Goal: Task Accomplishment & Management: Use online tool/utility

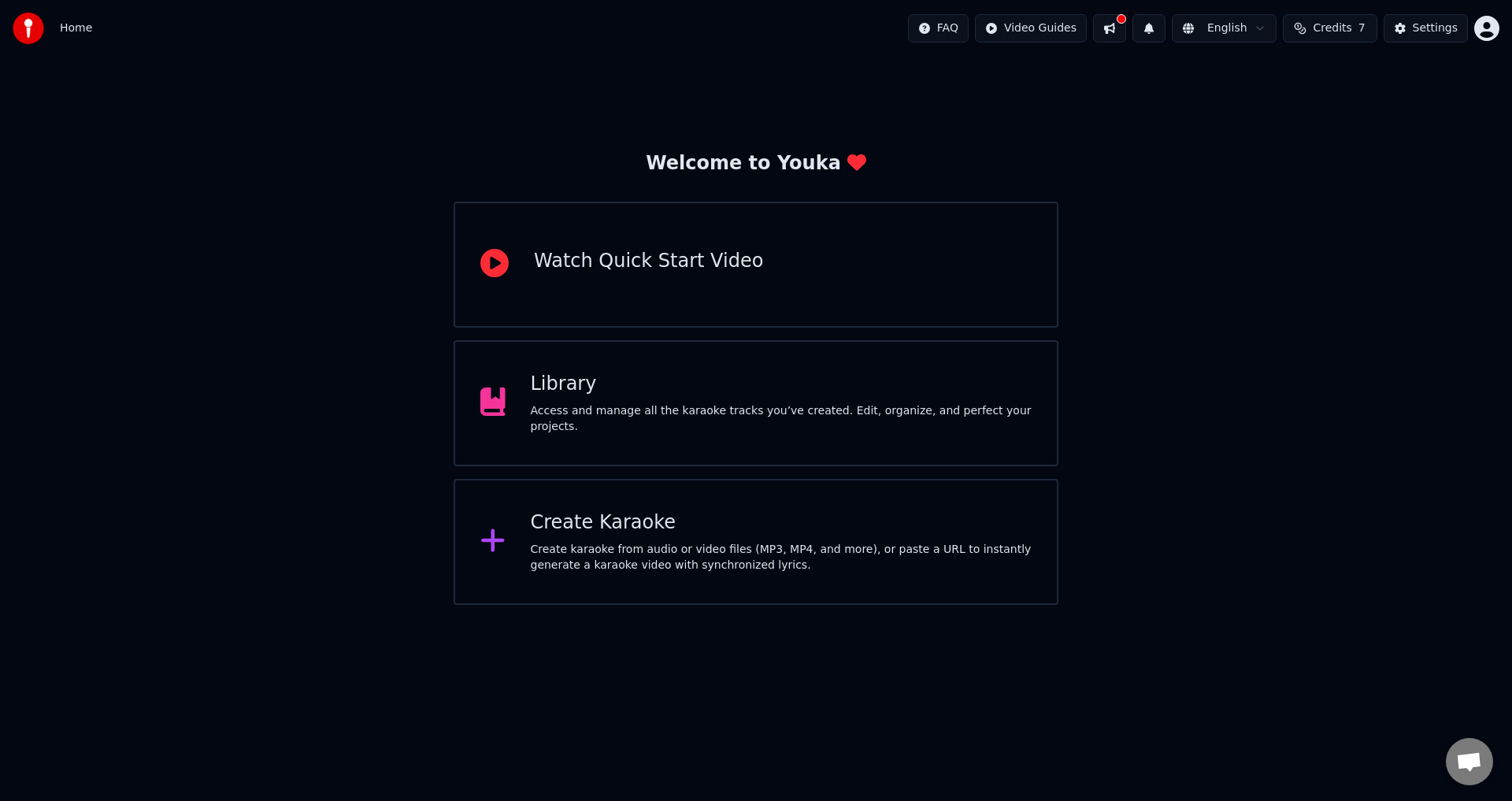
click at [592, 569] on div "Create karaoke from audio or video files (MP3, MP4, and more), or paste a URL t…" at bounding box center [782, 557] width 501 height 32
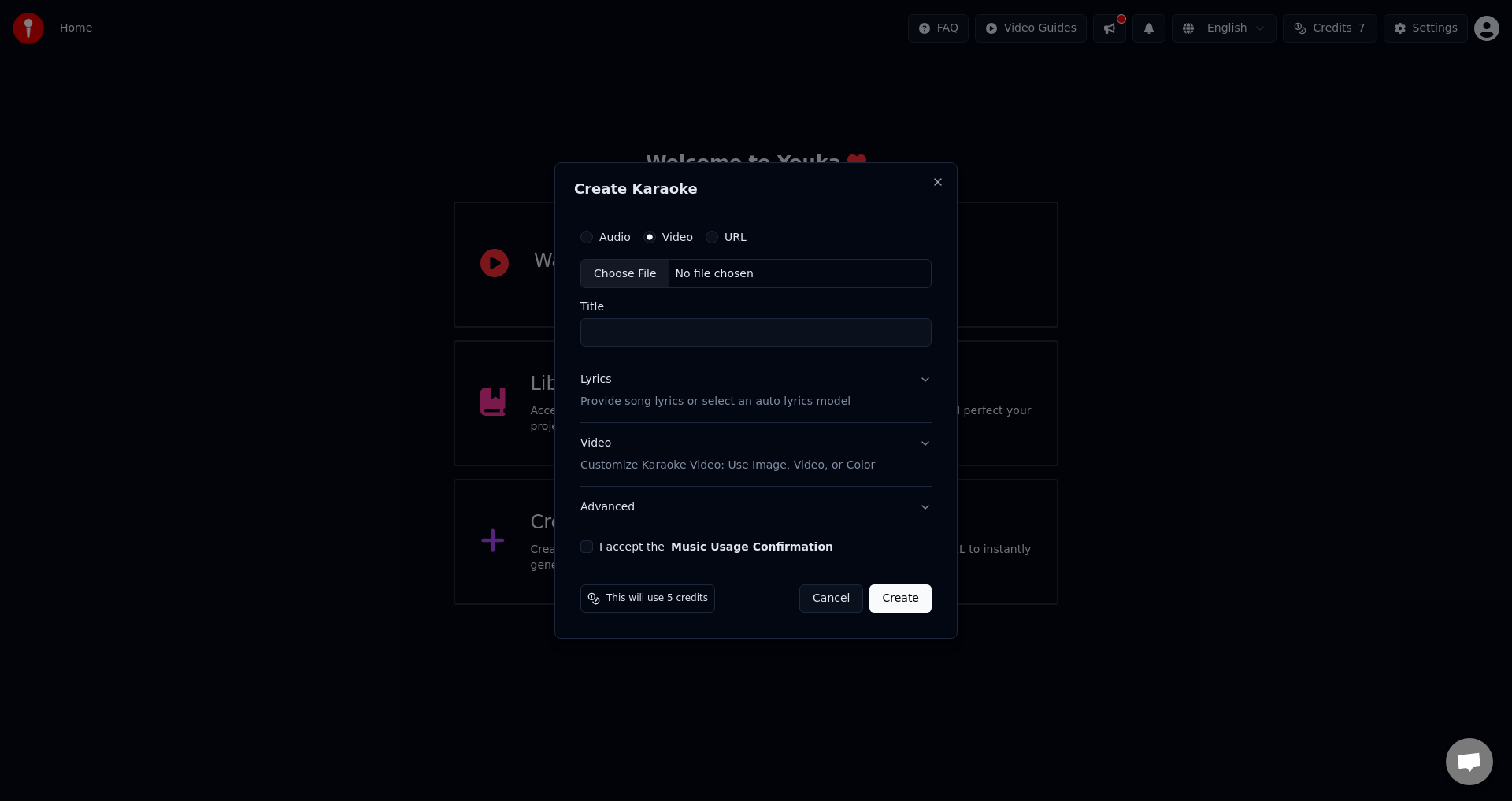
click at [820, 261] on div "Choose File No file chosen" at bounding box center [756, 273] width 352 height 30
click at [678, 322] on input "**********" at bounding box center [756, 333] width 357 height 28
paste input
type input "**********"
click at [783, 376] on div "Lyrics Provide song lyrics or select an auto lyrics model" at bounding box center [712, 391] width 270 height 38
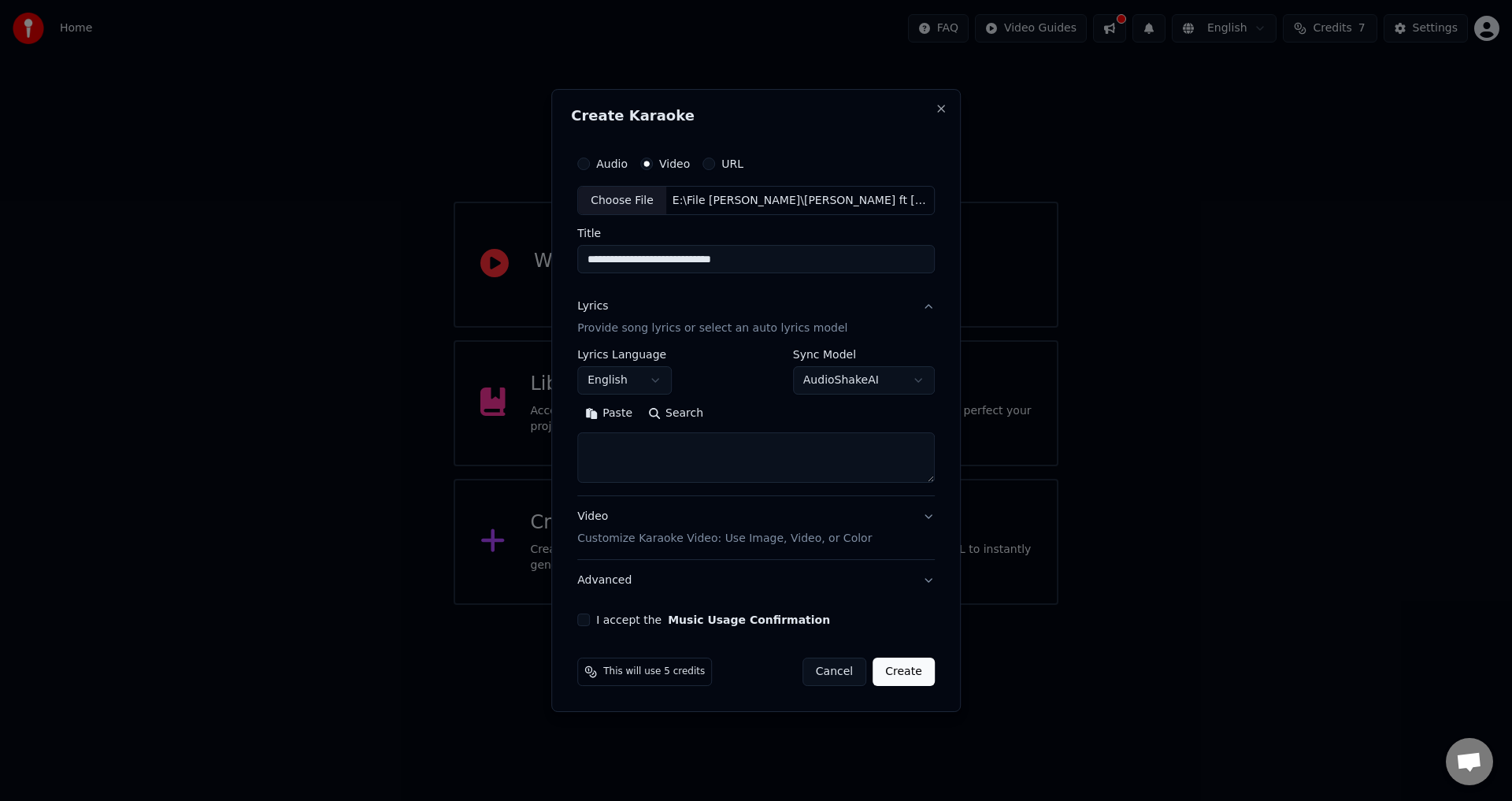
click at [679, 485] on div "**********" at bounding box center [756, 423] width 357 height 146
click at [657, 457] on textarea at bounding box center [756, 458] width 357 height 51
paste textarea "**********"
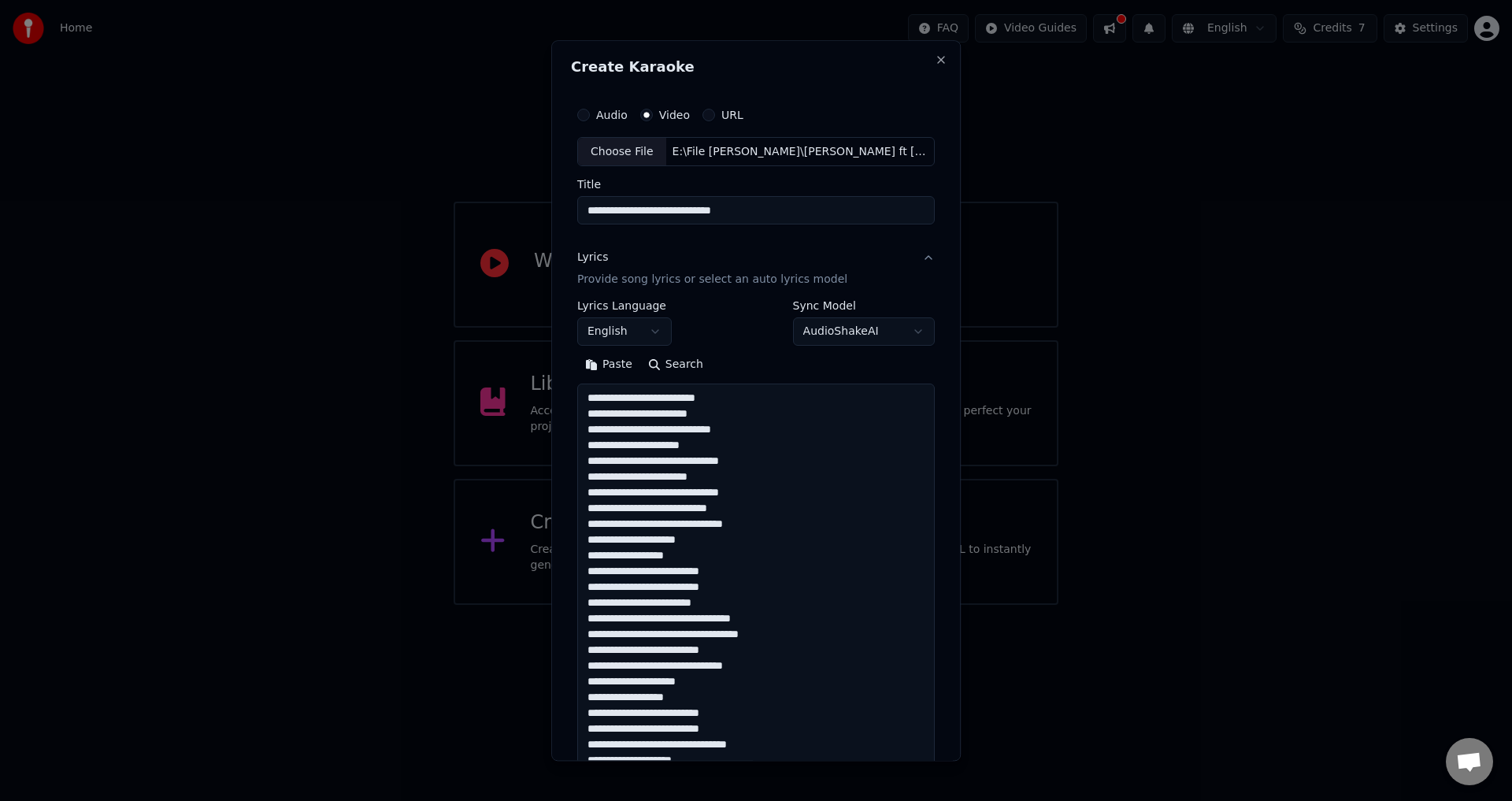
scroll to position [476, 0]
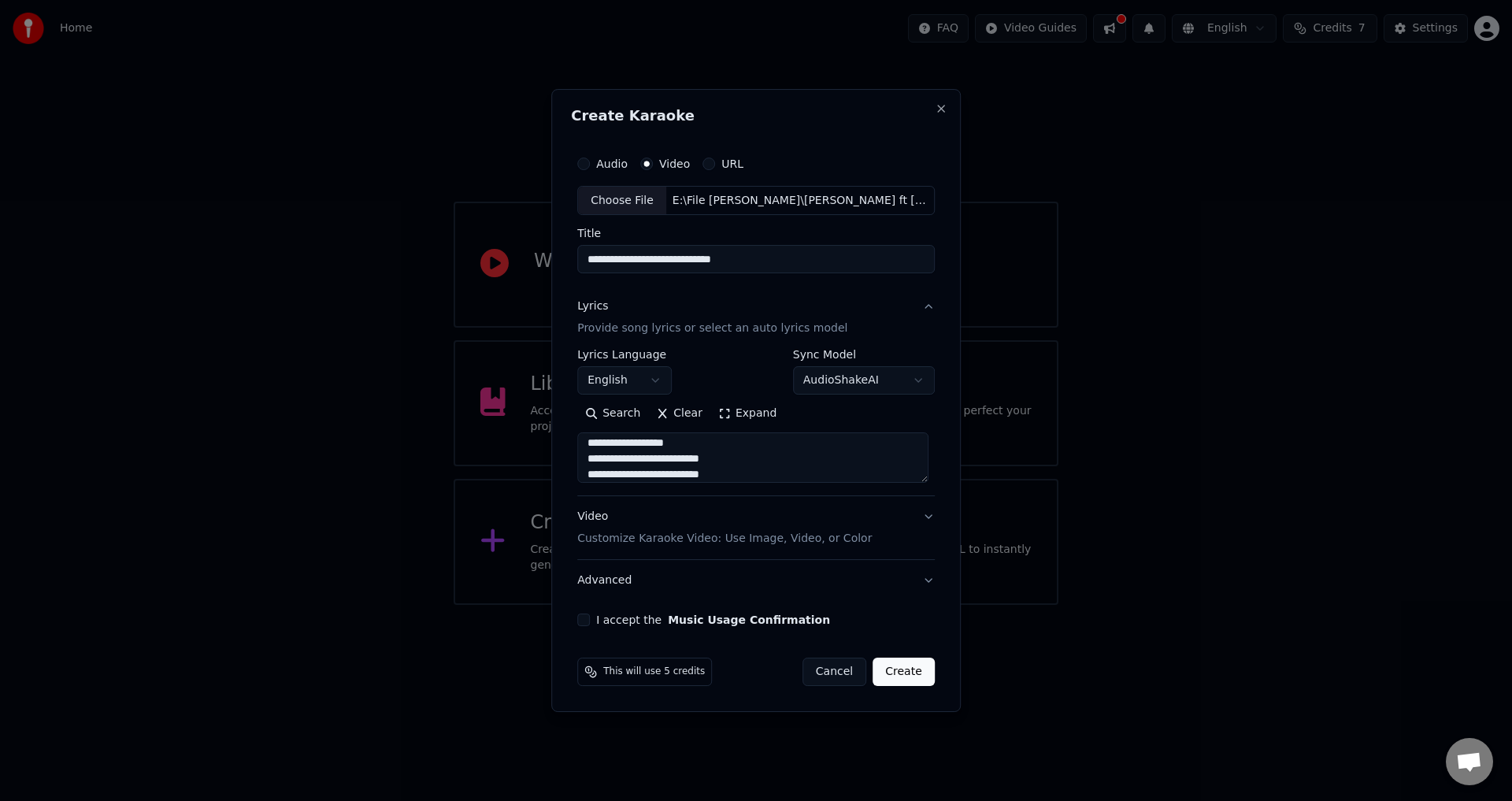
type textarea "**********"
click at [676, 521] on div "Video Customize Karaoke Video: Use Image, Video, or Color" at bounding box center [724, 529] width 295 height 38
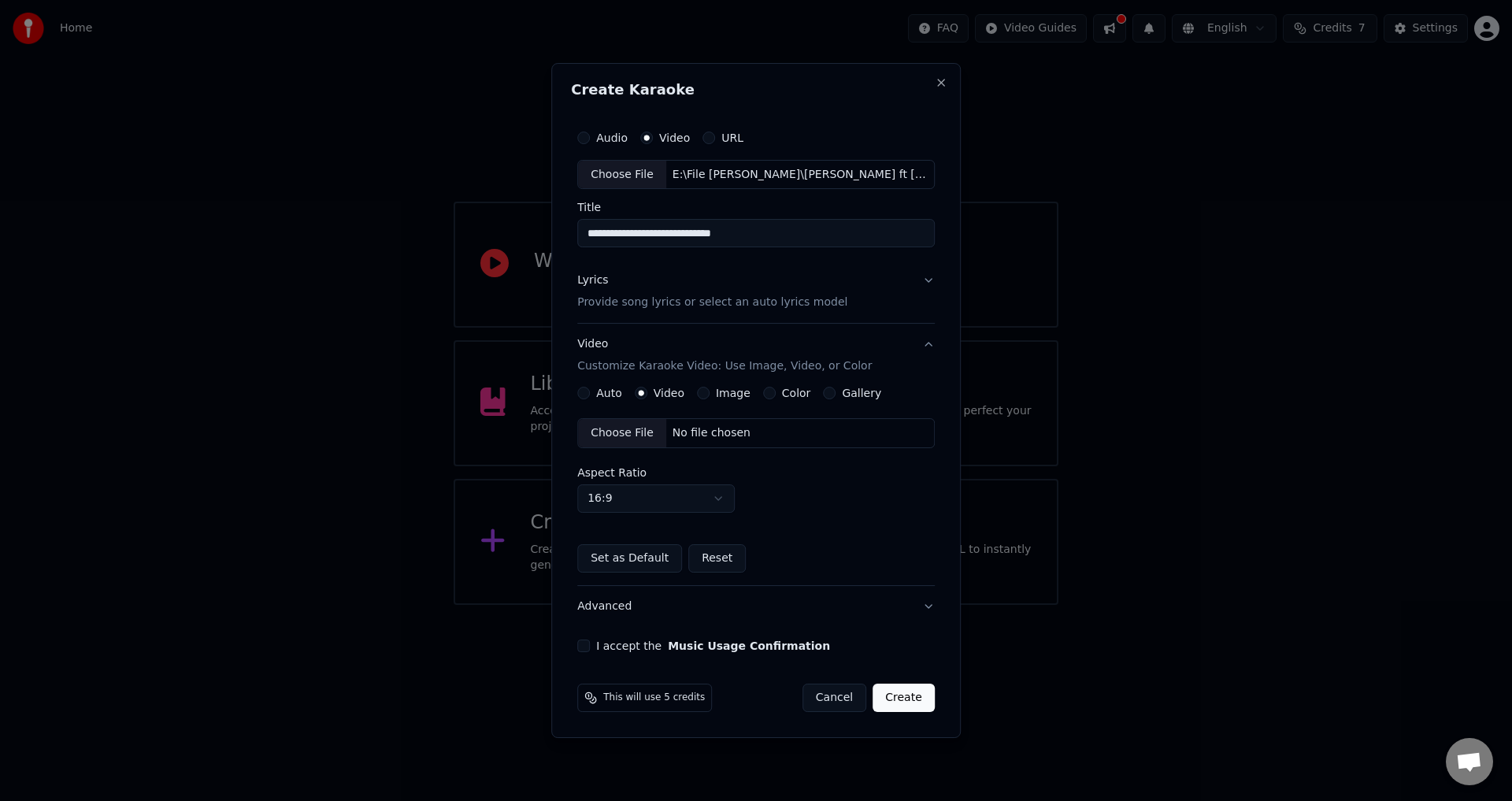
click at [695, 290] on div "Lyrics Provide song lyrics or select an auto lyrics model" at bounding box center [712, 292] width 270 height 38
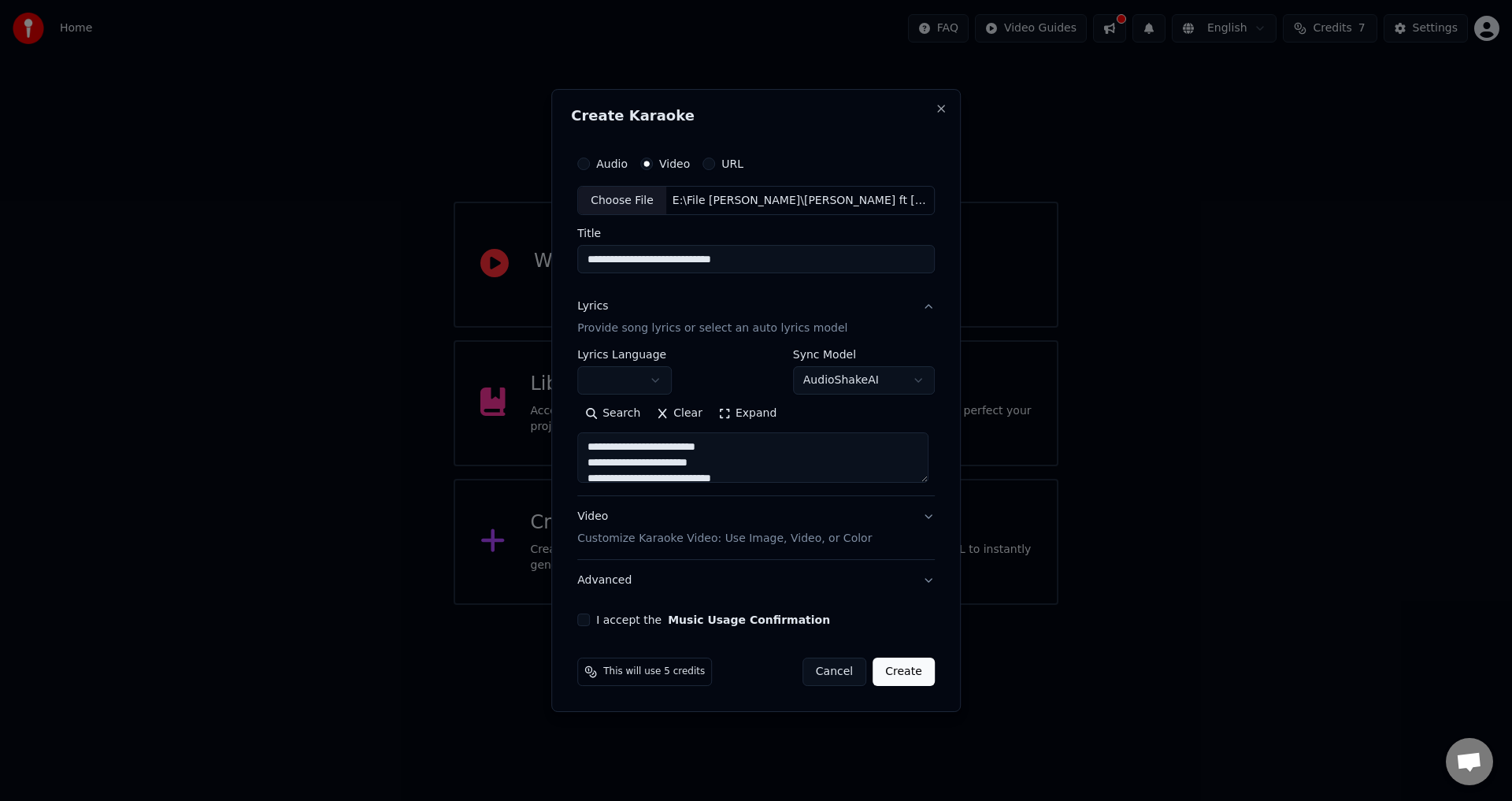
click at [645, 382] on button "button" at bounding box center [624, 381] width 95 height 28
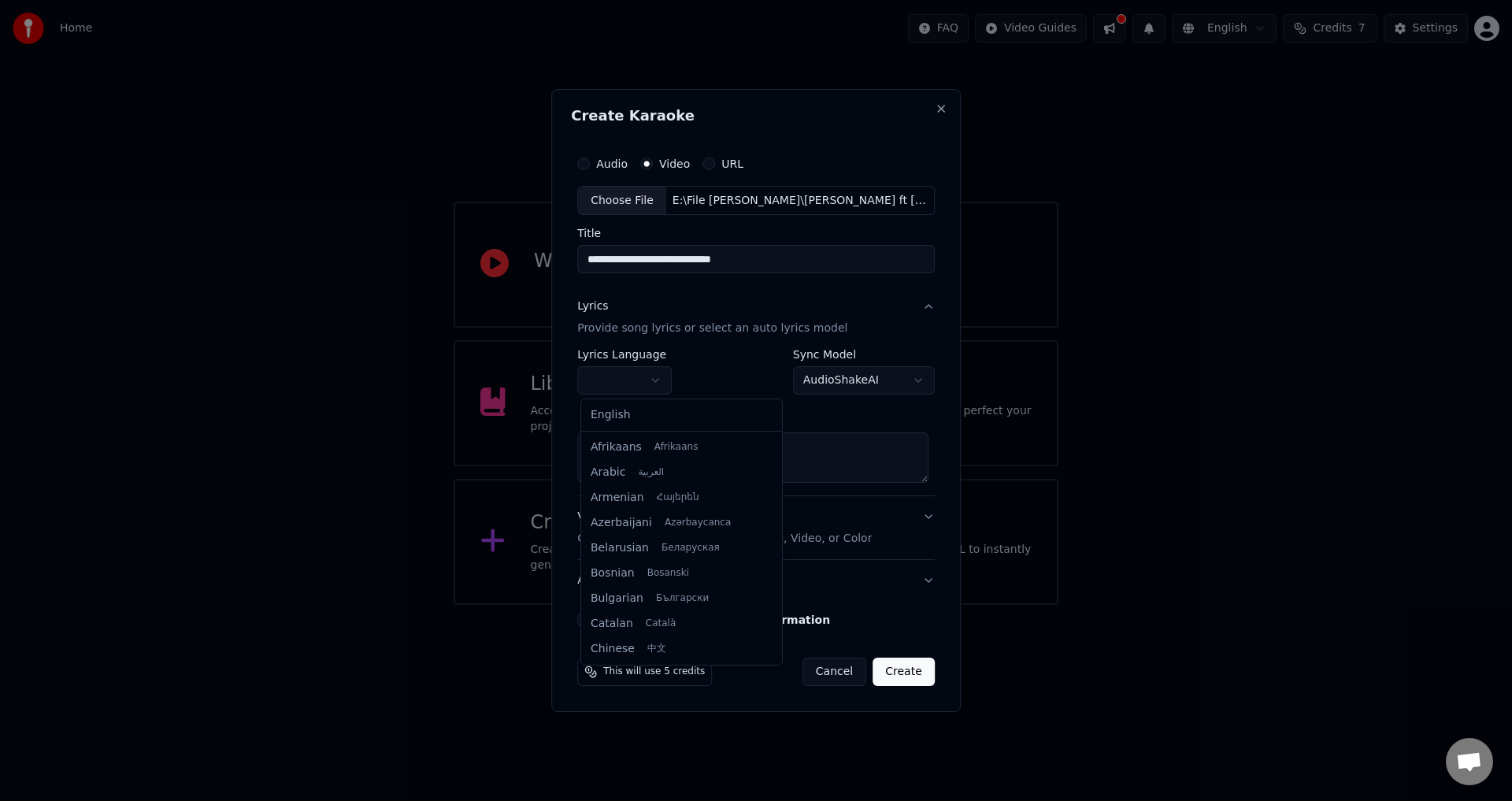
scroll to position [479, 0]
select select "**"
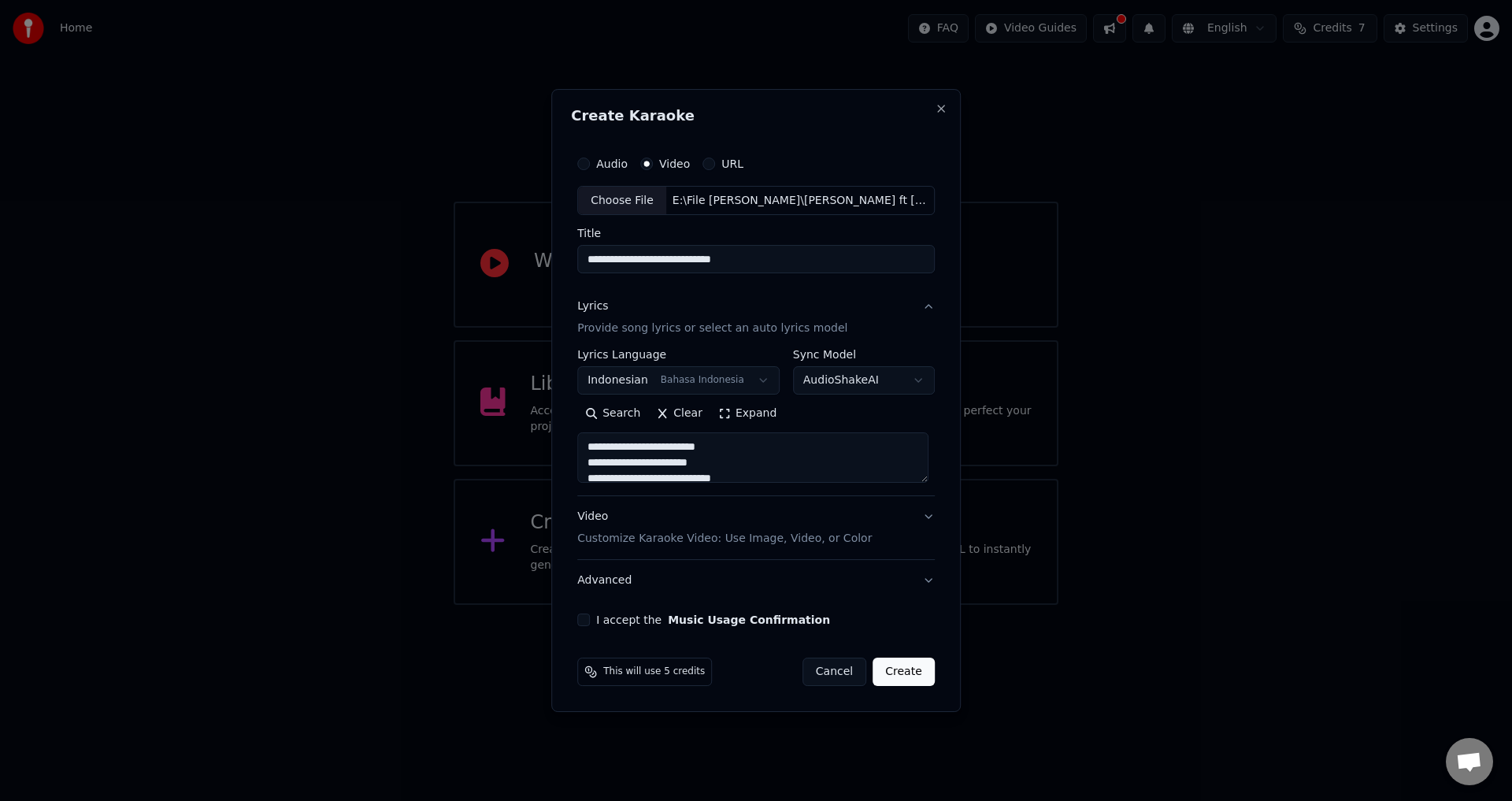
click at [737, 510] on div "Video Customize Karaoke Video: Use Image, Video, or Color" at bounding box center [724, 529] width 295 height 38
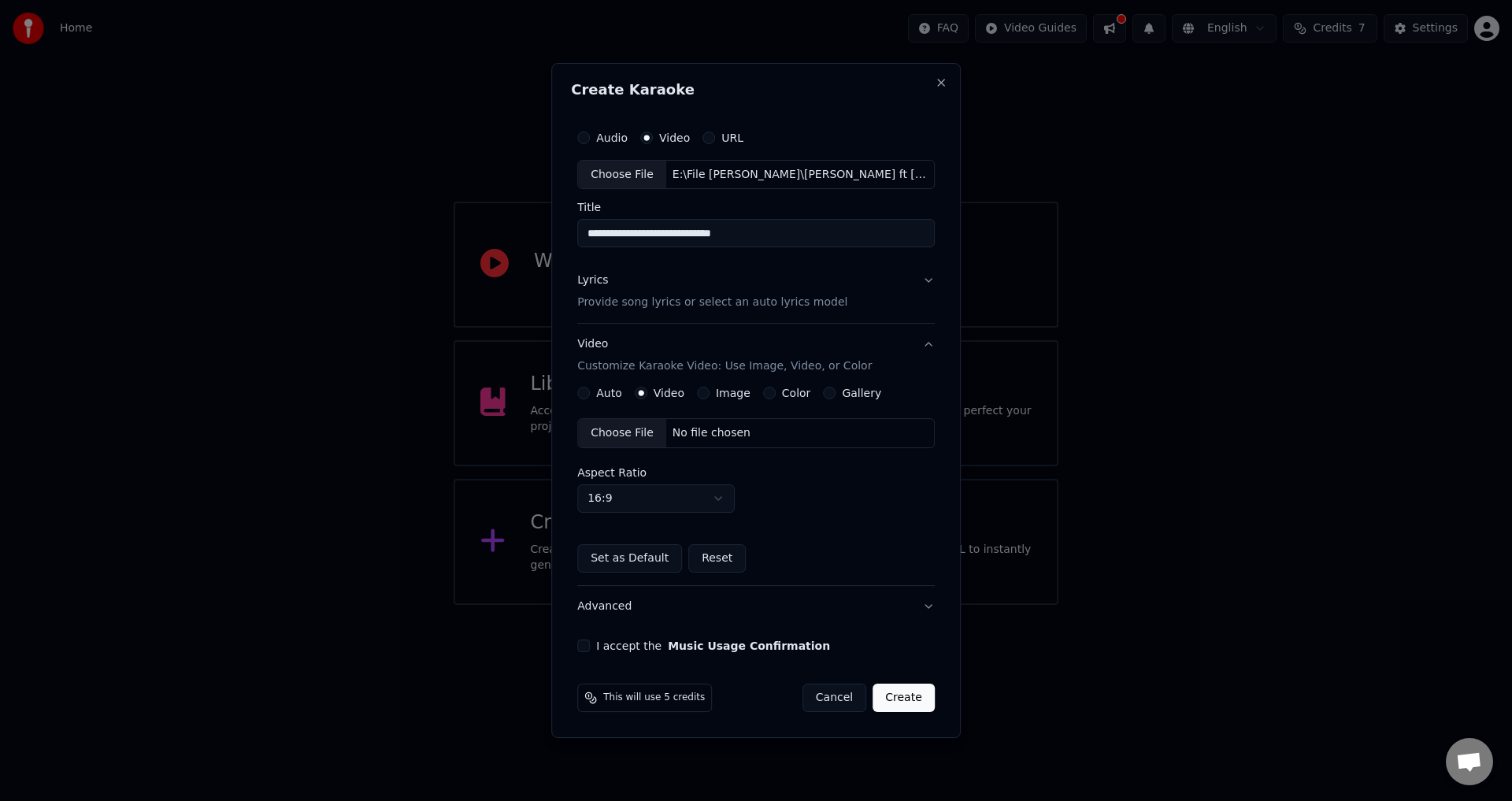
click at [662, 292] on div "Lyrics Provide song lyrics or select an auto lyrics model" at bounding box center [712, 292] width 270 height 38
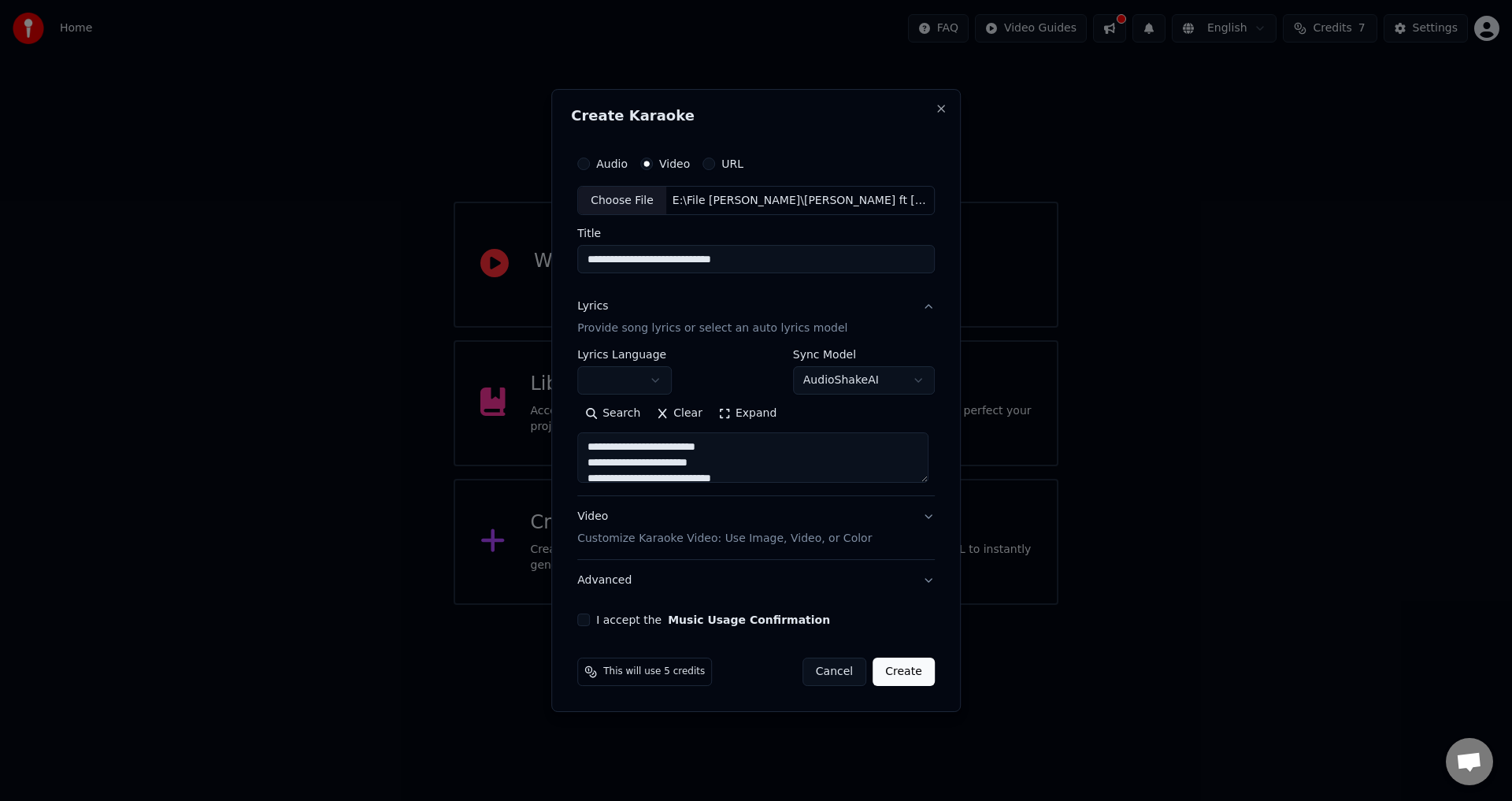
click at [646, 393] on body "**********" at bounding box center [756, 302] width 1512 height 605
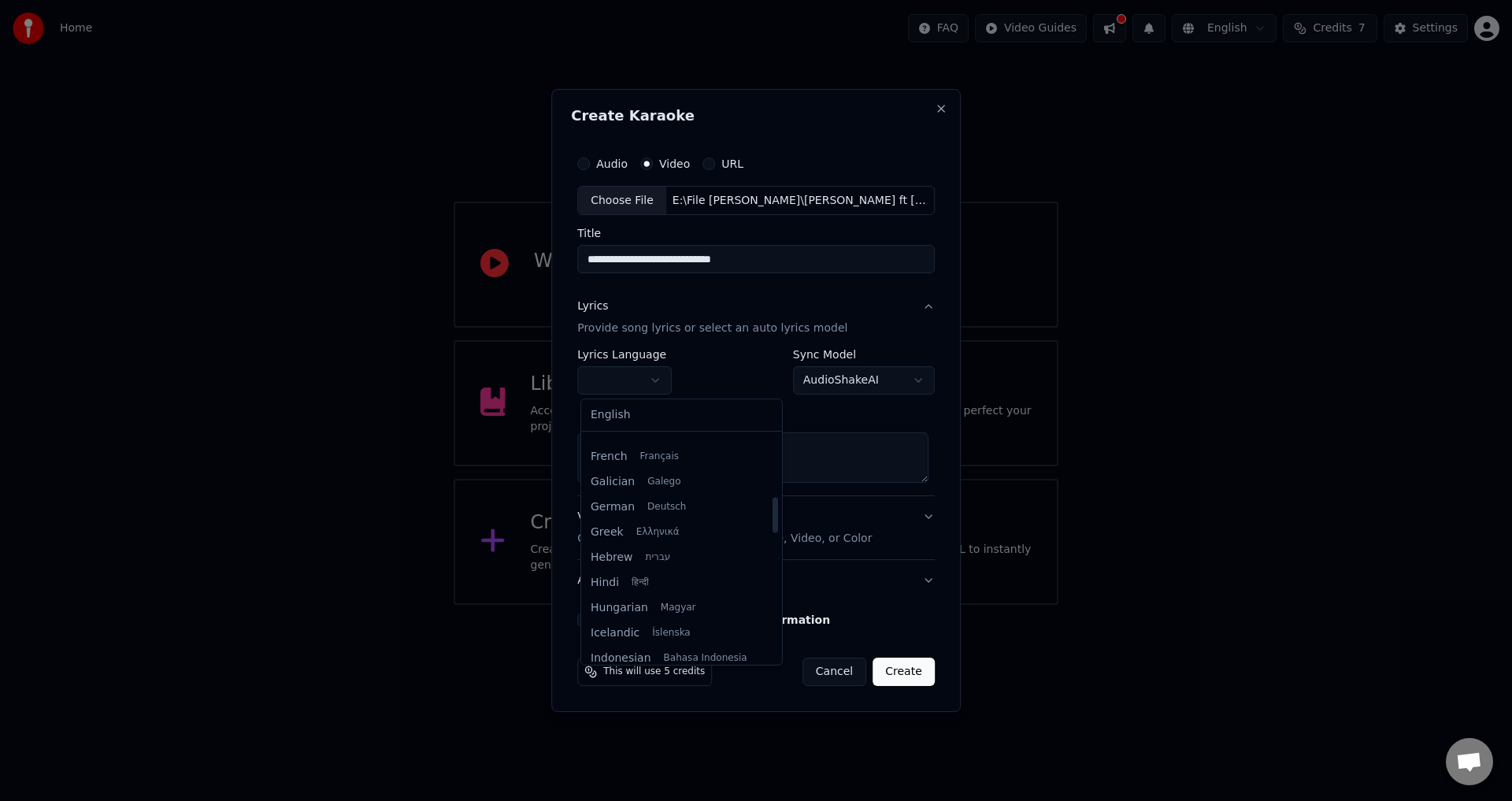
scroll to position [551, 0]
select select "**"
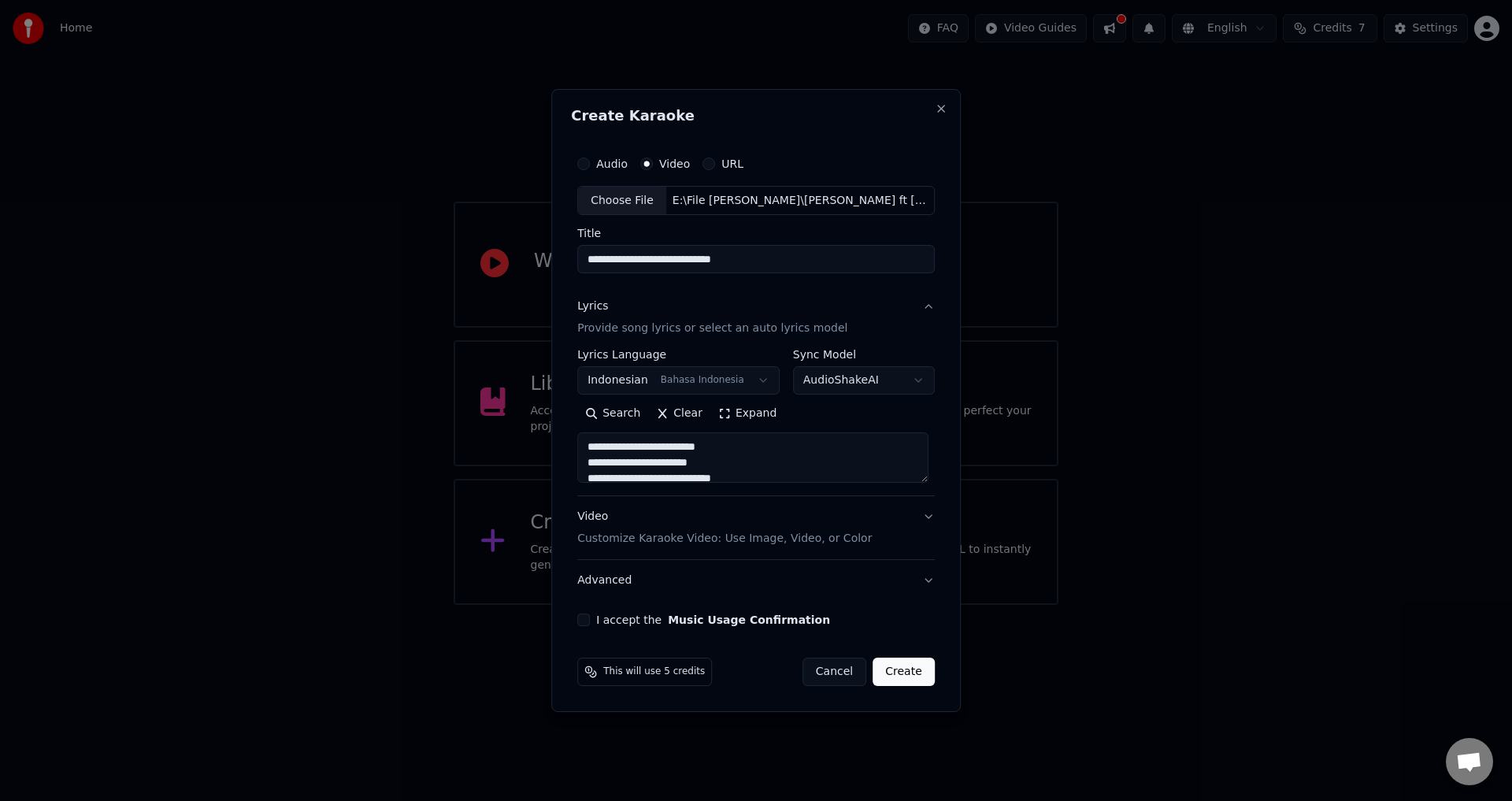
click at [818, 306] on div "Lyrics Provide song lyrics or select an auto lyrics model" at bounding box center [712, 318] width 270 height 38
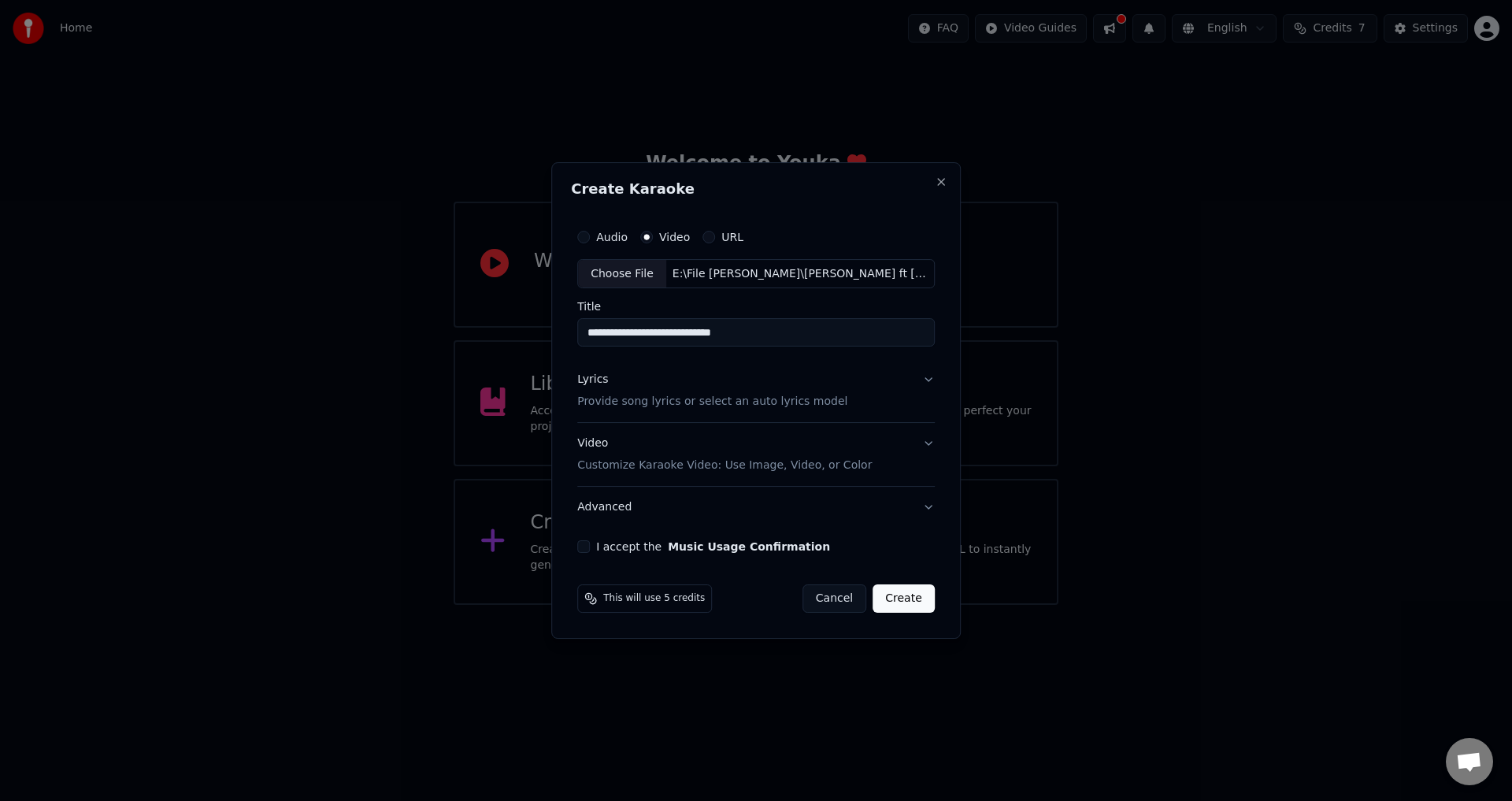
click at [815, 373] on div "Lyrics Provide song lyrics or select an auto lyrics model" at bounding box center [712, 391] width 270 height 38
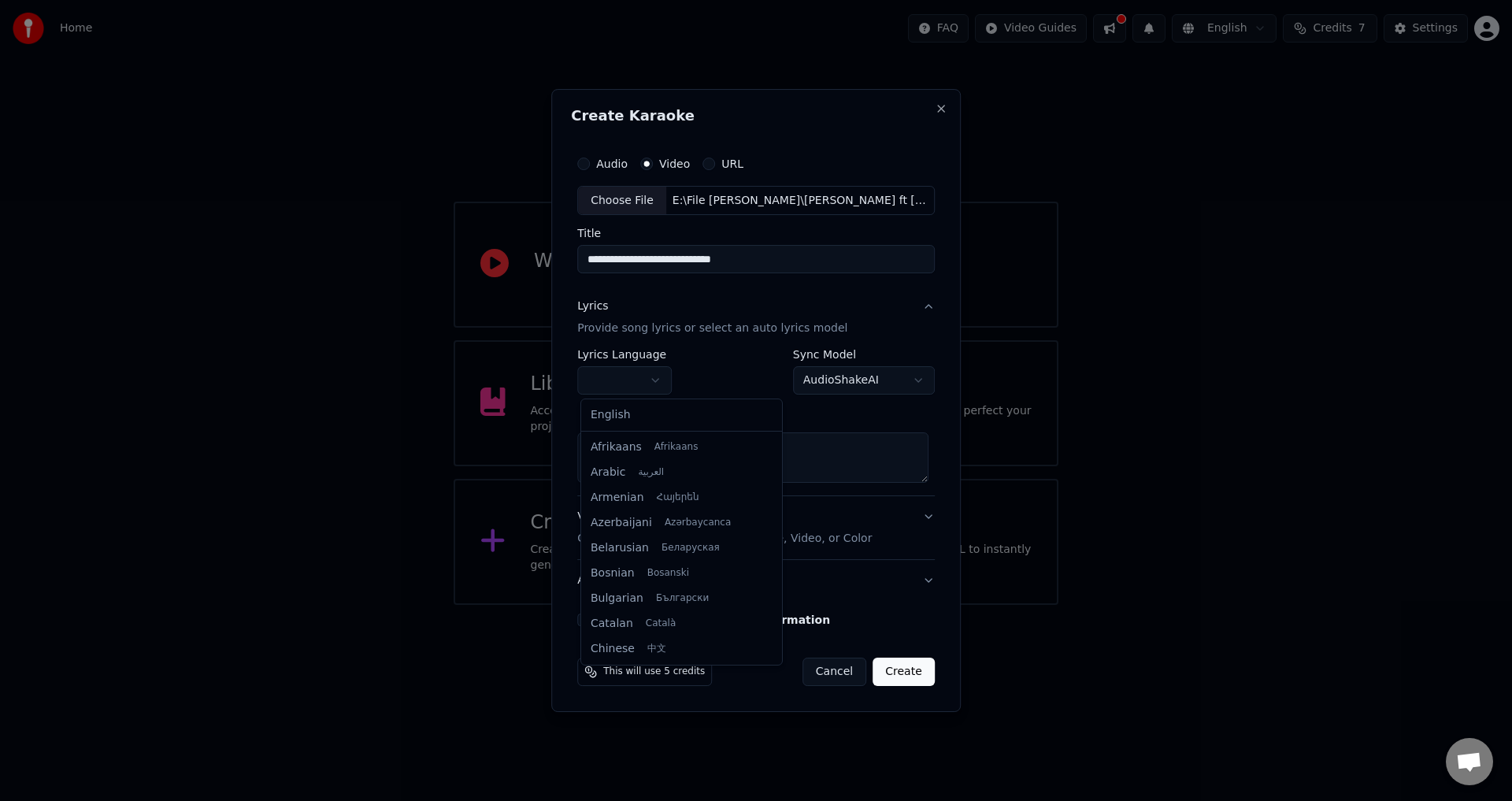
click at [641, 376] on body "**********" at bounding box center [756, 302] width 1512 height 605
select select "**"
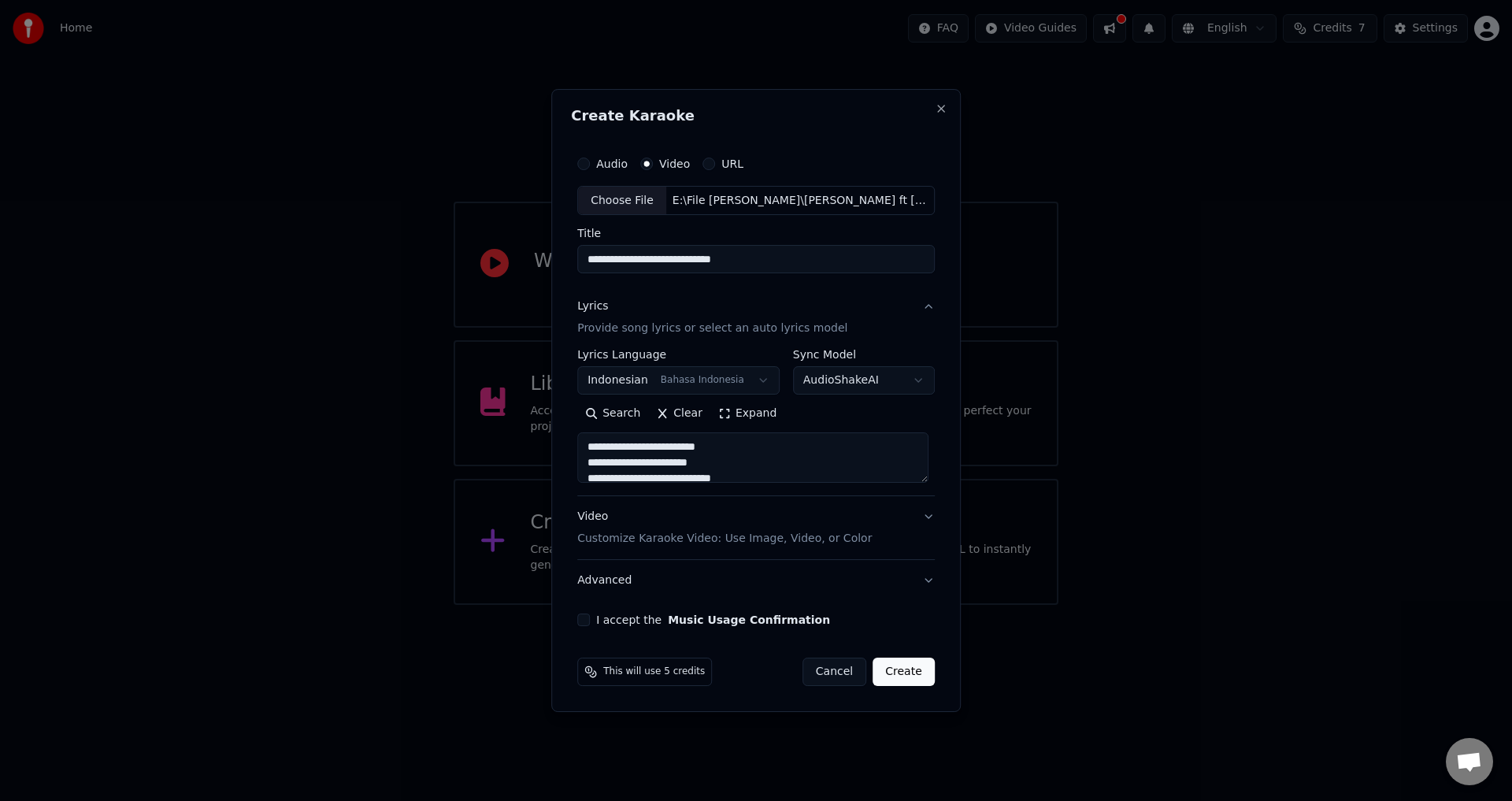
click at [666, 513] on div "Video Customize Karaoke Video: Use Image, Video, or Color" at bounding box center [724, 529] width 295 height 38
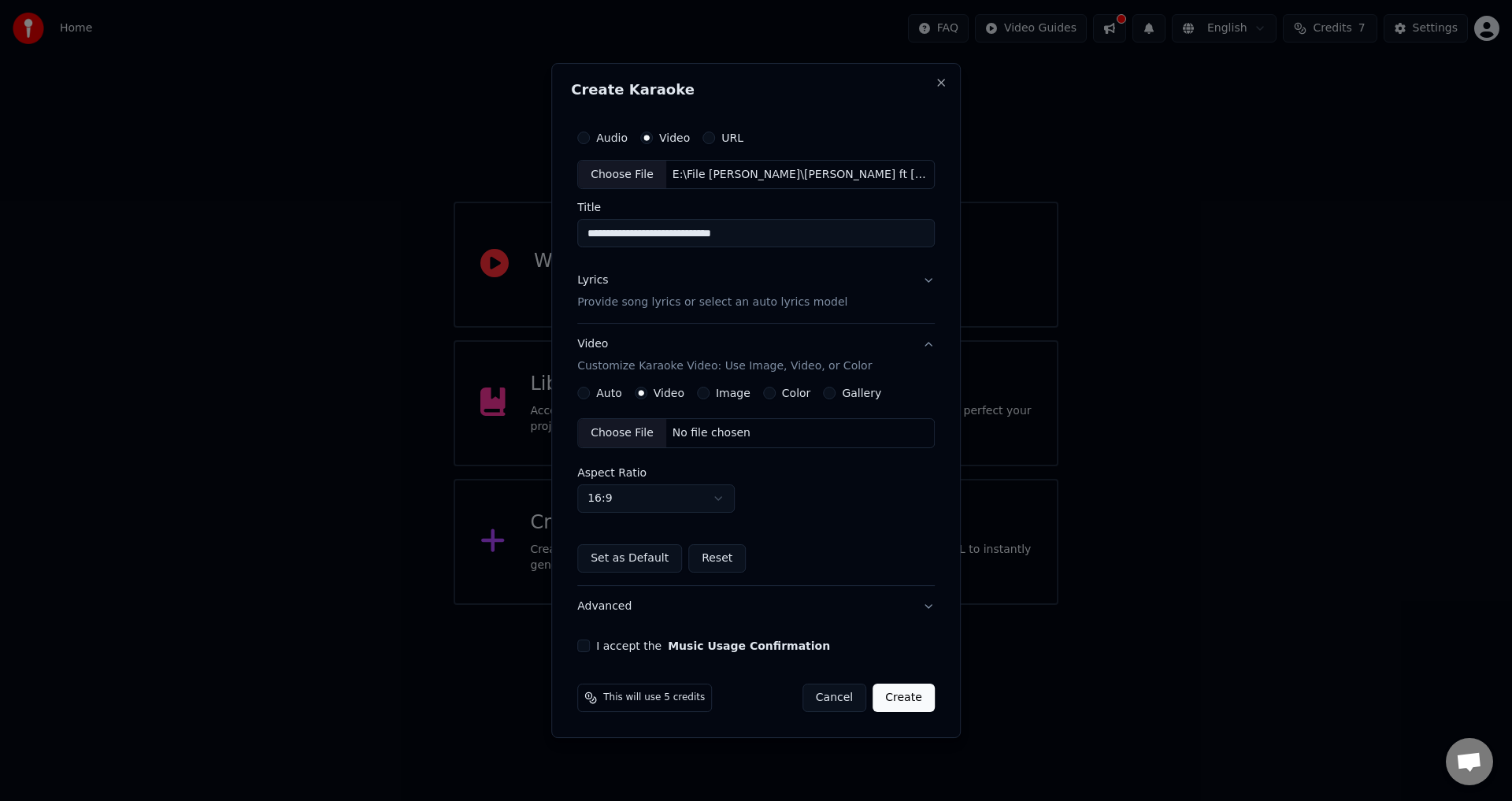
click at [667, 437] on div "No file chosen" at bounding box center [711, 433] width 90 height 15
click at [724, 284] on div "Lyrics Provide song lyrics or select an auto lyrics model" at bounding box center [712, 292] width 270 height 38
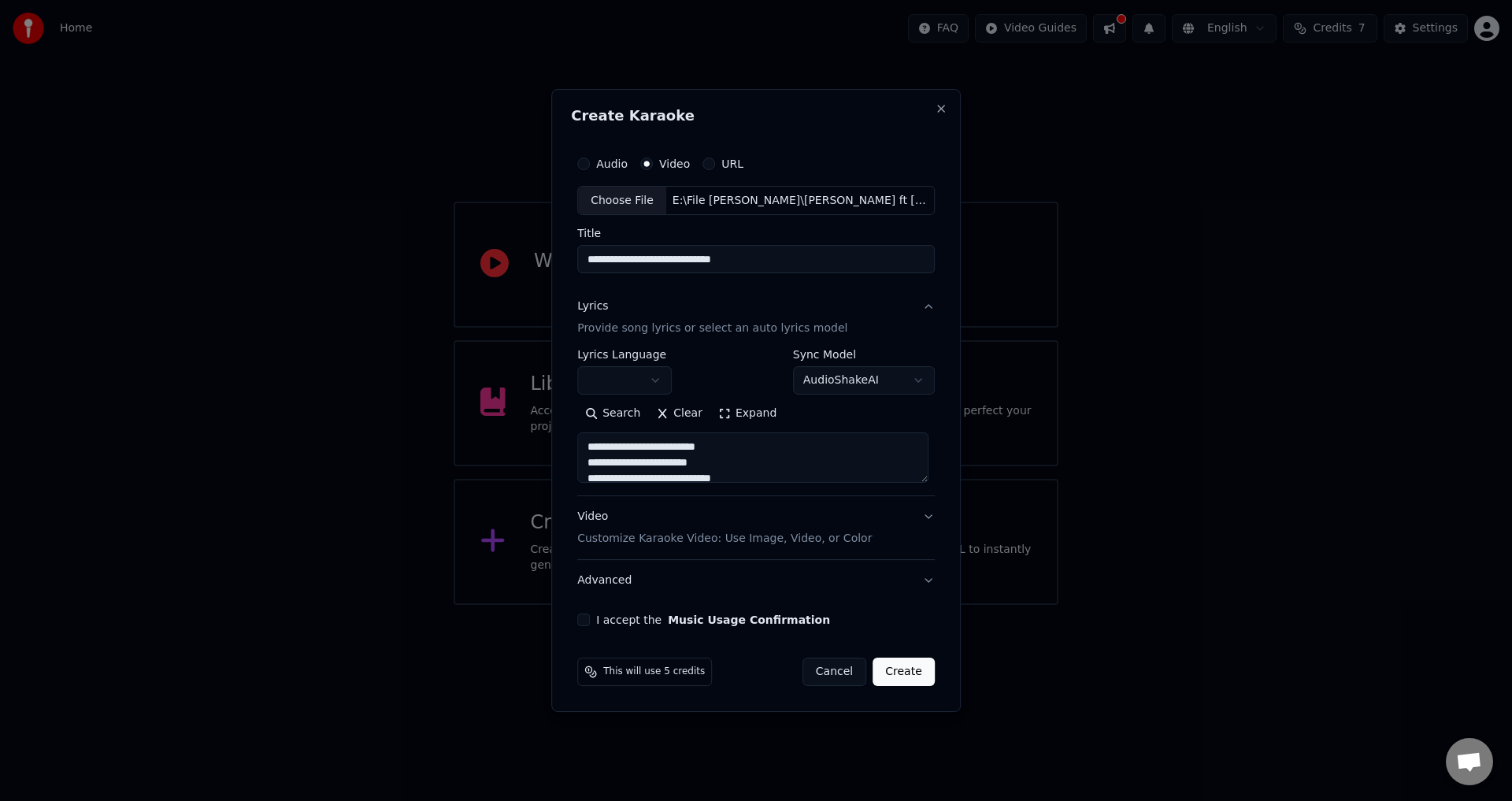
click at [662, 504] on button "Video Customize Karaoke Video: Use Image, Video, or Color" at bounding box center [756, 529] width 357 height 63
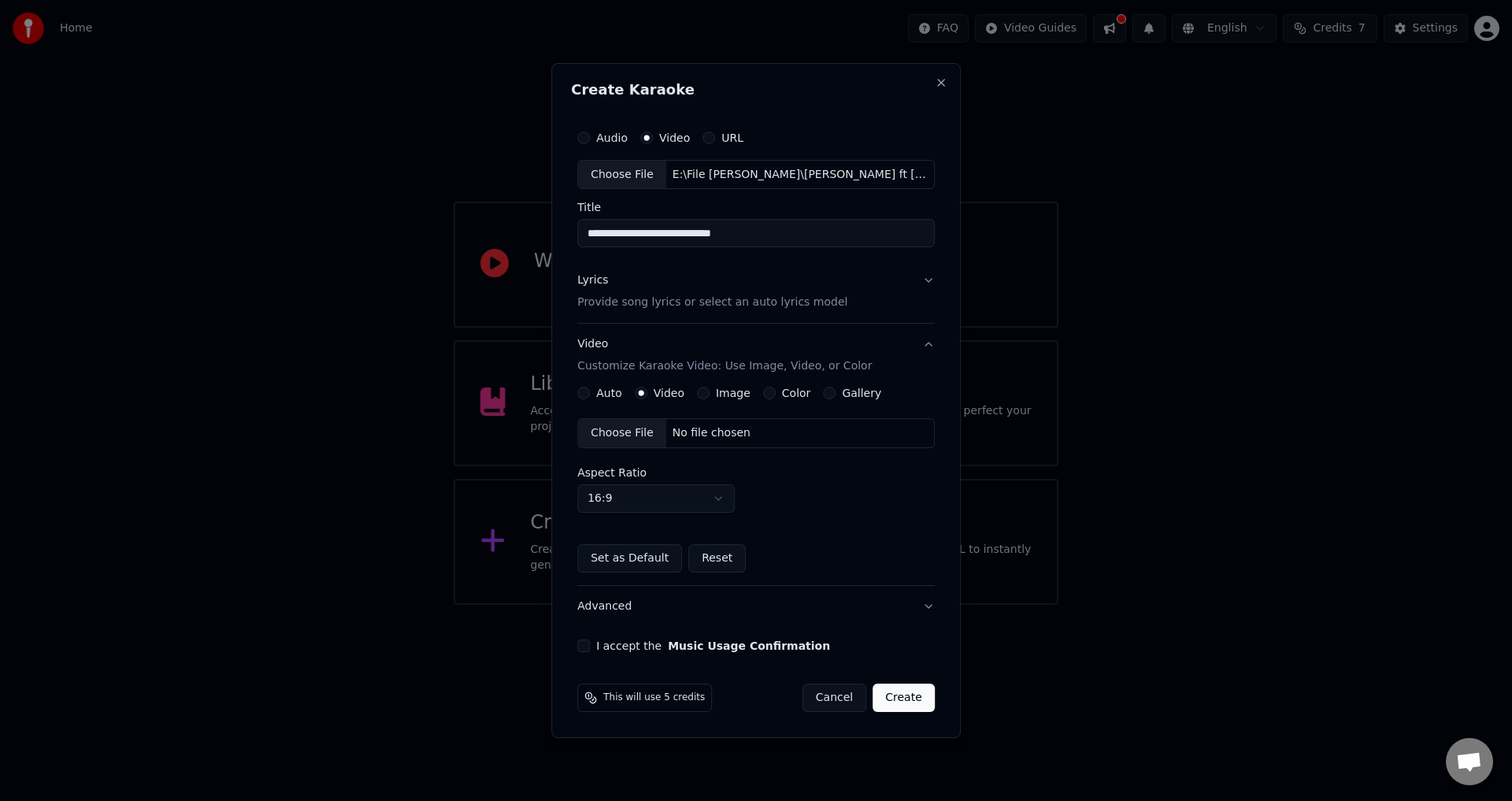
click at [678, 420] on div "Choose File No file chosen" at bounding box center [756, 433] width 357 height 30
click at [644, 173] on div "Choose File" at bounding box center [622, 174] width 88 height 28
drag, startPoint x: 741, startPoint y: 218, endPoint x: 714, endPoint y: 234, distance: 31.4
click at [714, 230] on div "Title *****" at bounding box center [756, 225] width 357 height 46
drag, startPoint x: 413, startPoint y: 210, endPoint x: 252, endPoint y: 188, distance: 162.5
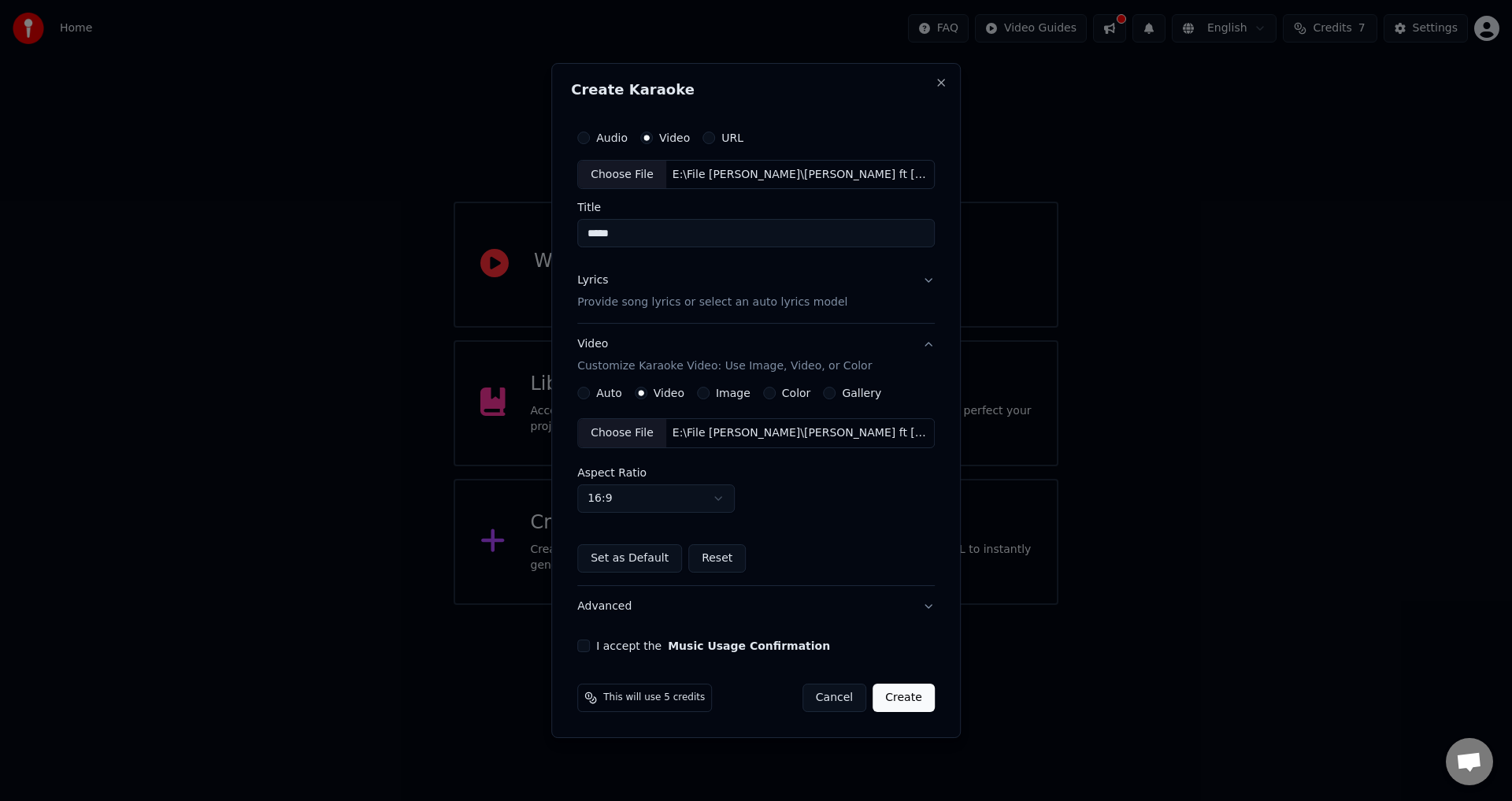
click at [264, 189] on body "Home FAQ Video Guides English Credits 7 Settings Welcome to Youka Watch Quick S…" at bounding box center [756, 302] width 1512 height 605
paste input "**********"
type input "**********"
click at [585, 645] on button "I accept the Music Usage Confirmation" at bounding box center [583, 646] width 13 height 13
click at [886, 344] on button "Video Customize Karaoke Video: Use Image, Video, or Color" at bounding box center [756, 356] width 357 height 63
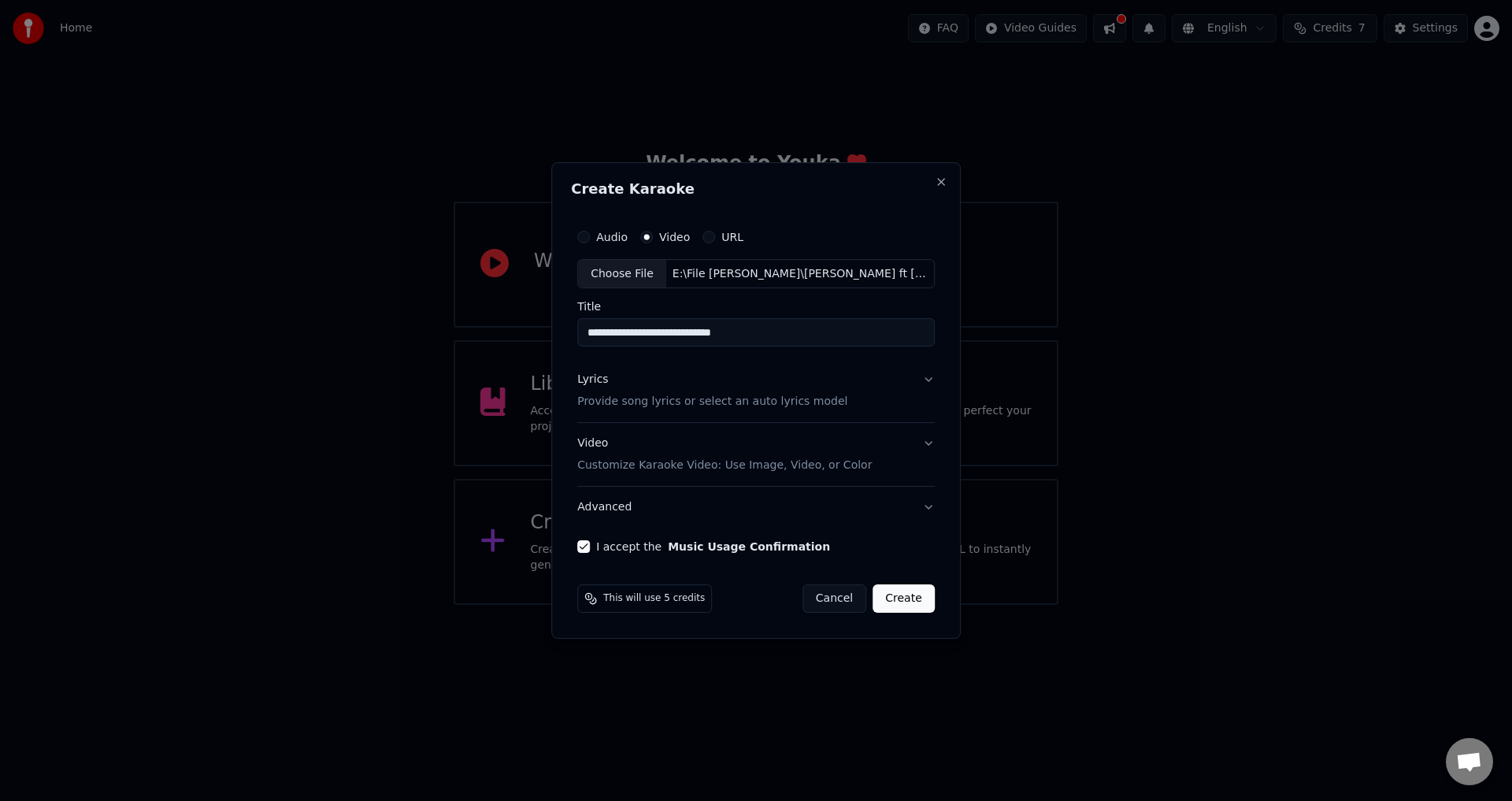
click at [914, 426] on button "Video Customize Karaoke Video: Use Image, Video, or Color" at bounding box center [756, 456] width 357 height 63
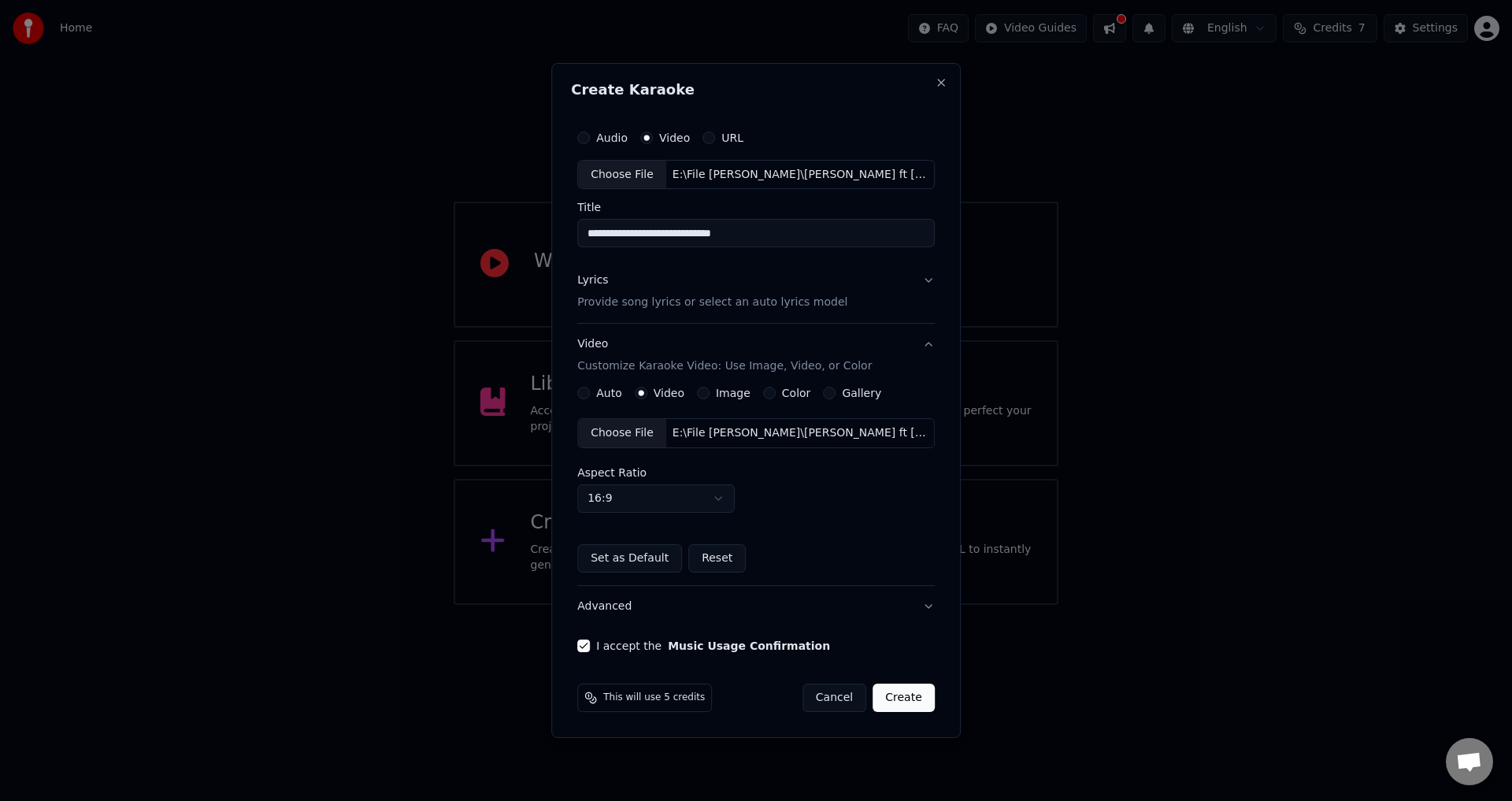
click at [917, 303] on button "Lyrics Provide song lyrics or select an auto lyrics model" at bounding box center [756, 292] width 357 height 63
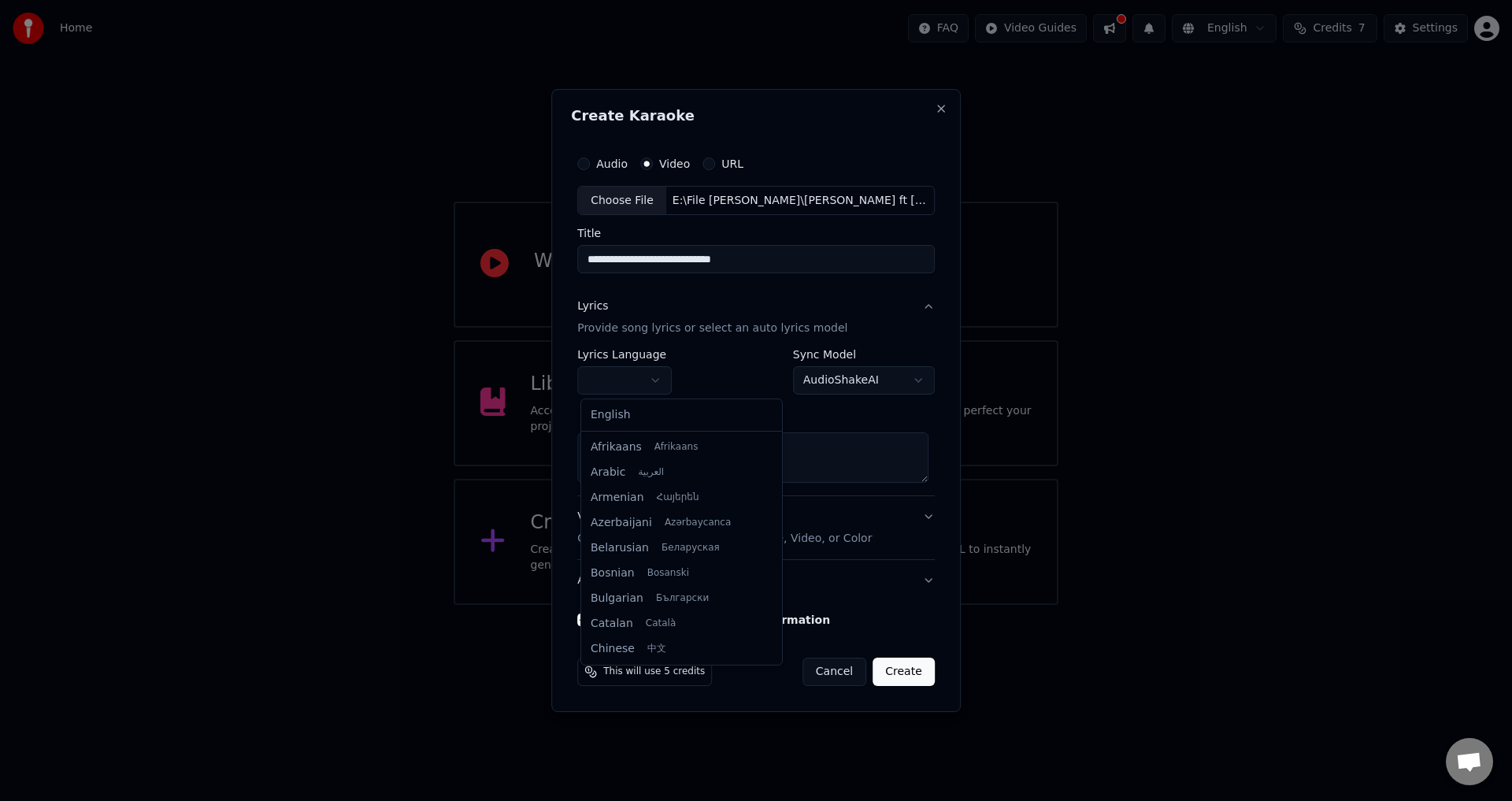
click at [664, 383] on body "**********" at bounding box center [756, 302] width 1512 height 605
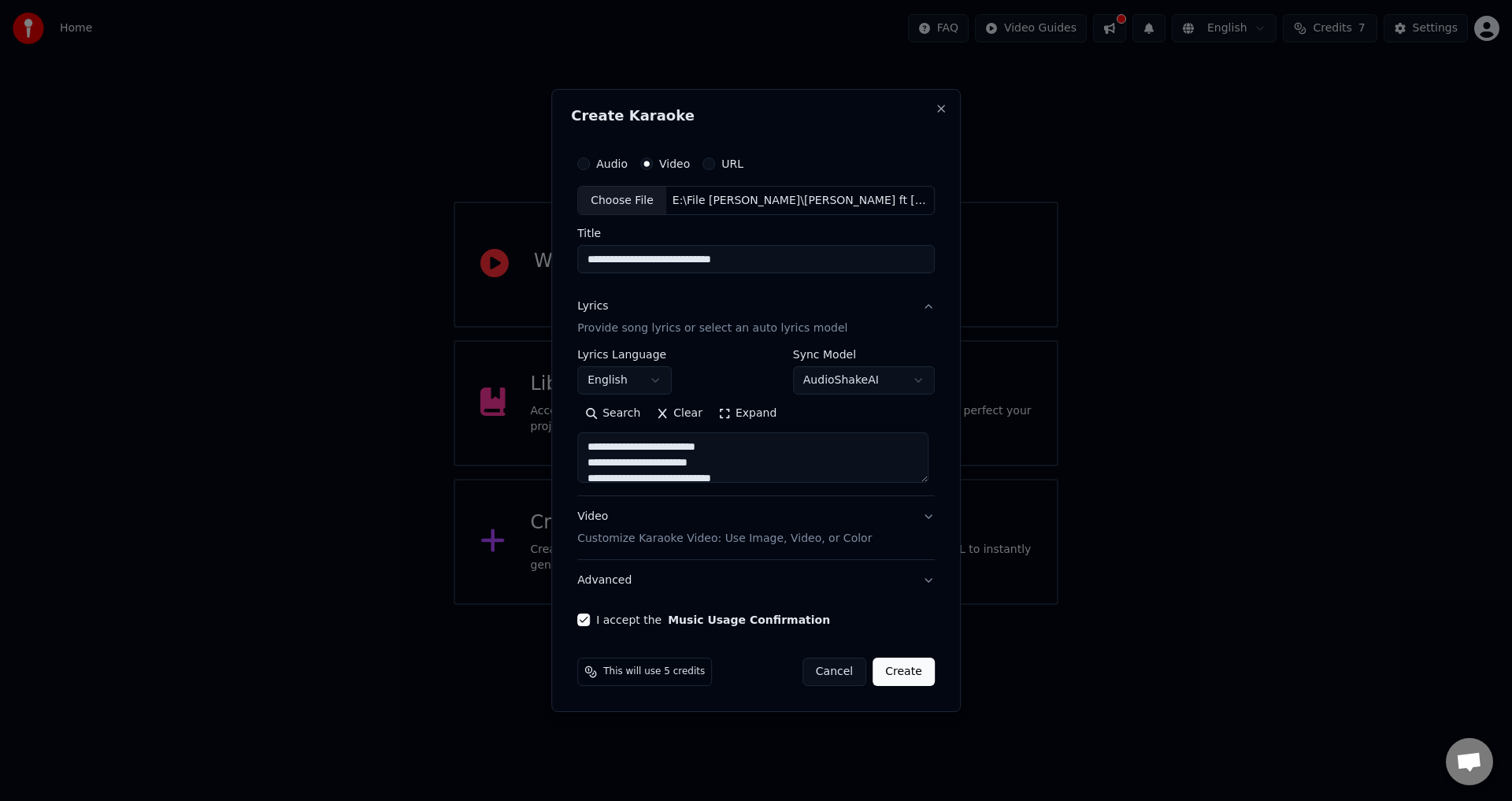
click at [654, 382] on body "**********" at bounding box center [756, 302] width 1512 height 605
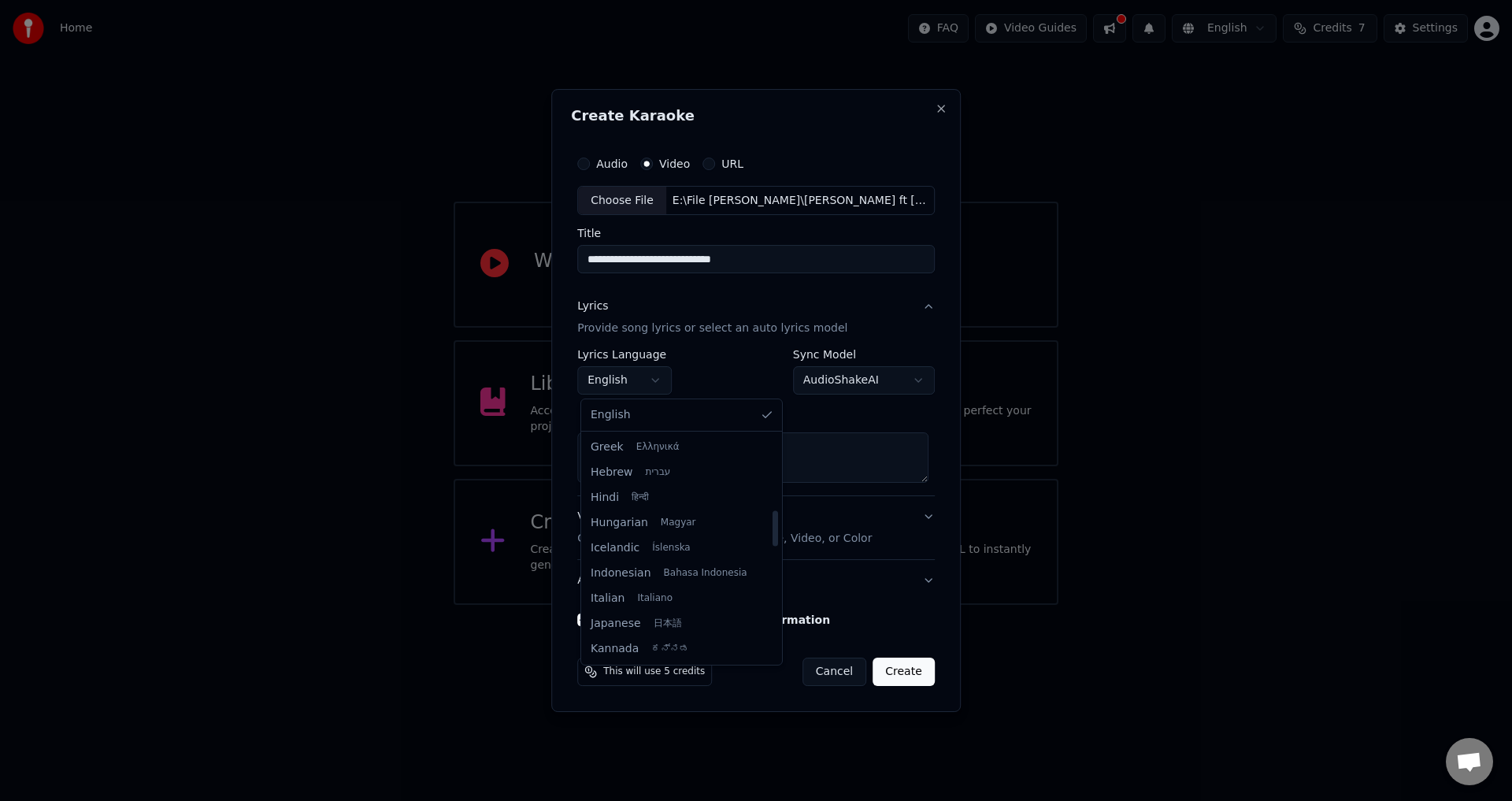
select select "**"
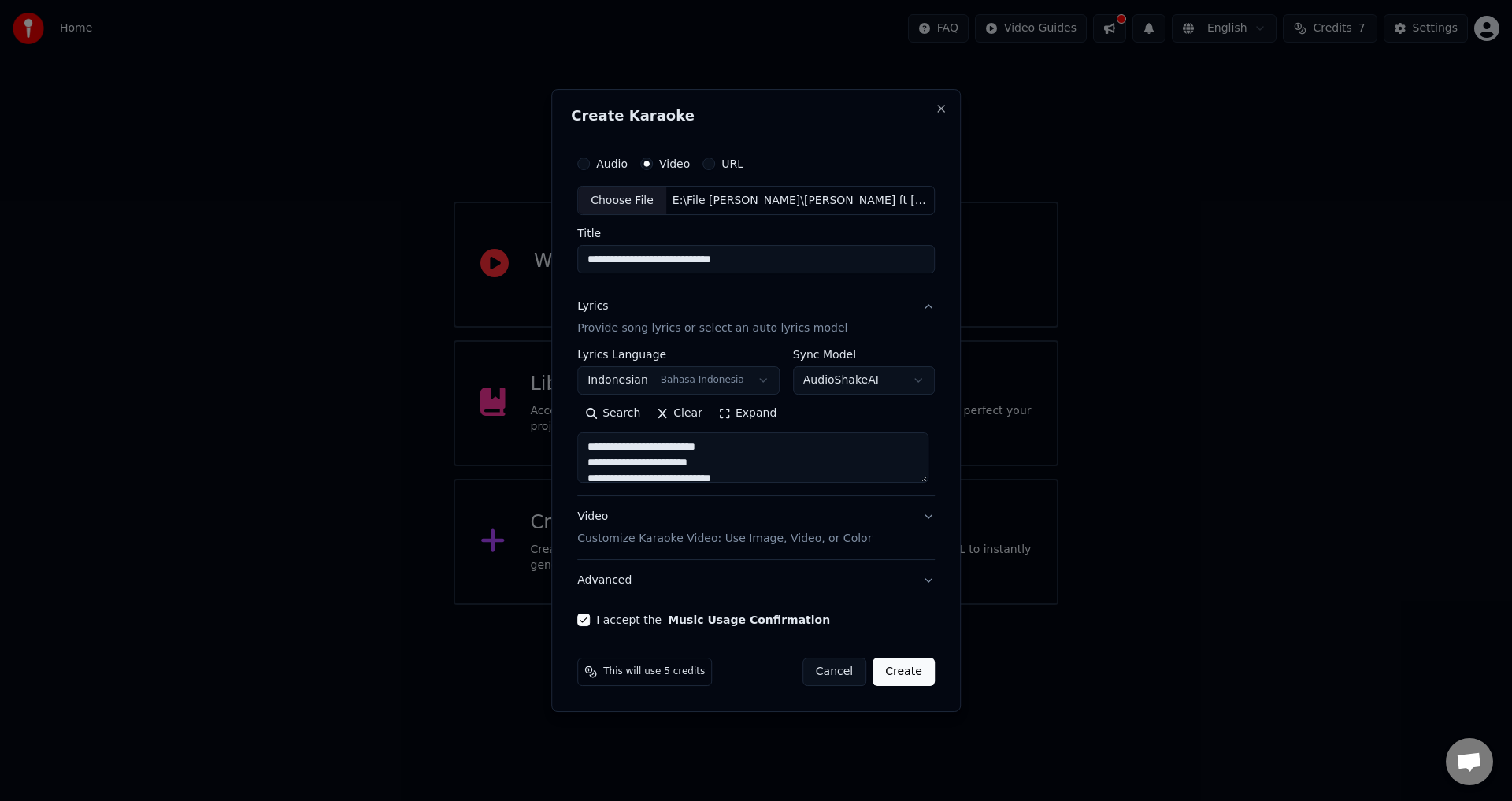
click at [911, 674] on button "Create" at bounding box center [903, 671] width 62 height 28
select select
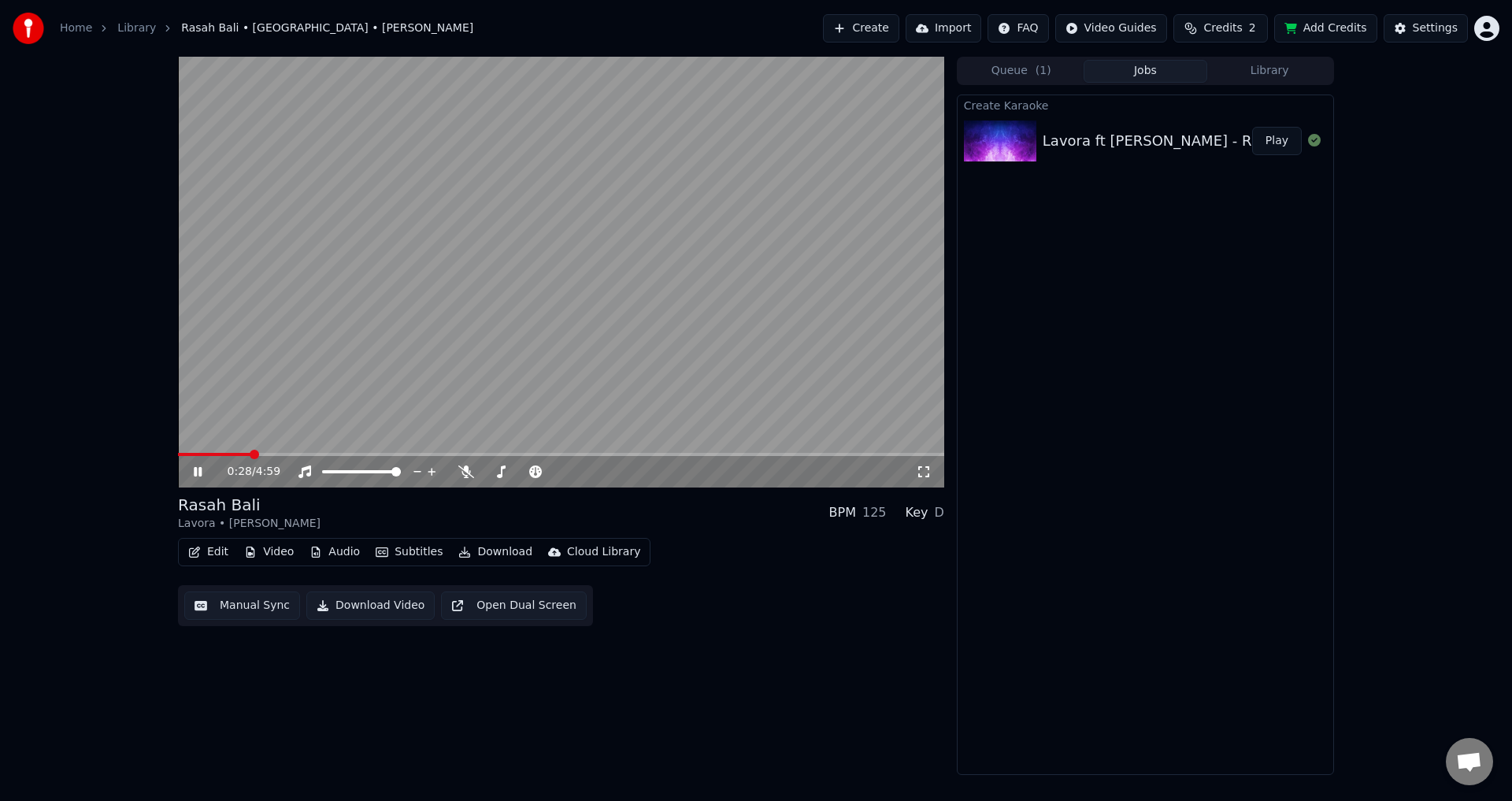
click at [923, 480] on div "0:28 / 4:59" at bounding box center [561, 471] width 754 height 15
click at [924, 475] on icon at bounding box center [923, 472] width 15 height 13
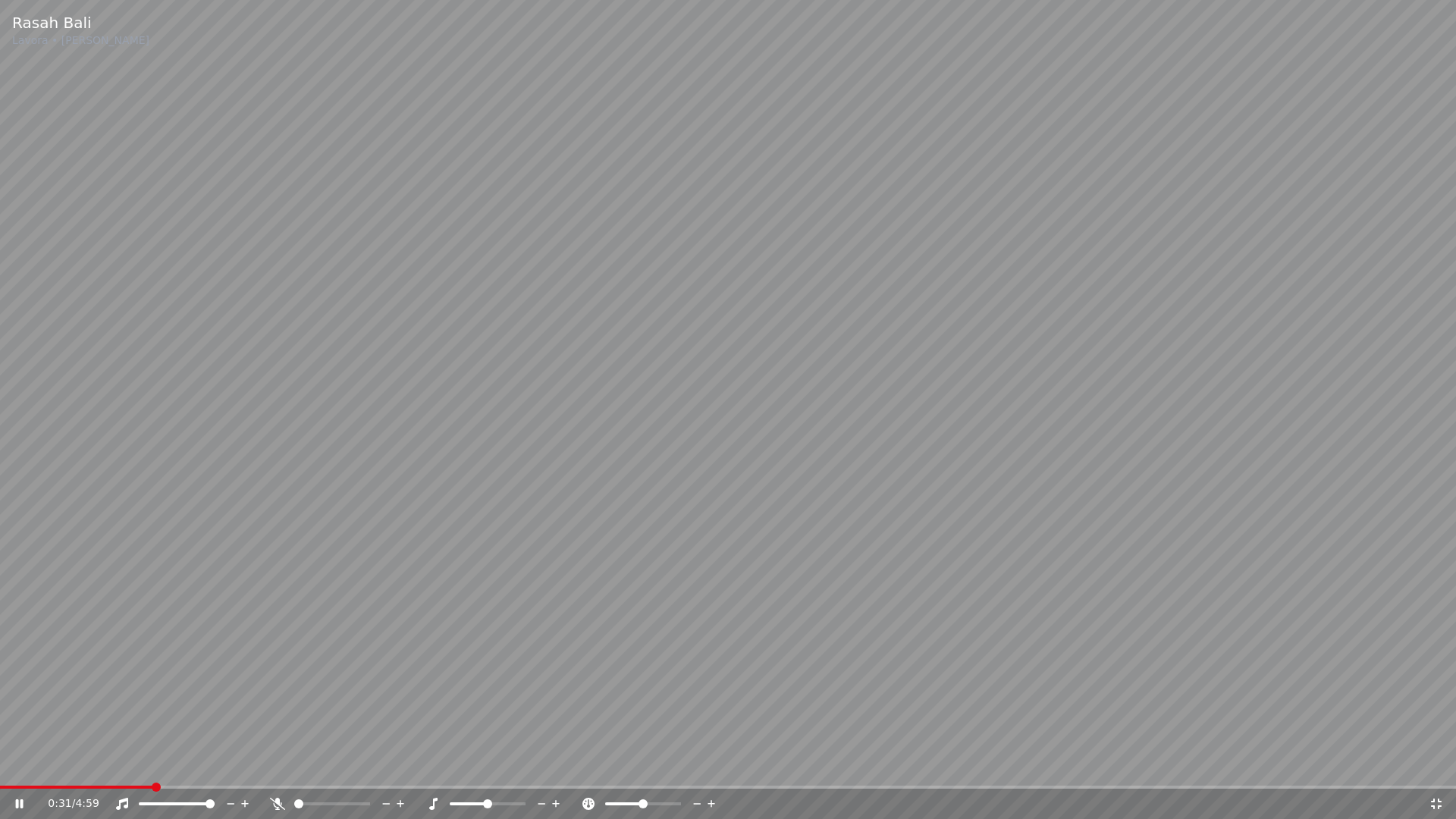
click at [279, 770] on icon at bounding box center [277, 804] width 15 height 12
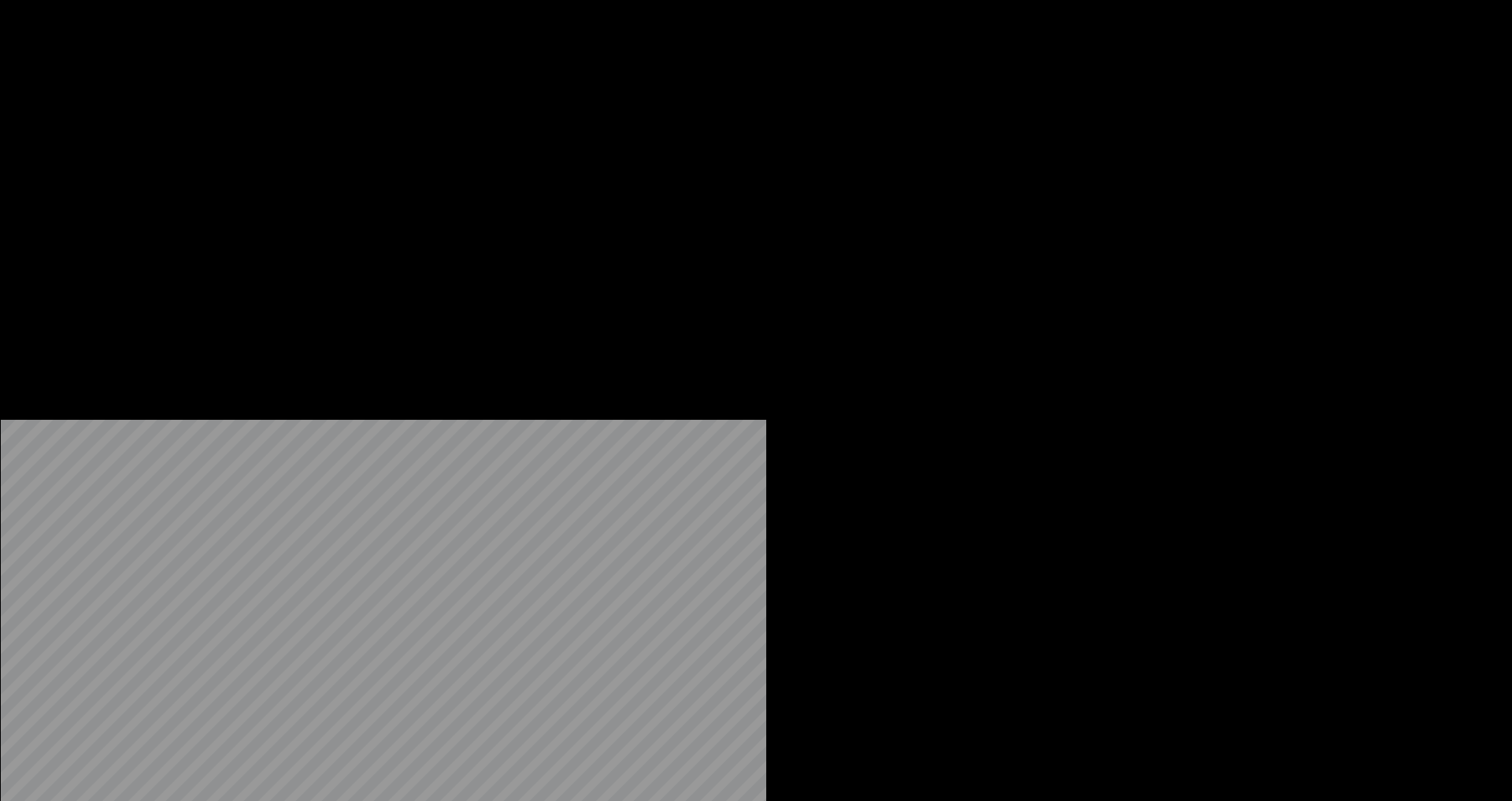
click at [211, 133] on button "Edit" at bounding box center [208, 121] width 53 height 22
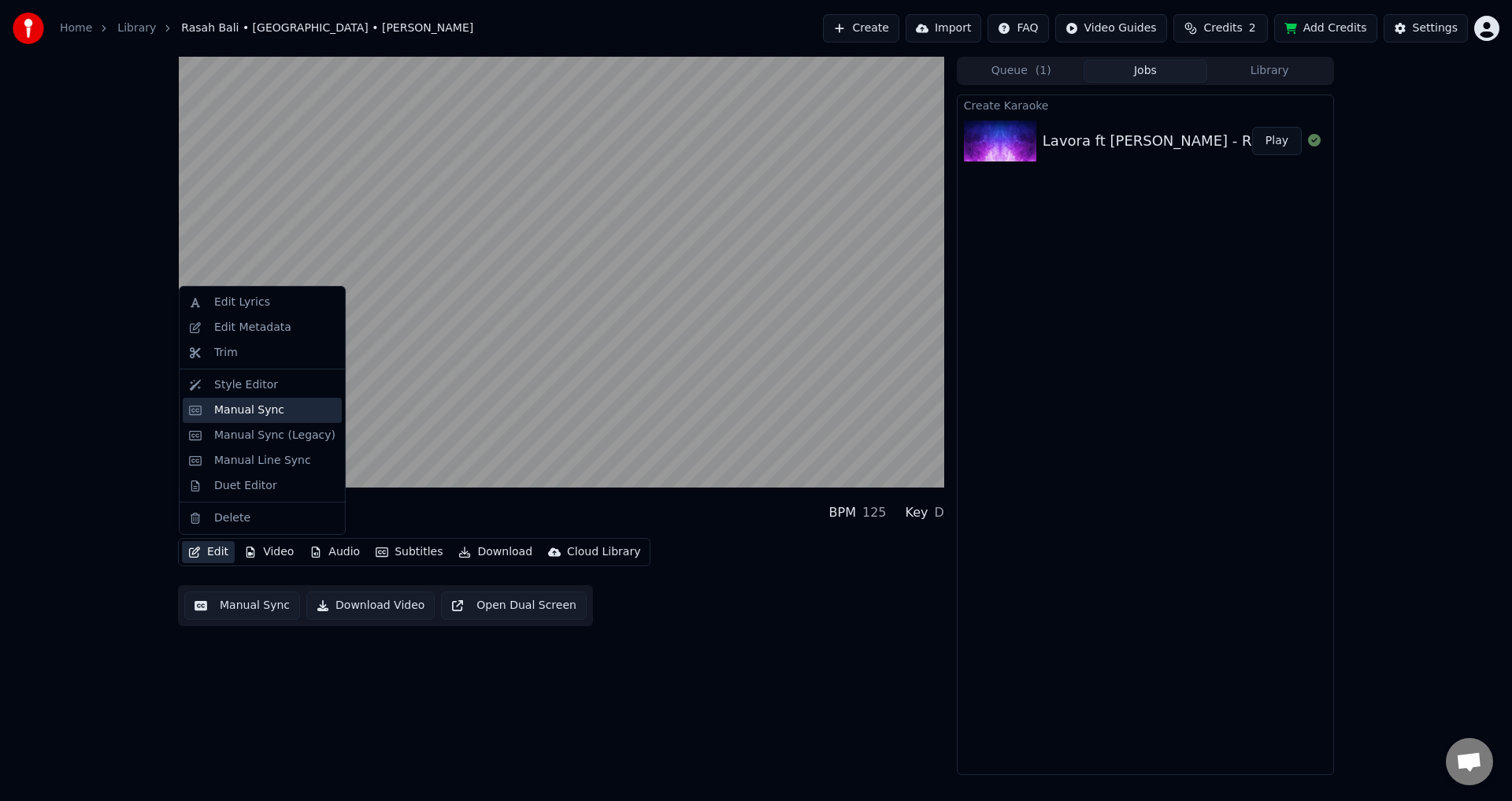
click at [239, 410] on div "Manual Sync" at bounding box center [250, 410] width 70 height 15
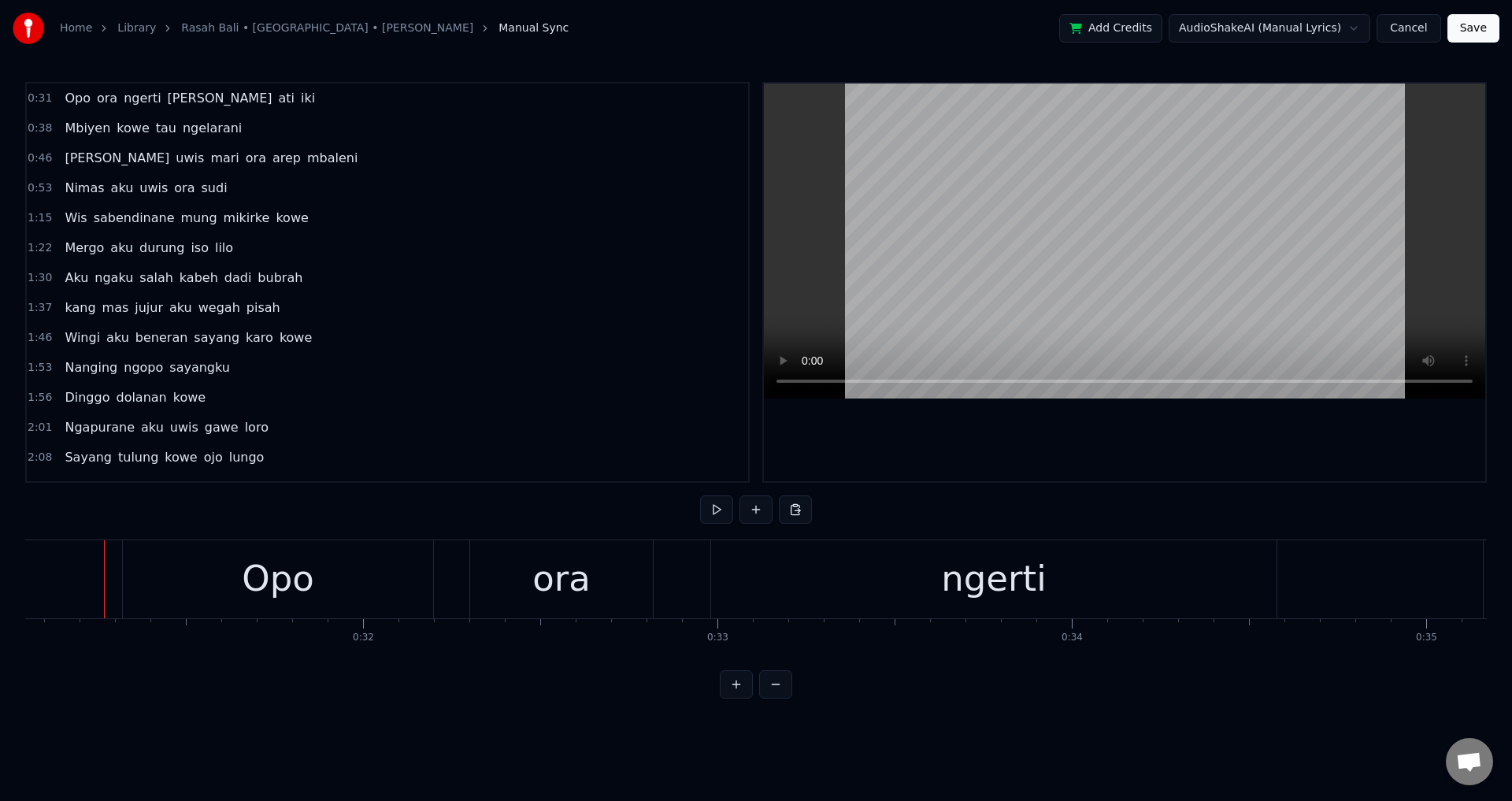
click at [1072, 432] on div at bounding box center [1124, 282] width 721 height 398
click at [470, 567] on div "ora" at bounding box center [562, 579] width 184 height 78
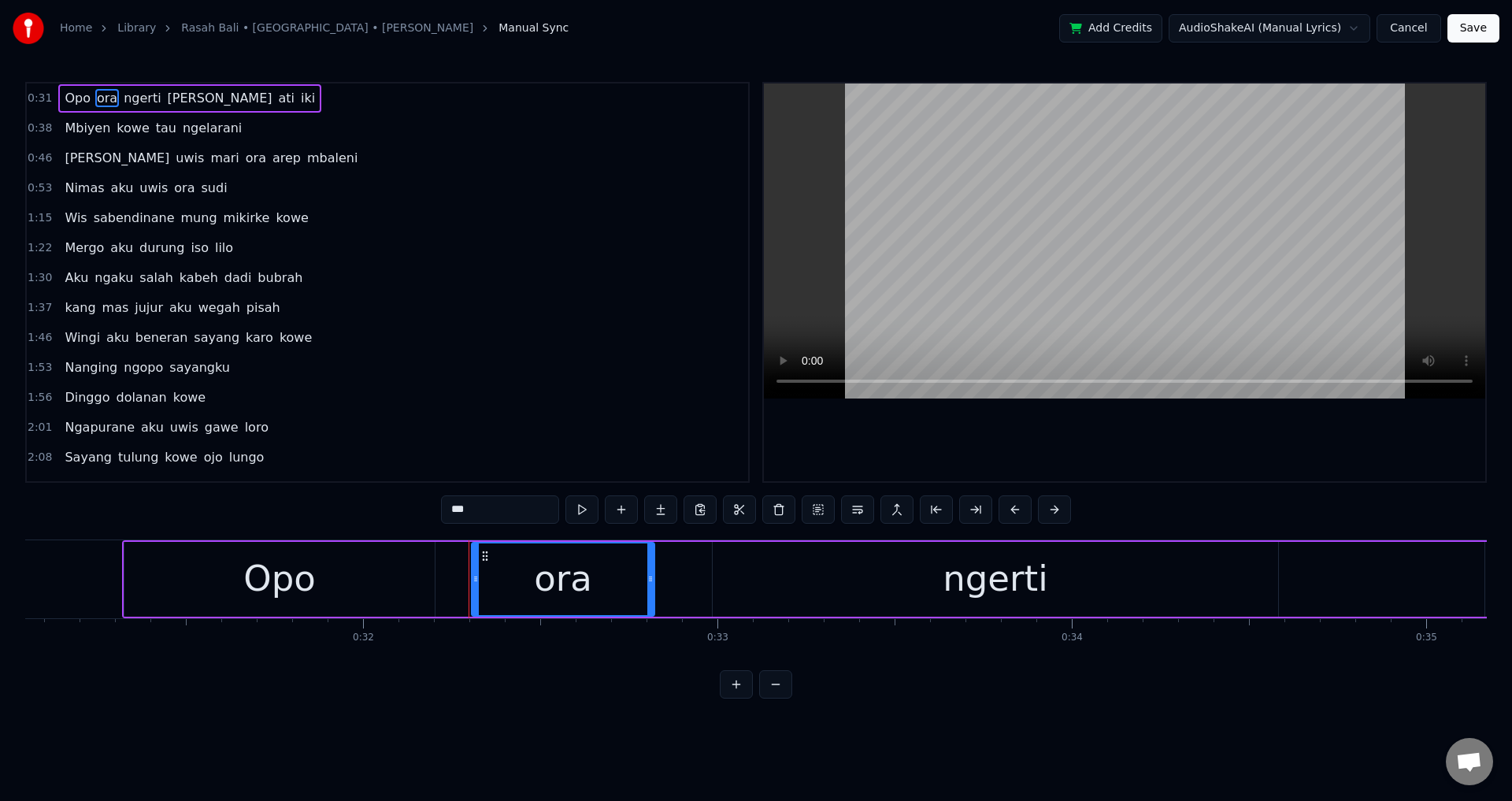
click at [457, 571] on div "Opo ora ngerti [PERSON_NAME] ati iki" at bounding box center [1271, 579] width 2299 height 78
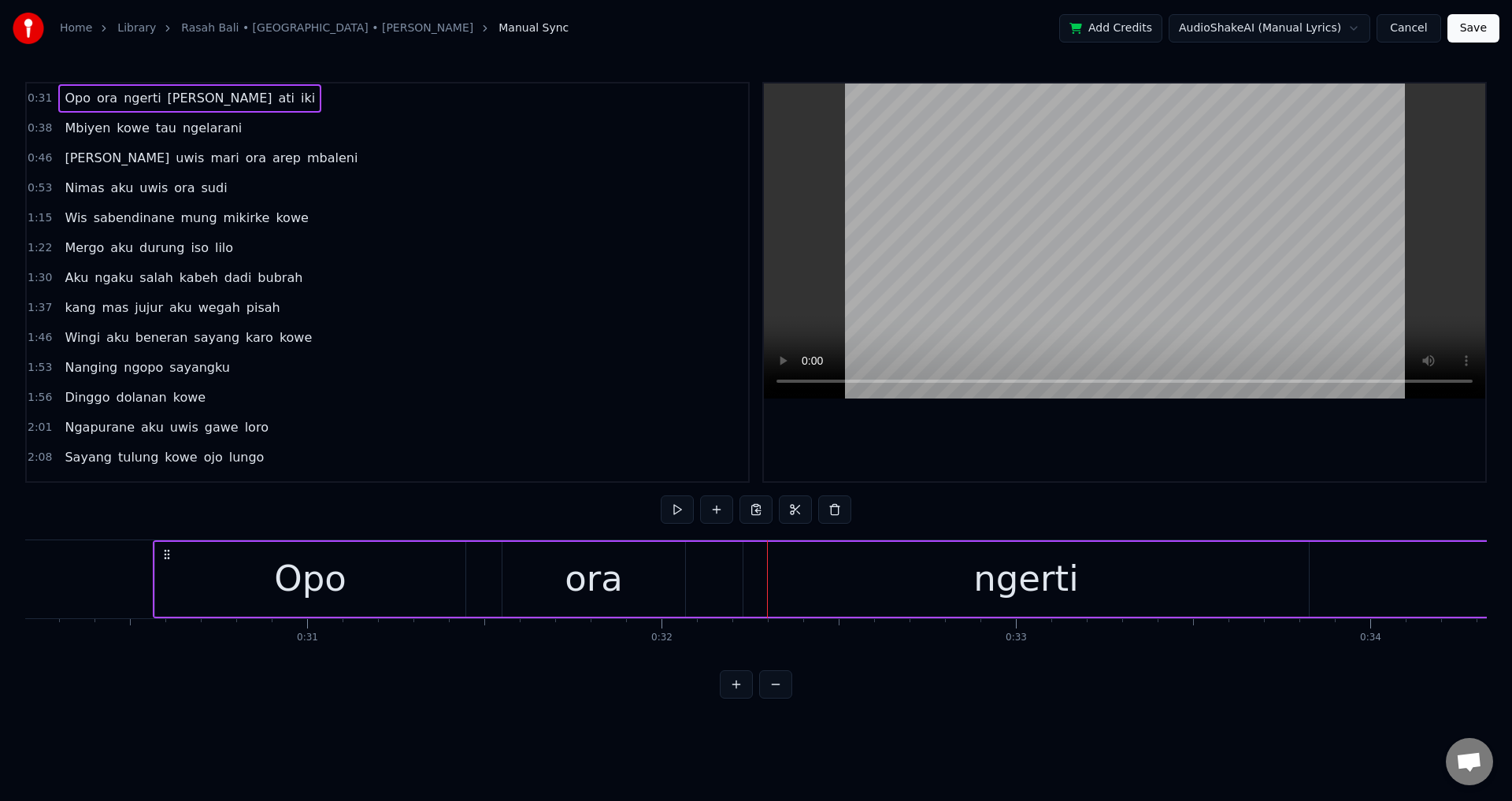
scroll to position [0, 10675]
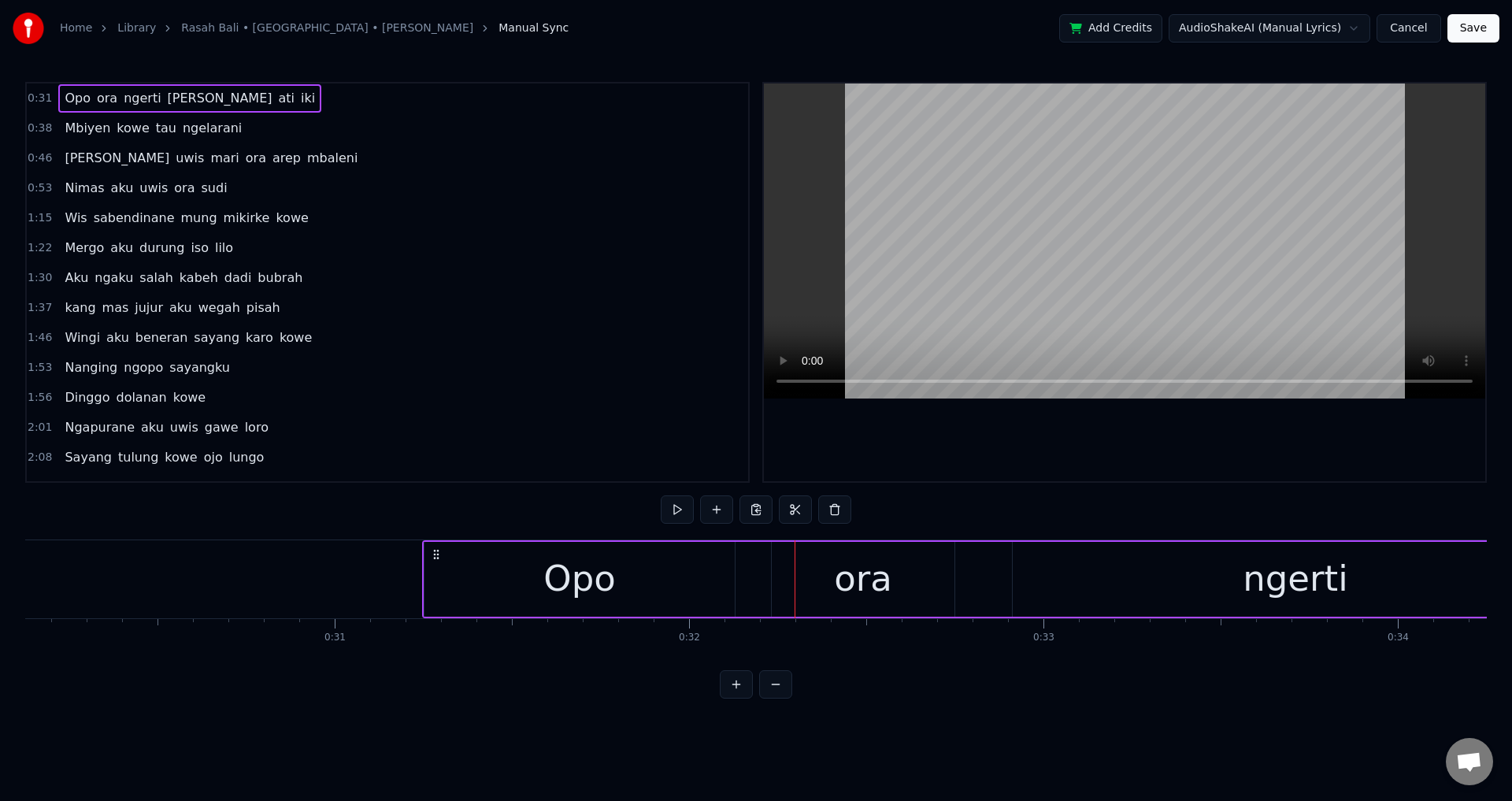
drag, startPoint x: 134, startPoint y: 555, endPoint x: 429, endPoint y: 556, distance: 295.0
click at [437, 550] on icon at bounding box center [436, 555] width 13 height 13
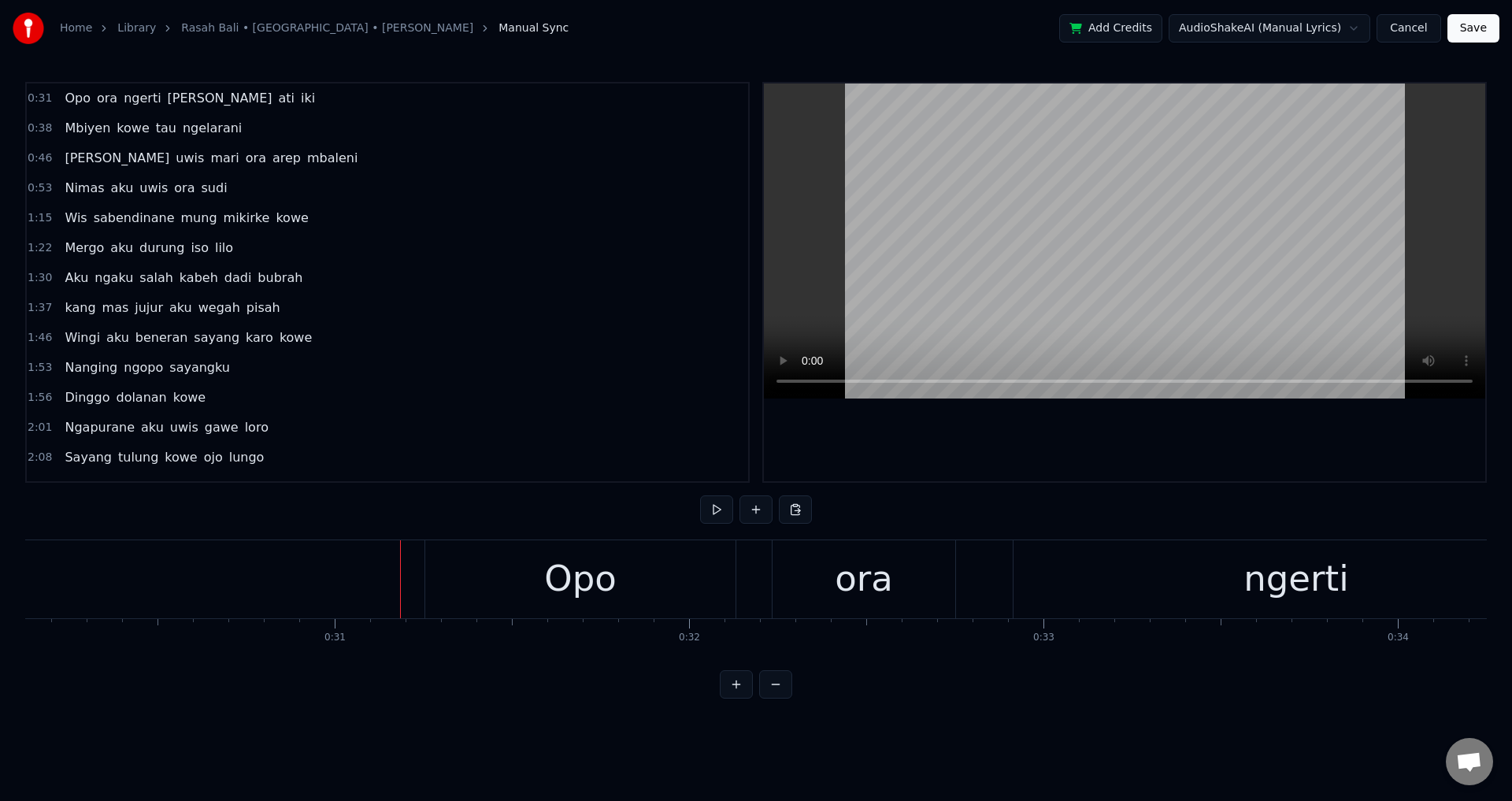
drag, startPoint x: 1117, startPoint y: 419, endPoint x: 1110, endPoint y: 426, distance: 9.9
click at [1117, 419] on div at bounding box center [1124, 282] width 721 height 398
click at [1079, 438] on div at bounding box center [1124, 282] width 721 height 398
click at [838, 592] on div "ora" at bounding box center [864, 578] width 59 height 53
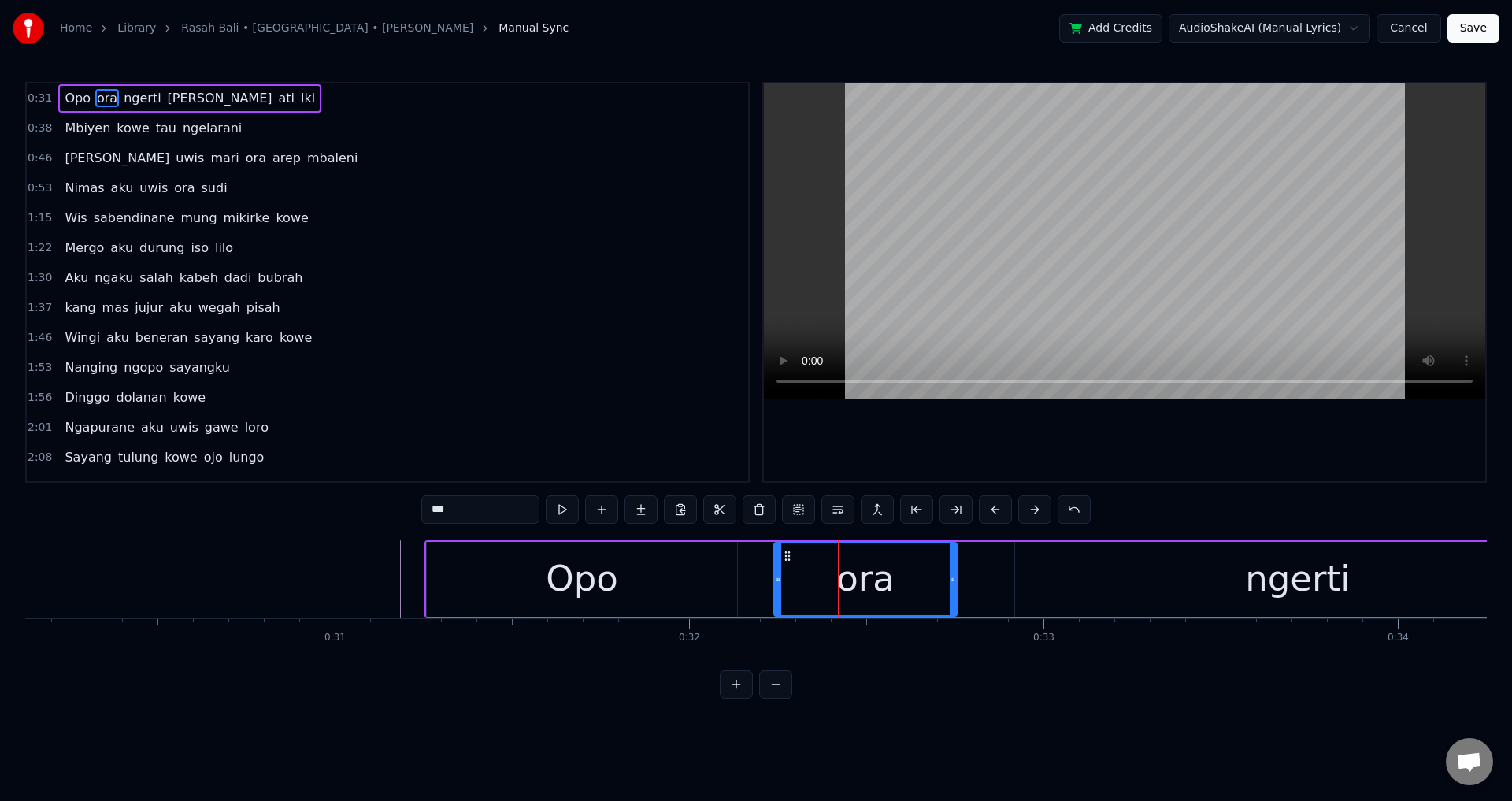
click at [1064, 452] on div at bounding box center [1124, 282] width 721 height 398
click at [1062, 432] on div at bounding box center [1124, 282] width 721 height 398
drag, startPoint x: 953, startPoint y: 579, endPoint x: 1008, endPoint y: 584, distance: 55.2
click at [1008, 584] on icon at bounding box center [1007, 579] width 6 height 13
click at [719, 585] on div "Opo" at bounding box center [582, 579] width 310 height 75
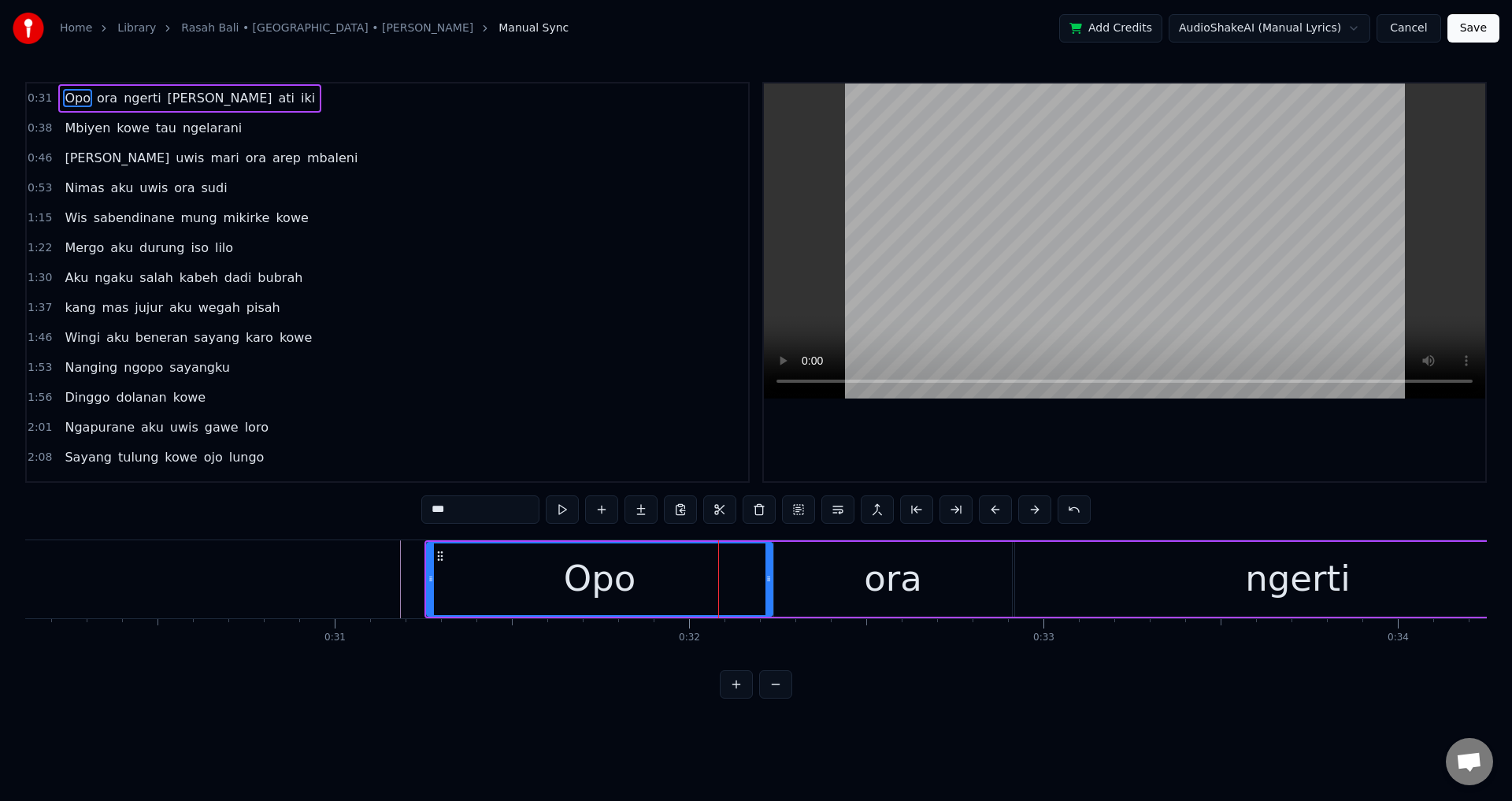
drag, startPoint x: 733, startPoint y: 580, endPoint x: 753, endPoint y: 585, distance: 20.6
click at [772, 585] on icon at bounding box center [768, 579] width 6 height 13
click at [617, 574] on div "Opo" at bounding box center [603, 578] width 72 height 53
click at [1023, 451] on div at bounding box center [1124, 282] width 721 height 398
click at [1054, 436] on div at bounding box center [1124, 282] width 721 height 398
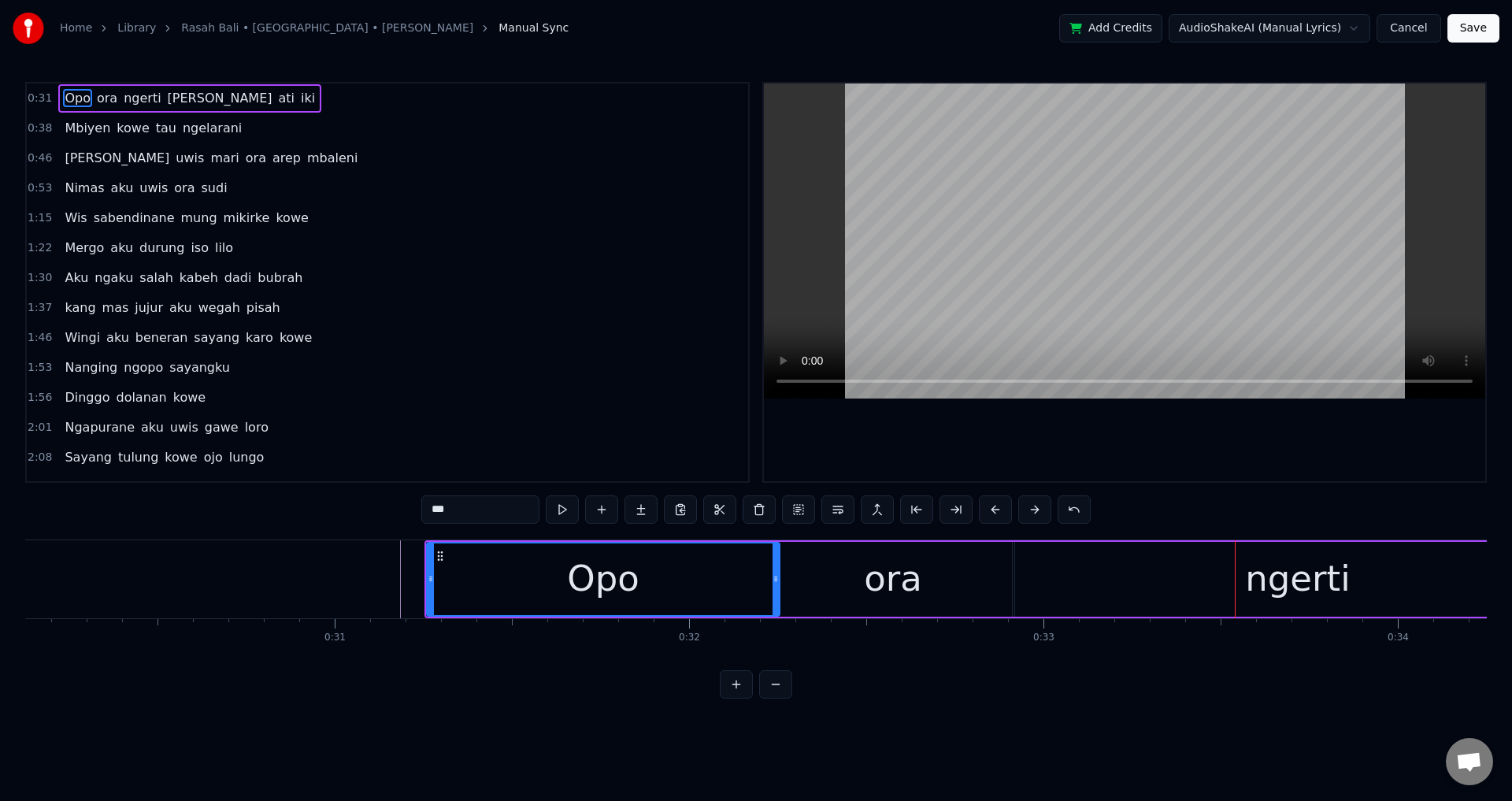
click at [1078, 571] on div "ngerti" at bounding box center [1297, 579] width 565 height 75
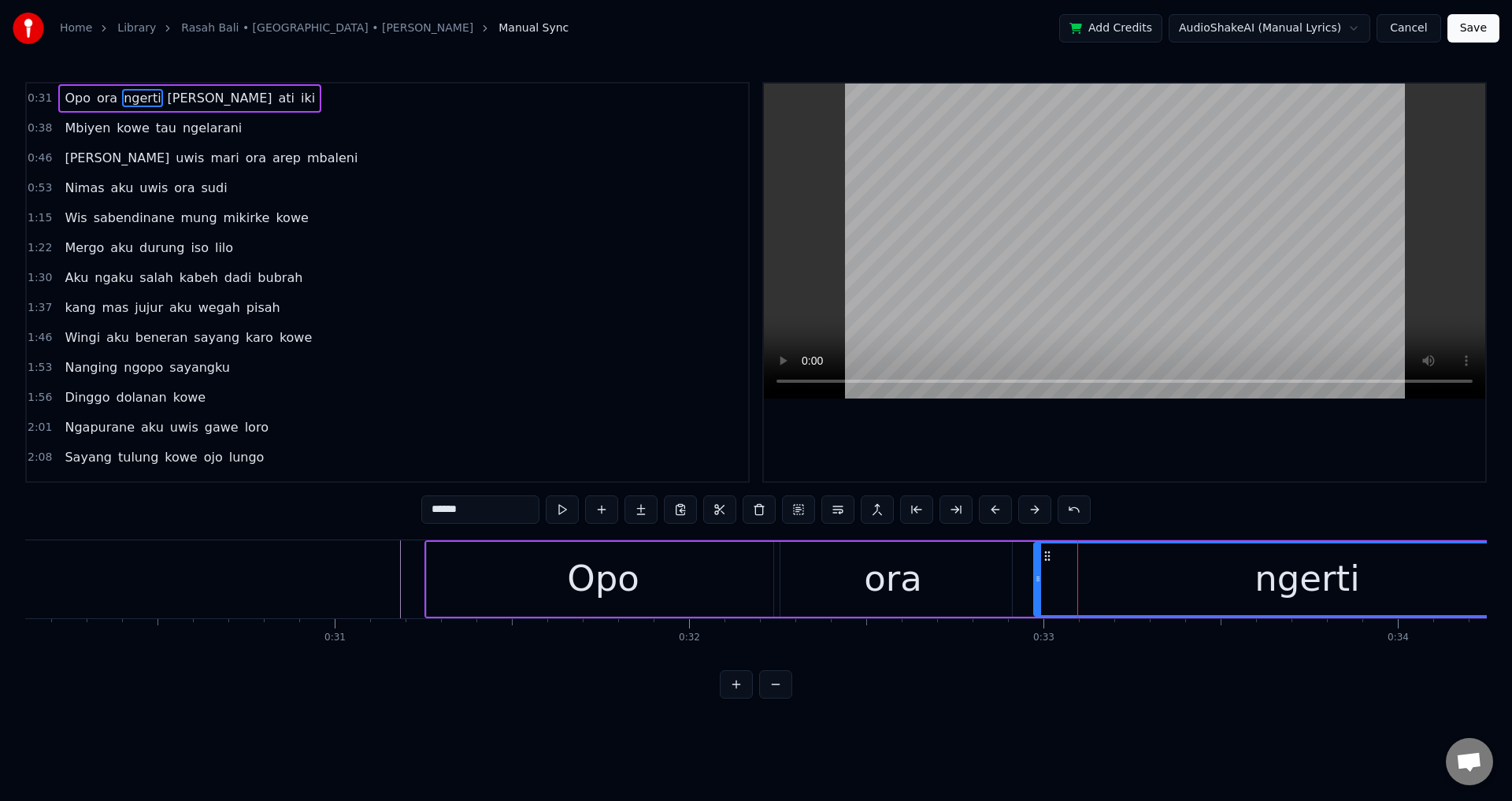
drag, startPoint x: 1019, startPoint y: 575, endPoint x: 1047, endPoint y: 575, distance: 28.0
click at [1041, 575] on icon at bounding box center [1038, 579] width 6 height 13
click at [1007, 575] on div "ora" at bounding box center [893, 579] width 238 height 75
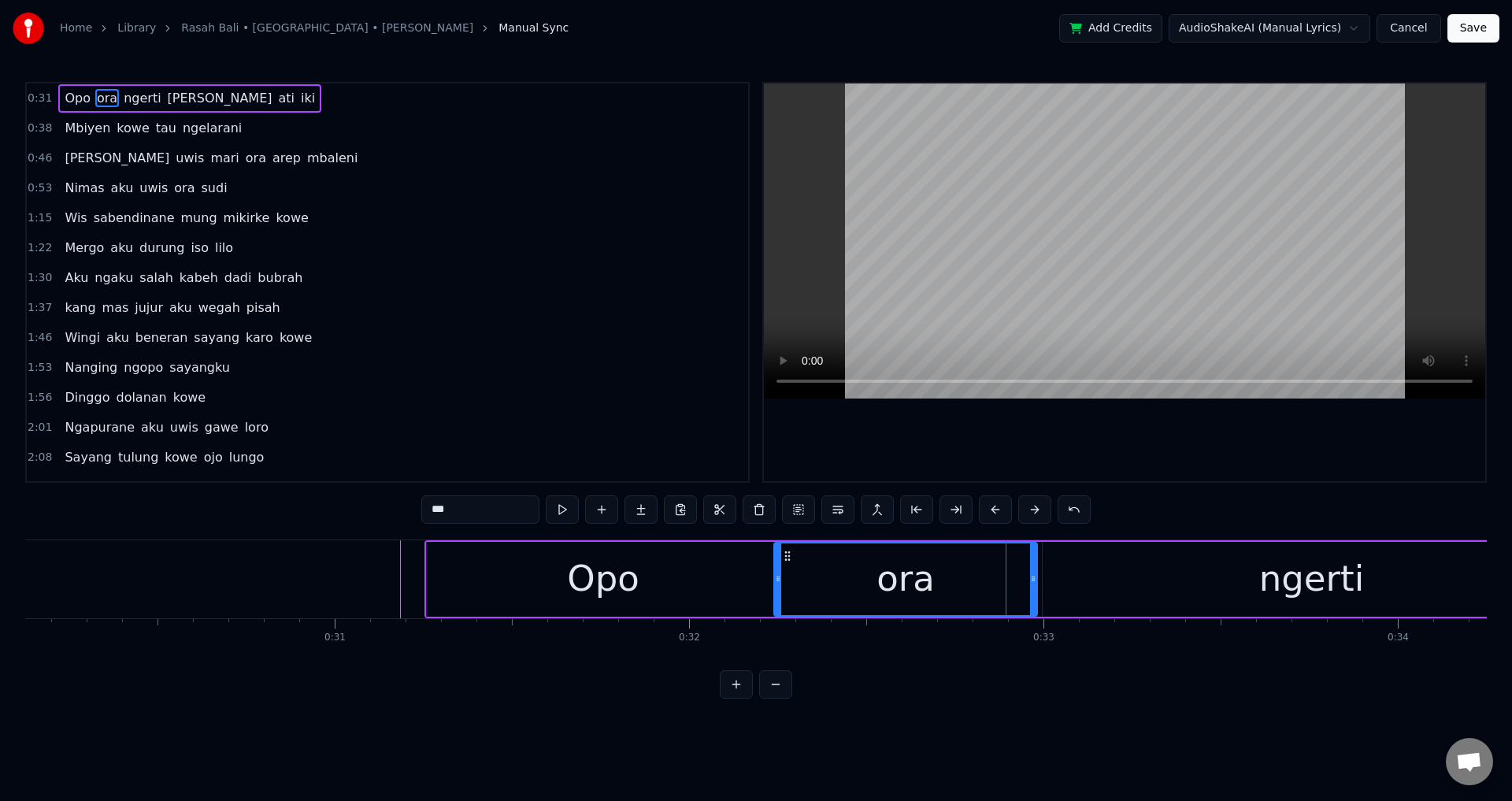
drag, startPoint x: 1009, startPoint y: 571, endPoint x: 863, endPoint y: 571, distance: 146.0
click at [1036, 575] on div at bounding box center [1032, 579] width 6 height 71
click at [710, 579] on div "Opo" at bounding box center [602, 579] width 353 height 75
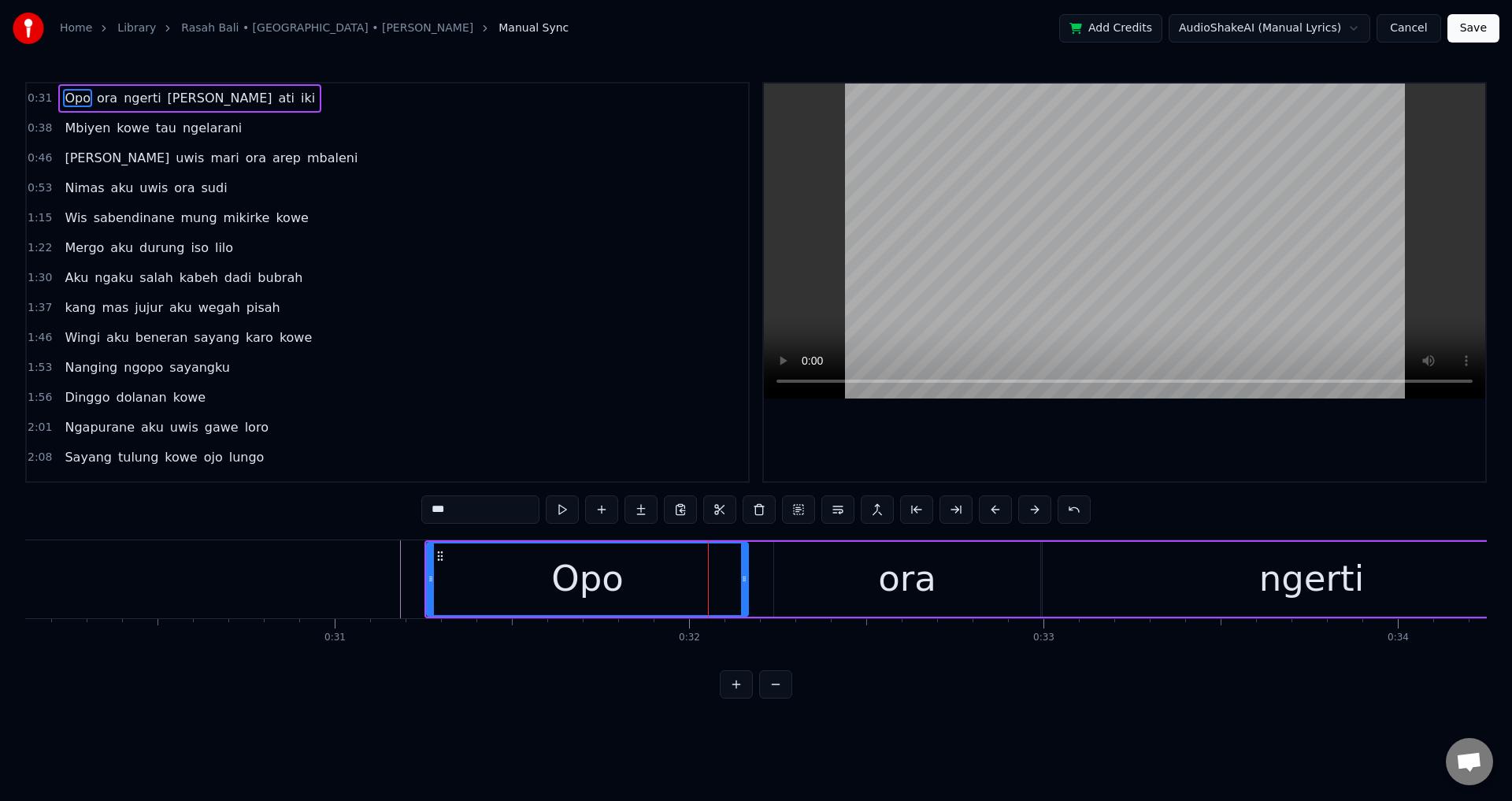
drag, startPoint x: 775, startPoint y: 568, endPoint x: 793, endPoint y: 582, distance: 22.8
click at [743, 573] on div at bounding box center [744, 579] width 6 height 71
click at [795, 582] on div "ora" at bounding box center [906, 579] width 266 height 75
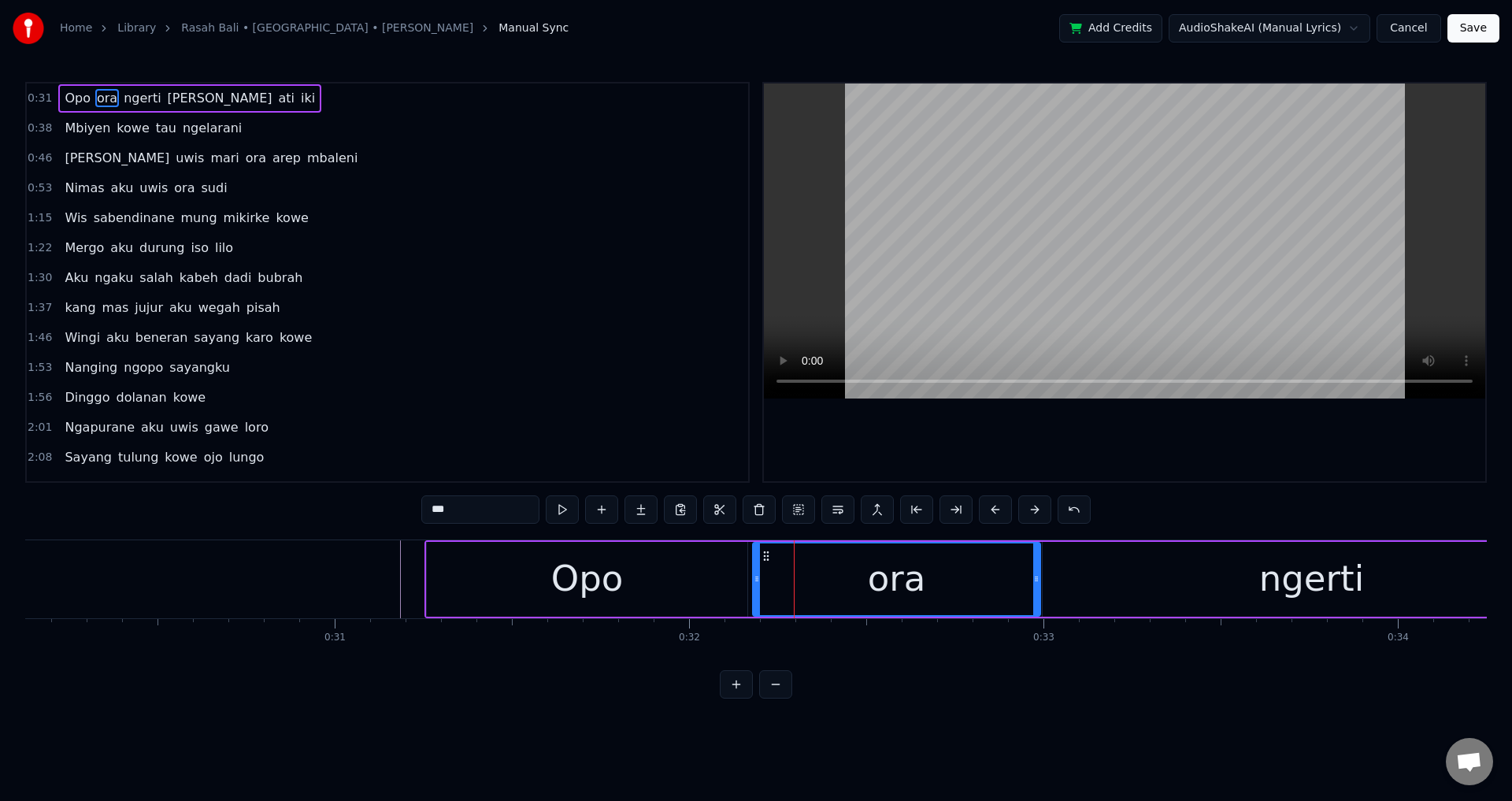
drag, startPoint x: 780, startPoint y: 575, endPoint x: 758, endPoint y: 575, distance: 22.0
click at [758, 575] on icon at bounding box center [756, 579] width 6 height 13
click at [692, 575] on div "Opo" at bounding box center [586, 579] width 320 height 75
type input "***"
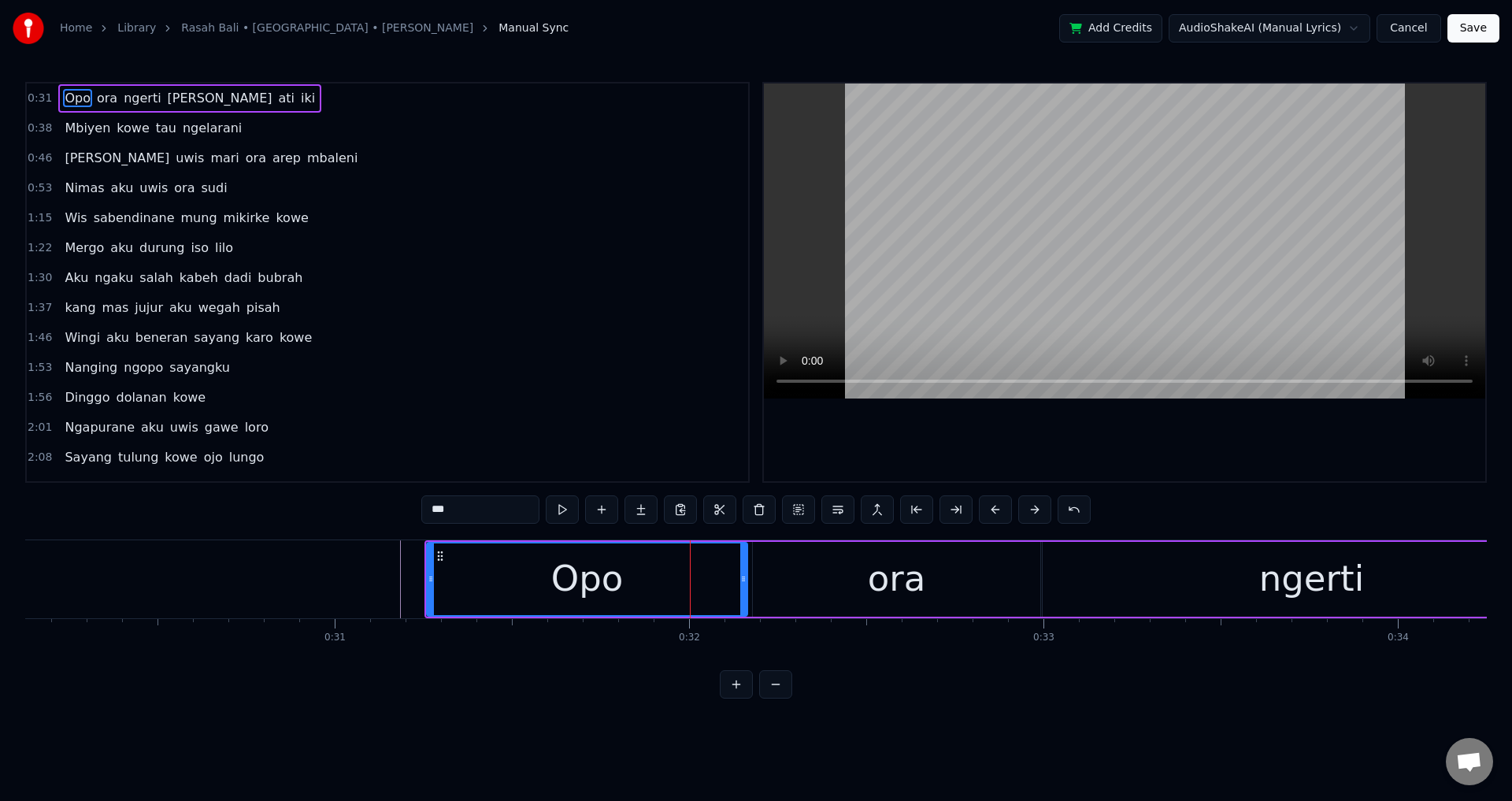
click at [979, 447] on div at bounding box center [1124, 282] width 721 height 398
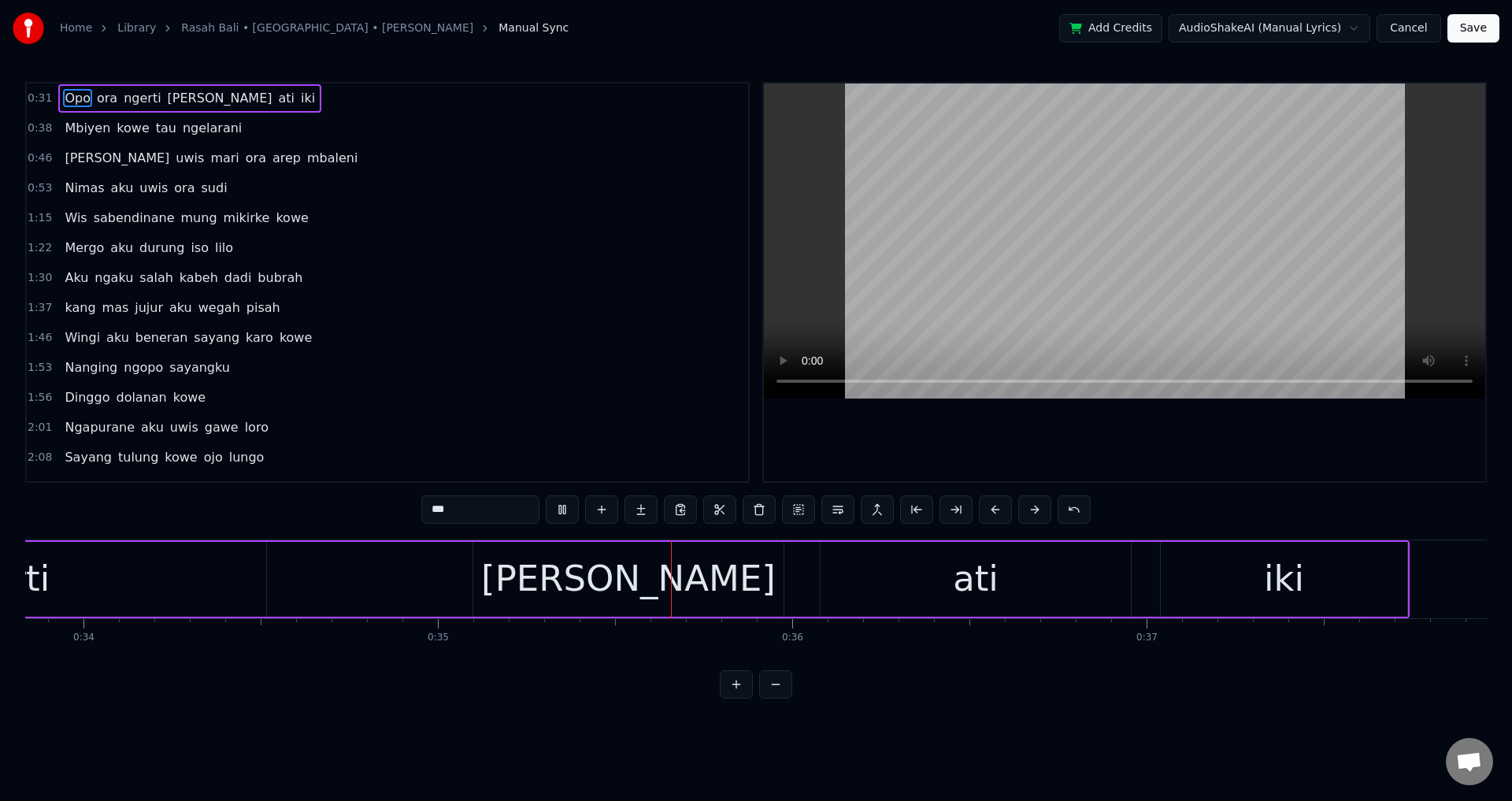
click at [1083, 446] on div at bounding box center [1124, 282] width 721 height 398
click at [811, 570] on div "Opo ora ngerti [PERSON_NAME] ati iki" at bounding box center [260, 579] width 2299 height 78
click at [625, 582] on div "[PERSON_NAME]" at bounding box center [628, 578] width 295 height 53
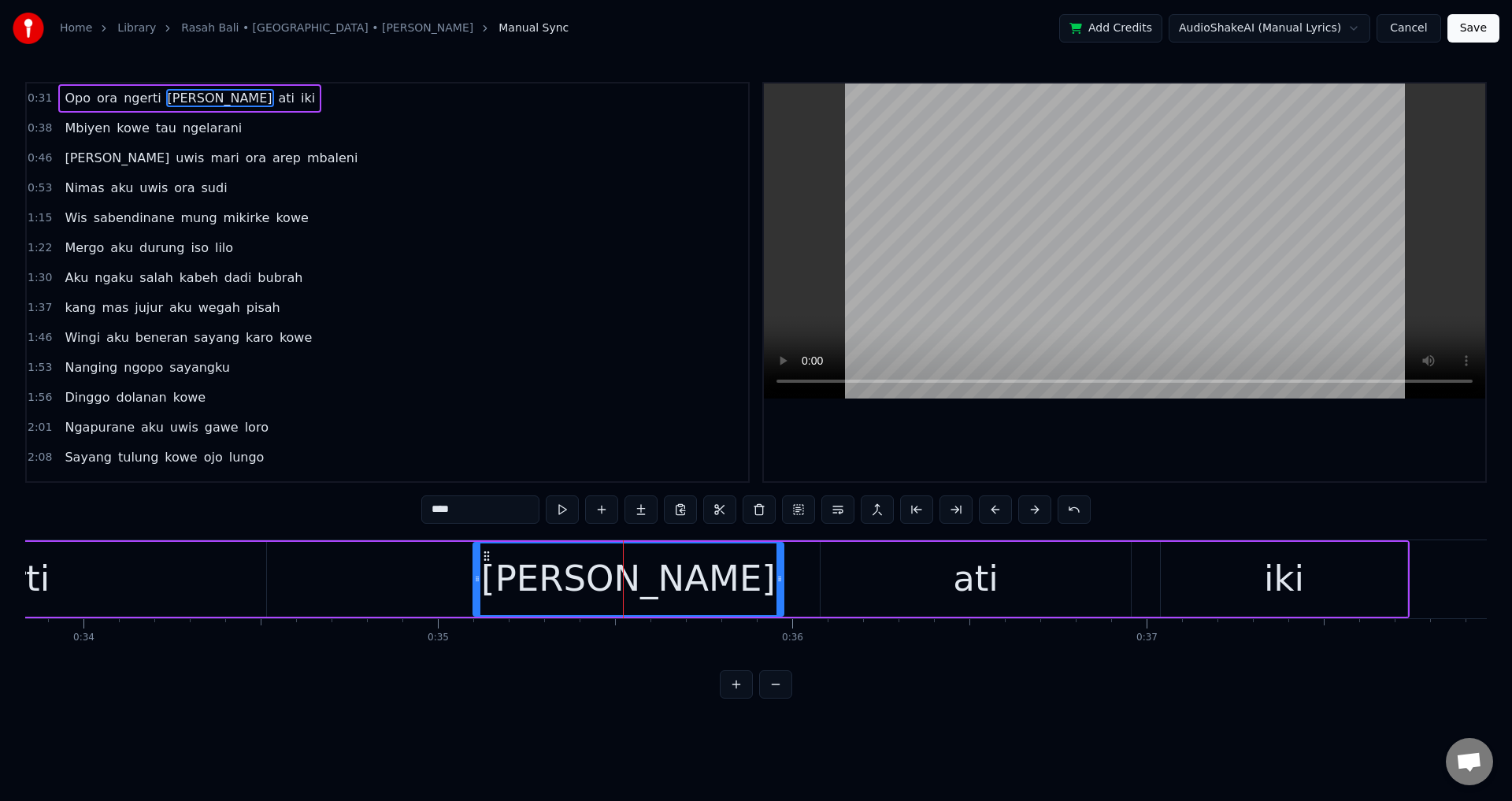
click at [479, 575] on icon at bounding box center [477, 579] width 6 height 13
drag, startPoint x: 479, startPoint y: 575, endPoint x: 470, endPoint y: 578, distance: 9.5
click at [472, 578] on icon at bounding box center [475, 579] width 6 height 13
click at [1019, 567] on div "ati" at bounding box center [976, 579] width 310 height 75
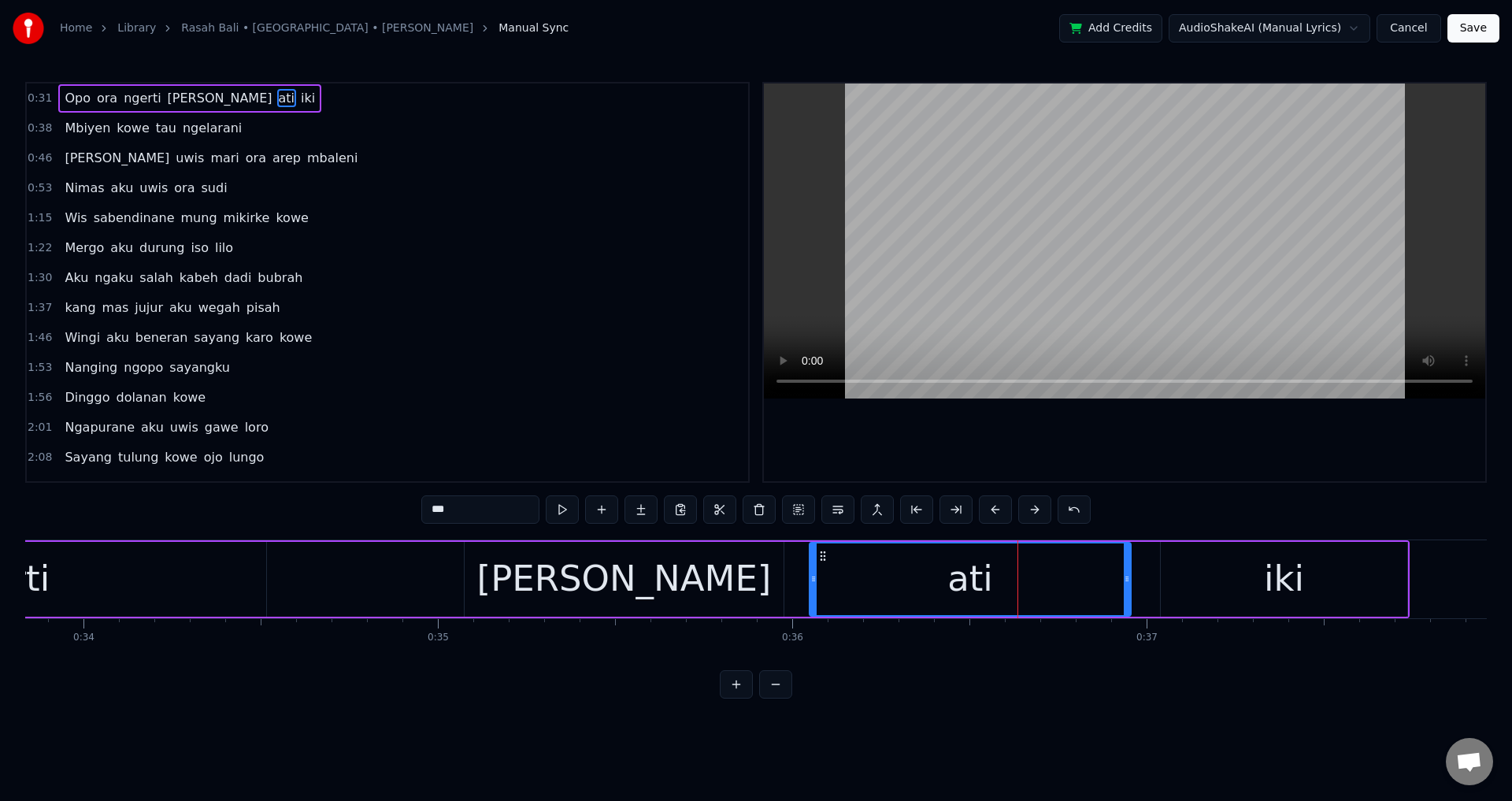
drag, startPoint x: 827, startPoint y: 584, endPoint x: 814, endPoint y: 585, distance: 13.0
click at [814, 585] on icon at bounding box center [813, 579] width 6 height 13
click at [618, 579] on div "[PERSON_NAME]" at bounding box center [624, 578] width 295 height 53
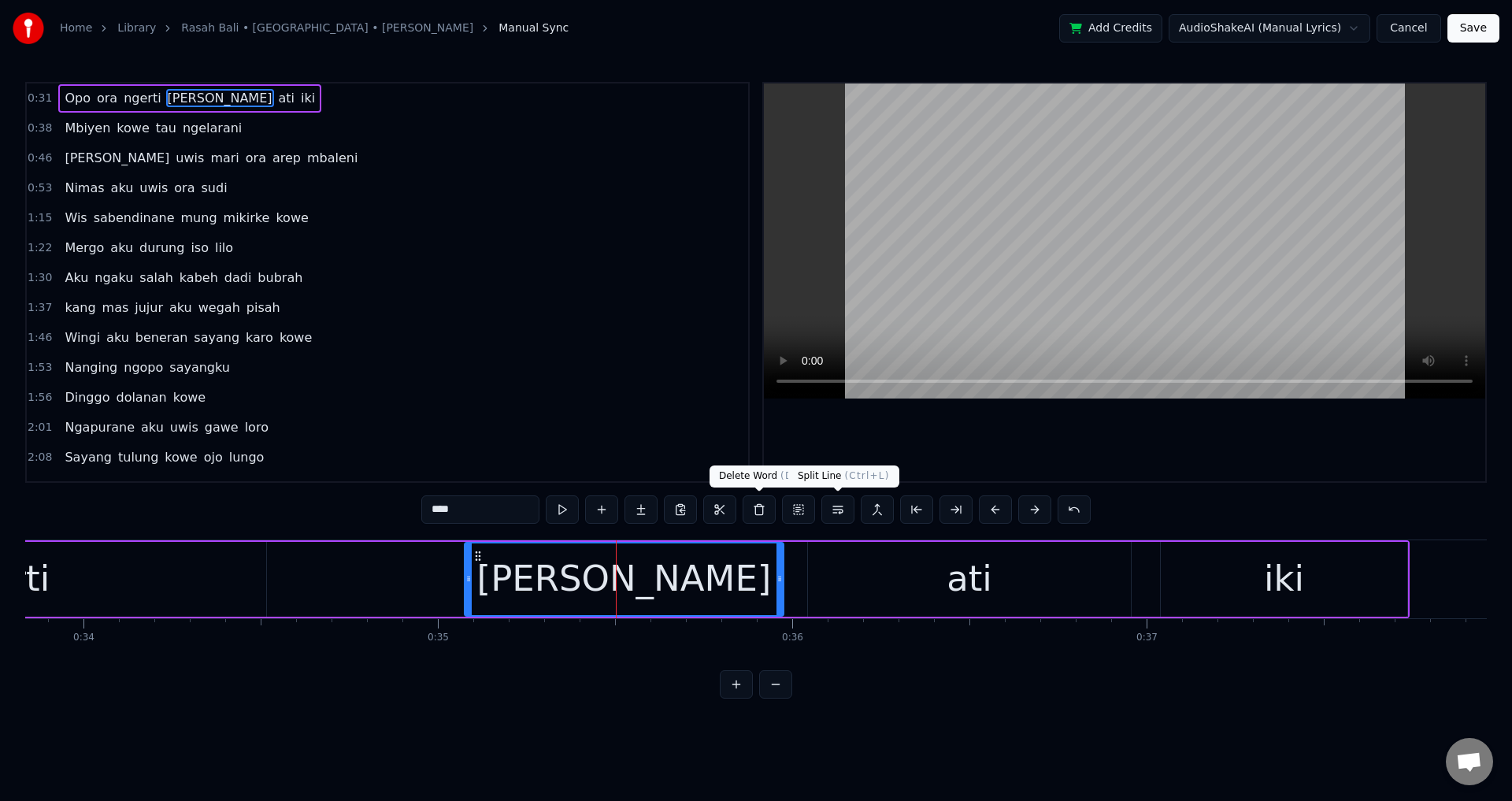
click at [1119, 420] on div at bounding box center [1124, 282] width 721 height 398
click at [1257, 439] on div at bounding box center [1124, 282] width 721 height 398
click at [1054, 594] on div "ati" at bounding box center [969, 579] width 323 height 75
type input "***"
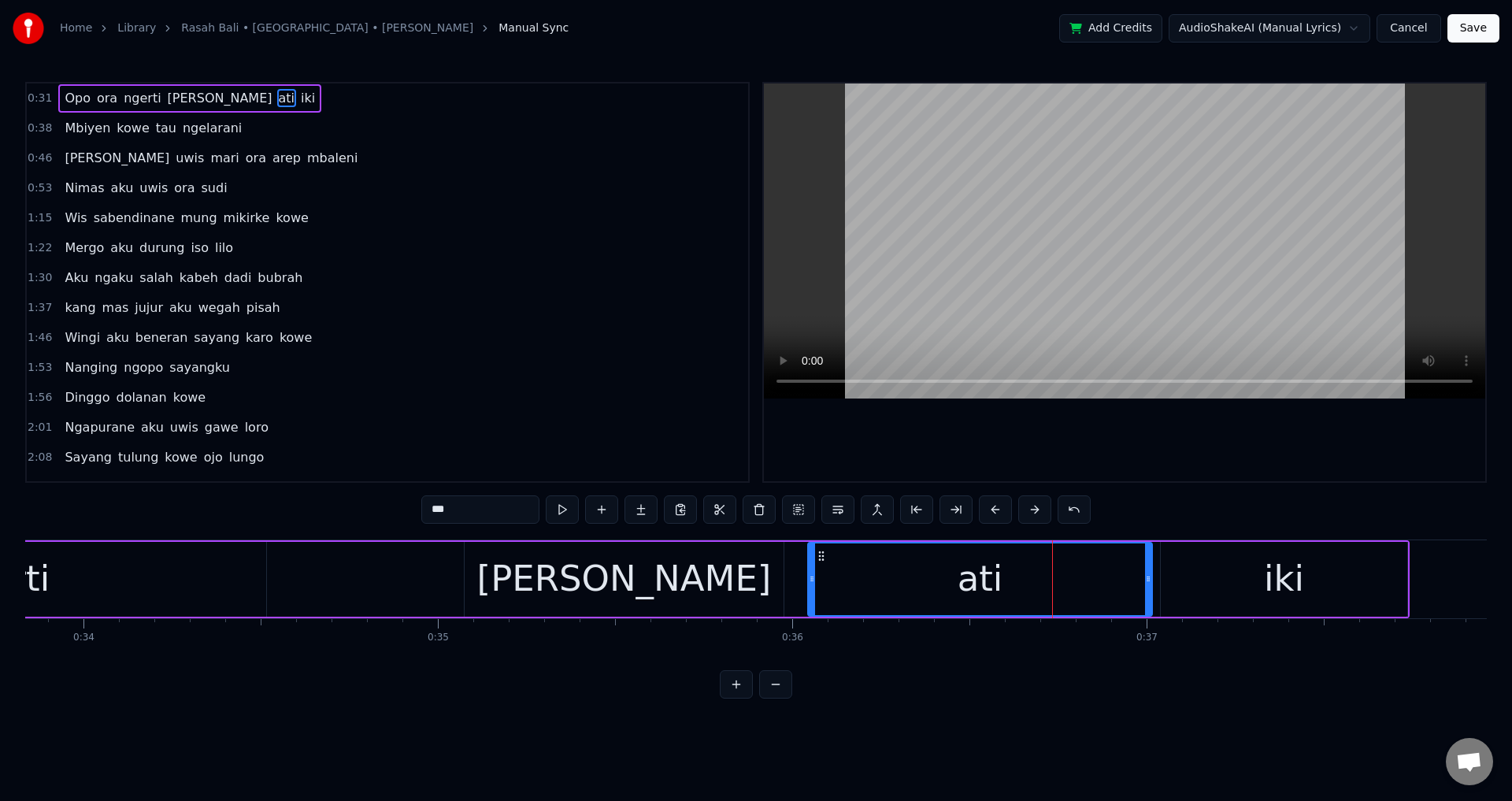
drag, startPoint x: 1128, startPoint y: 563, endPoint x: 1138, endPoint y: 575, distance: 15.6
click at [1151, 575] on div at bounding box center [1148, 579] width 6 height 71
click at [903, 593] on div "ati" at bounding box center [985, 579] width 352 height 71
click at [1122, 456] on div at bounding box center [1124, 282] width 721 height 398
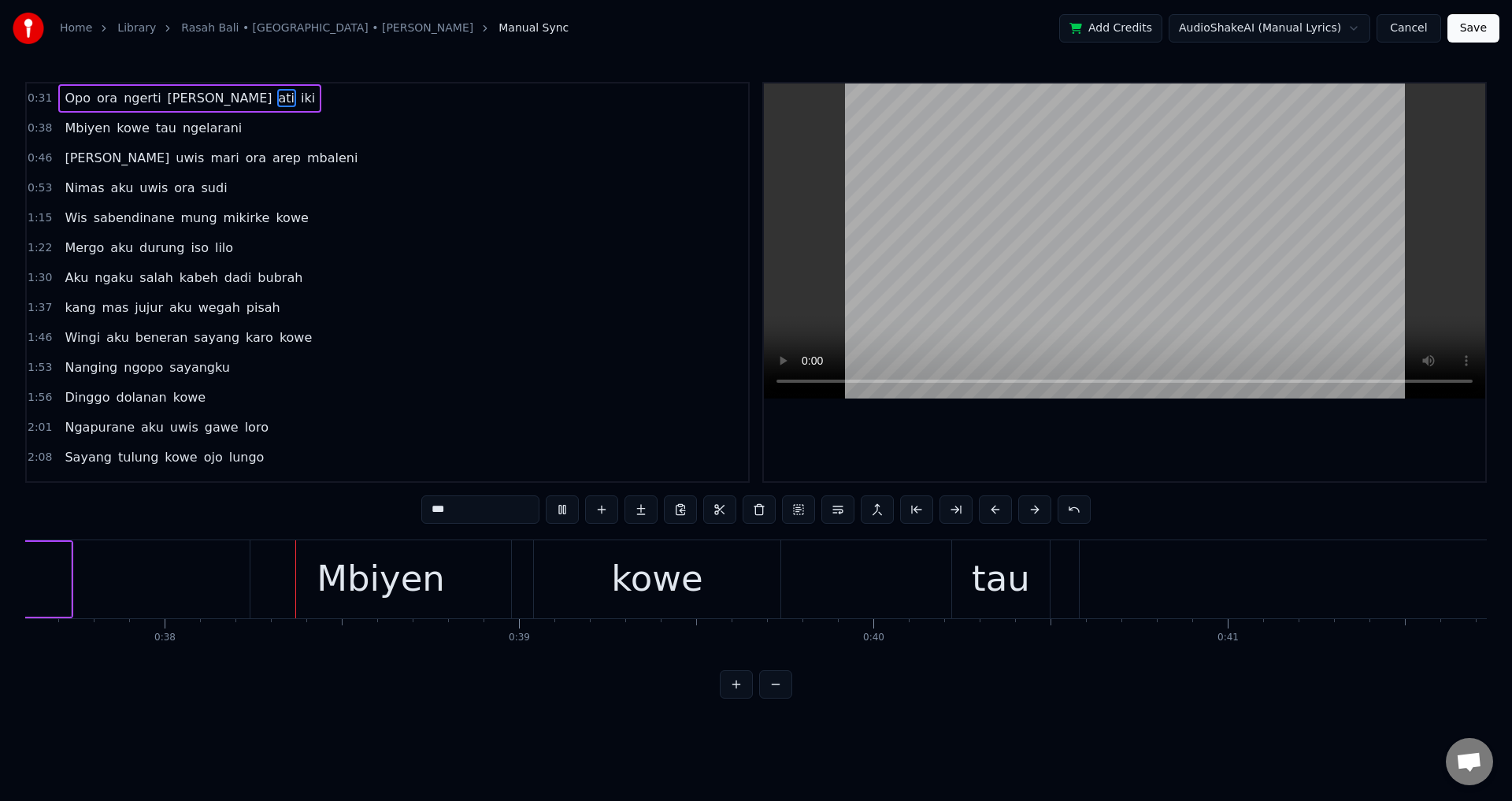
click at [1126, 465] on div at bounding box center [1124, 282] width 721 height 398
click at [527, 579] on div "Mbiyen kowe tau ngelarani" at bounding box center [1407, 579] width 2314 height 78
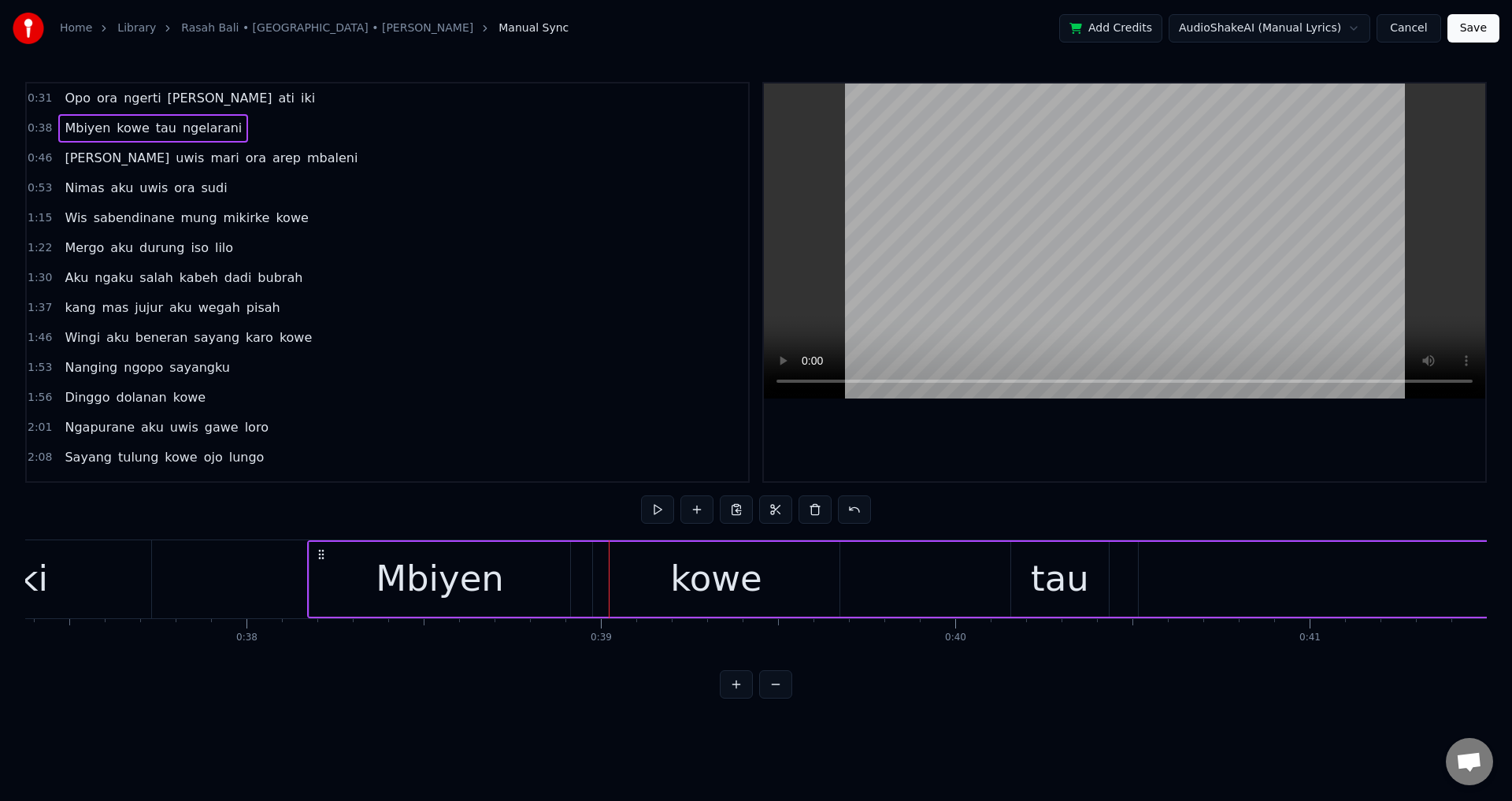
scroll to position [0, 13244]
drag, startPoint x: 264, startPoint y: 552, endPoint x: 325, endPoint y: 548, distance: 61.1
click at [325, 548] on icon at bounding box center [324, 555] width 13 height 13
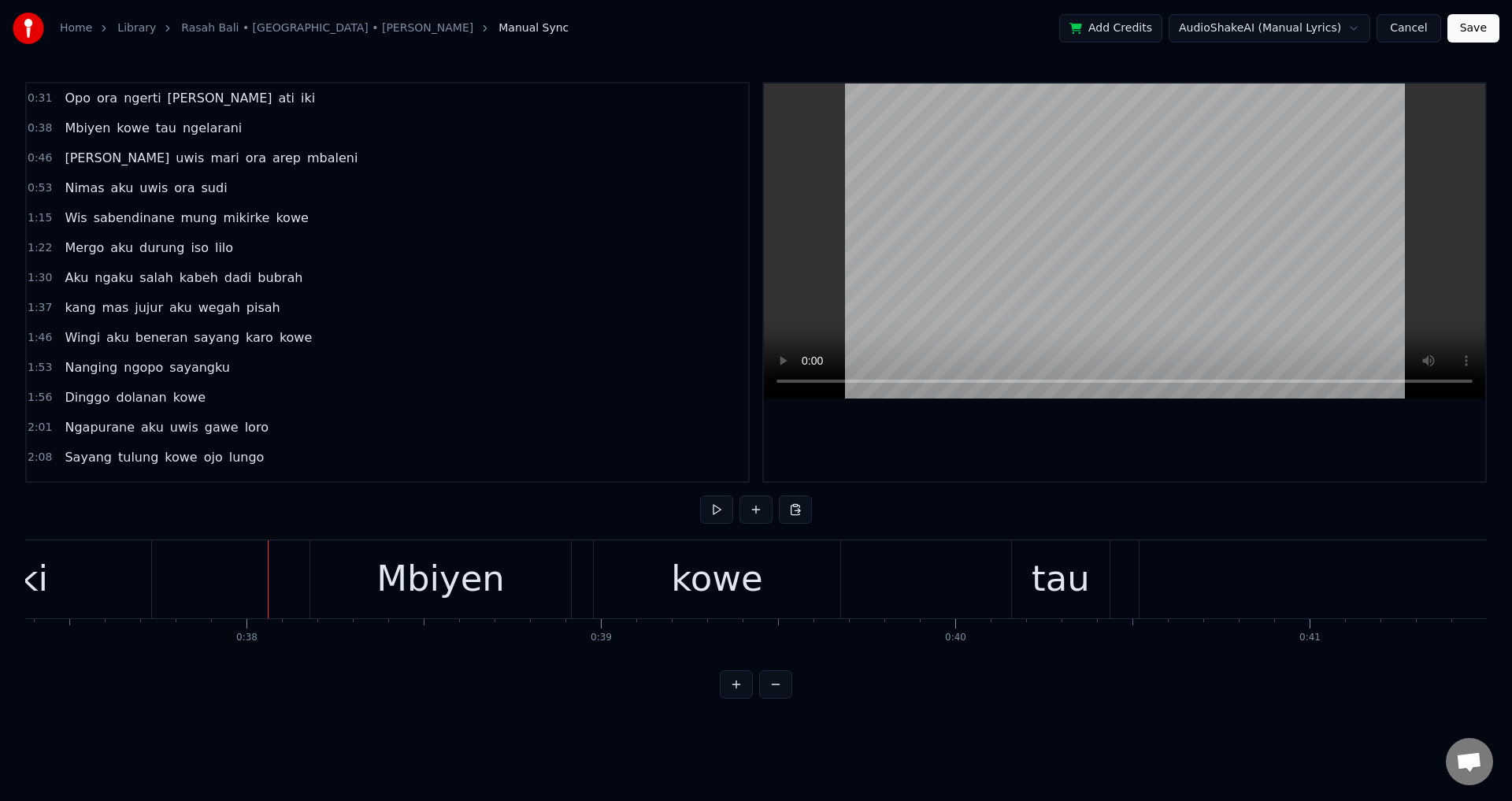
click at [926, 413] on div at bounding box center [1124, 282] width 721 height 398
click at [1112, 428] on div at bounding box center [1124, 282] width 721 height 398
click at [404, 576] on div "Mbiyen" at bounding box center [440, 578] width 128 height 53
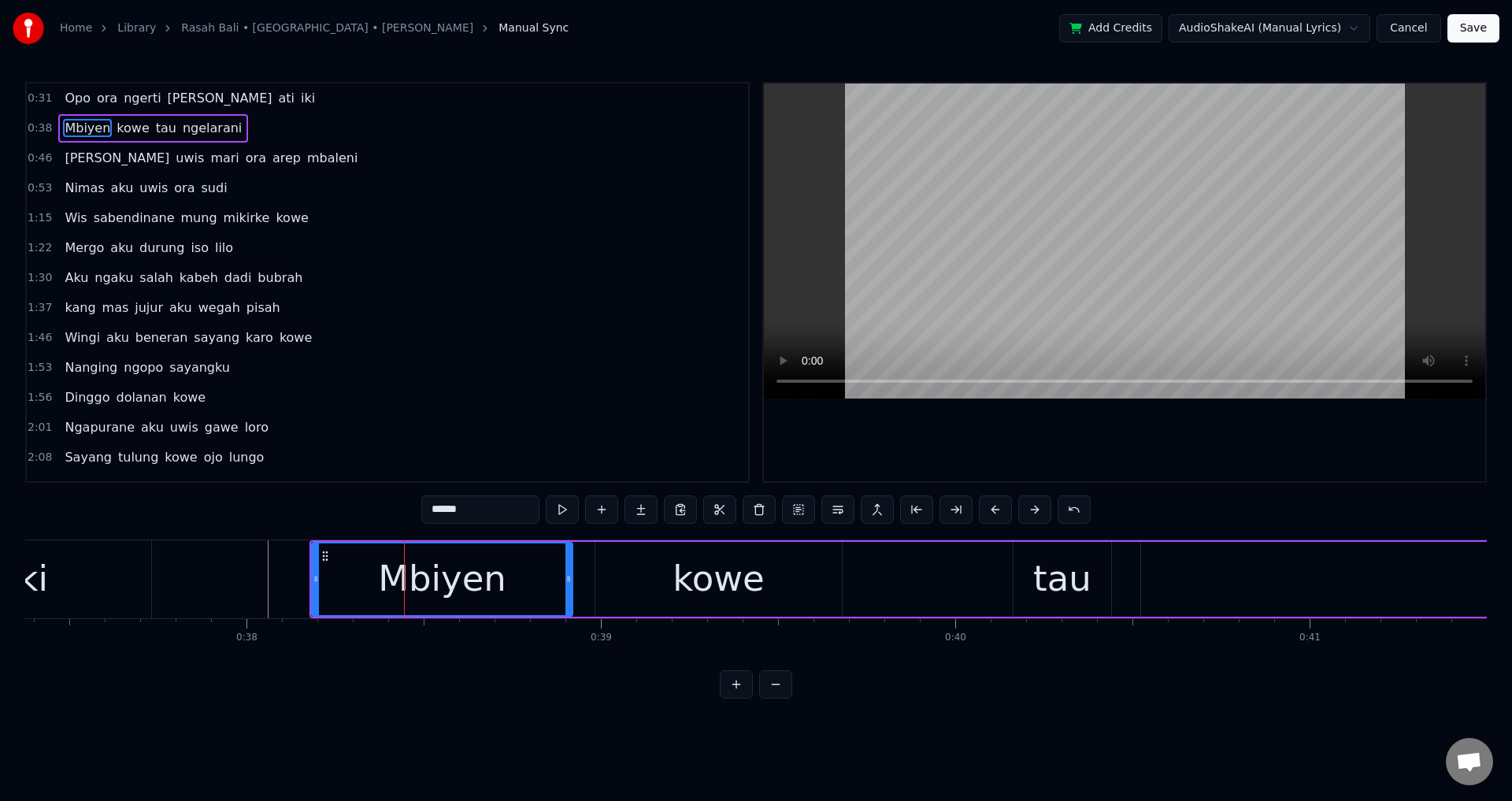
click at [1144, 414] on div at bounding box center [1124, 282] width 721 height 398
click at [1135, 427] on div at bounding box center [1124, 282] width 721 height 398
drag, startPoint x: 566, startPoint y: 568, endPoint x: 590, endPoint y: 585, distance: 29.4
click at [590, 585] on div at bounding box center [591, 579] width 6 height 71
click at [493, 582] on div "Mbiyen" at bounding box center [454, 578] width 128 height 53
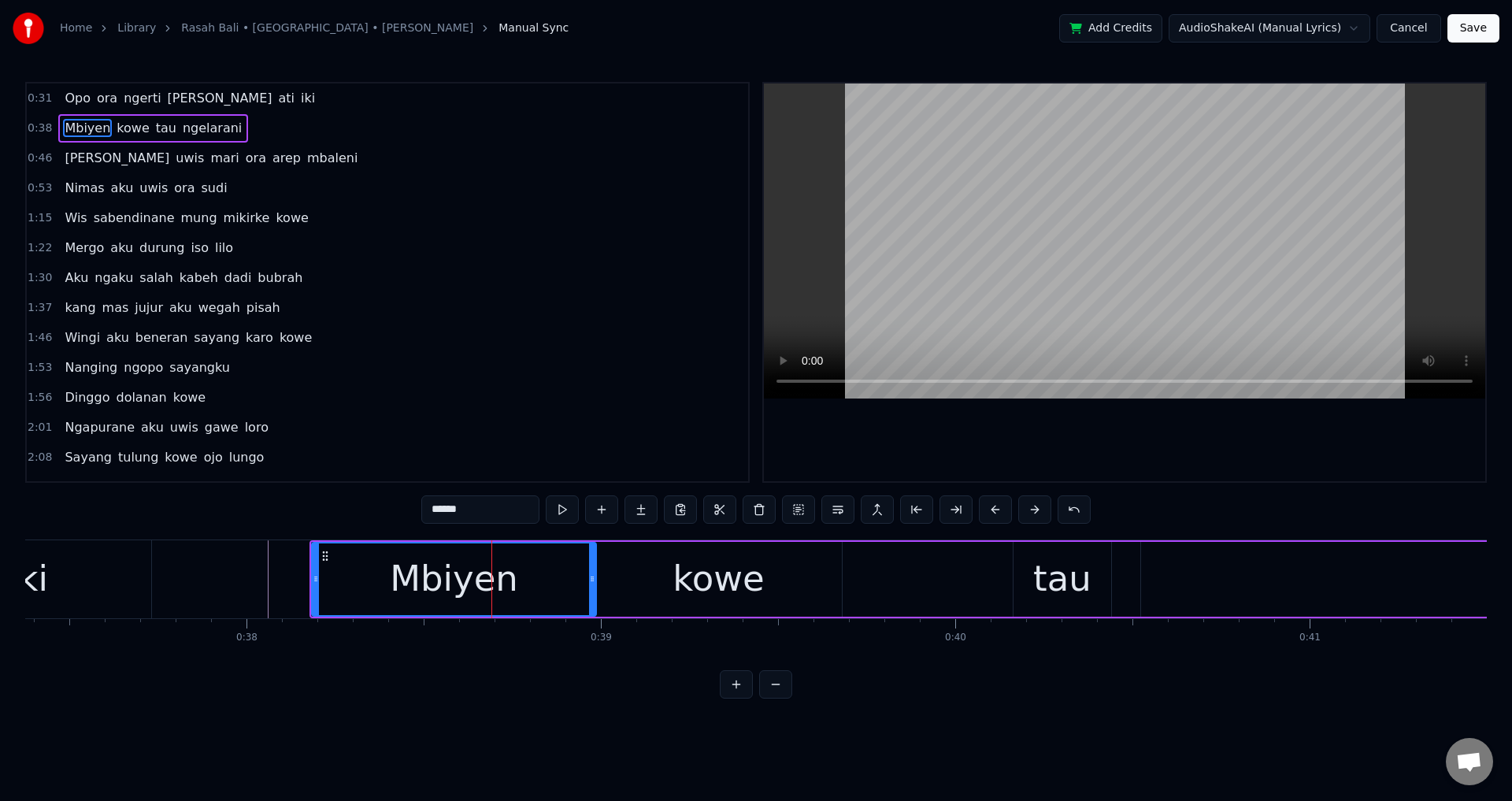
click at [1116, 424] on div at bounding box center [1124, 282] width 721 height 398
click at [1077, 588] on div "tau" at bounding box center [1062, 578] width 59 height 53
type input "***"
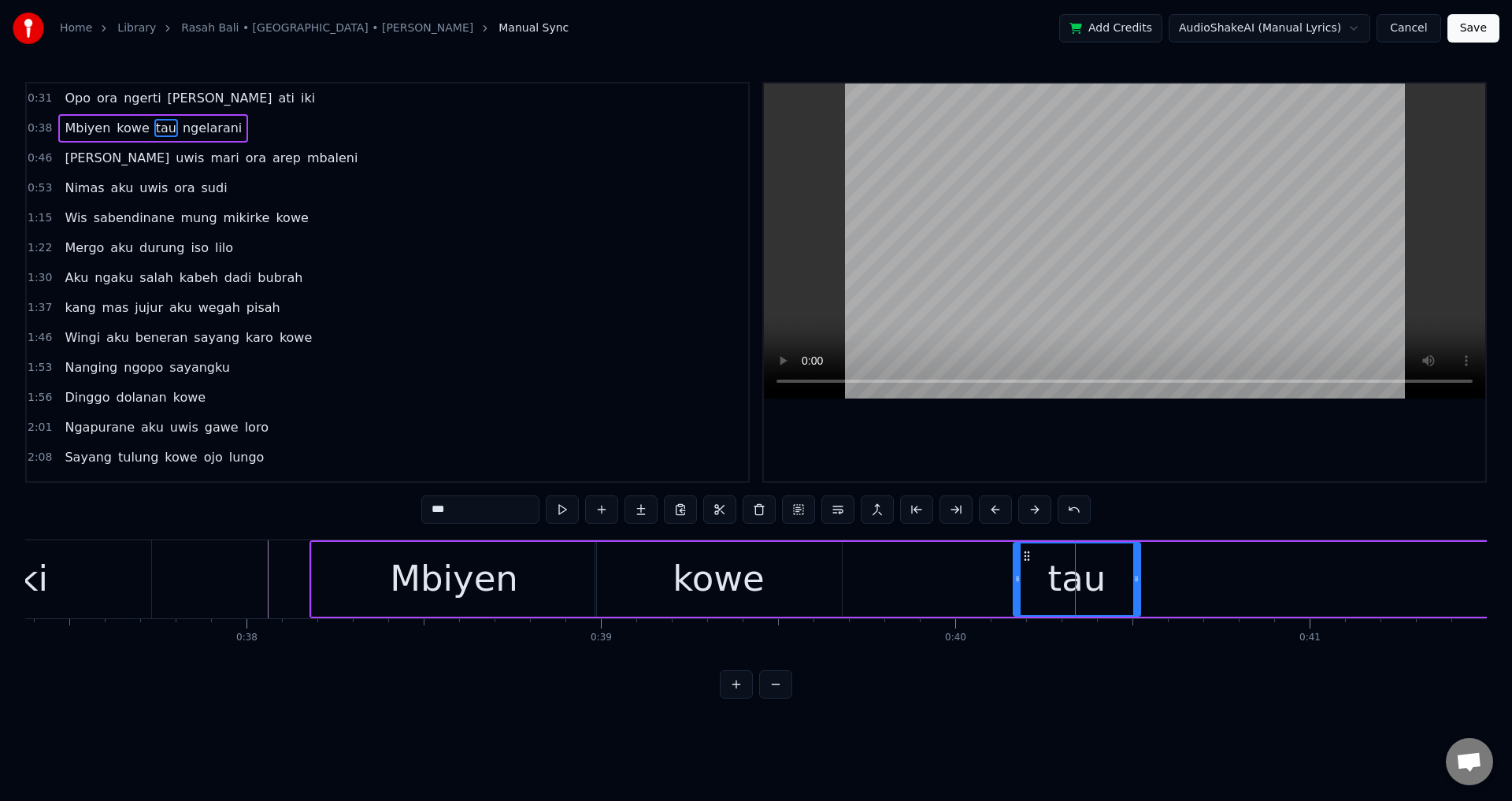
drag, startPoint x: 1107, startPoint y: 569, endPoint x: 1136, endPoint y: 570, distance: 29.0
click at [1136, 570] on div at bounding box center [1136, 579] width 6 height 71
click at [979, 570] on div "Mbiyen kowe tau ngelarani" at bounding box center [1466, 579] width 2314 height 78
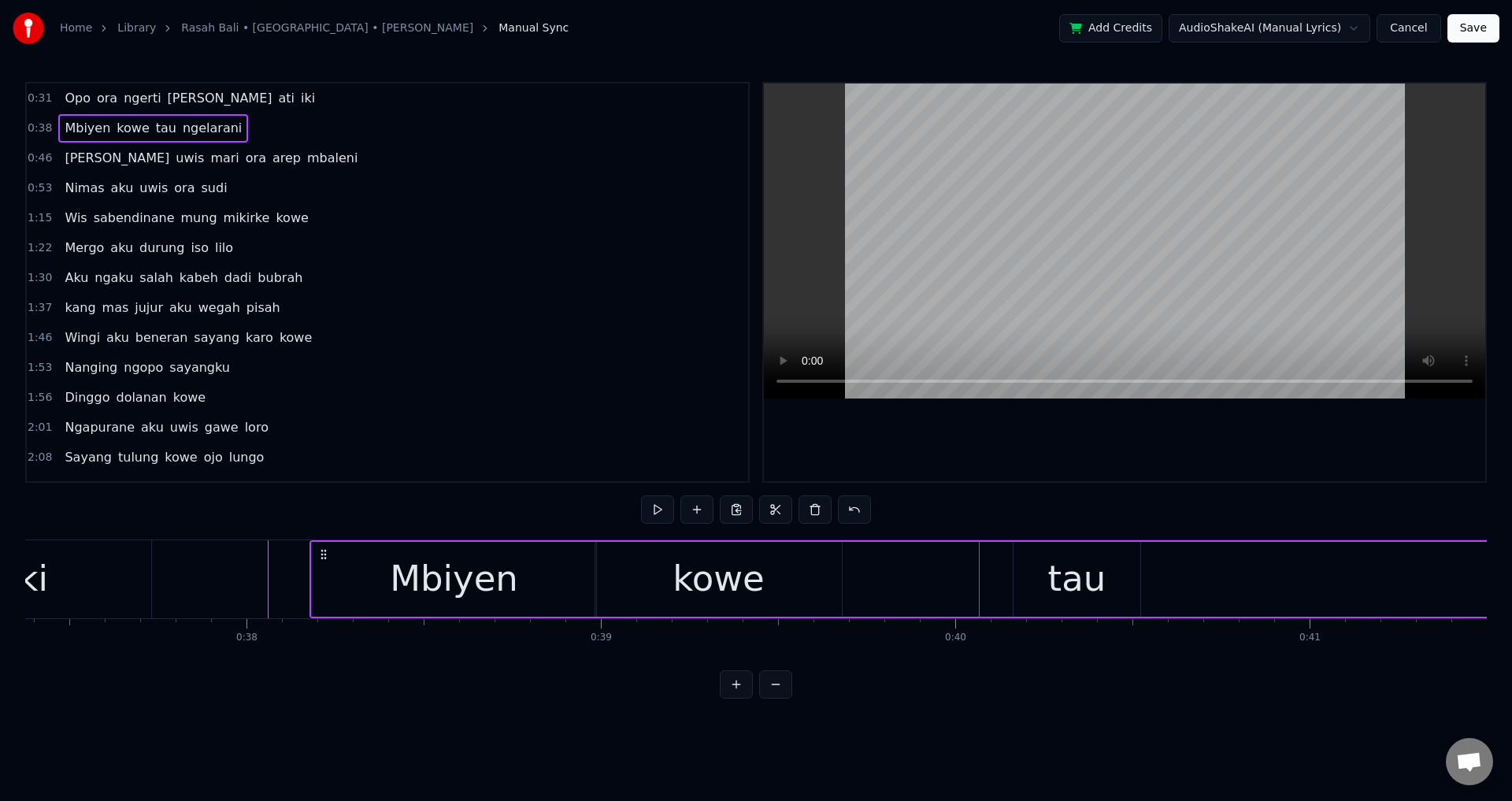
click at [1227, 445] on div at bounding box center [1124, 282] width 721 height 398
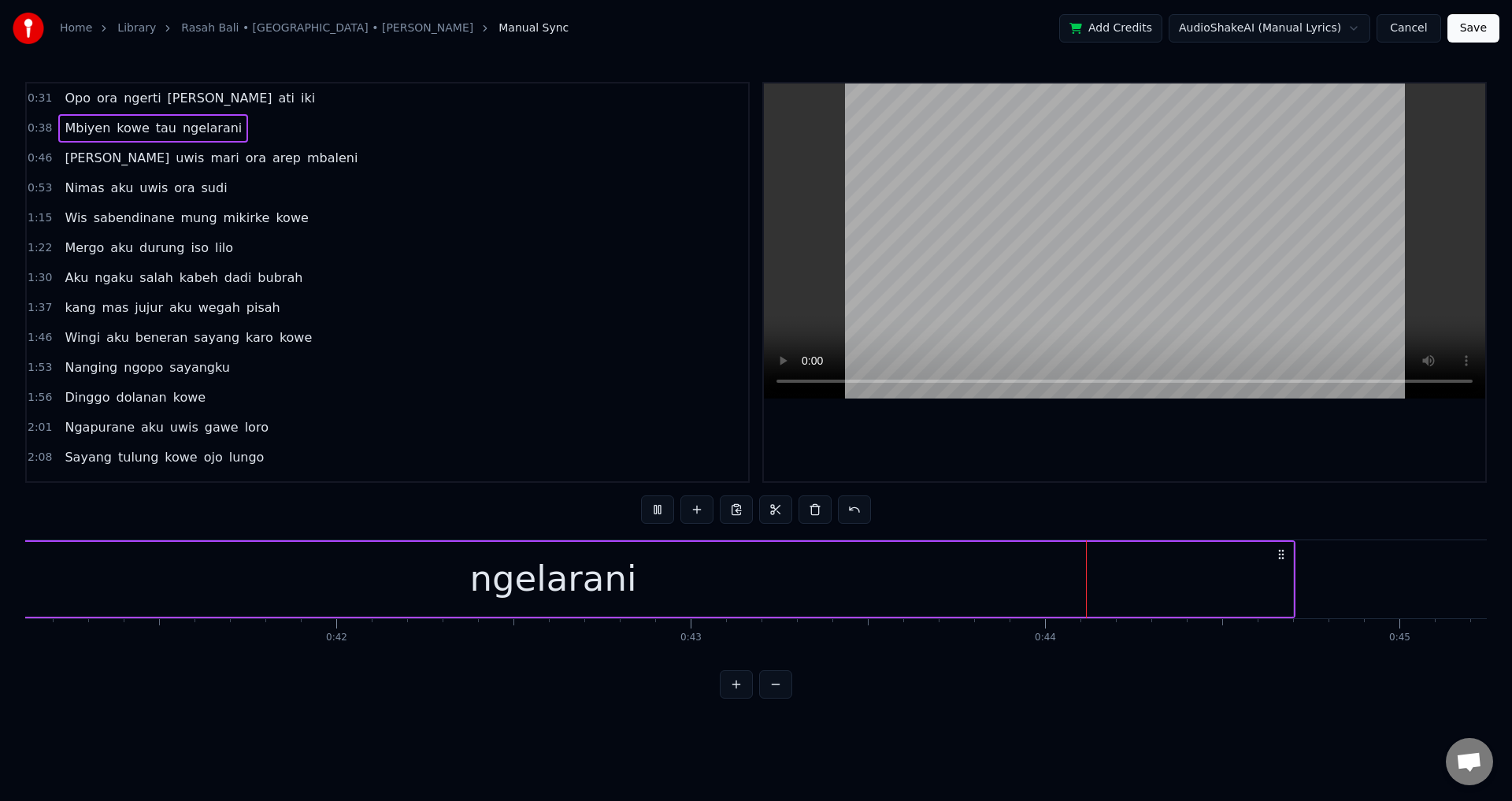
click at [1232, 465] on div at bounding box center [1124, 282] width 721 height 398
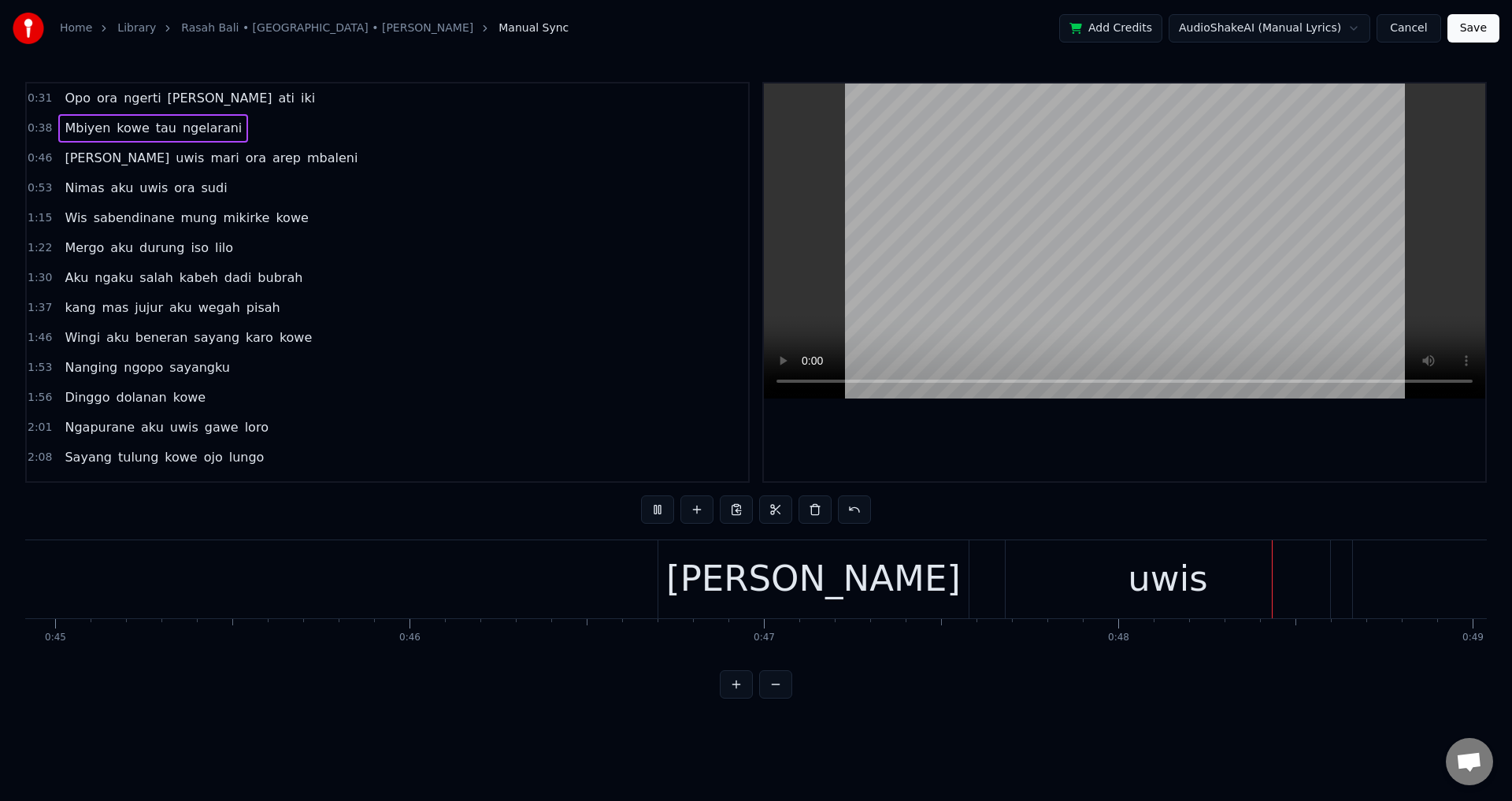
click at [1223, 469] on div at bounding box center [1124, 282] width 721 height 398
click at [705, 585] on div "[PERSON_NAME]" at bounding box center [813, 579] width 310 height 78
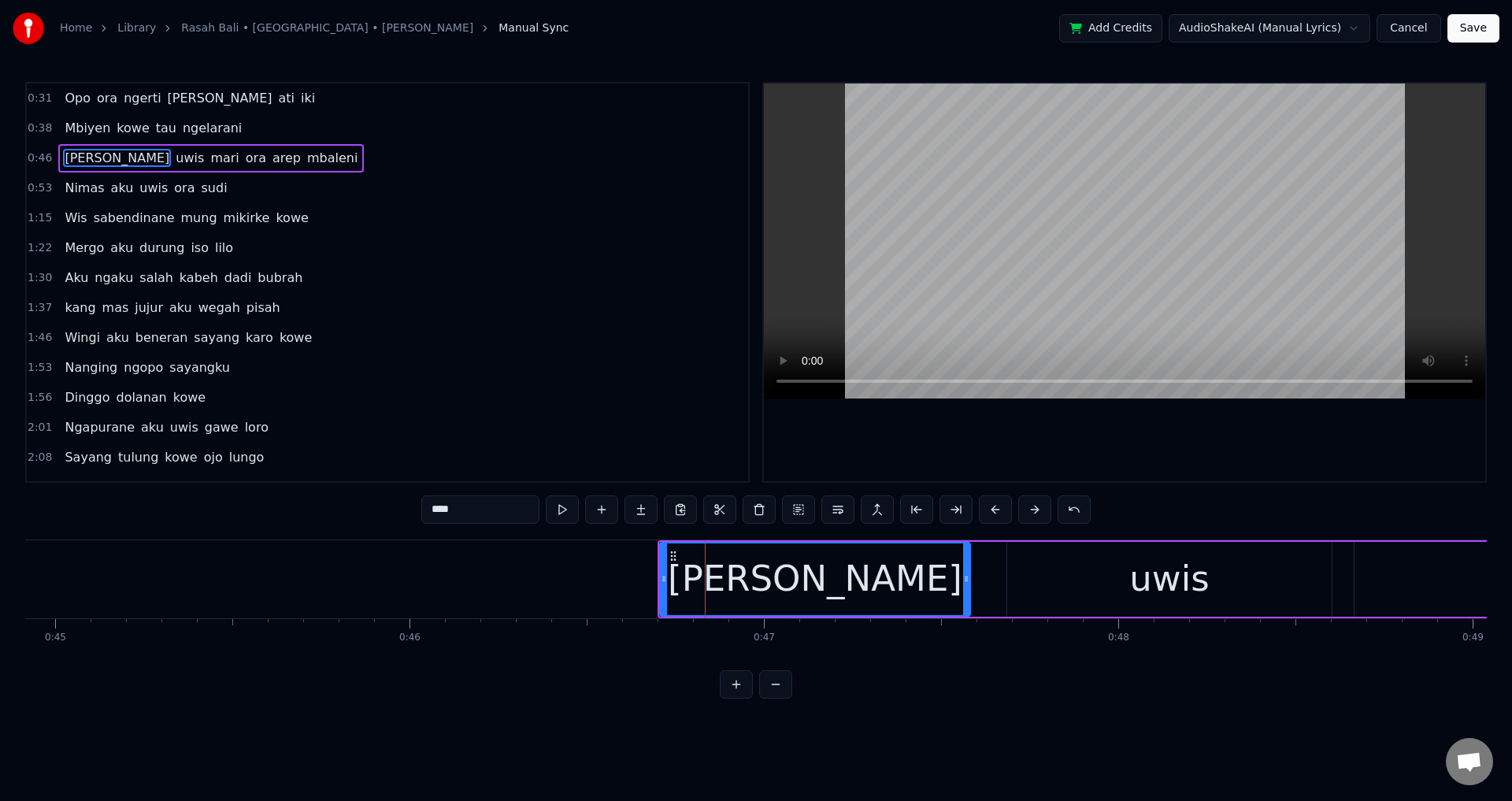
click at [971, 451] on div at bounding box center [1124, 282] width 721 height 398
click at [1057, 435] on div at bounding box center [1124, 282] width 721 height 398
drag, startPoint x: 967, startPoint y: 571, endPoint x: 1002, endPoint y: 576, distance: 35.4
click at [1002, 576] on div at bounding box center [1001, 579] width 6 height 71
click at [798, 586] on div "[PERSON_NAME]" at bounding box center [833, 579] width 344 height 71
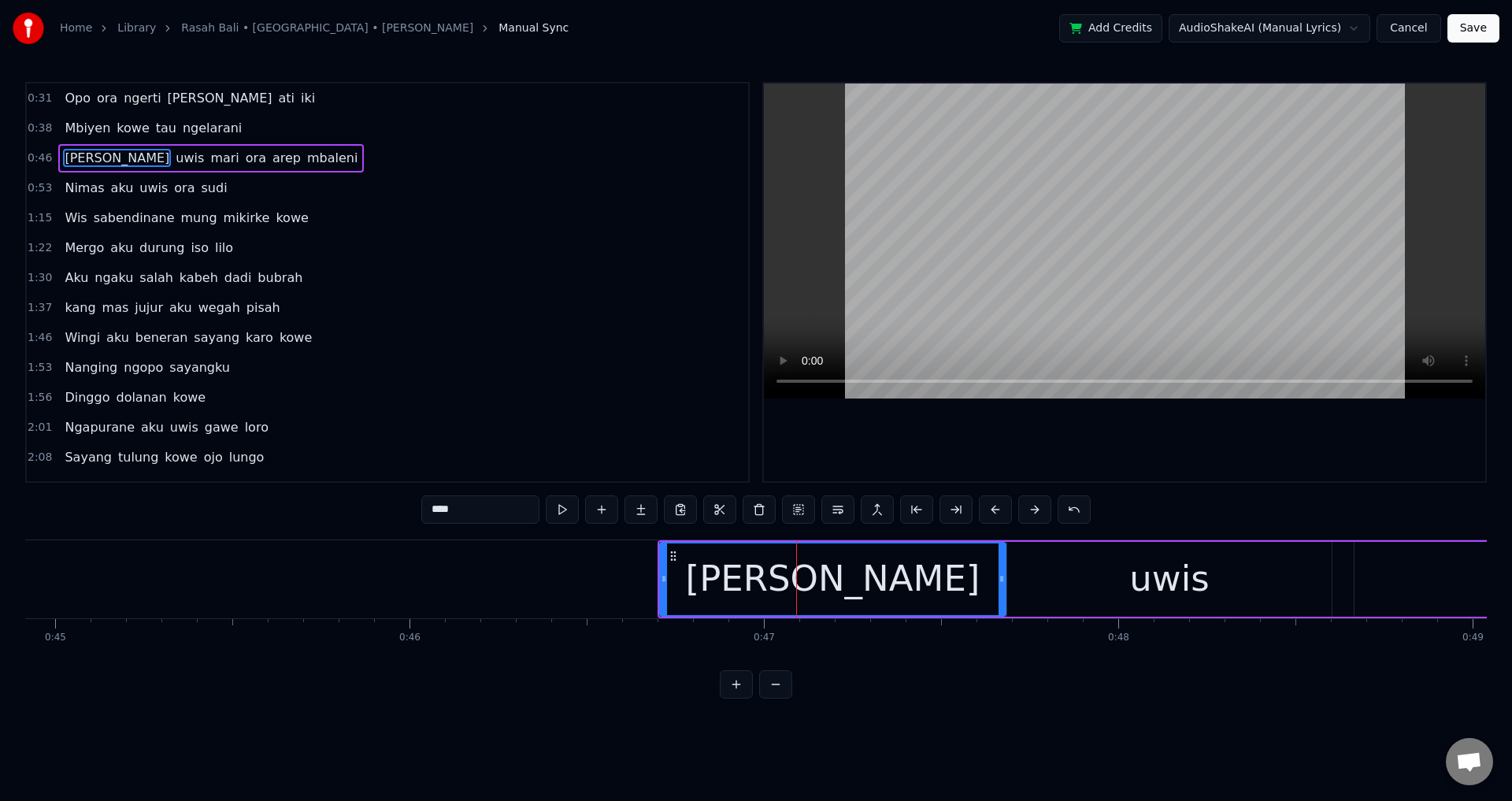
click at [1051, 428] on div at bounding box center [1124, 282] width 721 height 398
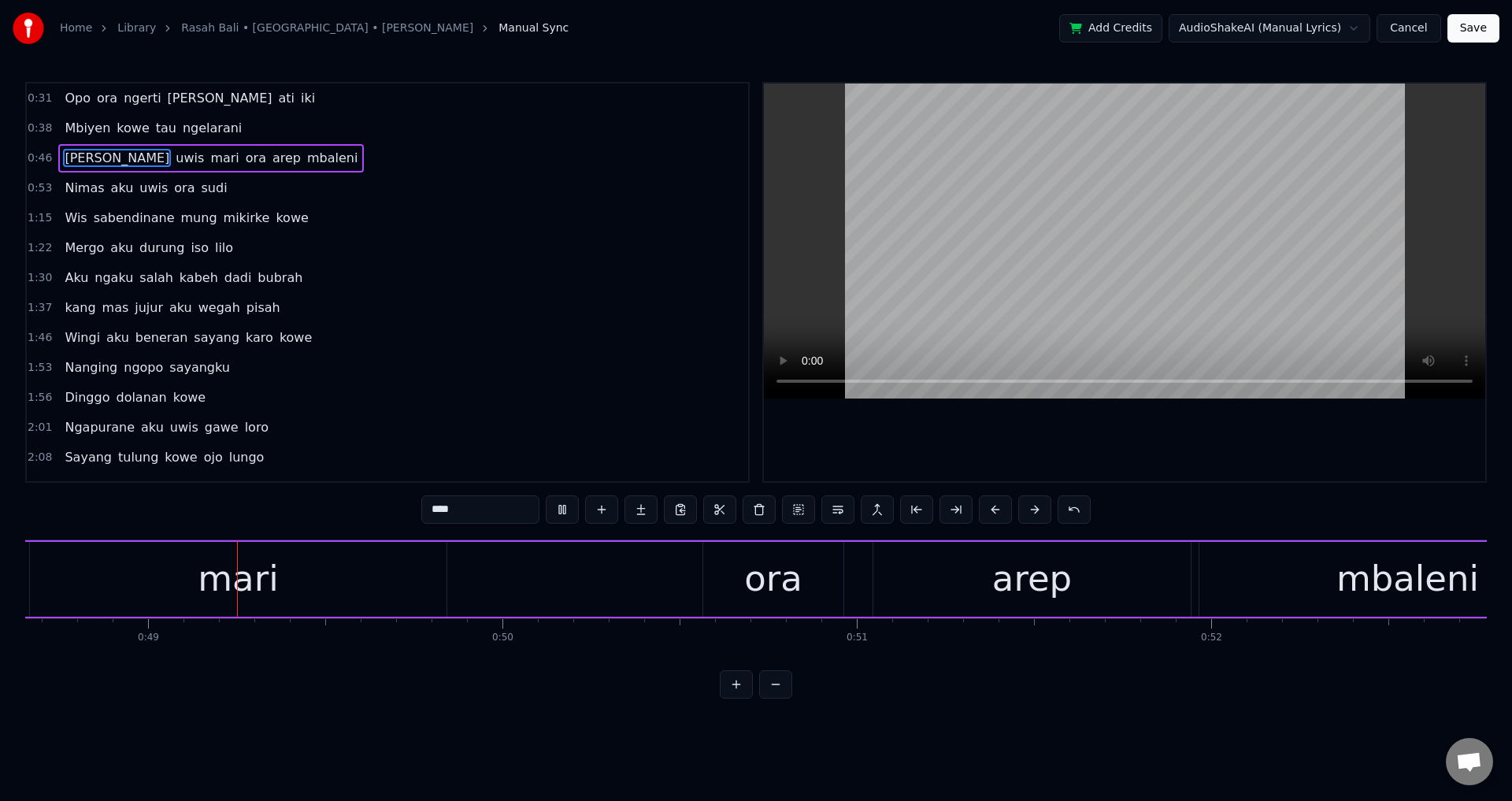
click at [1068, 440] on div at bounding box center [1124, 282] width 721 height 398
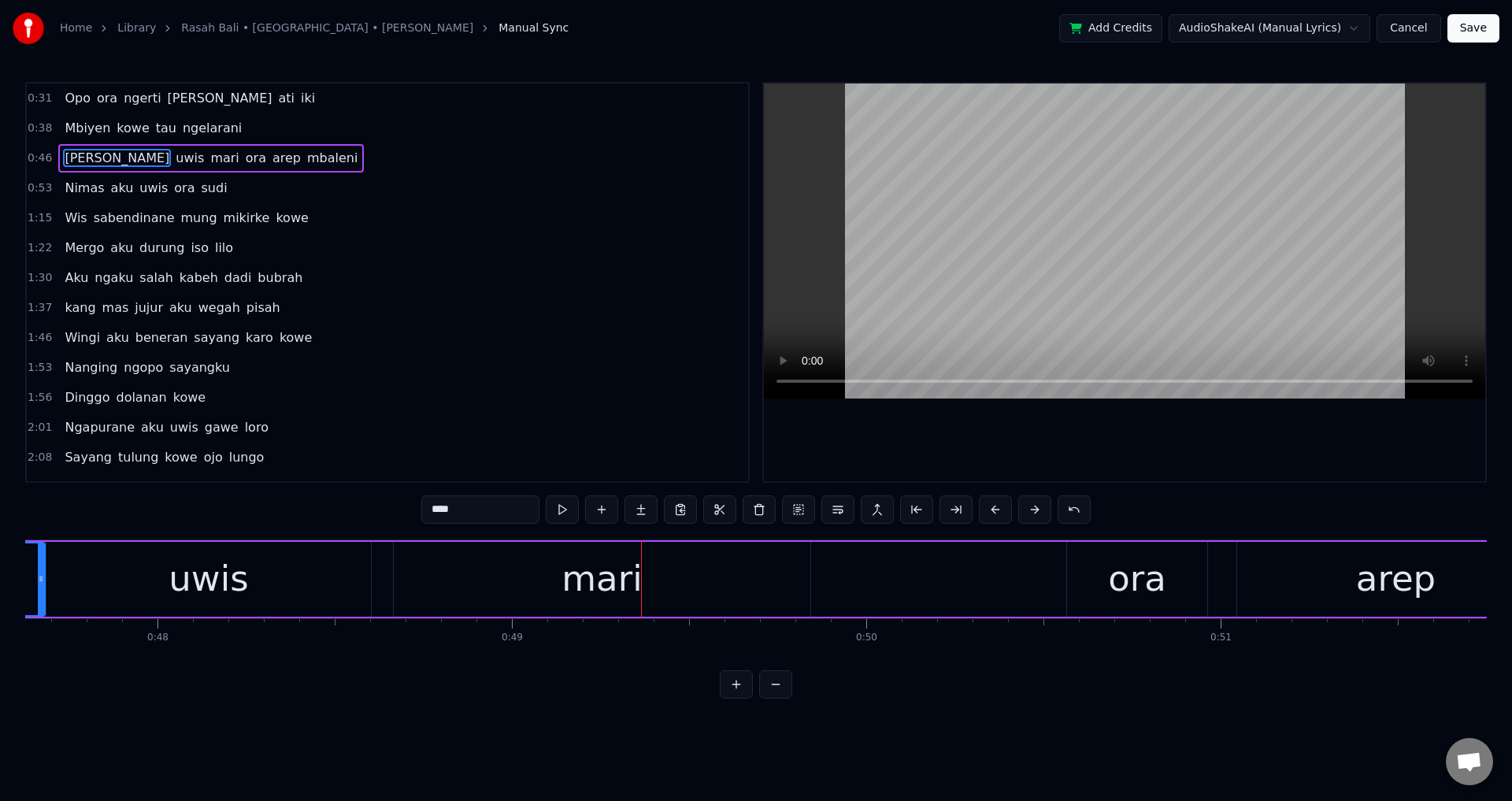
scroll to position [0, 16818]
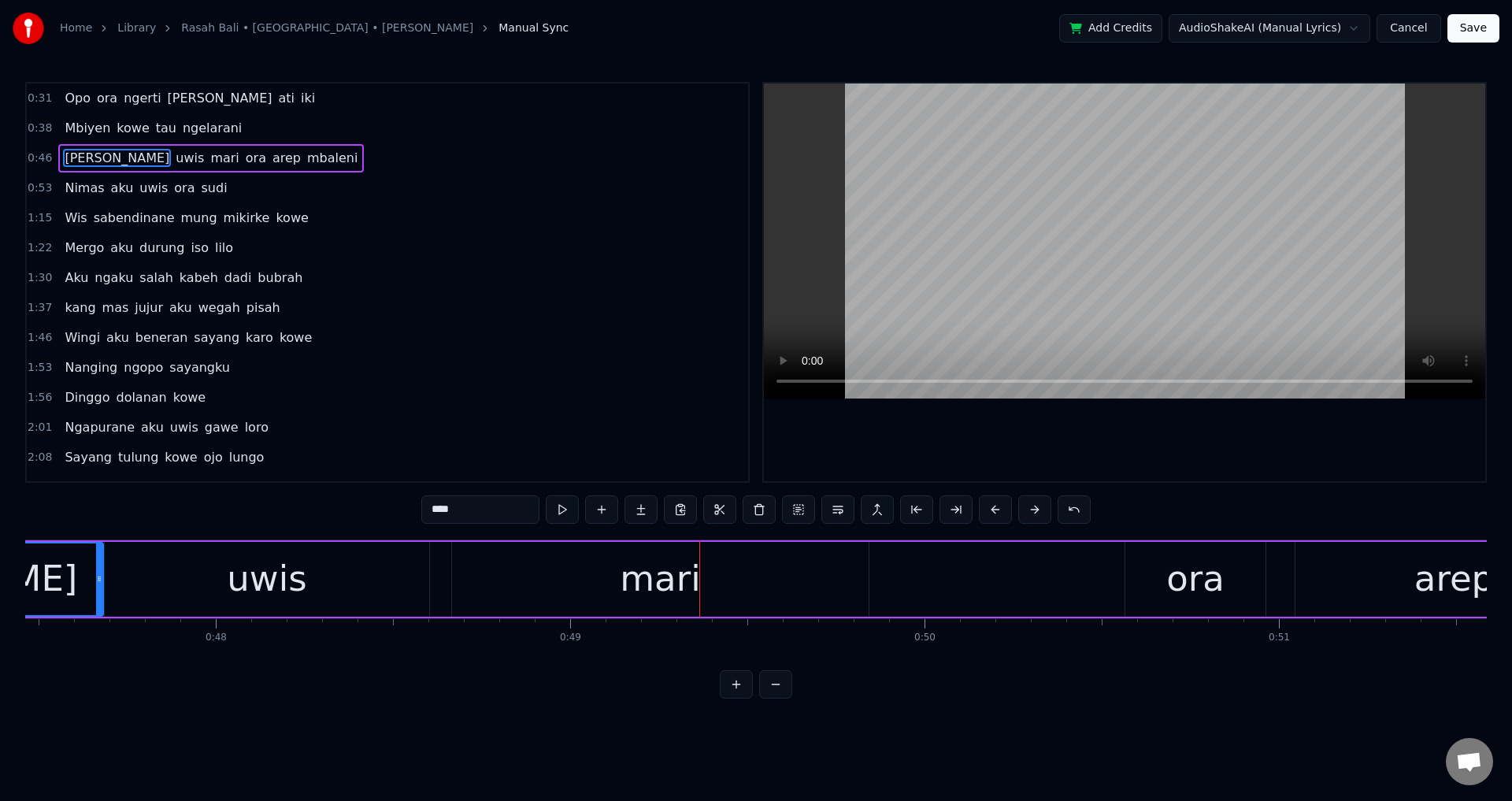
click at [244, 575] on div "uwis" at bounding box center [267, 578] width 79 height 53
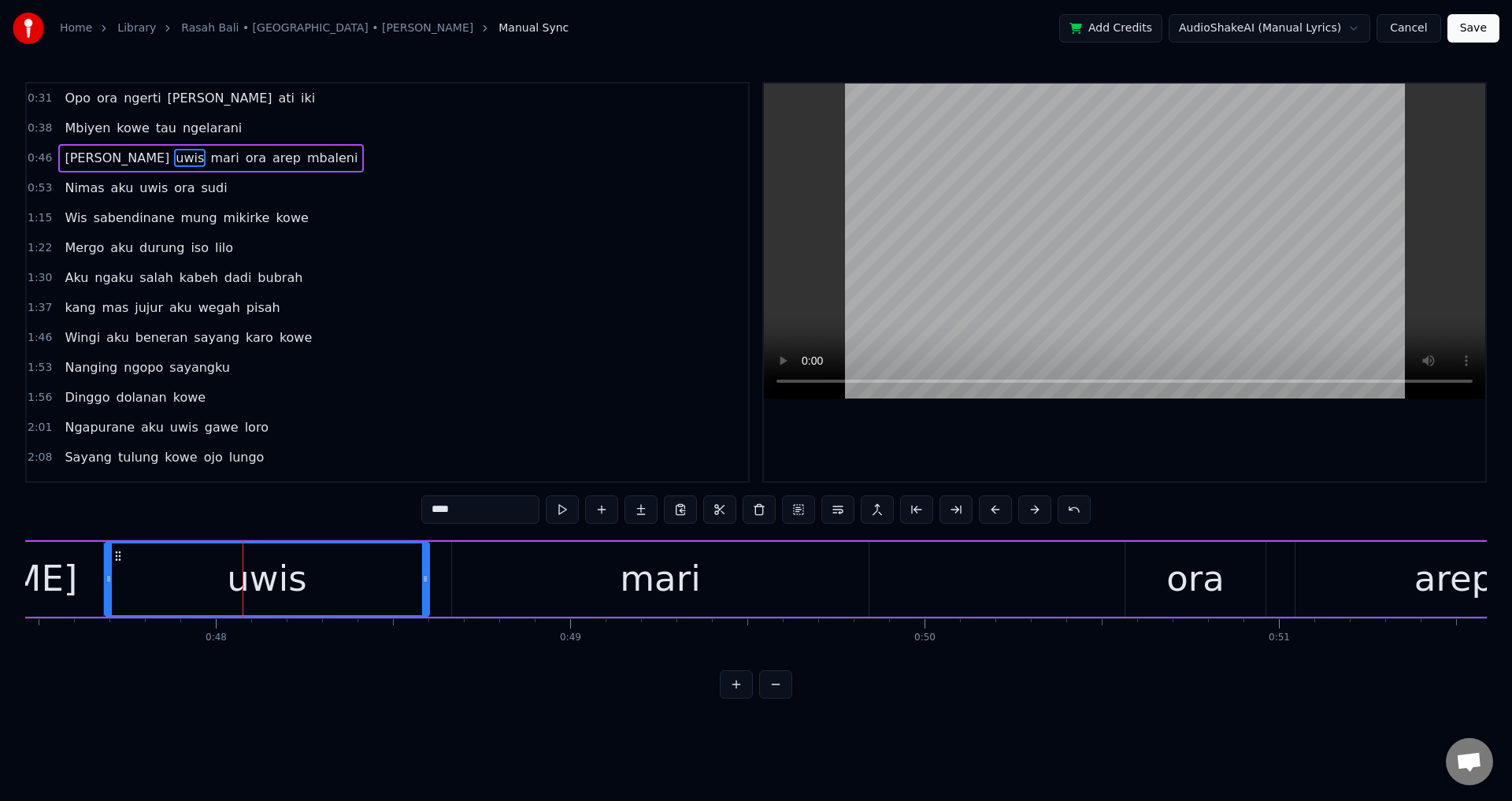
click at [1016, 431] on div at bounding box center [1124, 282] width 721 height 398
click at [1018, 428] on div at bounding box center [1124, 282] width 721 height 398
click at [625, 563] on div "mari" at bounding box center [659, 578] width 80 height 53
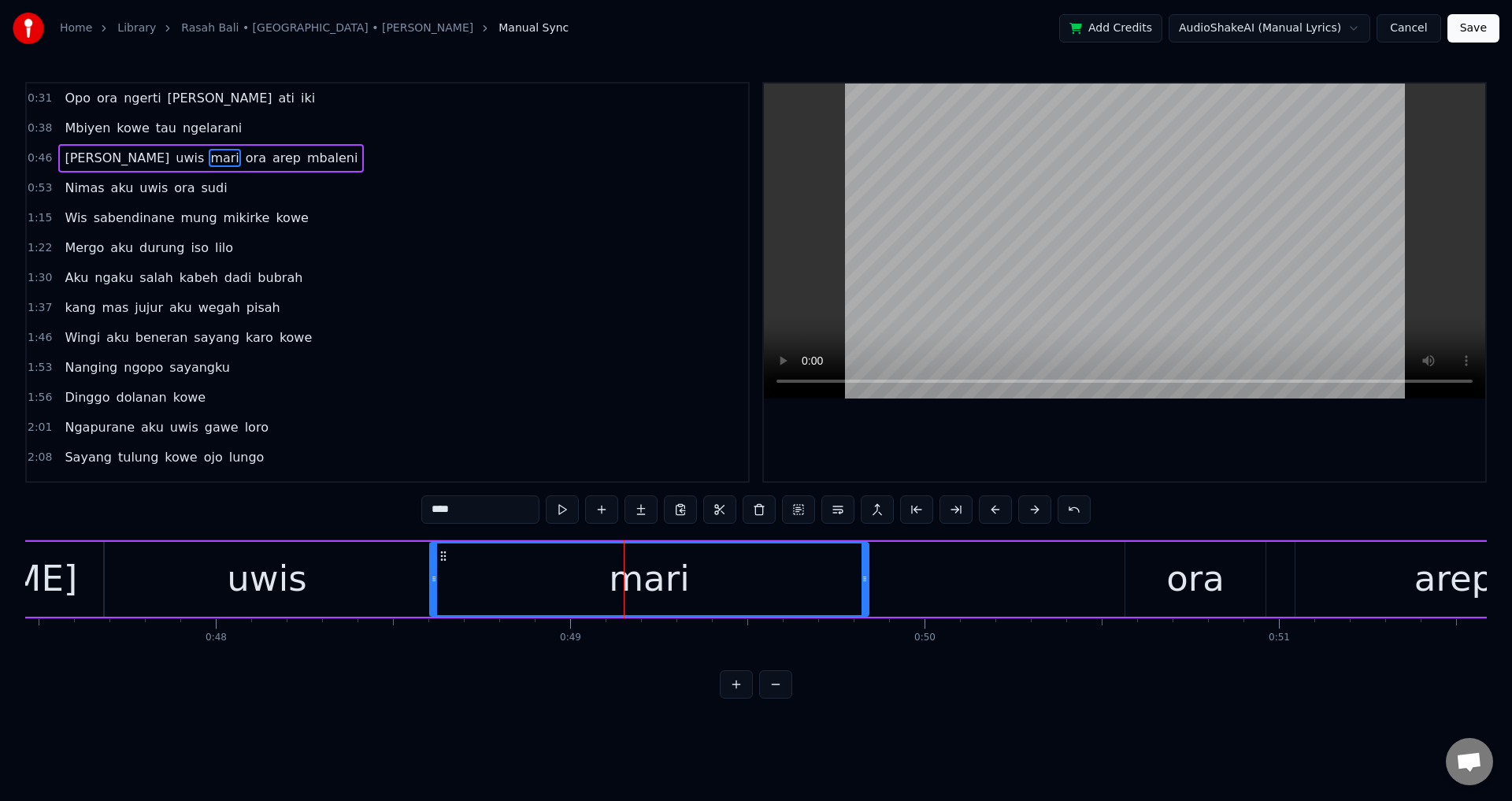
drag, startPoint x: 457, startPoint y: 575, endPoint x: 418, endPoint y: 578, distance: 39.1
click at [434, 579] on icon at bounding box center [434, 579] width 6 height 13
drag, startPoint x: 362, startPoint y: 584, endPoint x: 574, endPoint y: 511, distance: 224.2
click at [362, 585] on div "uwis" at bounding box center [267, 579] width 325 height 75
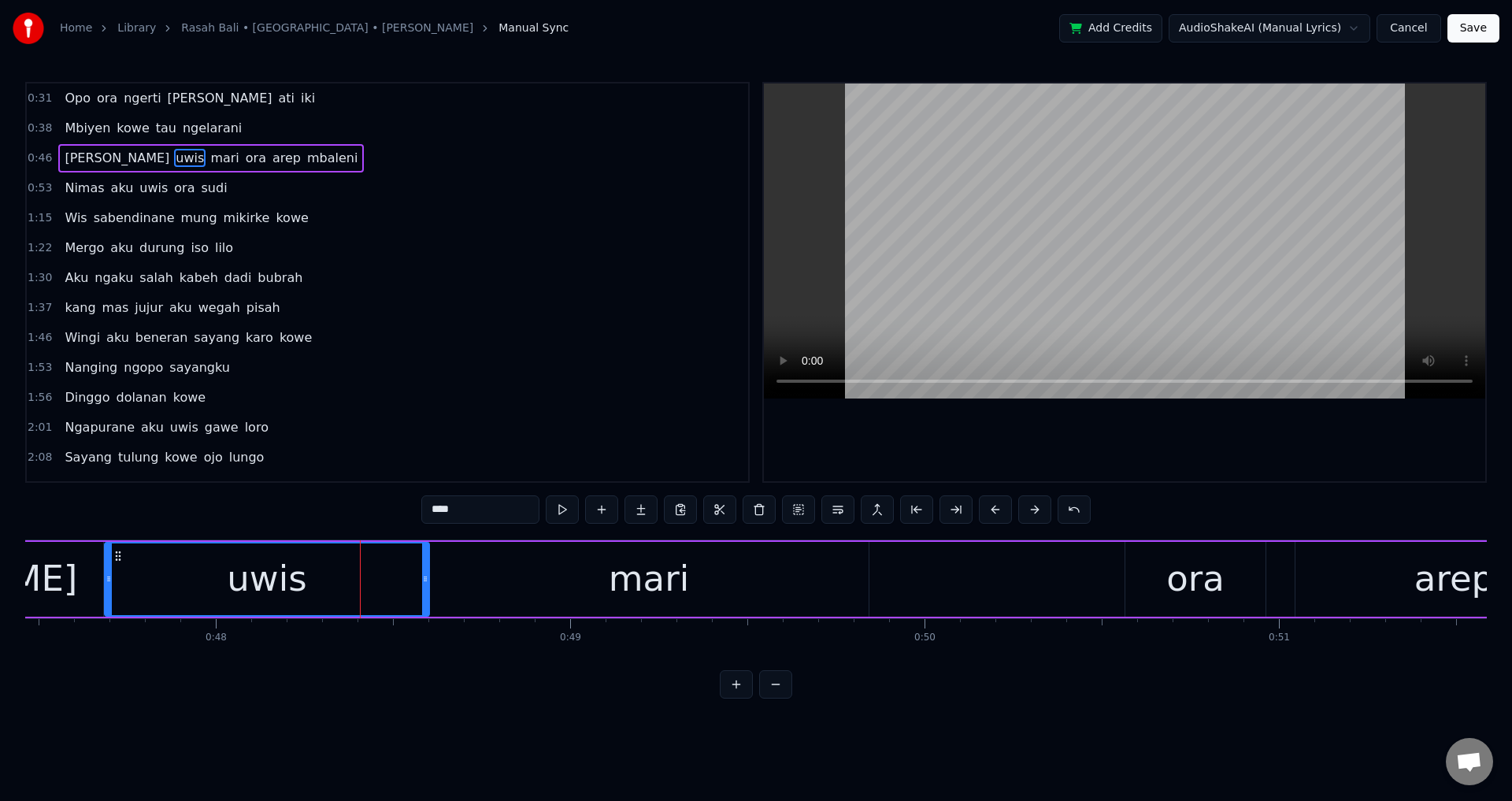
click at [996, 419] on div at bounding box center [1124, 282] width 721 height 398
click at [1091, 412] on div at bounding box center [1124, 282] width 721 height 398
click at [1212, 568] on div "ora" at bounding box center [1195, 578] width 59 height 53
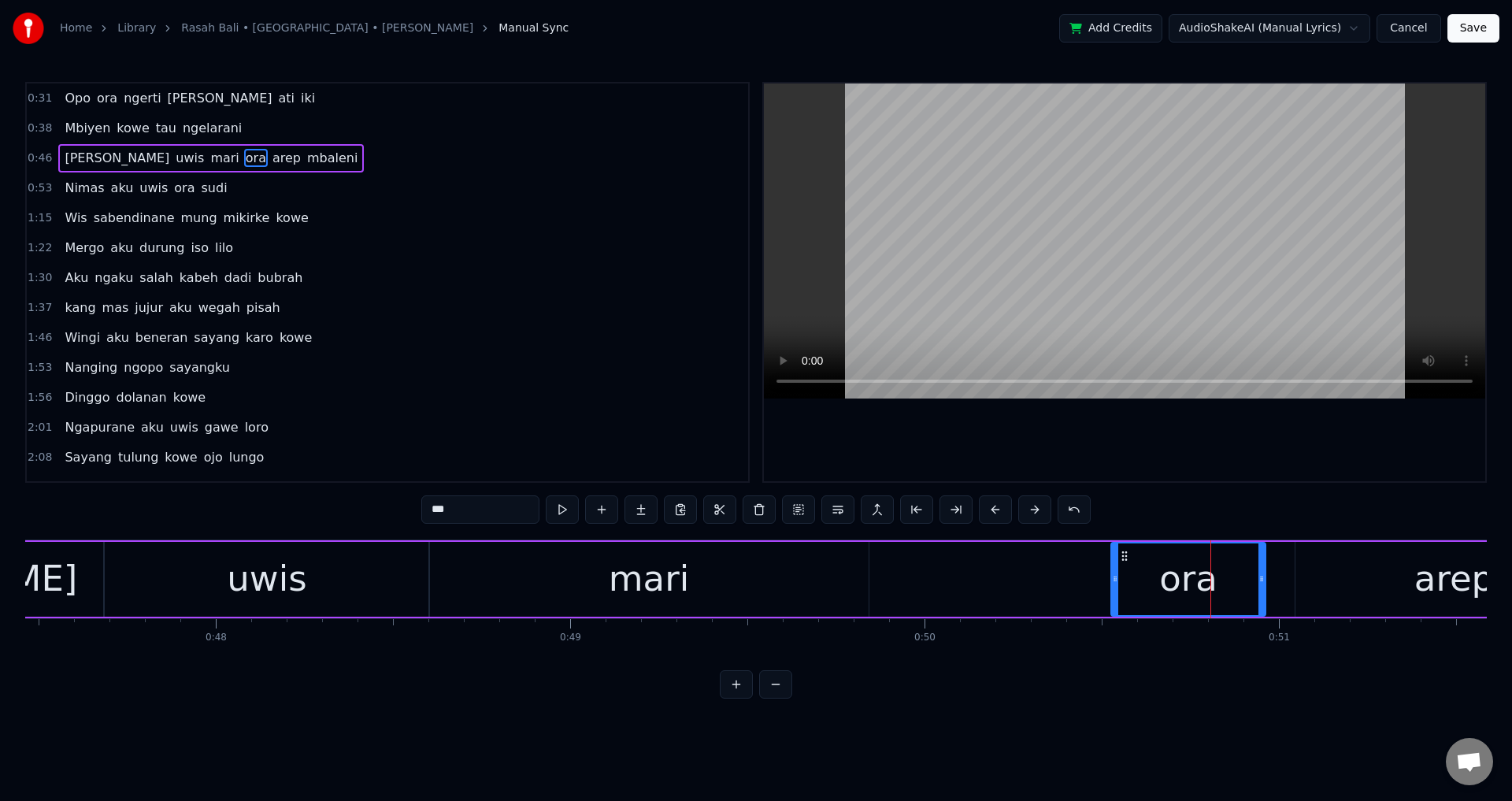
drag, startPoint x: 1128, startPoint y: 572, endPoint x: 1112, endPoint y: 577, distance: 16.8
click at [1112, 575] on div at bounding box center [1114, 579] width 6 height 71
click at [1355, 563] on div "arep" at bounding box center [1454, 579] width 317 height 75
type input "****"
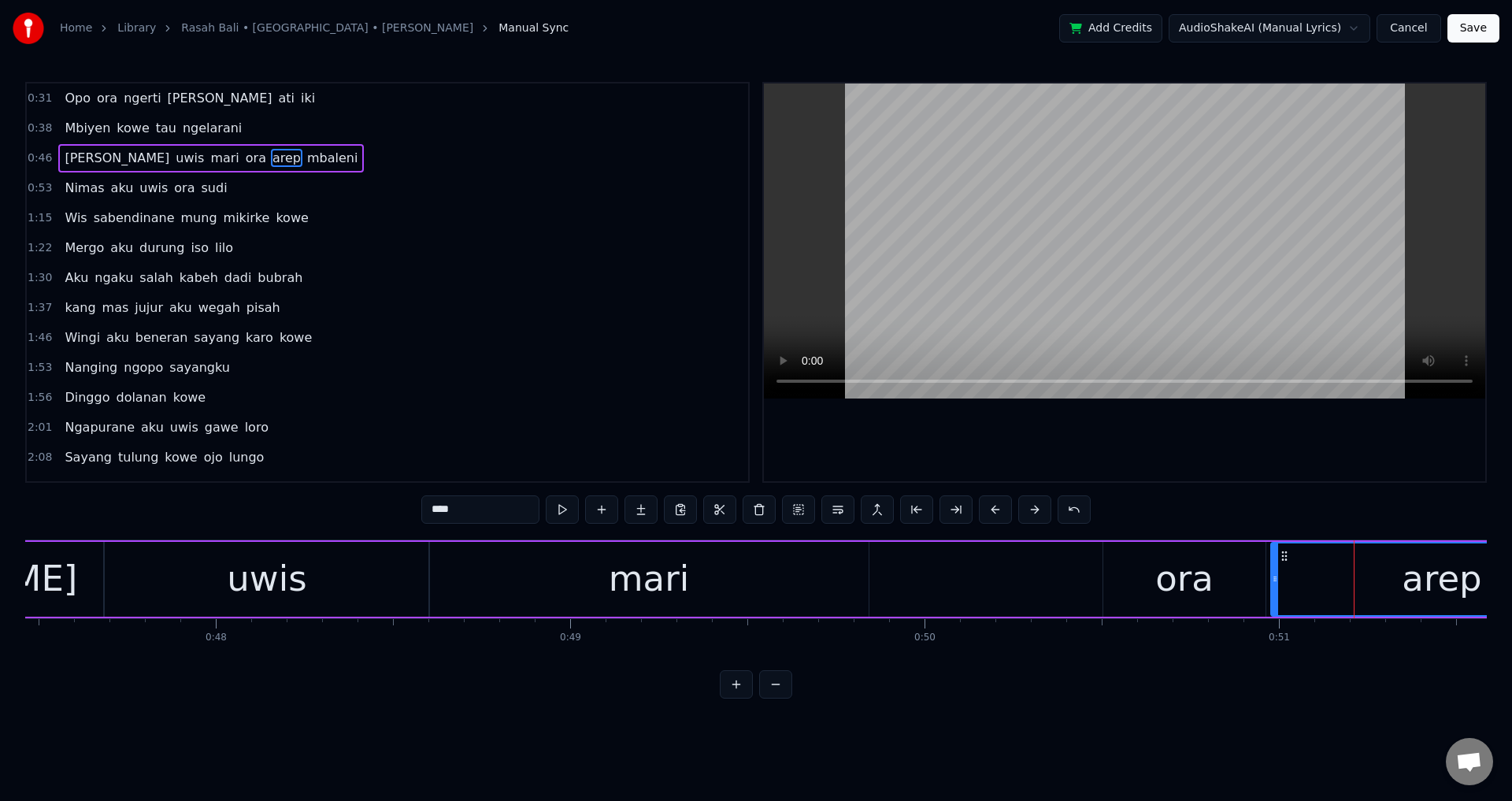
drag, startPoint x: 1297, startPoint y: 571, endPoint x: 1260, endPoint y: 574, distance: 37.1
click at [1271, 574] on div at bounding box center [1274, 579] width 6 height 71
click at [1061, 574] on div "[PERSON_NAME] uwis [PERSON_NAME] arep mbaleni" at bounding box center [897, 579] width 2285 height 78
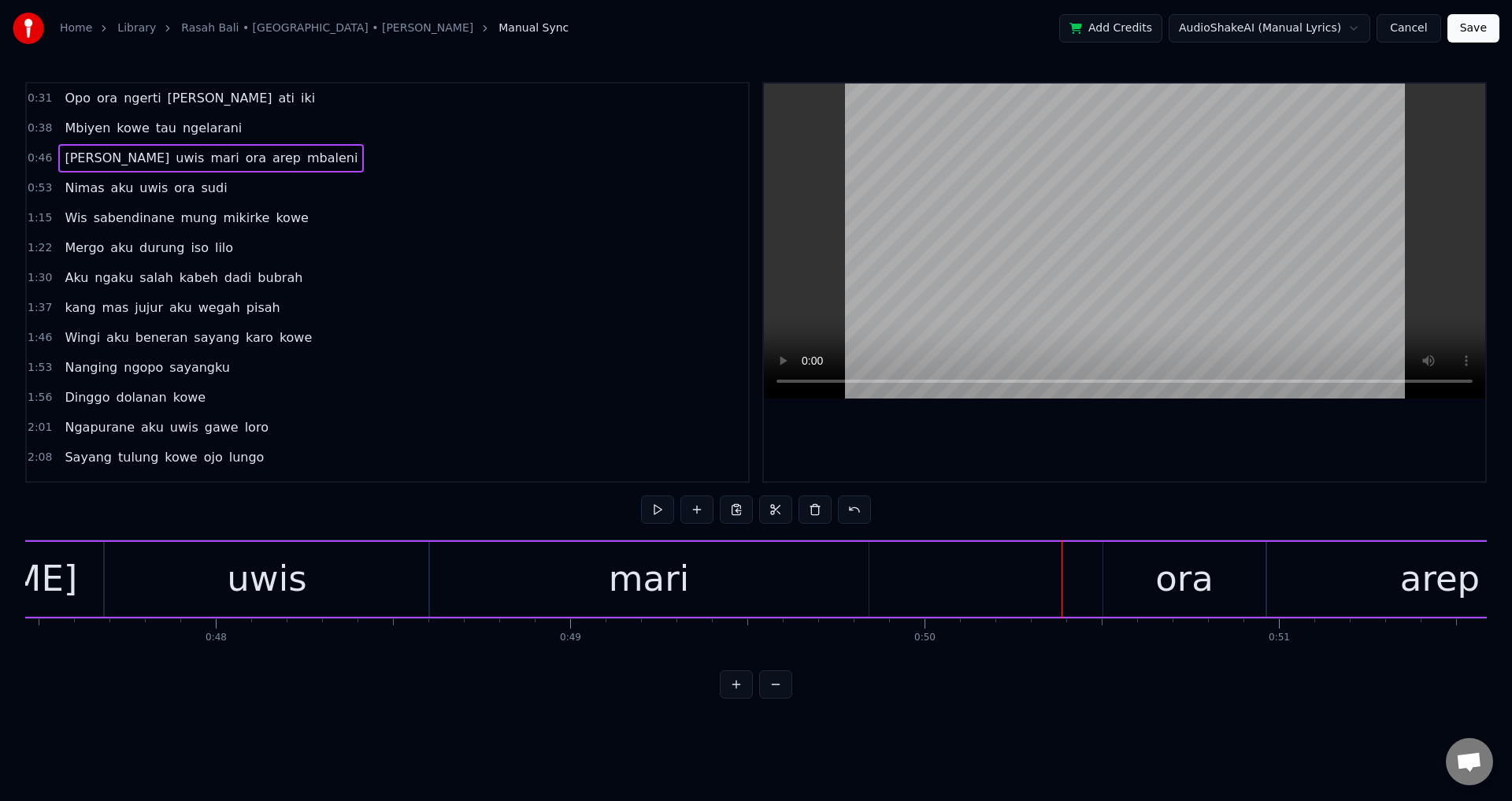
click at [1198, 451] on div at bounding box center [1124, 282] width 721 height 398
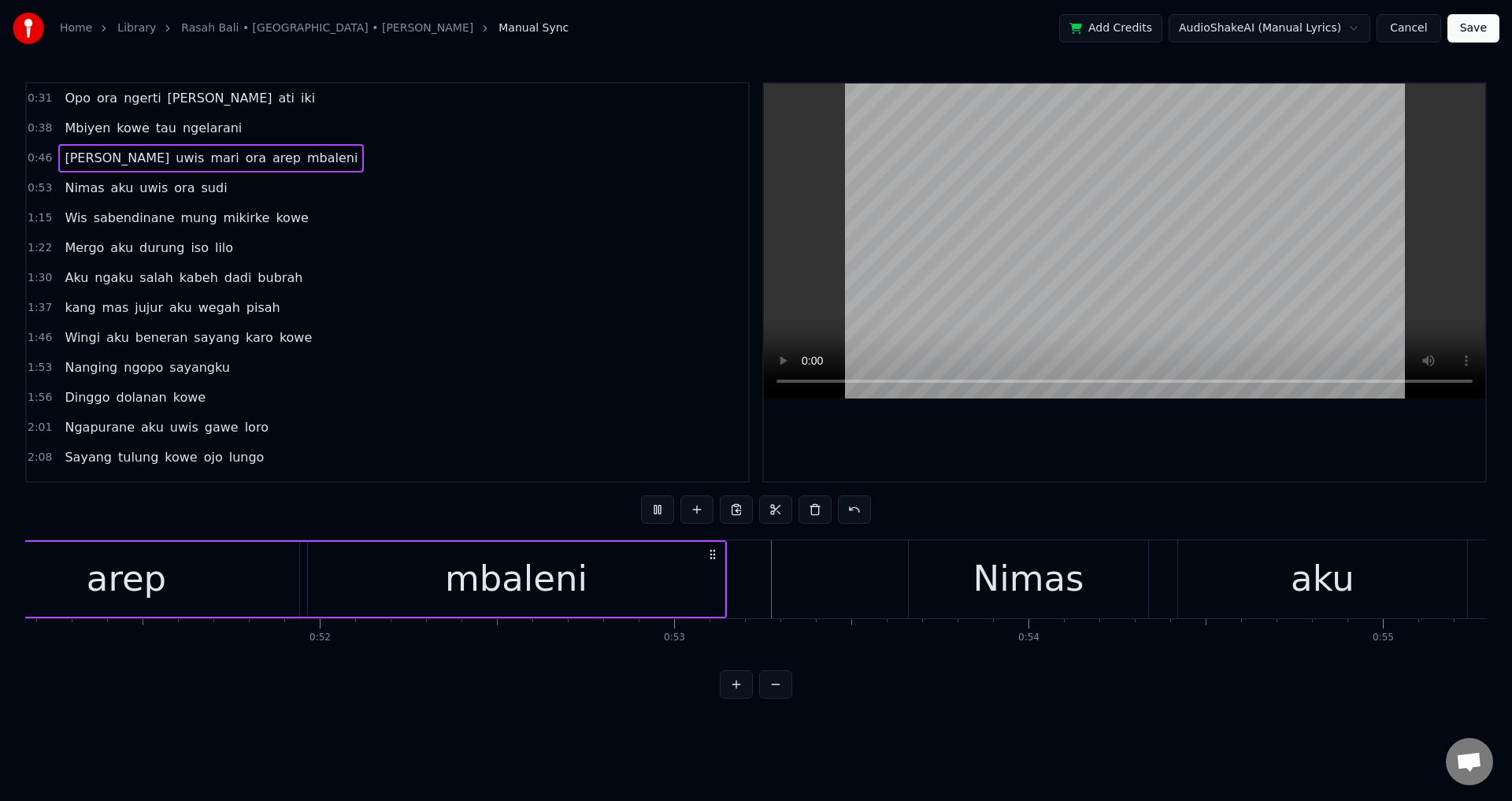
click at [1198, 450] on div at bounding box center [1124, 282] width 721 height 398
click at [1022, 483] on div "0:31 Opo ora ngerti [PERSON_NAME] ati iki 0:38 Mbiyen kowe tau ngelarani 0:46 […" at bounding box center [756, 391] width 1462 height 617
click at [1031, 456] on div at bounding box center [1124, 282] width 721 height 398
click at [1046, 456] on div at bounding box center [1124, 282] width 721 height 398
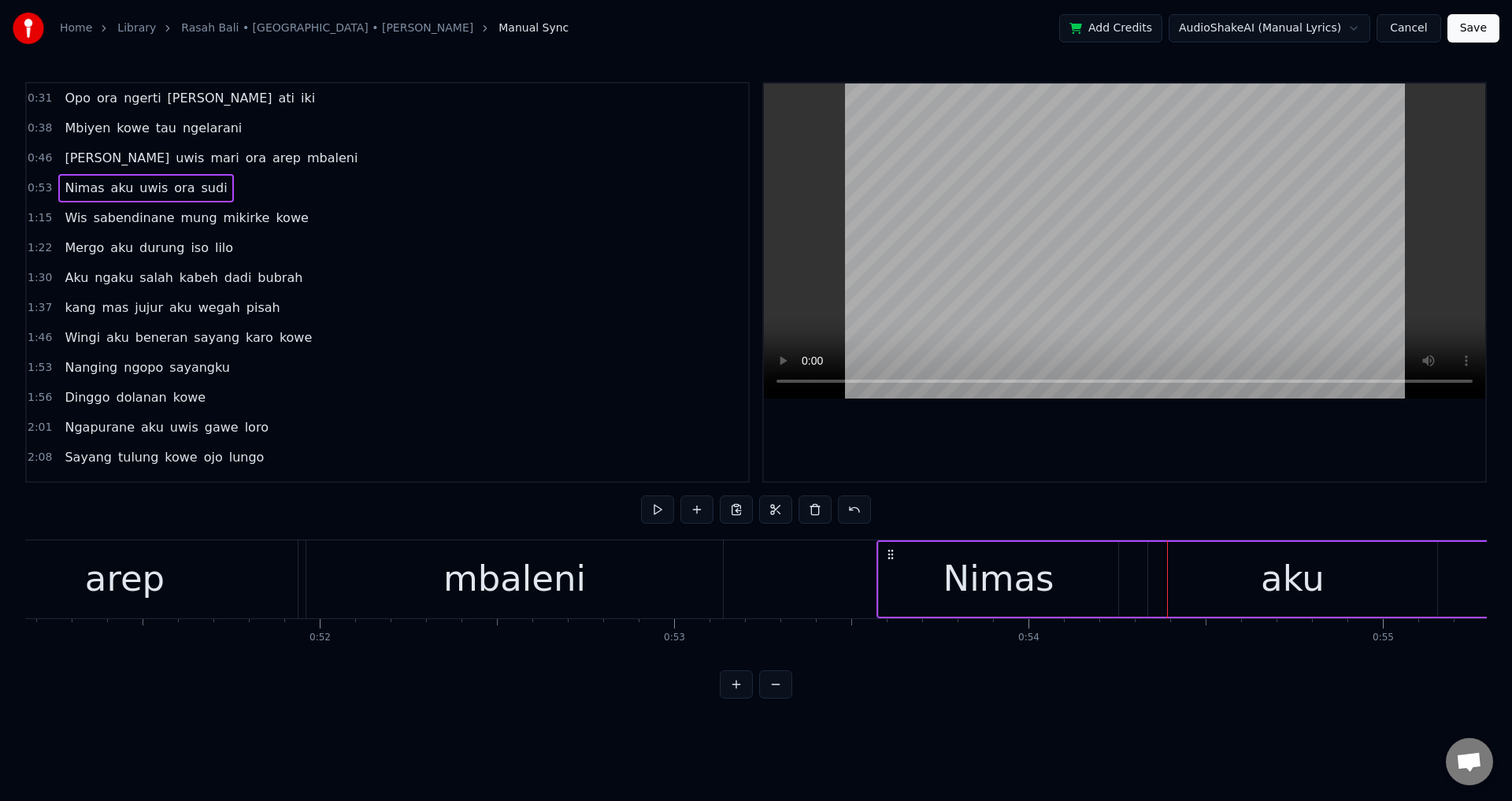
drag, startPoint x: 923, startPoint y: 550, endPoint x: 892, endPoint y: 554, distance: 31.3
click at [892, 554] on icon at bounding box center [891, 555] width 13 height 13
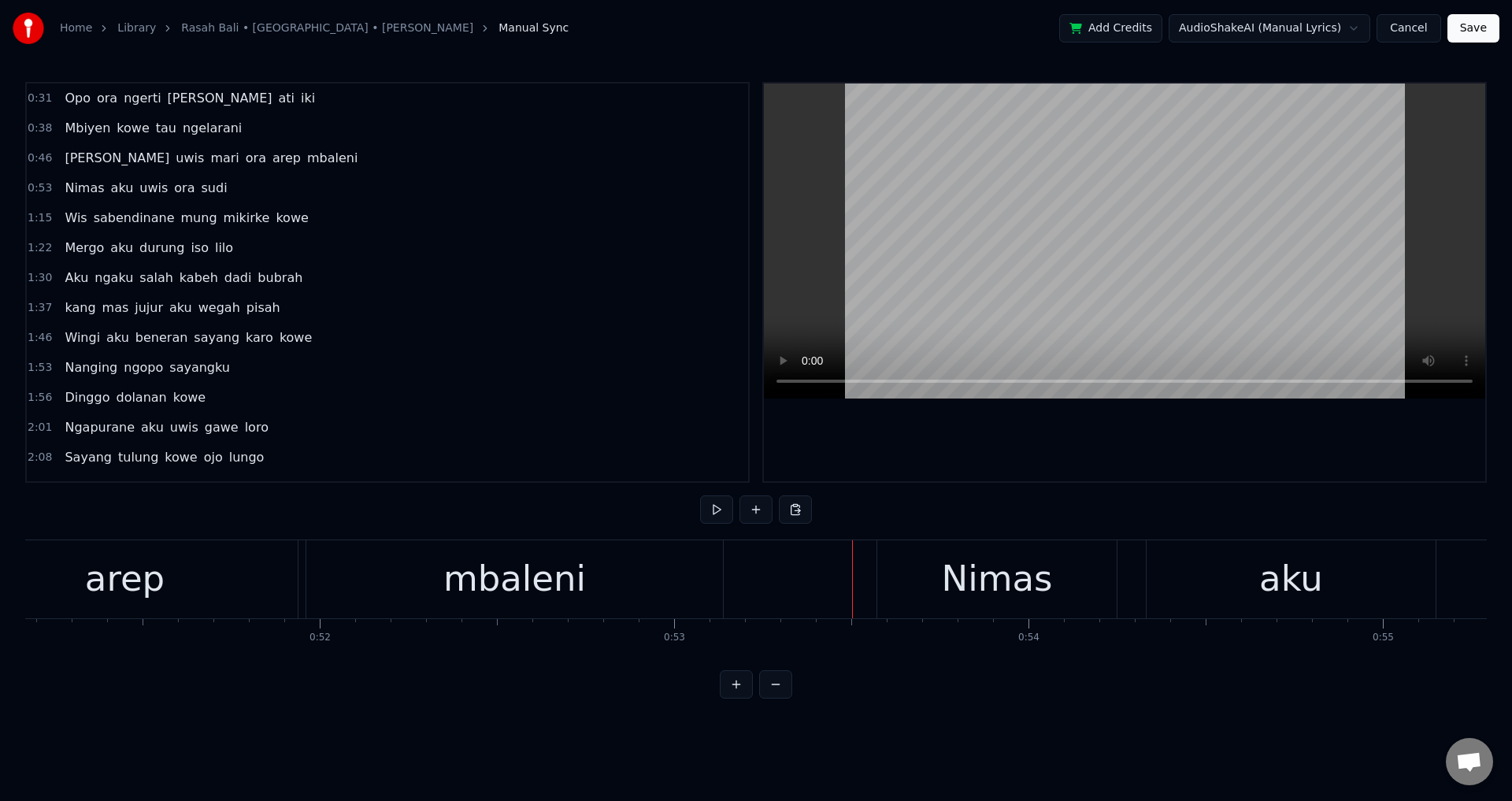
click at [1024, 459] on div at bounding box center [1124, 282] width 721 height 398
click at [1164, 573] on div "aku" at bounding box center [1291, 579] width 289 height 78
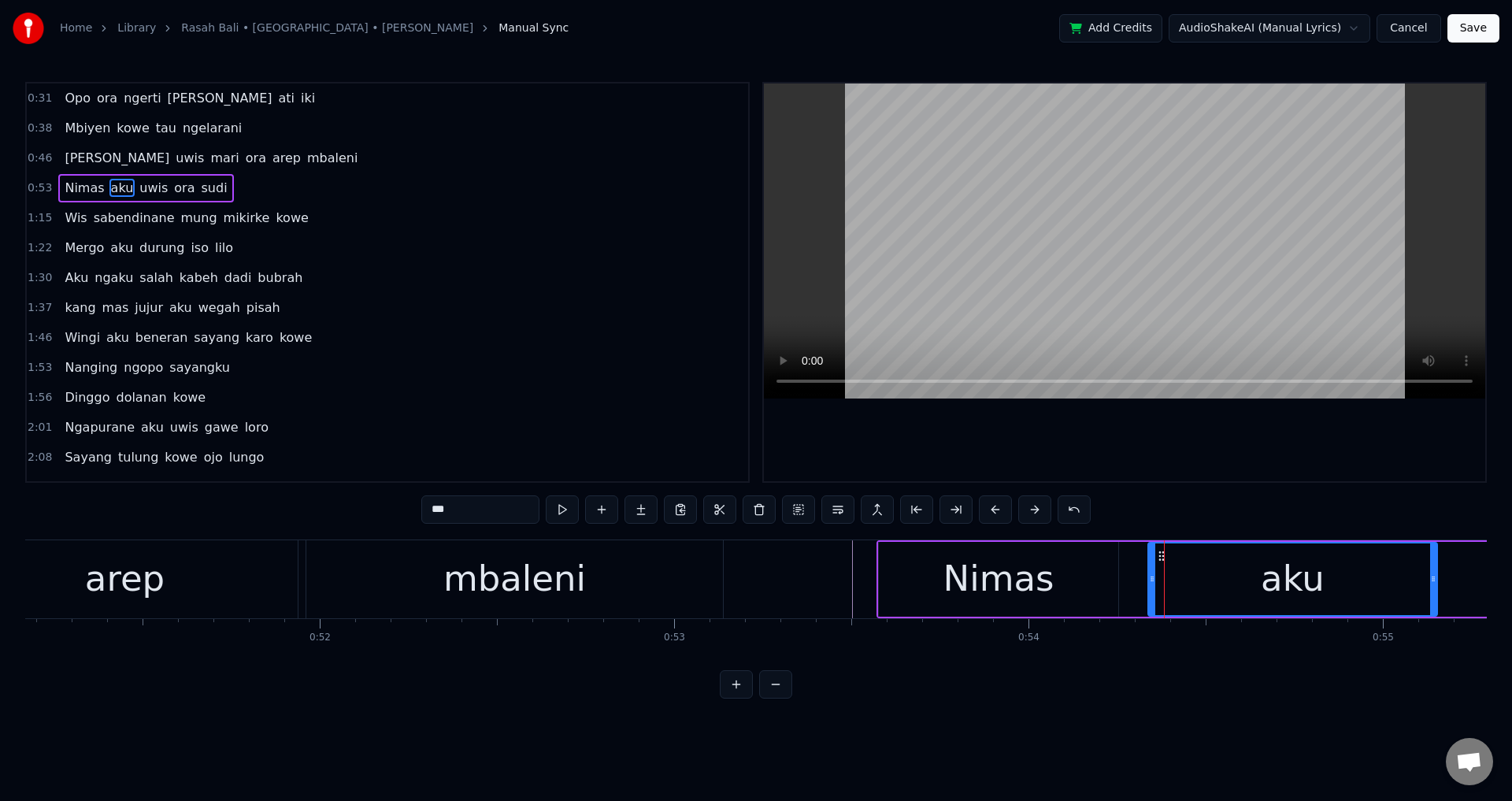
click at [1104, 578] on div "Nimas" at bounding box center [998, 579] width 239 height 75
type input "*****"
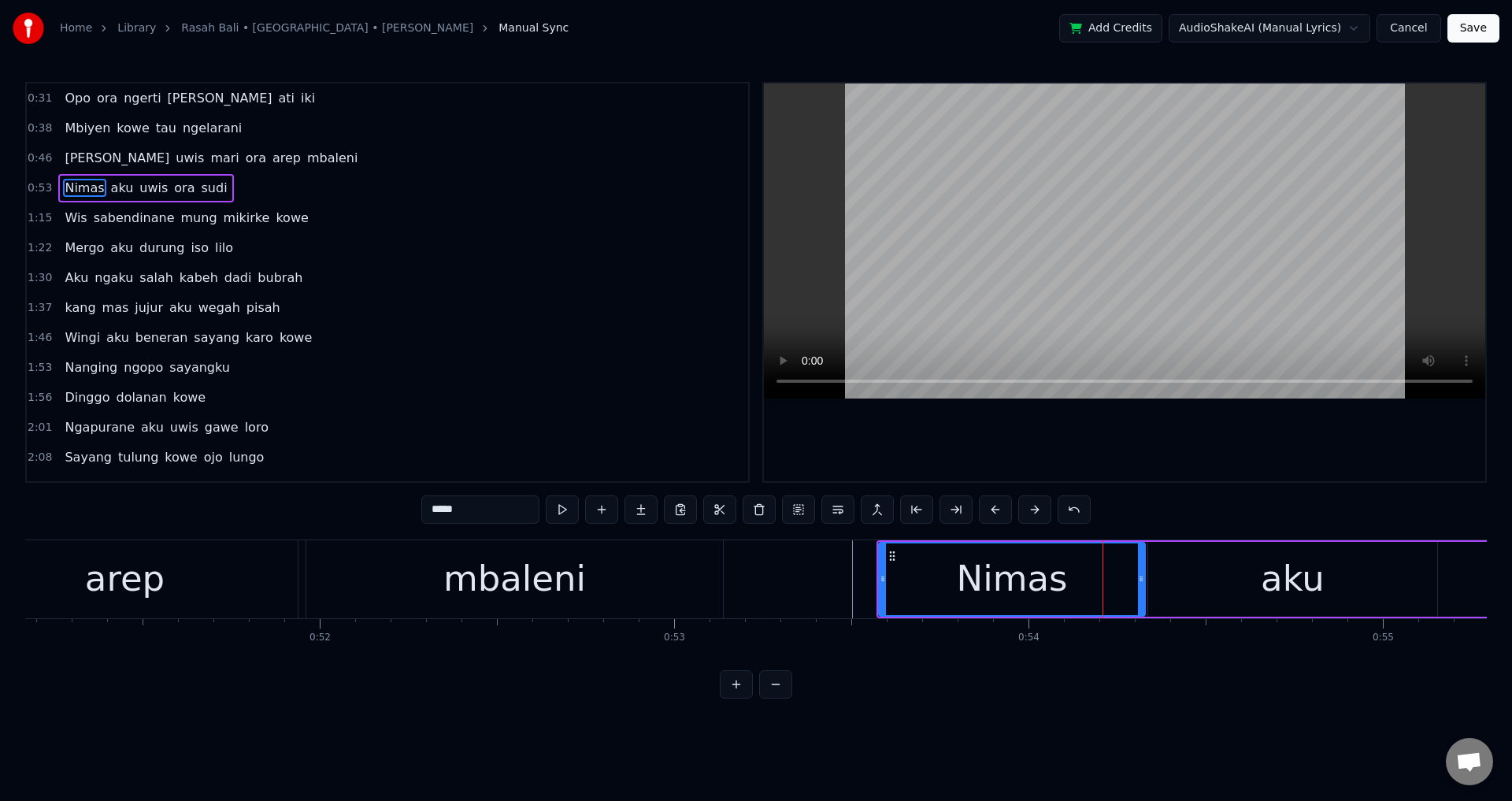
drag, startPoint x: 1115, startPoint y: 578, endPoint x: 1124, endPoint y: 580, distance: 9.2
click at [1144, 580] on icon at bounding box center [1141, 579] width 6 height 13
click at [880, 582] on icon at bounding box center [883, 579] width 6 height 13
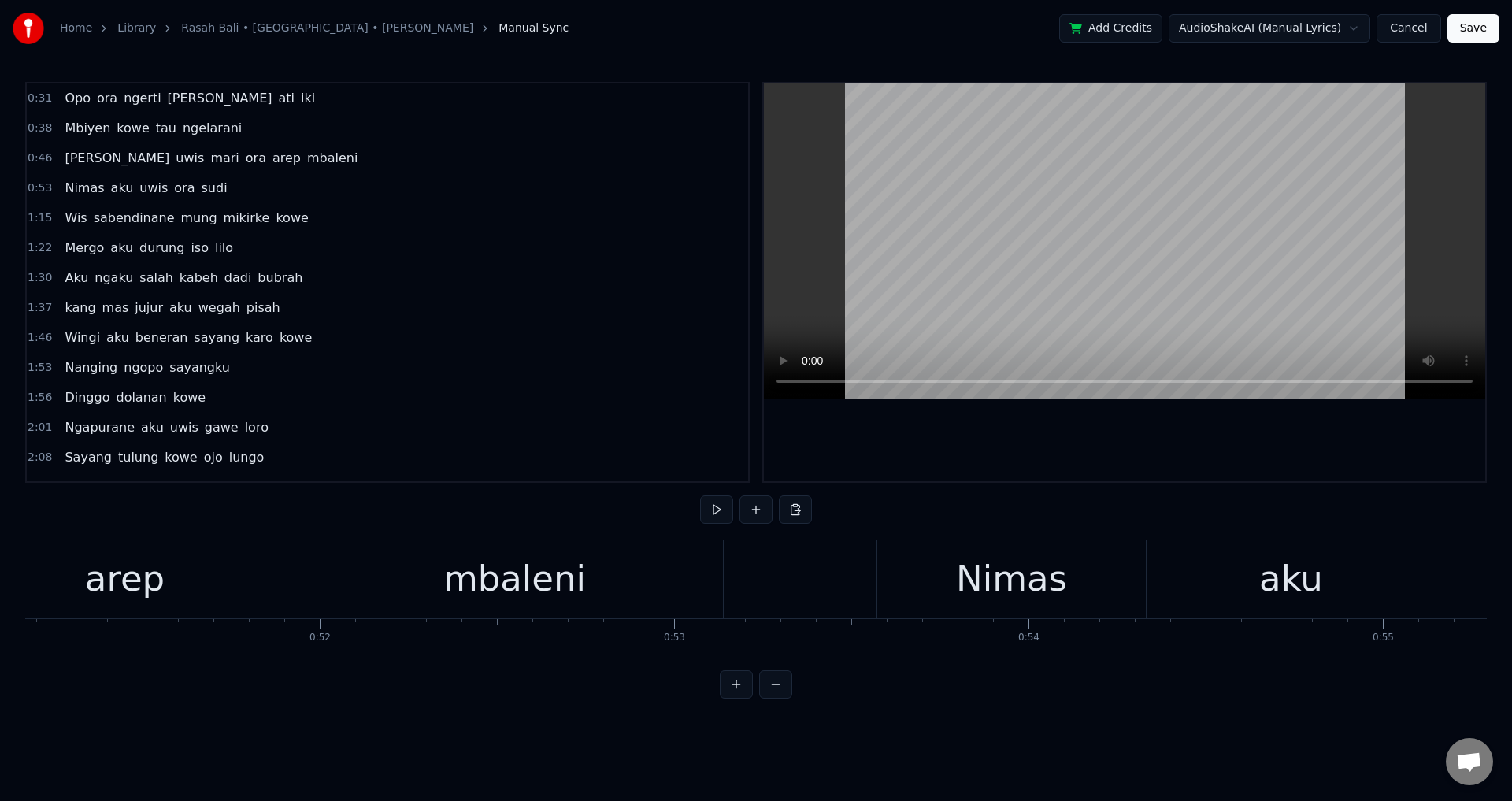
click at [1061, 441] on div at bounding box center [1124, 282] width 721 height 398
click at [1163, 431] on div at bounding box center [1124, 282] width 721 height 398
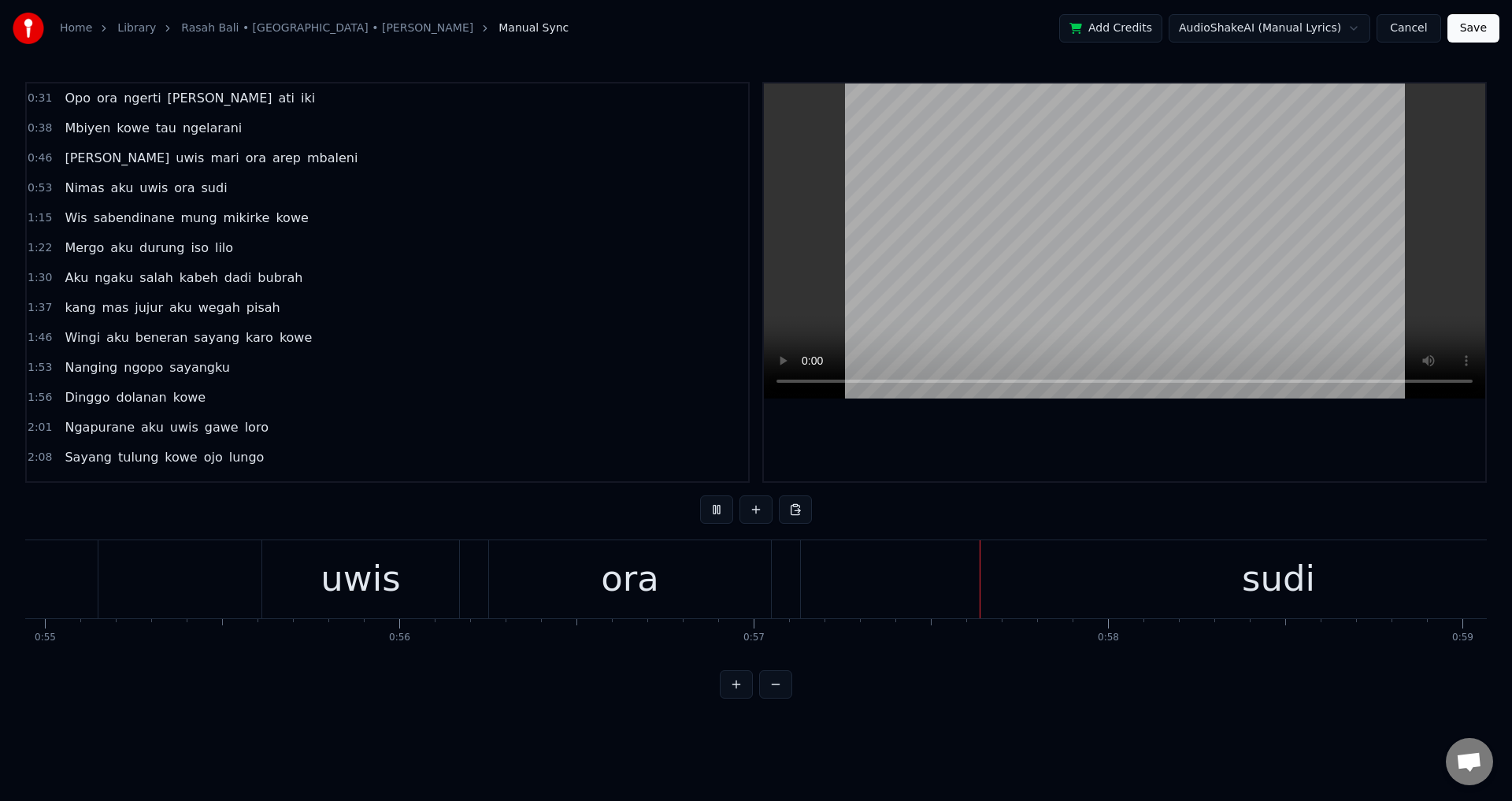
click at [1159, 437] on div at bounding box center [1124, 282] width 721 height 398
click at [357, 575] on div "uwis" at bounding box center [360, 578] width 79 height 53
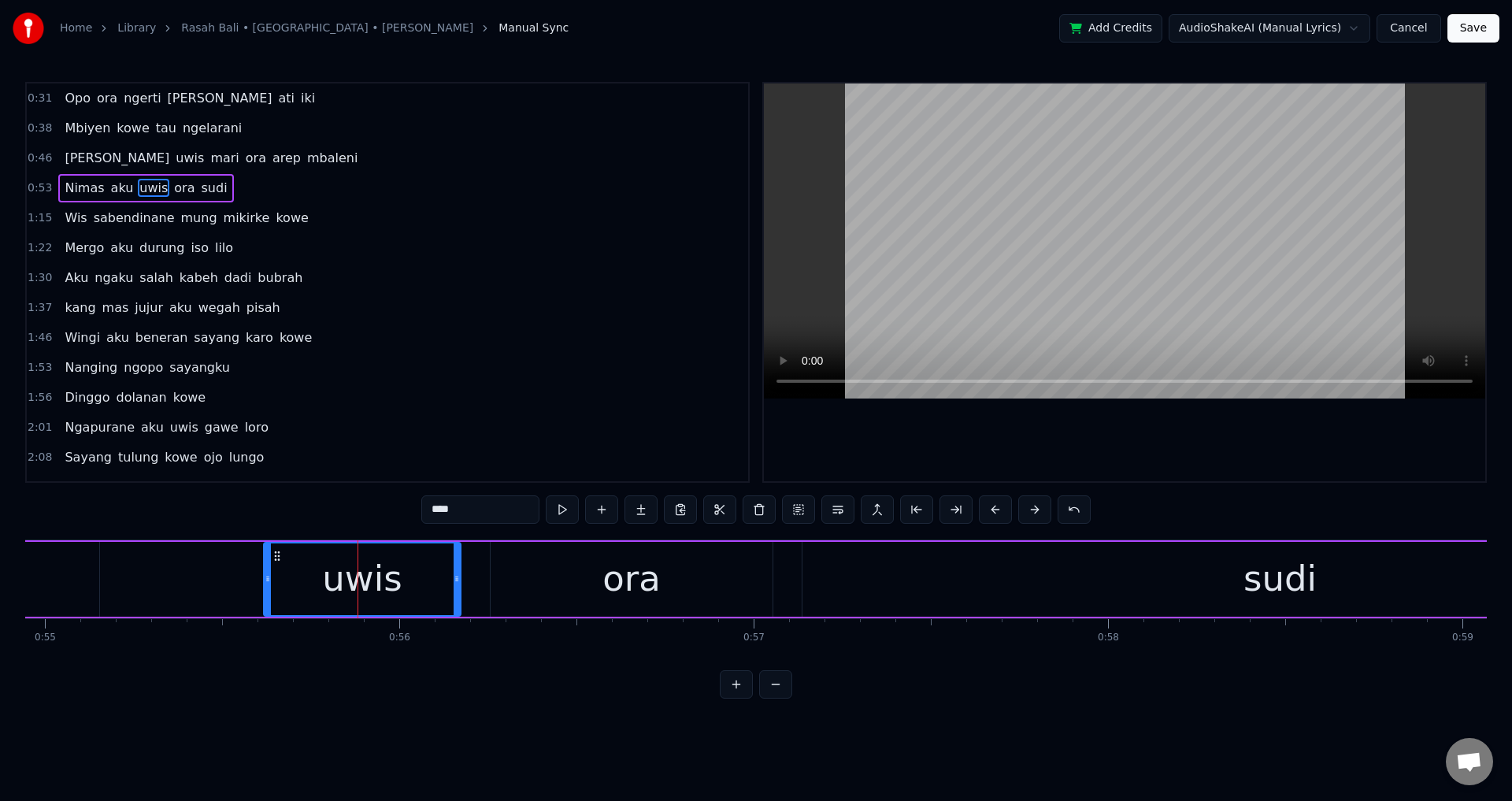
click at [201, 594] on div "Nimas aku uwis ora sudi" at bounding box center [649, 579] width 2222 height 78
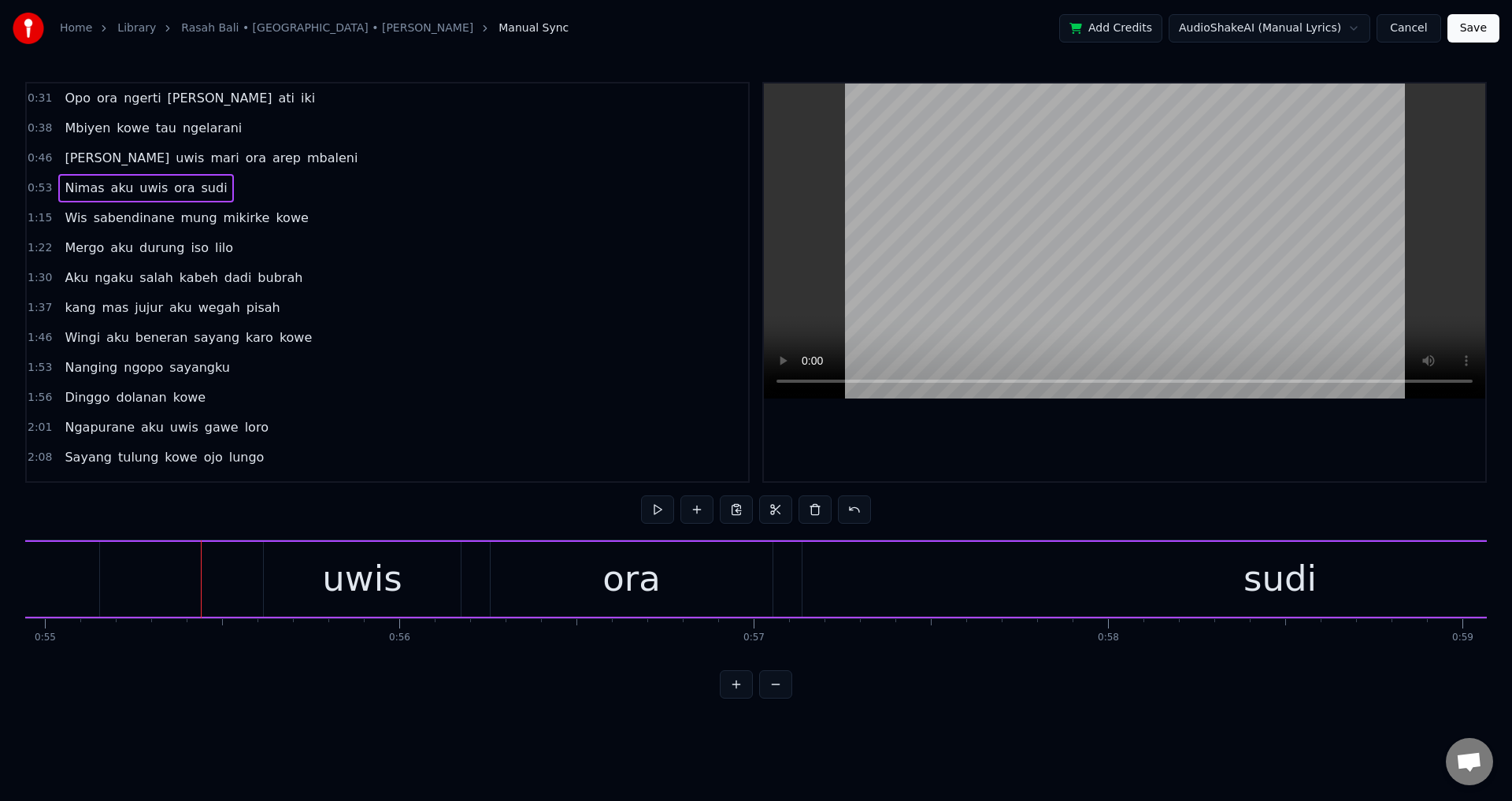
click at [953, 459] on div at bounding box center [1124, 282] width 721 height 398
click at [953, 457] on div at bounding box center [1124, 282] width 721 height 398
click at [414, 576] on div "uwis" at bounding box center [362, 579] width 197 height 75
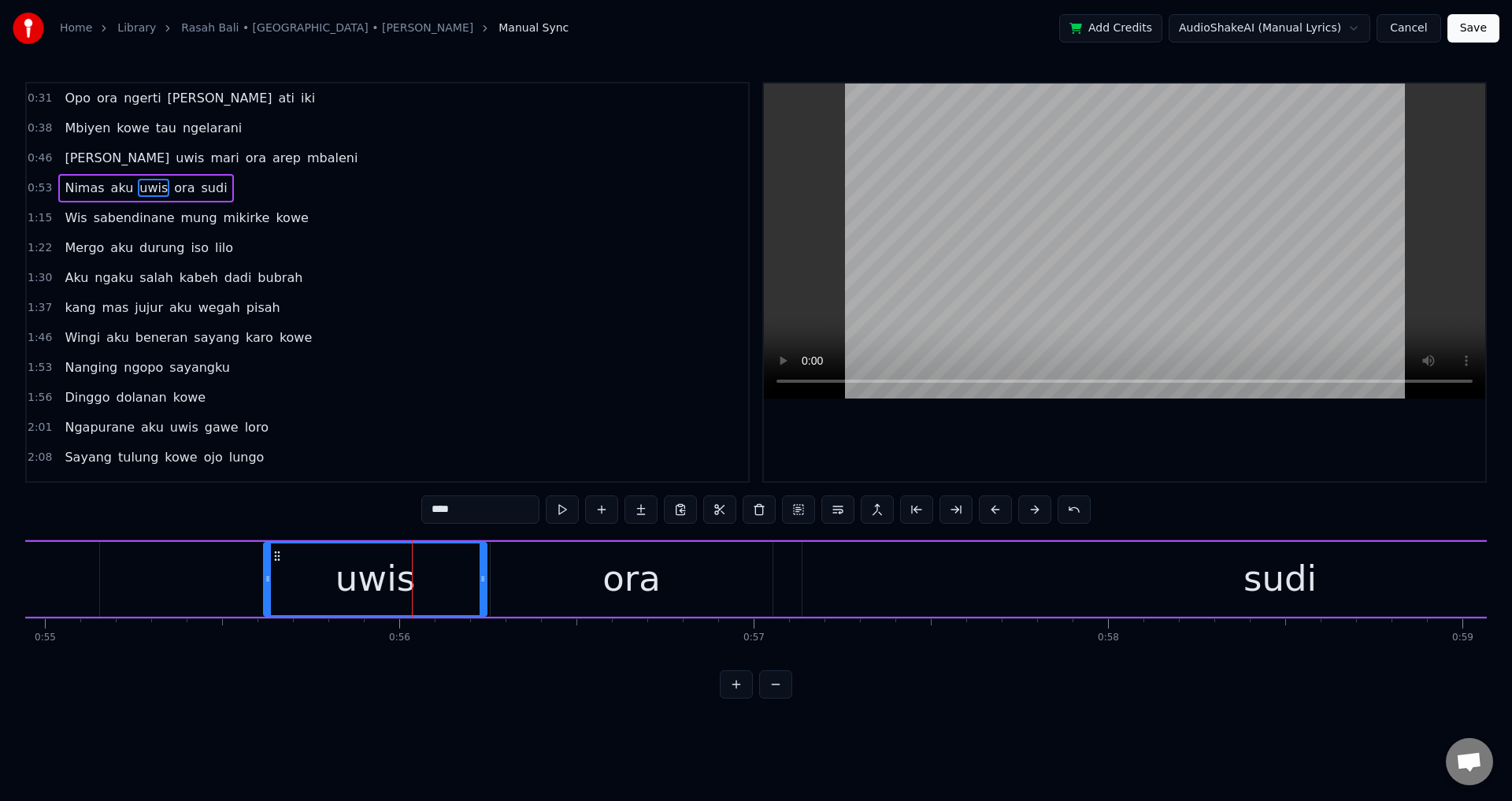
drag, startPoint x: 456, startPoint y: 582, endPoint x: 485, endPoint y: 590, distance: 30.1
click at [485, 590] on div at bounding box center [482, 579] width 6 height 71
click at [1040, 455] on div at bounding box center [1124, 282] width 721 height 398
click at [1045, 445] on div at bounding box center [1124, 282] width 721 height 398
click at [840, 583] on div "sudi" at bounding box center [1279, 579] width 955 height 75
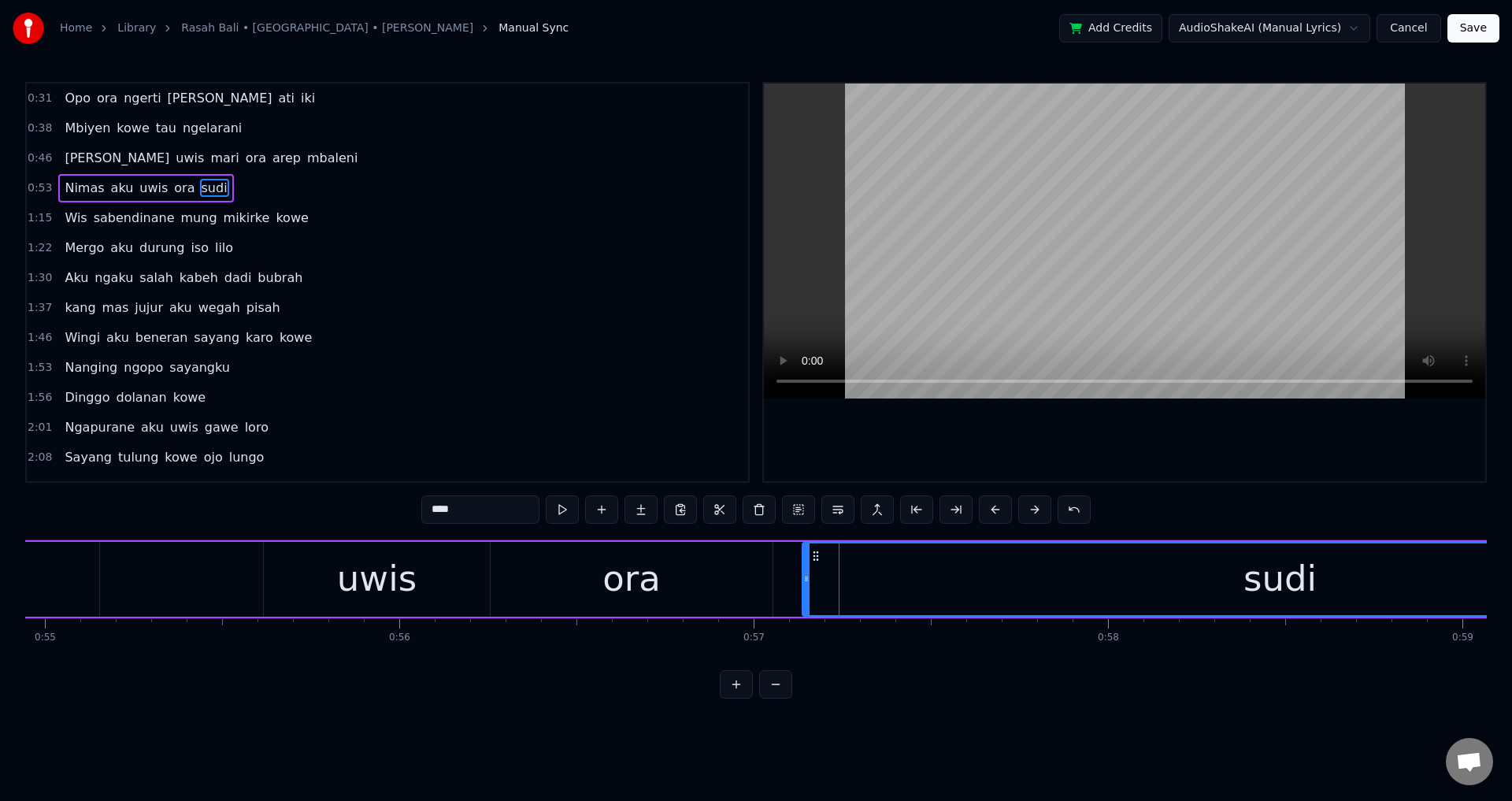
click at [804, 565] on div "sudi" at bounding box center [1279, 579] width 957 height 75
drag, startPoint x: 806, startPoint y: 564, endPoint x: 784, endPoint y: 568, distance: 22.4
click at [787, 568] on div at bounding box center [790, 579] width 6 height 71
click at [744, 578] on div "ora" at bounding box center [631, 579] width 282 height 75
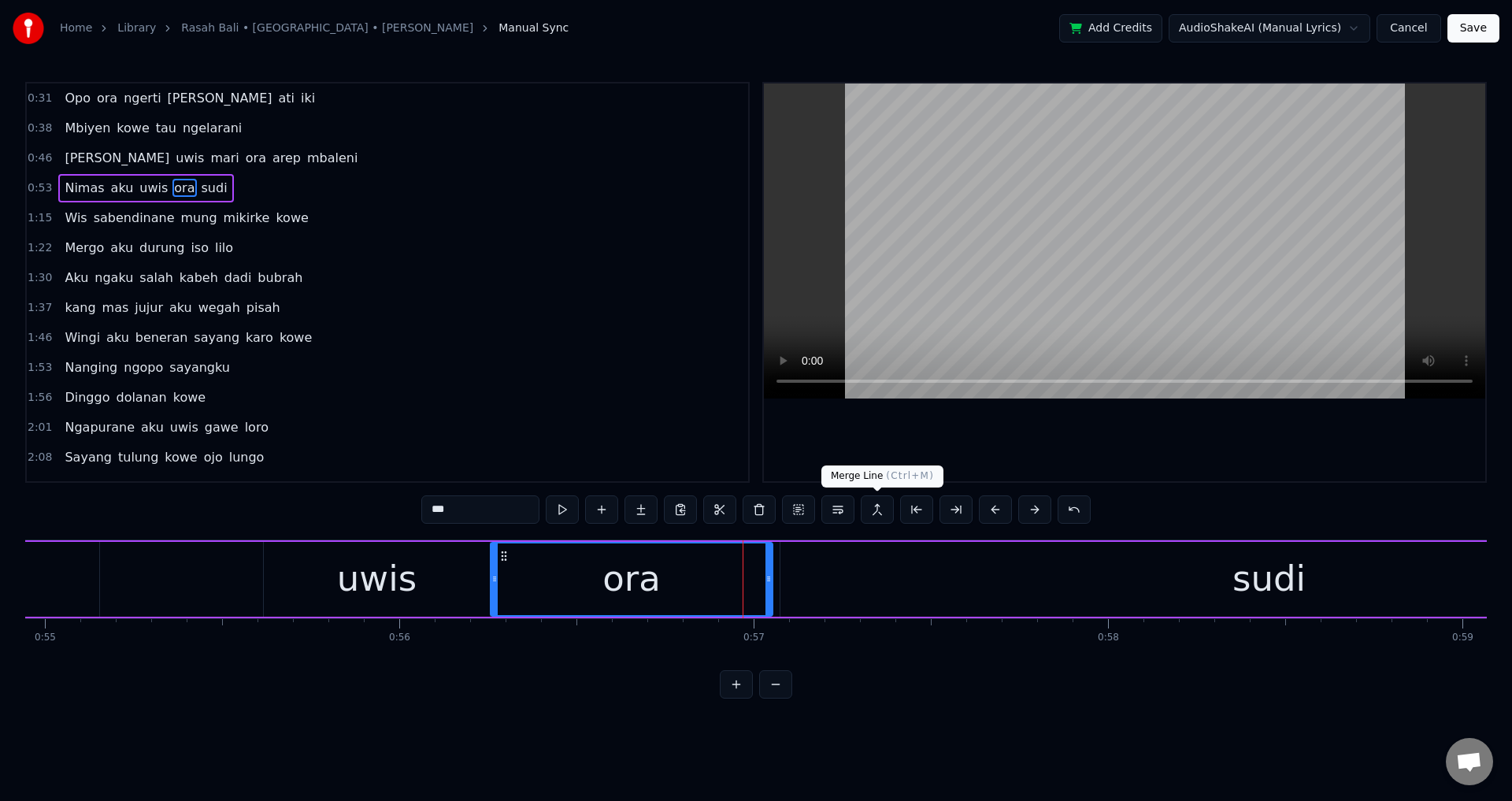
click at [1070, 438] on div at bounding box center [1124, 282] width 721 height 398
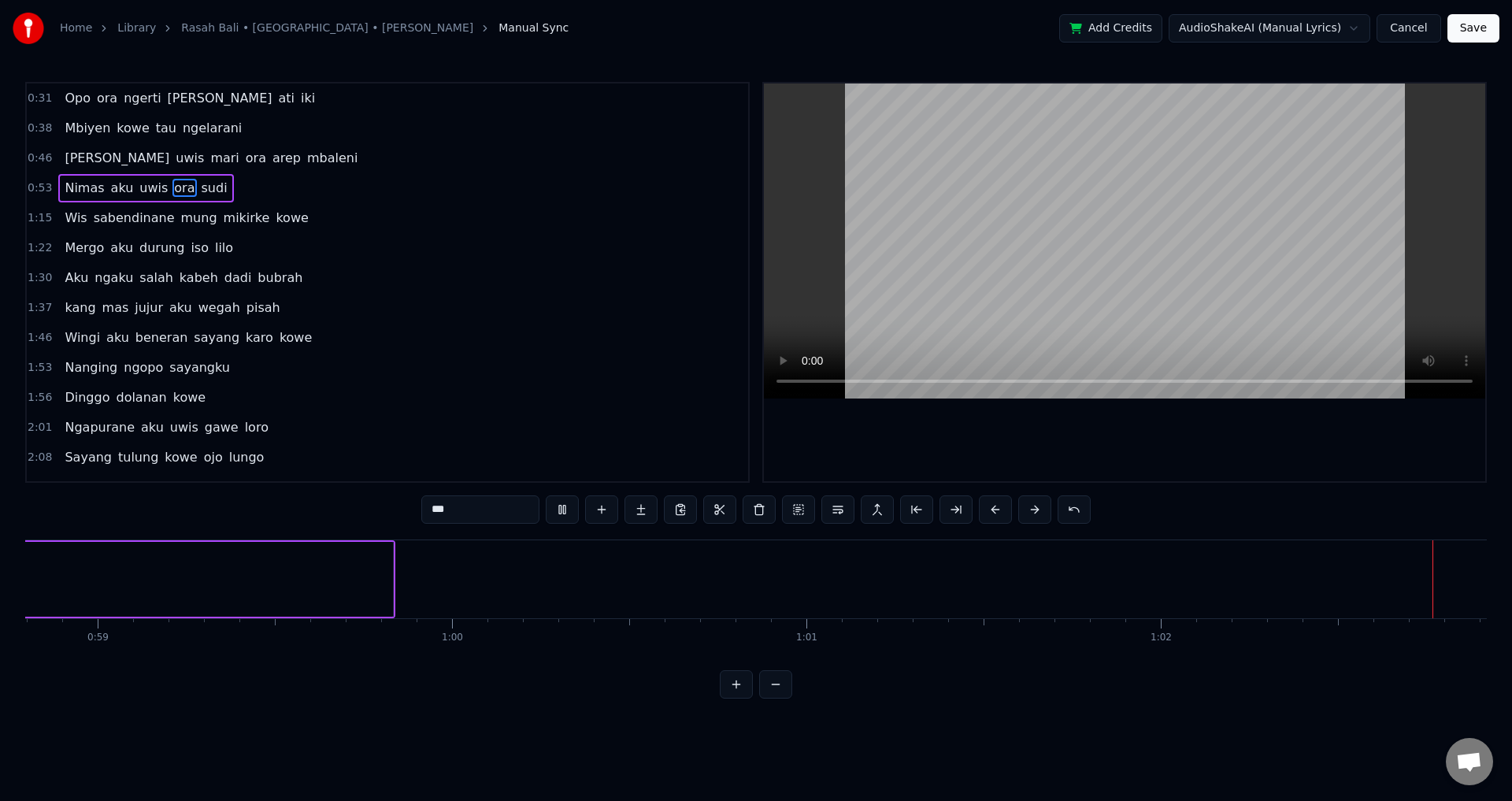
scroll to position [0, 22153]
click at [73, 216] on span "Wis" at bounding box center [76, 217] width 25 height 18
type input "***"
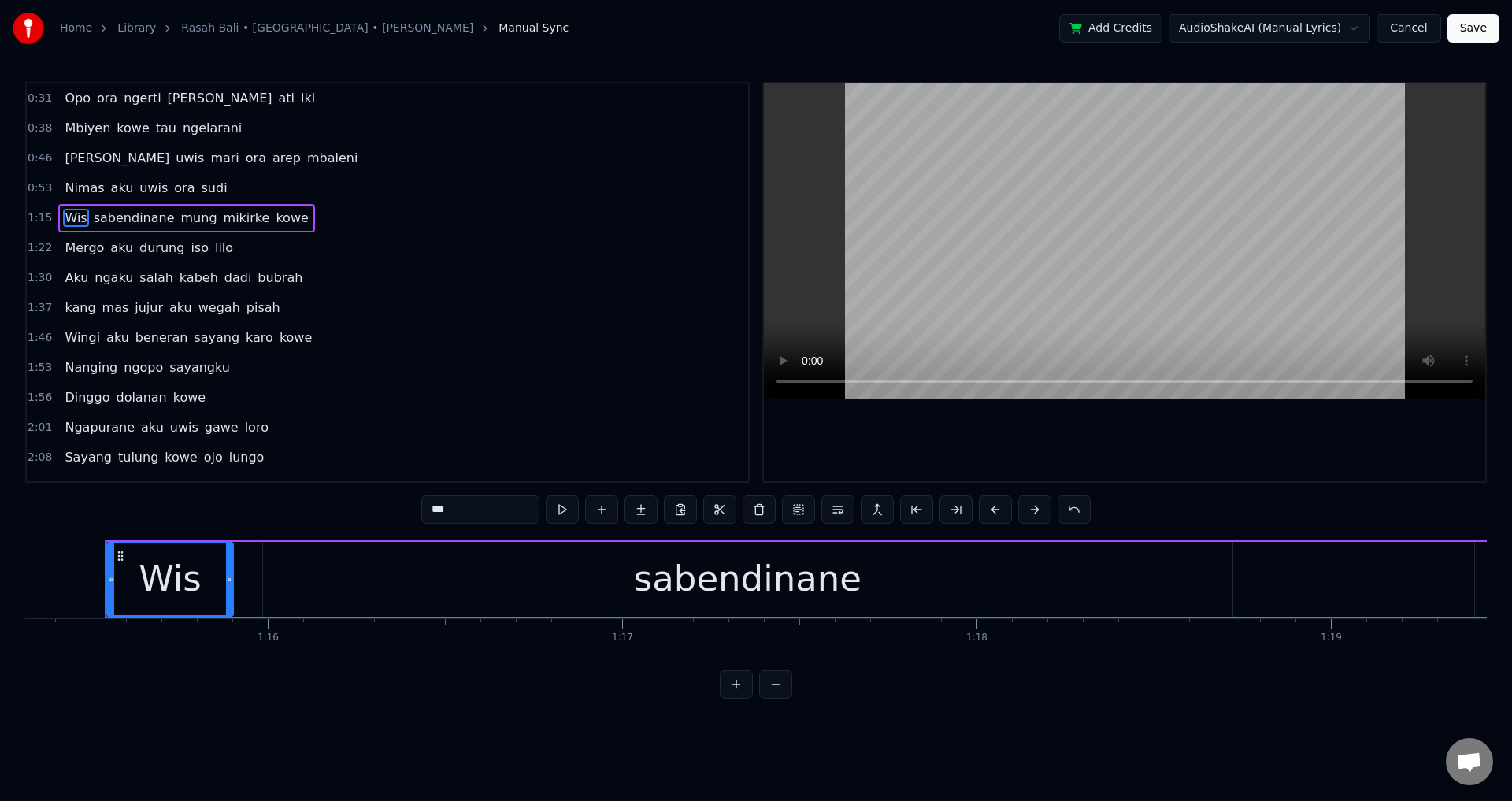
click at [1006, 435] on div at bounding box center [1124, 282] width 721 height 398
click at [253, 558] on div "Wis sabendinane mung mikirke kowe" at bounding box center [1269, 579] width 2328 height 78
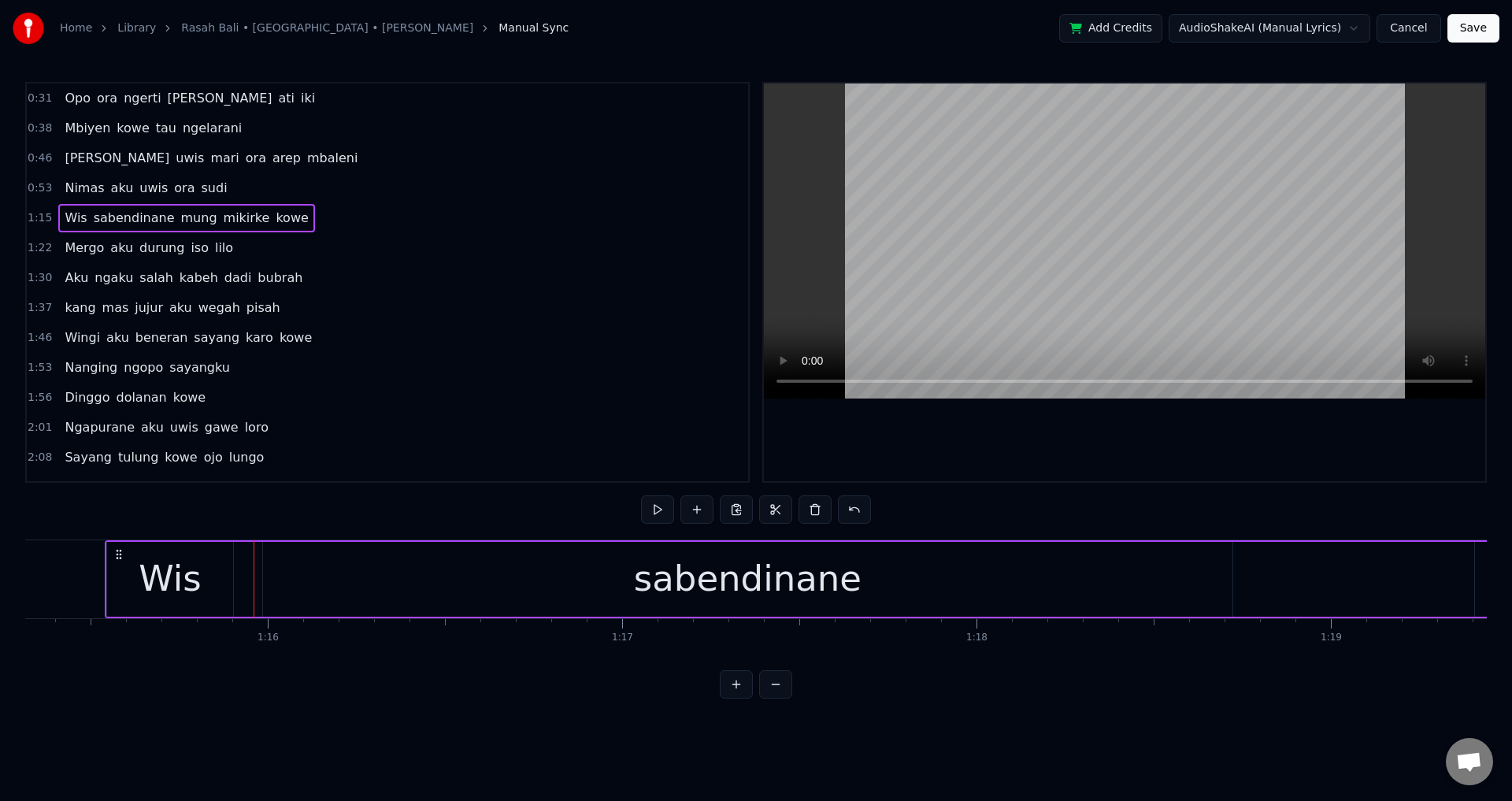
click at [108, 557] on div "Wis" at bounding box center [170, 579] width 126 height 75
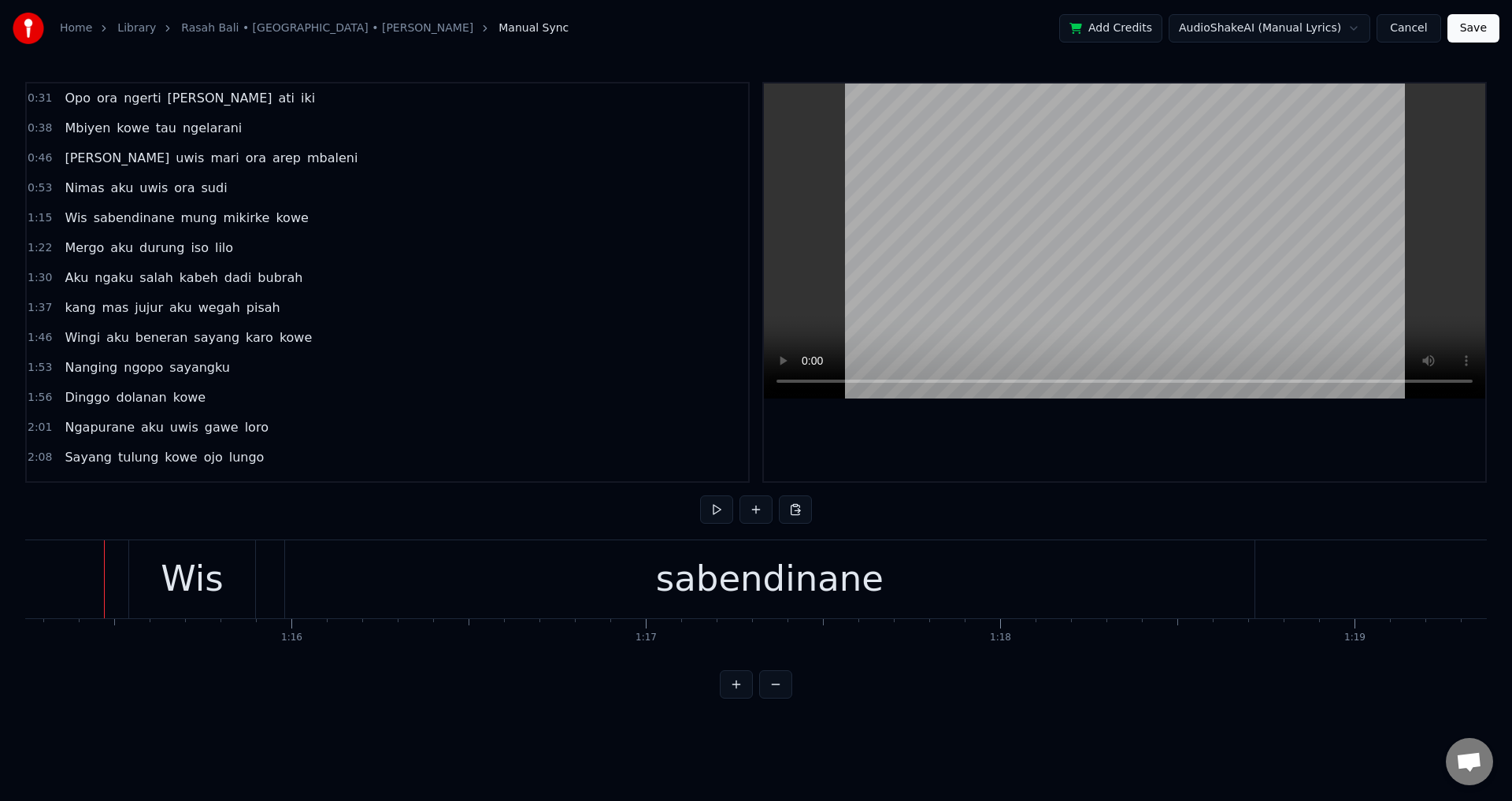
scroll to position [0, 25954]
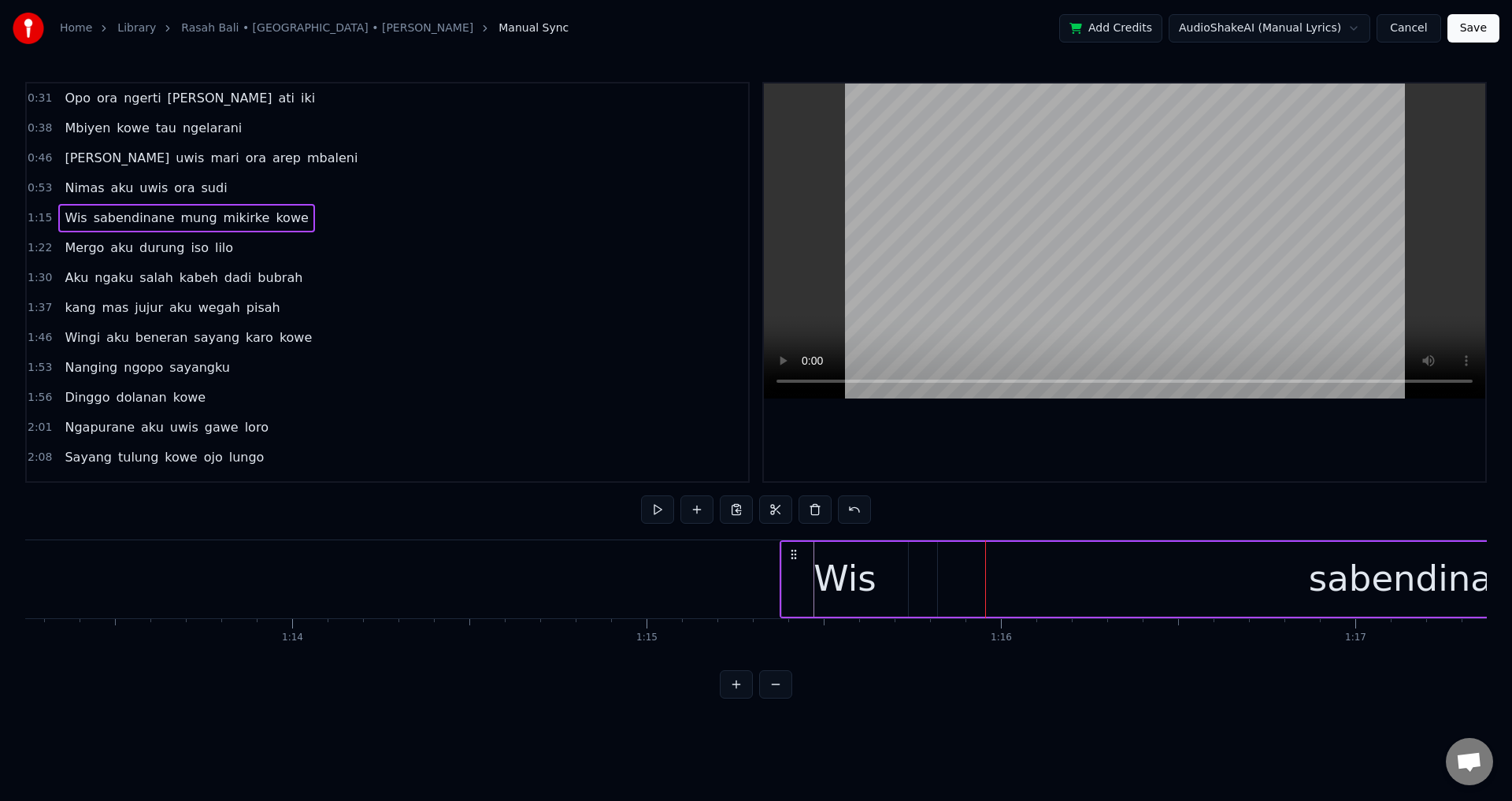
drag, startPoint x: 847, startPoint y: 551, endPoint x: 791, endPoint y: 546, distance: 56.2
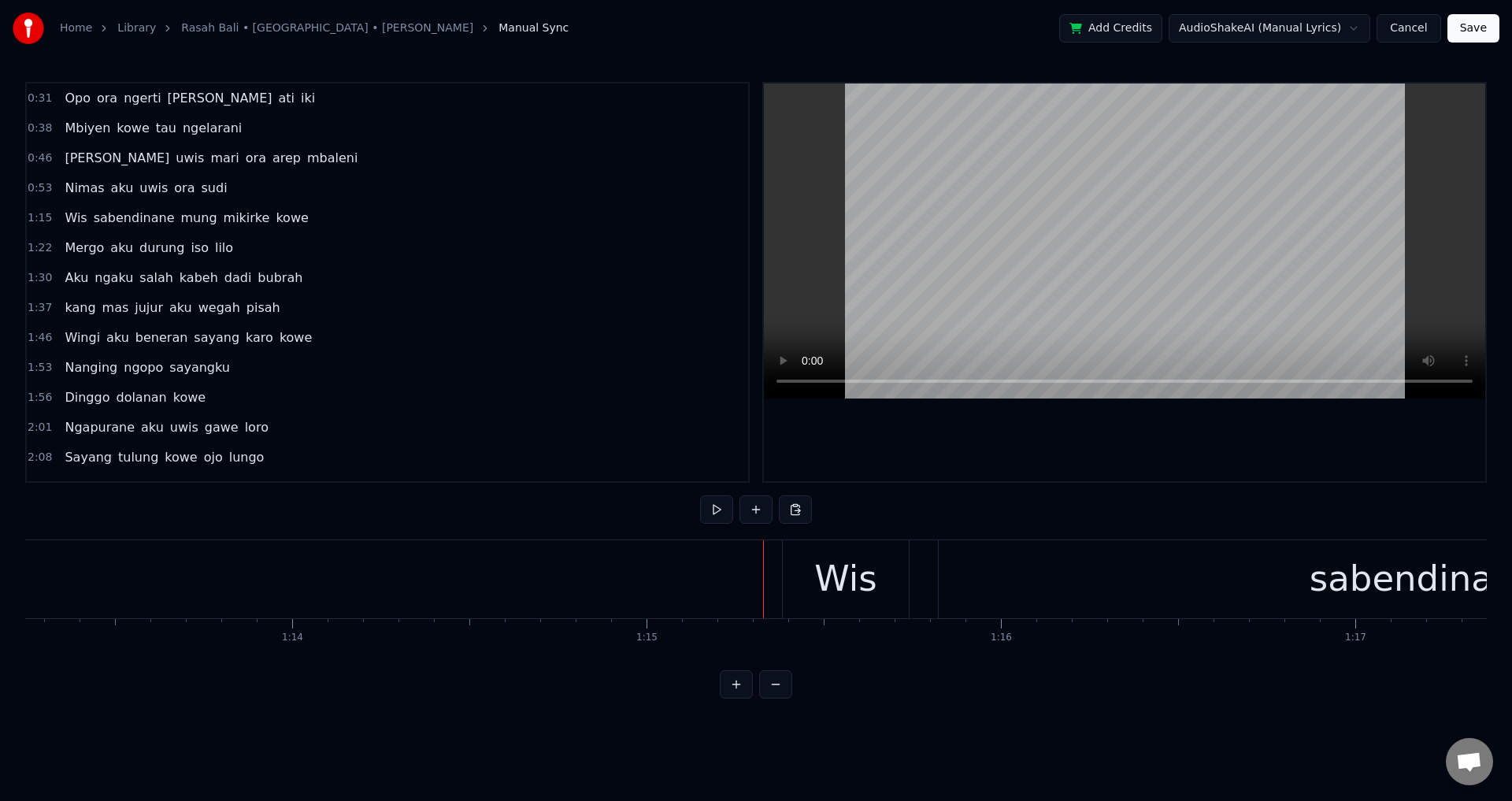
click at [1031, 460] on div at bounding box center [1124, 282] width 721 height 398
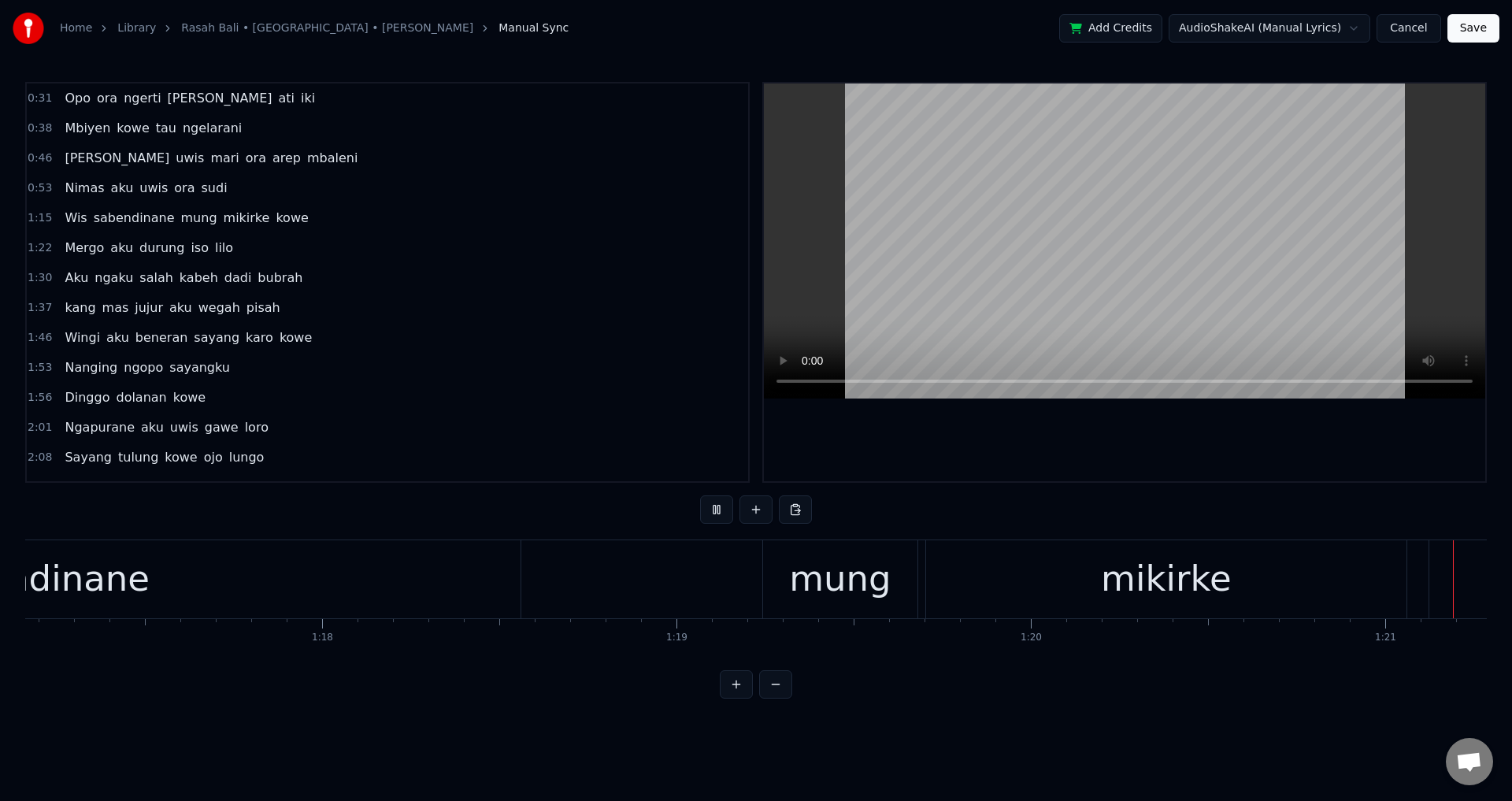
scroll to position [0, 28661]
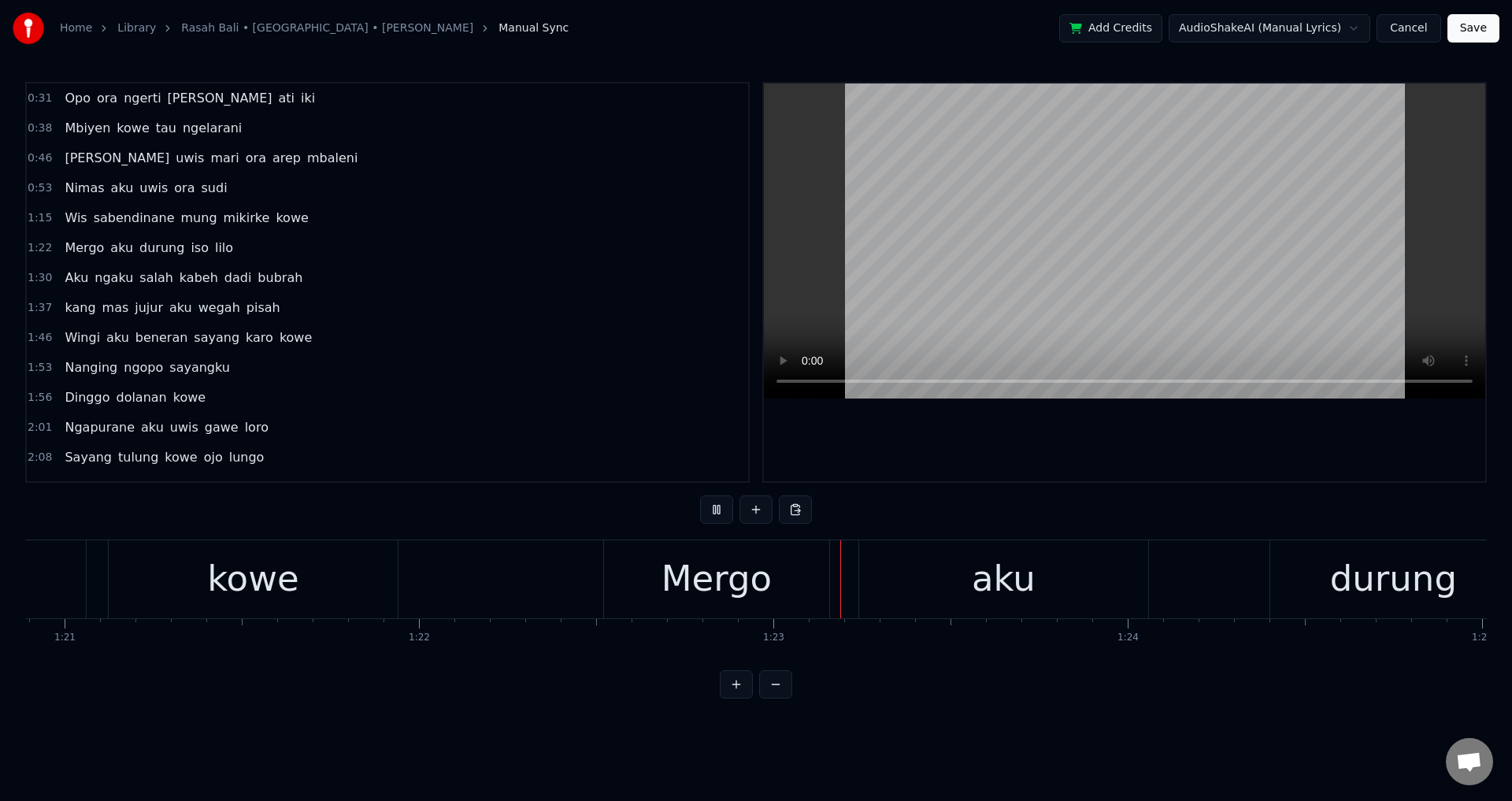
click at [1232, 441] on div at bounding box center [1124, 282] width 721 height 398
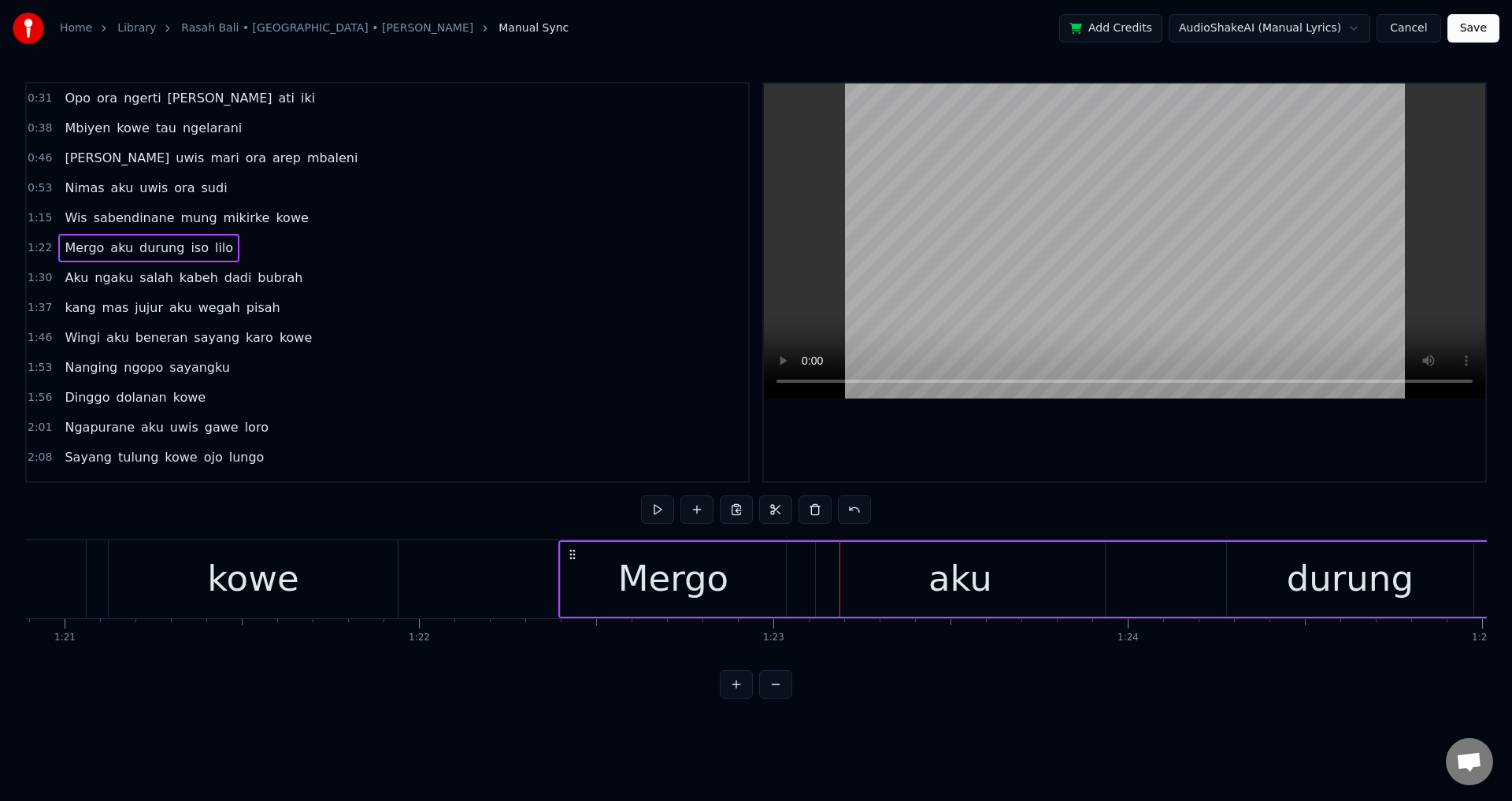
drag, startPoint x: 620, startPoint y: 555, endPoint x: 561, endPoint y: 576, distance: 62.6
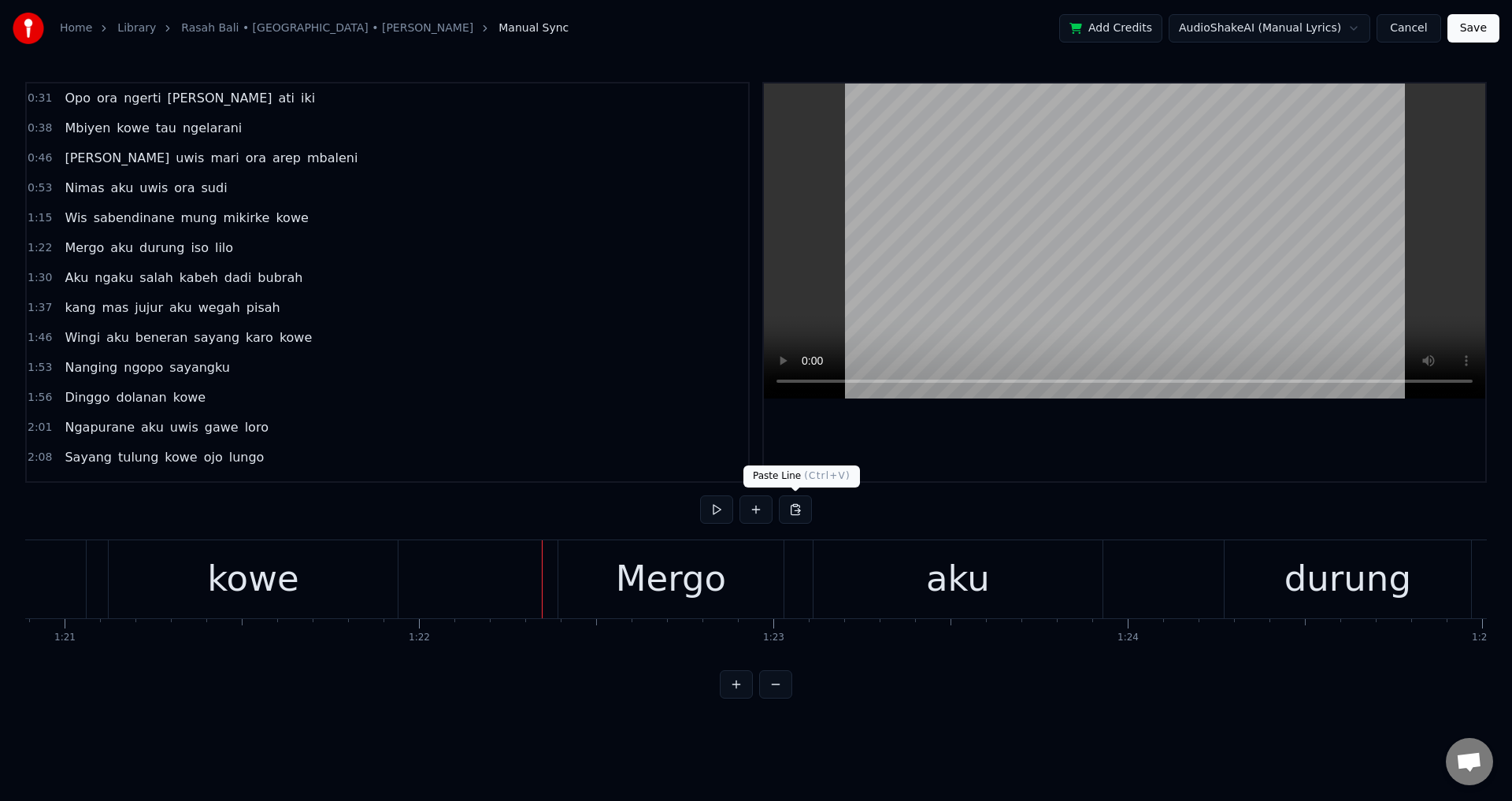
click at [1103, 426] on div at bounding box center [1124, 282] width 721 height 398
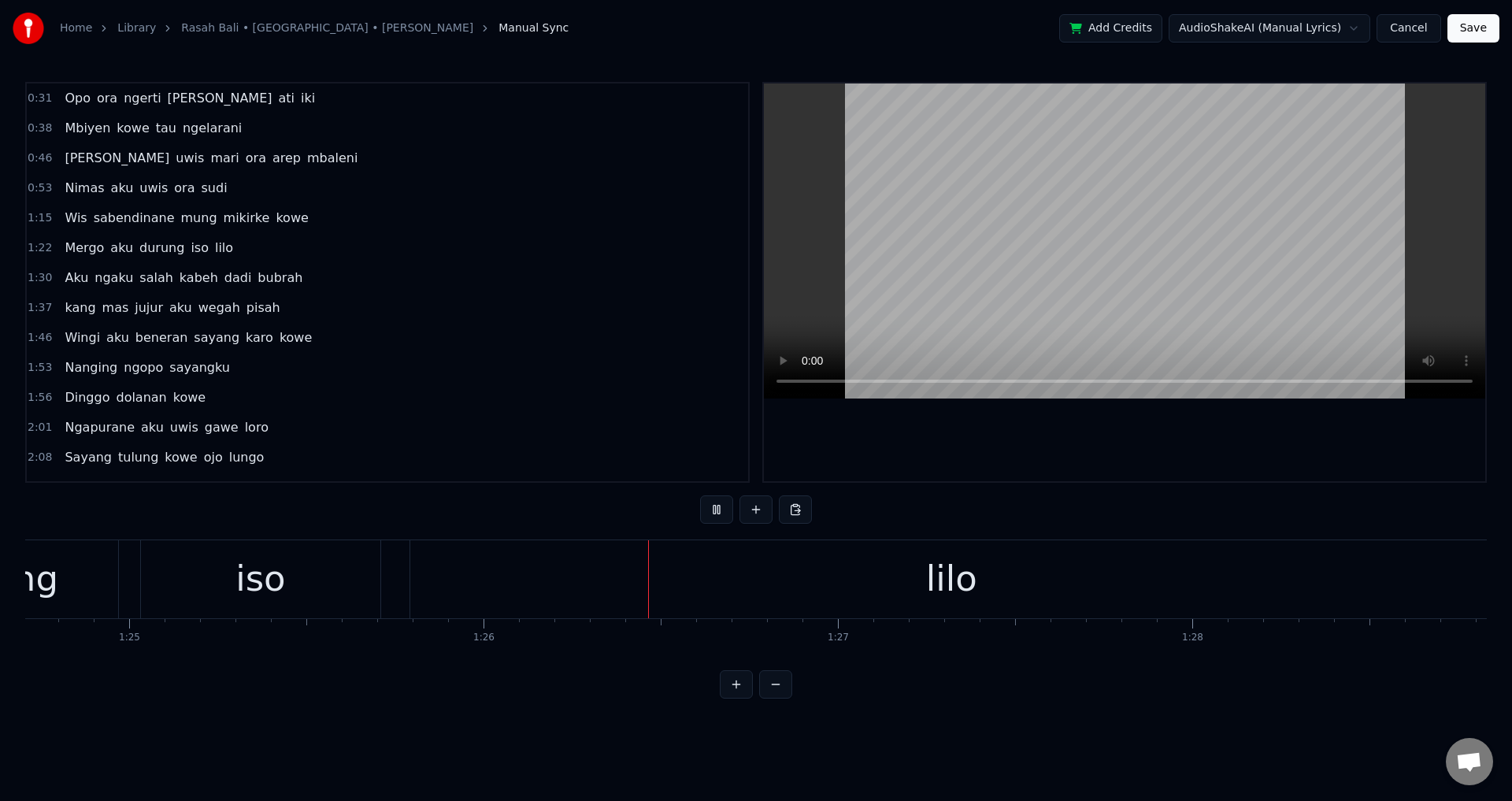
click at [1123, 435] on div at bounding box center [1124, 282] width 721 height 398
click at [377, 575] on div "iso" at bounding box center [260, 579] width 239 height 78
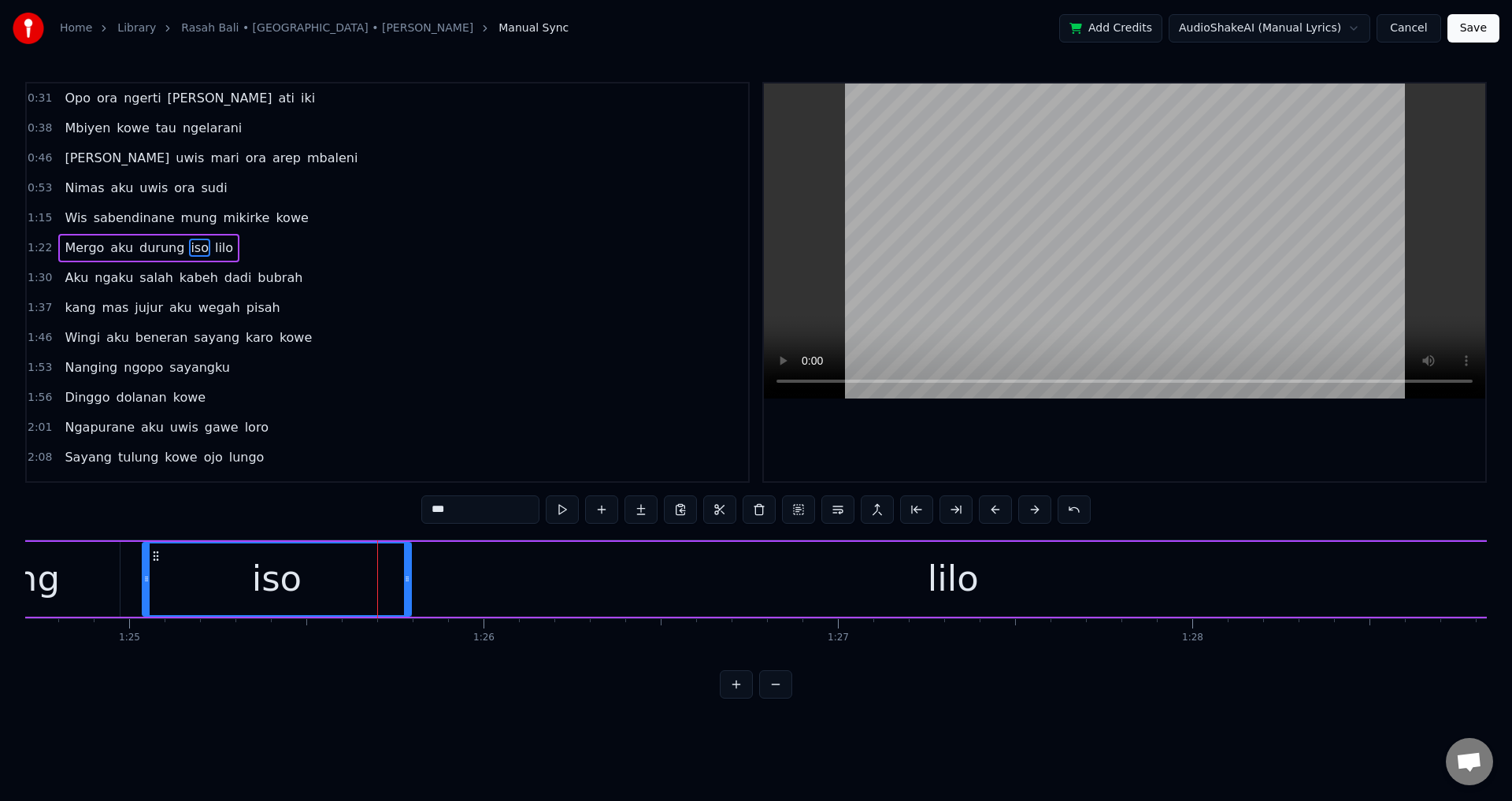
drag, startPoint x: 379, startPoint y: 573, endPoint x: 408, endPoint y: 573, distance: 29.0
click at [408, 573] on icon at bounding box center [407, 579] width 6 height 13
click at [225, 583] on div "iso" at bounding box center [277, 579] width 267 height 71
click at [1100, 445] on div at bounding box center [1124, 282] width 721 height 398
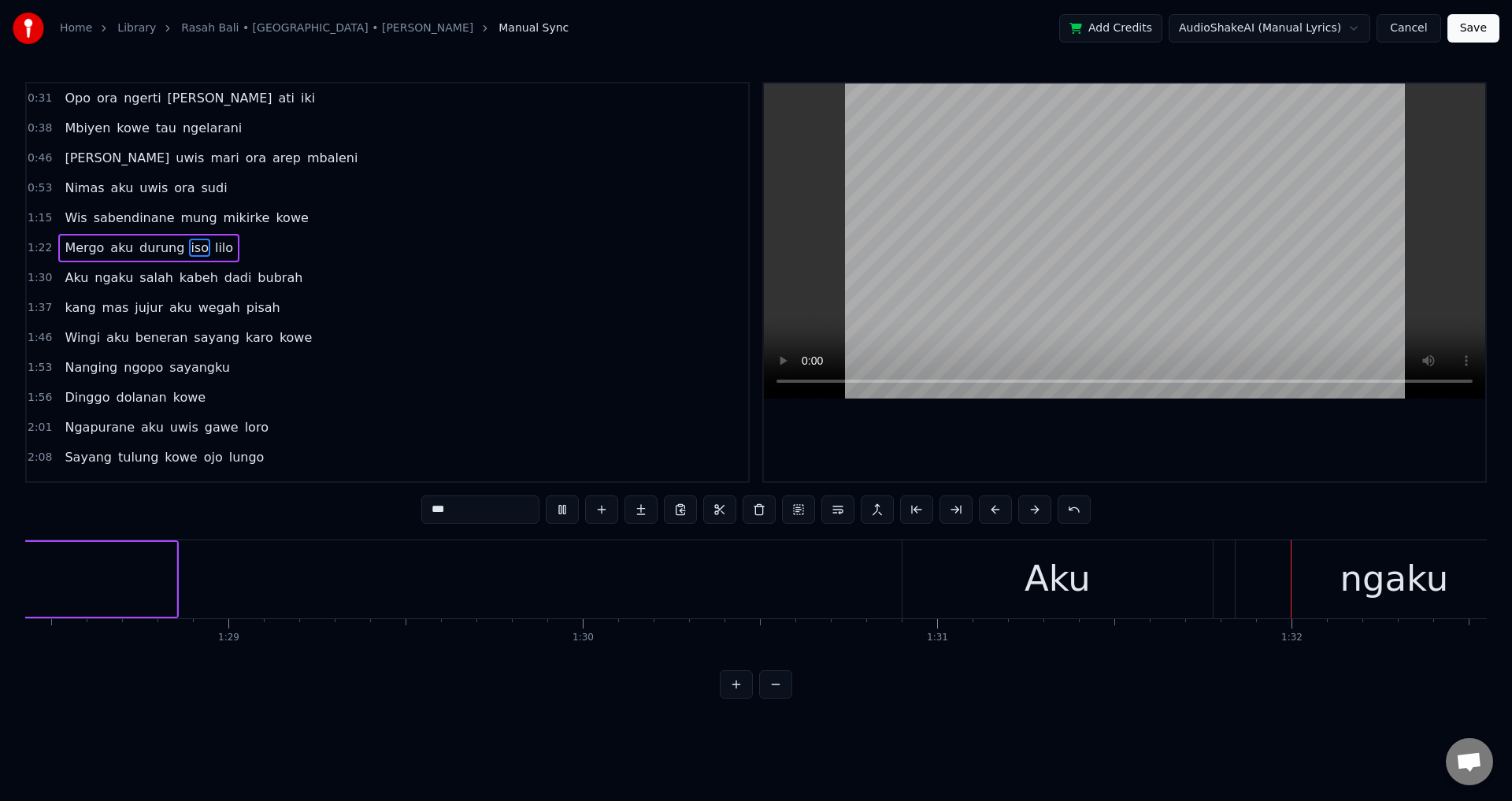
click at [1152, 456] on div at bounding box center [1124, 282] width 721 height 398
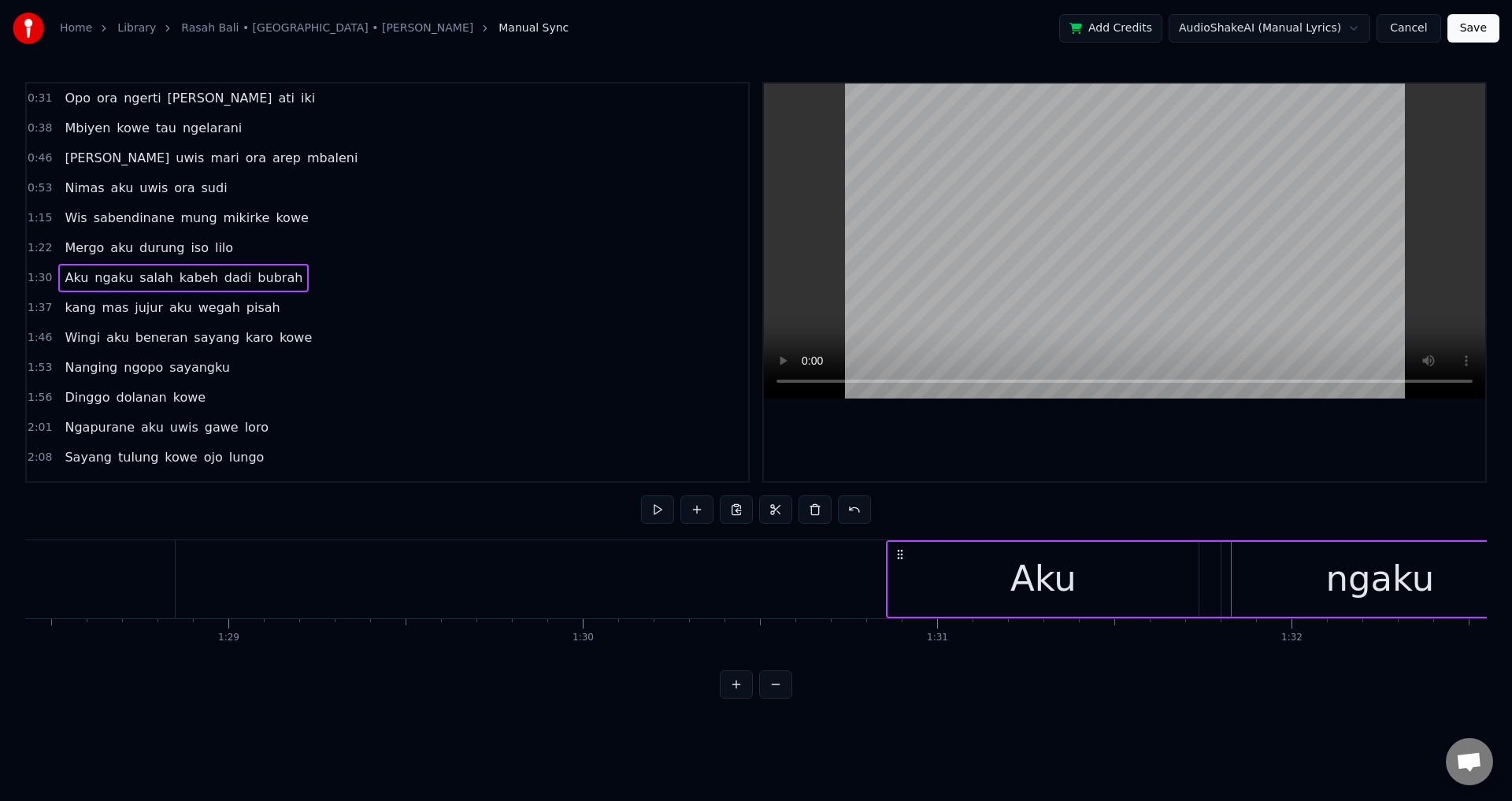
drag, startPoint x: 911, startPoint y: 549, endPoint x: 889, endPoint y: 551, distance: 22.1
click at [893, 549] on icon at bounding box center [900, 555] width 13 height 13
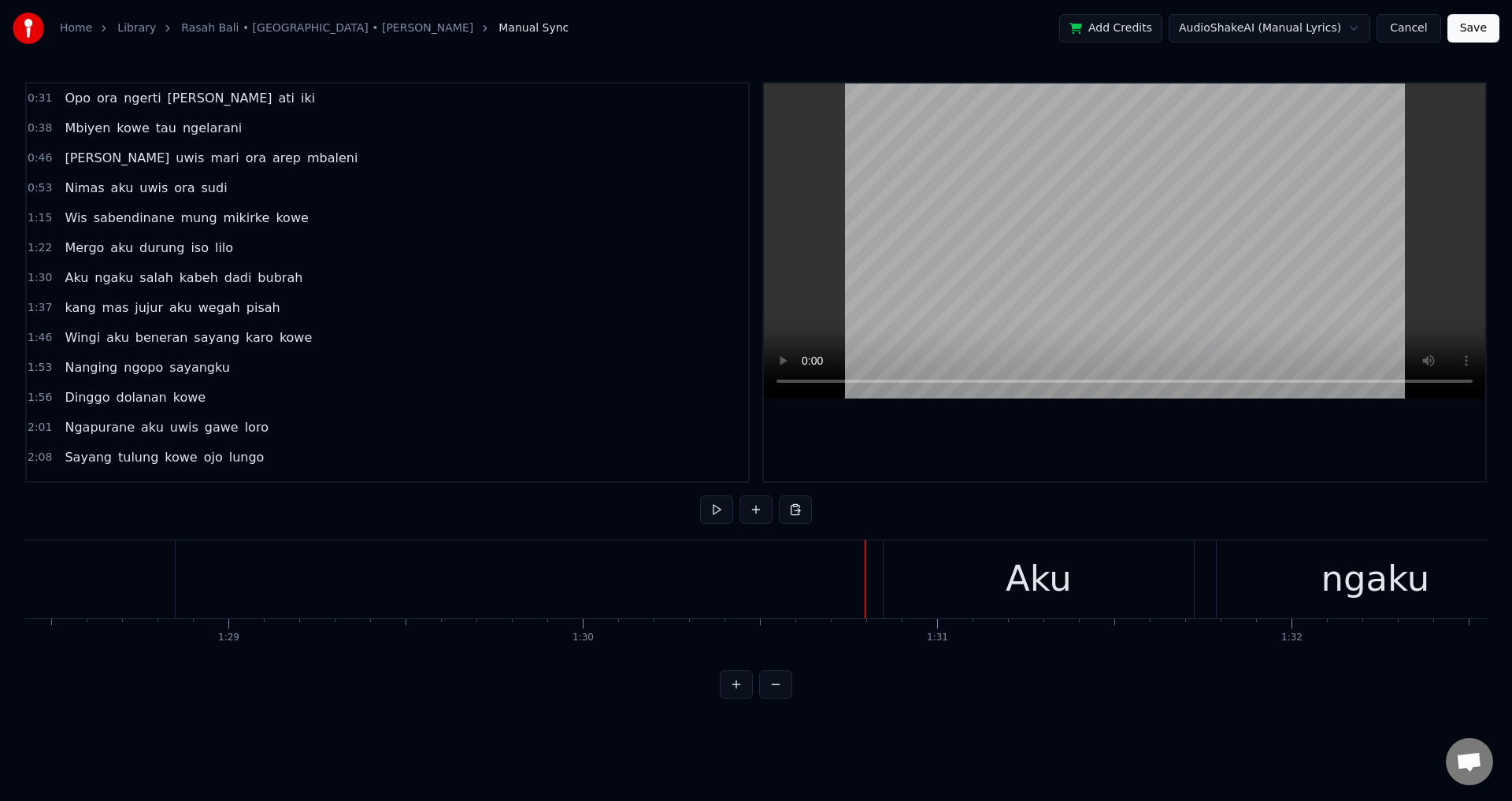
click at [1044, 451] on div at bounding box center [1124, 282] width 721 height 398
click at [1053, 456] on div at bounding box center [1124, 282] width 721 height 398
click at [1147, 576] on div "Aku" at bounding box center [1039, 579] width 310 height 78
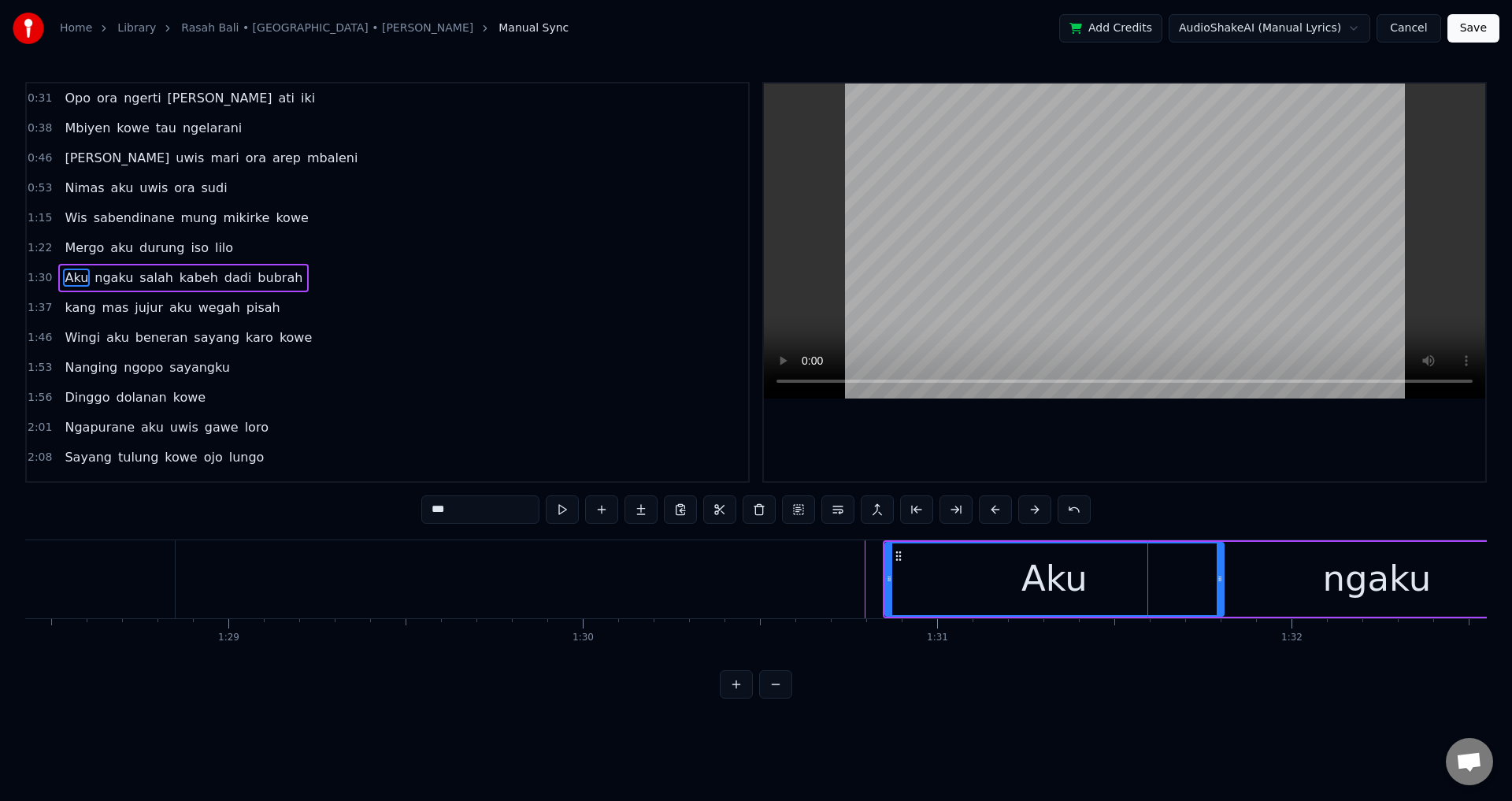
drag, startPoint x: 1190, startPoint y: 574, endPoint x: 1215, endPoint y: 576, distance: 25.1
click at [1218, 575] on icon at bounding box center [1219, 579] width 6 height 13
click at [1007, 578] on div "Aku" at bounding box center [1055, 579] width 337 height 71
click at [1108, 471] on div "Undo ( Ctrl+Z ) Undo ( Ctrl+Z )" at bounding box center [1077, 476] width 93 height 22
click at [1113, 438] on div at bounding box center [1124, 282] width 721 height 398
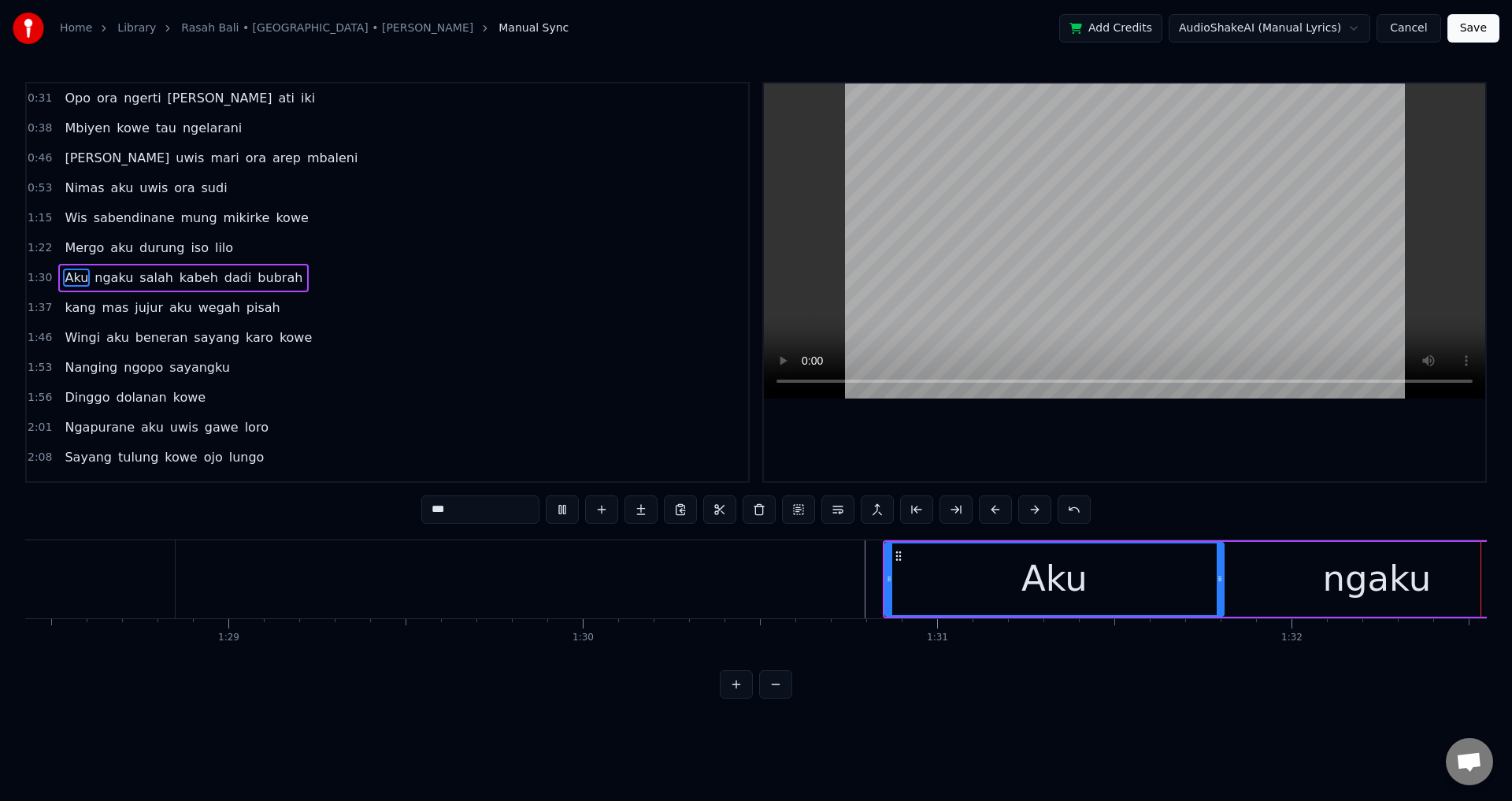
scroll to position [0, 32686]
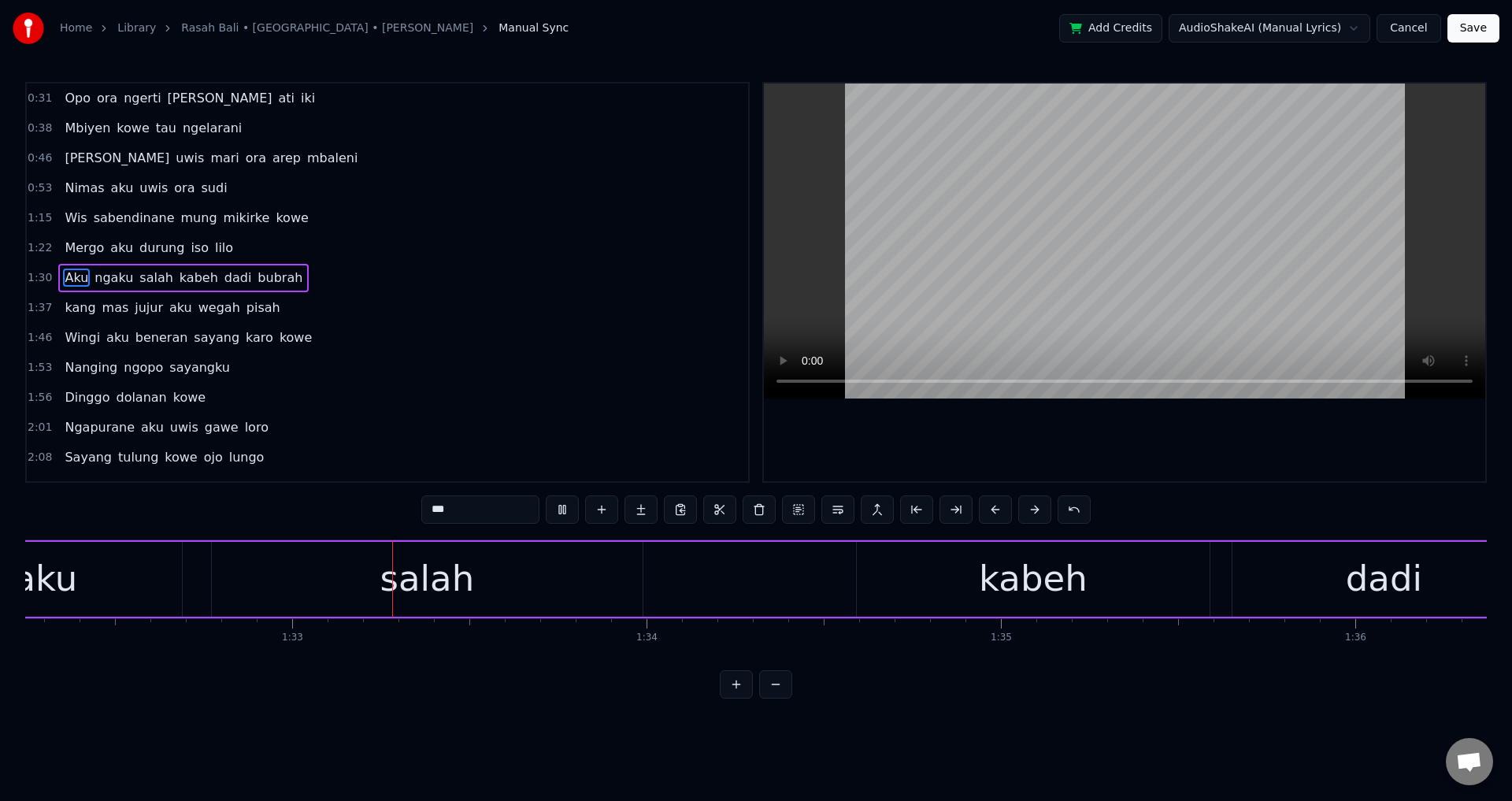
click at [1120, 453] on div at bounding box center [1124, 282] width 721 height 398
click at [153, 585] on div "ngaku" at bounding box center [23, 579] width 317 height 75
type input "*****"
click at [184, 575] on div "Aku ngaku salah kabeh dadi bubrah" at bounding box center [693, 579] width 2328 height 78
click at [173, 572] on div "ngaku" at bounding box center [23, 579] width 317 height 75
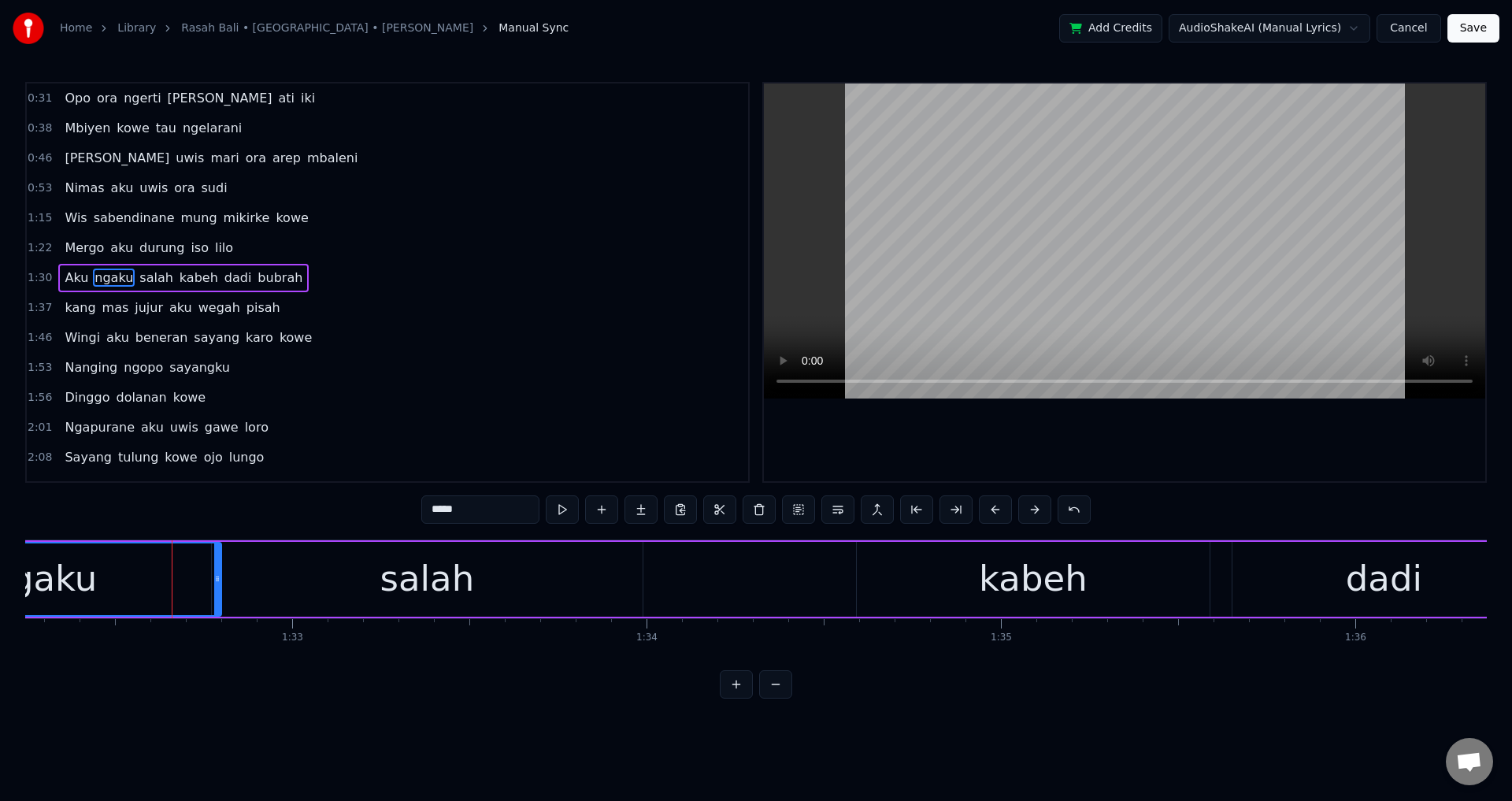
drag, startPoint x: 173, startPoint y: 572, endPoint x: 197, endPoint y: 581, distance: 25.6
click at [215, 581] on icon at bounding box center [217, 579] width 6 height 13
click at [178, 581] on div "ngaku" at bounding box center [41, 579] width 351 height 71
click at [989, 401] on div at bounding box center [1124, 282] width 721 height 398
click at [1171, 426] on div at bounding box center [1124, 282] width 721 height 398
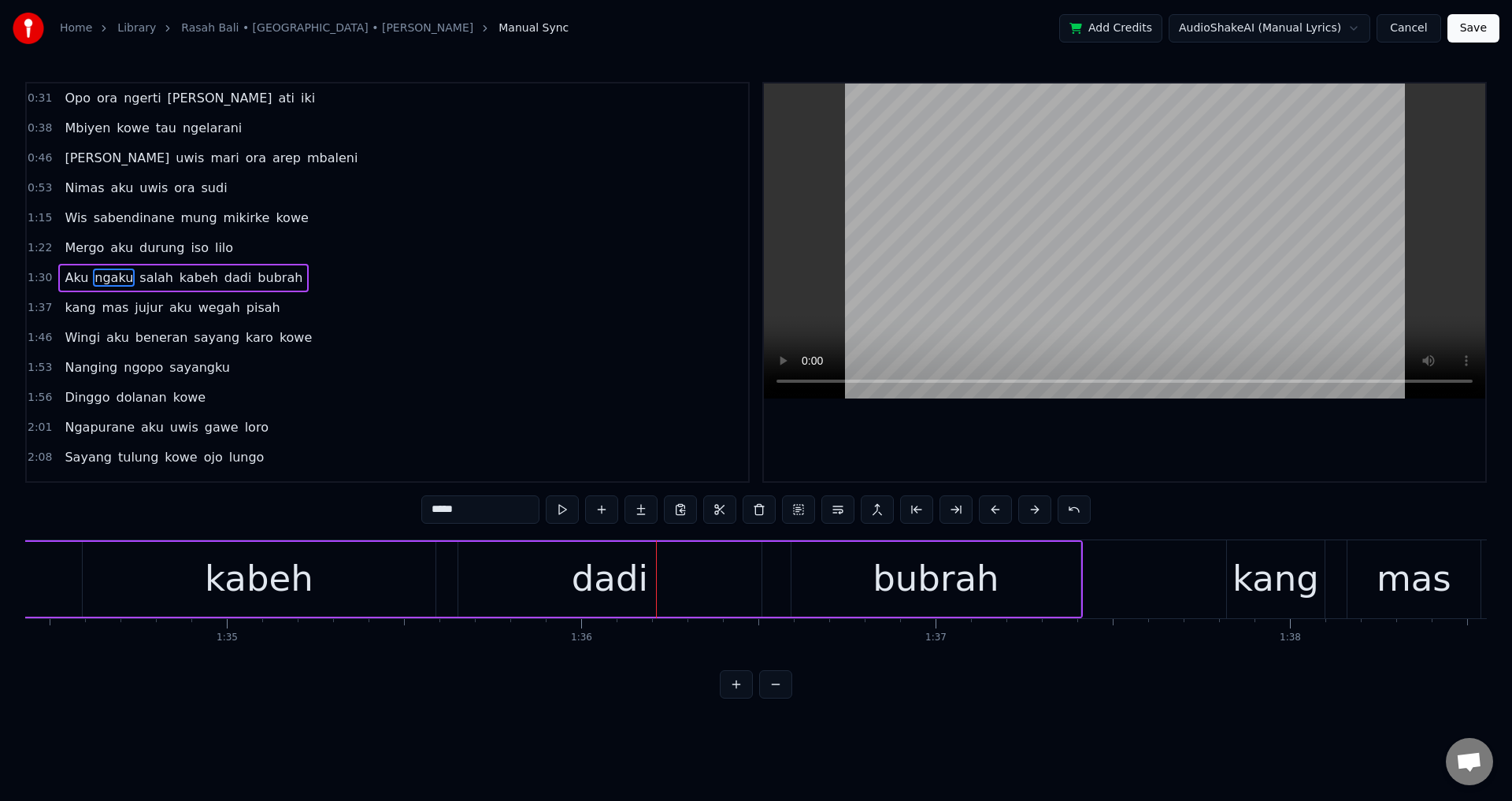
scroll to position [0, 33344]
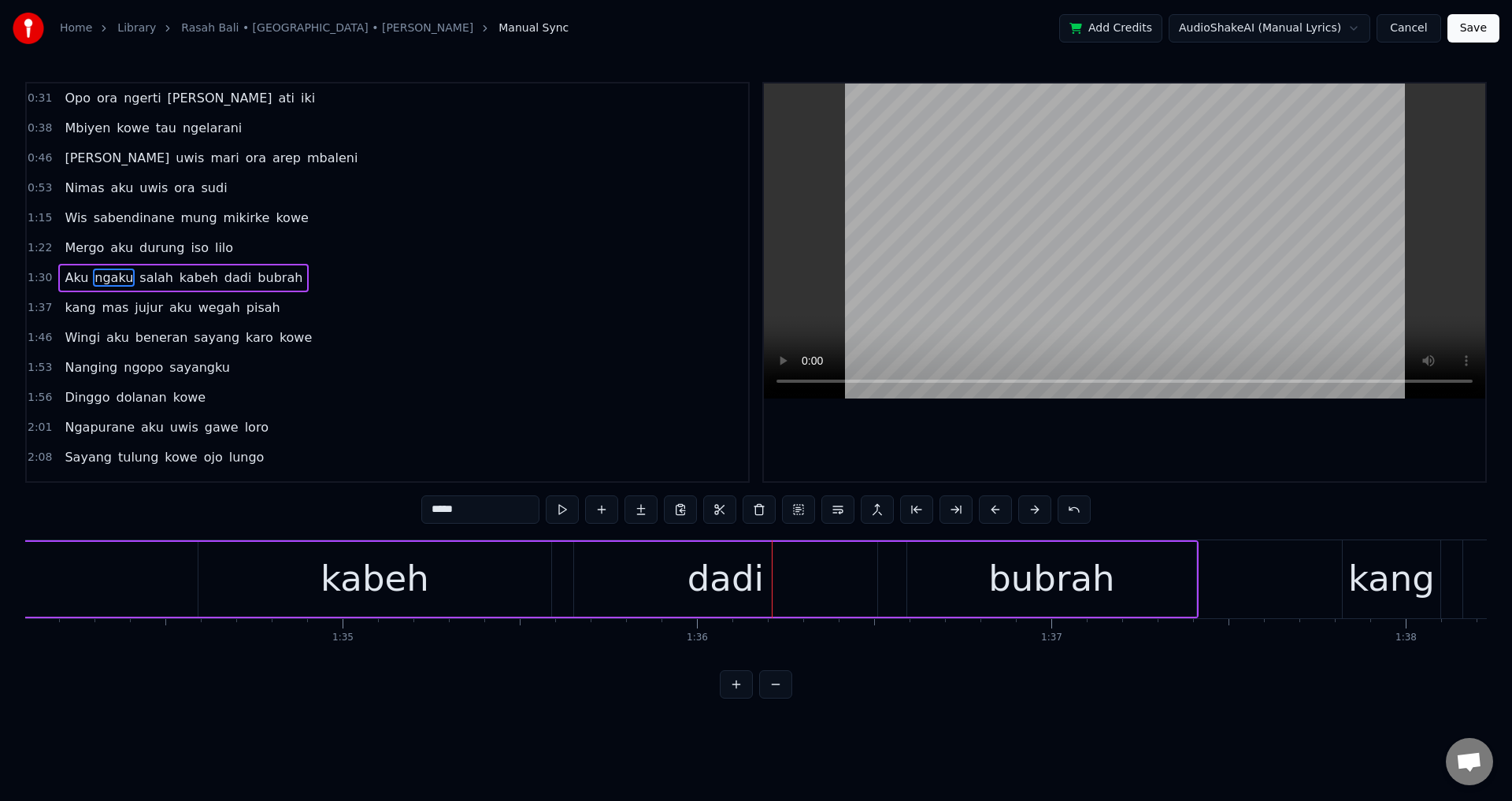
click at [471, 596] on div "kabeh" at bounding box center [374, 579] width 353 height 75
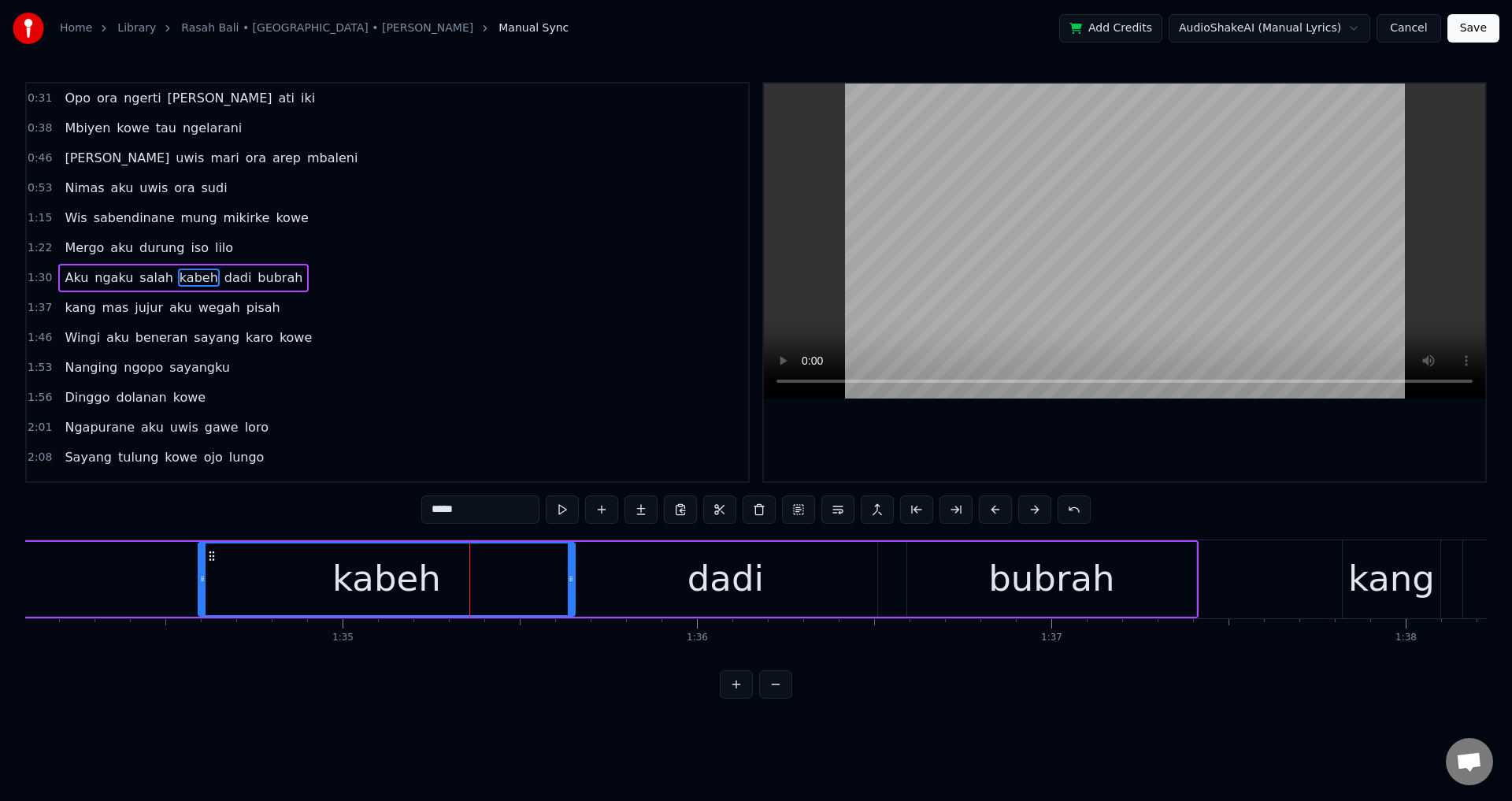
drag, startPoint x: 546, startPoint y: 571, endPoint x: 570, endPoint y: 576, distance: 24.5
click at [570, 576] on div at bounding box center [571, 579] width 6 height 71
click at [855, 570] on div "dadi" at bounding box center [726, 579] width 303 height 75
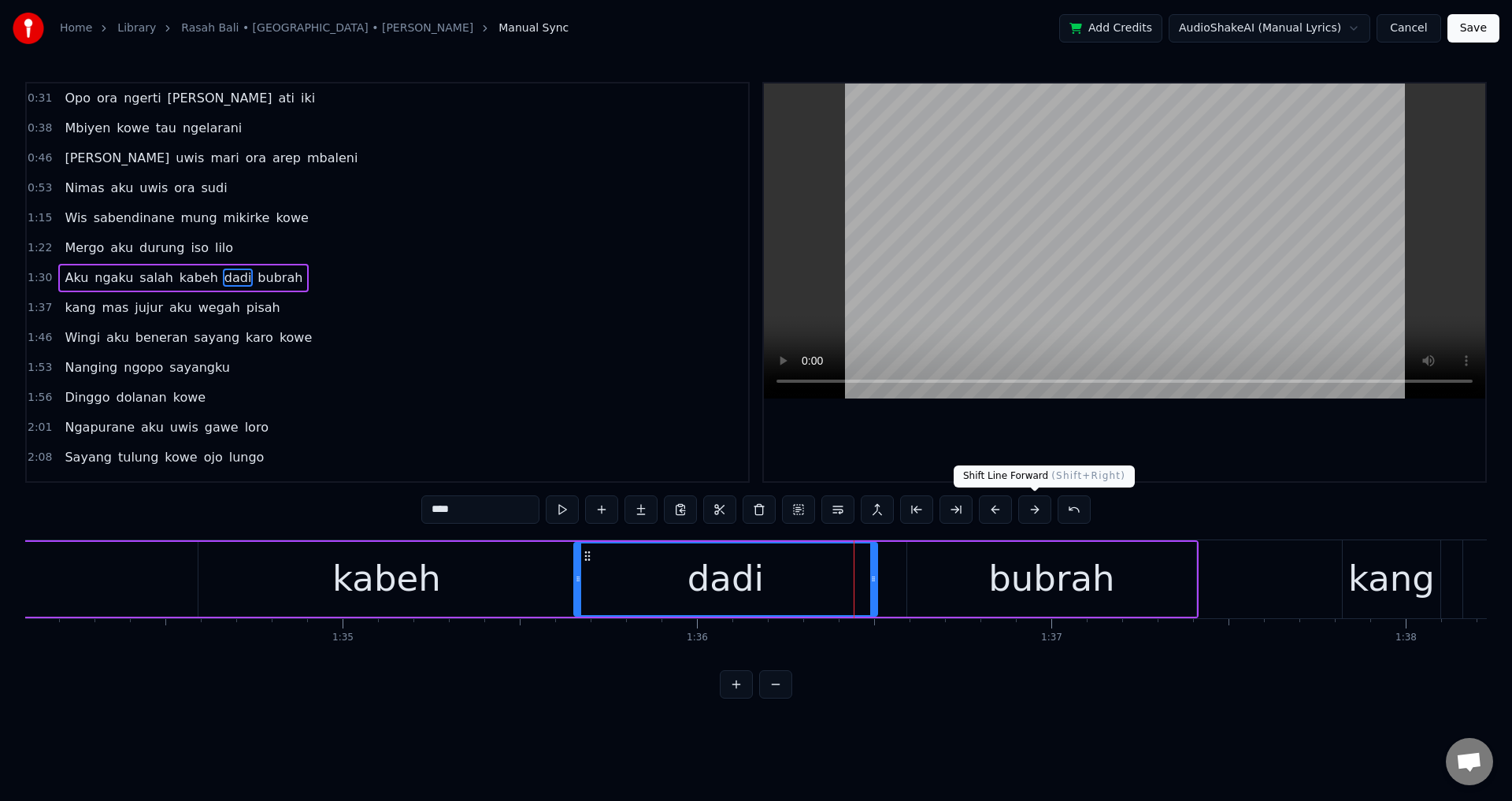
click at [1030, 513] on button at bounding box center [1034, 509] width 33 height 28
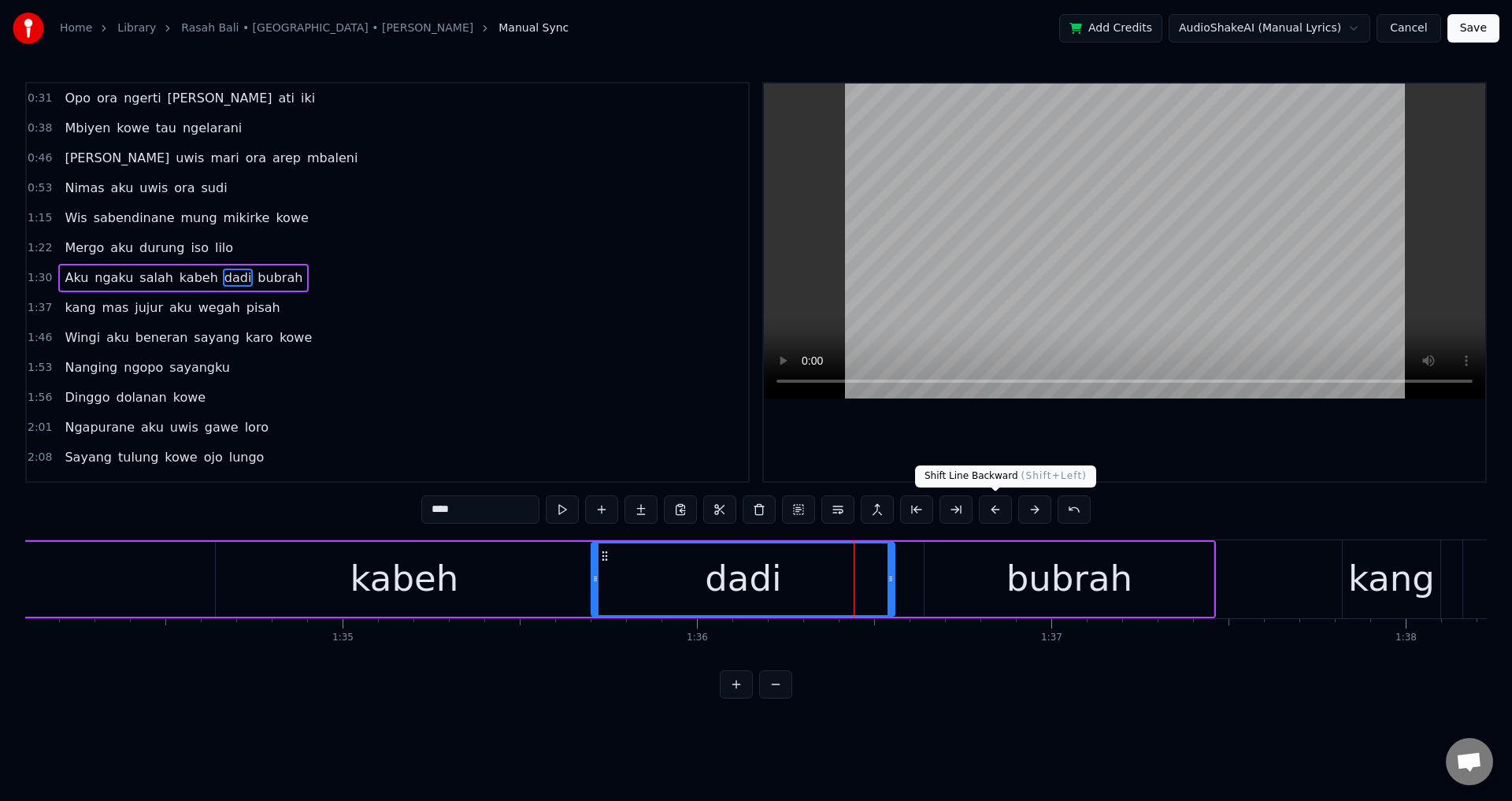
click at [984, 511] on button at bounding box center [995, 509] width 33 height 28
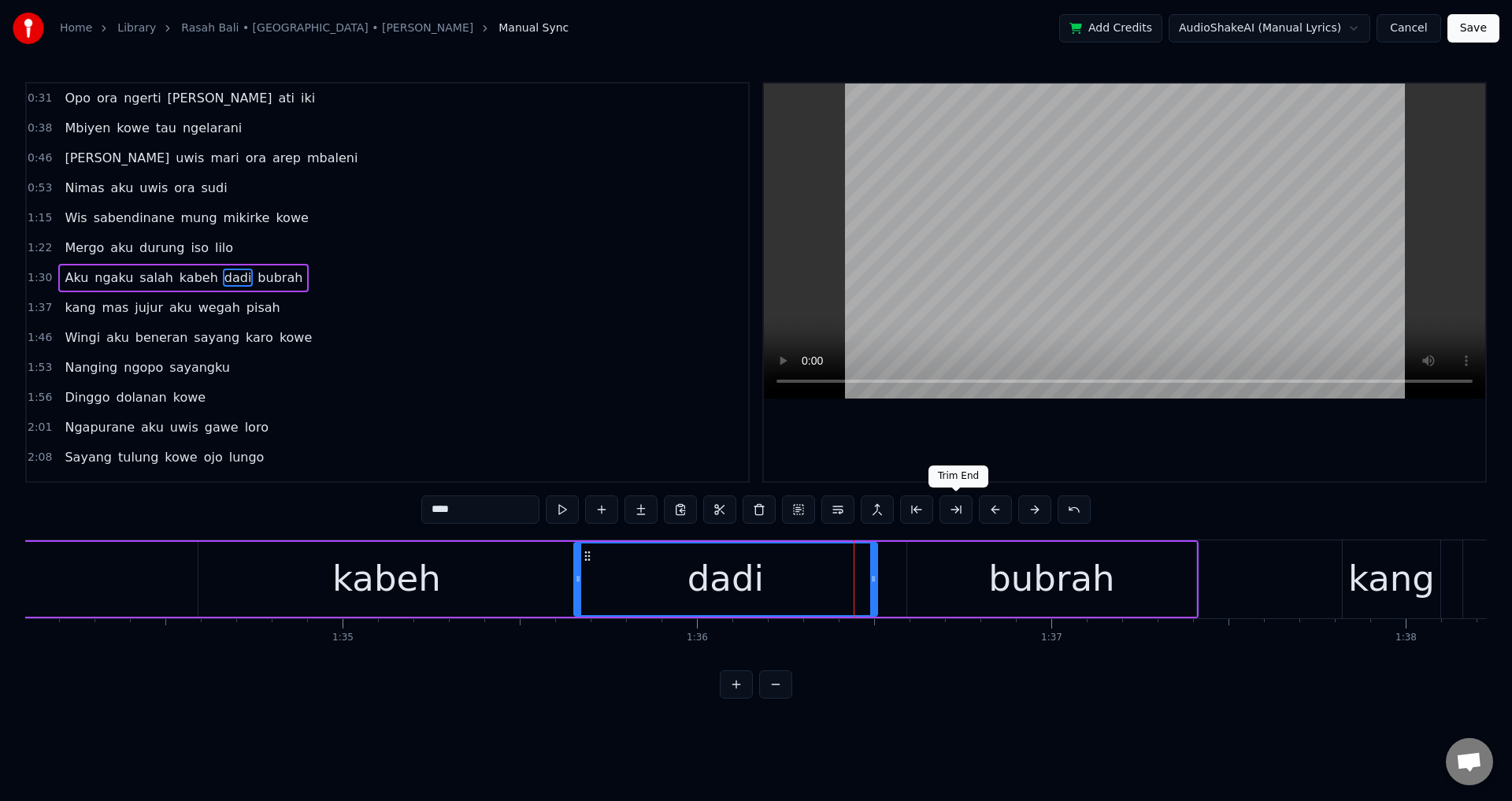
click at [698, 594] on div "dadi" at bounding box center [725, 578] width 77 height 53
drag, startPoint x: 871, startPoint y: 565, endPoint x: 903, endPoint y: 569, distance: 32.2
click at [903, 569] on div at bounding box center [905, 579] width 6 height 71
click at [1087, 445] on div at bounding box center [1124, 282] width 721 height 398
click at [1090, 444] on div at bounding box center [1124, 282] width 721 height 398
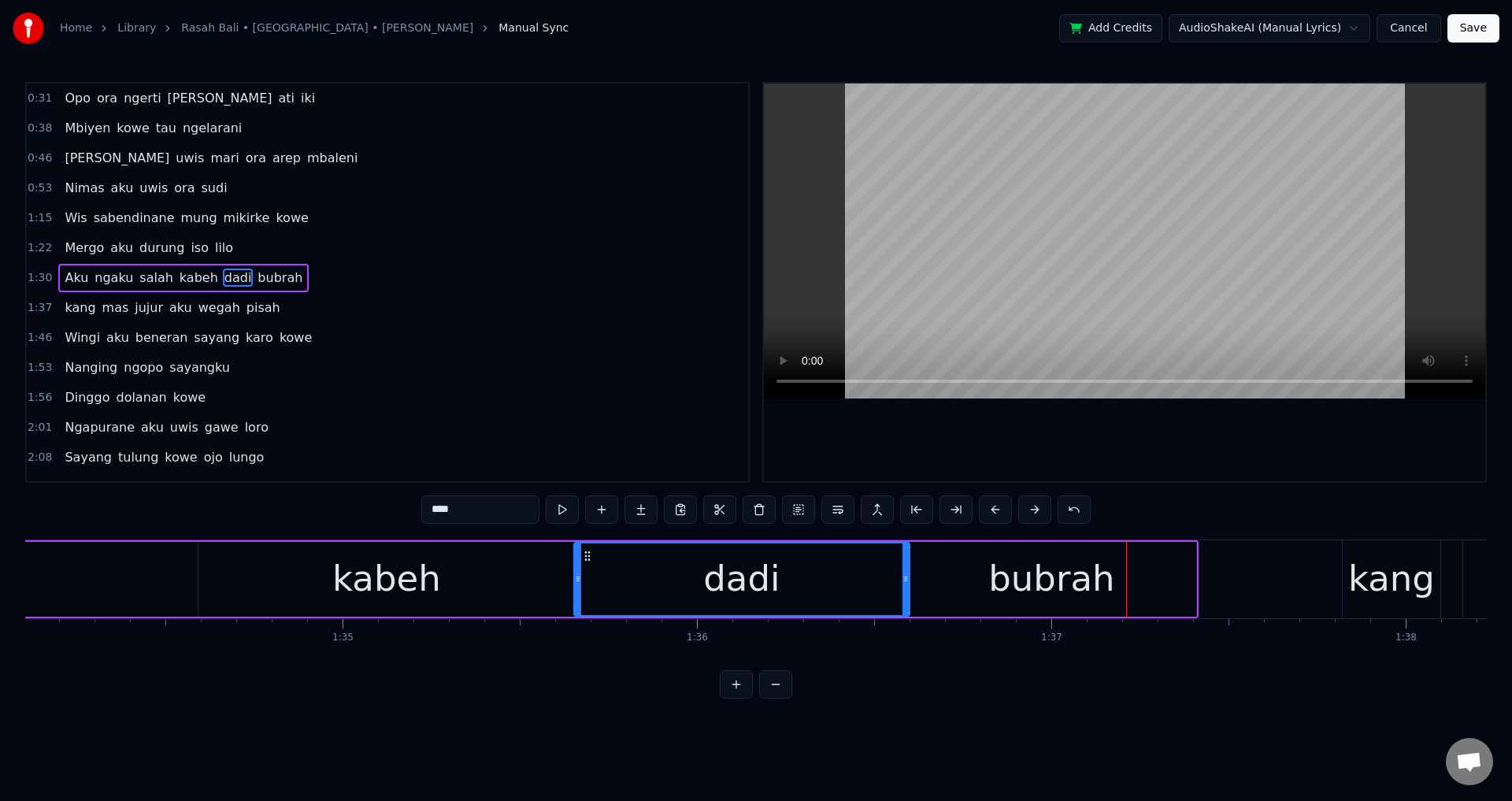
click at [439, 605] on div "kabeh" at bounding box center [386, 579] width 376 height 75
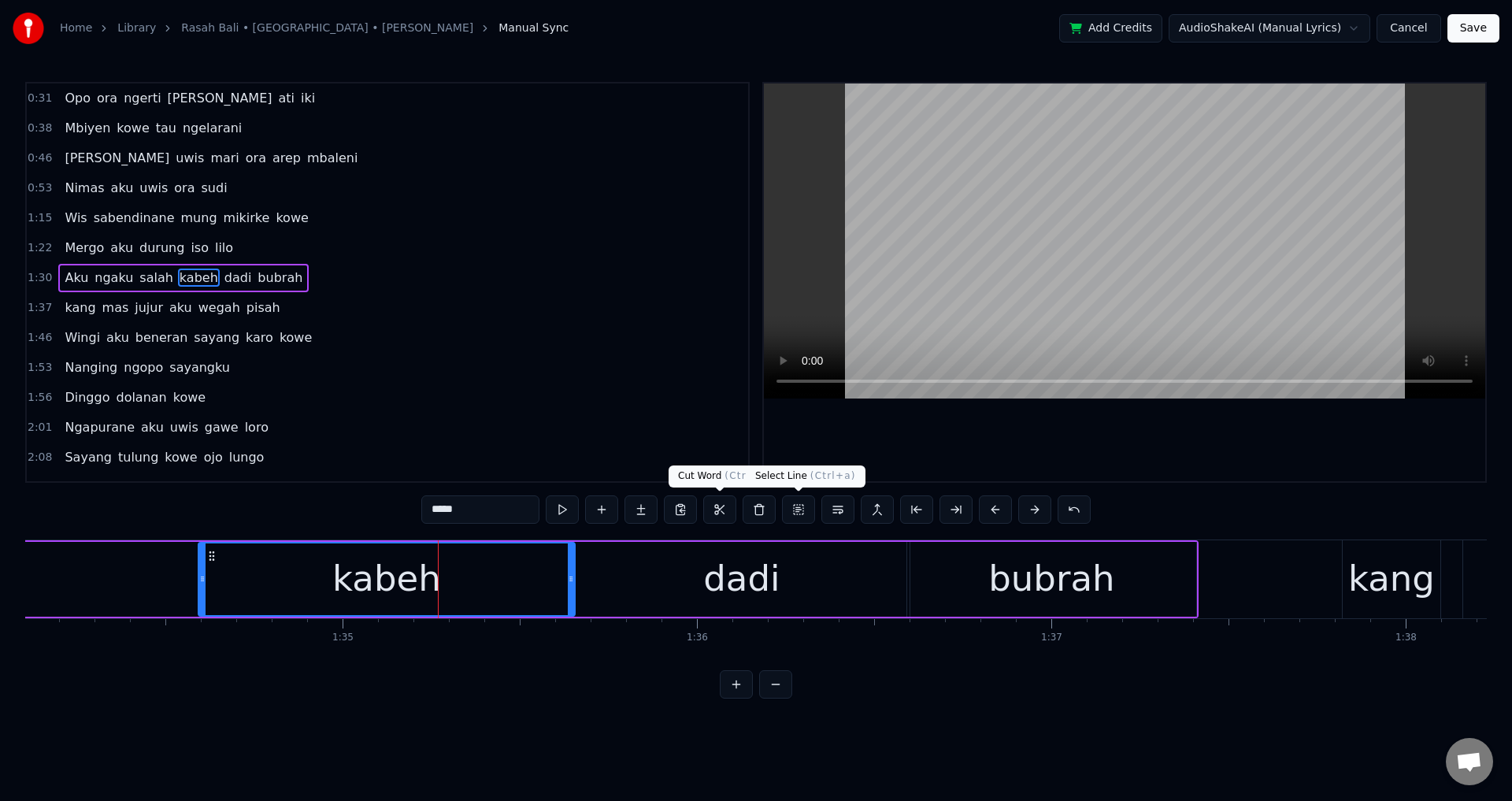
click at [971, 432] on div at bounding box center [1124, 282] width 721 height 398
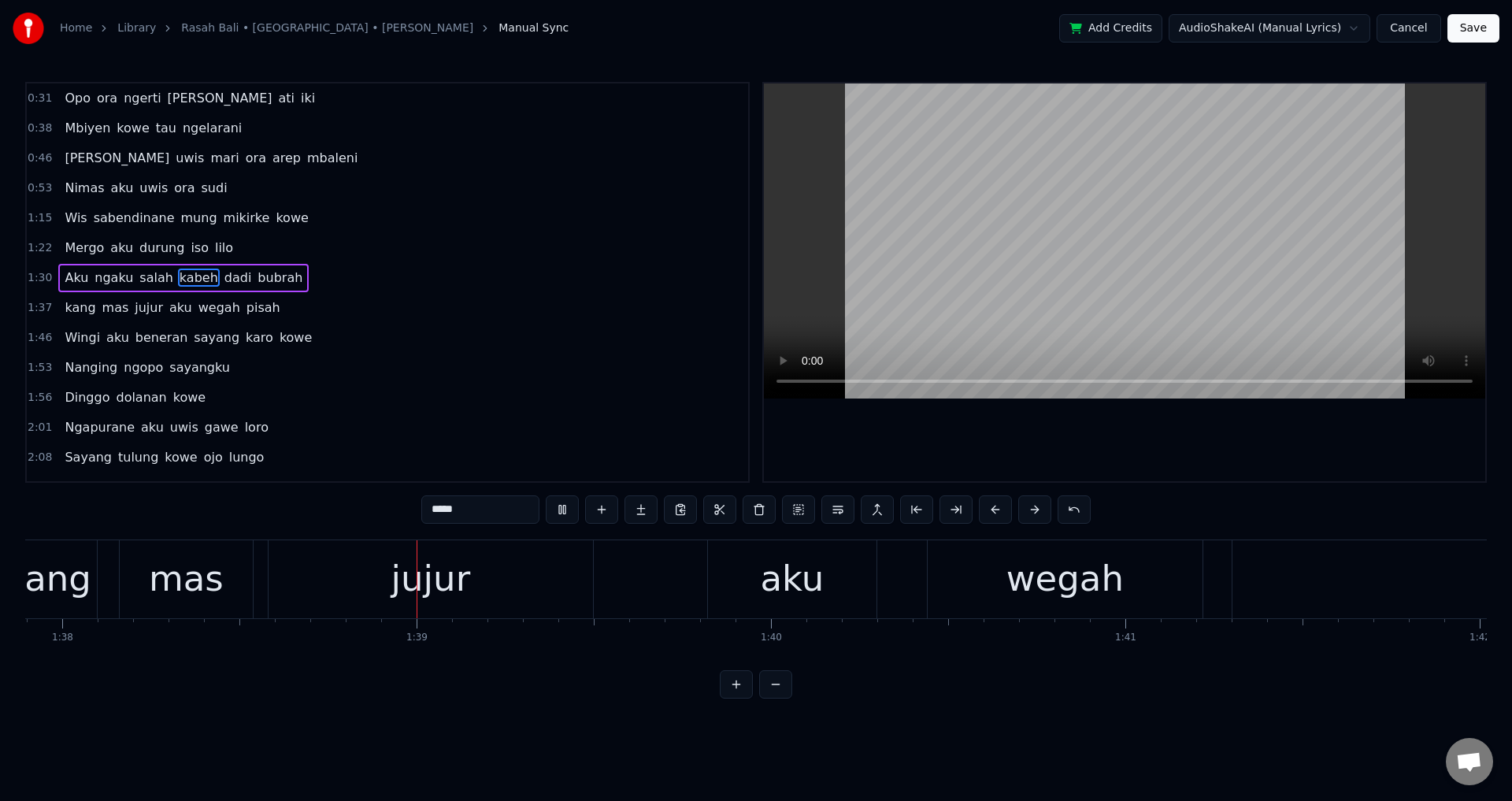
click at [971, 432] on div at bounding box center [1124, 282] width 721 height 398
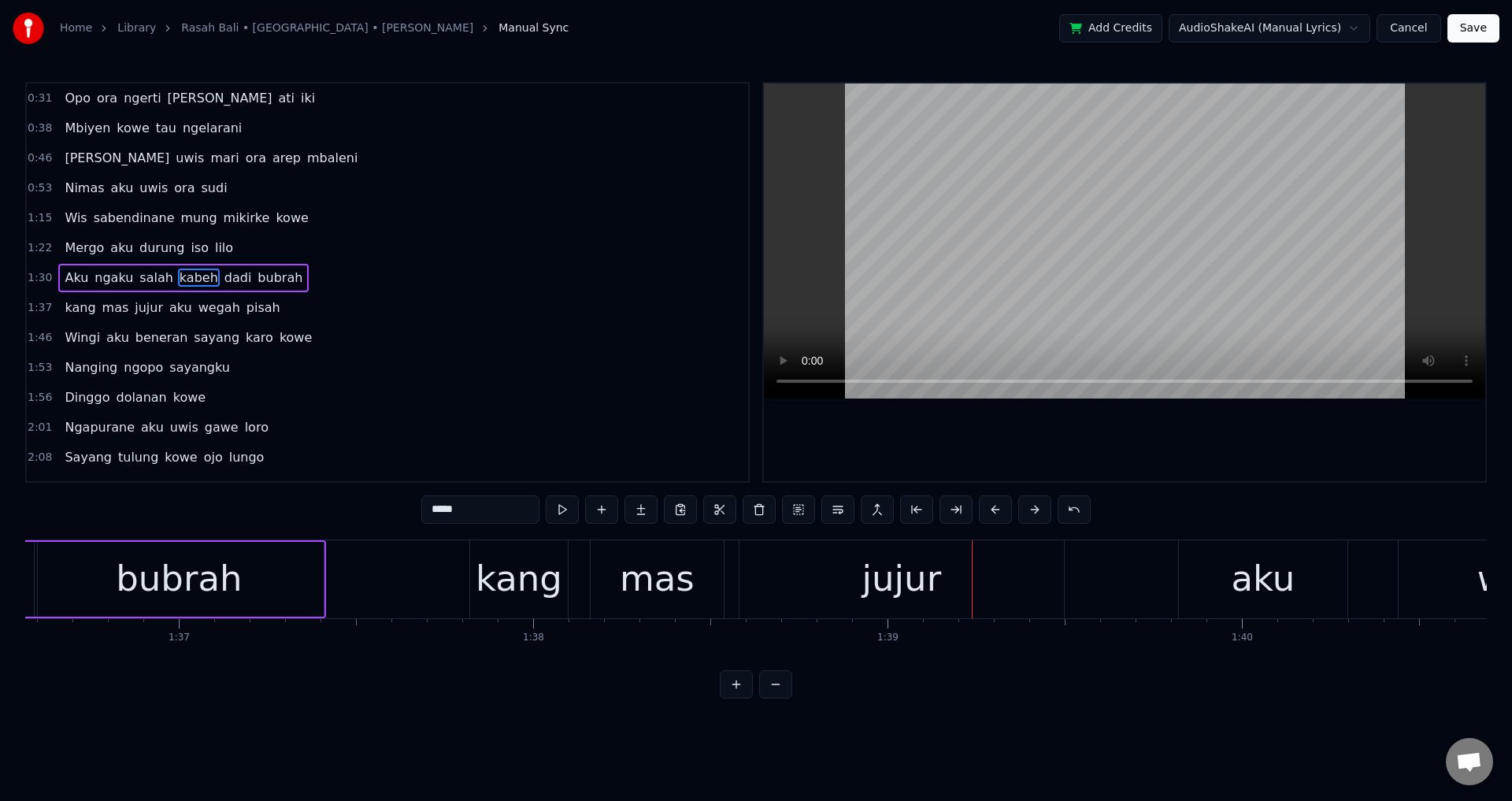
click at [505, 596] on div "kang" at bounding box center [518, 578] width 87 height 53
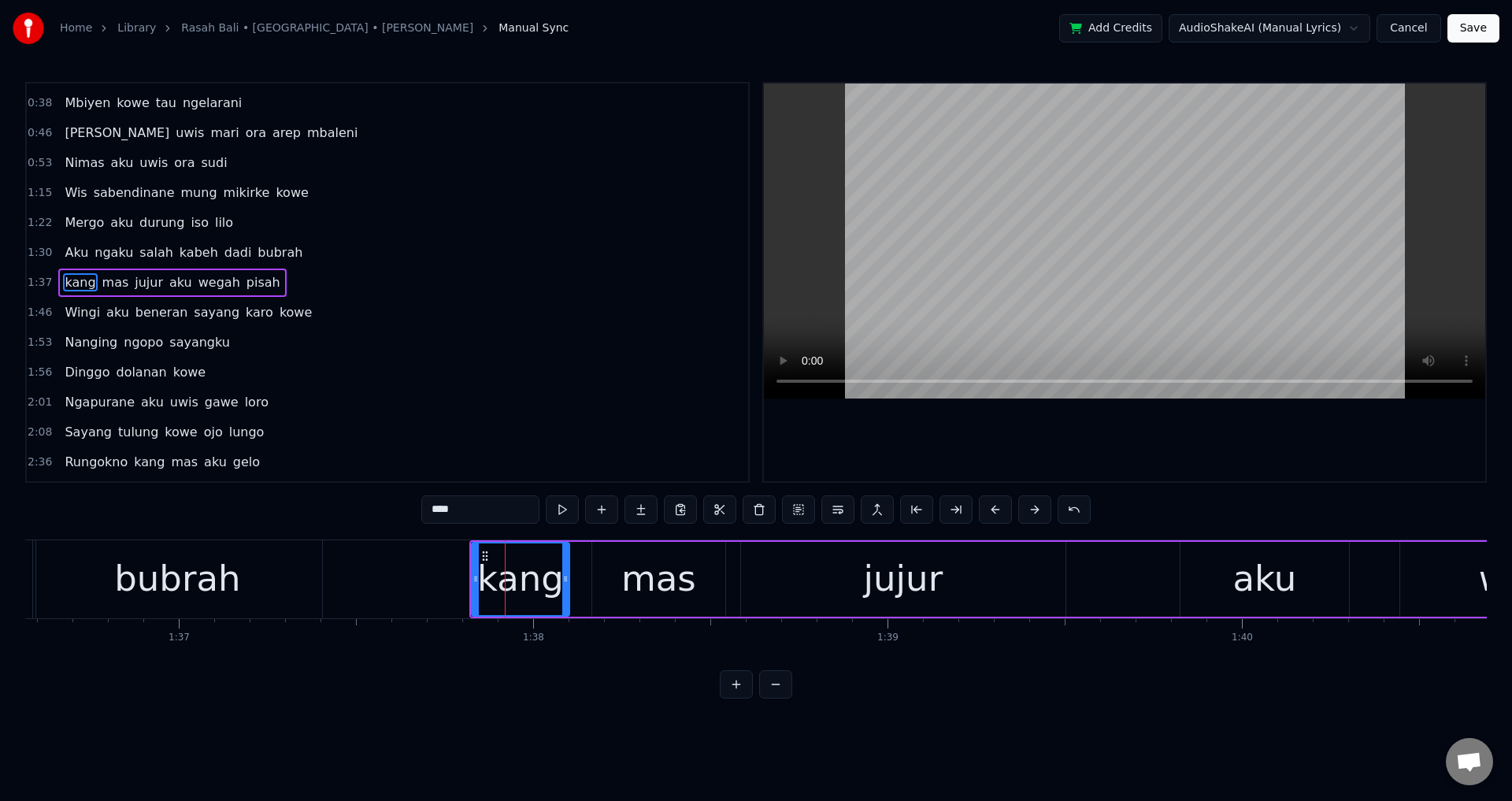
drag, startPoint x: 438, startPoint y: 508, endPoint x: 425, endPoint y: 512, distance: 13.6
click at [425, 508] on input "****" at bounding box center [480, 509] width 118 height 28
type input "****"
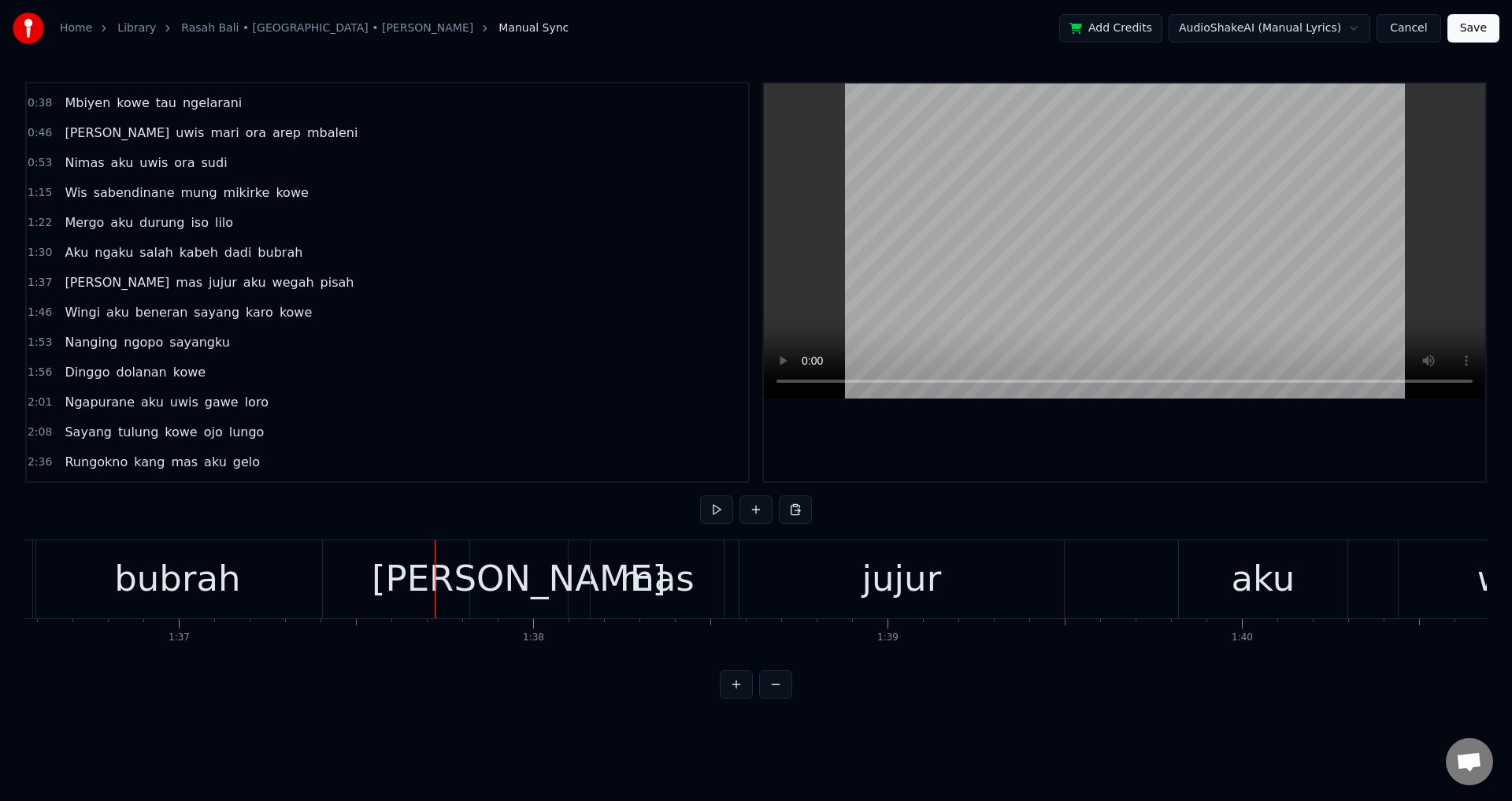
click at [481, 584] on div "[PERSON_NAME]" at bounding box center [518, 578] width 295 height 53
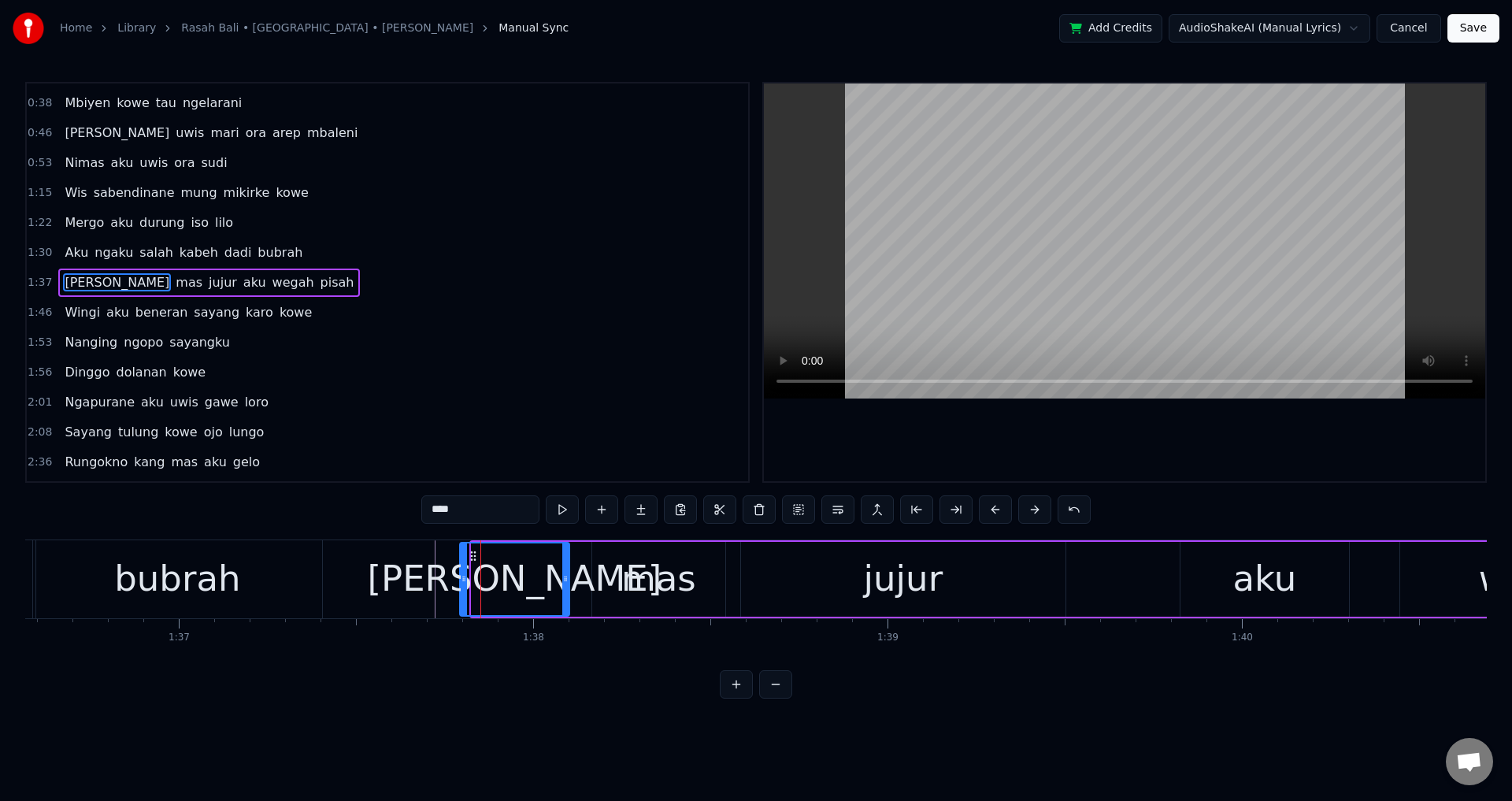
drag, startPoint x: 475, startPoint y: 579, endPoint x: 463, endPoint y: 579, distance: 12.0
click at [463, 579] on circle at bounding box center [463, 579] width 1 height 1
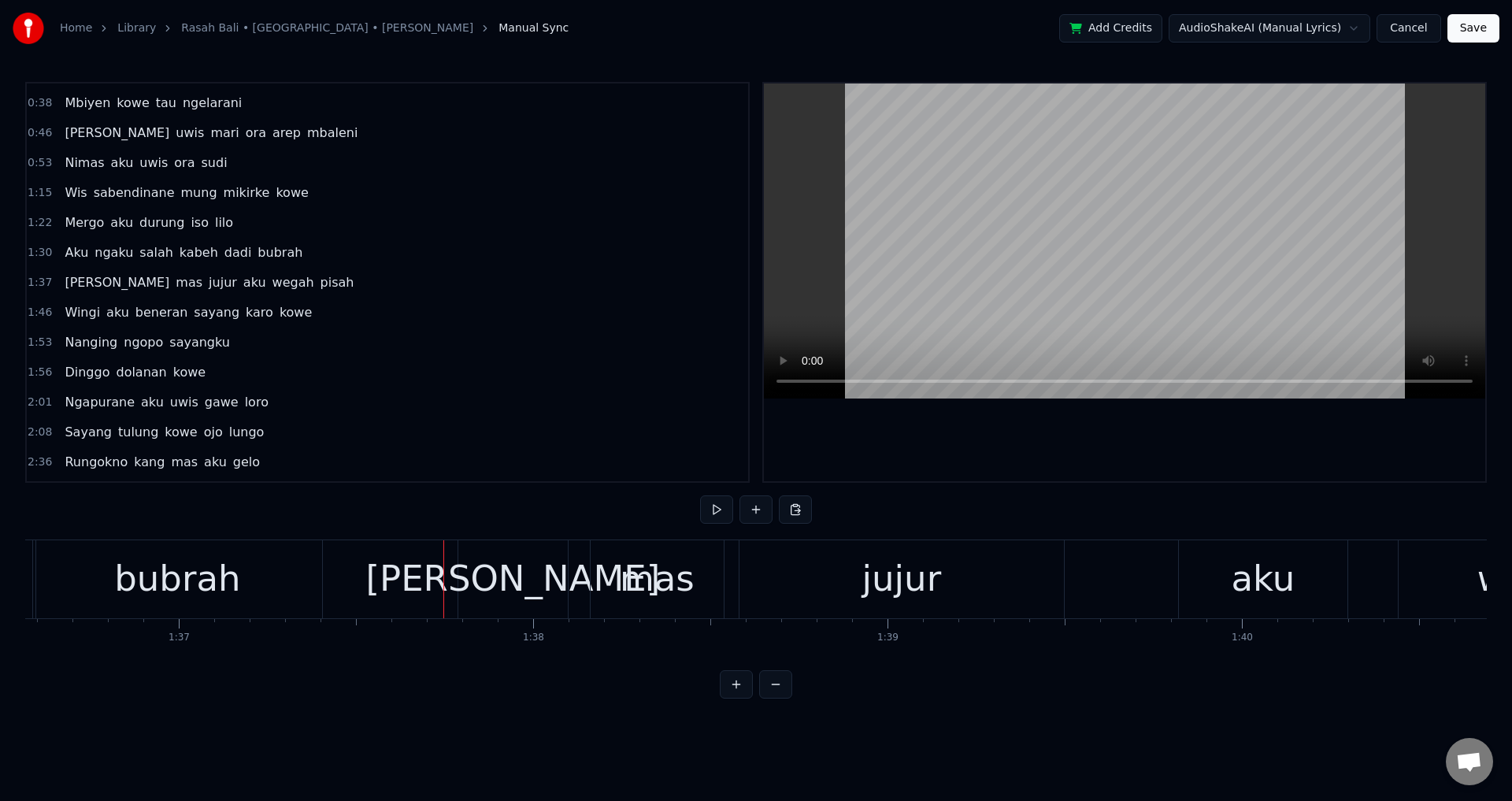
click at [923, 441] on div at bounding box center [1124, 282] width 721 height 398
click at [922, 443] on div at bounding box center [1124, 282] width 721 height 398
click at [599, 571] on div "mas" at bounding box center [657, 579] width 133 height 78
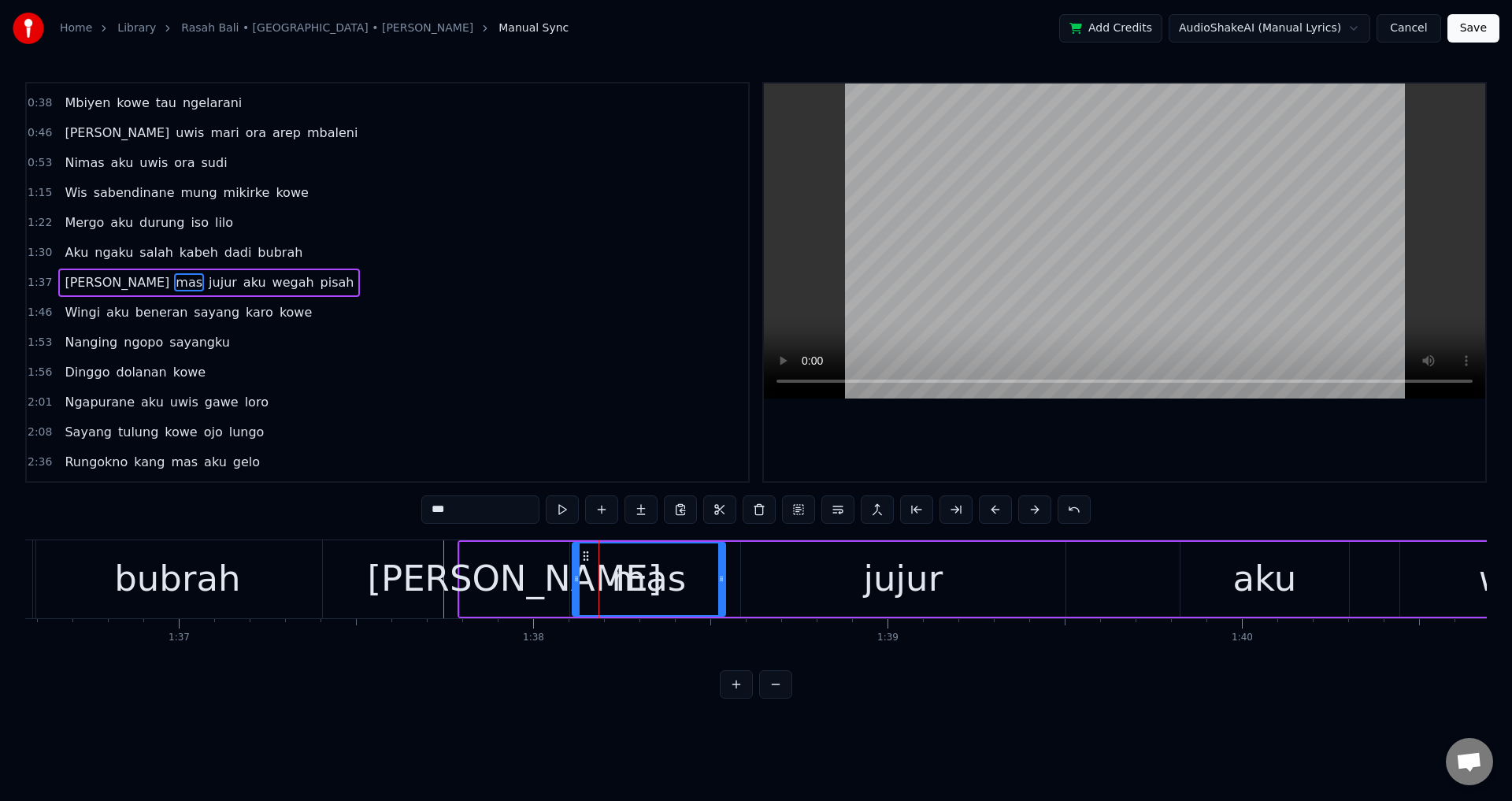
drag, startPoint x: 593, startPoint y: 572, endPoint x: 573, endPoint y: 576, distance: 20.4
click at [573, 576] on div at bounding box center [576, 579] width 6 height 71
click at [518, 575] on div "[PERSON_NAME]" at bounding box center [514, 578] width 295 height 53
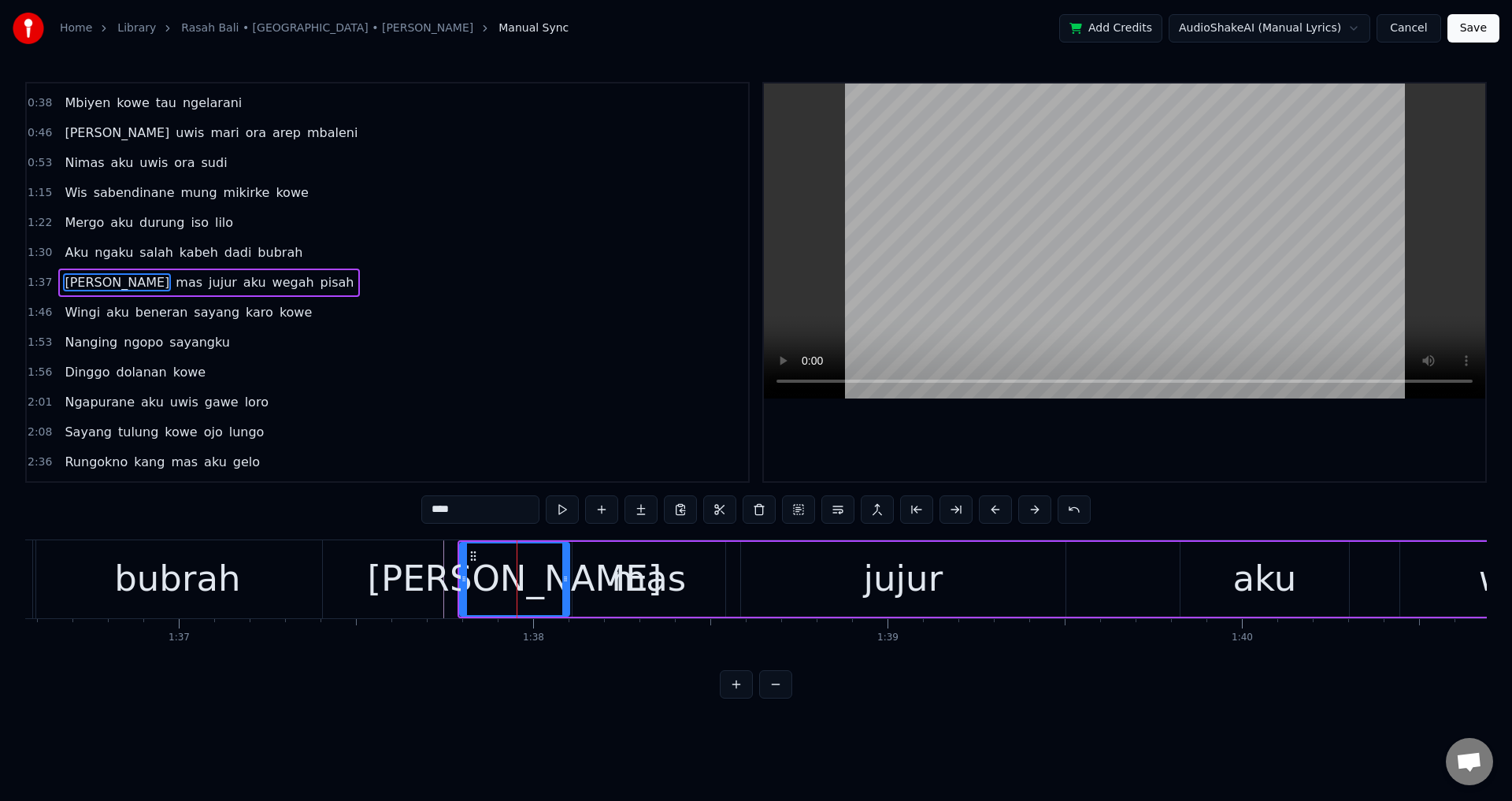
click at [1013, 433] on div at bounding box center [1124, 282] width 721 height 398
click at [1013, 433] on div at bounding box center [1124, 282] width 721 height 398
click at [752, 584] on div "jujur" at bounding box center [903, 579] width 325 height 75
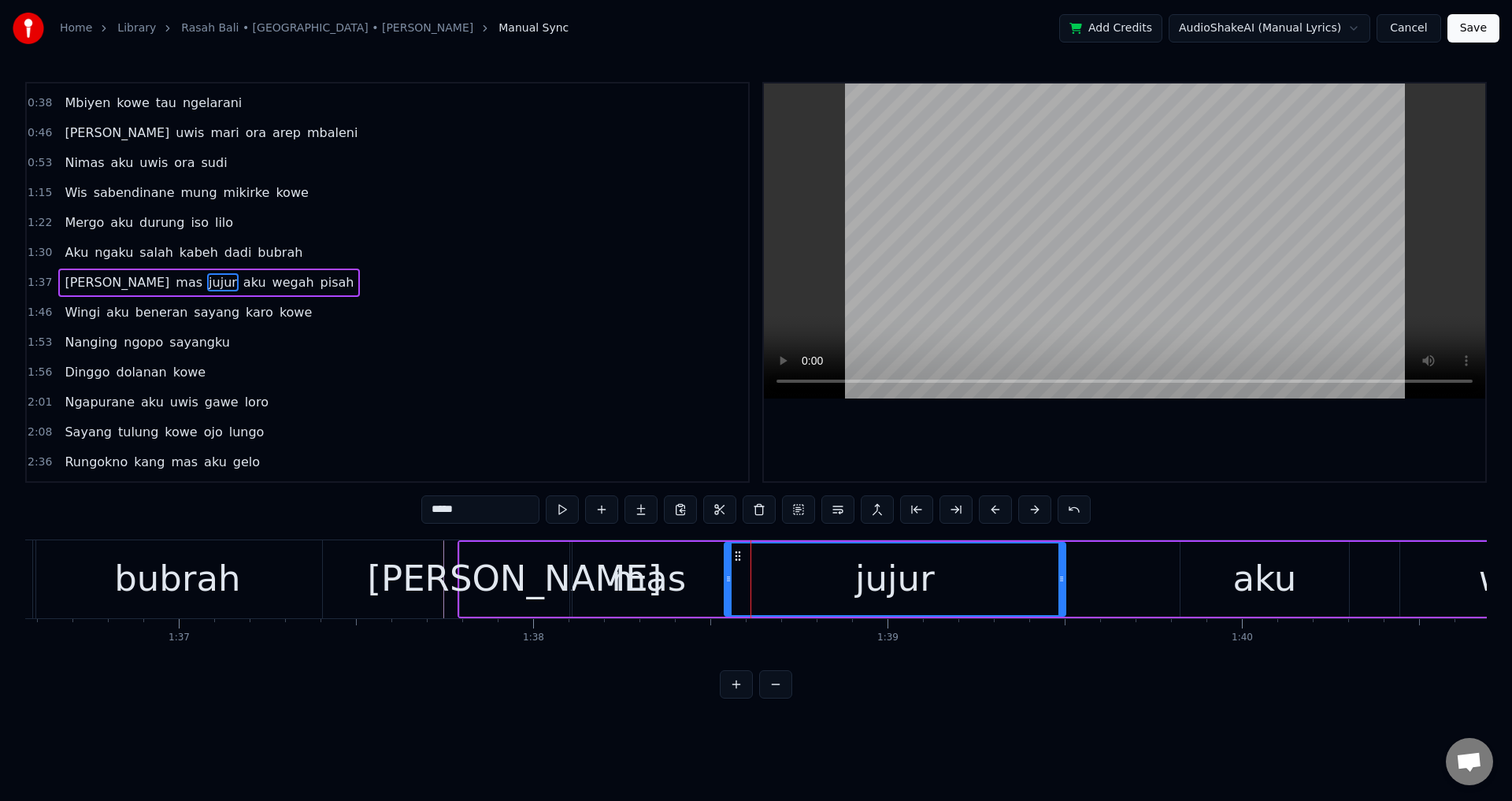
drag, startPoint x: 746, startPoint y: 581, endPoint x: 974, endPoint y: 466, distance: 255.4
click at [729, 583] on icon at bounding box center [728, 579] width 6 height 13
click at [1054, 432] on div at bounding box center [1124, 282] width 721 height 398
click at [1196, 588] on div "aku" at bounding box center [1264, 579] width 169 height 75
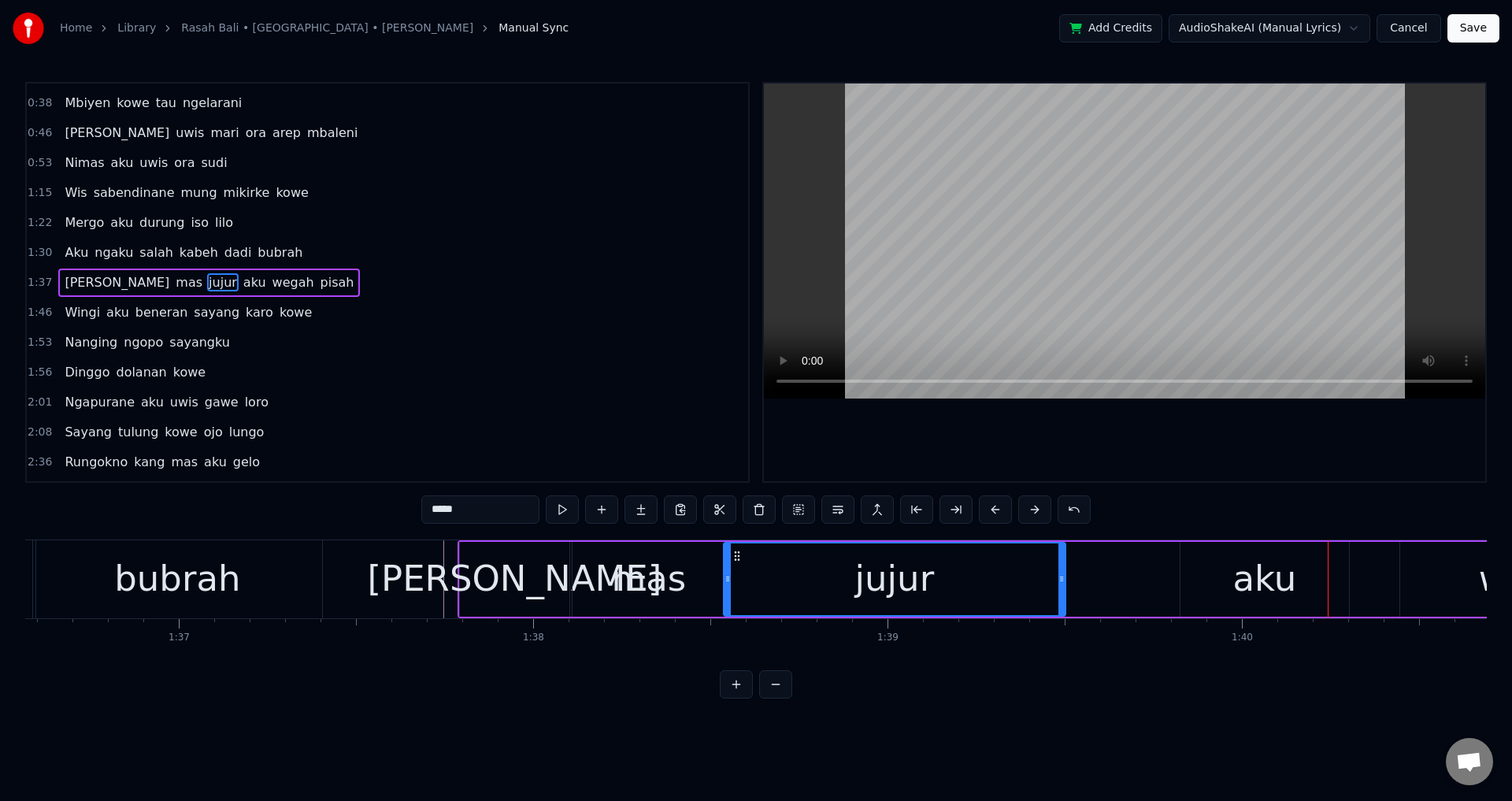
type input "***"
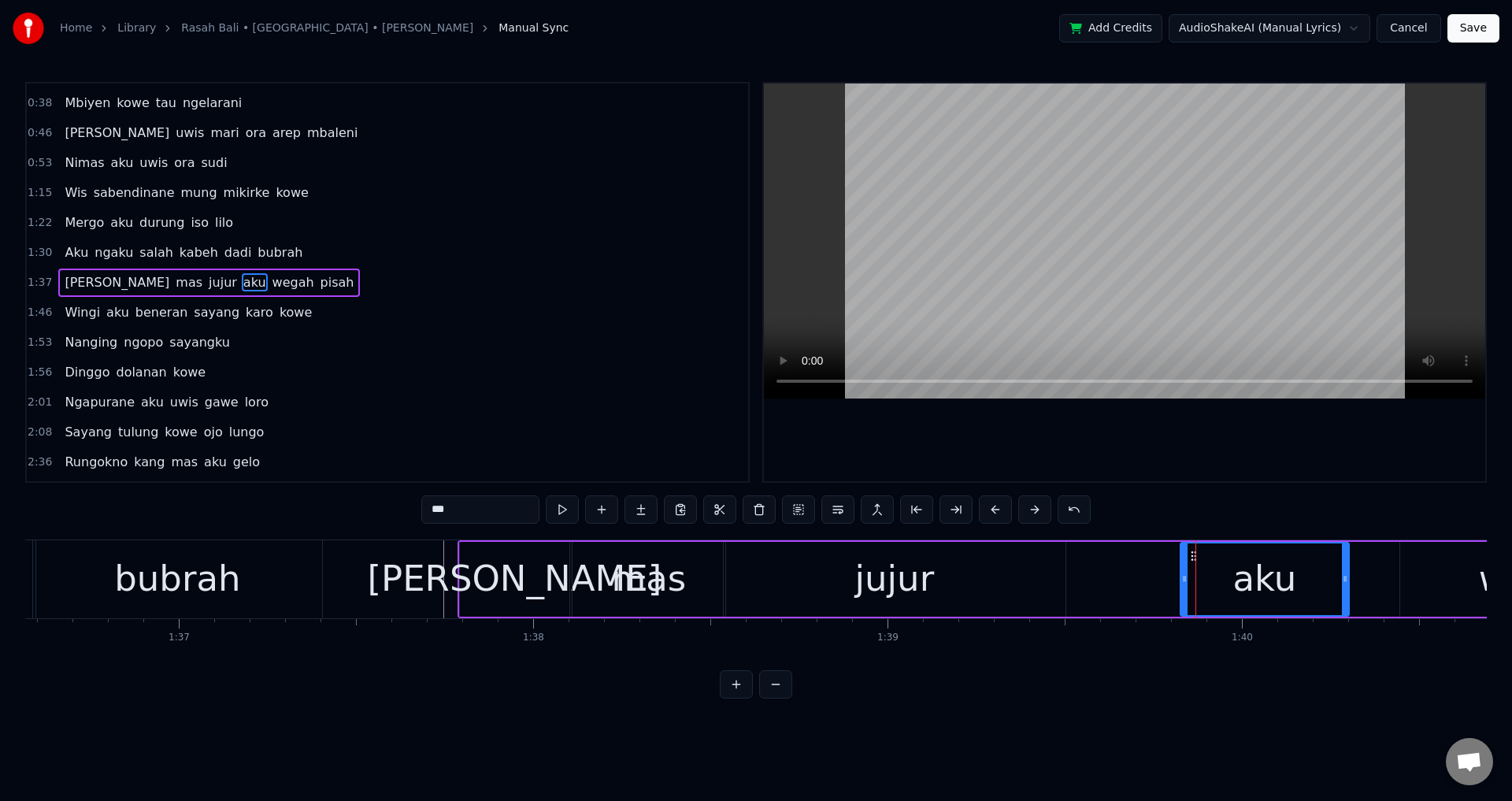
drag, startPoint x: 1185, startPoint y: 583, endPoint x: 1150, endPoint y: 580, distance: 35.1
click at [1181, 580] on icon at bounding box center [1184, 579] width 6 height 13
click at [1217, 469] on div at bounding box center [1124, 282] width 721 height 398
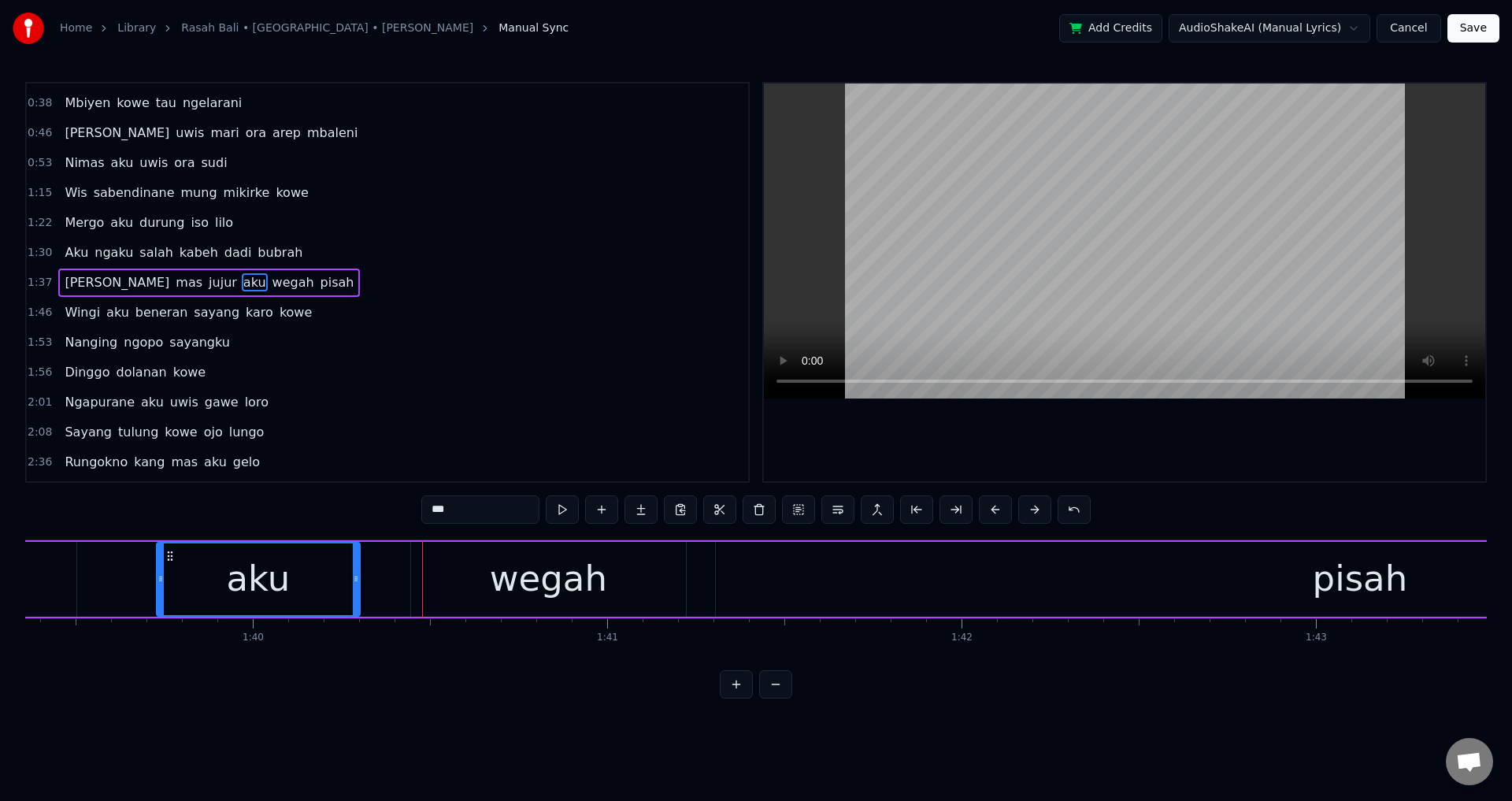
scroll to position [0, 34799]
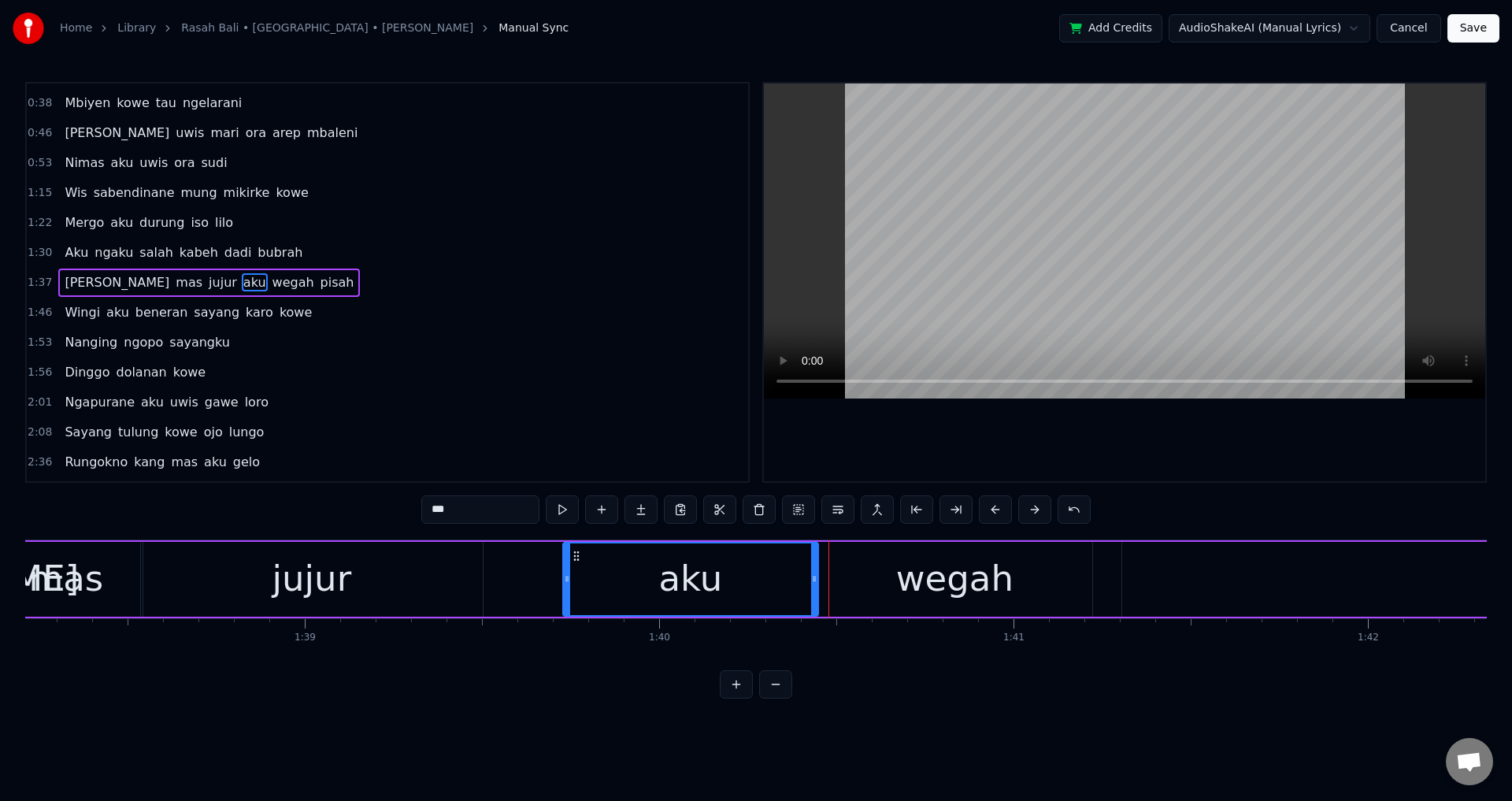
click at [815, 583] on icon at bounding box center [814, 579] width 6 height 13
click at [681, 583] on div "aku" at bounding box center [691, 578] width 64 height 53
click at [1085, 446] on div at bounding box center [1124, 282] width 721 height 398
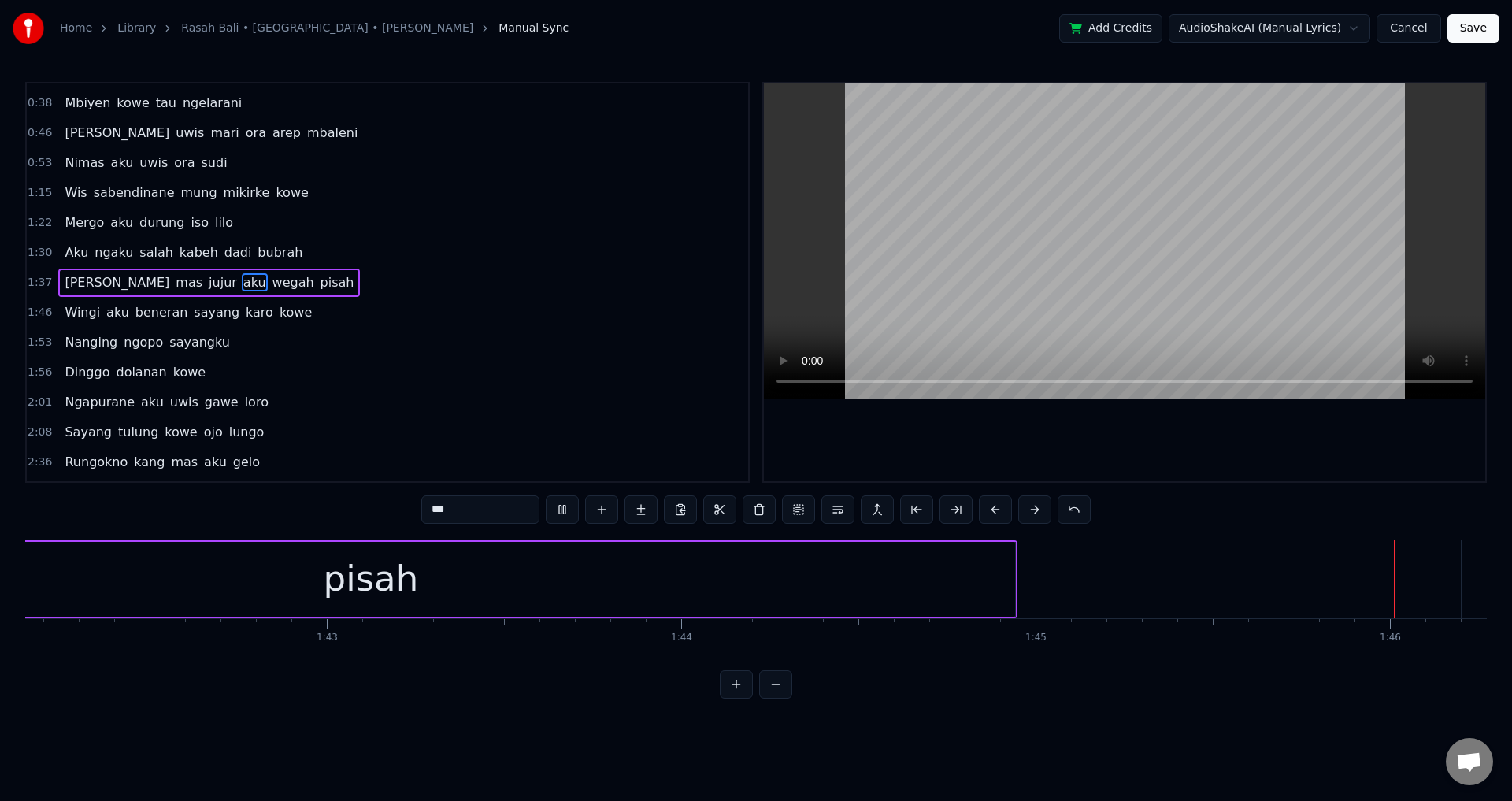
scroll to position [0, 37513]
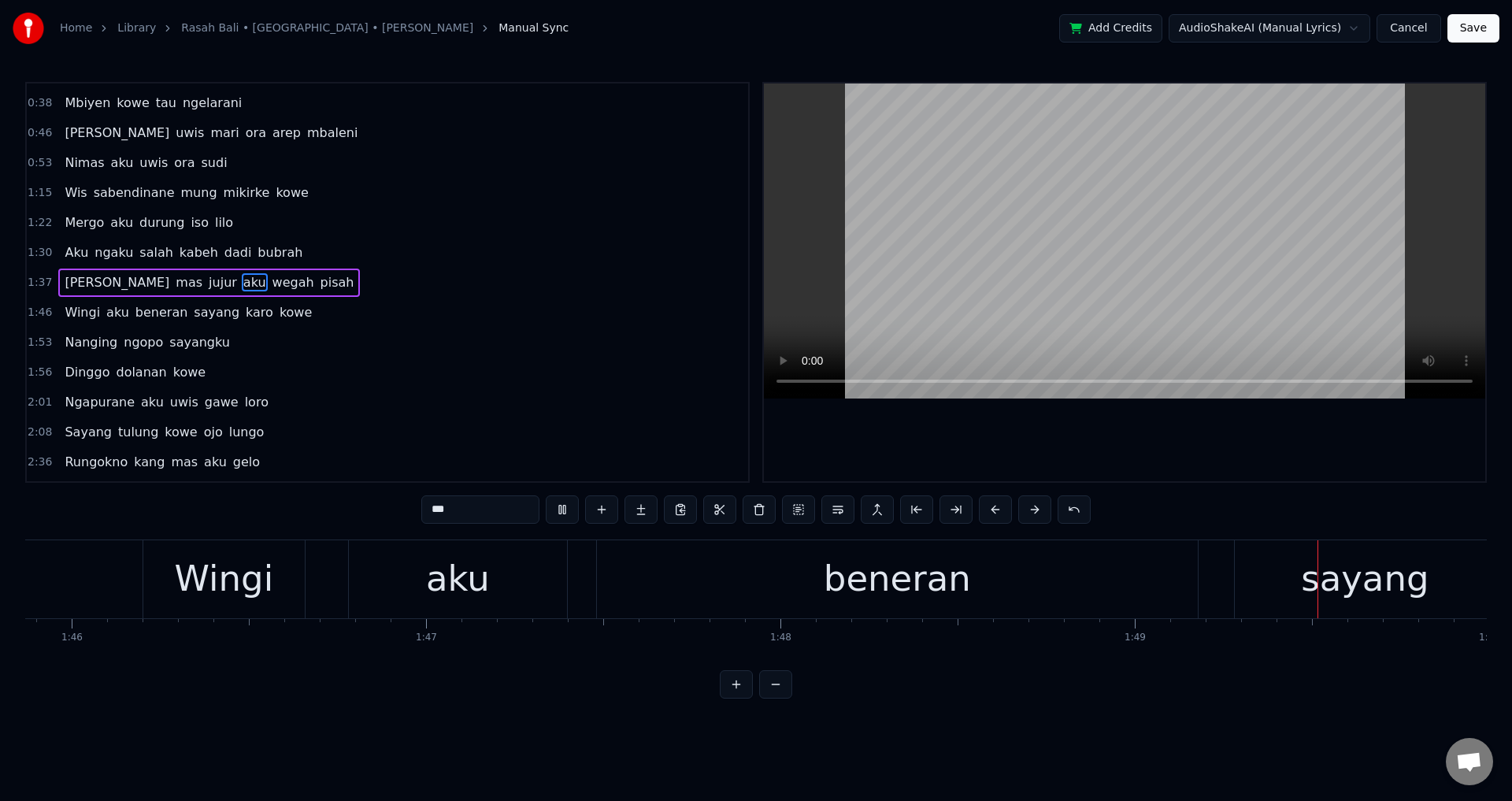
click at [1077, 451] on div at bounding box center [1124, 282] width 721 height 398
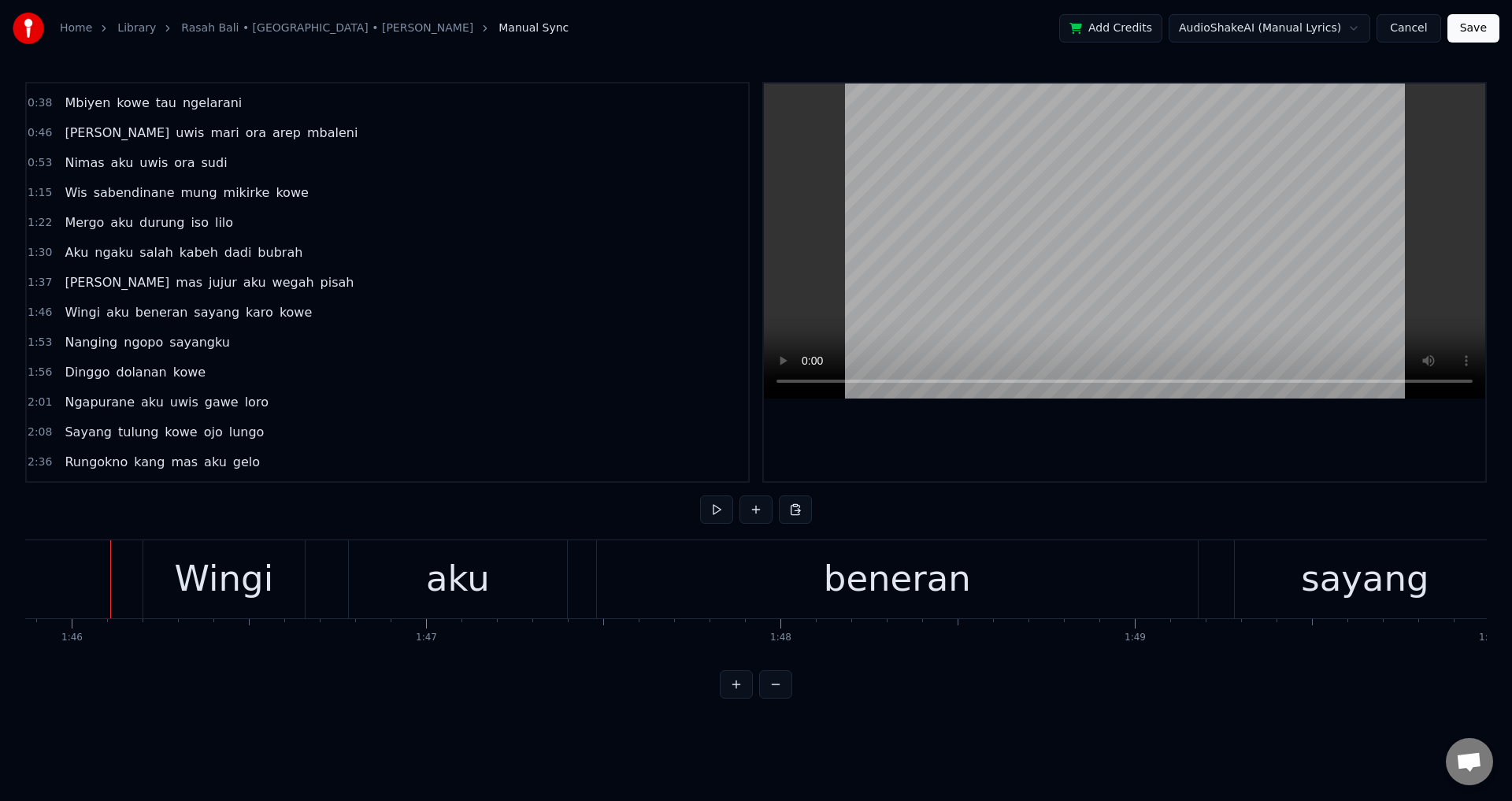
click at [322, 578] on div "Wingi aku beneran sayang karo kowe" at bounding box center [1267, 579] width 2250 height 78
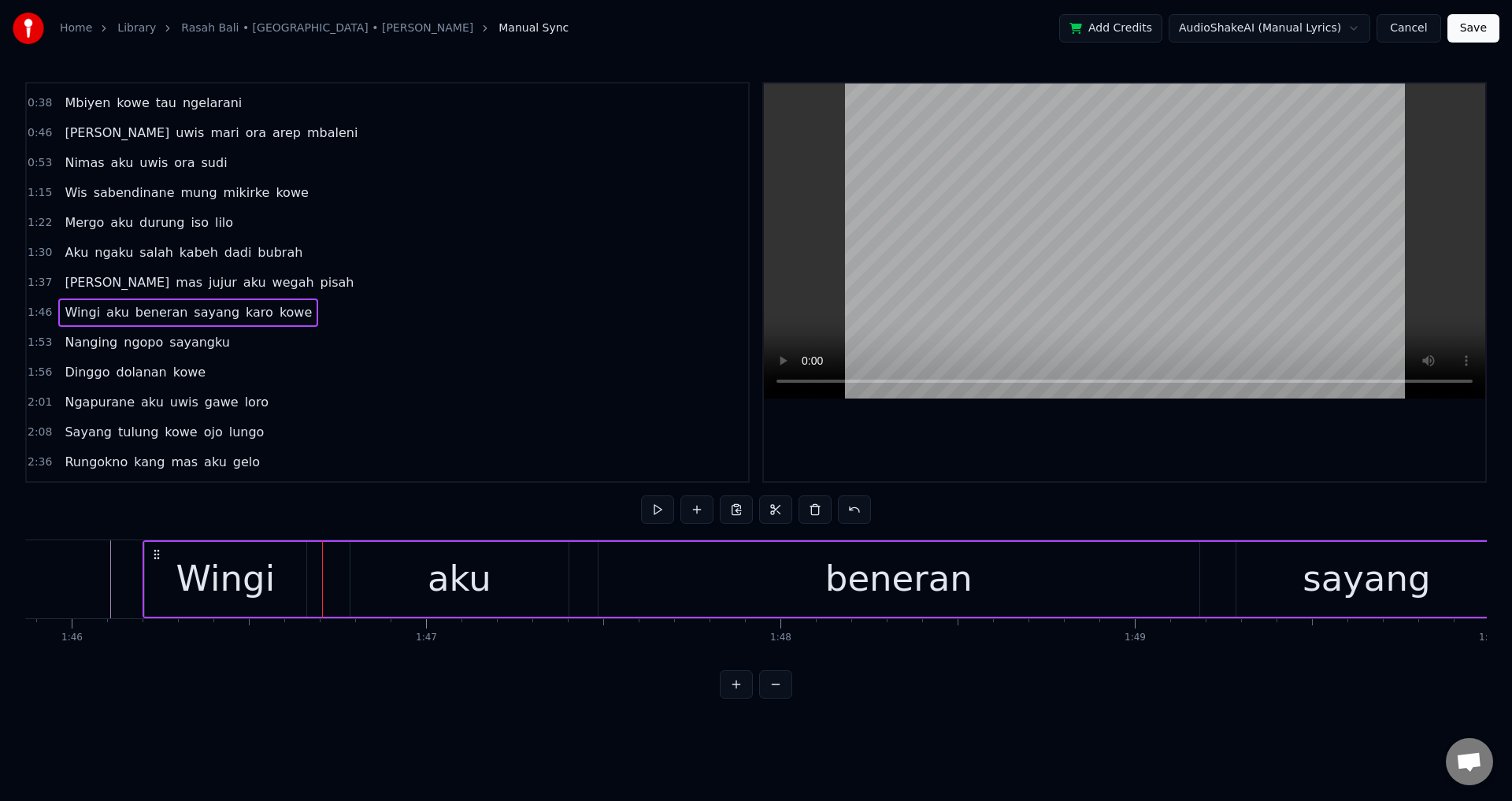
click at [110, 333] on div "Nanging ngopo sayangku" at bounding box center [147, 342] width 178 height 28
click at [105, 364] on div "Dinggo dolanan kowe" at bounding box center [135, 372] width 153 height 28
click at [114, 391] on div "Ngapurane aku uwis gawe loro" at bounding box center [166, 402] width 215 height 28
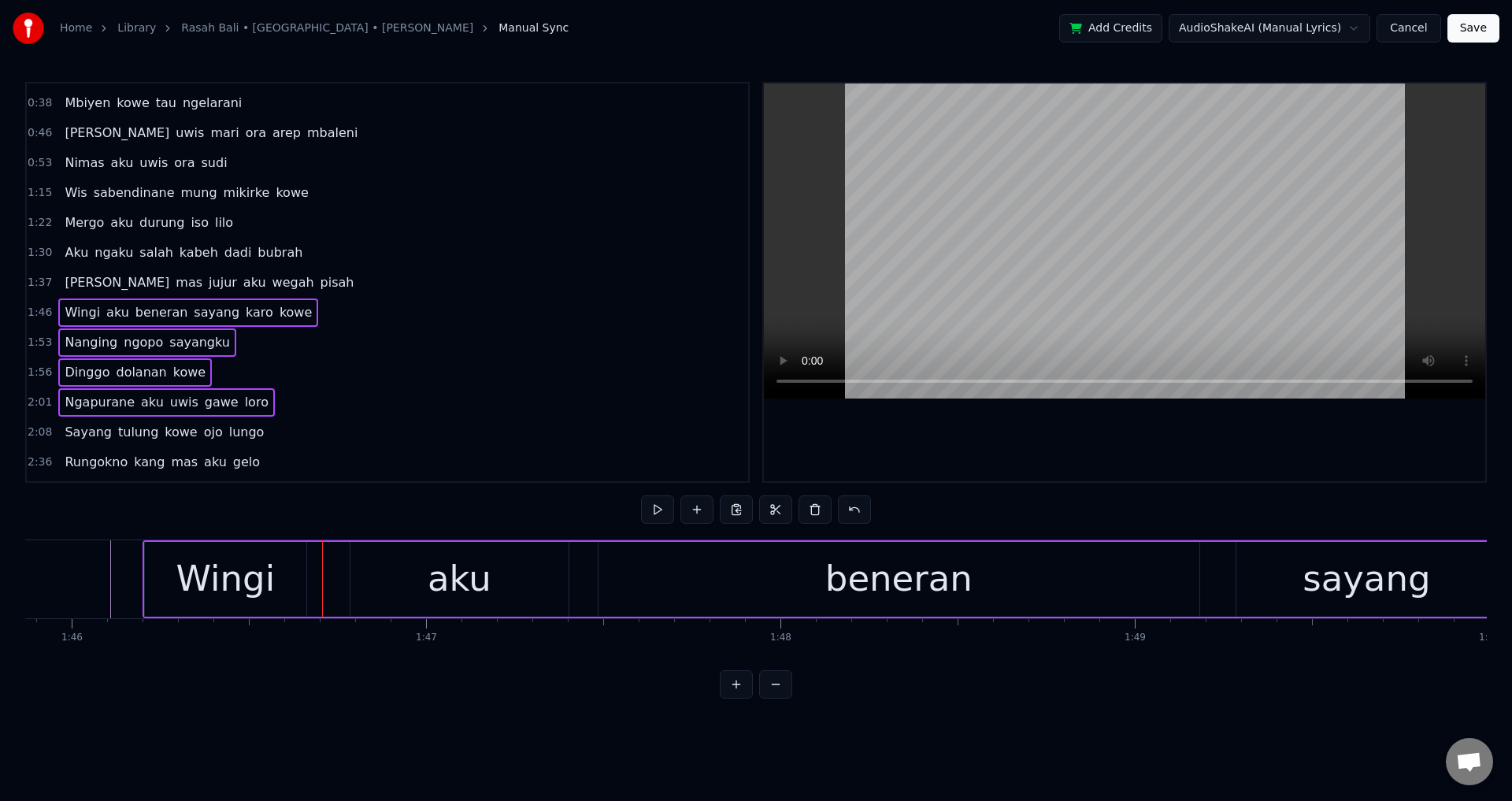
drag, startPoint x: 234, startPoint y: 560, endPoint x: 185, endPoint y: 564, distance: 49.2
click at [185, 564] on div "Wingi" at bounding box center [226, 578] width 99 height 53
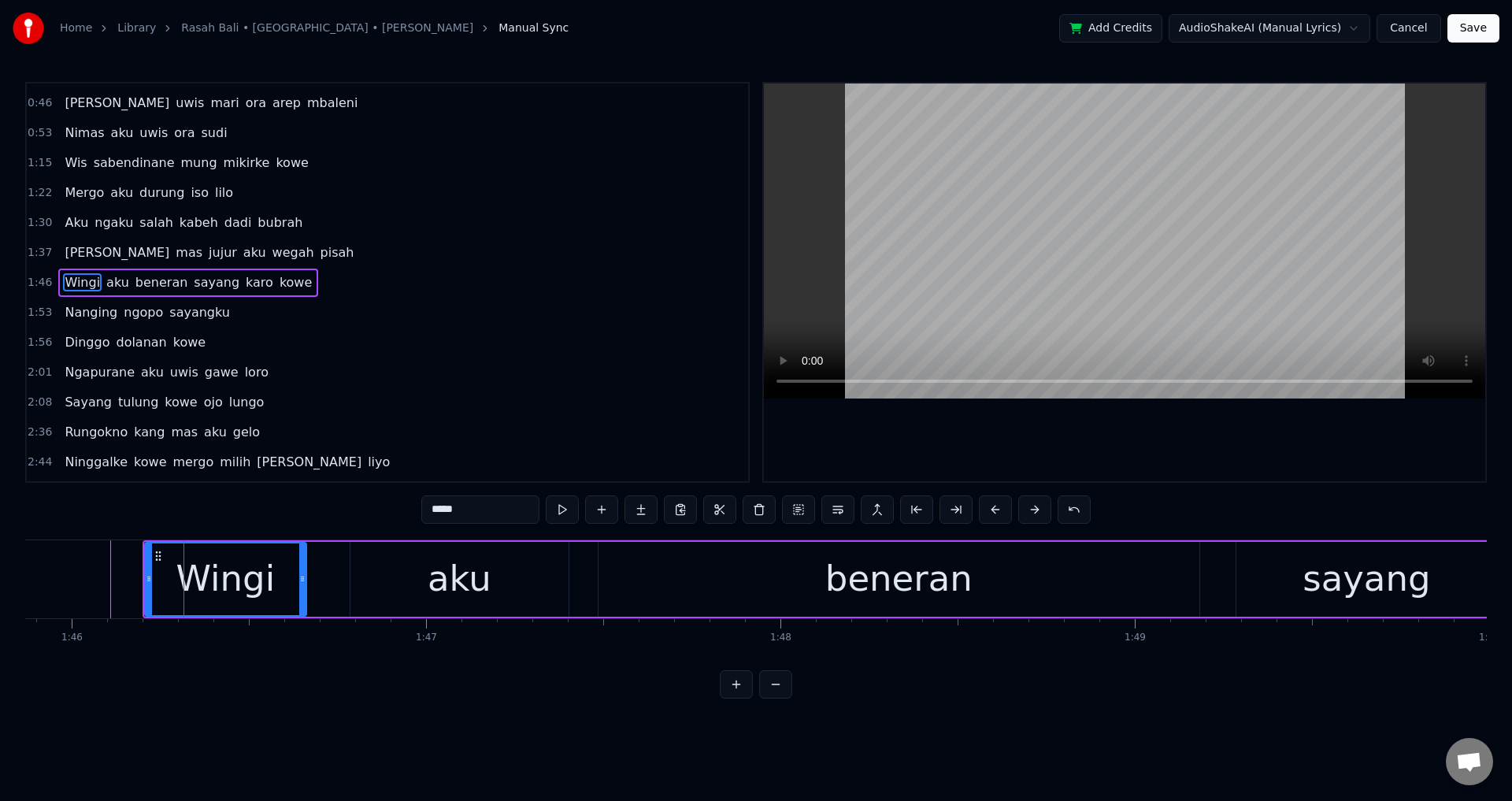
click at [322, 564] on div "Wingi aku beneran sayang karo kowe" at bounding box center [1267, 579] width 2250 height 78
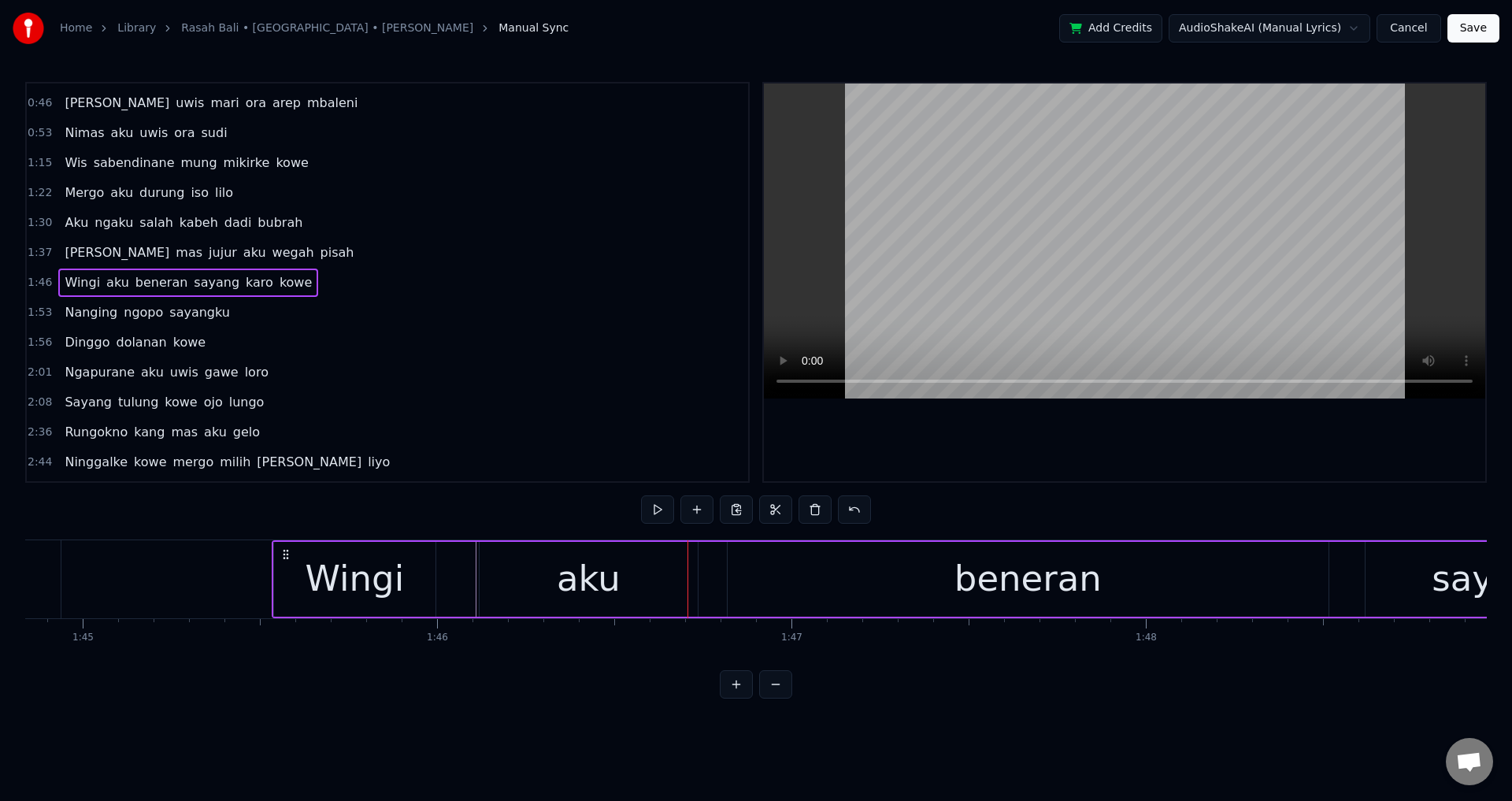
scroll to position [0, 37132]
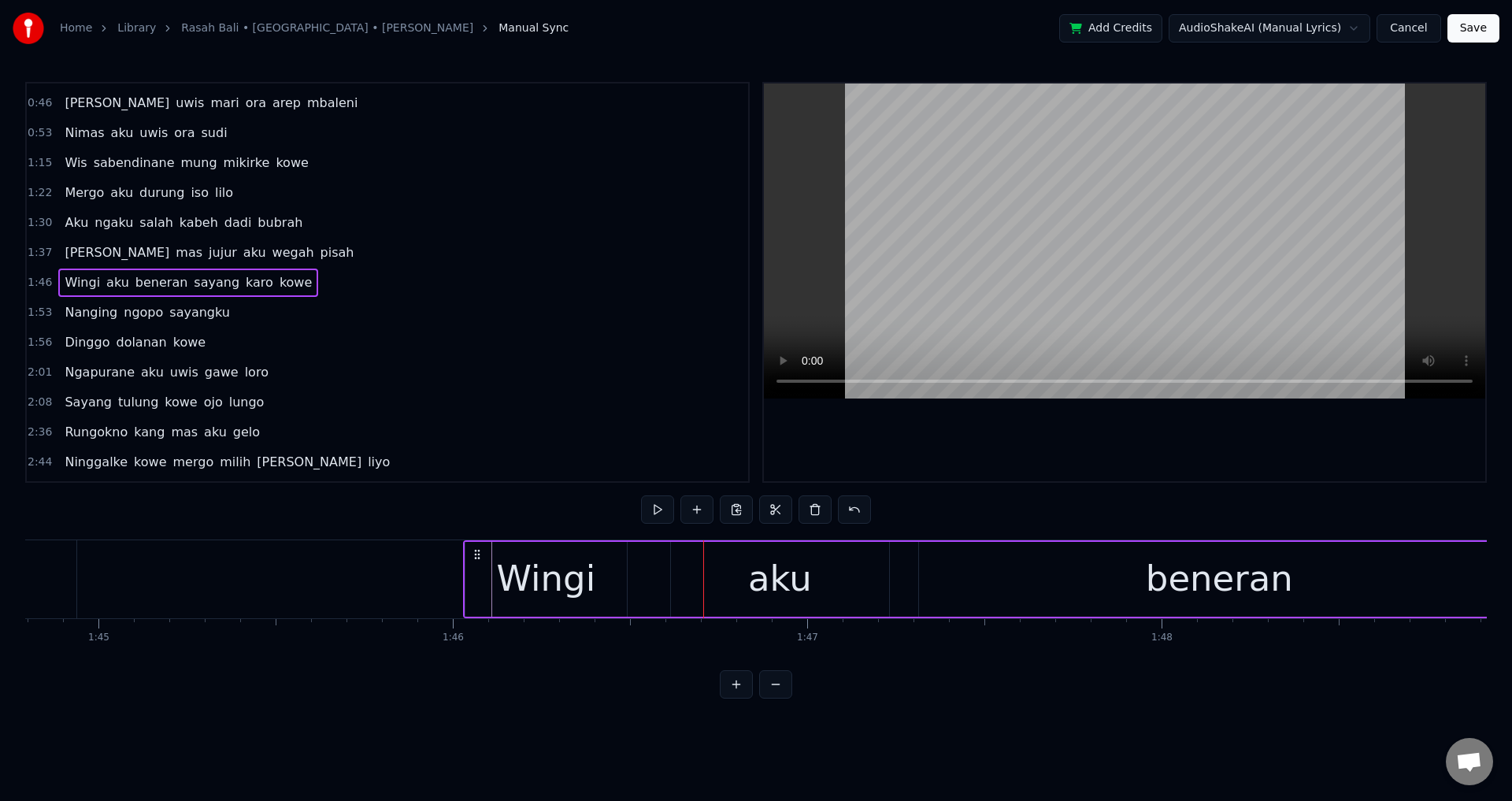
drag, startPoint x: 154, startPoint y: 553, endPoint x: 471, endPoint y: 558, distance: 317.0
click at [475, 558] on icon at bounding box center [477, 555] width 13 height 13
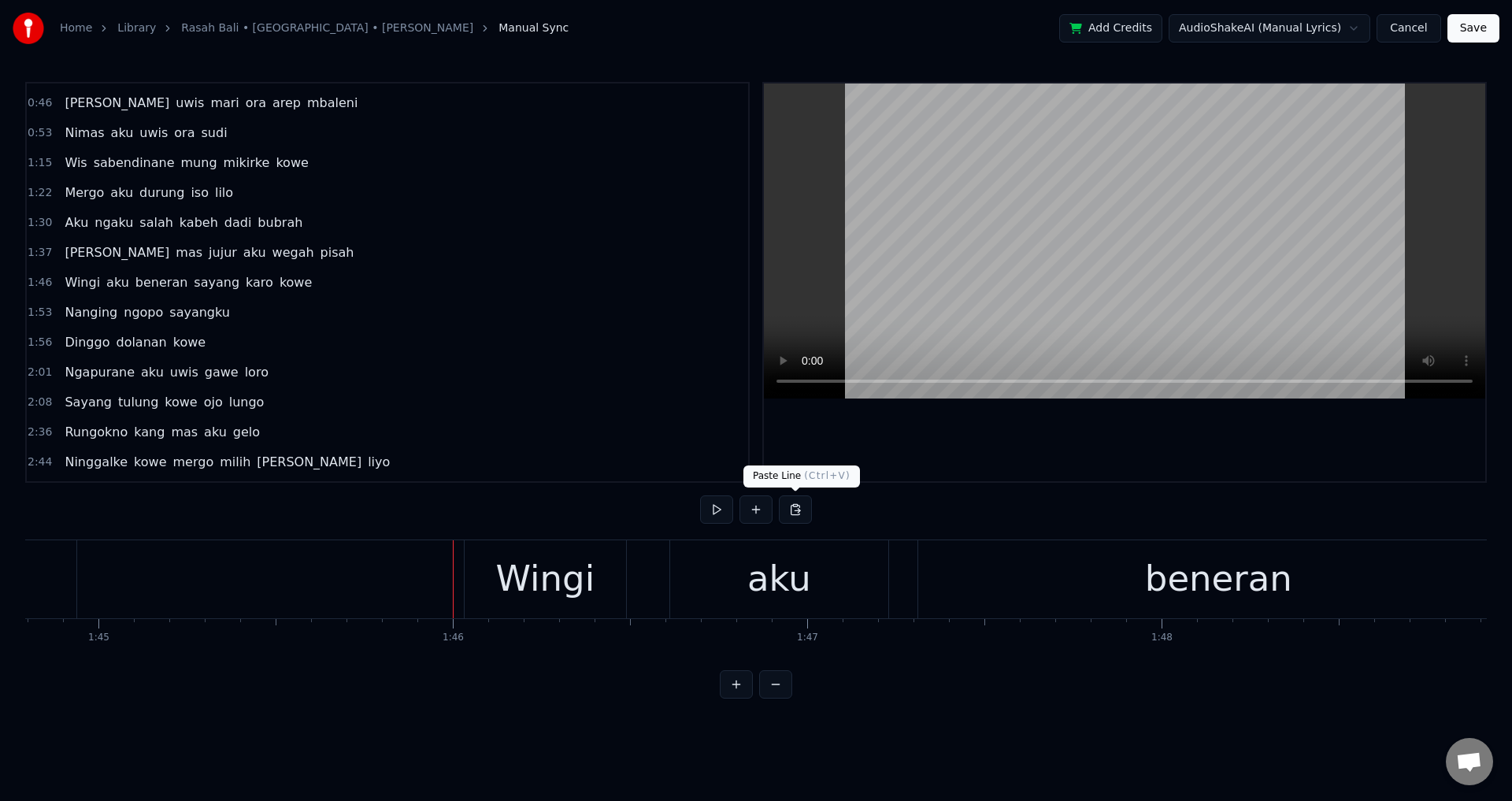
click at [1139, 424] on div at bounding box center [1124, 282] width 721 height 398
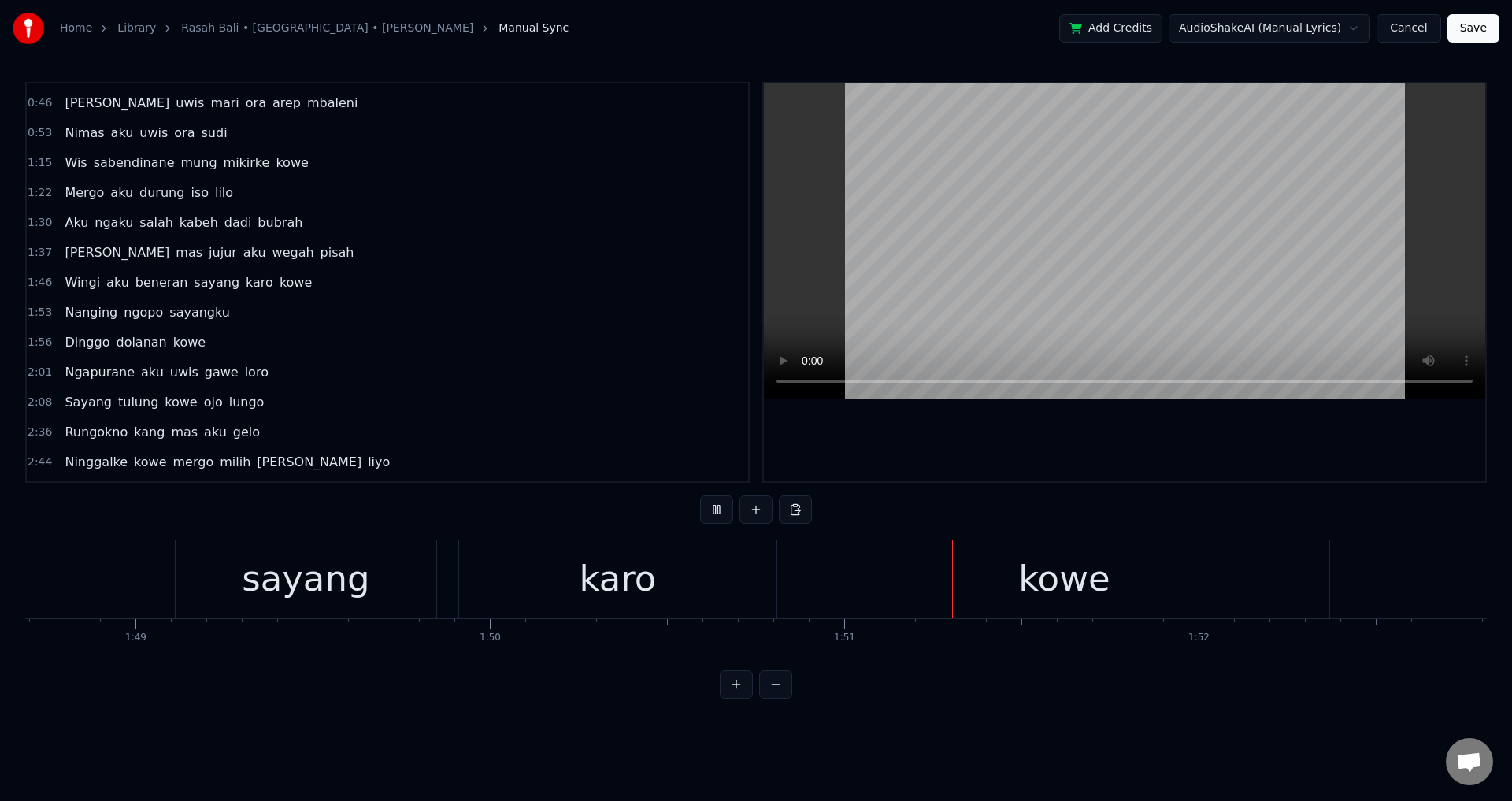
click at [1123, 465] on div at bounding box center [1124, 282] width 721 height 398
click at [417, 585] on div "sayang" at bounding box center [306, 579] width 261 height 78
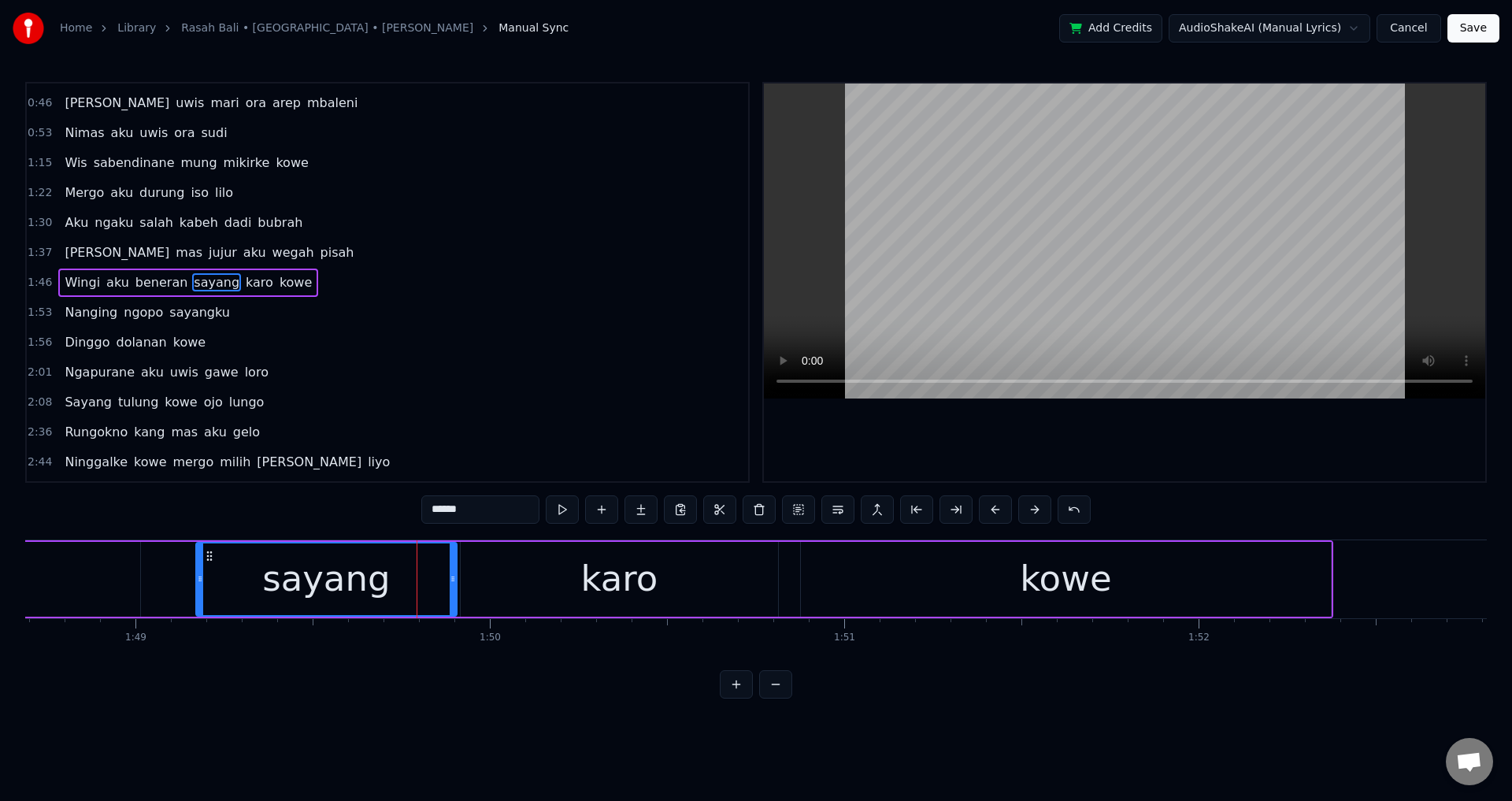
drag, startPoint x: 192, startPoint y: 556, endPoint x: 211, endPoint y: 557, distance: 19.0
click at [211, 557] on circle at bounding box center [210, 556] width 1 height 1
click at [150, 566] on div "Wingi aku beneran sayang karo kowe" at bounding box center [207, 579] width 2250 height 78
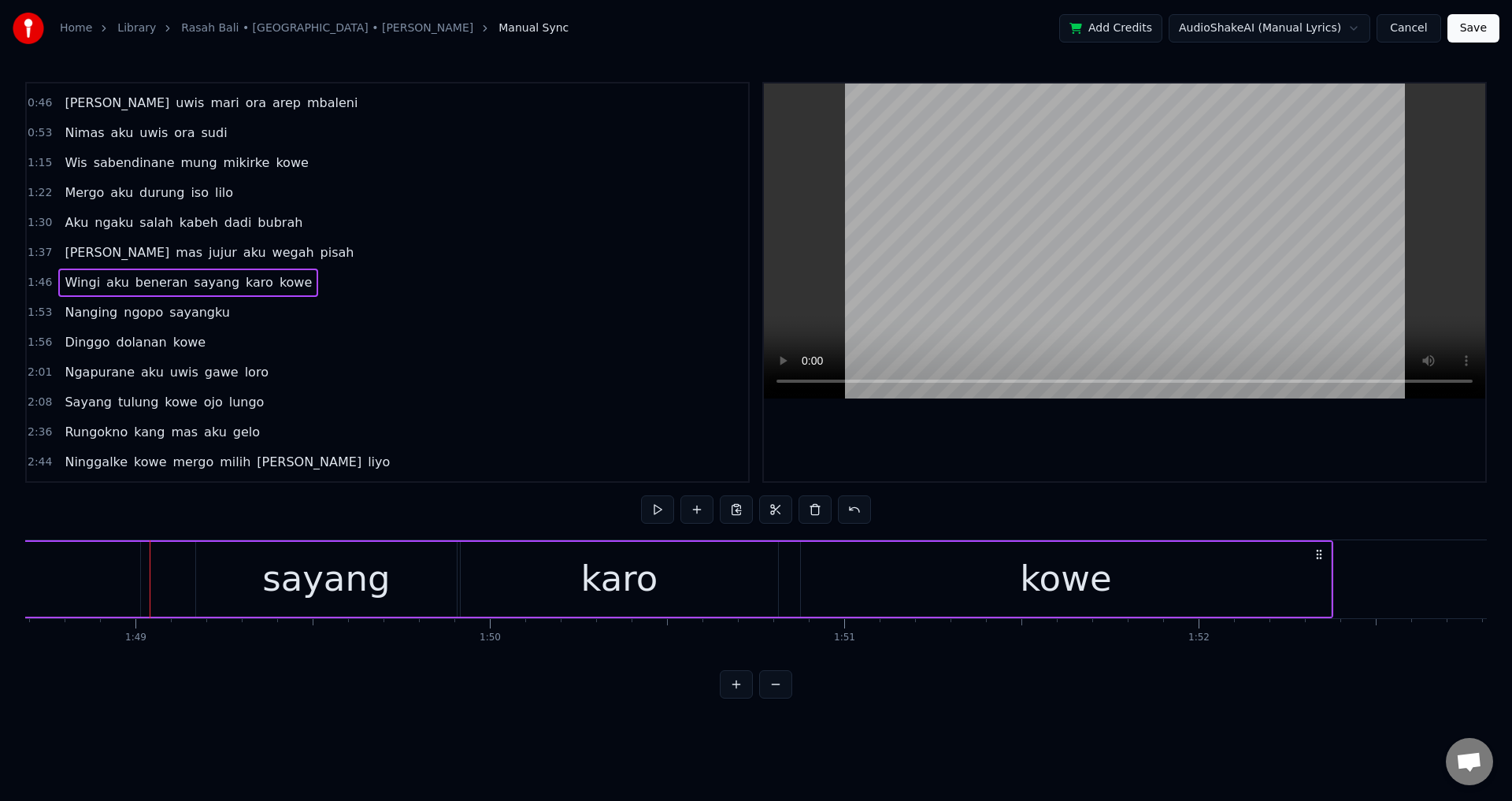
click at [1075, 421] on div at bounding box center [1124, 282] width 721 height 398
click at [1096, 425] on div at bounding box center [1124, 282] width 721 height 398
click at [773, 586] on div "karo" at bounding box center [619, 579] width 317 height 75
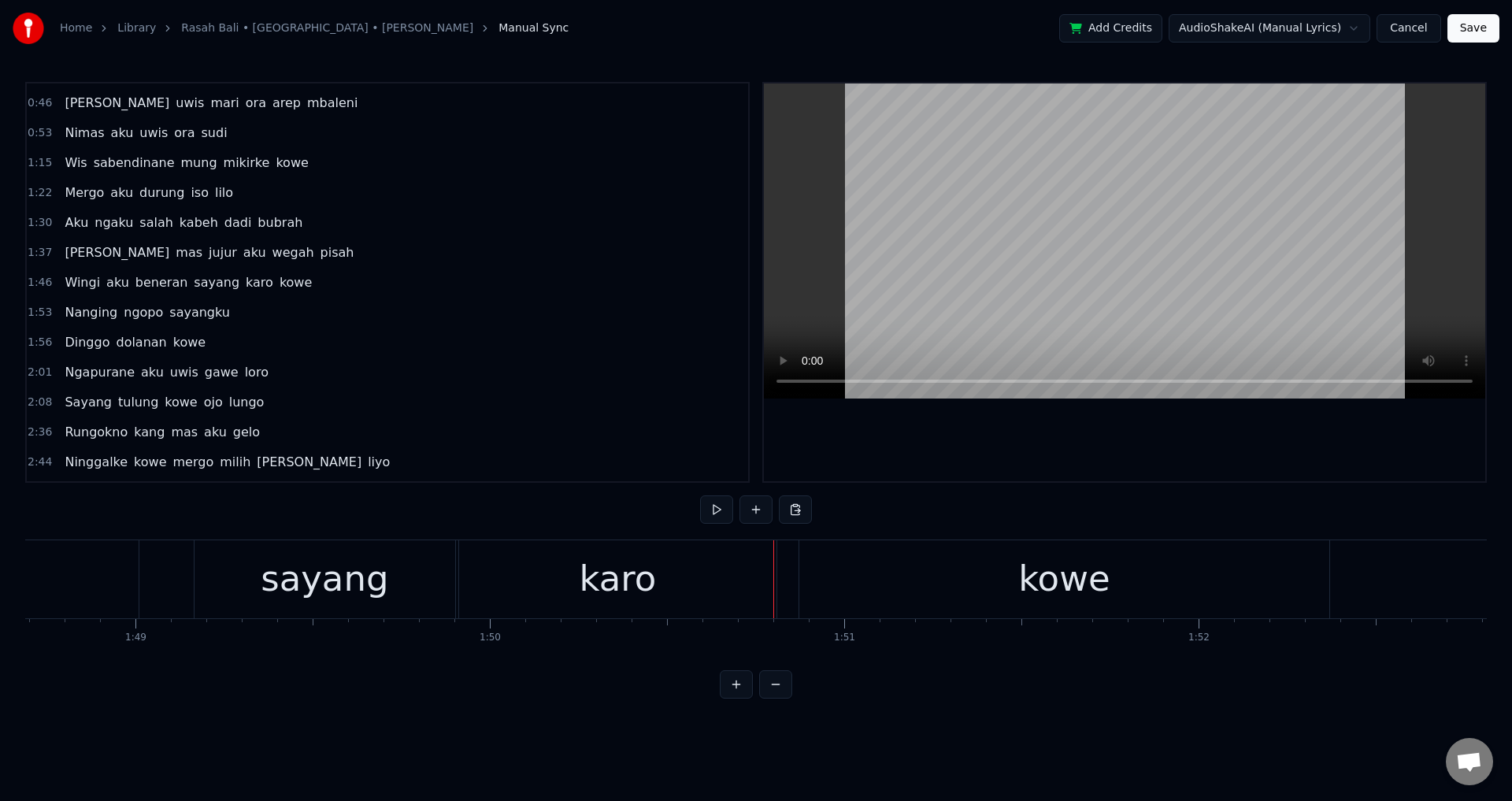
click at [774, 583] on div at bounding box center [774, 579] width 1 height 78
click at [759, 580] on div "karo" at bounding box center [618, 579] width 317 height 78
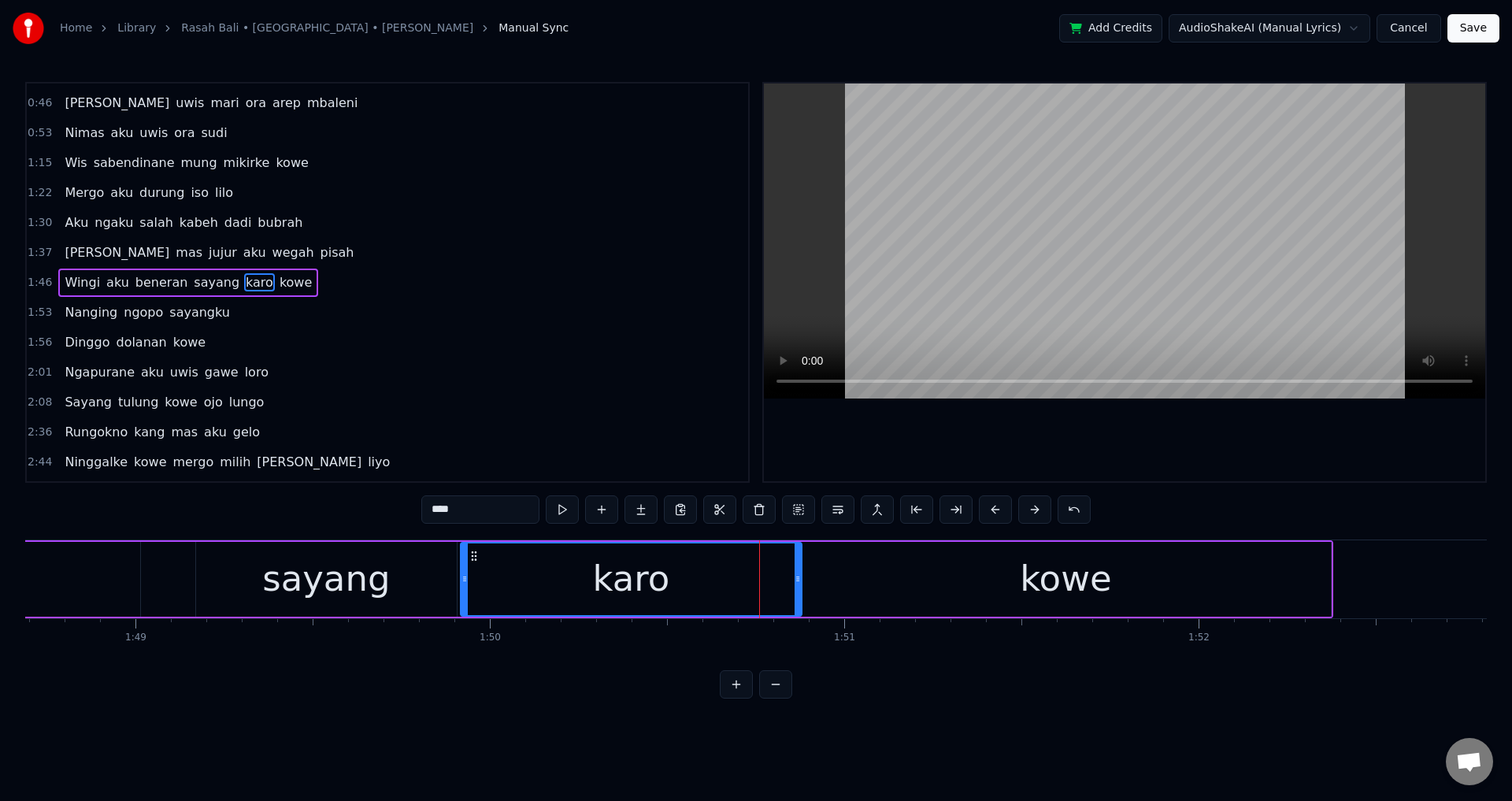
drag, startPoint x: 774, startPoint y: 575, endPoint x: 784, endPoint y: 580, distance: 11.2
click at [801, 576] on icon at bounding box center [797, 579] width 6 height 13
click at [639, 586] on div "karo" at bounding box center [634, 578] width 78 height 53
click at [1016, 441] on div at bounding box center [1124, 282] width 721 height 398
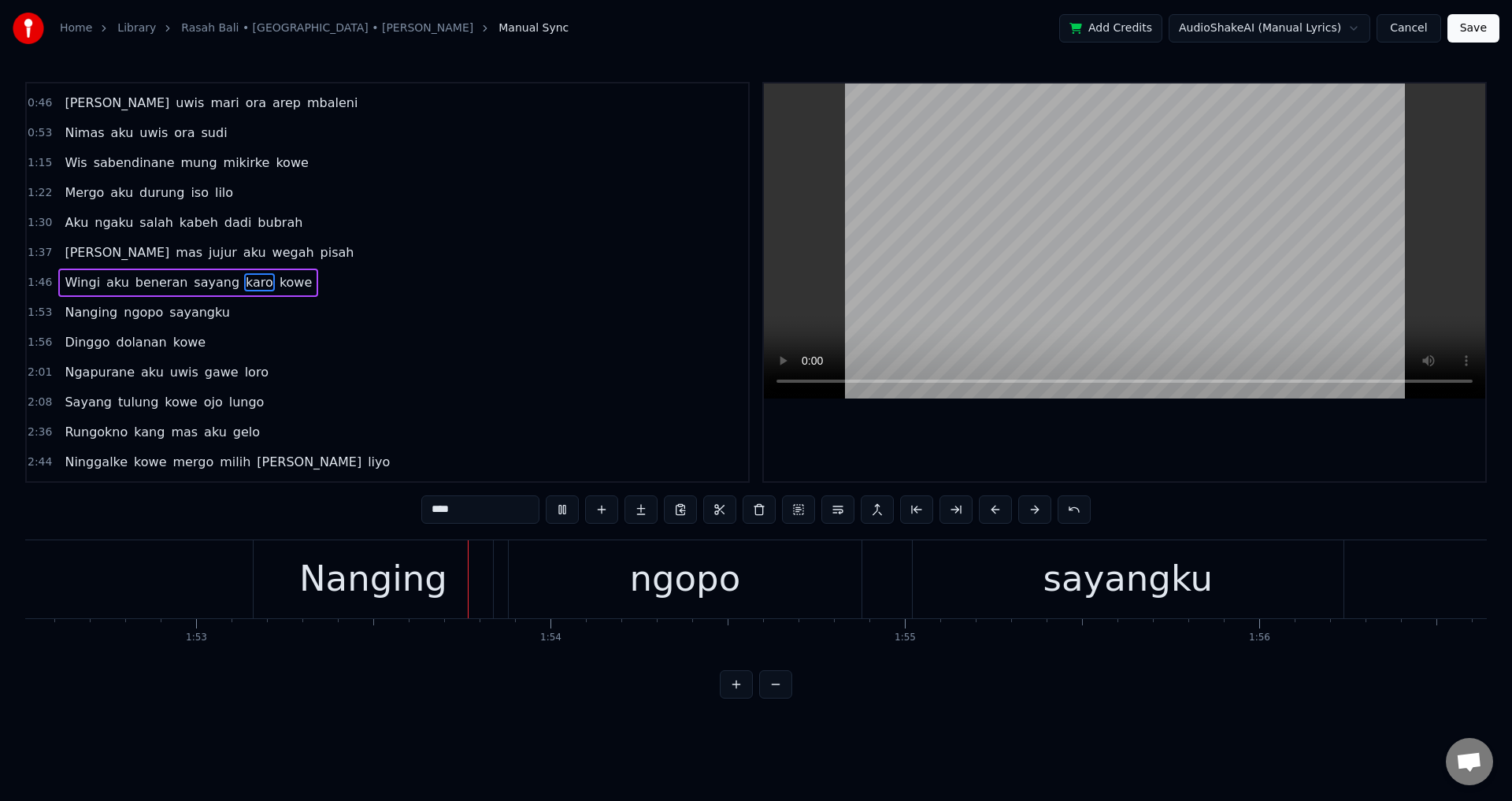
click at [995, 465] on div at bounding box center [1124, 282] width 721 height 398
click at [272, 570] on div "Nanging" at bounding box center [372, 579] width 239 height 78
type input "*******"
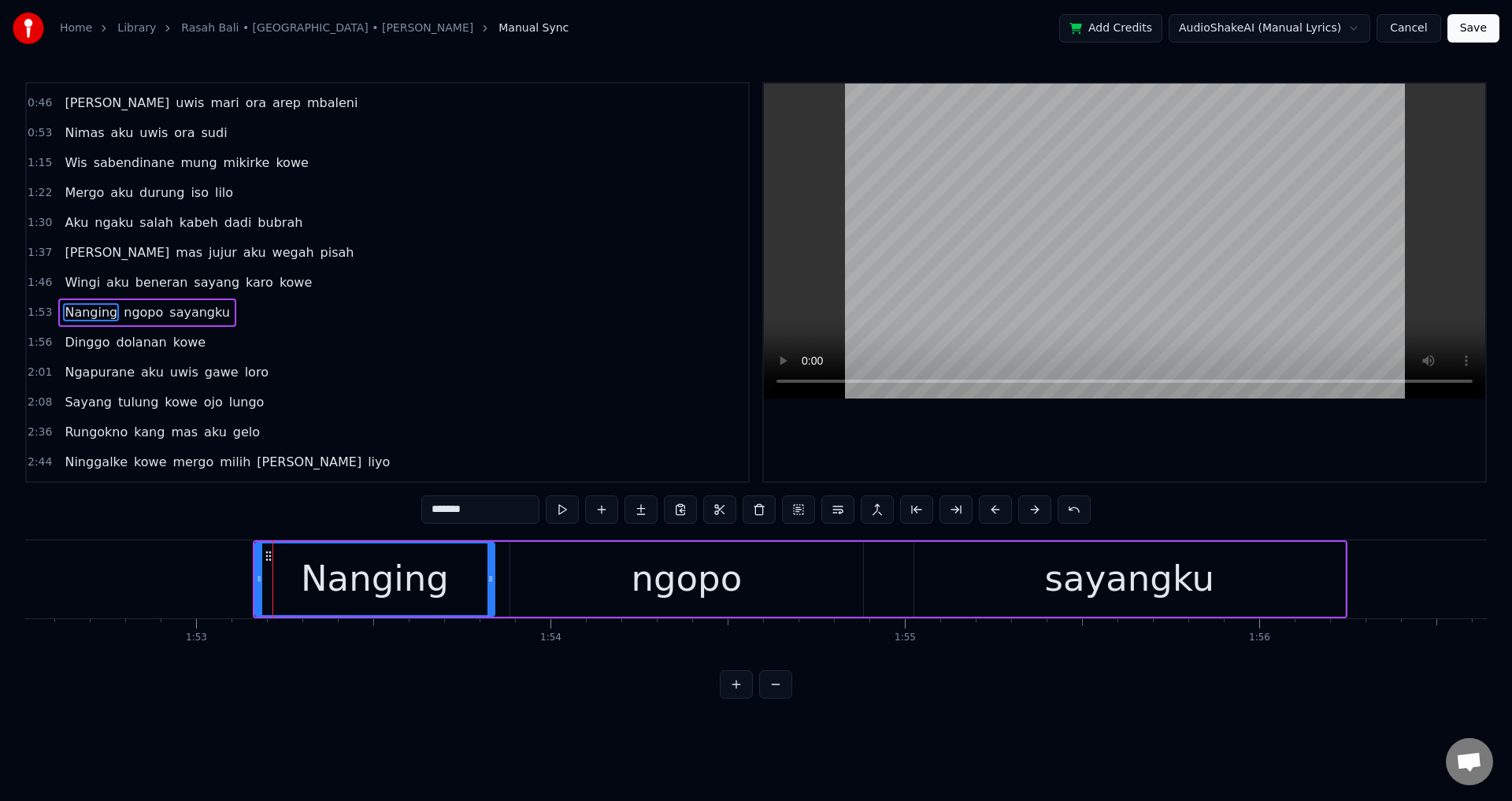
scroll to position [85, 0]
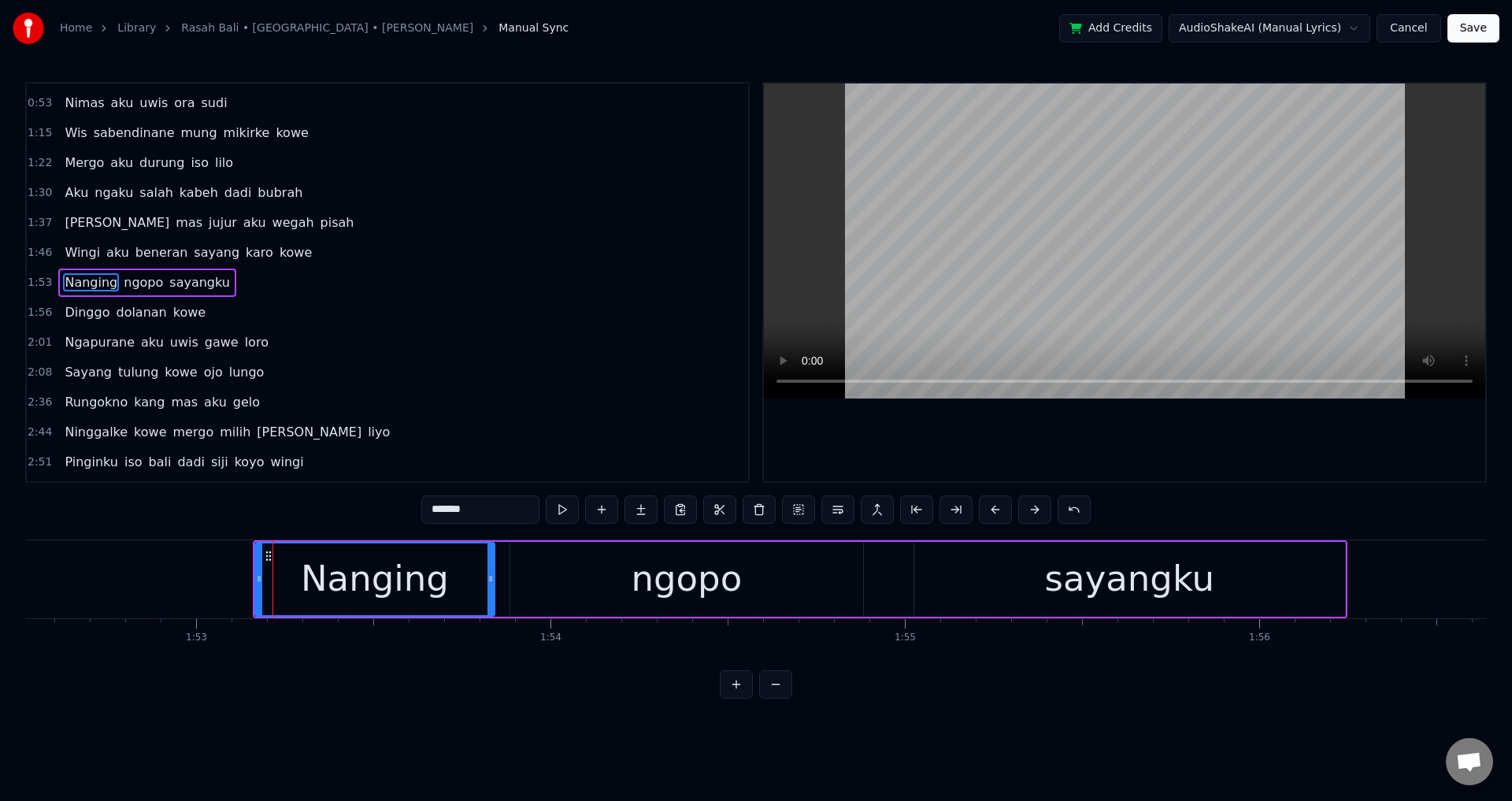
click at [499, 564] on div "Nanging ngopo sayangku" at bounding box center [800, 579] width 1095 height 78
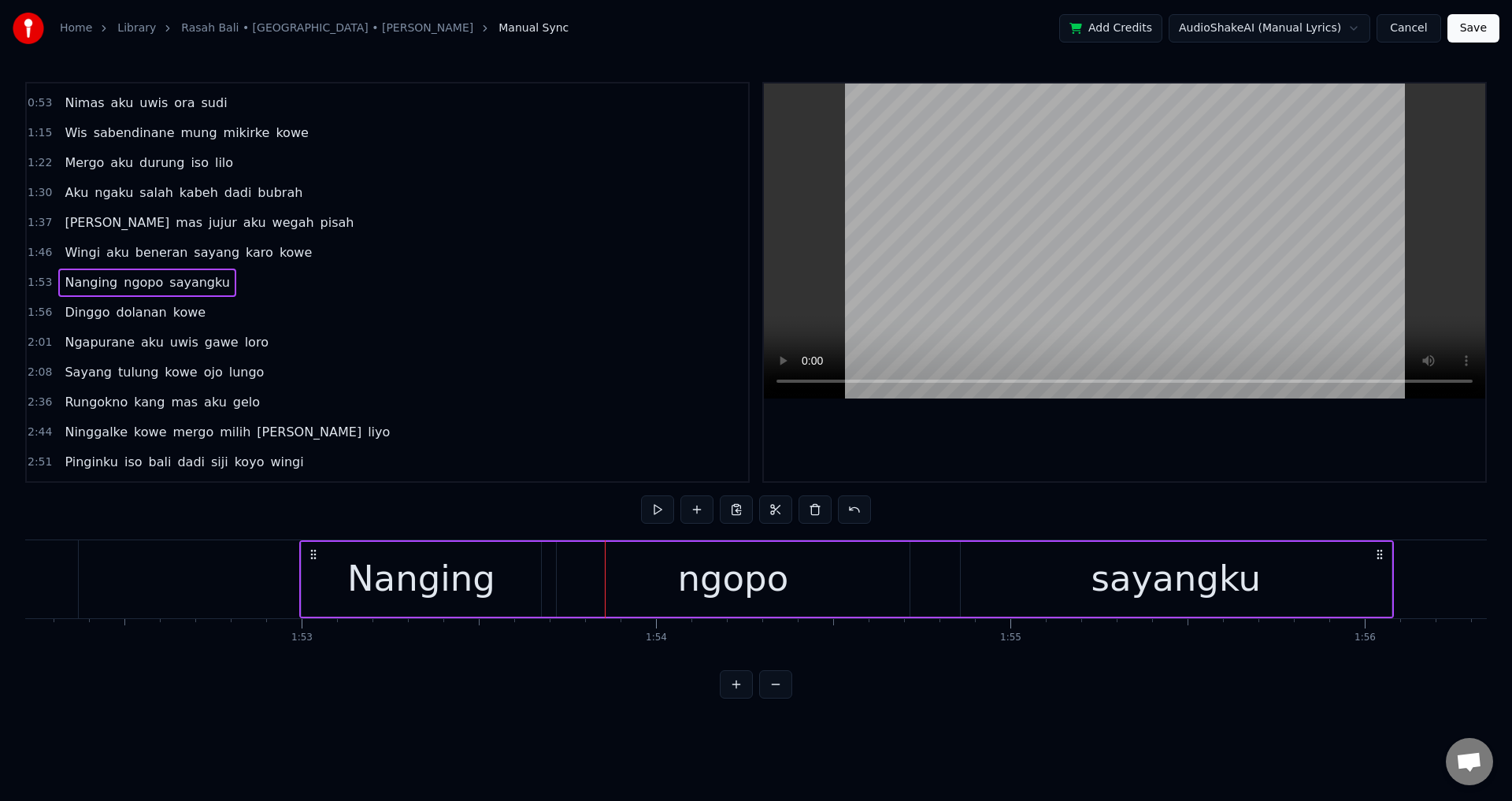
scroll to position [0, 39758]
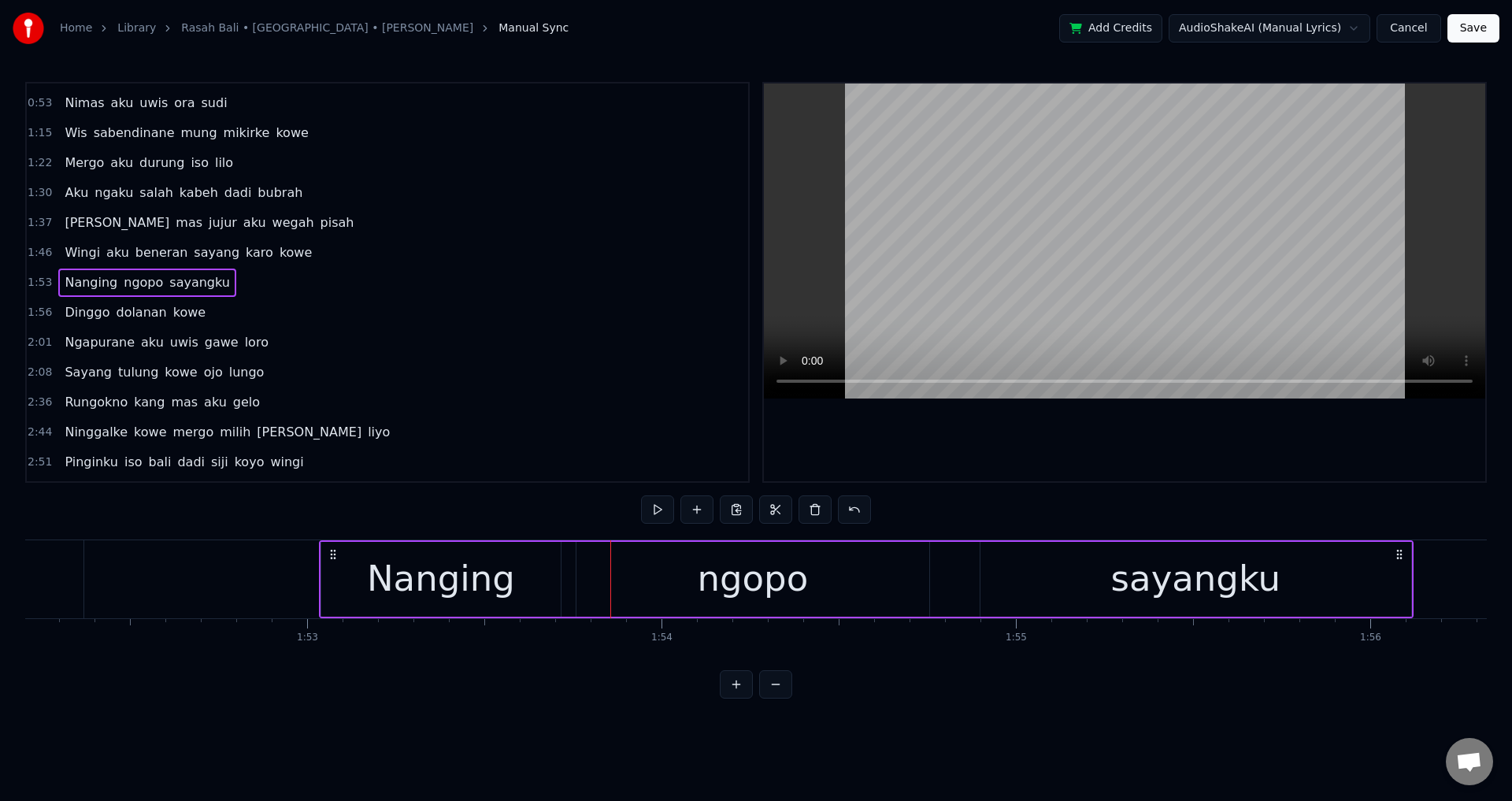
drag, startPoint x: 267, startPoint y: 549, endPoint x: 333, endPoint y: 557, distance: 66.5
click at [333, 557] on icon at bounding box center [333, 555] width 13 height 13
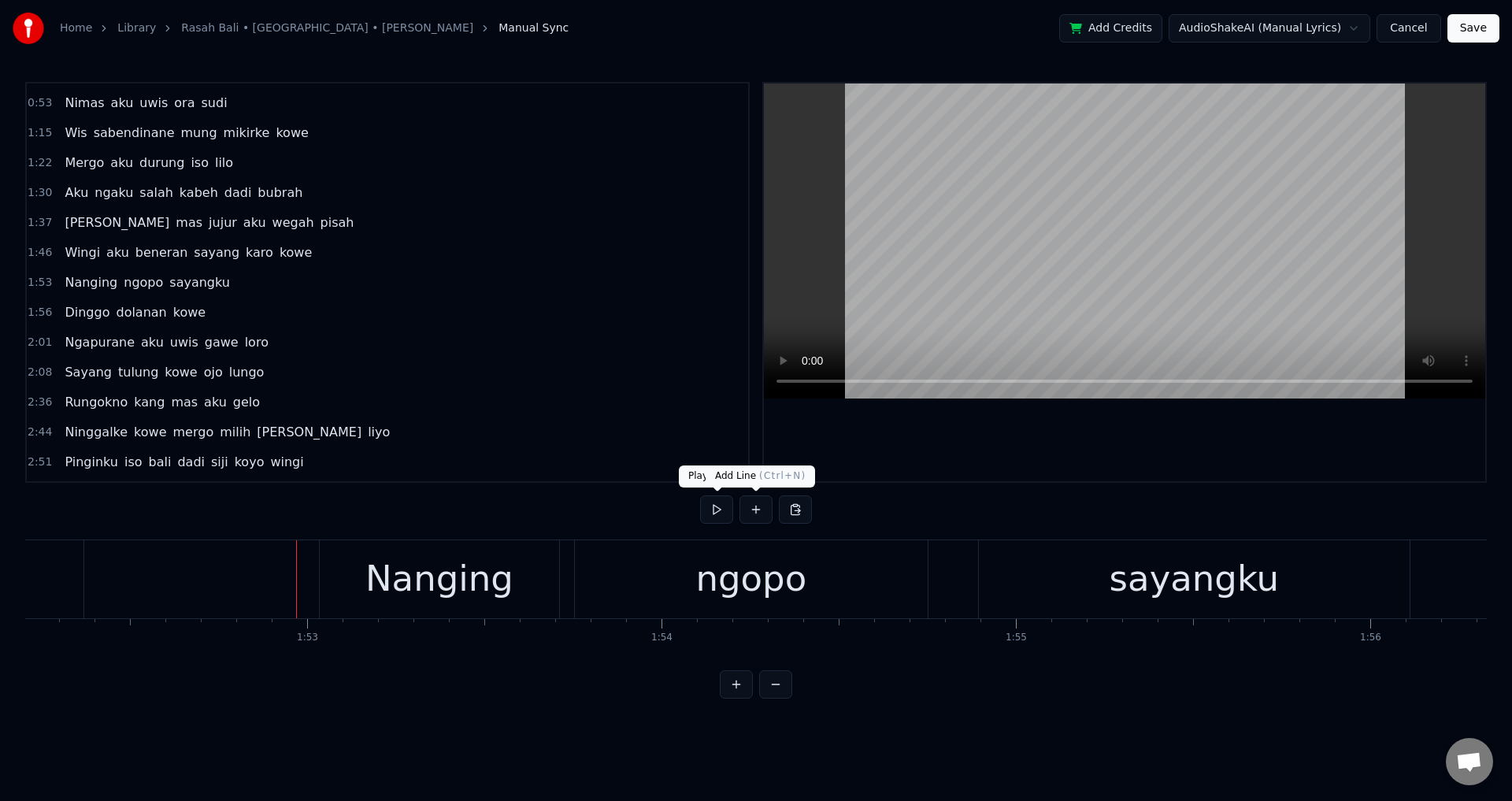
click at [976, 453] on div at bounding box center [1124, 282] width 721 height 398
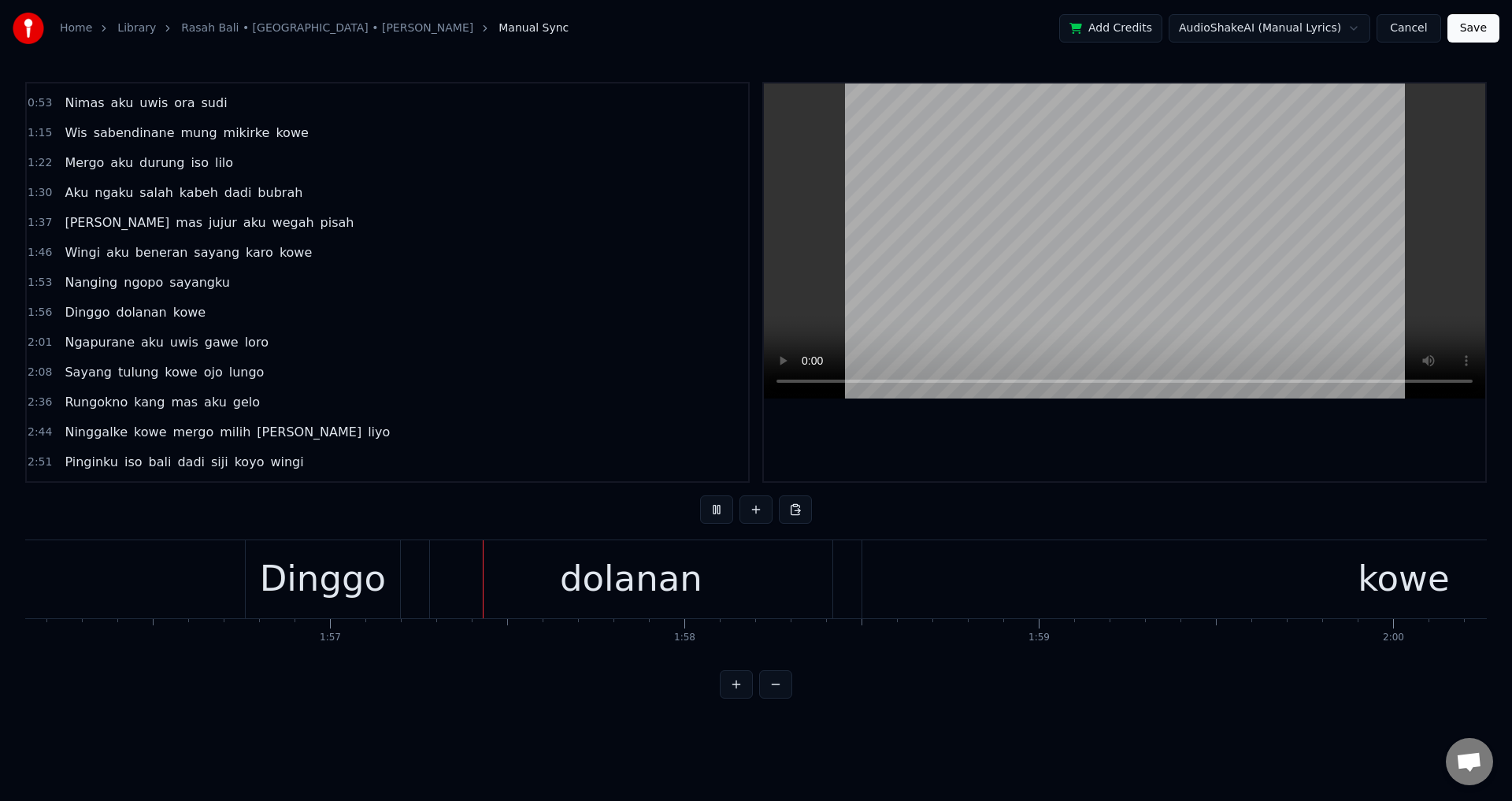
click at [1051, 479] on div at bounding box center [1124, 282] width 721 height 398
click at [1016, 438] on div at bounding box center [1124, 282] width 721 height 398
click at [1013, 438] on div at bounding box center [1124, 282] width 721 height 398
click at [292, 582] on div "Dinggo" at bounding box center [323, 578] width 126 height 53
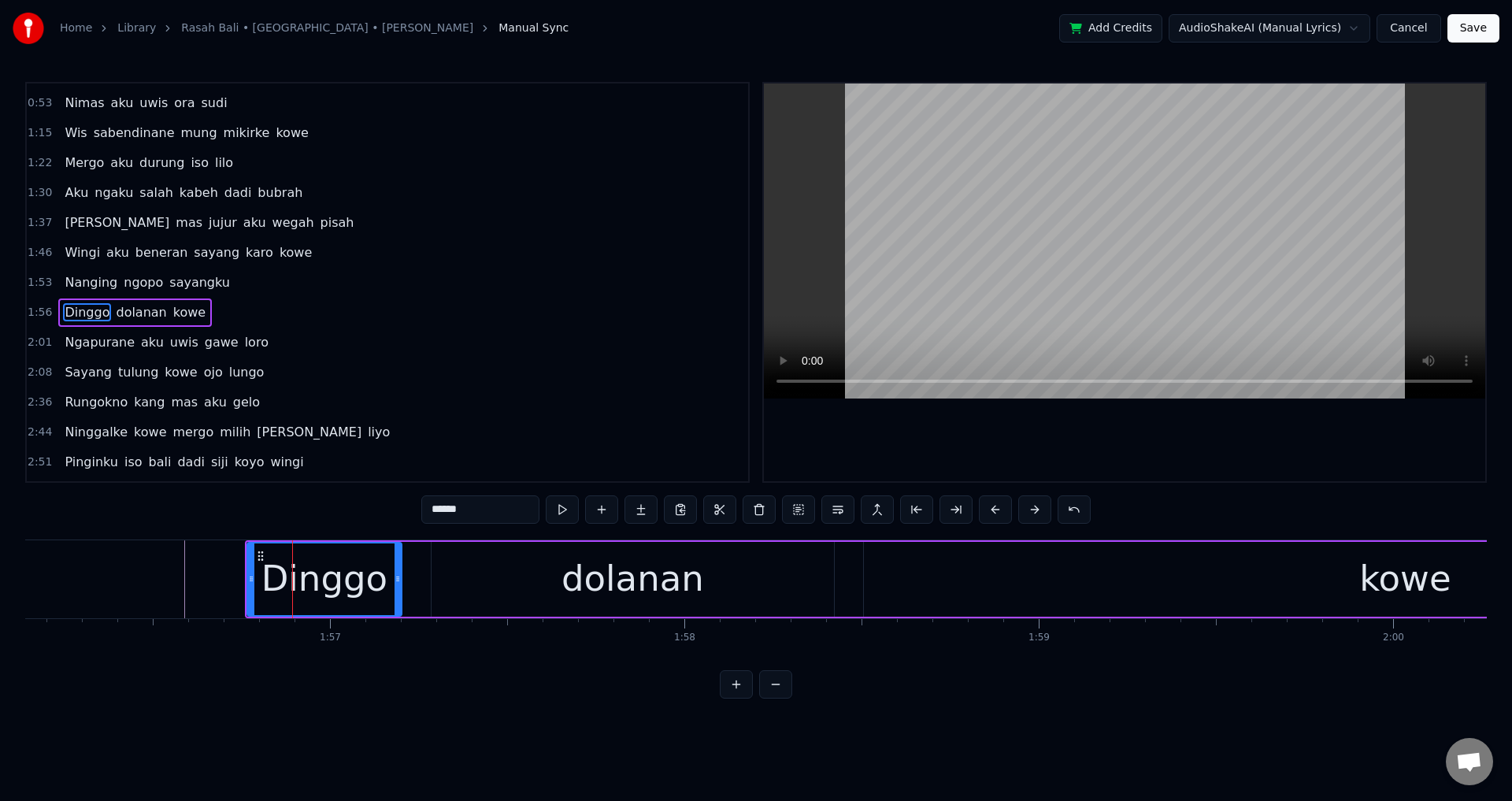
scroll to position [115, 0]
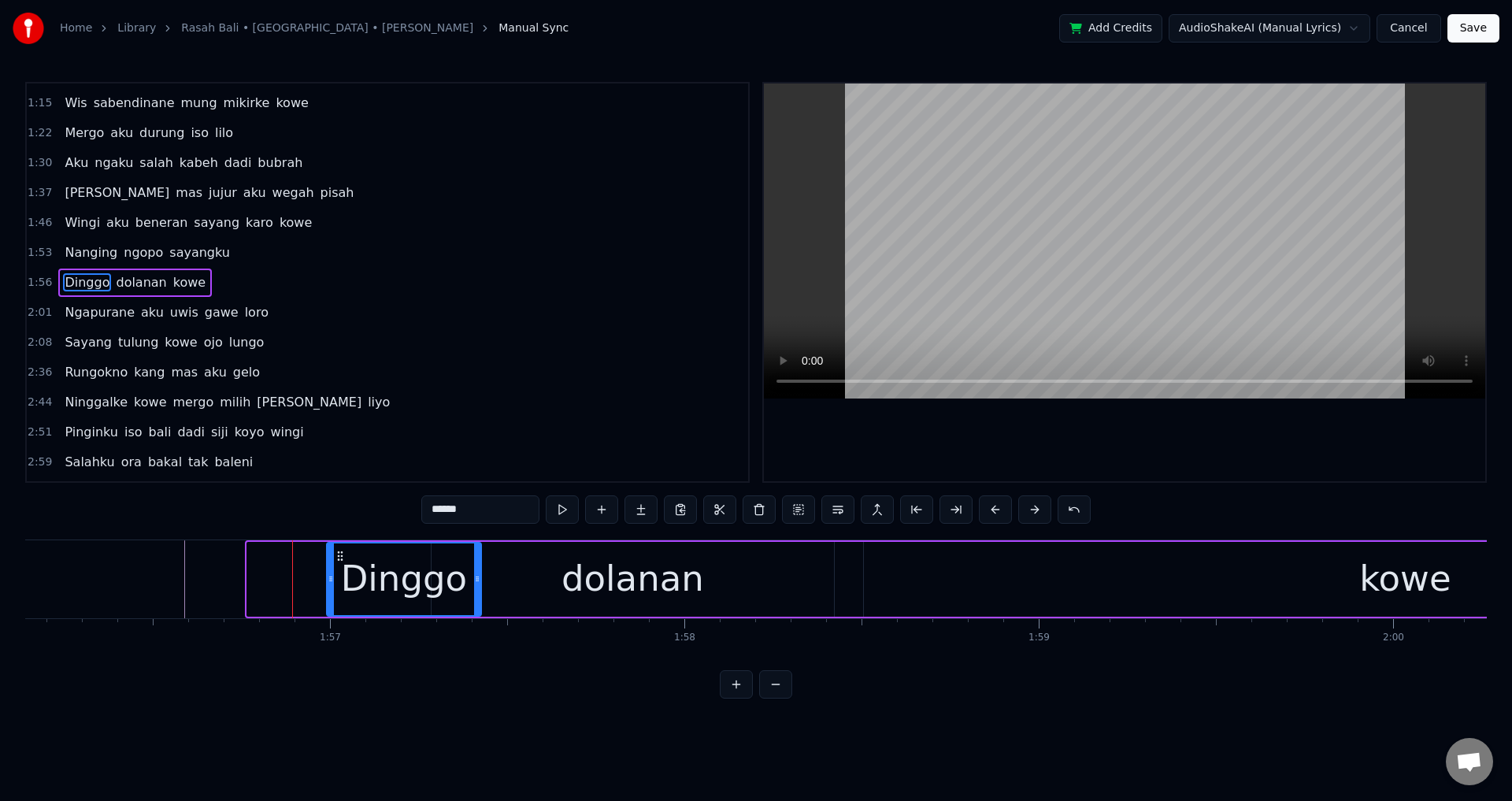
drag, startPoint x: 264, startPoint y: 557, endPoint x: 341, endPoint y: 566, distance: 77.5
click at [341, 566] on div "Dinggo" at bounding box center [403, 579] width 152 height 71
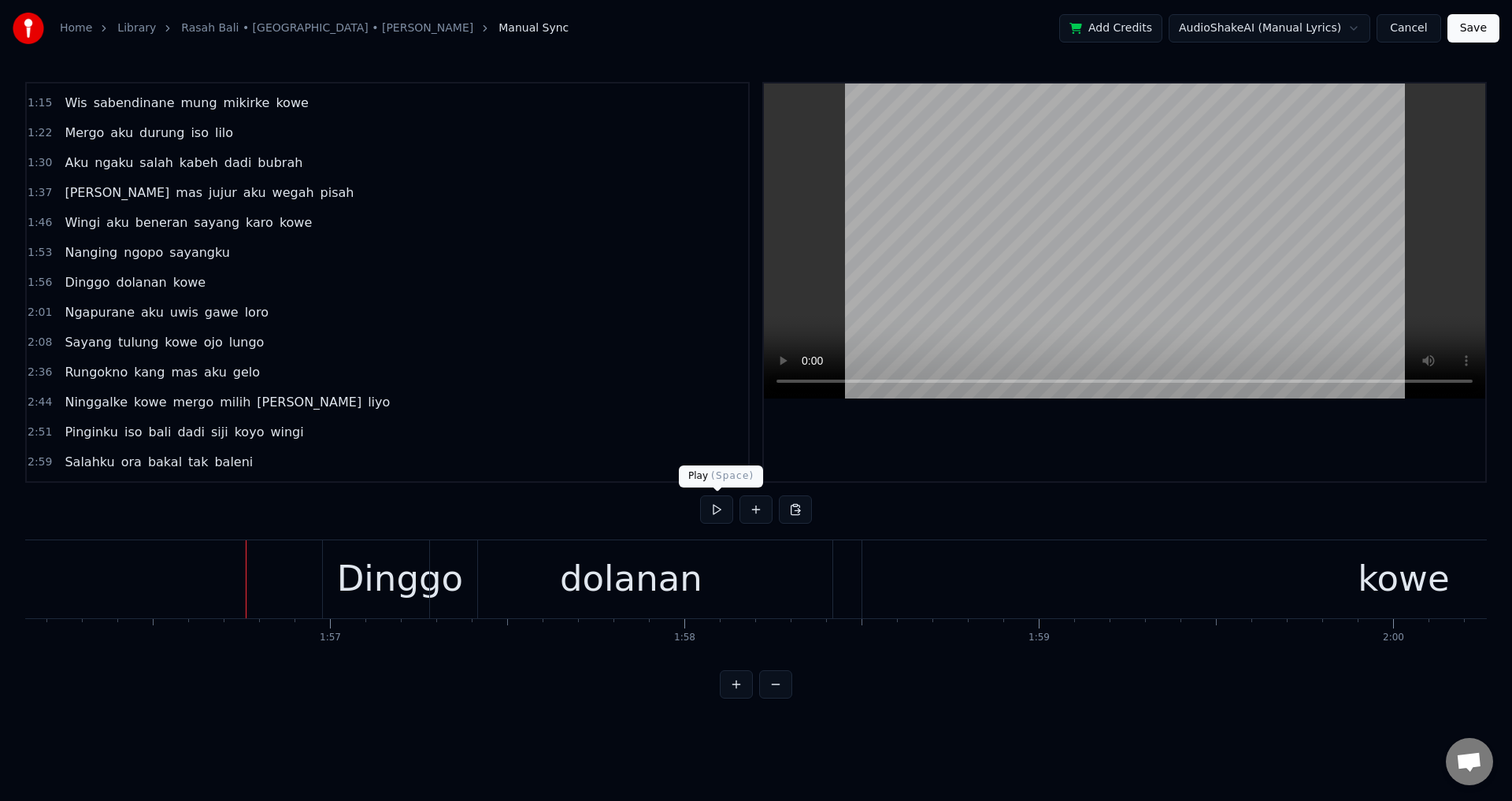
drag, startPoint x: 902, startPoint y: 416, endPoint x: 905, endPoint y: 437, distance: 21.2
click at [904, 426] on div at bounding box center [1124, 282] width 721 height 398
click at [906, 437] on div at bounding box center [1124, 282] width 721 height 398
click at [704, 574] on div "dolanan" at bounding box center [631, 579] width 402 height 78
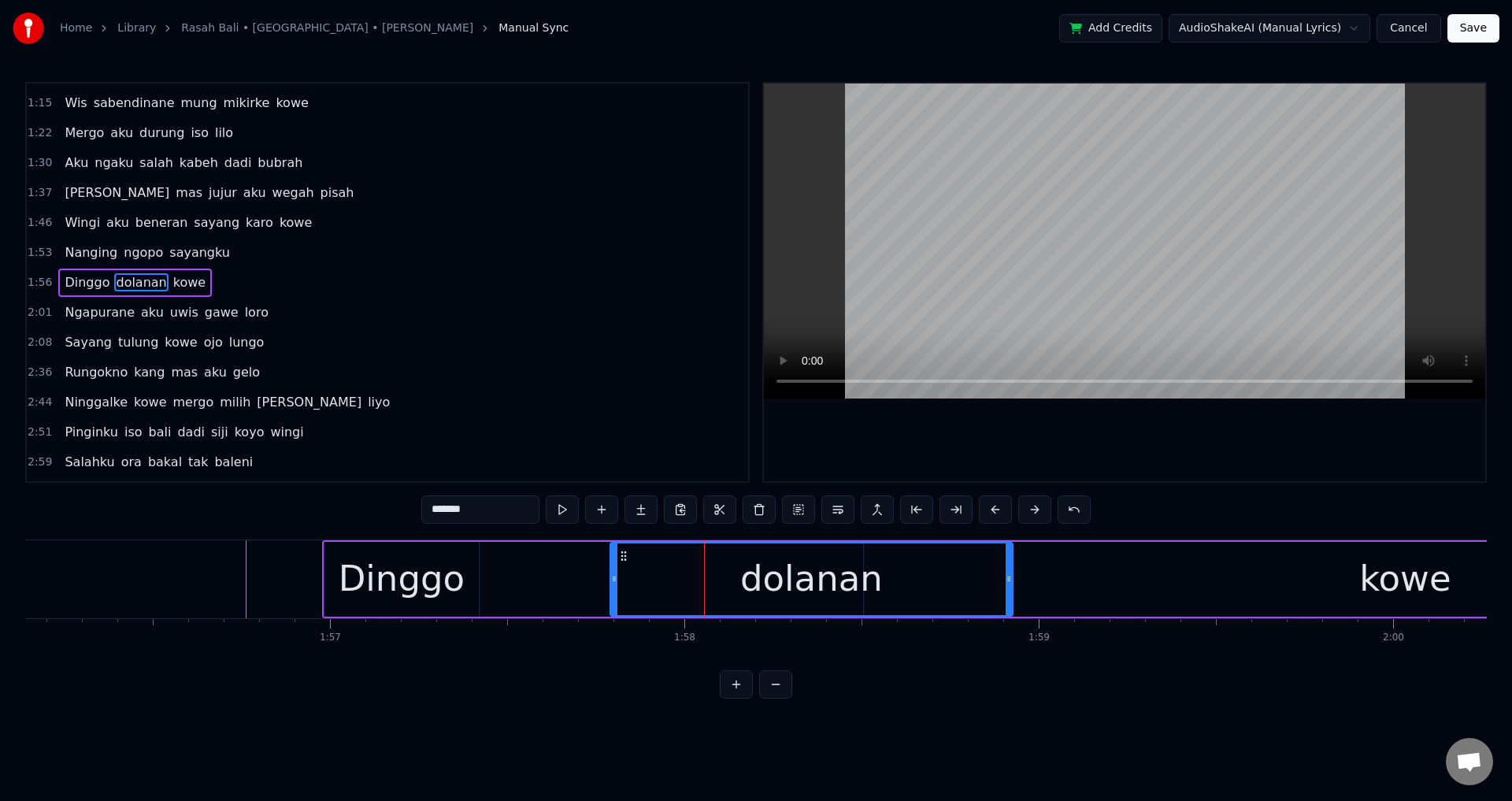
drag, startPoint x: 444, startPoint y: 557, endPoint x: 607, endPoint y: 563, distance: 163.1
click at [621, 563] on div "dolanan" at bounding box center [811, 579] width 401 height 71
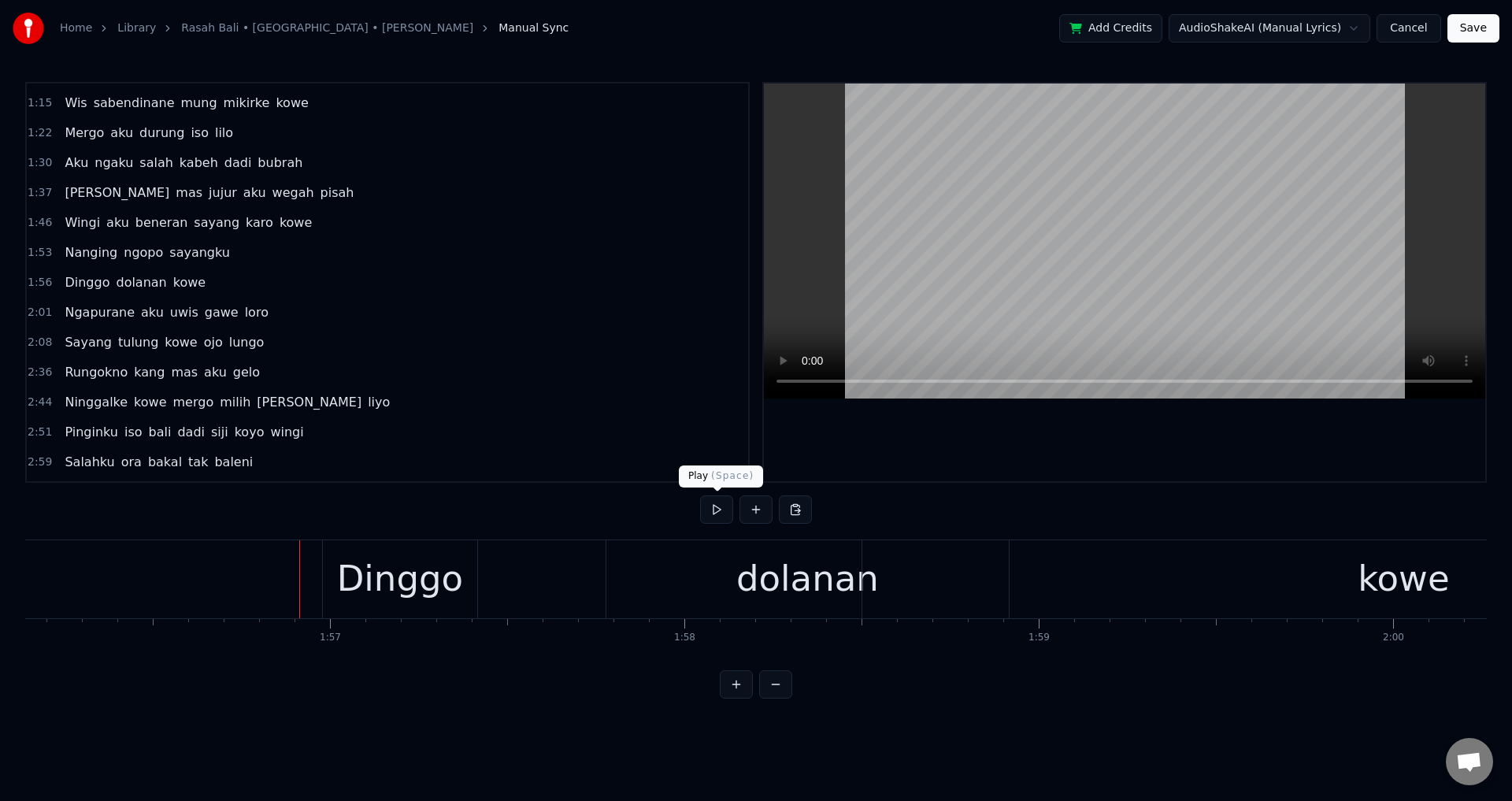
click at [943, 464] on div at bounding box center [1124, 282] width 721 height 398
click at [1085, 447] on div at bounding box center [1124, 282] width 721 height 398
click at [1085, 446] on div at bounding box center [1124, 282] width 721 height 398
click at [764, 575] on div "dolanan" at bounding box center [808, 578] width 142 height 53
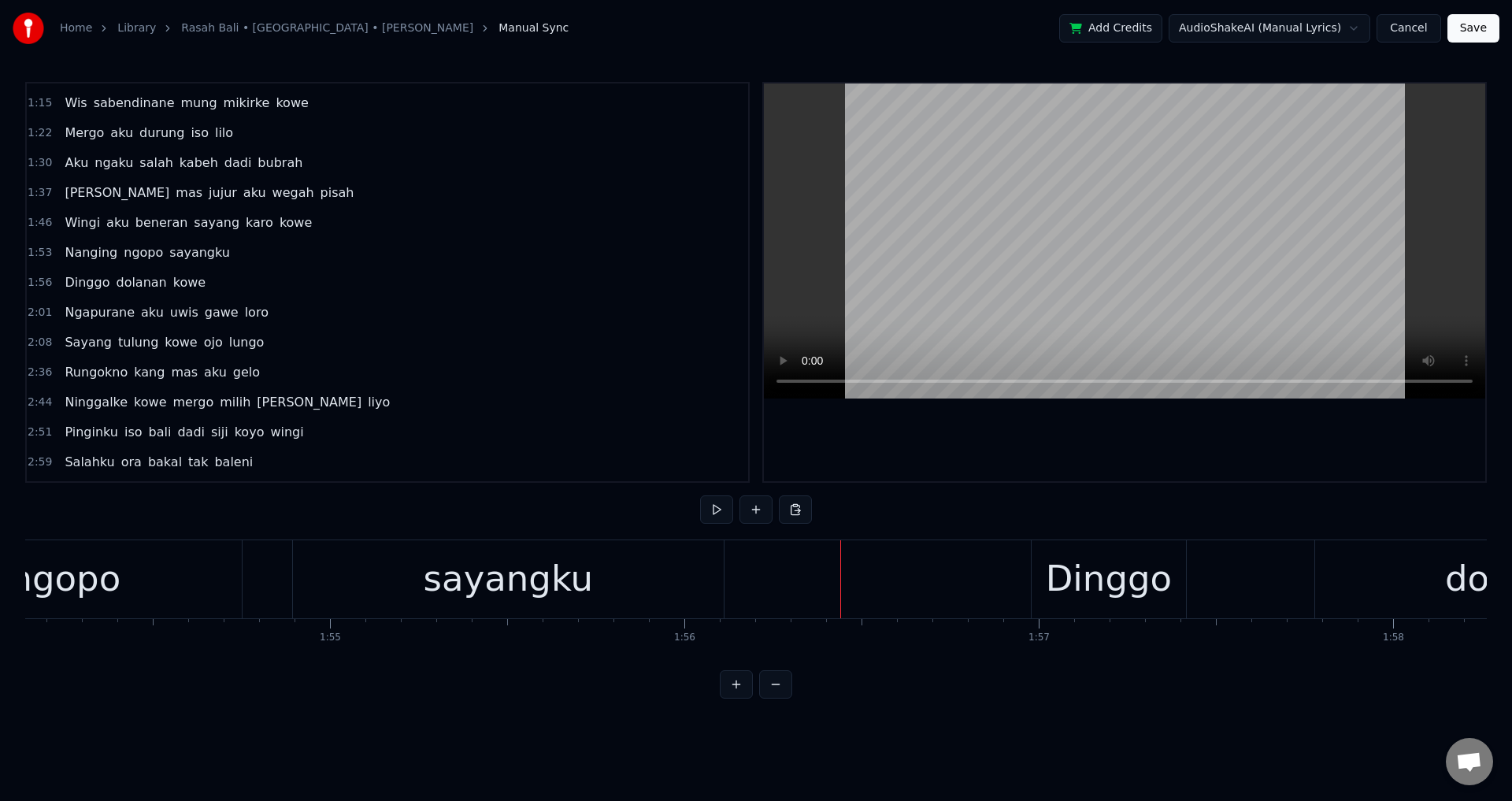
scroll to position [0, 40327]
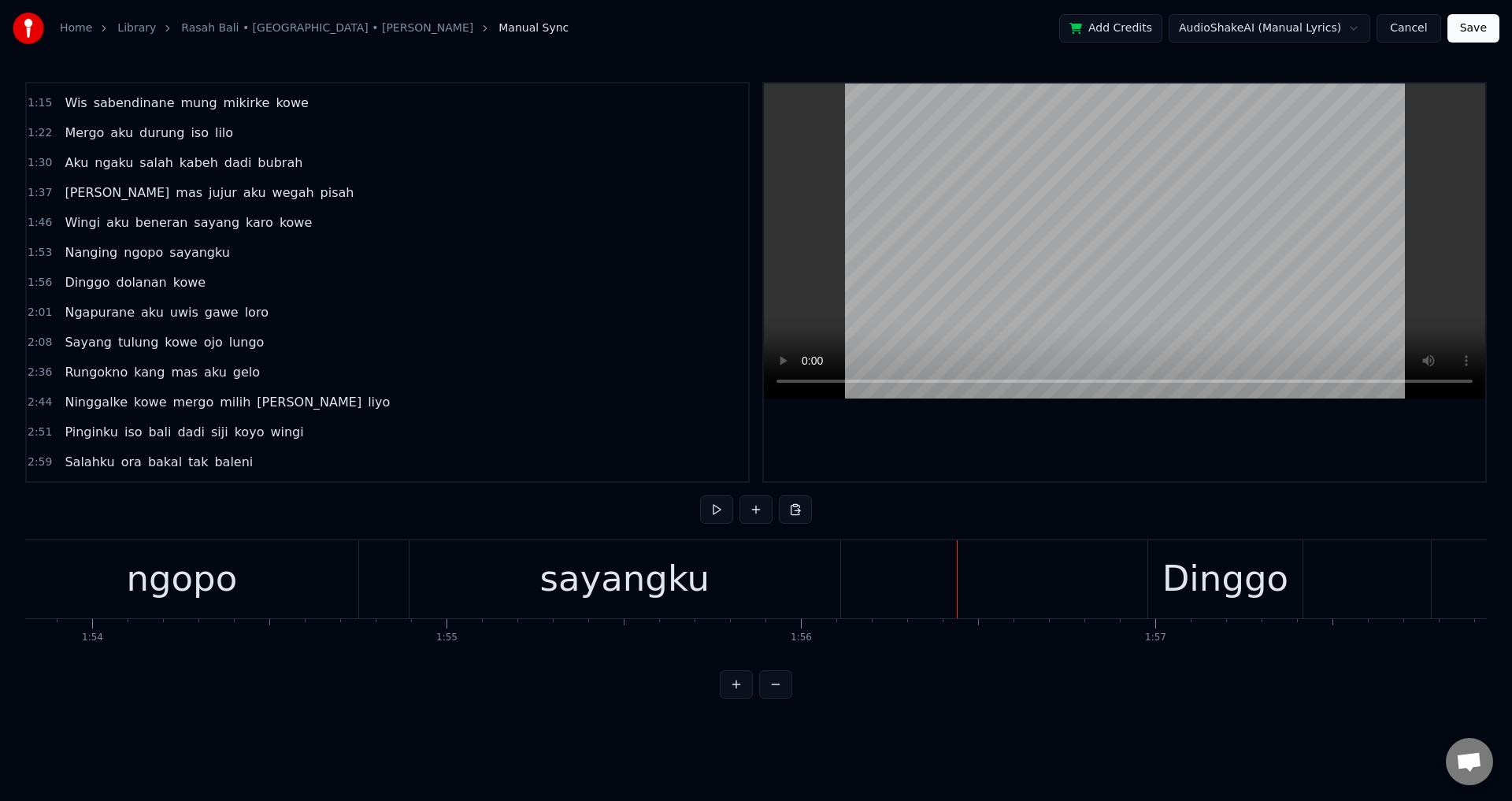
click at [566, 608] on div "sayangku" at bounding box center [625, 579] width 431 height 78
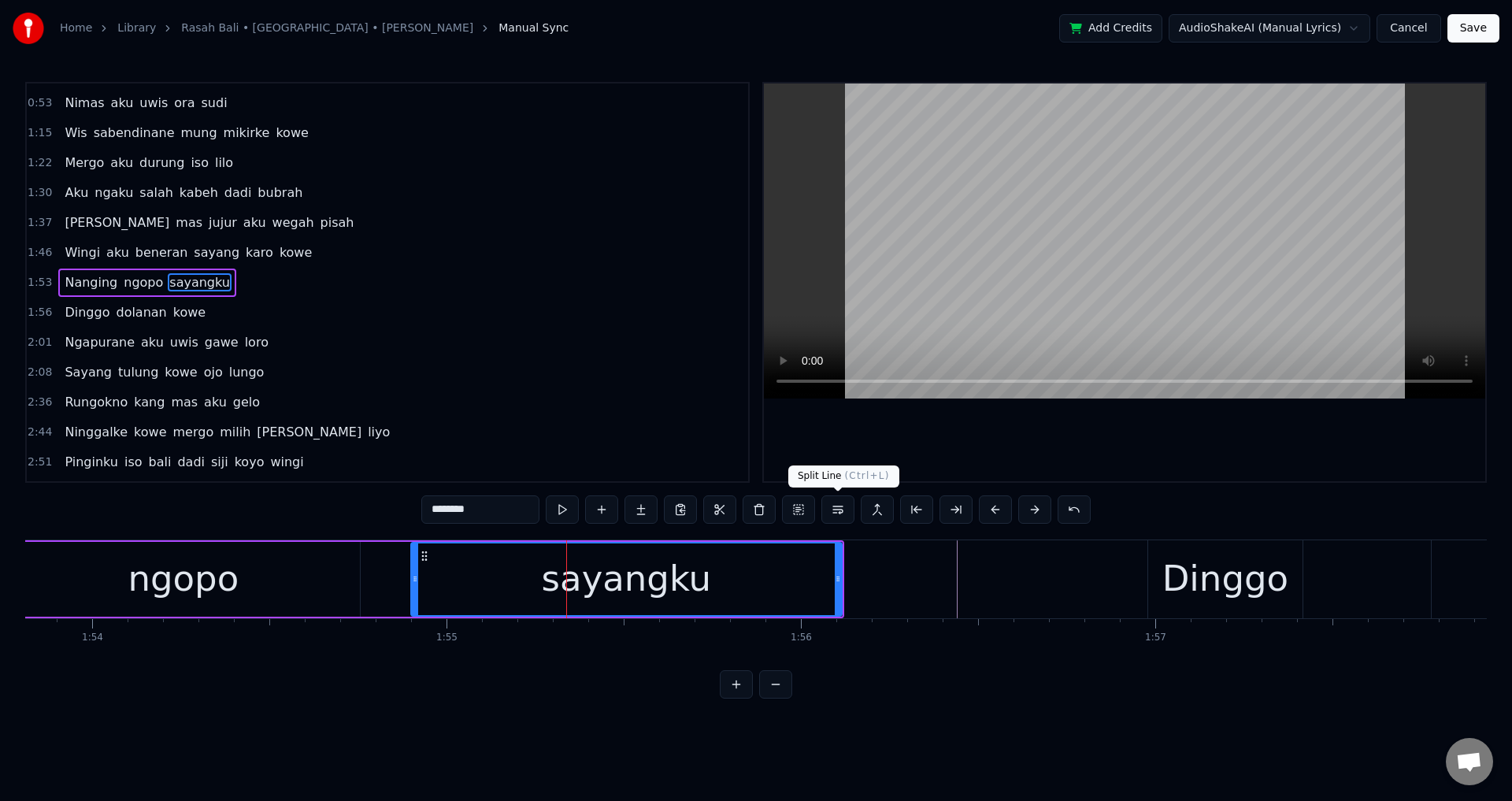
click at [968, 457] on div at bounding box center [1124, 282] width 721 height 398
click at [984, 457] on div at bounding box center [1124, 282] width 721 height 398
click at [1242, 594] on div "Dinggo" at bounding box center [1225, 578] width 126 height 53
type input "******"
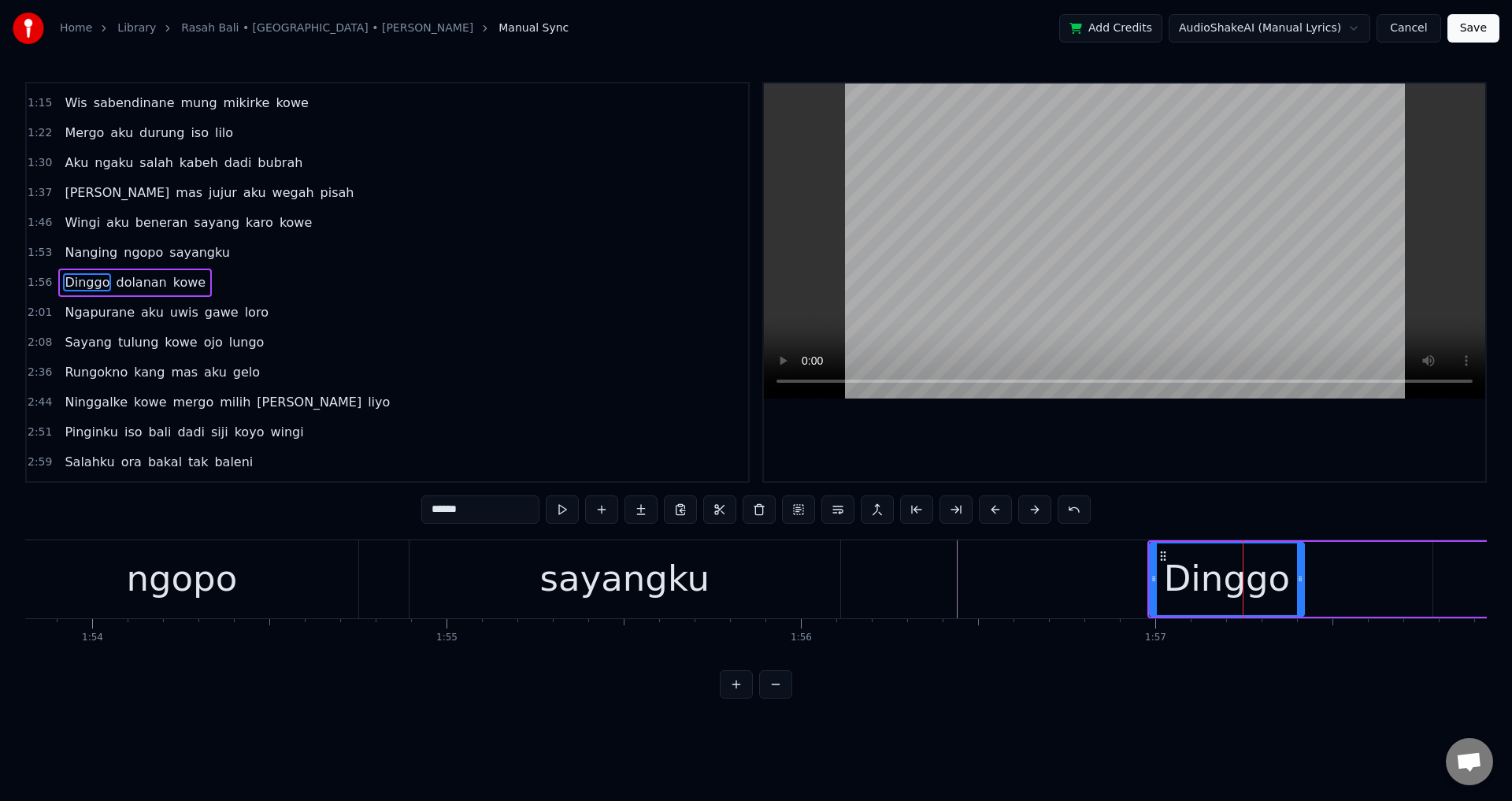
click at [1153, 553] on div "Dinggo" at bounding box center [1226, 579] width 152 height 71
click at [1157, 557] on icon at bounding box center [1163, 557] width 13 height 13
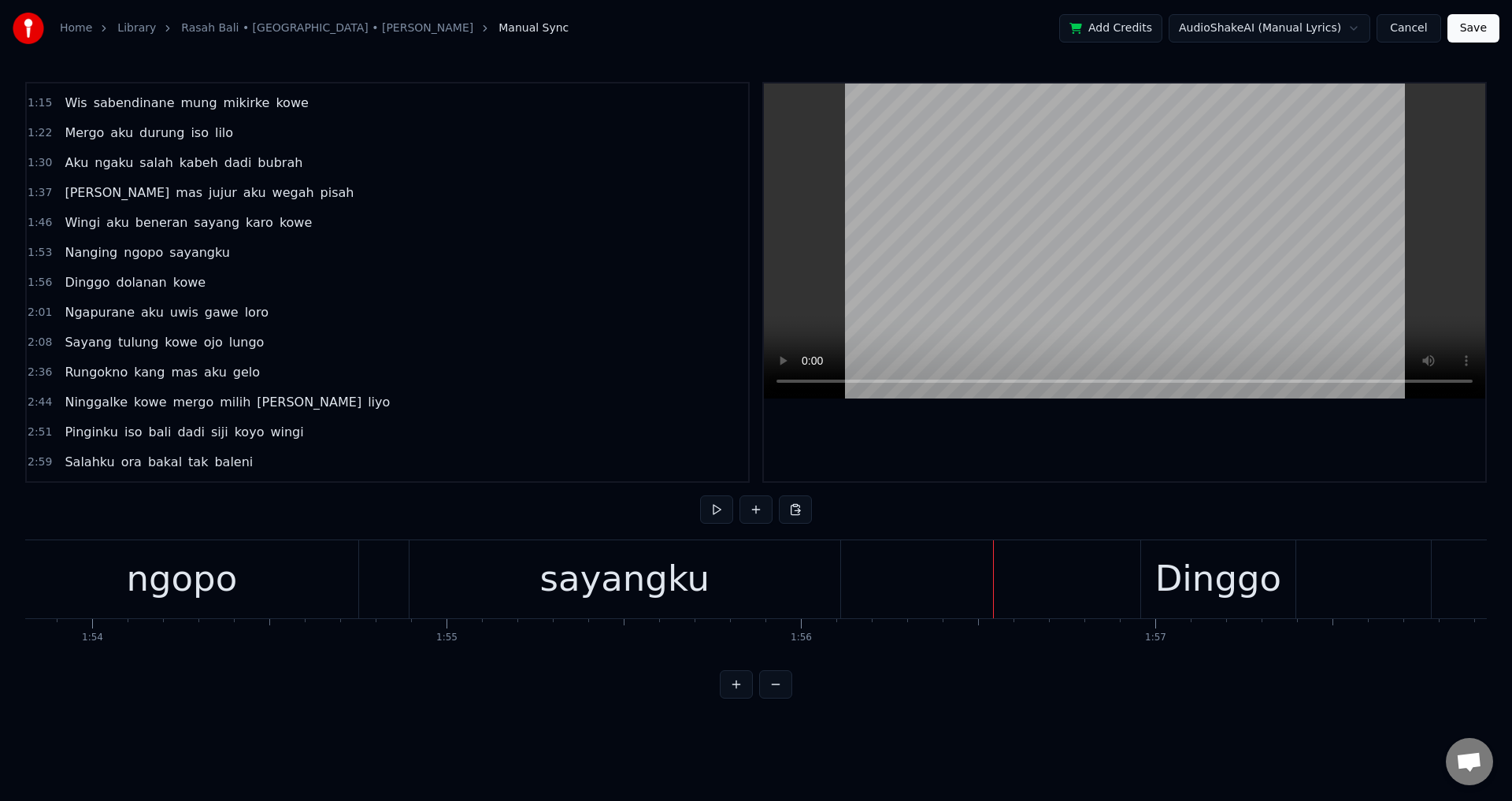
click at [1191, 461] on div at bounding box center [1124, 282] width 721 height 398
click at [1190, 465] on div at bounding box center [1124, 282] width 721 height 398
click at [1186, 608] on div "Dinggo" at bounding box center [1217, 579] width 154 height 78
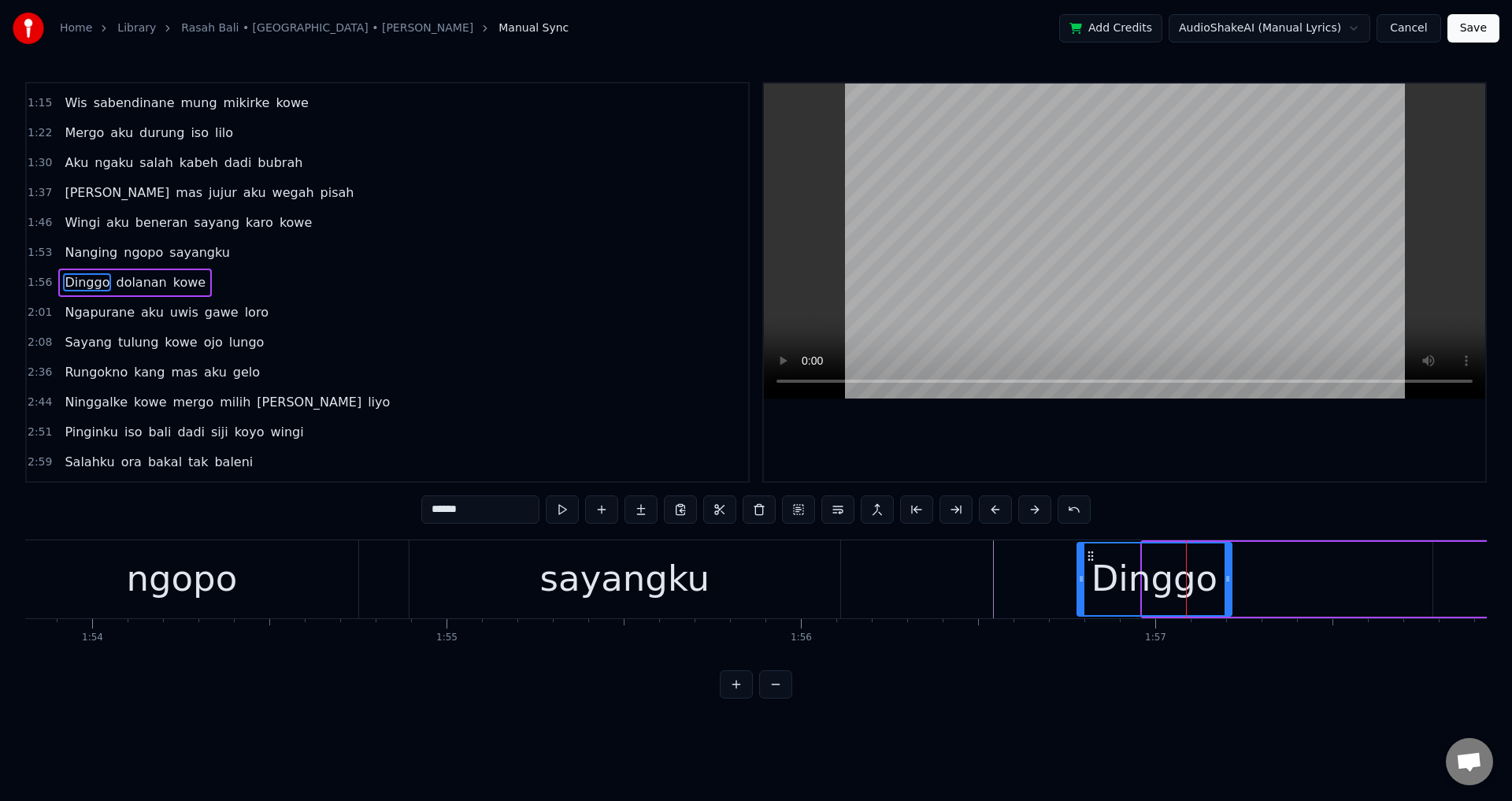
drag, startPoint x: 1141, startPoint y: 557, endPoint x: 1091, endPoint y: 569, distance: 51.4
click at [1091, 569] on div "Dinggo" at bounding box center [1154, 579] width 152 height 71
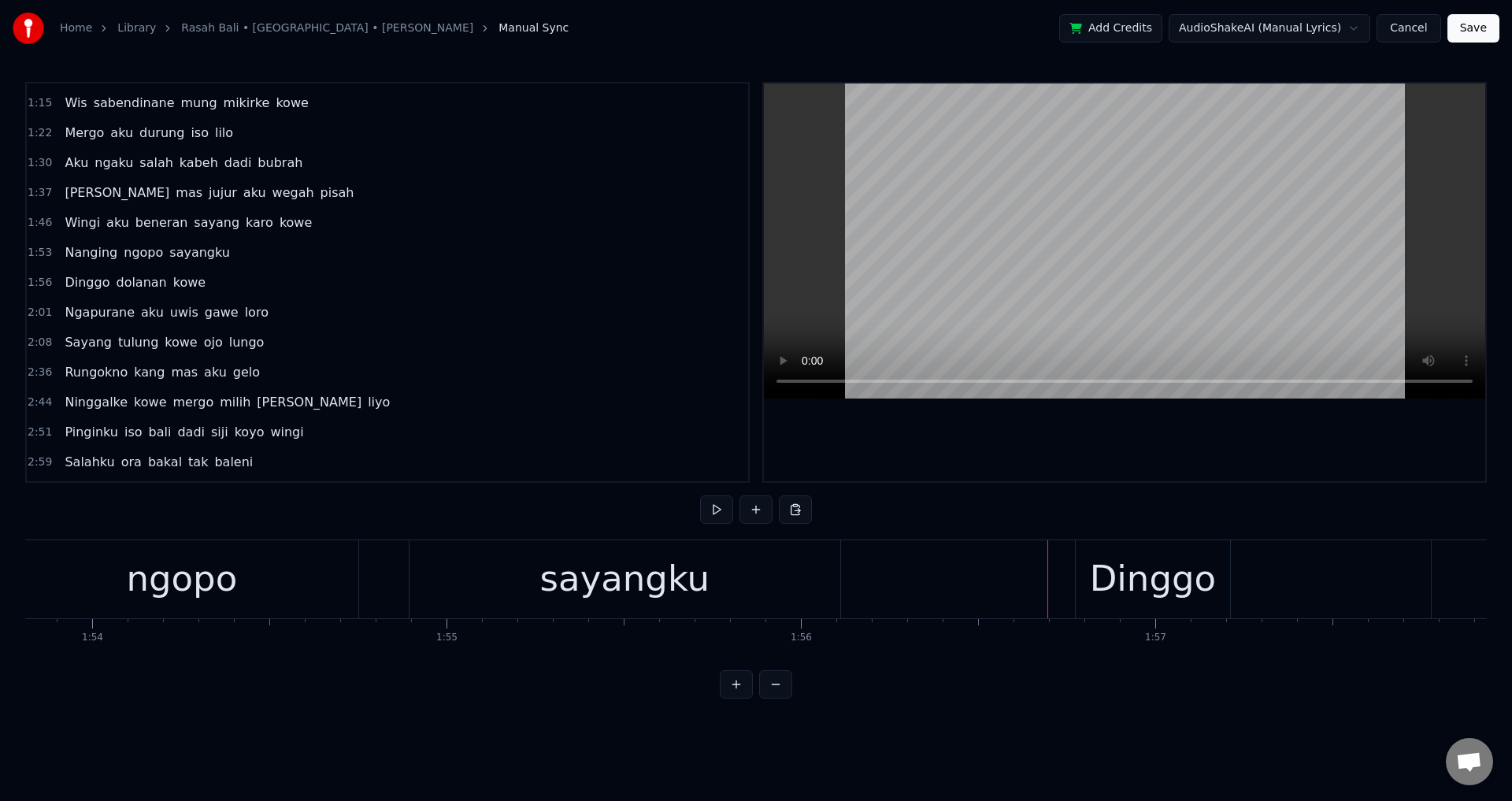
click at [1123, 496] on div "0:31 Opo ora ngerti [PERSON_NAME] ati iki 0:38 Mbiyen kowe tau ngelarani 0:46 […" at bounding box center [756, 391] width 1462 height 617
click at [1133, 466] on div at bounding box center [1124, 282] width 721 height 398
click at [1141, 456] on div at bounding box center [1124, 282] width 721 height 398
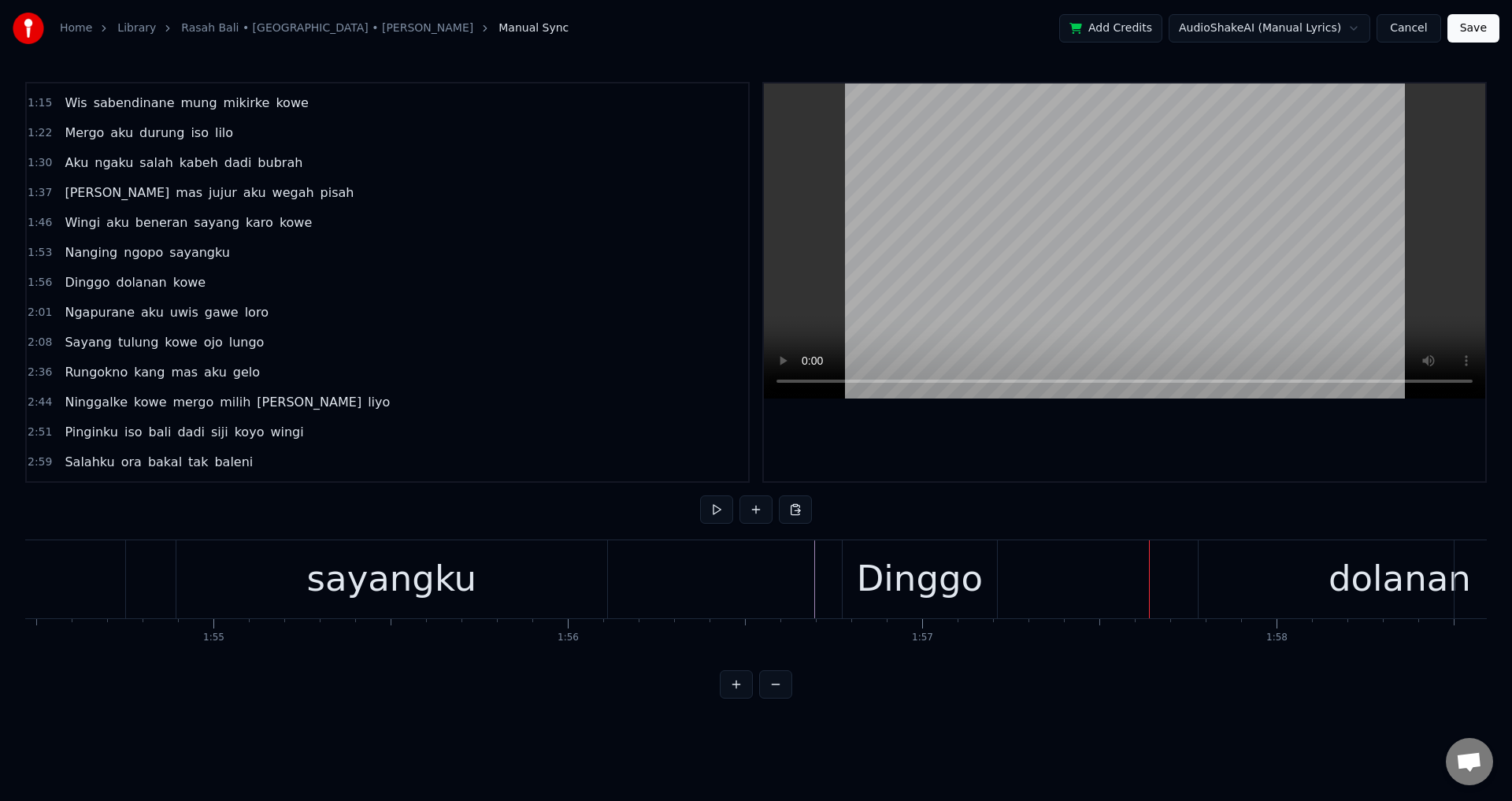
scroll to position [0, 40734]
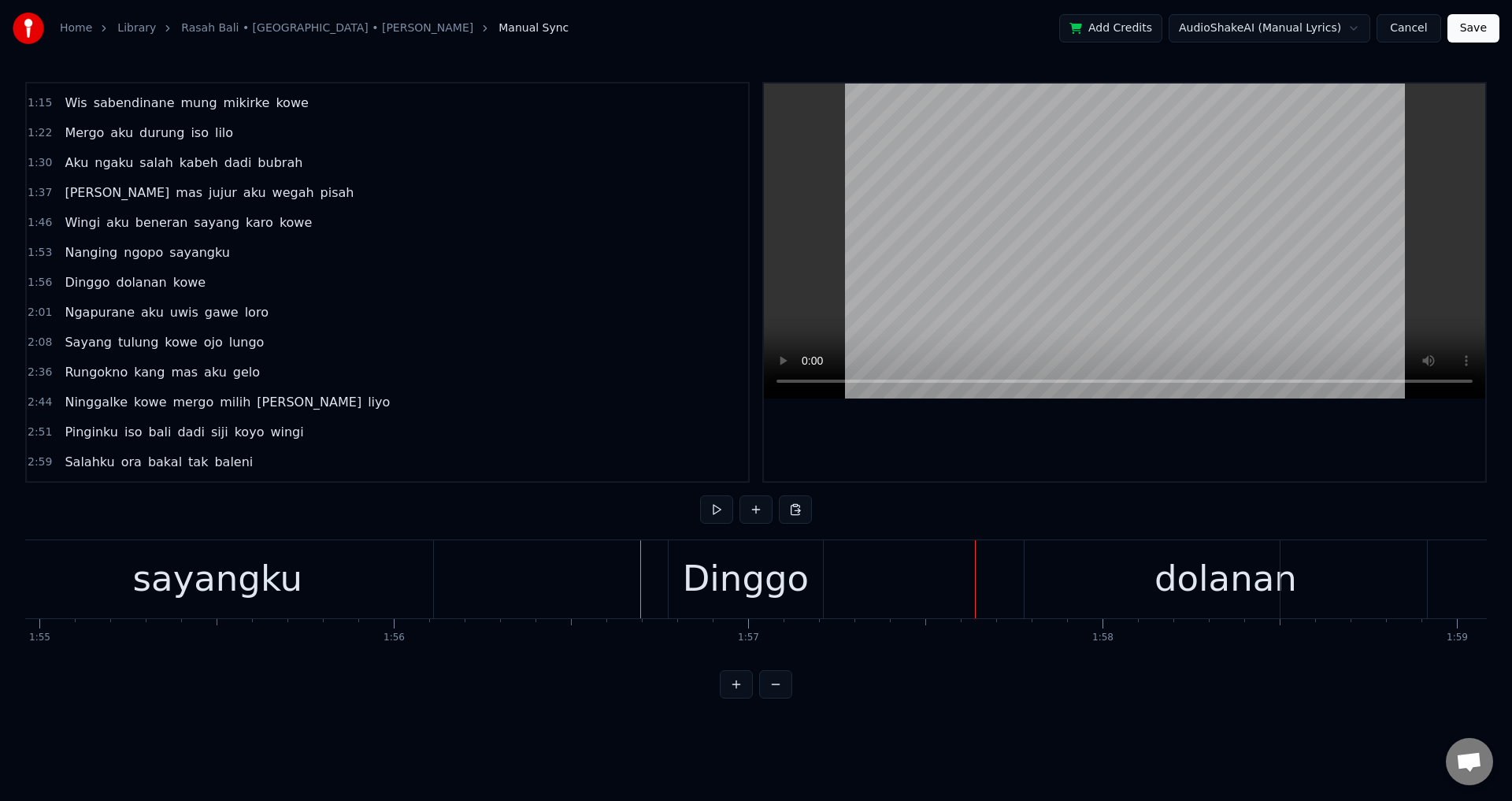
click at [1220, 597] on div "dolanan" at bounding box center [1225, 578] width 142 height 53
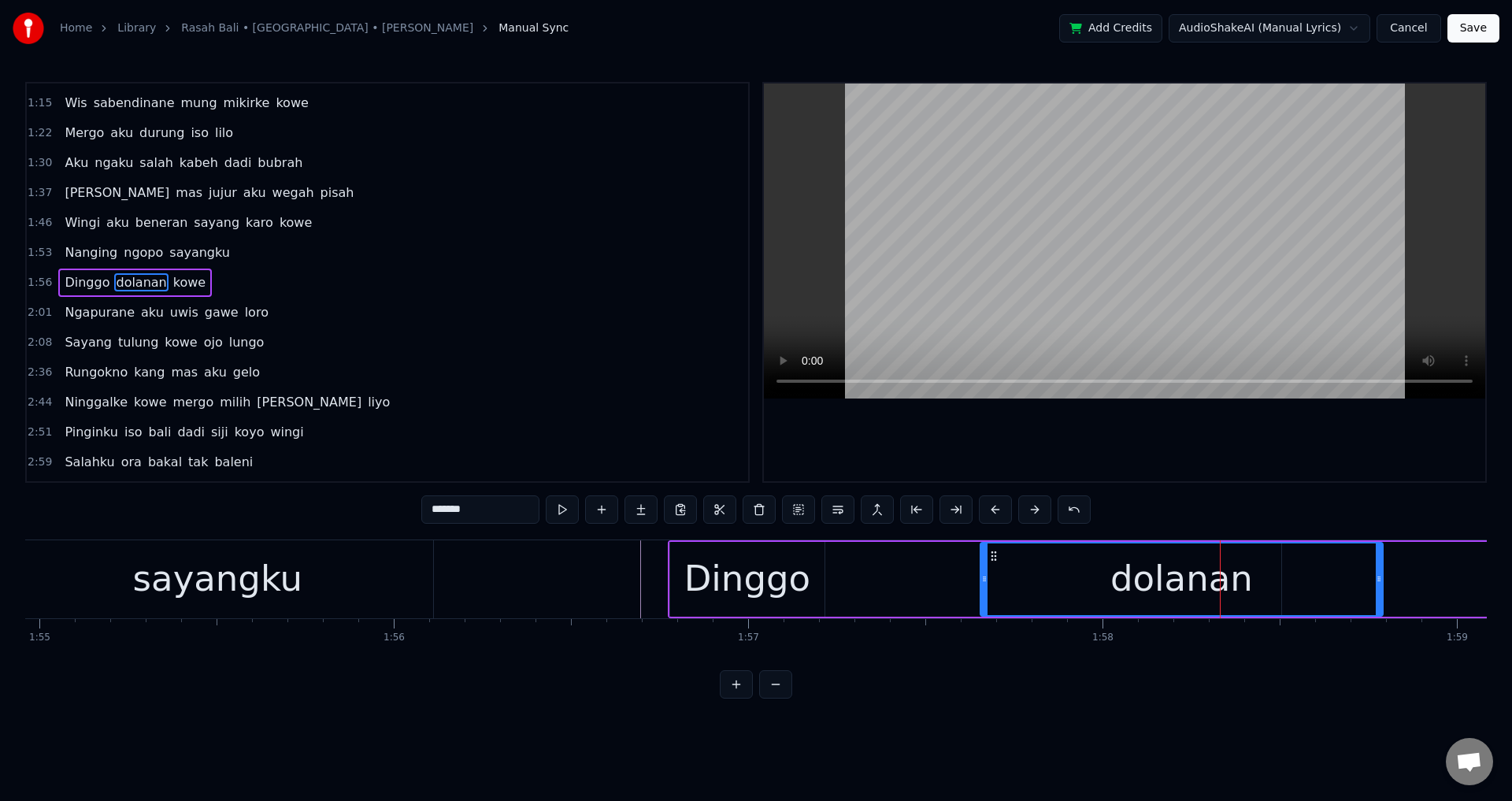
drag, startPoint x: 1036, startPoint y: 557, endPoint x: 992, endPoint y: 557, distance: 44.0
click at [992, 557] on icon at bounding box center [994, 557] width 13 height 13
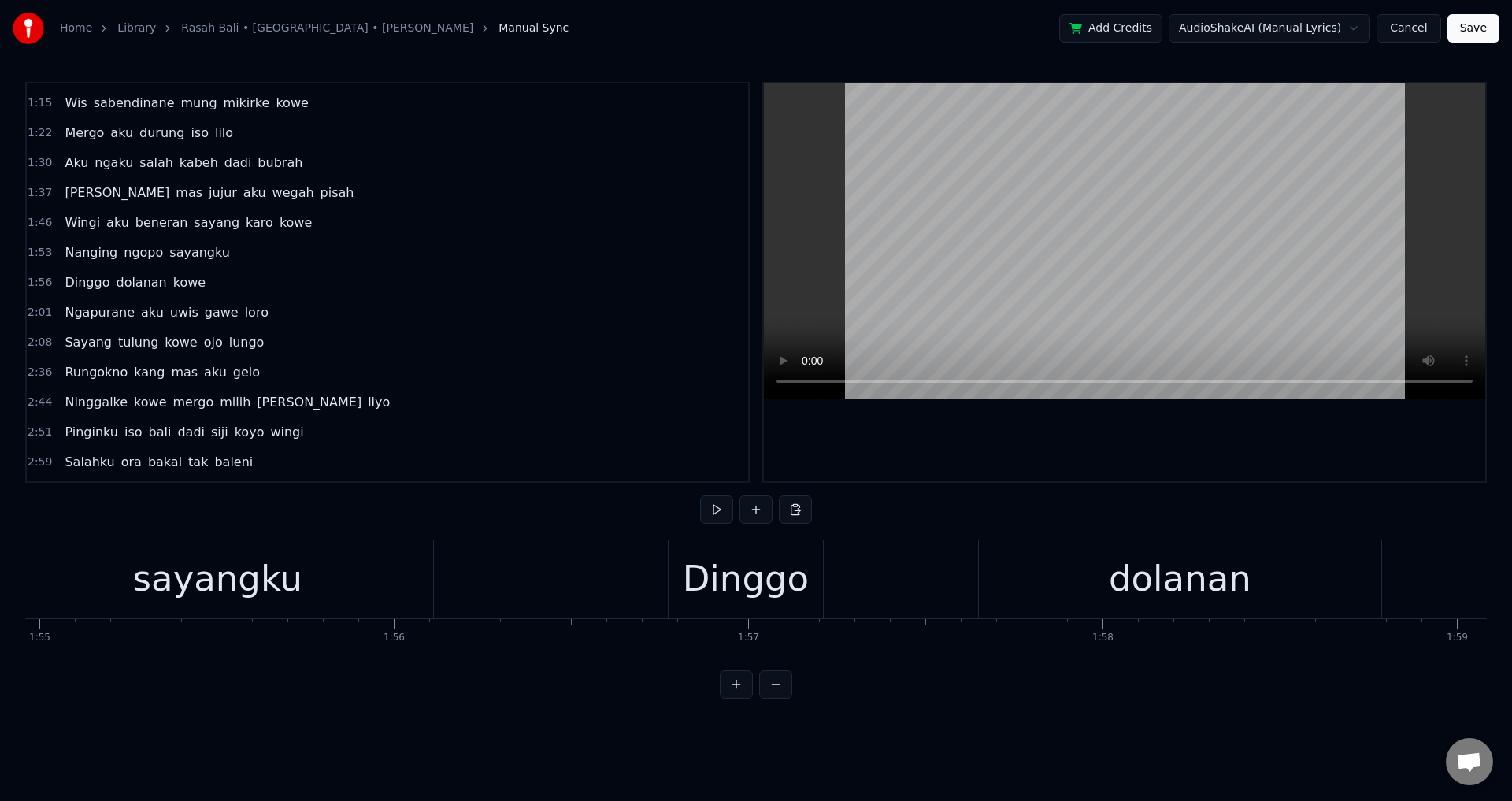
click at [1072, 453] on div at bounding box center [1124, 282] width 721 height 398
click at [716, 594] on div "Dinggo" at bounding box center [746, 578] width 126 height 53
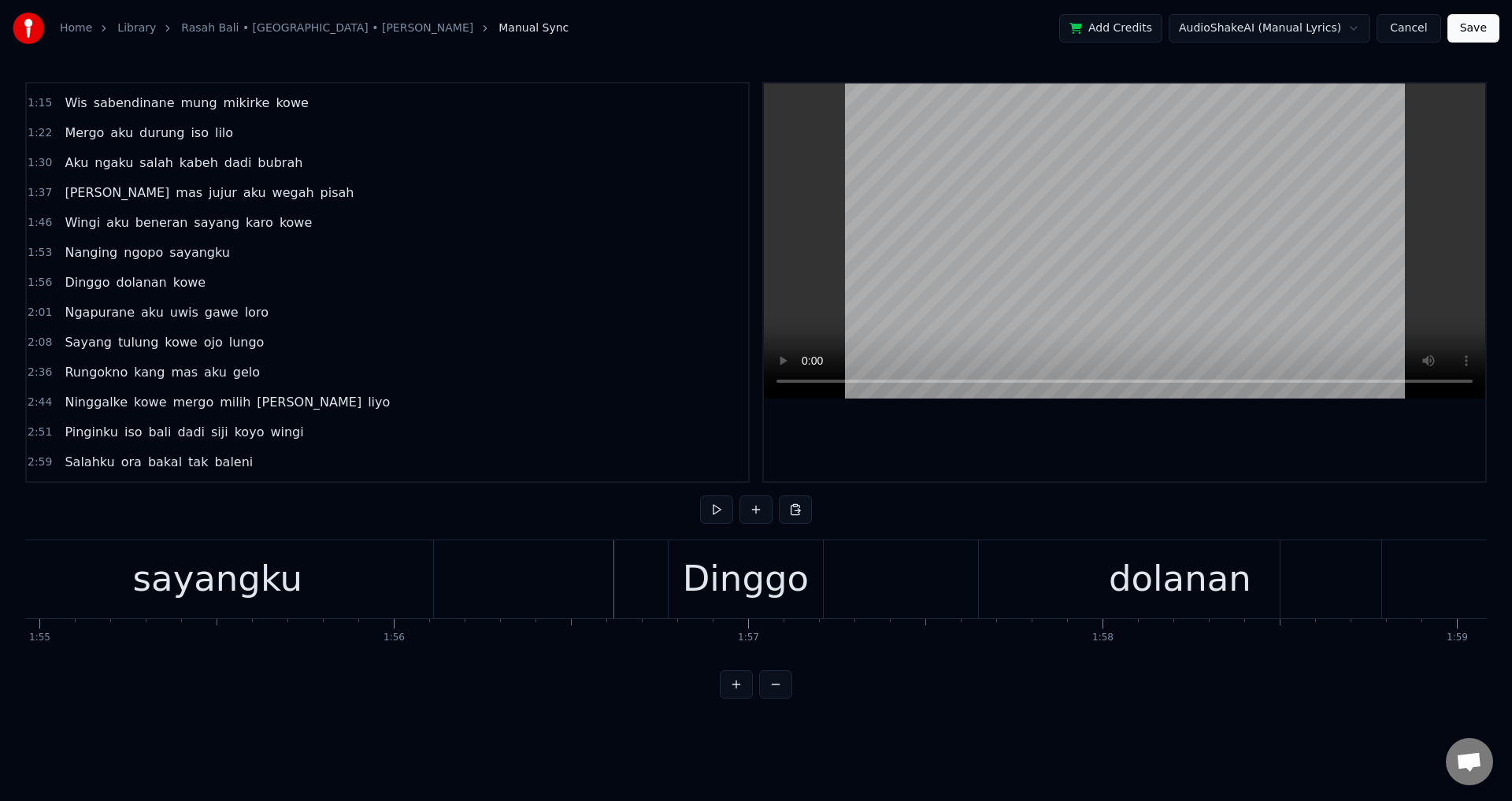
click at [1026, 463] on div at bounding box center [1124, 282] width 721 height 398
click at [1026, 454] on div at bounding box center [1124, 282] width 721 height 398
click at [1032, 588] on div "dolanan" at bounding box center [1180, 579] width 402 height 78
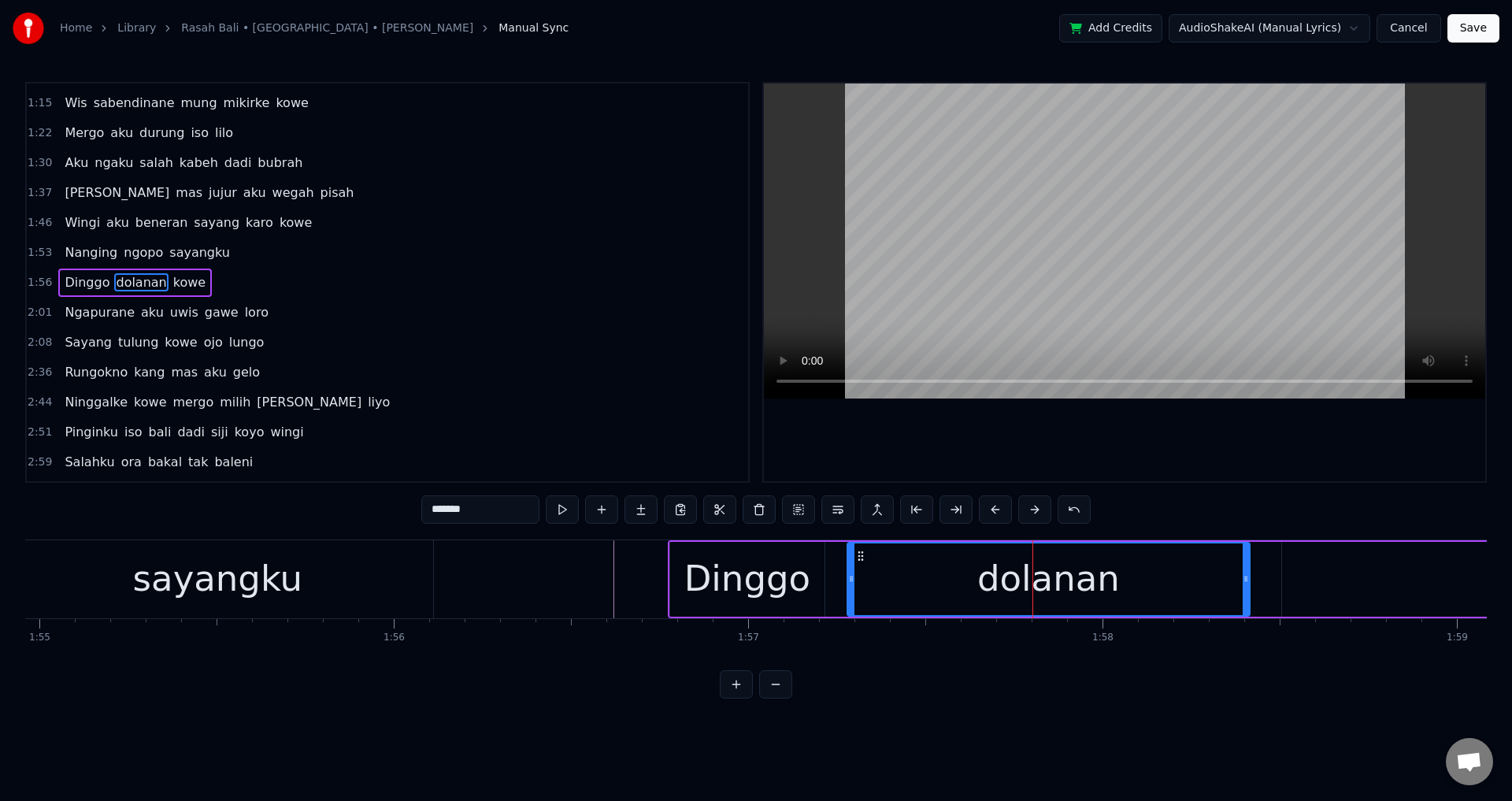
drag, startPoint x: 993, startPoint y: 555, endPoint x: 861, endPoint y: 566, distance: 132.5
click at [861, 566] on div "dolanan" at bounding box center [1049, 579] width 401 height 71
click at [818, 583] on div "Dinggo" at bounding box center [747, 579] width 154 height 75
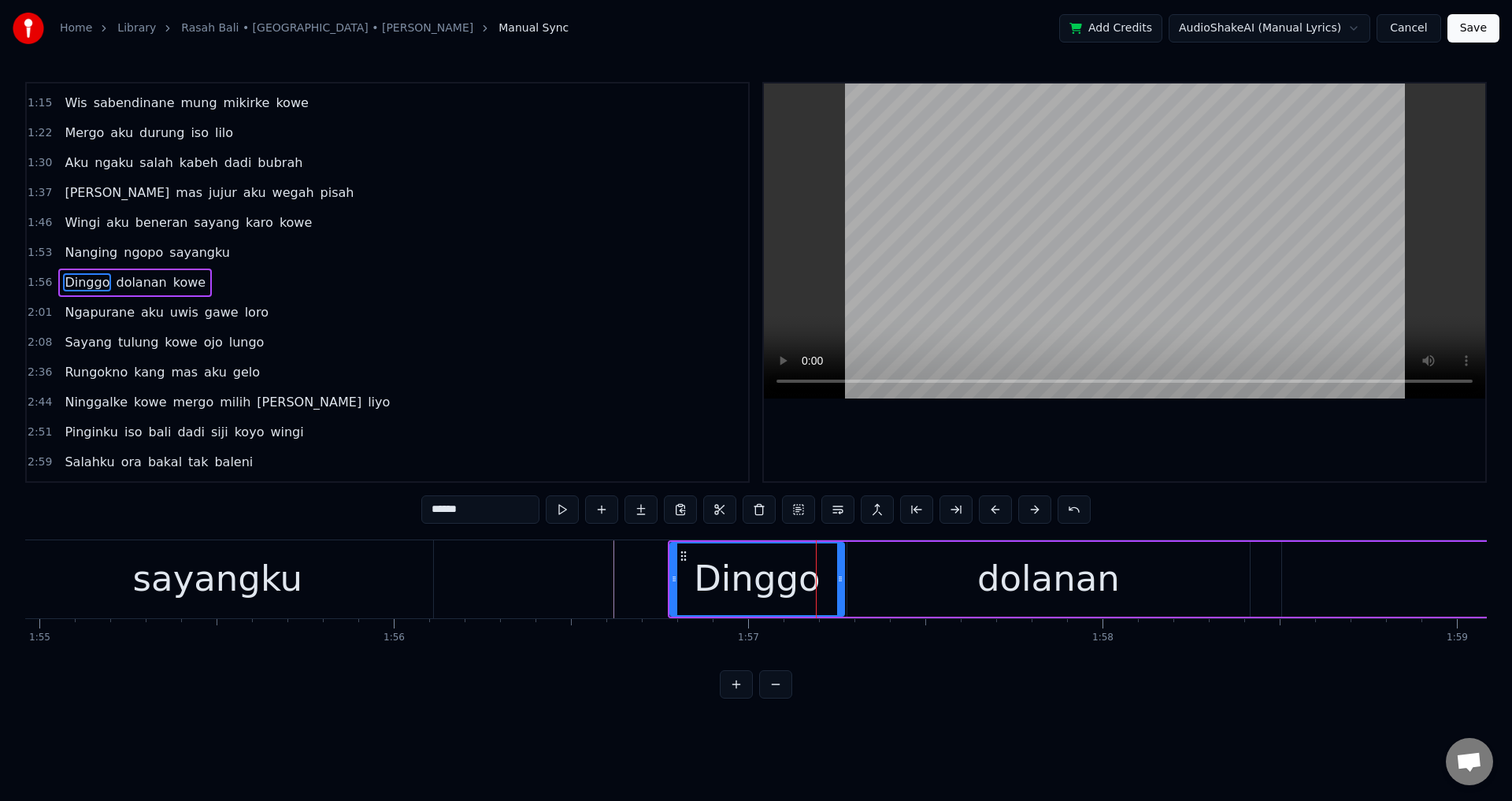
drag, startPoint x: 820, startPoint y: 577, endPoint x: 841, endPoint y: 577, distance: 21.0
click at [840, 577] on circle at bounding box center [839, 576] width 1 height 1
click at [759, 576] on div "Dinggo" at bounding box center [757, 578] width 126 height 53
click at [998, 423] on div at bounding box center [1124, 282] width 721 height 398
click at [1003, 430] on div at bounding box center [1124, 282] width 721 height 398
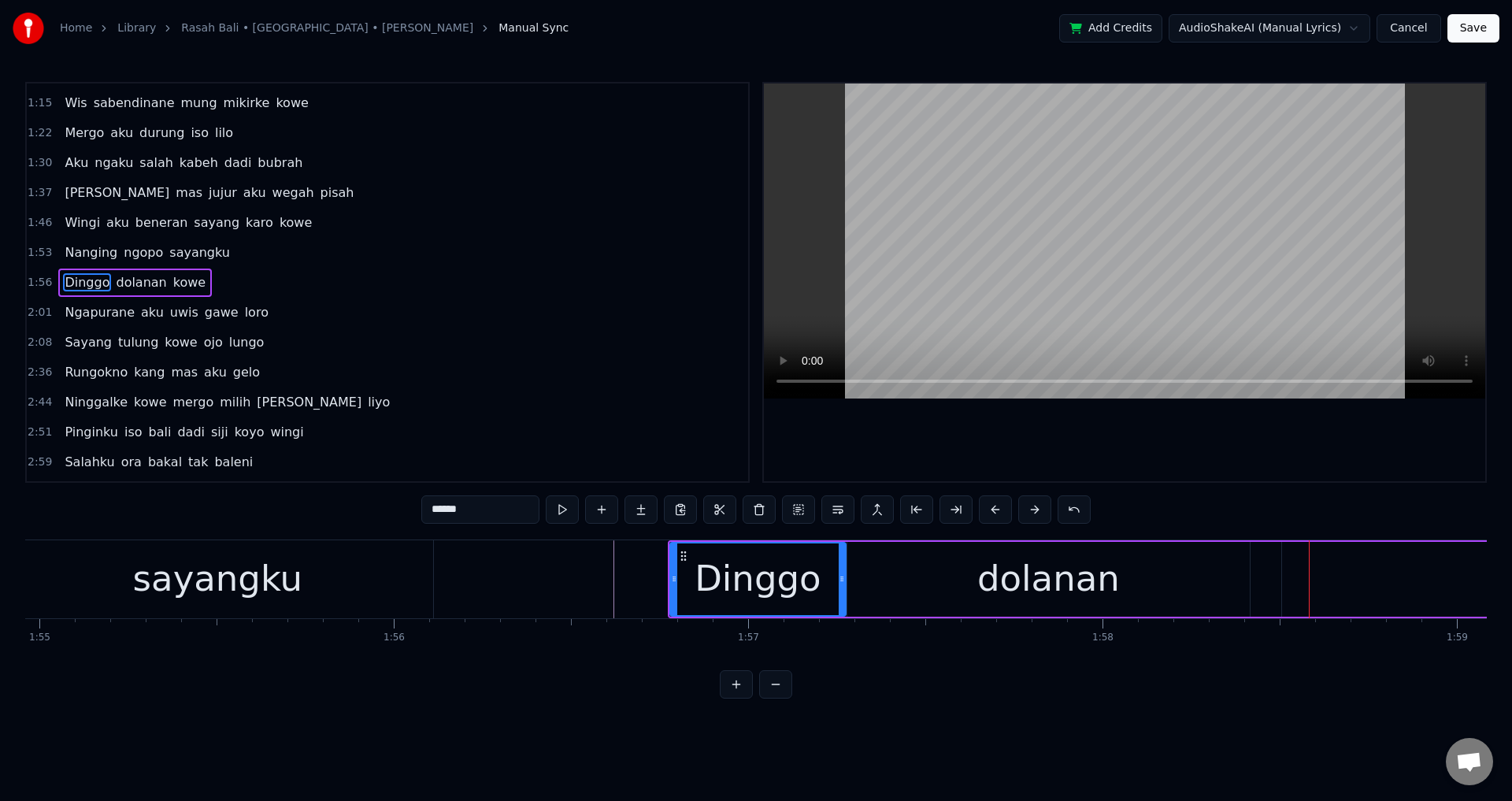
click at [1003, 430] on div at bounding box center [1124, 282] width 721 height 398
click at [1003, 432] on div at bounding box center [1124, 282] width 721 height 398
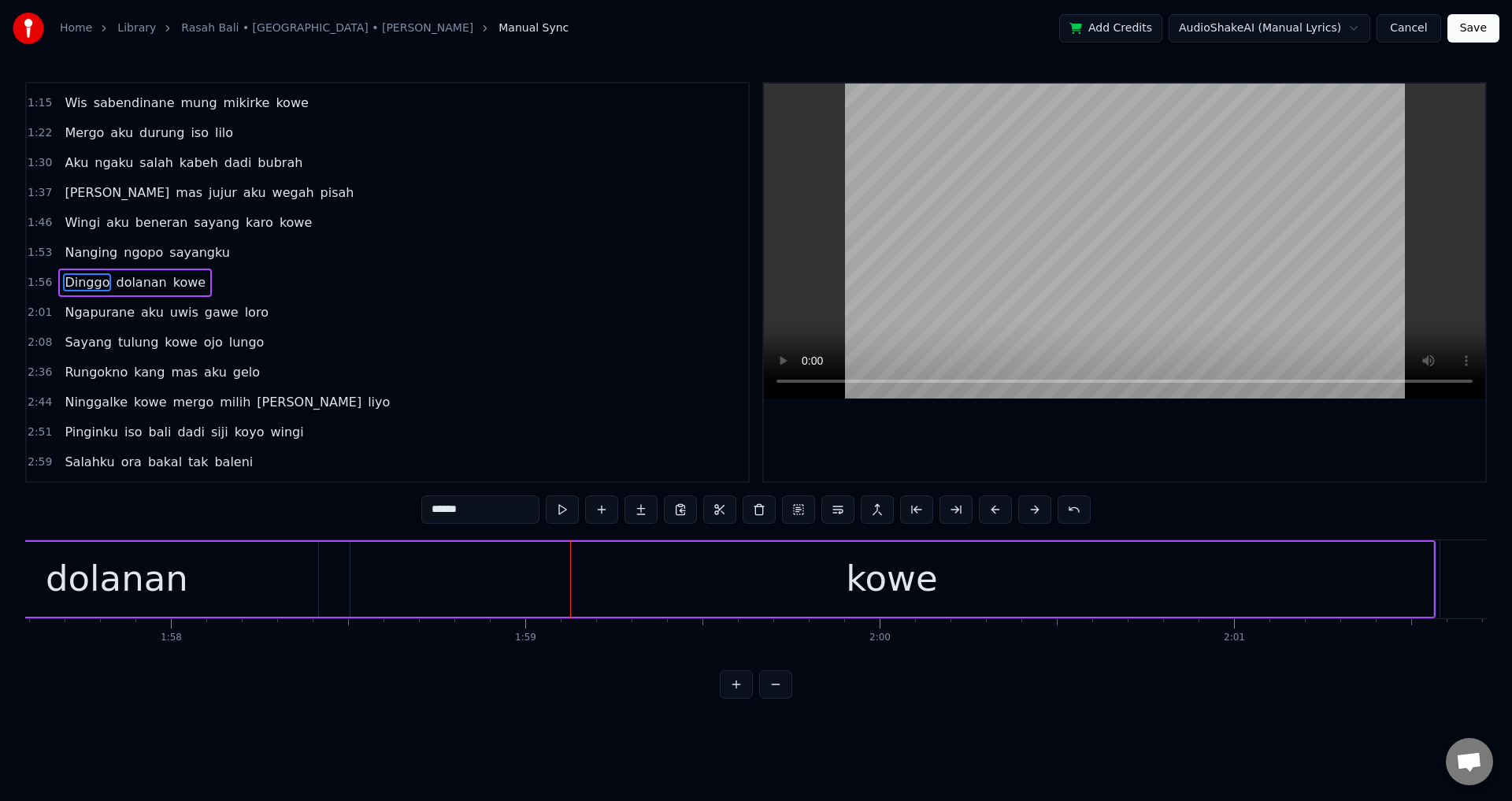
scroll to position [0, 41200]
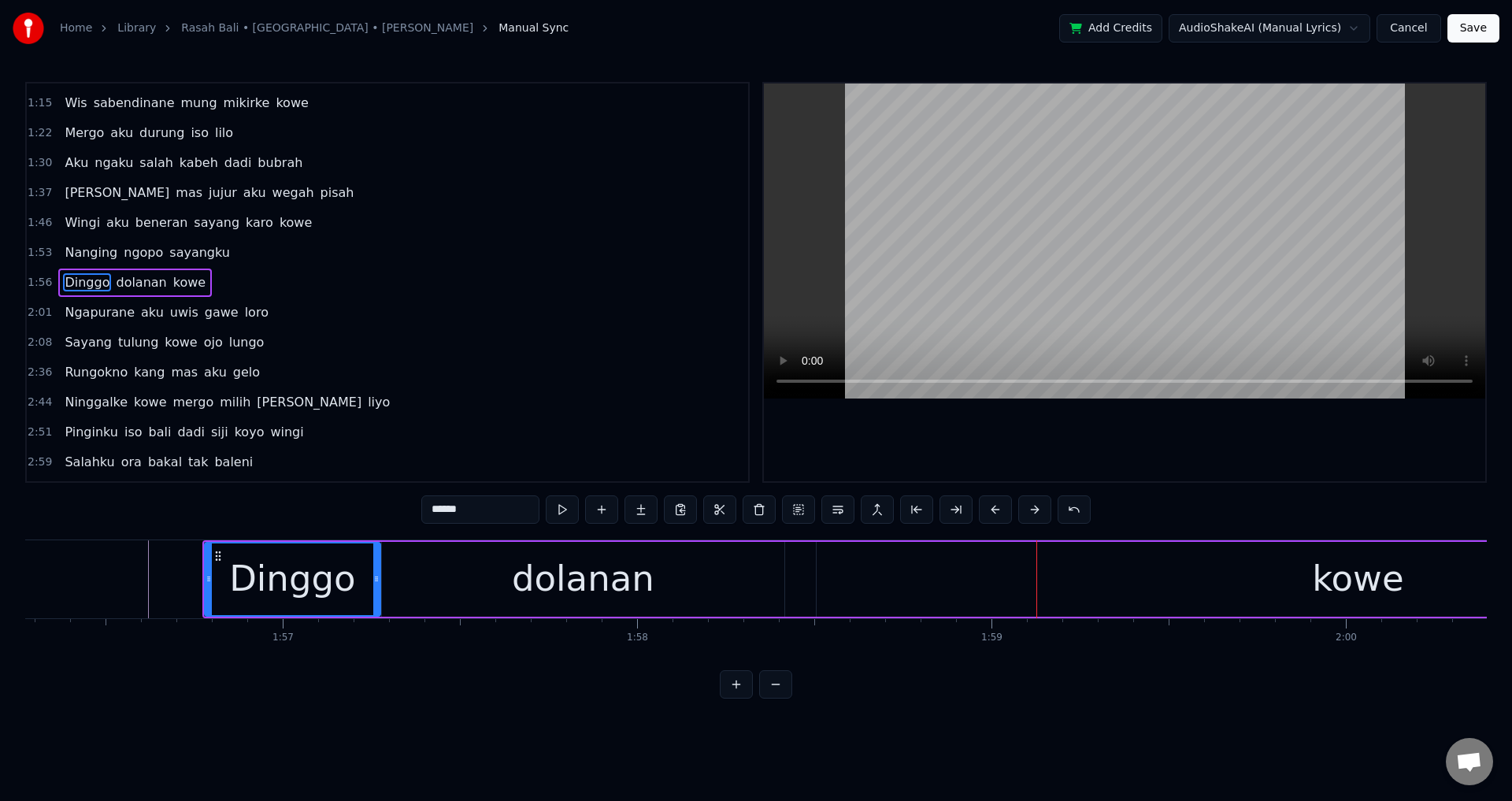
click at [560, 594] on div "dolanan" at bounding box center [583, 578] width 142 height 53
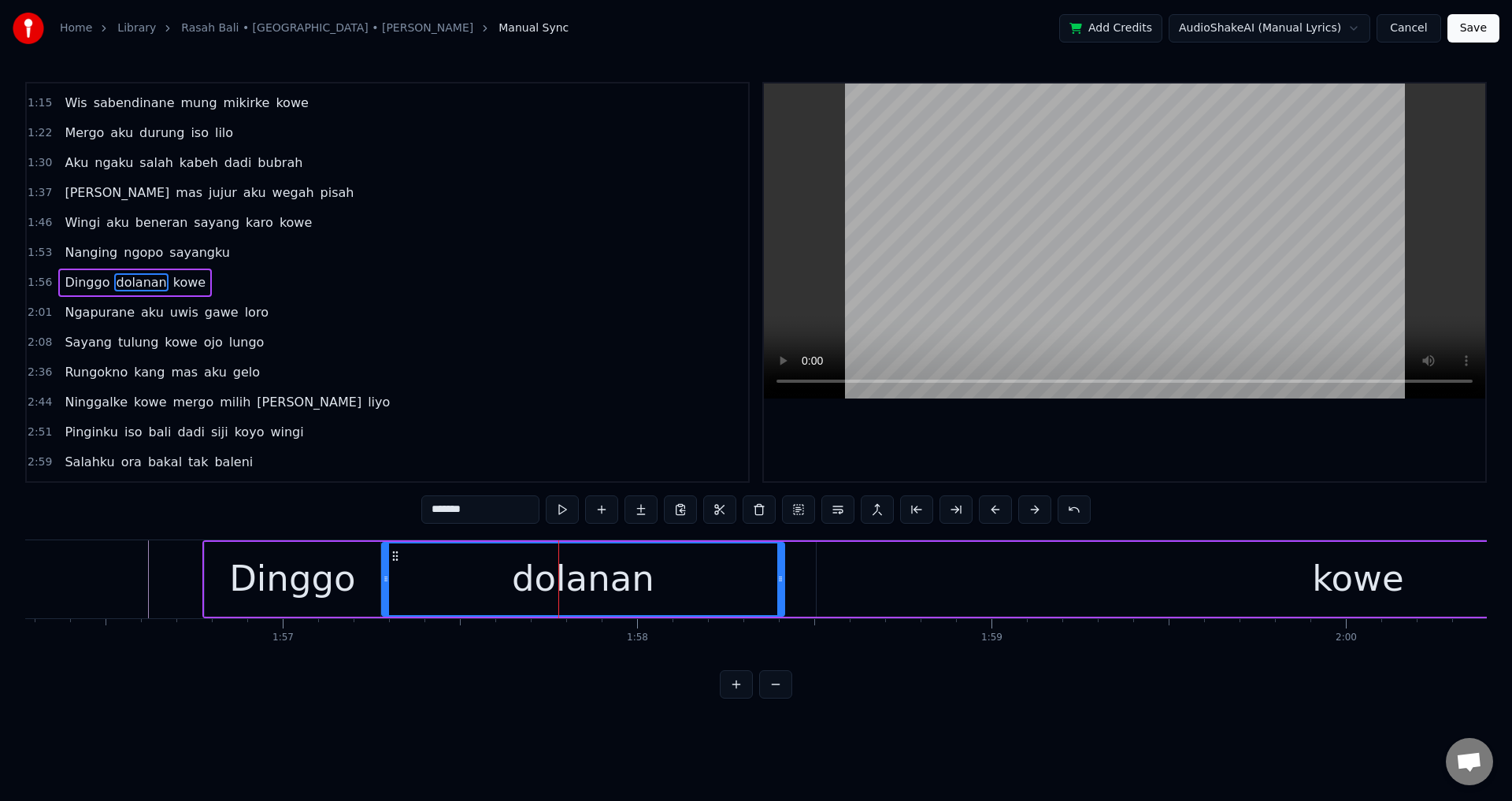
click at [1077, 426] on div at bounding box center [1124, 282] width 721 height 398
click at [1058, 436] on div at bounding box center [1124, 282] width 721 height 398
drag, startPoint x: 780, startPoint y: 575, endPoint x: 810, endPoint y: 575, distance: 30.0
click at [810, 575] on icon at bounding box center [810, 579] width 6 height 13
click at [660, 575] on div "dolanan" at bounding box center [598, 578] width 142 height 53
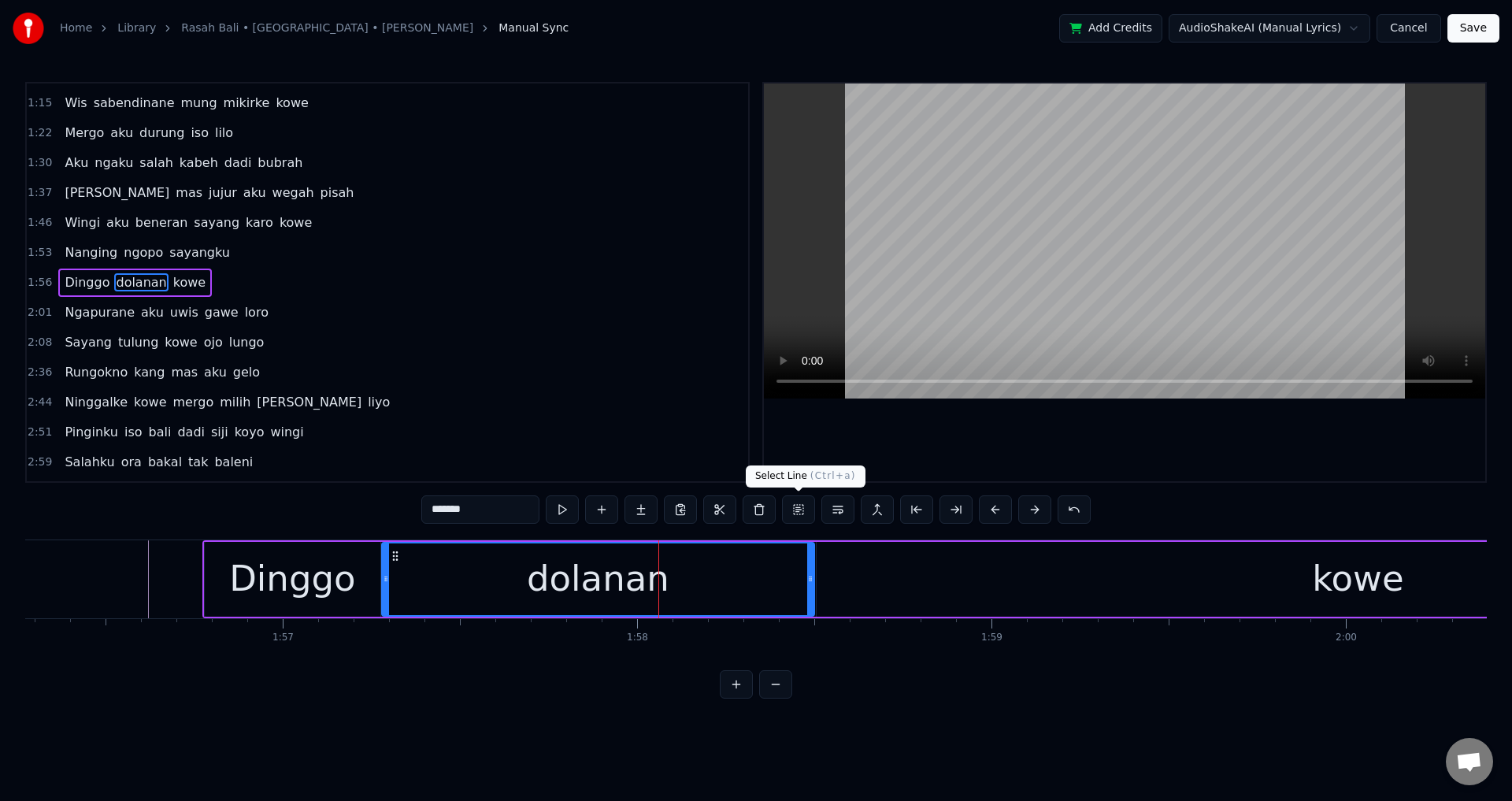
click at [972, 439] on div at bounding box center [1124, 282] width 721 height 398
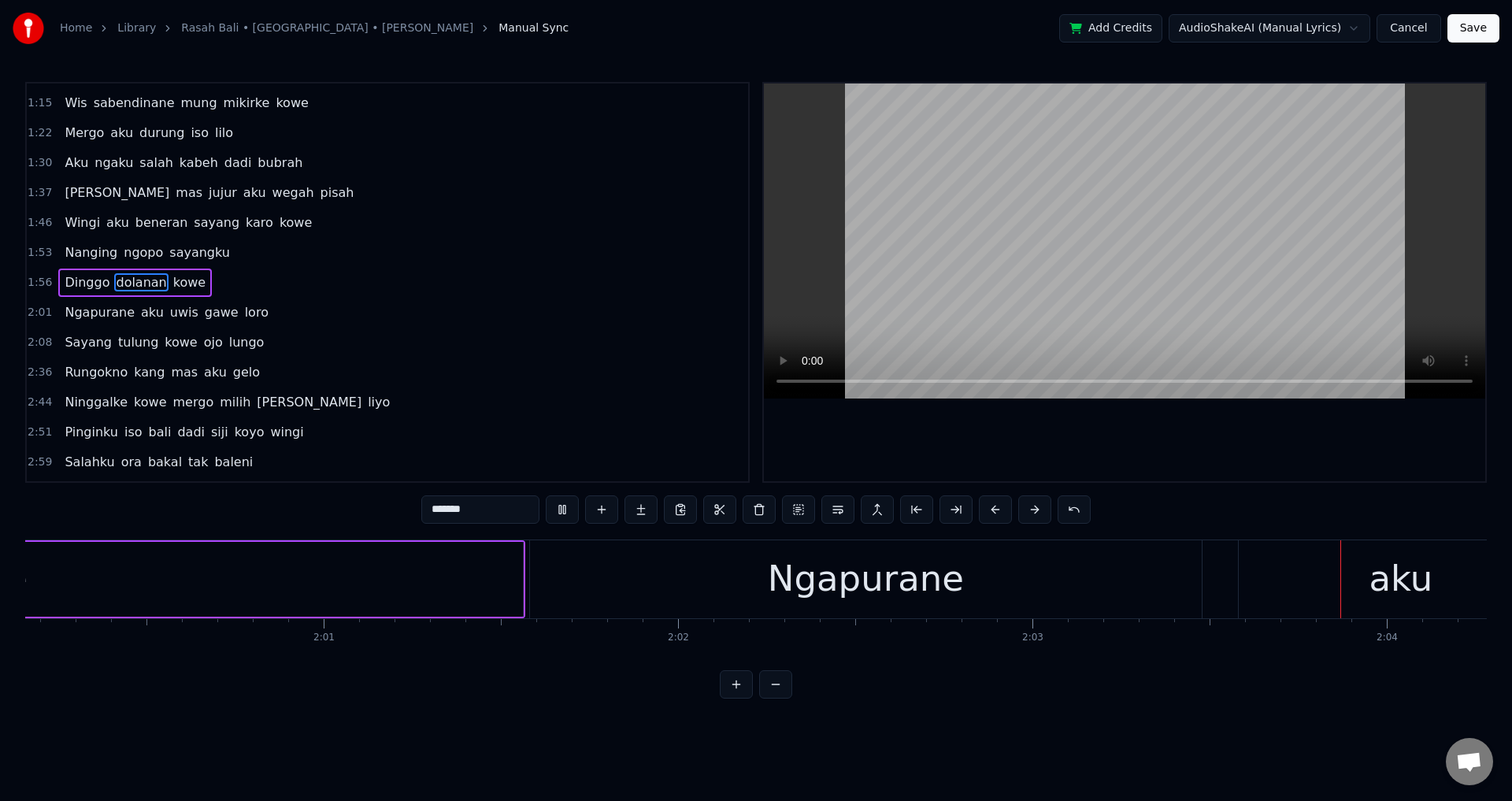
click at [1003, 456] on div at bounding box center [1124, 282] width 721 height 398
click at [1104, 572] on div "Ngapurane" at bounding box center [866, 579] width 672 height 78
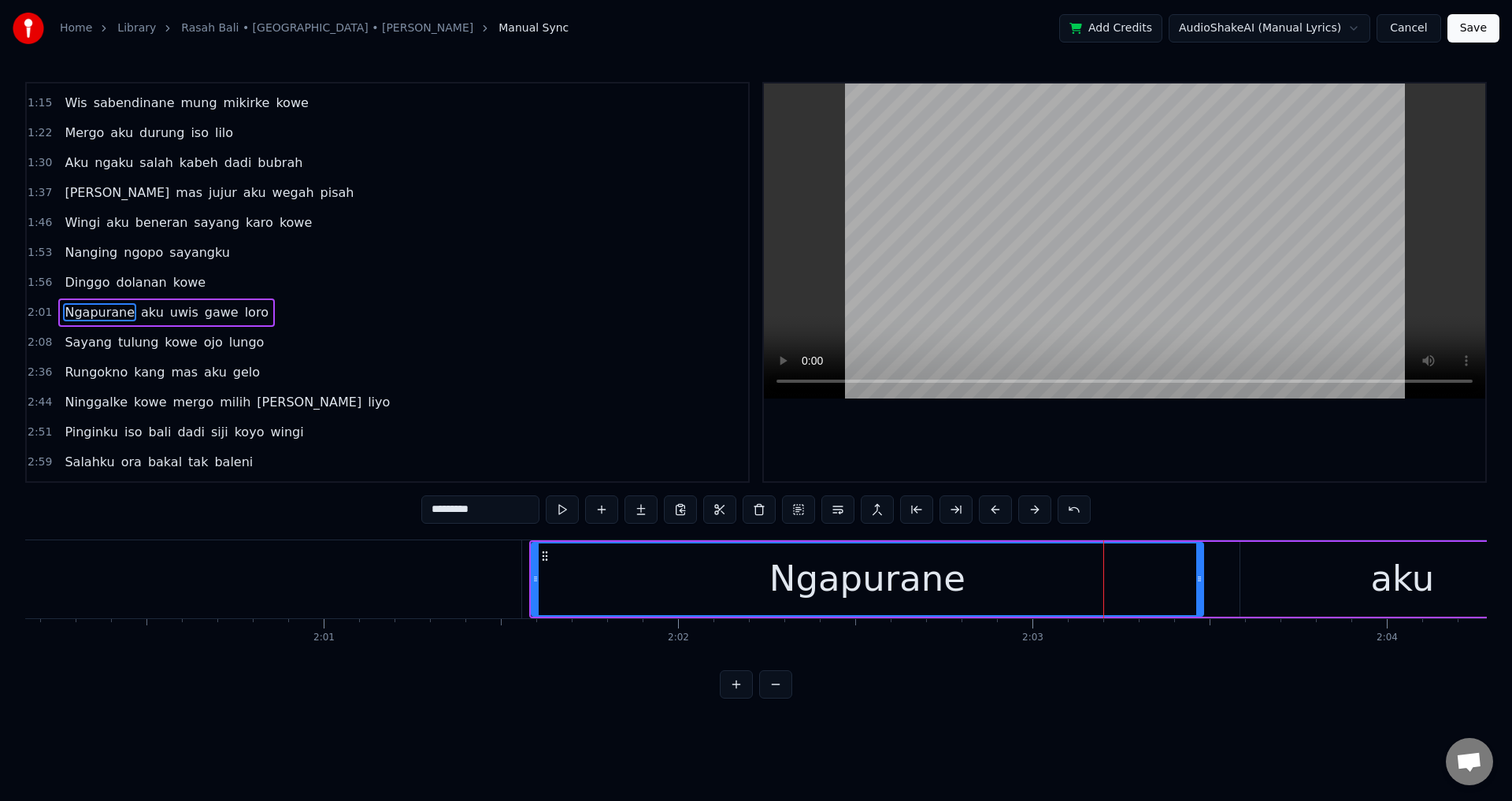
scroll to position [145, 0]
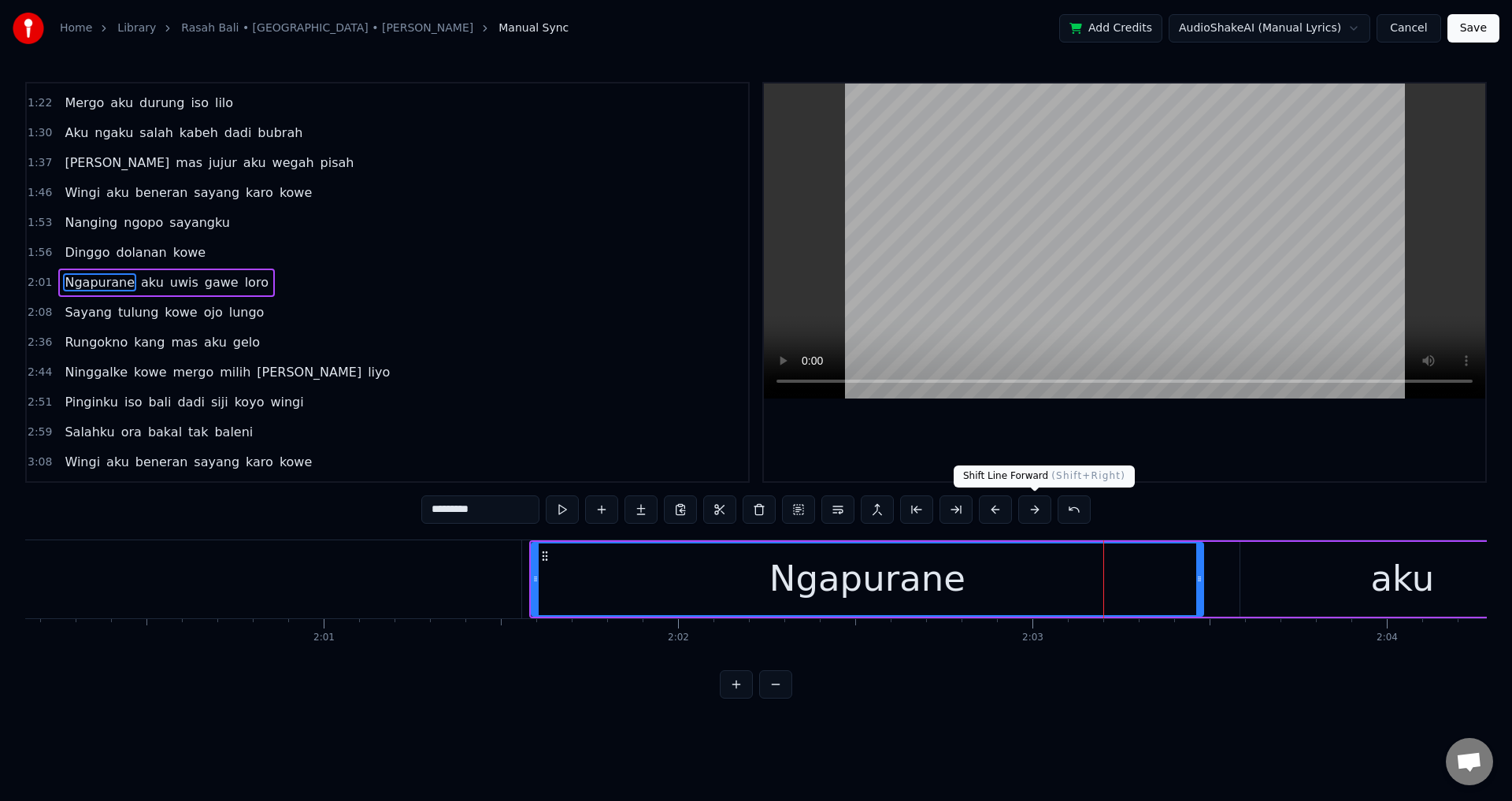
click at [1055, 437] on div at bounding box center [1124, 282] width 721 height 398
click at [1074, 435] on div at bounding box center [1124, 282] width 721 height 398
click at [1361, 585] on div "aku" at bounding box center [1403, 579] width 325 height 75
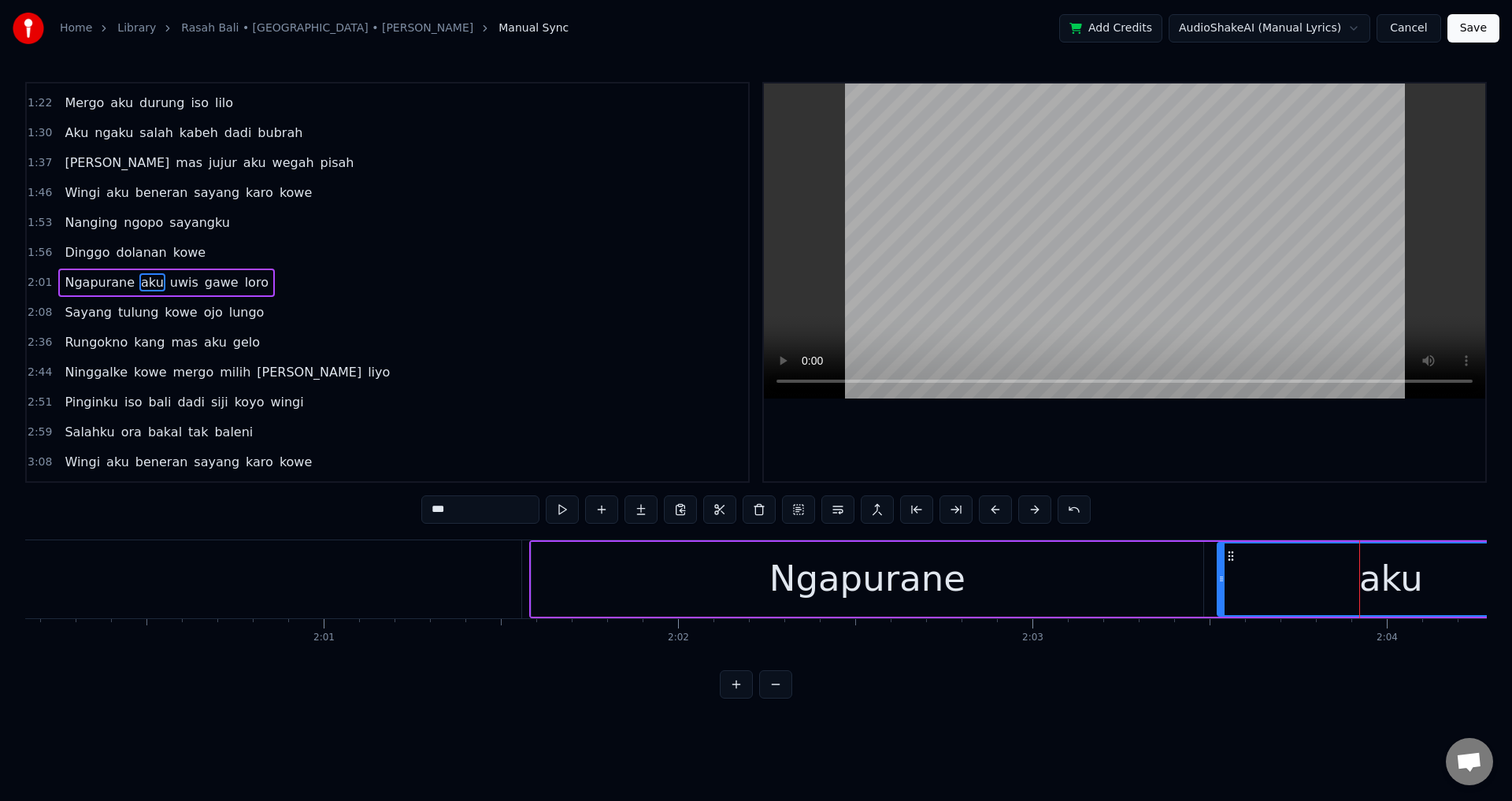
drag, startPoint x: 1241, startPoint y: 576, endPoint x: 1218, endPoint y: 580, distance: 23.3
click at [1218, 580] on icon at bounding box center [1221, 579] width 6 height 13
click at [1184, 583] on div "Ngapurane" at bounding box center [867, 579] width 672 height 75
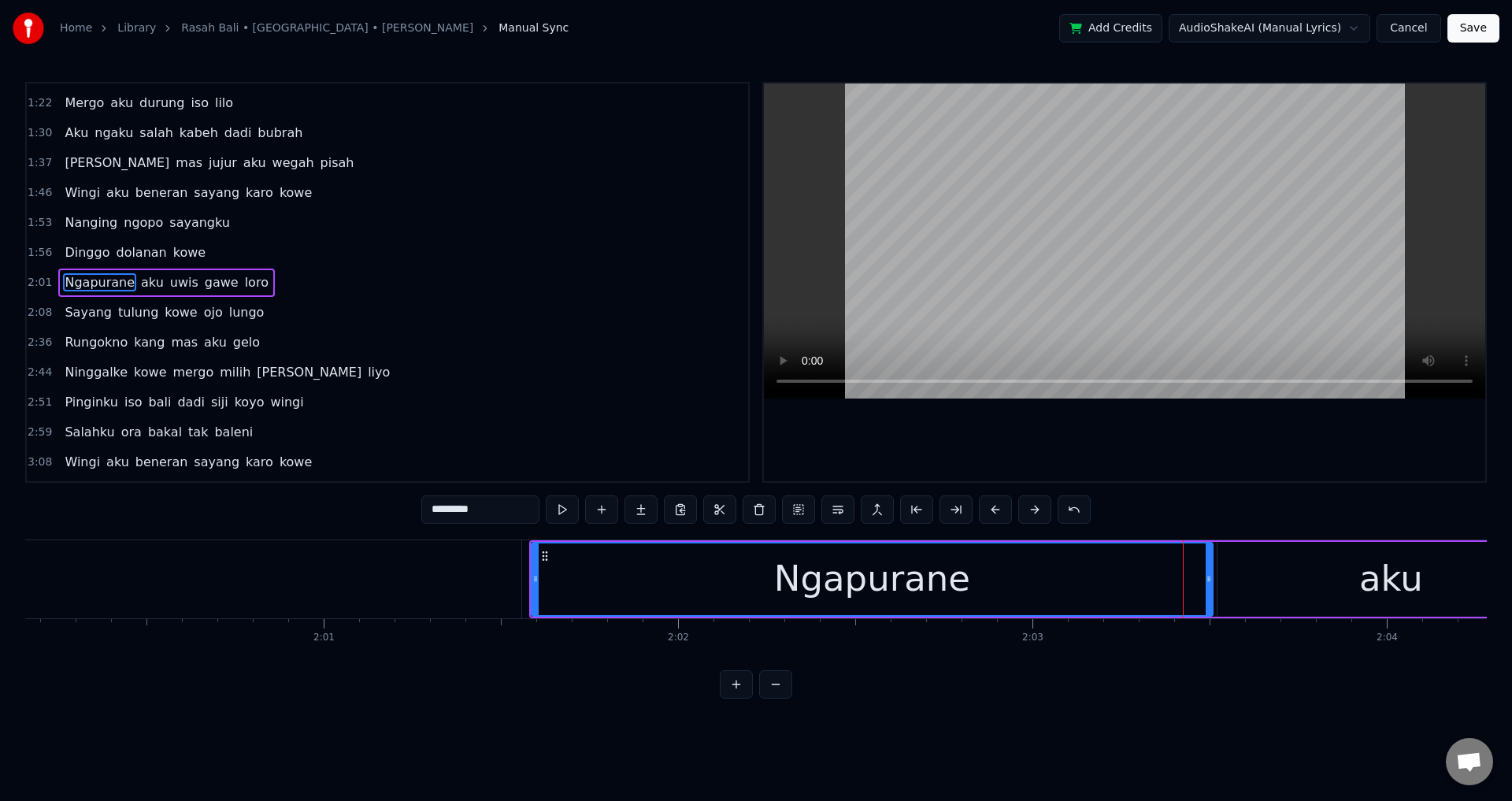
drag, startPoint x: 1199, startPoint y: 577, endPoint x: 1175, endPoint y: 583, distance: 24.7
click at [1209, 579] on icon at bounding box center [1208, 579] width 6 height 13
click at [855, 600] on div "Ngapurane" at bounding box center [871, 578] width 196 height 53
click at [1008, 453] on div at bounding box center [1124, 282] width 721 height 398
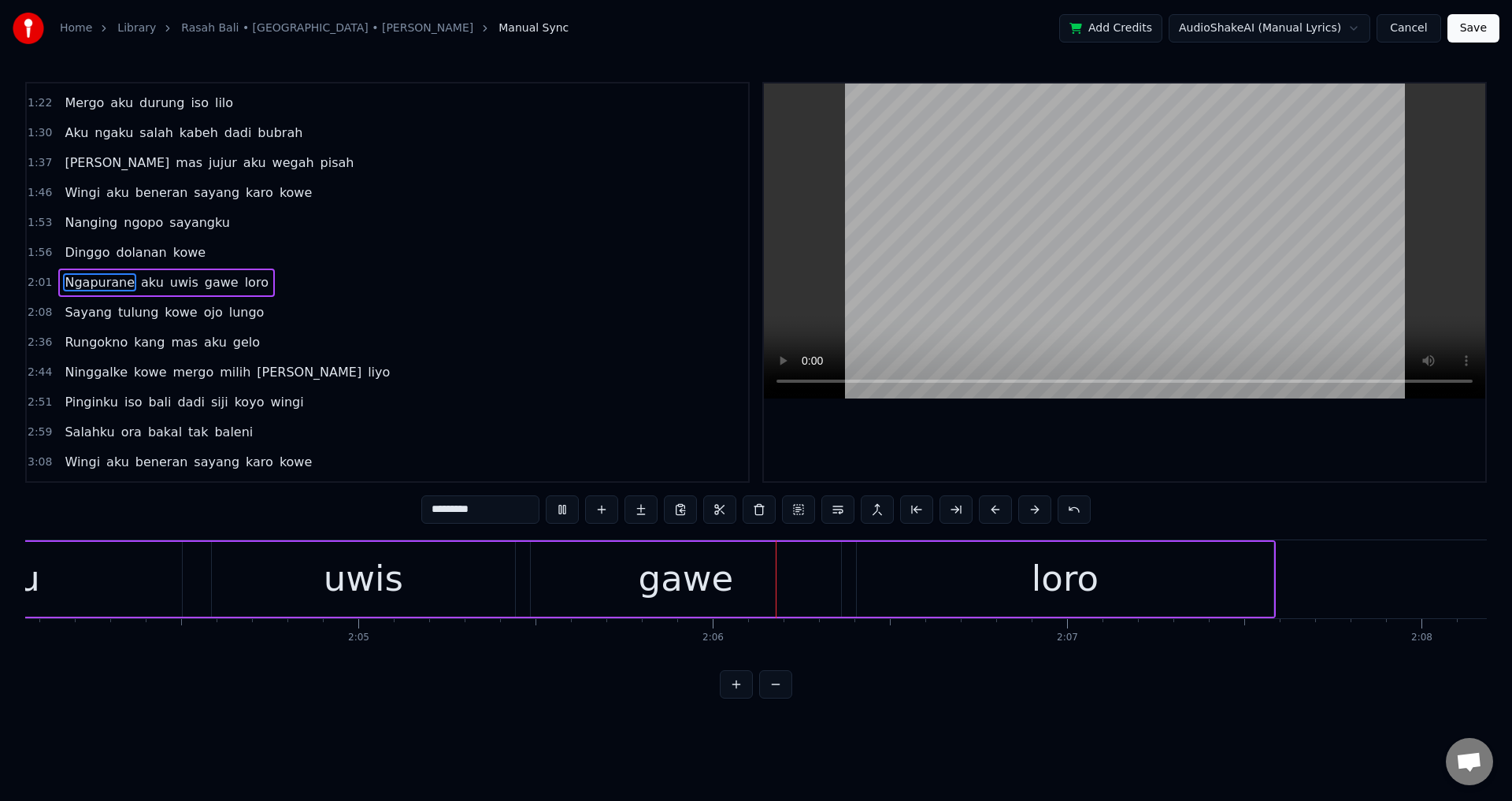
click at [1176, 465] on div at bounding box center [1124, 282] width 721 height 398
click at [472, 594] on div "uwis" at bounding box center [363, 579] width 303 height 75
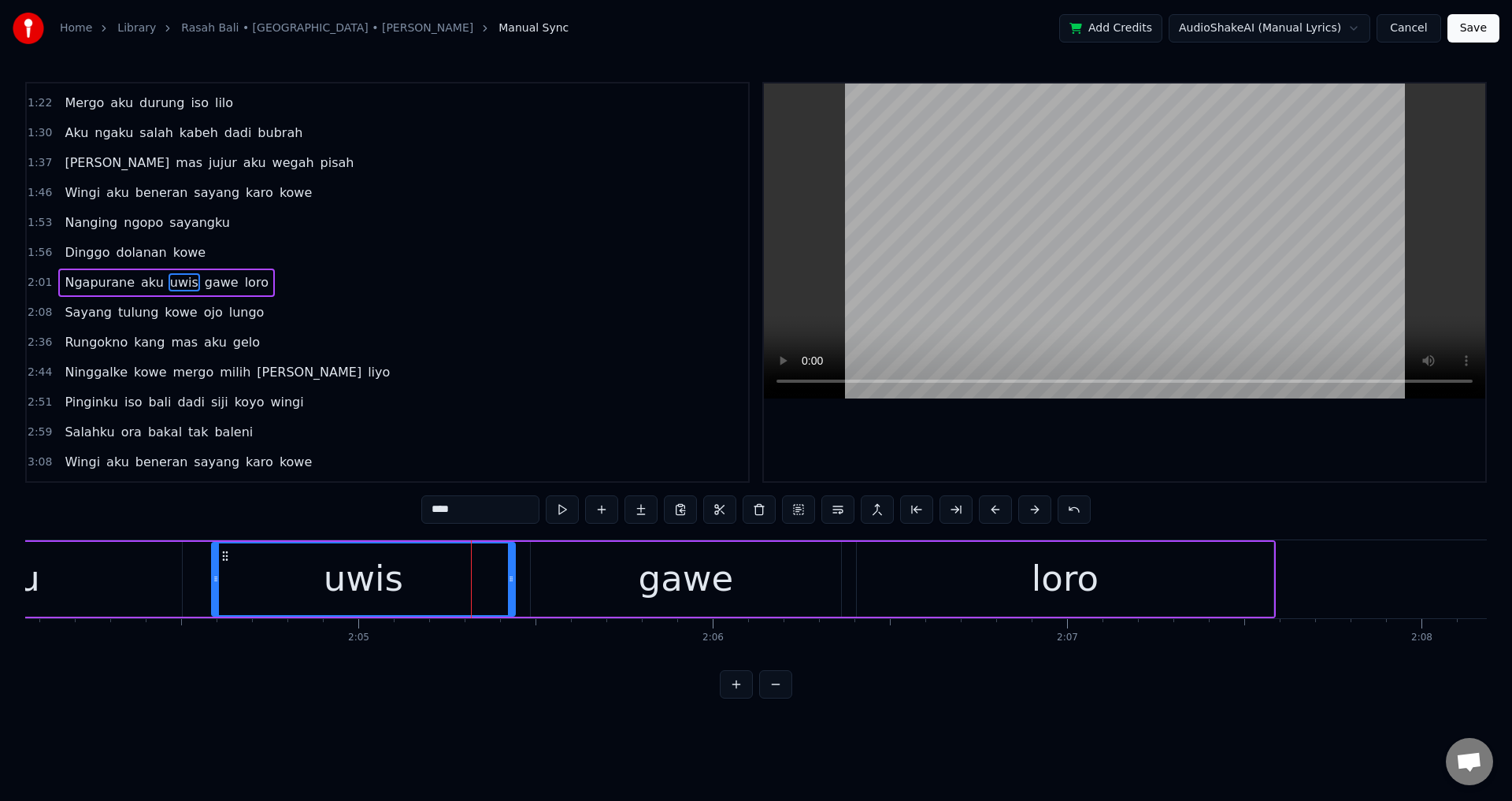
click at [1049, 448] on div at bounding box center [1124, 282] width 721 height 398
click at [1054, 432] on div at bounding box center [1124, 282] width 721 height 398
click at [586, 611] on div "gawe" at bounding box center [686, 579] width 310 height 75
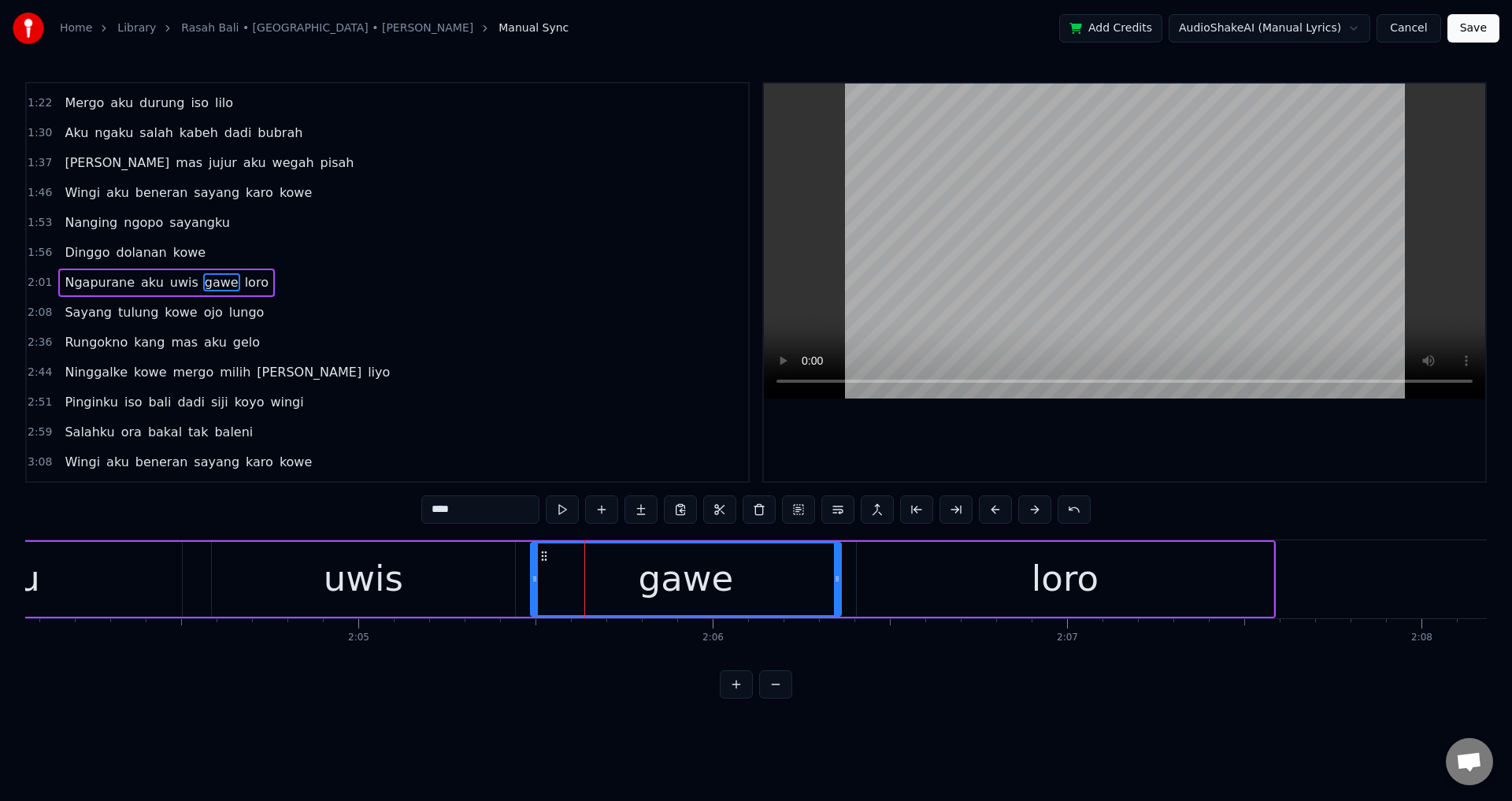
drag, startPoint x: 535, startPoint y: 588, endPoint x: 519, endPoint y: 586, distance: 16.1
click at [532, 586] on div at bounding box center [535, 579] width 6 height 71
click at [447, 586] on div "uwis" at bounding box center [363, 579] width 303 height 75
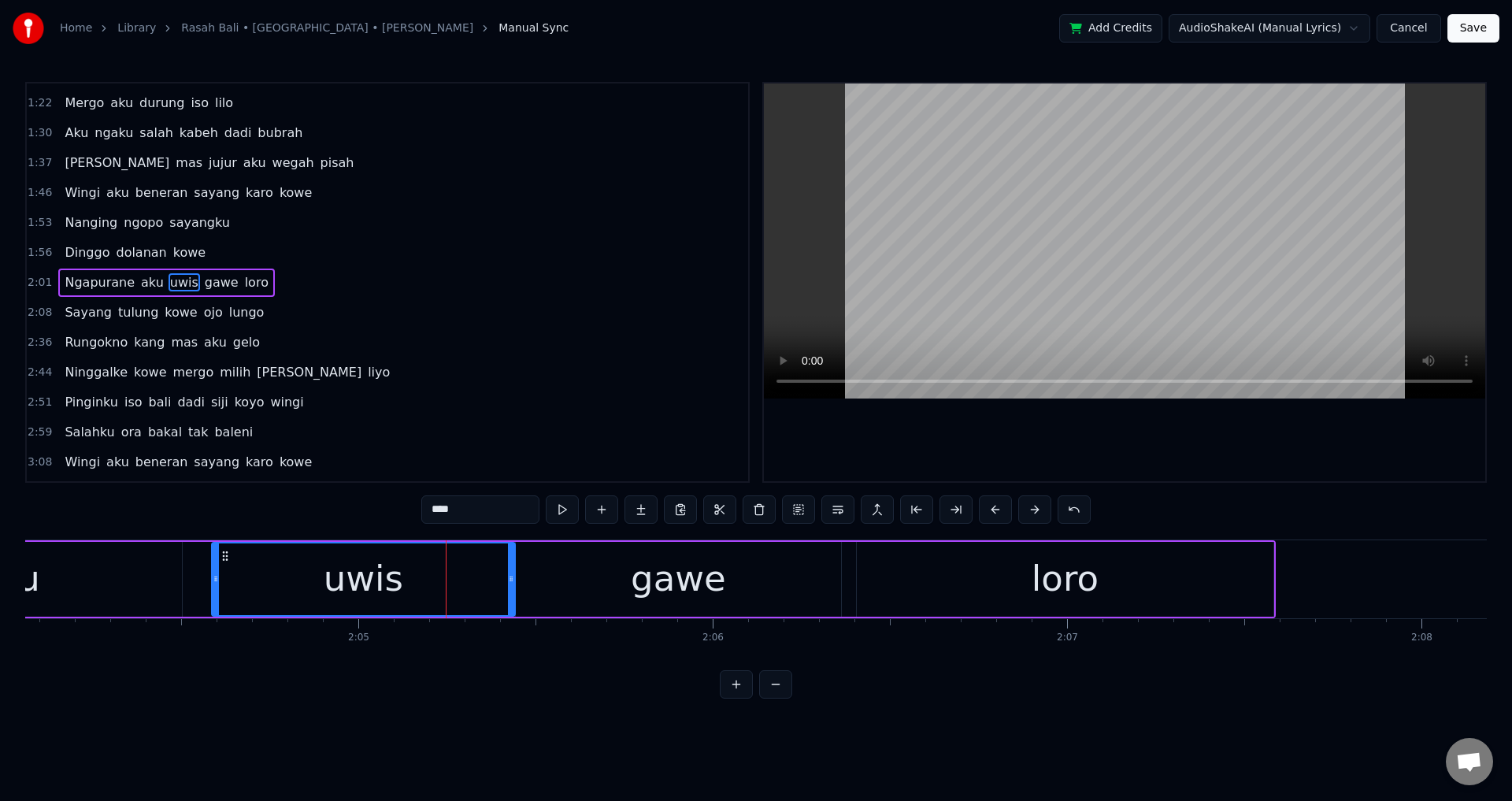
click at [1021, 417] on div at bounding box center [1124, 282] width 721 height 398
click at [1063, 434] on div at bounding box center [1124, 282] width 721 height 398
click at [811, 569] on div "gawe" at bounding box center [678, 579] width 325 height 75
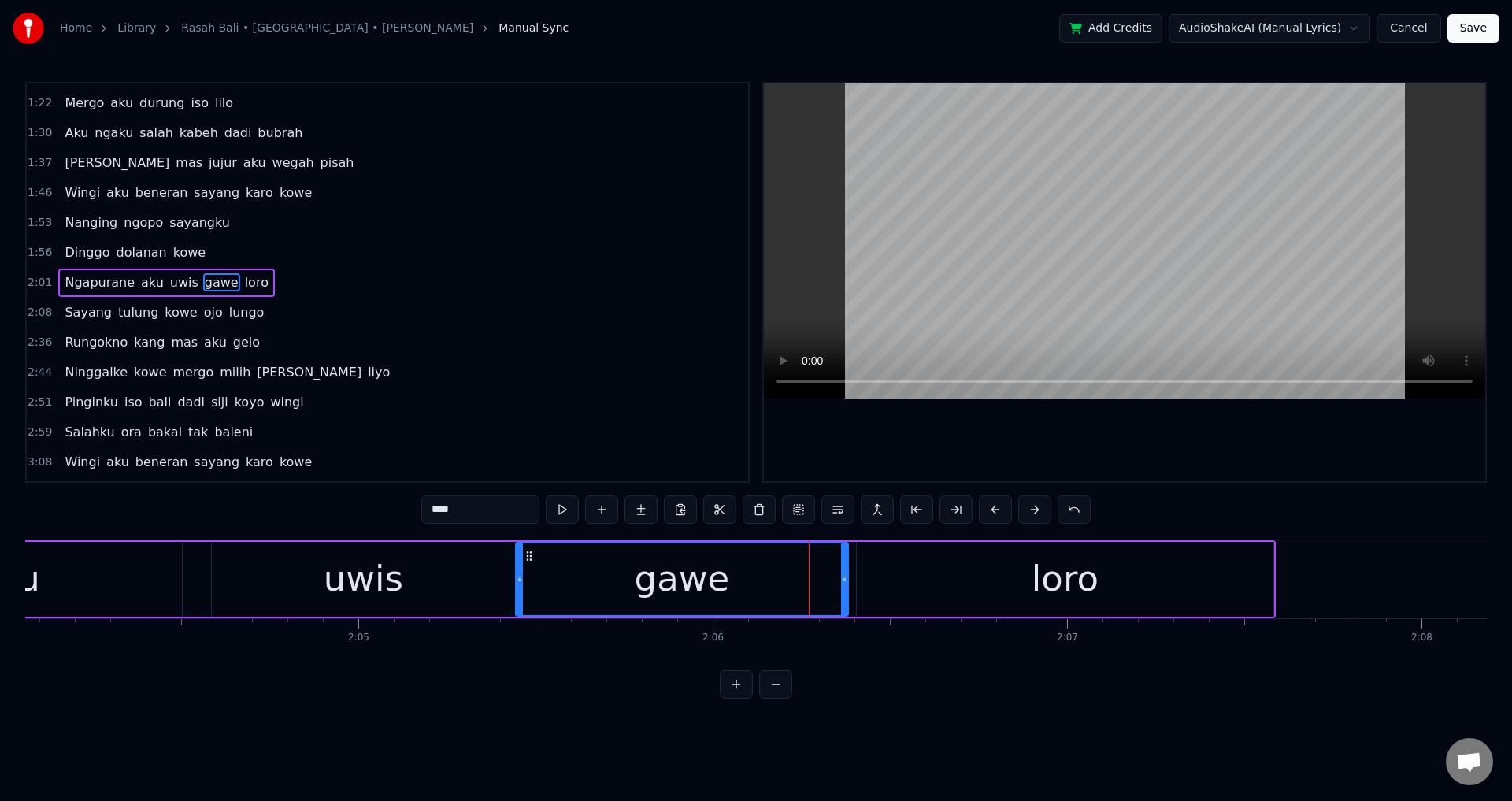
drag, startPoint x: 838, startPoint y: 569, endPoint x: 853, endPoint y: 574, distance: 15.8
click at [848, 574] on div at bounding box center [844, 579] width 6 height 71
click at [781, 581] on div "gawe" at bounding box center [685, 579] width 337 height 71
click at [1022, 437] on div at bounding box center [1124, 282] width 721 height 398
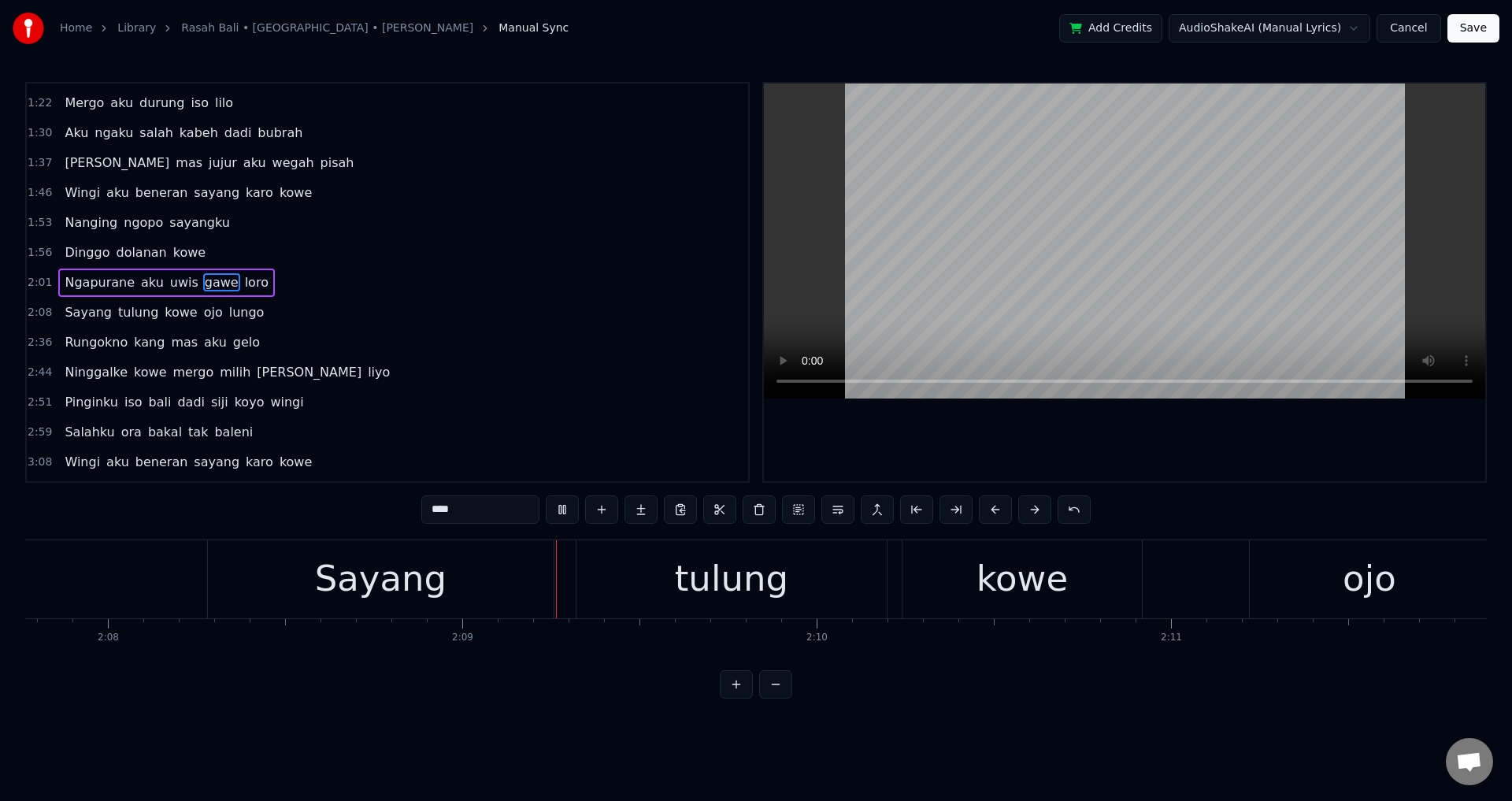
click at [1043, 449] on div at bounding box center [1124, 282] width 721 height 398
click at [273, 603] on div "Sayang" at bounding box center [380, 579] width 345 height 78
type input "******"
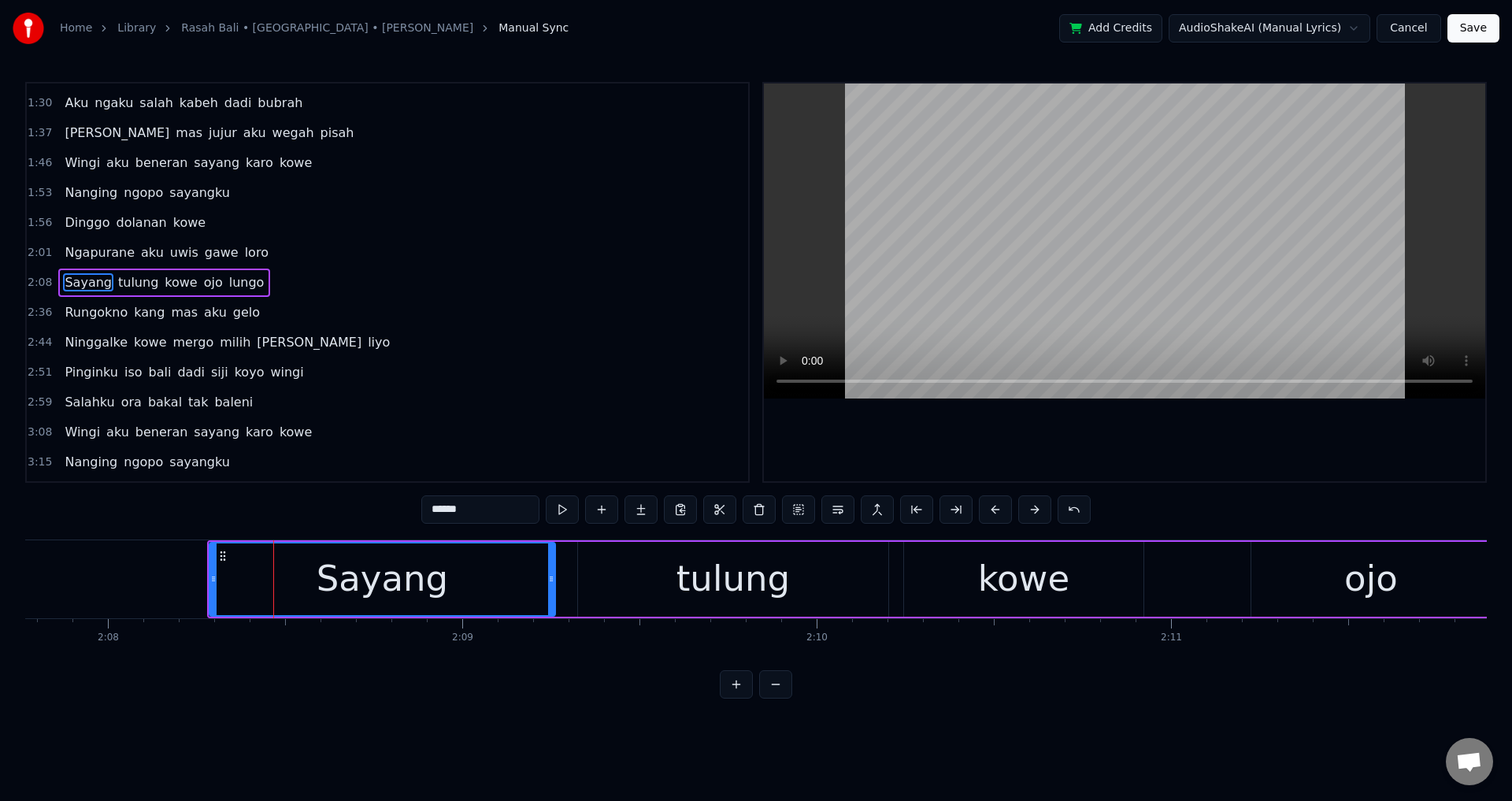
click at [574, 577] on div "Sayang tulung kowe ojo lungo" at bounding box center [1396, 579] width 2378 height 78
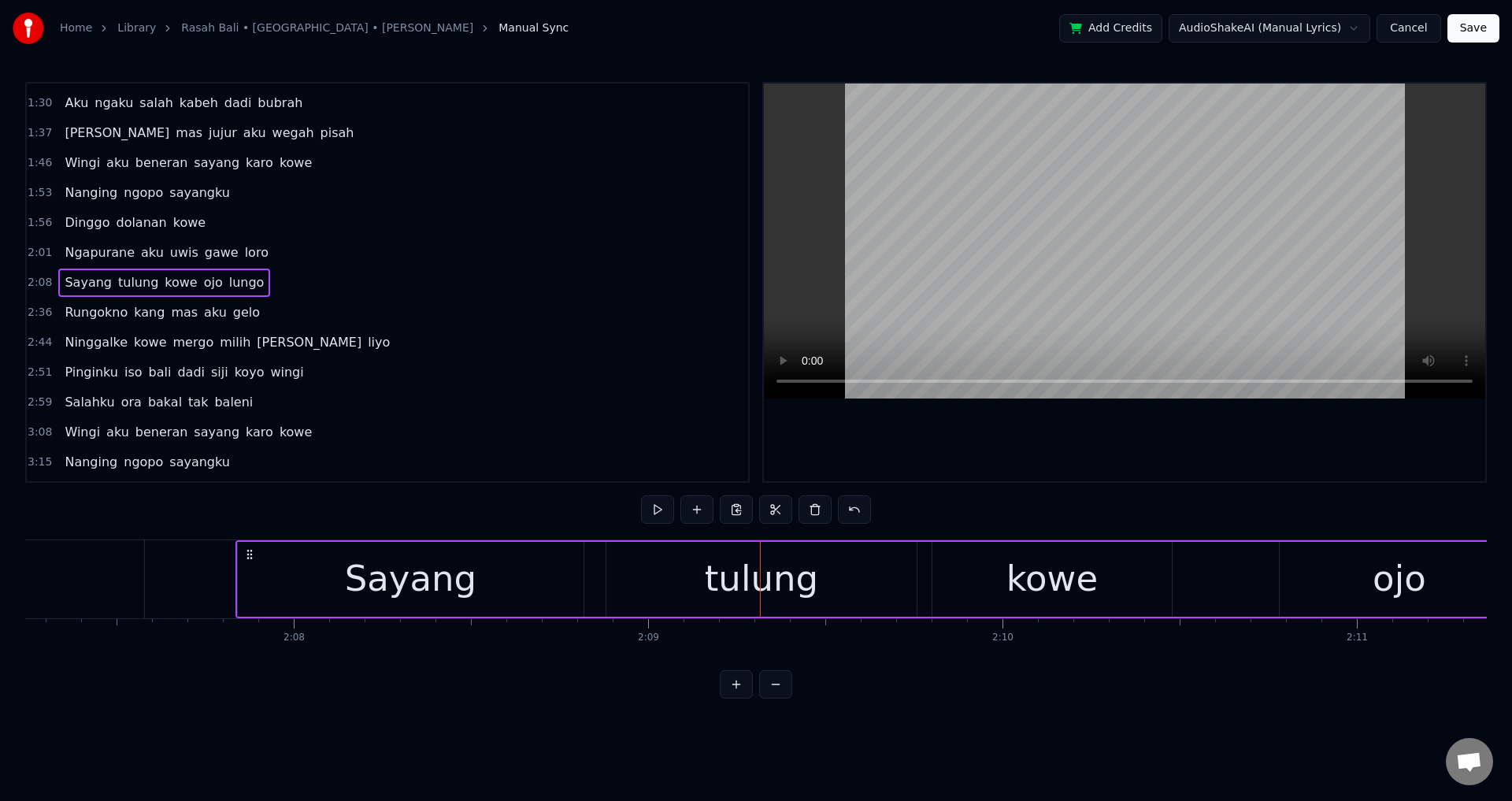
scroll to position [0, 45083]
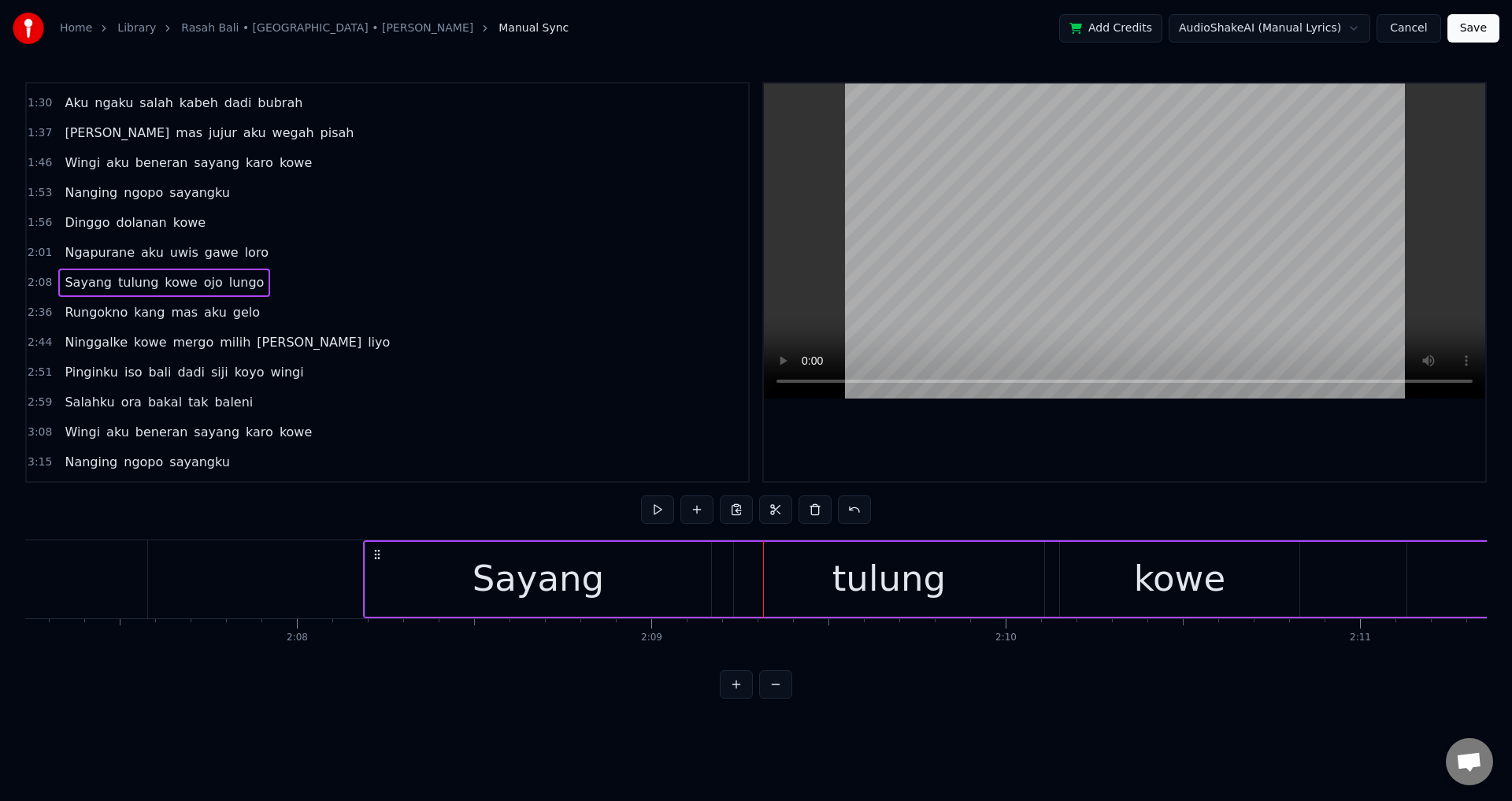
drag, startPoint x: 223, startPoint y: 554, endPoint x: 371, endPoint y: 555, distance: 148.0
click at [379, 555] on circle at bounding box center [378, 554] width 1 height 1
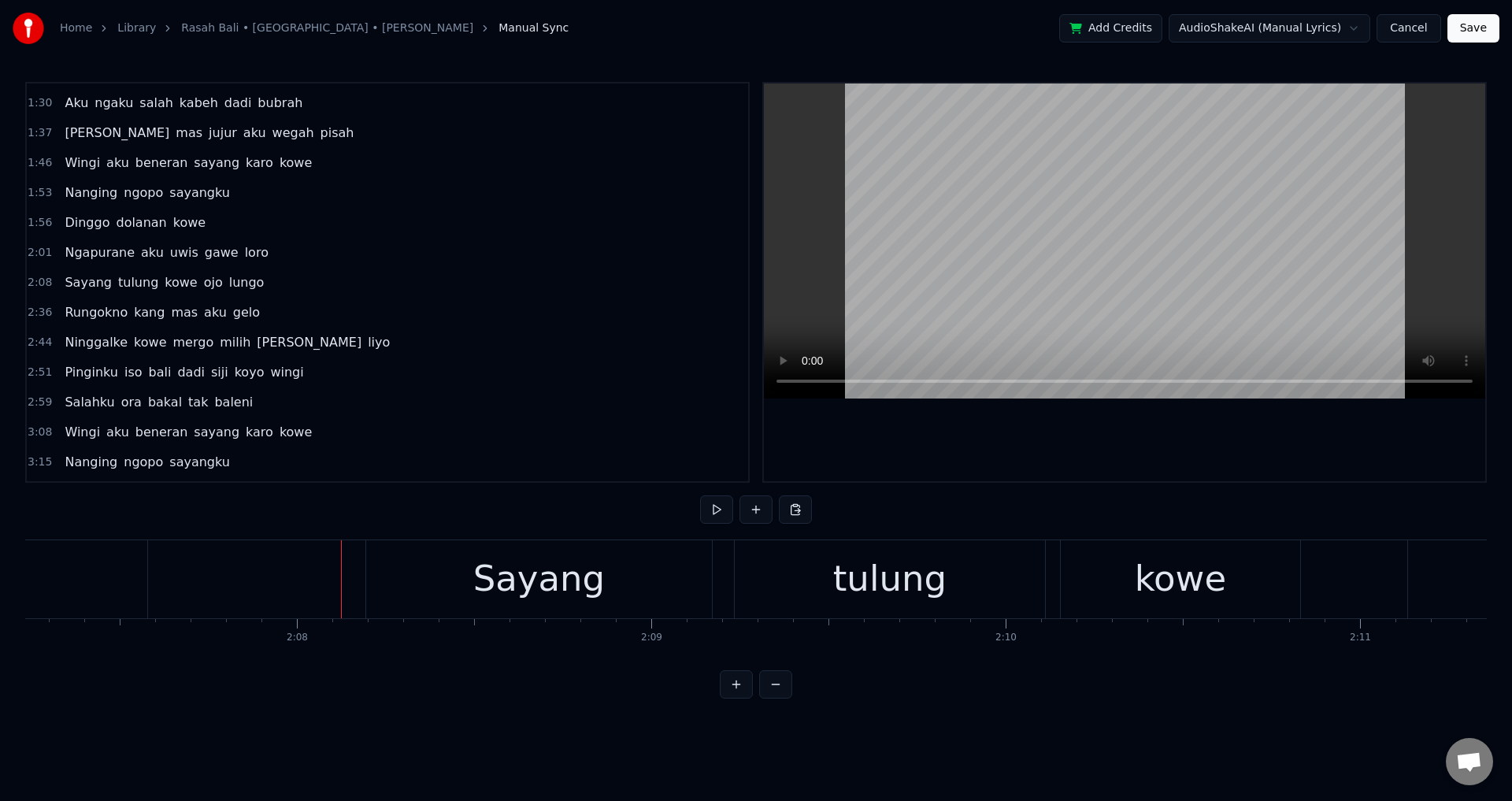
click at [1040, 455] on div at bounding box center [1124, 282] width 721 height 398
click at [1039, 456] on div at bounding box center [1124, 282] width 721 height 398
click at [984, 577] on div "tulung" at bounding box center [890, 579] width 310 height 78
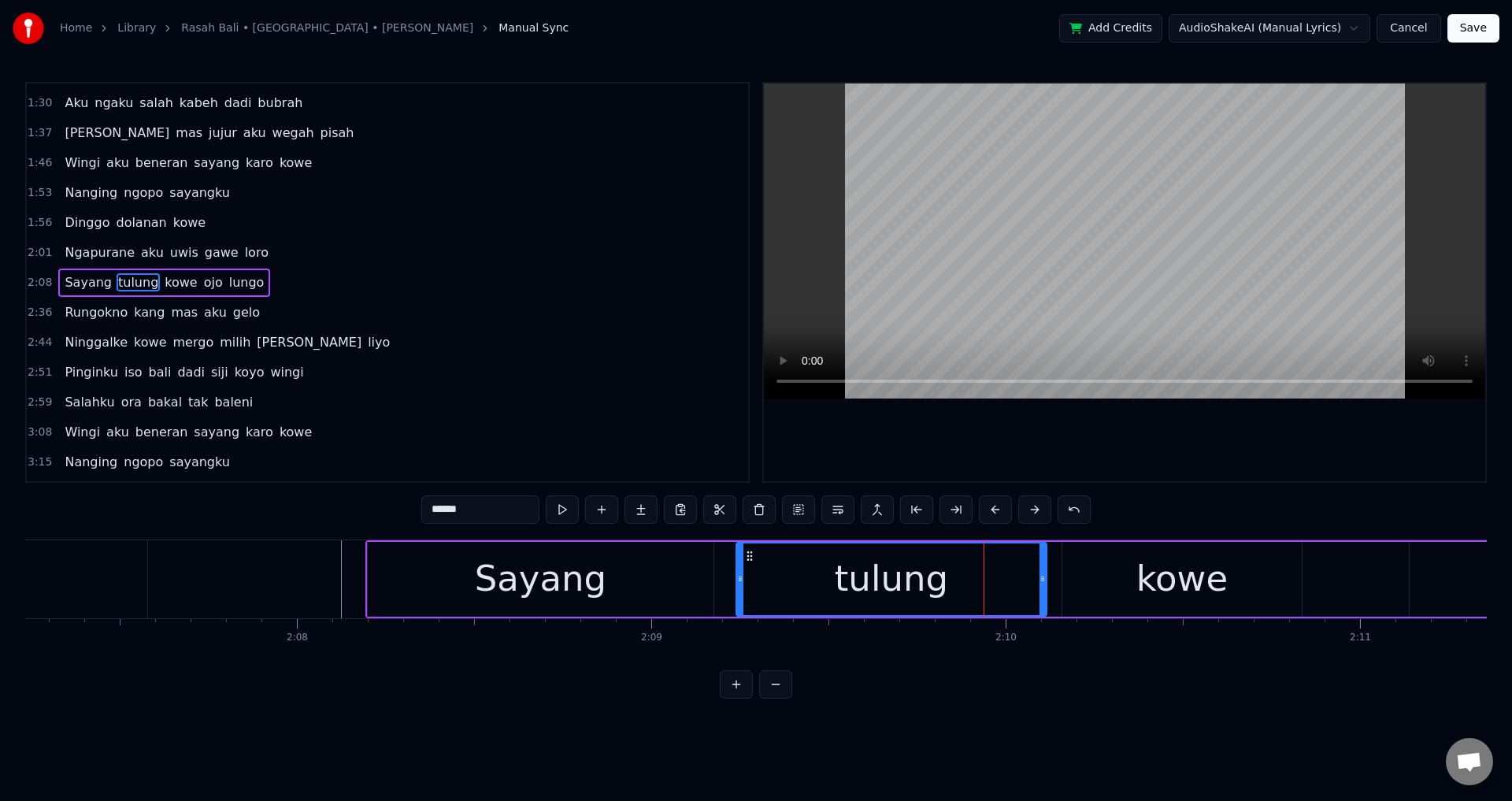
click at [611, 588] on div "Sayang" at bounding box center [540, 579] width 345 height 75
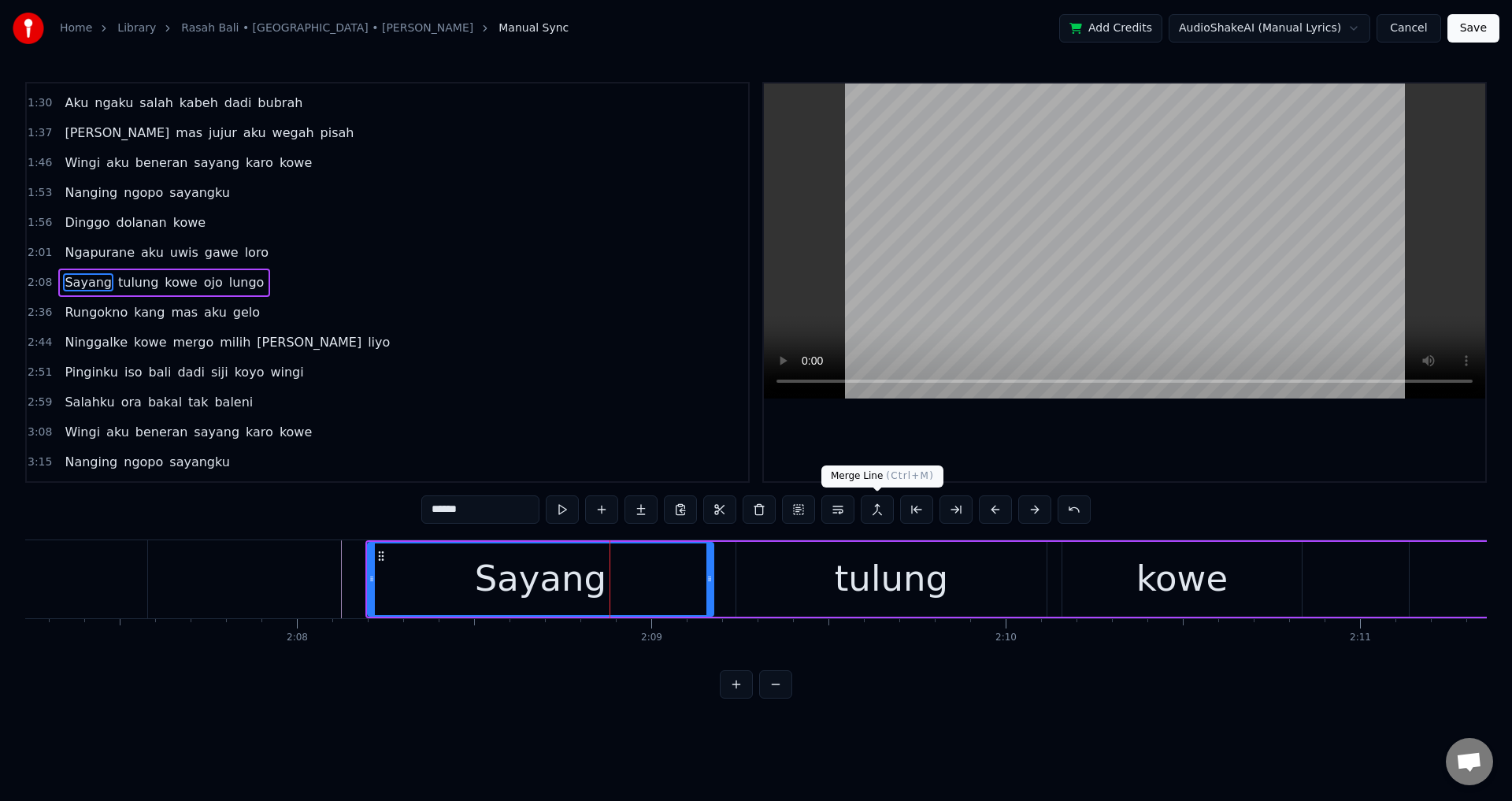
click at [975, 470] on div at bounding box center [1124, 282] width 721 height 398
click at [973, 456] on div at bounding box center [1124, 282] width 721 height 398
click at [745, 581] on div "tulung" at bounding box center [892, 579] width 310 height 75
type input "******"
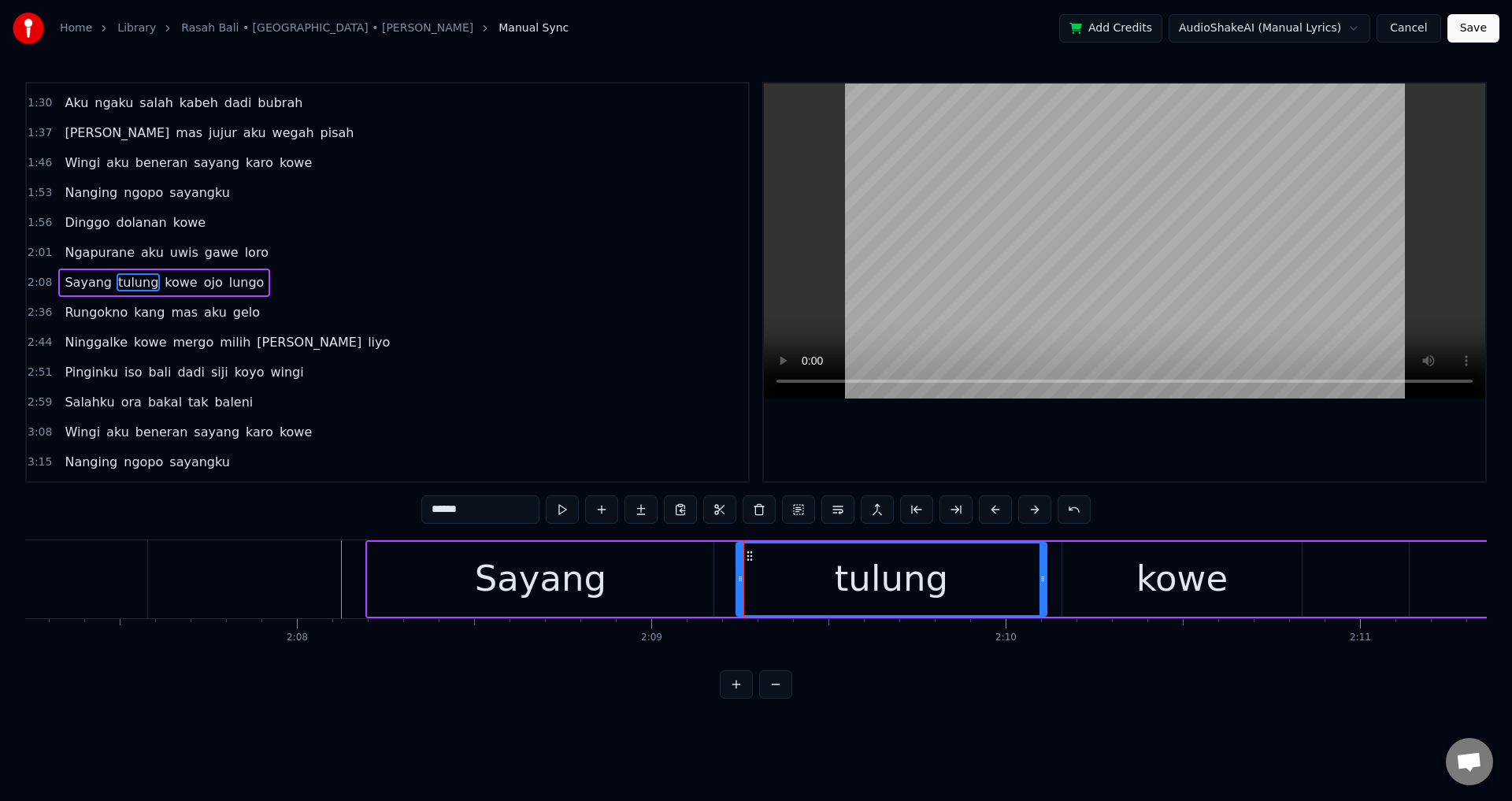
click at [743, 574] on icon at bounding box center [739, 579] width 6 height 13
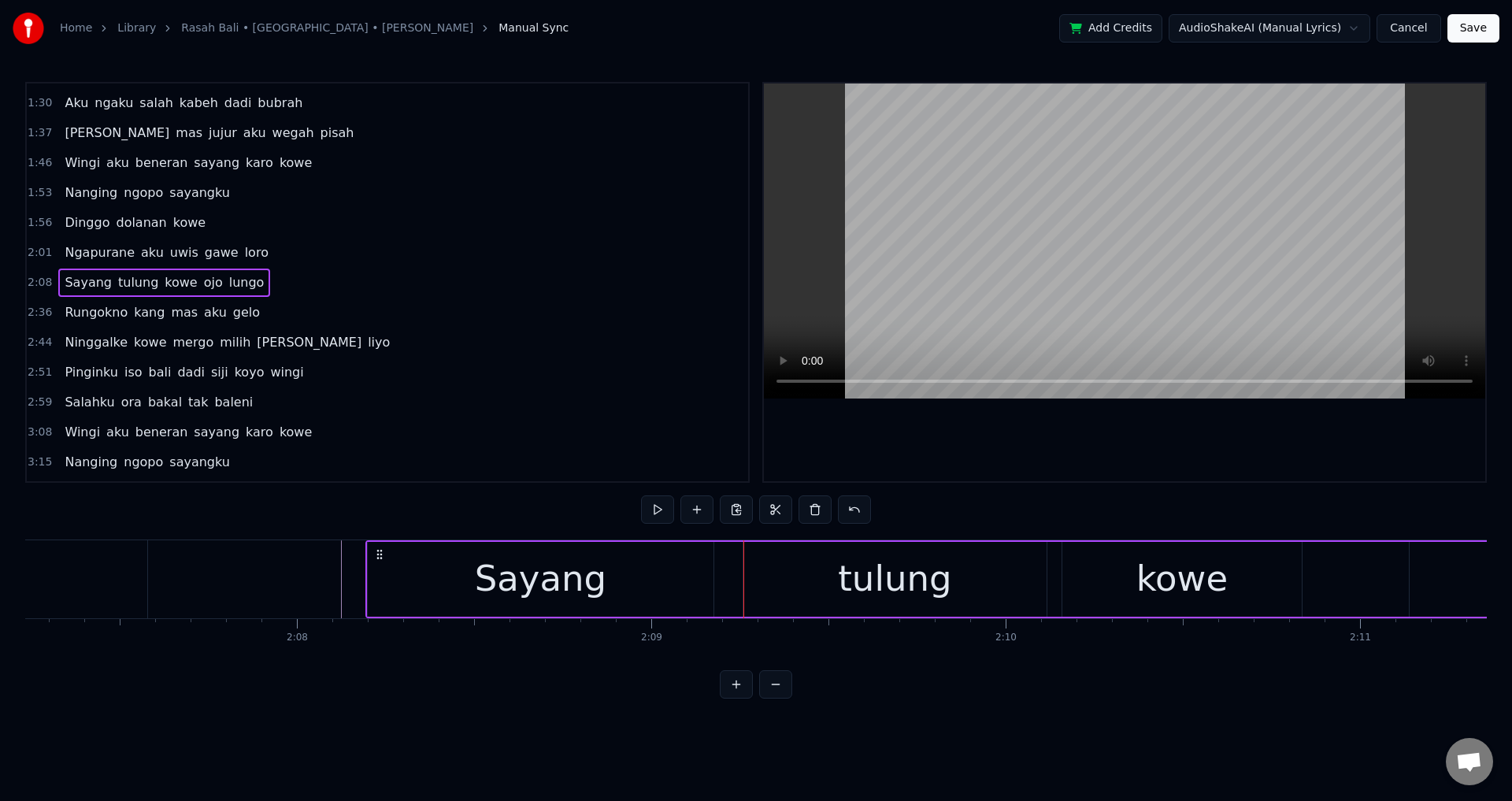
click at [703, 577] on div "Sayang" at bounding box center [540, 579] width 345 height 75
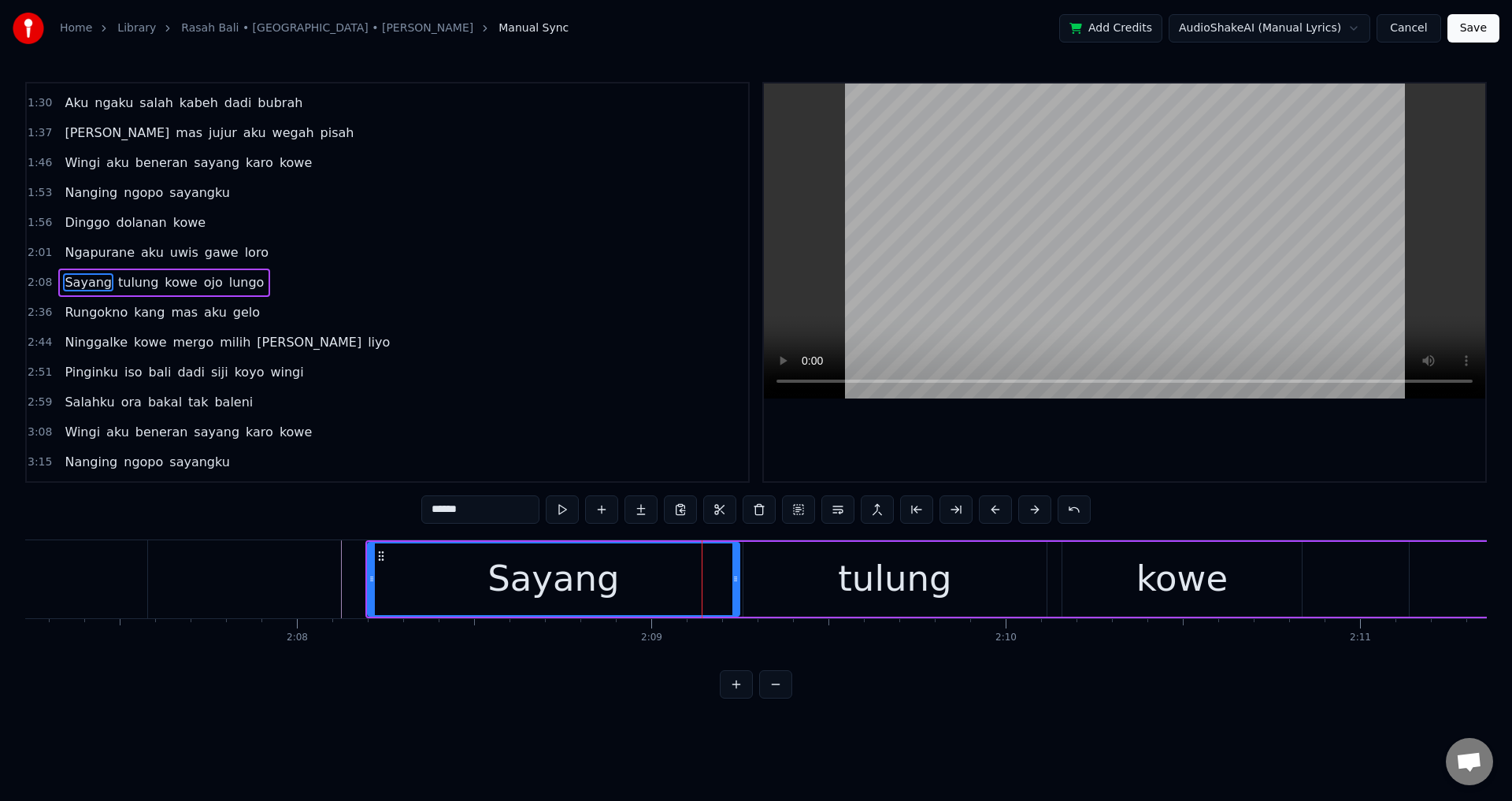
drag, startPoint x: 710, startPoint y: 575, endPoint x: 738, endPoint y: 580, distance: 28.4
click at [738, 580] on icon at bounding box center [735, 579] width 6 height 13
click at [1024, 462] on div at bounding box center [1124, 282] width 721 height 398
click at [1053, 420] on div at bounding box center [1124, 282] width 721 height 398
click at [1028, 597] on div "tulung" at bounding box center [894, 579] width 303 height 75
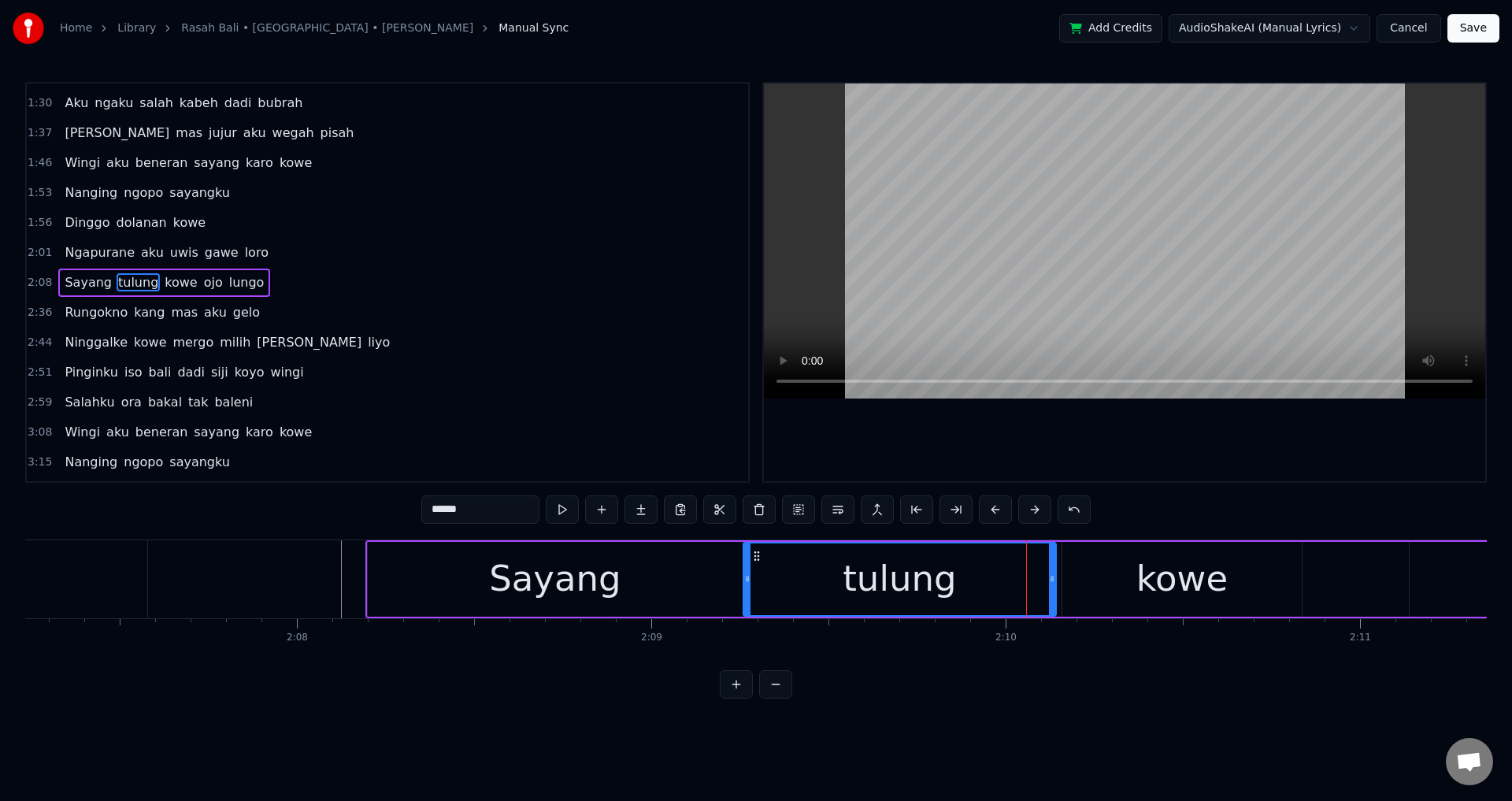
drag, startPoint x: 1042, startPoint y: 582, endPoint x: 1056, endPoint y: 584, distance: 14.1
click at [1055, 584] on icon at bounding box center [1051, 579] width 6 height 13
click at [375, 586] on div "Sayang" at bounding box center [555, 579] width 375 height 75
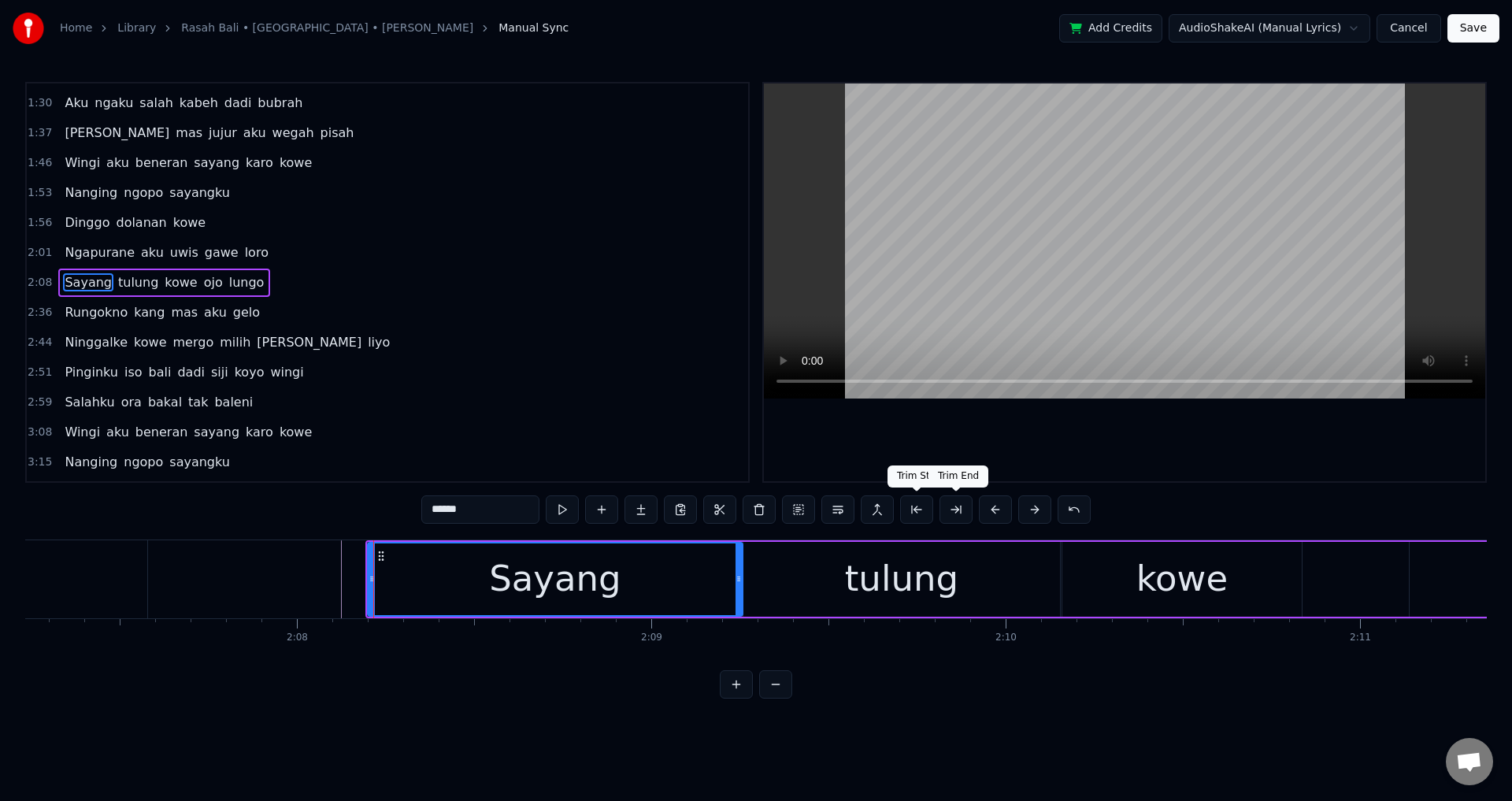
click at [1097, 432] on div at bounding box center [1124, 282] width 721 height 398
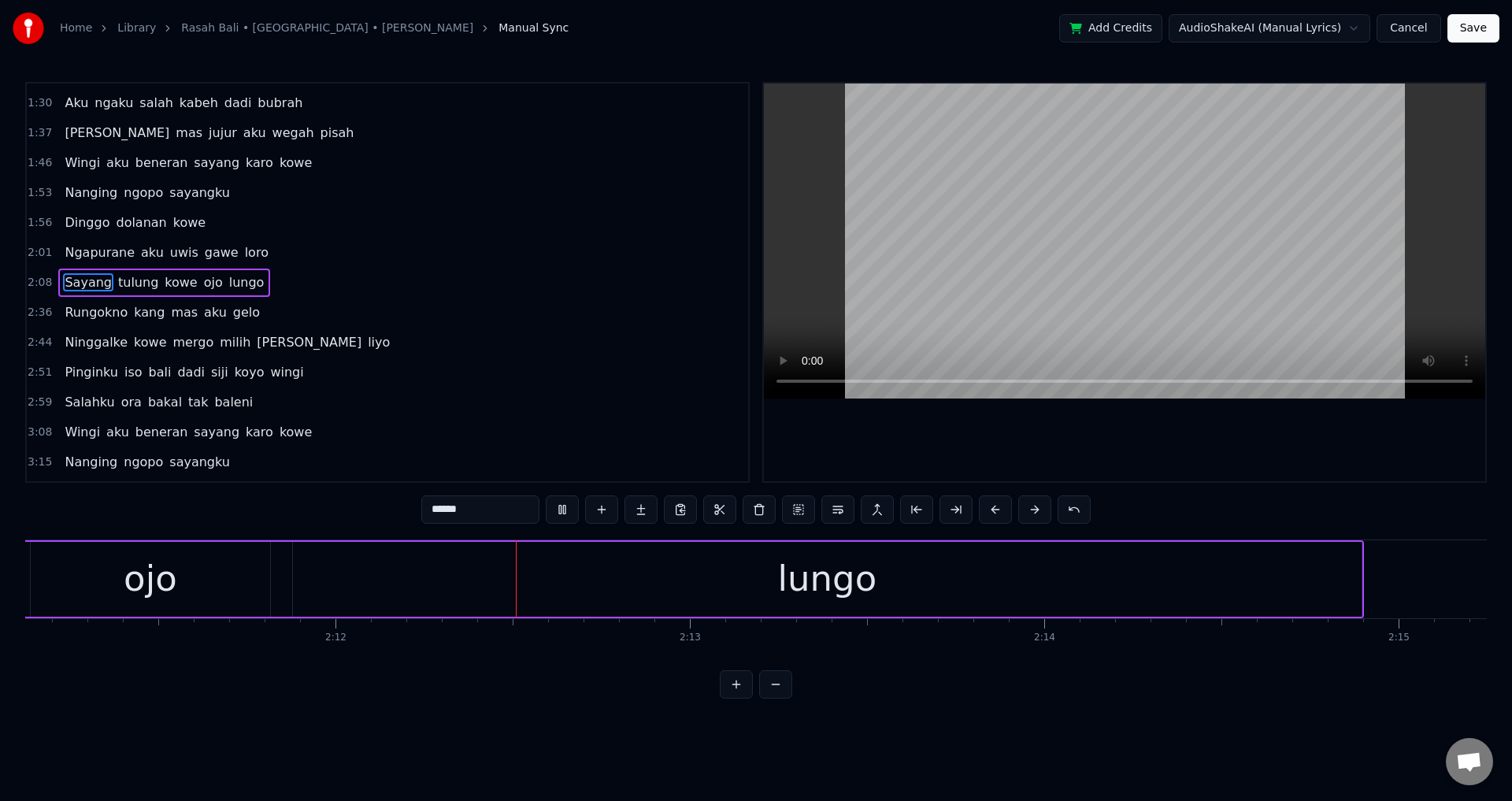
click at [1140, 453] on div at bounding box center [1124, 282] width 721 height 398
click at [259, 597] on div "ojo" at bounding box center [150, 579] width 239 height 75
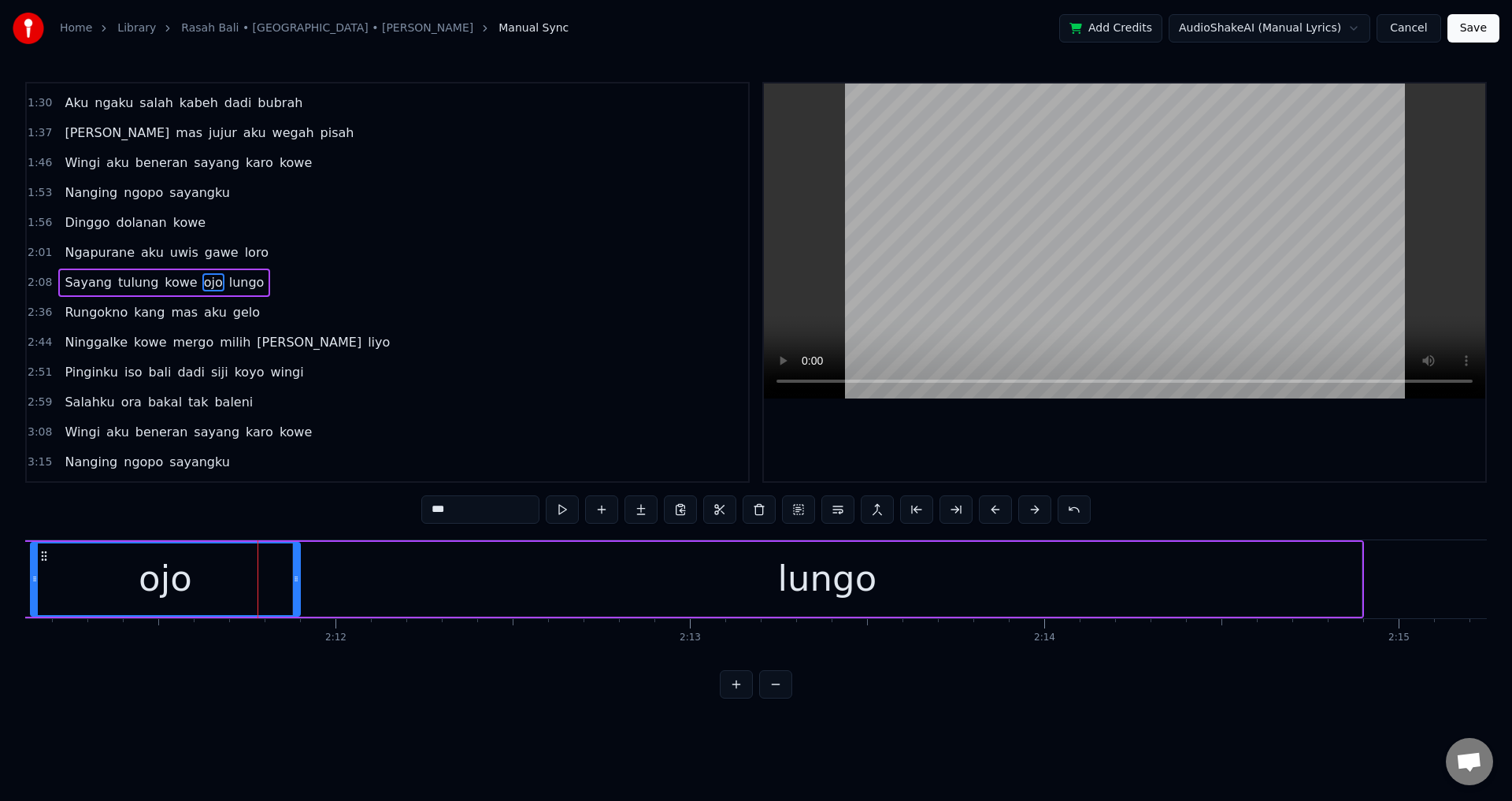
drag, startPoint x: 267, startPoint y: 582, endPoint x: 297, endPoint y: 582, distance: 30.0
click at [297, 582] on icon at bounding box center [296, 579] width 6 height 13
click at [178, 594] on div "ojo" at bounding box center [165, 578] width 53 height 53
click at [976, 439] on div at bounding box center [1124, 282] width 721 height 398
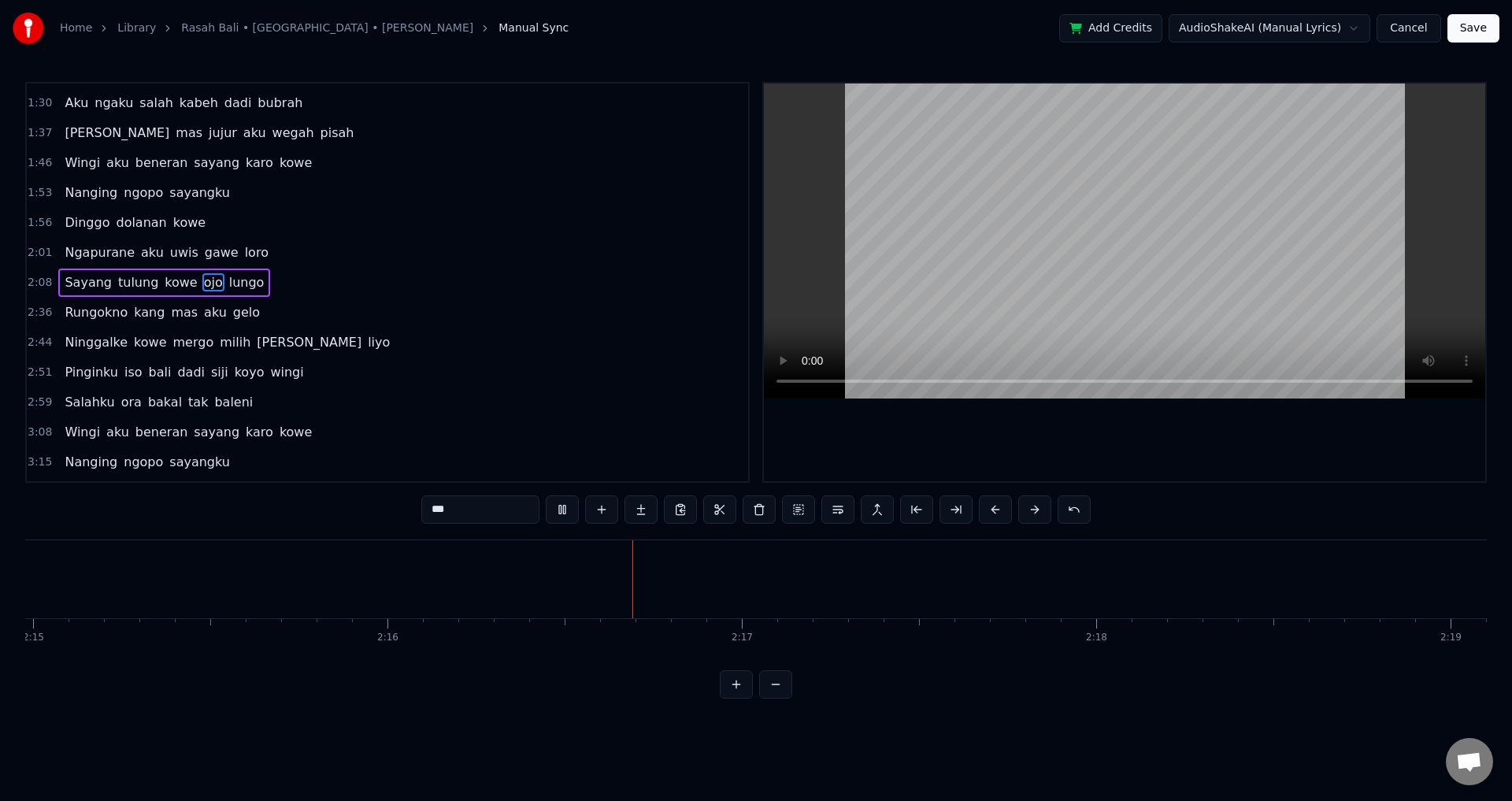
click at [85, 313] on span "Rungokno" at bounding box center [96, 312] width 66 height 18
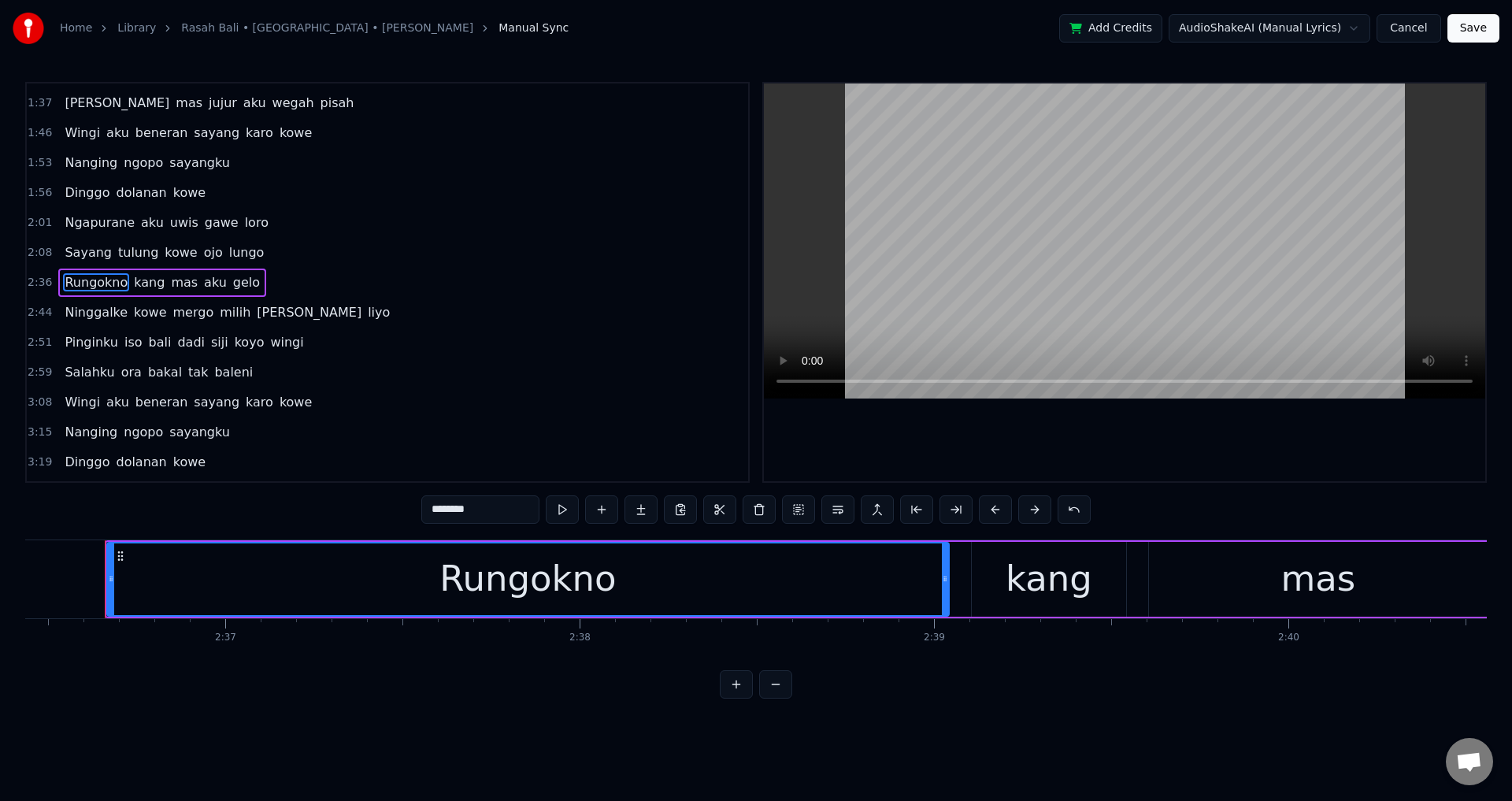
click at [998, 428] on div at bounding box center [1124, 282] width 721 height 398
click at [1035, 437] on div at bounding box center [1124, 282] width 721 height 398
click at [829, 578] on div "Rungokno" at bounding box center [528, 579] width 840 height 71
click at [1005, 458] on div at bounding box center [1124, 282] width 721 height 398
click at [1004, 449] on div at bounding box center [1124, 282] width 721 height 398
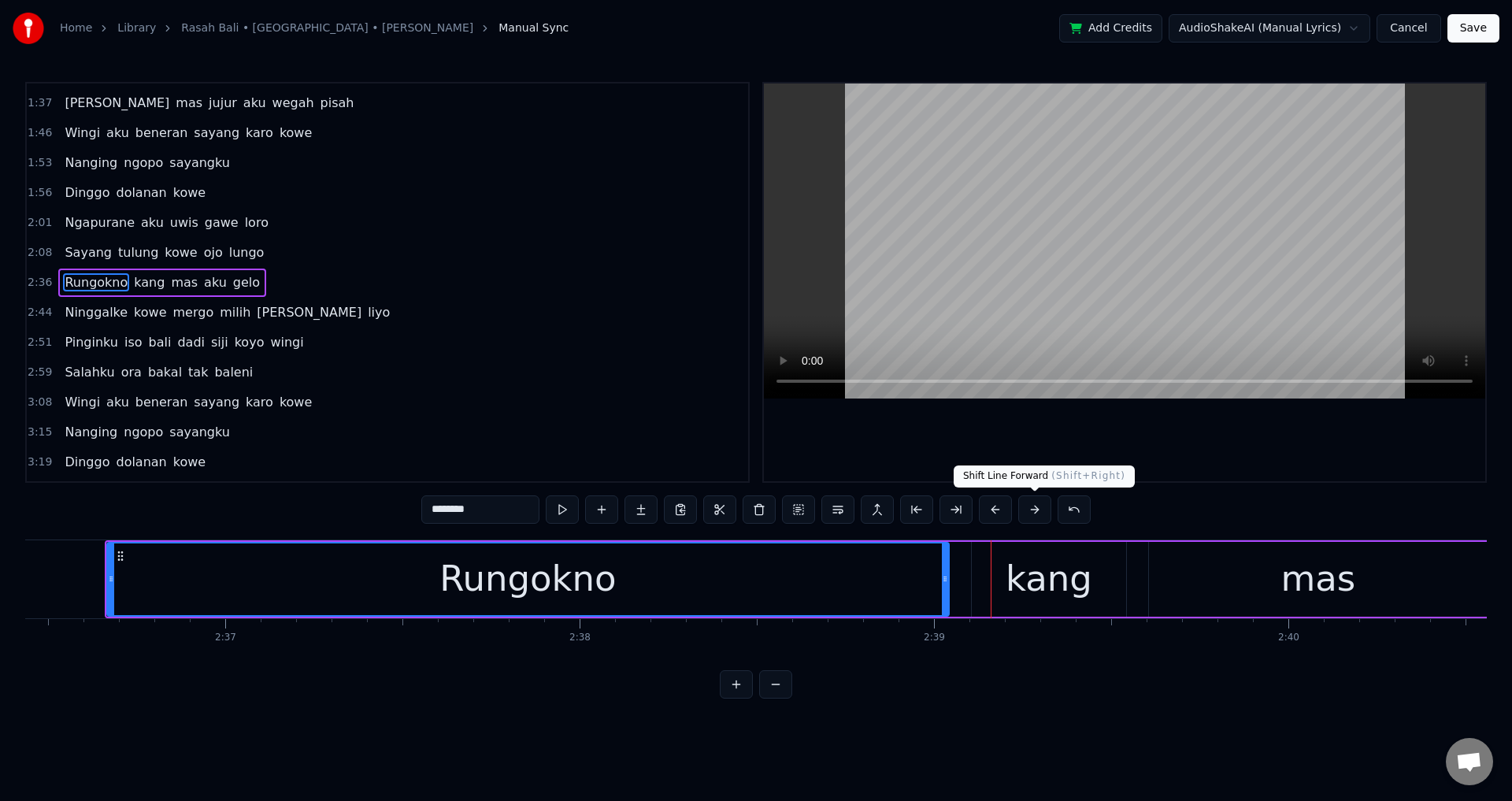
click at [1022, 581] on div "kang" at bounding box center [1049, 578] width 87 height 53
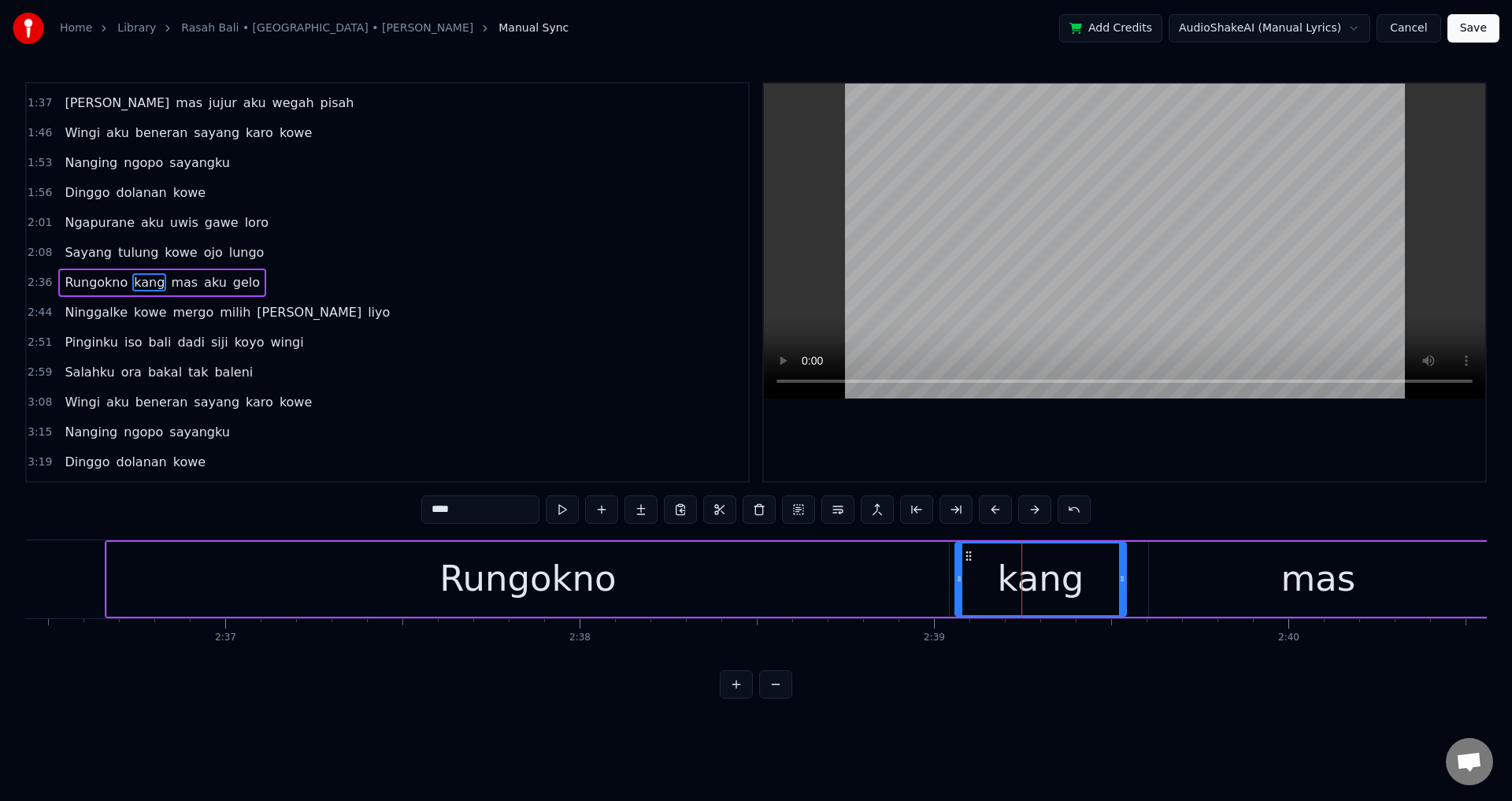
drag, startPoint x: 976, startPoint y: 582, endPoint x: 958, endPoint y: 582, distance: 18.0
click at [958, 582] on icon at bounding box center [958, 579] width 6 height 13
click at [839, 582] on div "Rungokno" at bounding box center [528, 579] width 842 height 75
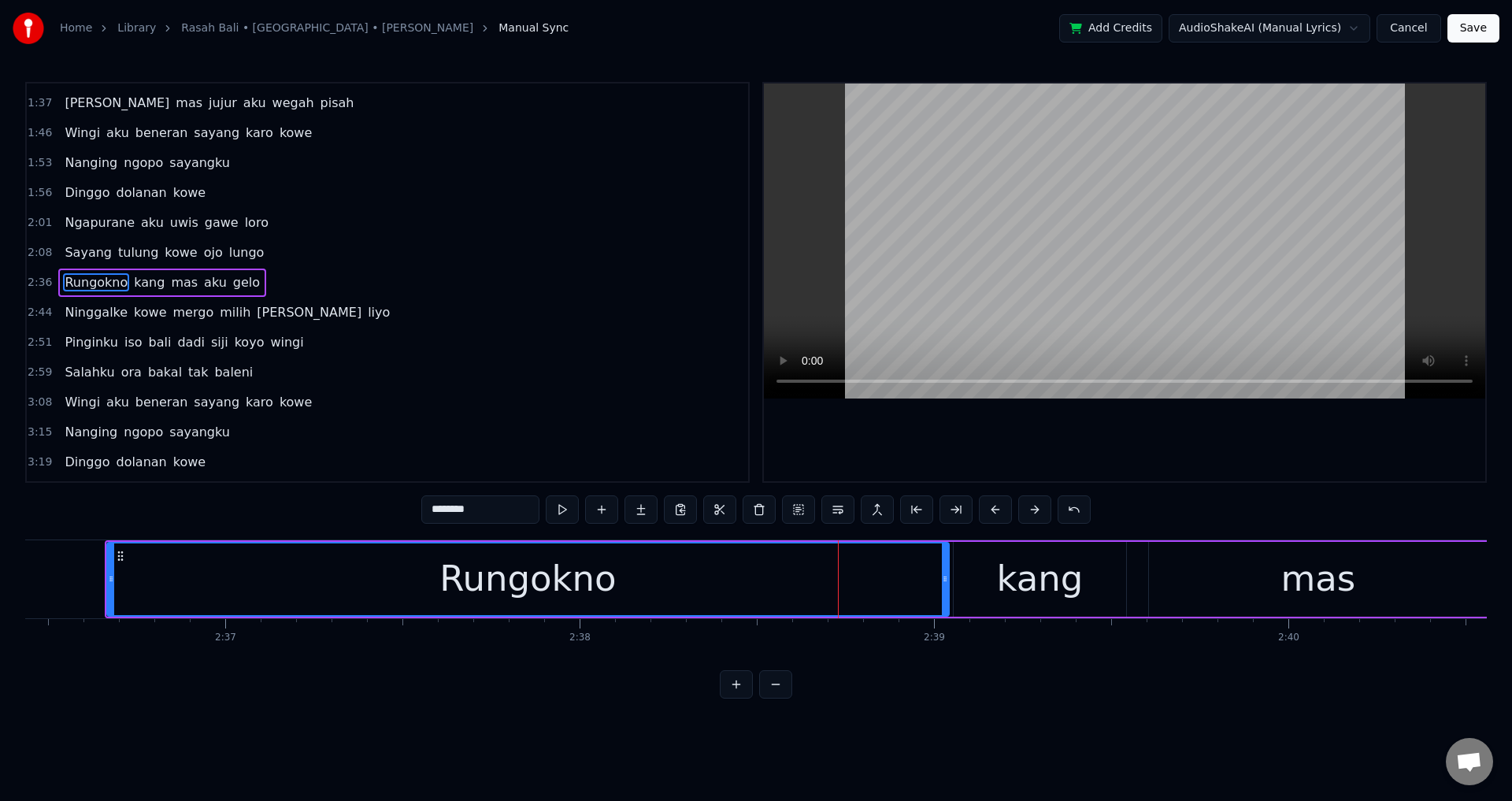
click at [1079, 441] on div at bounding box center [1124, 282] width 721 height 398
drag, startPoint x: 1079, startPoint y: 441, endPoint x: 1191, endPoint y: 595, distance: 190.4
click at [1080, 443] on div at bounding box center [1124, 282] width 721 height 398
click at [1193, 599] on div "mas" at bounding box center [1318, 579] width 339 height 75
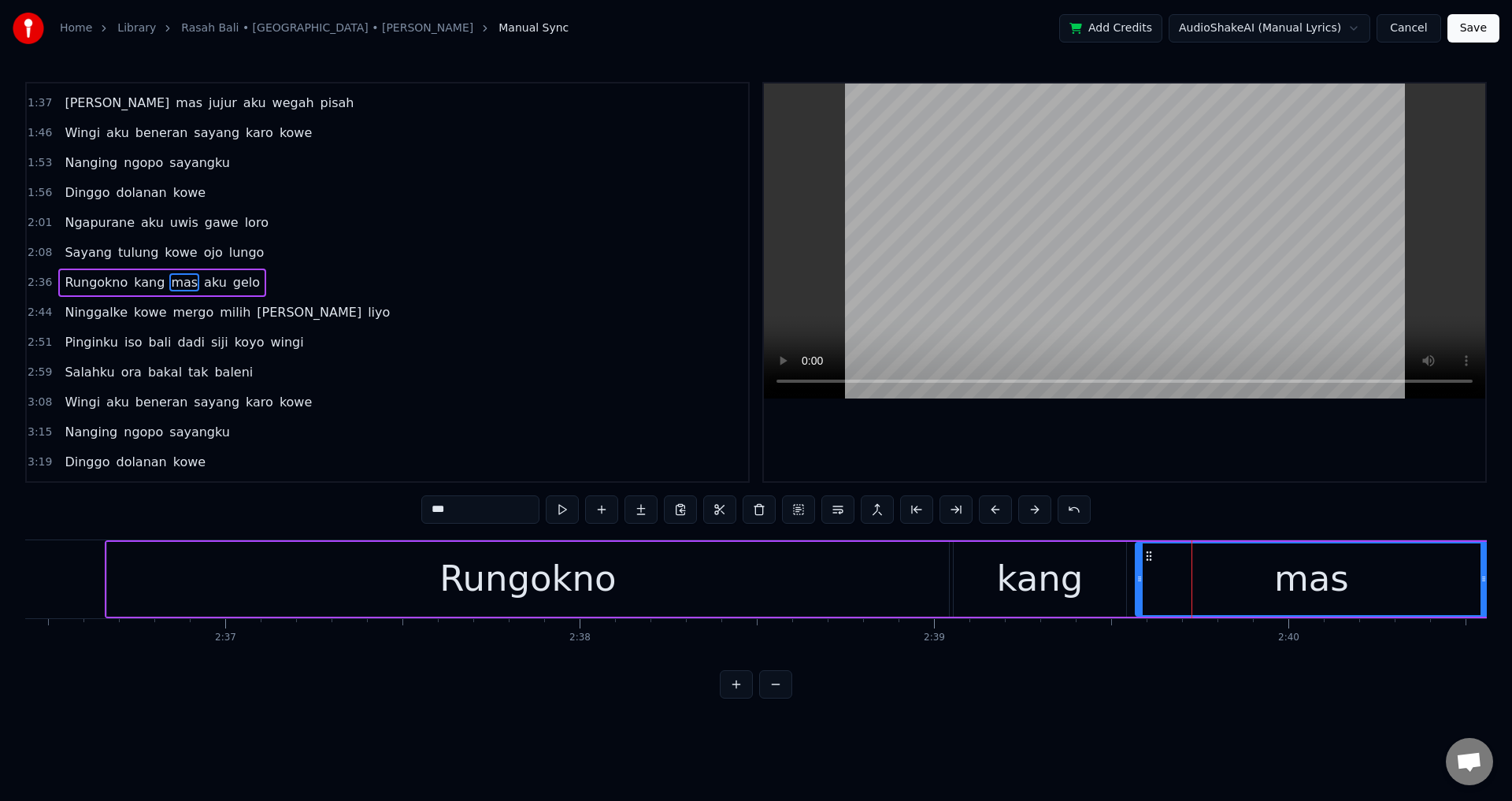
drag, startPoint x: 1154, startPoint y: 586, endPoint x: 1131, endPoint y: 582, distance: 23.3
click at [1136, 583] on div at bounding box center [1139, 579] width 6 height 71
click at [1044, 582] on div "kang" at bounding box center [1040, 578] width 87 height 53
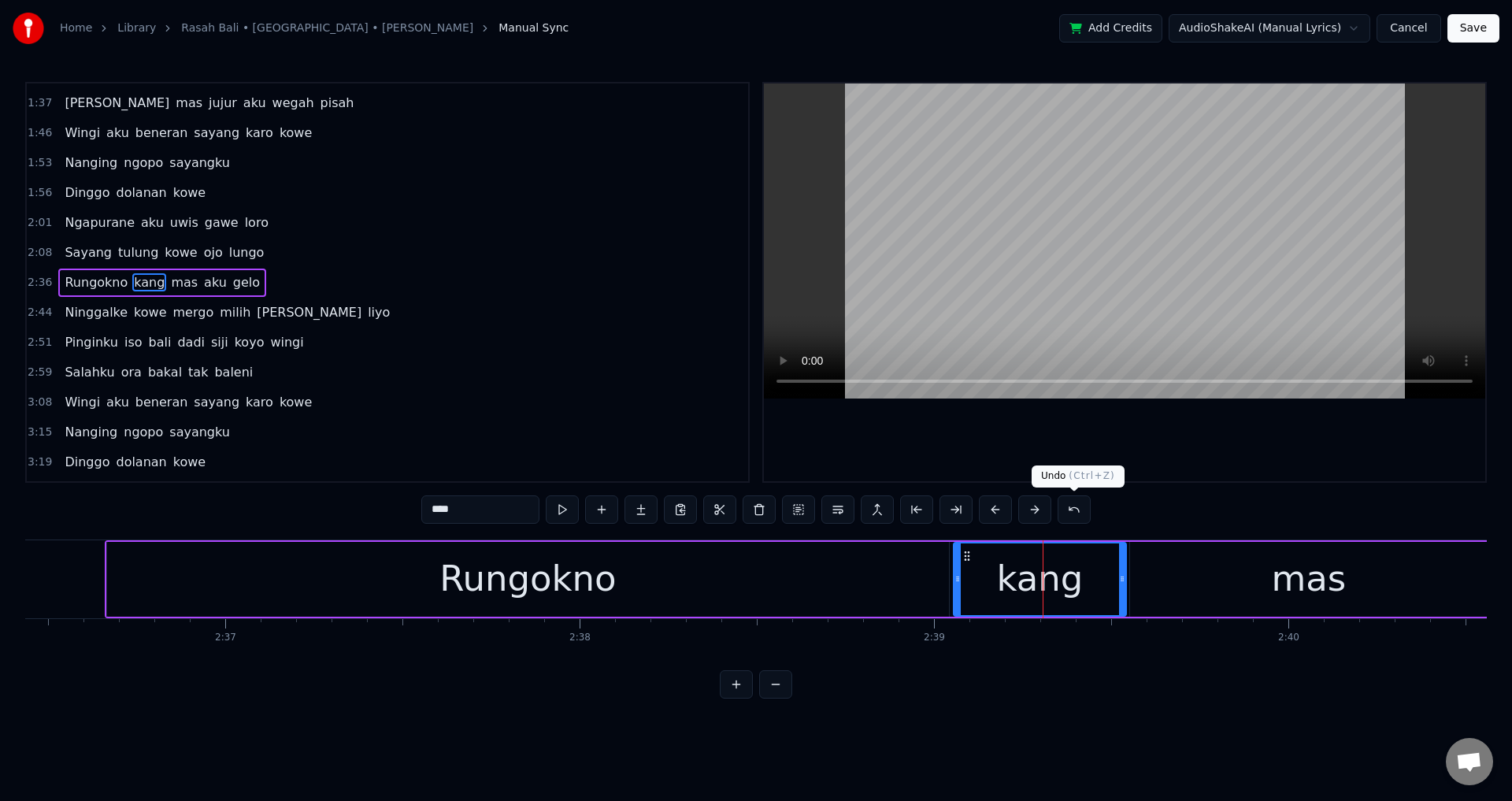
click at [1075, 449] on div at bounding box center [1124, 282] width 721 height 398
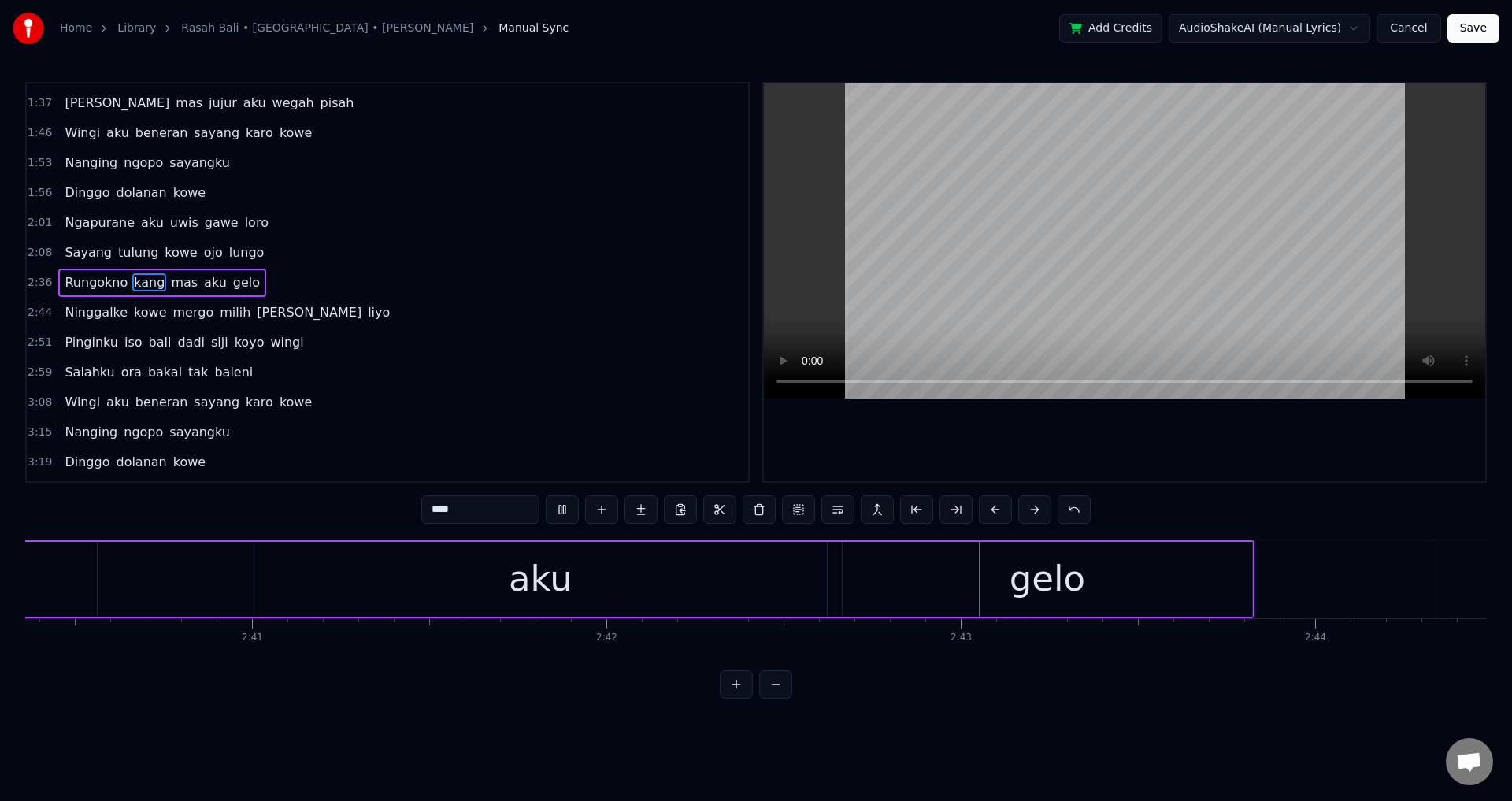
click at [1099, 445] on div at bounding box center [1124, 282] width 721 height 398
click at [793, 569] on div "aku" at bounding box center [540, 579] width 573 height 75
type input "***"
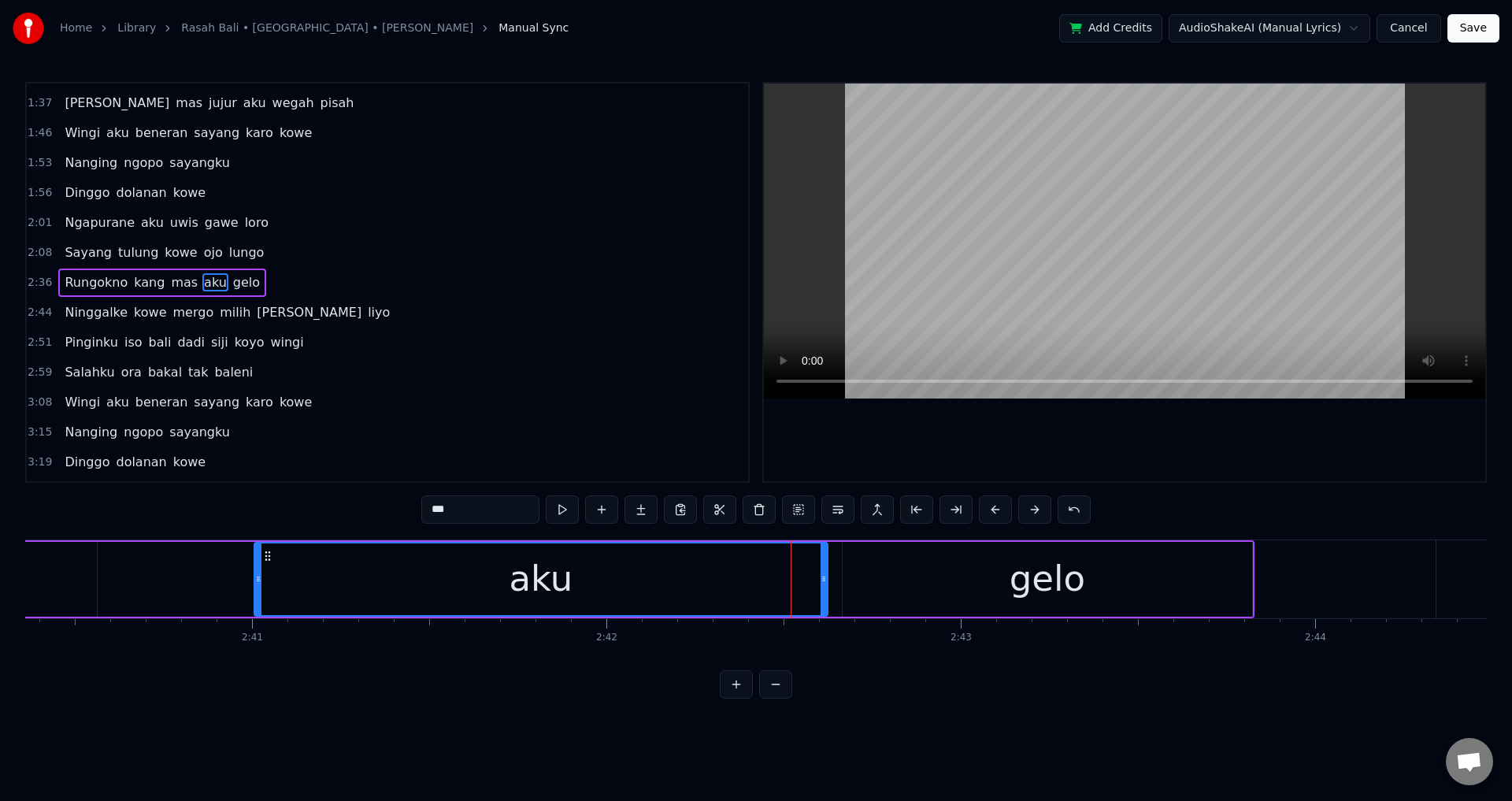
drag, startPoint x: 824, startPoint y: 574, endPoint x: 836, endPoint y: 575, distance: 12.0
click at [827, 575] on icon at bounding box center [823, 579] width 6 height 13
click at [660, 580] on div "aku" at bounding box center [546, 579] width 583 height 71
click at [1228, 403] on div at bounding box center [1124, 282] width 721 height 398
click at [1205, 418] on div at bounding box center [1124, 282] width 721 height 398
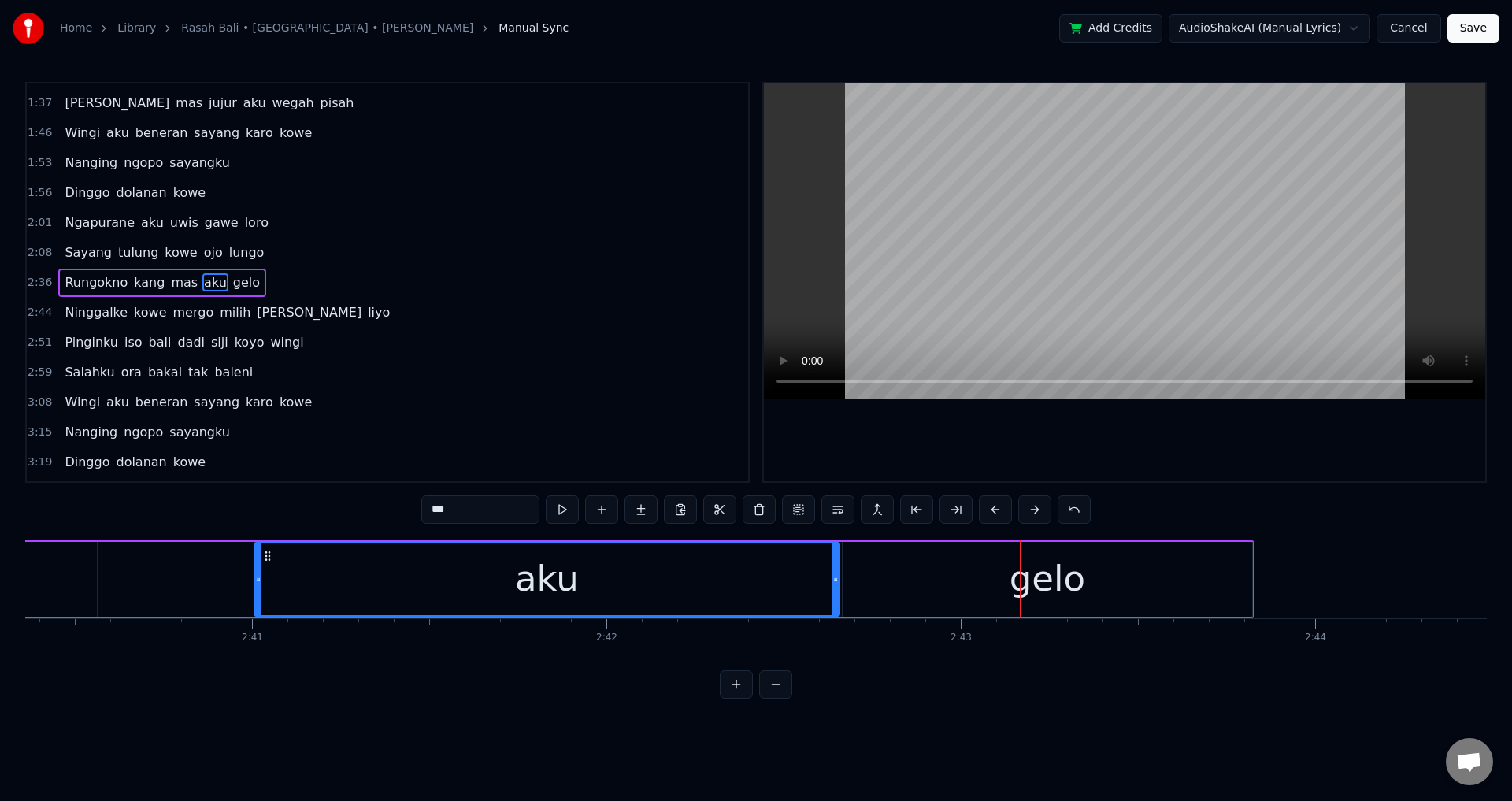
click at [1220, 435] on div at bounding box center [1124, 282] width 721 height 398
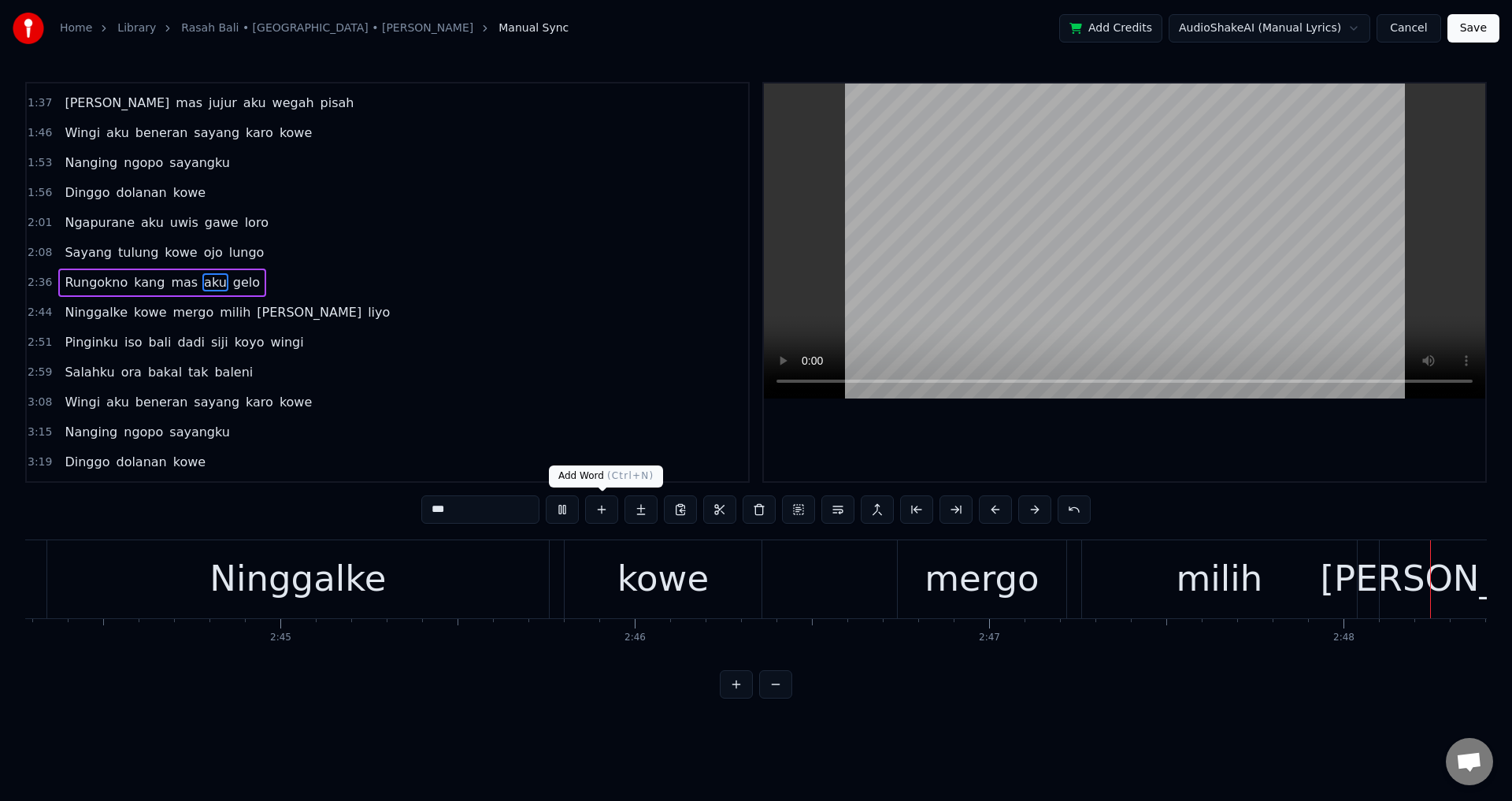
scroll to position [0, 59526]
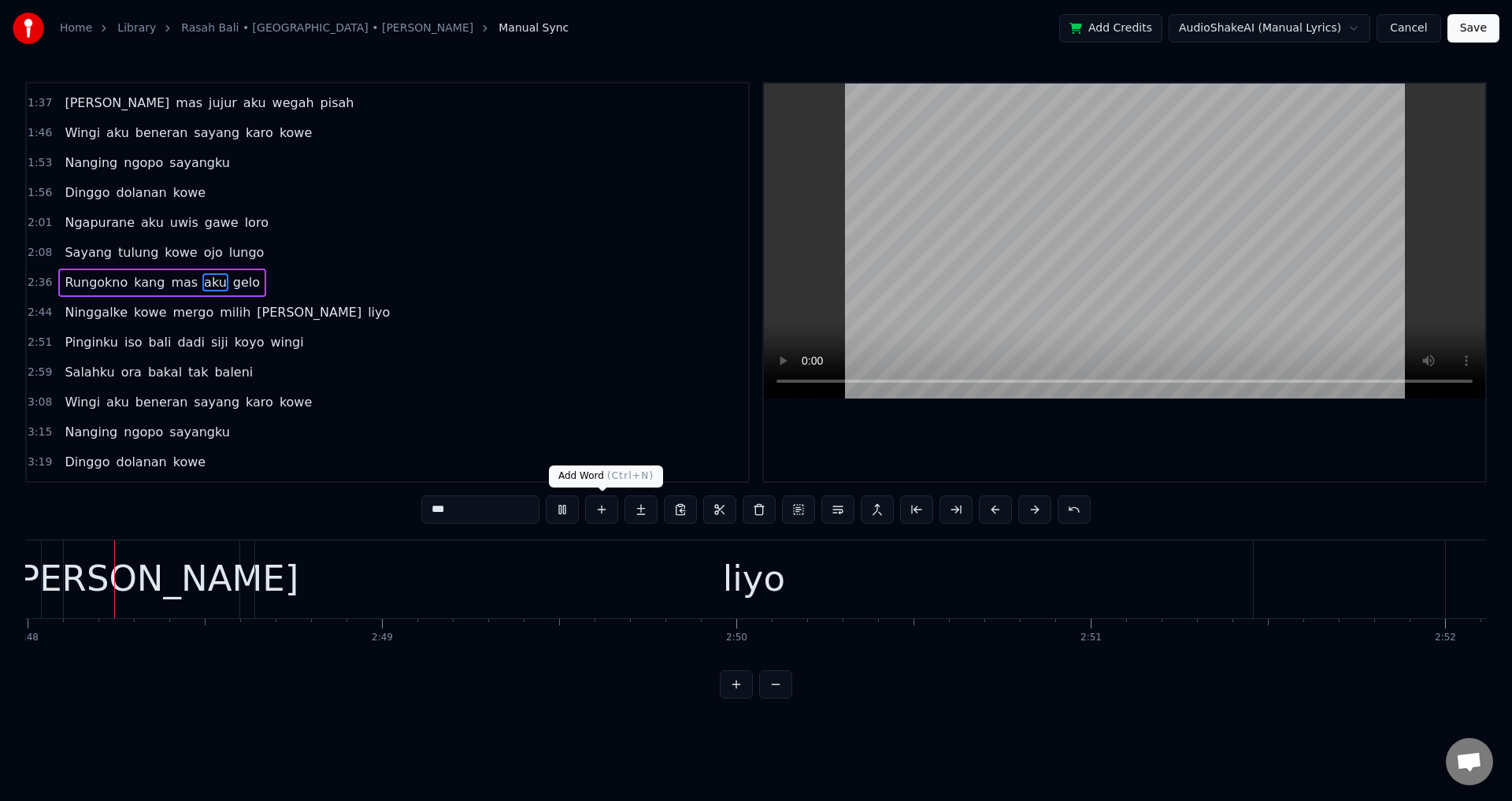
click at [896, 436] on div at bounding box center [1124, 282] width 721 height 398
click at [85, 323] on div "Ninggalke [PERSON_NAME] milih [PERSON_NAME]" at bounding box center [227, 312] width 338 height 28
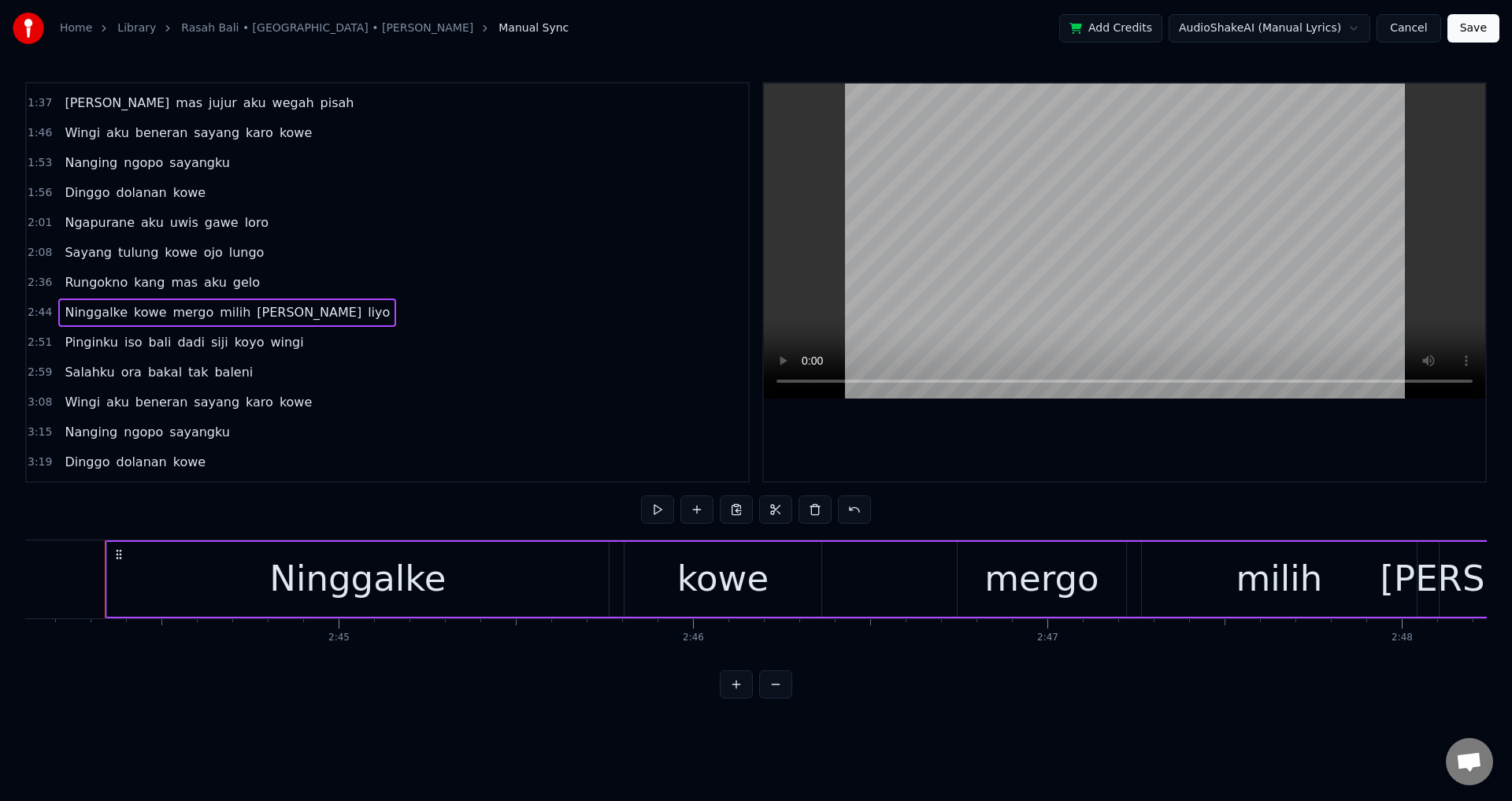
click at [83, 318] on span "Ninggalke" at bounding box center [96, 312] width 66 height 18
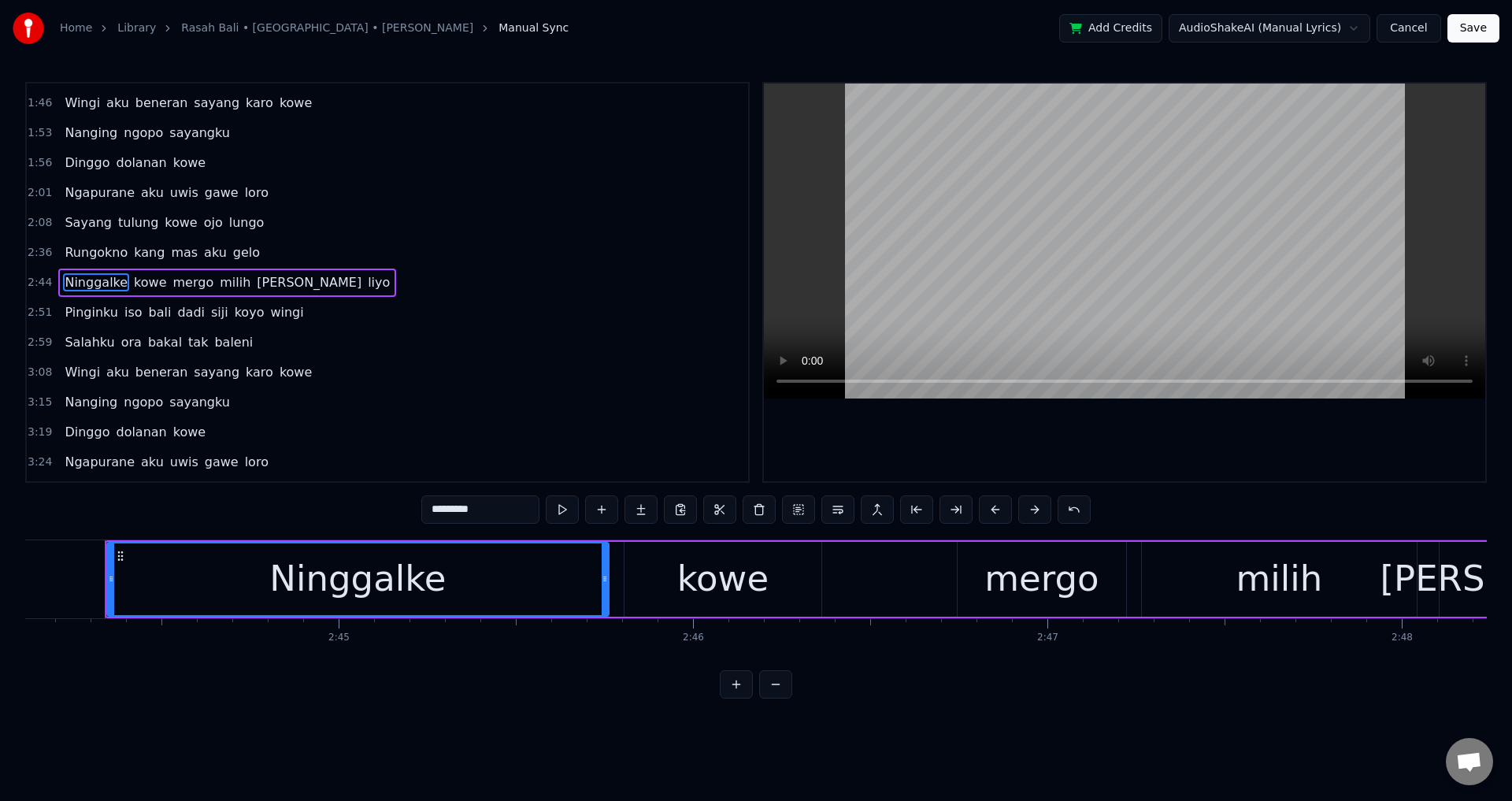
click at [964, 453] on div at bounding box center [1124, 282] width 721 height 398
click at [961, 452] on div at bounding box center [1124, 282] width 721 height 398
click at [717, 590] on div "kowe" at bounding box center [722, 578] width 91 height 53
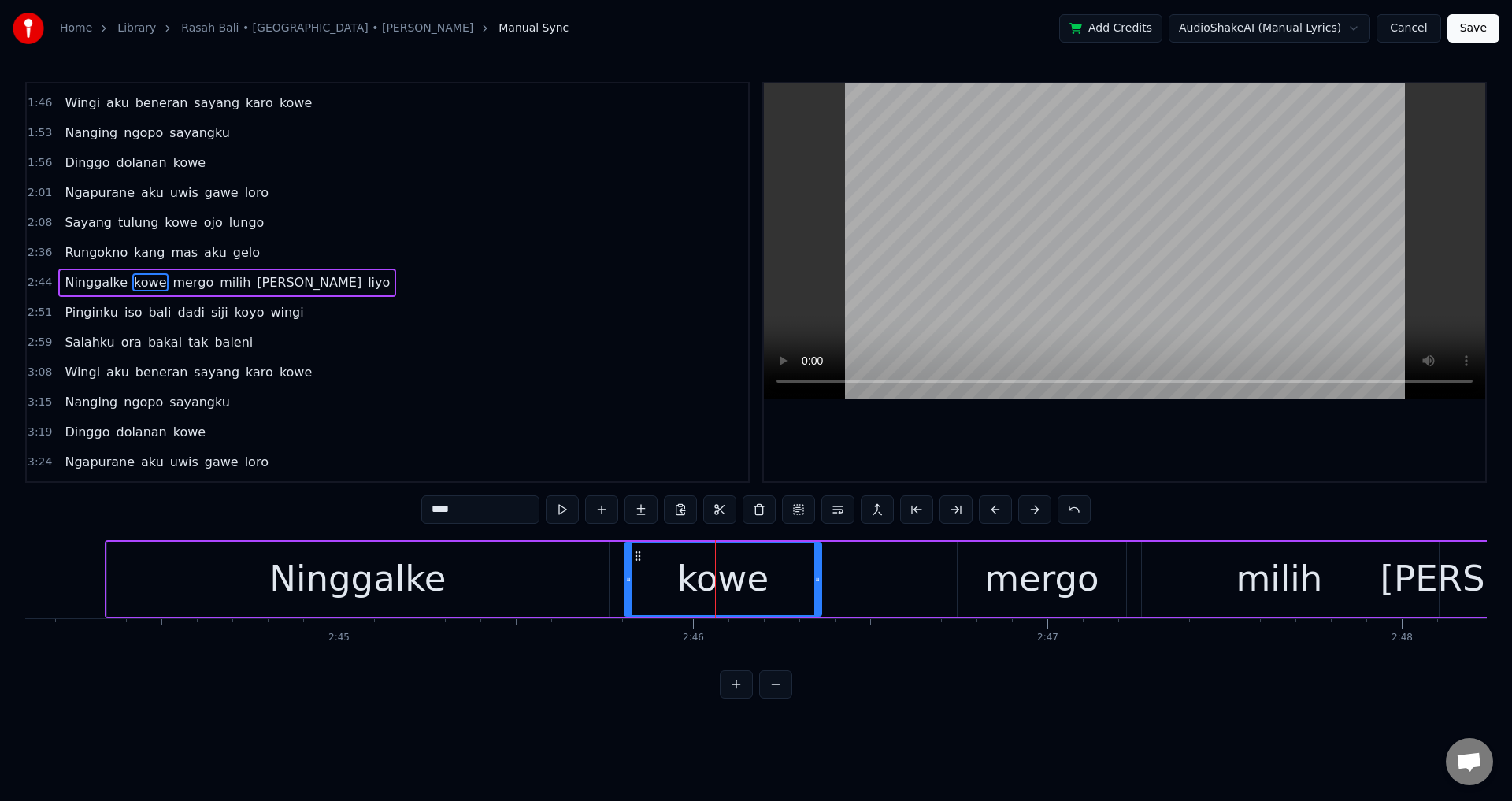
drag, startPoint x: 627, startPoint y: 575, endPoint x: 612, endPoint y: 575, distance: 15.0
click at [625, 575] on icon at bounding box center [628, 579] width 6 height 13
click at [948, 456] on div at bounding box center [1124, 282] width 721 height 398
click at [987, 443] on div at bounding box center [1124, 282] width 721 height 398
click at [972, 598] on div "mergo" at bounding box center [1041, 579] width 169 height 75
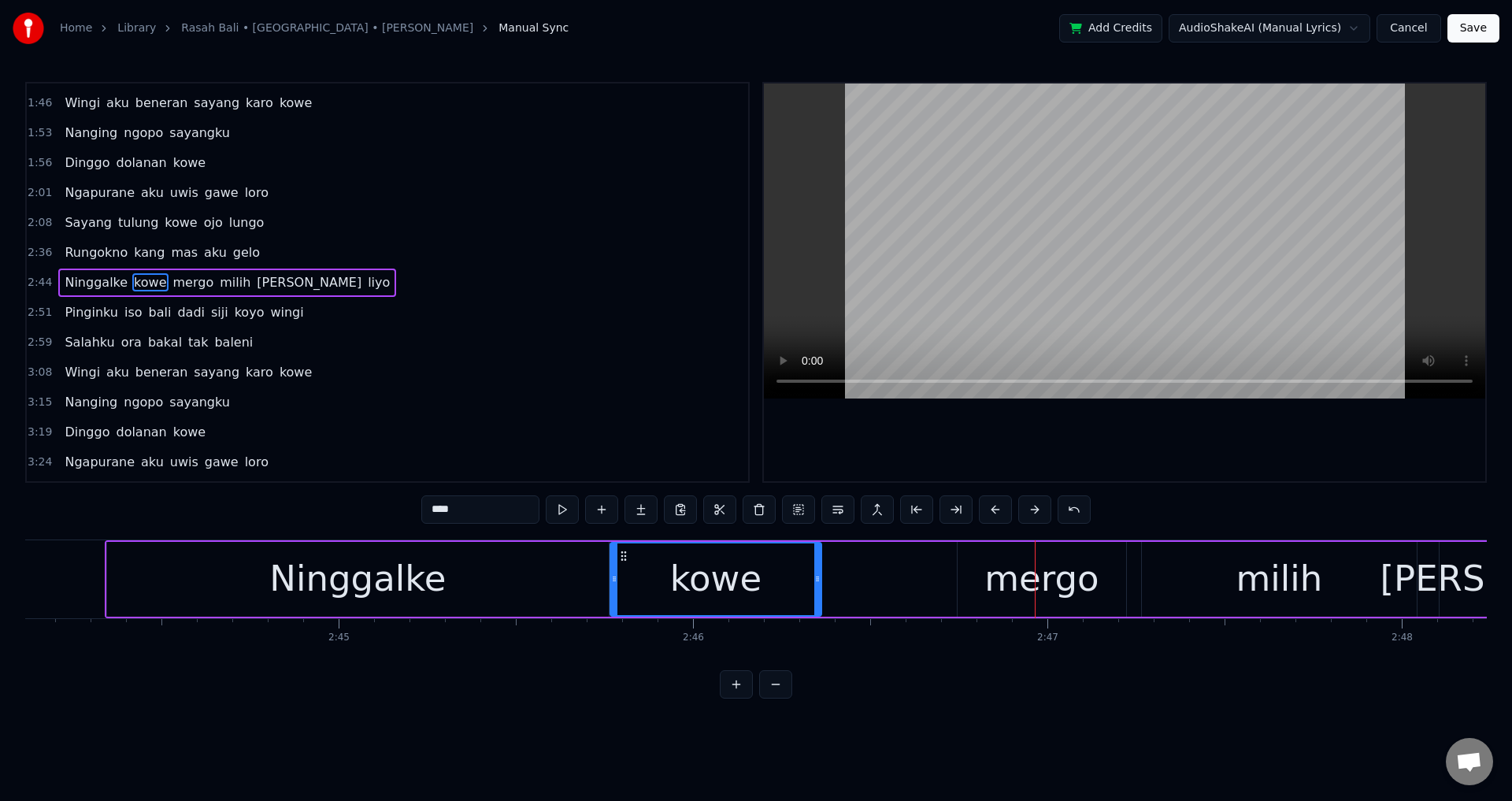
type input "*****"
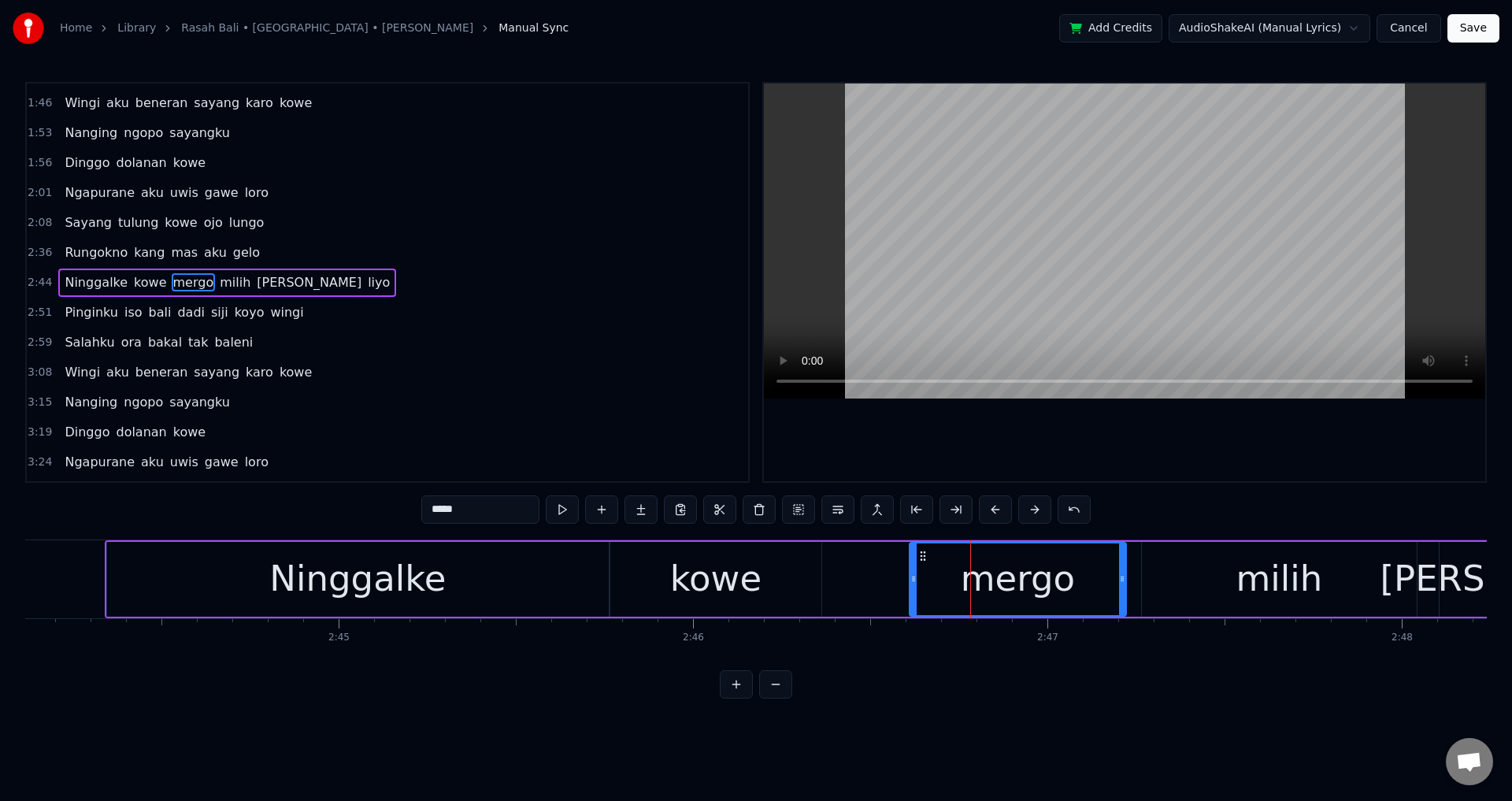
drag, startPoint x: 960, startPoint y: 588, endPoint x: 910, endPoint y: 587, distance: 50.0
click at [911, 587] on div at bounding box center [913, 579] width 6 height 71
click at [882, 584] on div "Ninggalke [PERSON_NAME] milih [PERSON_NAME]" at bounding box center [1368, 579] width 2526 height 78
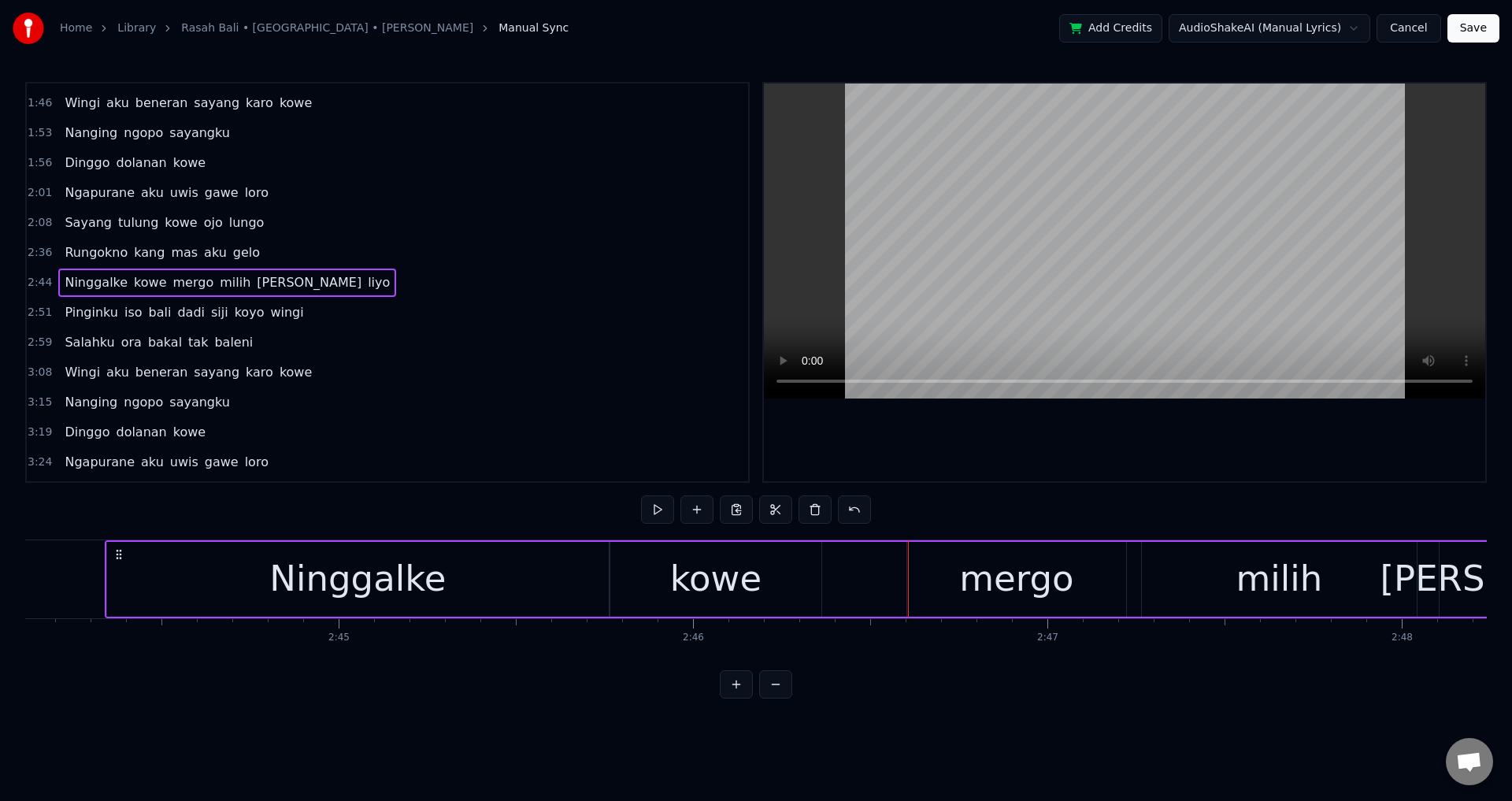
click at [1018, 433] on div at bounding box center [1124, 282] width 721 height 398
click at [1038, 432] on div at bounding box center [1124, 282] width 721 height 398
click at [1214, 584] on div "milih" at bounding box center [1278, 579] width 275 height 75
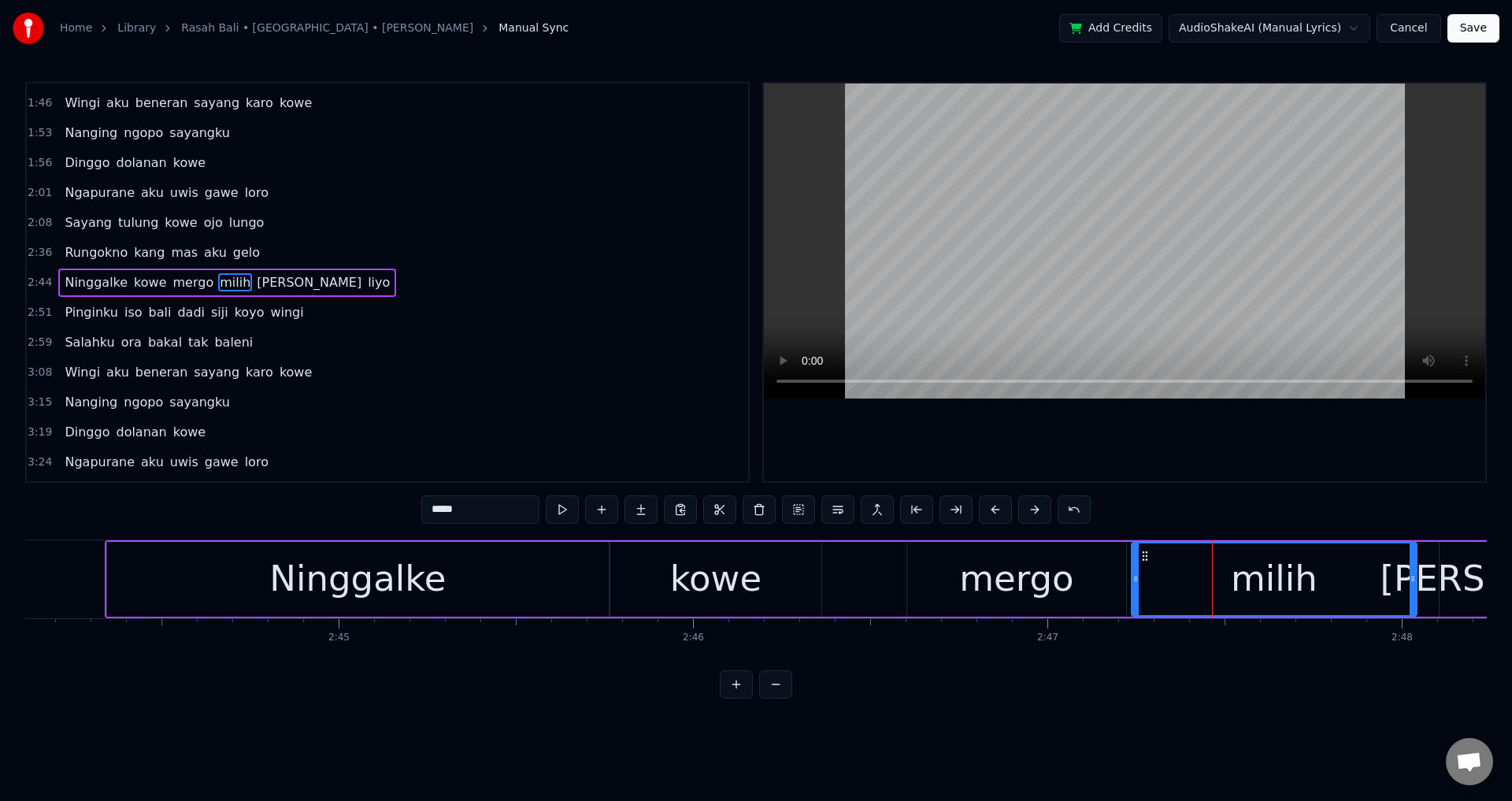
drag, startPoint x: 1144, startPoint y: 577, endPoint x: 1184, endPoint y: 498, distance: 88.5
click at [1133, 581] on icon at bounding box center [1135, 579] width 6 height 13
click at [1194, 465] on div at bounding box center [1124, 282] width 721 height 398
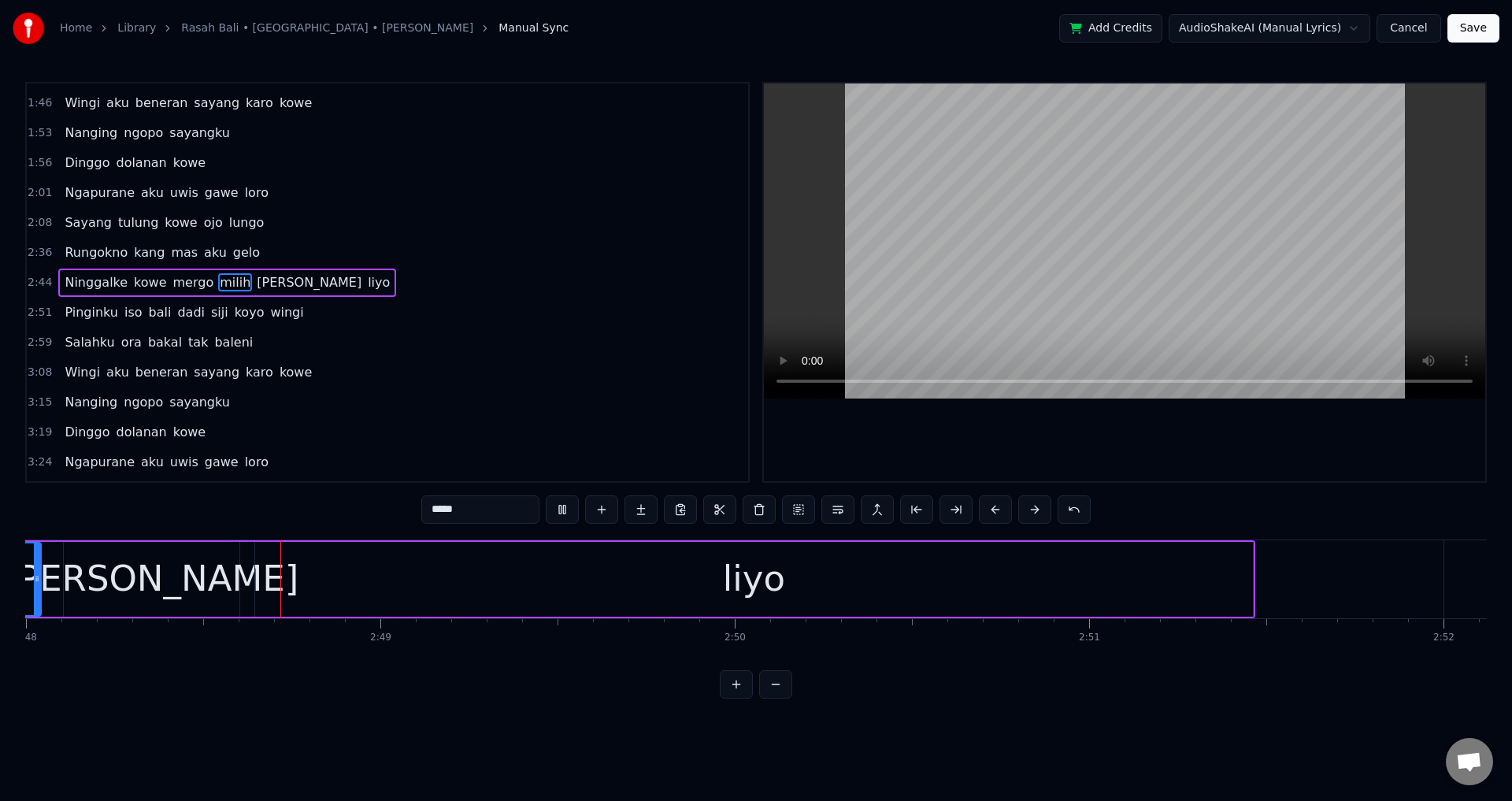
click at [1196, 457] on div at bounding box center [1124, 282] width 721 height 398
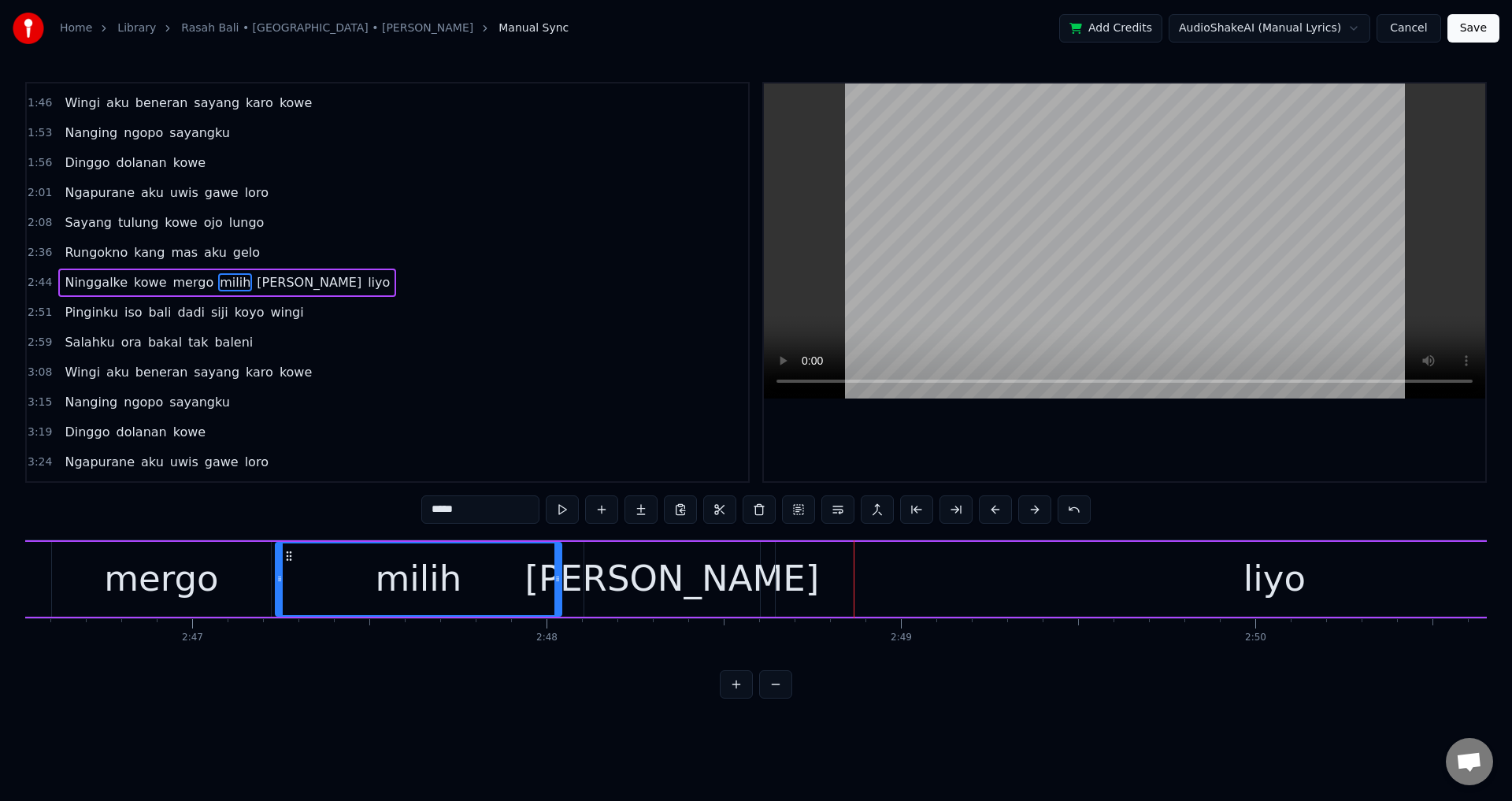
scroll to position [0, 58832]
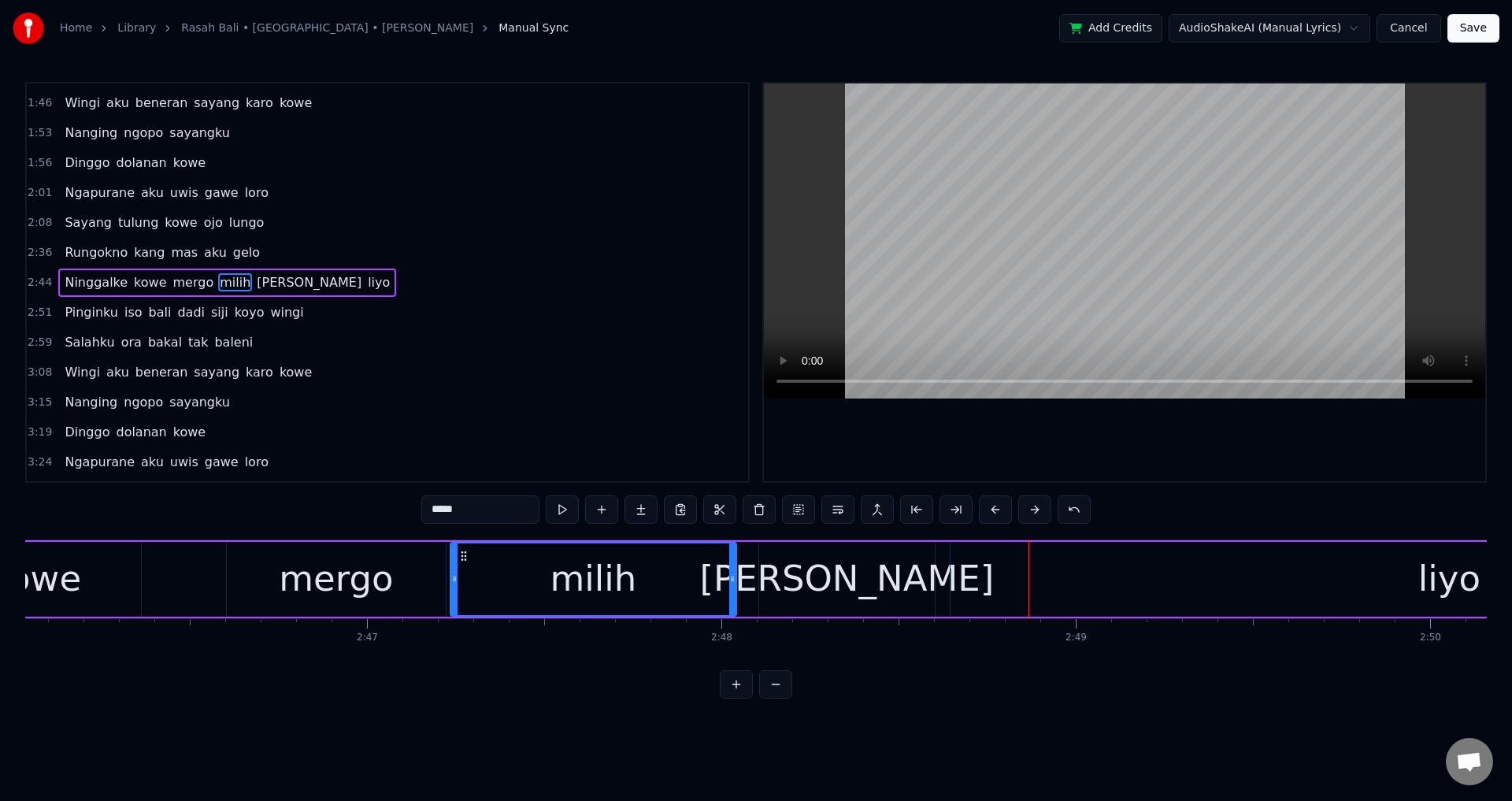
click at [785, 598] on div "[PERSON_NAME]" at bounding box center [847, 579] width 176 height 75
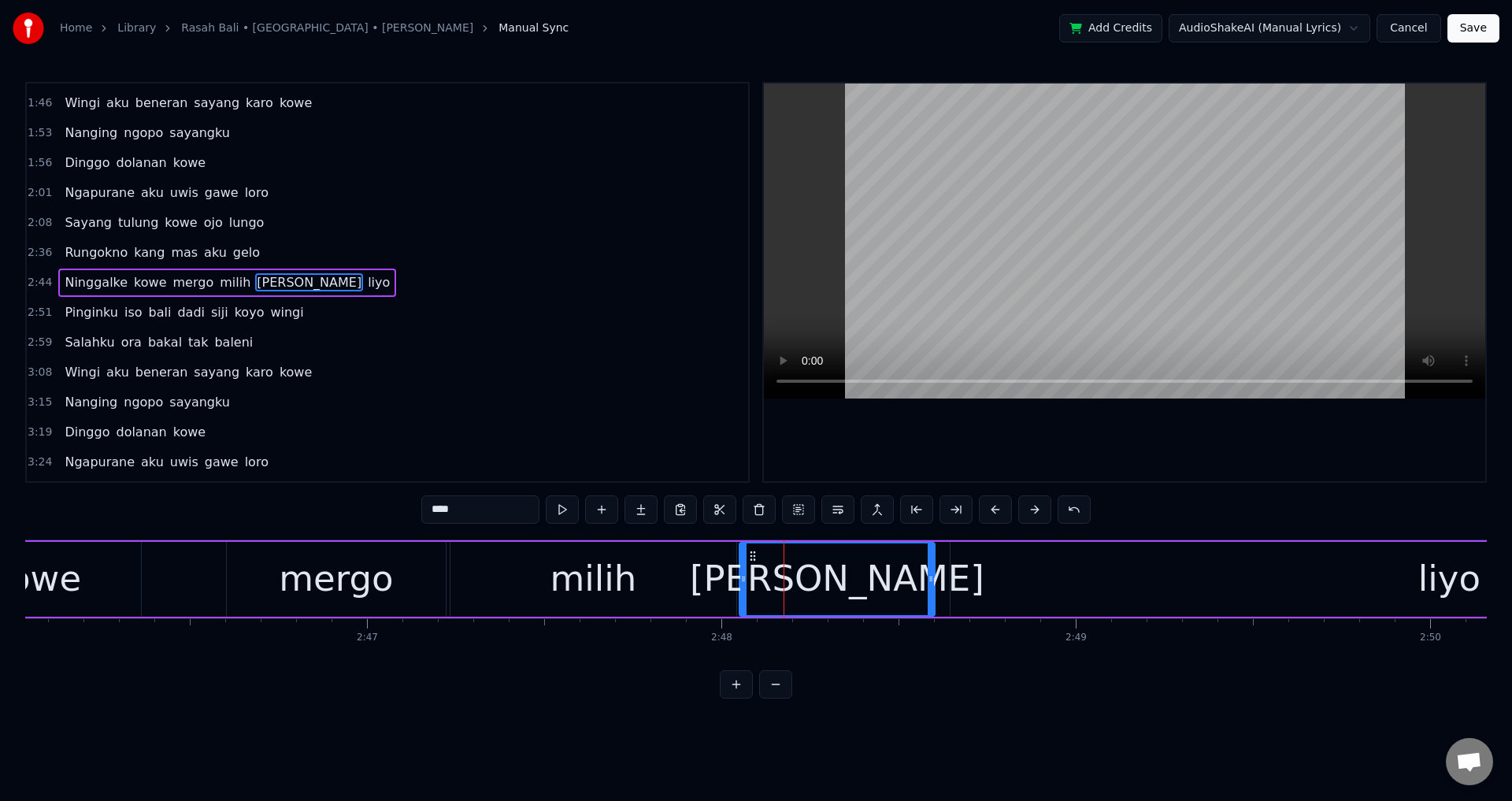
drag, startPoint x: 760, startPoint y: 589, endPoint x: 740, endPoint y: 589, distance: 20.0
click at [740, 589] on div at bounding box center [743, 579] width 6 height 71
click at [1013, 455] on div at bounding box center [1124, 282] width 721 height 398
click at [1031, 447] on div at bounding box center [1124, 282] width 721 height 398
click at [999, 556] on div "liyo" at bounding box center [1449, 579] width 998 height 75
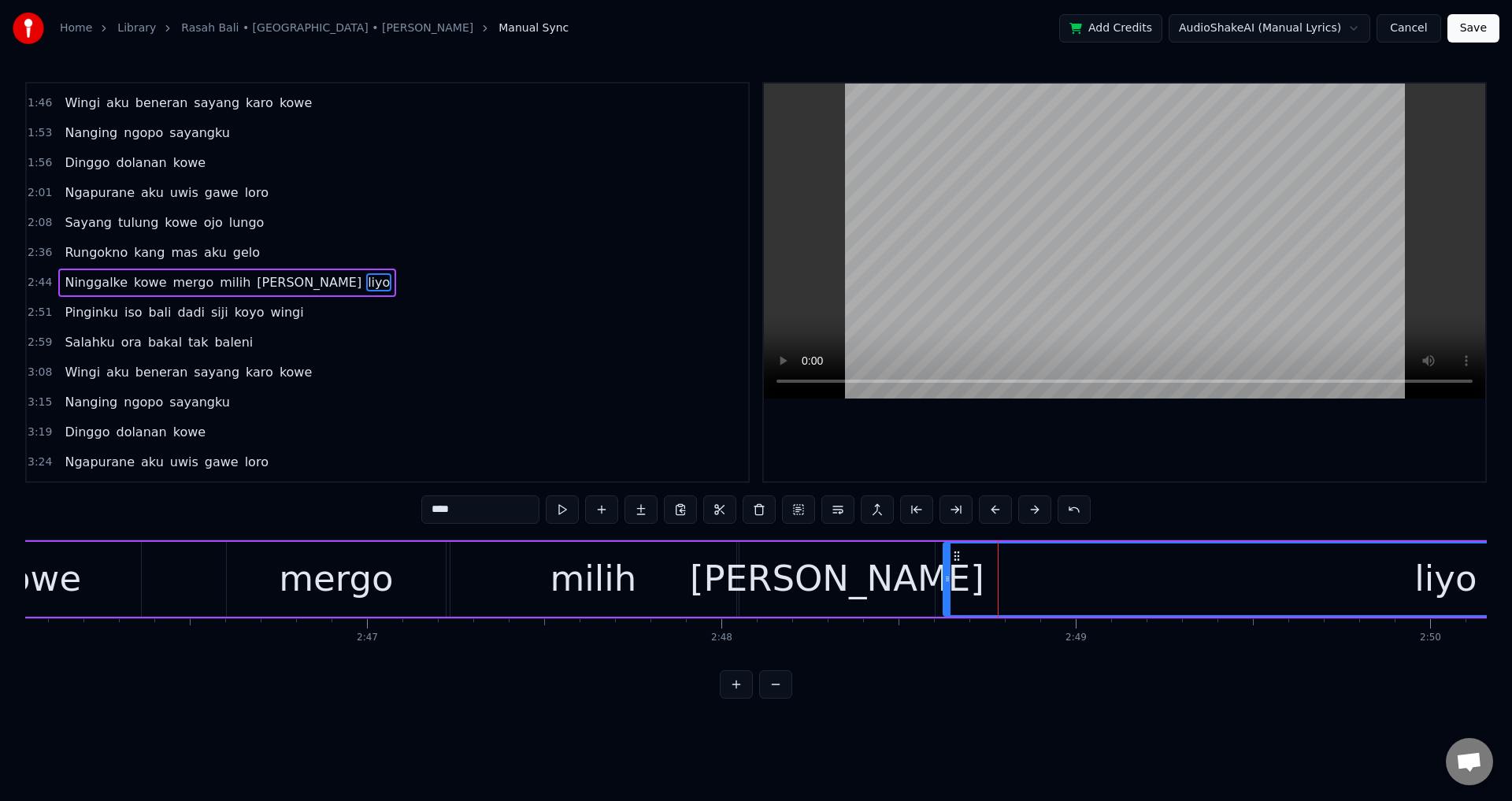
drag, startPoint x: 950, startPoint y: 569, endPoint x: 941, endPoint y: 569, distance: 9.0
click at [944, 569] on div at bounding box center [947, 579] width 6 height 71
click at [569, 603] on div "milih" at bounding box center [593, 578] width 87 height 53
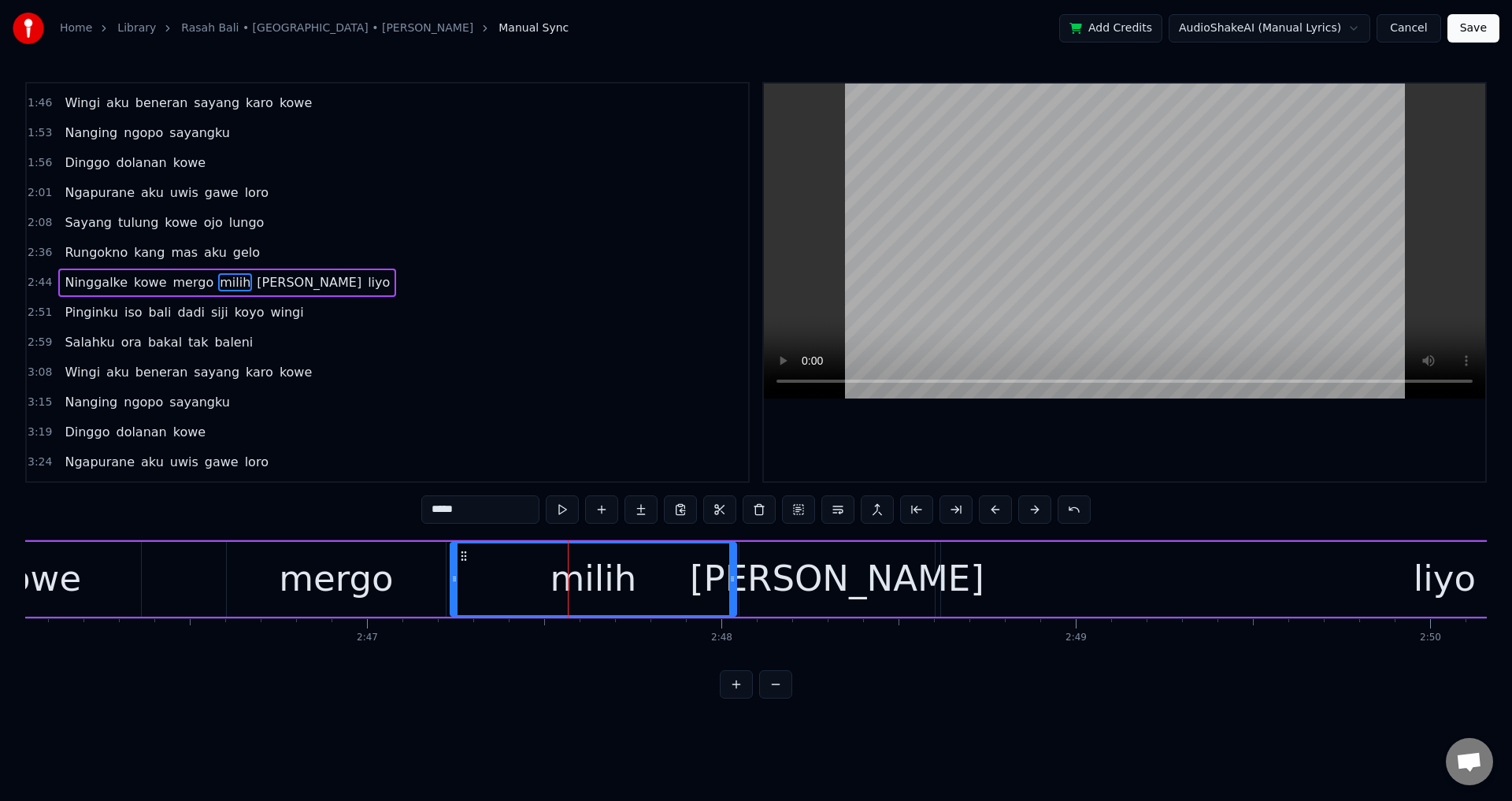
click at [1007, 442] on div at bounding box center [1124, 282] width 721 height 398
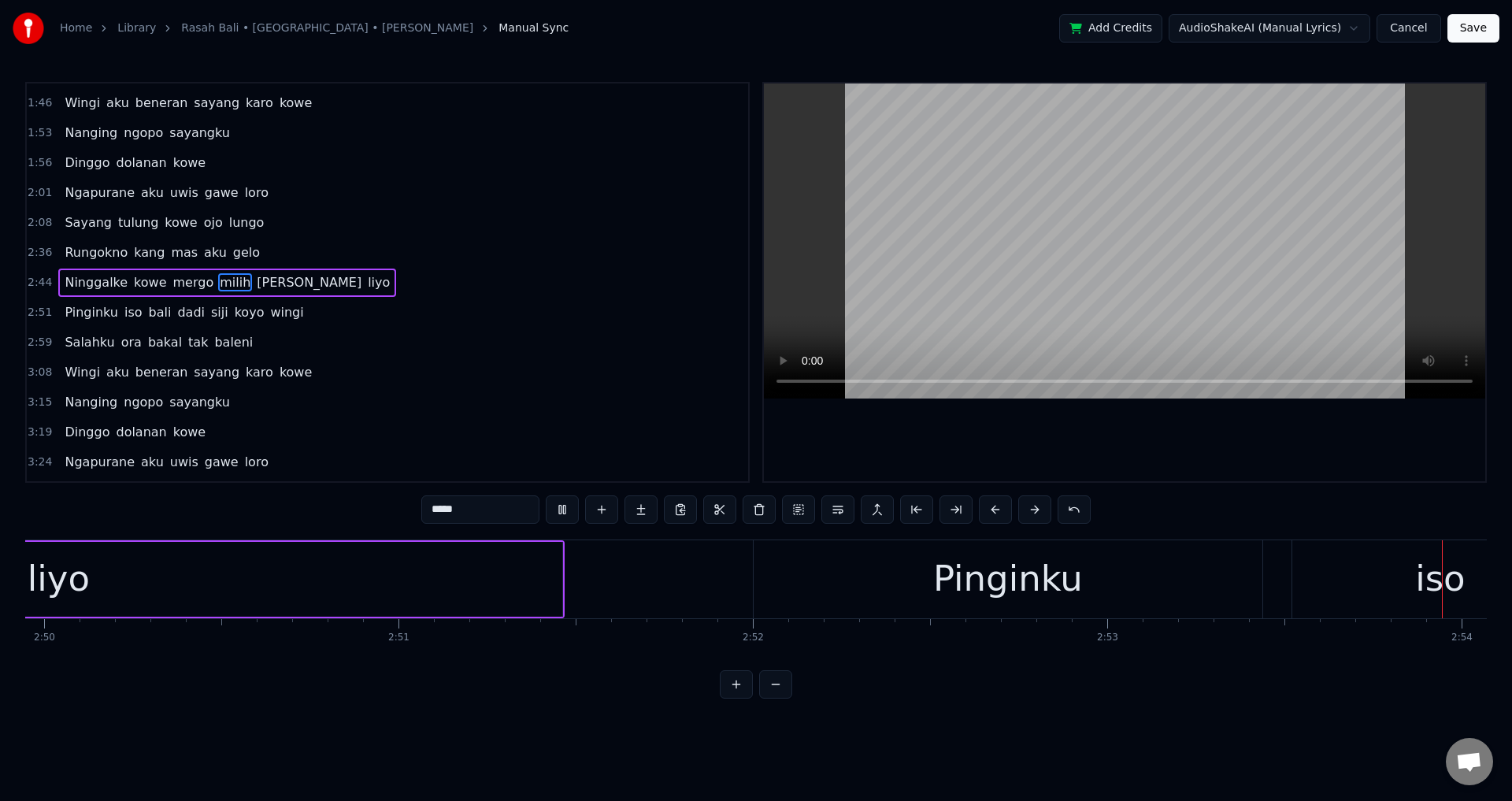
click at [1110, 468] on div at bounding box center [1124, 282] width 721 height 398
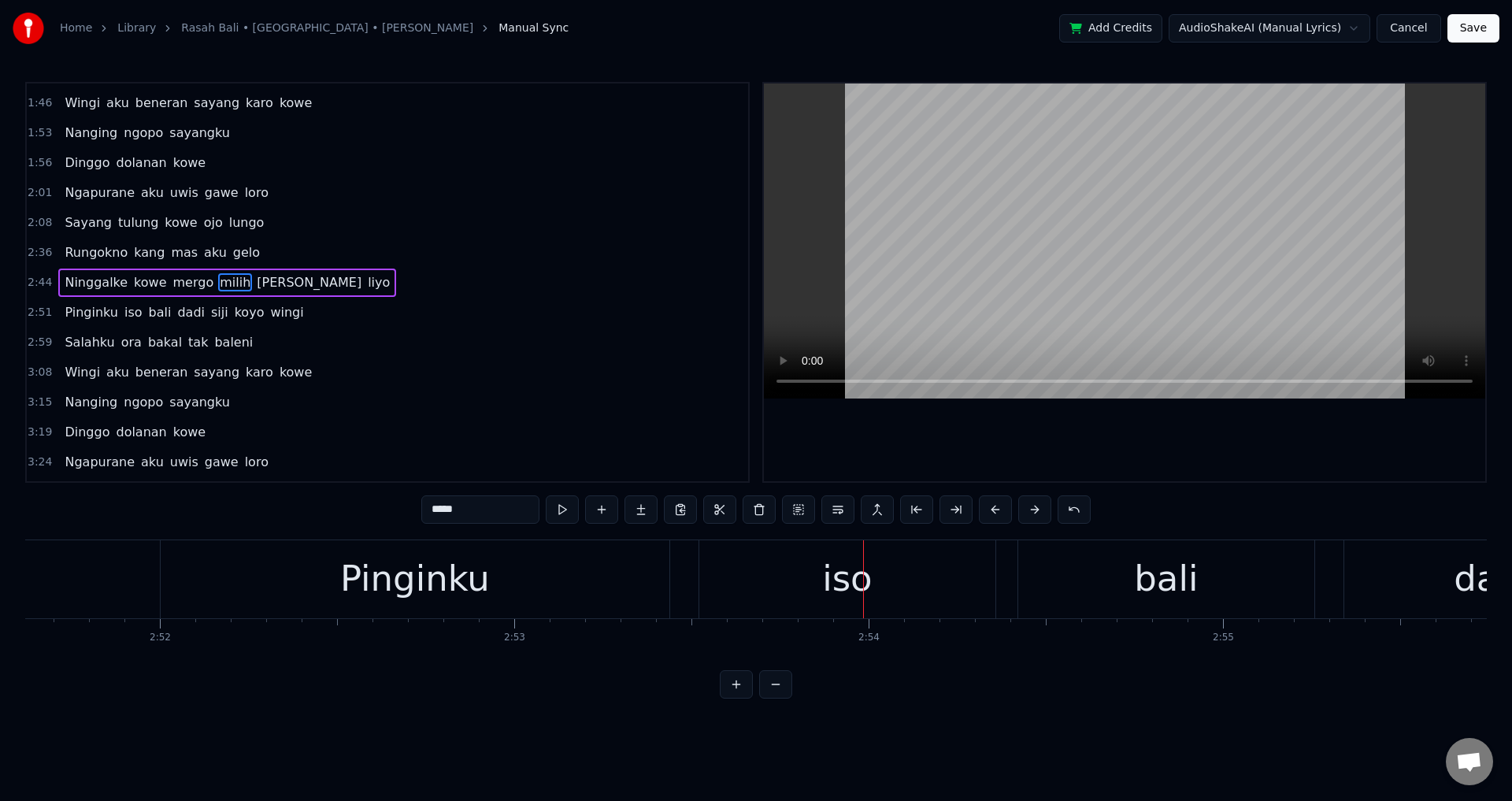
scroll to position [0, 60636]
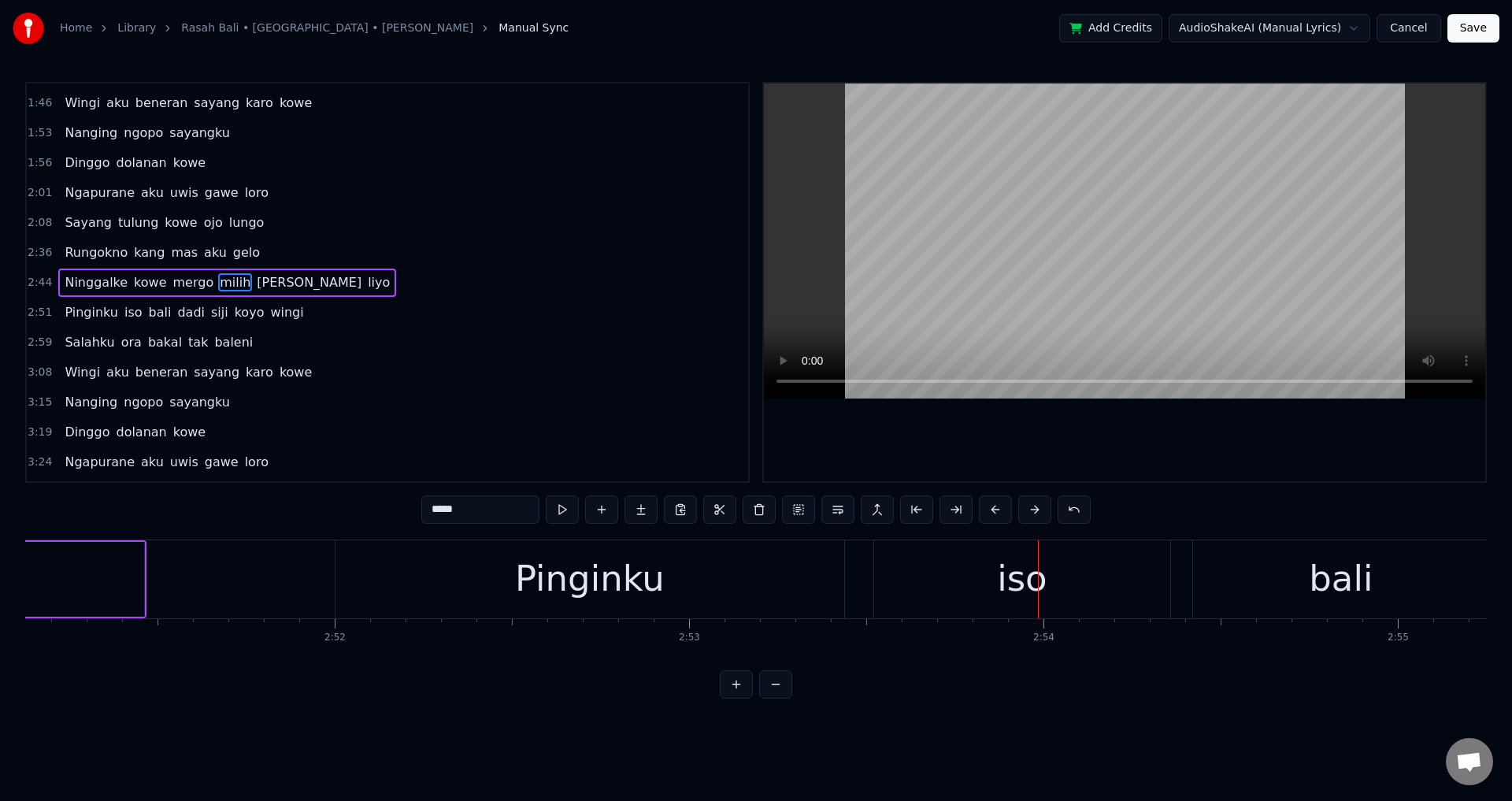
click at [887, 586] on div "iso" at bounding box center [1022, 579] width 296 height 78
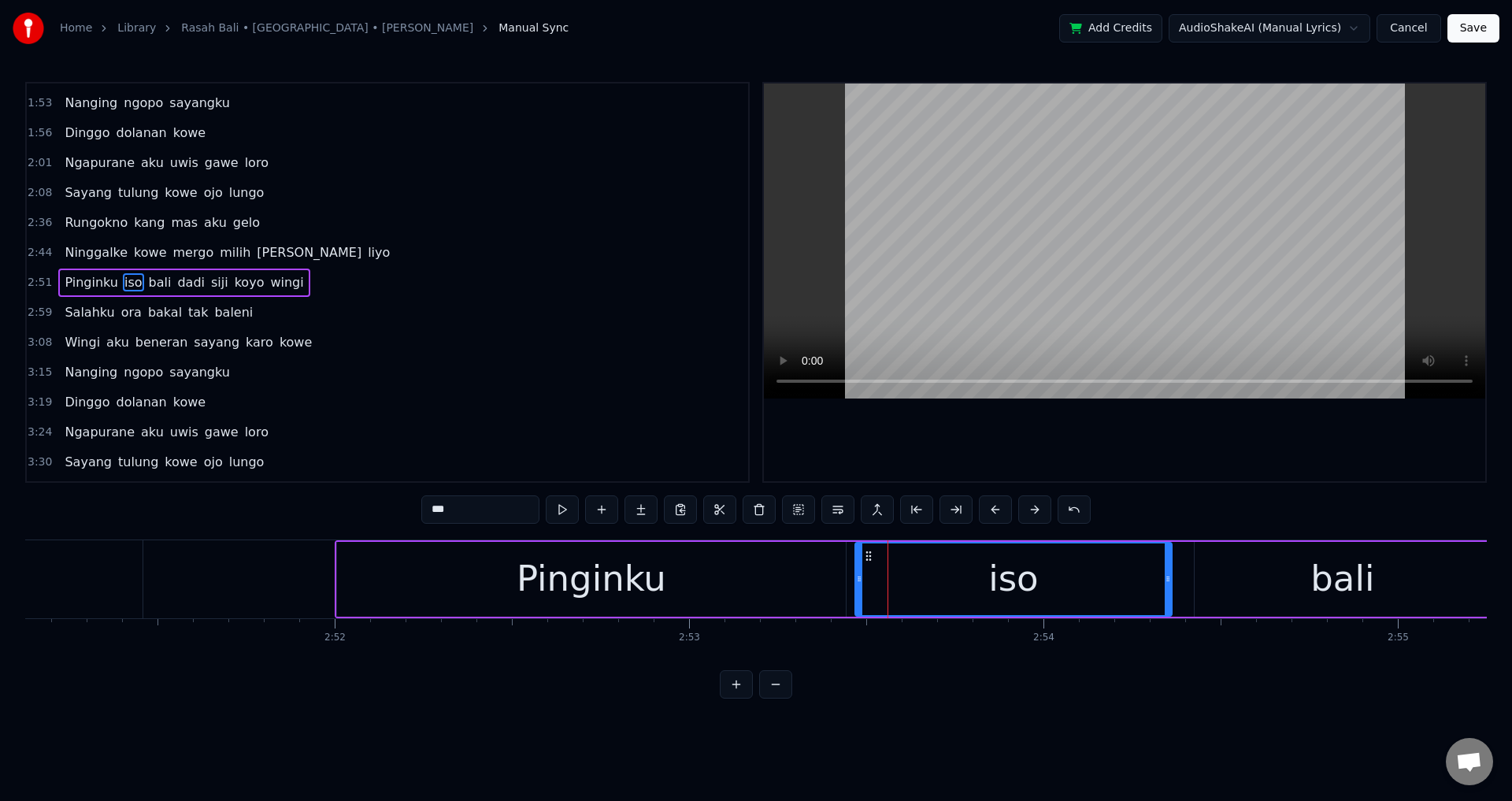
drag, startPoint x: 880, startPoint y: 582, endPoint x: 848, endPoint y: 586, distance: 32.2
click at [856, 586] on div at bounding box center [858, 579] width 6 height 71
drag, startPoint x: 696, startPoint y: 601, endPoint x: 820, endPoint y: 529, distance: 143.4
click at [695, 601] on div "Pinginku" at bounding box center [591, 579] width 509 height 75
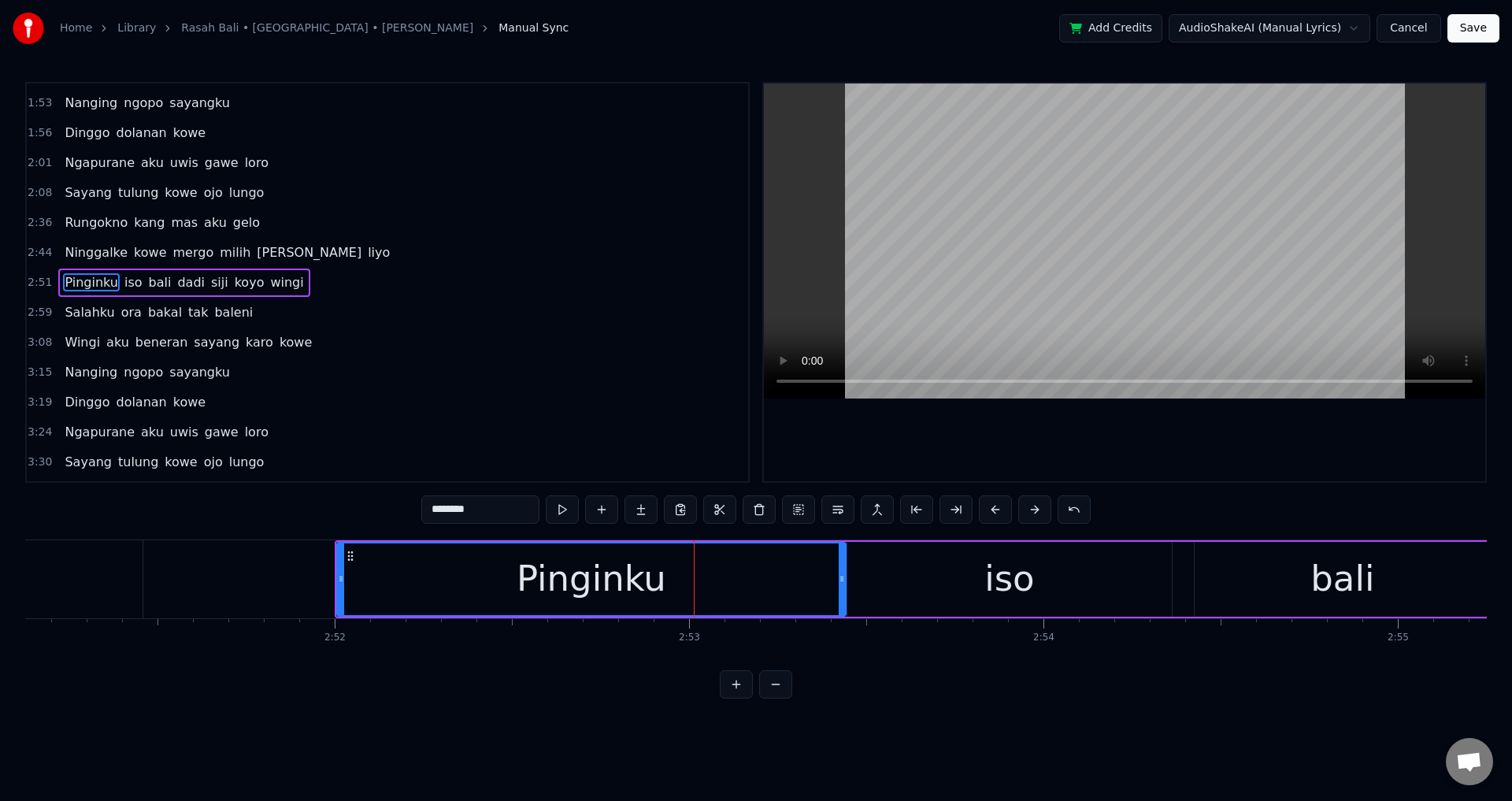
click at [1000, 434] on div at bounding box center [1124, 282] width 721 height 398
click at [1012, 428] on div at bounding box center [1124, 282] width 721 height 398
click at [857, 583] on div "iso" at bounding box center [1010, 579] width 325 height 75
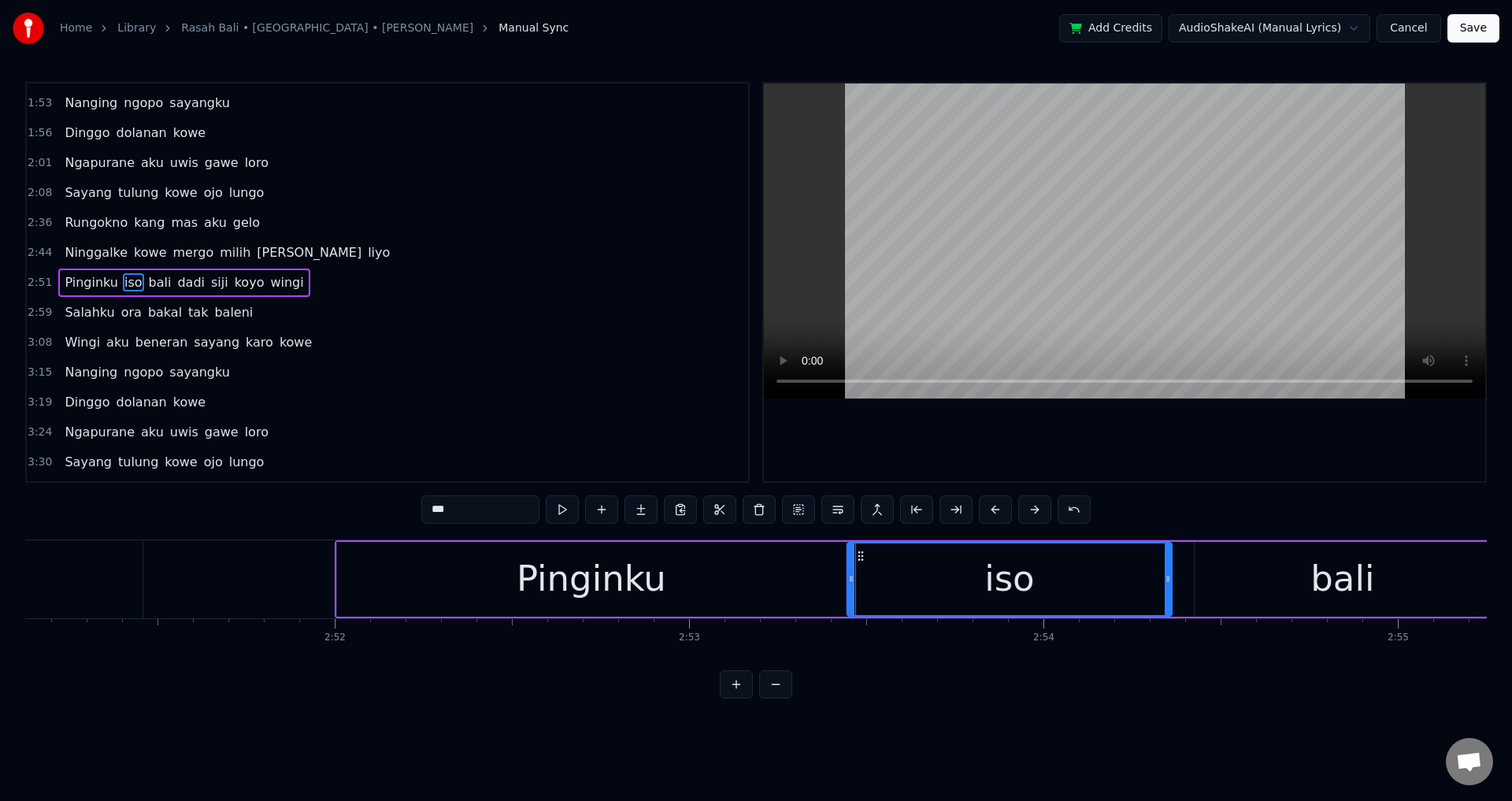
drag, startPoint x: 849, startPoint y: 579, endPoint x: 842, endPoint y: 583, distance: 8.1
click at [848, 582] on icon at bounding box center [851, 579] width 6 height 13
click at [689, 583] on div "Pinginku" at bounding box center [591, 579] width 509 height 75
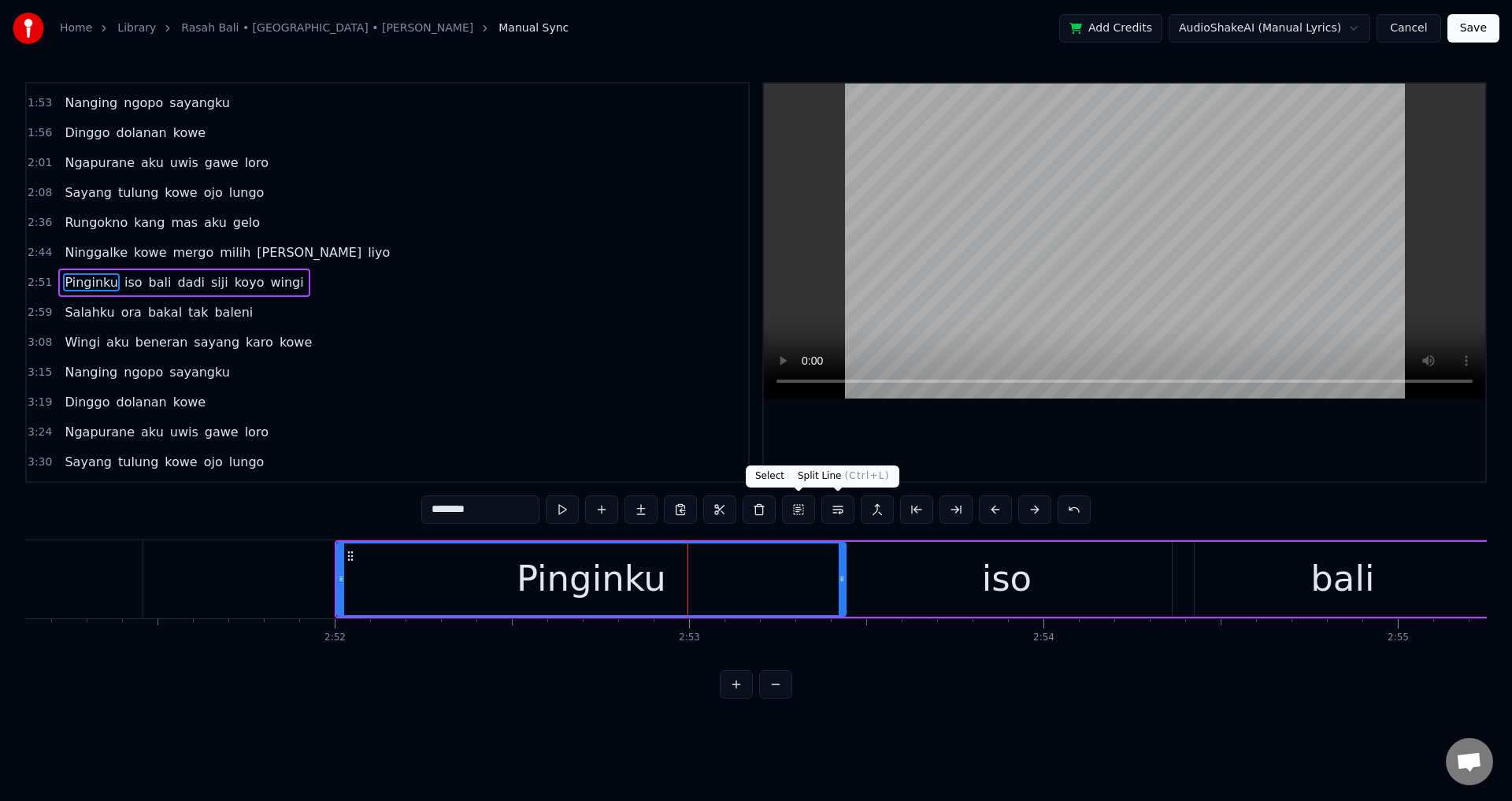
click at [984, 444] on div at bounding box center [1124, 282] width 721 height 398
drag, startPoint x: 843, startPoint y: 566, endPoint x: 863, endPoint y: 576, distance: 22.4
click at [838, 571] on div at bounding box center [840, 579] width 6 height 71
click at [865, 578] on div "iso" at bounding box center [1007, 579] width 330 height 75
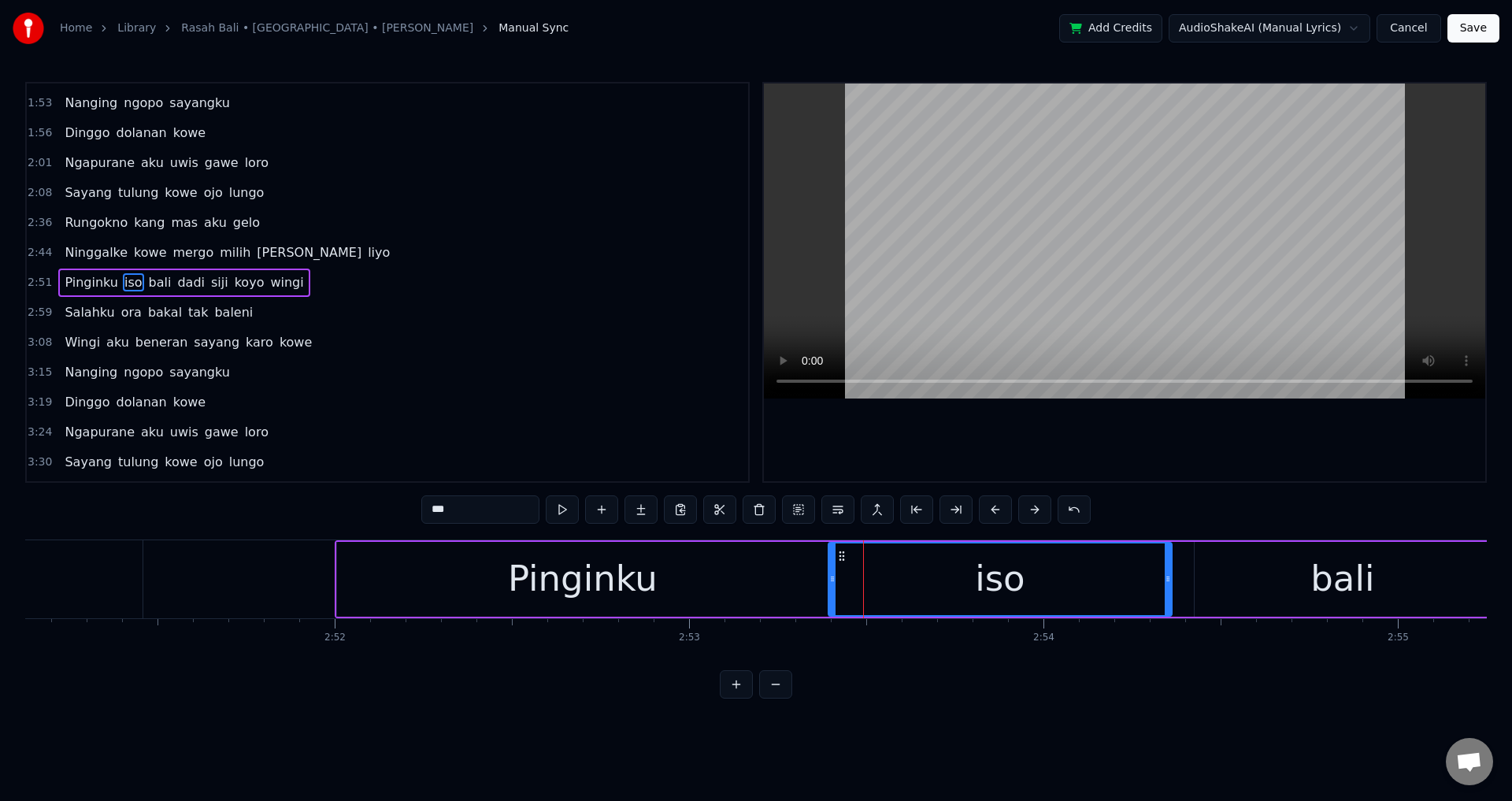
drag, startPoint x: 848, startPoint y: 574, endPoint x: 834, endPoint y: 571, distance: 14.3
click at [834, 571] on div at bounding box center [832, 579] width 6 height 71
click at [715, 568] on div "Pinginku" at bounding box center [582, 579] width 491 height 75
type input "********"
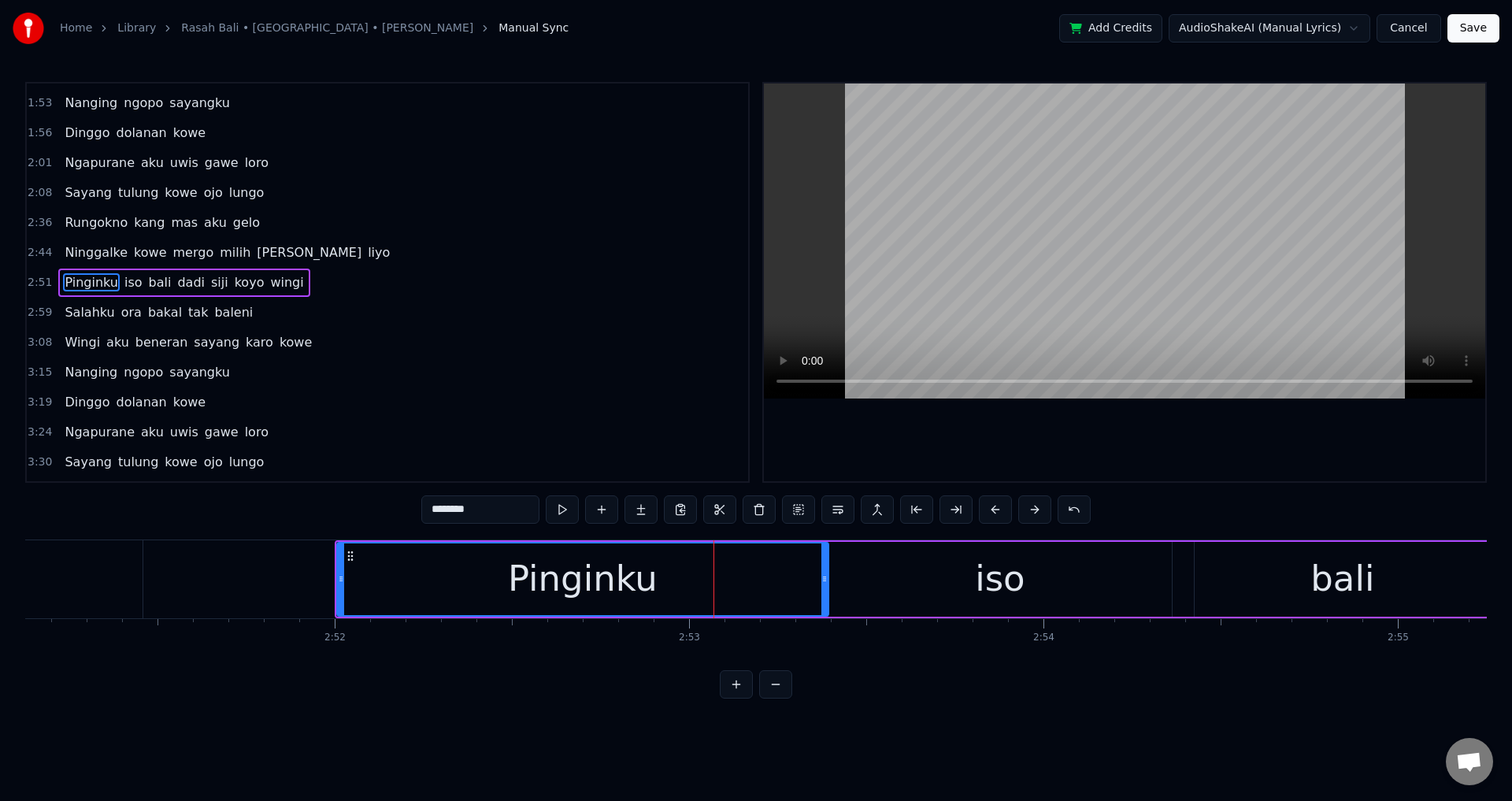
click at [1022, 445] on div at bounding box center [1124, 282] width 721 height 398
click at [1102, 448] on div at bounding box center [1124, 282] width 721 height 398
drag, startPoint x: 1241, startPoint y: 617, endPoint x: 1229, endPoint y: 602, distance: 19.2
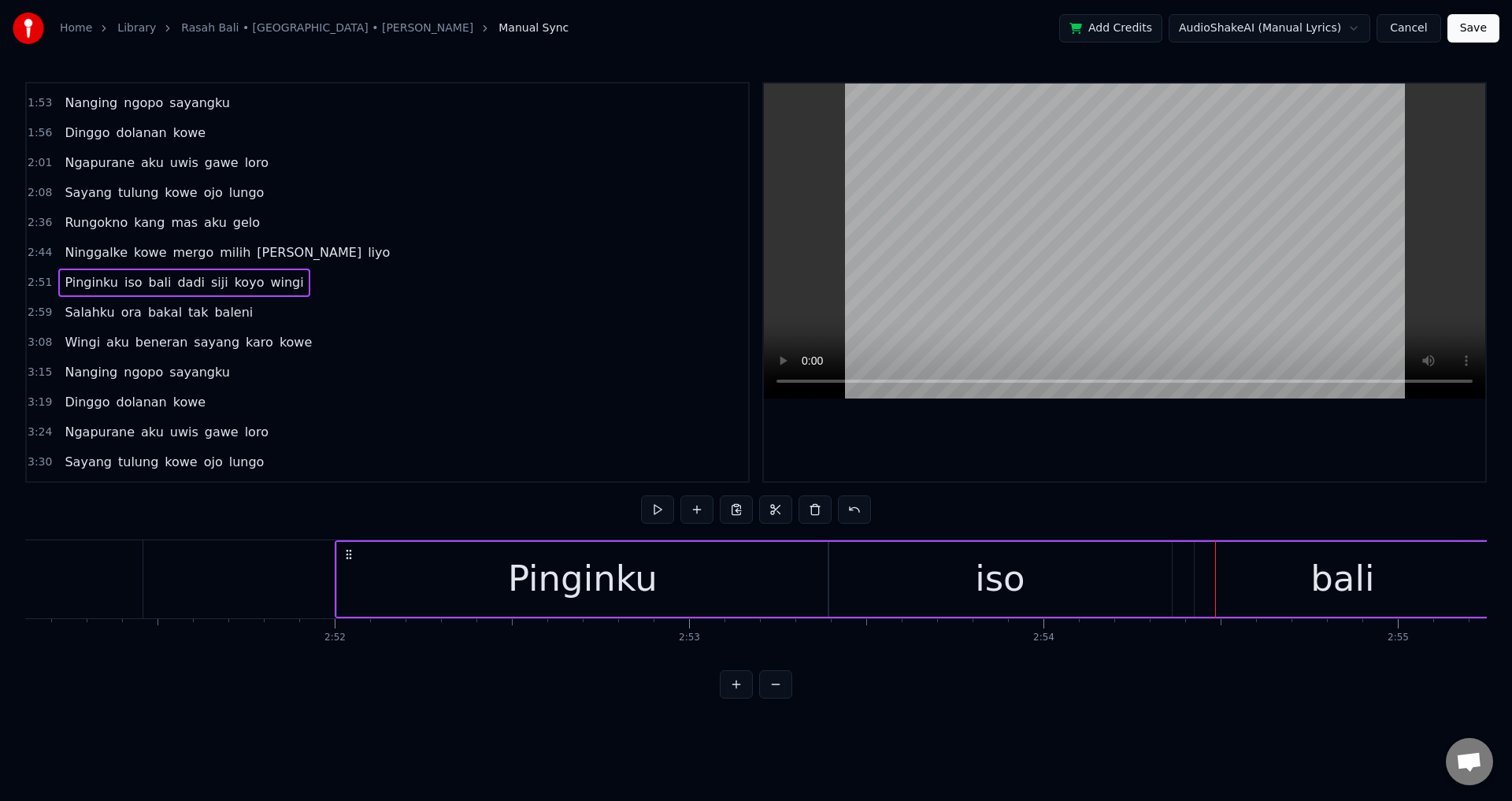
click at [1228, 599] on div "bali" at bounding box center [1342, 579] width 296 height 75
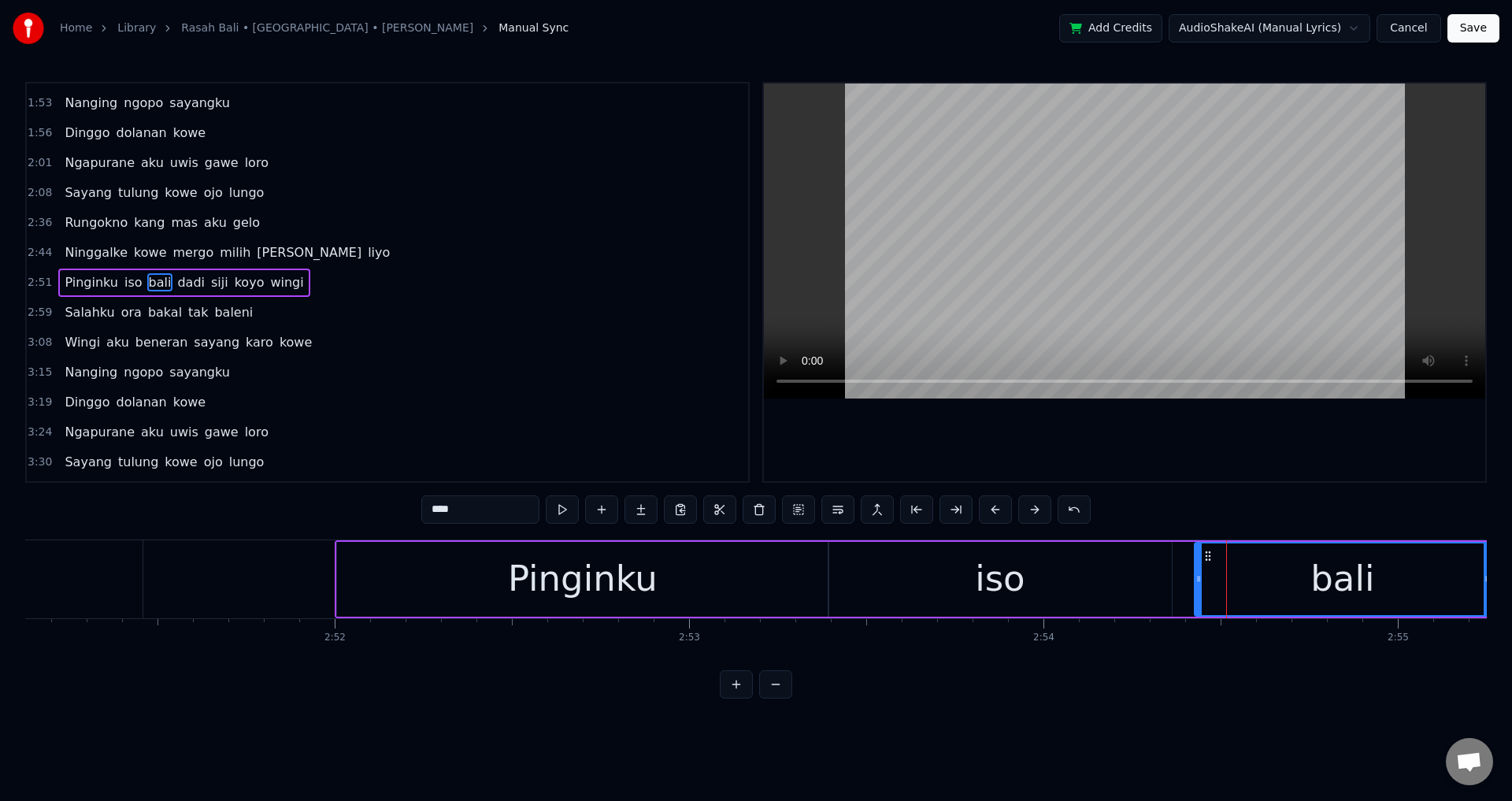
click at [1194, 591] on div "bali" at bounding box center [1342, 579] width 298 height 75
click at [1199, 594] on div "bali" at bounding box center [1342, 579] width 295 height 71
drag, startPoint x: 1199, startPoint y: 594, endPoint x: 1165, endPoint y: 598, distance: 34.2
click at [1189, 598] on div at bounding box center [1190, 579] width 6 height 71
click at [1159, 596] on div "iso" at bounding box center [1000, 579] width 344 height 75
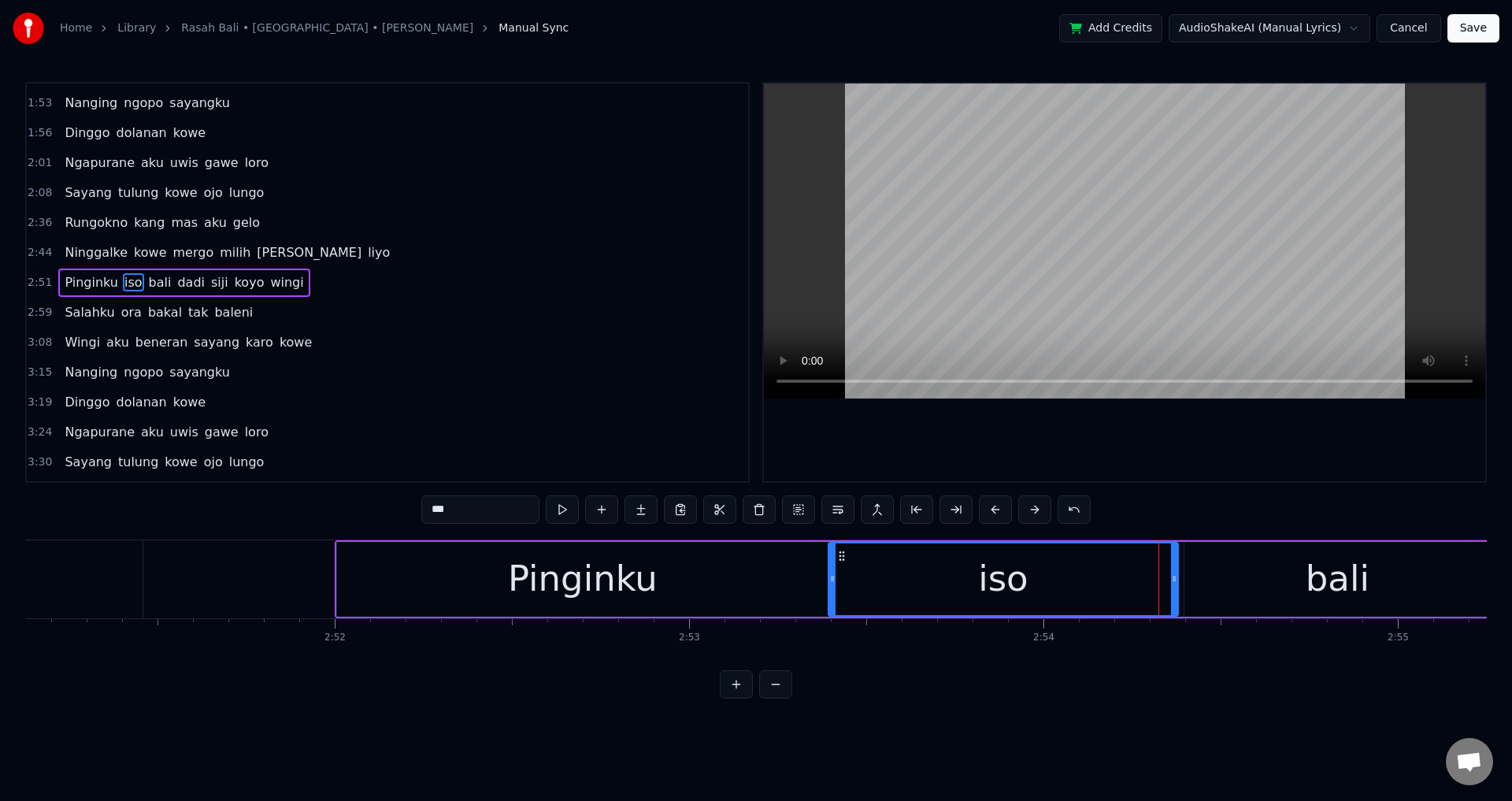
drag, startPoint x: 1168, startPoint y: 592, endPoint x: 1178, endPoint y: 592, distance: 10.0
click at [1178, 592] on div at bounding box center [1174, 579] width 6 height 71
click at [1084, 590] on div "iso" at bounding box center [1005, 579] width 352 height 71
click at [1176, 464] on div at bounding box center [1124, 282] width 721 height 398
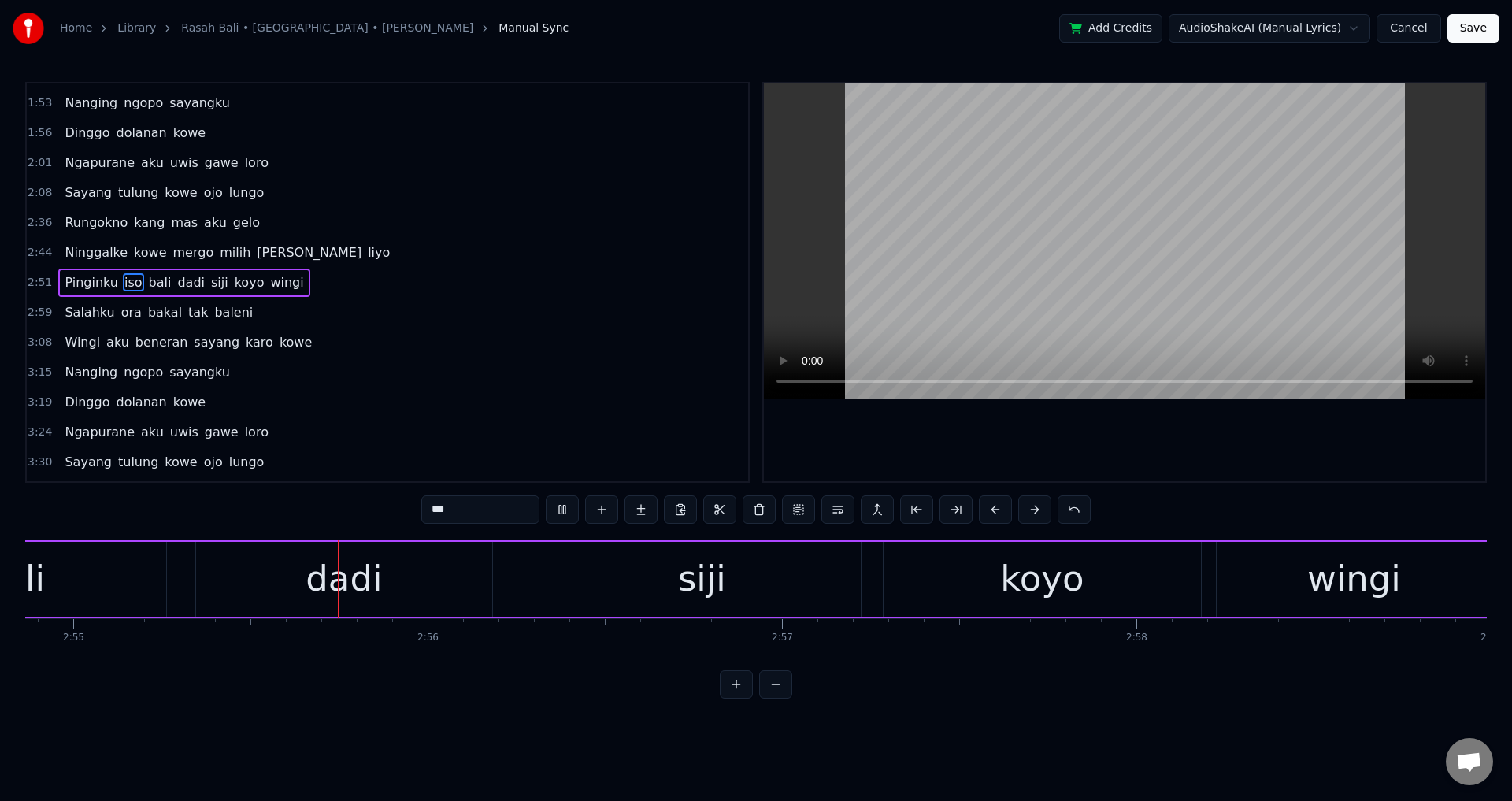
drag, startPoint x: 1153, startPoint y: 457, endPoint x: 779, endPoint y: 520, distance: 379.3
click at [1151, 457] on div at bounding box center [1124, 282] width 721 height 398
click at [316, 605] on div "dadi" at bounding box center [344, 578] width 77 height 53
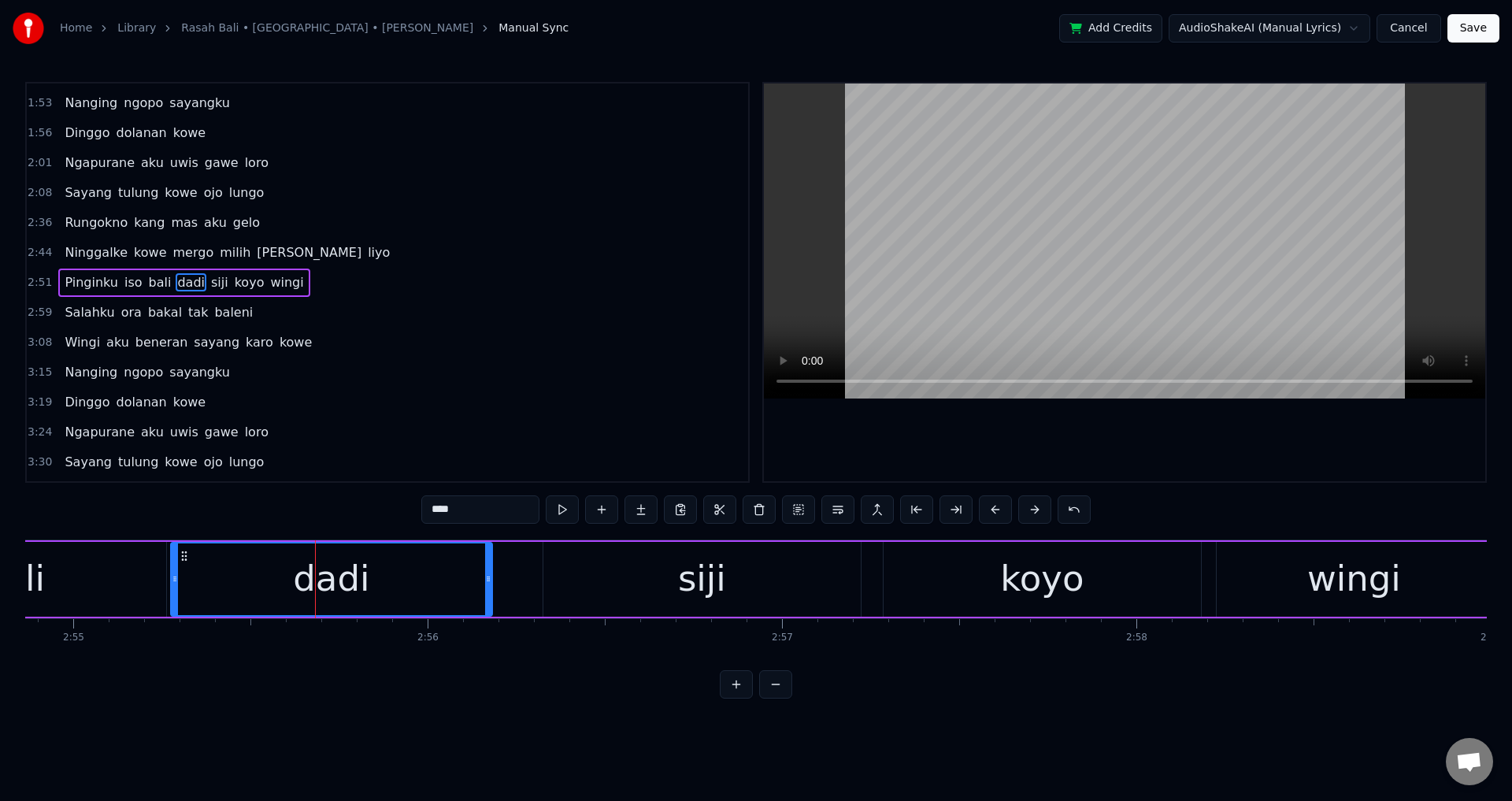
drag, startPoint x: 197, startPoint y: 584, endPoint x: 172, endPoint y: 579, distance: 25.5
click at [172, 579] on icon at bounding box center [174, 579] width 6 height 13
click at [127, 576] on div "bali" at bounding box center [14, 579] width 307 height 75
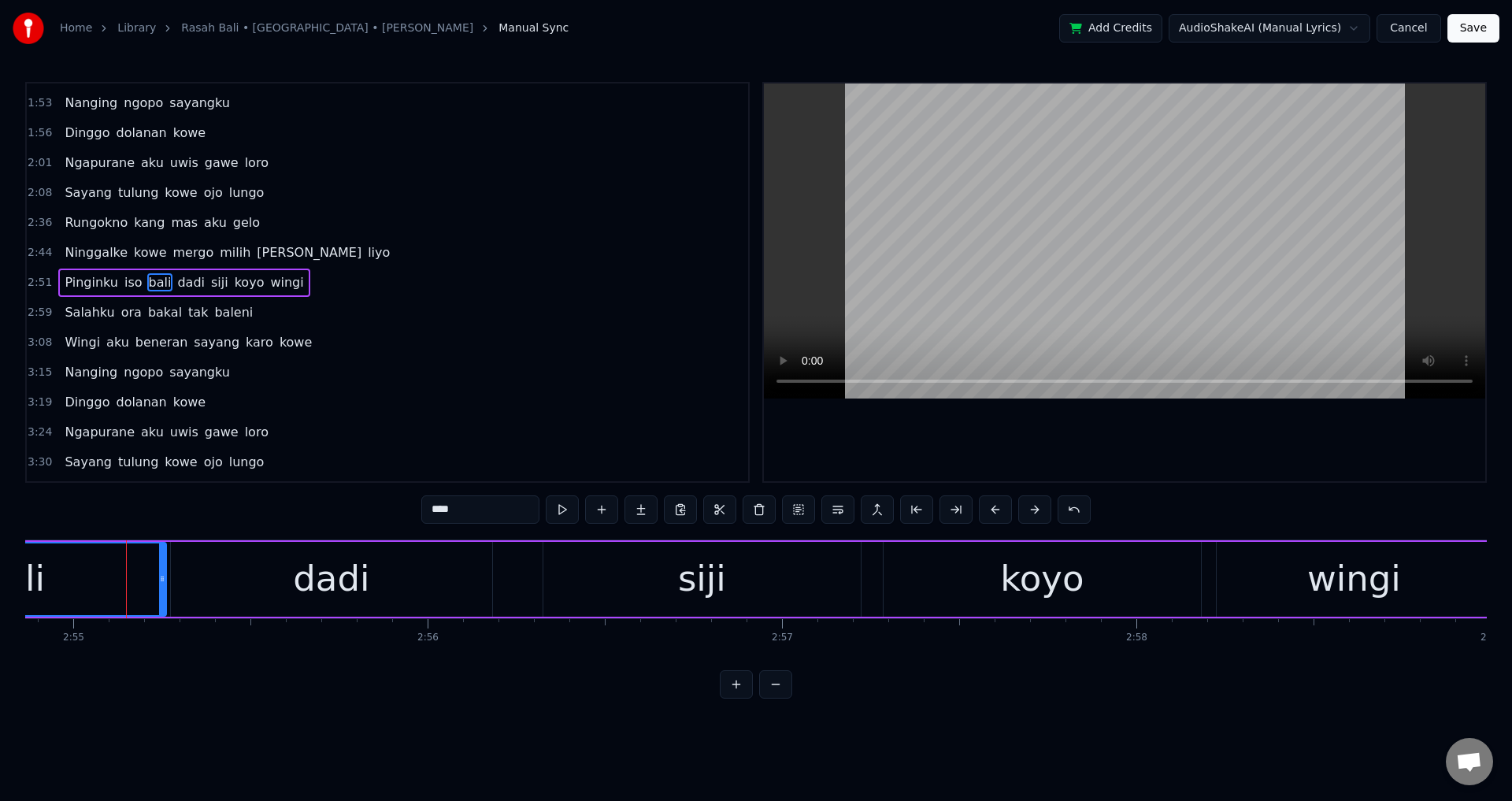
click at [1086, 444] on div at bounding box center [1124, 282] width 721 height 398
click at [1115, 442] on div at bounding box center [1124, 282] width 721 height 398
drag, startPoint x: 672, startPoint y: 599, endPoint x: 568, endPoint y: 585, distance: 104.9
click at [670, 599] on div "siji" at bounding box center [702, 579] width 317 height 75
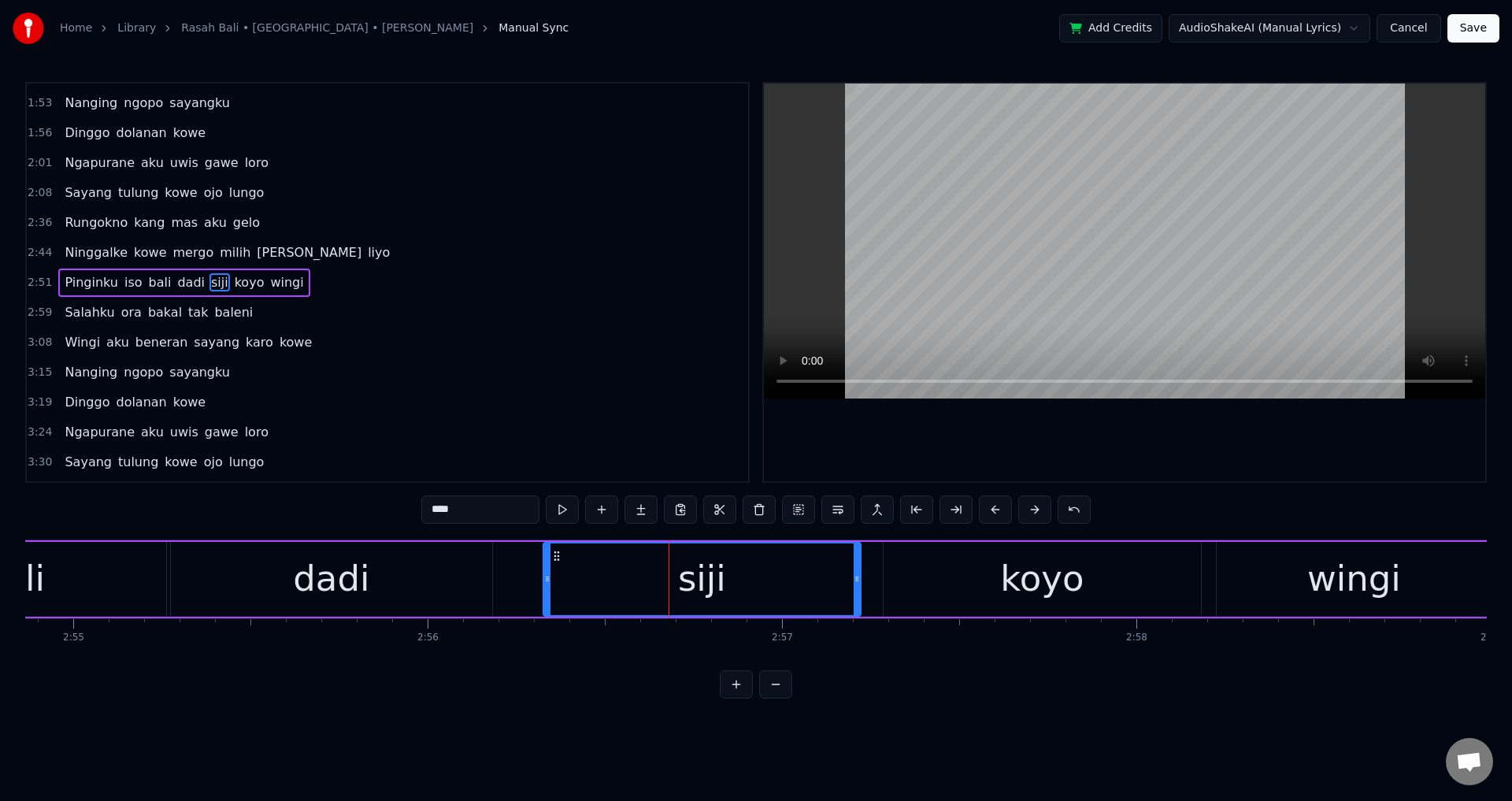
drag, startPoint x: 548, startPoint y: 582, endPoint x: 532, endPoint y: 579, distance: 16.3
click at [544, 579] on icon at bounding box center [546, 579] width 6 height 13
click at [443, 587] on div "dadi" at bounding box center [332, 579] width 321 height 75
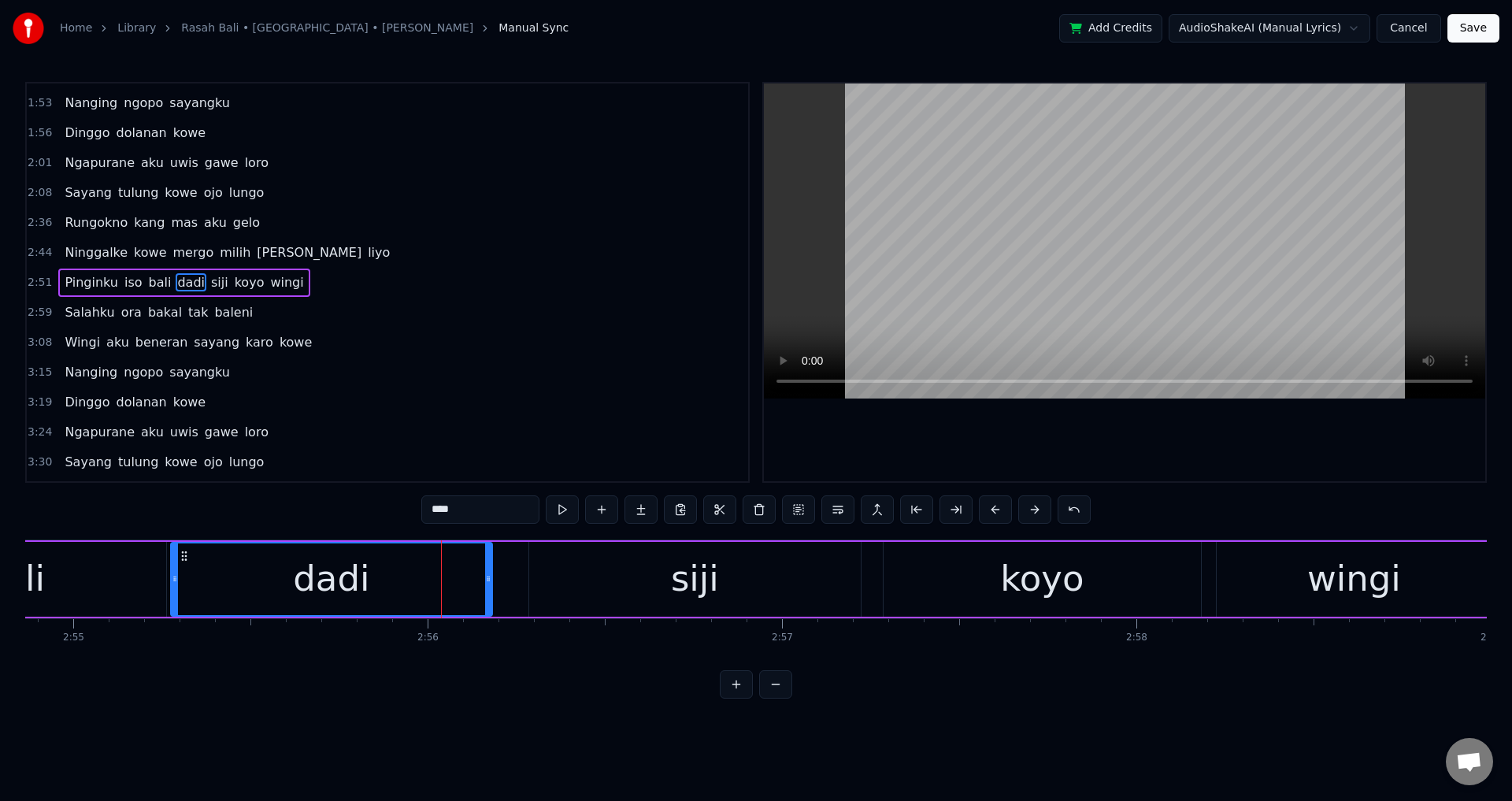
drag, startPoint x: 1000, startPoint y: 472, endPoint x: 1009, endPoint y: 457, distance: 17.5
click at [1002, 472] on div at bounding box center [1124, 282] width 721 height 398
drag, startPoint x: 1010, startPoint y: 454, endPoint x: 542, endPoint y: 578, distance: 484.1
click at [1005, 454] on div at bounding box center [1124, 282] width 721 height 398
drag, startPoint x: 488, startPoint y: 585, endPoint x: 524, endPoint y: 588, distance: 36.1
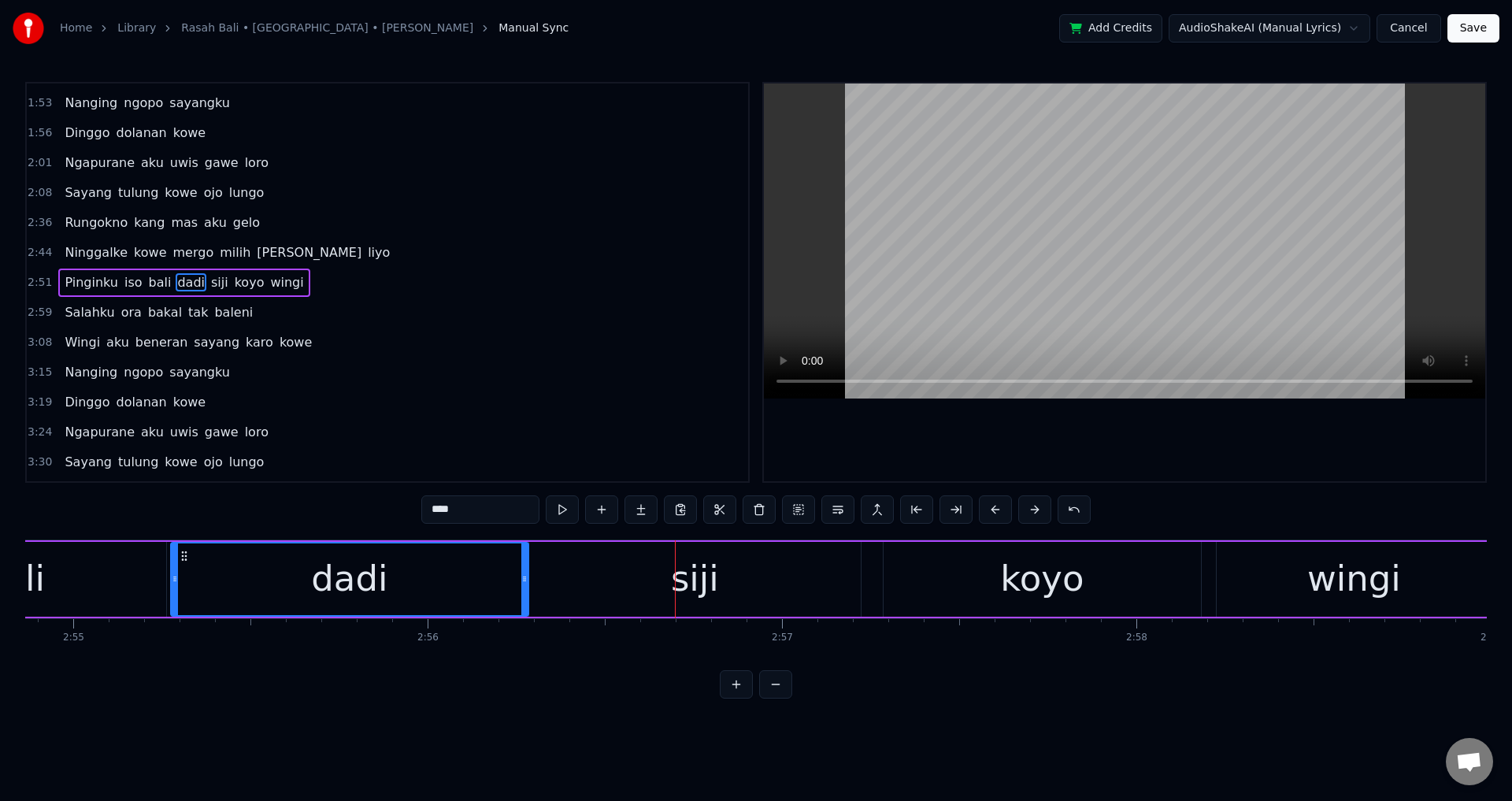
click at [524, 588] on div at bounding box center [524, 579] width 6 height 71
click at [384, 587] on div "dadi" at bounding box center [349, 579] width 356 height 71
click at [1088, 416] on div at bounding box center [1124, 282] width 721 height 398
click at [1142, 428] on div at bounding box center [1124, 282] width 721 height 398
click at [563, 575] on div "siji" at bounding box center [695, 579] width 332 height 75
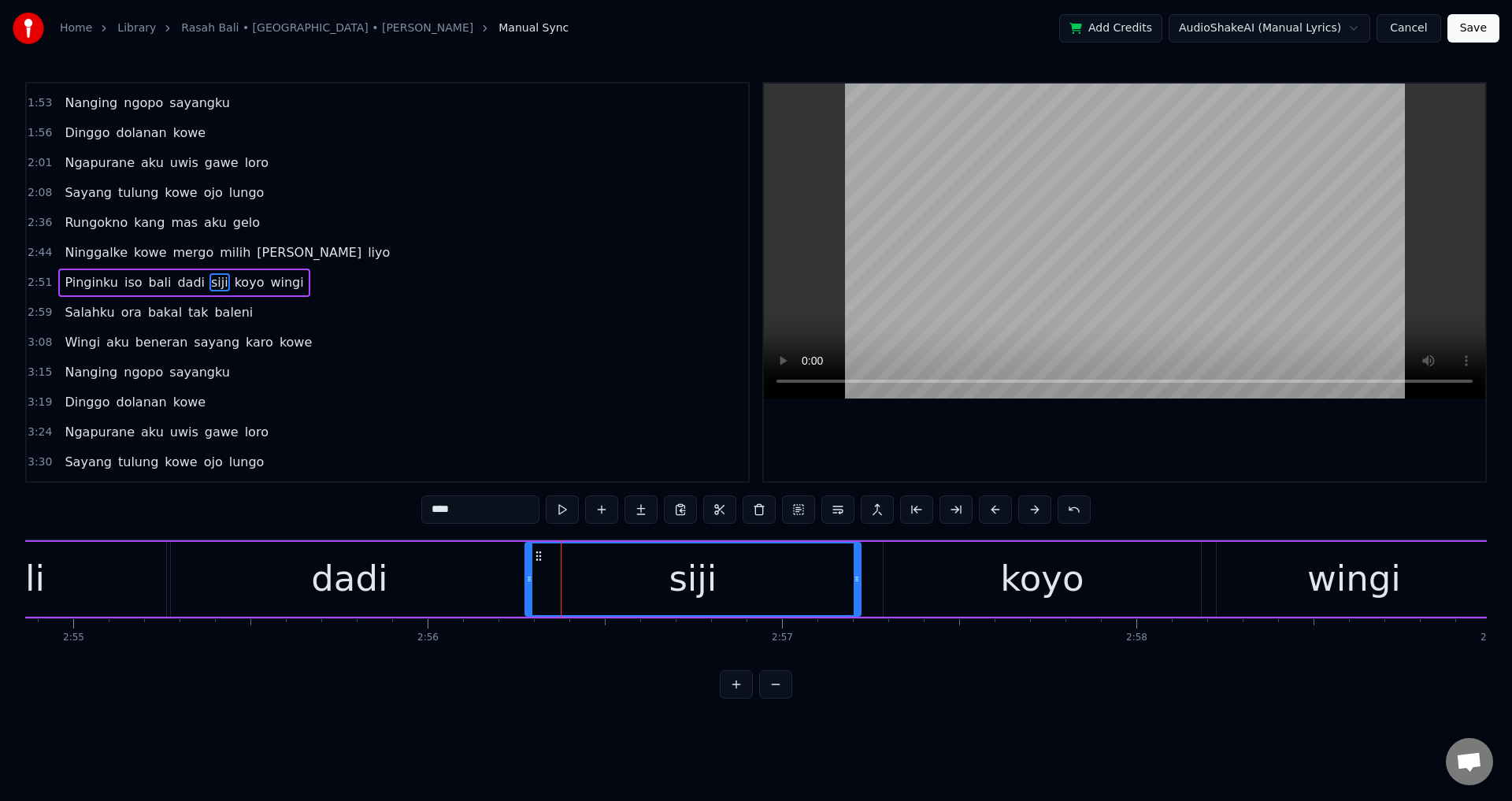
drag, startPoint x: 536, startPoint y: 572, endPoint x: 513, endPoint y: 573, distance: 23.0
click at [531, 569] on div at bounding box center [528, 579] width 6 height 71
click at [501, 575] on div "dadi" at bounding box center [350, 579] width 357 height 75
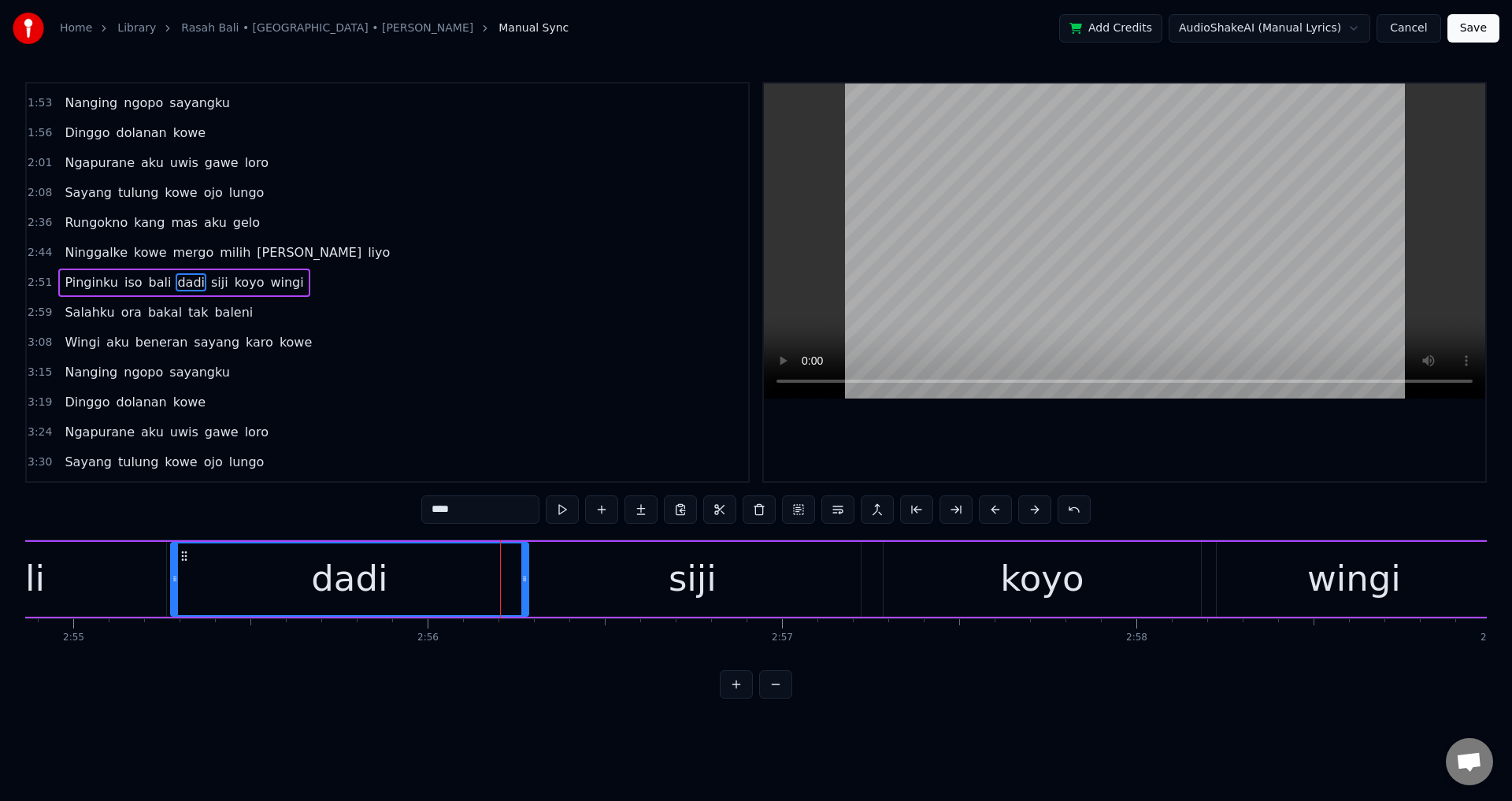
click at [1127, 436] on div at bounding box center [1124, 282] width 721 height 398
click at [1181, 458] on div at bounding box center [1124, 282] width 721 height 398
click at [951, 576] on div "koyo" at bounding box center [1042, 579] width 317 height 75
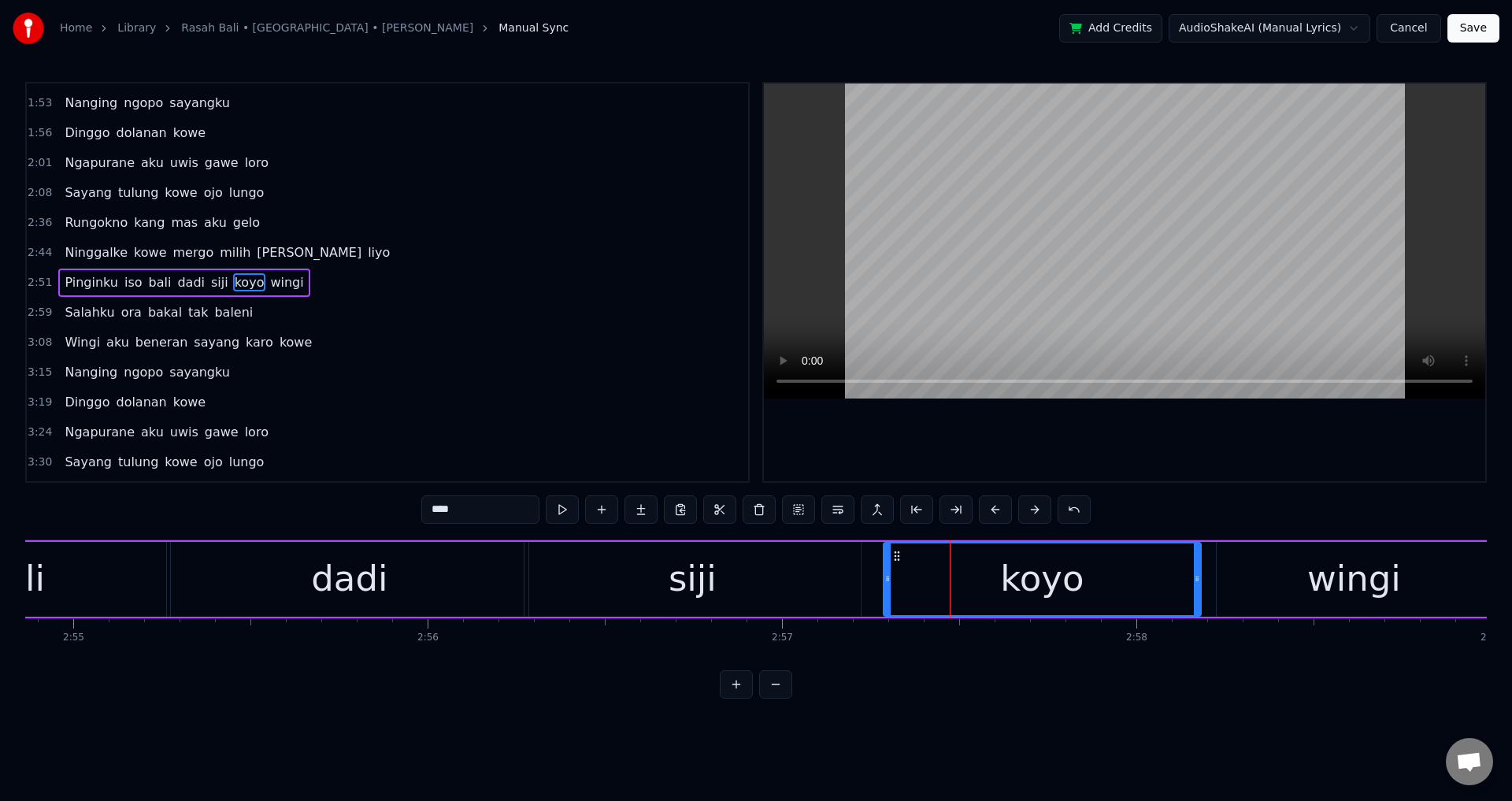
click at [849, 582] on div "siji" at bounding box center [692, 579] width 336 height 75
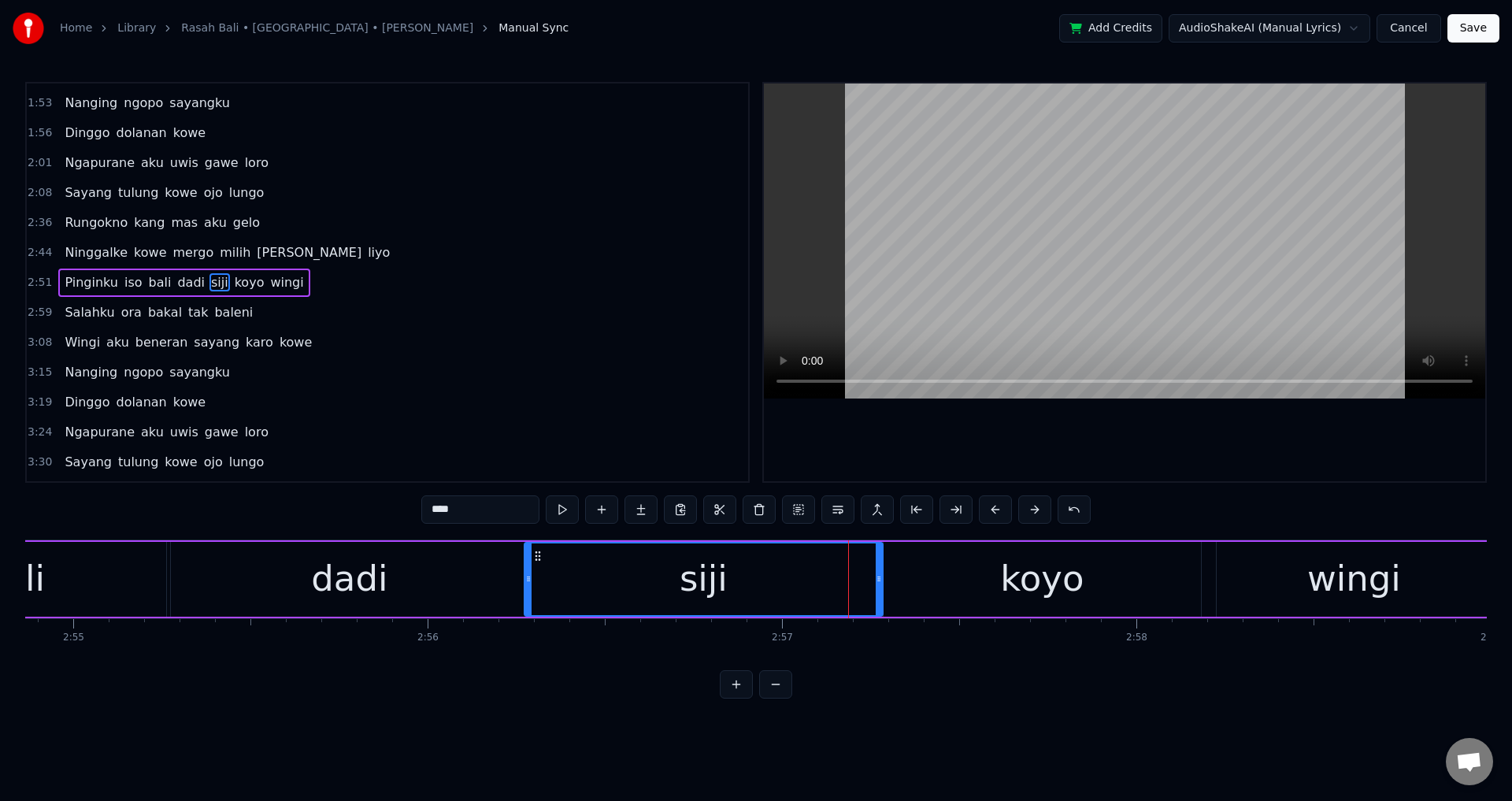
drag, startPoint x: 857, startPoint y: 576, endPoint x: 883, endPoint y: 579, distance: 26.2
click at [882, 579] on icon at bounding box center [878, 579] width 6 height 13
click at [1295, 569] on div "wingi" at bounding box center [1353, 579] width 275 height 75
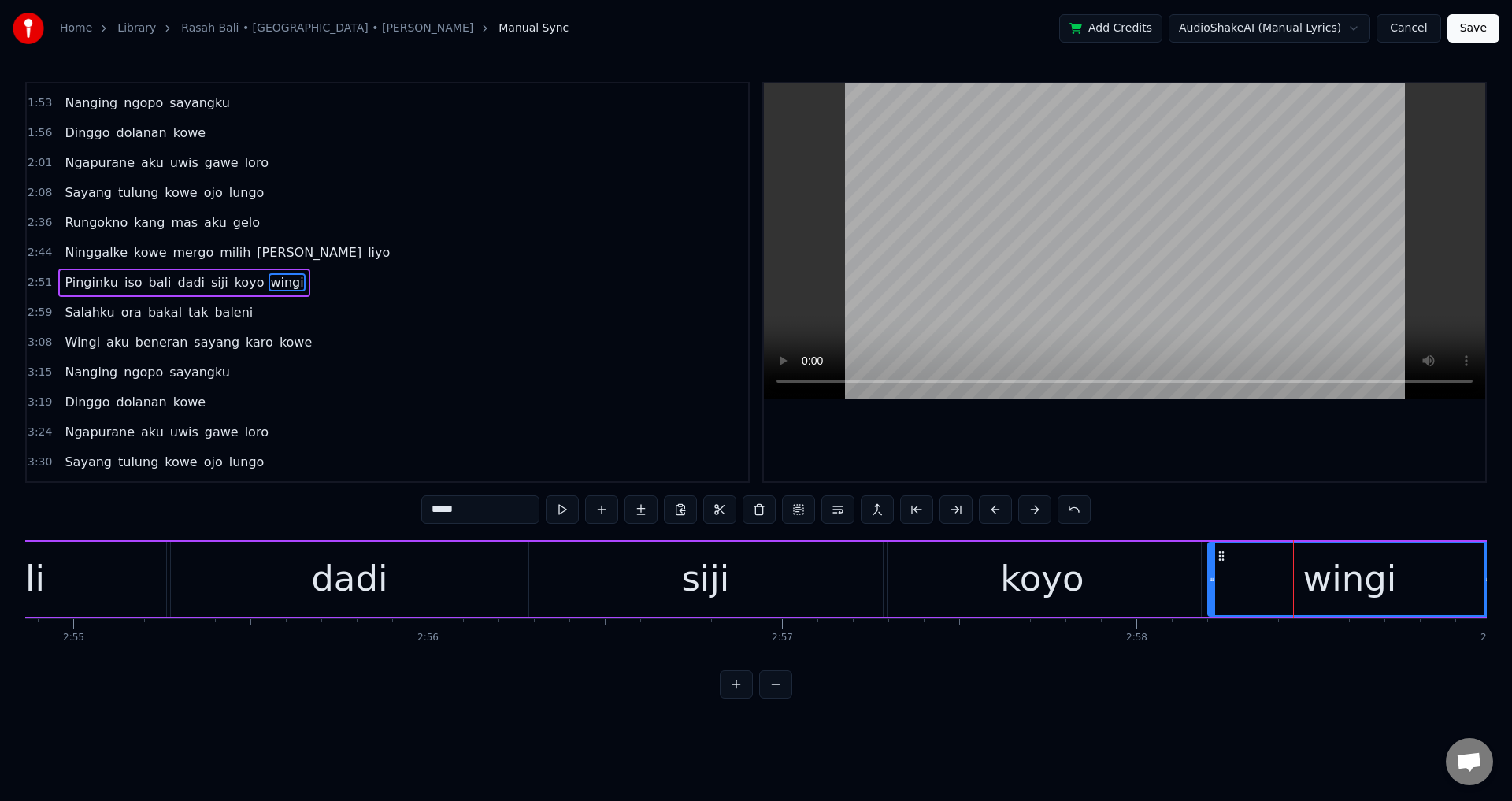
drag, startPoint x: 1220, startPoint y: 569, endPoint x: 1204, endPoint y: 567, distance: 16.1
click at [1209, 568] on div at bounding box center [1212, 579] width 6 height 71
click at [855, 563] on div "siji" at bounding box center [706, 579] width 362 height 75
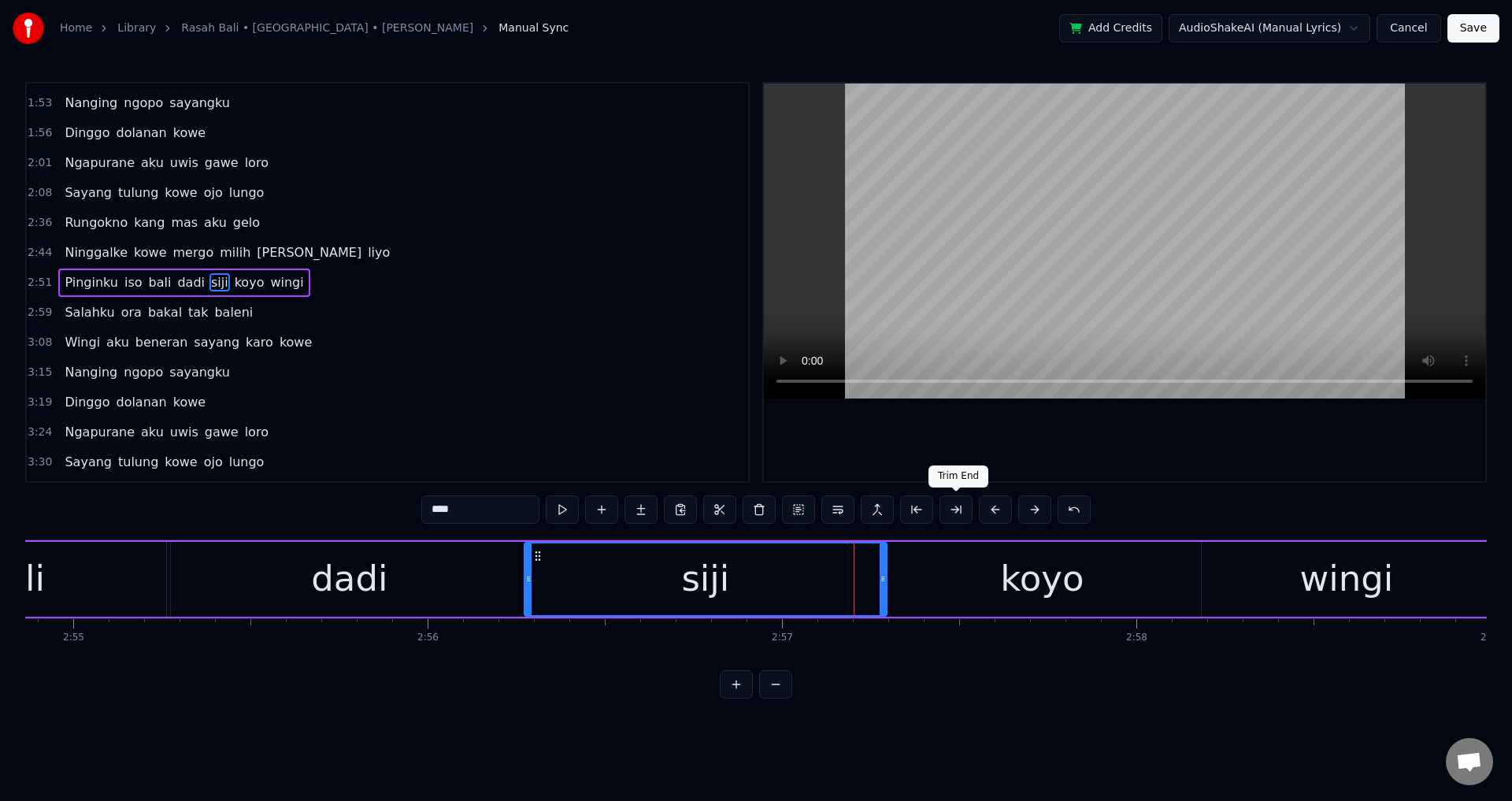
drag, startPoint x: 1016, startPoint y: 438, endPoint x: 1031, endPoint y: 438, distance: 15.0
click at [1031, 438] on div at bounding box center [1124, 282] width 721 height 398
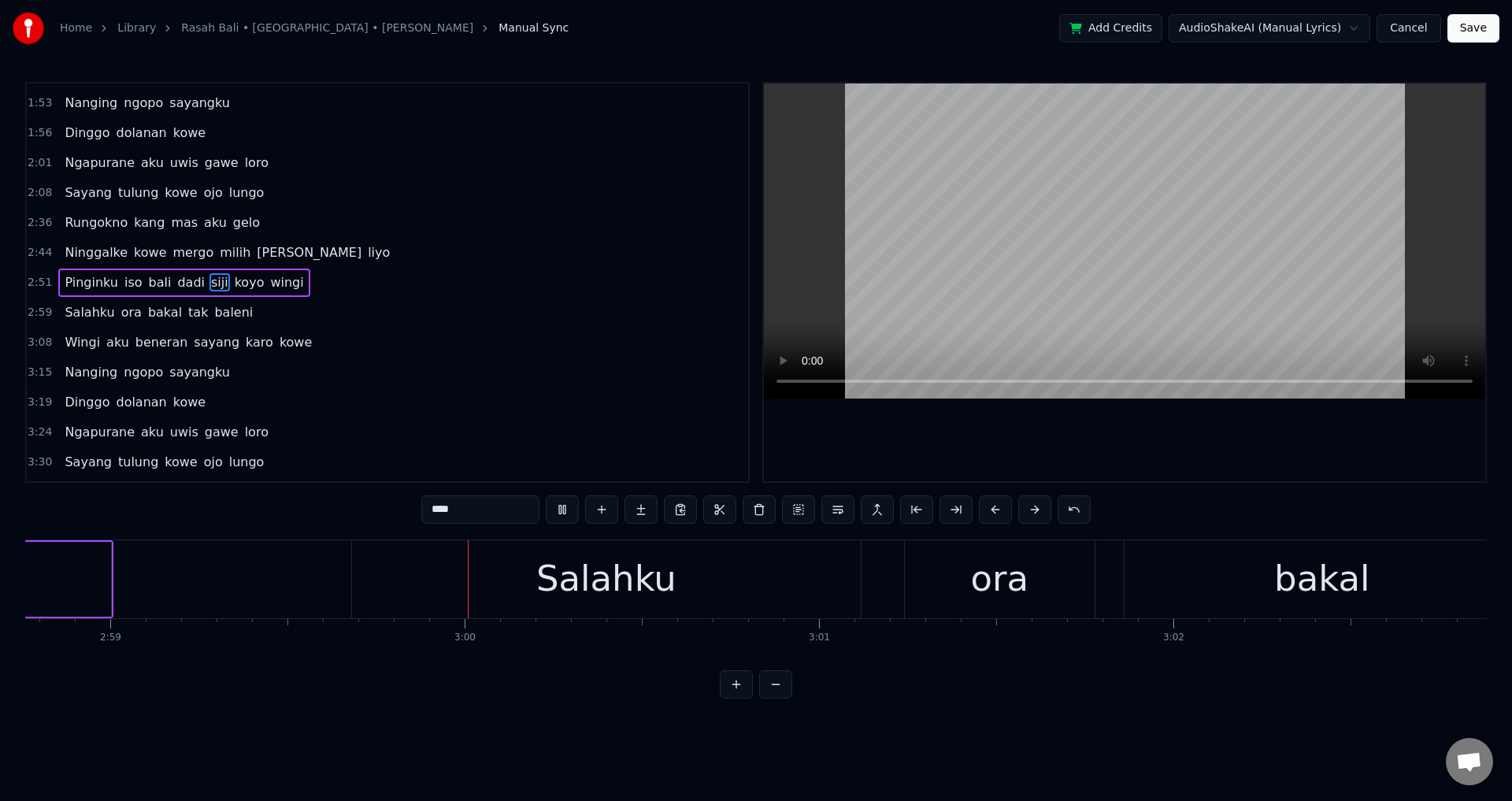
click at [1104, 457] on div at bounding box center [1124, 282] width 721 height 398
click at [574, 606] on div "Salahku" at bounding box center [606, 579] width 509 height 78
type input "*******"
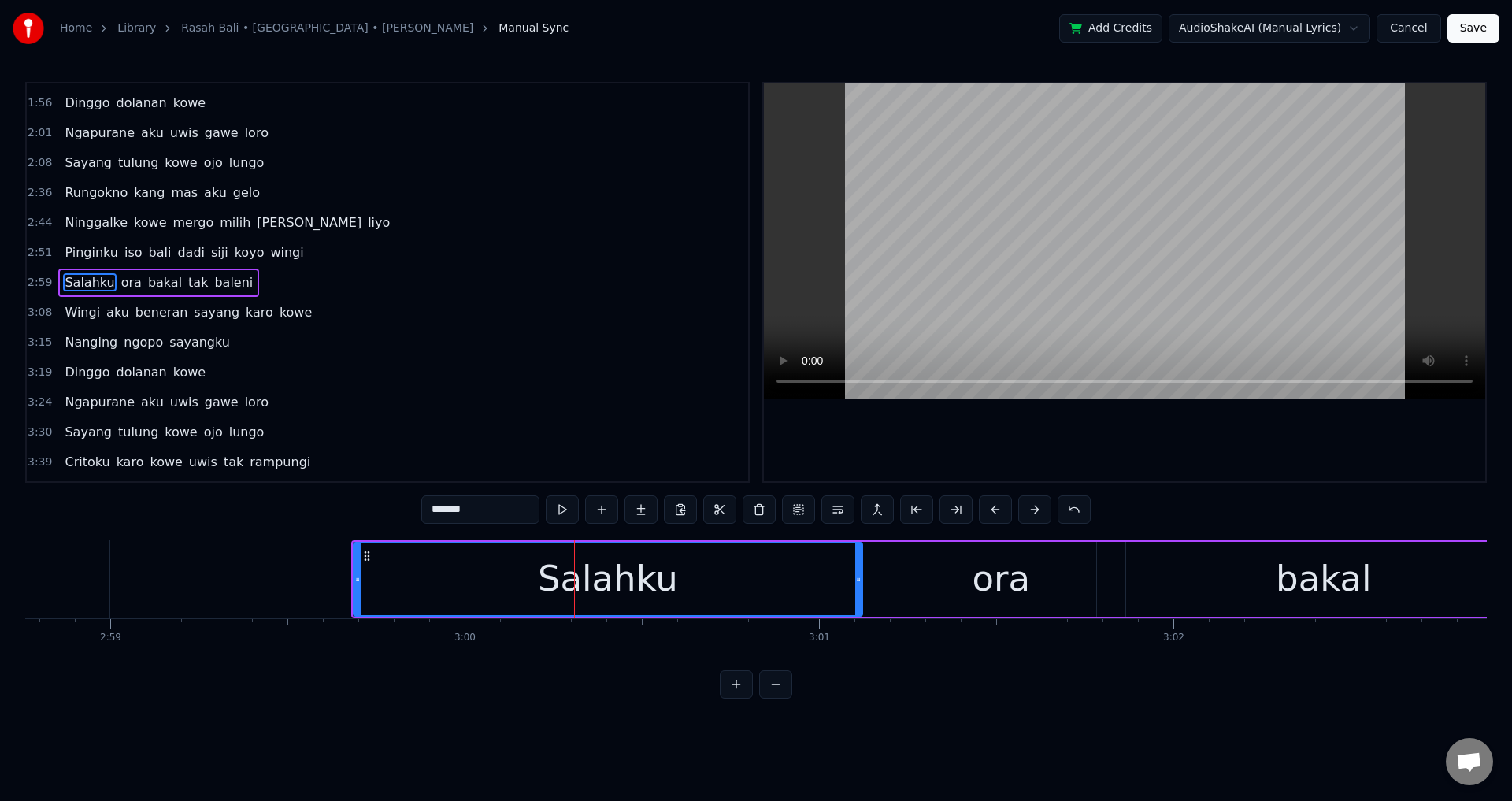
click at [865, 571] on div "Salahku [PERSON_NAME] tak baleni" at bounding box center [1406, 579] width 2108 height 78
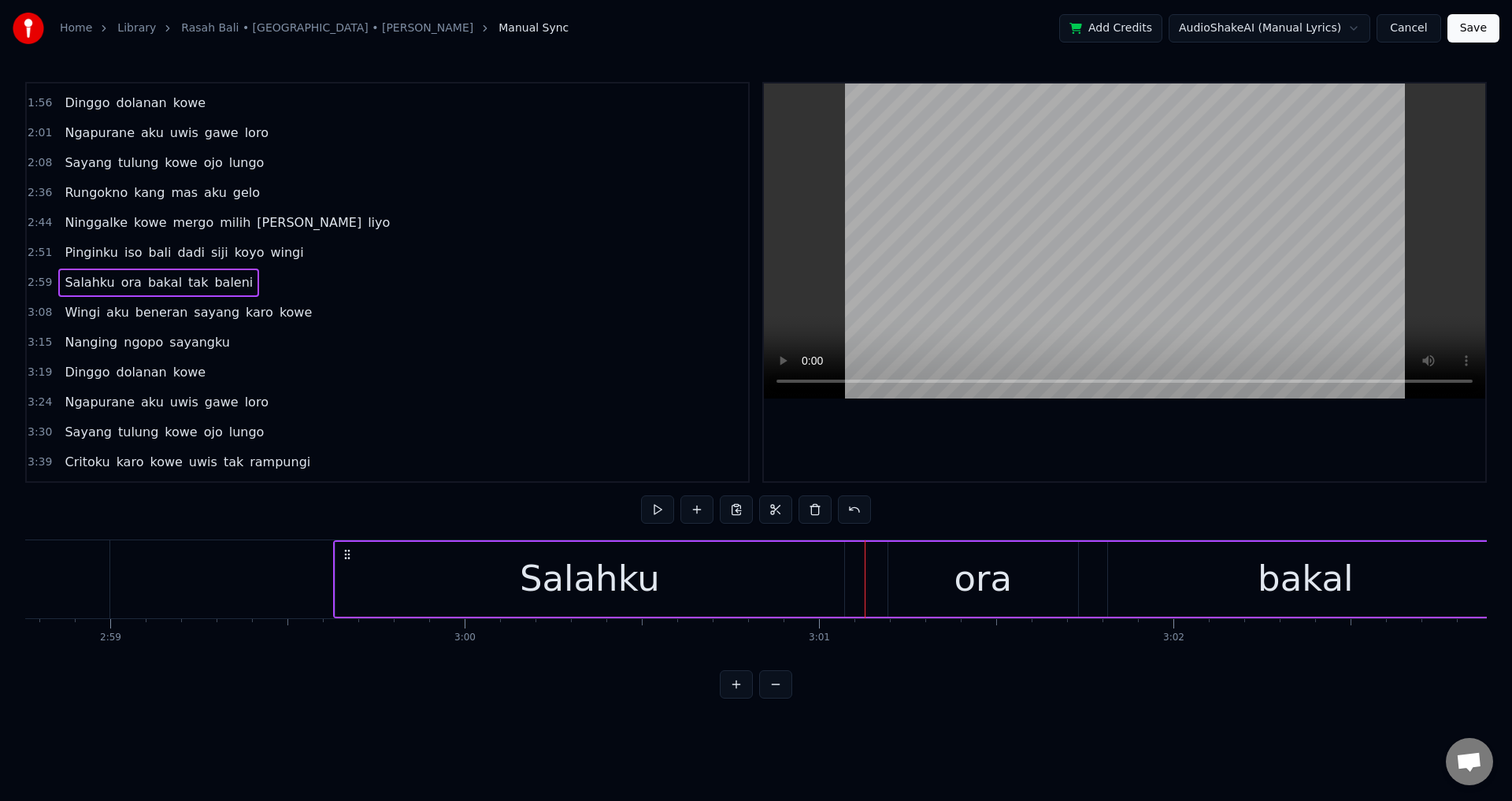
drag, startPoint x: 362, startPoint y: 553, endPoint x: 344, endPoint y: 550, distance: 18.2
click at [344, 550] on icon at bounding box center [347, 555] width 13 height 13
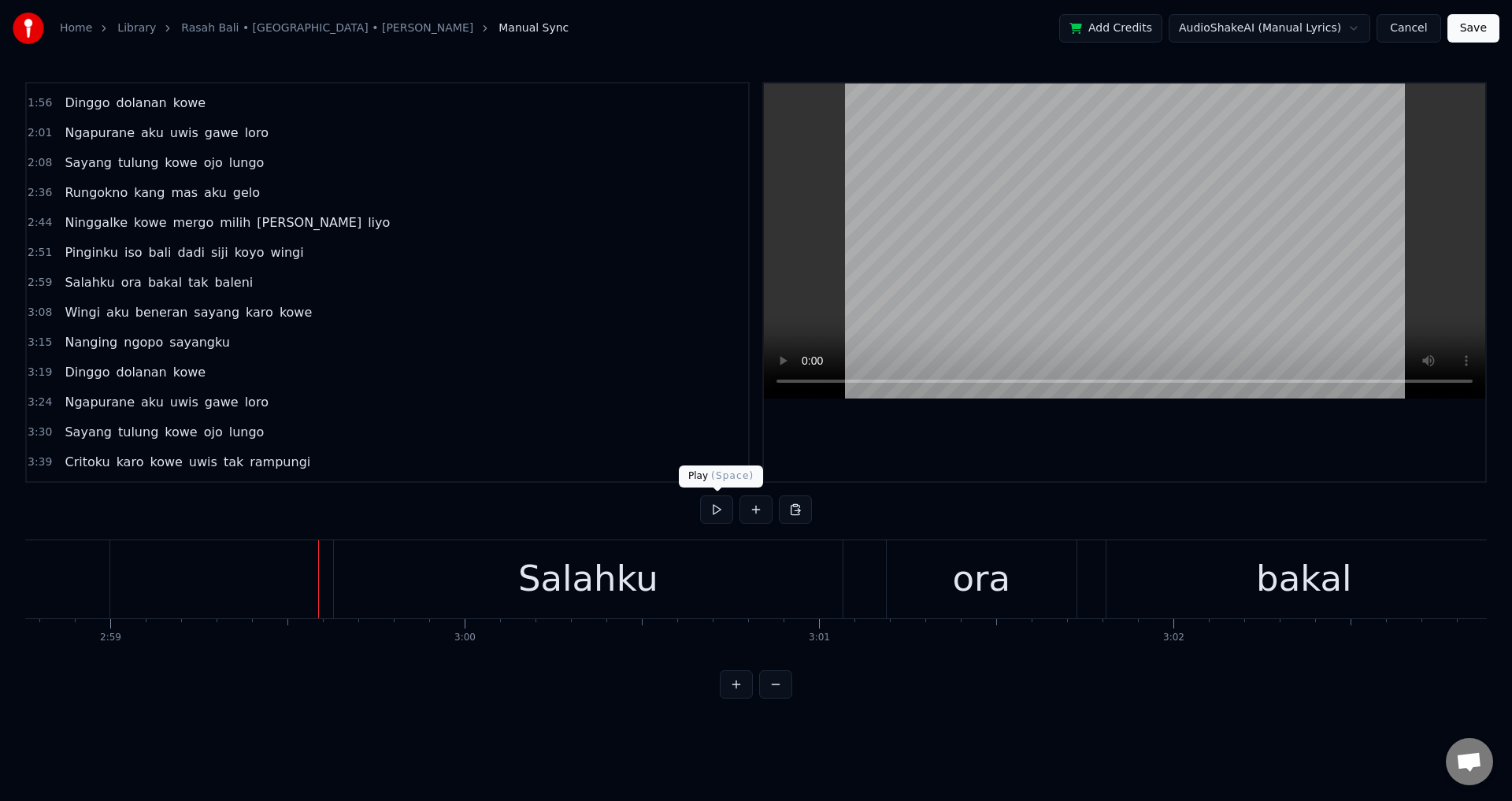
click at [984, 453] on div at bounding box center [1124, 282] width 721 height 398
drag, startPoint x: 1097, startPoint y: 439, endPoint x: 814, endPoint y: 595, distance: 323.1
click at [1097, 441] on div at bounding box center [1124, 282] width 721 height 398
click at [778, 600] on div "Salahku" at bounding box center [588, 579] width 509 height 78
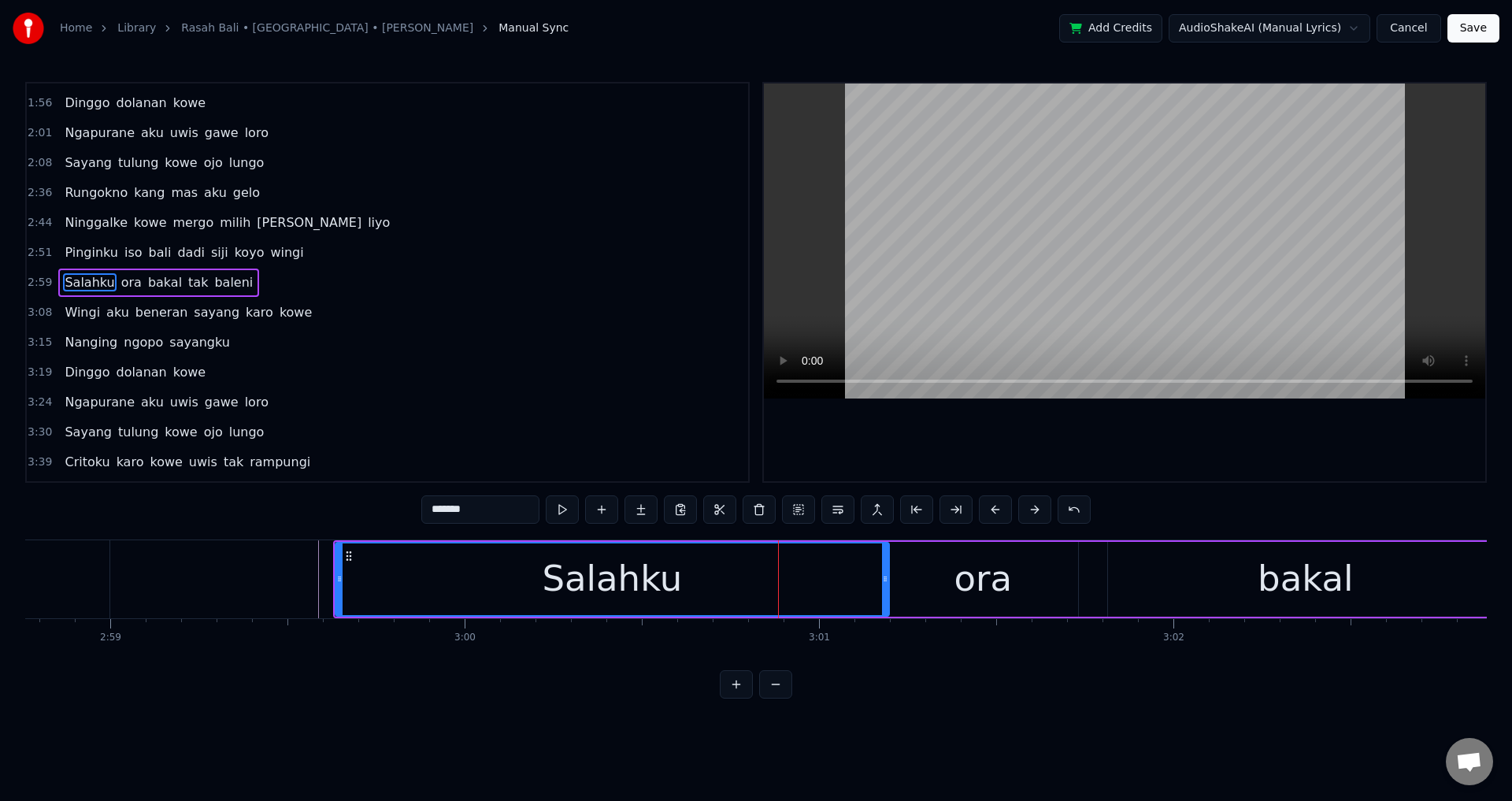
drag, startPoint x: 841, startPoint y: 571, endPoint x: 886, endPoint y: 575, distance: 45.2
click at [886, 575] on div at bounding box center [884, 579] width 6 height 71
click at [970, 503] on button at bounding box center [956, 509] width 33 height 28
click at [996, 469] on div at bounding box center [1124, 282] width 721 height 398
drag, startPoint x: 1061, startPoint y: 460, endPoint x: 1062, endPoint y: 490, distance: 30.0
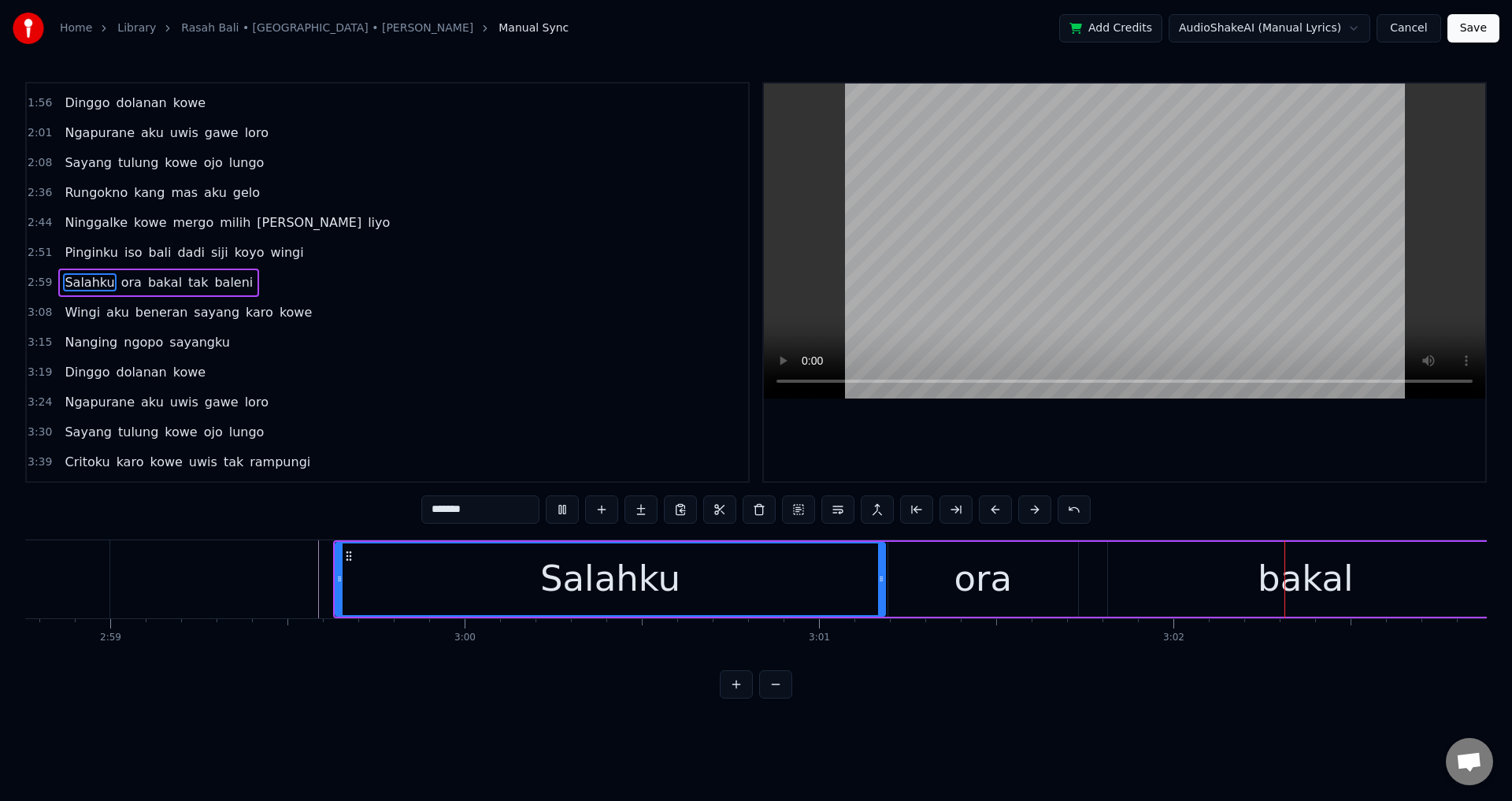
click at [1062, 460] on div at bounding box center [1124, 282] width 721 height 398
click at [1068, 568] on div "ora" at bounding box center [983, 579] width 189 height 75
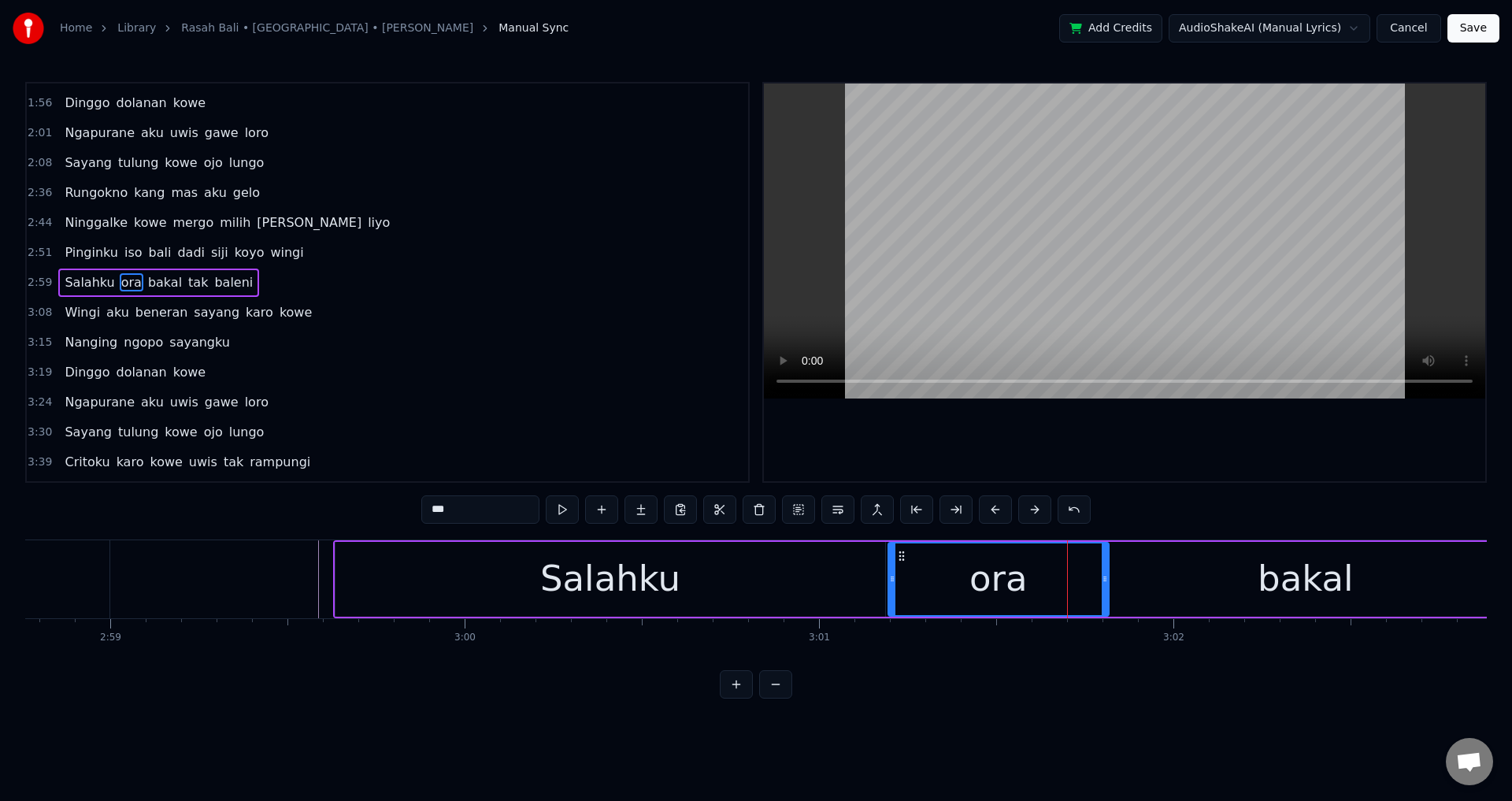
drag, startPoint x: 1069, startPoint y: 568, endPoint x: 1111, endPoint y: 571, distance: 42.1
click at [1108, 572] on div at bounding box center [1104, 579] width 6 height 71
click at [1169, 466] on div at bounding box center [1124, 282] width 721 height 398
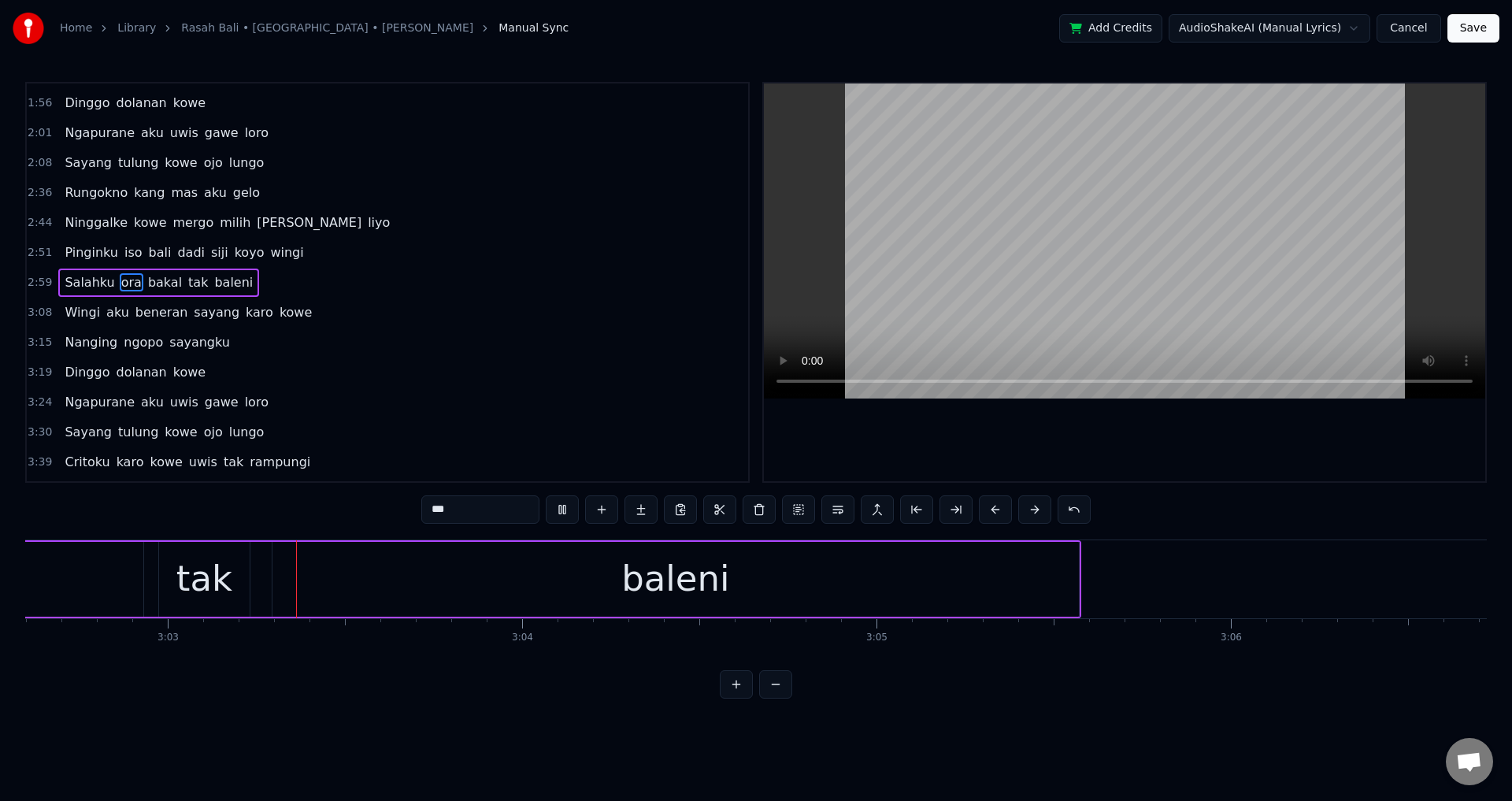
click at [1166, 465] on div at bounding box center [1124, 282] width 721 height 398
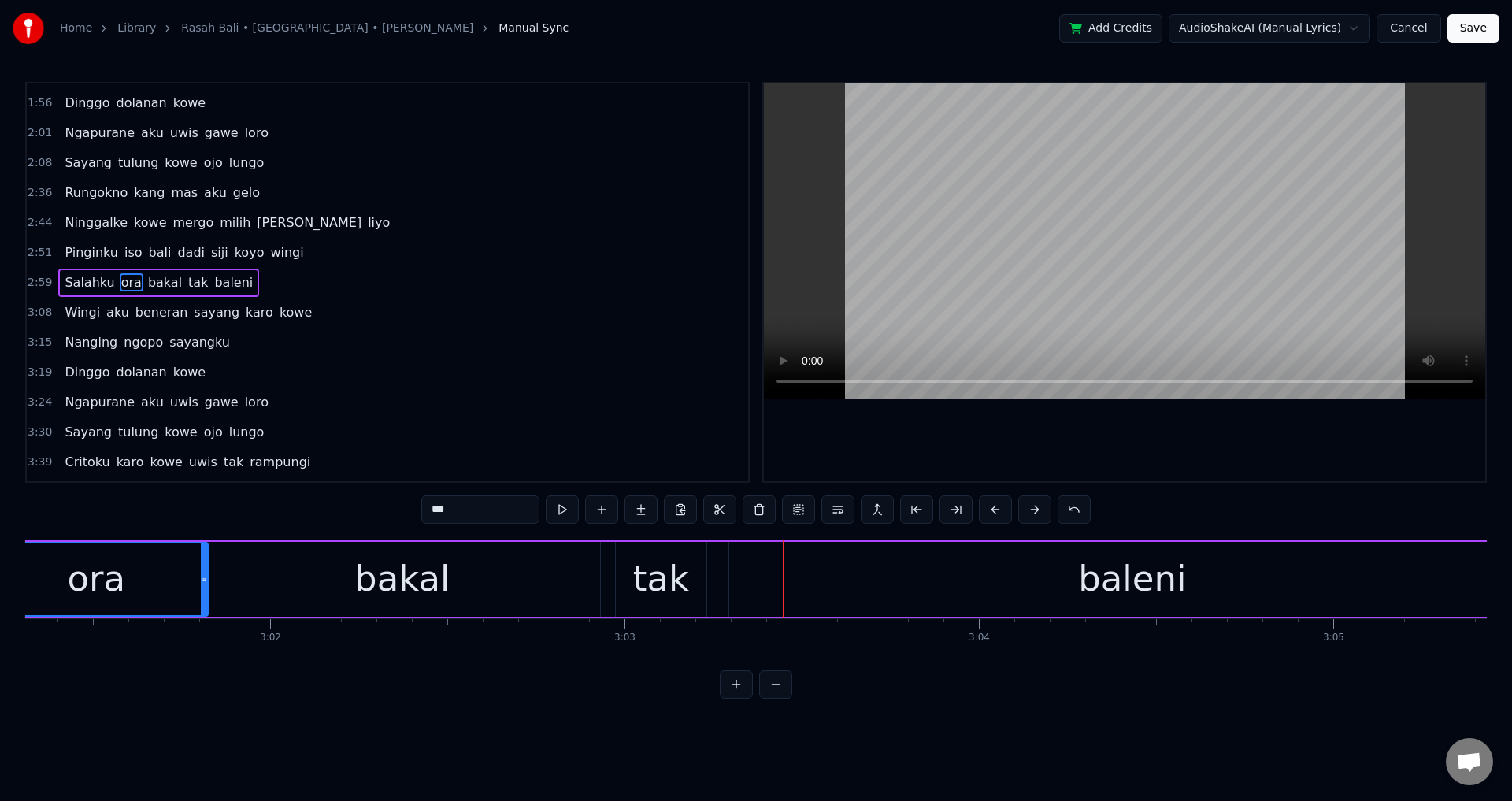
scroll to position [0, 64127]
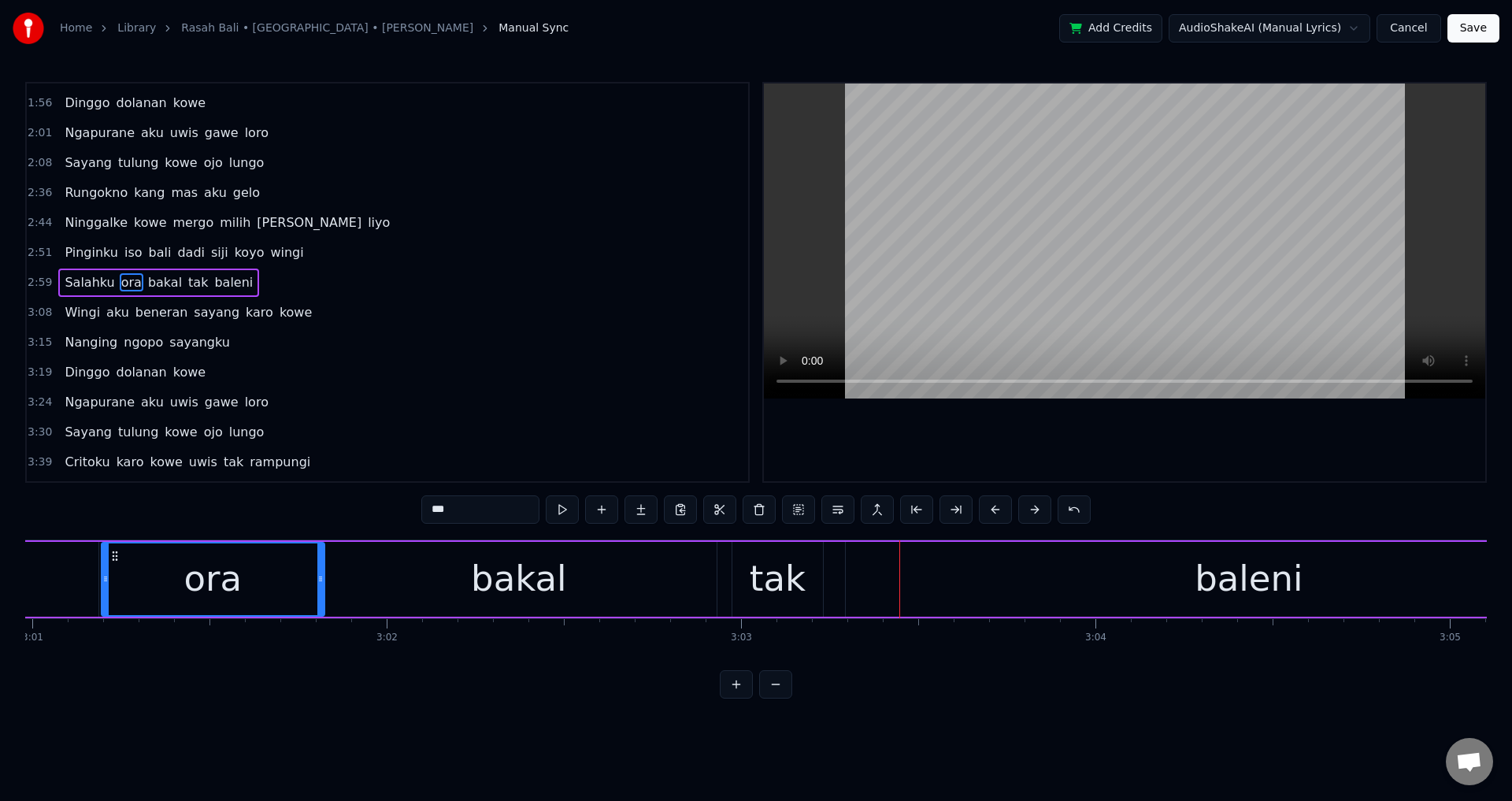
click at [623, 590] on div "bakal" at bounding box center [518, 579] width 395 height 75
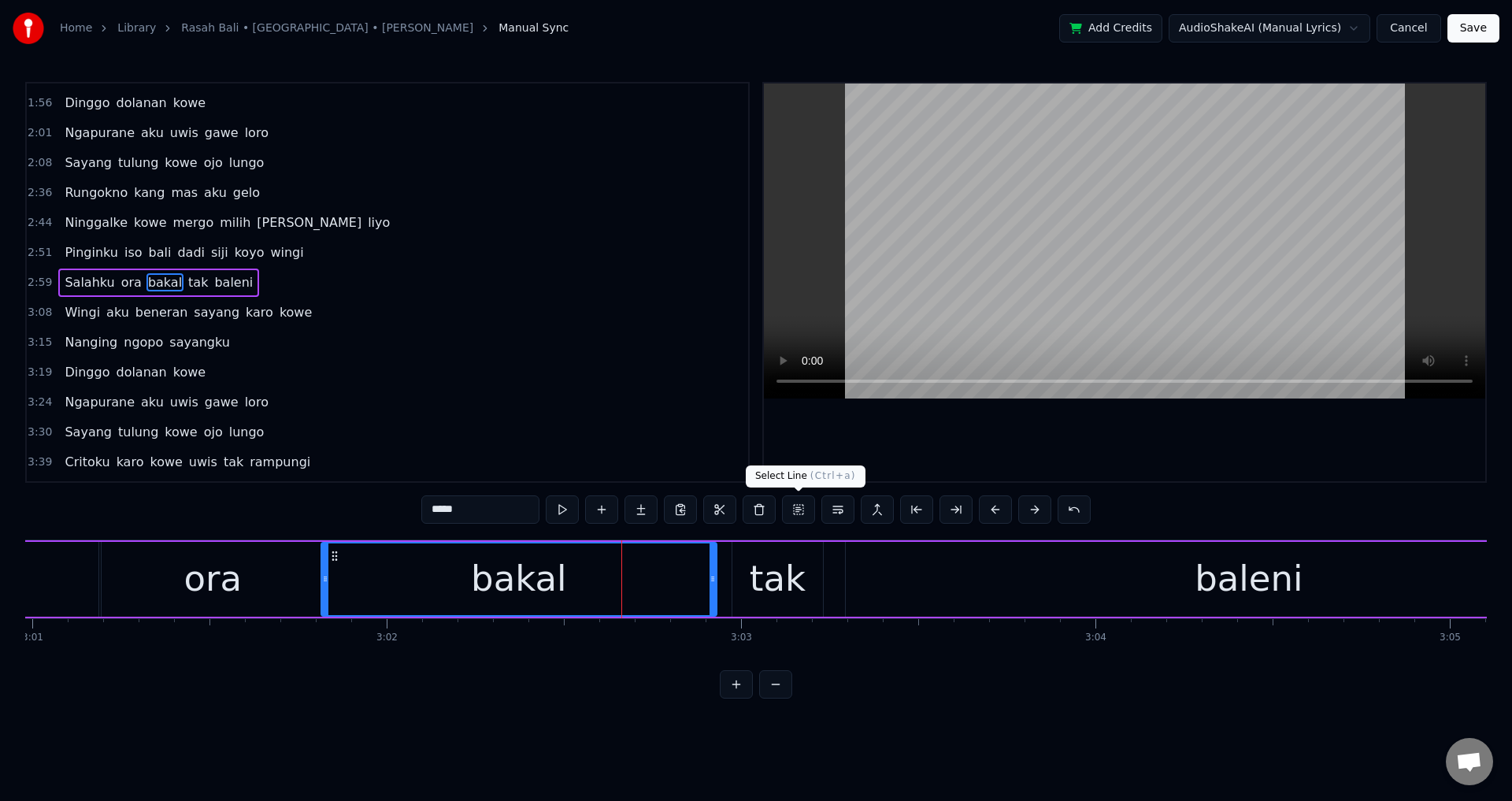
click at [980, 437] on div at bounding box center [1124, 282] width 721 height 398
click at [985, 431] on div at bounding box center [1124, 282] width 721 height 398
click at [783, 574] on div "tak" at bounding box center [777, 578] width 56 height 53
type input "***"
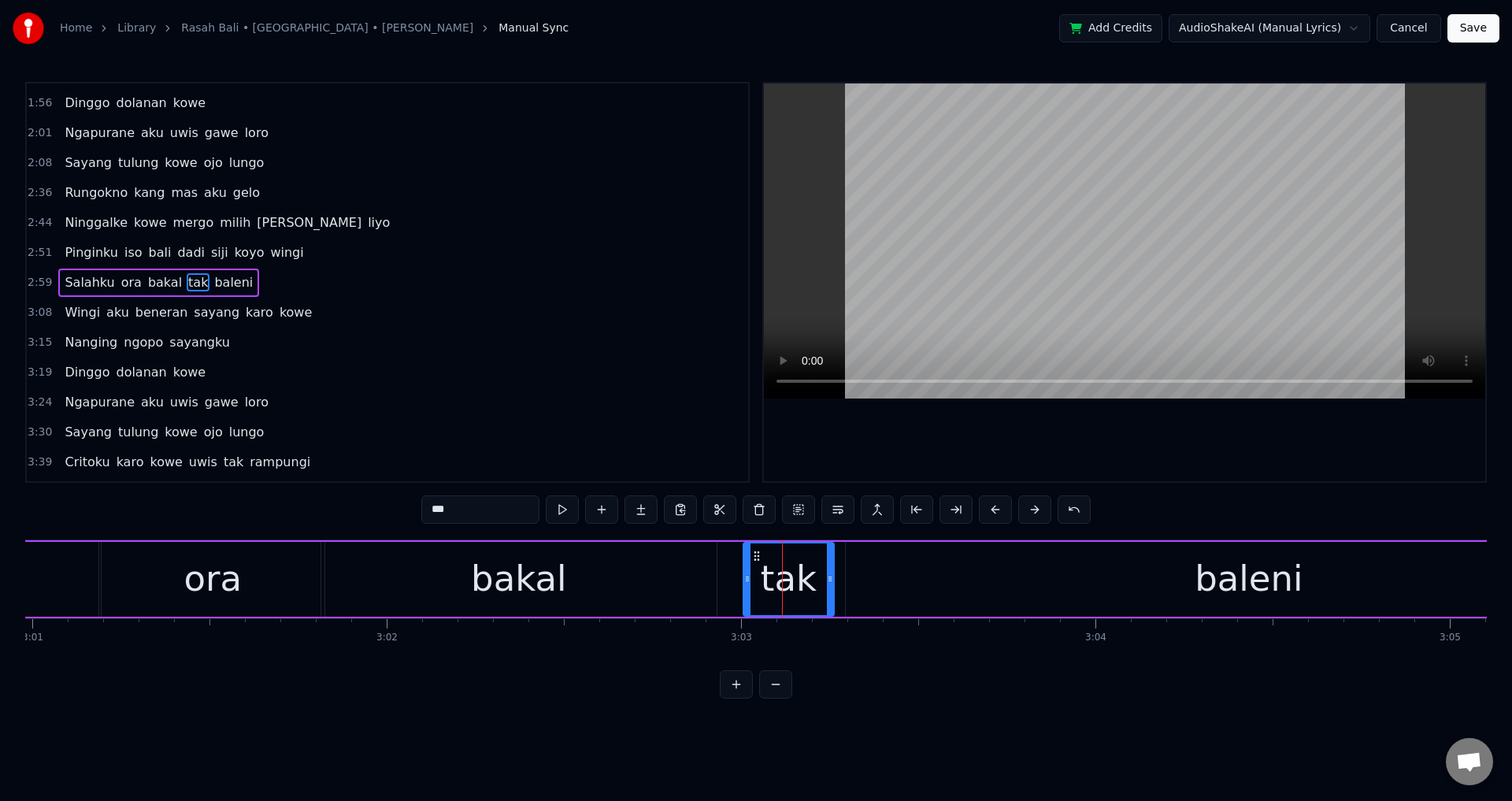
drag, startPoint x: 749, startPoint y: 557, endPoint x: 760, endPoint y: 561, distance: 11.7
click at [760, 561] on icon at bounding box center [756, 557] width 13 height 13
click at [734, 571] on div "Salahku [PERSON_NAME] tak baleni" at bounding box center [600, 579] width 2108 height 78
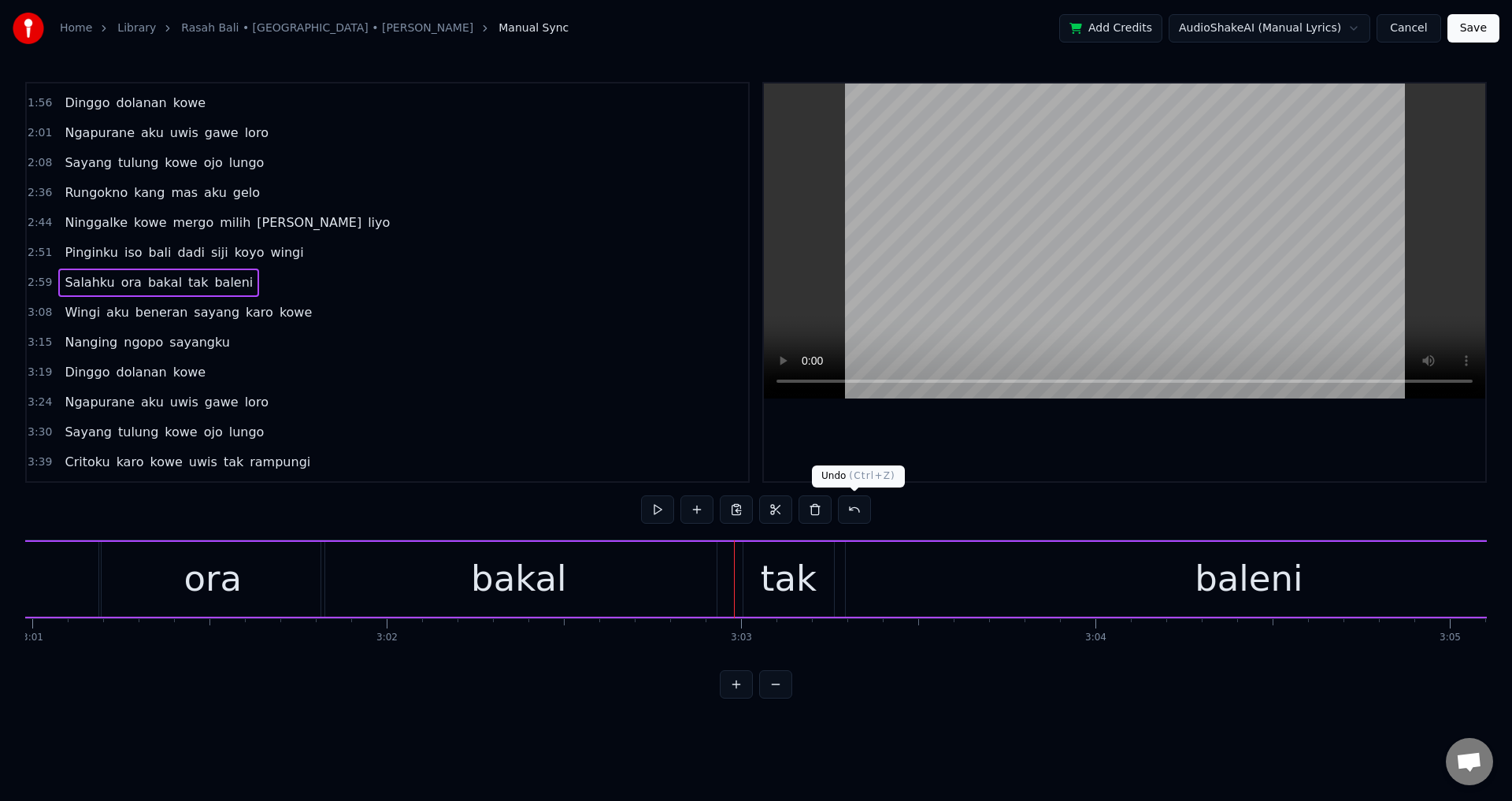
click at [971, 447] on div at bounding box center [1124, 282] width 721 height 398
drag, startPoint x: 979, startPoint y: 445, endPoint x: 968, endPoint y: 464, distance: 22.0
click at [980, 447] on div at bounding box center [1124, 282] width 721 height 398
click at [889, 600] on div "baleni" at bounding box center [1249, 579] width 806 height 75
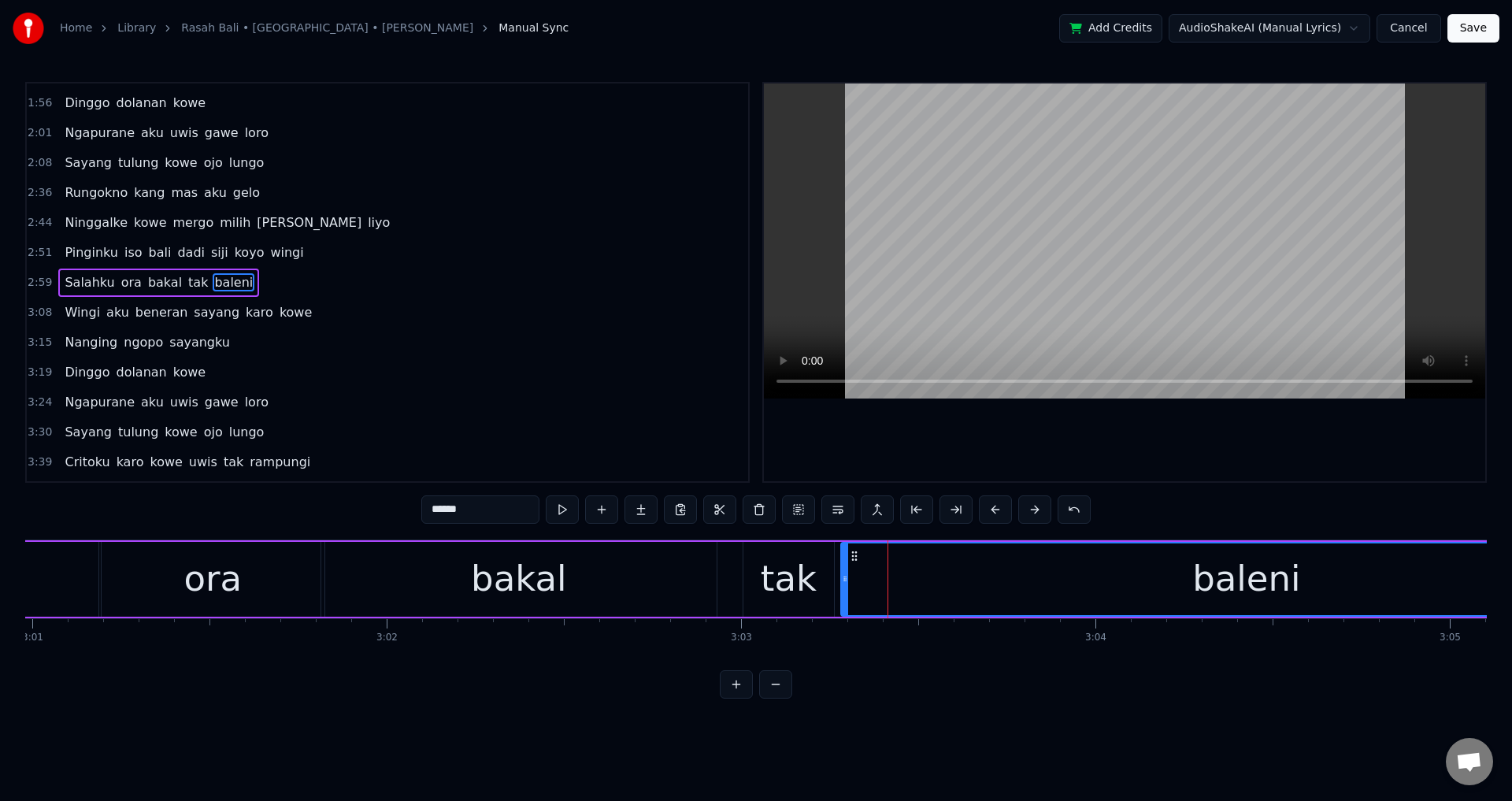
drag, startPoint x: 848, startPoint y: 582, endPoint x: 834, endPoint y: 585, distance: 14.3
click at [842, 585] on div at bounding box center [845, 579] width 6 height 71
click at [625, 606] on div "bakal" at bounding box center [518, 579] width 395 height 75
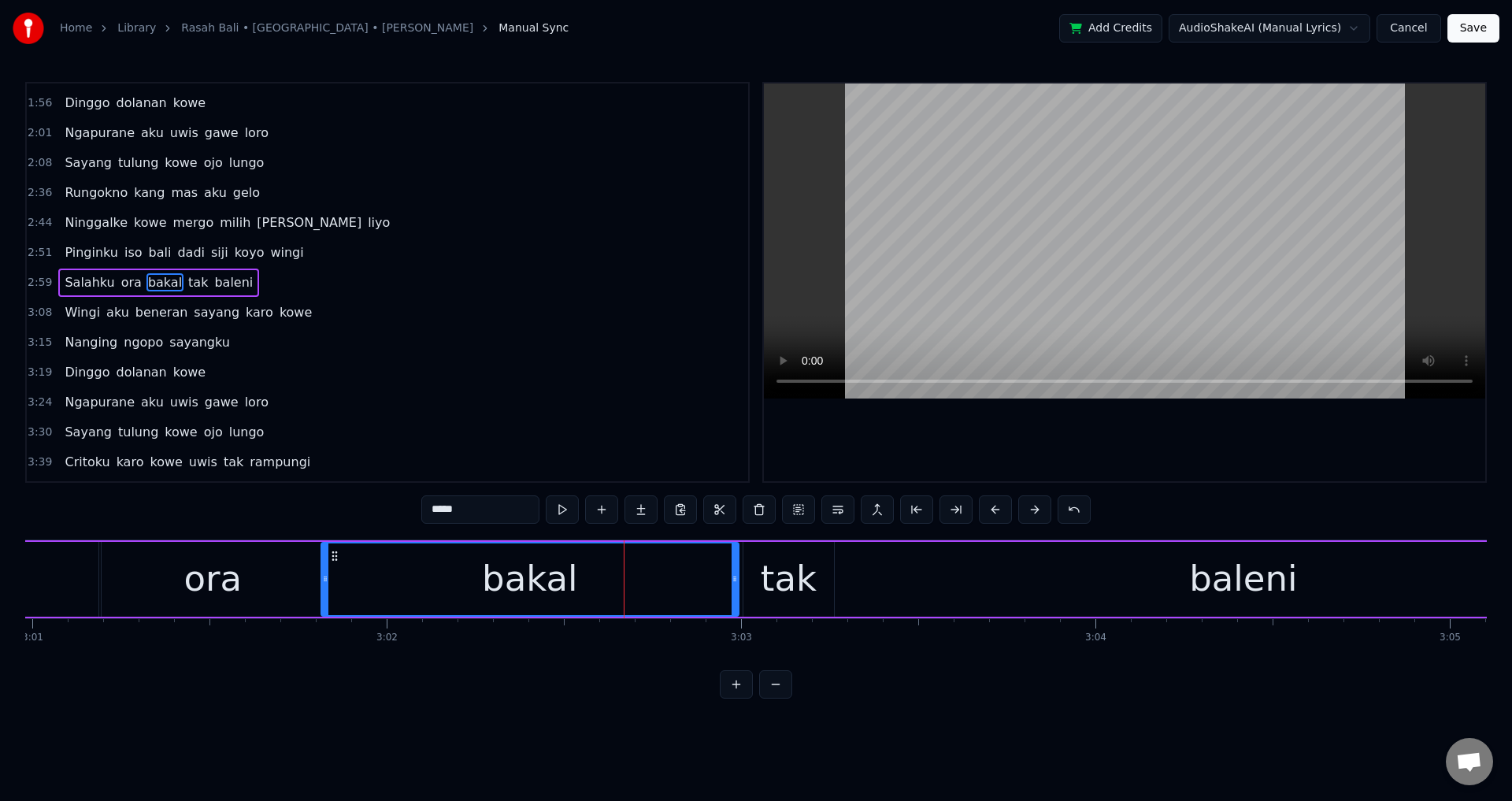
drag, startPoint x: 713, startPoint y: 589, endPoint x: 737, endPoint y: 594, distance: 24.5
click at [737, 594] on div at bounding box center [734, 579] width 6 height 71
click at [389, 592] on div "bakal" at bounding box center [530, 579] width 417 height 71
click at [1061, 398] on div at bounding box center [1124, 282] width 721 height 398
drag, startPoint x: 1203, startPoint y: 422, endPoint x: 796, endPoint y: 563, distance: 430.7
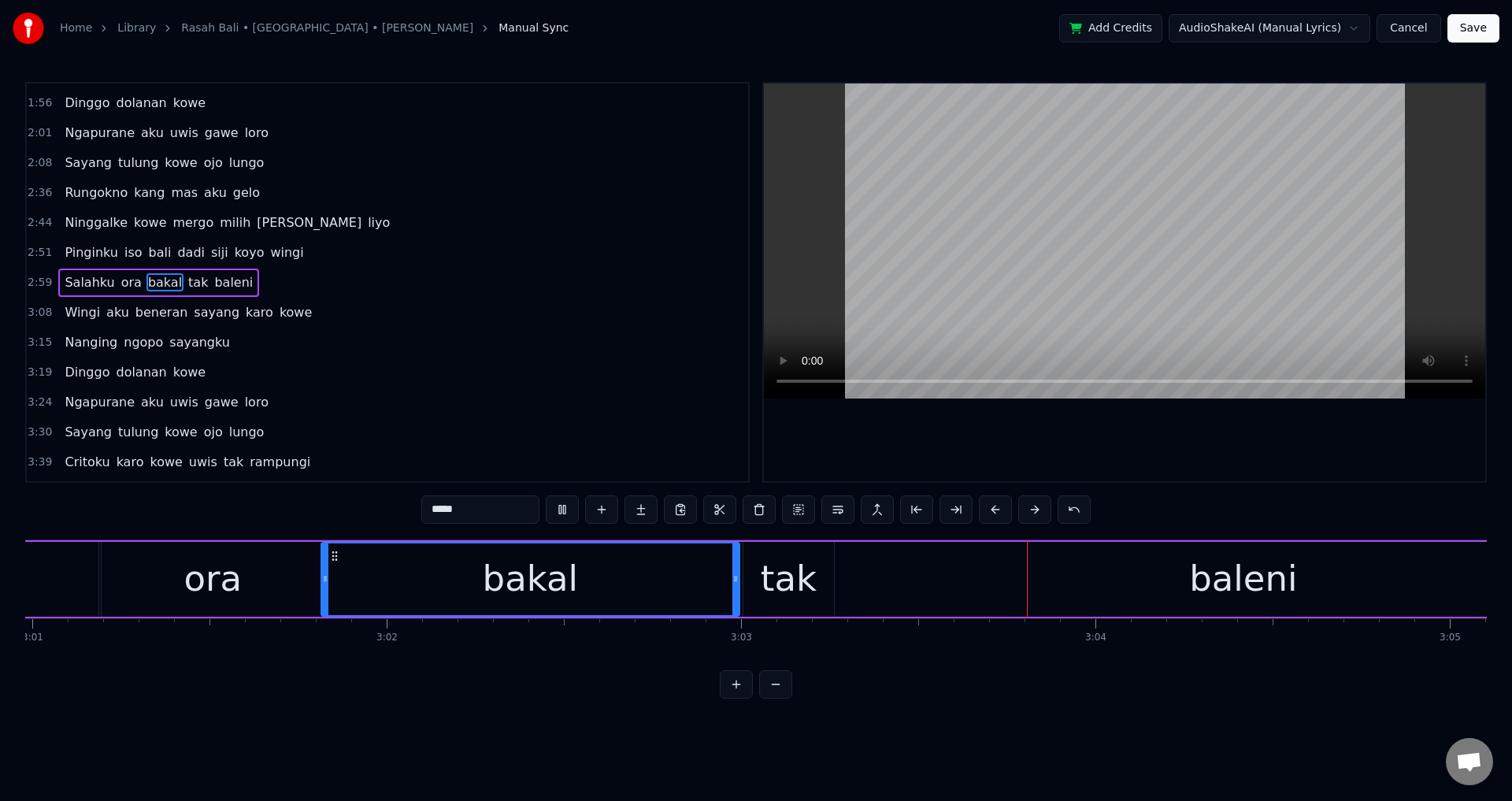
click at [1203, 426] on div at bounding box center [1124, 282] width 721 height 398
drag, startPoint x: 737, startPoint y: 580, endPoint x: 725, endPoint y: 578, distance: 12.2
click at [732, 579] on icon at bounding box center [735, 579] width 6 height 13
click at [757, 575] on div "tak" at bounding box center [788, 579] width 90 height 75
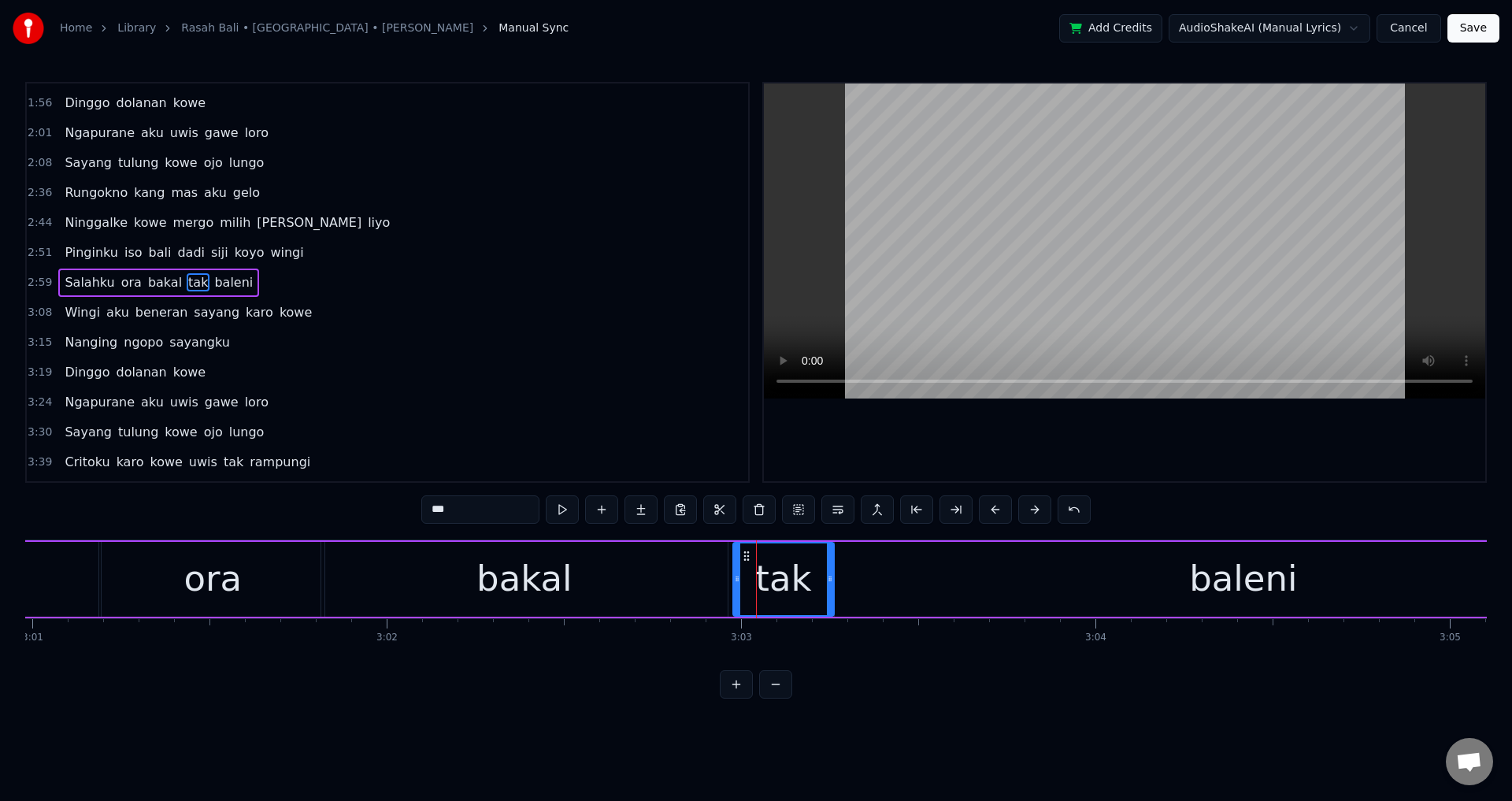
drag, startPoint x: 743, startPoint y: 571, endPoint x: 729, endPoint y: 571, distance: 14.0
click at [734, 571] on div at bounding box center [737, 579] width 6 height 71
click at [652, 579] on div "bakal" at bounding box center [524, 579] width 407 height 75
type input "*****"
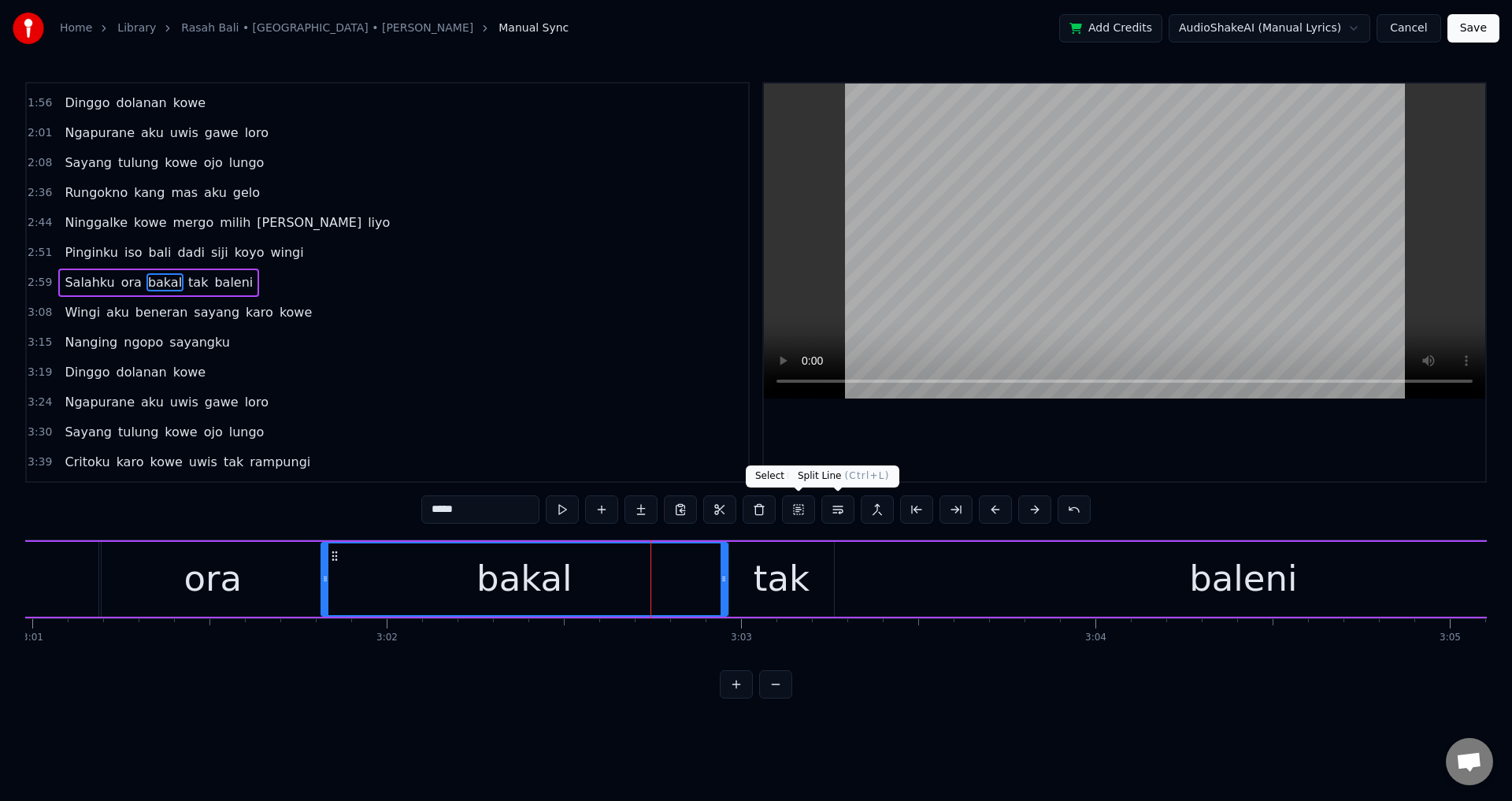
drag, startPoint x: 923, startPoint y: 475, endPoint x: 942, endPoint y: 475, distance: 19.0
click at [933, 475] on div at bounding box center [1124, 282] width 721 height 398
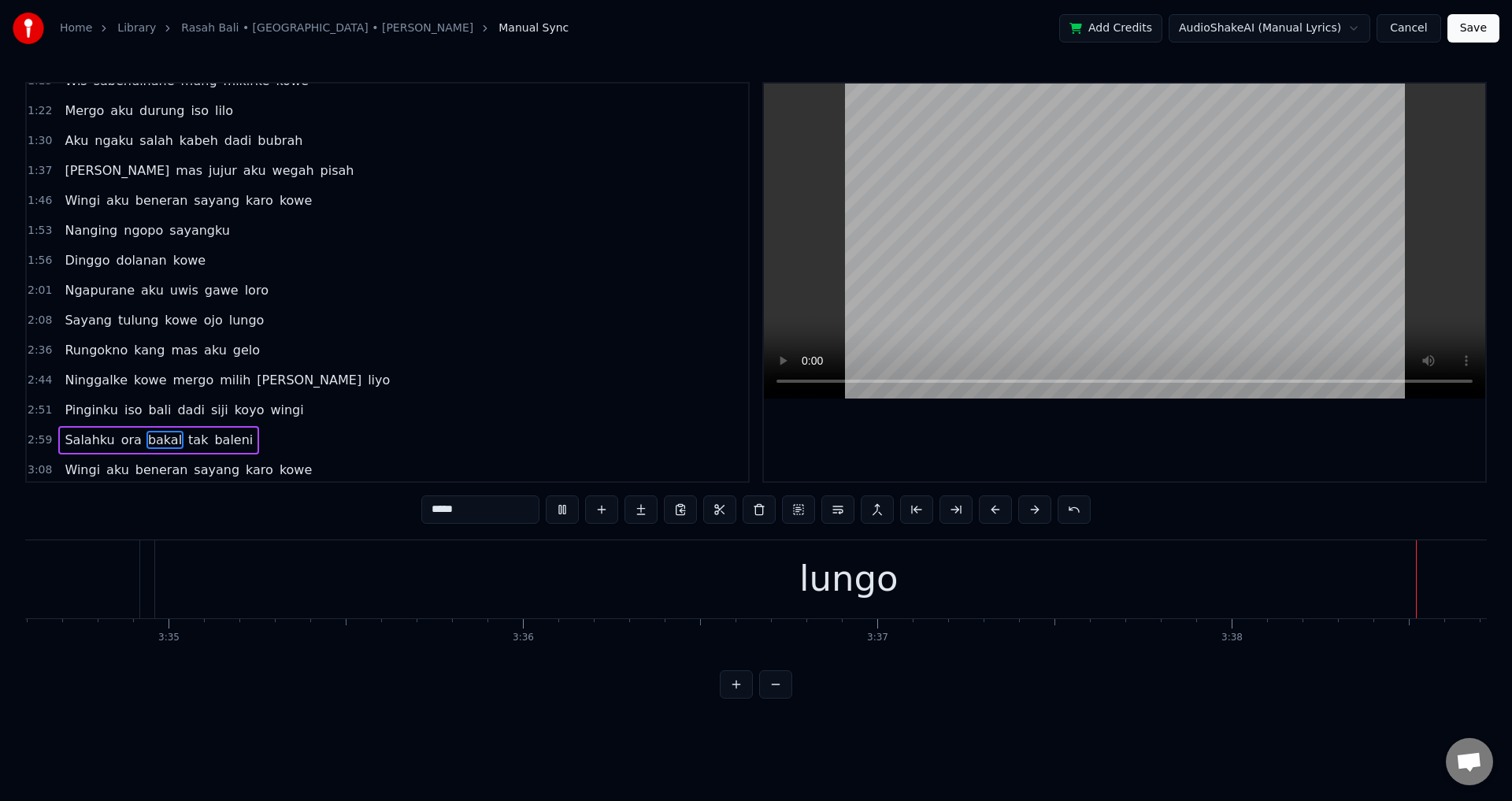
scroll to position [0, 77359]
click at [125, 295] on div "Ngapurane aku uwis gawe loro" at bounding box center [166, 290] width 215 height 28
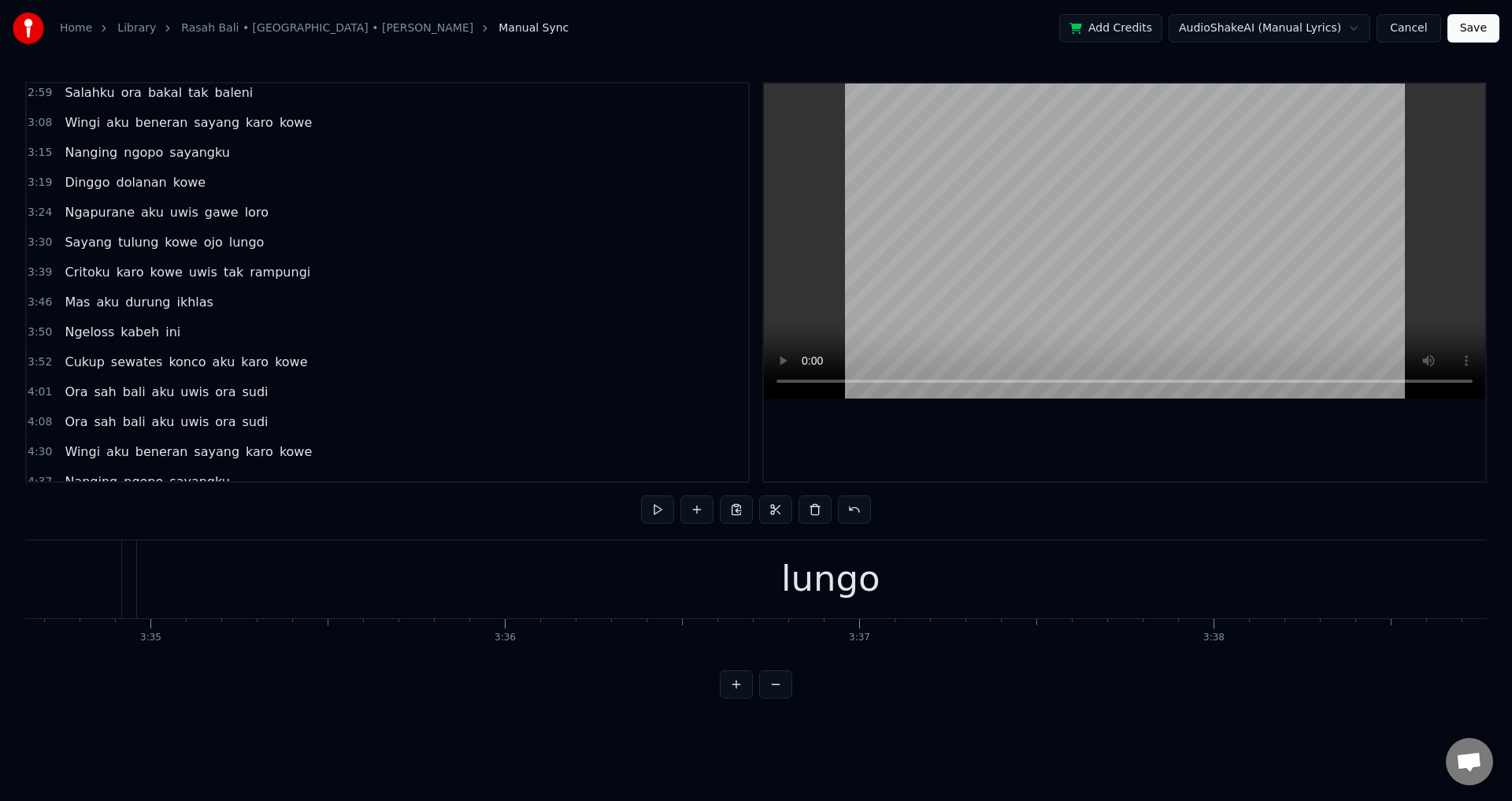
scroll to position [0, 75650]
click at [743, 564] on div "lungo" at bounding box center [1237, 579] width 1388 height 78
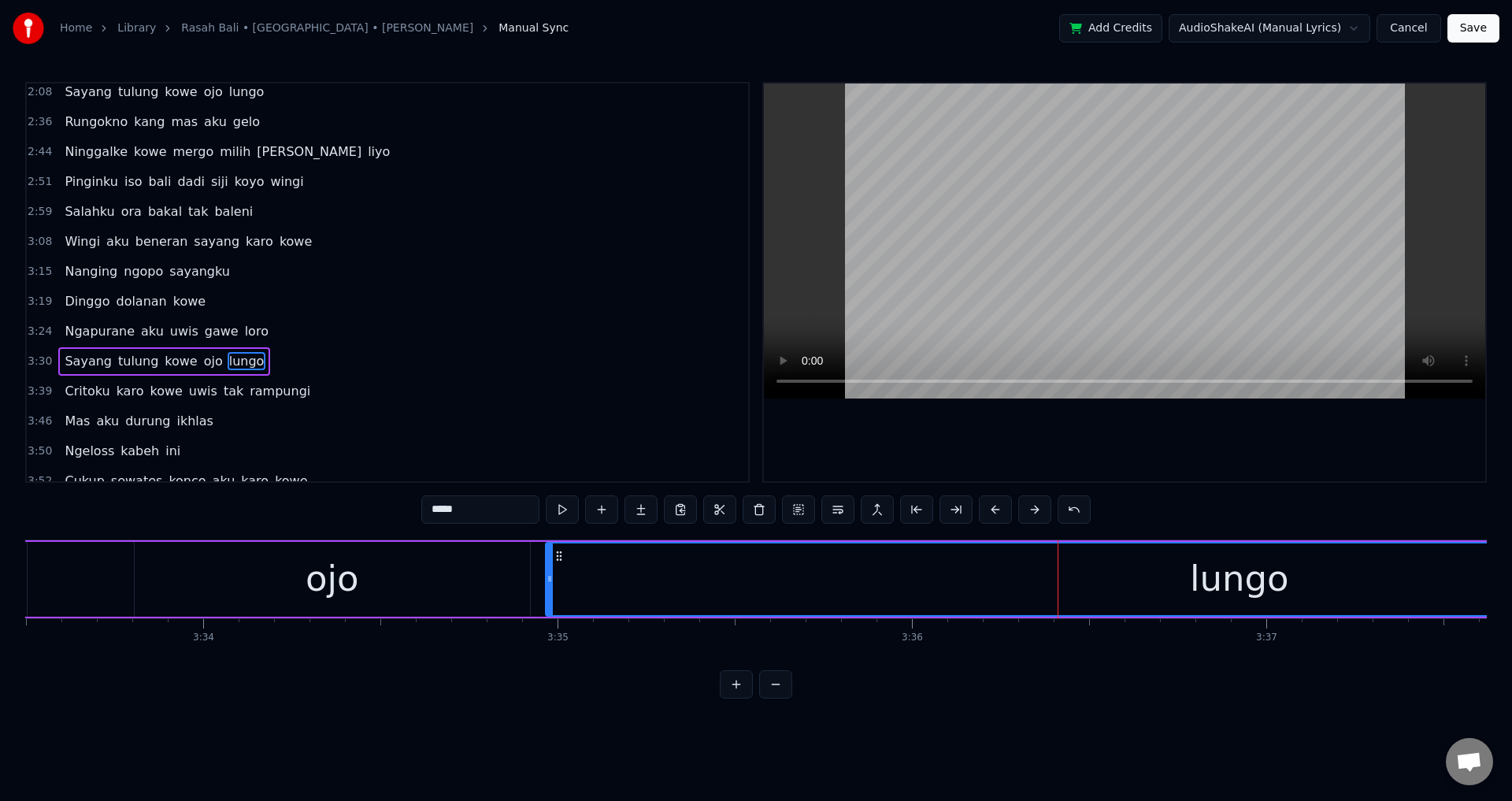
scroll to position [287, 0]
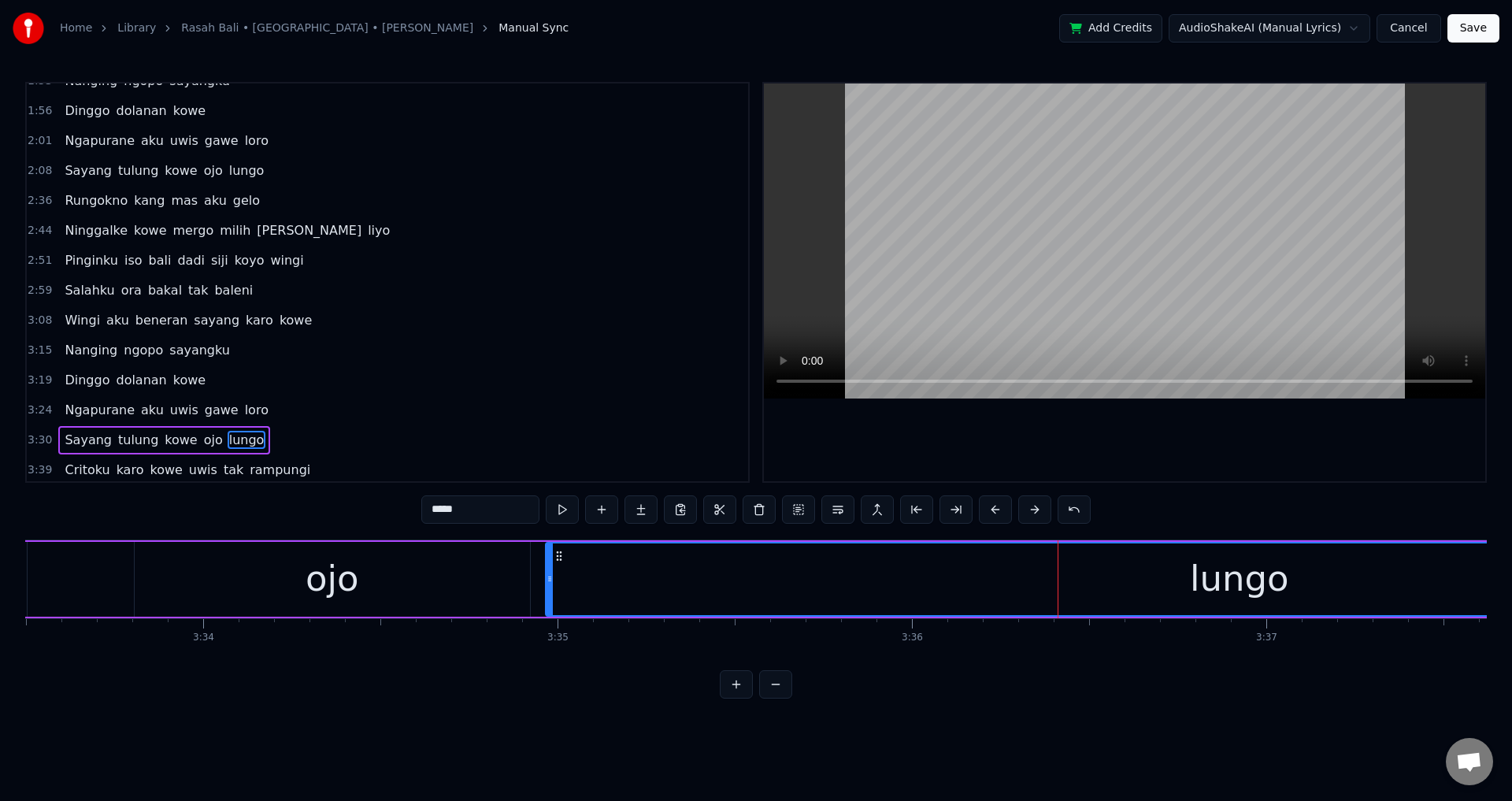
click at [142, 161] on span "tulung" at bounding box center [138, 170] width 43 height 18
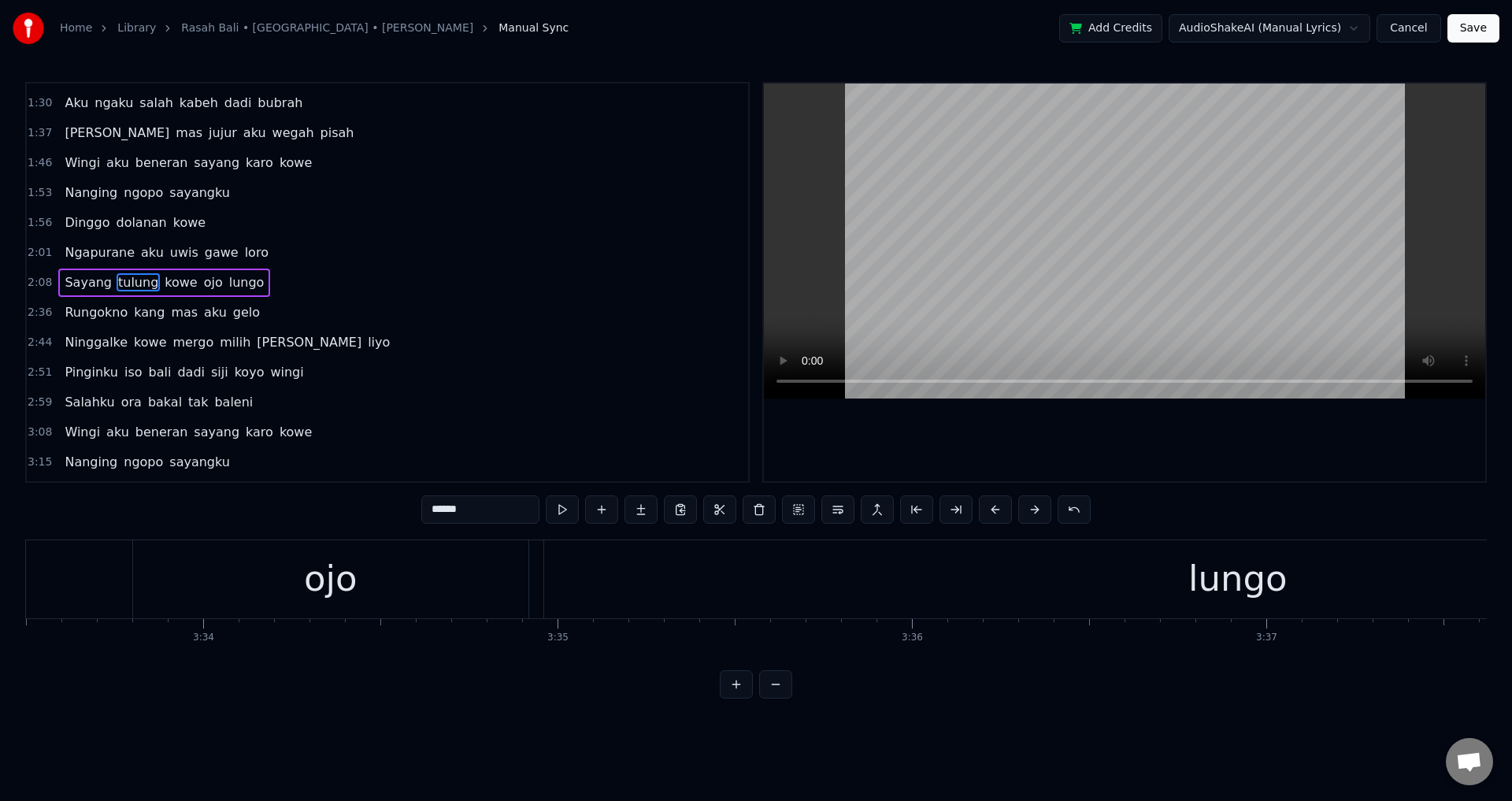
scroll to position [0, 45720]
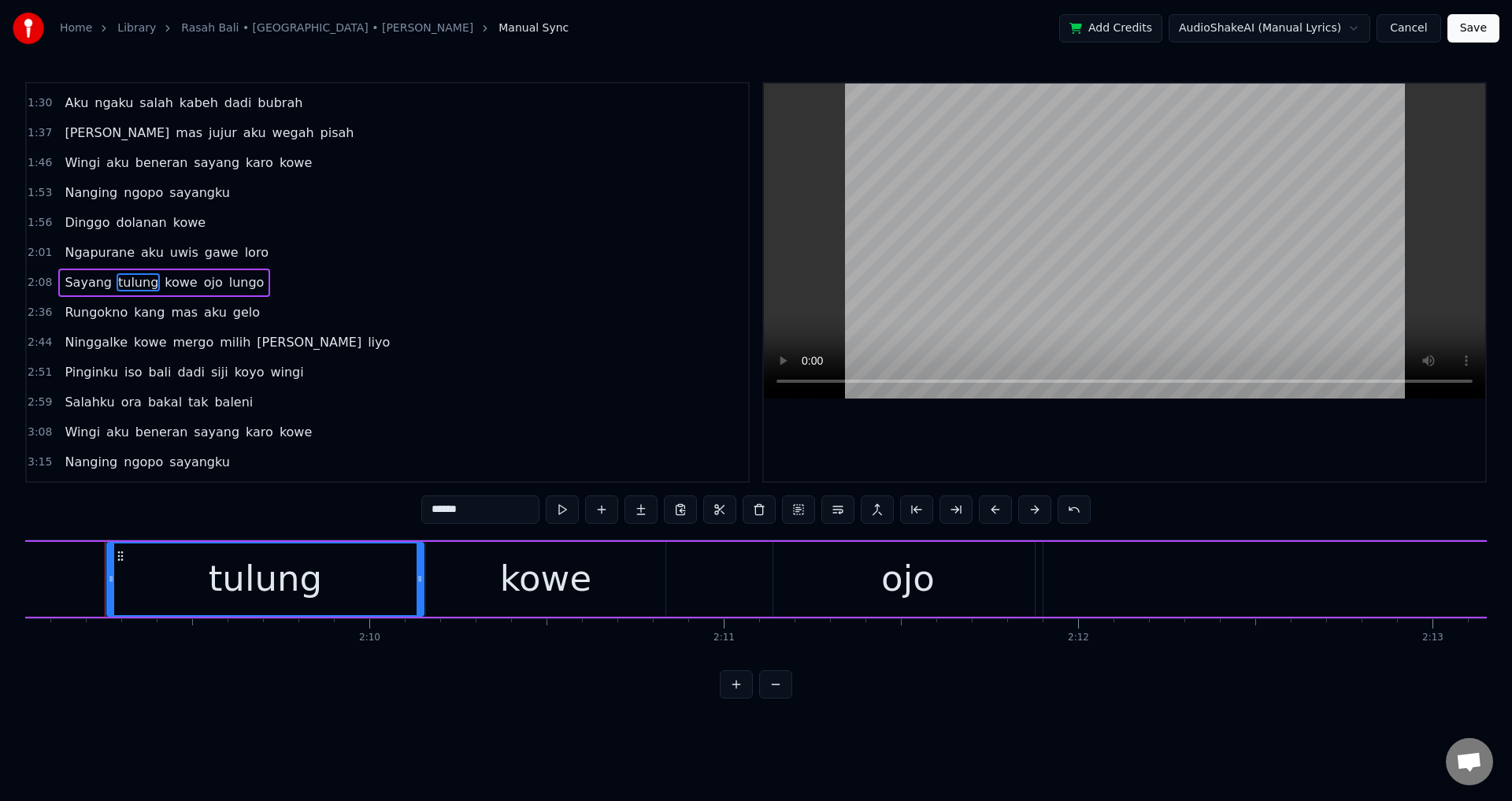
click at [75, 284] on span "Sayang" at bounding box center [88, 282] width 50 height 18
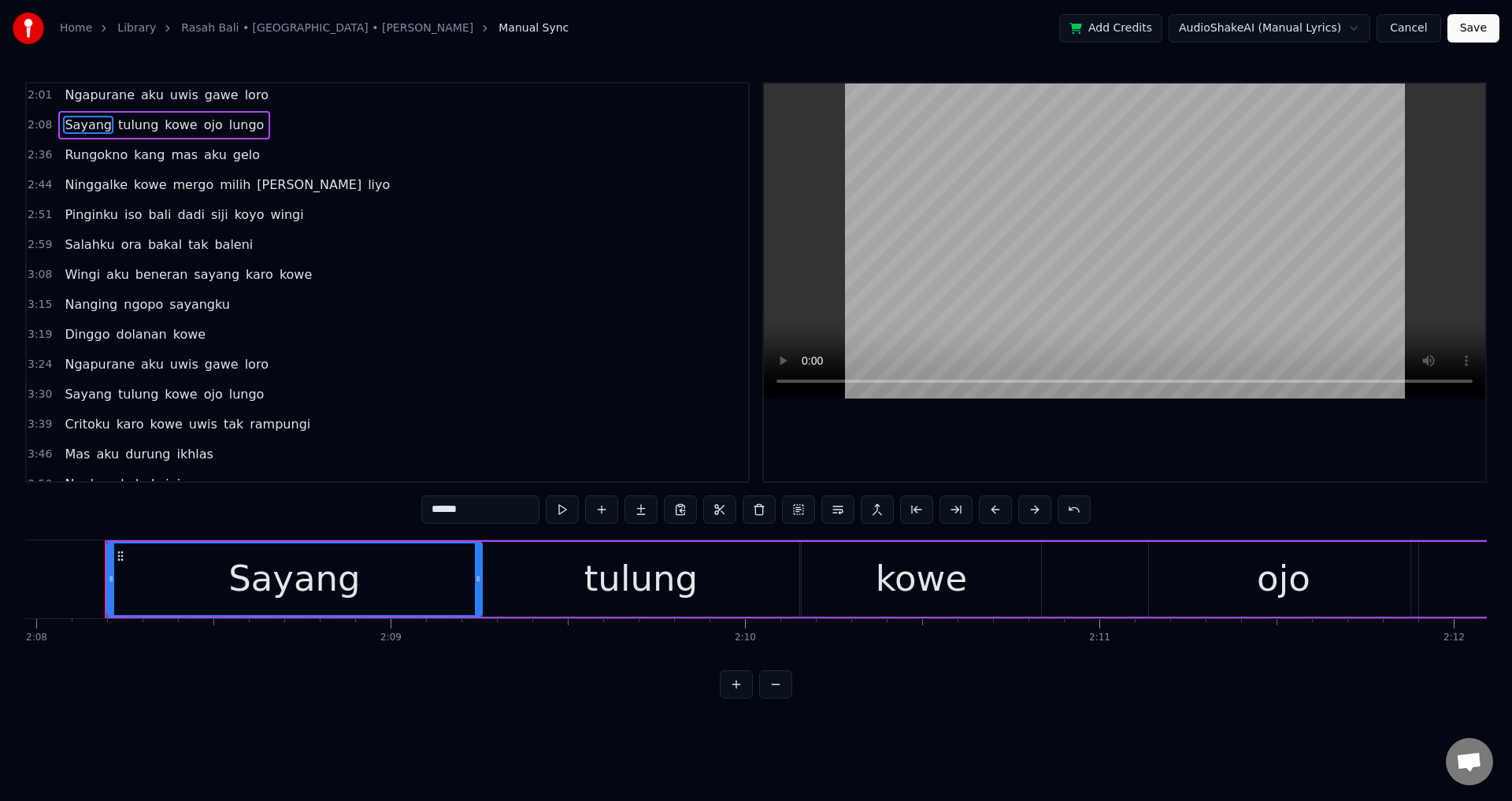
scroll to position [175, 0]
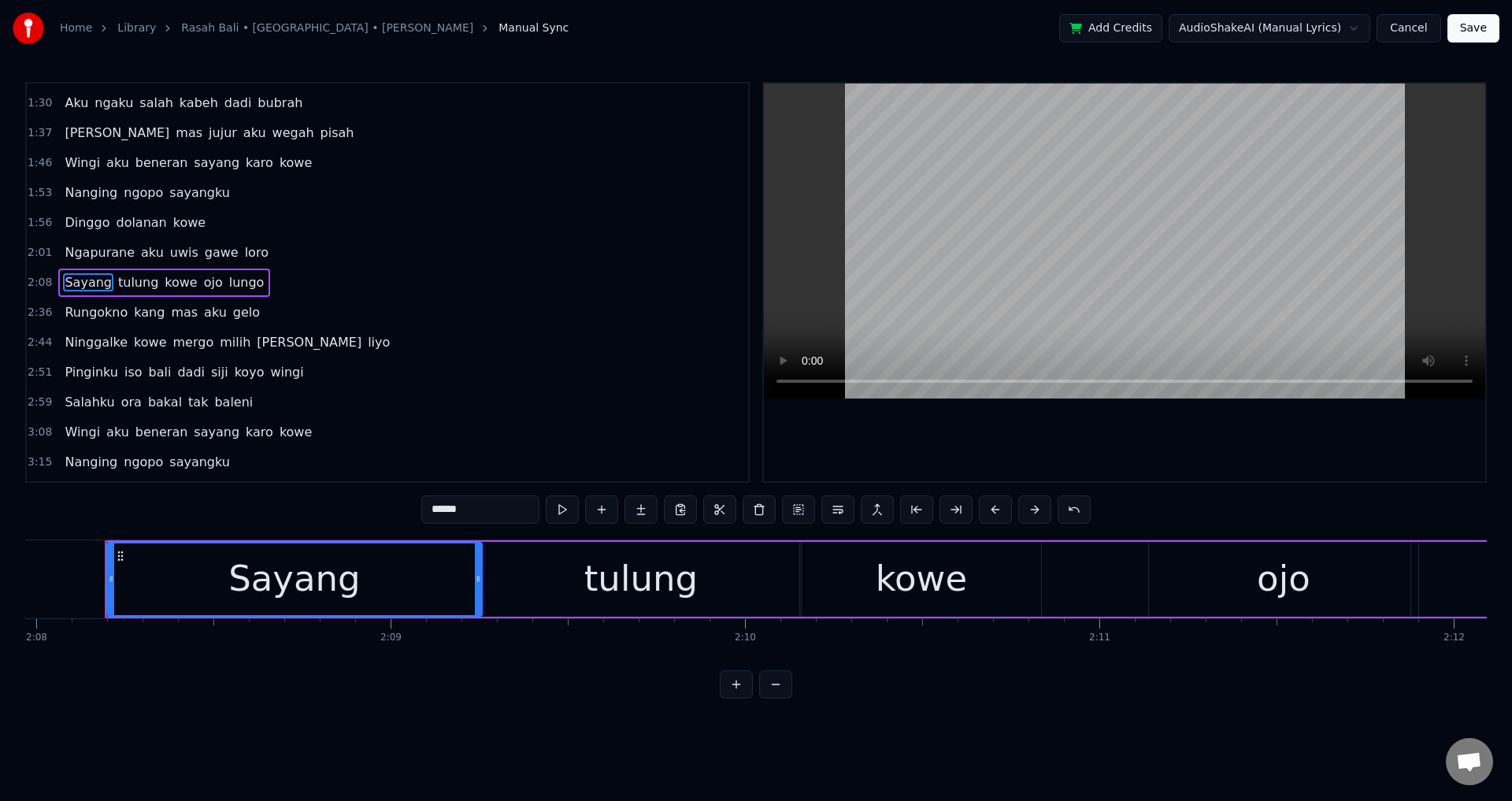
click at [78, 164] on span "Wingi" at bounding box center [82, 162] width 39 height 18
type input "*****"
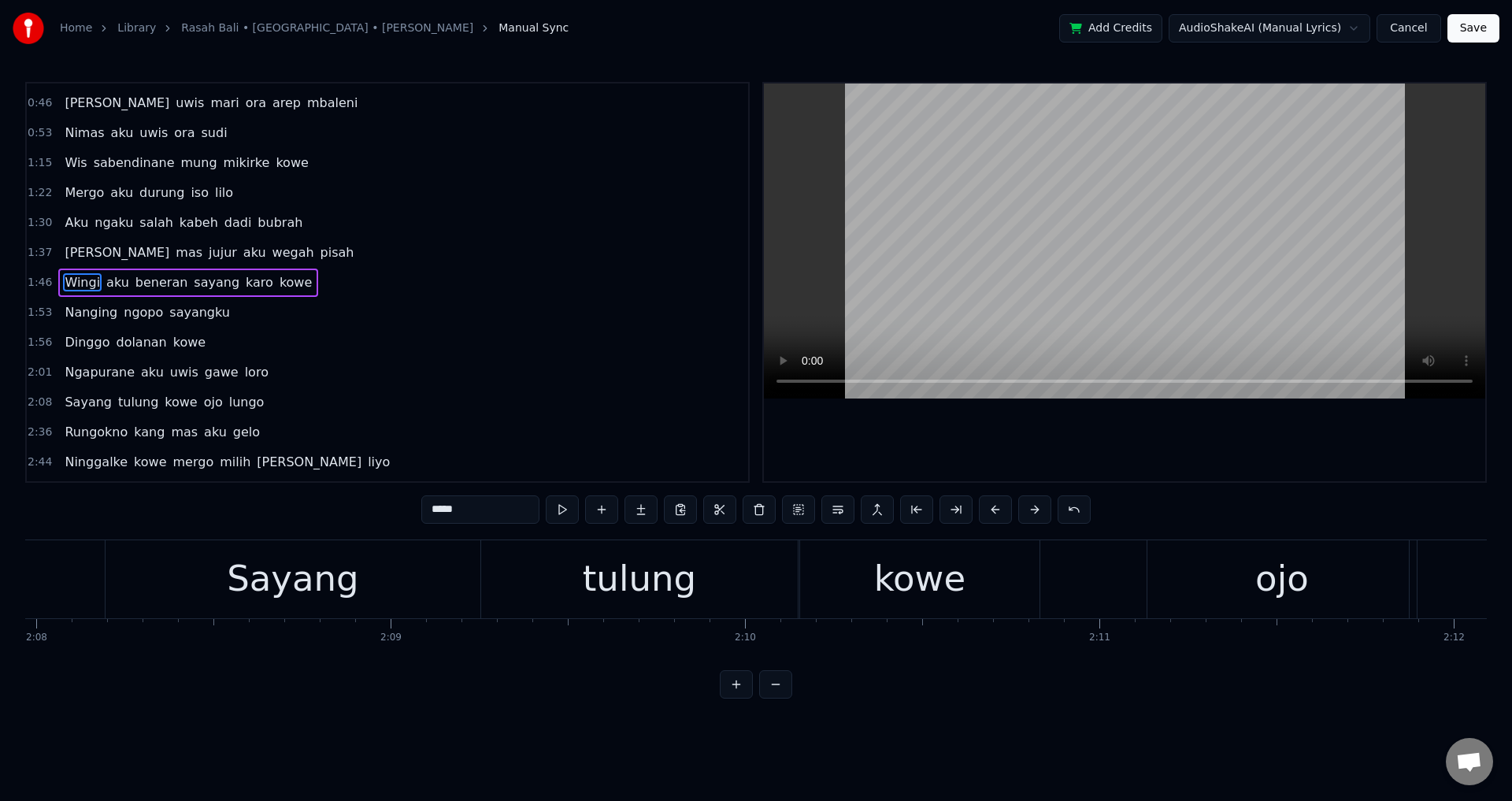
scroll to position [0, 37491]
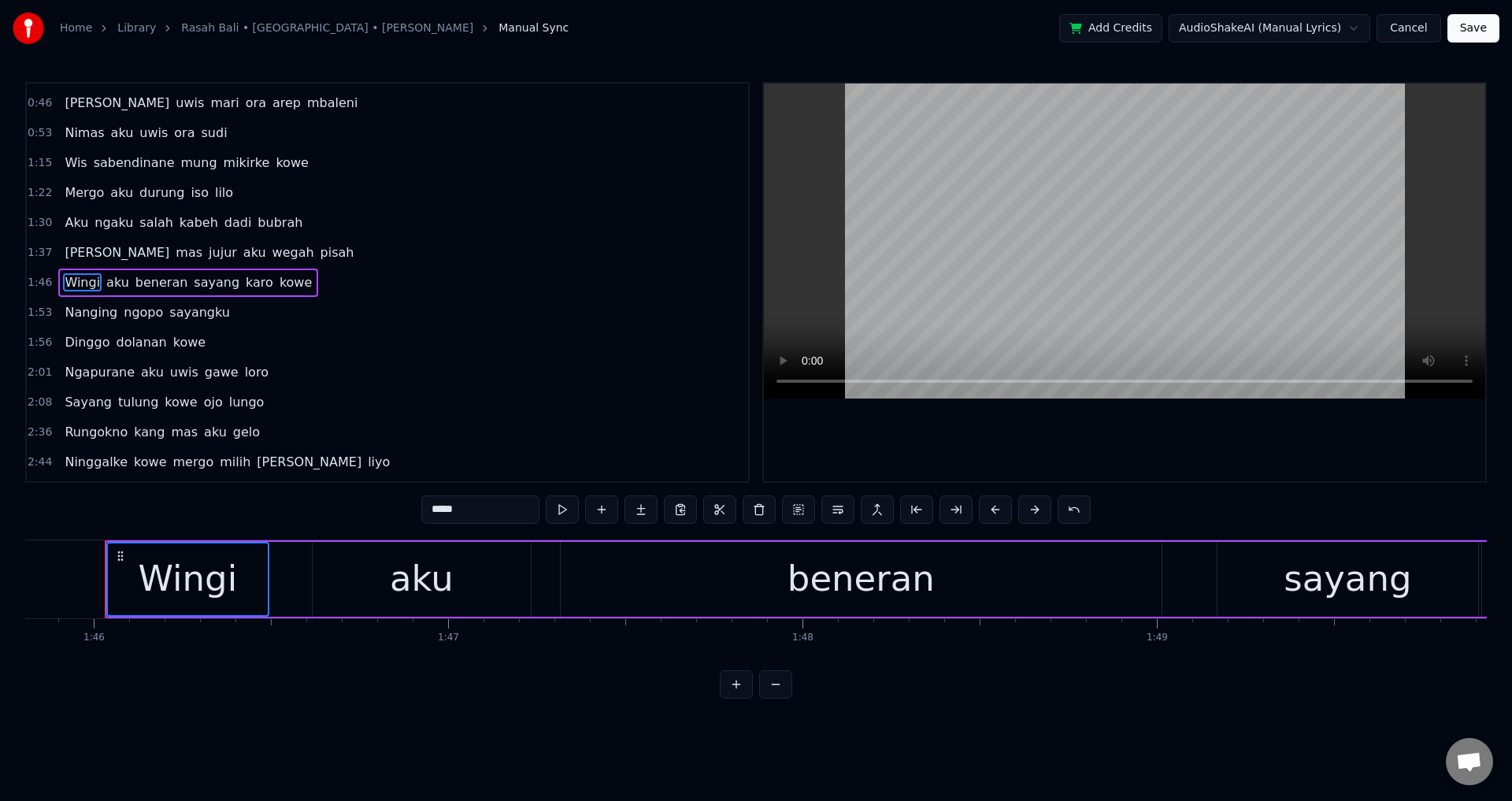
click at [109, 300] on div "Nanging ngopo sayangku" at bounding box center [147, 312] width 178 height 28
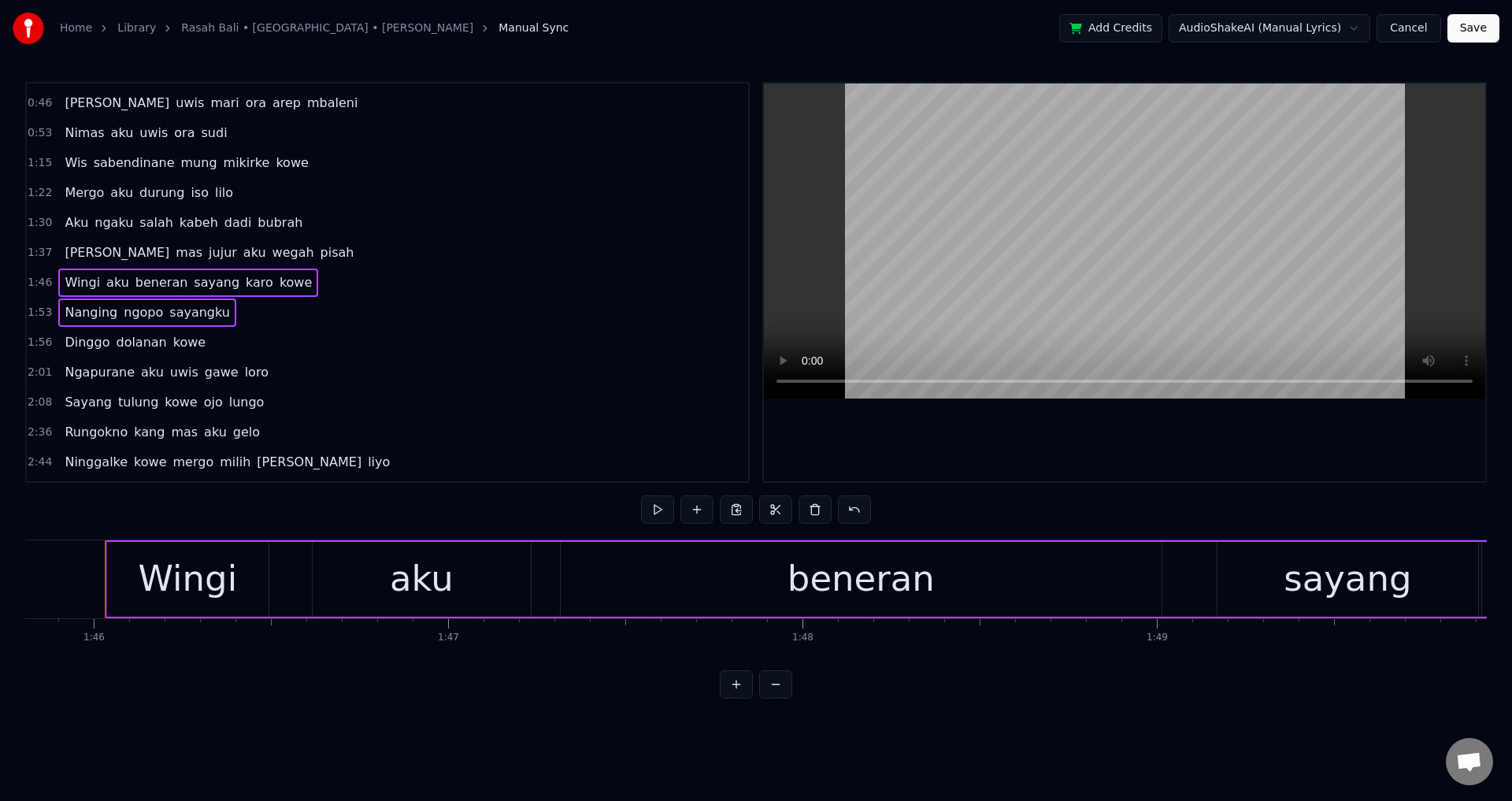
click at [112, 330] on div "Dinggo dolanan kowe" at bounding box center [135, 342] width 153 height 28
click at [128, 360] on div "Ngapurane aku uwis gawe loro" at bounding box center [166, 372] width 215 height 28
click at [133, 391] on div "Sayang tulung kowe ojo lungo" at bounding box center [164, 402] width 212 height 28
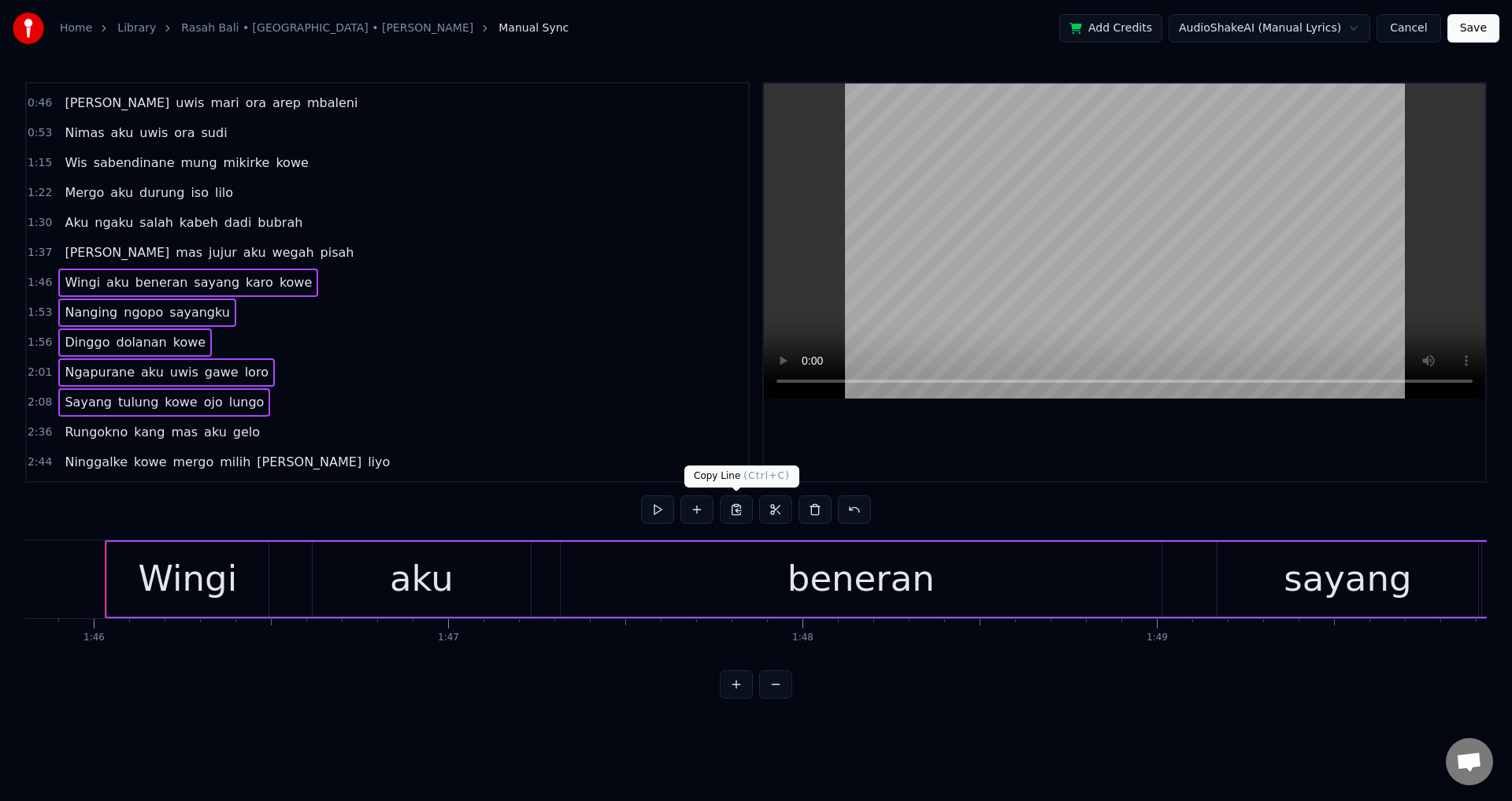
click at [726, 511] on button at bounding box center [736, 509] width 33 height 28
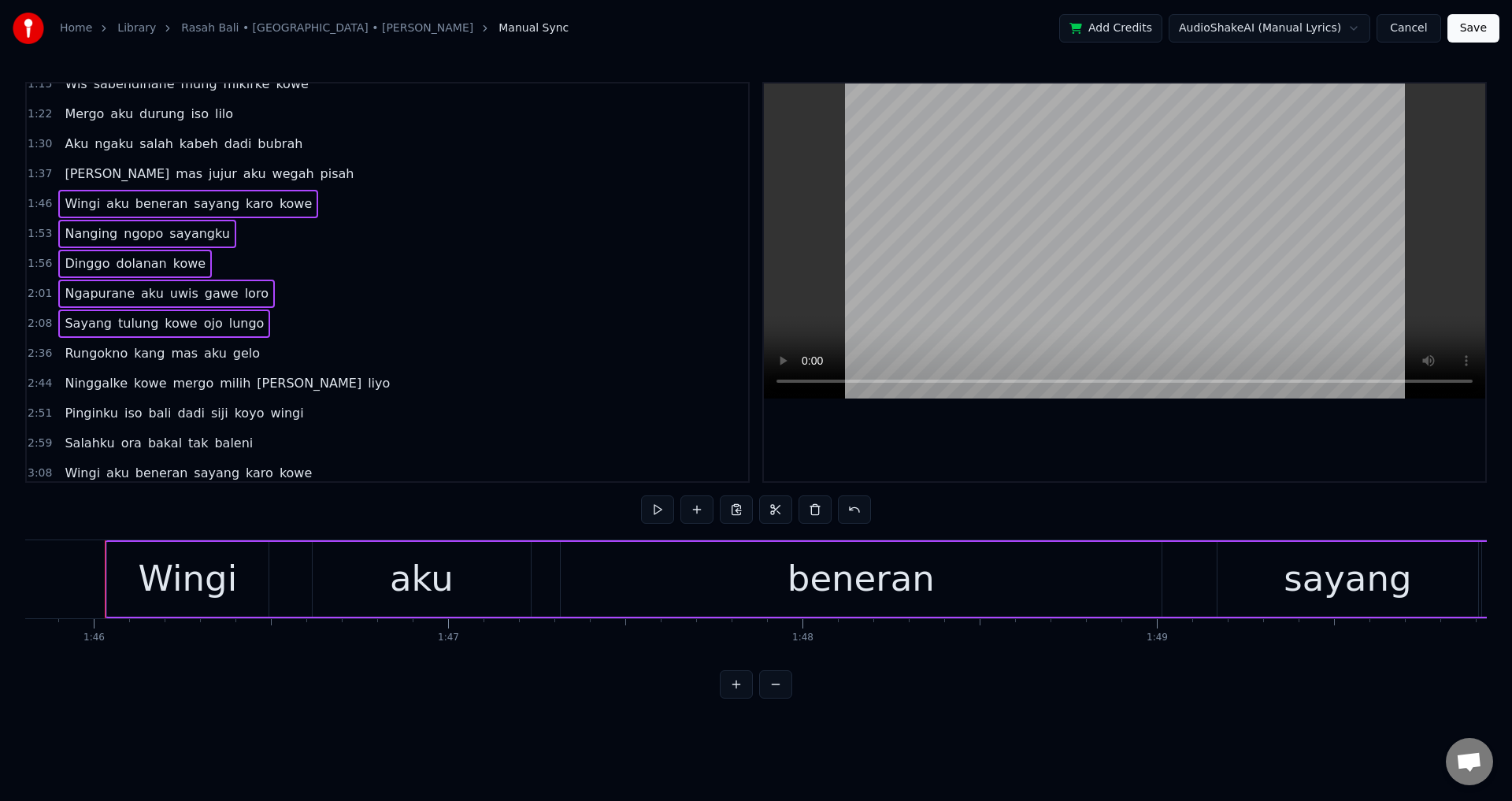
click at [78, 470] on span "Wingi" at bounding box center [82, 473] width 39 height 18
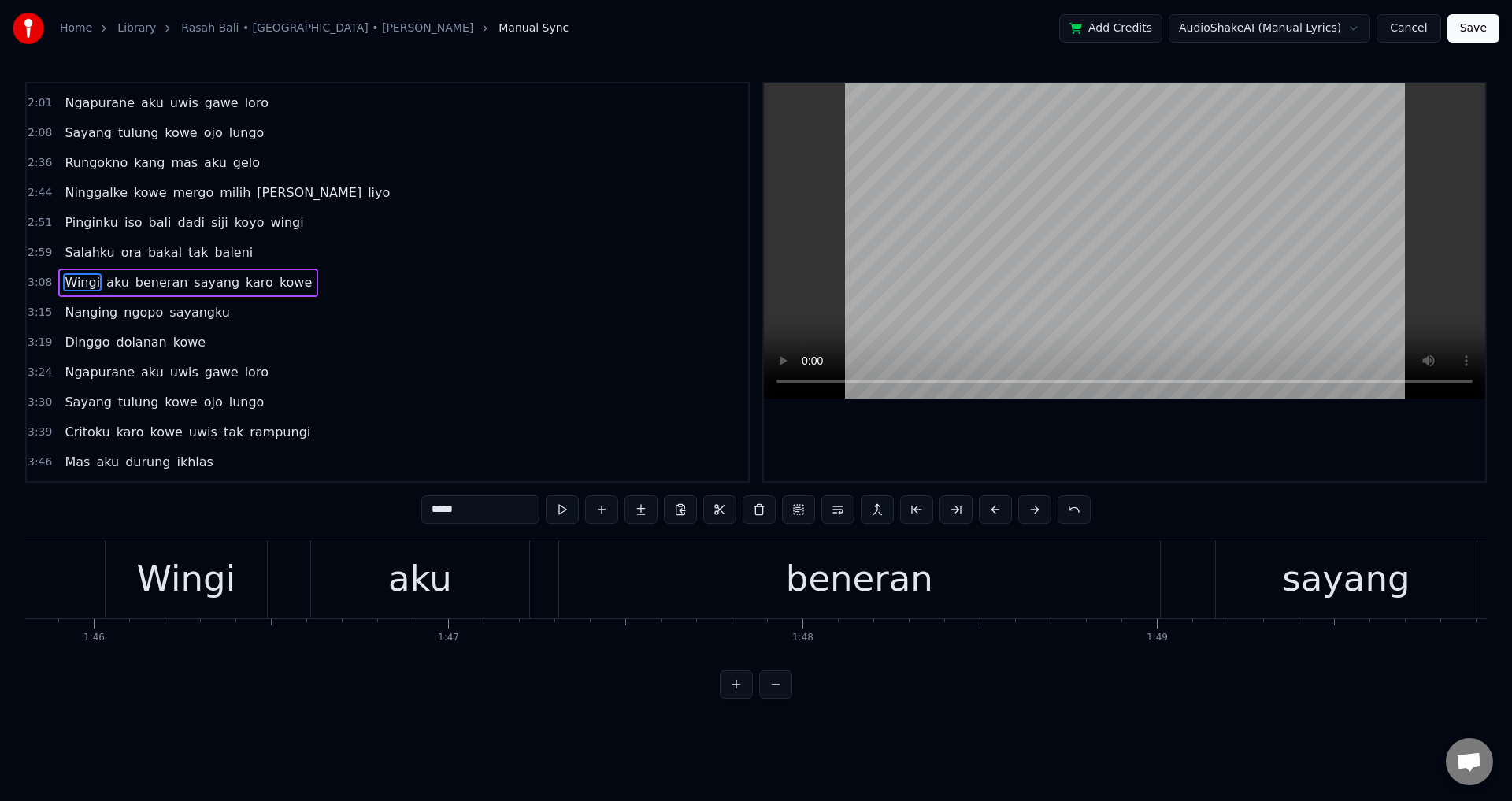
scroll to position [0, 66790]
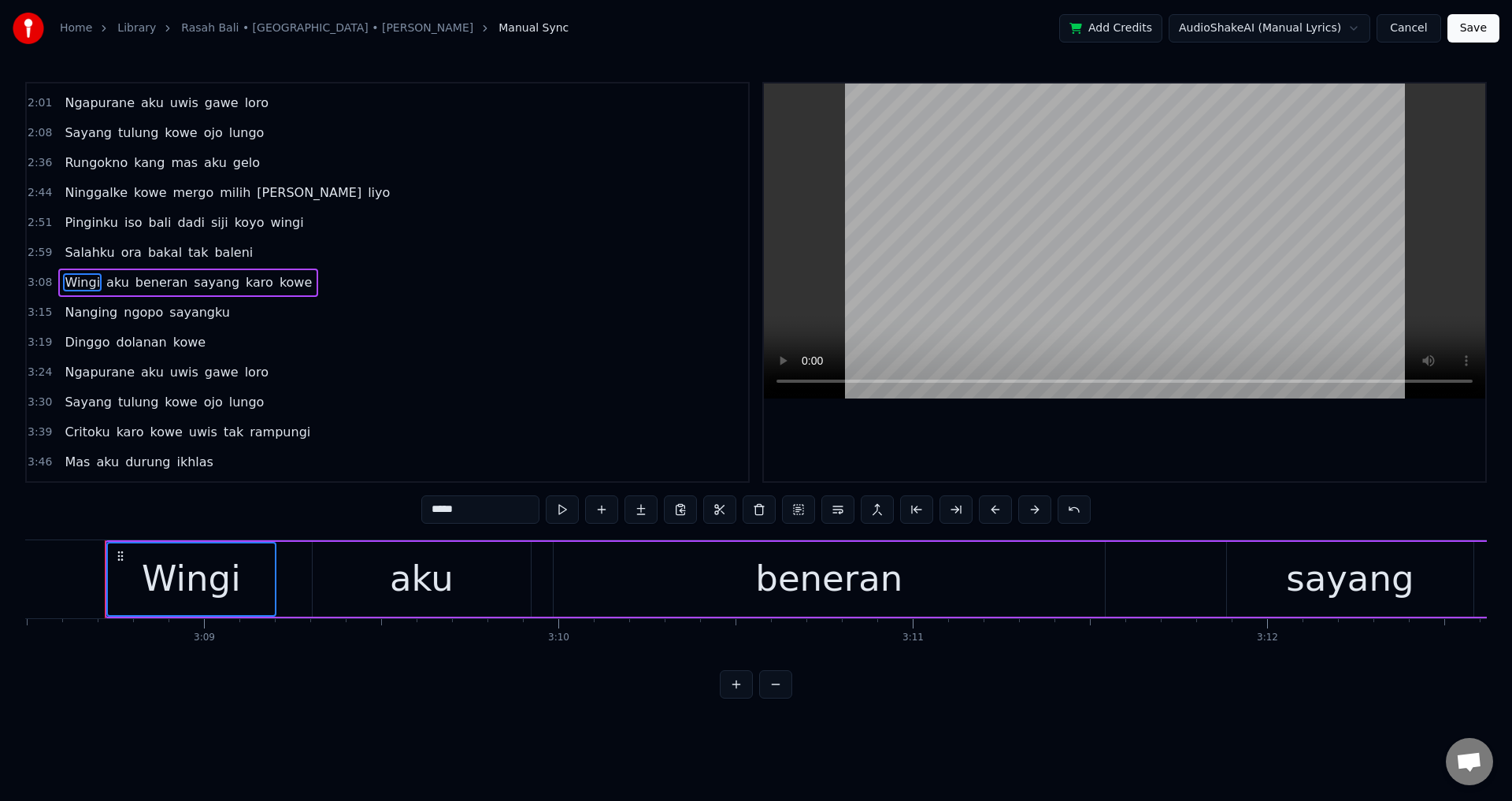
click at [112, 302] on div "Nanging ngopo sayangku" at bounding box center [147, 312] width 178 height 28
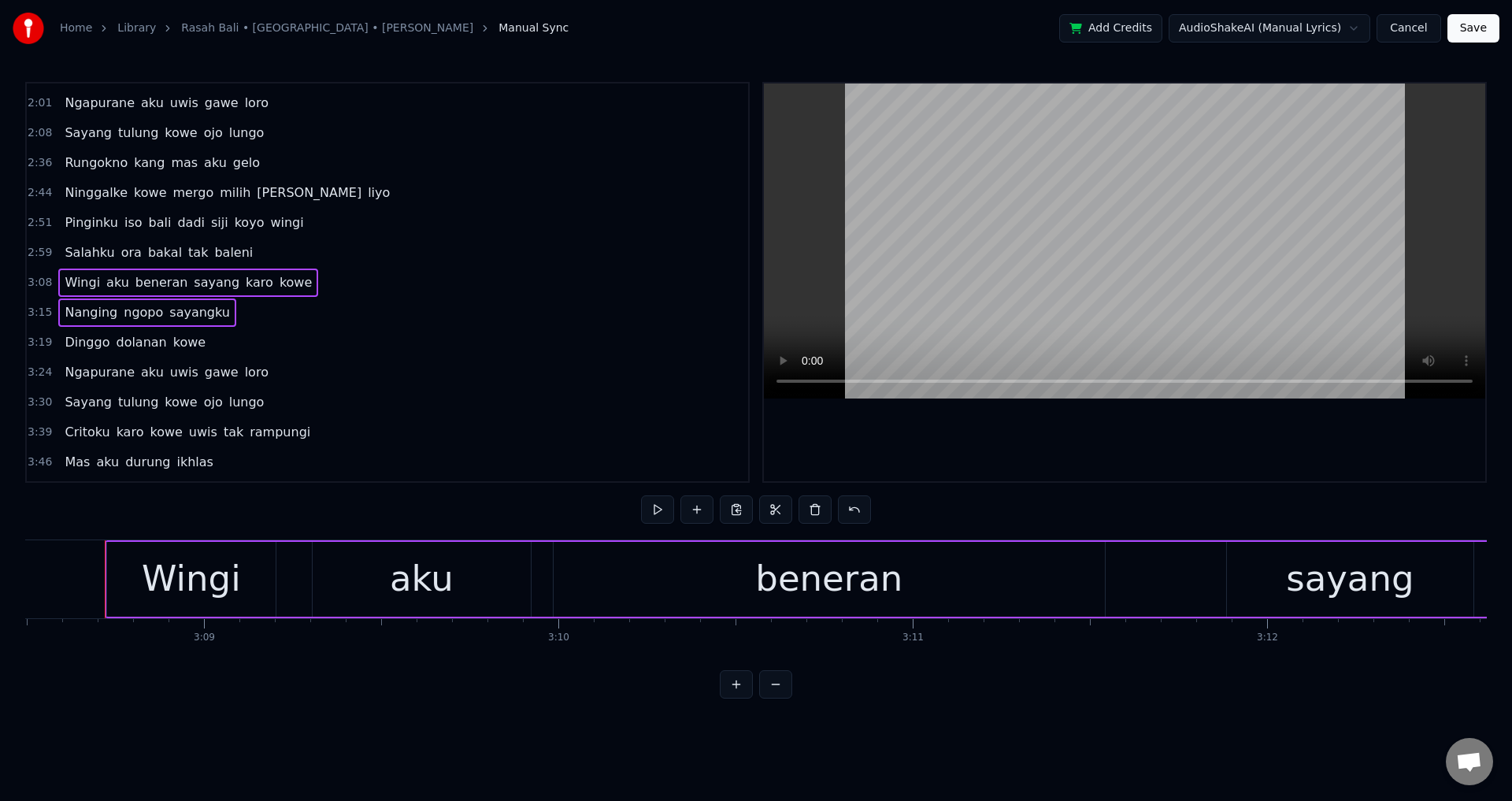
click at [103, 336] on span "Dinggo" at bounding box center [87, 342] width 48 height 19
click at [105, 333] on div "Dinggo dolanan kowe" at bounding box center [135, 342] width 153 height 28
click at [126, 362] on div "Ngapurane aku uwis gawe loro" at bounding box center [166, 372] width 215 height 28
click at [132, 390] on div "Sayang tulung kowe ojo lungo" at bounding box center [164, 402] width 212 height 28
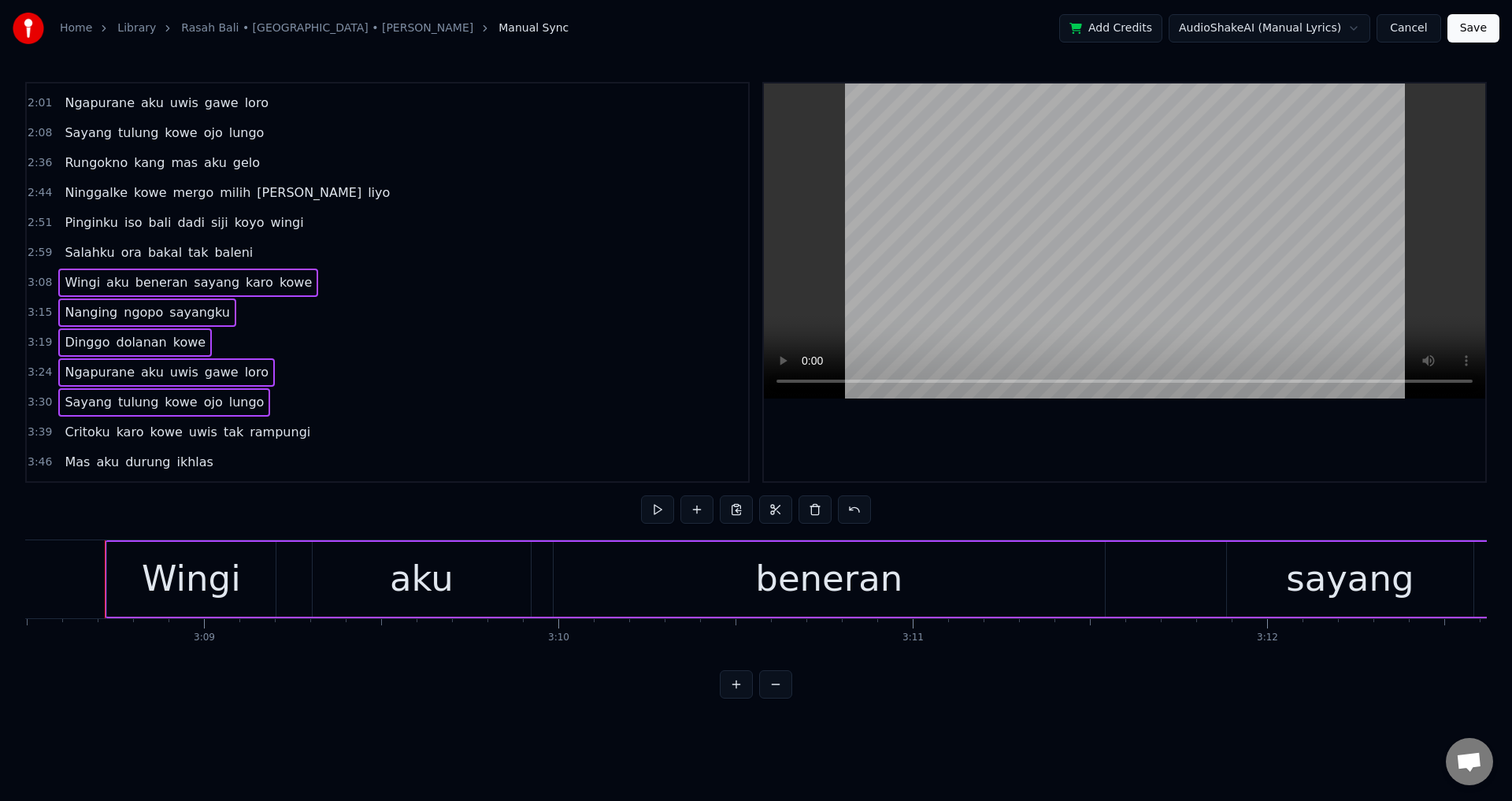
click at [820, 512] on button at bounding box center [815, 509] width 33 height 28
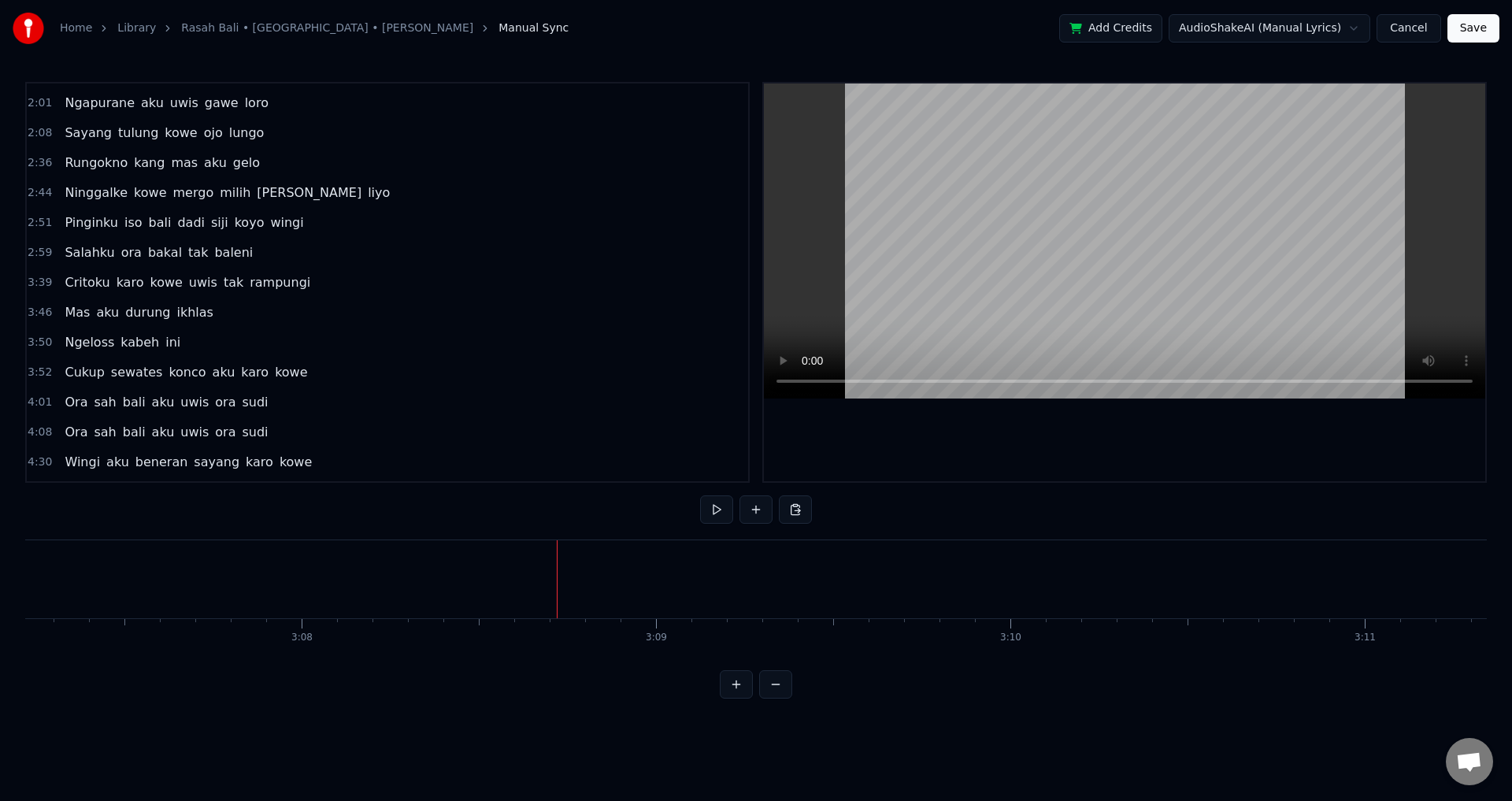
scroll to position [0, 66047]
click at [786, 513] on button at bounding box center [795, 509] width 33 height 28
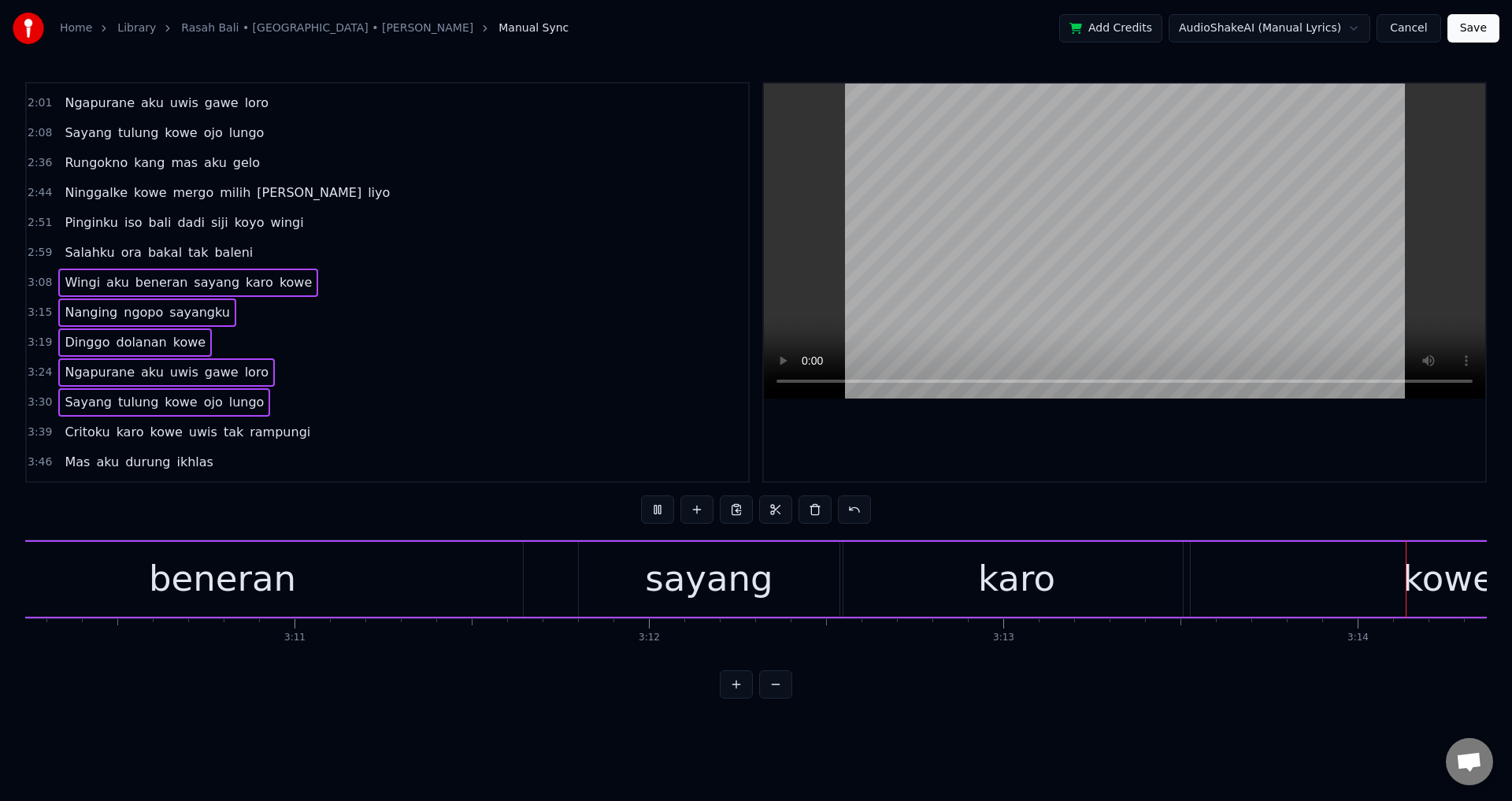
scroll to position [0, 68724]
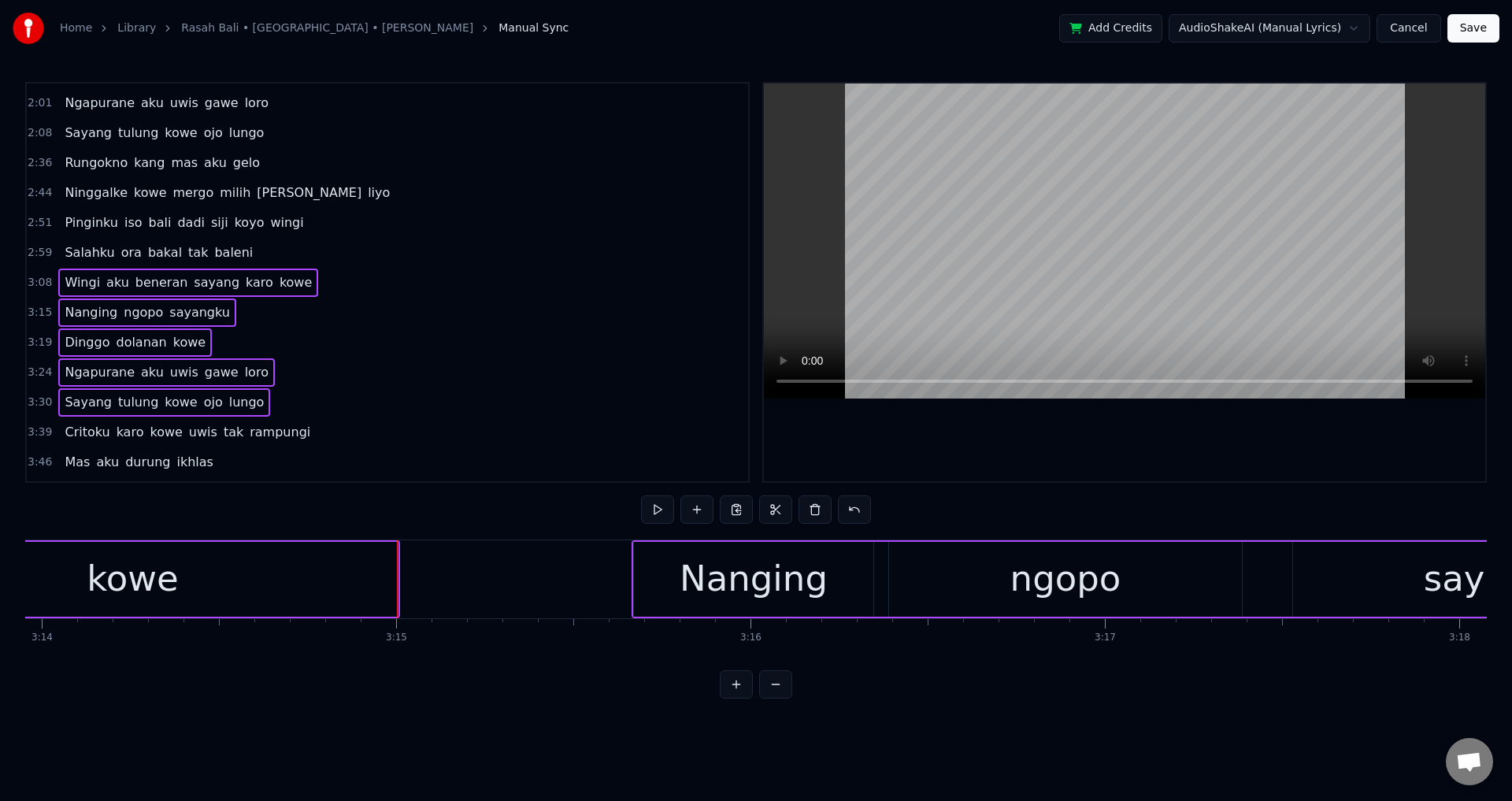
click at [1127, 444] on div at bounding box center [1124, 282] width 721 height 398
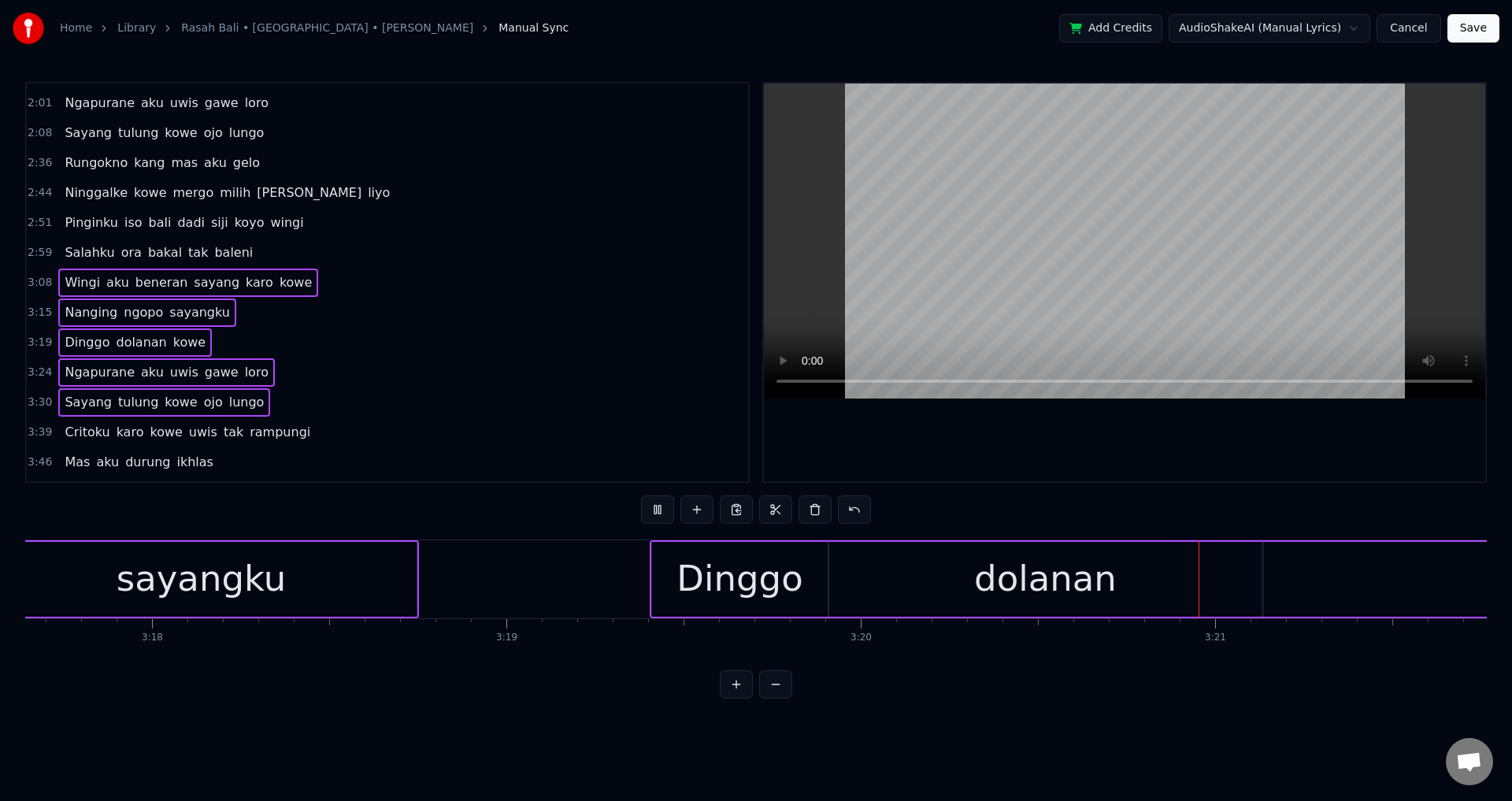
click at [1213, 508] on div "0:31 Opo ora ngerti [PERSON_NAME] ati iki 0:38 Mbiyen kowe tau ngelarani 0:46 […" at bounding box center [756, 391] width 1462 height 617
click at [1049, 493] on div "0:31 Opo ora ngerti [PERSON_NAME] ati iki 0:38 Mbiyen kowe tau ngelarani 0:46 […" at bounding box center [756, 391] width 1462 height 617
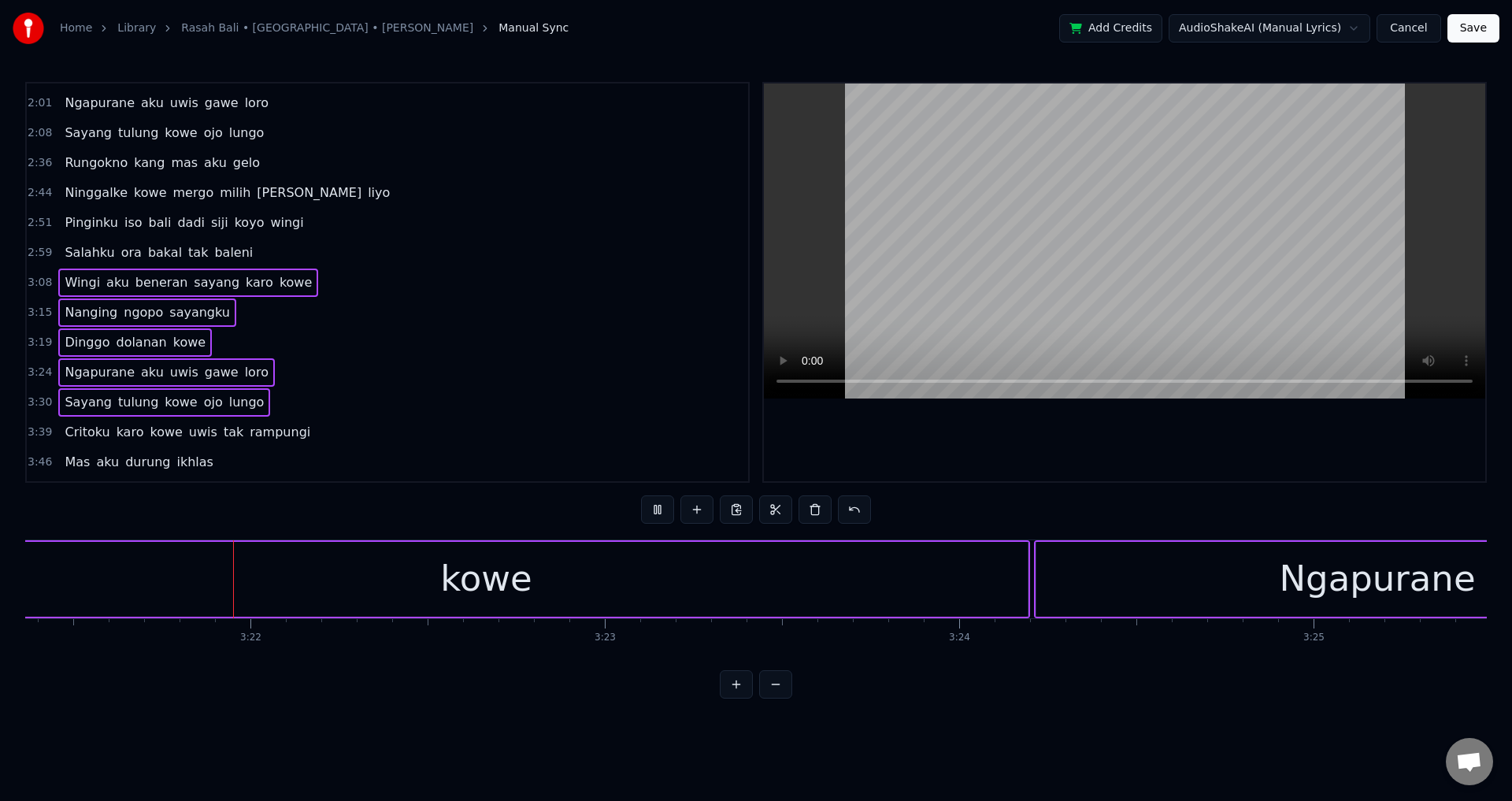
click at [1035, 466] on div at bounding box center [1124, 282] width 721 height 398
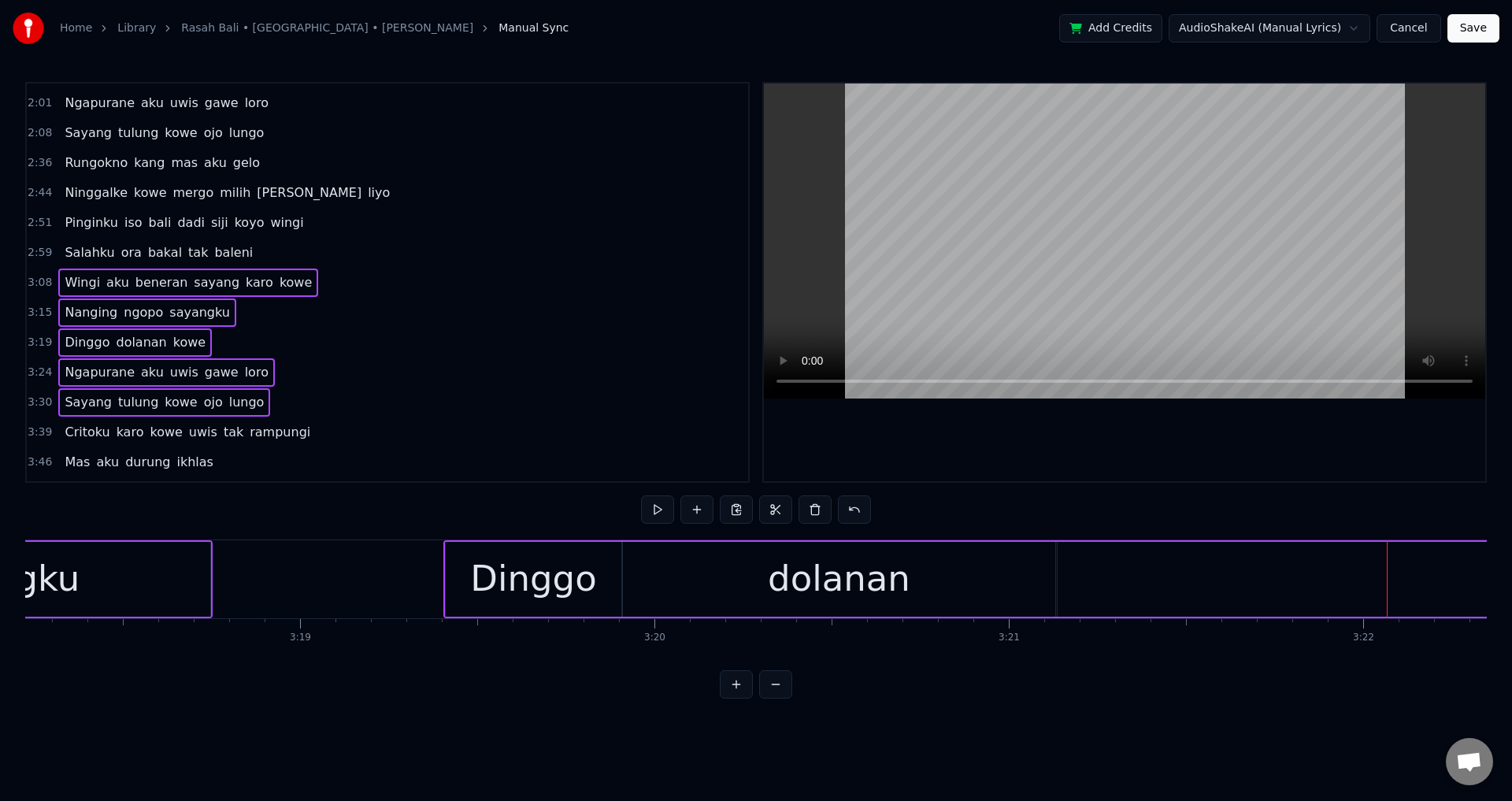
scroll to position [0, 69772]
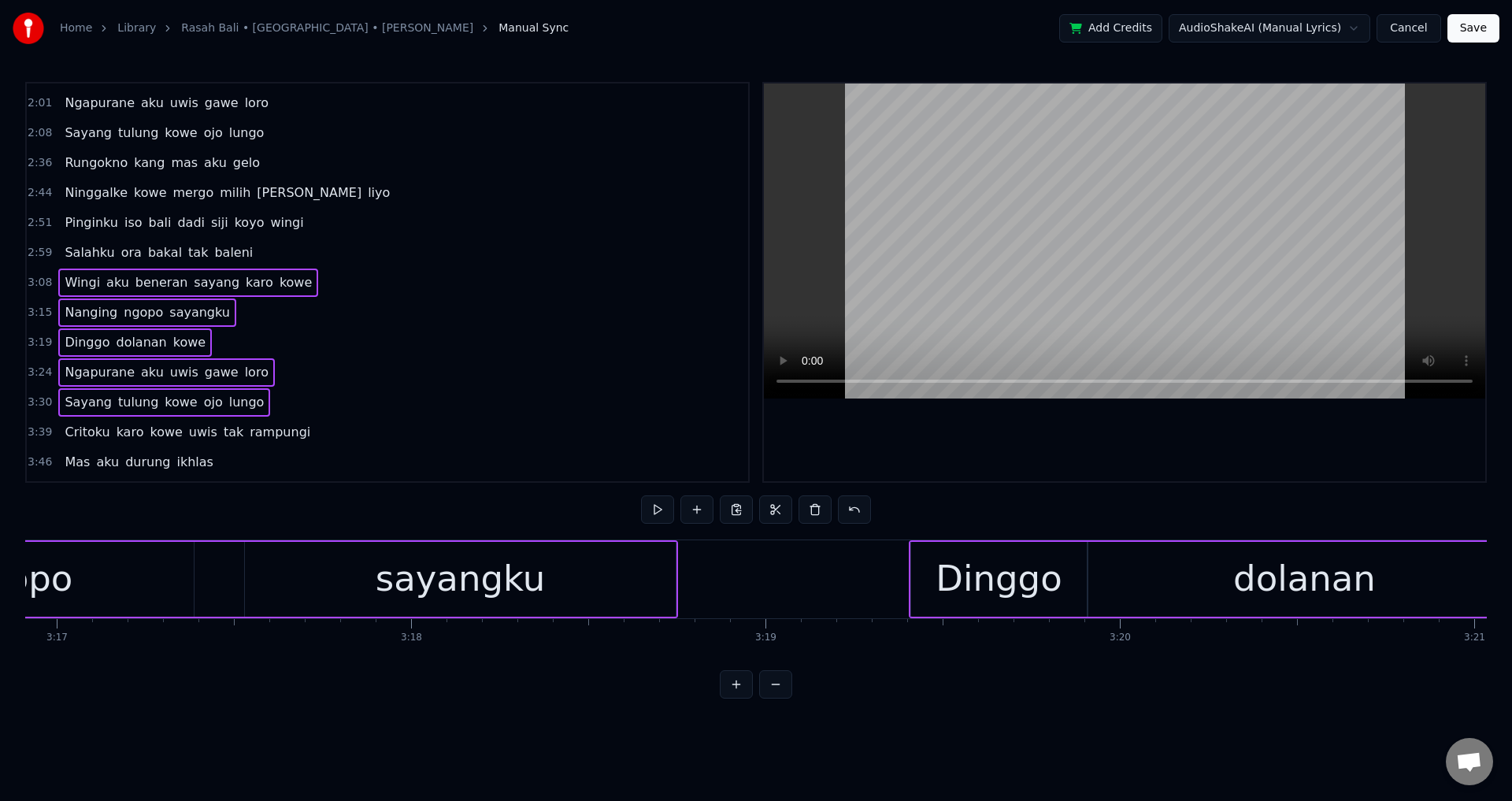
click at [973, 584] on div "Dinggo" at bounding box center [999, 578] width 126 height 53
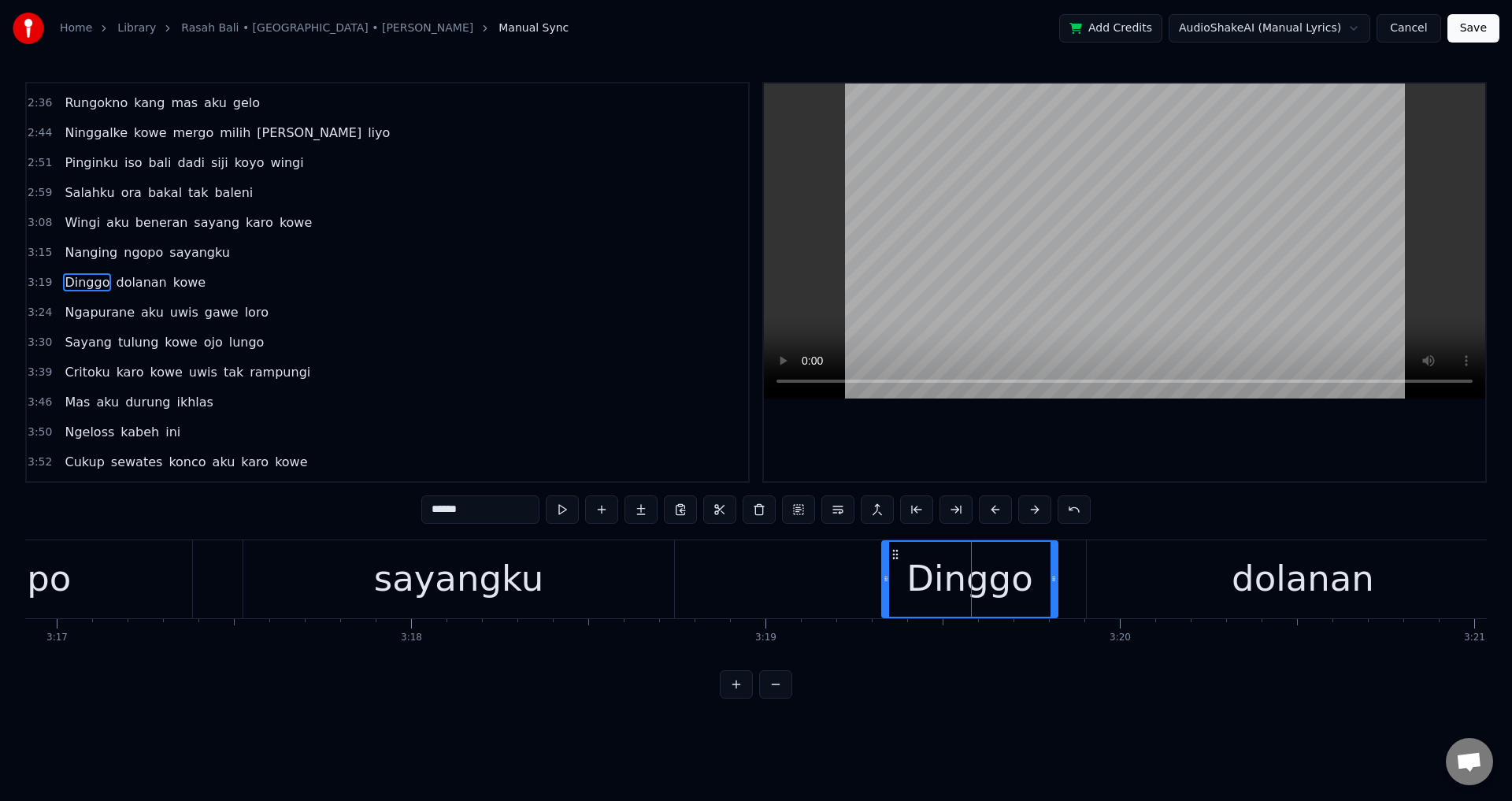
drag, startPoint x: 922, startPoint y: 555, endPoint x: 890, endPoint y: 557, distance: 32.1
click at [890, 557] on icon at bounding box center [895, 555] width 13 height 13
click at [1094, 594] on div "dolanan" at bounding box center [1302, 579] width 432 height 78
type input "*******"
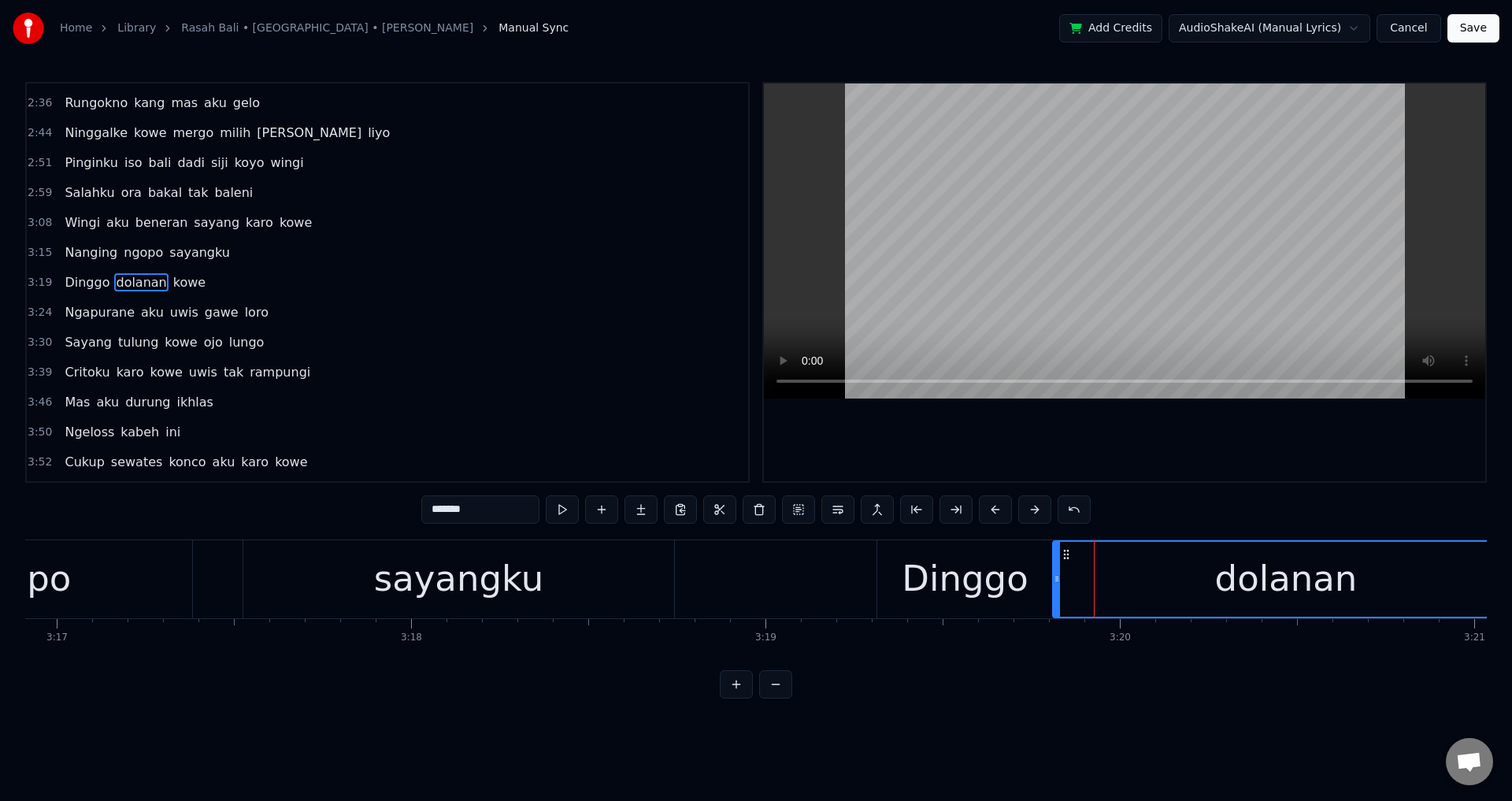
drag, startPoint x: 1090, startPoint y: 577, endPoint x: 1056, endPoint y: 578, distance: 34.0
click at [1056, 578] on icon at bounding box center [1057, 579] width 6 height 13
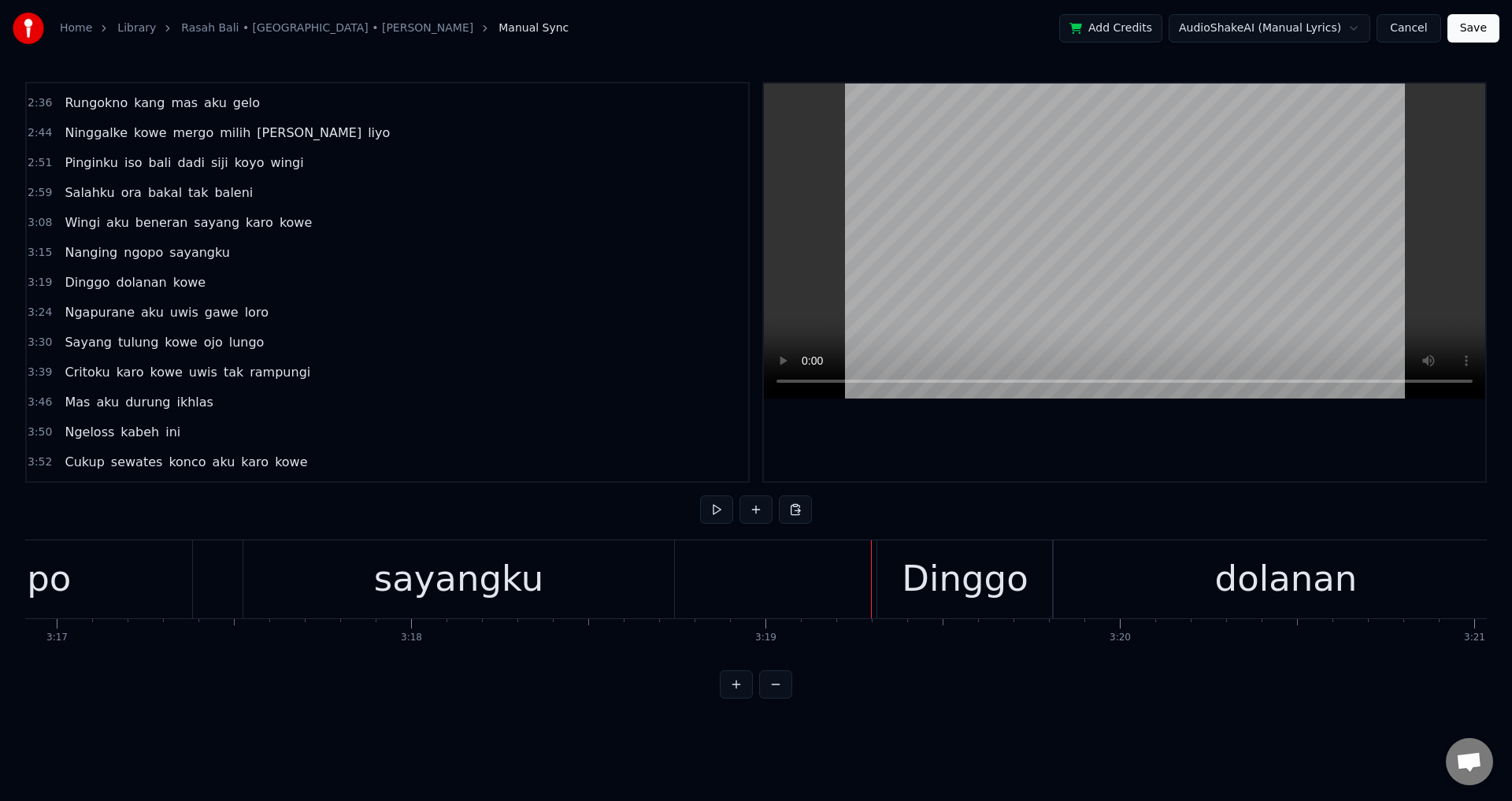
click at [1048, 404] on div at bounding box center [1124, 282] width 721 height 398
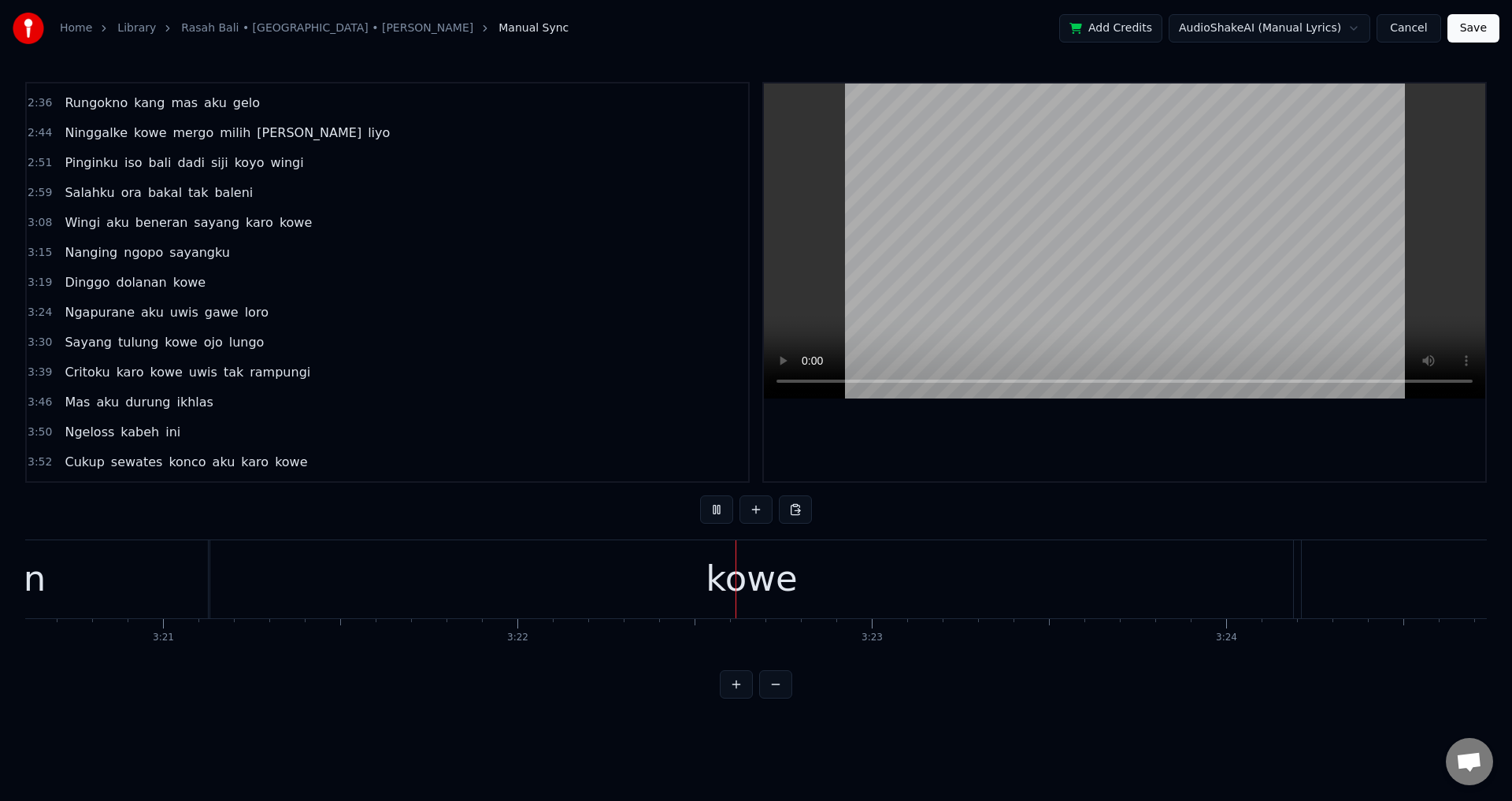
click at [1060, 450] on div at bounding box center [1124, 282] width 721 height 398
click at [969, 412] on div at bounding box center [1124, 282] width 721 height 398
click at [890, 424] on div at bounding box center [1124, 282] width 721 height 398
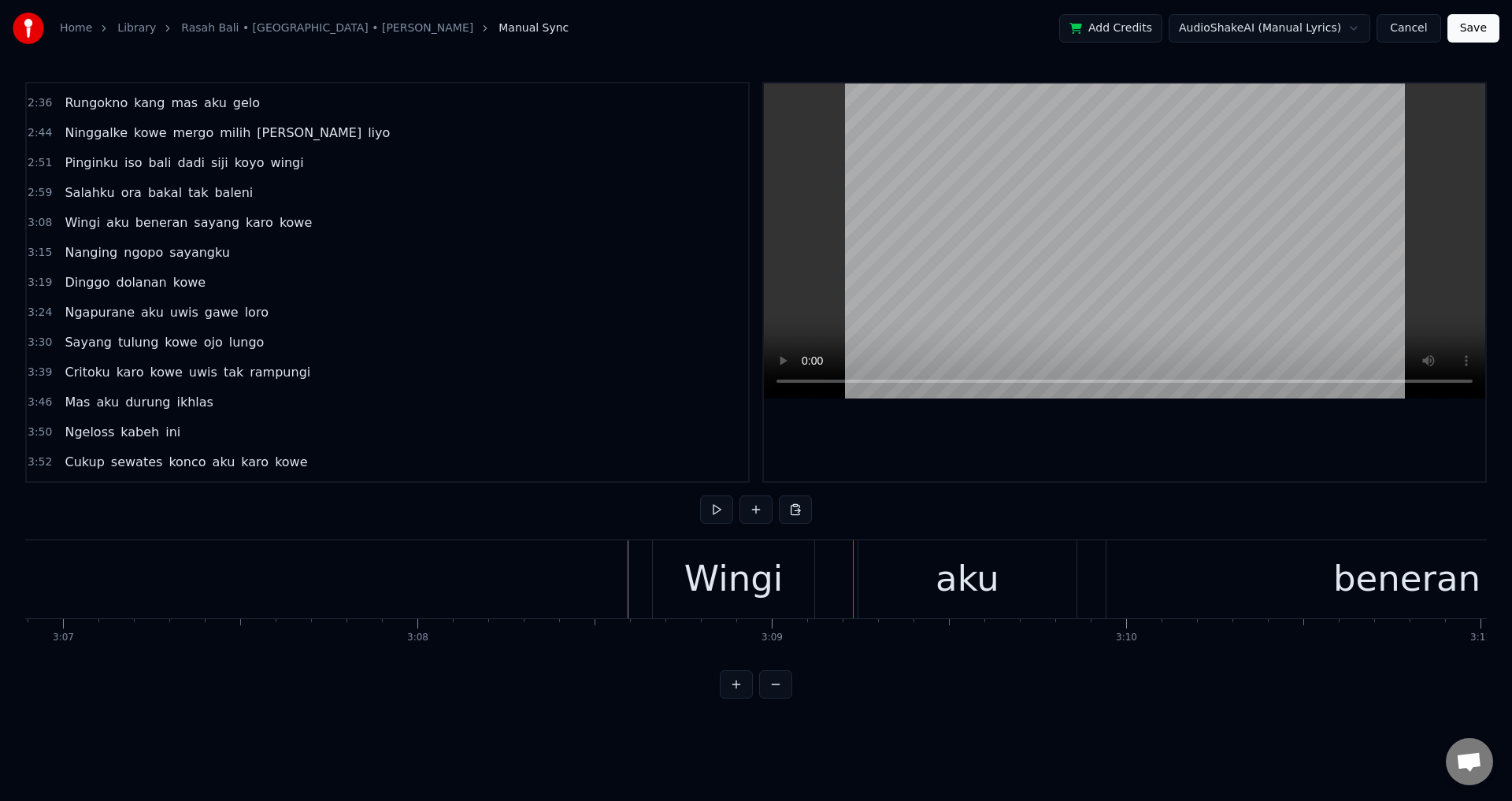
click at [958, 427] on div at bounding box center [1124, 282] width 721 height 398
click at [958, 428] on div at bounding box center [1124, 282] width 721 height 398
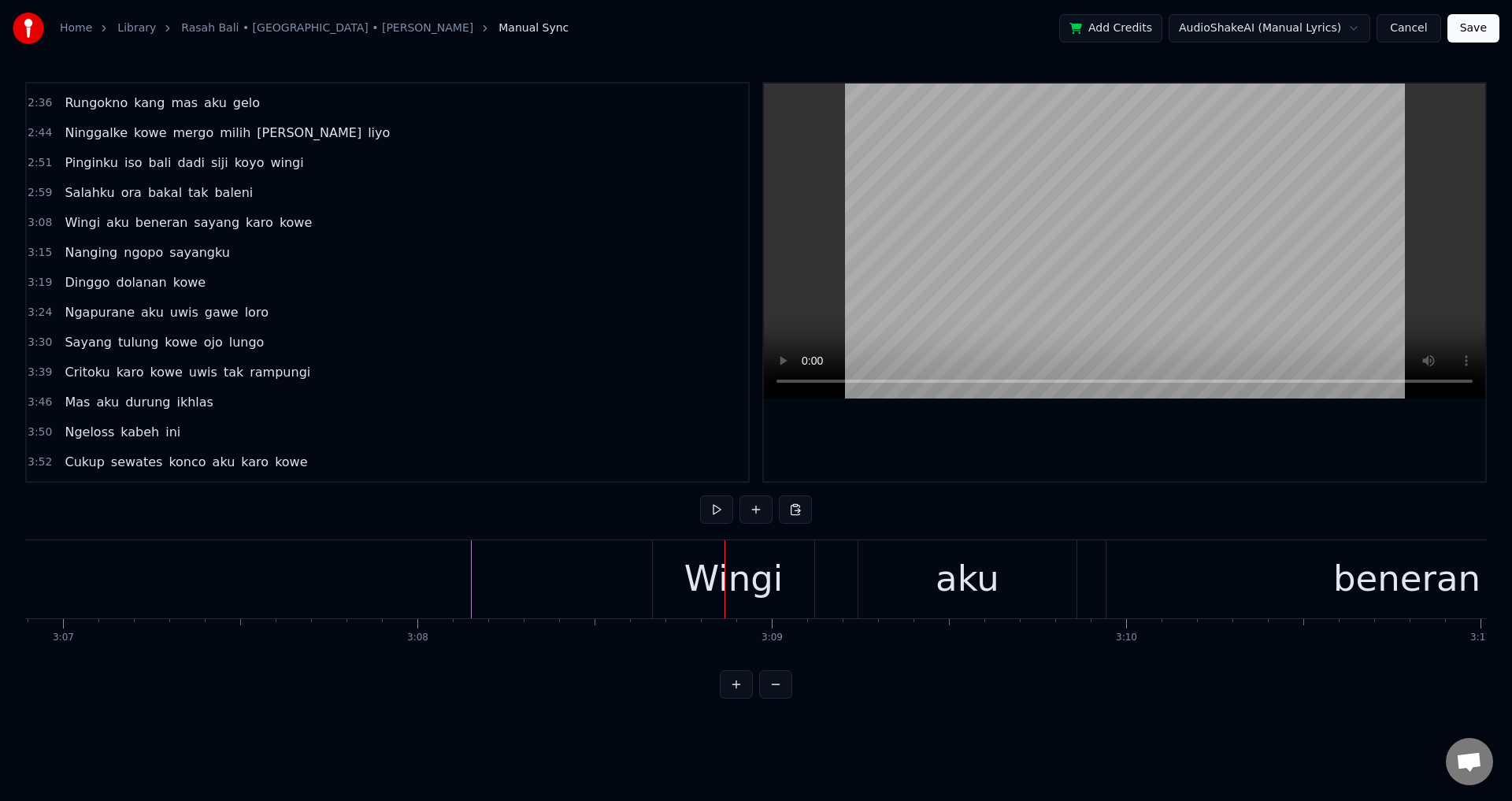
click at [958, 428] on div at bounding box center [1124, 282] width 721 height 398
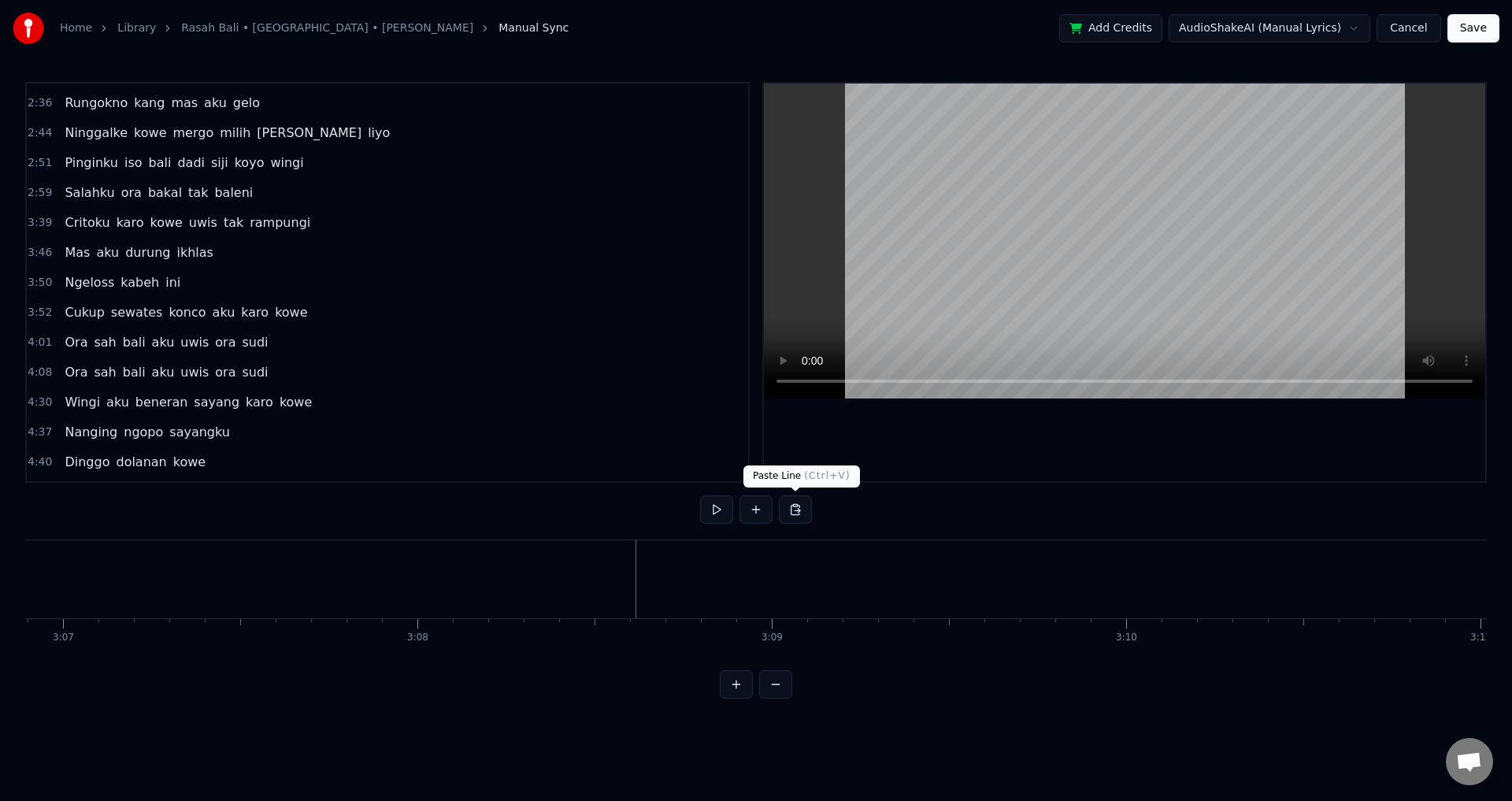
click at [792, 515] on button at bounding box center [795, 509] width 33 height 28
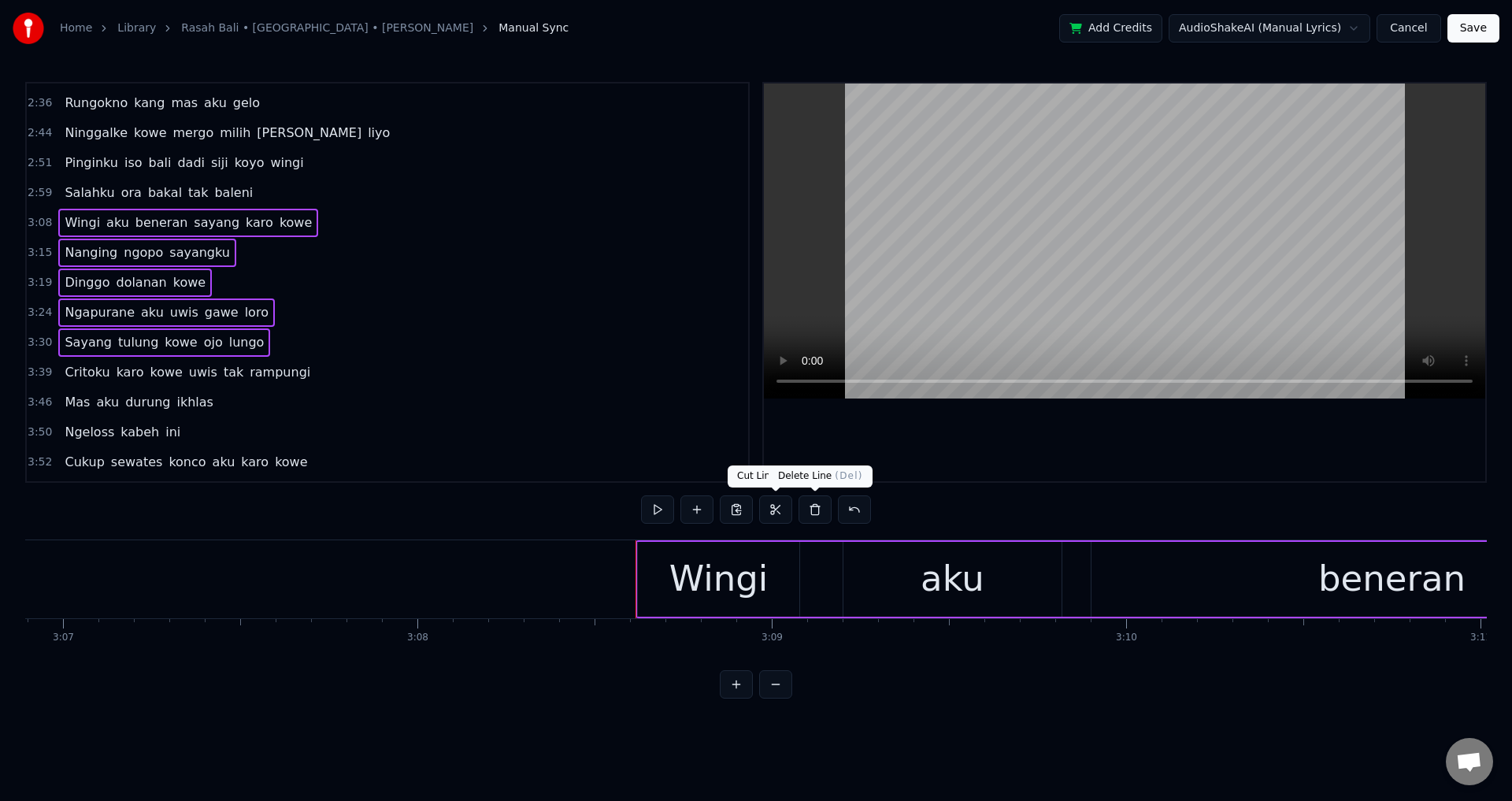
click at [926, 447] on div at bounding box center [1124, 282] width 721 height 398
click at [925, 450] on div at bounding box center [1124, 282] width 721 height 398
click at [646, 586] on div "Wingi" at bounding box center [718, 579] width 161 height 75
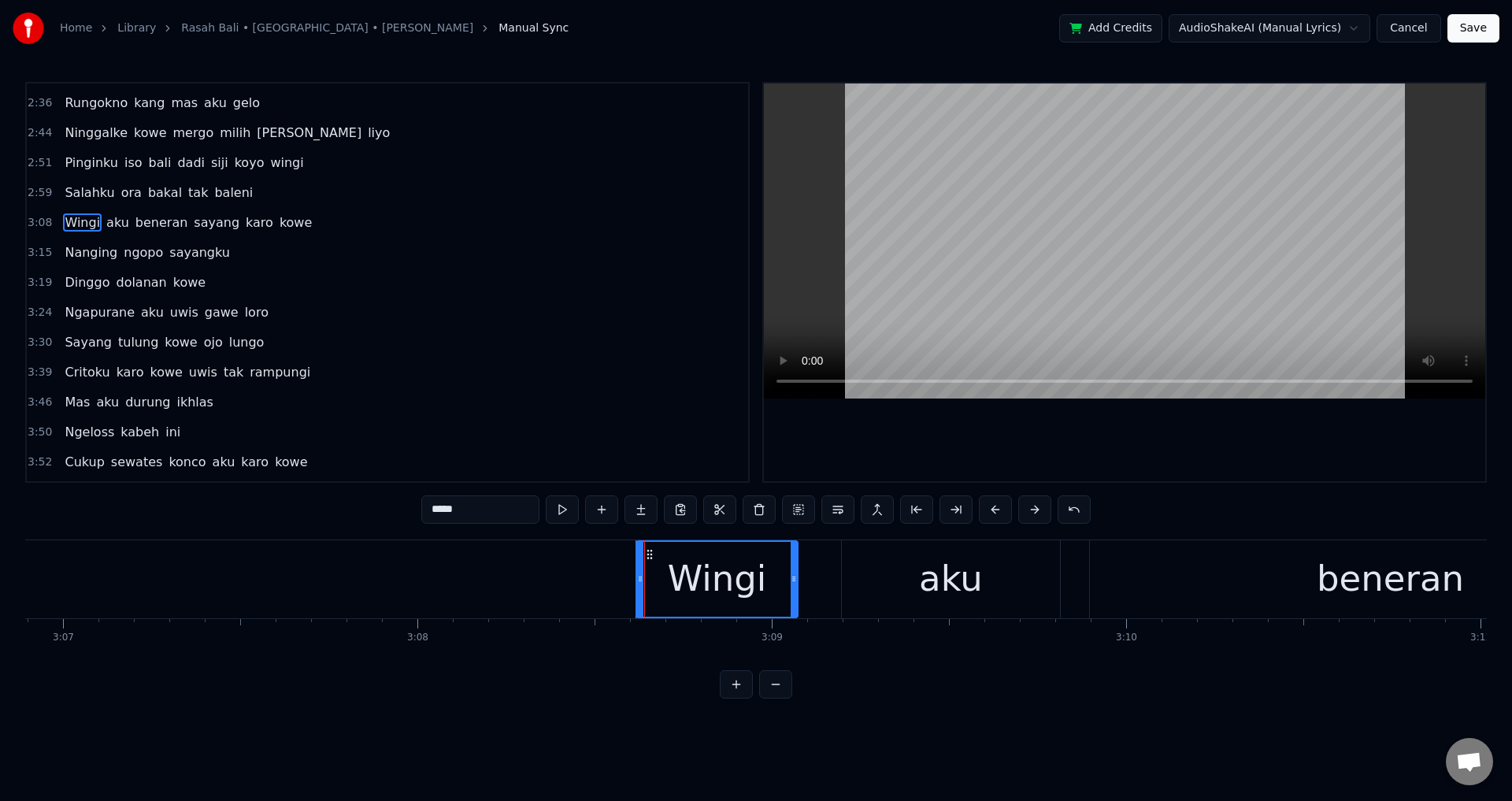
scroll to position [325, 0]
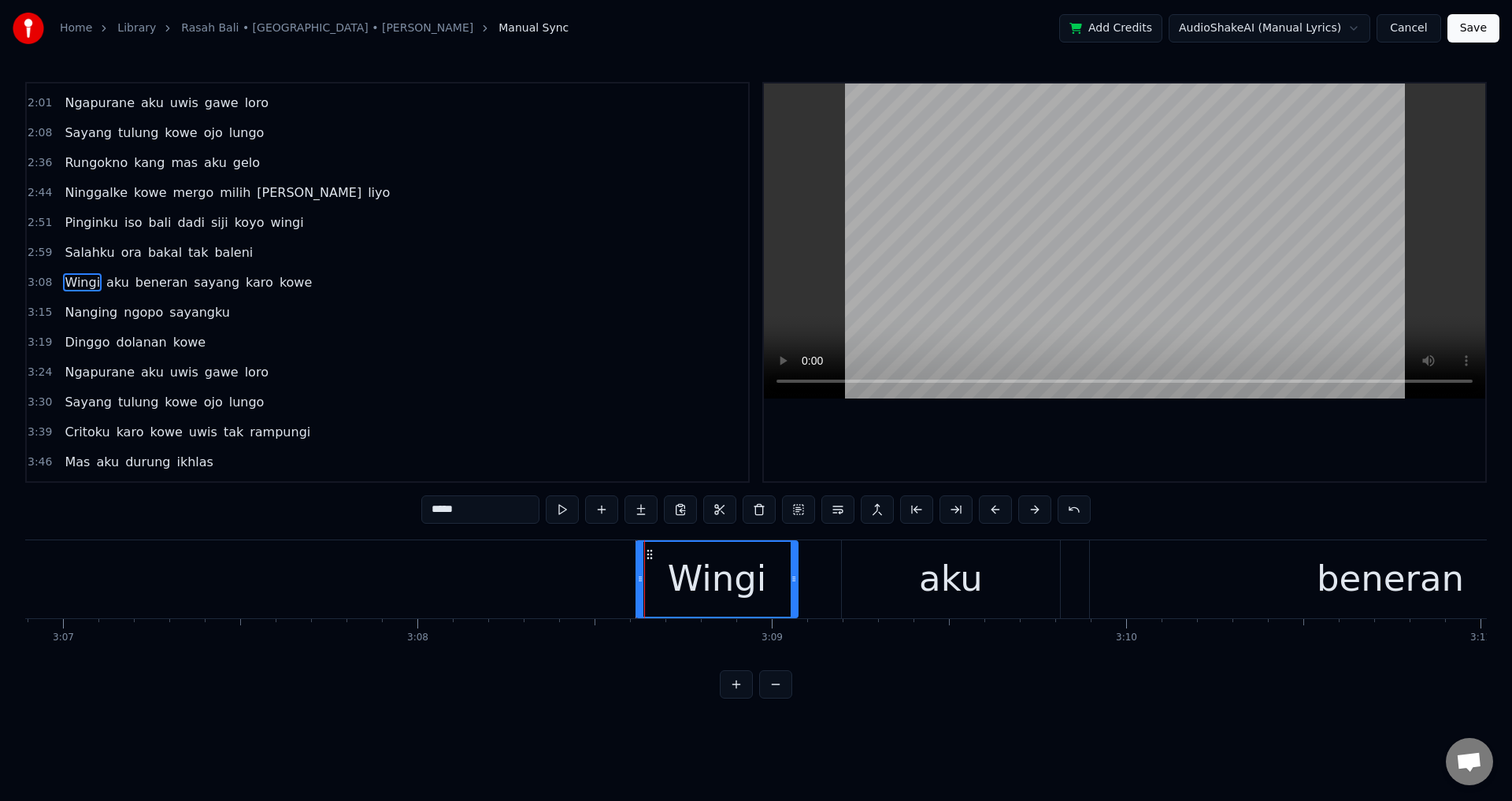
click at [939, 425] on div at bounding box center [1124, 282] width 721 height 398
click at [884, 565] on div "aku" at bounding box center [951, 579] width 218 height 78
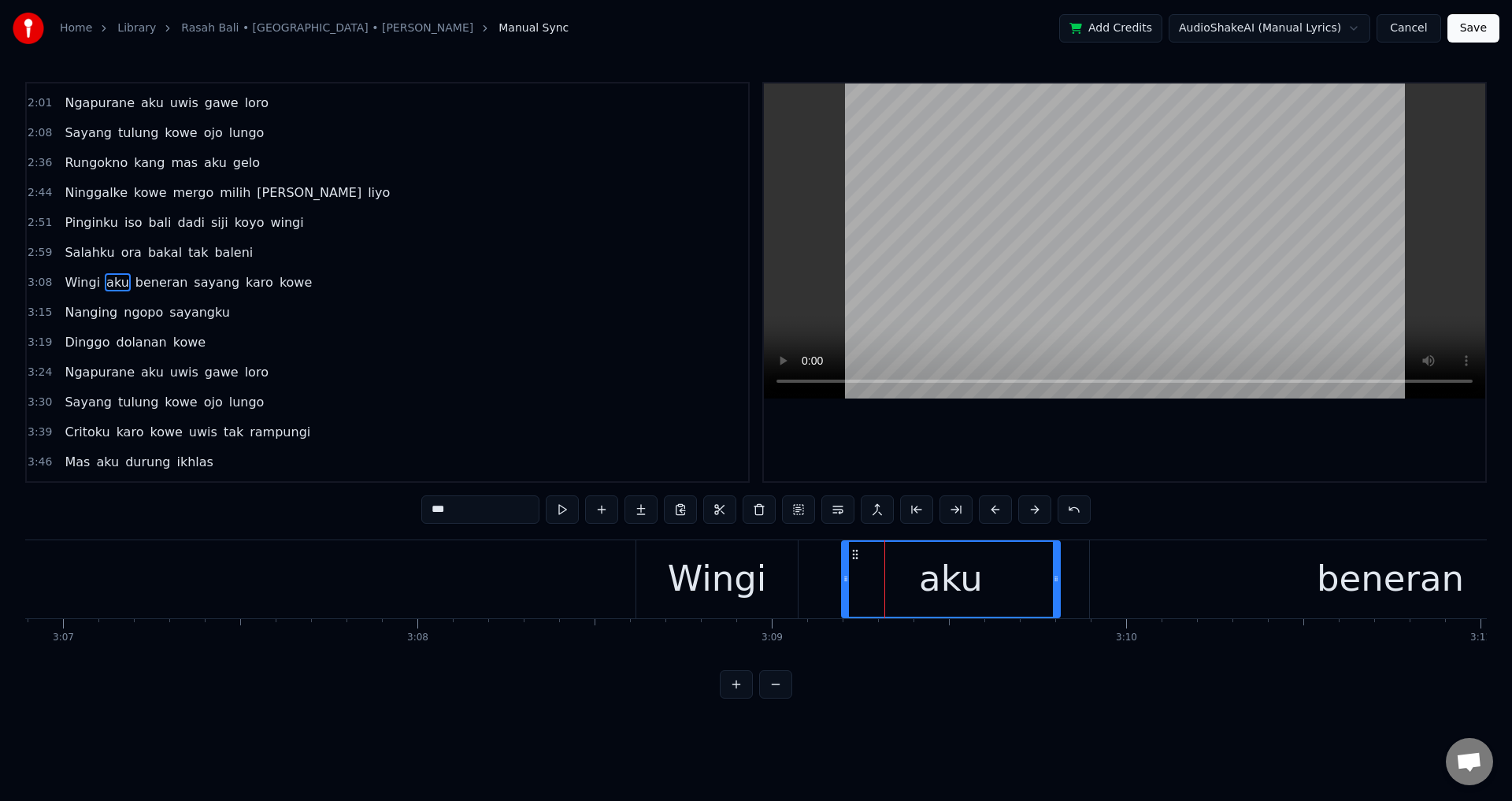
click at [780, 586] on div "Wingi" at bounding box center [717, 579] width 161 height 78
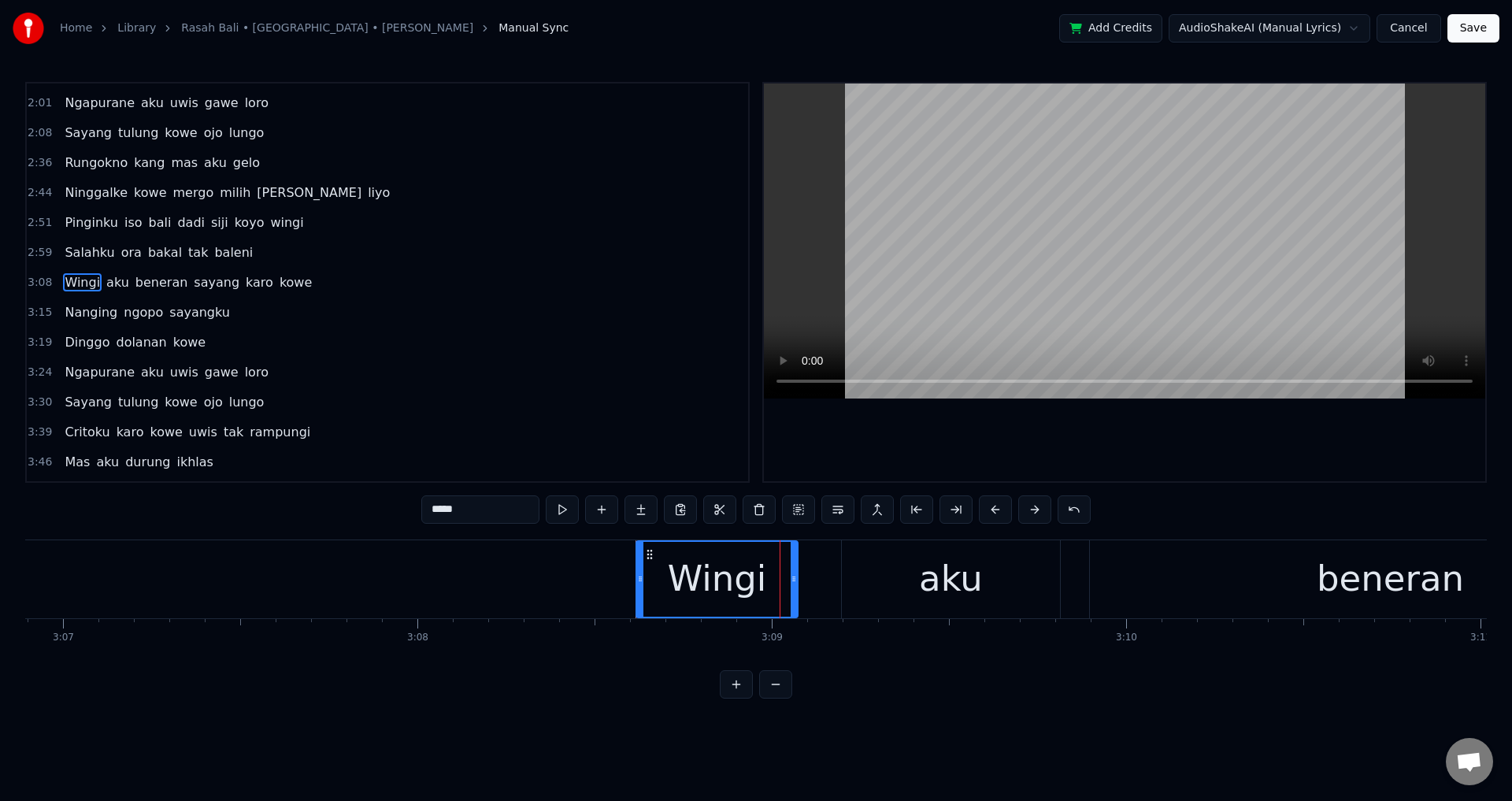
click at [797, 577] on div "Wingi" at bounding box center [717, 579] width 163 height 78
drag, startPoint x: 795, startPoint y: 577, endPoint x: 901, endPoint y: 517, distance: 121.8
click at [835, 582] on icon at bounding box center [832, 579] width 6 height 13
click at [973, 463] on div at bounding box center [1124, 282] width 721 height 398
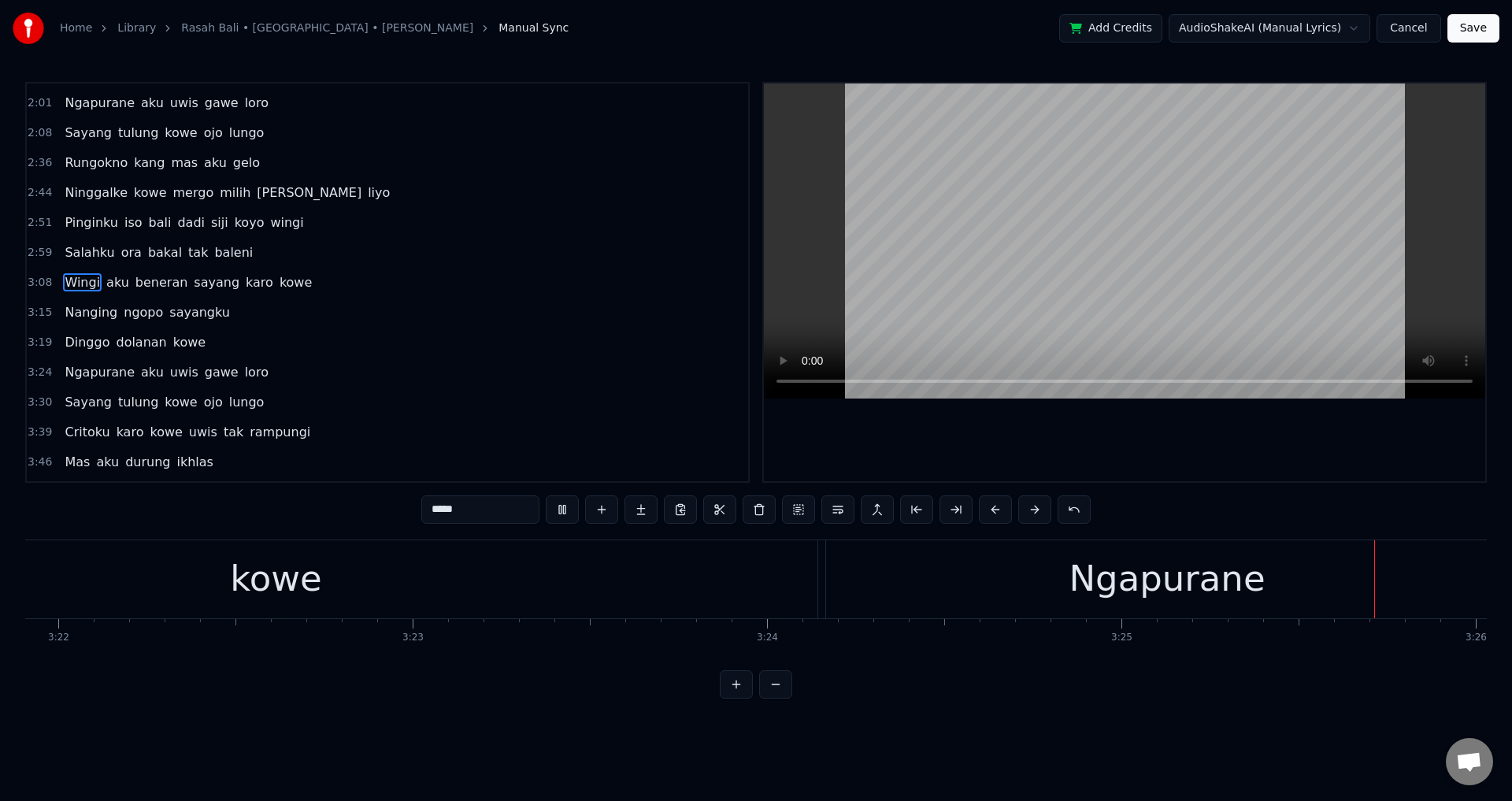
scroll to position [0, 72863]
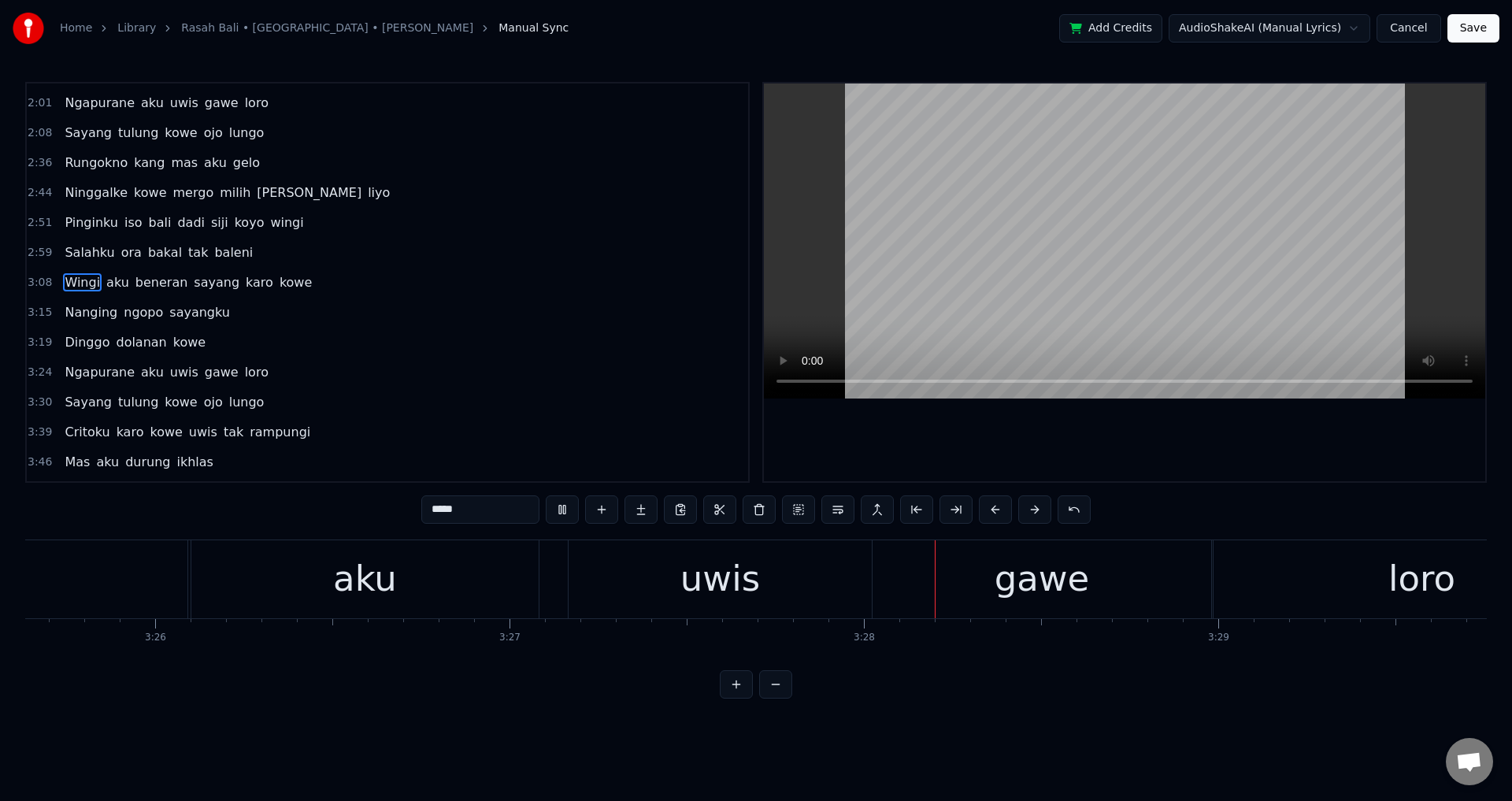
click at [1126, 484] on div "0:31 Opo ora ngerti [PERSON_NAME] ati iki 0:38 Mbiyen kowe tau ngelarani 0:46 […" at bounding box center [756, 391] width 1462 height 617
click at [705, 608] on div "uwis" at bounding box center [720, 579] width 303 height 78
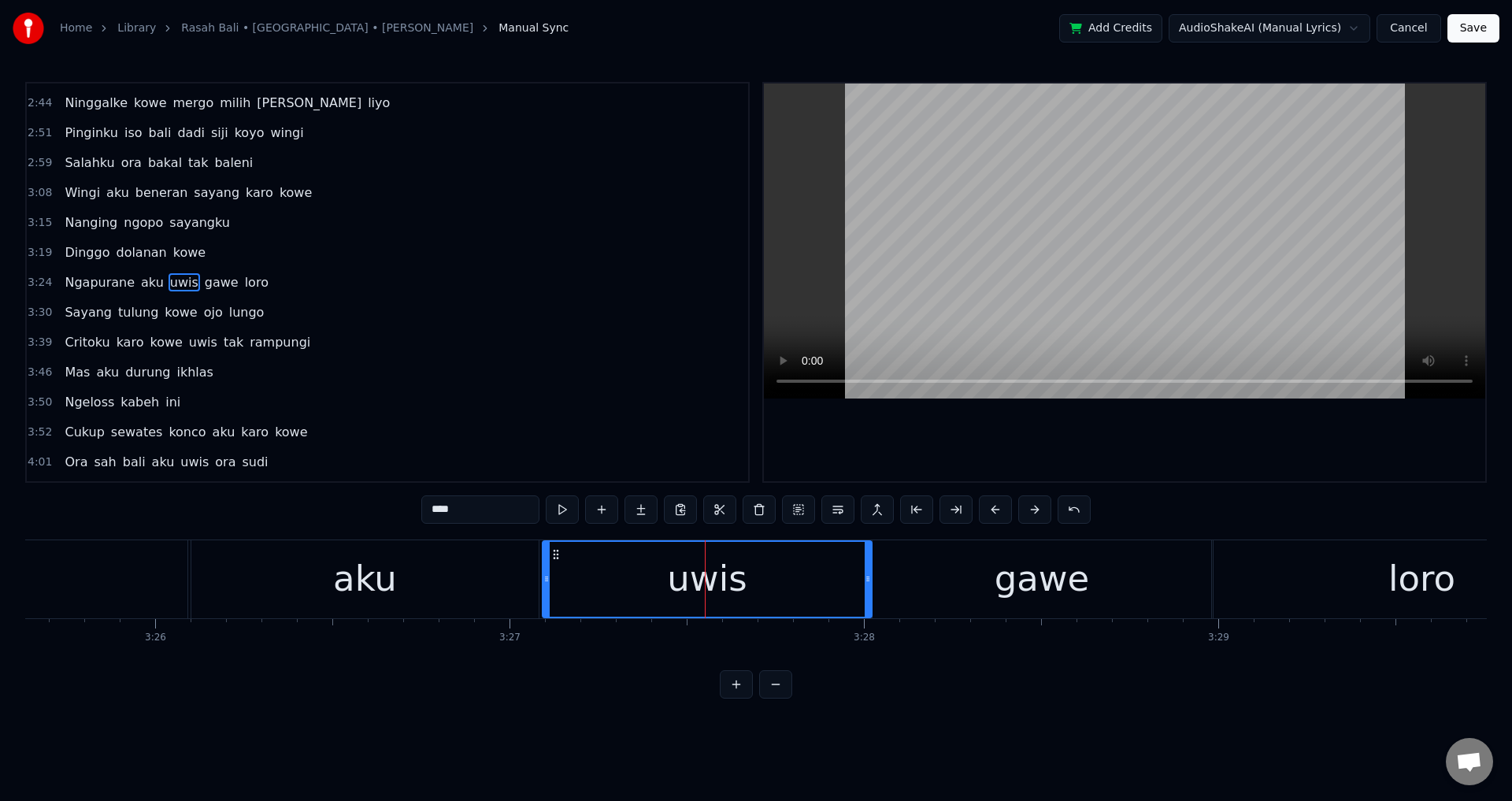
drag, startPoint x: 574, startPoint y: 589, endPoint x: 548, endPoint y: 591, distance: 26.1
click at [548, 591] on div at bounding box center [546, 579] width 6 height 75
click at [227, 582] on div "aku" at bounding box center [364, 579] width 347 height 78
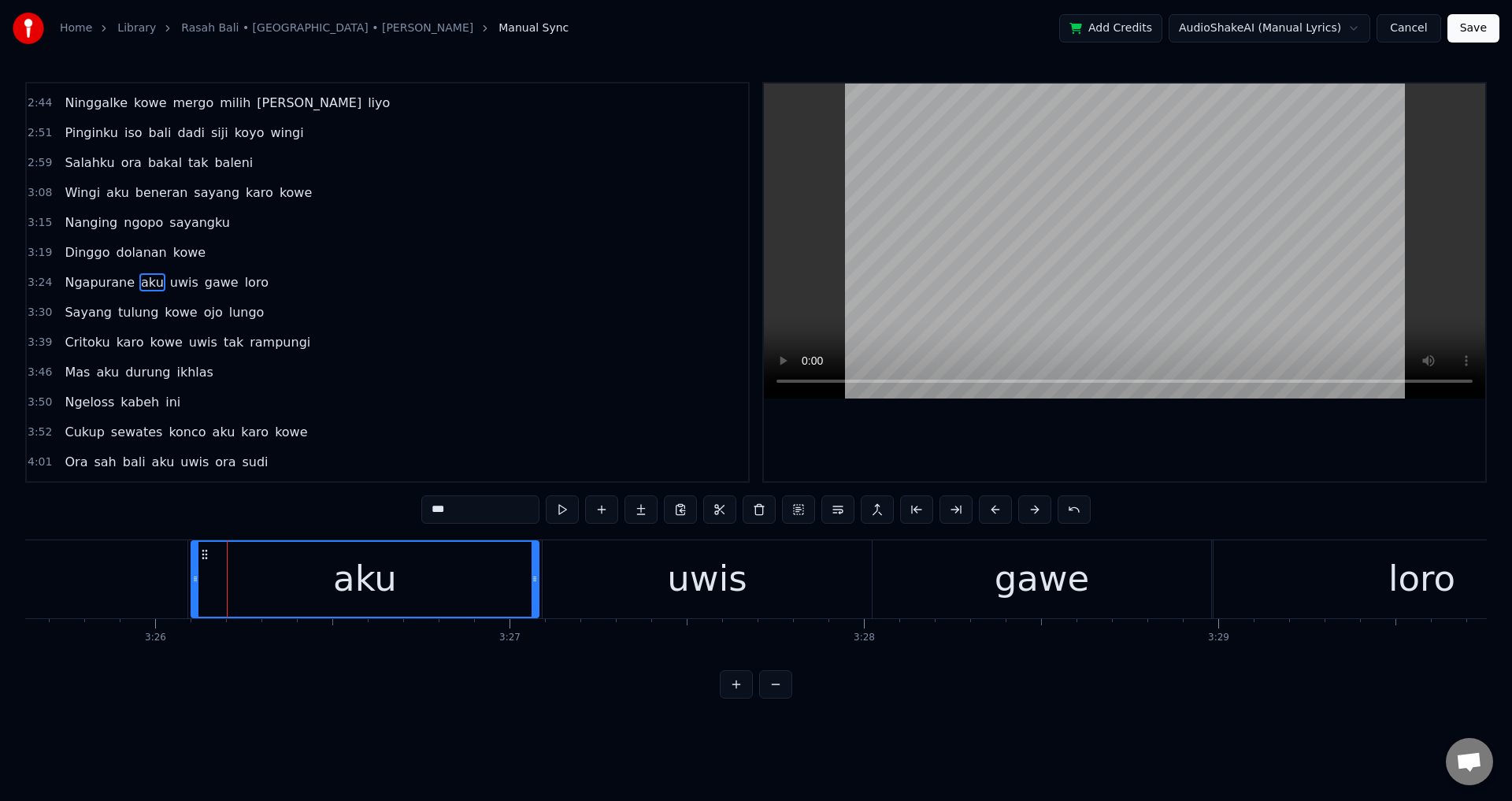
click at [1085, 457] on div at bounding box center [1124, 282] width 721 height 398
click at [1086, 452] on div at bounding box center [1124, 282] width 721 height 398
click at [953, 570] on div "gawe" at bounding box center [1042, 579] width 339 height 78
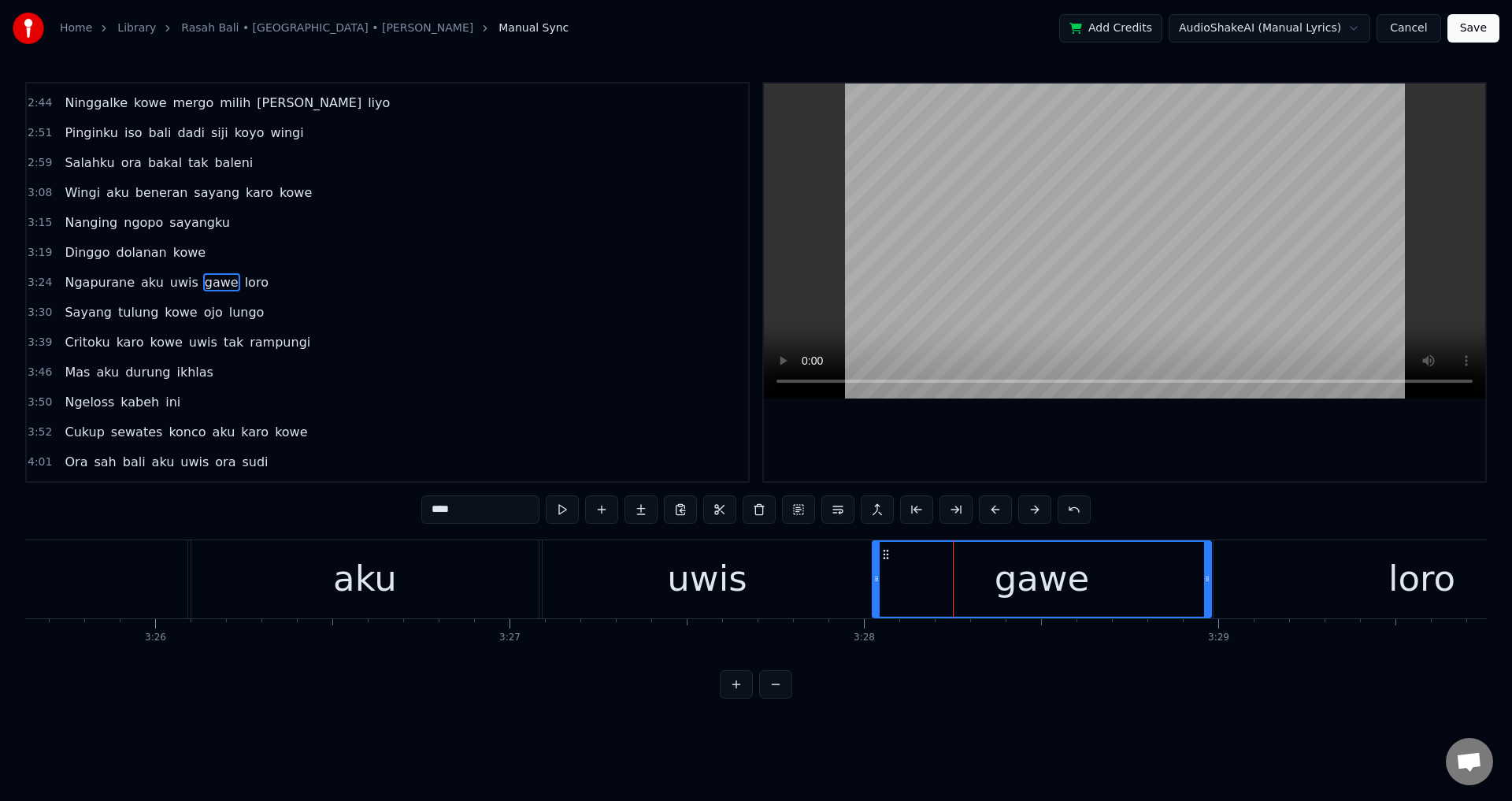
click at [835, 575] on div "uwis" at bounding box center [707, 579] width 329 height 78
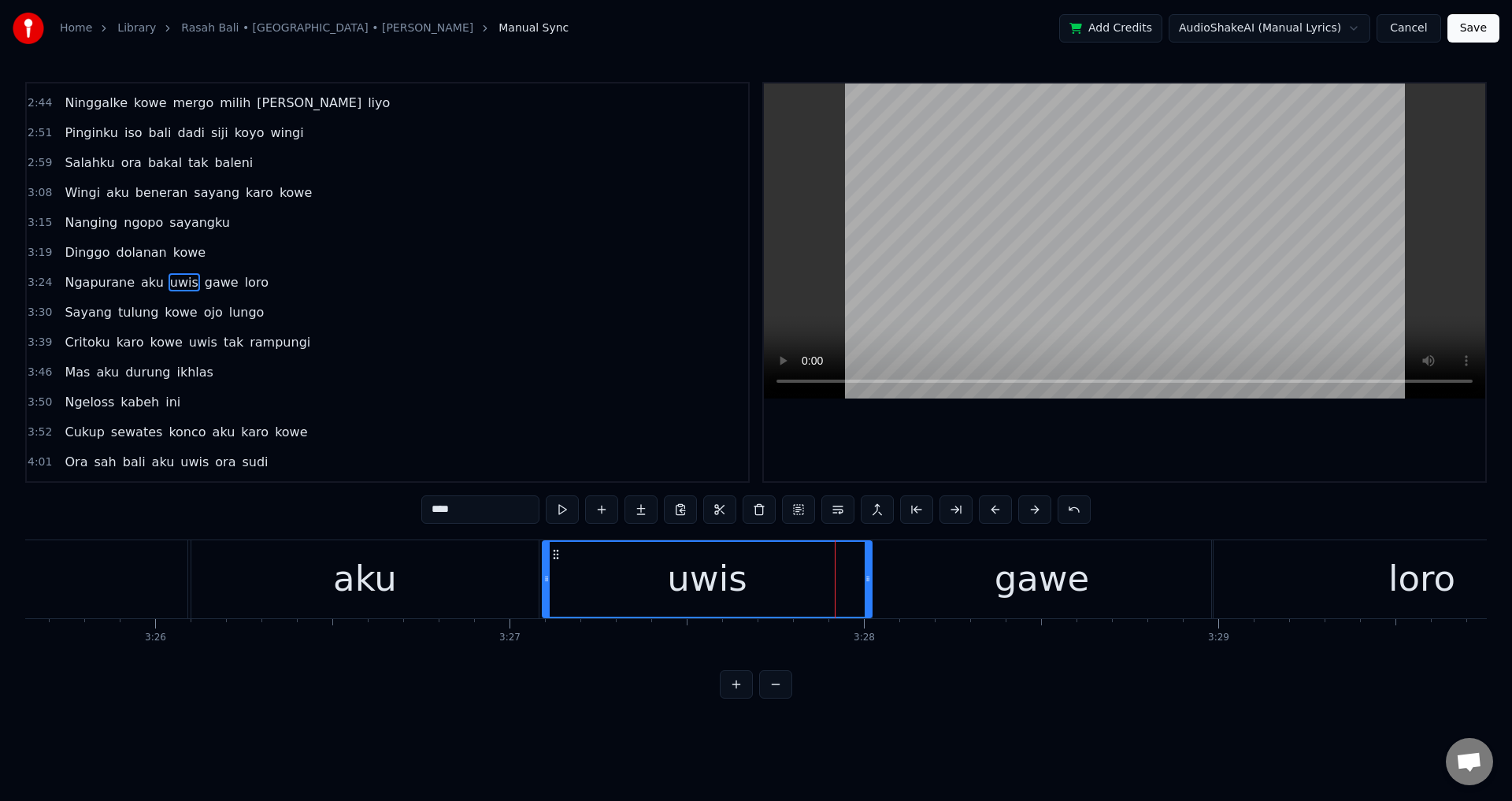
click at [884, 583] on div "gawe" at bounding box center [1042, 579] width 339 height 78
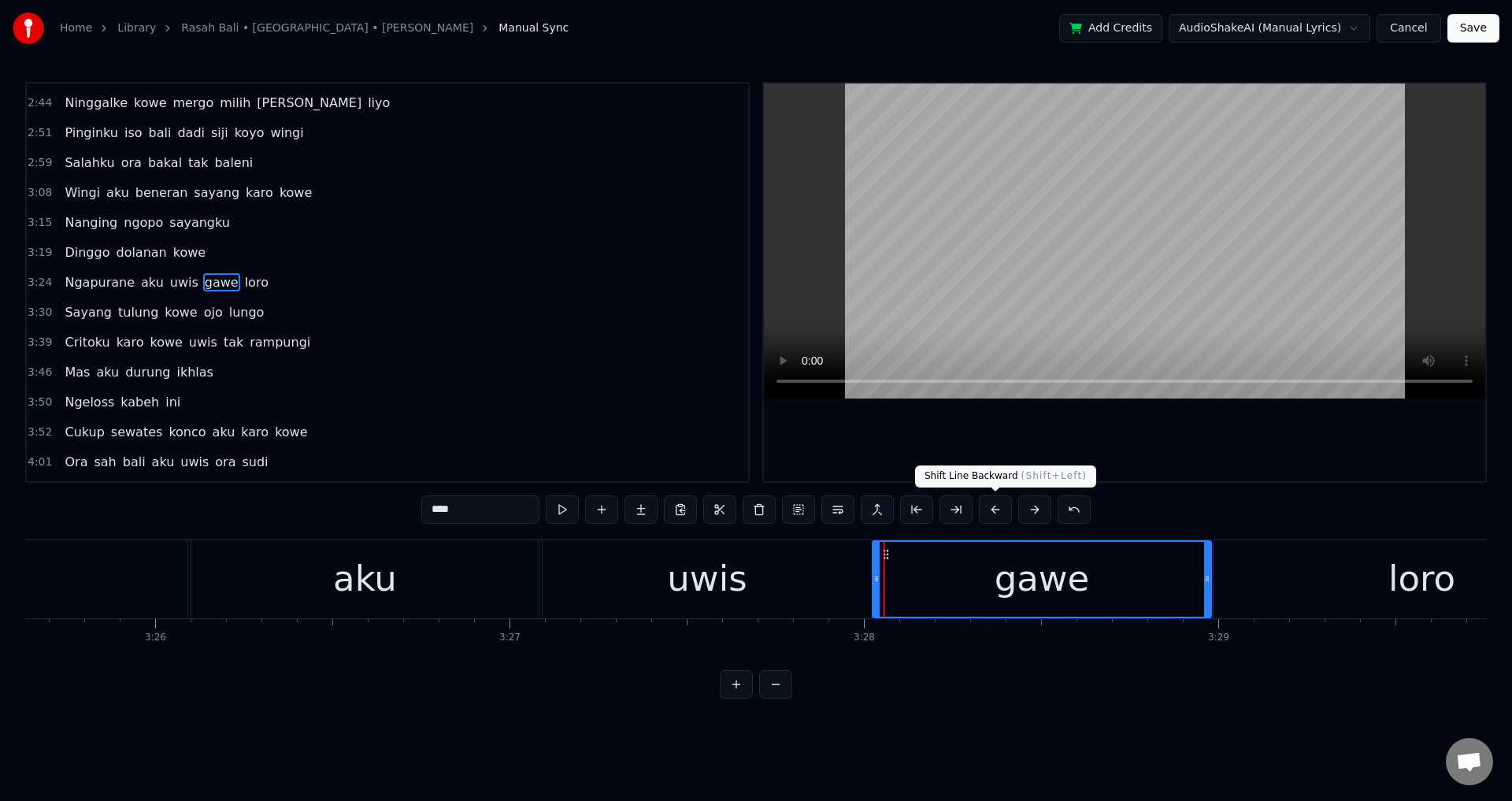
click at [1079, 439] on div at bounding box center [1124, 282] width 721 height 398
drag, startPoint x: 1205, startPoint y: 577, endPoint x: 1197, endPoint y: 580, distance: 8.5
click at [1198, 580] on icon at bounding box center [1201, 579] width 6 height 13
drag, startPoint x: 1239, startPoint y: 594, endPoint x: 1225, endPoint y: 584, distance: 17.2
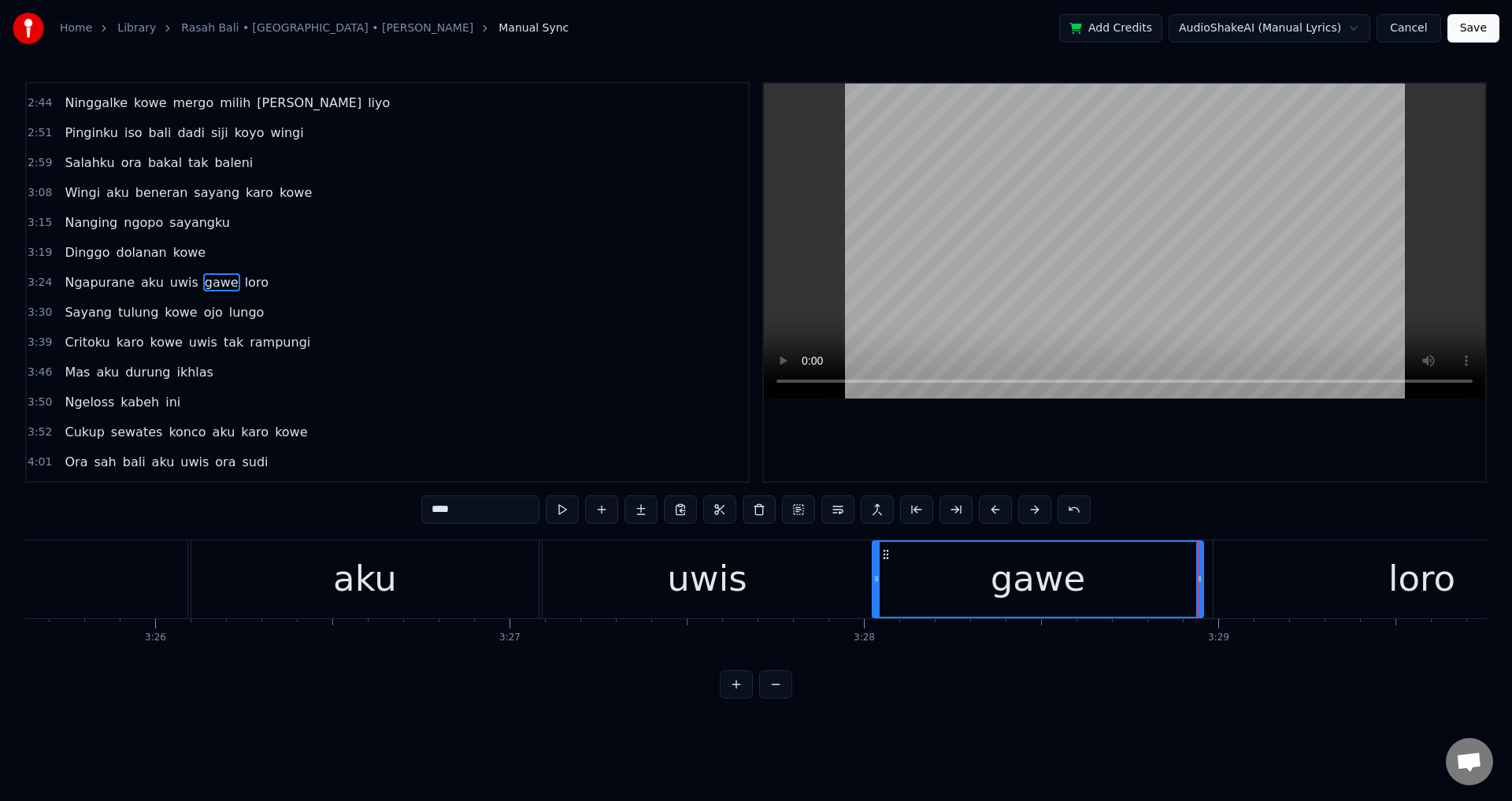
click at [1237, 594] on div "loro" at bounding box center [1422, 579] width 417 height 78
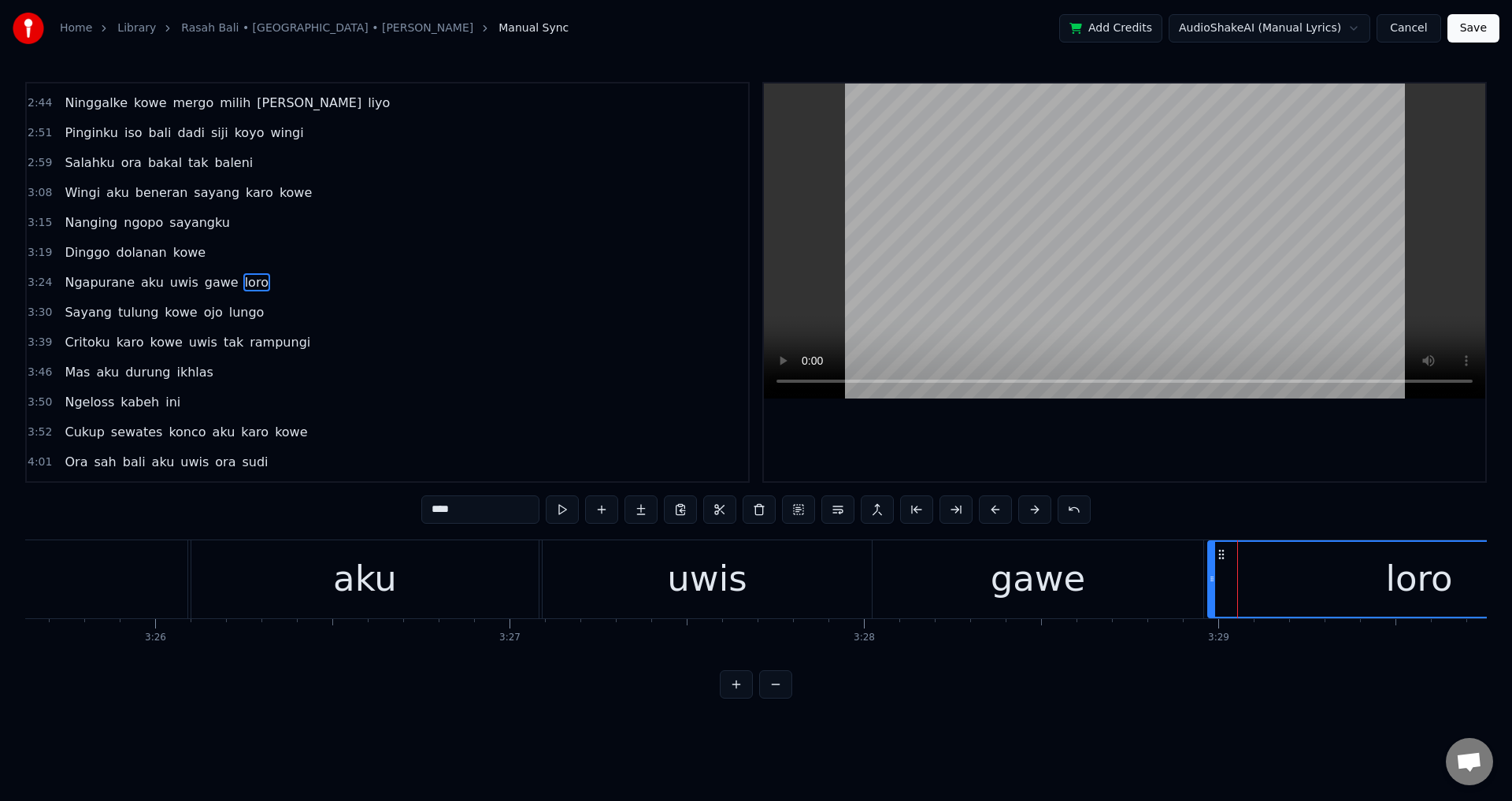
drag, startPoint x: 1215, startPoint y: 582, endPoint x: 1203, endPoint y: 582, distance: 12.0
click at [1209, 582] on icon at bounding box center [1212, 579] width 6 height 13
click at [728, 582] on div "uwis" at bounding box center [707, 578] width 79 height 53
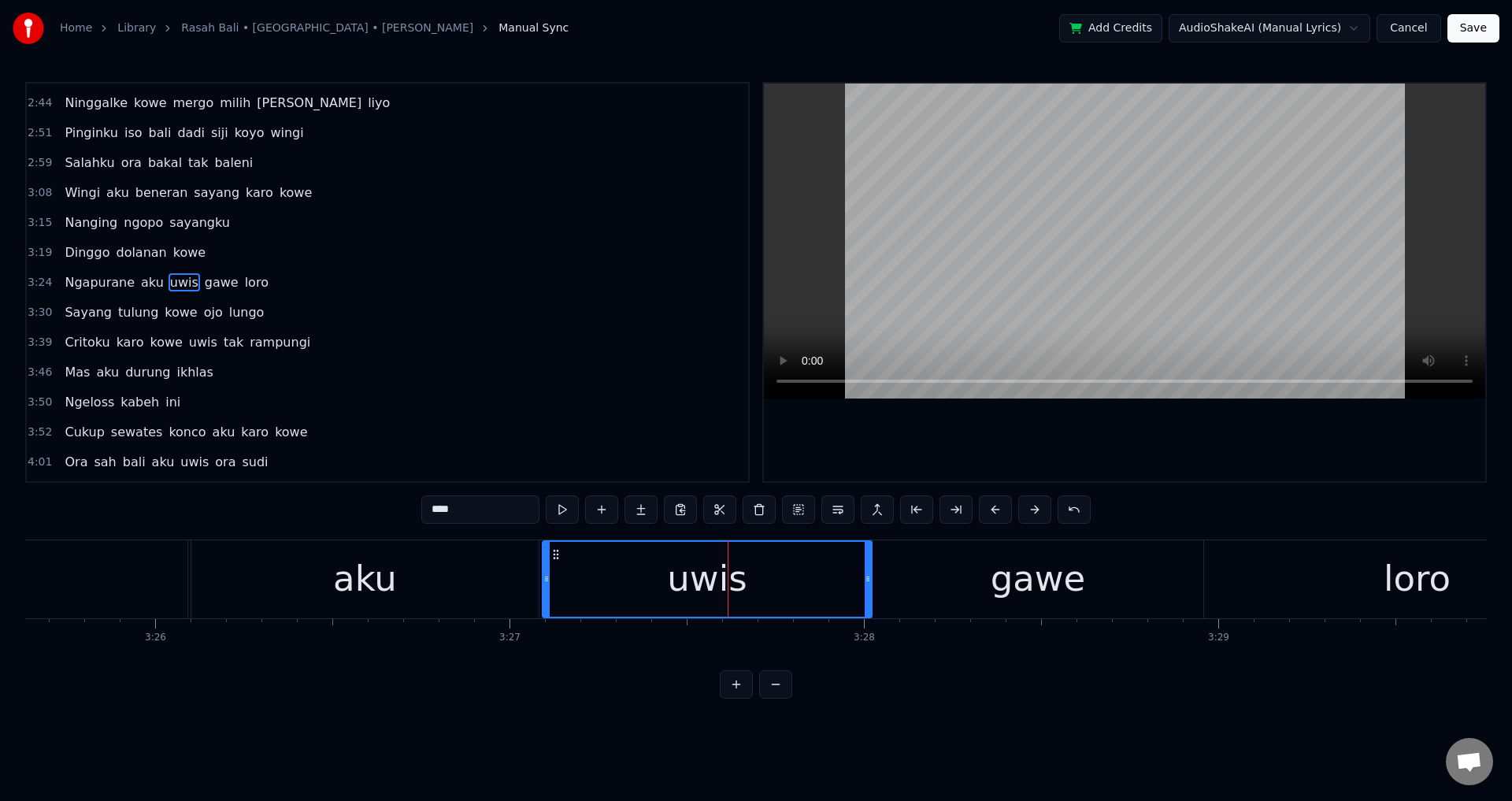
click at [856, 575] on div "uwis" at bounding box center [707, 579] width 327 height 75
drag, startPoint x: 891, startPoint y: 583, endPoint x: 880, endPoint y: 575, distance: 13.6
click at [889, 583] on div "gawe" at bounding box center [1038, 579] width 331 height 78
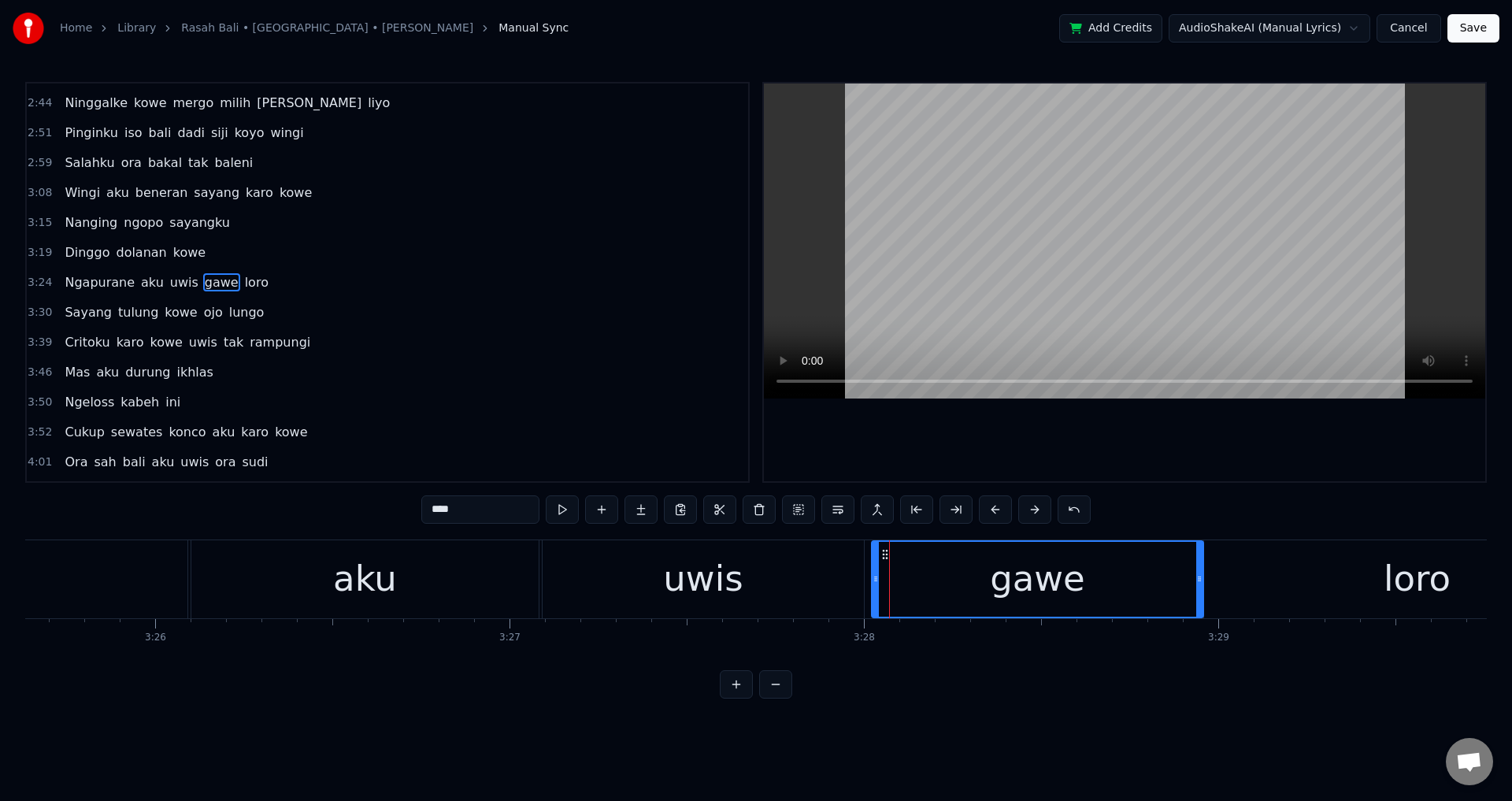
click at [873, 575] on icon at bounding box center [875, 579] width 6 height 13
click at [793, 581] on div "uwis" at bounding box center [703, 579] width 321 height 78
type input "****"
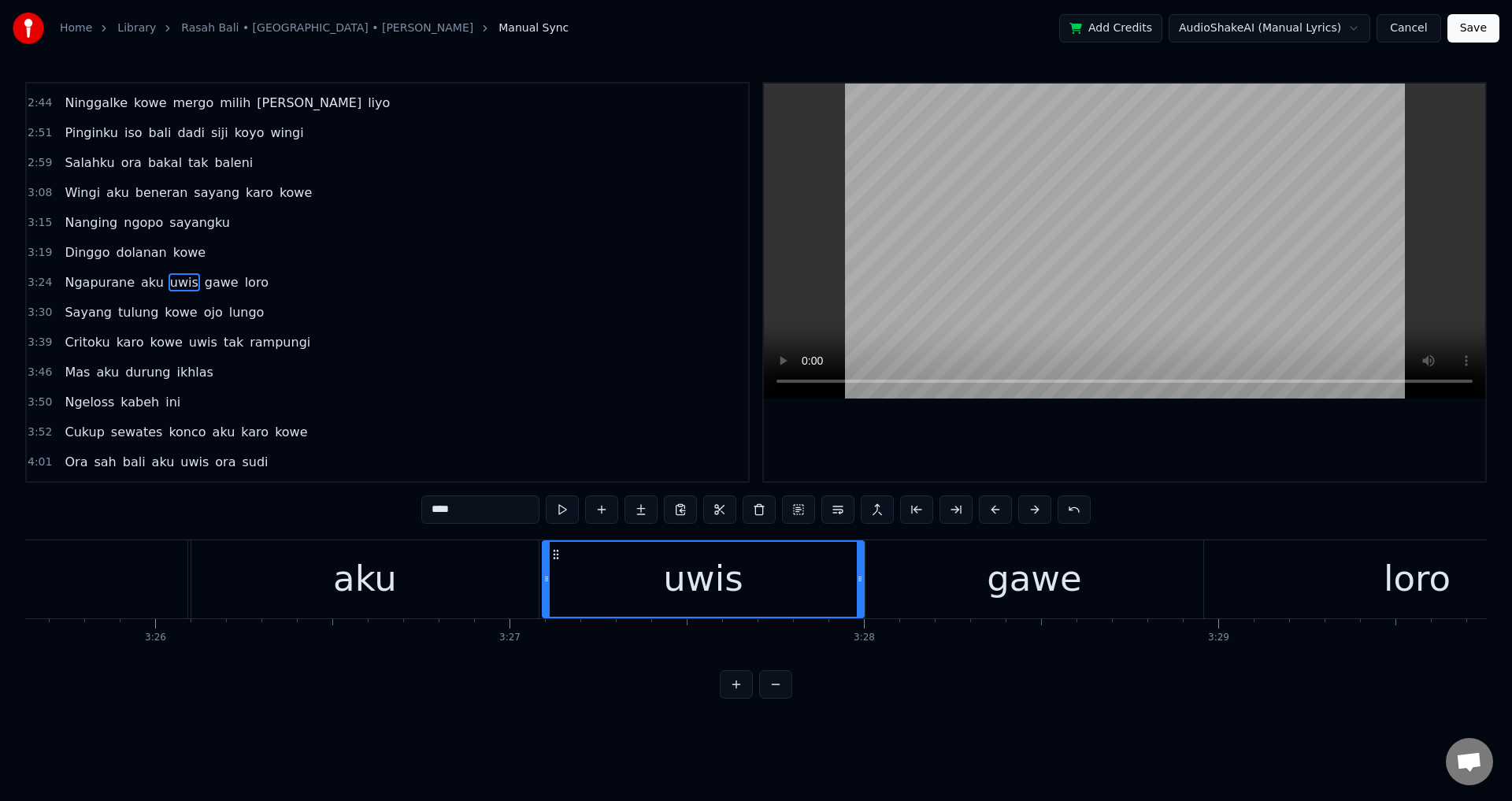
scroll to position [0, 50019]
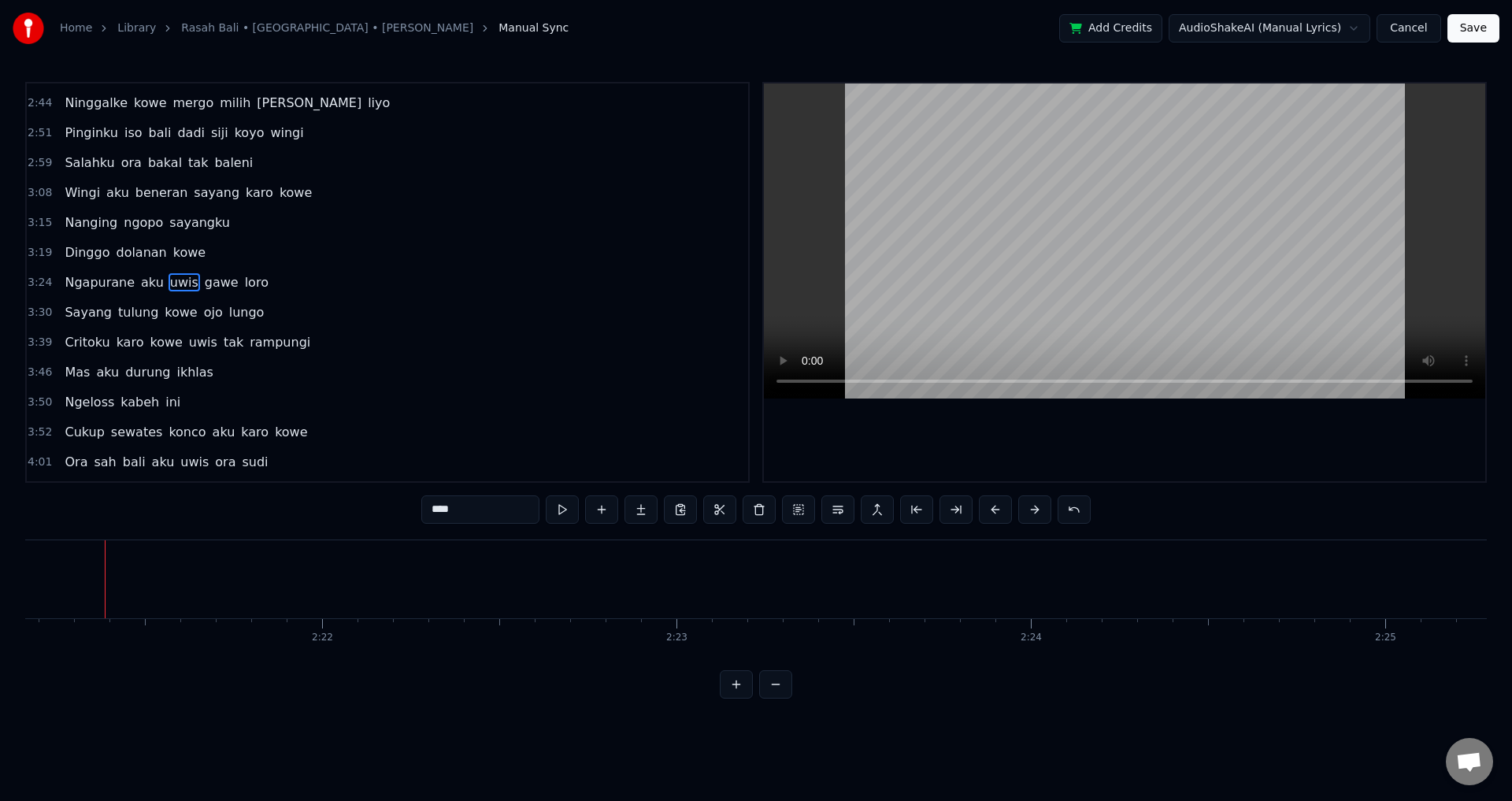
click at [171, 290] on span "uwis" at bounding box center [184, 282] width 32 height 18
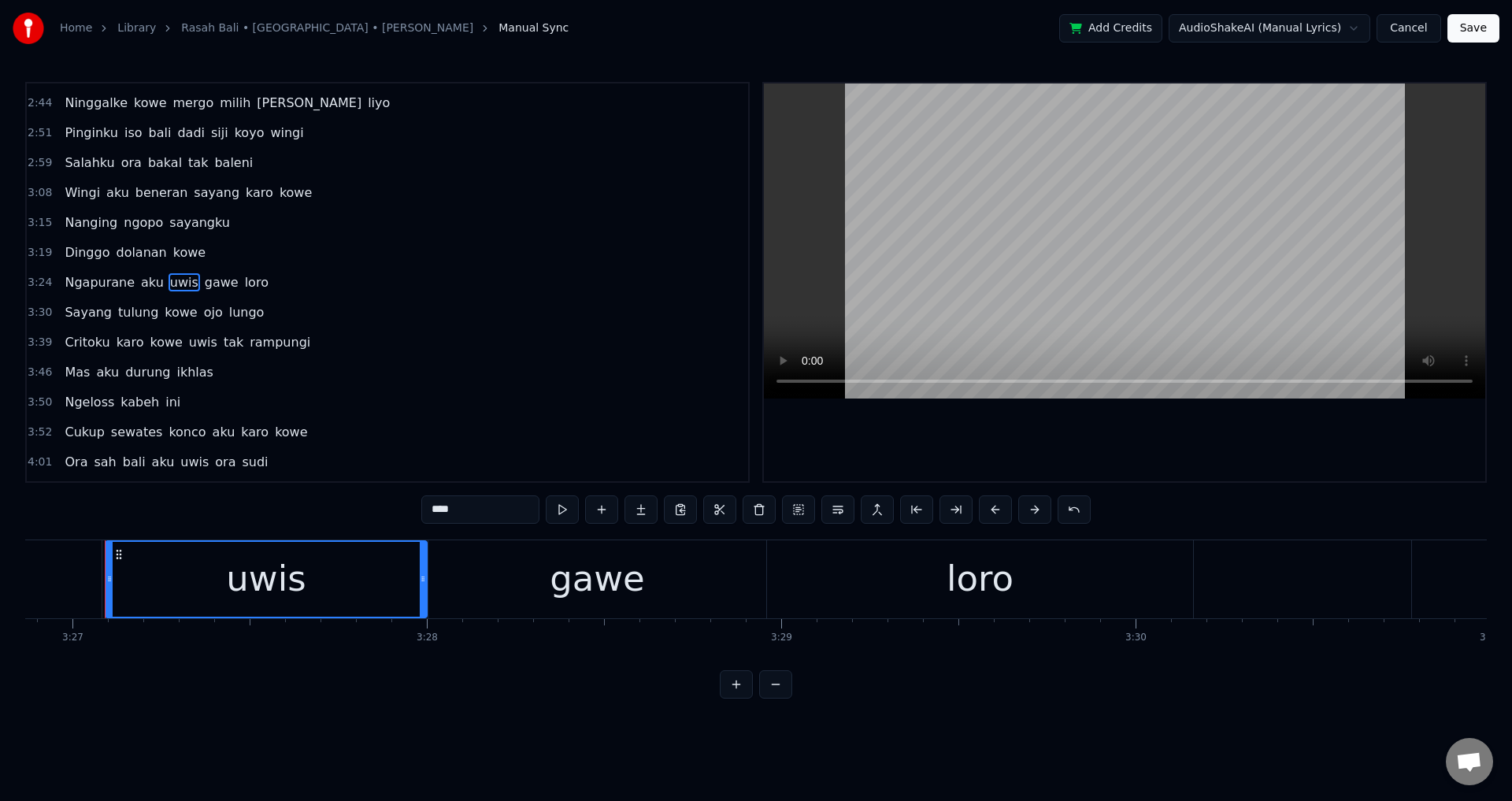
click at [996, 457] on div at bounding box center [1124, 282] width 721 height 398
click at [1091, 475] on div at bounding box center [1124, 282] width 721 height 398
click at [774, 582] on div "loro" at bounding box center [980, 579] width 426 height 78
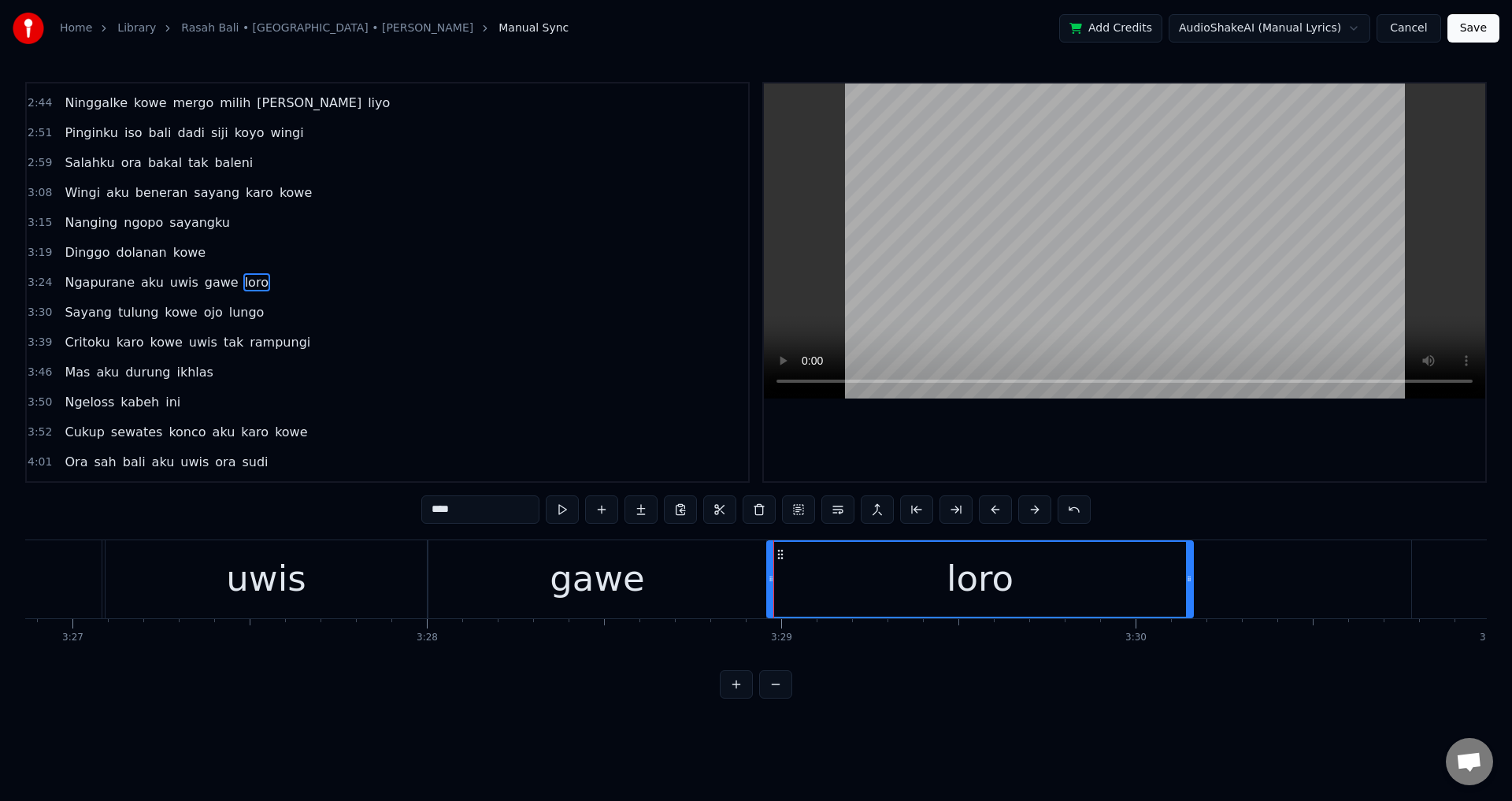
click at [768, 581] on icon at bounding box center [771, 579] width 6 height 13
click at [747, 581] on div "gawe" at bounding box center [597, 579] width 338 height 78
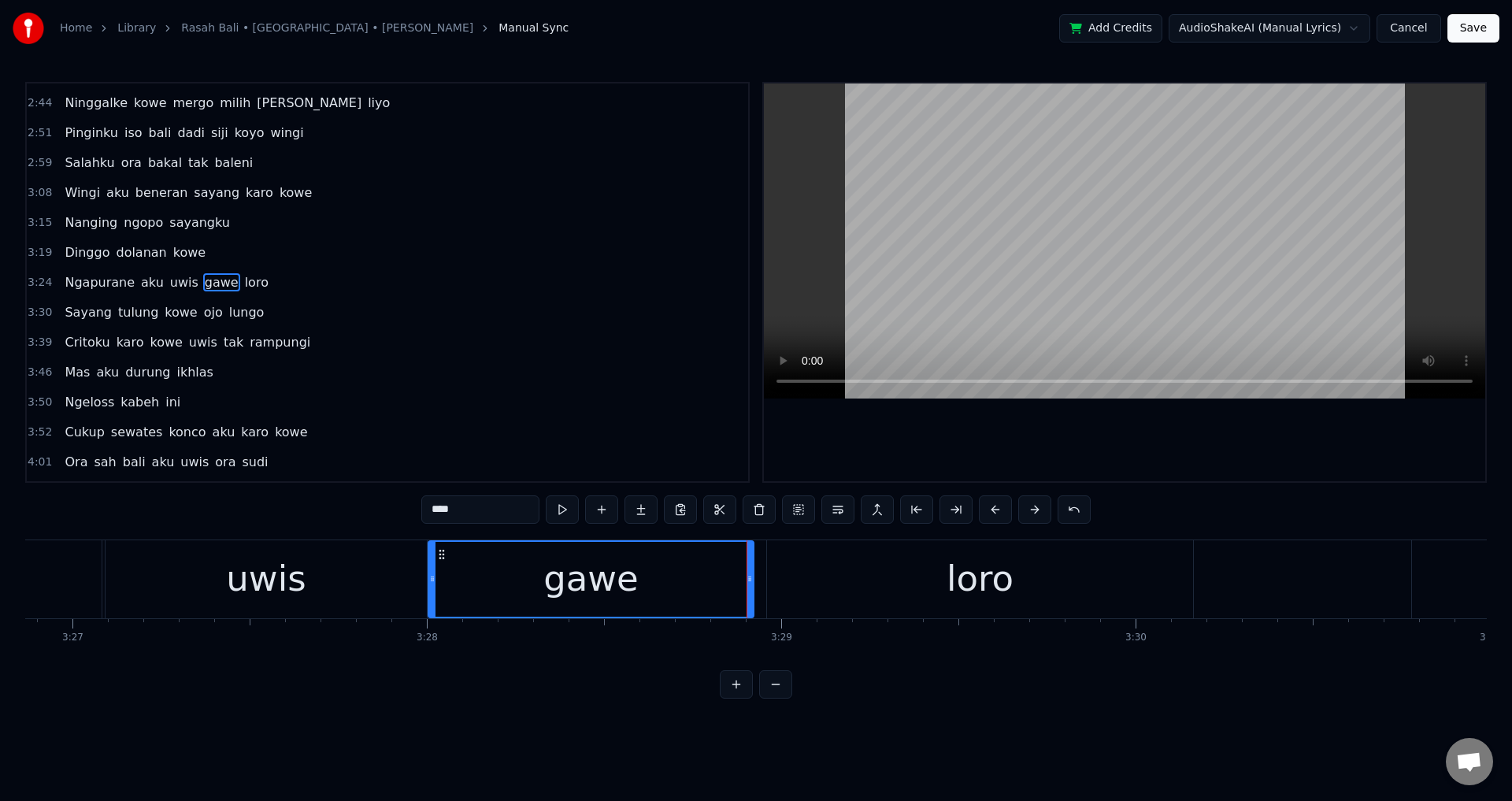
drag, startPoint x: 762, startPoint y: 581, endPoint x: 749, endPoint y: 581, distance: 13.0
click at [749, 581] on circle at bounding box center [749, 581] width 1 height 1
click at [772, 581] on div "loro" at bounding box center [980, 579] width 426 height 78
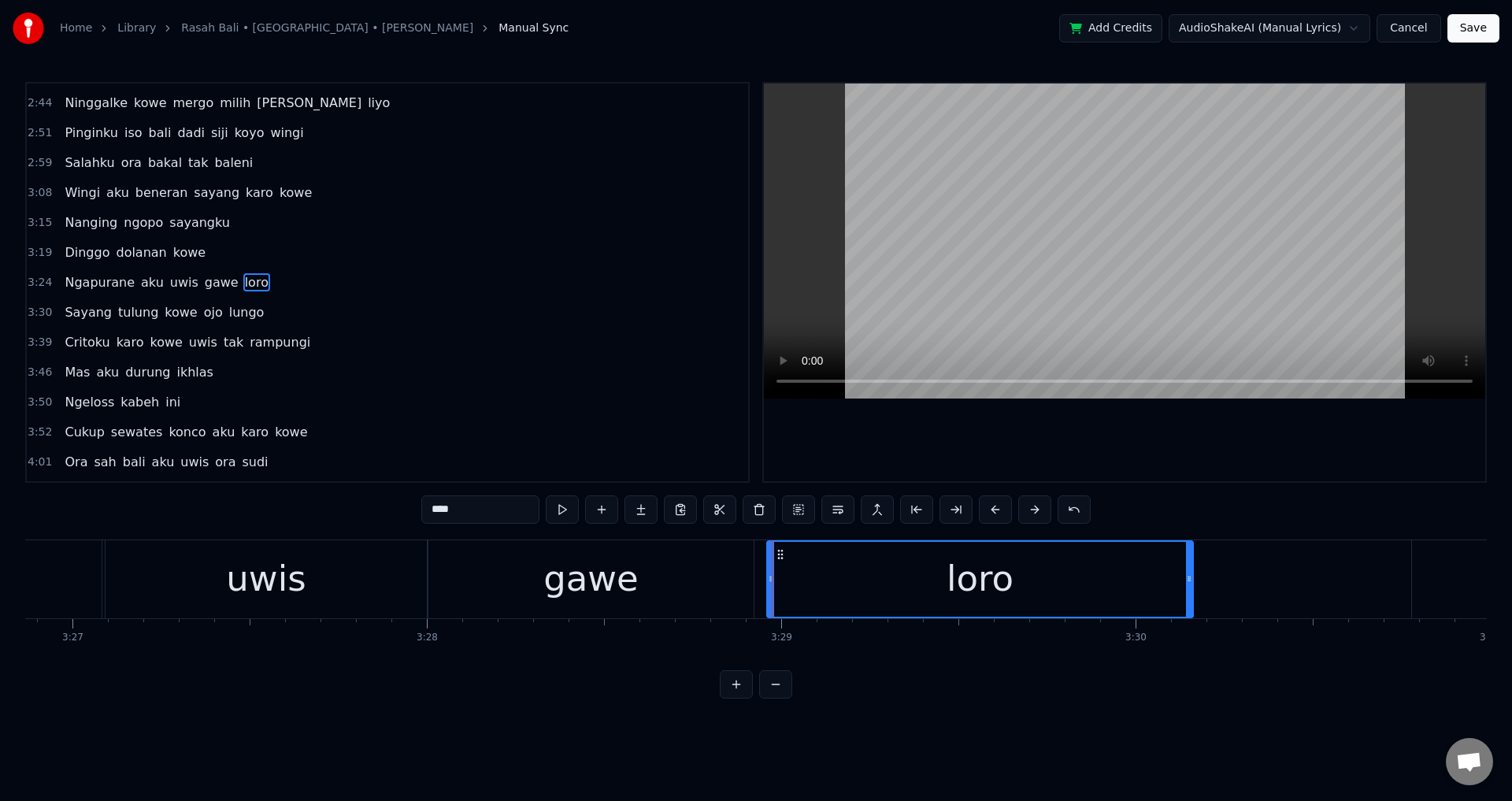
click at [766, 575] on div "loro" at bounding box center [980, 579] width 427 height 78
drag, startPoint x: 771, startPoint y: 575, endPoint x: 757, endPoint y: 575, distance: 14.0
click at [757, 575] on icon at bounding box center [757, 579] width 6 height 13
click at [354, 597] on div "uwis" at bounding box center [266, 579] width 321 height 78
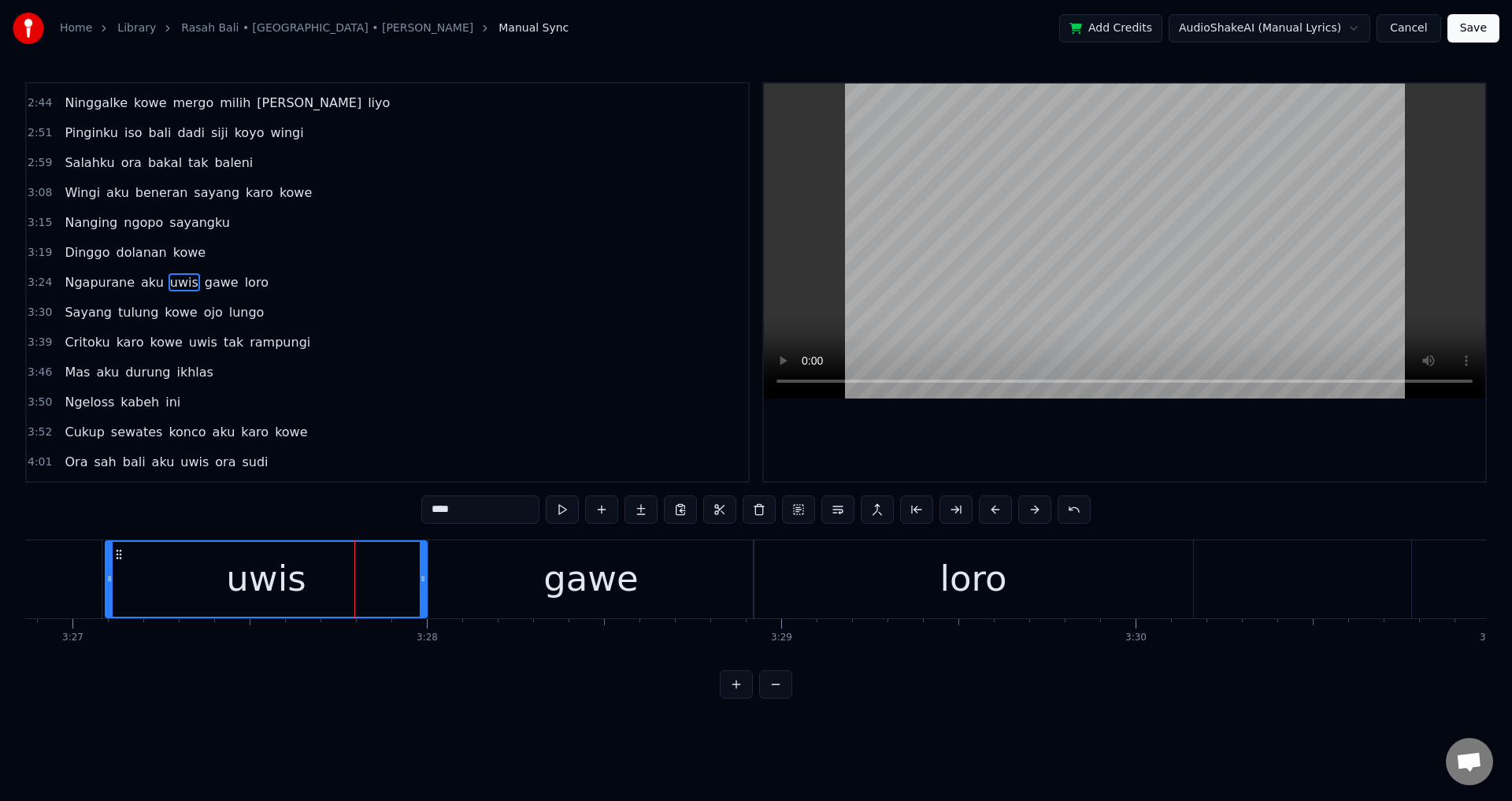
drag, startPoint x: 424, startPoint y: 585, endPoint x: 409, endPoint y: 585, distance: 15.0
click at [419, 585] on div at bounding box center [422, 579] width 6 height 75
click at [432, 585] on div "gawe" at bounding box center [591, 579] width 325 height 78
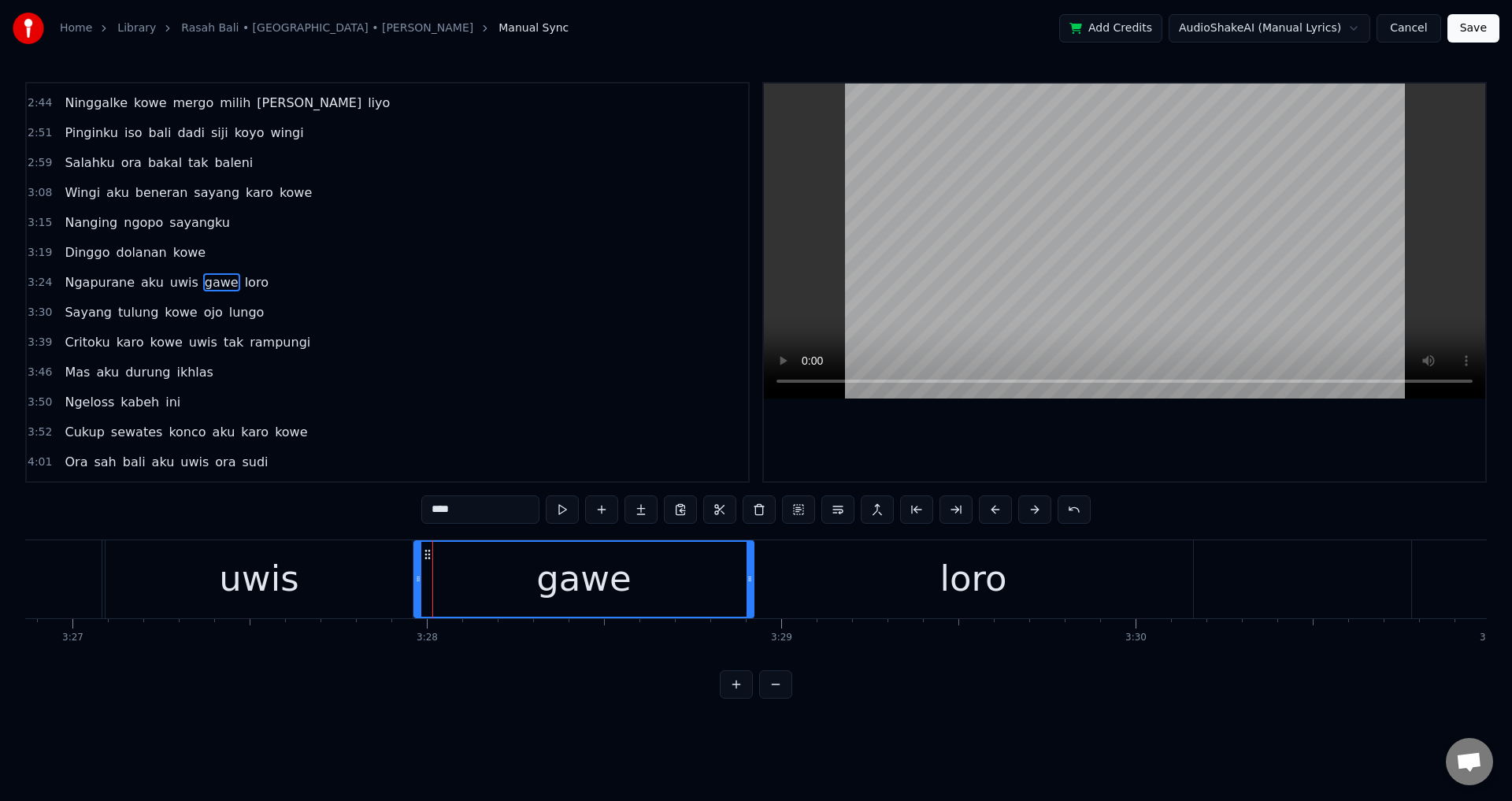
drag, startPoint x: 431, startPoint y: 575, endPoint x: 389, endPoint y: 575, distance: 42.0
click at [416, 575] on icon at bounding box center [417, 579] width 6 height 13
click at [342, 566] on div "uwis" at bounding box center [259, 579] width 307 height 78
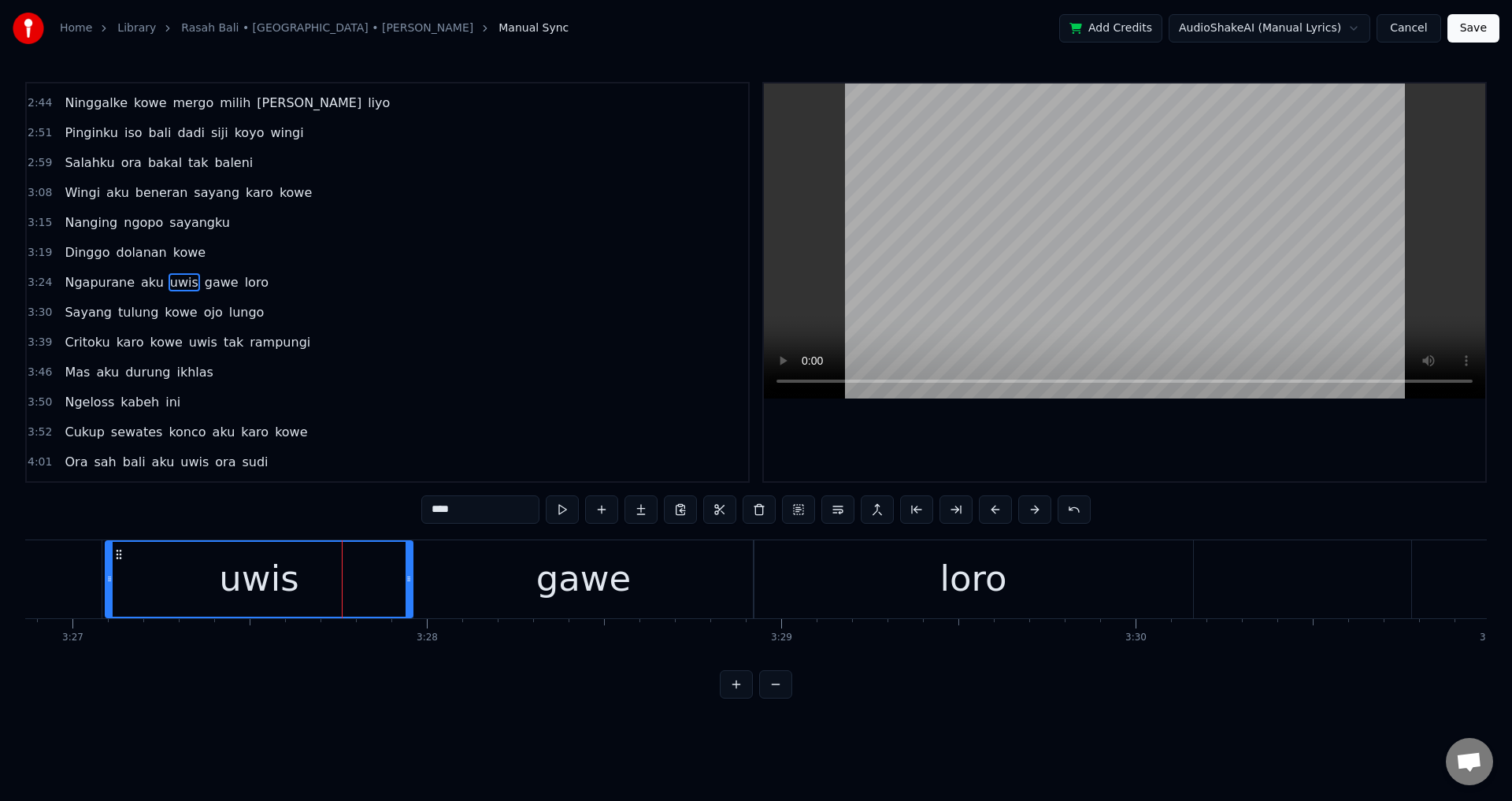
click at [1119, 439] on div at bounding box center [1124, 282] width 721 height 398
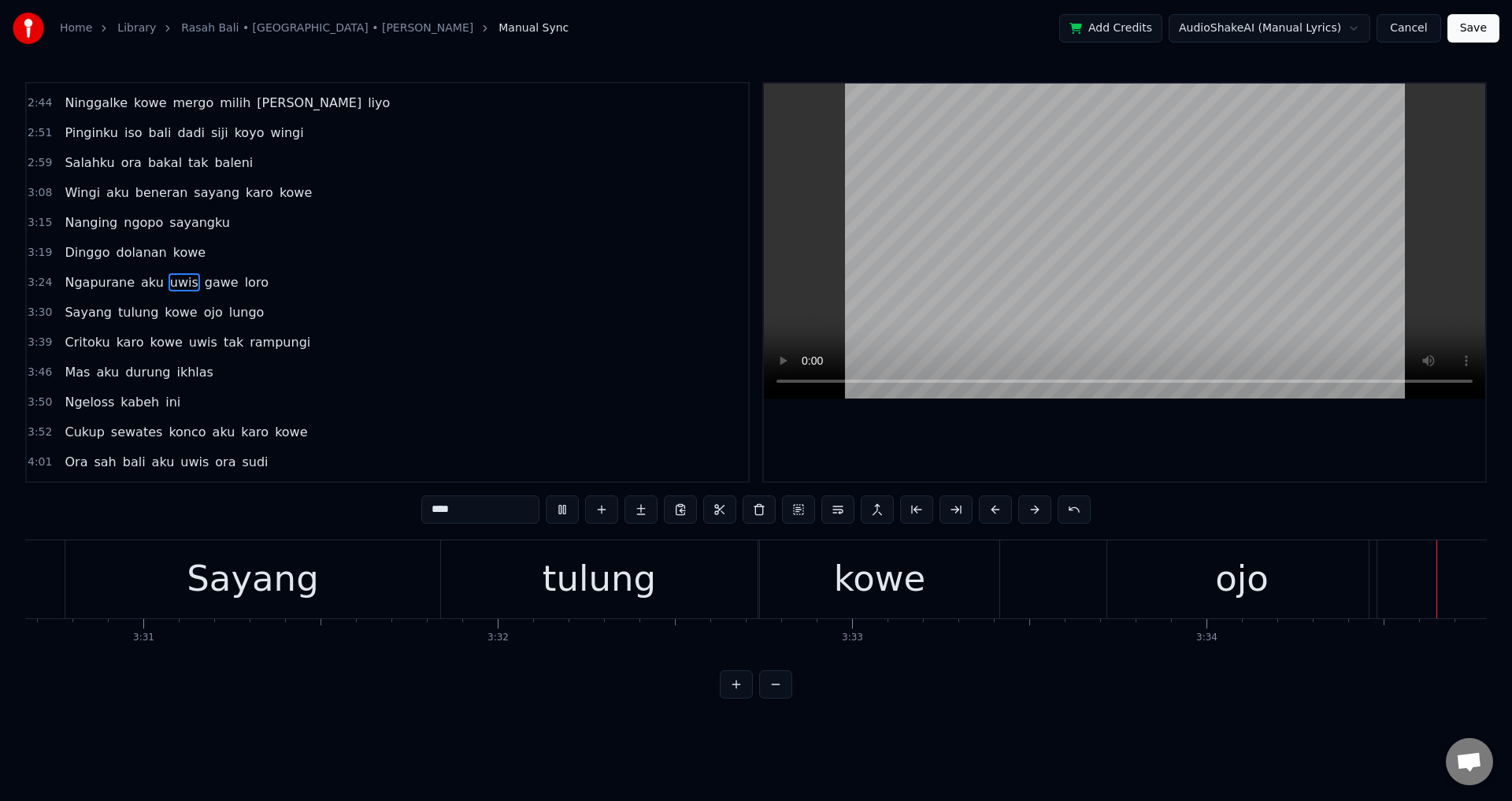
scroll to position [0, 75962]
click at [87, 343] on span "Critoku" at bounding box center [87, 342] width 48 height 18
type input "*******"
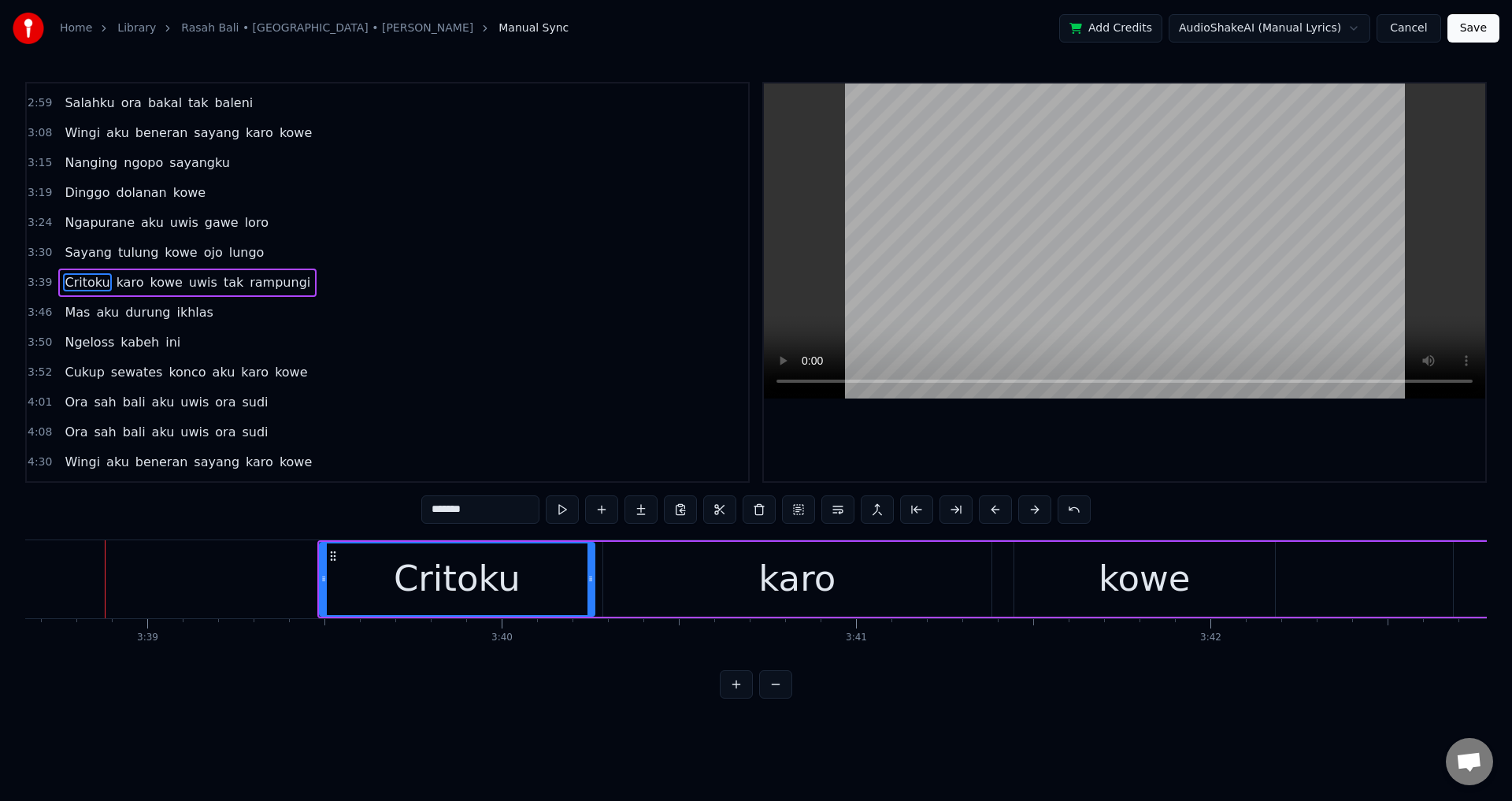
click at [1109, 464] on div at bounding box center [1124, 282] width 721 height 398
click at [1100, 458] on div at bounding box center [1124, 282] width 721 height 398
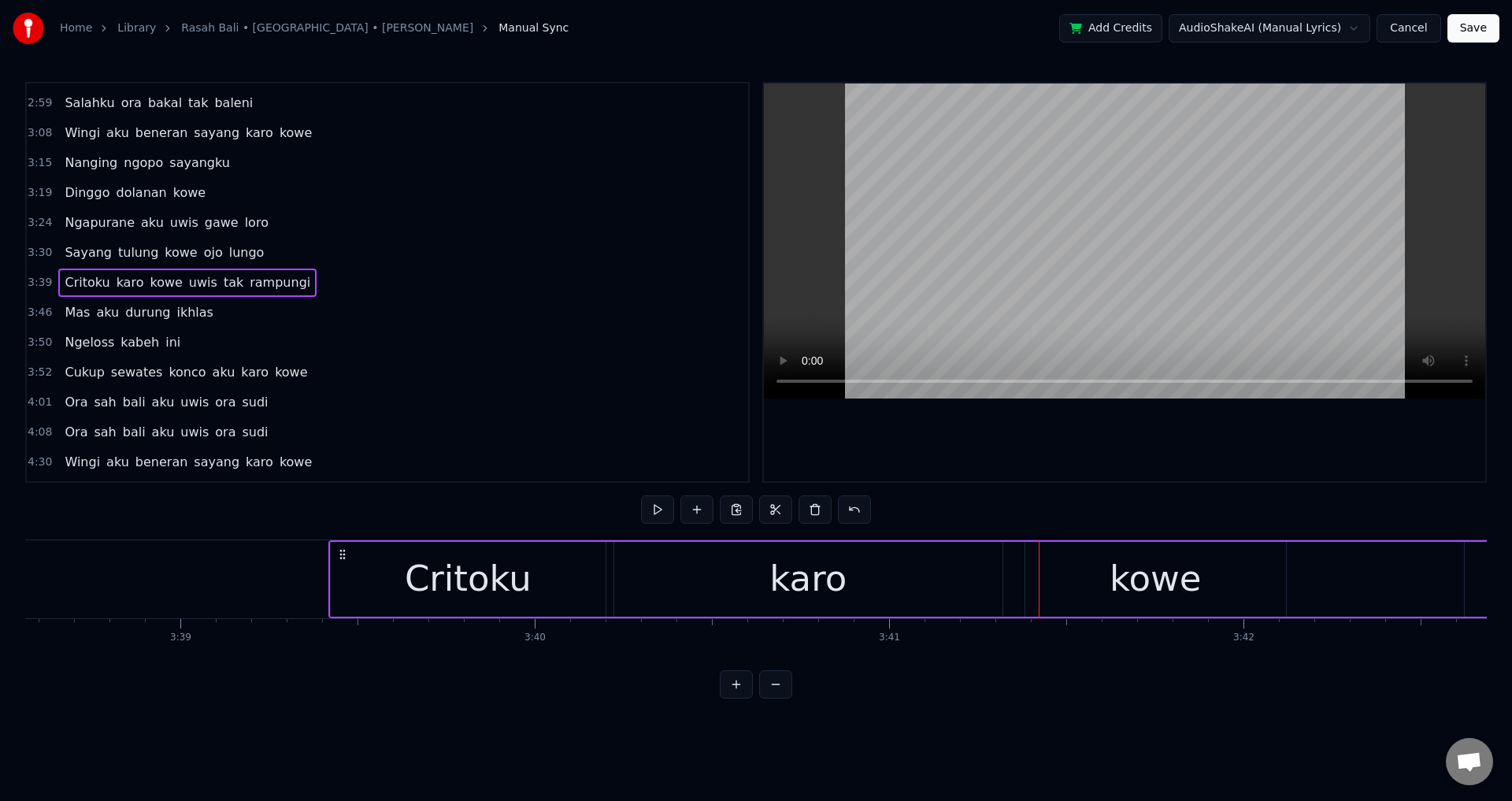
drag, startPoint x: 333, startPoint y: 551, endPoint x: 312, endPoint y: 552, distance: 21.0
click at [336, 552] on icon at bounding box center [343, 555] width 13 height 13
drag, startPoint x: 313, startPoint y: 552, endPoint x: 339, endPoint y: 557, distance: 26.5
click at [339, 557] on icon at bounding box center [337, 555] width 13 height 13
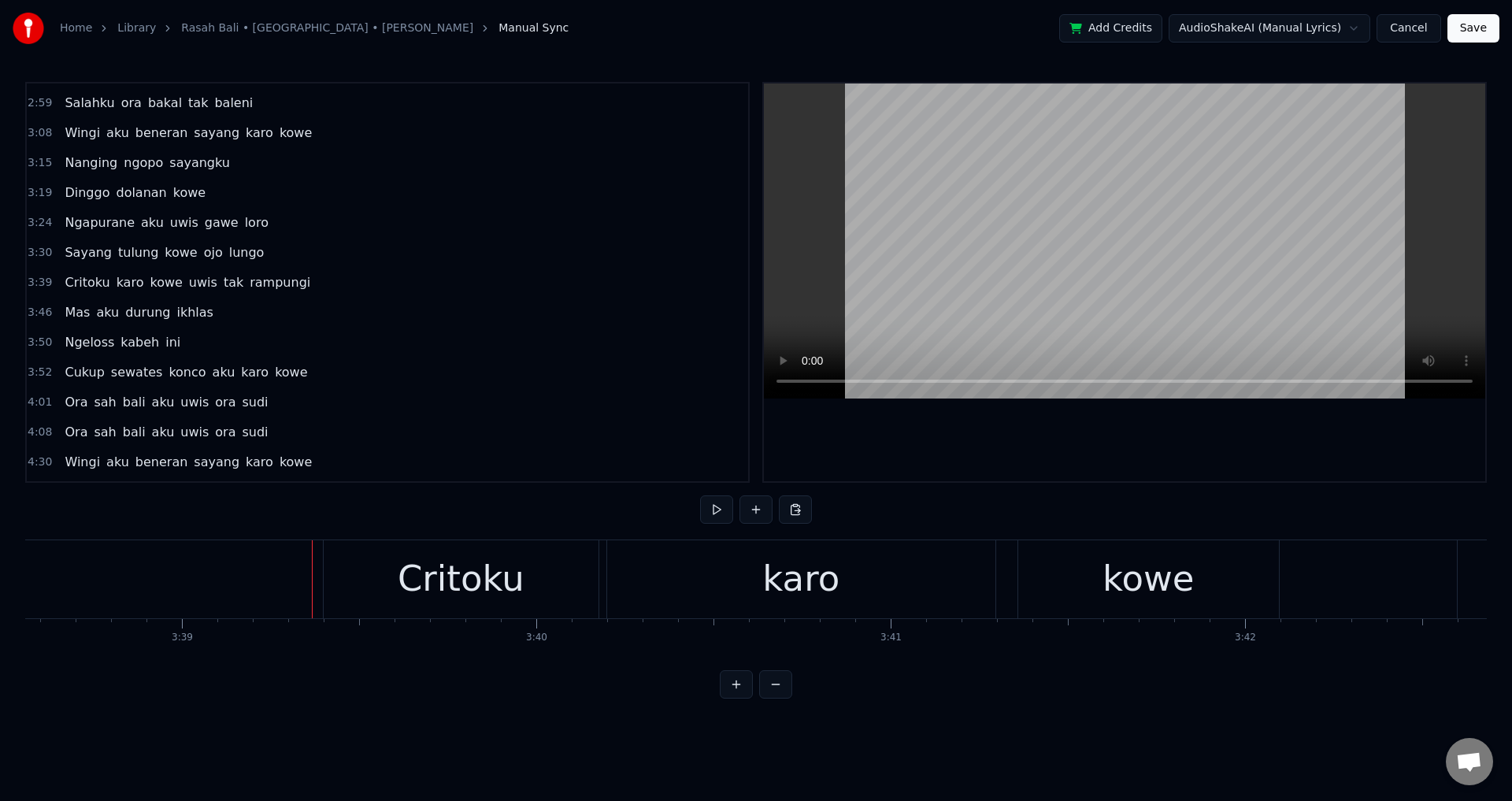
click at [1090, 453] on div at bounding box center [1124, 282] width 721 height 398
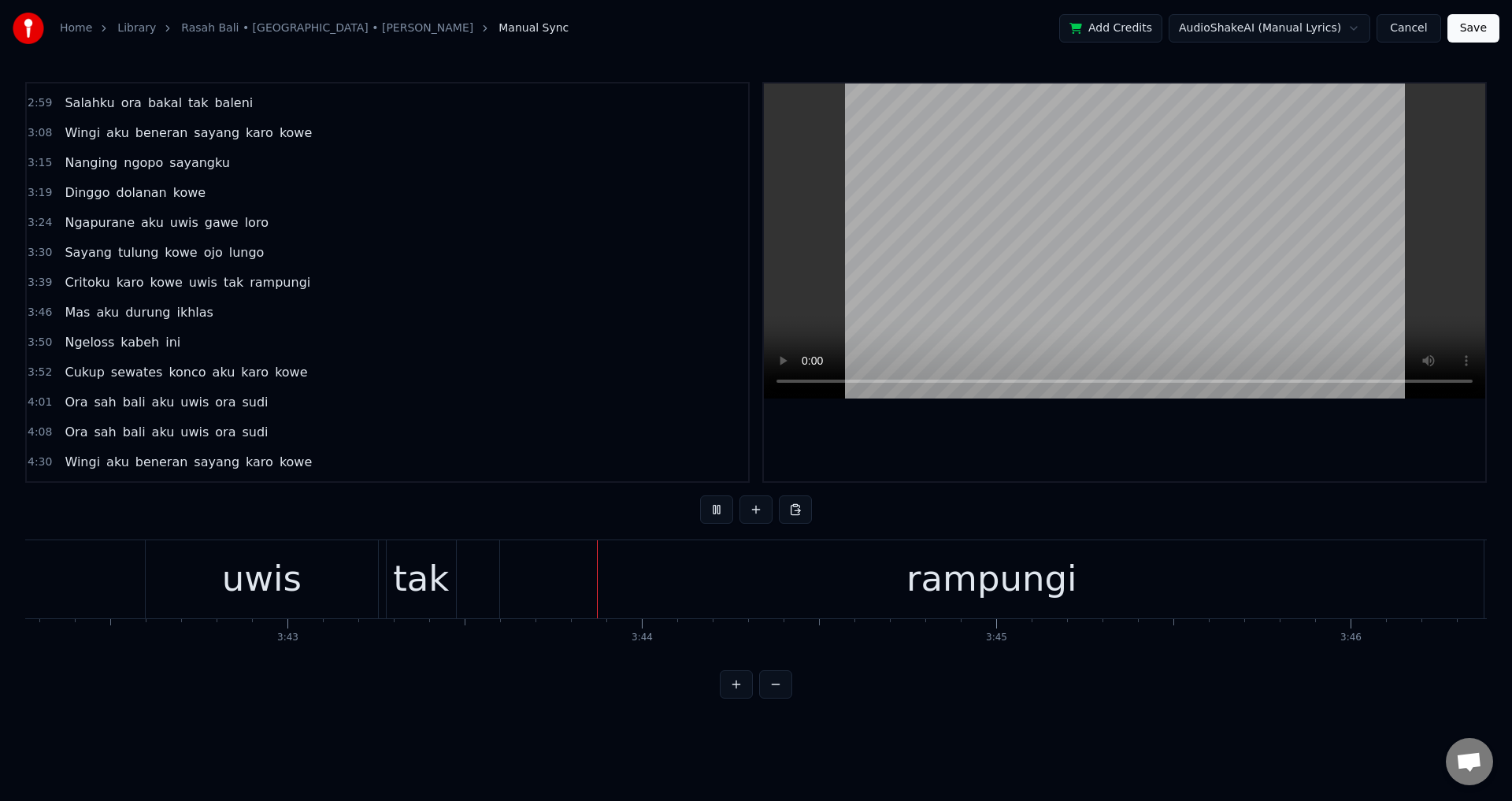
click at [1211, 459] on div at bounding box center [1124, 282] width 721 height 398
click at [175, 569] on div "uwis" at bounding box center [262, 579] width 233 height 78
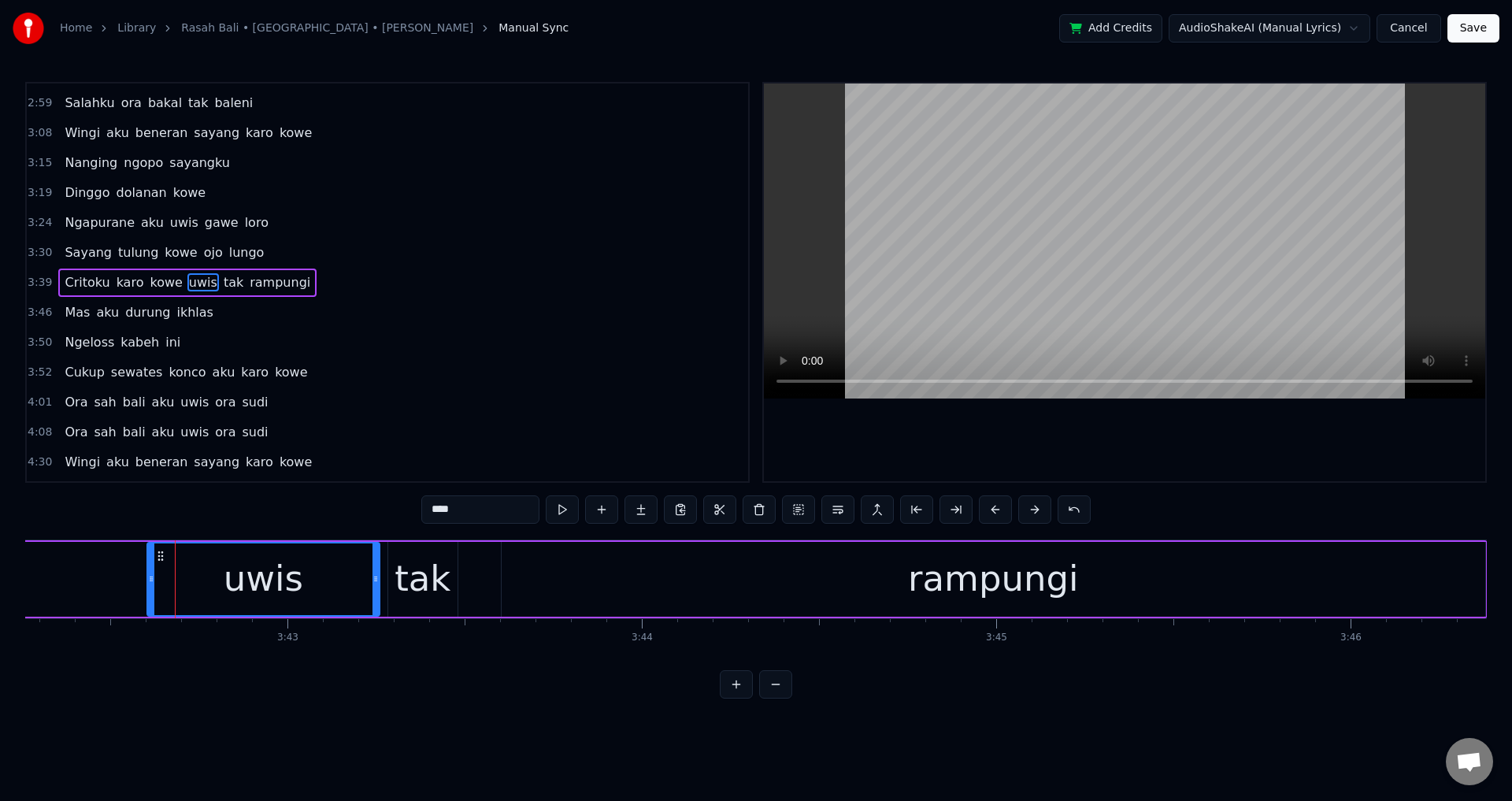
click at [1021, 433] on div at bounding box center [1124, 282] width 721 height 398
click at [1021, 434] on div at bounding box center [1124, 282] width 721 height 398
click at [458, 578] on div "Critoku karo kowe uwis tak rampungi" at bounding box center [249, 579] width 2477 height 78
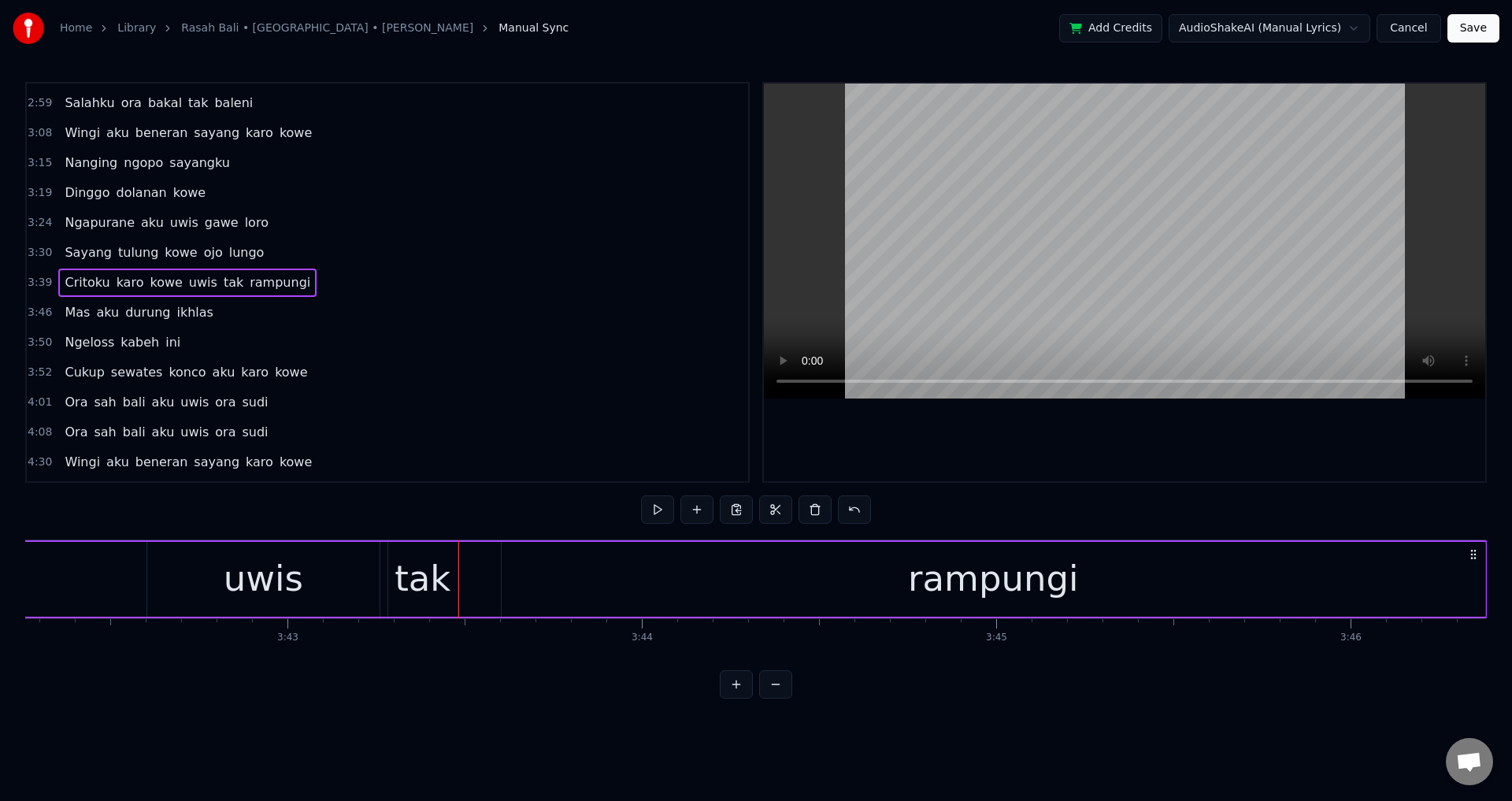
click at [435, 582] on div "tak" at bounding box center [423, 578] width 56 height 53
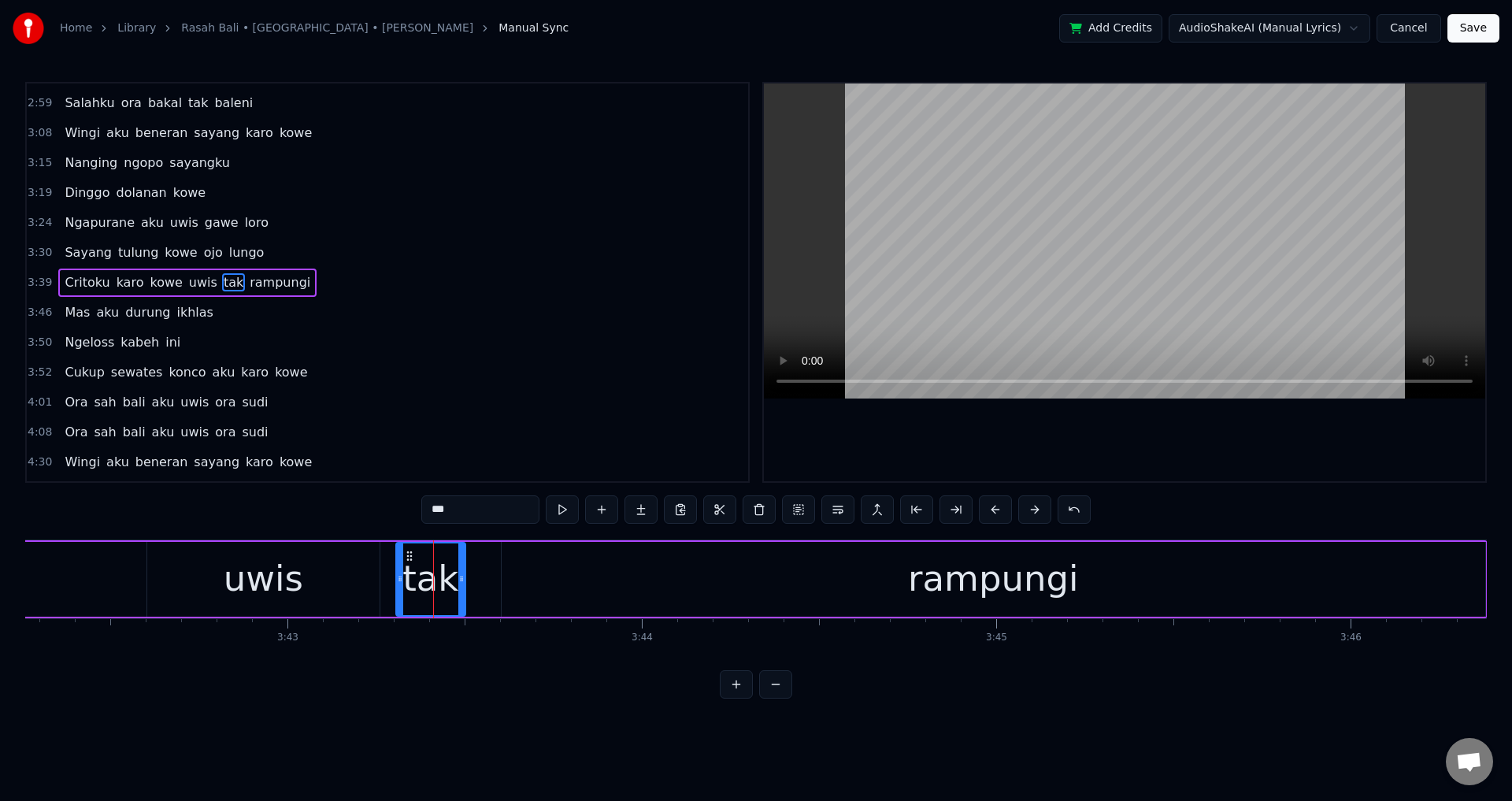
drag, startPoint x: 401, startPoint y: 557, endPoint x: 409, endPoint y: 557, distance: 8.0
click at [409, 557] on icon at bounding box center [409, 557] width 13 height 13
click at [387, 566] on div "Critoku karo kowe uwis tak rampungi" at bounding box center [249, 579] width 2477 height 78
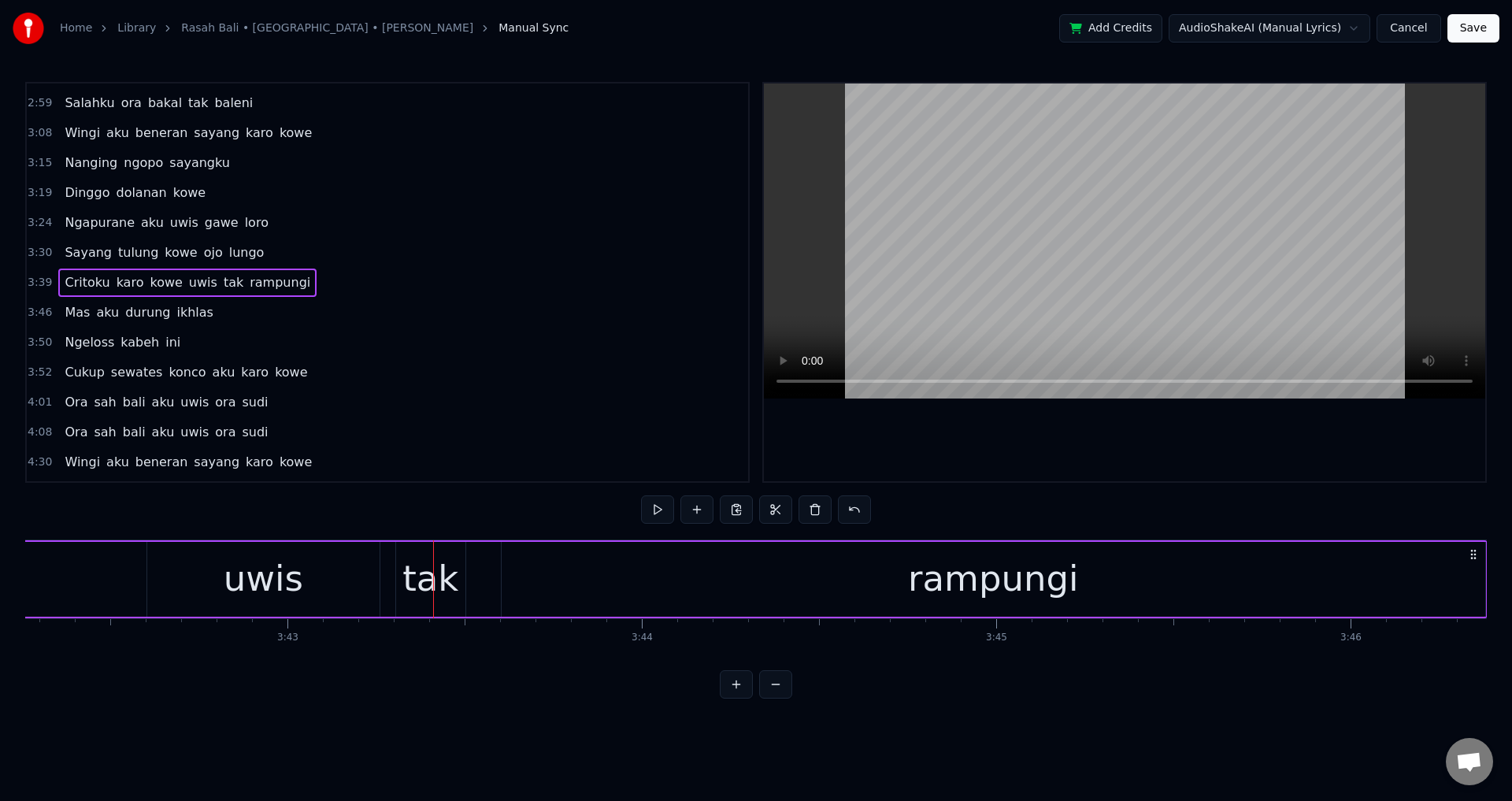
click at [376, 569] on div "uwis" at bounding box center [263, 579] width 233 height 75
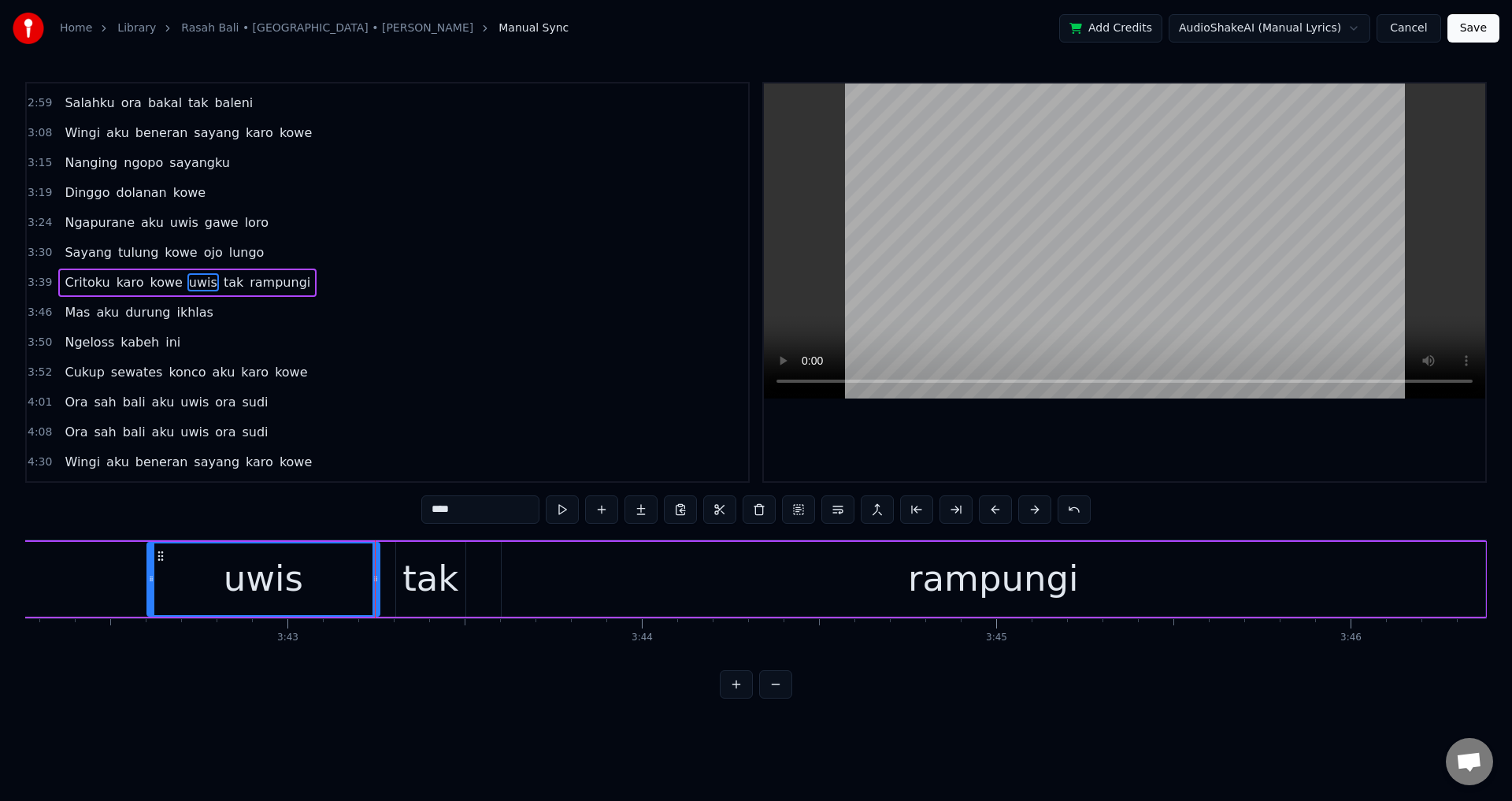
click at [378, 574] on div "uwis" at bounding box center [262, 579] width 234 height 75
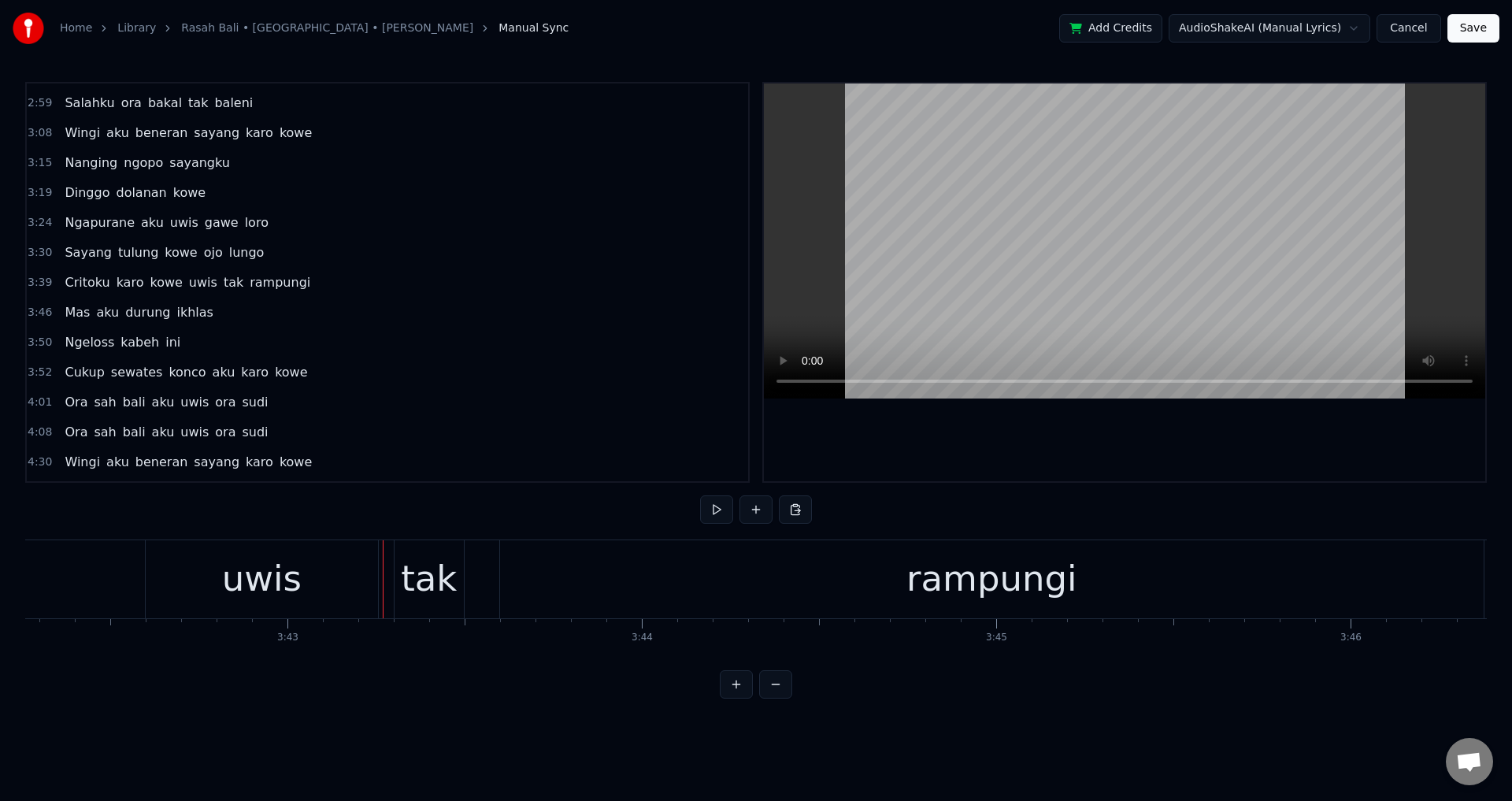
click at [371, 575] on div "uwis" at bounding box center [262, 579] width 233 height 78
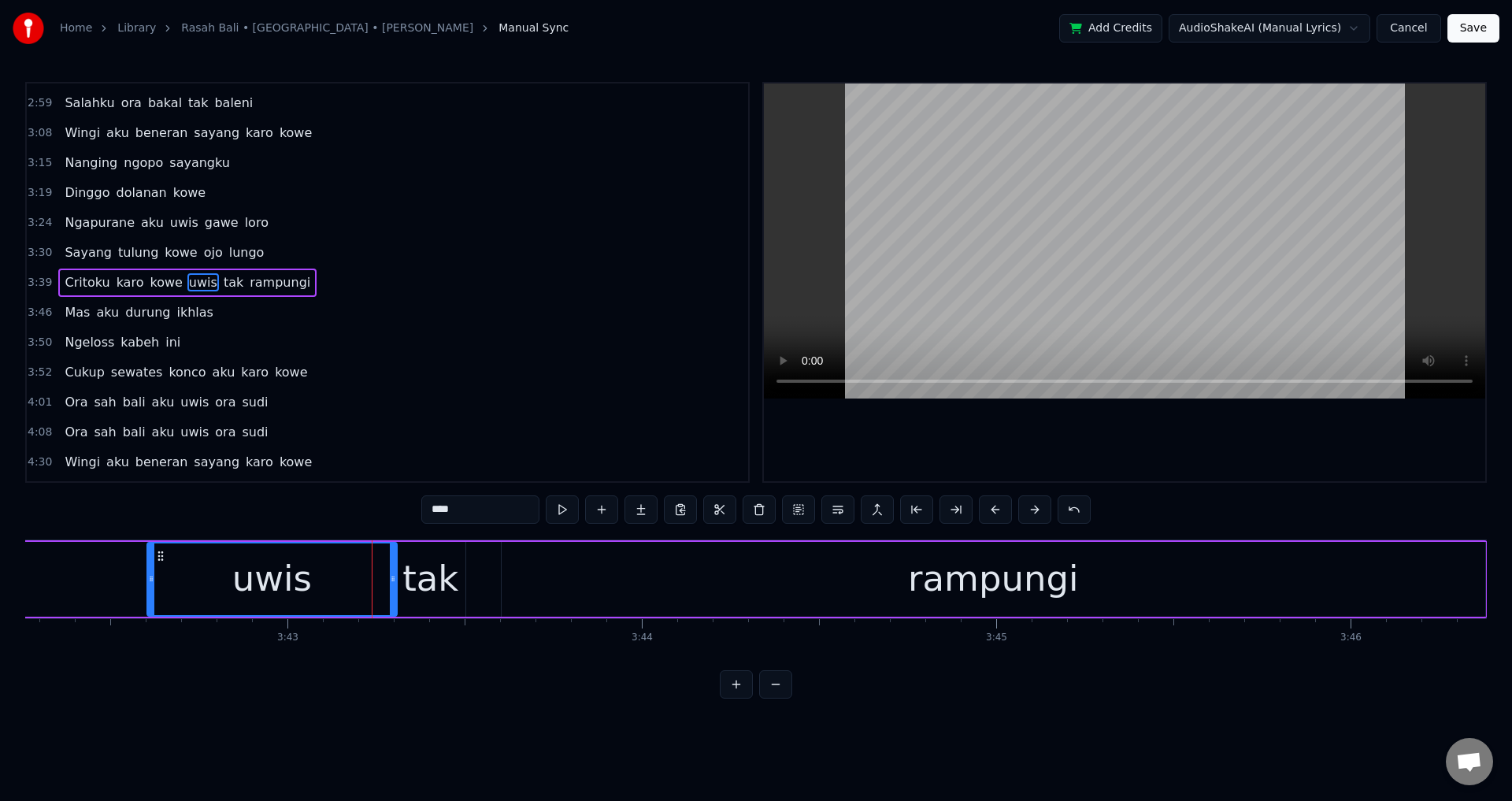
drag, startPoint x: 377, startPoint y: 572, endPoint x: 395, endPoint y: 577, distance: 18.7
click at [395, 577] on div at bounding box center [392, 579] width 6 height 71
click at [330, 582] on div "uwis" at bounding box center [271, 579] width 248 height 71
click at [1178, 432] on div at bounding box center [1124, 282] width 721 height 398
click at [1189, 432] on div at bounding box center [1124, 282] width 721 height 398
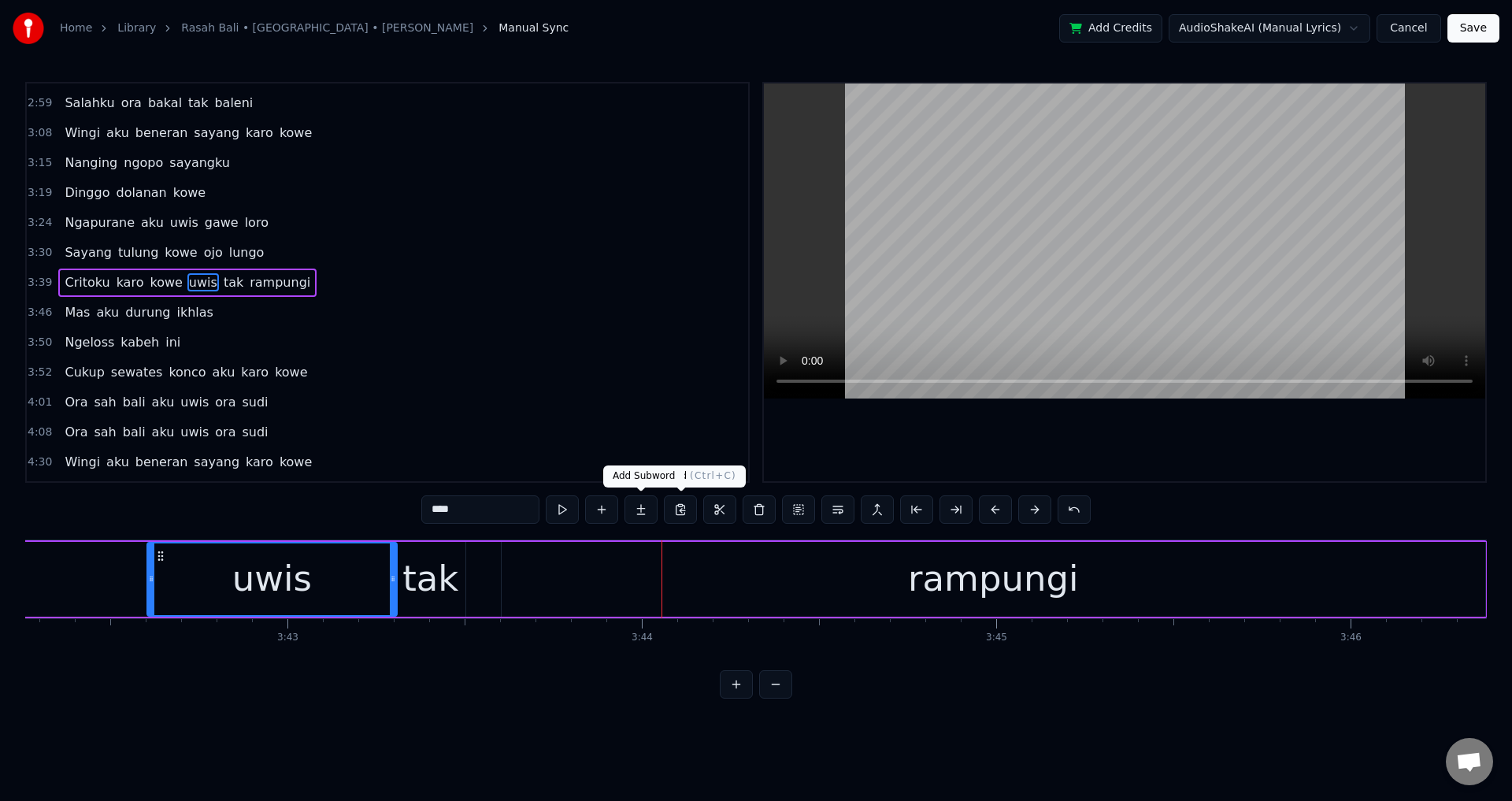
click at [406, 596] on div "tak" at bounding box center [430, 579] width 69 height 75
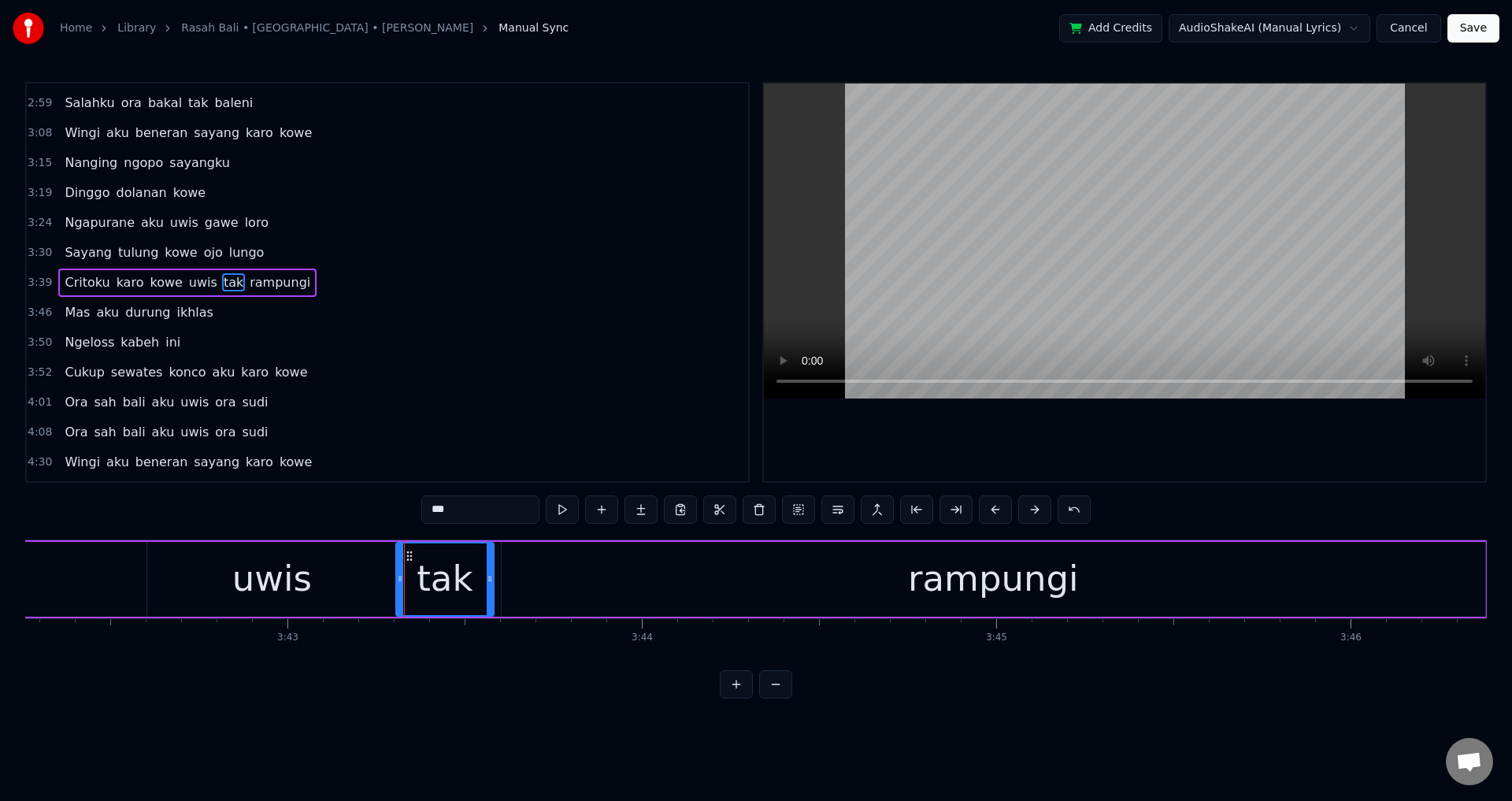
drag, startPoint x: 461, startPoint y: 579, endPoint x: 489, endPoint y: 578, distance: 28.0
click at [489, 578] on icon at bounding box center [490, 579] width 6 height 13
drag, startPoint x: 516, startPoint y: 589, endPoint x: 513, endPoint y: 582, distance: 7.6
click at [515, 589] on div "rampungi" at bounding box center [993, 579] width 984 height 75
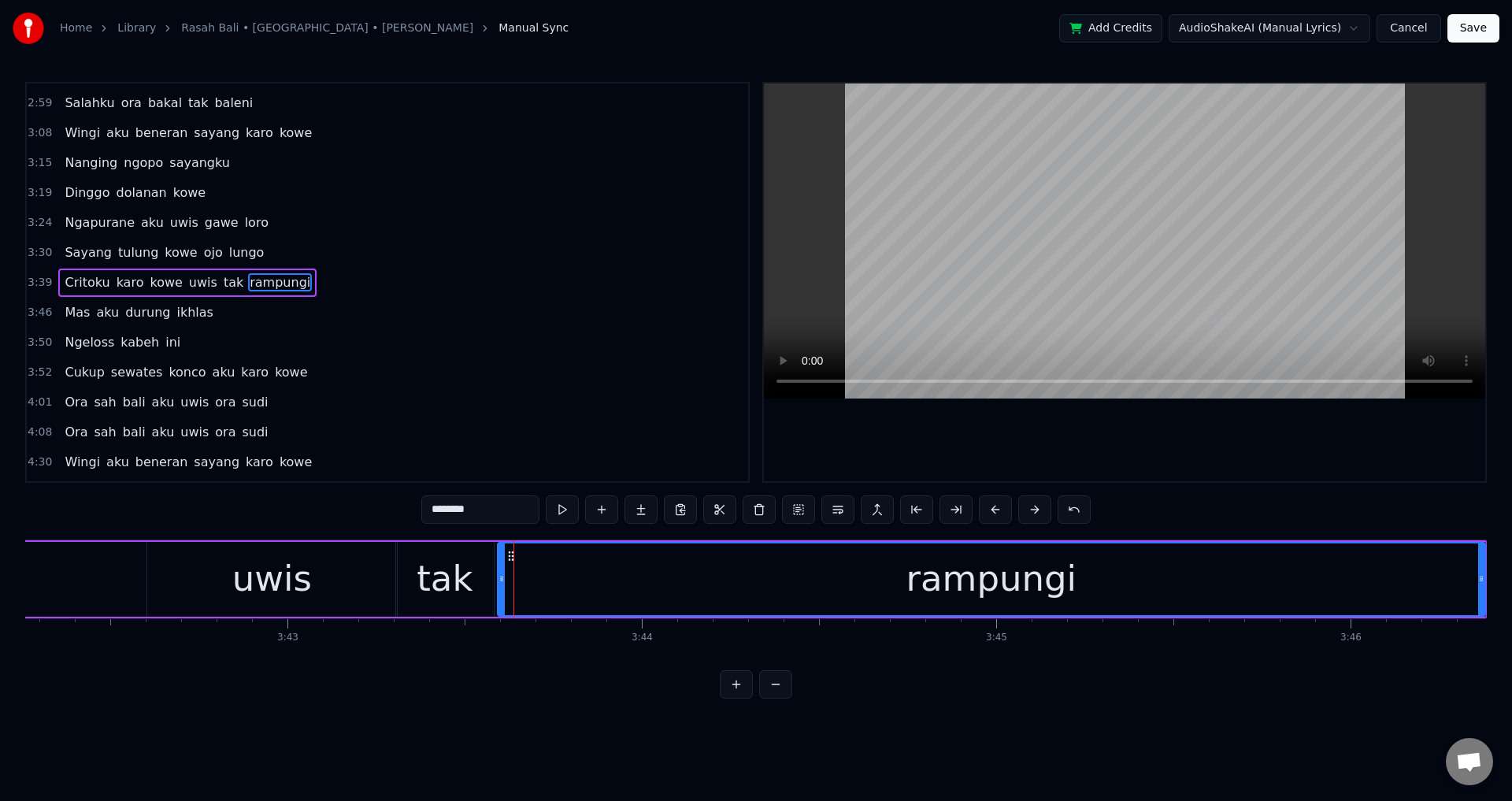
click at [499, 579] on icon at bounding box center [501, 579] width 6 height 13
click at [312, 581] on div "uwis" at bounding box center [271, 579] width 250 height 75
type input "****"
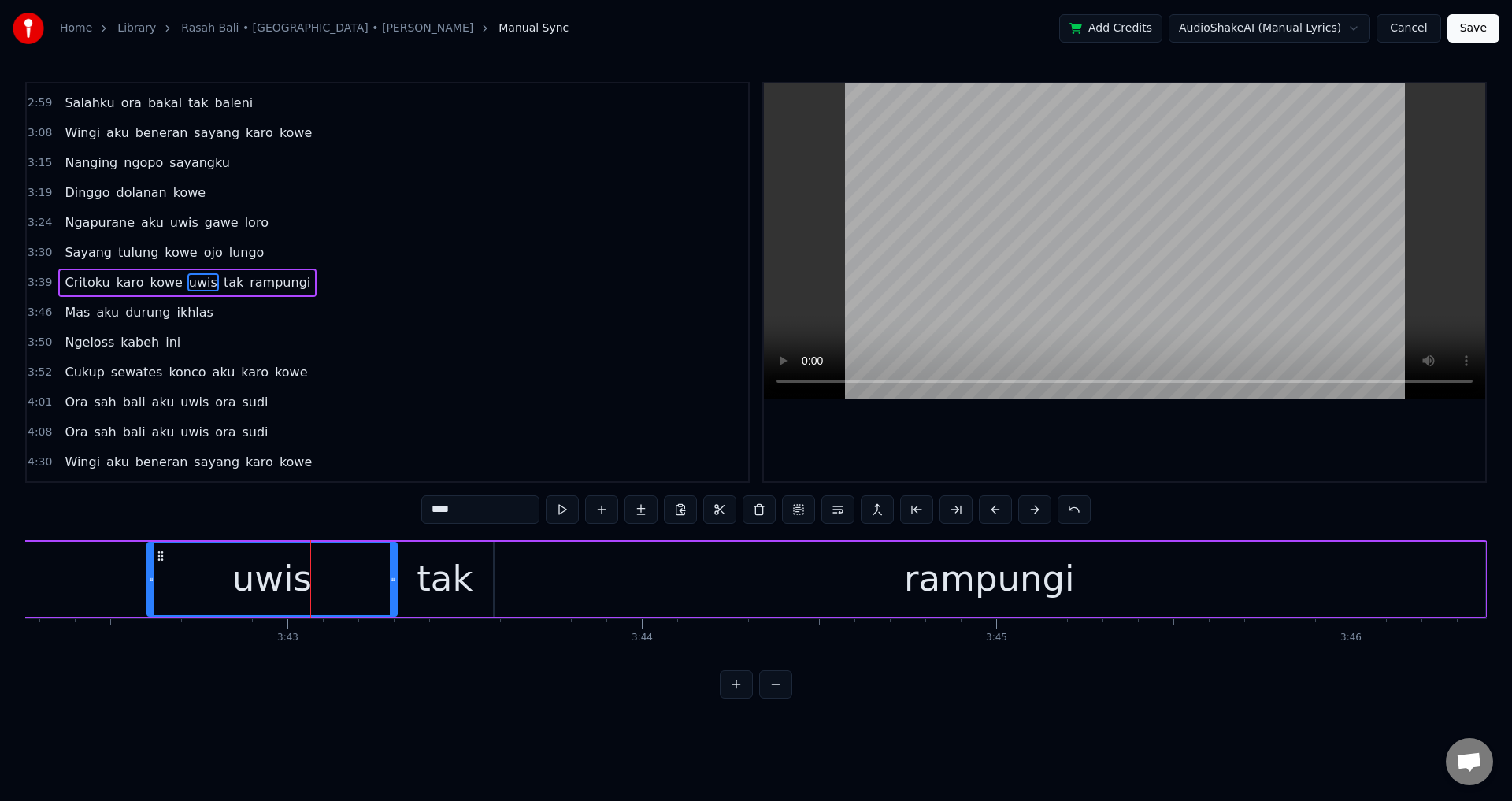
click at [1056, 440] on div at bounding box center [1124, 282] width 721 height 398
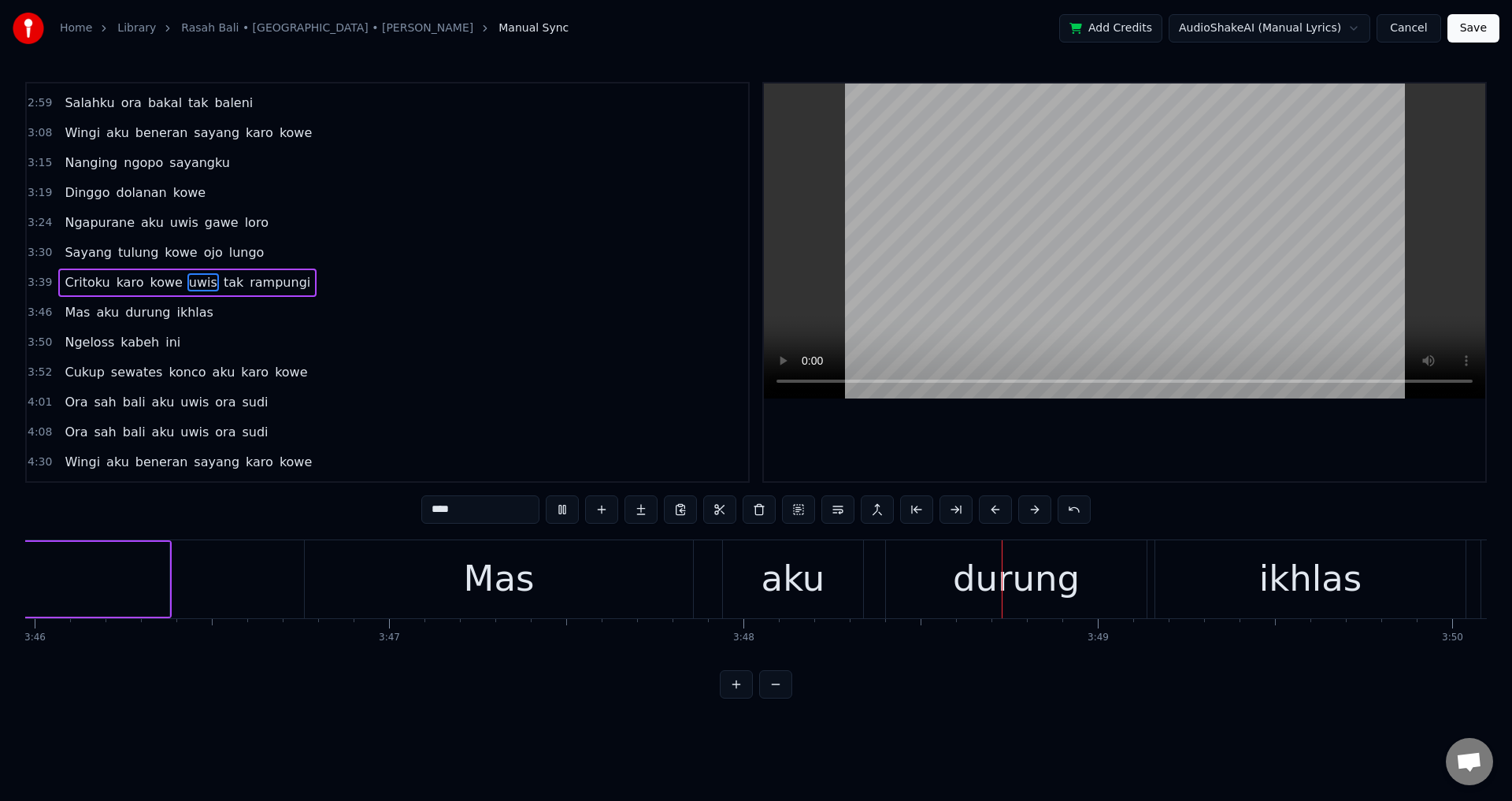
click at [1160, 446] on div at bounding box center [1124, 282] width 721 height 398
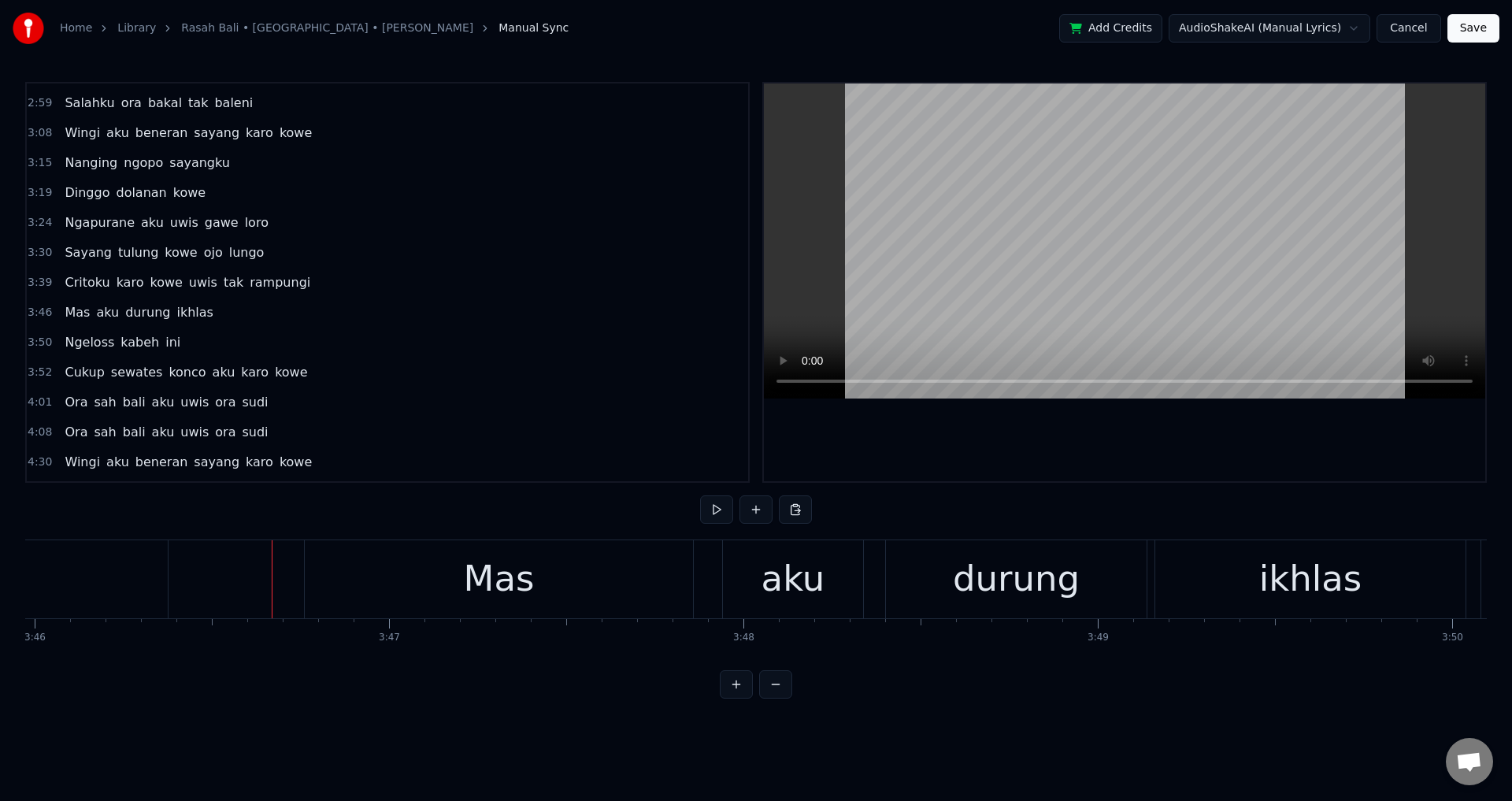
click at [1138, 425] on div at bounding box center [1124, 282] width 721 height 398
click at [1134, 429] on div at bounding box center [1124, 282] width 721 height 398
click at [778, 580] on div "aku" at bounding box center [793, 578] width 64 height 53
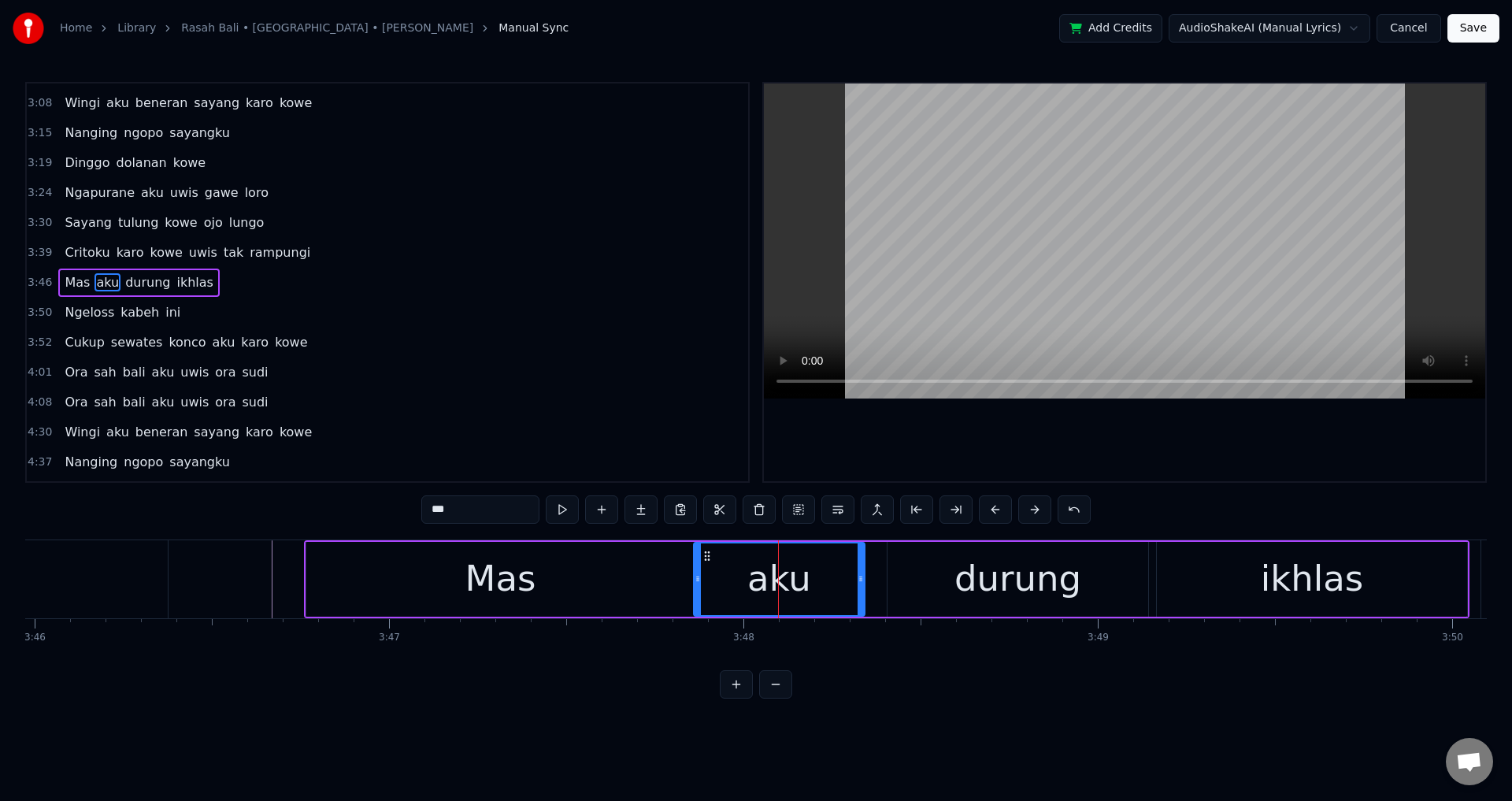
drag, startPoint x: 727, startPoint y: 574, endPoint x: 696, endPoint y: 575, distance: 31.0
click at [696, 575] on icon at bounding box center [697, 579] width 6 height 13
click at [1086, 439] on div at bounding box center [1124, 282] width 721 height 398
click at [986, 585] on div "durung" at bounding box center [1017, 578] width 127 height 53
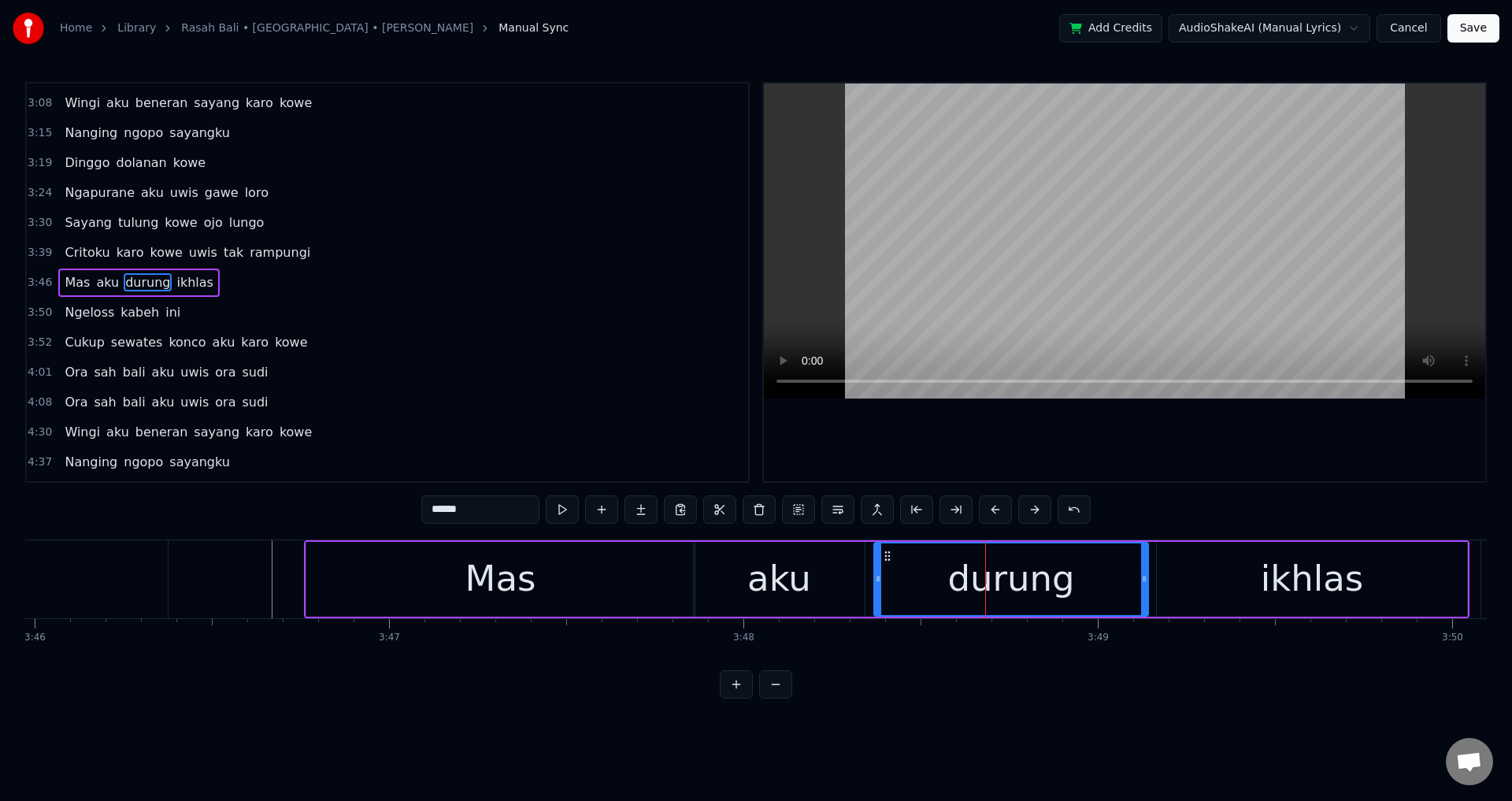
drag, startPoint x: 889, startPoint y: 578, endPoint x: 874, endPoint y: 578, distance: 15.0
click at [875, 578] on icon at bounding box center [877, 579] width 6 height 13
click at [852, 574] on div "aku" at bounding box center [779, 579] width 171 height 75
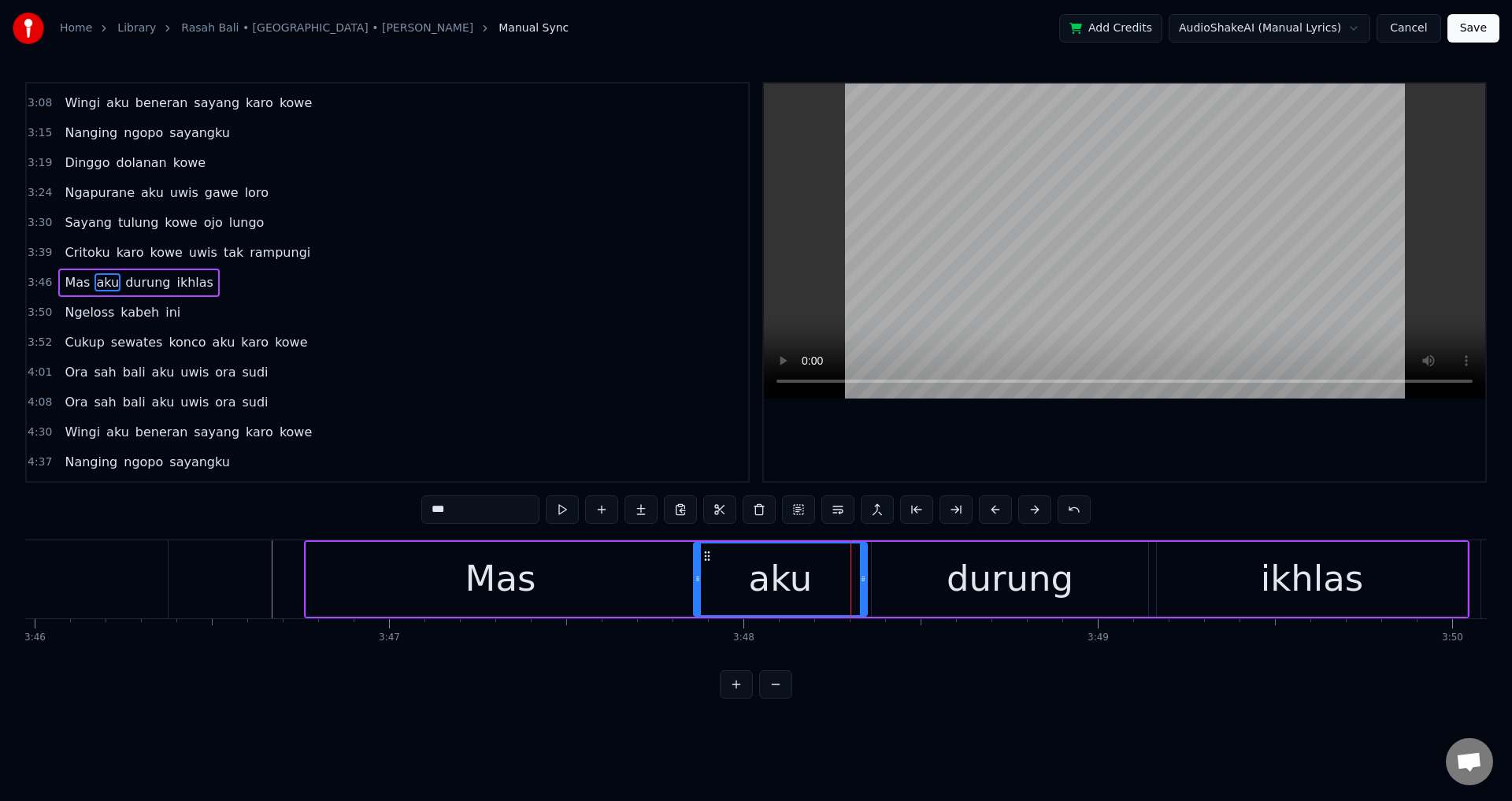
drag, startPoint x: 856, startPoint y: 572, endPoint x: 866, endPoint y: 572, distance: 10.0
click at [866, 572] on div at bounding box center [863, 579] width 6 height 71
click at [1075, 447] on div at bounding box center [1124, 282] width 721 height 398
click at [1138, 453] on div at bounding box center [1124, 282] width 721 height 398
drag, startPoint x: 1213, startPoint y: 565, endPoint x: 1196, endPoint y: 569, distance: 17.5
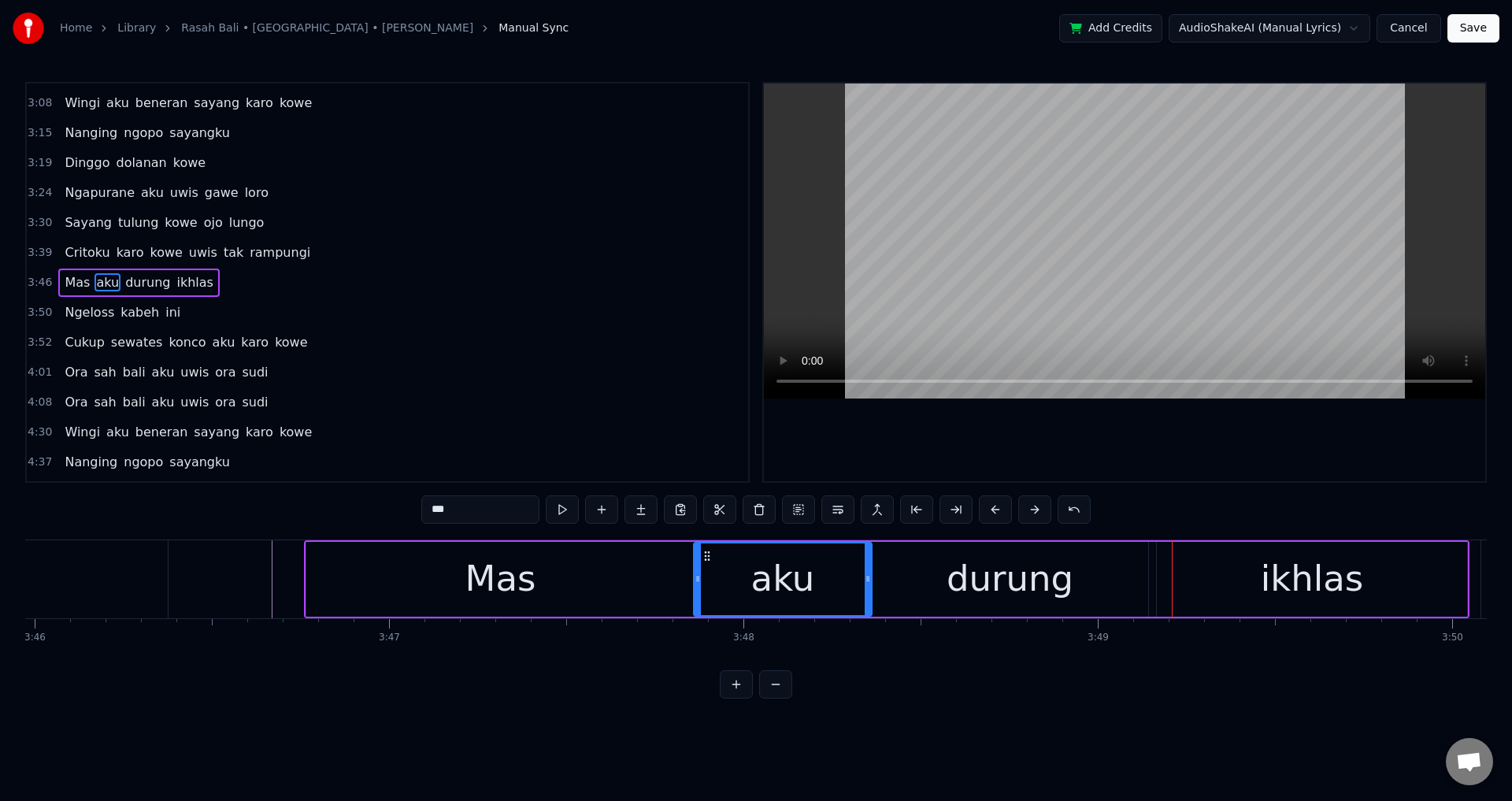
click at [1214, 565] on div "ikhlas" at bounding box center [1312, 579] width 310 height 75
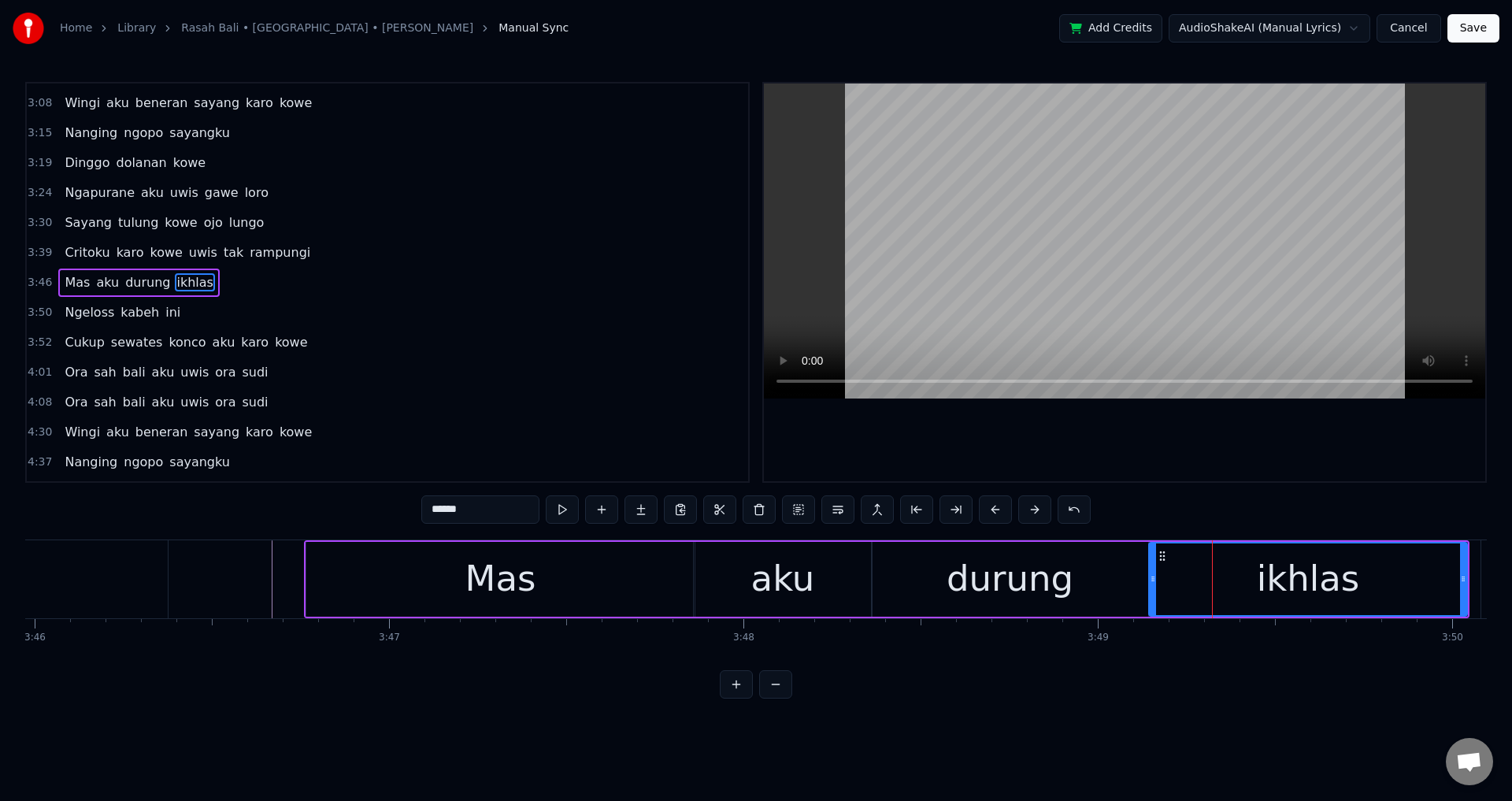
drag, startPoint x: 1161, startPoint y: 575, endPoint x: 1153, endPoint y: 575, distance: 8.0
click at [1153, 575] on icon at bounding box center [1152, 579] width 6 height 13
click at [1182, 465] on div at bounding box center [1124, 282] width 721 height 398
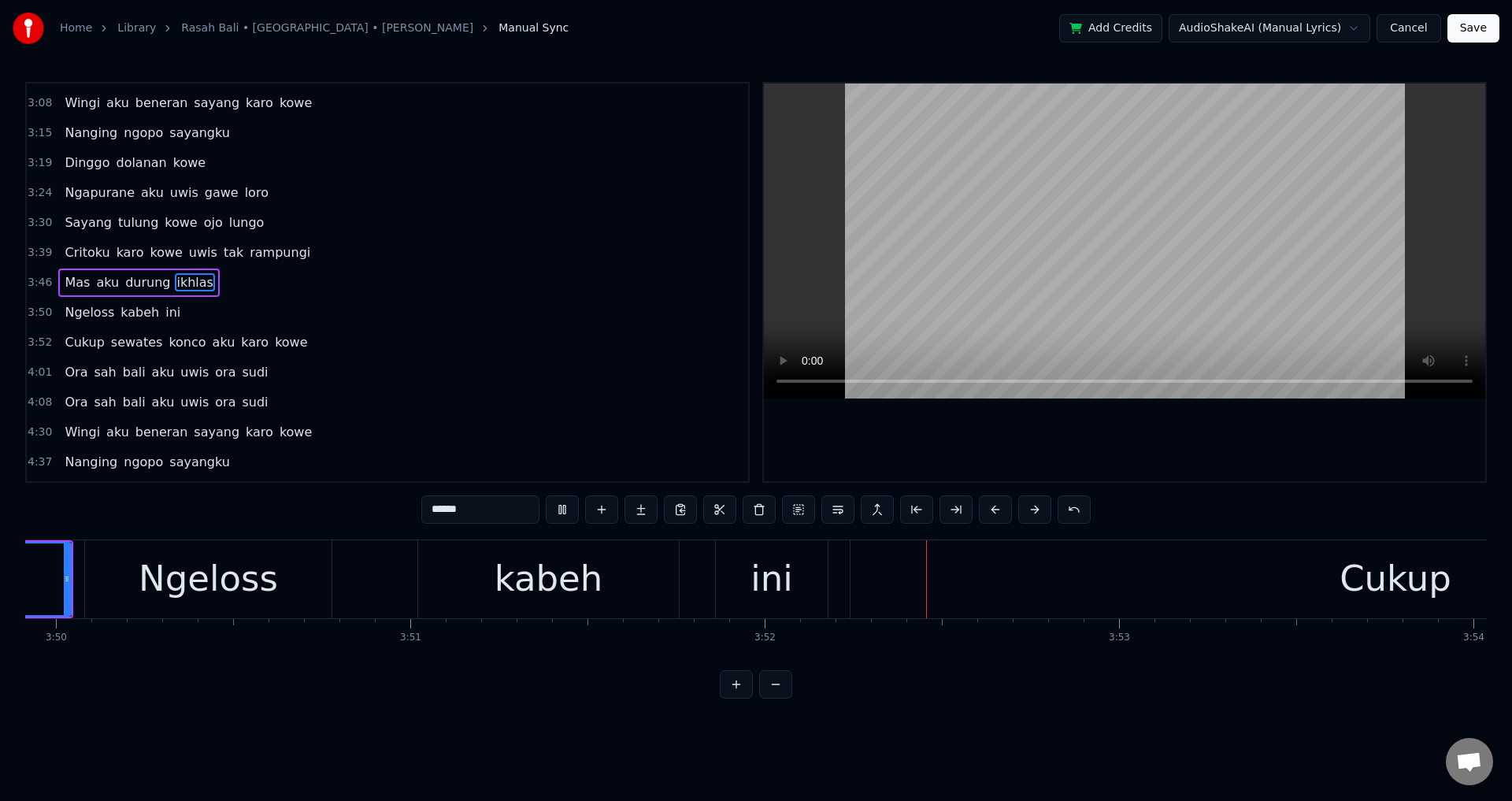
click at [1182, 465] on div at bounding box center [1124, 282] width 721 height 398
click at [150, 575] on div "Ngeloss" at bounding box center [208, 578] width 140 height 53
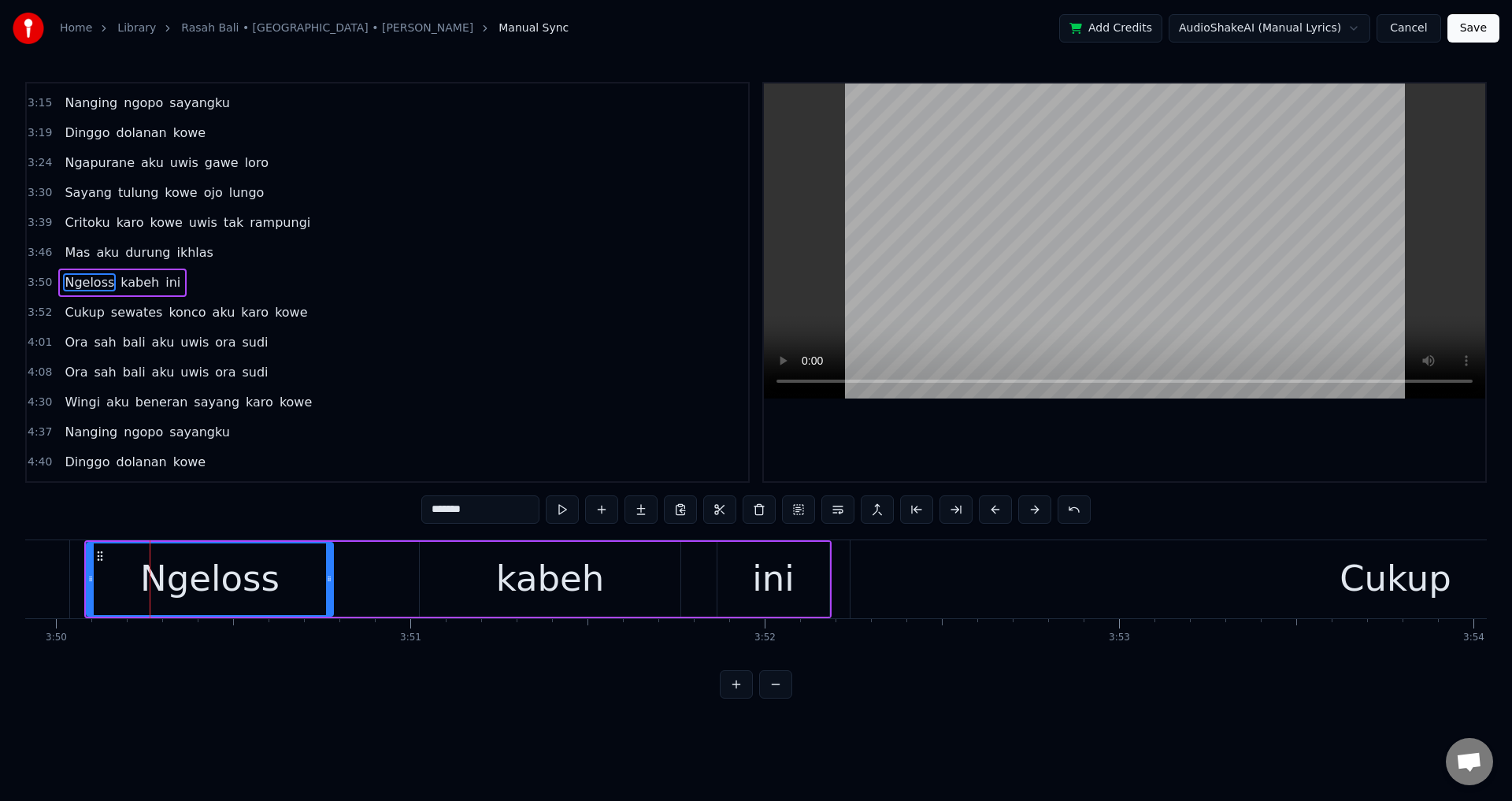
click at [1070, 428] on div at bounding box center [1124, 282] width 721 height 398
click at [475, 589] on div "kabeh" at bounding box center [549, 579] width 261 height 75
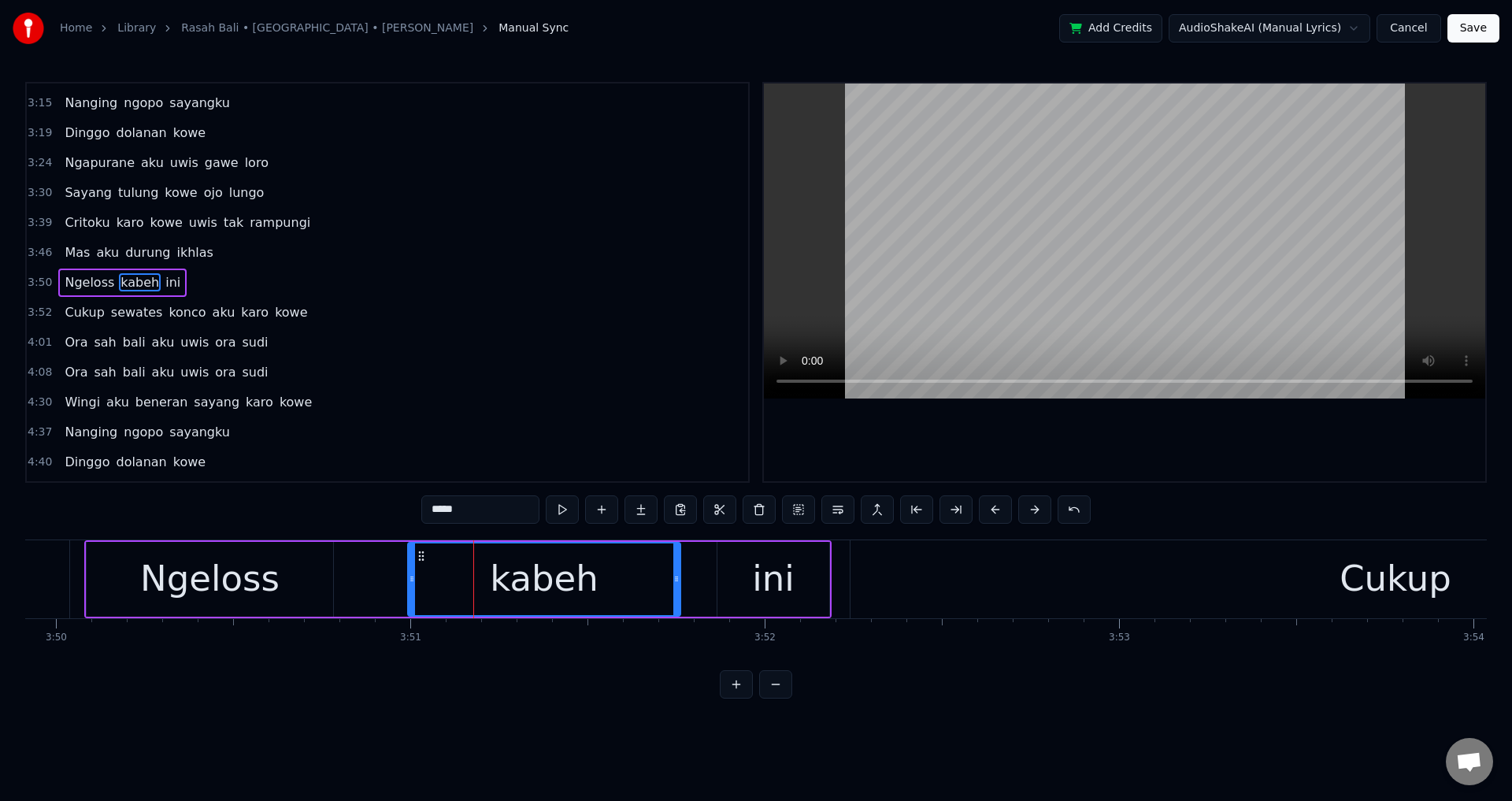
drag, startPoint x: 424, startPoint y: 582, endPoint x: 407, endPoint y: 582, distance: 17.0
click at [408, 582] on icon at bounding box center [411, 579] width 6 height 13
click at [235, 584] on div "Ngeloss" at bounding box center [209, 578] width 140 height 53
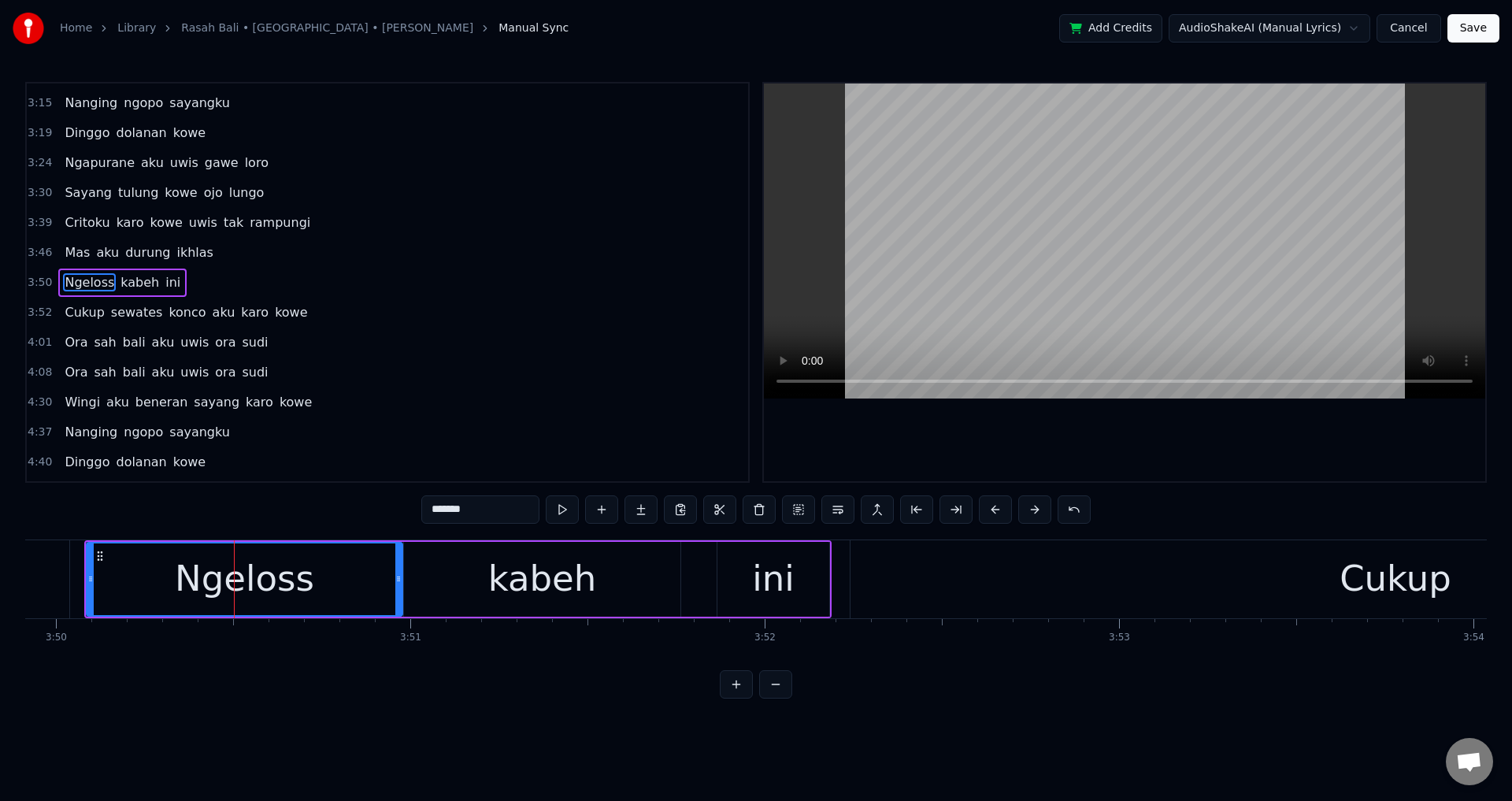
drag, startPoint x: 329, startPoint y: 580, endPoint x: 388, endPoint y: 596, distance: 61.1
click at [400, 600] on div at bounding box center [398, 579] width 6 height 71
click at [138, 557] on div "Ngeloss" at bounding box center [245, 579] width 316 height 71
click at [941, 454] on div at bounding box center [1124, 282] width 721 height 398
click at [1022, 432] on div at bounding box center [1124, 282] width 721 height 398
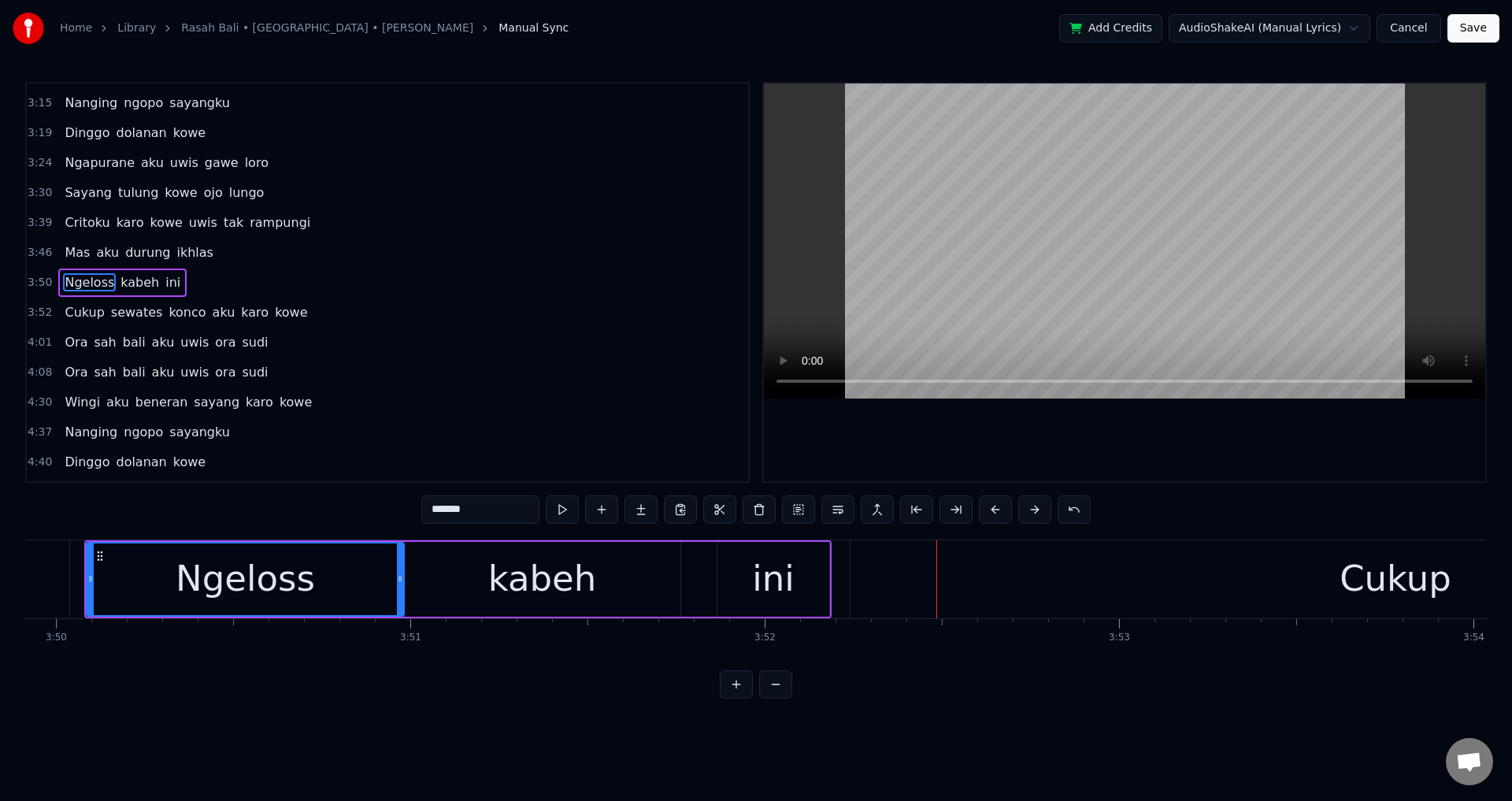
click at [572, 573] on div "kabeh" at bounding box center [542, 578] width 109 height 53
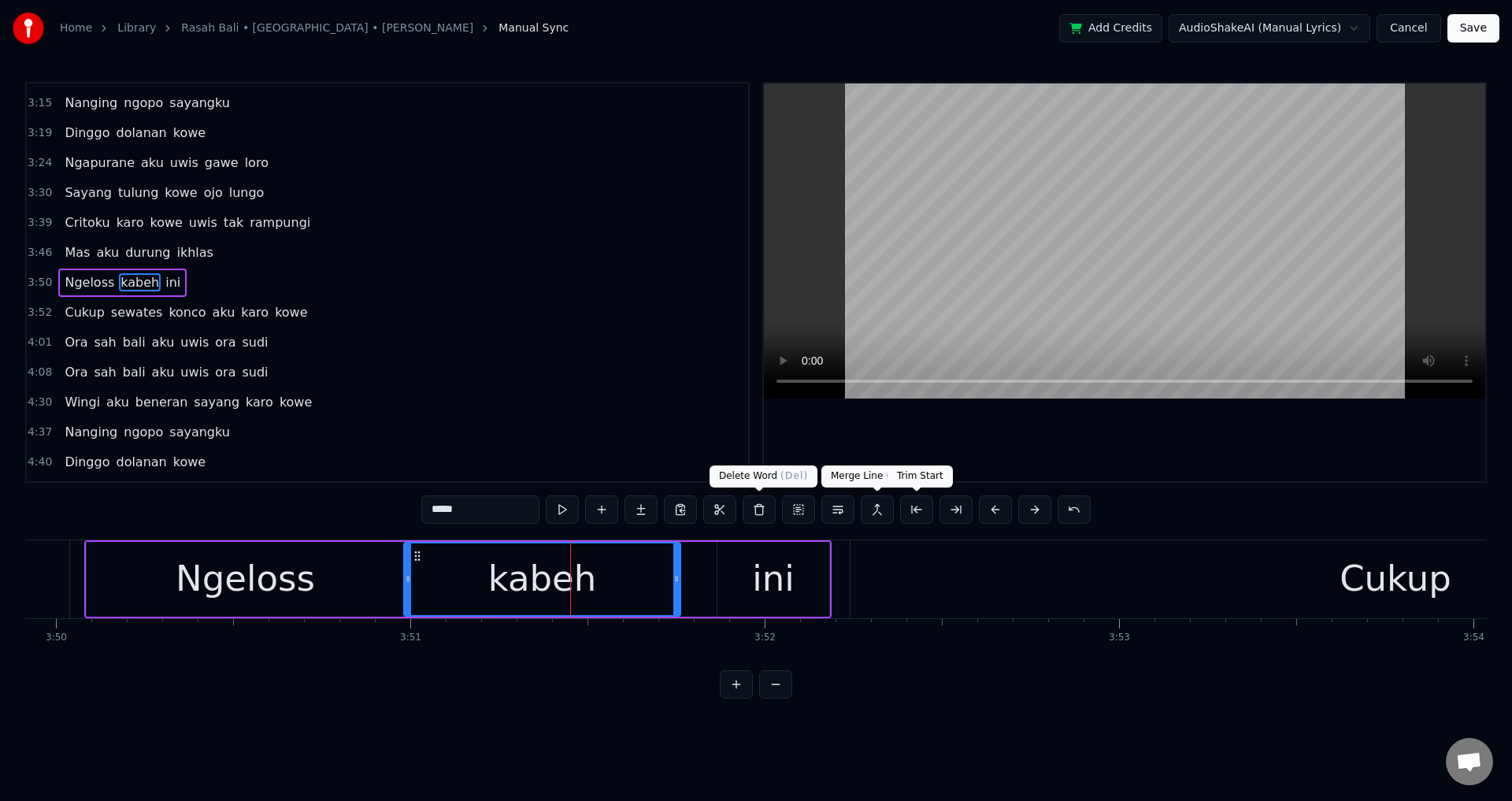
click at [961, 433] on div at bounding box center [1124, 282] width 721 height 398
click at [969, 418] on div at bounding box center [1124, 282] width 721 height 398
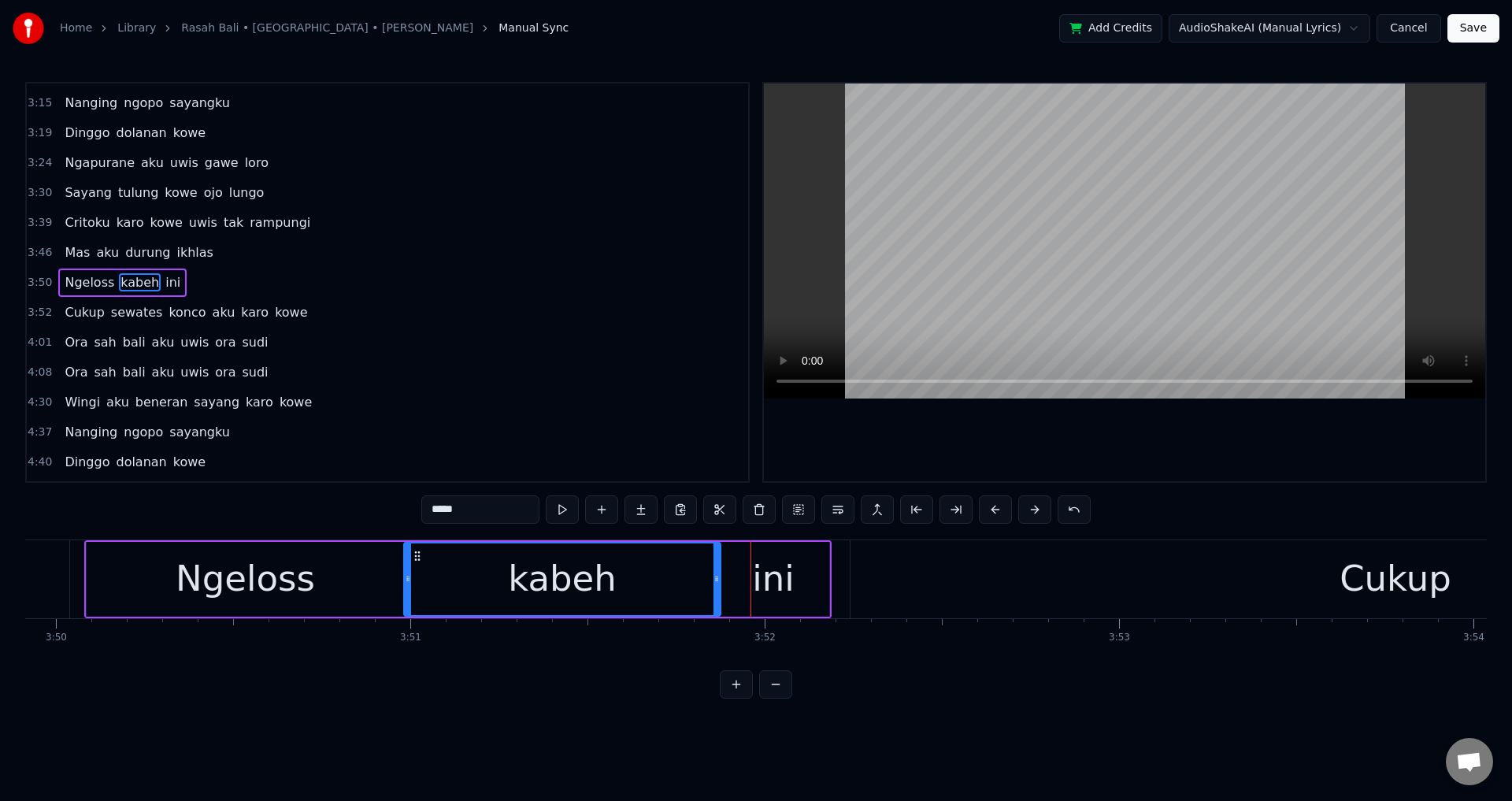
drag, startPoint x: 679, startPoint y: 576, endPoint x: 719, endPoint y: 580, distance: 40.2
click at [719, 580] on icon at bounding box center [716, 579] width 6 height 13
click at [591, 578] on div "kabeh" at bounding box center [562, 578] width 109 height 53
click at [1141, 436] on div at bounding box center [1124, 282] width 721 height 398
click at [1142, 438] on div at bounding box center [1124, 282] width 721 height 398
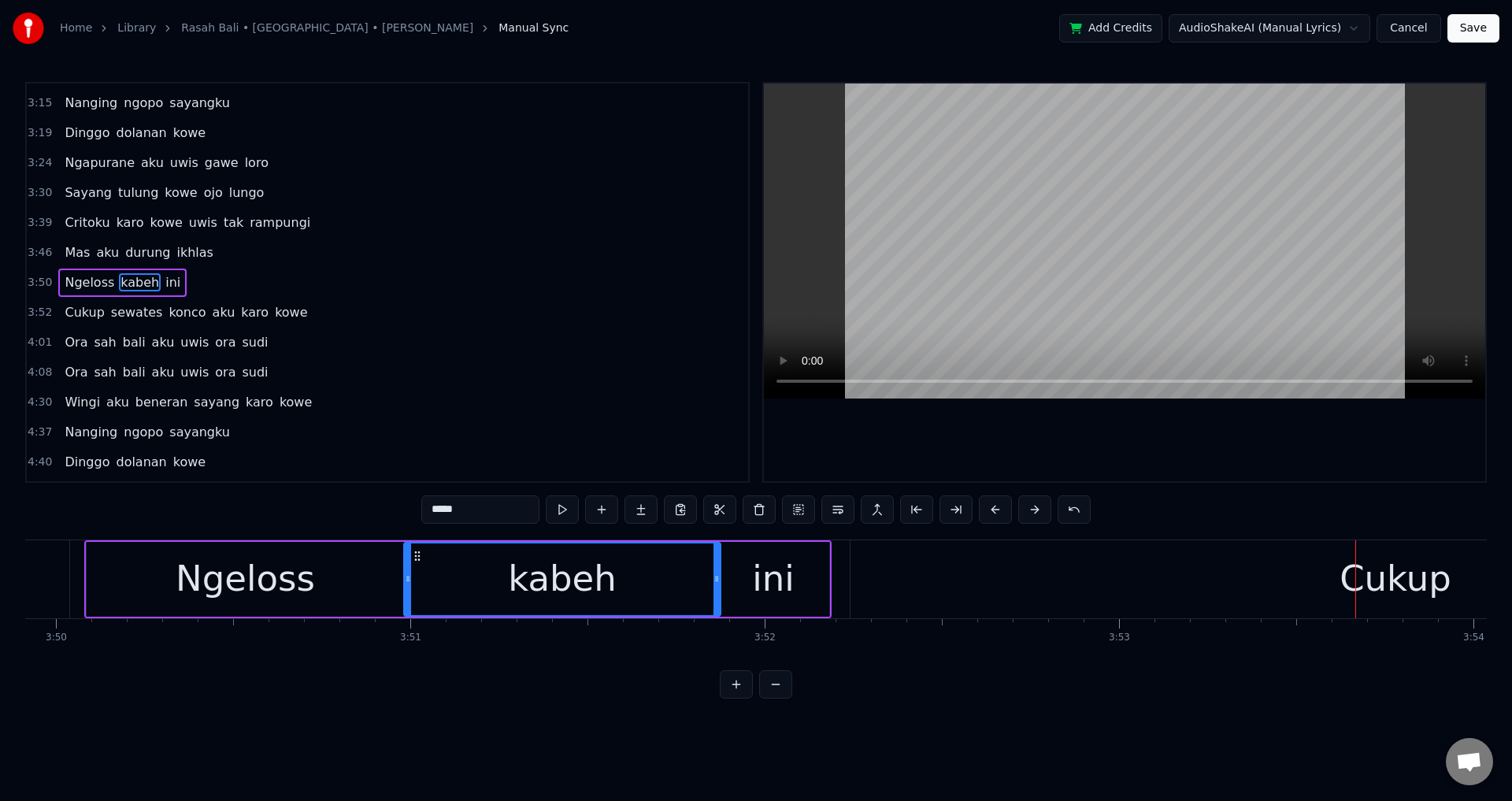
click at [1141, 573] on div "Cukup" at bounding box center [1395, 579] width 1090 height 78
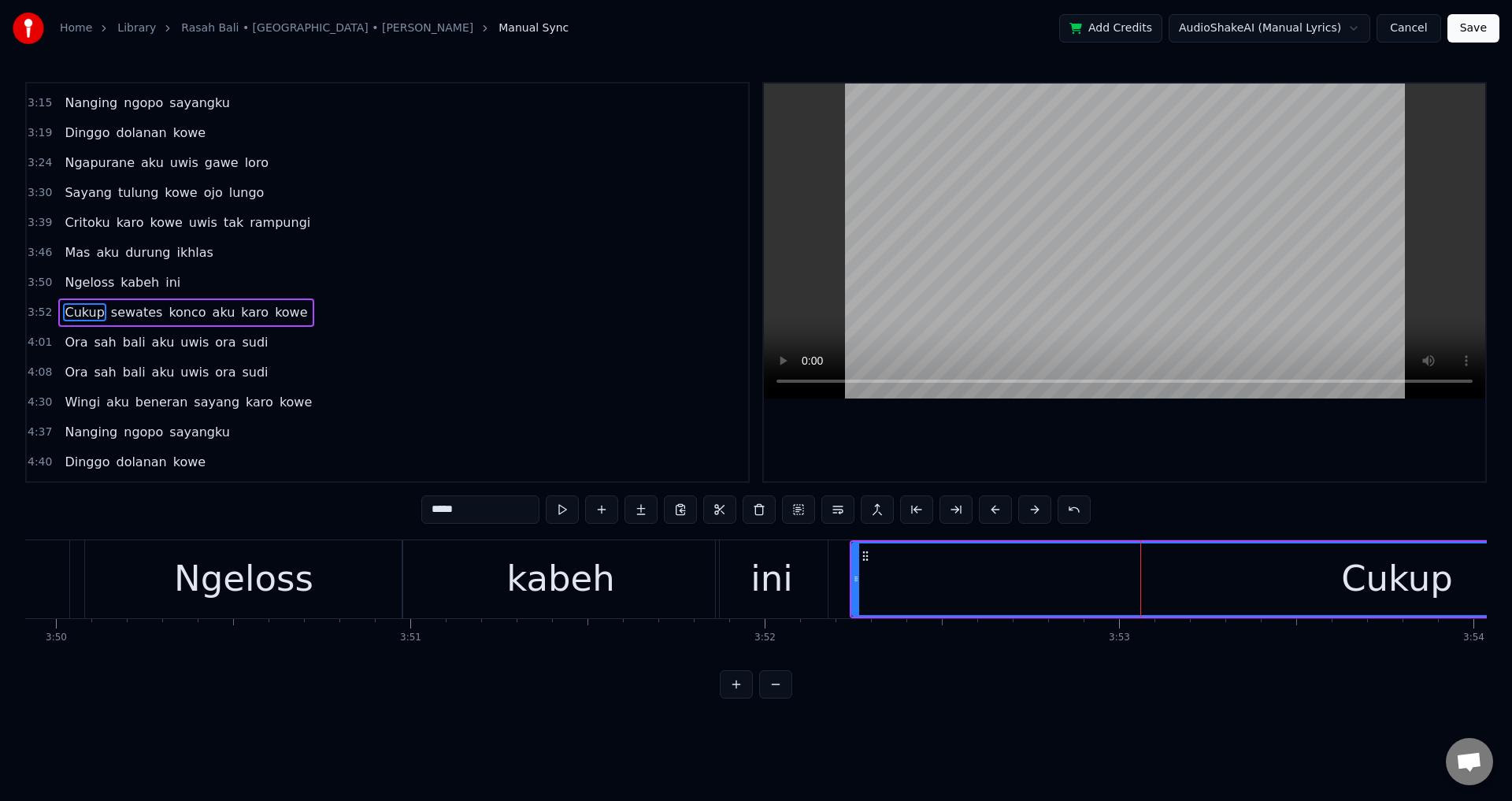
scroll to position [564, 0]
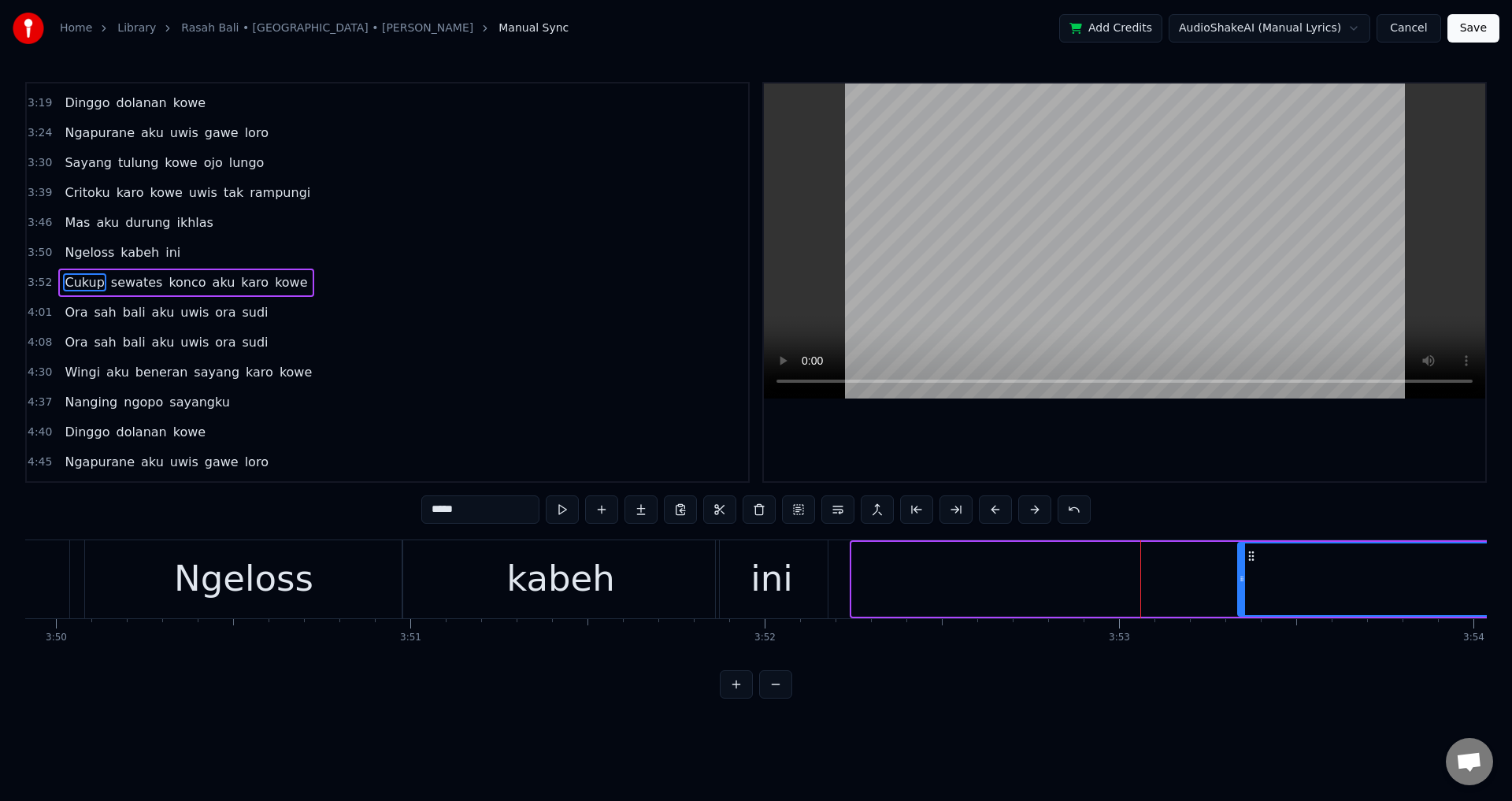
drag, startPoint x: 853, startPoint y: 571, endPoint x: 1249, endPoint y: 571, distance: 396.0
click at [1245, 571] on div at bounding box center [1242, 579] width 6 height 71
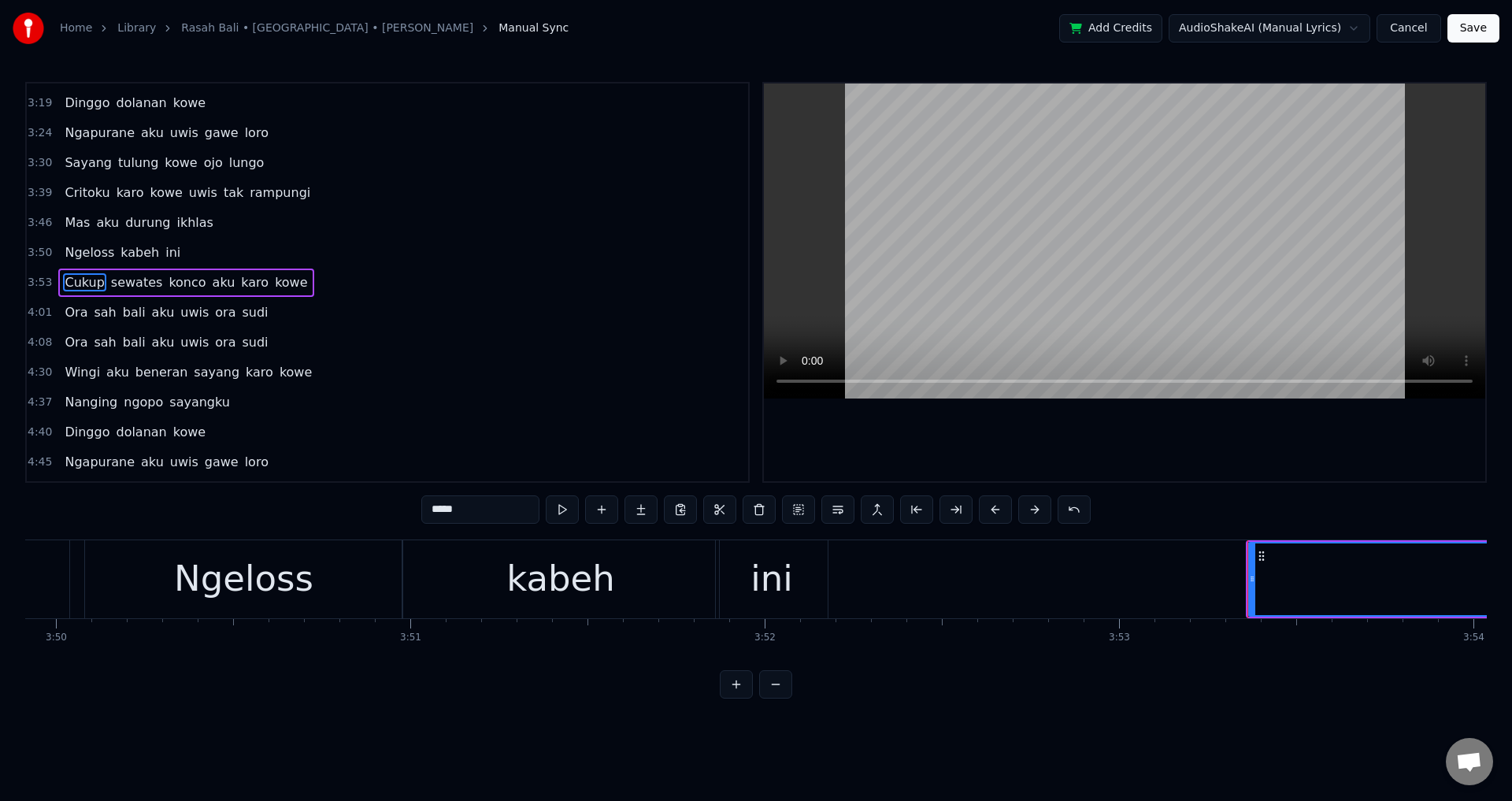
click at [789, 588] on div "ini" at bounding box center [771, 578] width 42 height 53
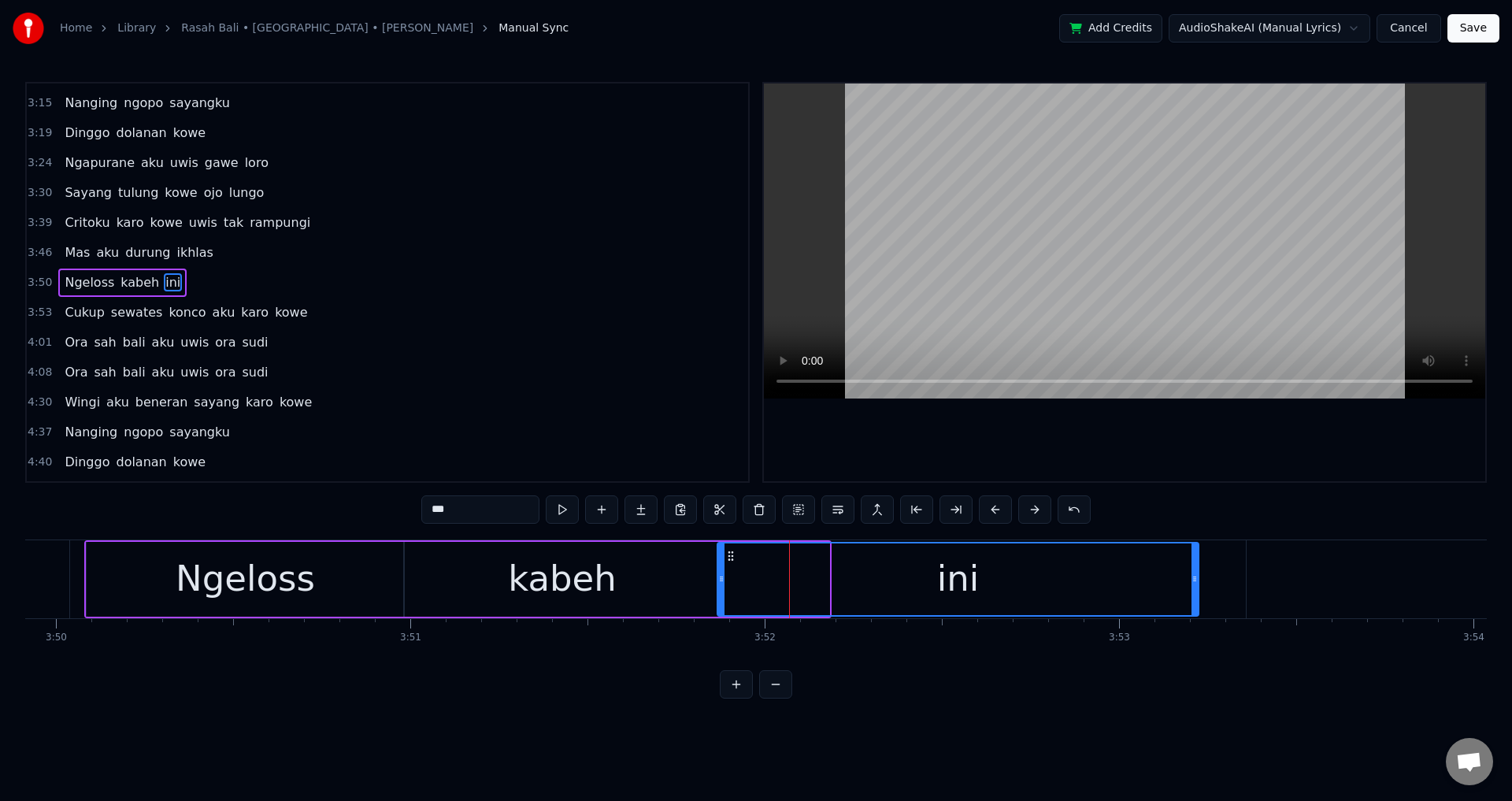
drag, startPoint x: 826, startPoint y: 580, endPoint x: 1196, endPoint y: 581, distance: 370.0
click at [1196, 581] on icon at bounding box center [1194, 579] width 6 height 13
click at [1223, 475] on div at bounding box center [1124, 282] width 721 height 398
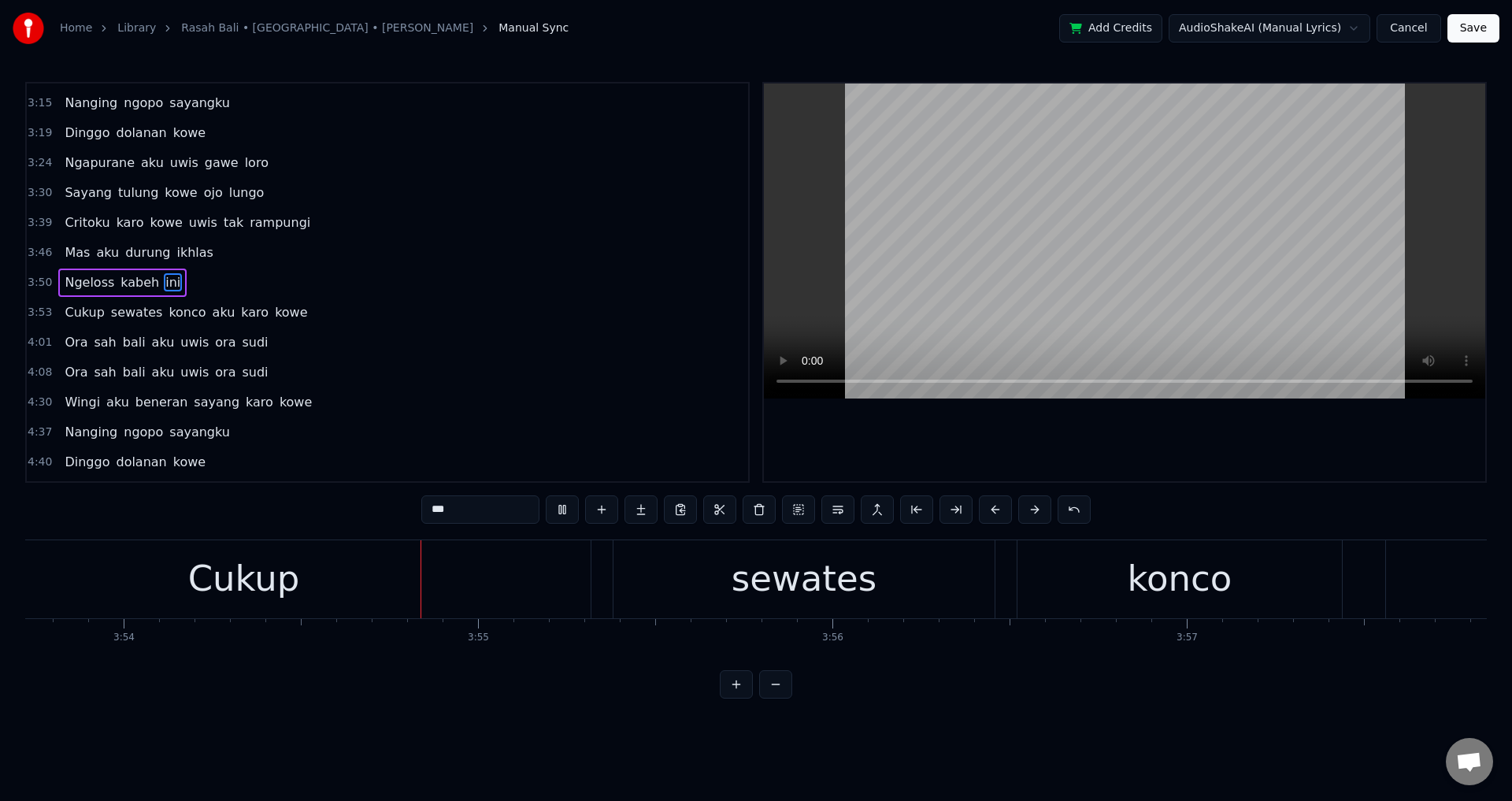
click at [1223, 469] on div at bounding box center [1124, 282] width 721 height 398
click at [501, 610] on div "Cukup" at bounding box center [243, 579] width 693 height 78
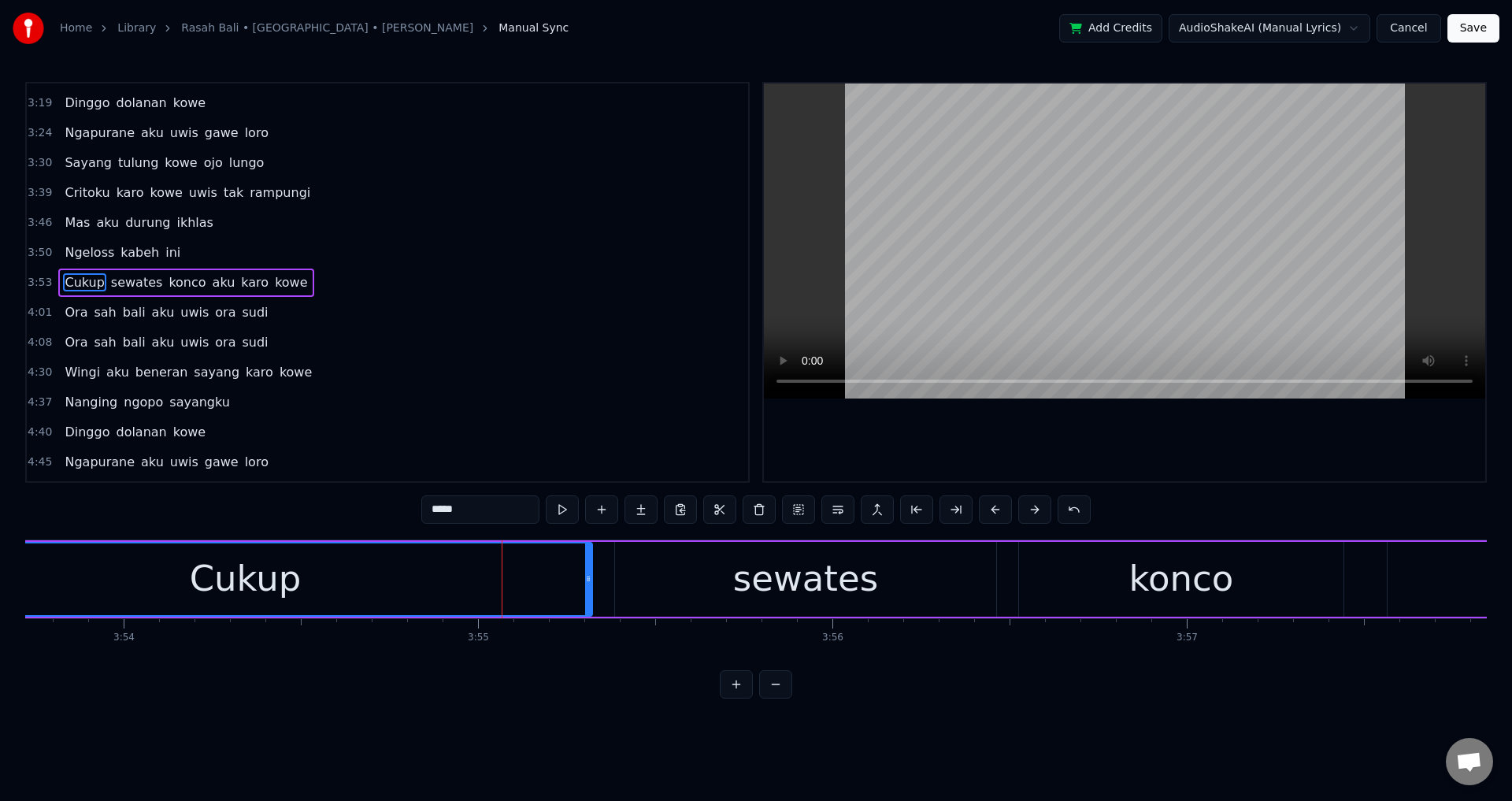
click at [479, 582] on div "Cukup" at bounding box center [245, 579] width 692 height 71
click at [923, 504] on button at bounding box center [916, 509] width 33 height 28
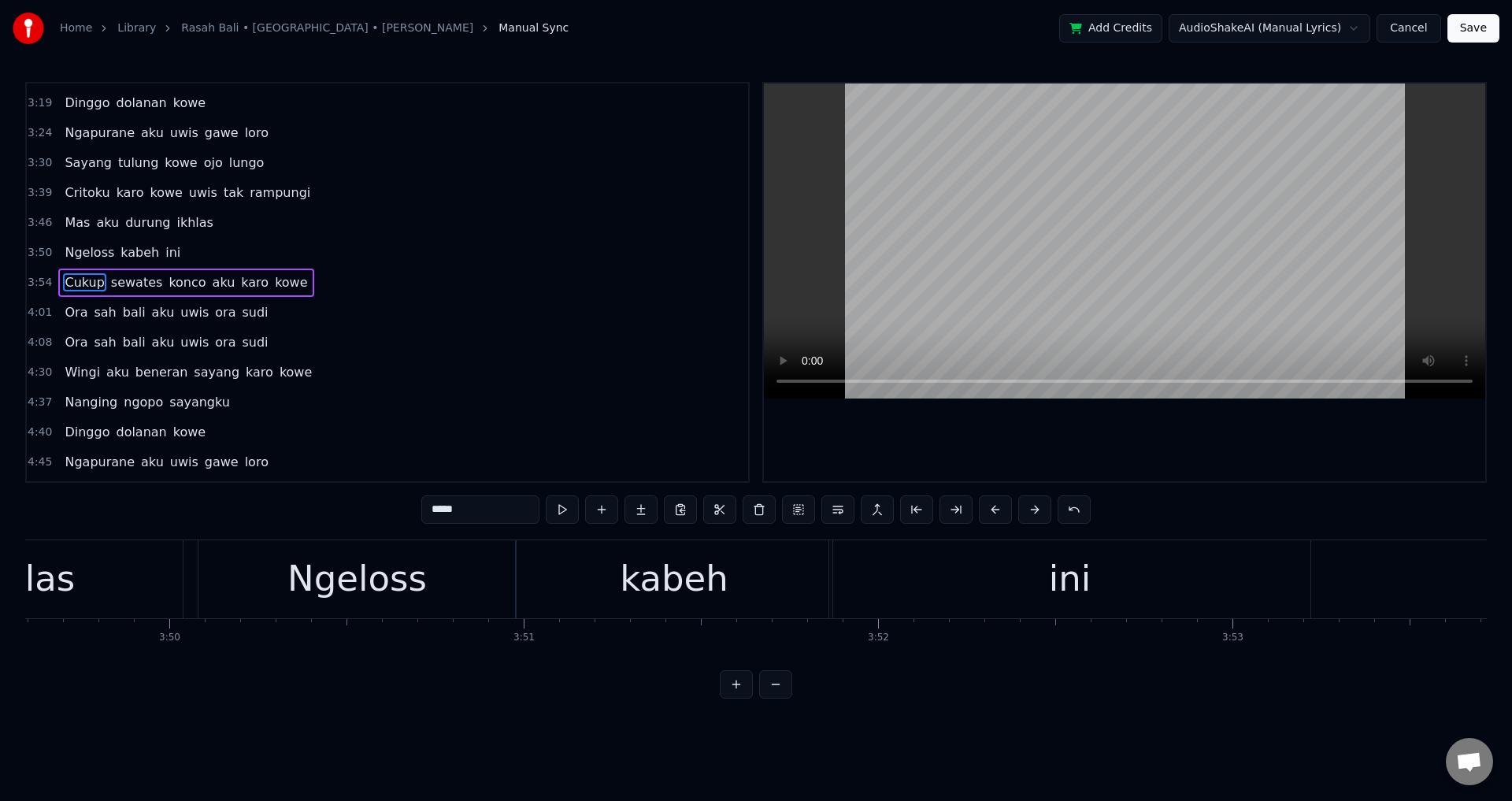
scroll to position [0, 81469]
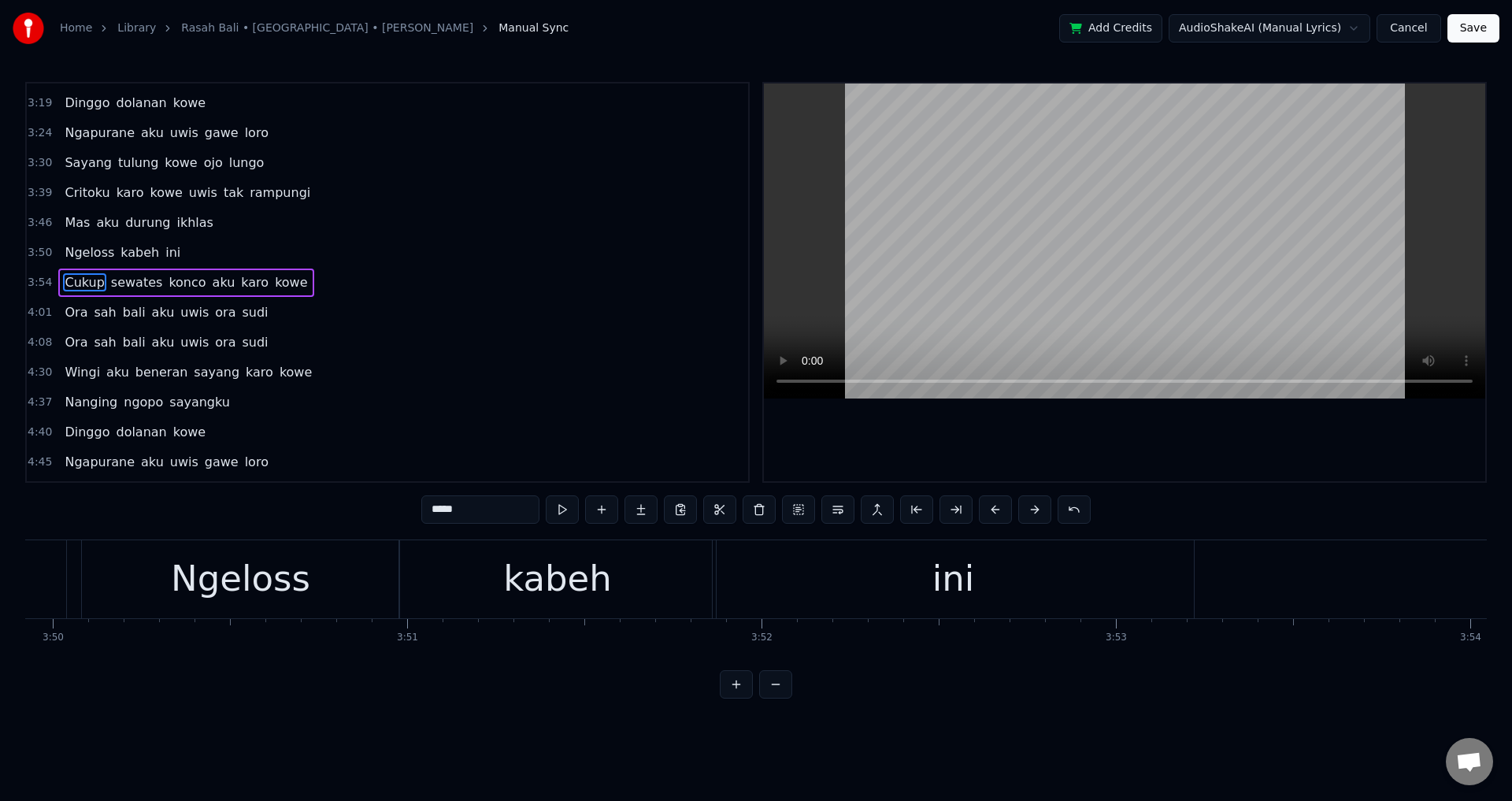
click at [1056, 610] on div "ini" at bounding box center [953, 579] width 481 height 78
type input "***"
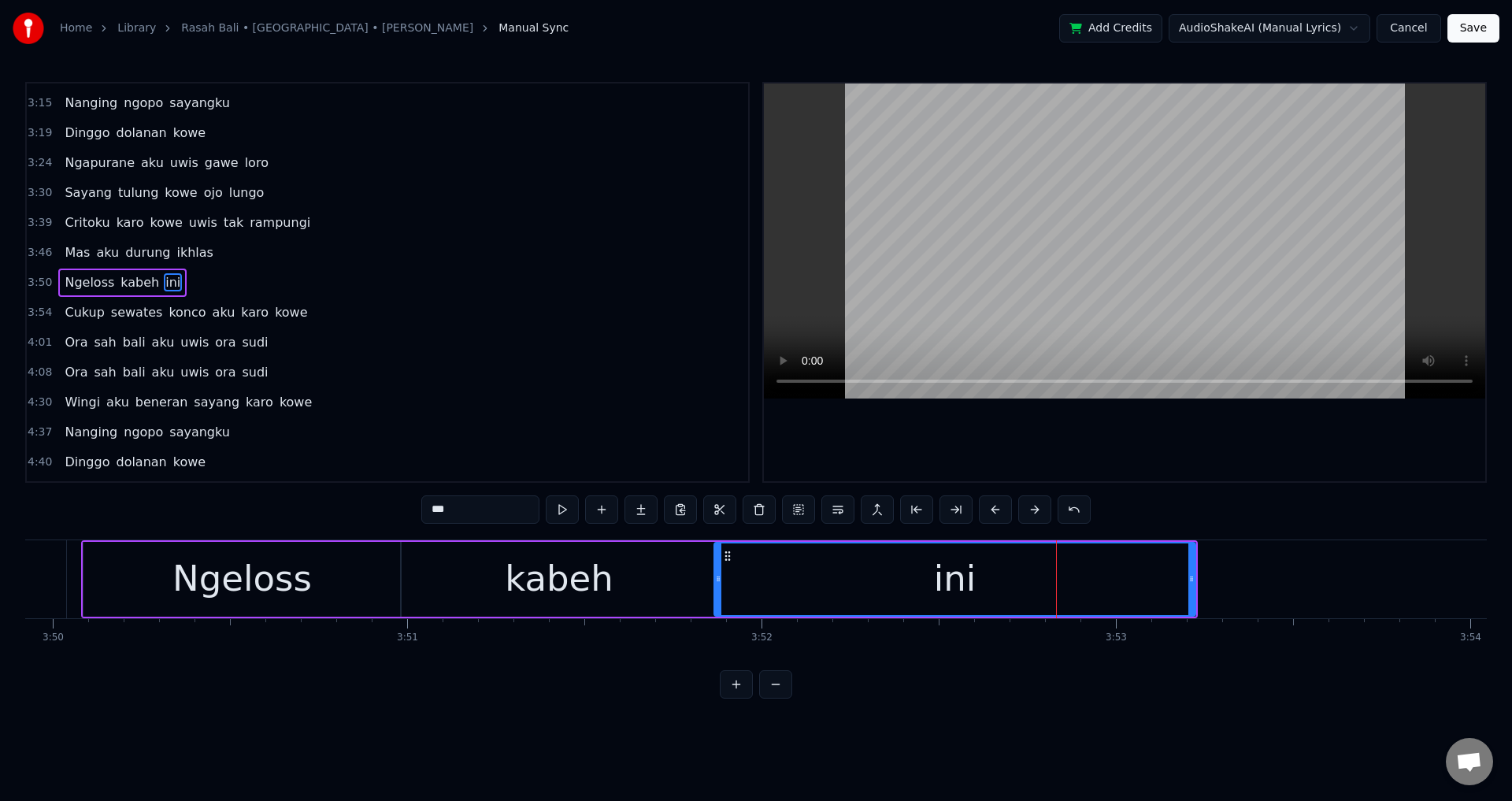
scroll to position [0, 81876]
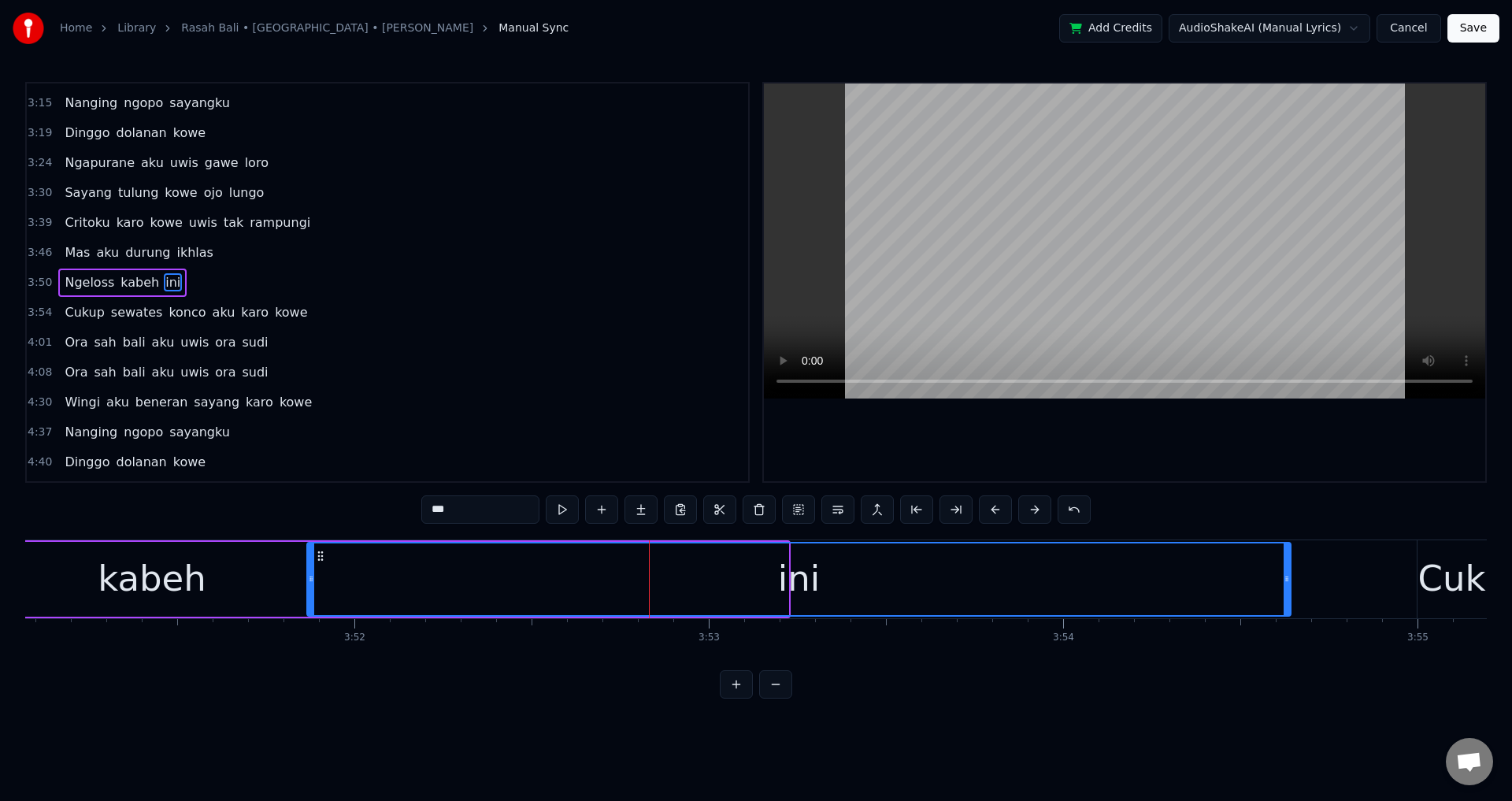
drag, startPoint x: 783, startPoint y: 594, endPoint x: 1307, endPoint y: 614, distance: 524.4
click at [1290, 614] on div at bounding box center [1287, 579] width 6 height 71
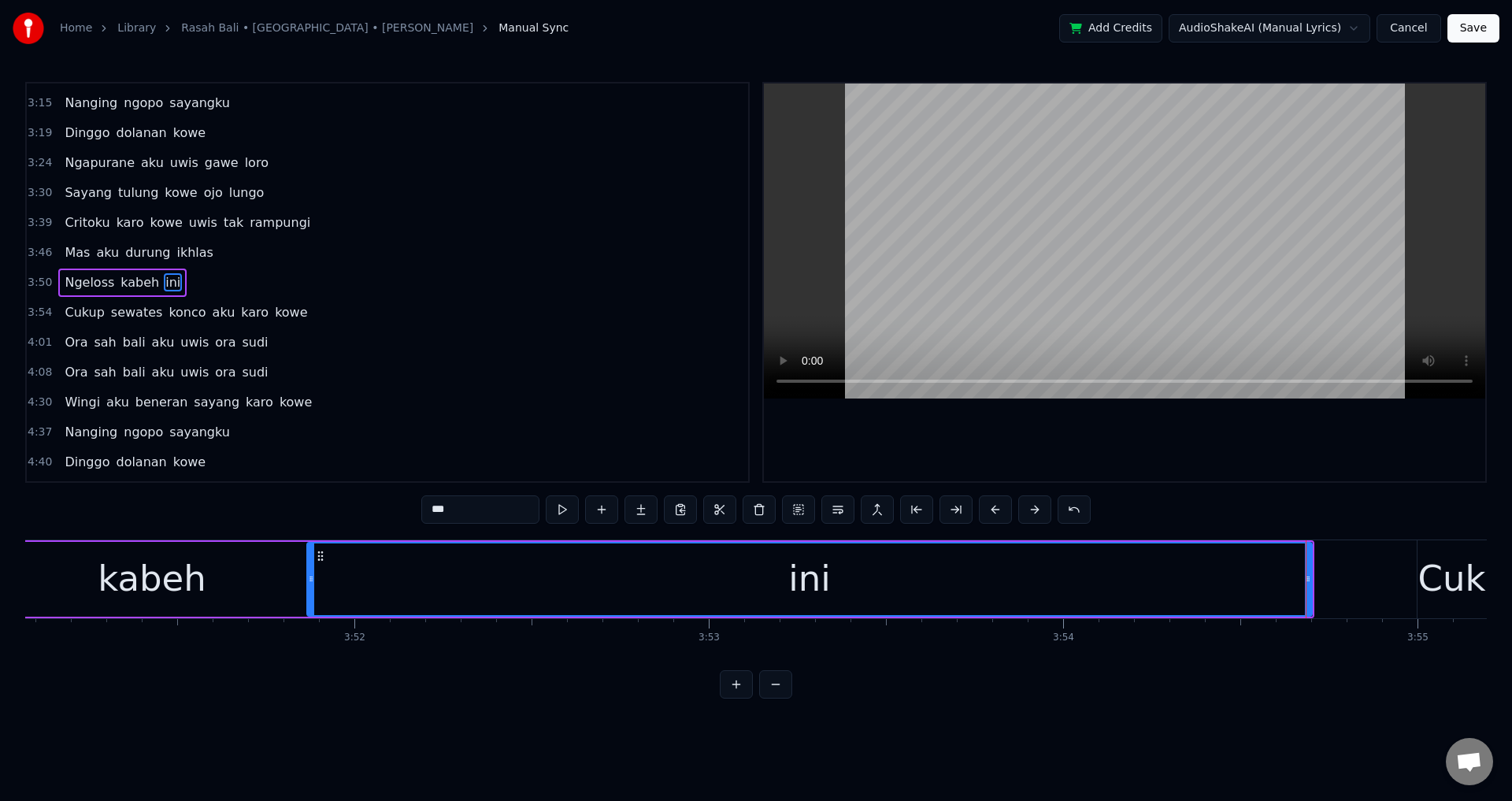
click at [564, 608] on div "ini" at bounding box center [809, 579] width 1003 height 71
click at [1051, 437] on div at bounding box center [1124, 282] width 721 height 398
click at [1159, 456] on div at bounding box center [1124, 282] width 721 height 398
click at [961, 503] on button at bounding box center [956, 509] width 33 height 28
click at [1168, 456] on div at bounding box center [1124, 282] width 721 height 398
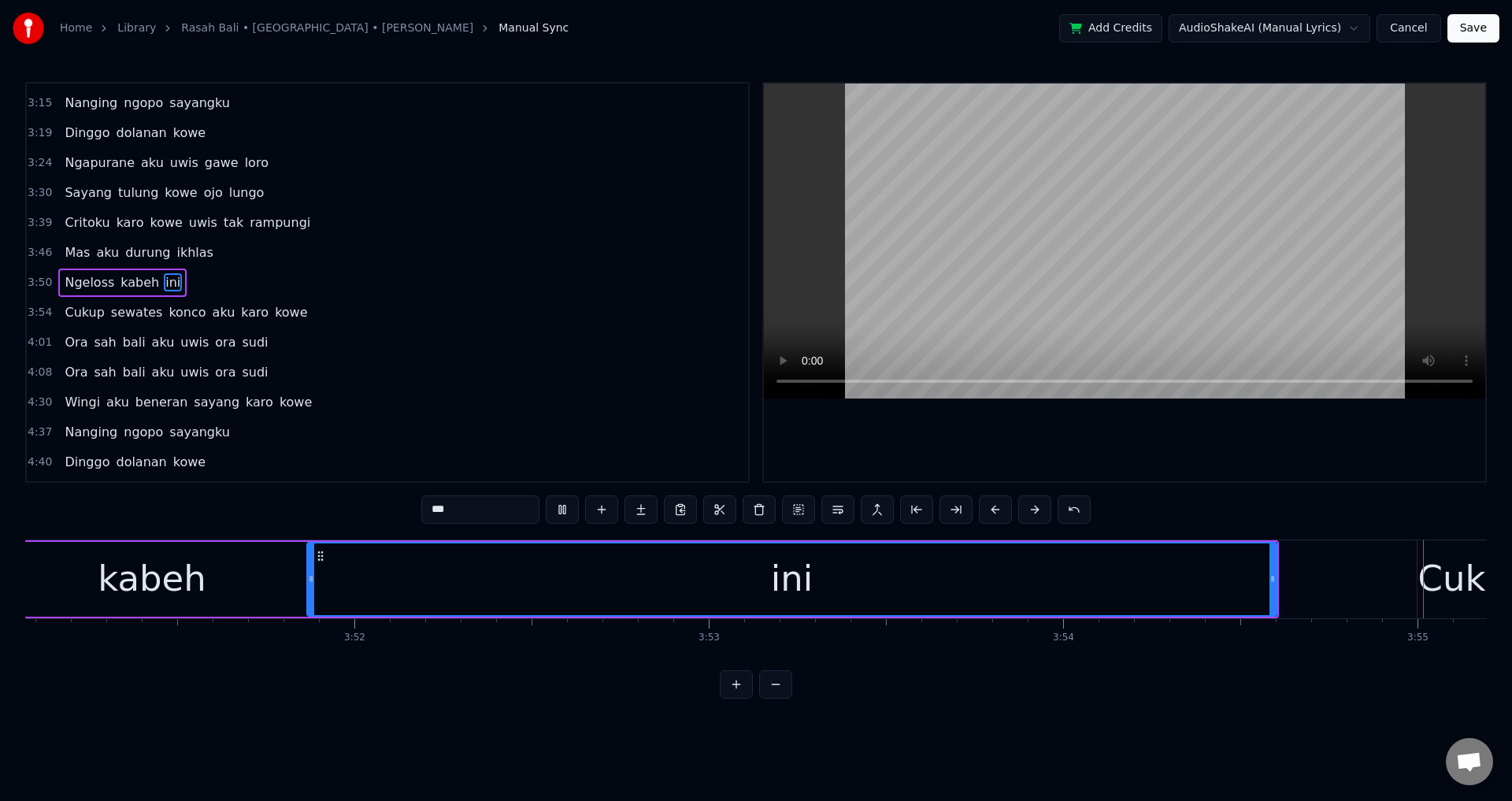
scroll to position [0, 83241]
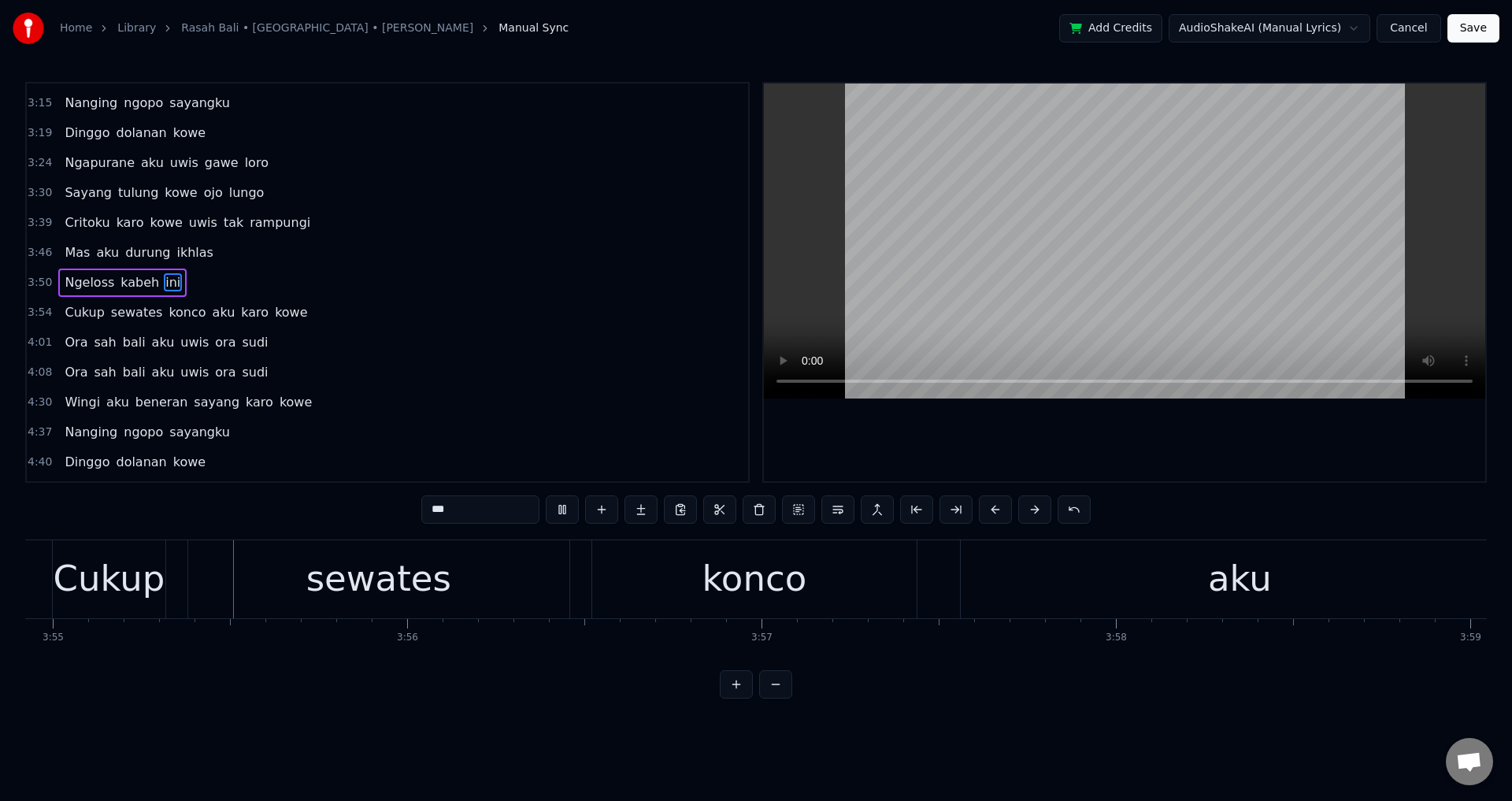
click at [1168, 456] on div at bounding box center [1124, 282] width 721 height 398
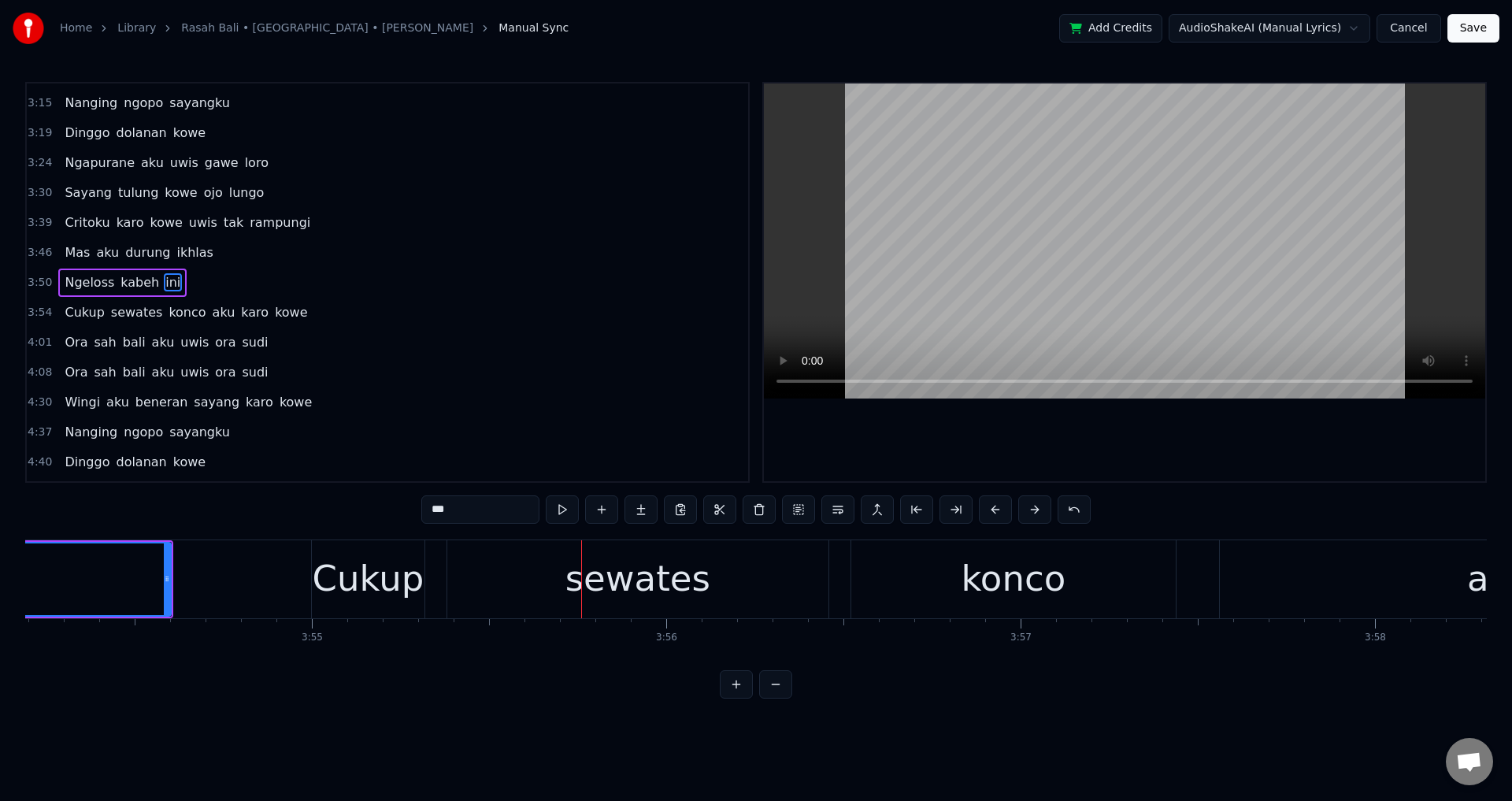
scroll to position [0, 82924]
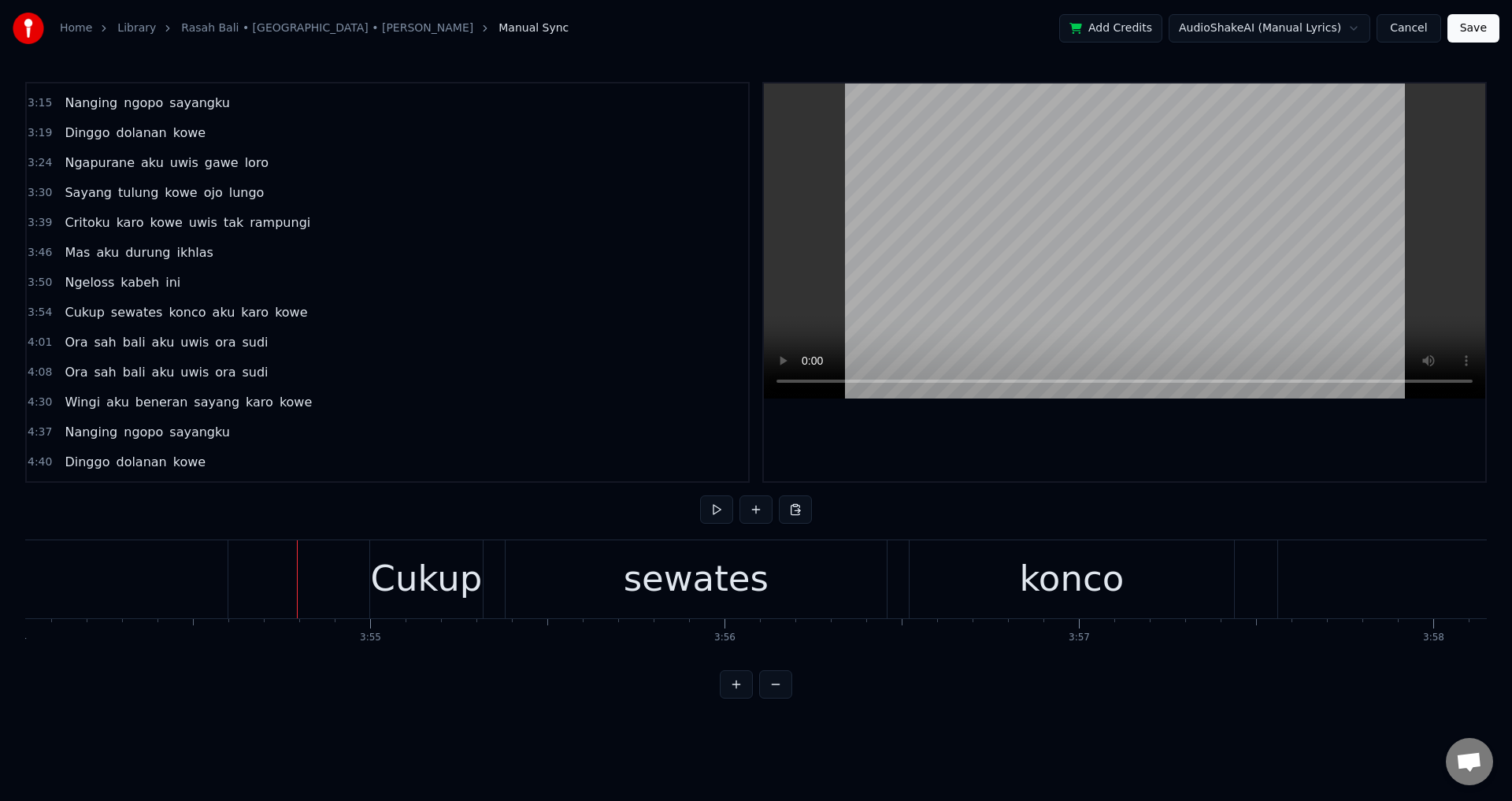
click at [936, 476] on div at bounding box center [1124, 282] width 721 height 398
click at [940, 468] on div at bounding box center [1124, 282] width 721 height 398
click at [930, 419] on div at bounding box center [1124, 282] width 721 height 398
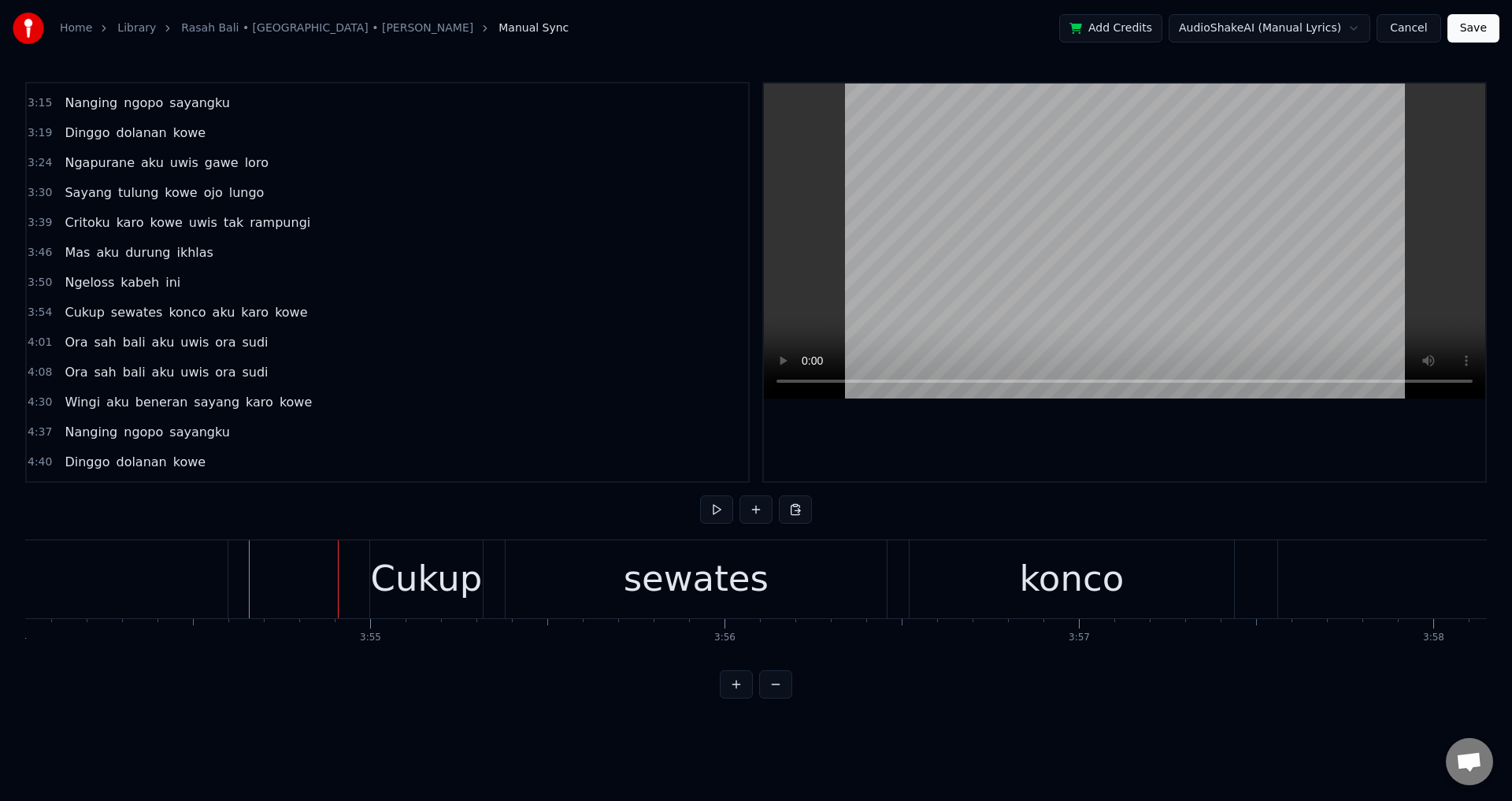
click at [386, 578] on div "Cukup" at bounding box center [426, 578] width 112 height 53
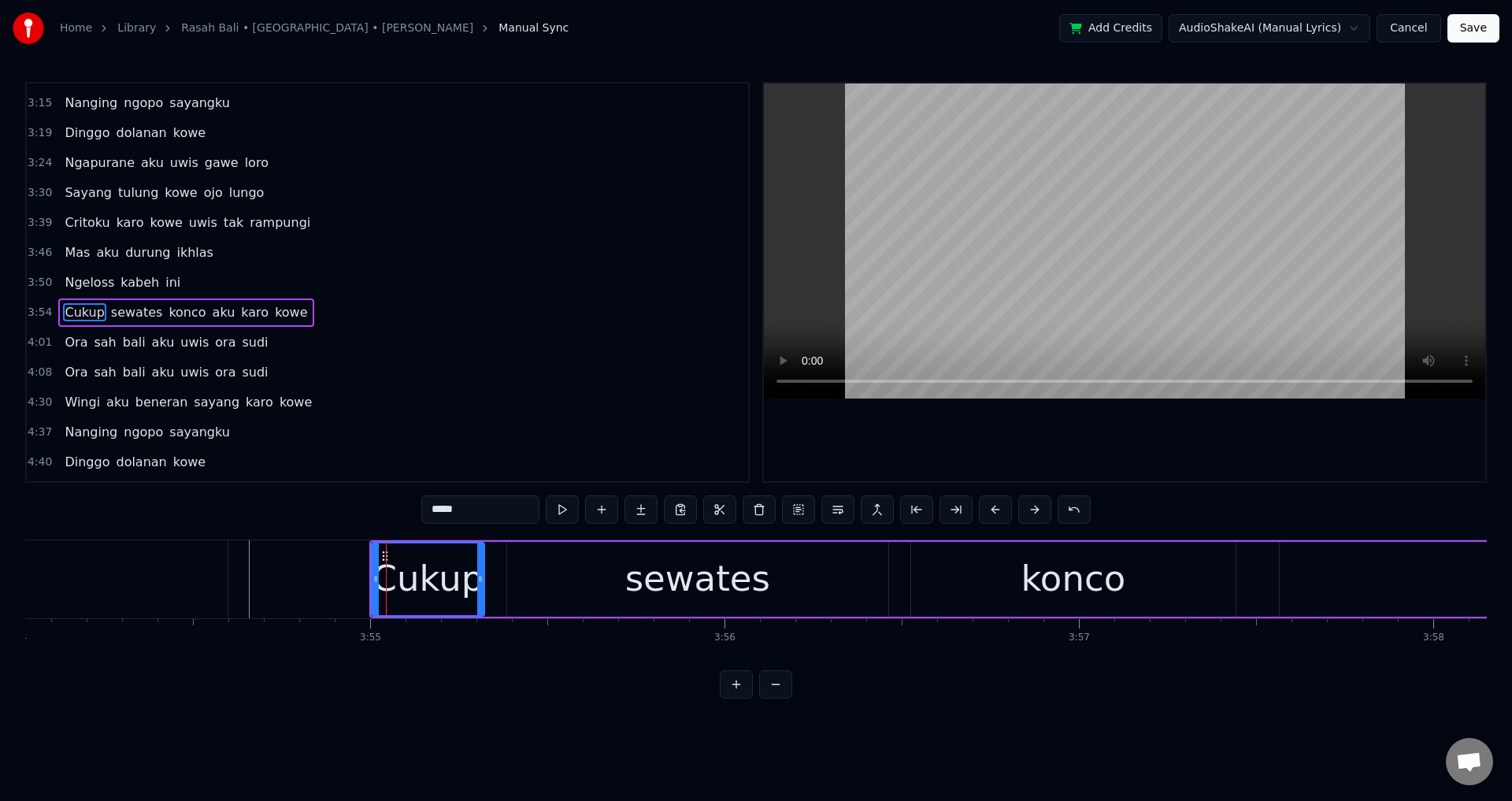
scroll to position [564, 0]
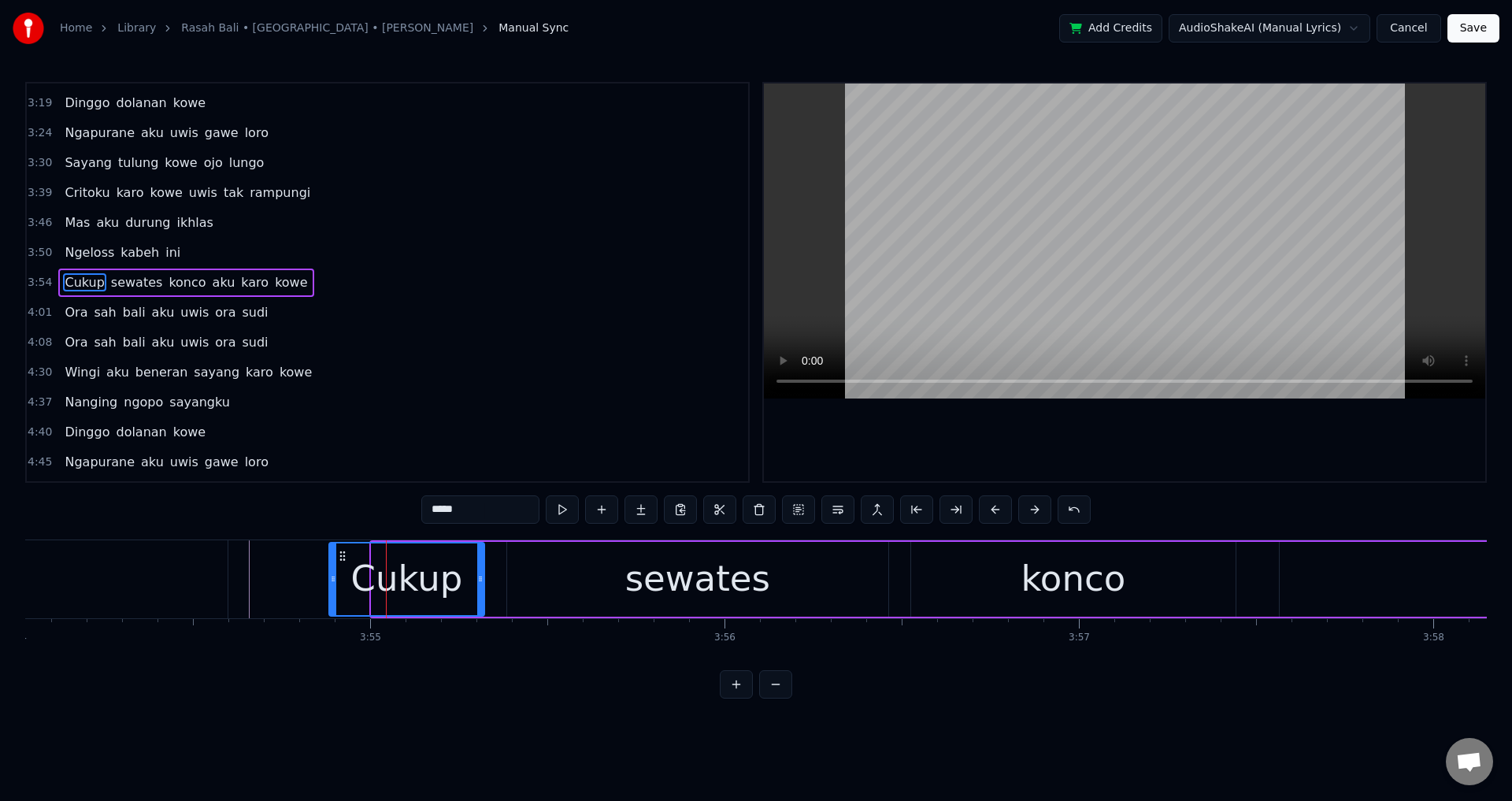
drag, startPoint x: 377, startPoint y: 578, endPoint x: 331, endPoint y: 582, distance: 46.2
click at [331, 582] on icon at bounding box center [333, 579] width 6 height 13
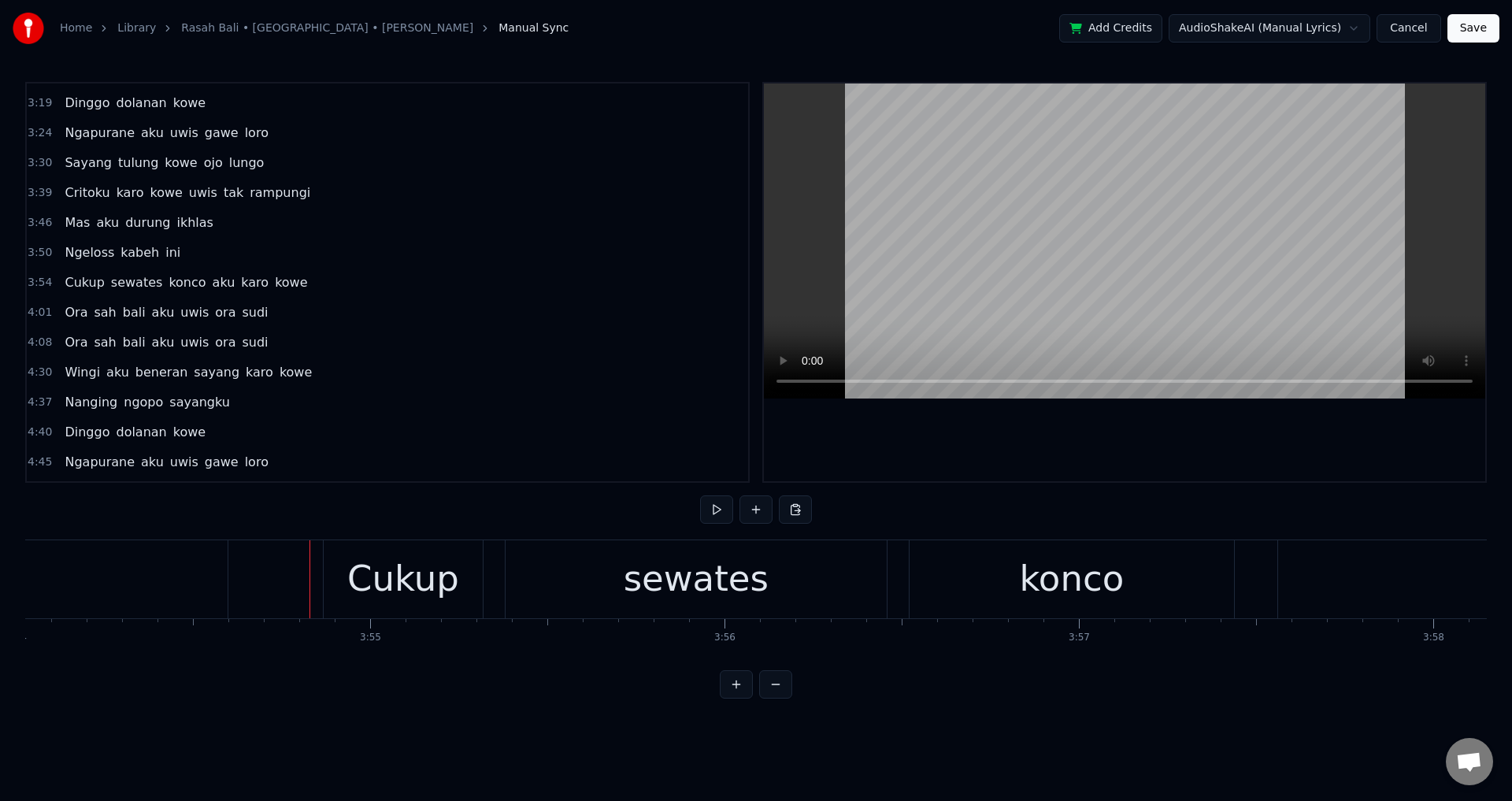
click at [1011, 422] on div at bounding box center [1124, 282] width 721 height 398
click at [1016, 434] on div at bounding box center [1124, 282] width 721 height 398
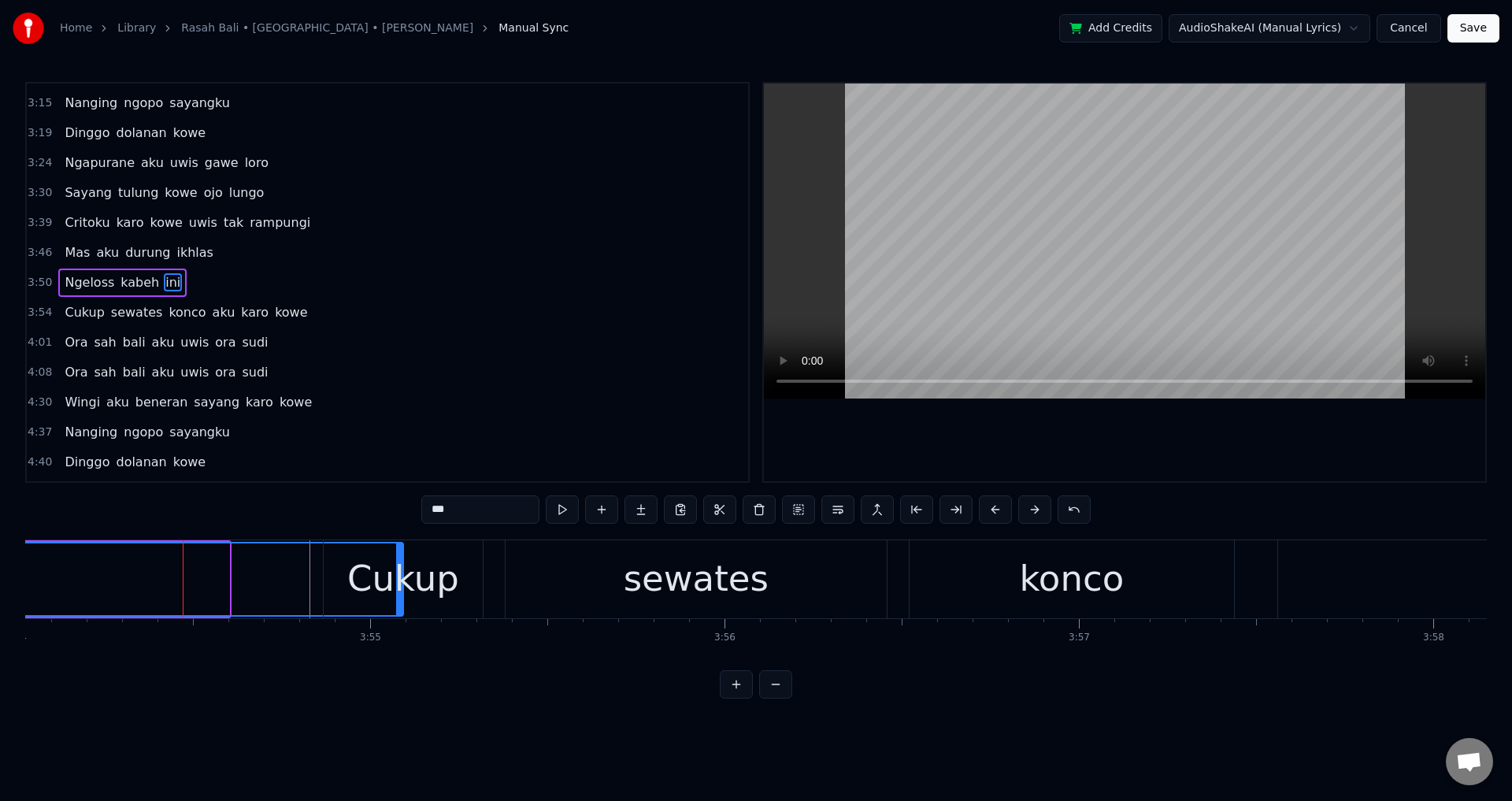
drag, startPoint x: 225, startPoint y: 569, endPoint x: 386, endPoint y: 575, distance: 161.1
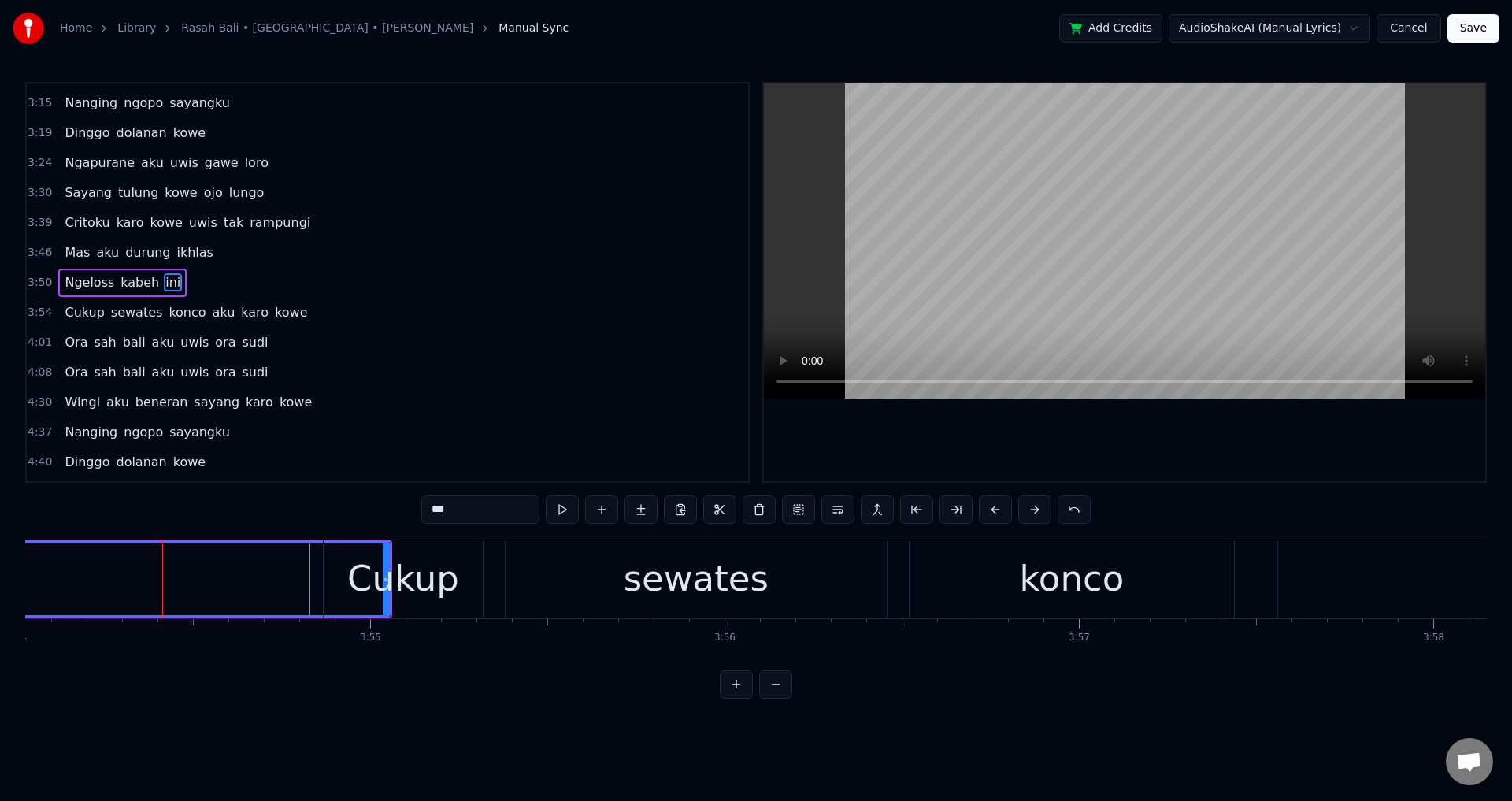
click at [1068, 432] on div at bounding box center [1124, 282] width 721 height 398
drag, startPoint x: 1010, startPoint y: 422, endPoint x: 996, endPoint y: 442, distance: 24.4
click at [1011, 422] on div at bounding box center [1124, 282] width 721 height 398
click at [380, 578] on div "Cukup" at bounding box center [403, 578] width 112 height 53
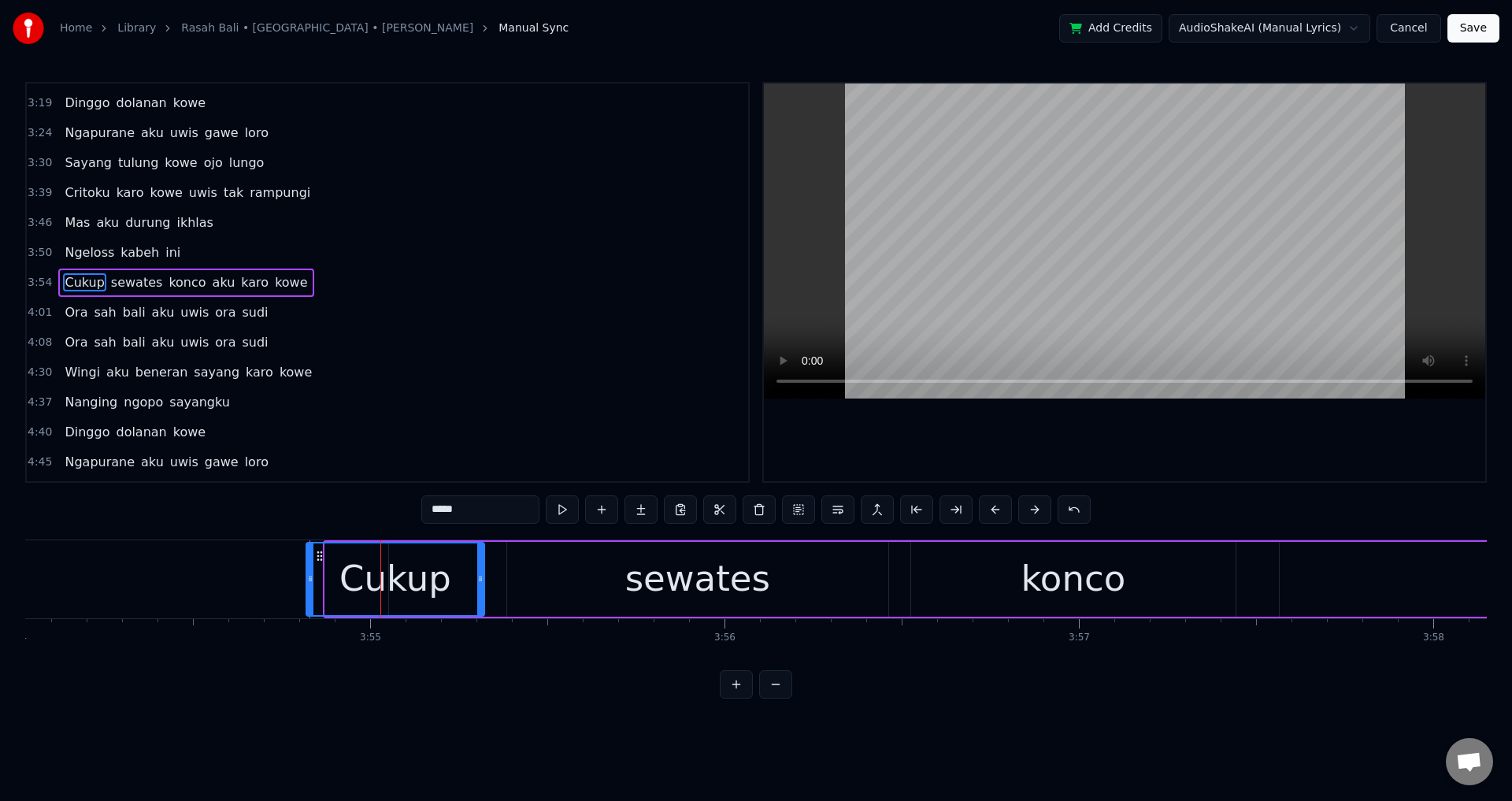
drag, startPoint x: 329, startPoint y: 569, endPoint x: 307, endPoint y: 575, distance: 22.8
click at [309, 575] on div at bounding box center [310, 579] width 6 height 71
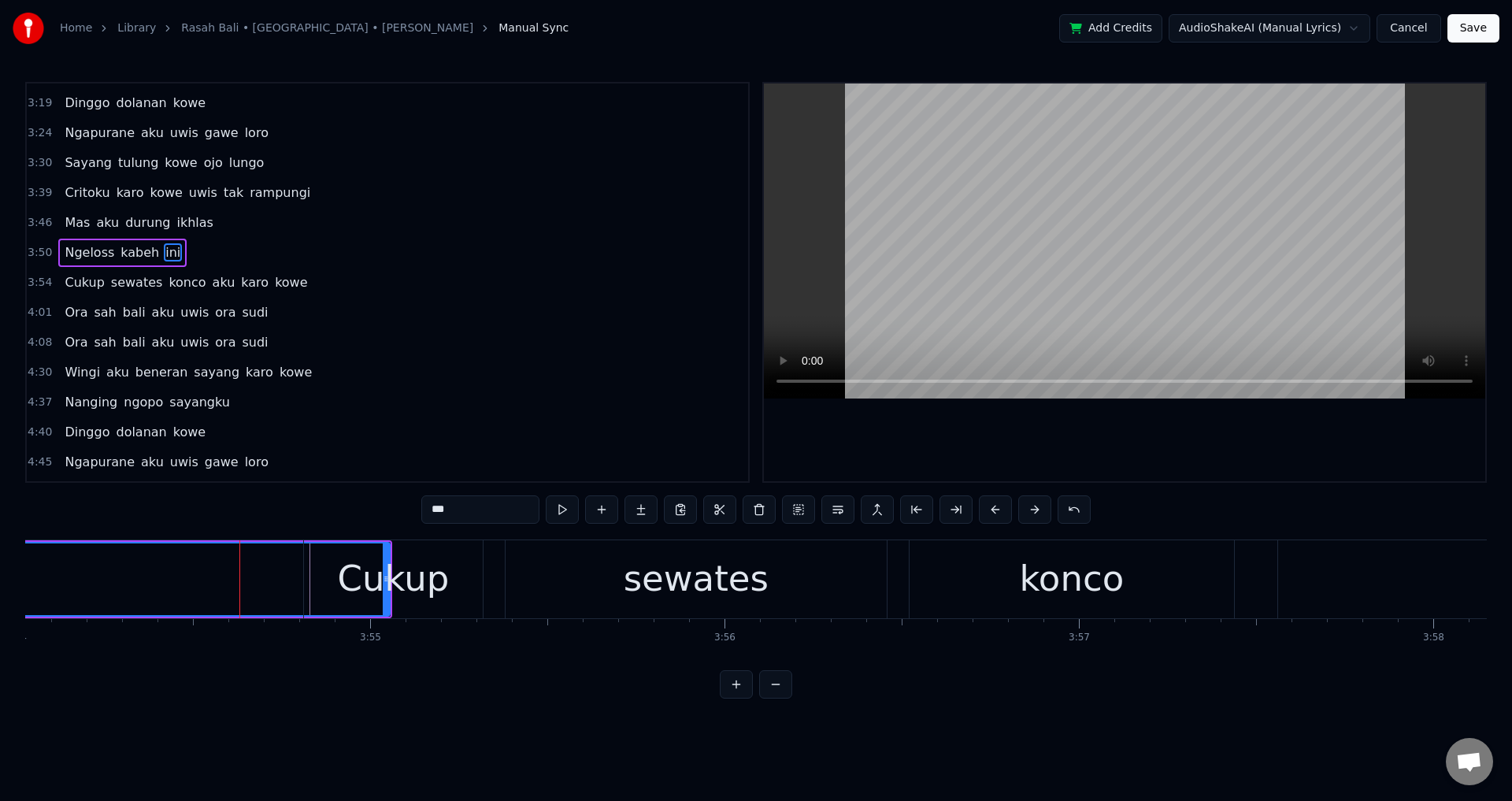
scroll to position [534, 0]
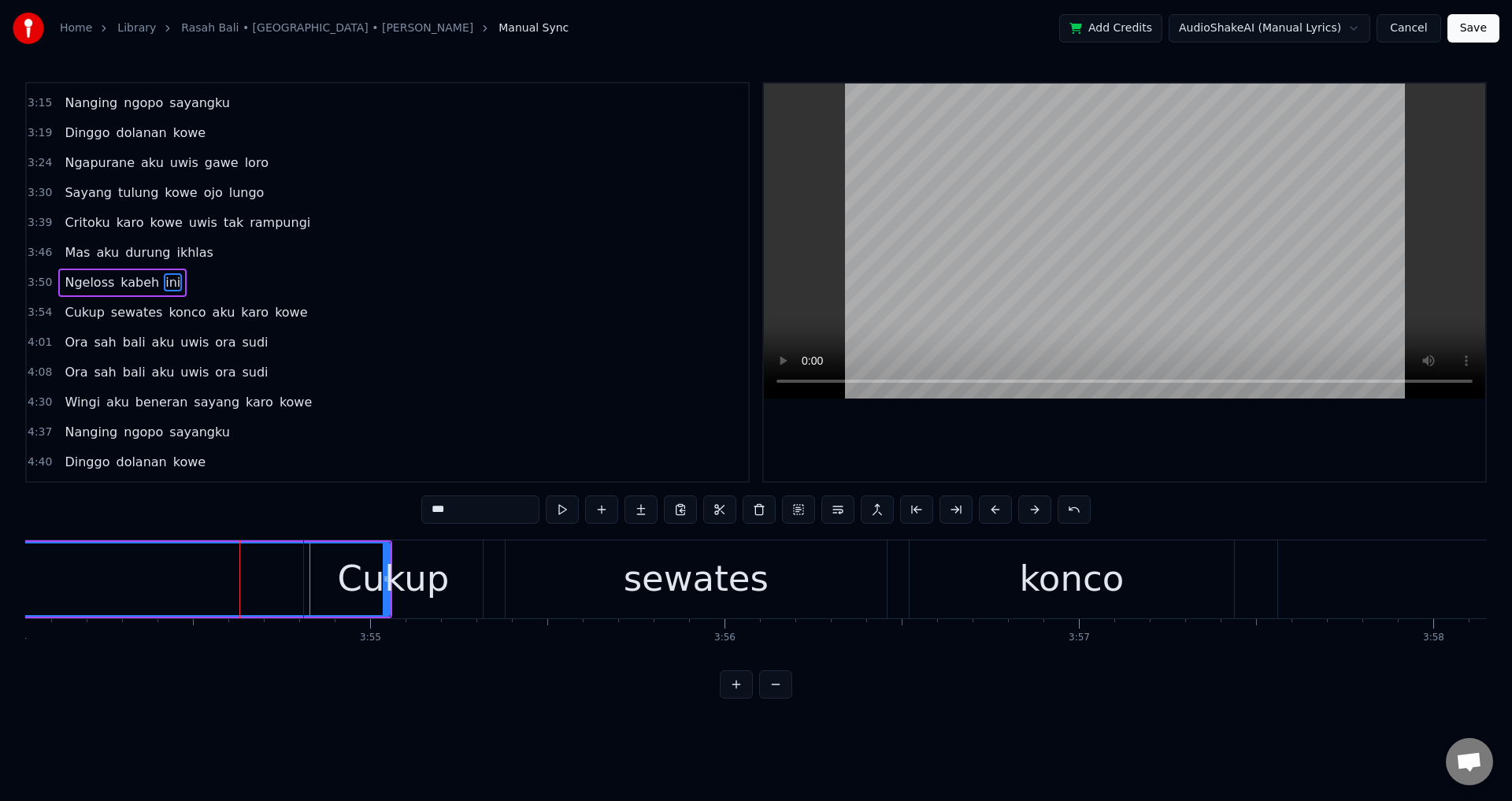
click at [992, 461] on div at bounding box center [1124, 282] width 721 height 398
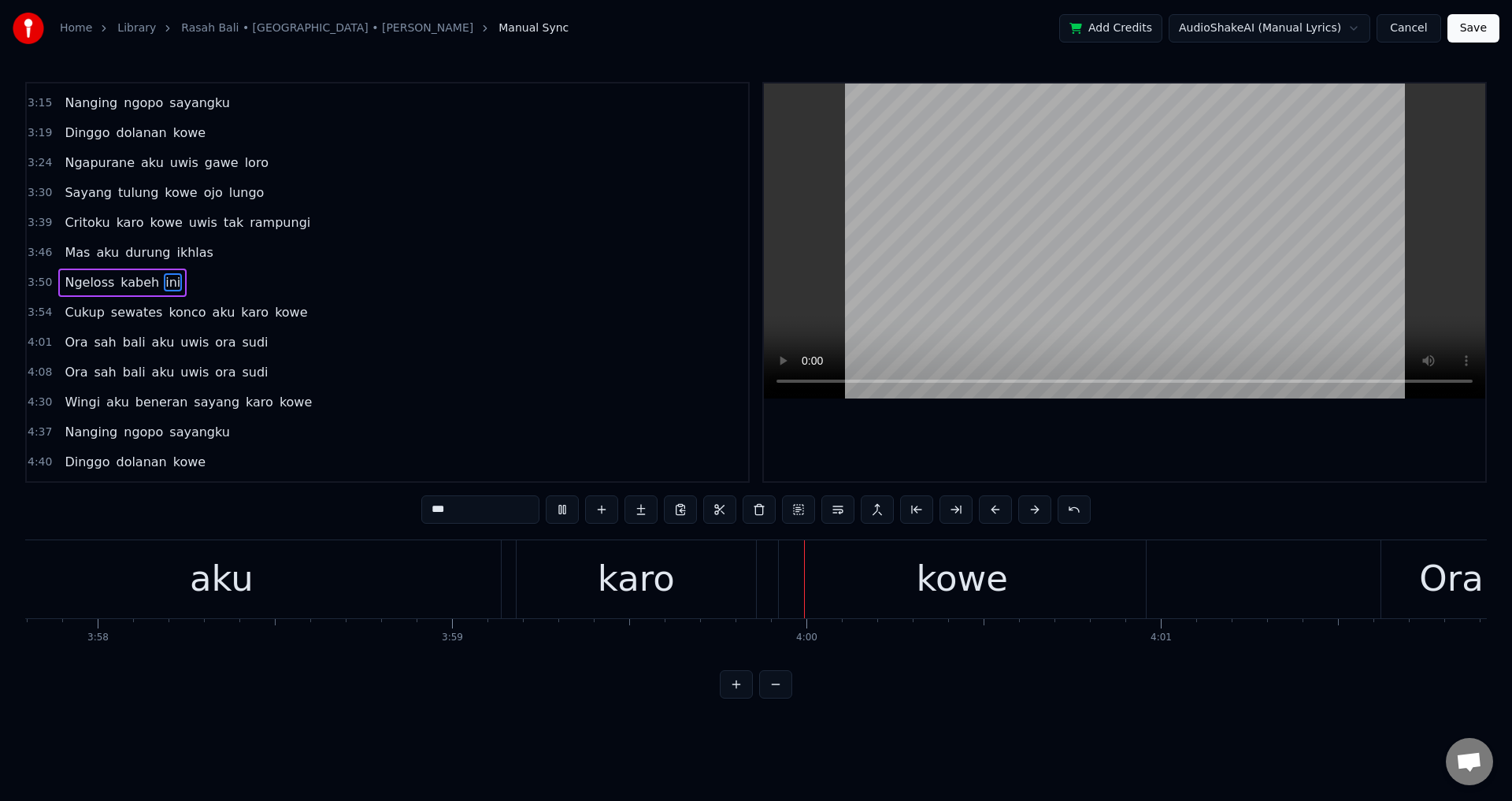
click at [1030, 455] on div at bounding box center [1124, 282] width 721 height 398
click at [462, 586] on div "aku" at bounding box center [221, 579] width 558 height 78
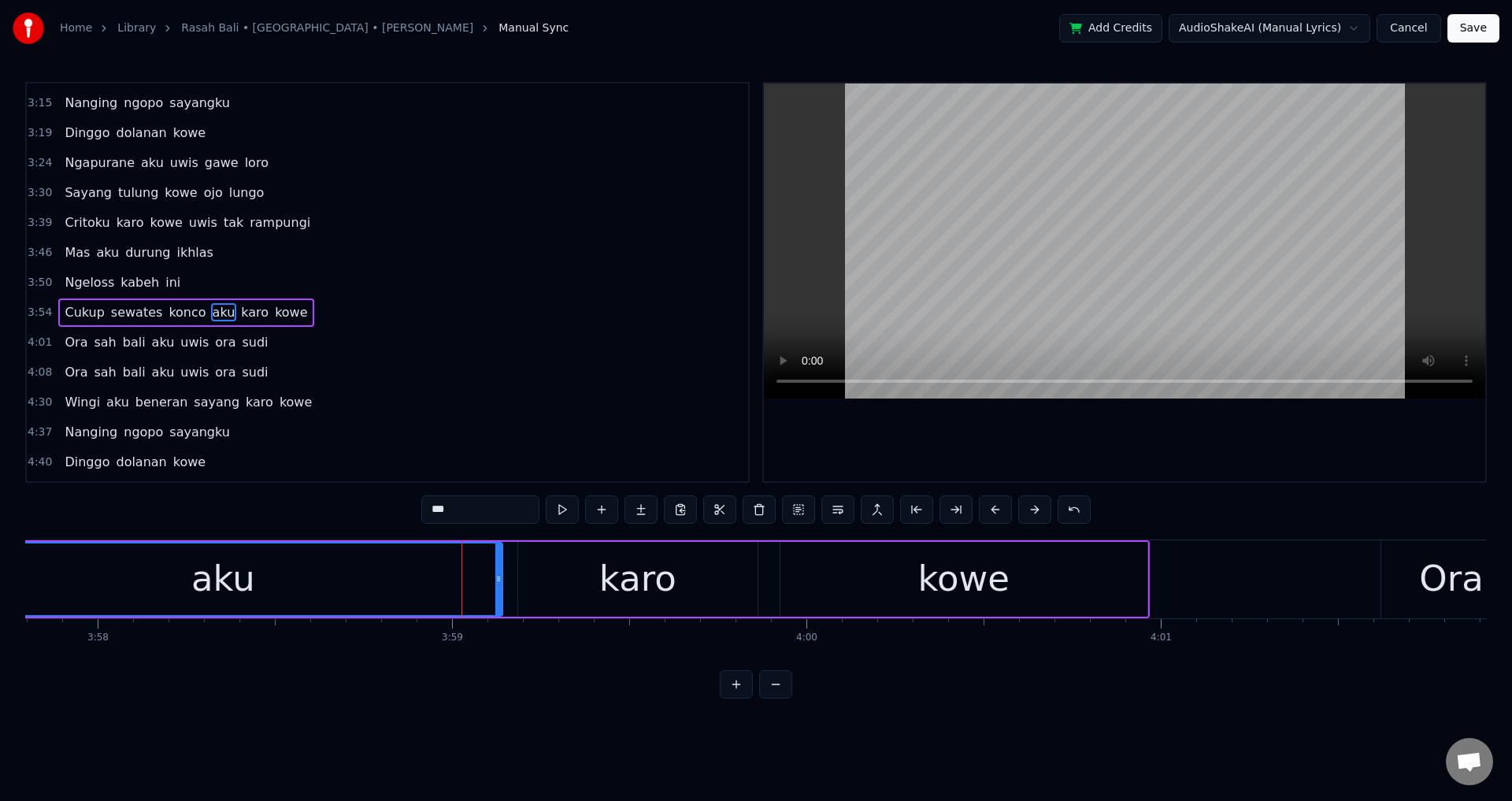
scroll to position [564, 0]
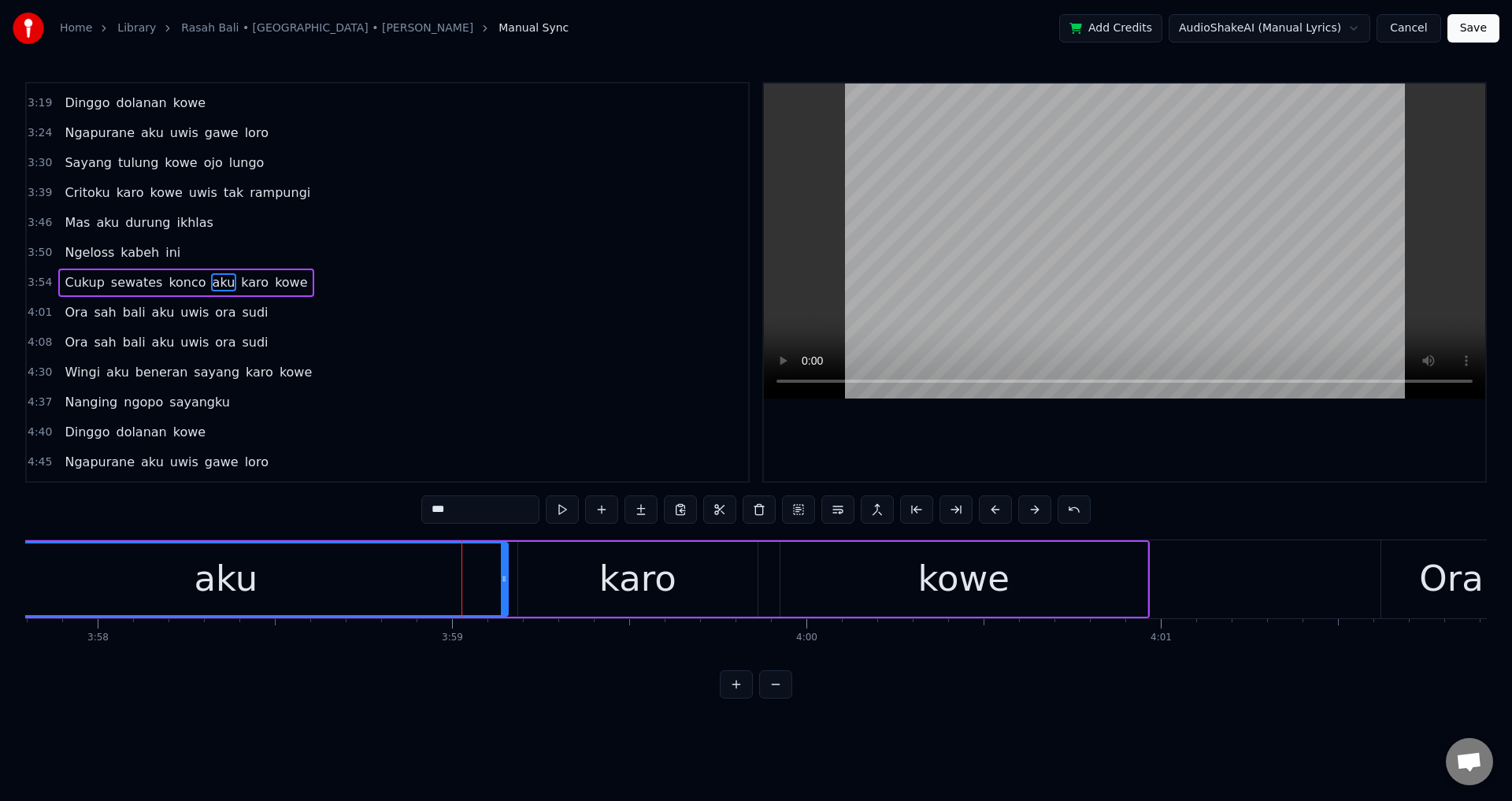
drag, startPoint x: 497, startPoint y: 570, endPoint x: 512, endPoint y: 574, distance: 15.5
click at [507, 574] on div at bounding box center [503, 579] width 6 height 71
click at [482, 582] on div "aku" at bounding box center [231, 579] width 572 height 71
click at [1126, 406] on div at bounding box center [1124, 282] width 721 height 398
drag, startPoint x: 1128, startPoint y: 409, endPoint x: 1051, endPoint y: 463, distance: 94.0
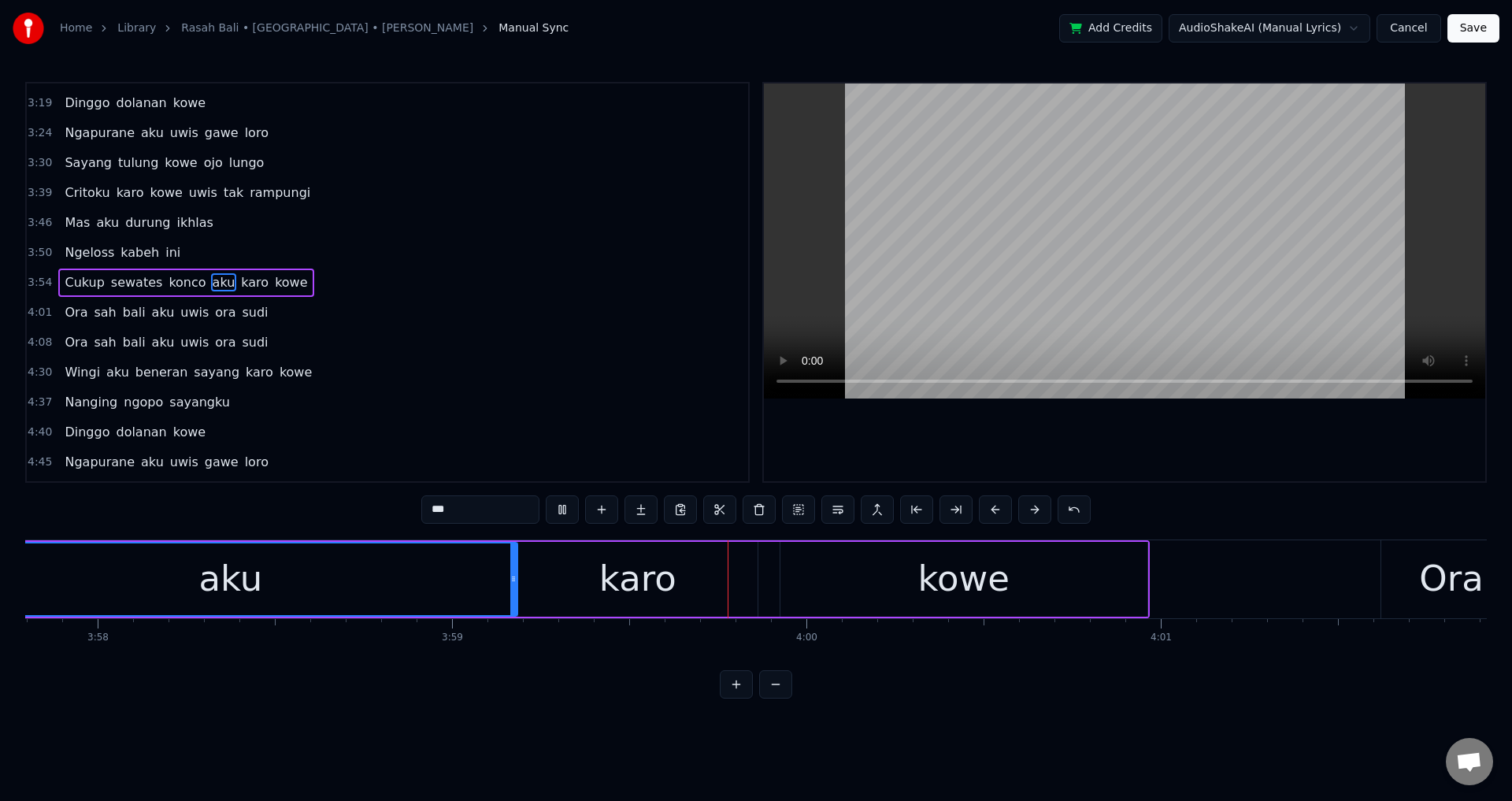
click at [1129, 410] on div at bounding box center [1124, 282] width 721 height 398
click at [876, 533] on div "0:31 Opo ora ngerti [PERSON_NAME] ati iki 0:38 Mbiyen kowe tau ngelarani 0:46 […" at bounding box center [756, 391] width 1462 height 617
click at [784, 563] on div "kowe" at bounding box center [963, 579] width 367 height 75
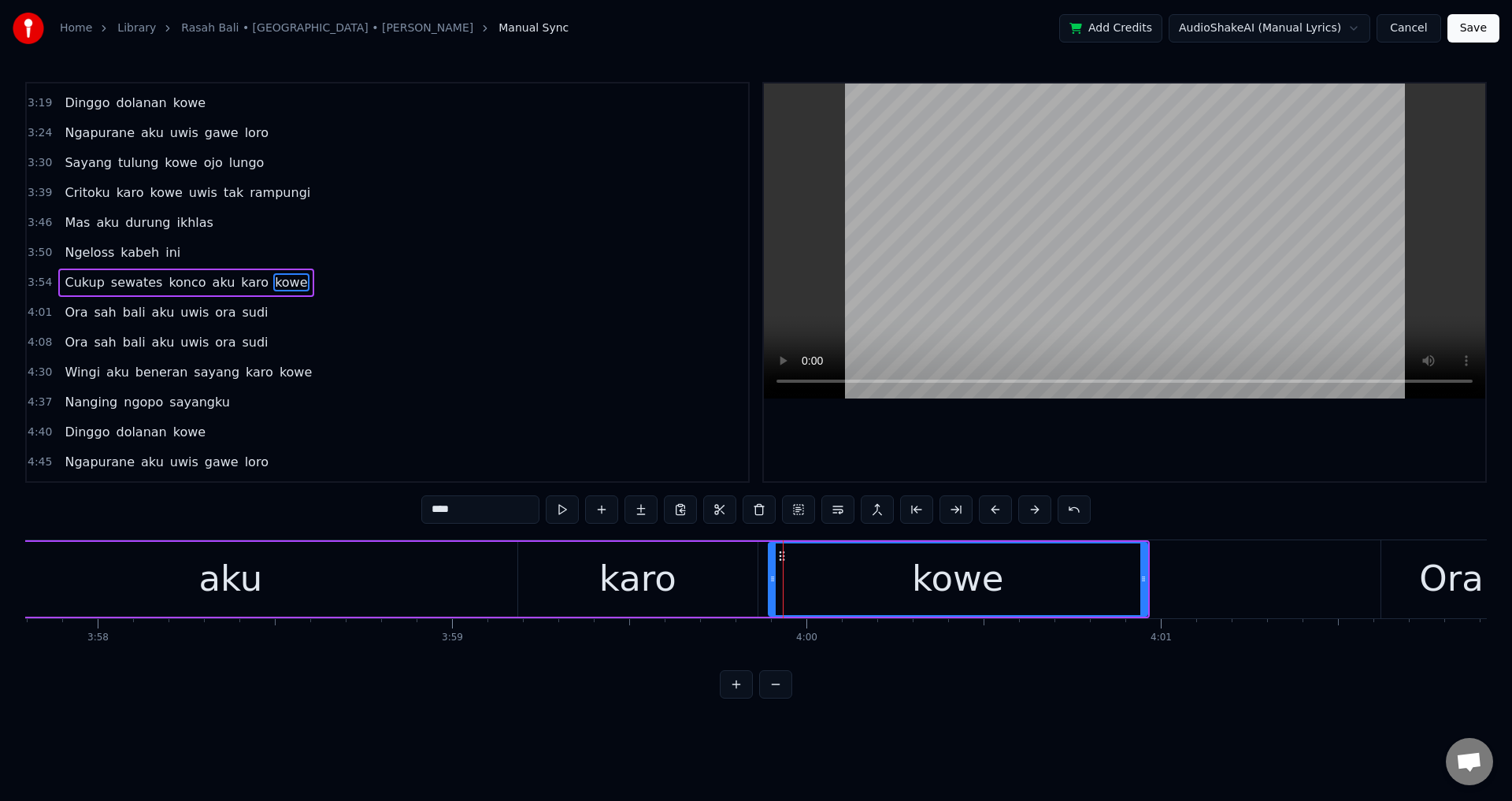
drag, startPoint x: 782, startPoint y: 563, endPoint x: 766, endPoint y: 563, distance: 16.0
click at [769, 563] on div at bounding box center [772, 579] width 6 height 71
click at [747, 565] on div "karo" at bounding box center [637, 579] width 239 height 75
type input "****"
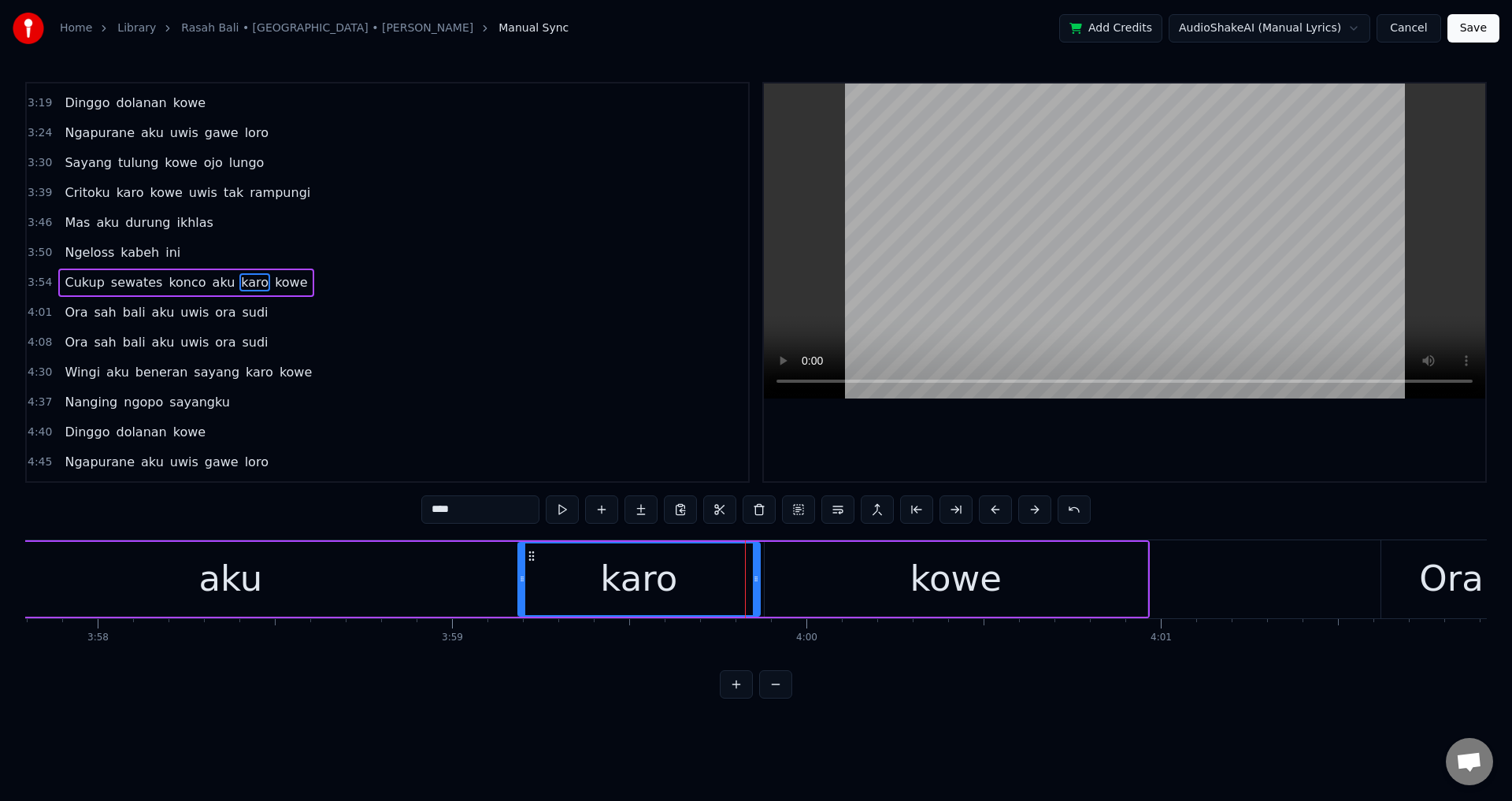
drag, startPoint x: 749, startPoint y: 565, endPoint x: 761, endPoint y: 566, distance: 12.0
click at [759, 566] on div at bounding box center [756, 579] width 6 height 71
drag, startPoint x: 710, startPoint y: 573, endPoint x: 751, endPoint y: 548, distance: 48.0
click at [710, 574] on div "karo" at bounding box center [641, 579] width 243 height 71
click at [1023, 445] on div at bounding box center [1124, 282] width 721 height 398
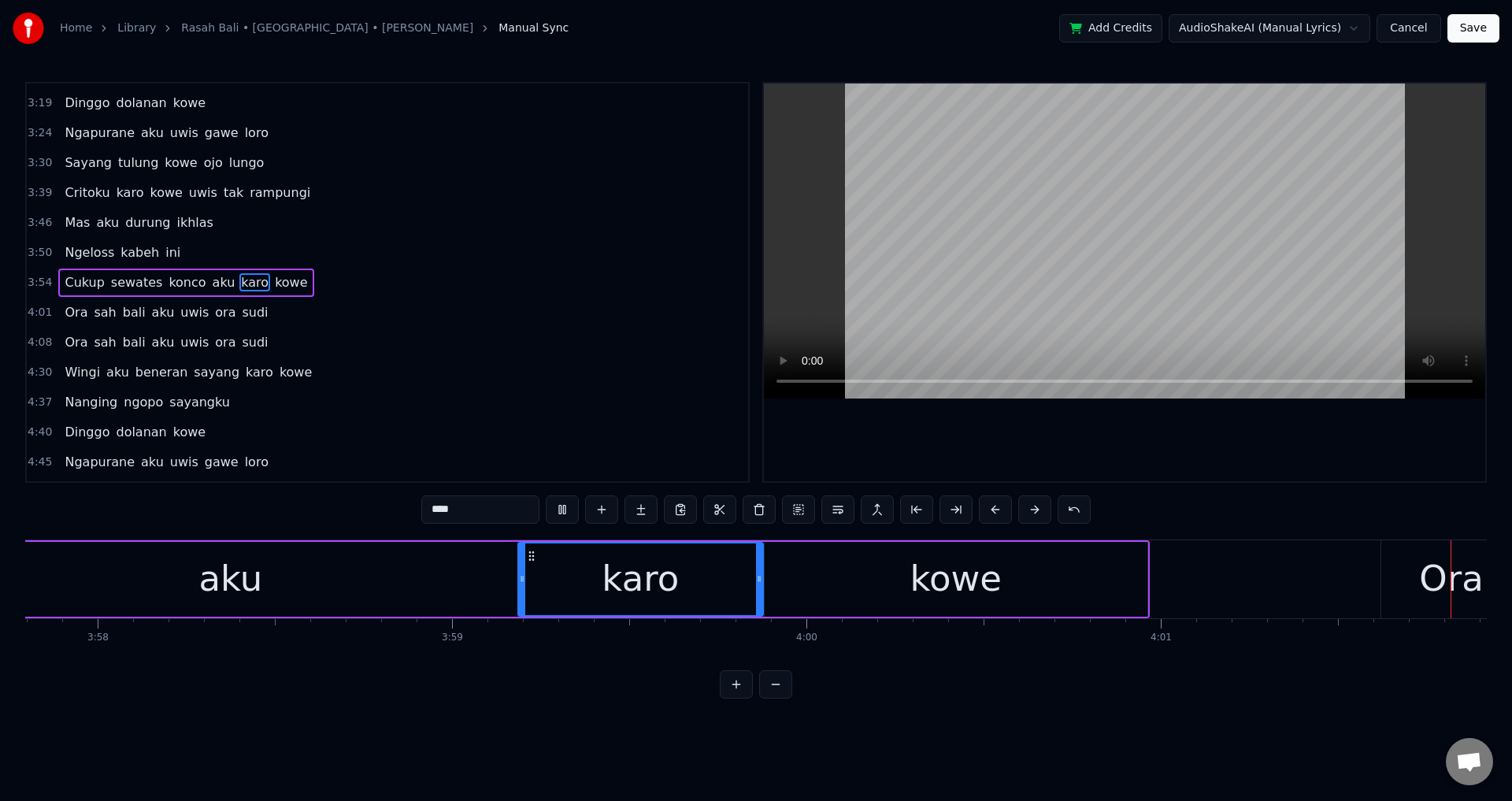
scroll to position [0, 85590]
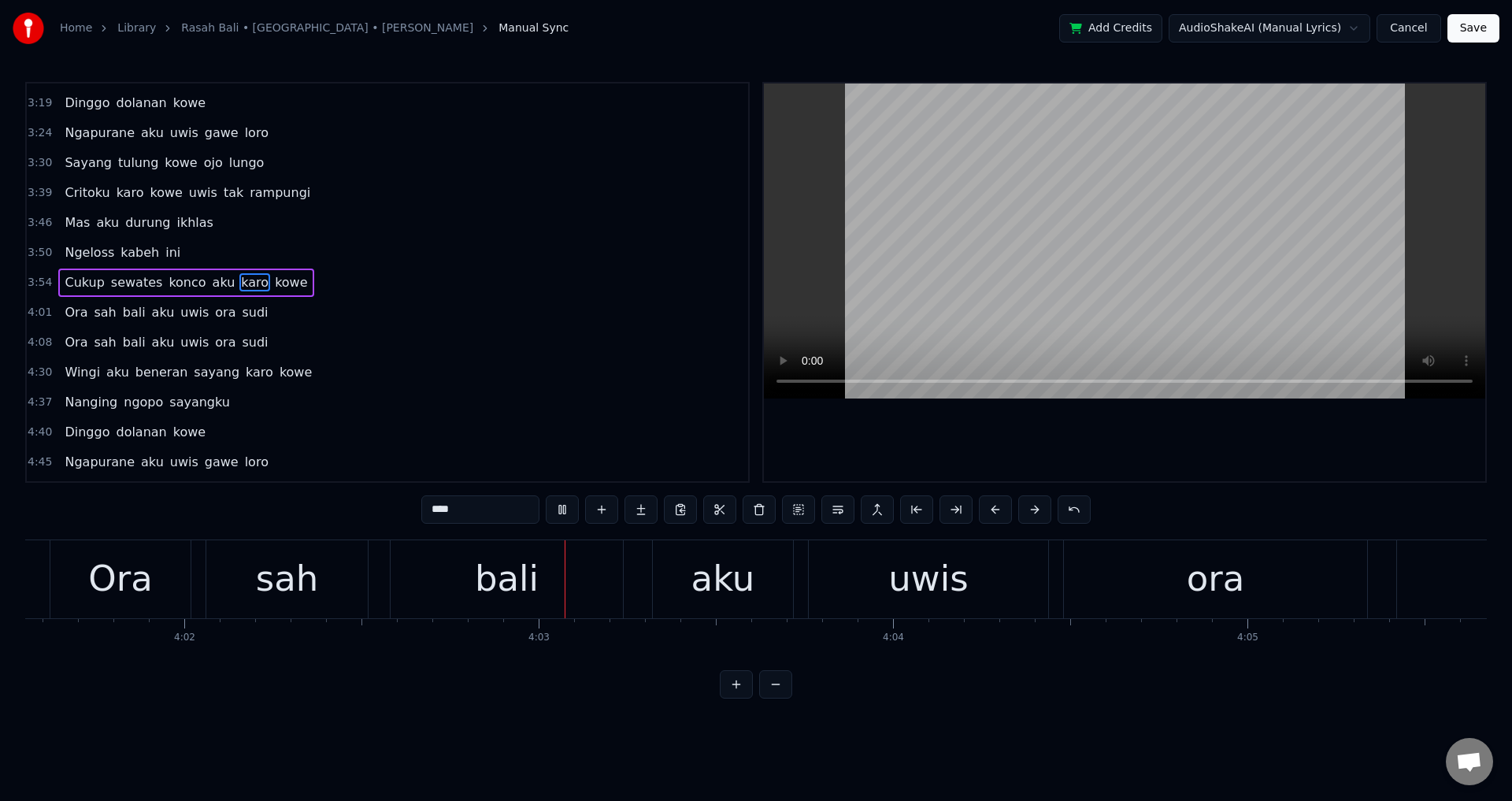
click at [1116, 450] on div at bounding box center [1124, 282] width 721 height 398
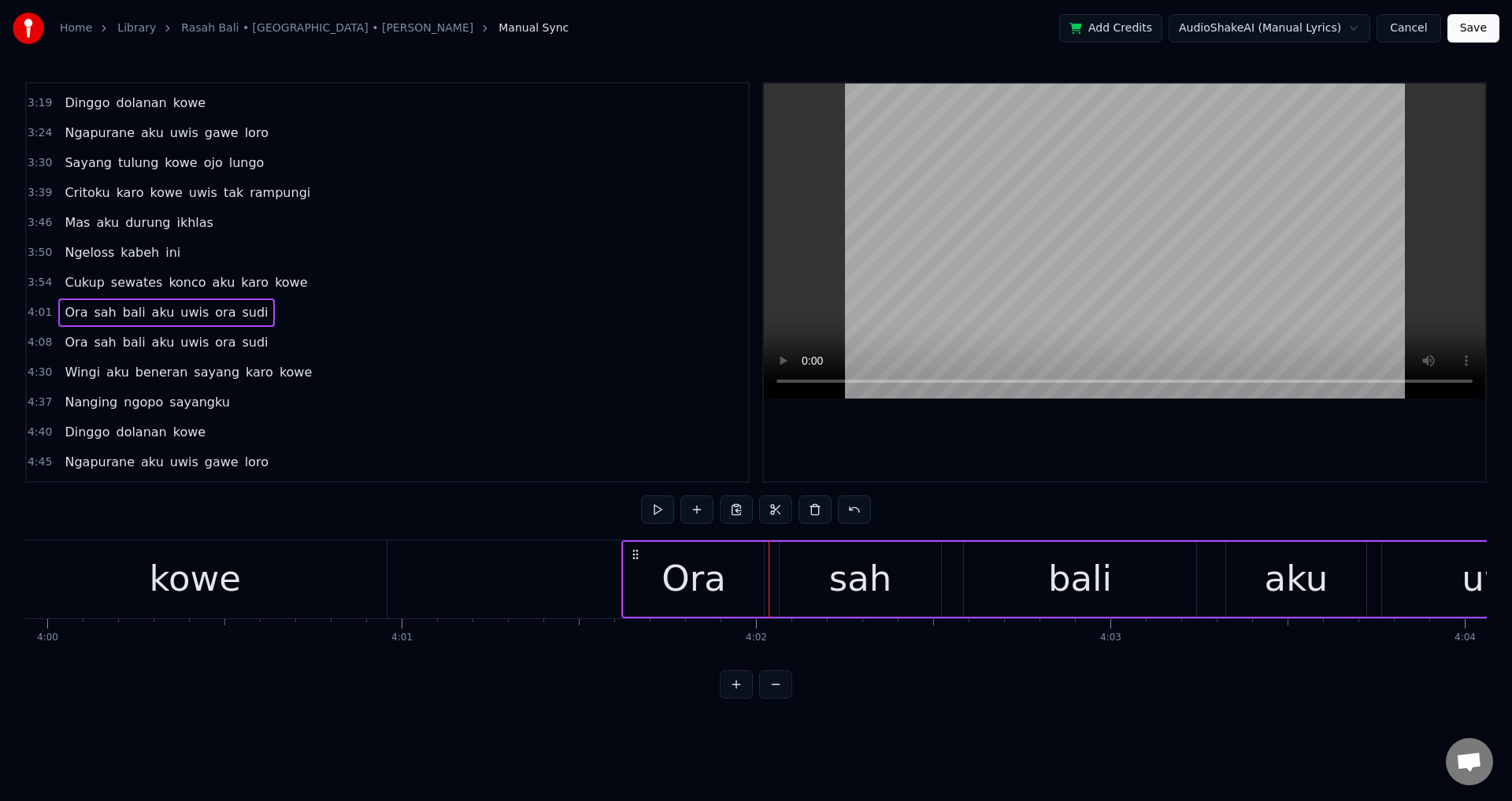
click at [625, 550] on div "Ora" at bounding box center [693, 579] width 140 height 75
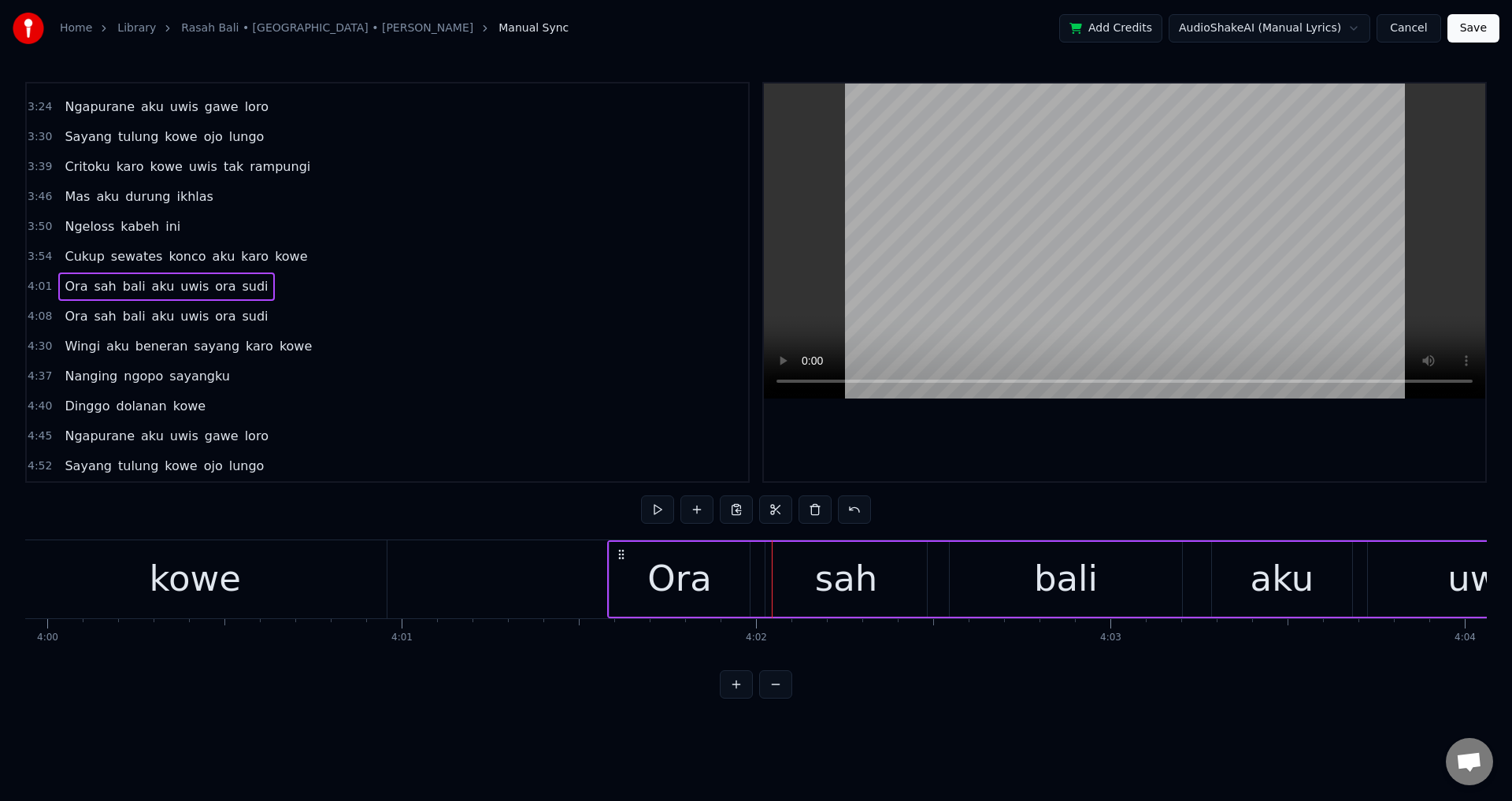
drag, startPoint x: 635, startPoint y: 555, endPoint x: 620, endPoint y: 553, distance: 15.1
click at [620, 553] on icon at bounding box center [621, 555] width 13 height 13
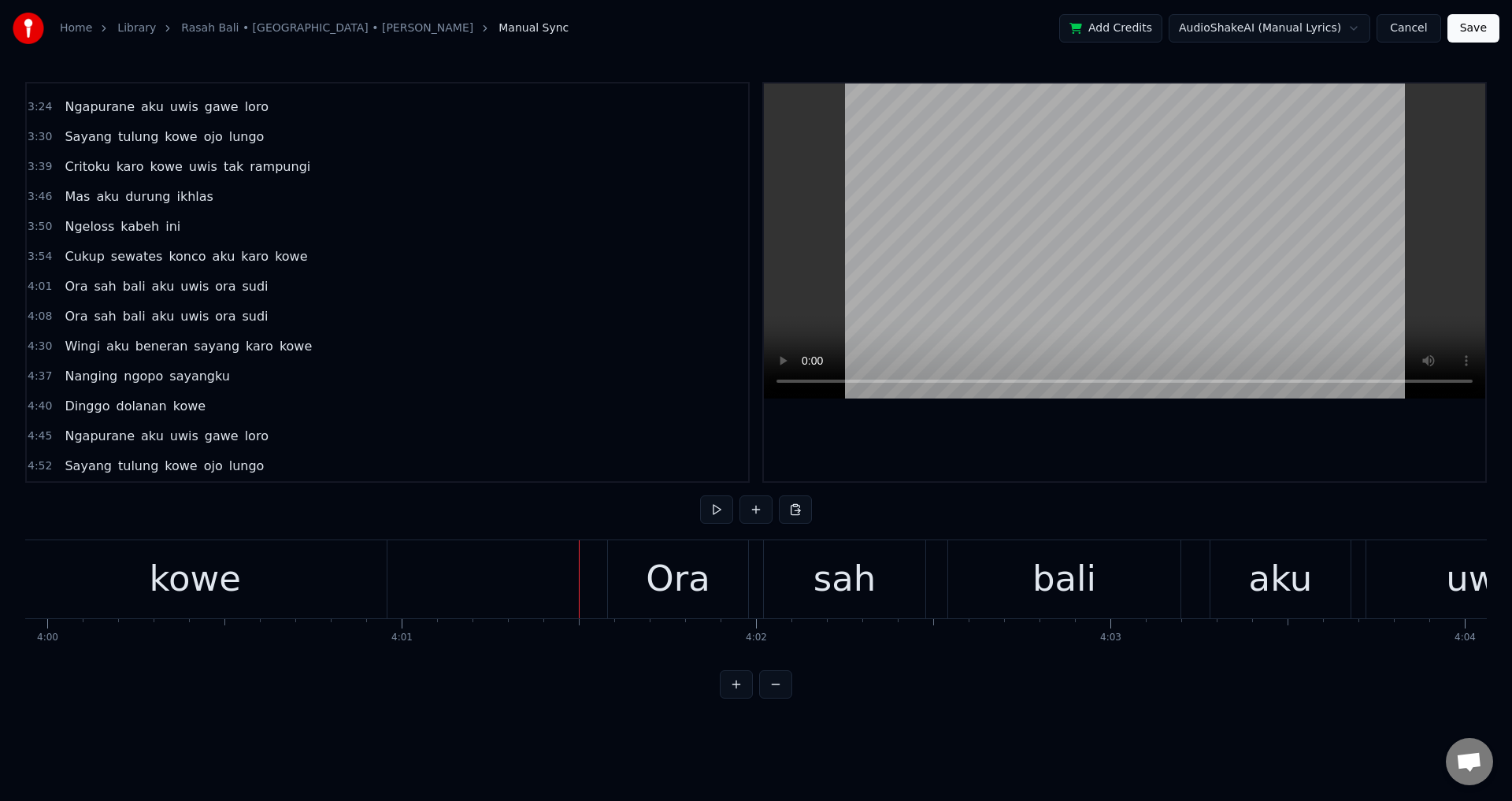
click at [1076, 452] on div at bounding box center [1124, 282] width 721 height 398
click at [1093, 448] on div at bounding box center [1124, 282] width 721 height 398
drag, startPoint x: 931, startPoint y: 453, endPoint x: 948, endPoint y: 444, distance: 19.2
click at [934, 453] on div at bounding box center [1124, 282] width 721 height 398
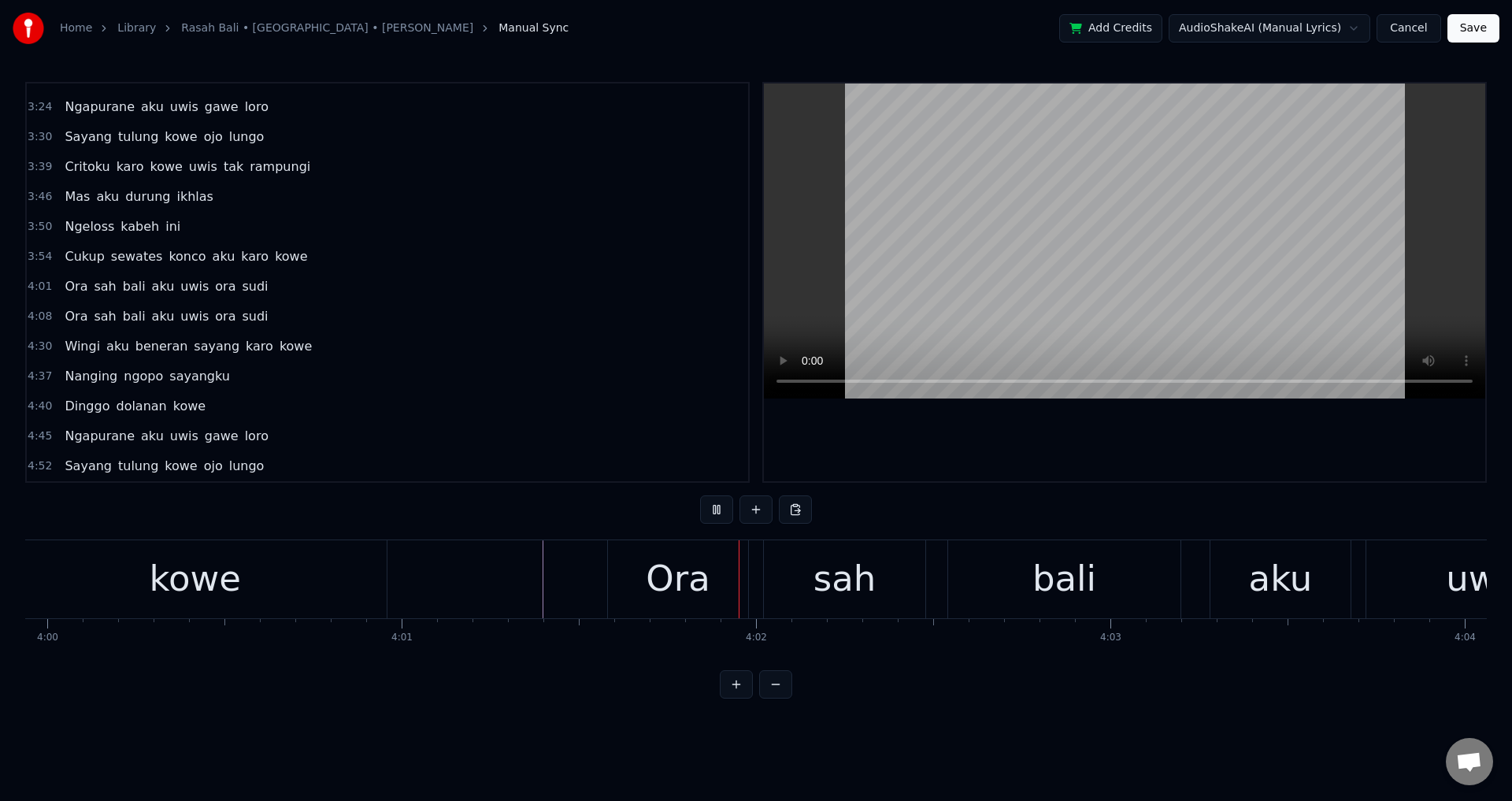
click at [979, 436] on div at bounding box center [1124, 282] width 721 height 398
click at [829, 580] on div "sah" at bounding box center [845, 578] width 63 height 53
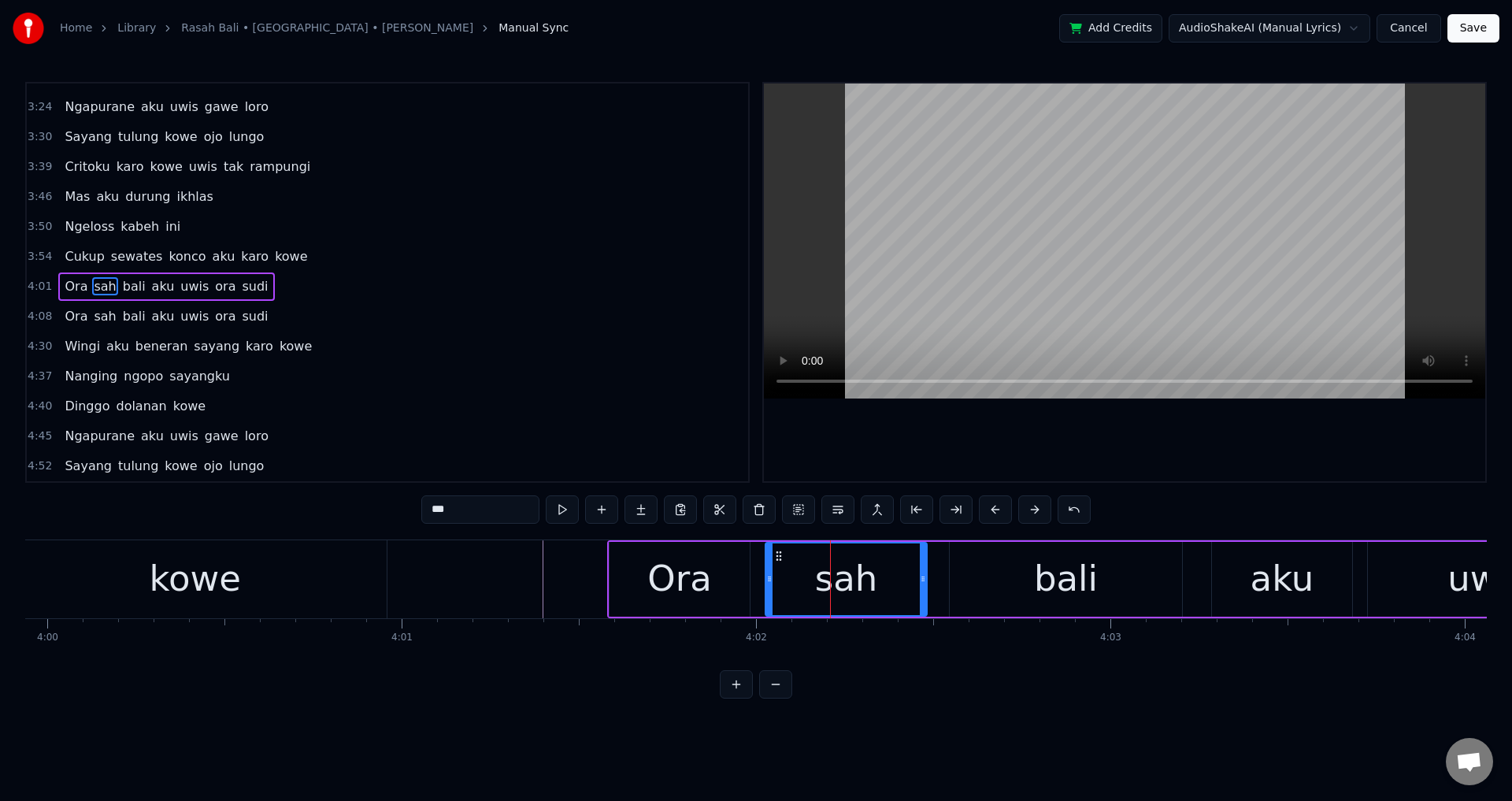
click at [739, 581] on div "Ora" at bounding box center [679, 579] width 140 height 75
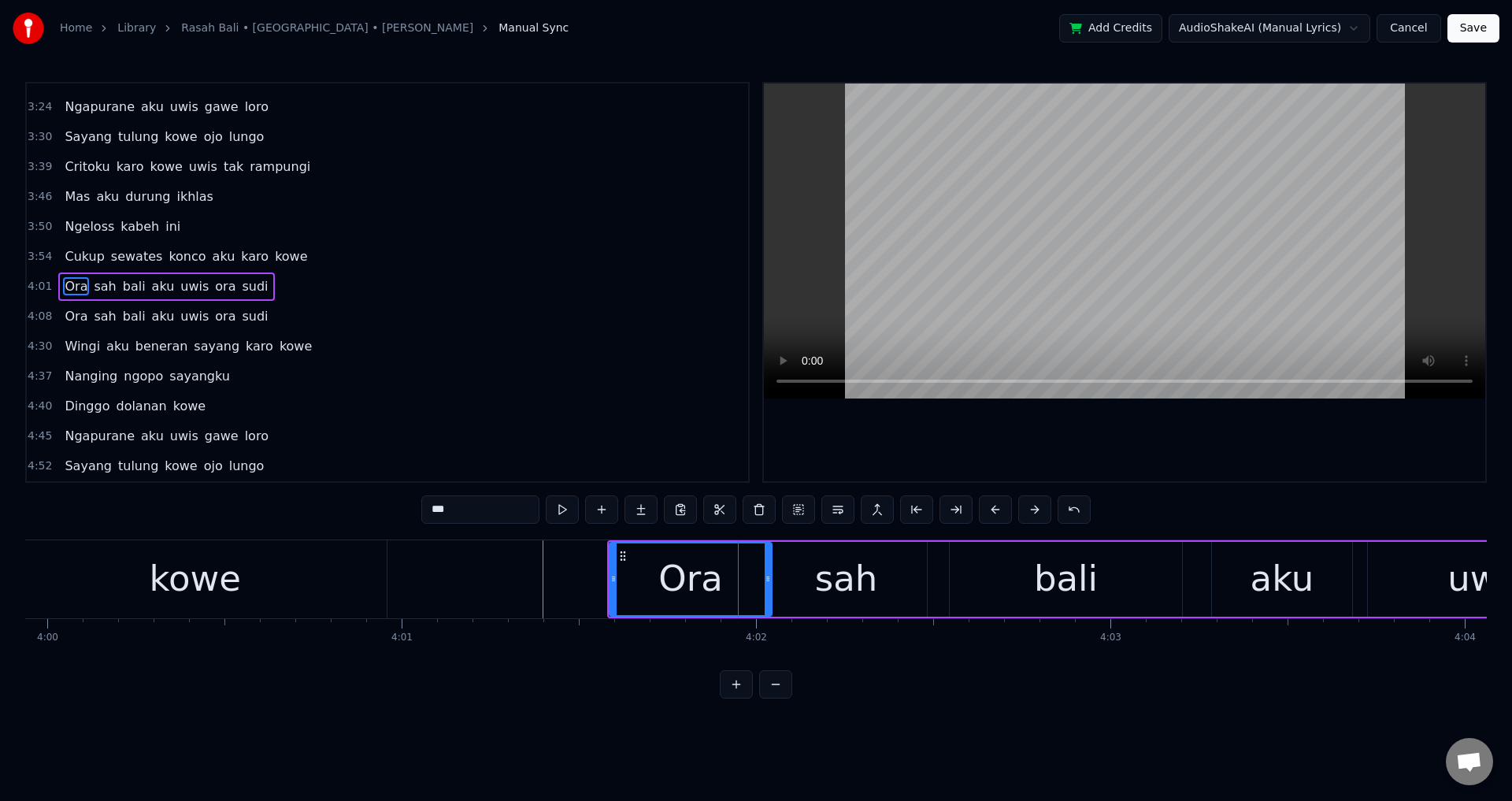
drag, startPoint x: 749, startPoint y: 577, endPoint x: 768, endPoint y: 585, distance: 20.6
click at [771, 581] on icon at bounding box center [767, 579] width 6 height 13
drag, startPoint x: 774, startPoint y: 582, endPoint x: 763, endPoint y: 588, distance: 12.5
click at [763, 588] on div at bounding box center [760, 579] width 6 height 71
click at [674, 574] on div "Ora" at bounding box center [688, 578] width 65 height 53
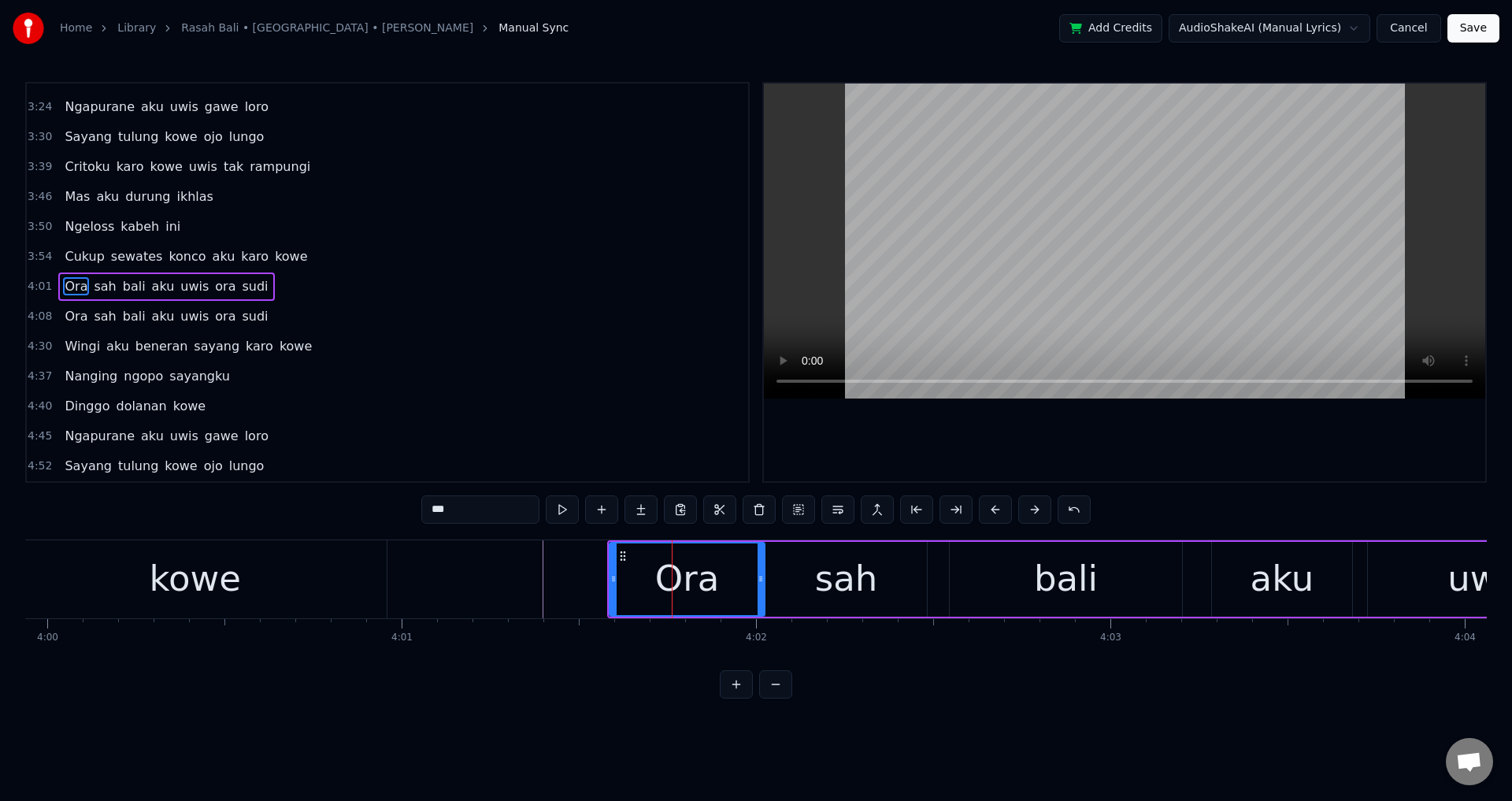
click at [1108, 466] on div at bounding box center [1124, 282] width 721 height 398
click at [1119, 438] on div at bounding box center [1124, 282] width 721 height 398
click at [923, 582] on div "sah" at bounding box center [846, 579] width 161 height 75
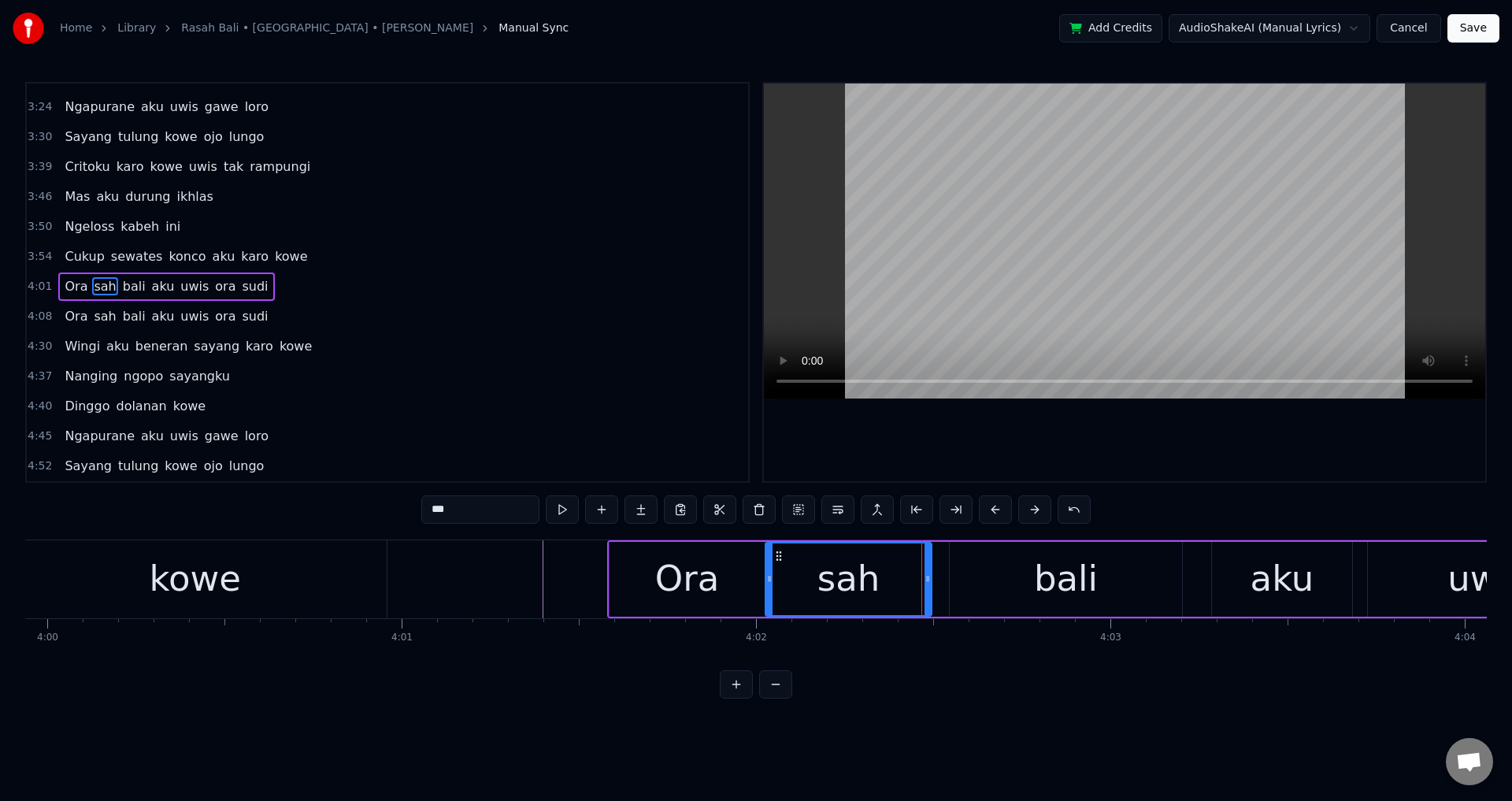
drag, startPoint x: 923, startPoint y: 582, endPoint x: 968, endPoint y: 577, distance: 45.3
click at [930, 582] on icon at bounding box center [927, 579] width 6 height 13
click at [971, 577] on div "bali" at bounding box center [1066, 579] width 233 height 75
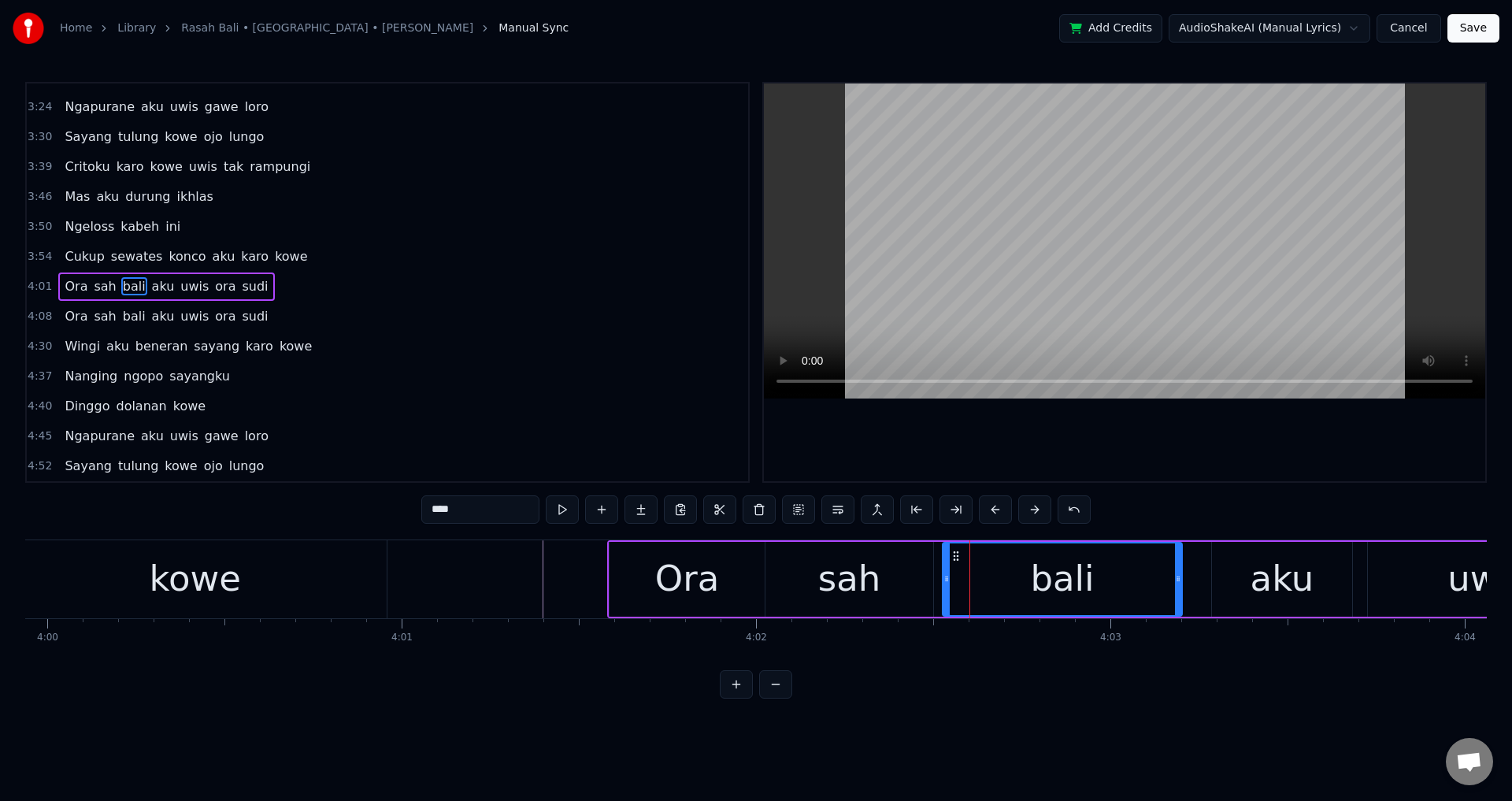
drag, startPoint x: 955, startPoint y: 574, endPoint x: 943, endPoint y: 574, distance: 12.0
click at [943, 574] on icon at bounding box center [946, 579] width 6 height 13
click at [906, 575] on div "sah" at bounding box center [849, 579] width 168 height 75
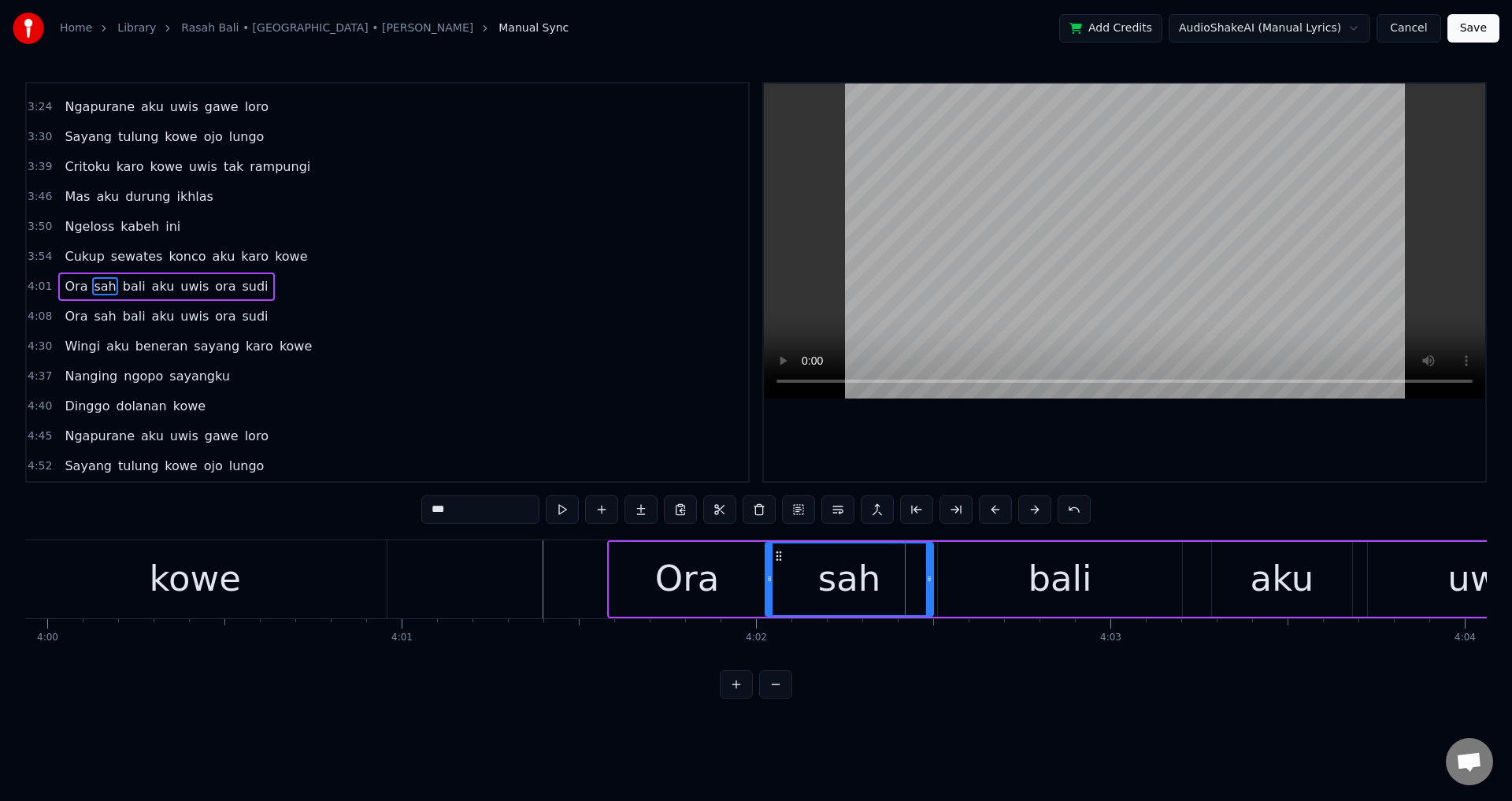
click at [1140, 485] on div "0:31 Opo ora ngerti [PERSON_NAME] ati iki 0:38 Mbiyen kowe tau ngelarani 0:46 […" at bounding box center [756, 391] width 1462 height 617
click at [1141, 476] on div at bounding box center [1124, 282] width 721 height 398
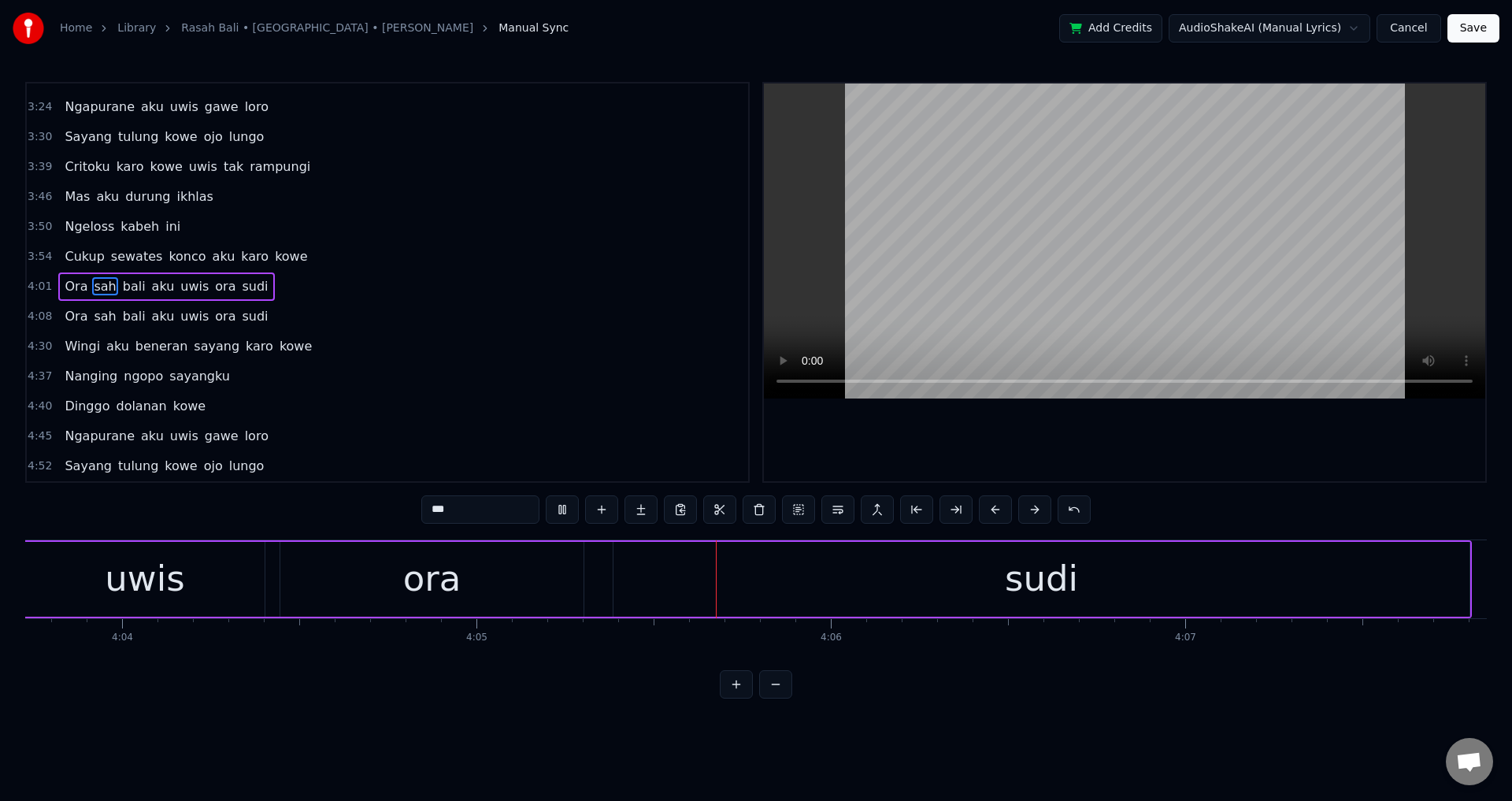
click at [1178, 447] on div at bounding box center [1124, 282] width 721 height 398
click at [463, 574] on div "ora" at bounding box center [432, 579] width 303 height 75
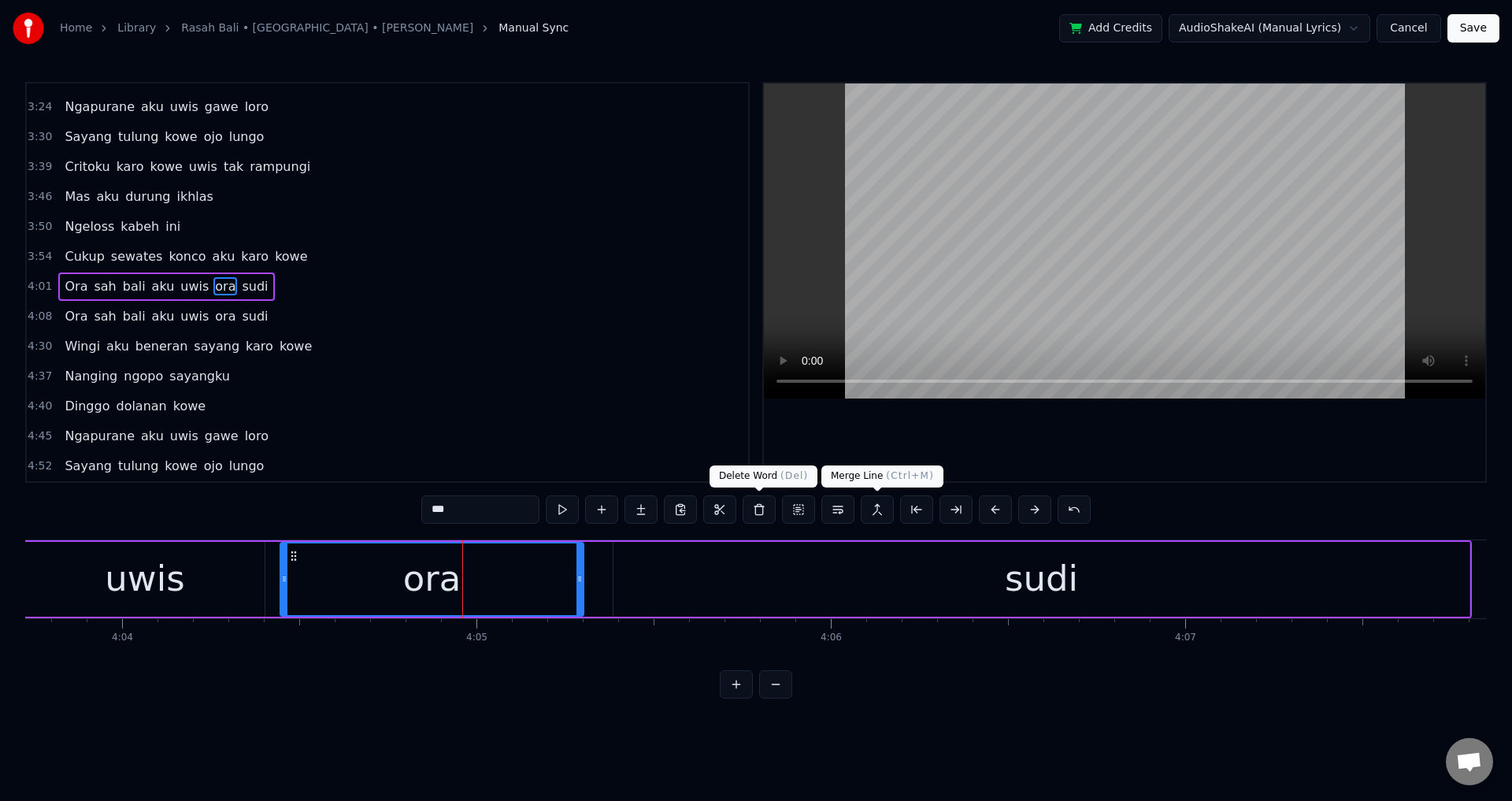
click at [1114, 443] on div at bounding box center [1124, 282] width 721 height 398
click at [718, 569] on div "sudi" at bounding box center [1040, 579] width 856 height 75
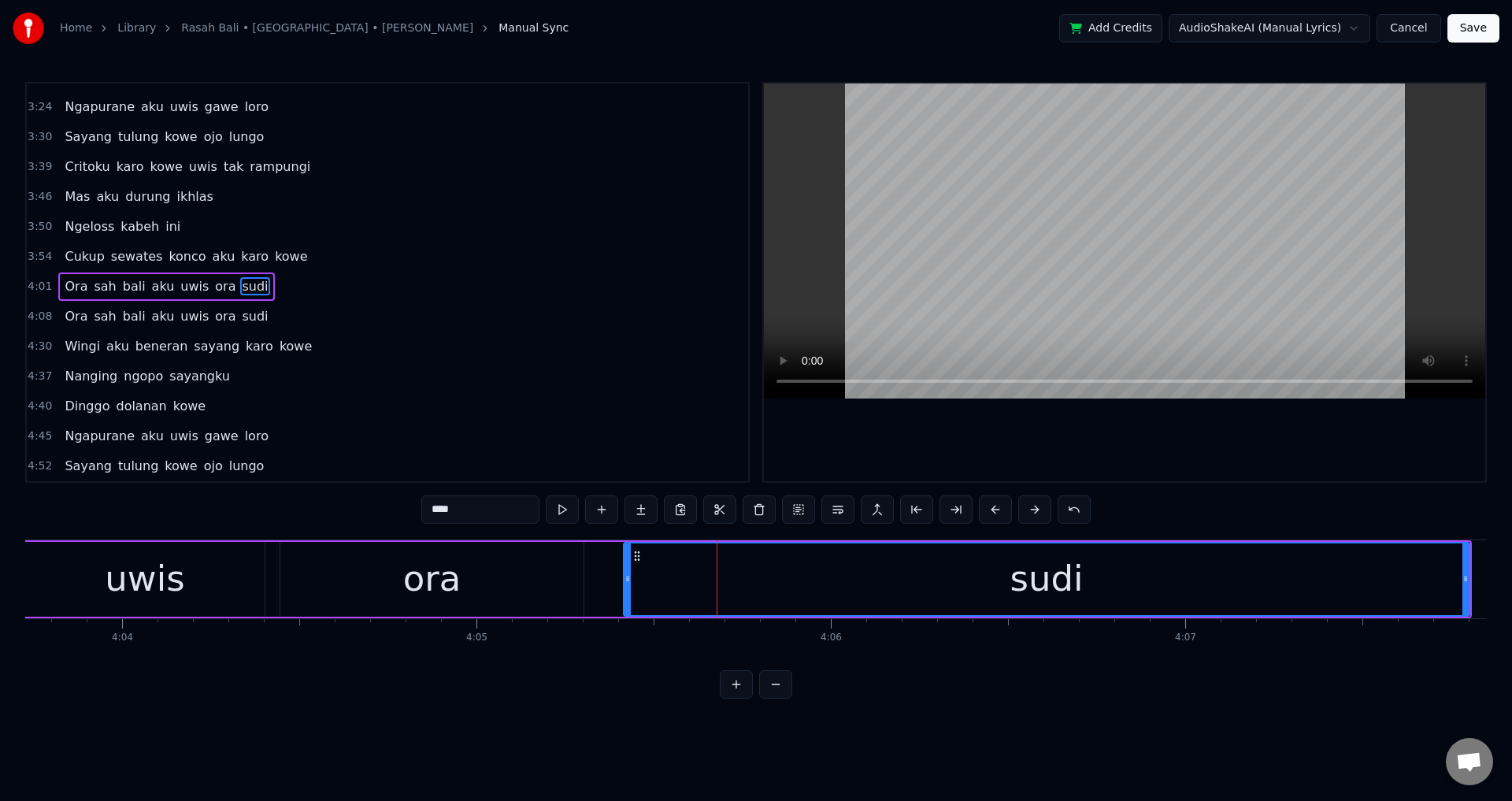
drag, startPoint x: 617, startPoint y: 578, endPoint x: 627, endPoint y: 578, distance: 10.0
click at [627, 578] on icon at bounding box center [628, 579] width 6 height 13
click at [581, 567] on div "ora" at bounding box center [432, 579] width 303 height 75
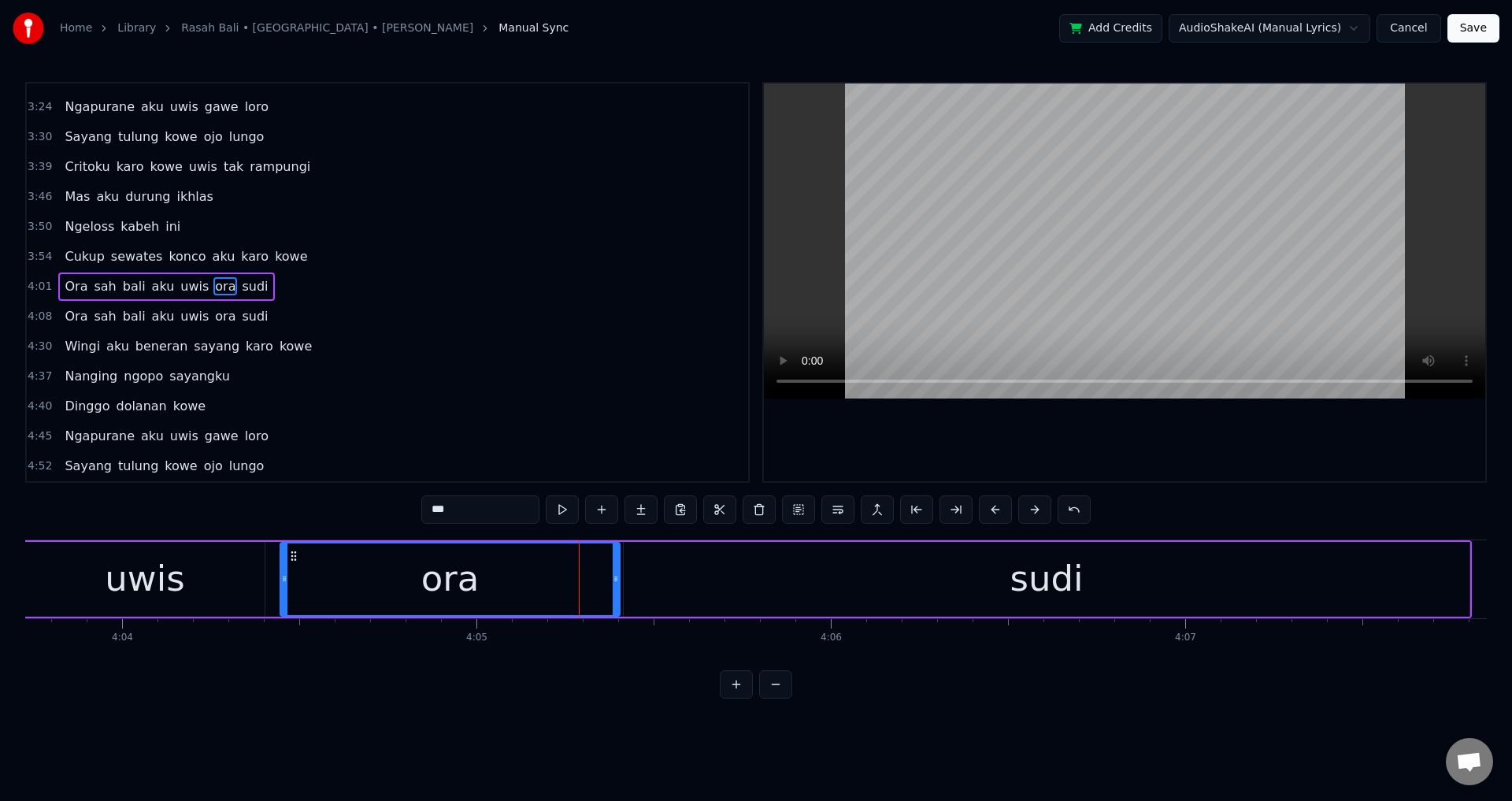
drag, startPoint x: 581, startPoint y: 567, endPoint x: 617, endPoint y: 579, distance: 37.9
click at [617, 579] on div at bounding box center [615, 579] width 6 height 71
click at [386, 558] on div "ora" at bounding box center [450, 579] width 338 height 71
click at [904, 432] on div at bounding box center [1124, 282] width 721 height 398
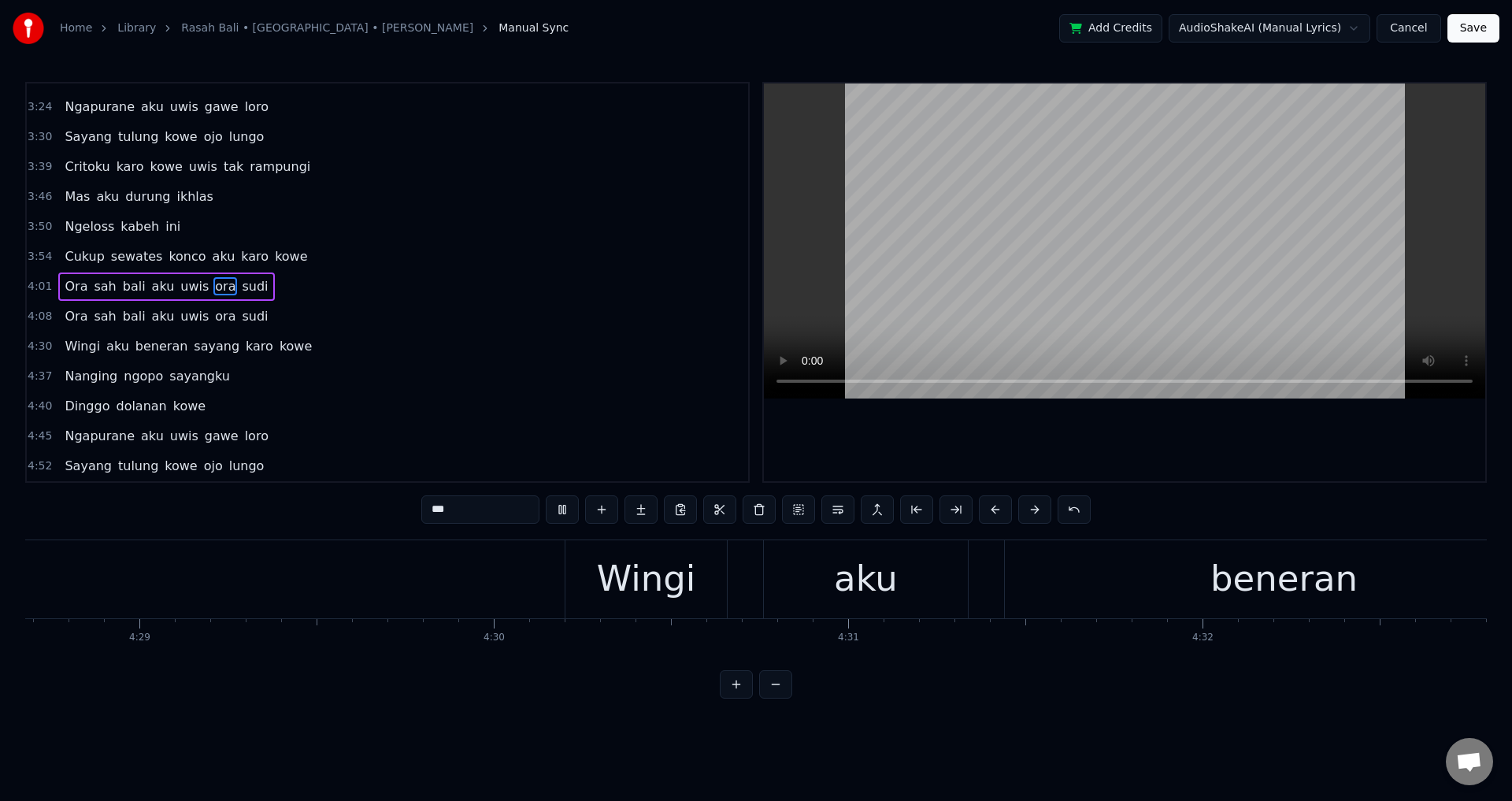
scroll to position [0, 91978]
click at [75, 339] on span "Wingi" at bounding box center [82, 346] width 39 height 18
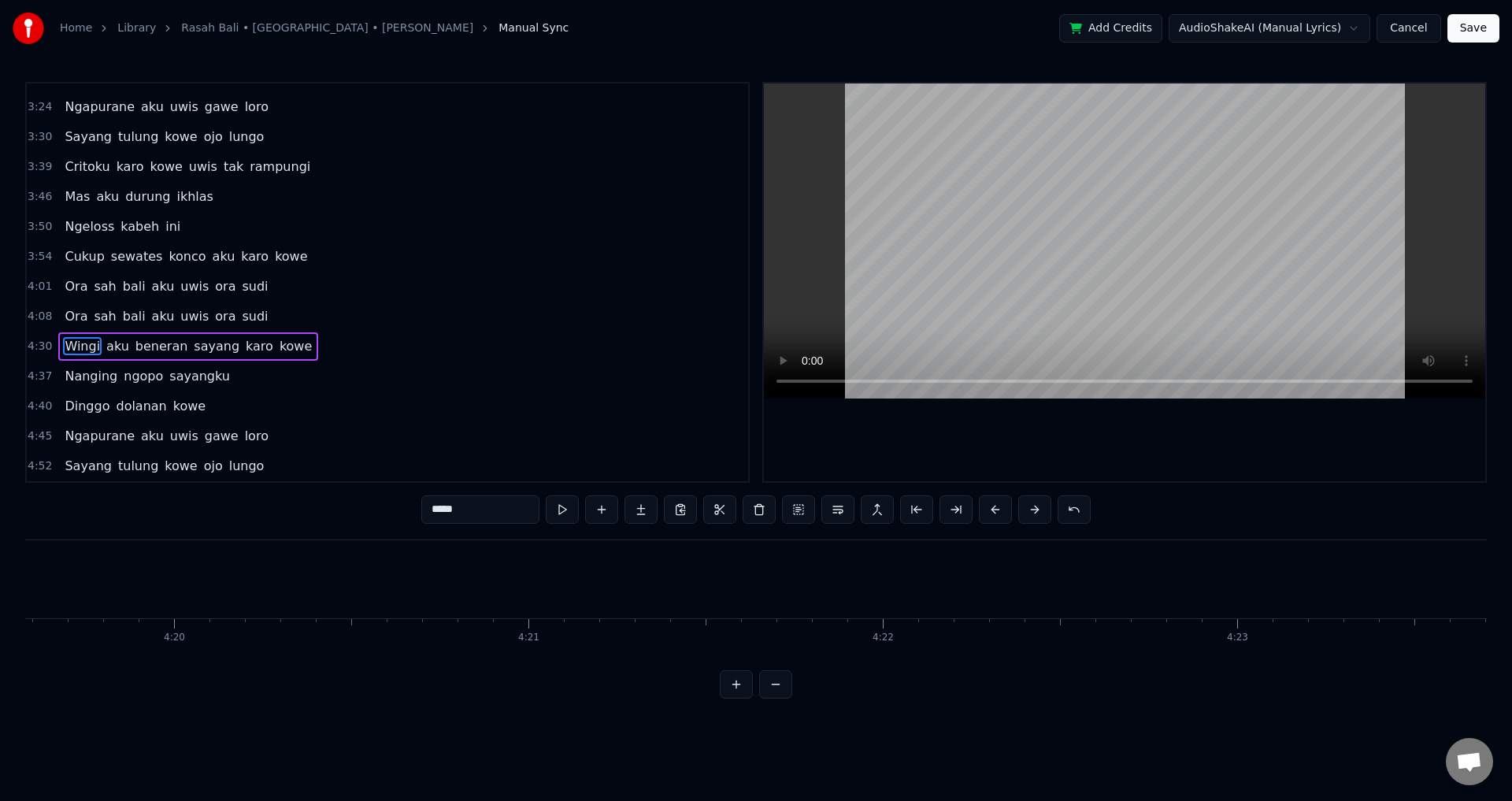
scroll to position [0, 95662]
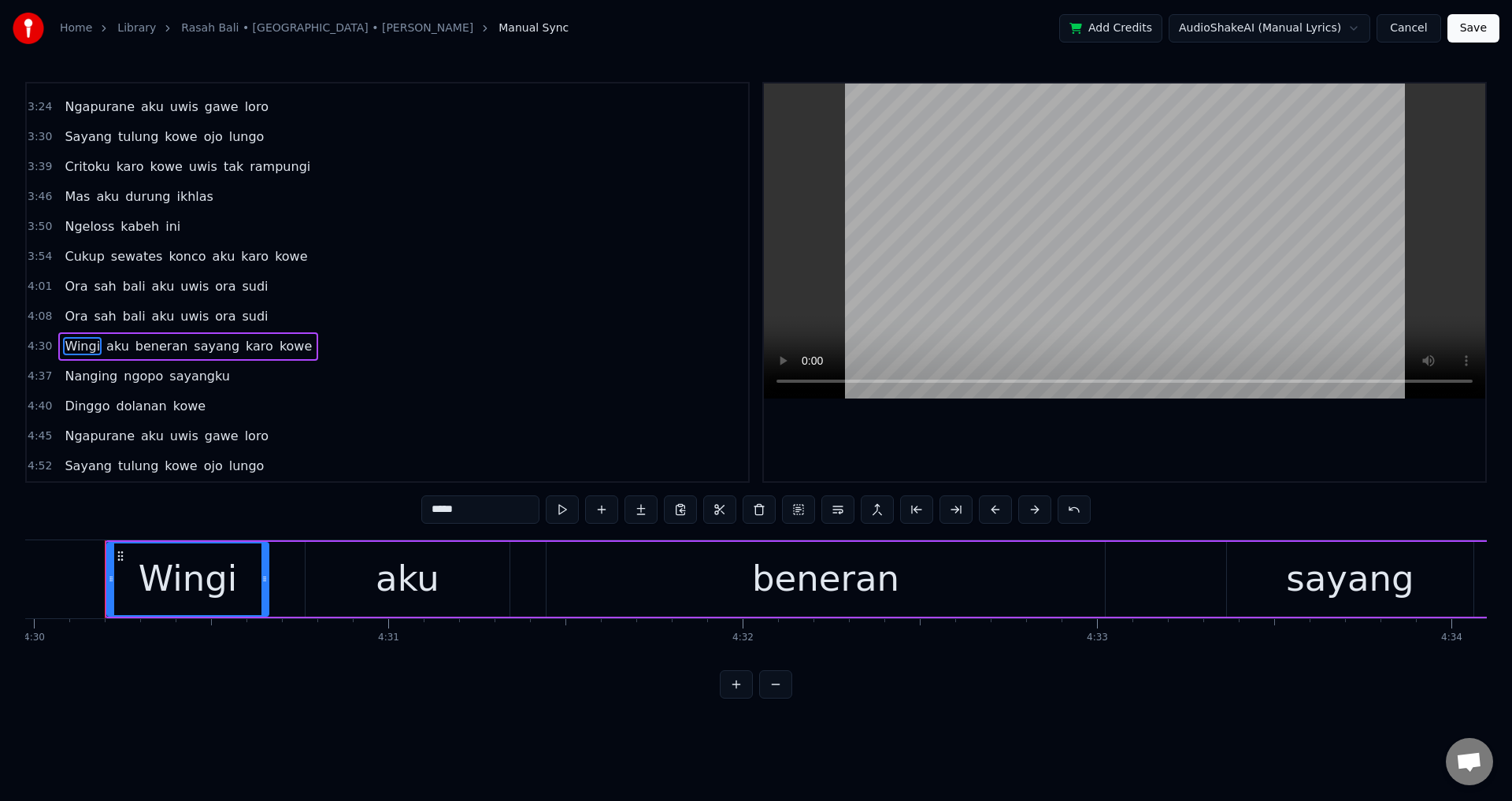
click at [1071, 445] on div at bounding box center [1124, 282] width 721 height 398
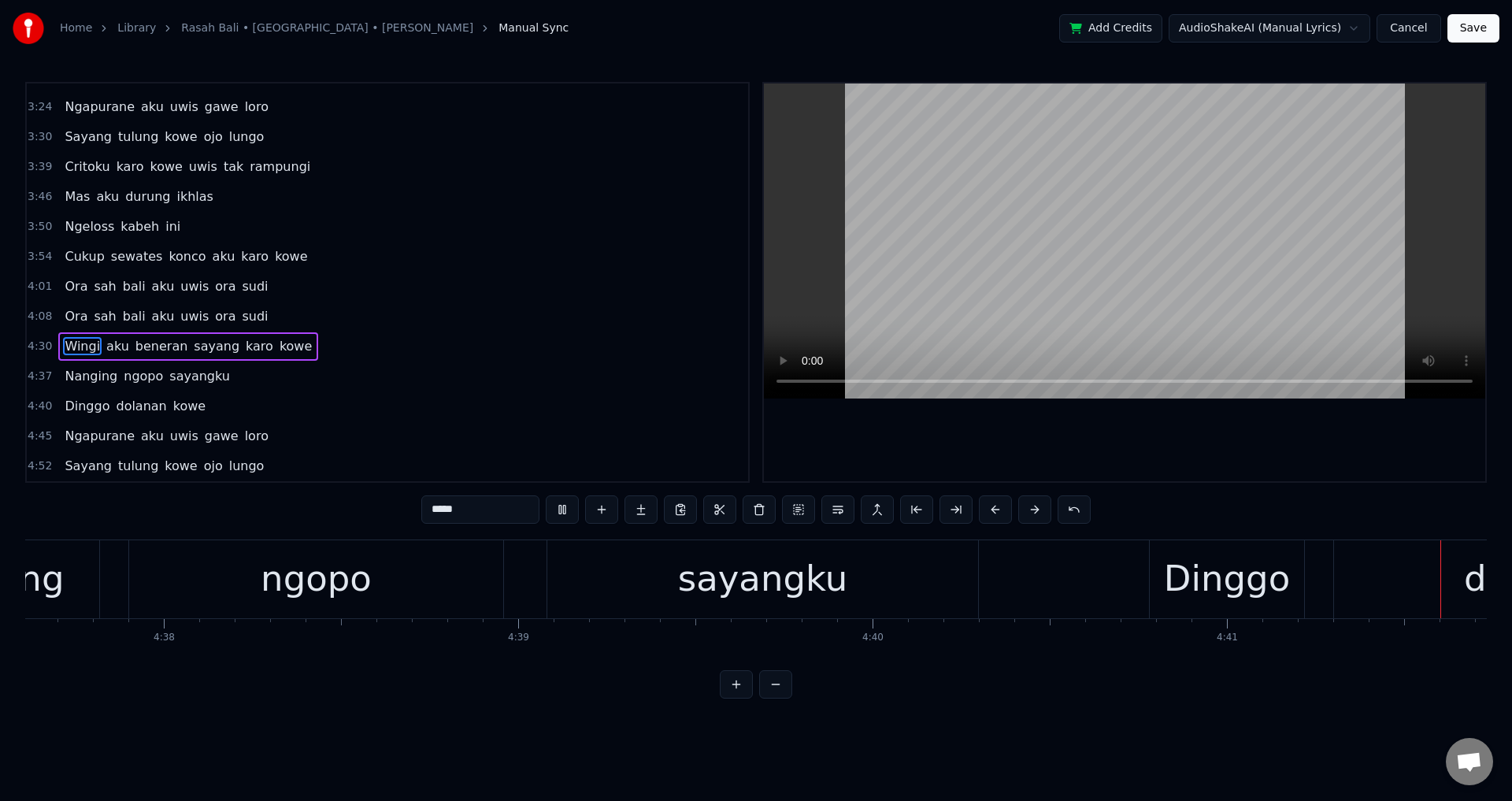
scroll to position [0, 99684]
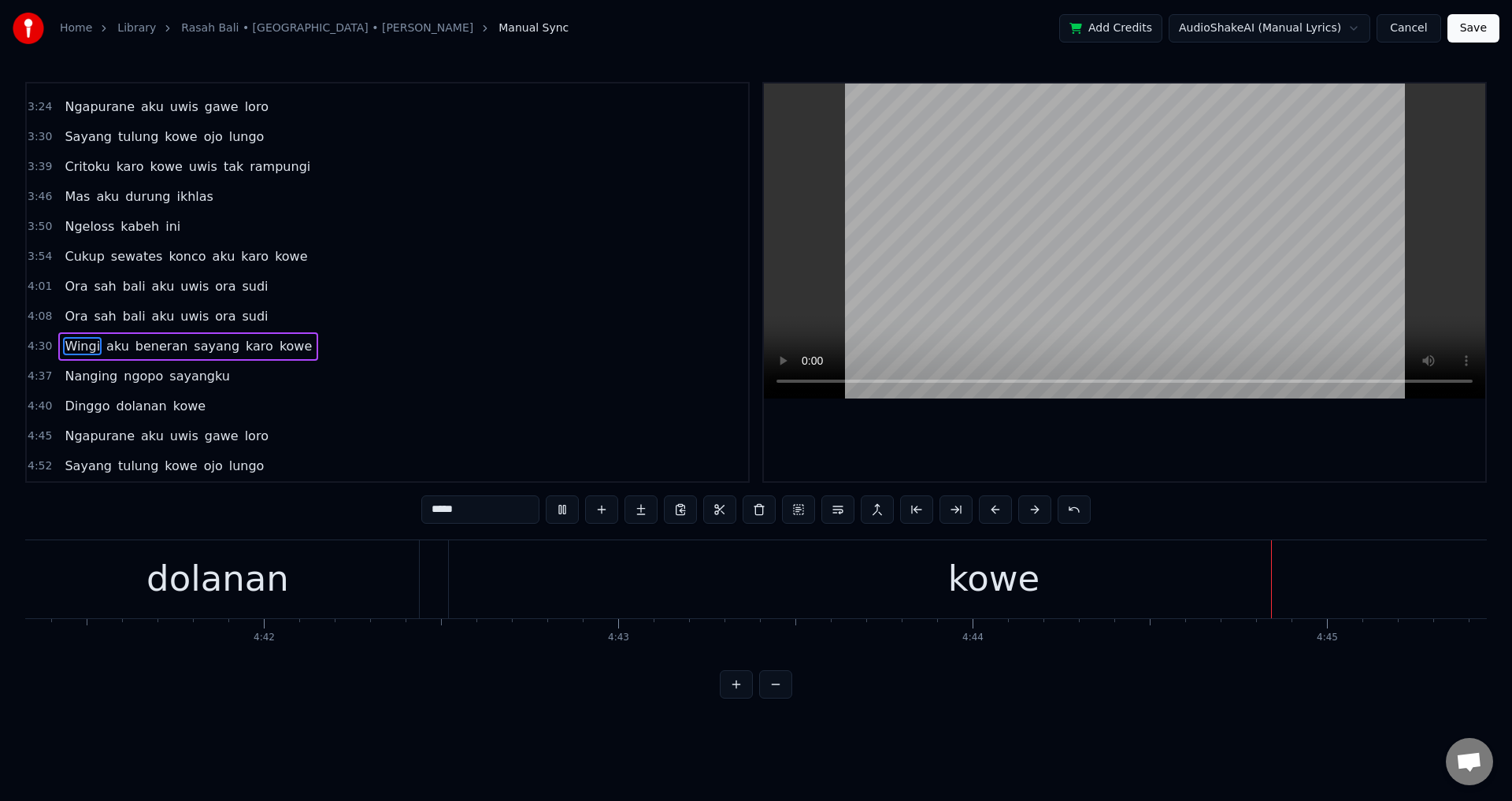
click at [1066, 457] on div at bounding box center [1124, 282] width 721 height 398
click at [610, 641] on div "4:43" at bounding box center [619, 638] width 22 height 13
click at [612, 609] on div "kowe" at bounding box center [994, 579] width 1090 height 78
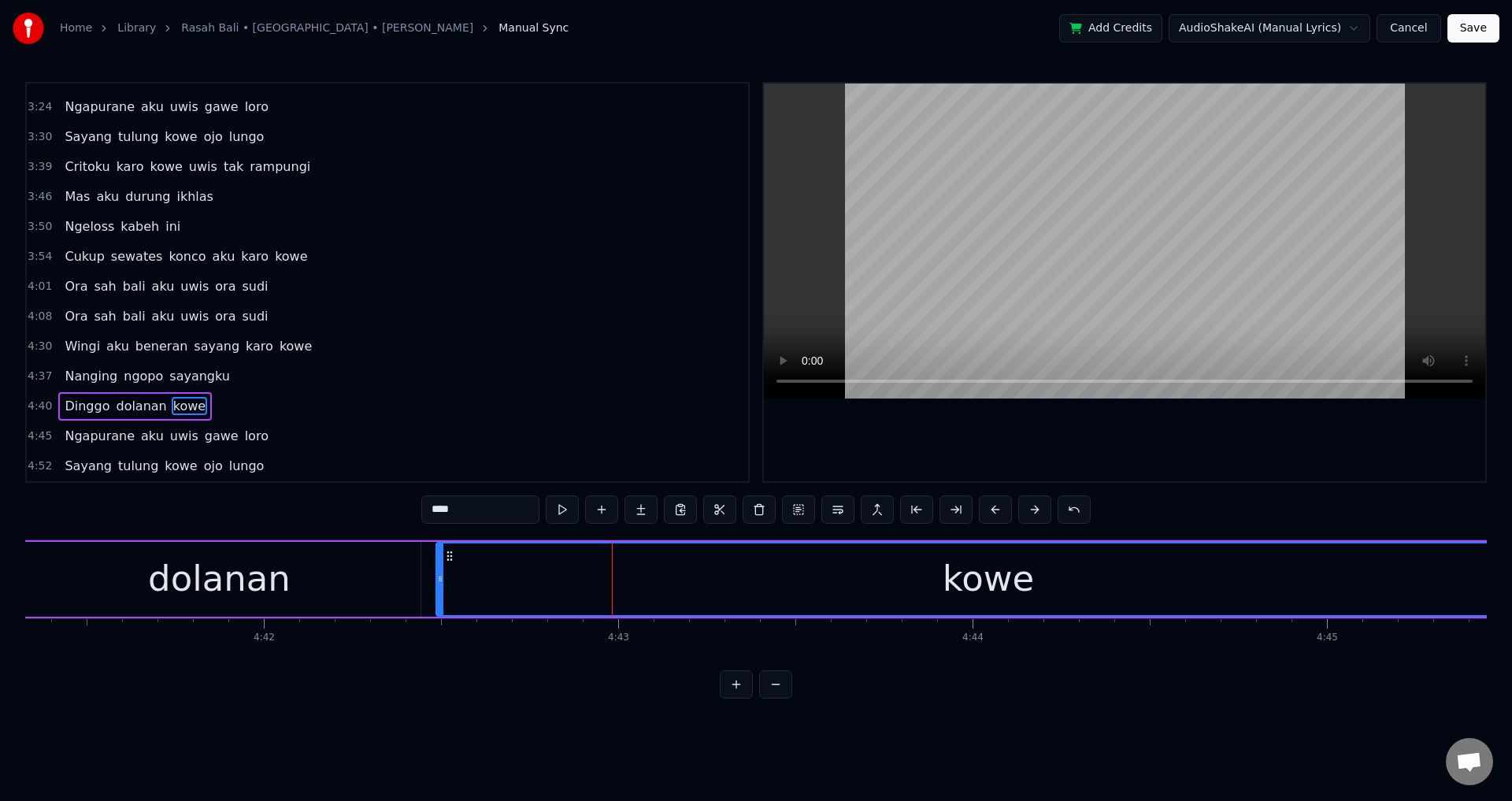
drag, startPoint x: 453, startPoint y: 589, endPoint x: 433, endPoint y: 582, distance: 21.2
click at [437, 589] on div at bounding box center [440, 579] width 6 height 71
click at [1088, 440] on div at bounding box center [1124, 282] width 721 height 398
click at [106, 439] on span "Ngapurane" at bounding box center [99, 436] width 73 height 18
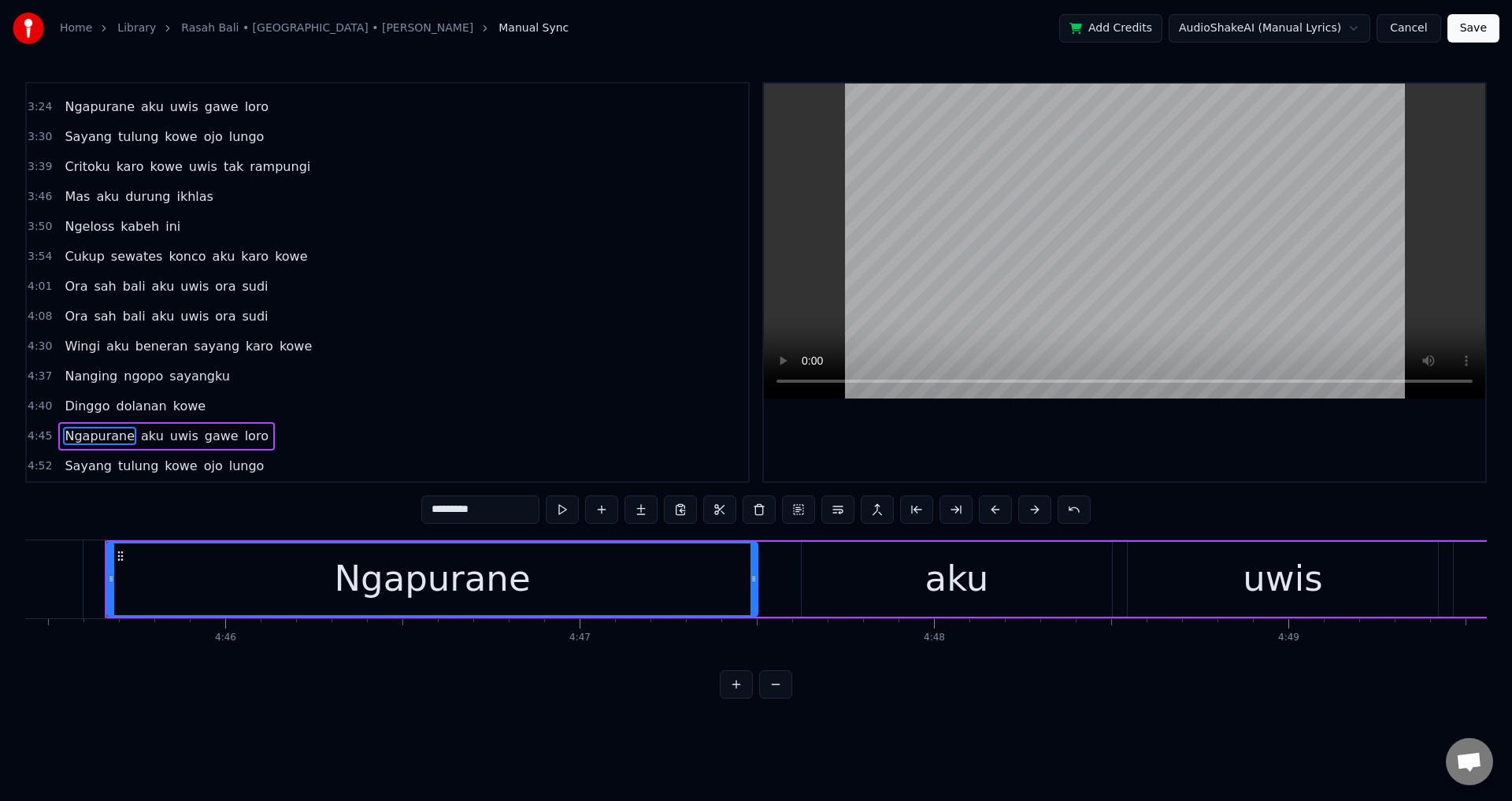
click at [950, 434] on div at bounding box center [1124, 282] width 721 height 398
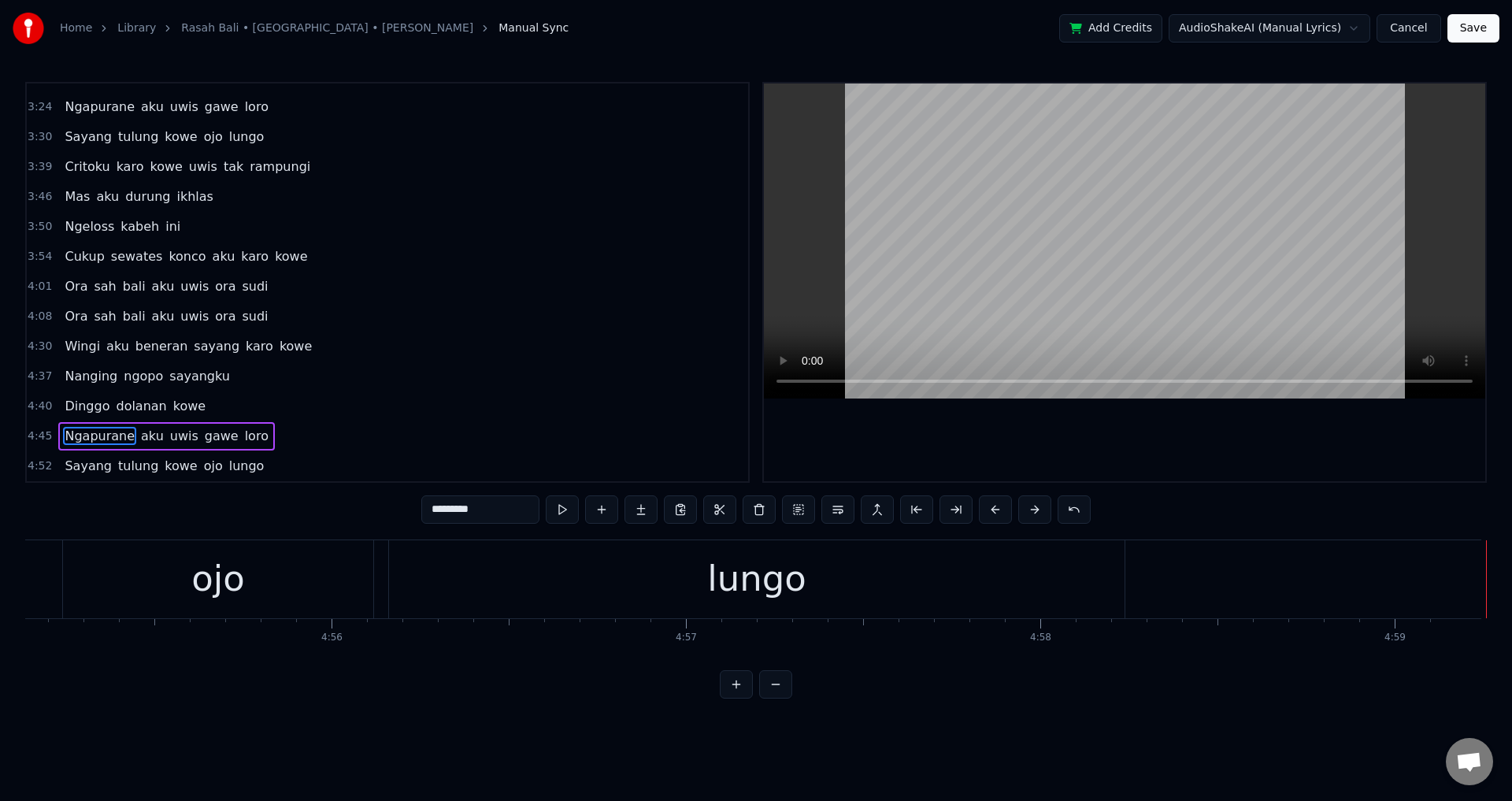
scroll to position [0, 86745]
click at [1266, 305] on video at bounding box center [1124, 241] width 721 height 315
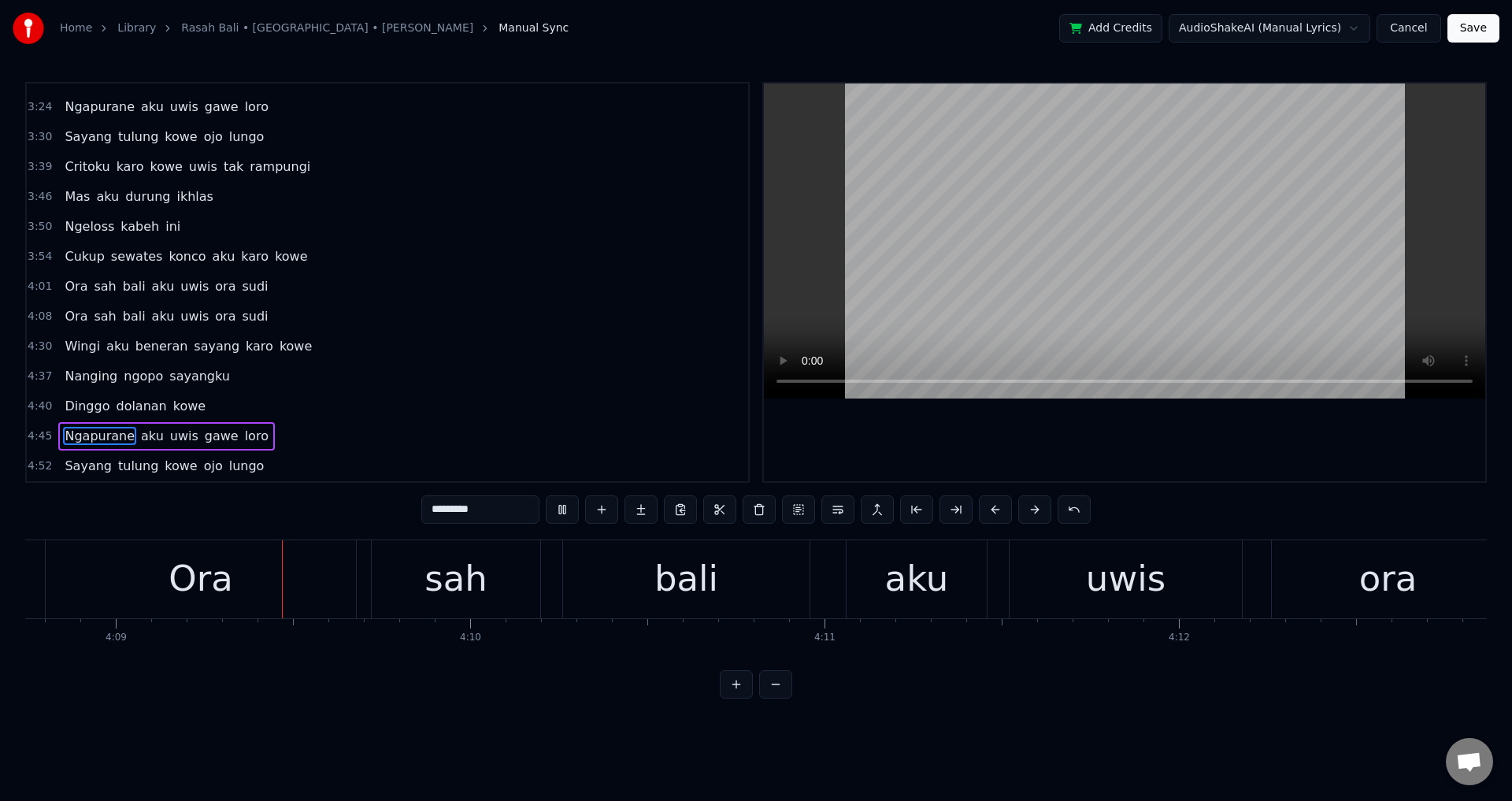
click at [1453, 575] on div "ora" at bounding box center [1388, 579] width 233 height 78
type input "***"
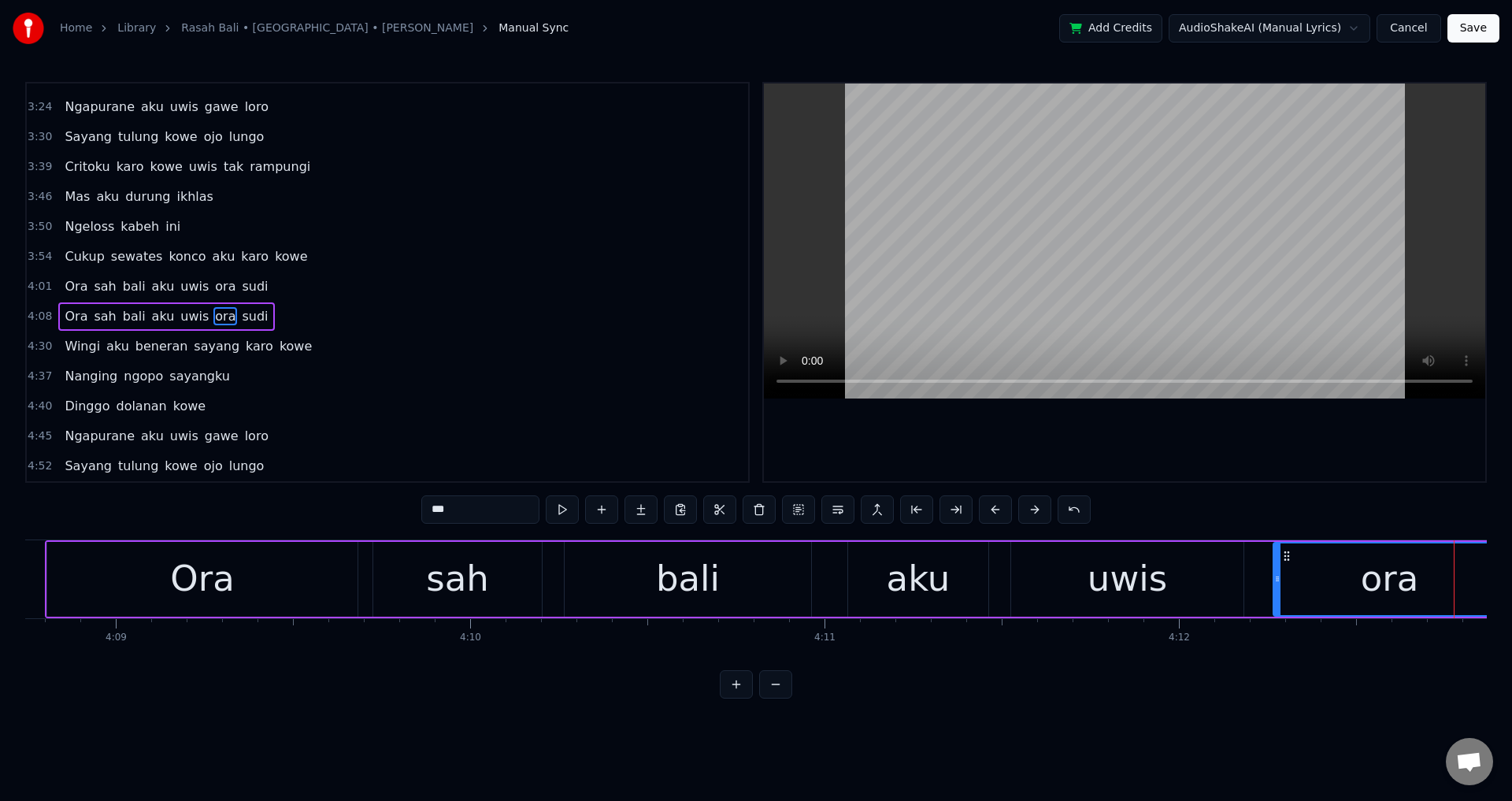
scroll to position [0, 89488]
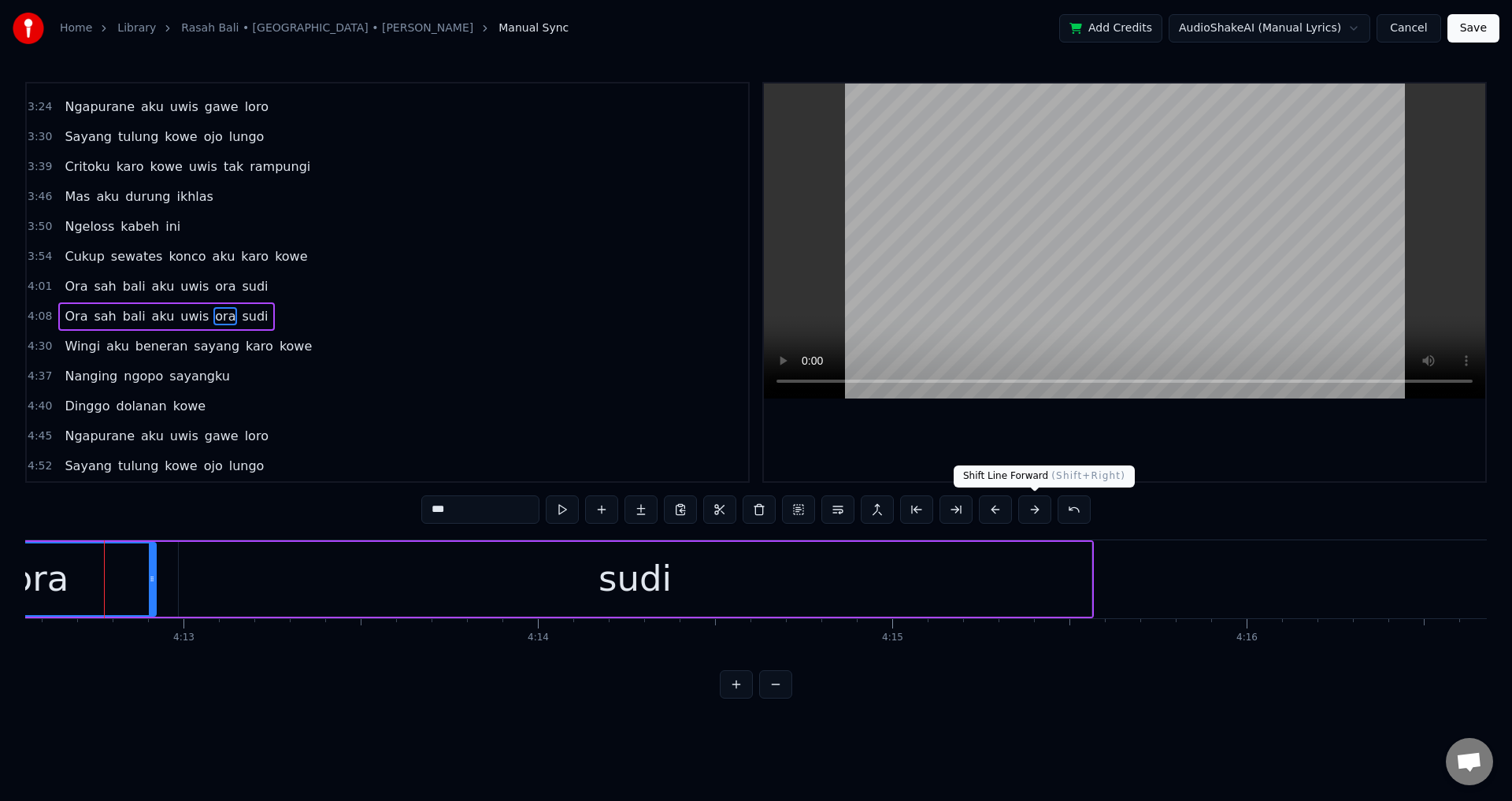
click at [1142, 272] on video at bounding box center [1124, 241] width 721 height 315
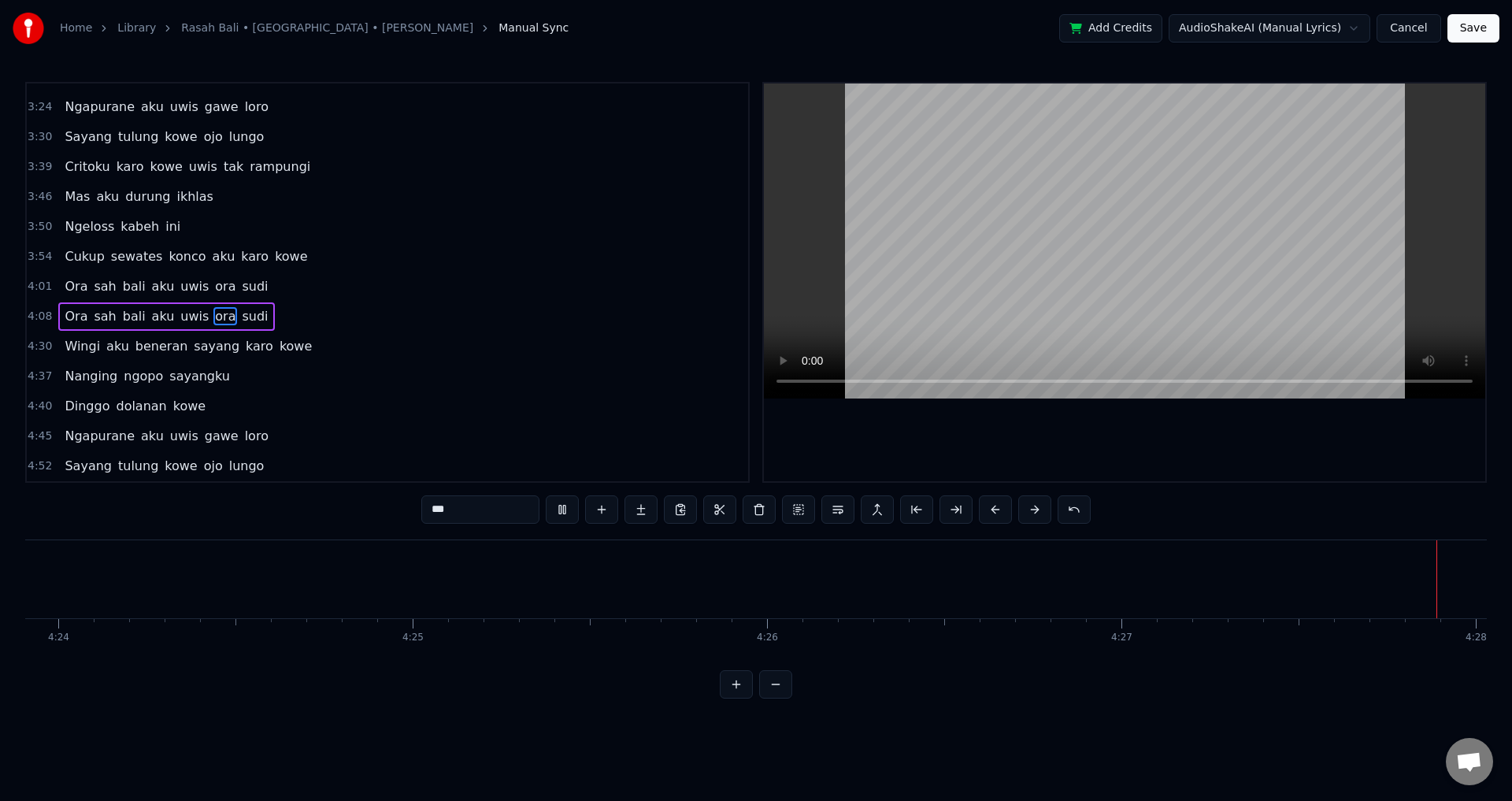
scroll to position [0, 94843]
click at [1473, 34] on button "Save" at bounding box center [1473, 28] width 52 height 28
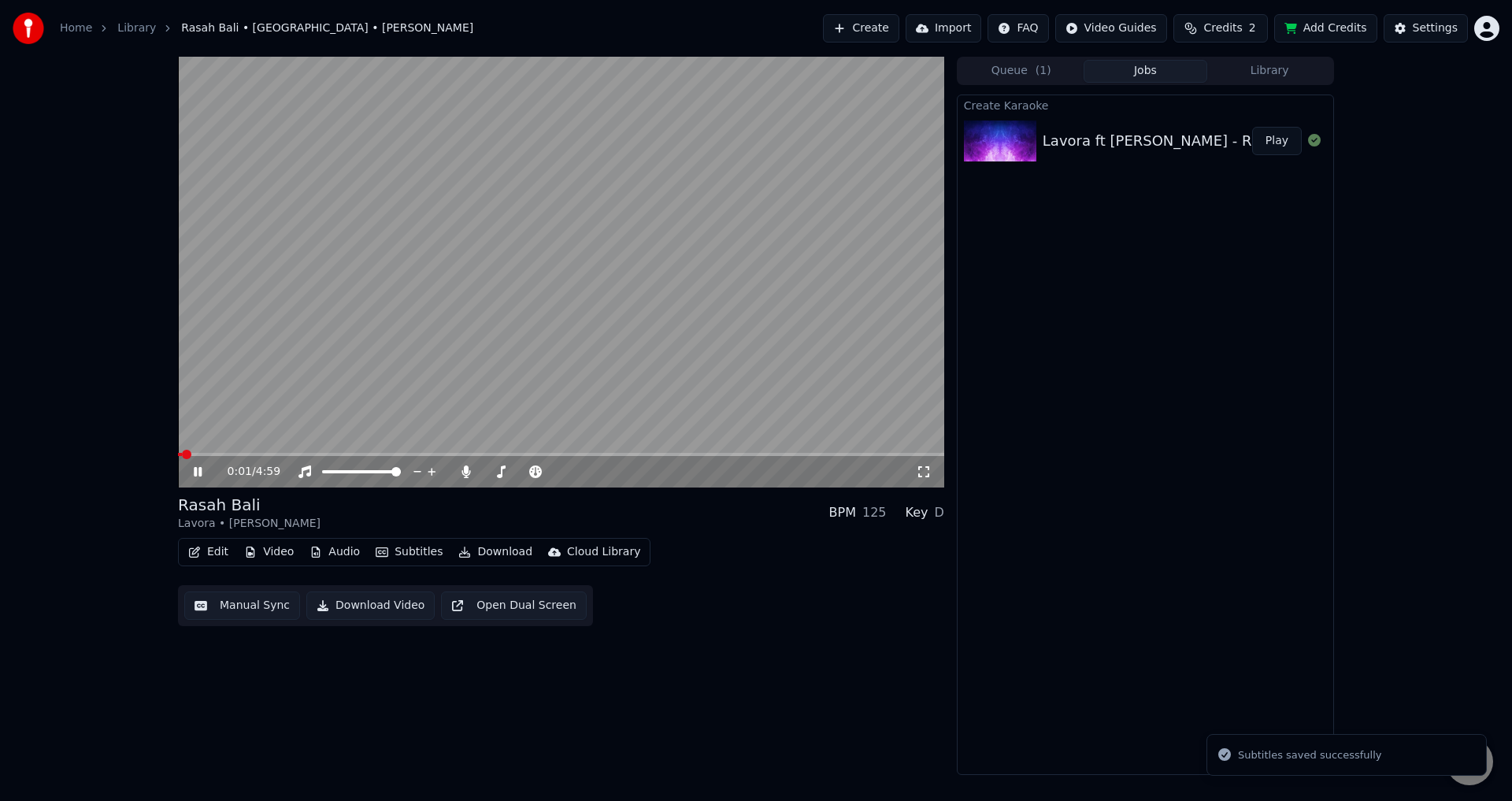
click at [218, 551] on button "Edit" at bounding box center [208, 552] width 53 height 22
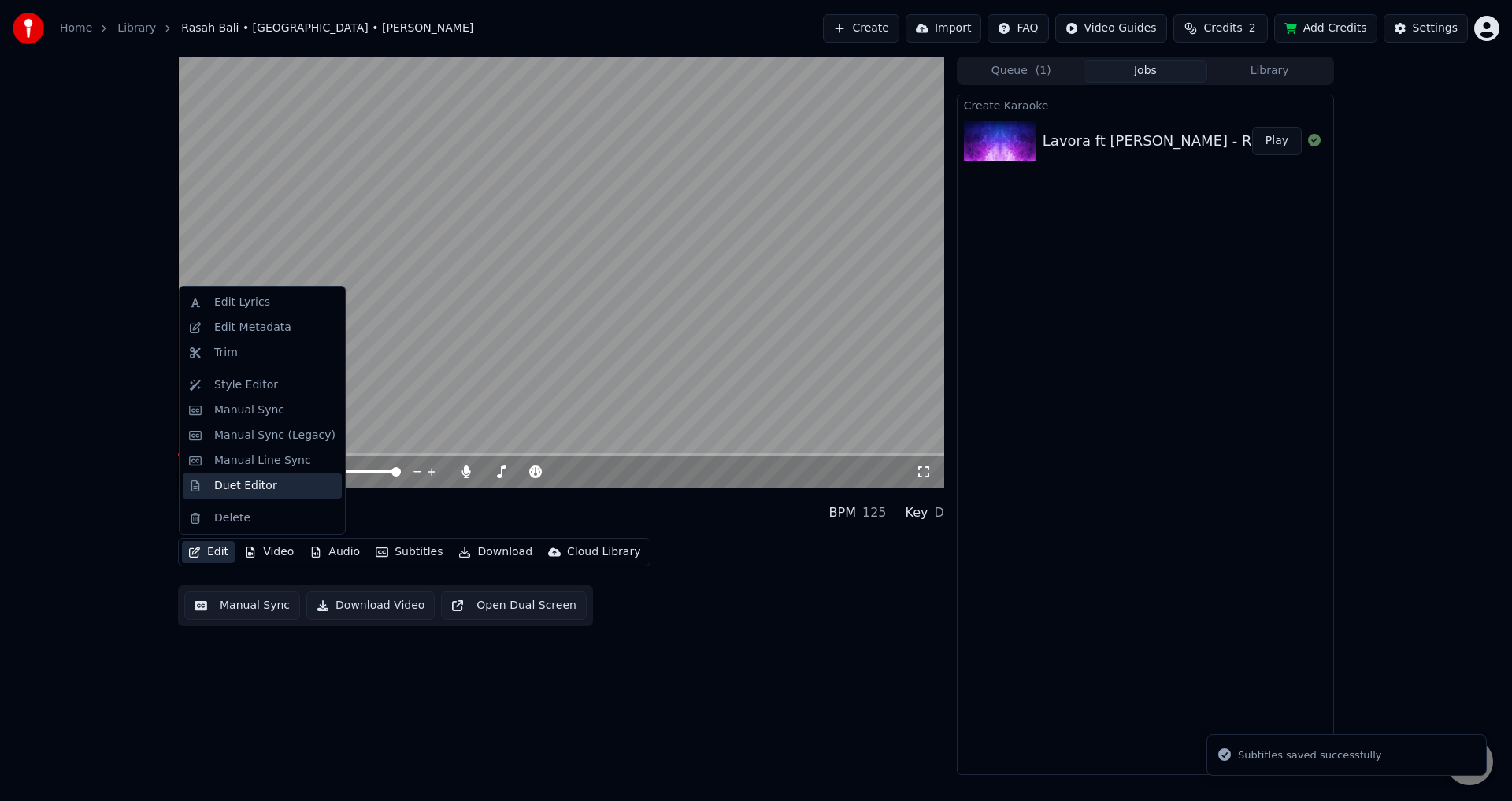
click at [265, 484] on div "Duet Editor" at bounding box center [246, 485] width 63 height 15
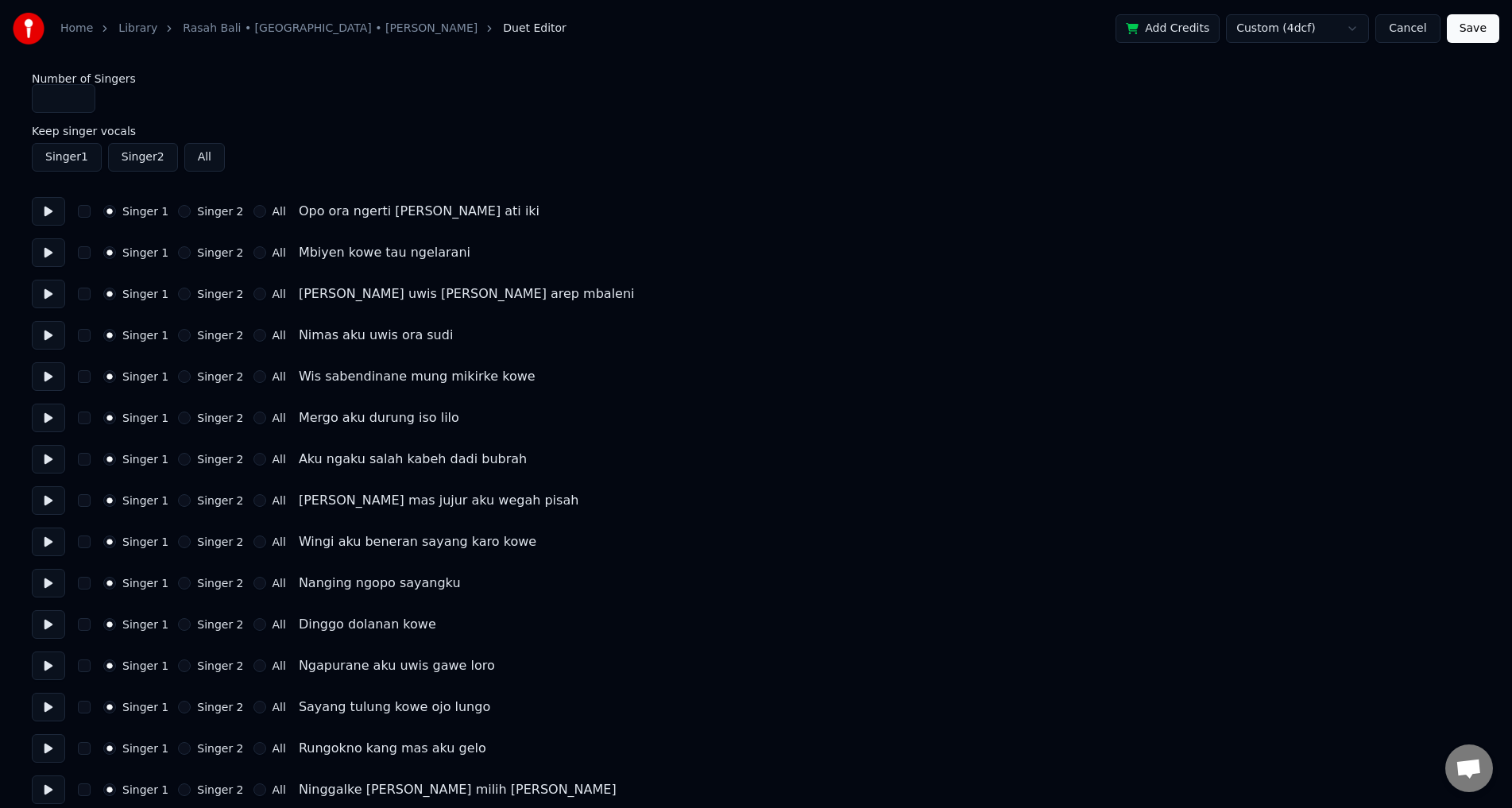
drag, startPoint x: 77, startPoint y: 101, endPoint x: 33, endPoint y: 101, distance: 44.0
click at [35, 101] on input "*" at bounding box center [64, 98] width 64 height 28
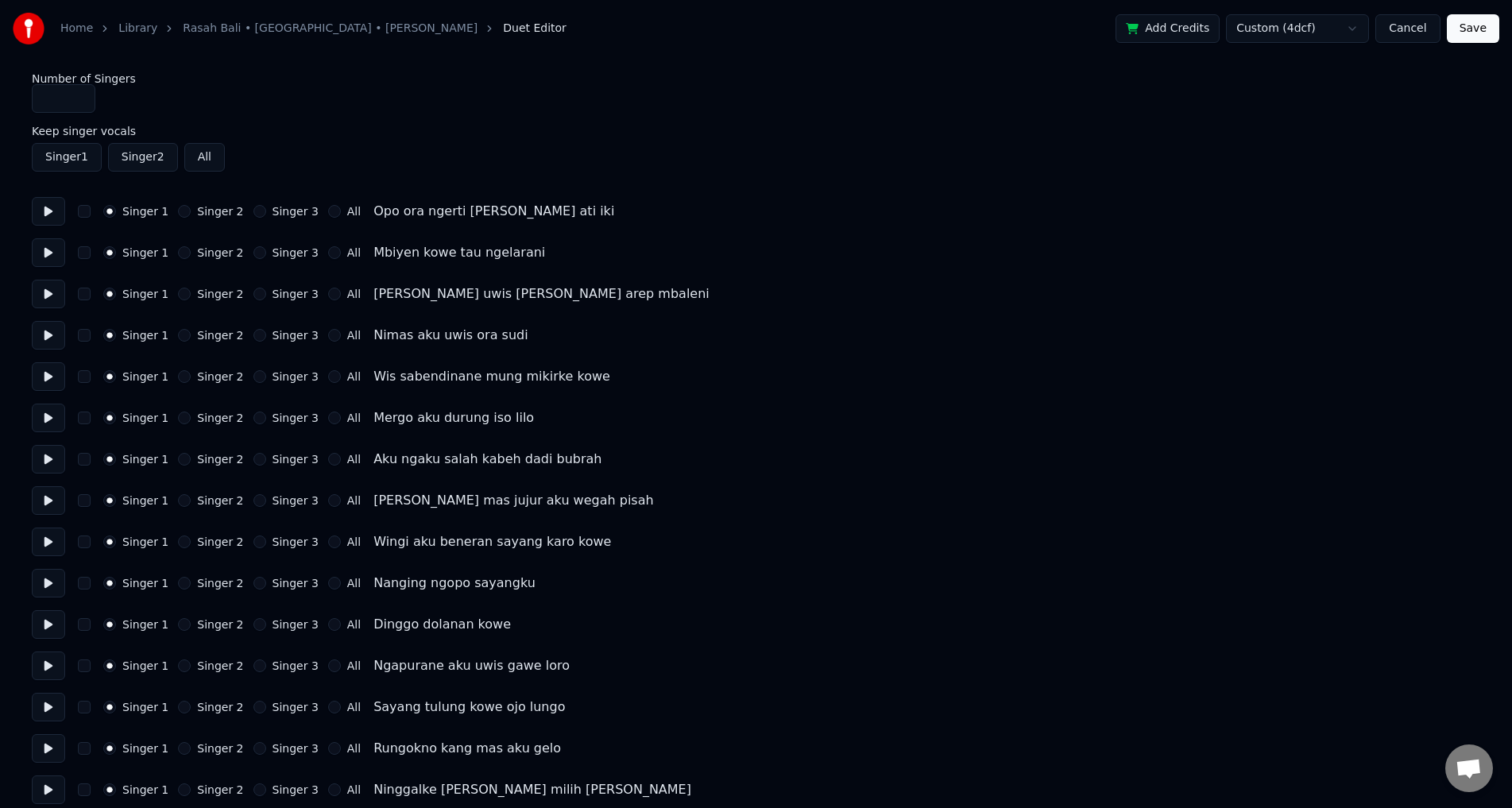
type input "*"
click at [337, 69] on div "Home Library [GEOGRAPHIC_DATA] • [PERSON_NAME] • [PERSON_NAME] Nika Duet Editor…" at bounding box center [756, 773] width 1512 height 1548
click at [37, 209] on button at bounding box center [48, 211] width 34 height 28
click at [76, 166] on button "Singer 1" at bounding box center [66, 157] width 70 height 28
click at [46, 252] on button at bounding box center [48, 252] width 34 height 28
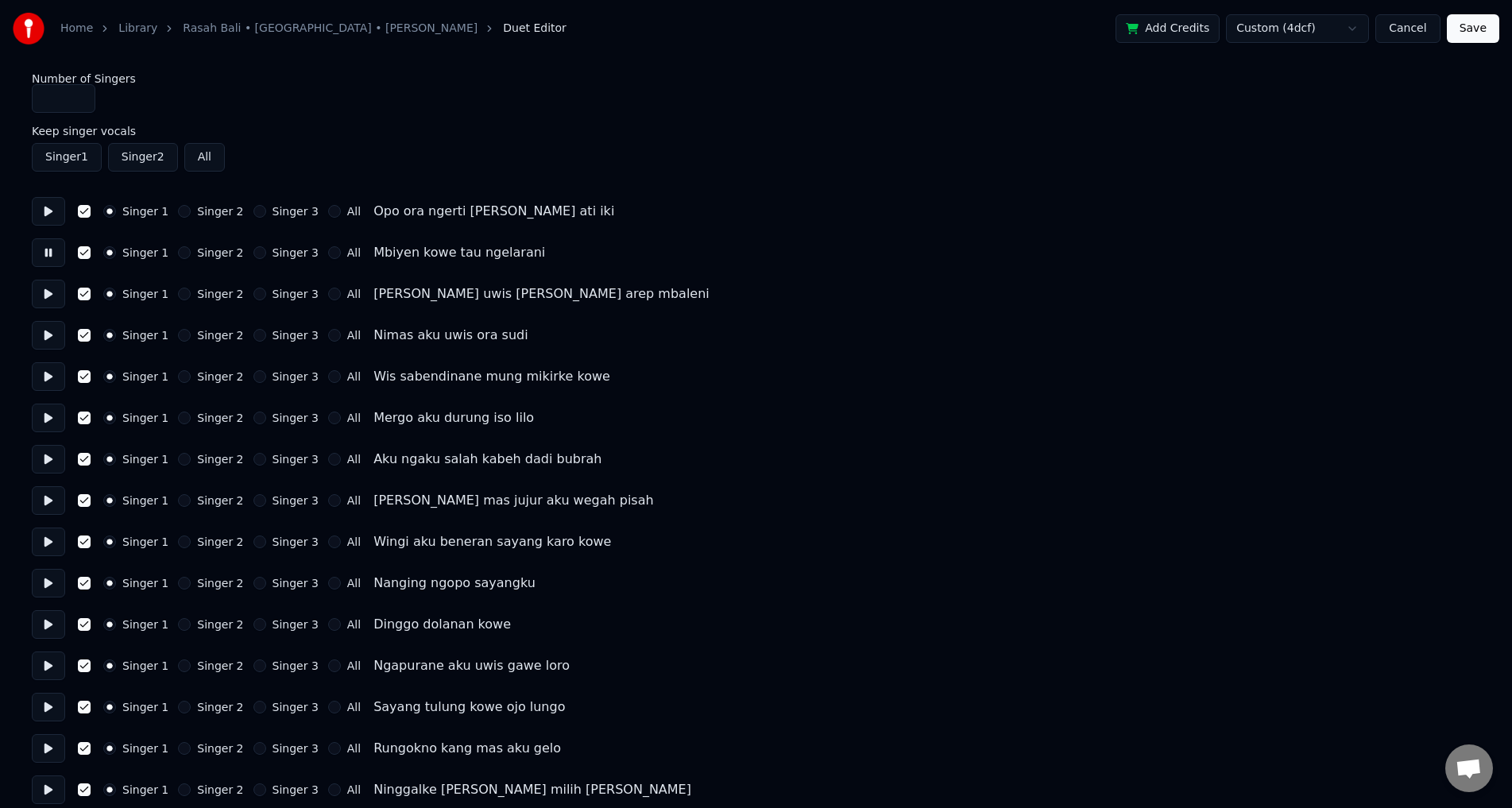
click at [66, 154] on button "Singer 1" at bounding box center [66, 157] width 70 height 28
click at [52, 299] on button at bounding box center [48, 293] width 34 height 28
click at [50, 323] on button at bounding box center [48, 335] width 34 height 28
click at [48, 376] on button at bounding box center [48, 376] width 34 height 28
click at [44, 423] on button at bounding box center [48, 418] width 34 height 28
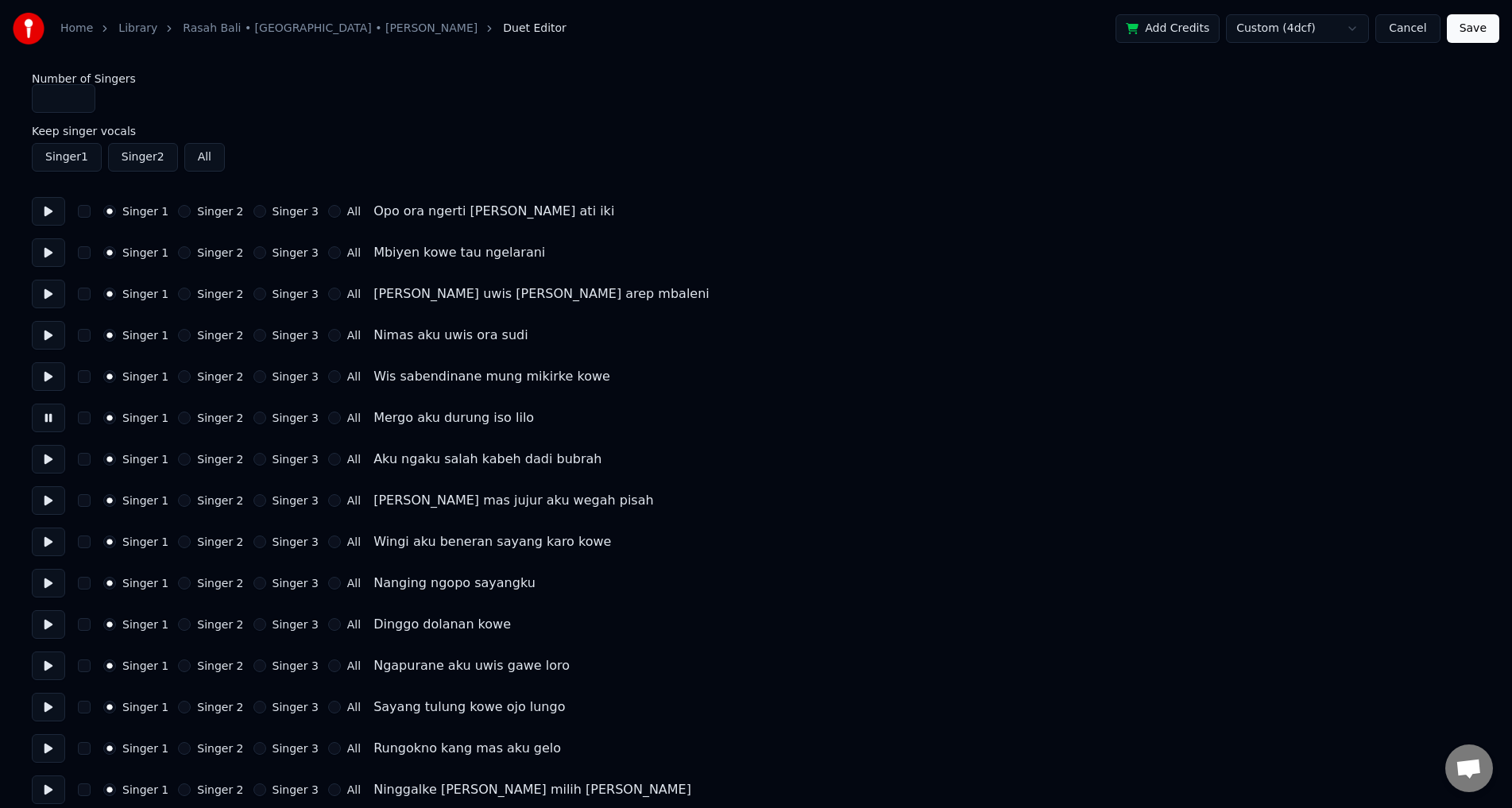
click at [57, 382] on button at bounding box center [48, 376] width 34 height 28
click at [181, 374] on button "Singer 2" at bounding box center [185, 377] width 13 height 13
click at [37, 418] on button at bounding box center [48, 418] width 34 height 28
click at [50, 451] on button at bounding box center [48, 459] width 34 height 28
click at [54, 494] on button at bounding box center [48, 500] width 34 height 28
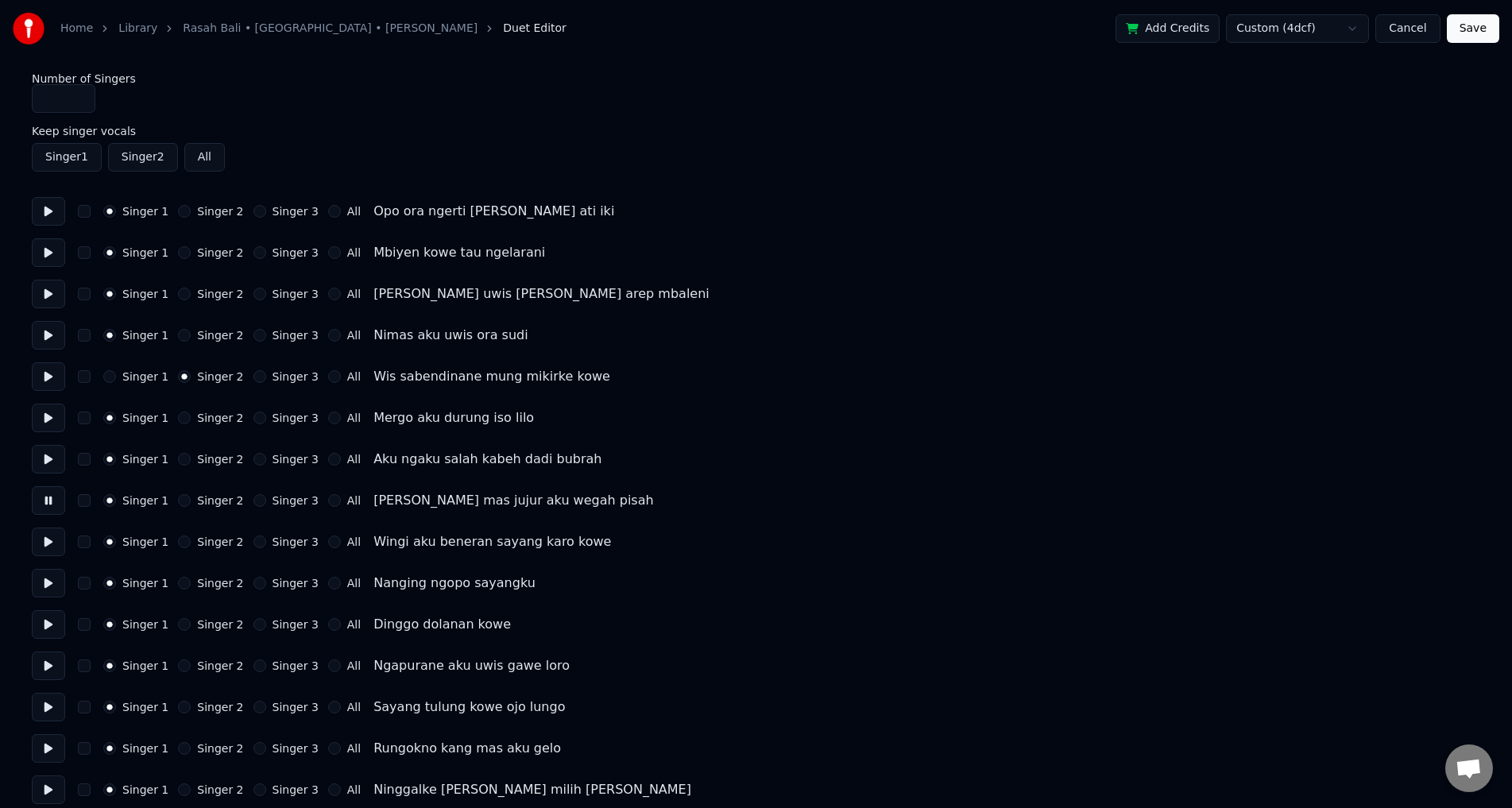
click at [50, 540] on button at bounding box center [48, 541] width 34 height 28
click at [49, 583] on button at bounding box center [48, 582] width 34 height 28
click at [57, 510] on button at bounding box center [48, 500] width 34 height 28
click at [182, 502] on button "Singer 2" at bounding box center [185, 500] width 13 height 13
click at [185, 462] on div "Singer 2" at bounding box center [211, 460] width 66 height 13
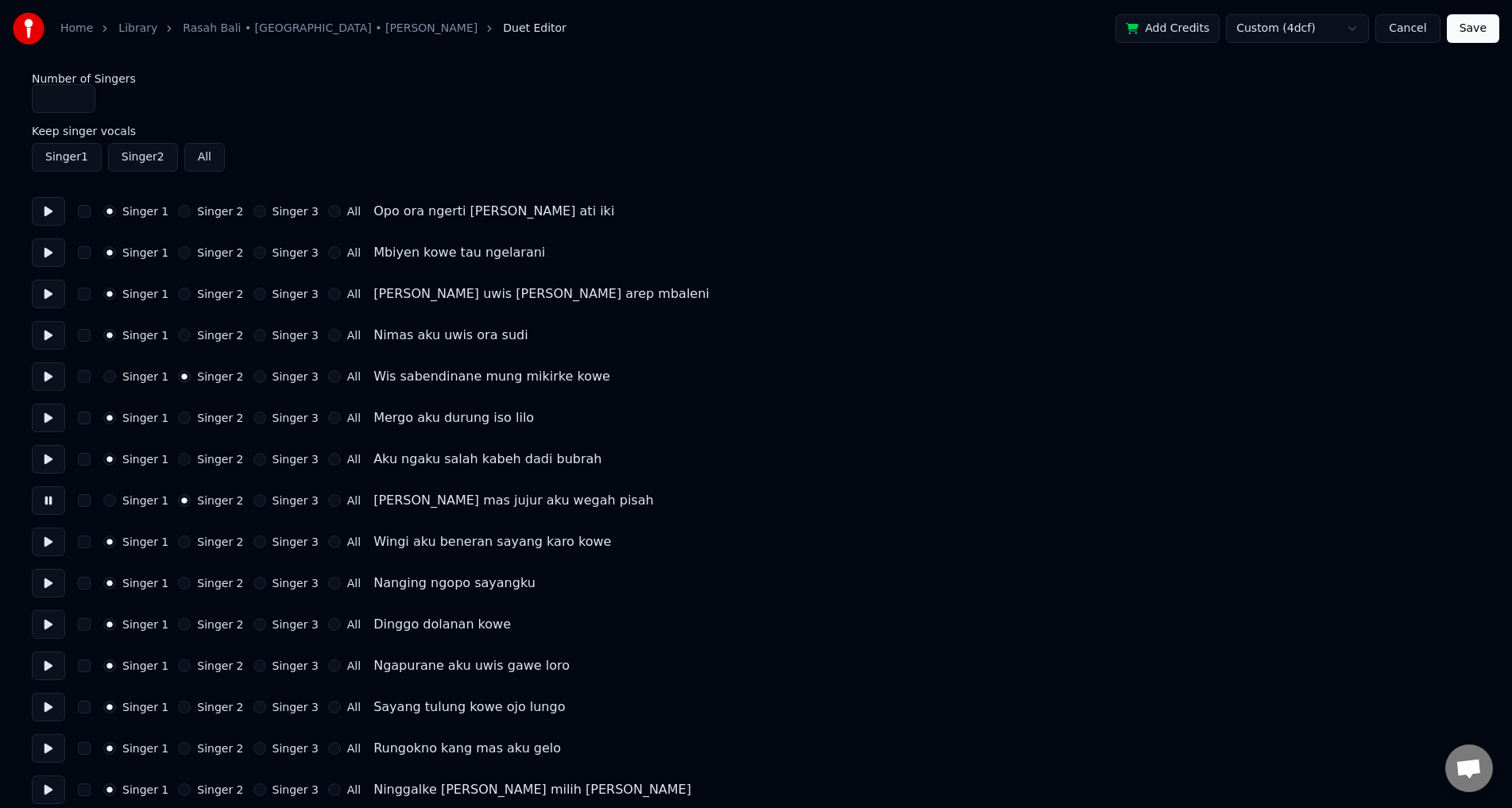
click at [178, 453] on button "Singer 2" at bounding box center [185, 460] width 13 height 13
click at [180, 421] on button "Singer 2" at bounding box center [185, 418] width 13 height 13
click at [41, 538] on button at bounding box center [48, 541] width 34 height 28
drag, startPoint x: 47, startPoint y: 574, endPoint x: 54, endPoint y: 585, distance: 13.0
click at [47, 574] on button at bounding box center [48, 582] width 34 height 28
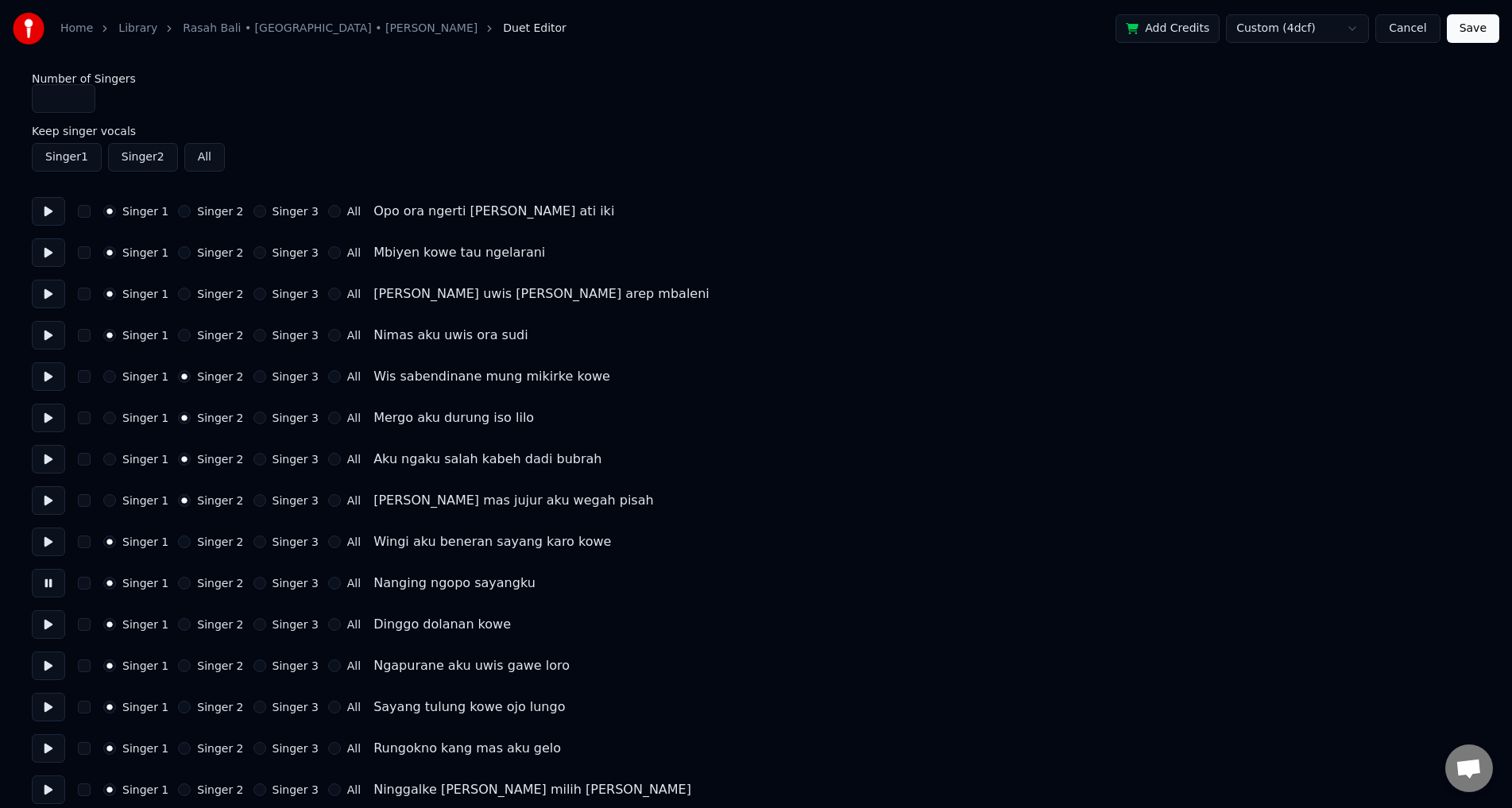
click at [36, 637] on button at bounding box center [48, 624] width 34 height 28
click at [54, 670] on button at bounding box center [48, 665] width 34 height 28
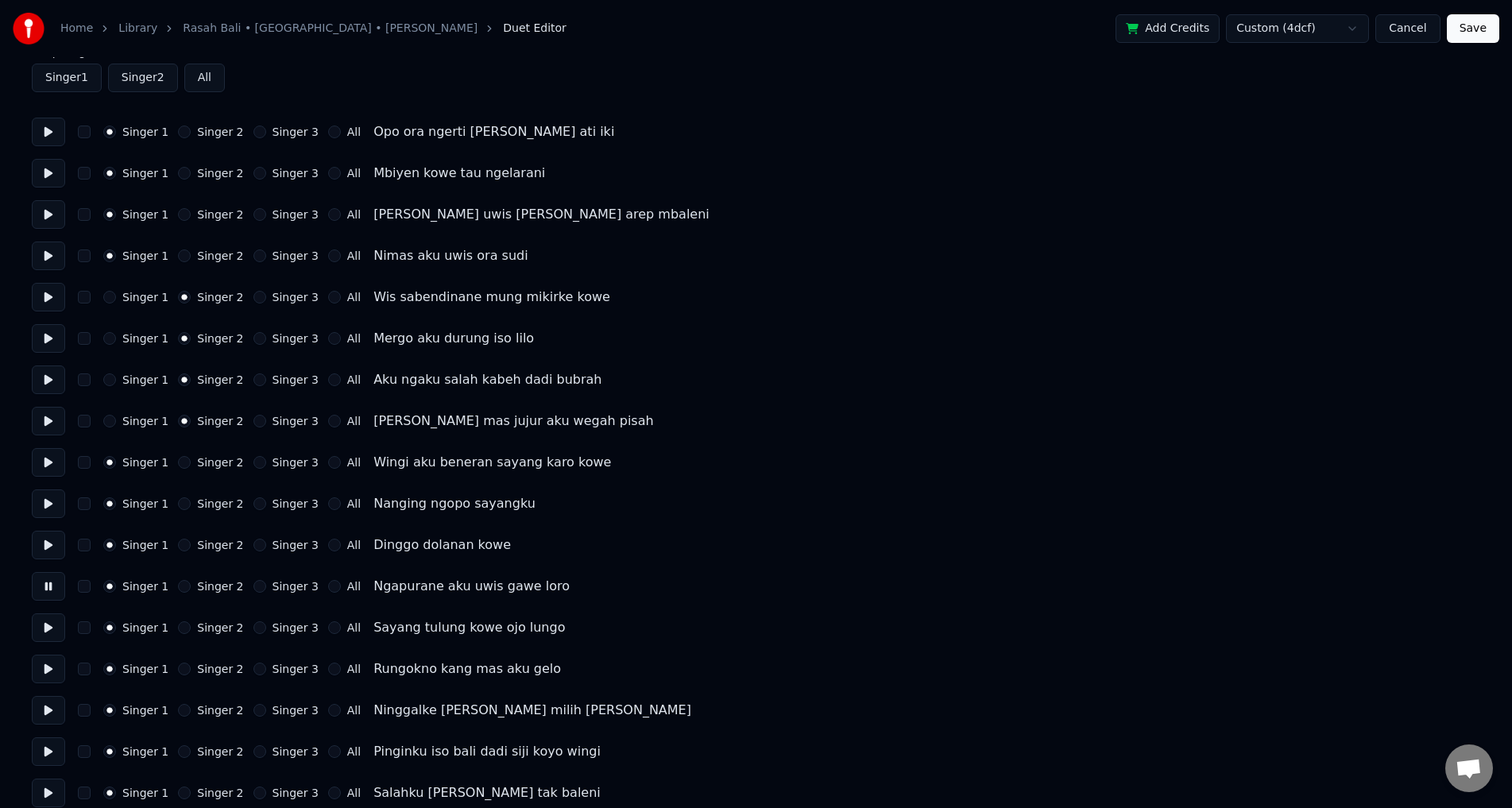
click at [180, 587] on button "Singer 2" at bounding box center [185, 587] width 13 height 13
click at [32, 634] on button at bounding box center [48, 627] width 34 height 28
click at [42, 636] on button at bounding box center [48, 627] width 34 height 28
click at [38, 662] on button at bounding box center [48, 669] width 34 height 28
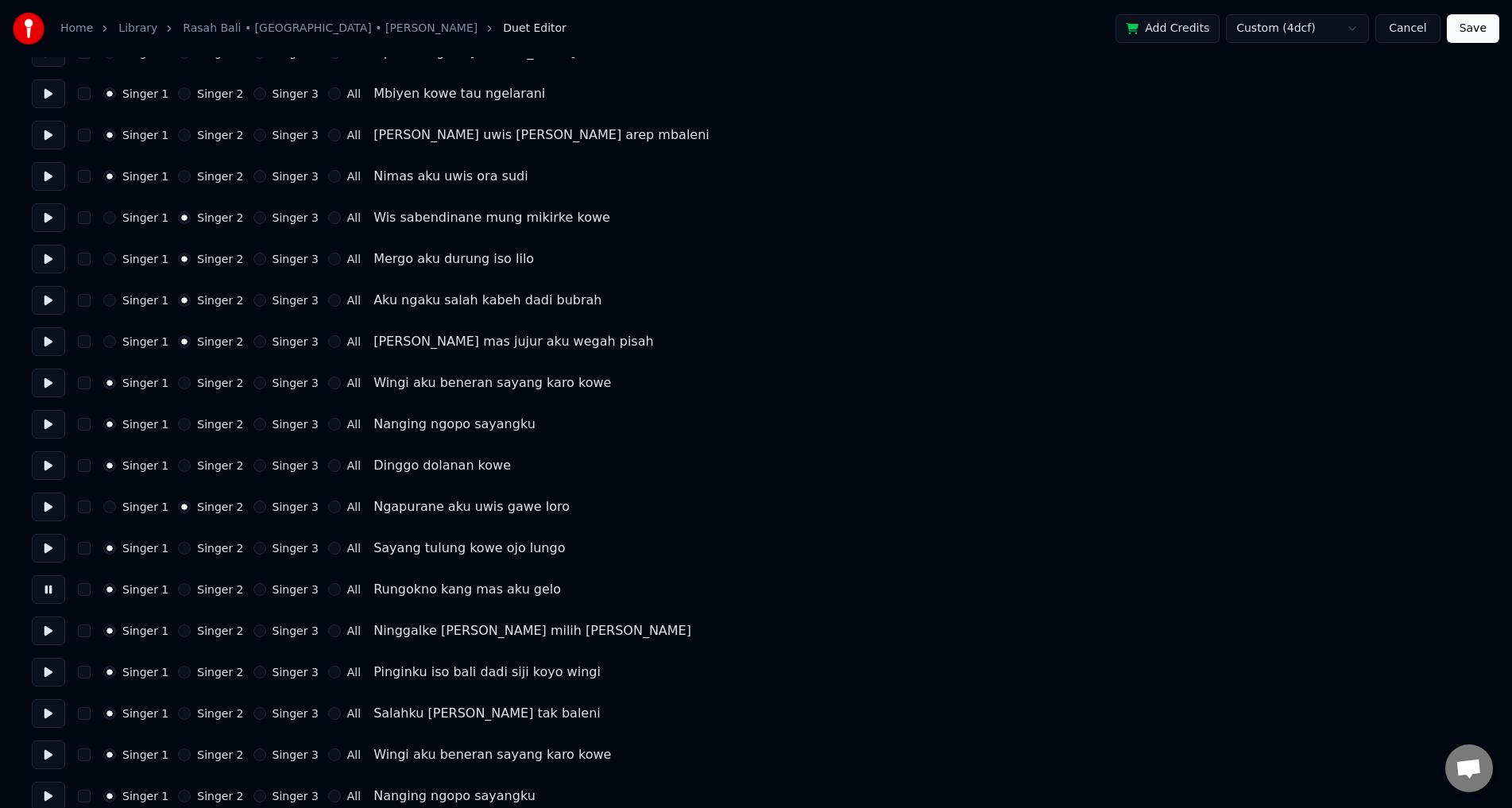
click at [45, 637] on button at bounding box center [48, 631] width 34 height 28
click at [47, 671] on button at bounding box center [48, 672] width 34 height 28
click at [54, 718] on button at bounding box center [48, 713] width 34 height 28
drag, startPoint x: 46, startPoint y: 744, endPoint x: 73, endPoint y: 724, distance: 33.6
click at [47, 744] on button at bounding box center [48, 754] width 34 height 28
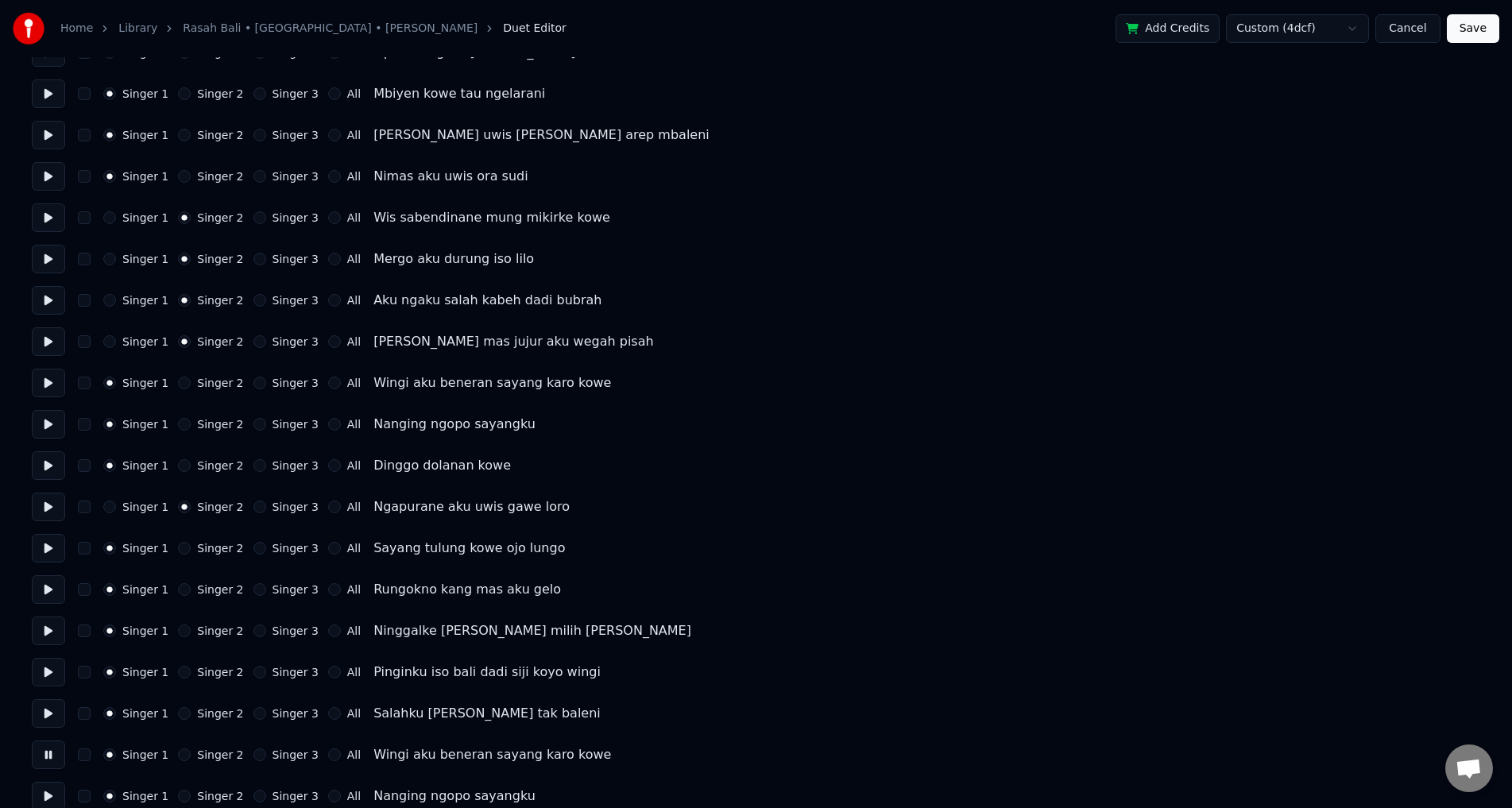
scroll to position [238, 0]
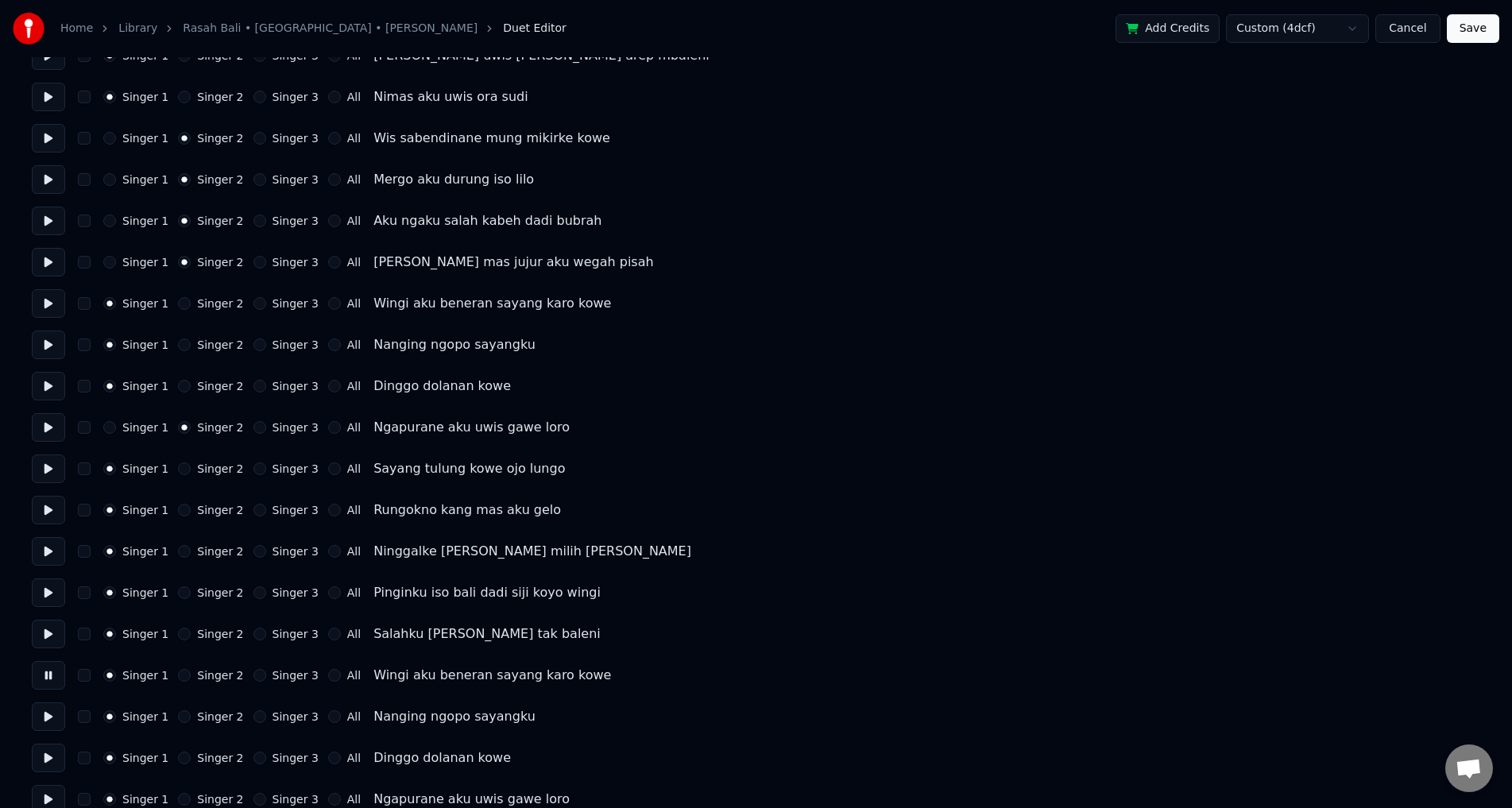
click at [48, 643] on button at bounding box center [48, 633] width 34 height 28
click at [179, 634] on button "Singer 2" at bounding box center [185, 634] width 13 height 13
click at [178, 593] on button "Singer 2" at bounding box center [185, 593] width 13 height 13
click at [179, 561] on div "Singer 1 Singer 2 Singer 3 All Ninggalke [PERSON_NAME] milih [PERSON_NAME]" at bounding box center [756, 550] width 1448 height 28
click at [178, 506] on button "Singer 2" at bounding box center [185, 510] width 13 height 13
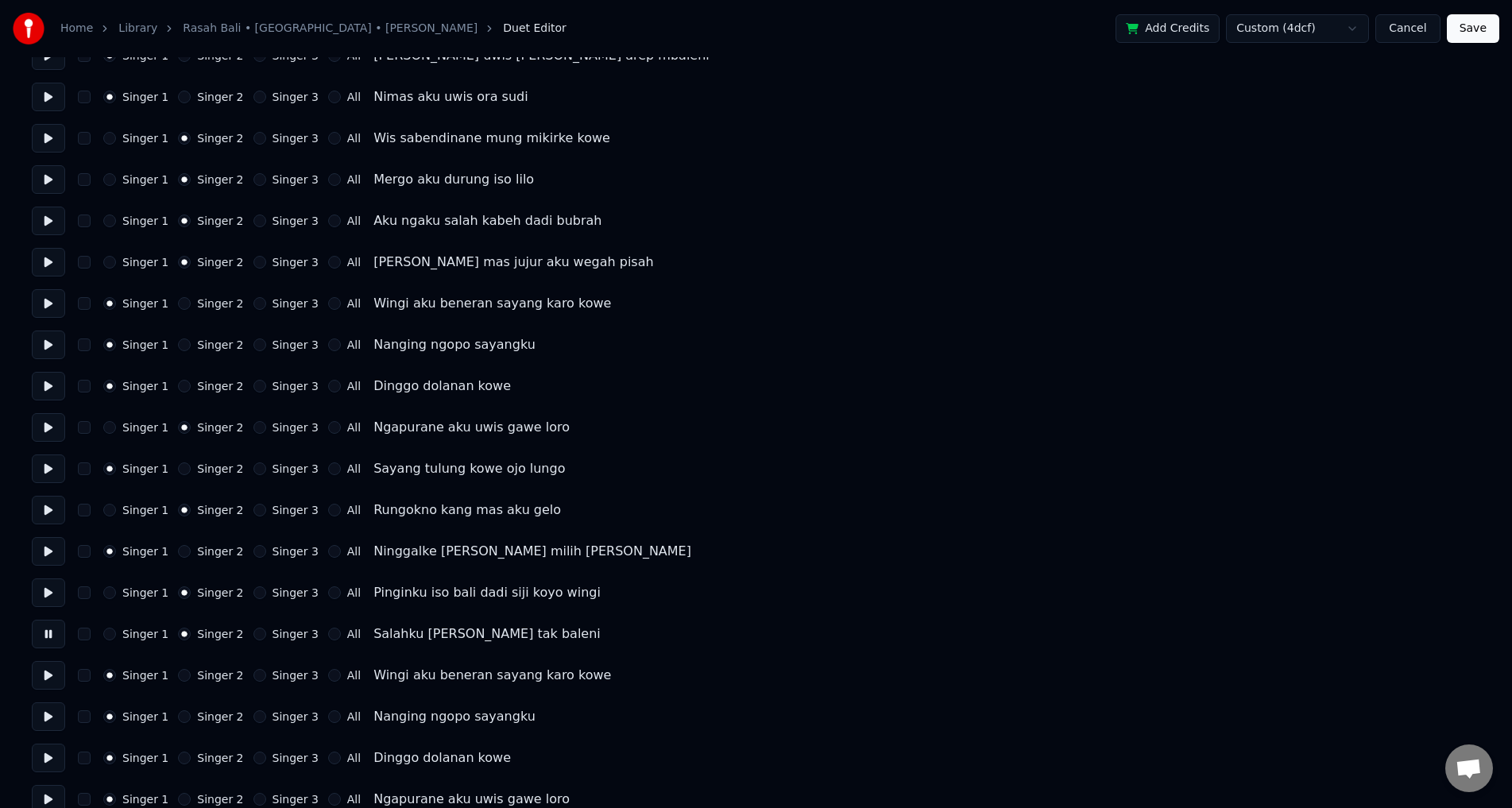
click at [178, 545] on button "Singer 2" at bounding box center [185, 551] width 13 height 13
click at [178, 471] on button "Singer 2" at bounding box center [185, 469] width 13 height 13
click at [44, 668] on button at bounding box center [48, 675] width 34 height 28
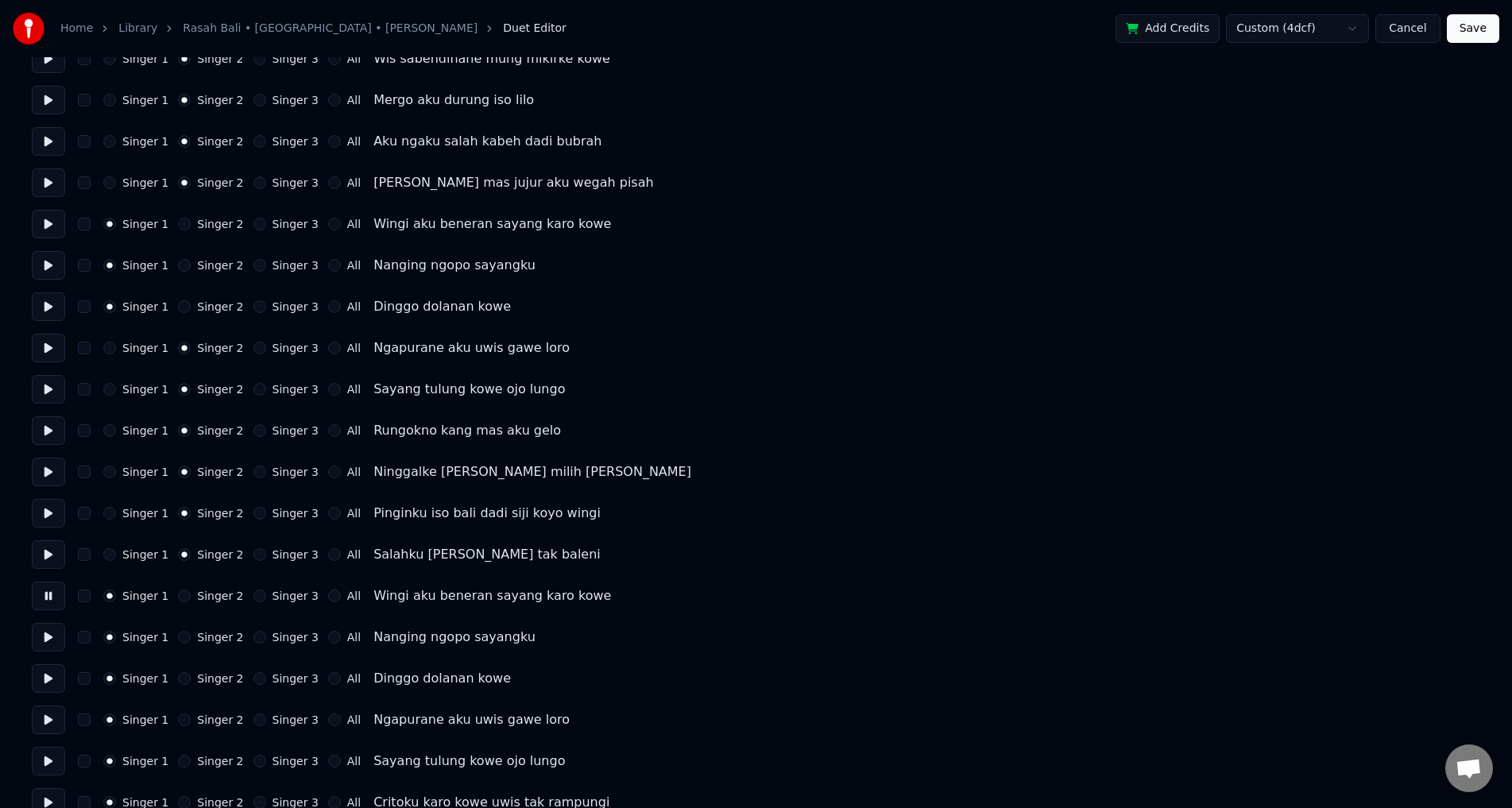
click at [43, 638] on button at bounding box center [48, 637] width 34 height 28
click
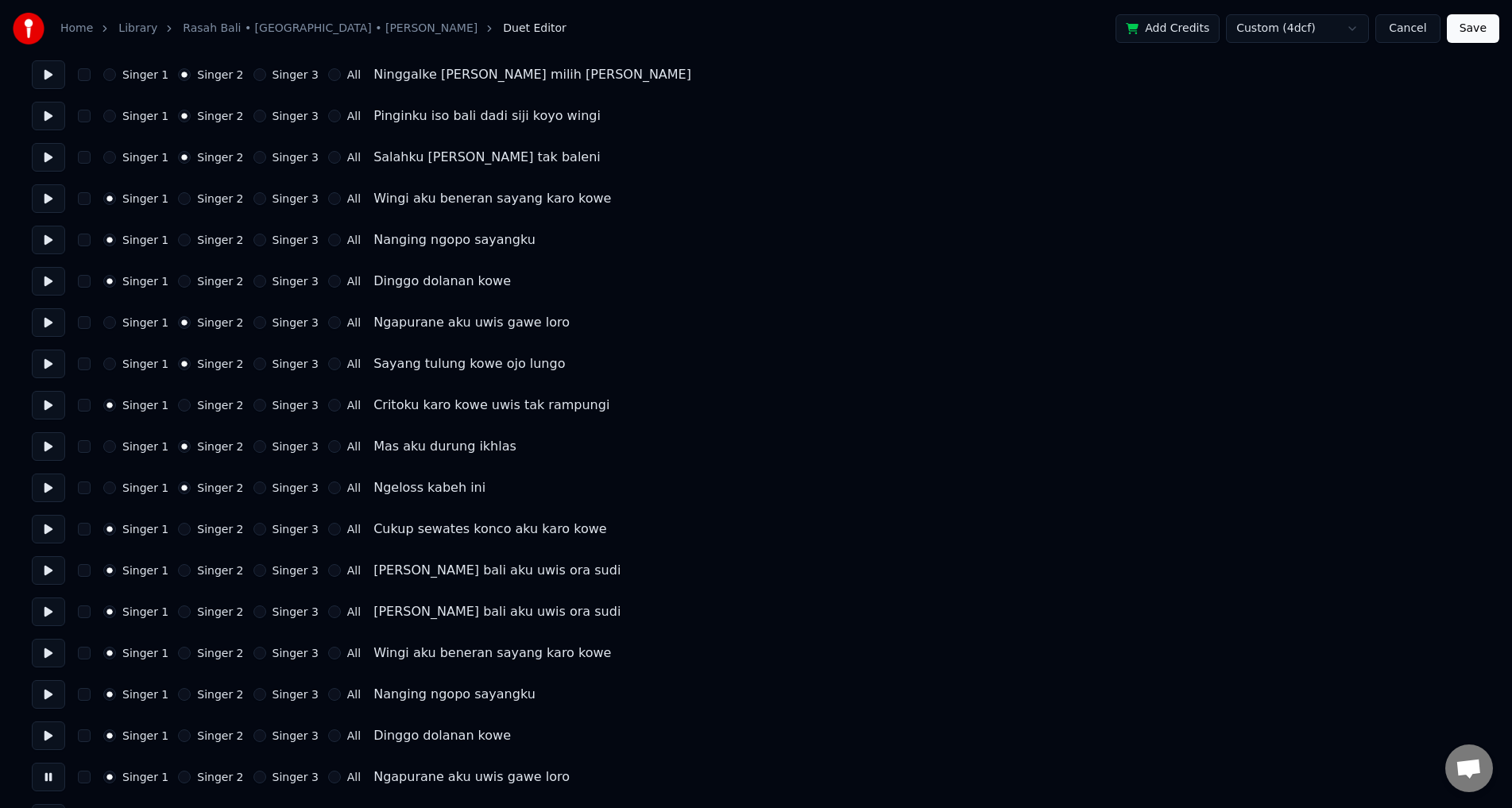
scroll to position [756, 0]
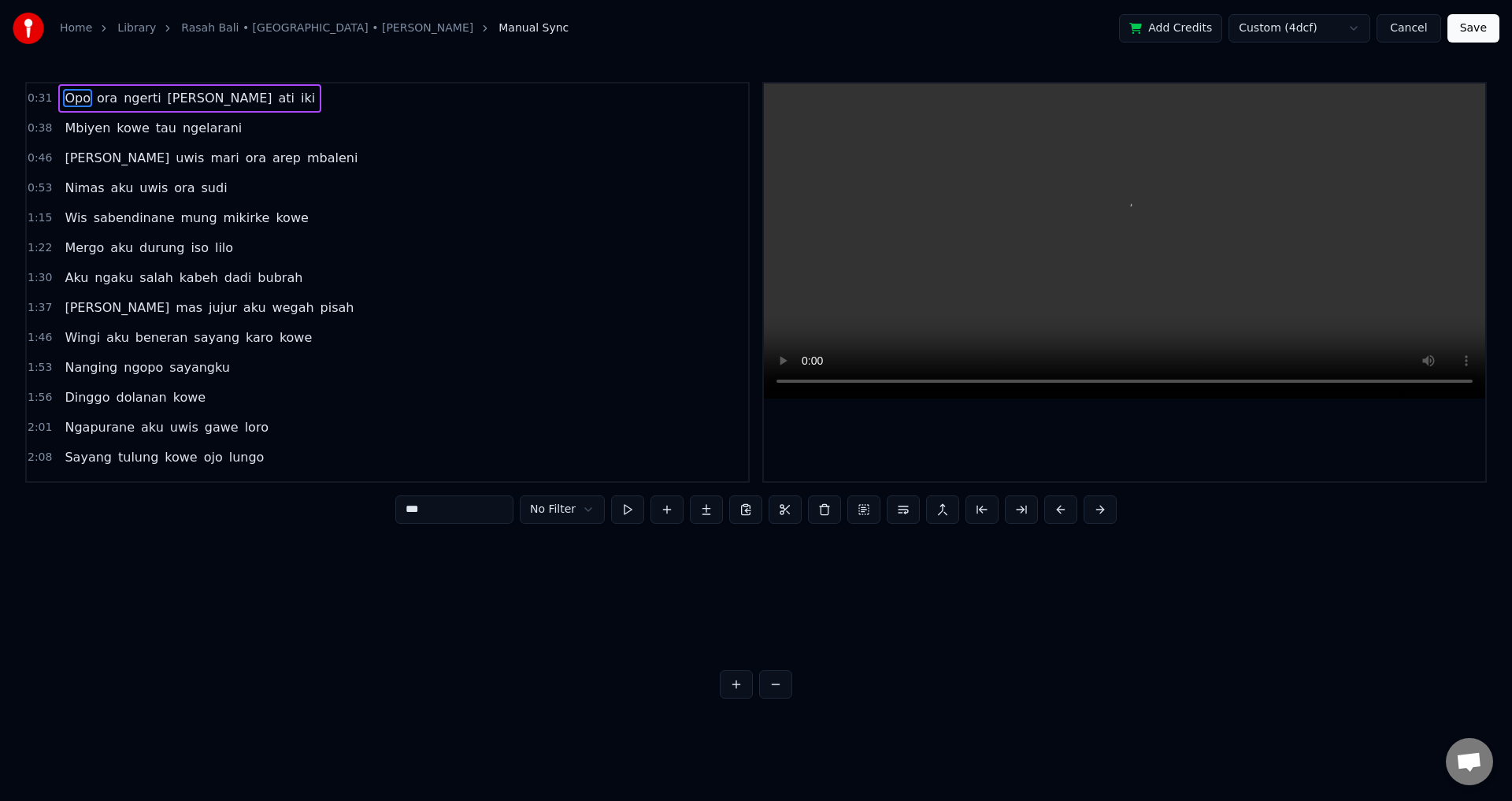
scroll to position [0, 10994]
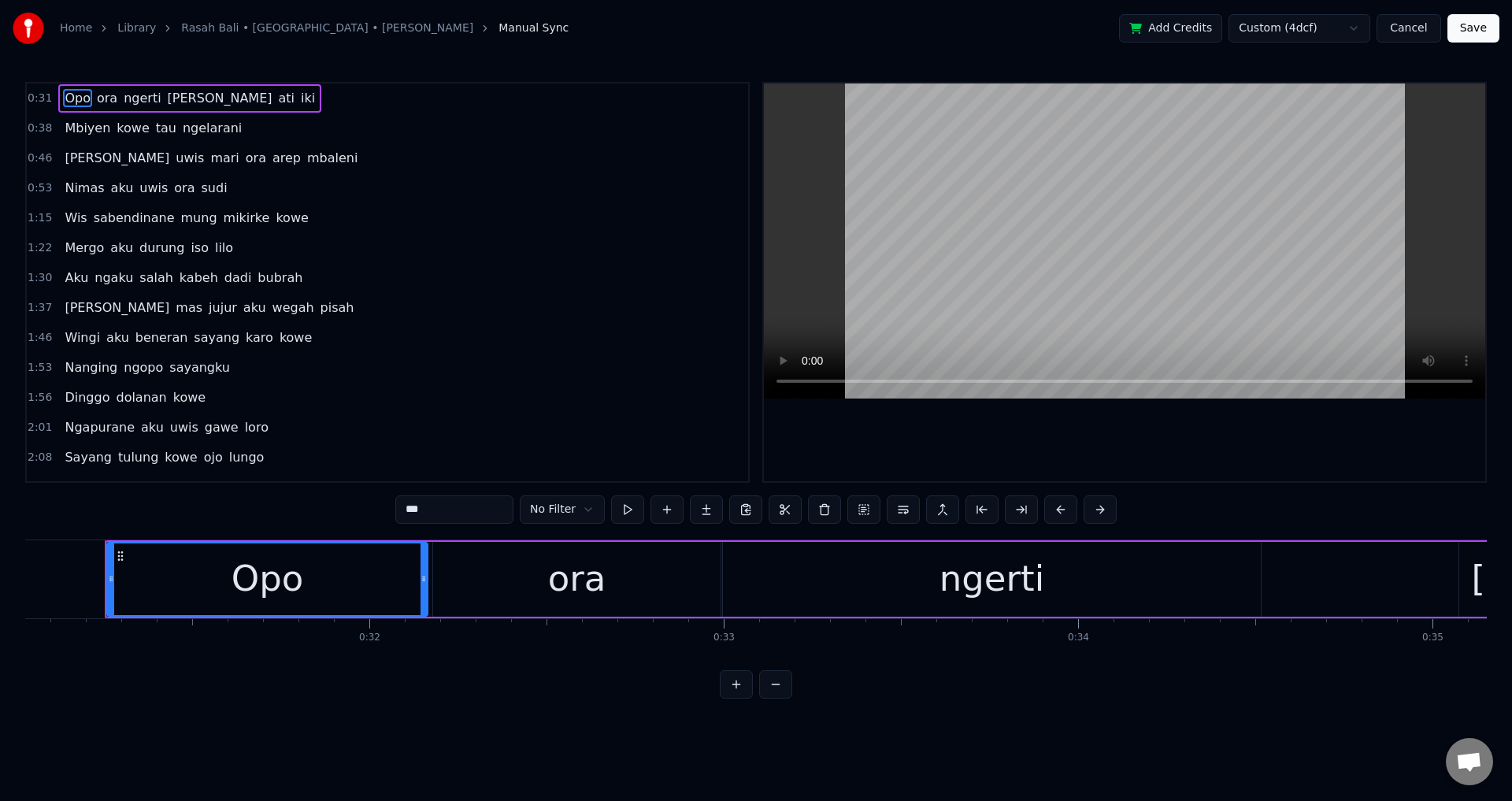
type input "*********"
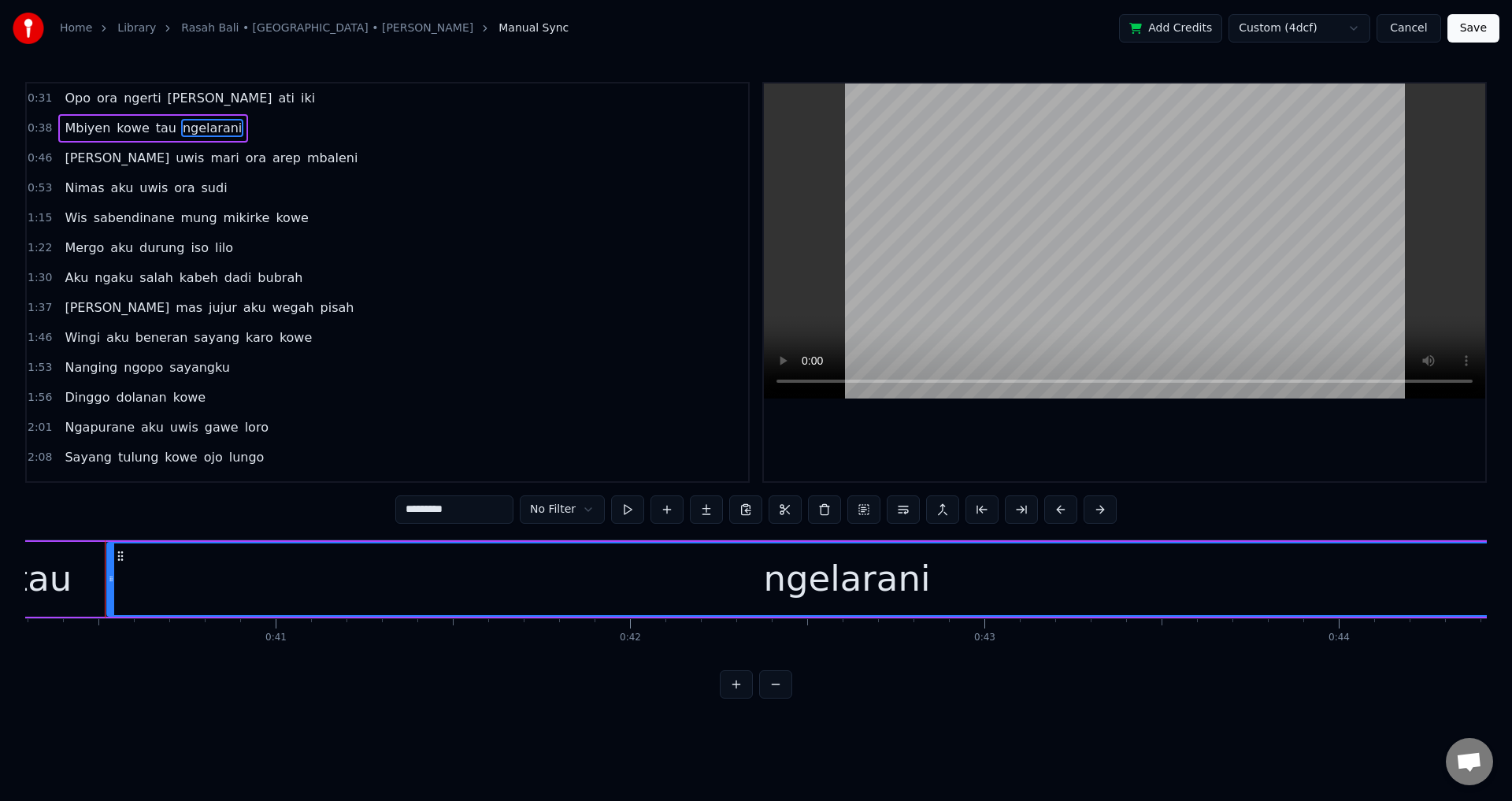
scroll to position [0, 13908]
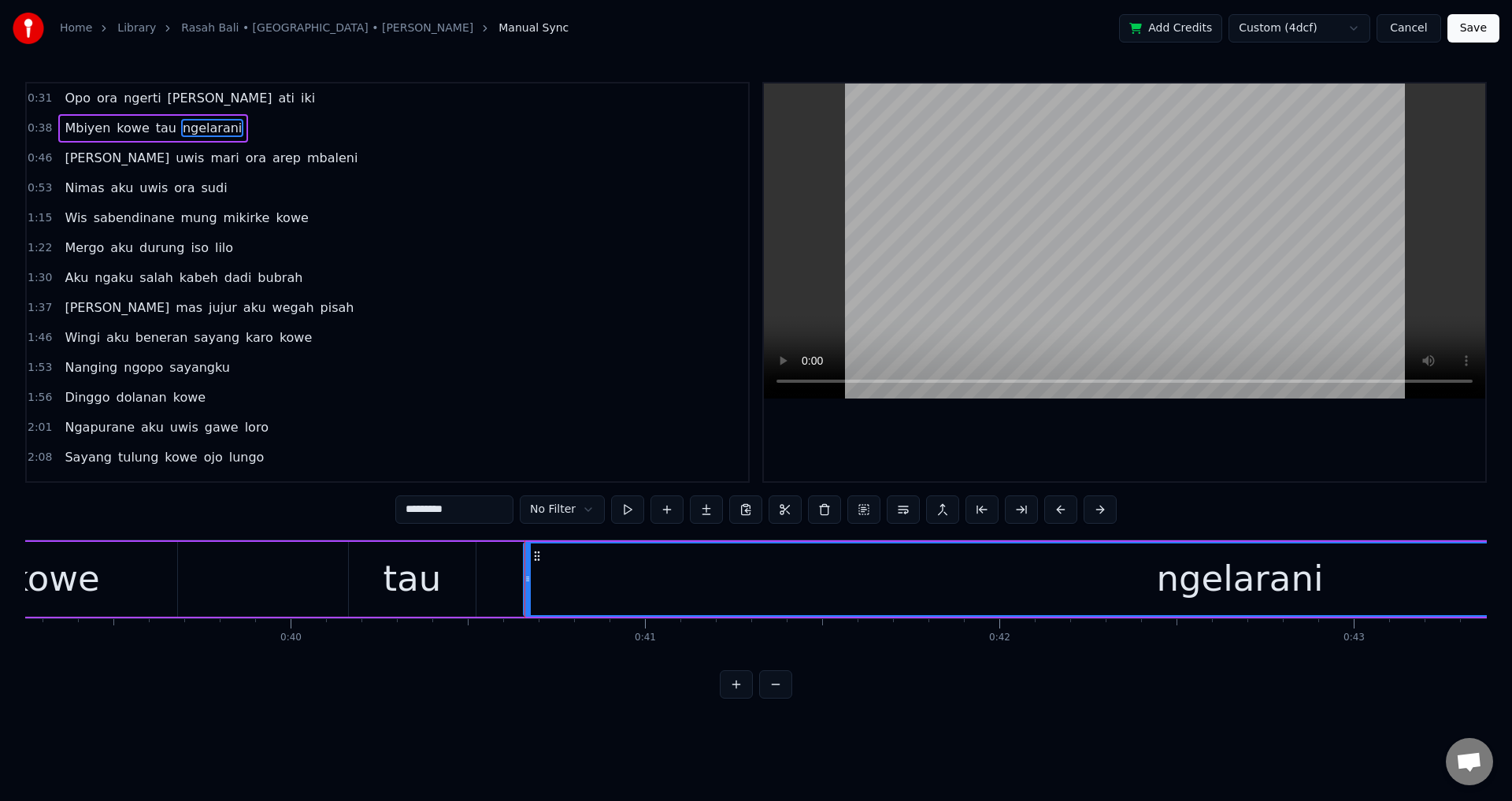
drag, startPoint x: 480, startPoint y: 581, endPoint x: 535, endPoint y: 582, distance: 55.0
type input "***"
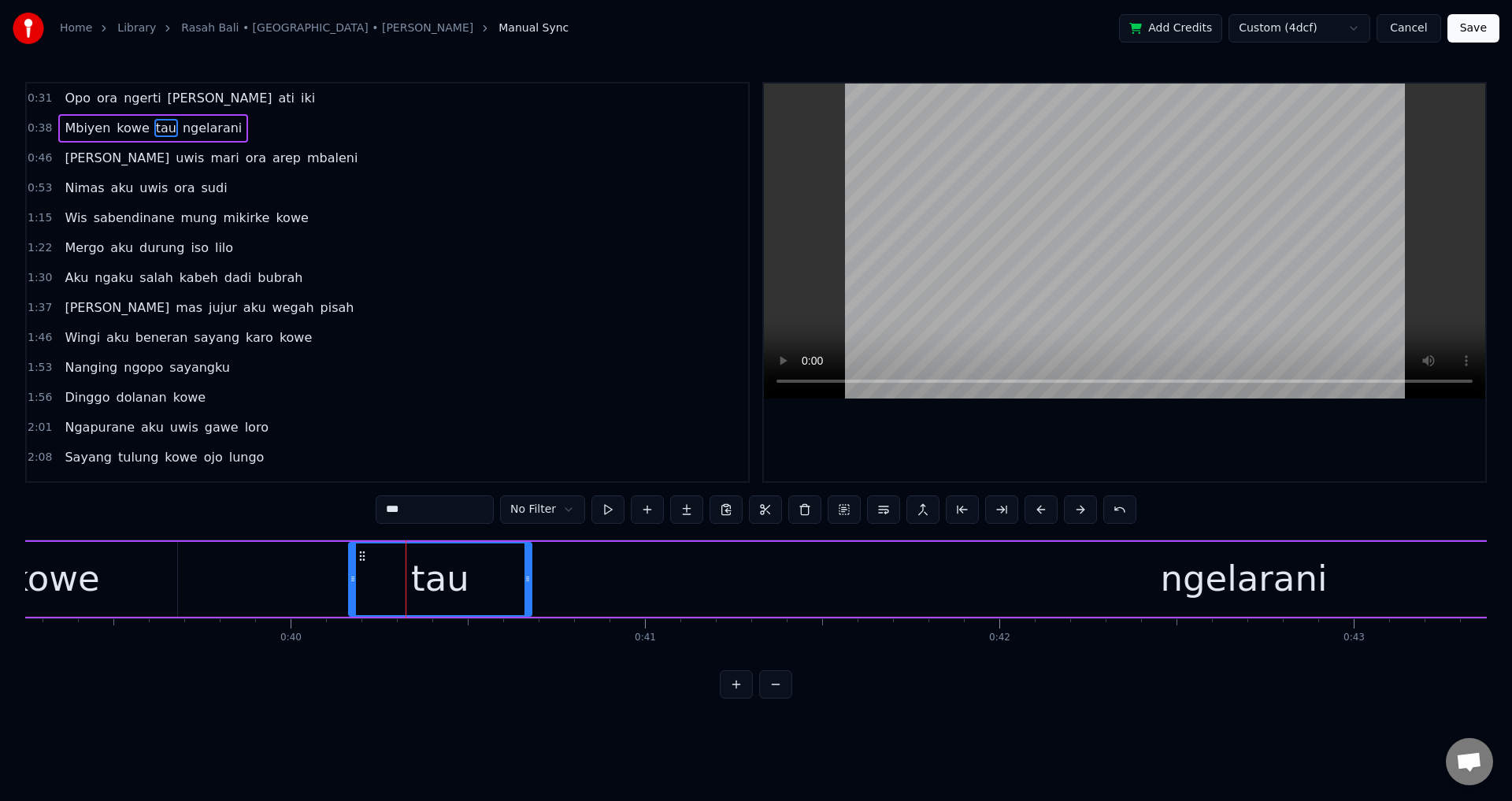
drag, startPoint x: 472, startPoint y: 576, endPoint x: 400, endPoint y: 585, distance: 72.6
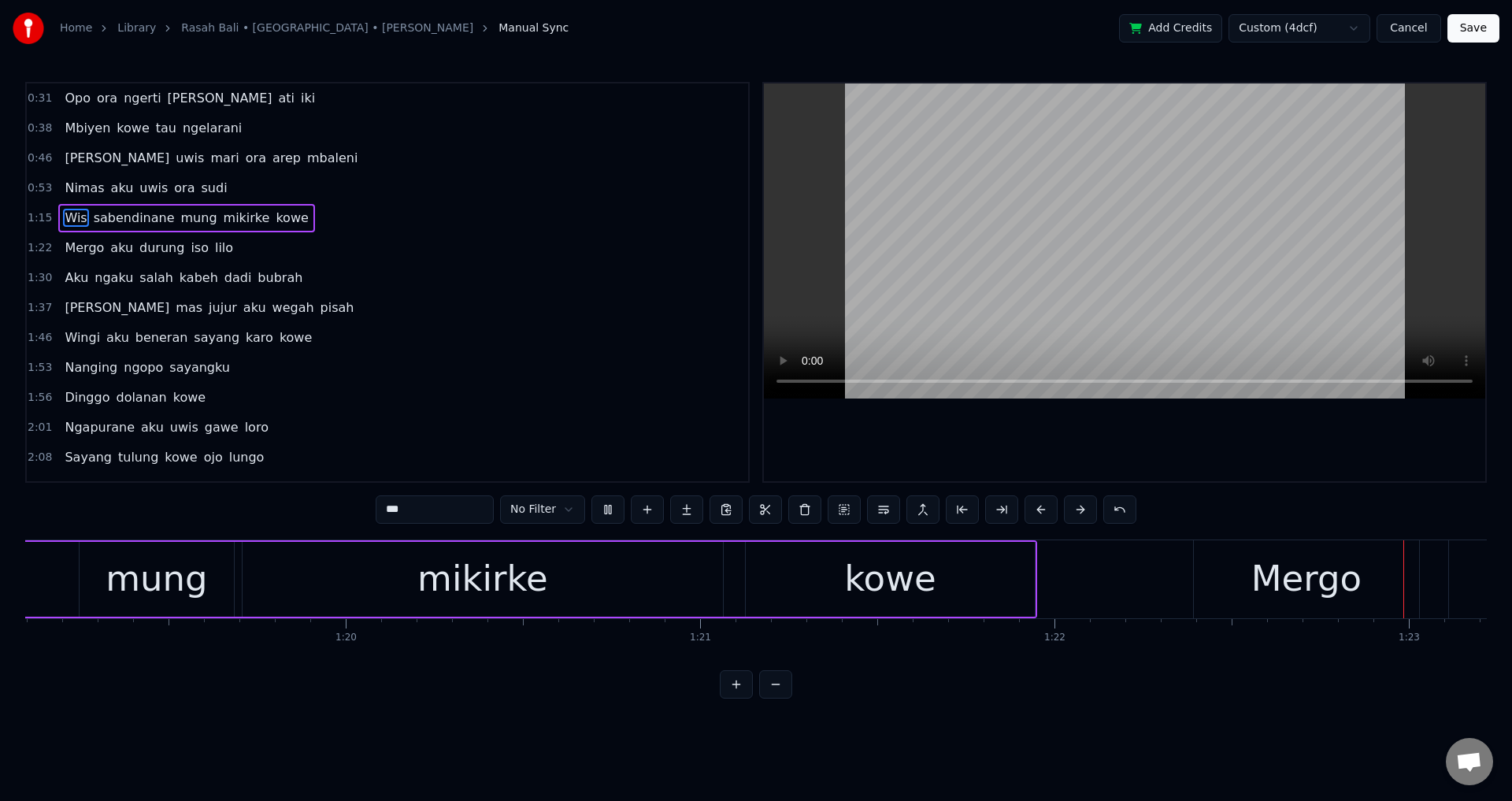
scroll to position [0, 29341]
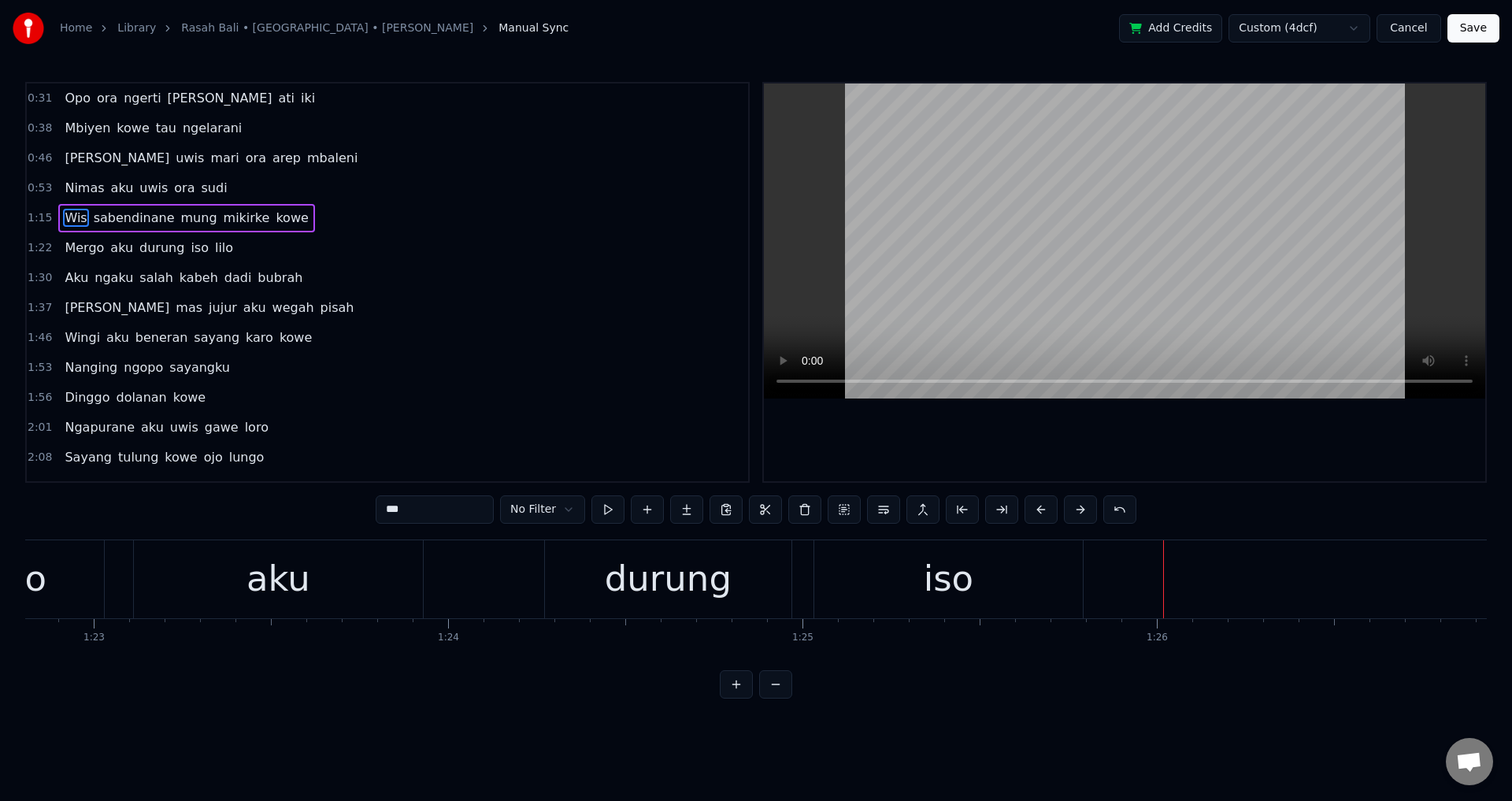
type input "******"
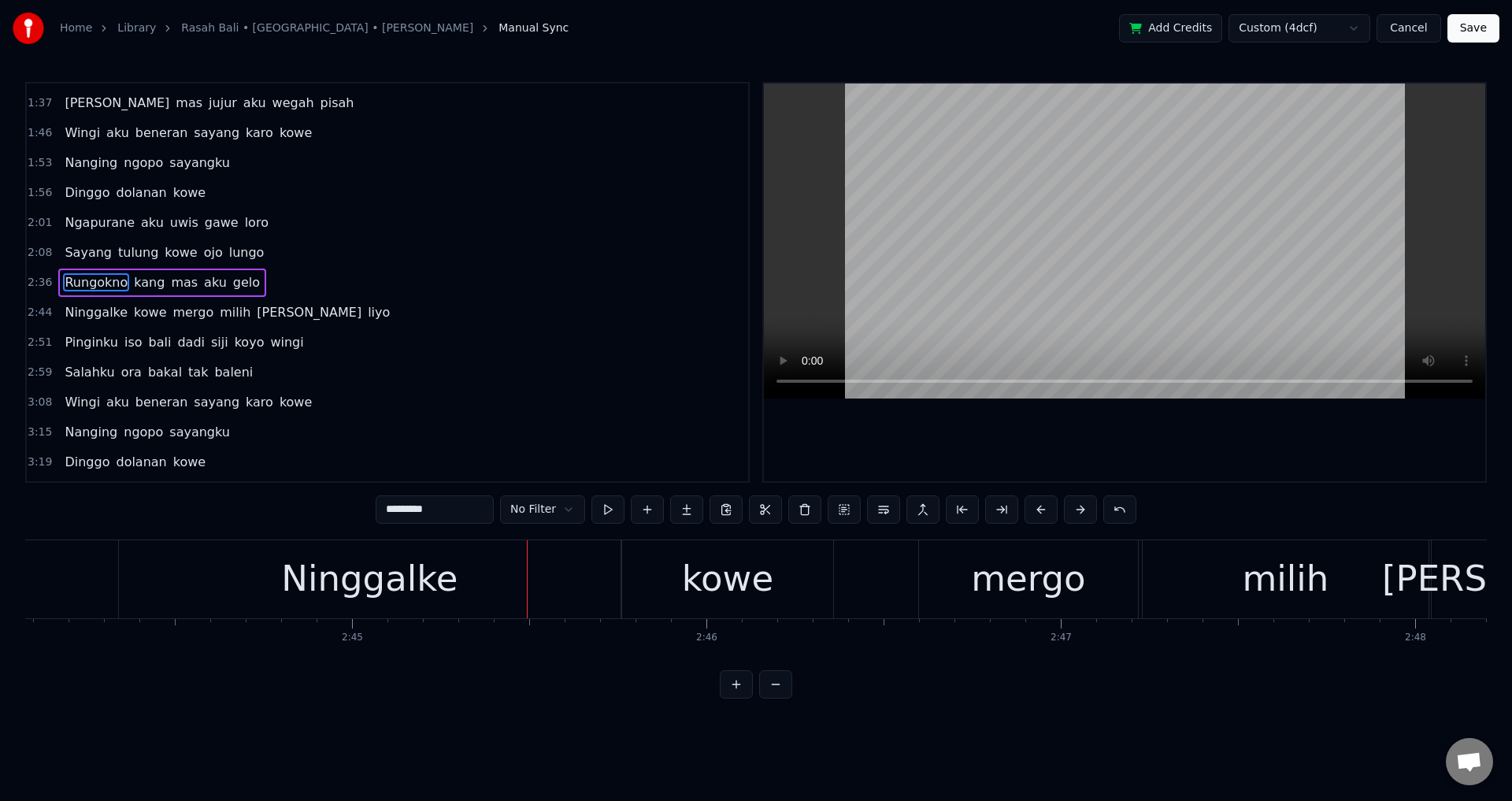
scroll to position [235, 0]
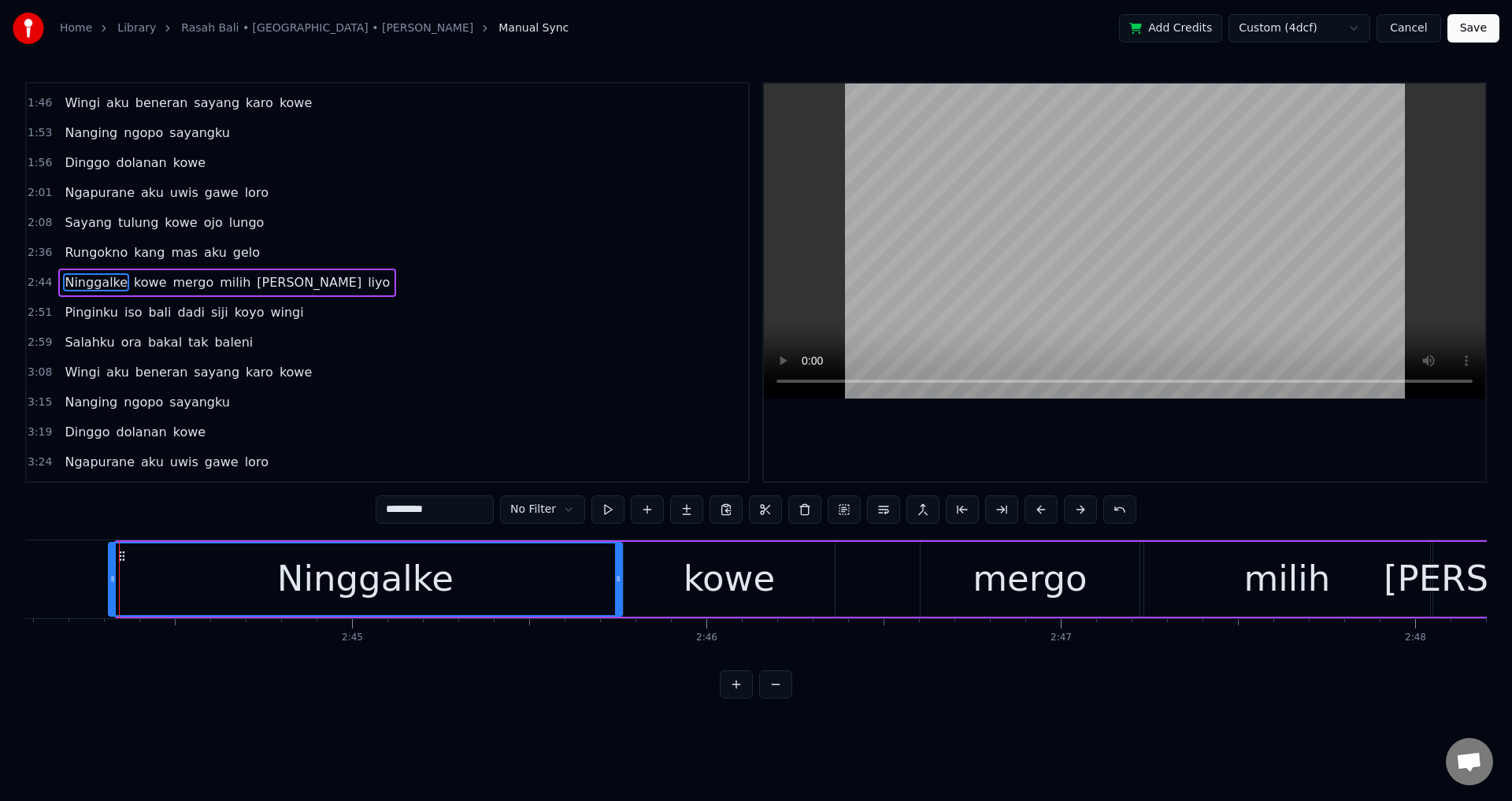
drag, startPoint x: 121, startPoint y: 575, endPoint x: 113, endPoint y: 576, distance: 8.1
drag, startPoint x: 115, startPoint y: 582, endPoint x: 78, endPoint y: 582, distance: 37.0
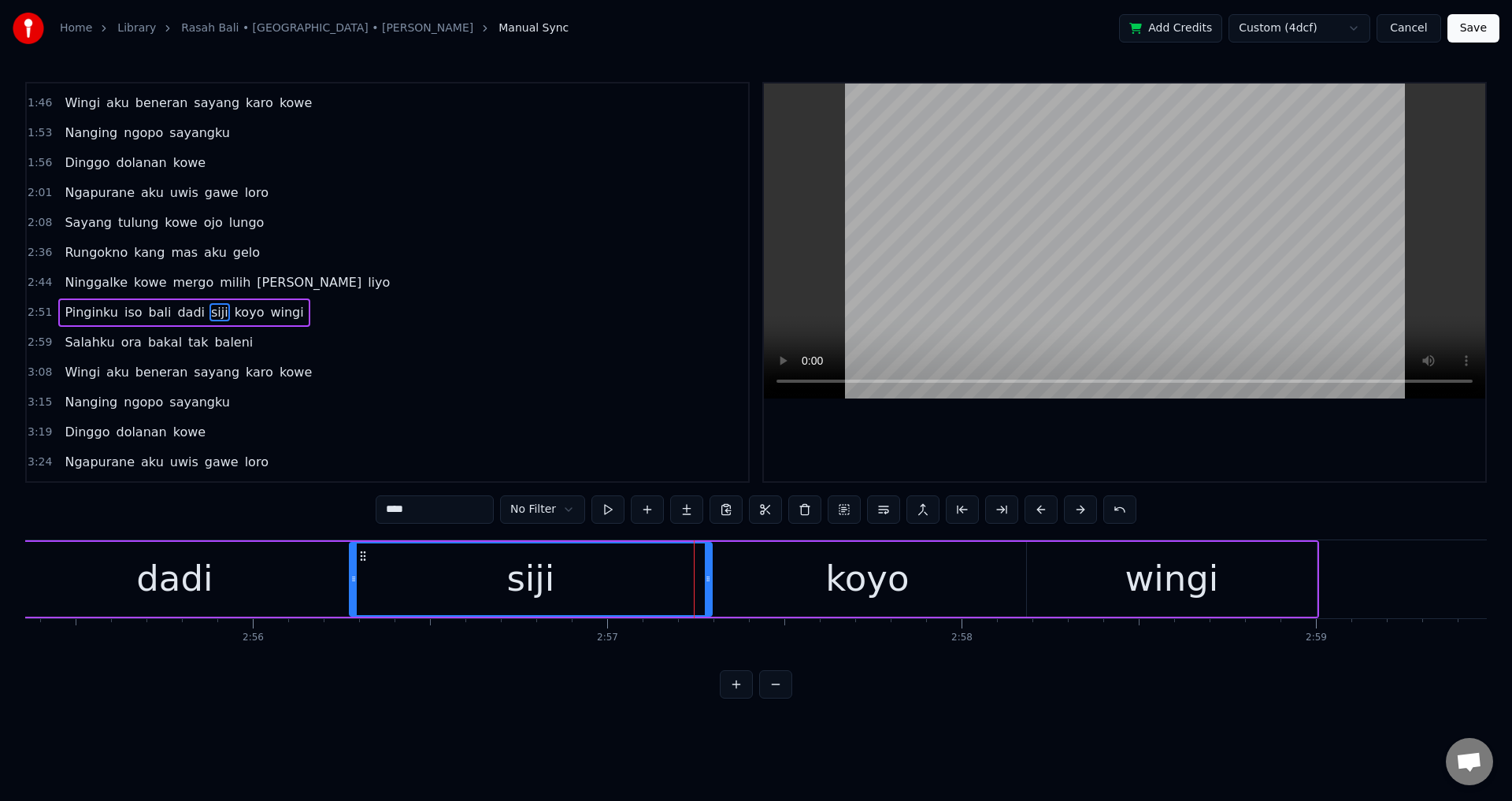
scroll to position [264, 0]
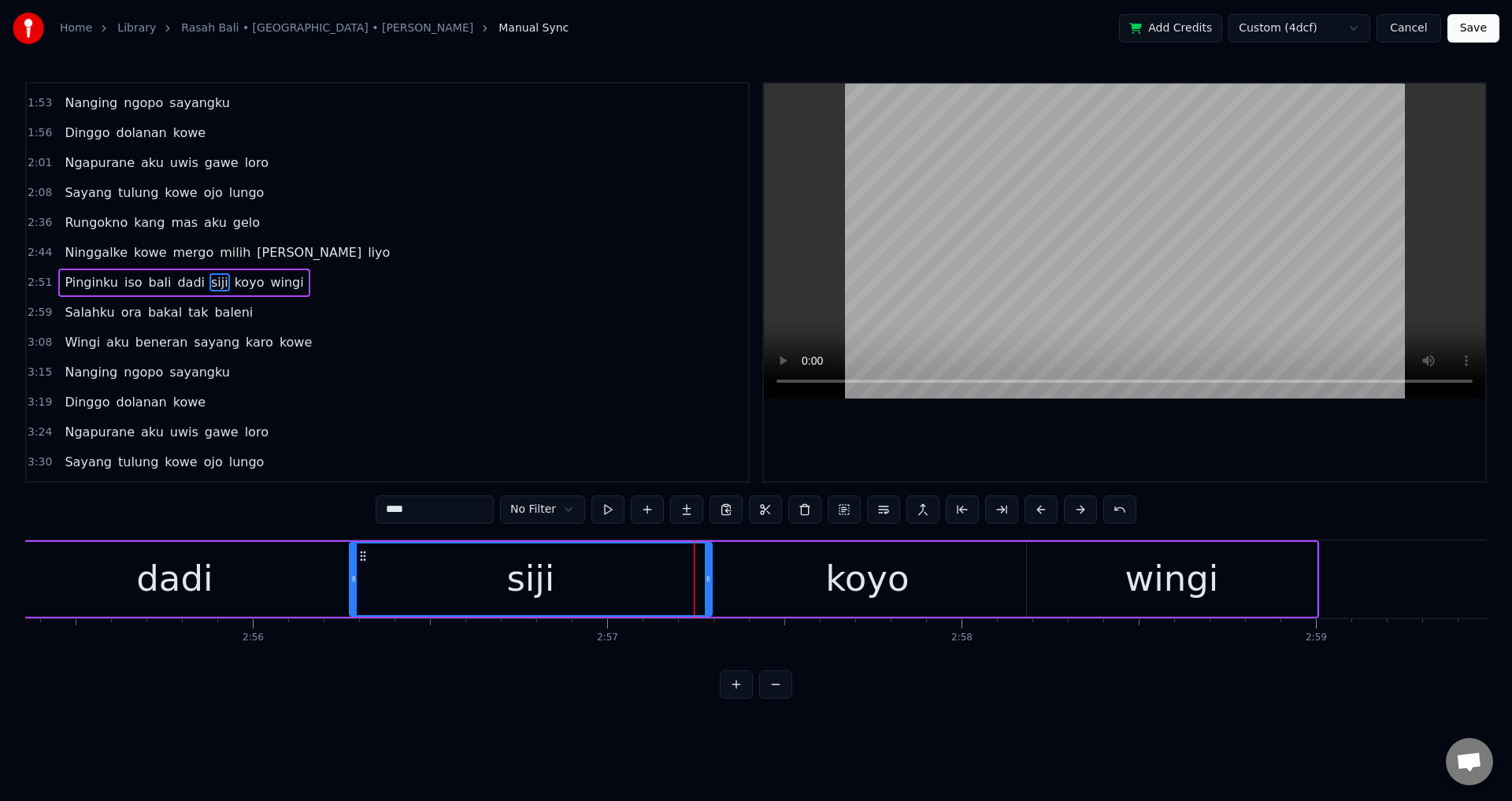
drag, startPoint x: 706, startPoint y: 569, endPoint x: 690, endPoint y: 575, distance: 17.1
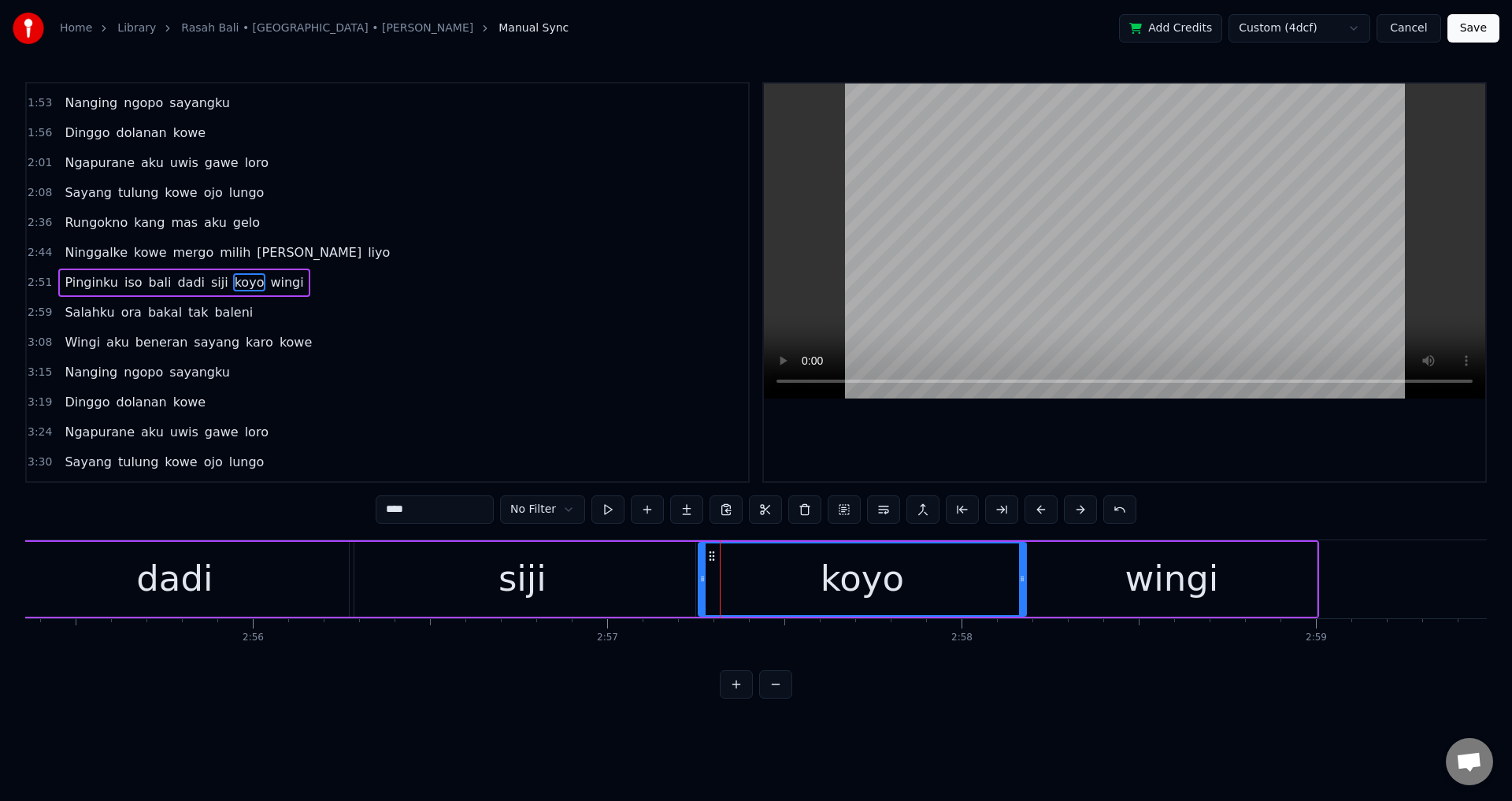
drag, startPoint x: 712, startPoint y: 581, endPoint x: 702, endPoint y: 581, distance: 10.0
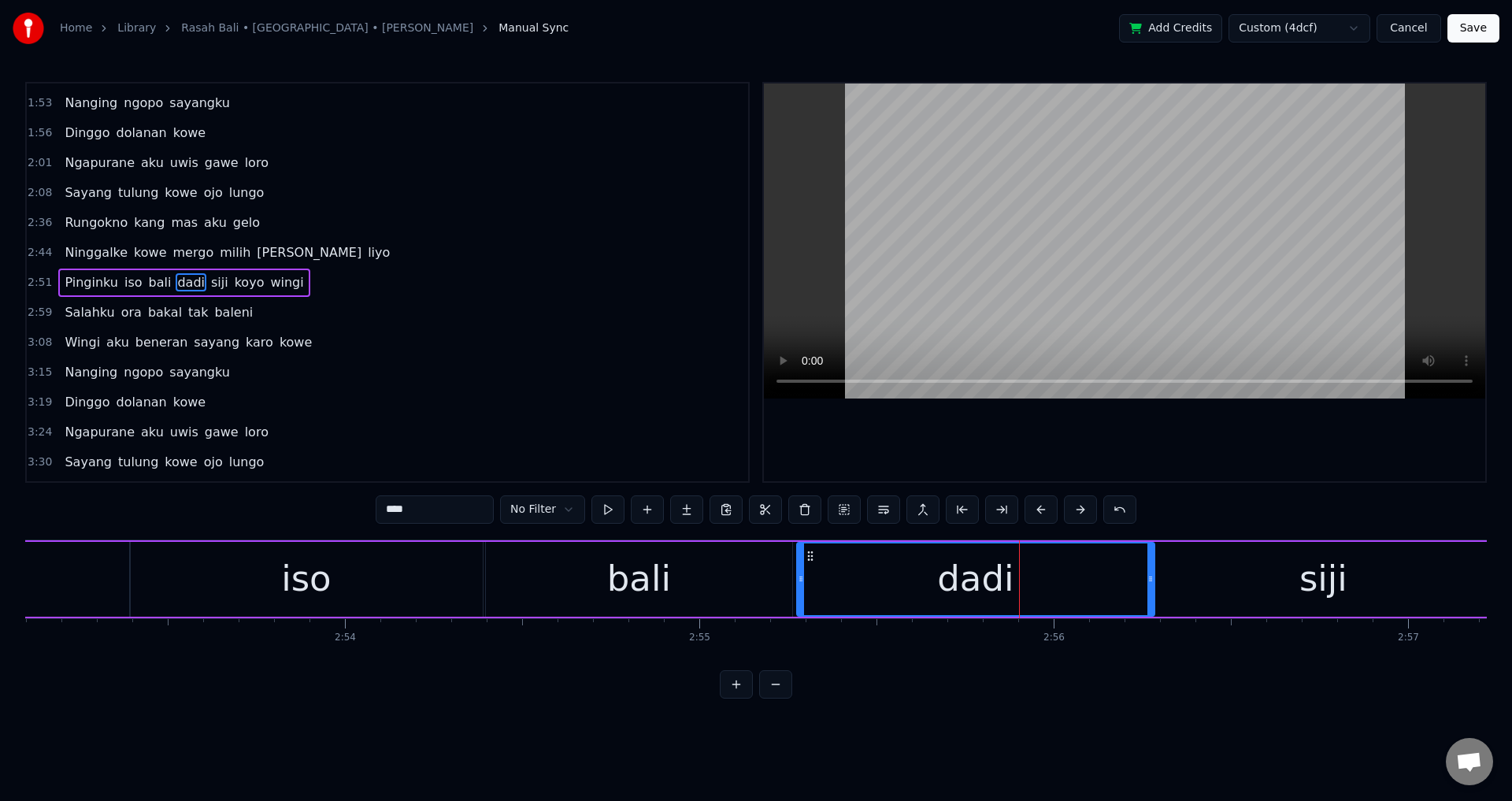
drag, startPoint x: 1150, startPoint y: 569, endPoint x: 1139, endPoint y: 573, distance: 11.7
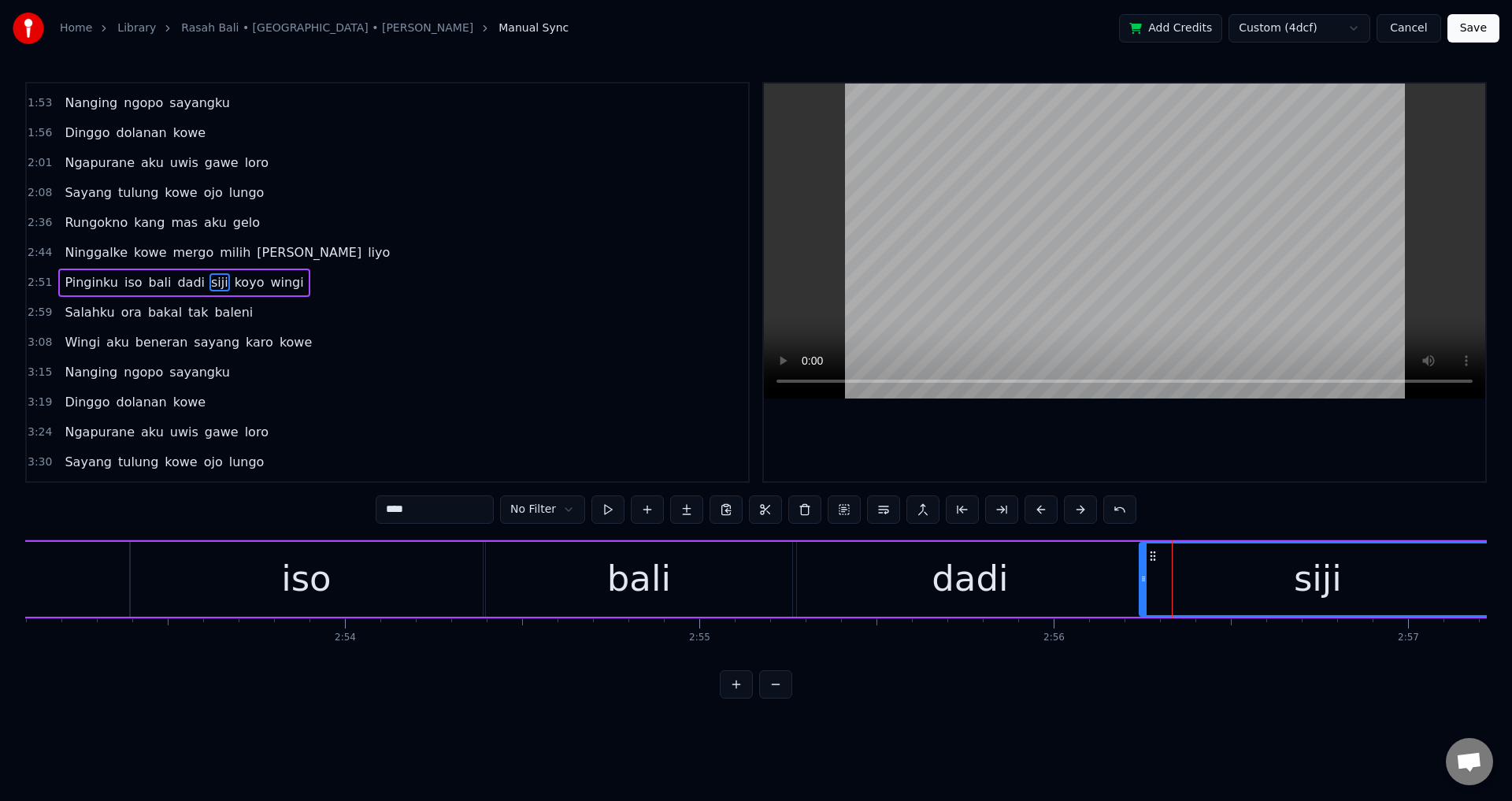
drag, startPoint x: 1157, startPoint y: 574, endPoint x: 1146, endPoint y: 576, distance: 11.2
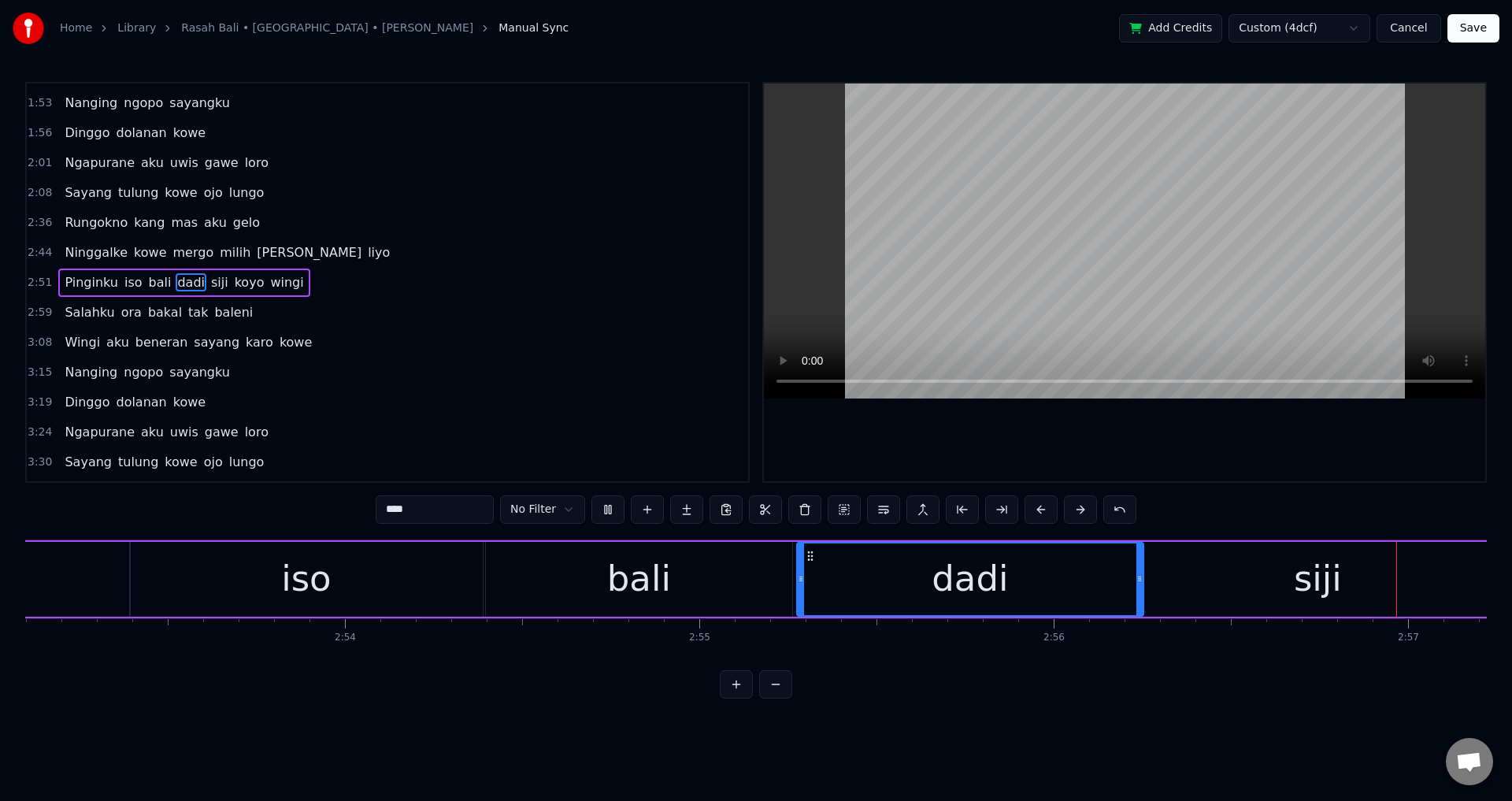
scroll to position [0, 62656]
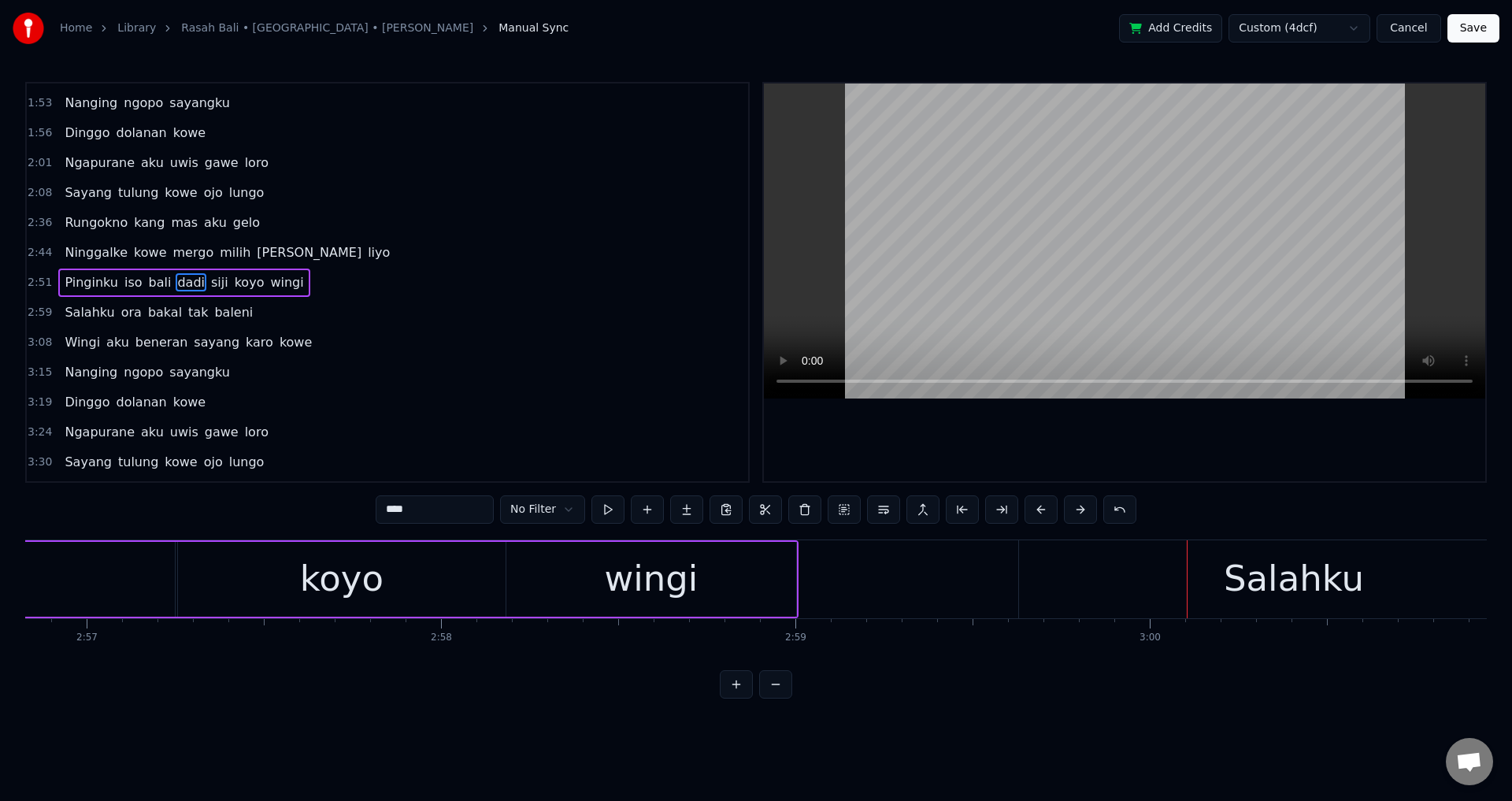
type input "*******"
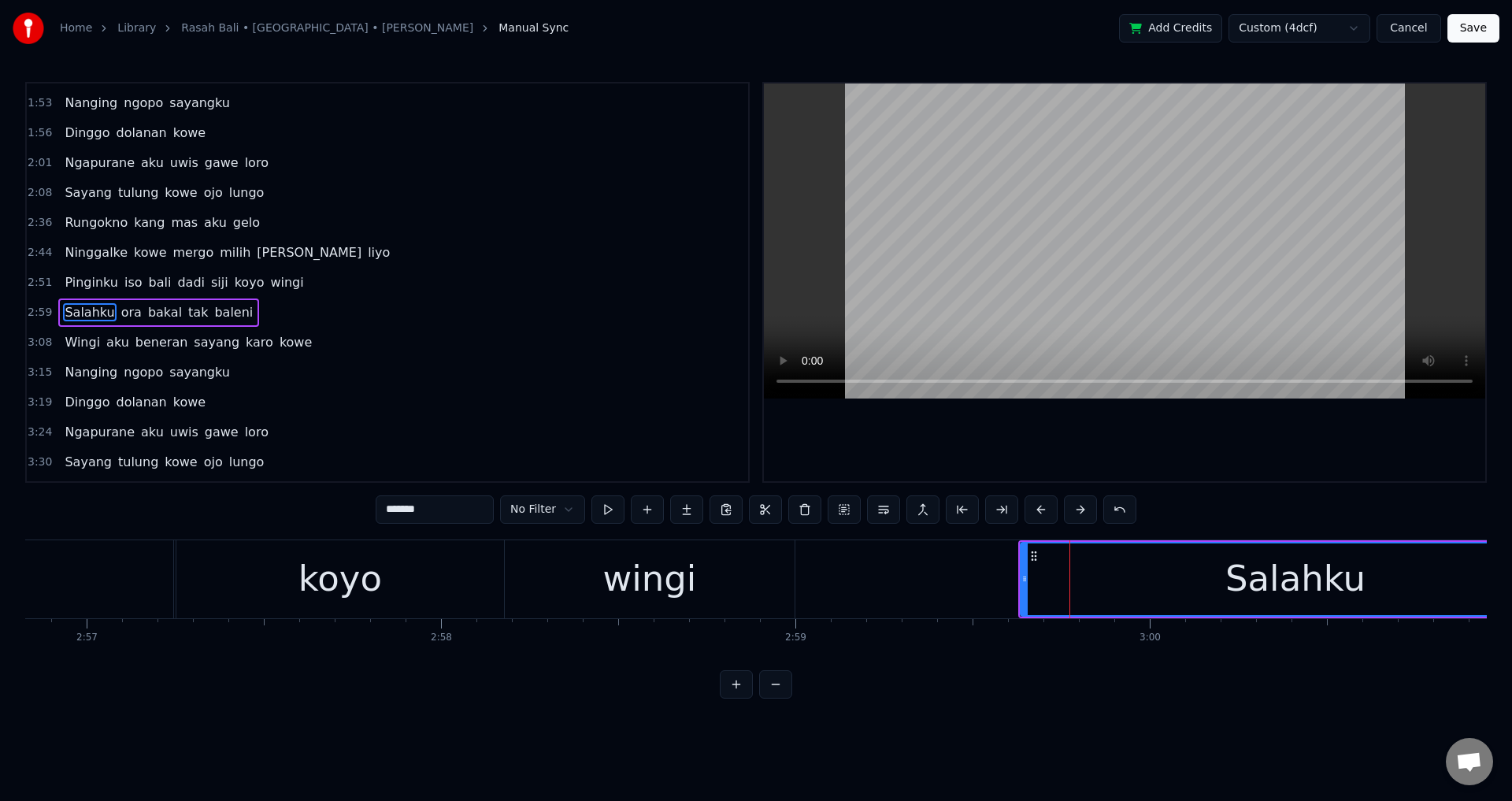
scroll to position [295, 0]
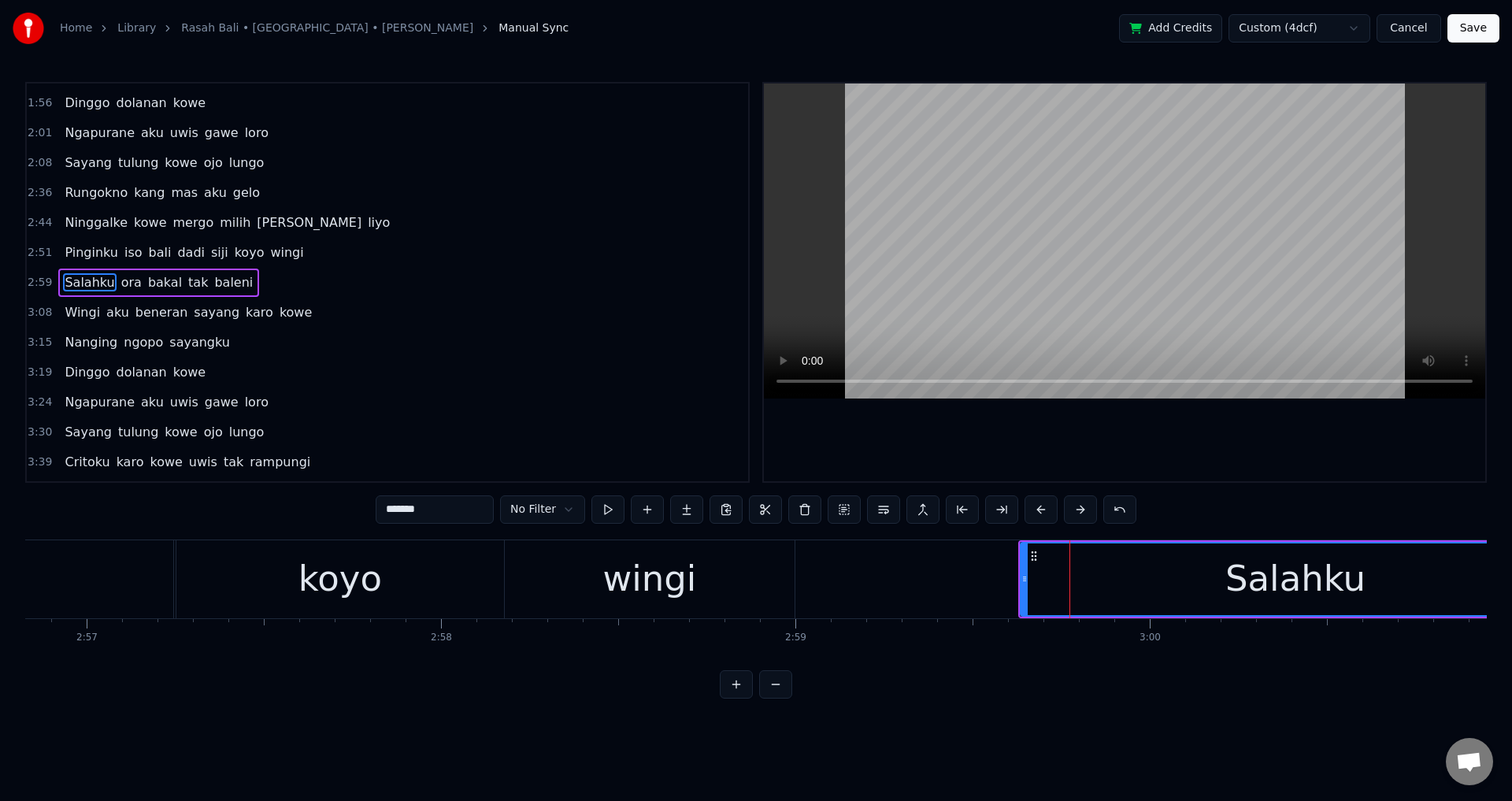
drag, startPoint x: 1024, startPoint y: 575, endPoint x: 1009, endPoint y: 575, distance: 15.0
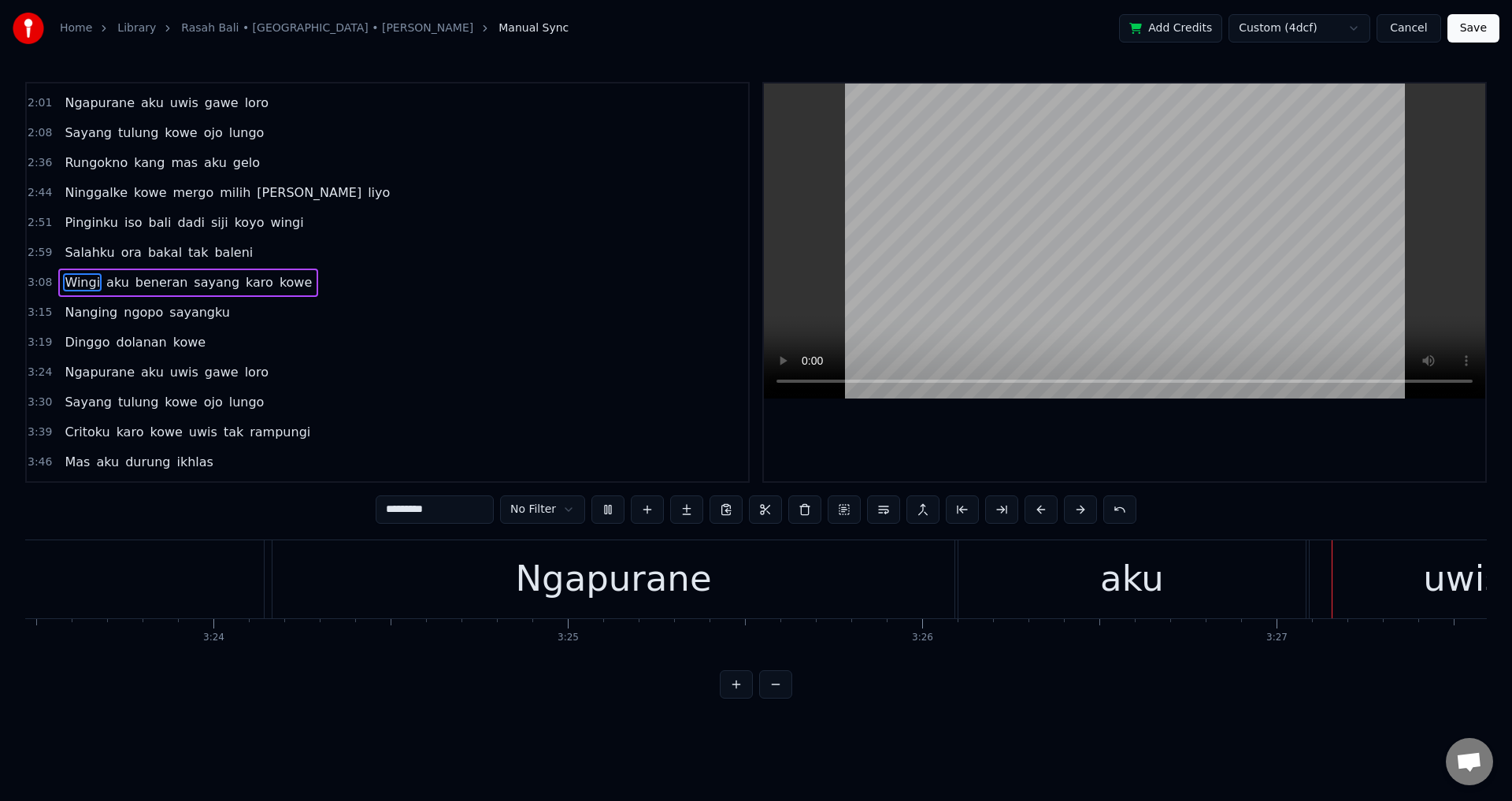
scroll to position [414, 0]
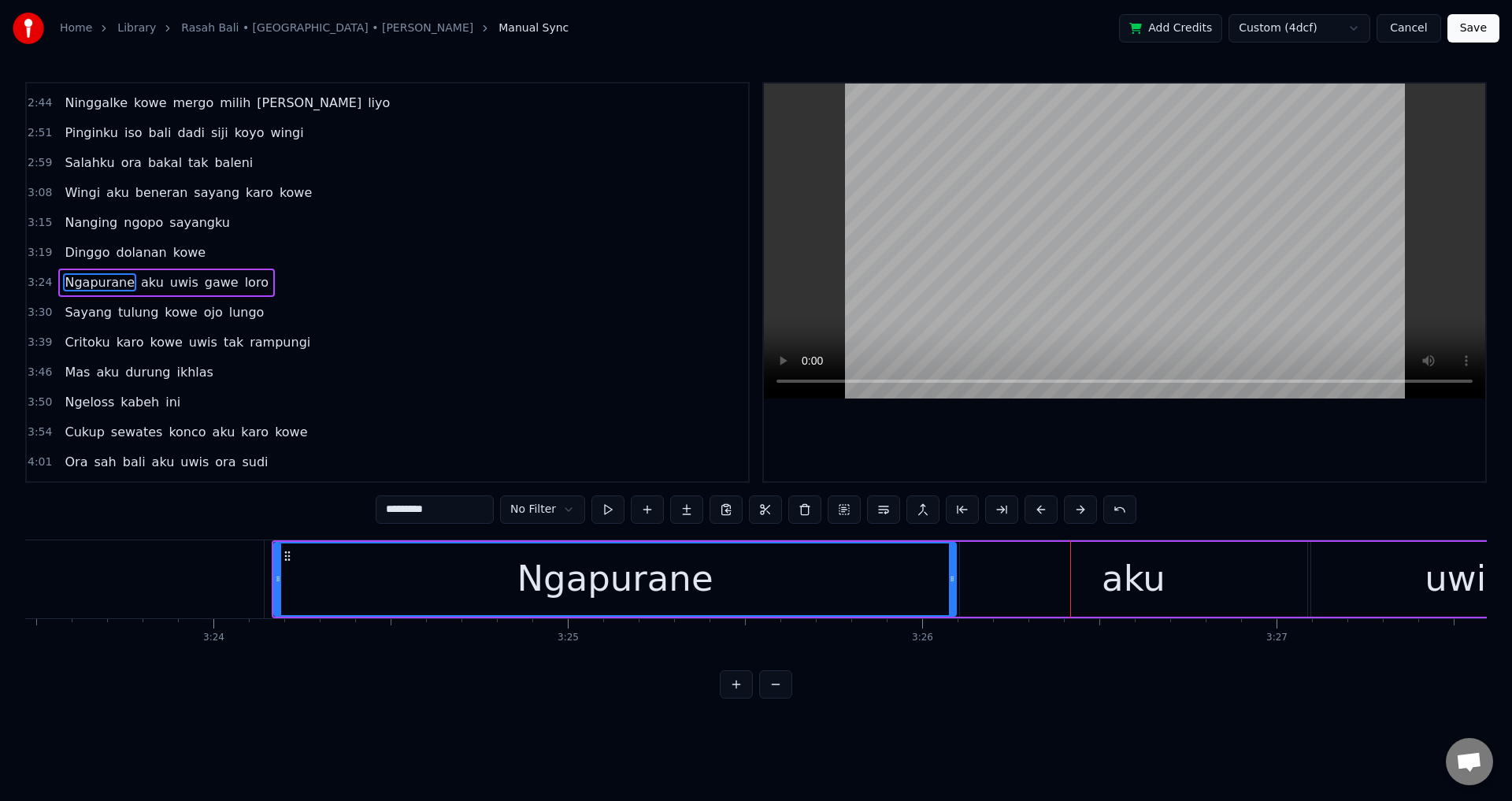
drag, startPoint x: 884, startPoint y: 575, endPoint x: 774, endPoint y: 566, distance: 110.4
drag, startPoint x: 954, startPoint y: 580, endPoint x: 967, endPoint y: 567, distance: 18.4
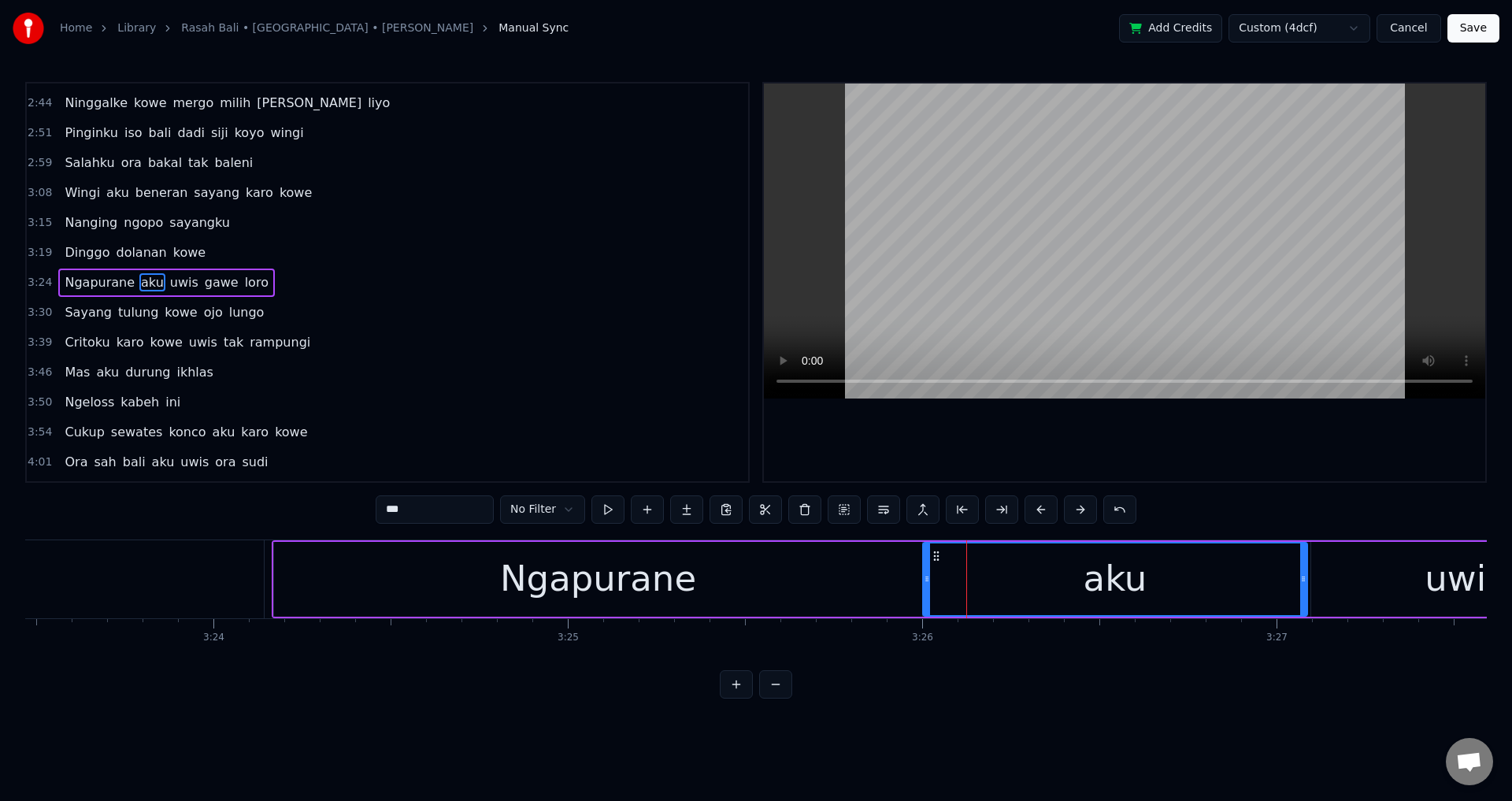
drag, startPoint x: 962, startPoint y: 566, endPoint x: 925, endPoint y: 572, distance: 37.5
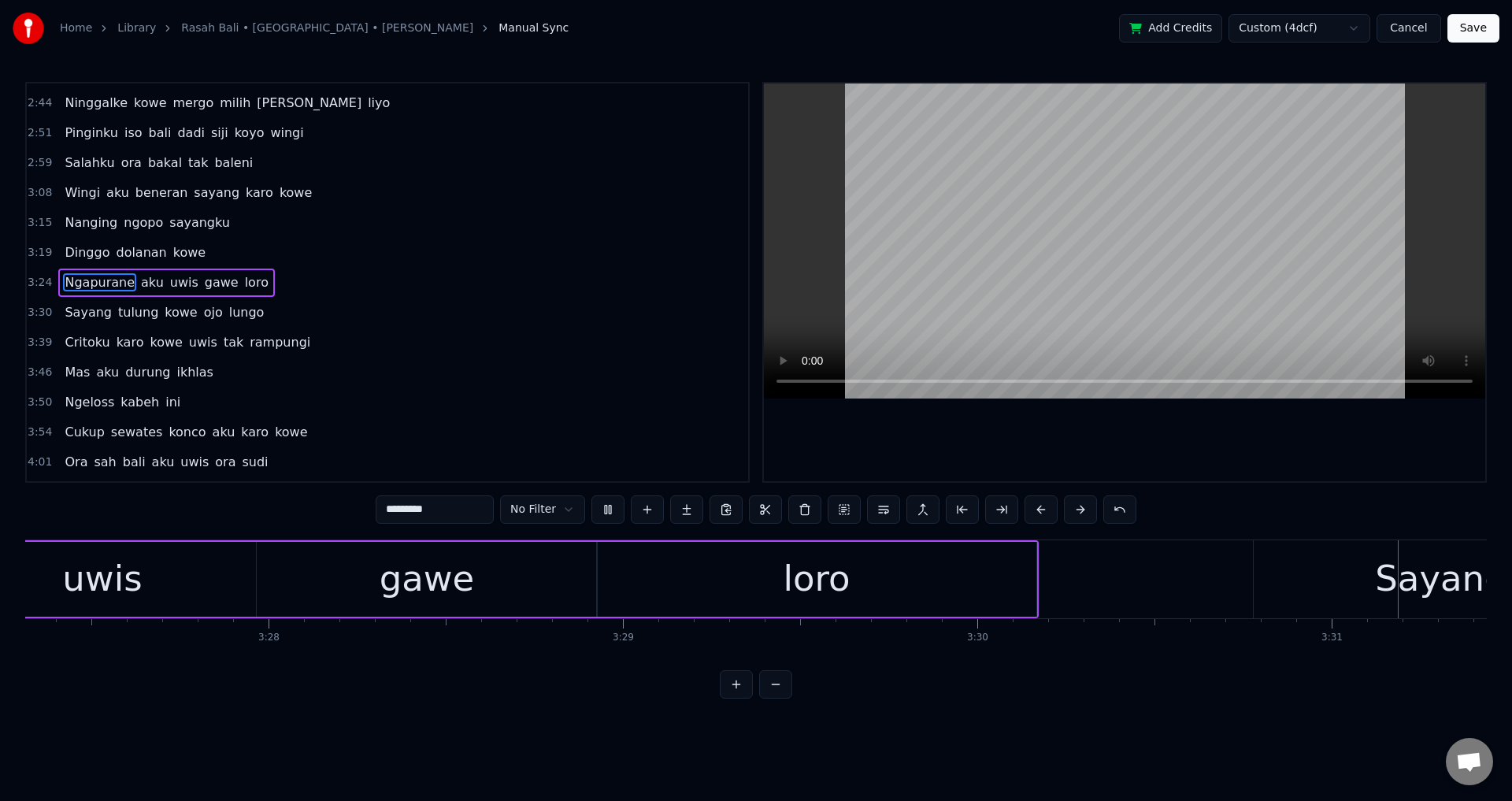
scroll to position [0, 74775]
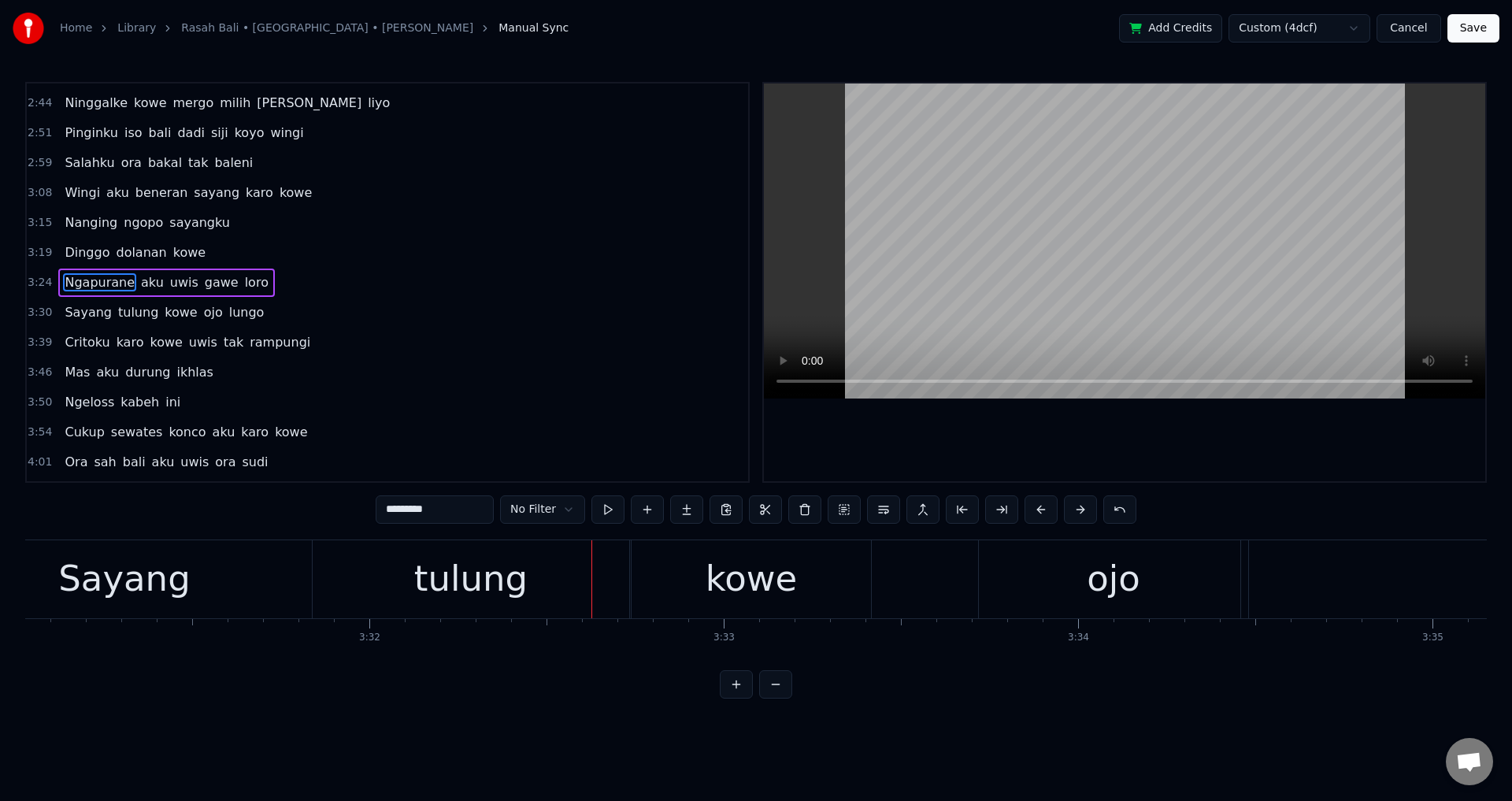
drag, startPoint x: 271, startPoint y: 576, endPoint x: 289, endPoint y: 572, distance: 18.4
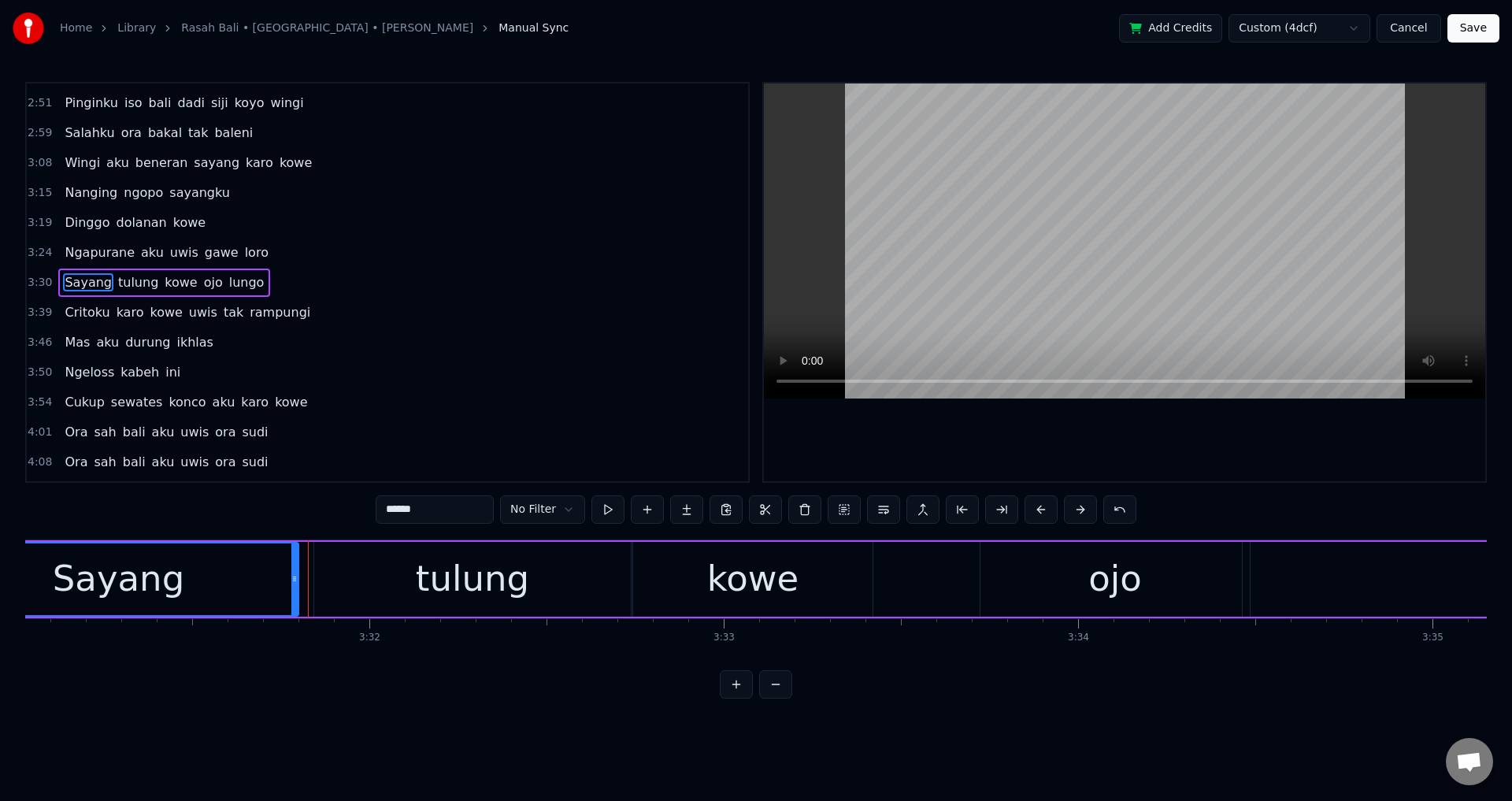
drag, startPoint x: 309, startPoint y: 569, endPoint x: 285, endPoint y: 572, distance: 24.2
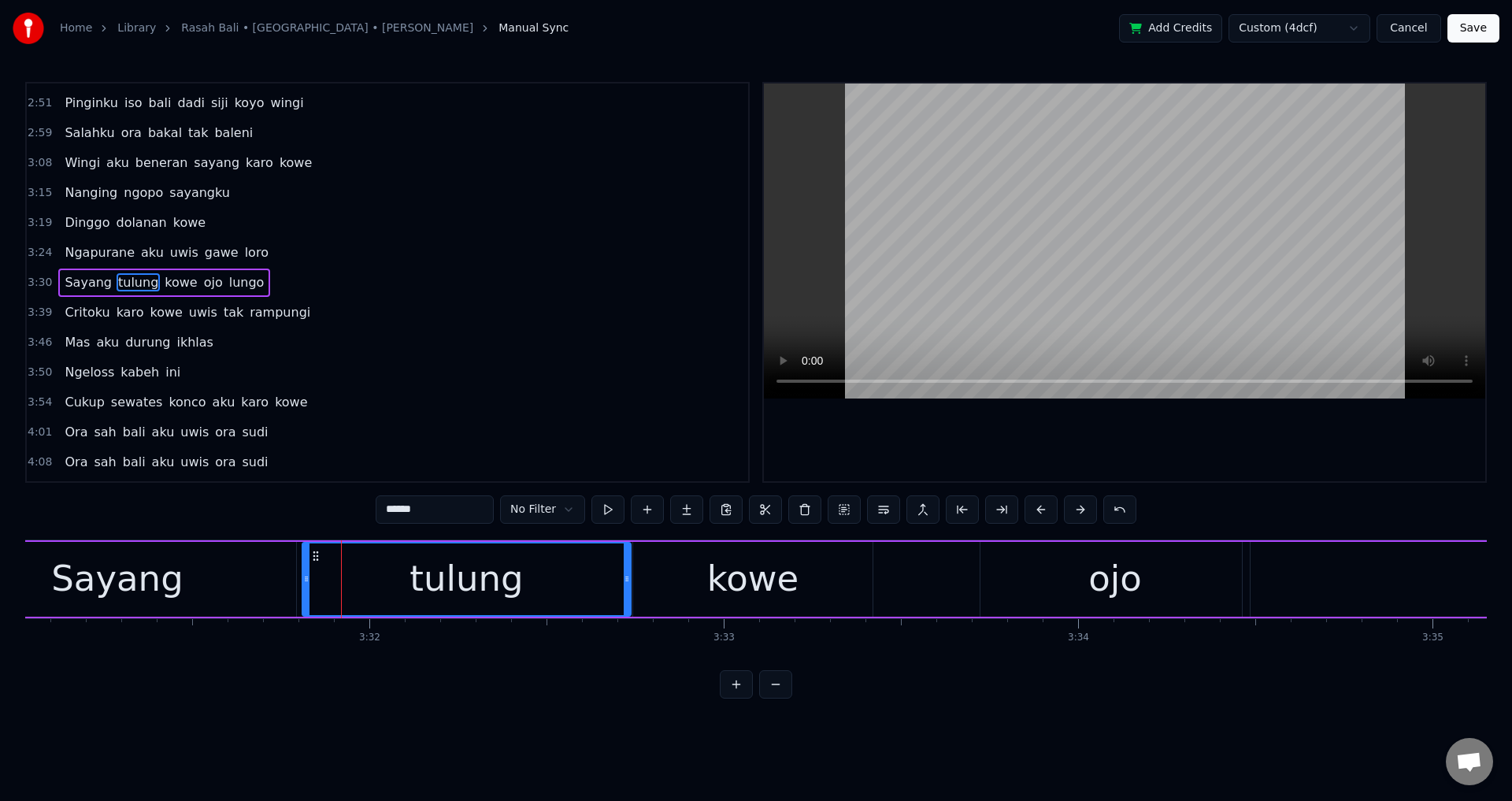
drag, startPoint x: 318, startPoint y: 570, endPoint x: 279, endPoint y: 564, distance: 39.5
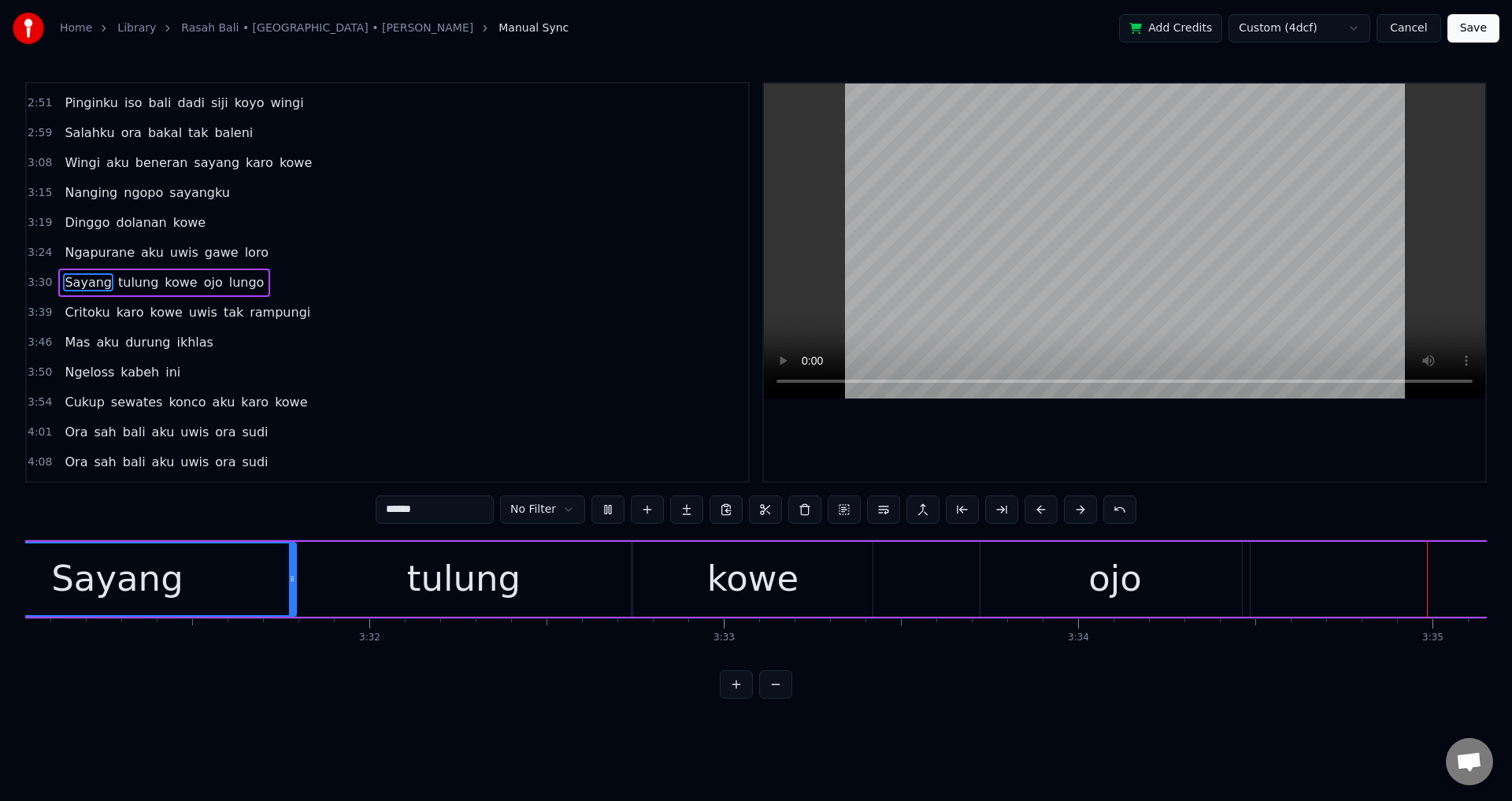
scroll to position [0, 76113]
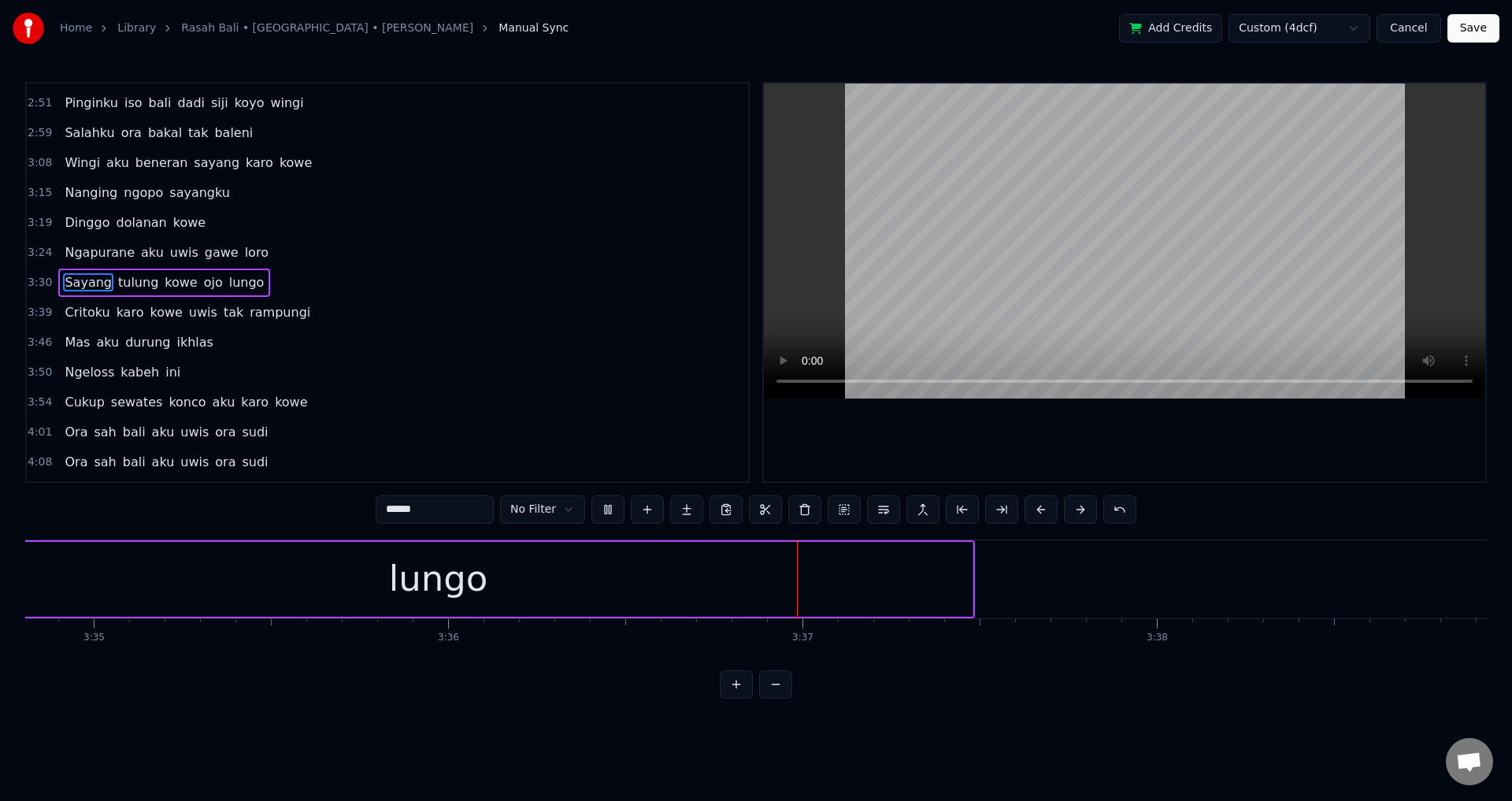
type input "*****"
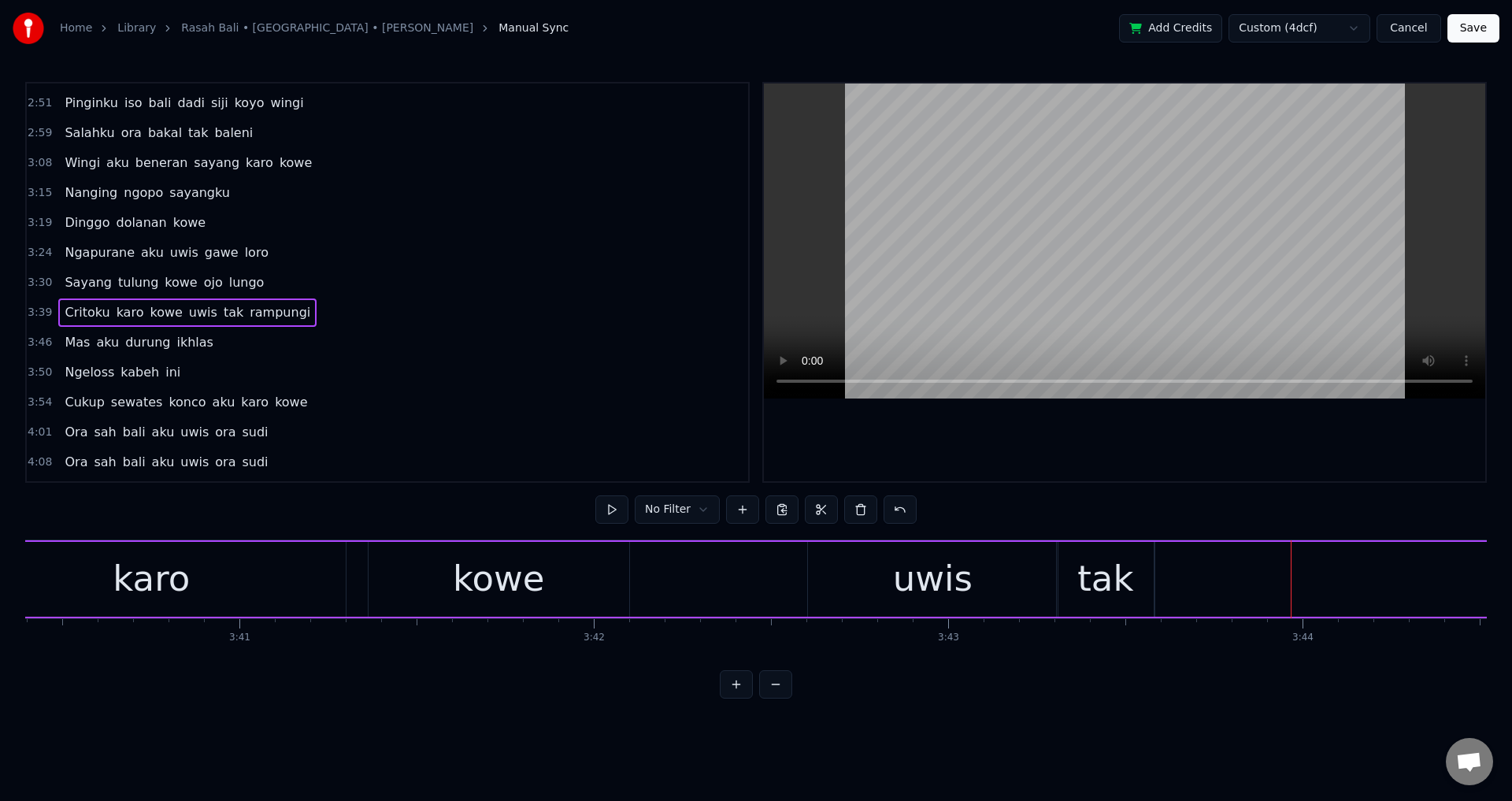
scroll to position [474, 0]
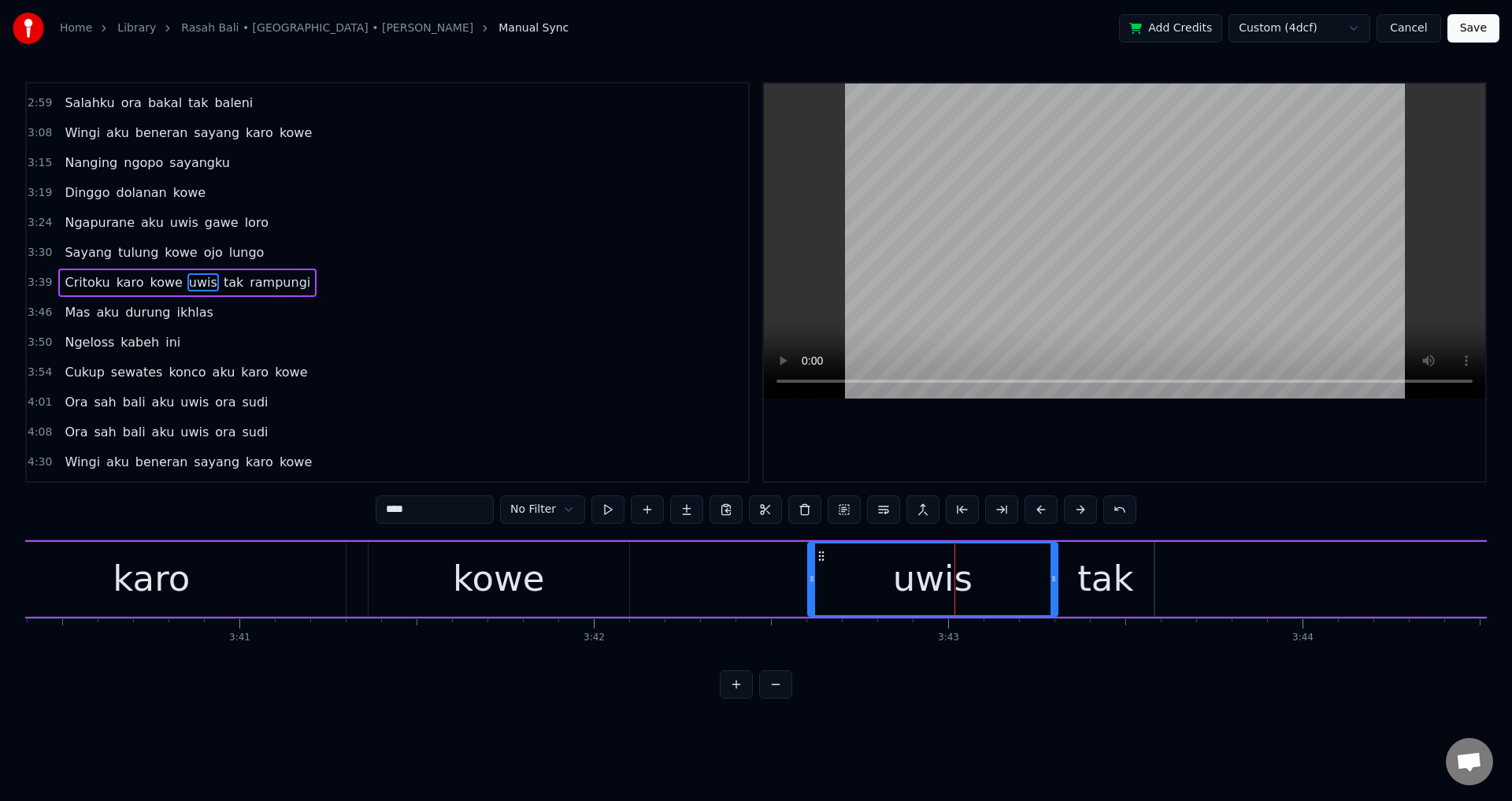
drag, startPoint x: 1053, startPoint y: 578, endPoint x: 1043, endPoint y: 582, distance: 10.8
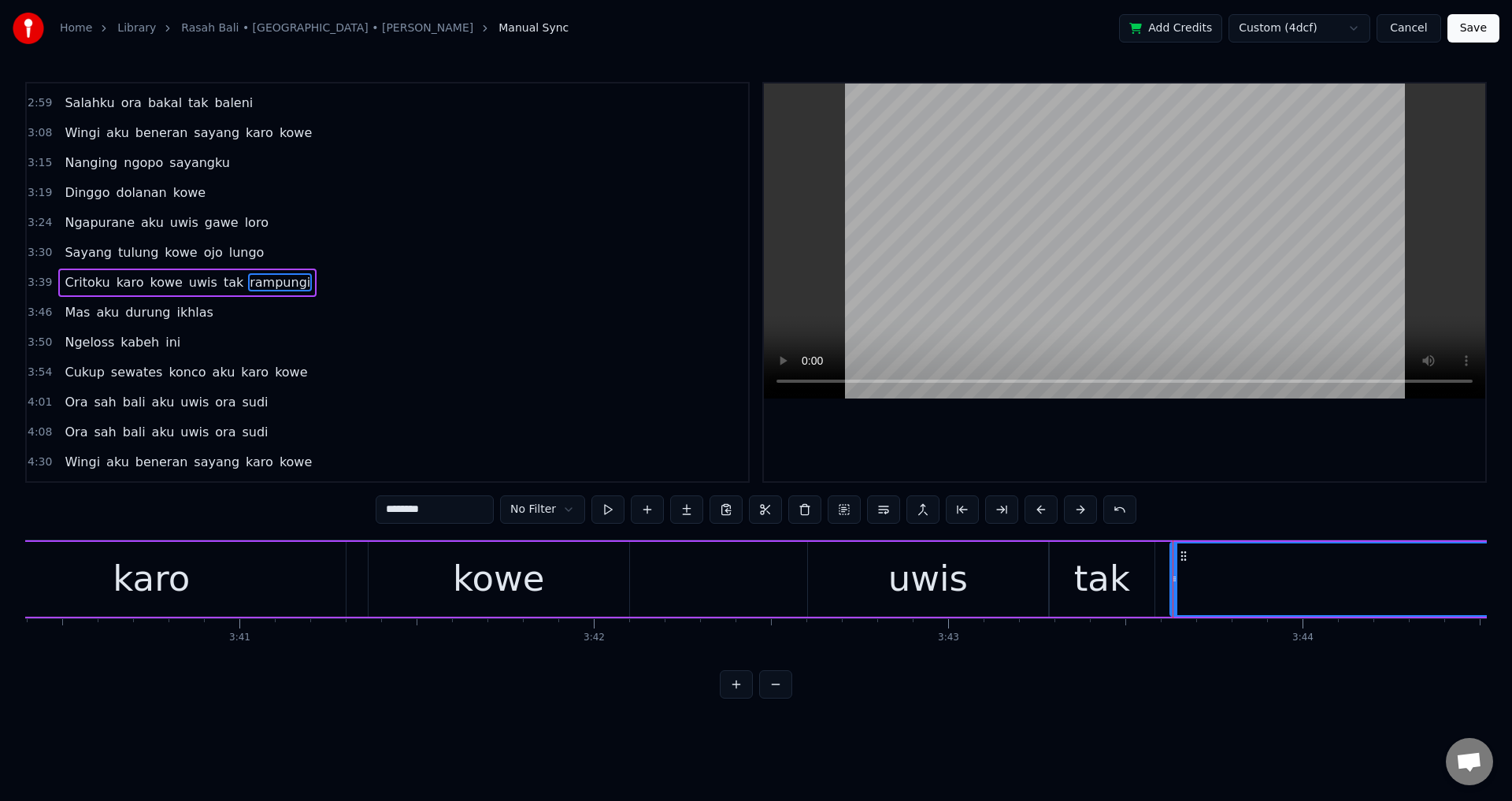
drag, startPoint x: 1159, startPoint y: 588, endPoint x: 1175, endPoint y: 589, distance: 16.0
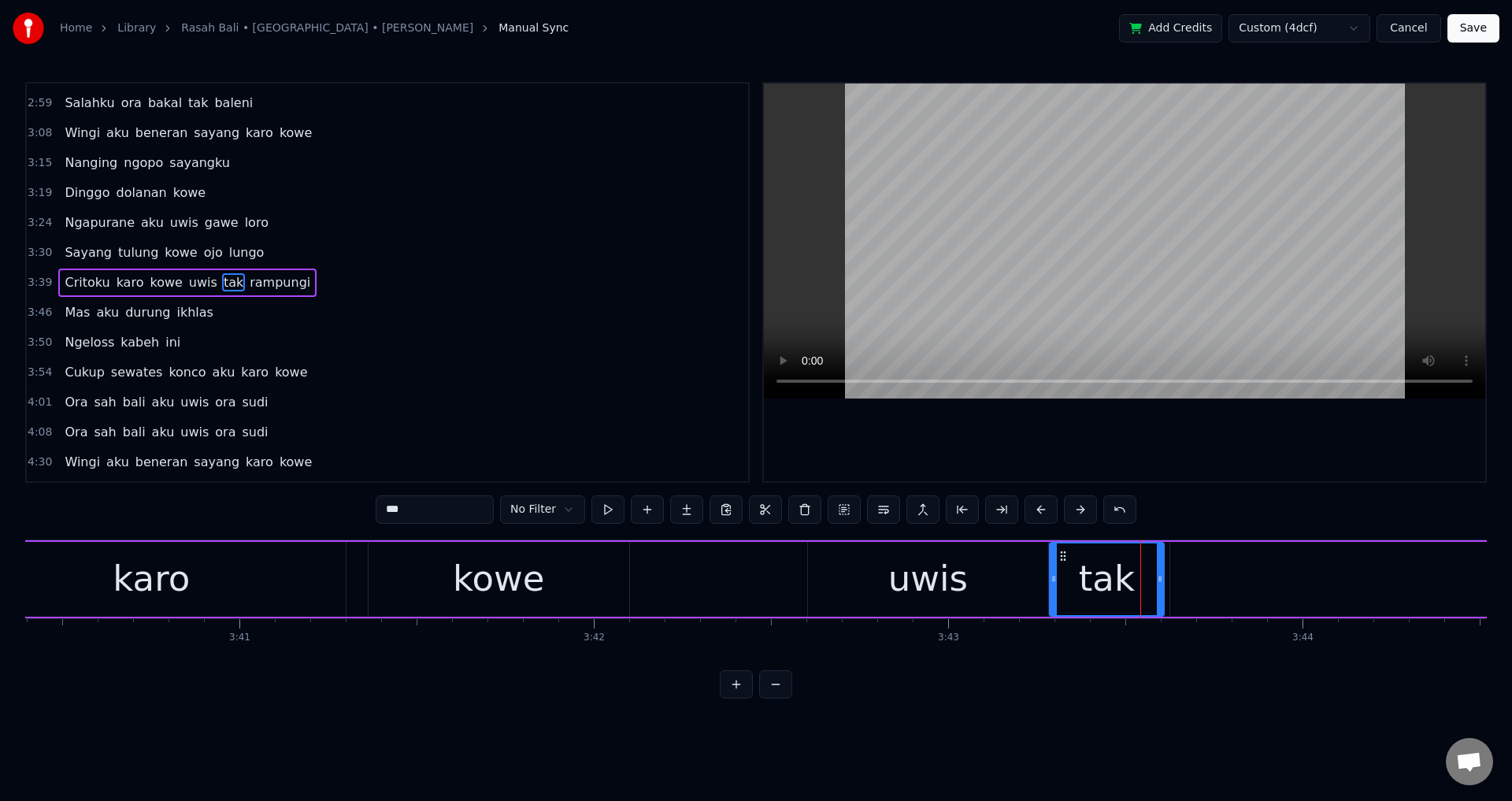
drag, startPoint x: 1151, startPoint y: 583, endPoint x: 1167, endPoint y: 583, distance: 16.0
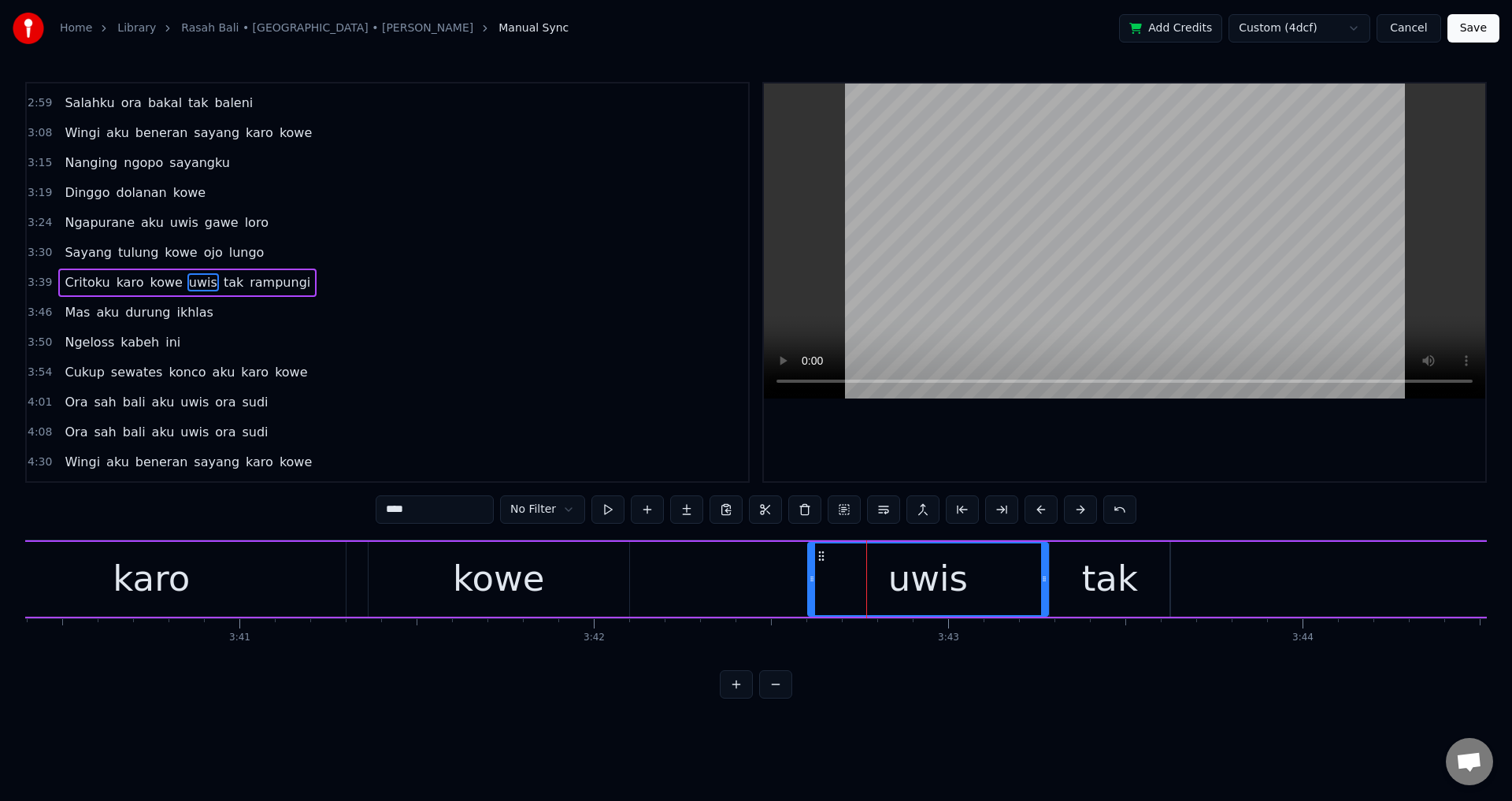
drag, startPoint x: 1178, startPoint y: 447, endPoint x: 1179, endPoint y: 437, distance: 10.0
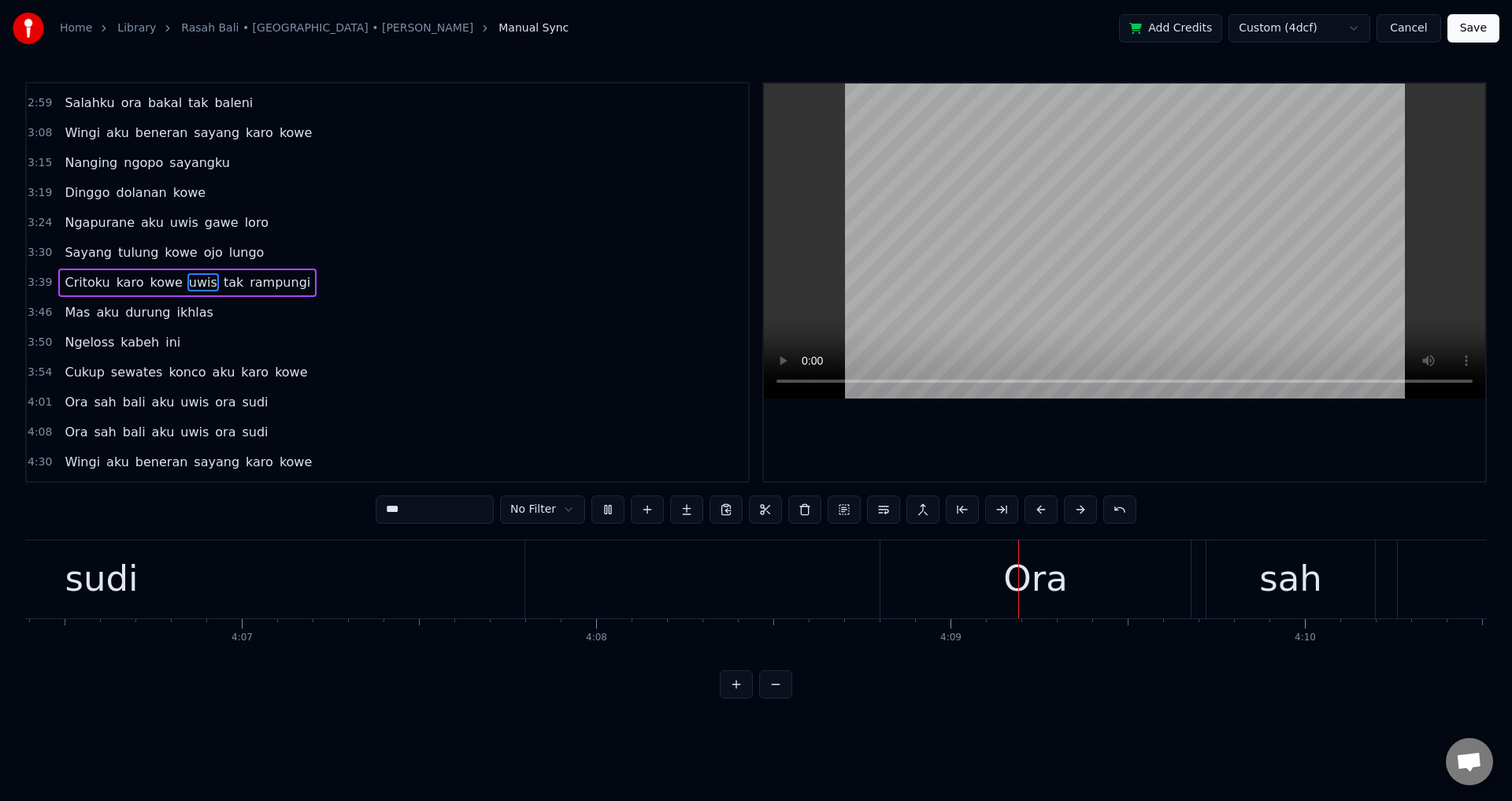
scroll to position [590, 0]
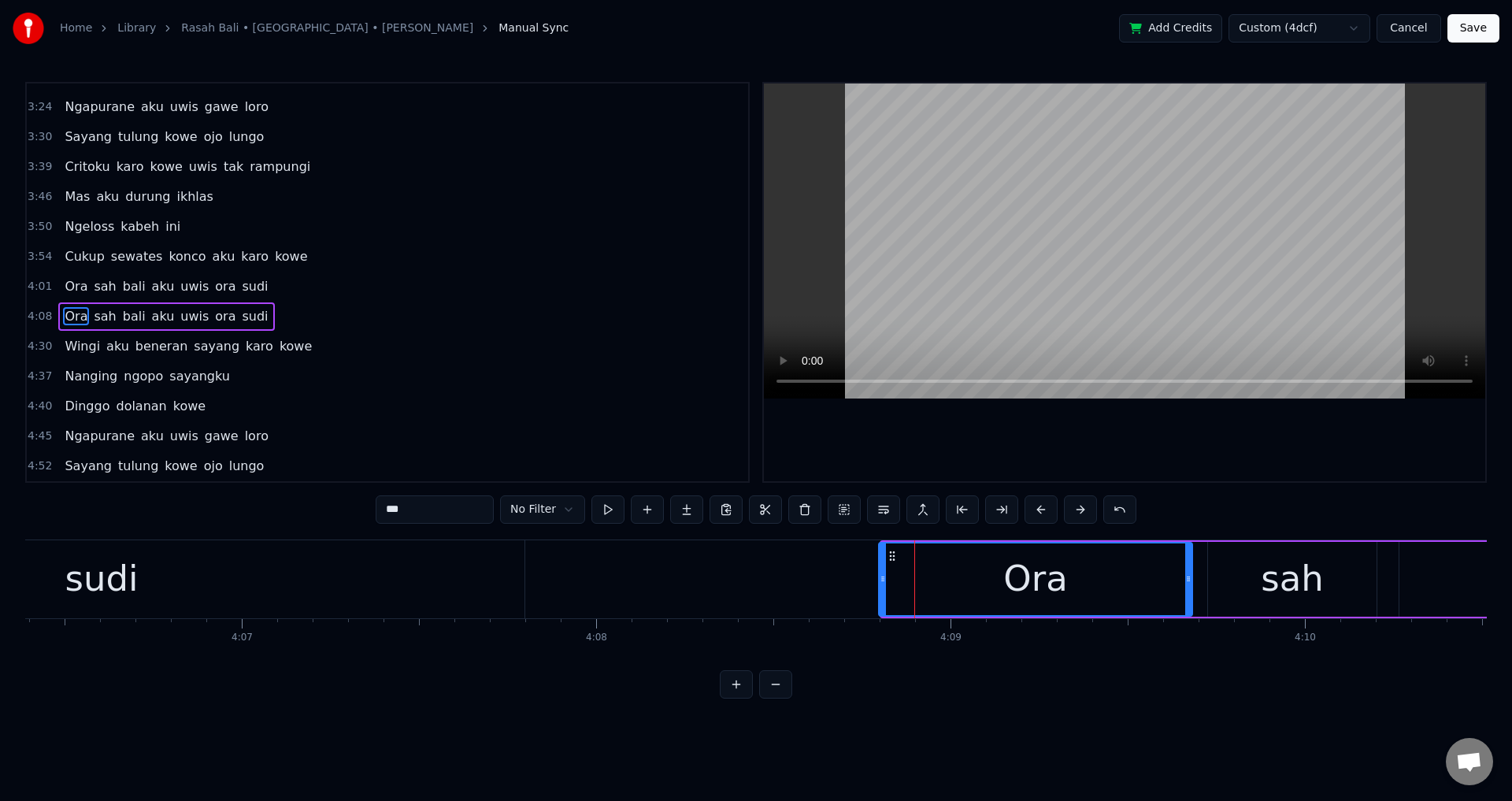
drag, startPoint x: 886, startPoint y: 579, endPoint x: 893, endPoint y: 566, distance: 14.8
type input "***"
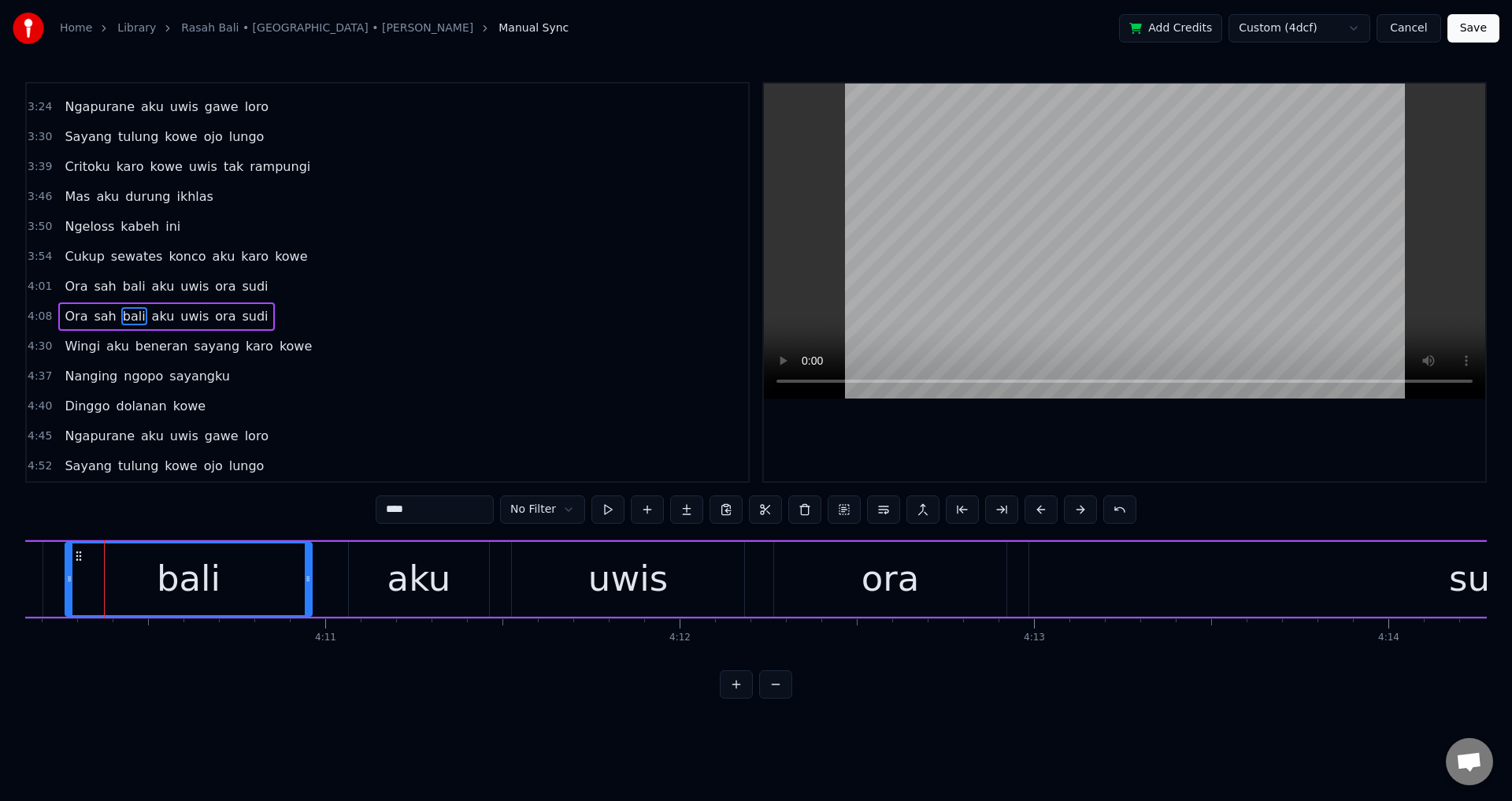
scroll to position [0, 88219]
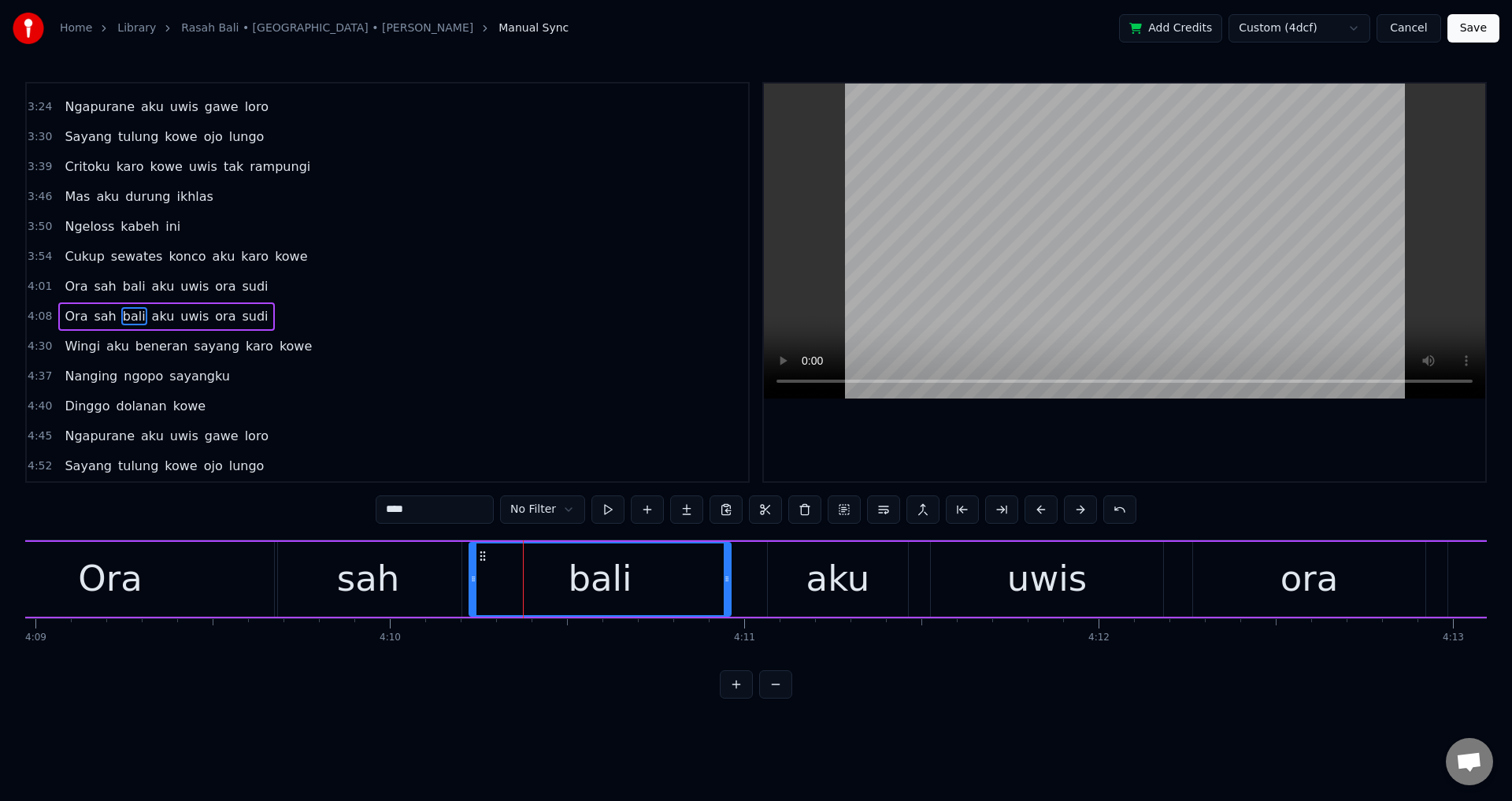
drag, startPoint x: 490, startPoint y: 582, endPoint x: 472, endPoint y: 582, distance: 18.0
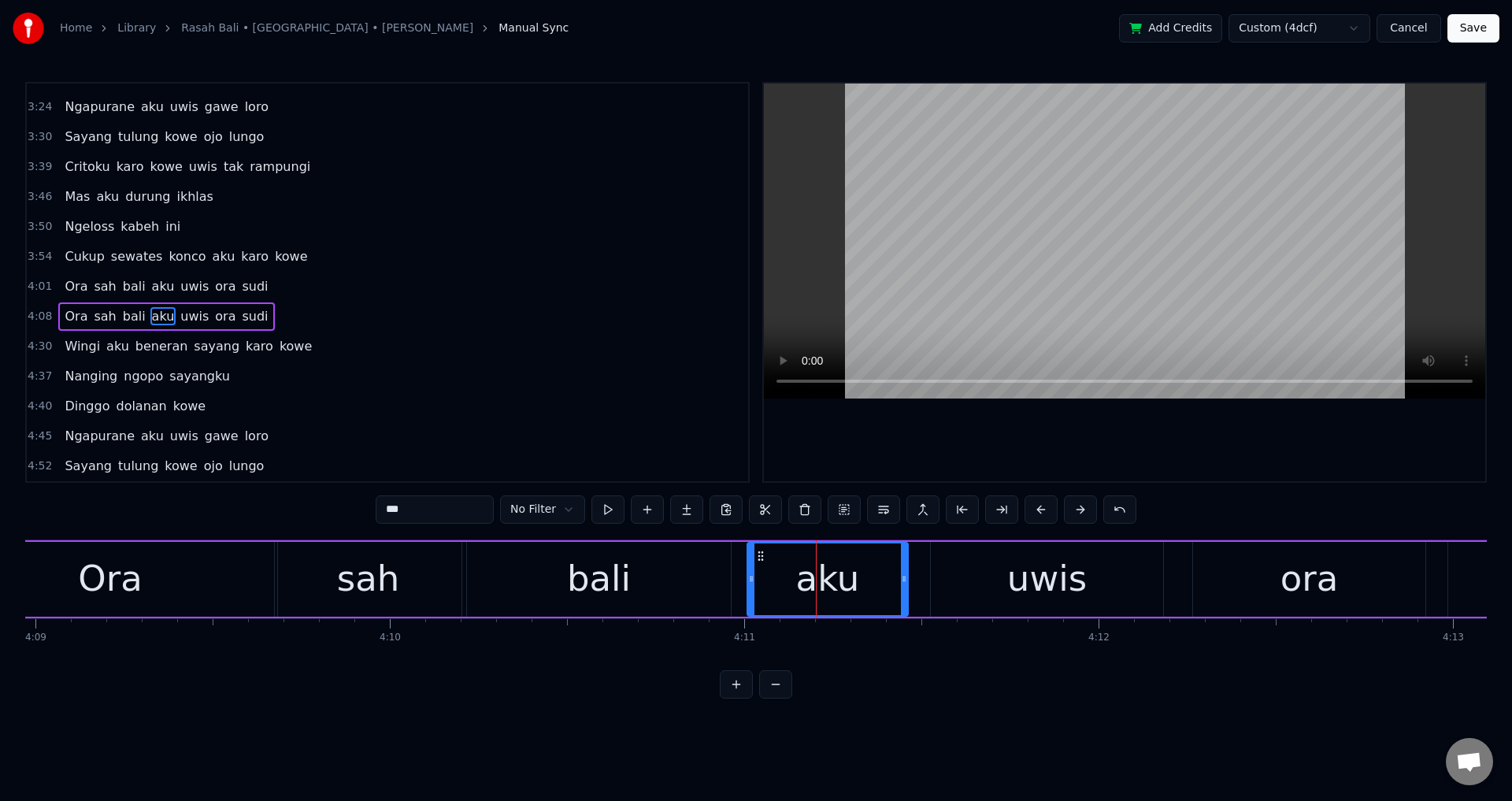
drag, startPoint x: 773, startPoint y: 573, endPoint x: 758, endPoint y: 572, distance: 15.0
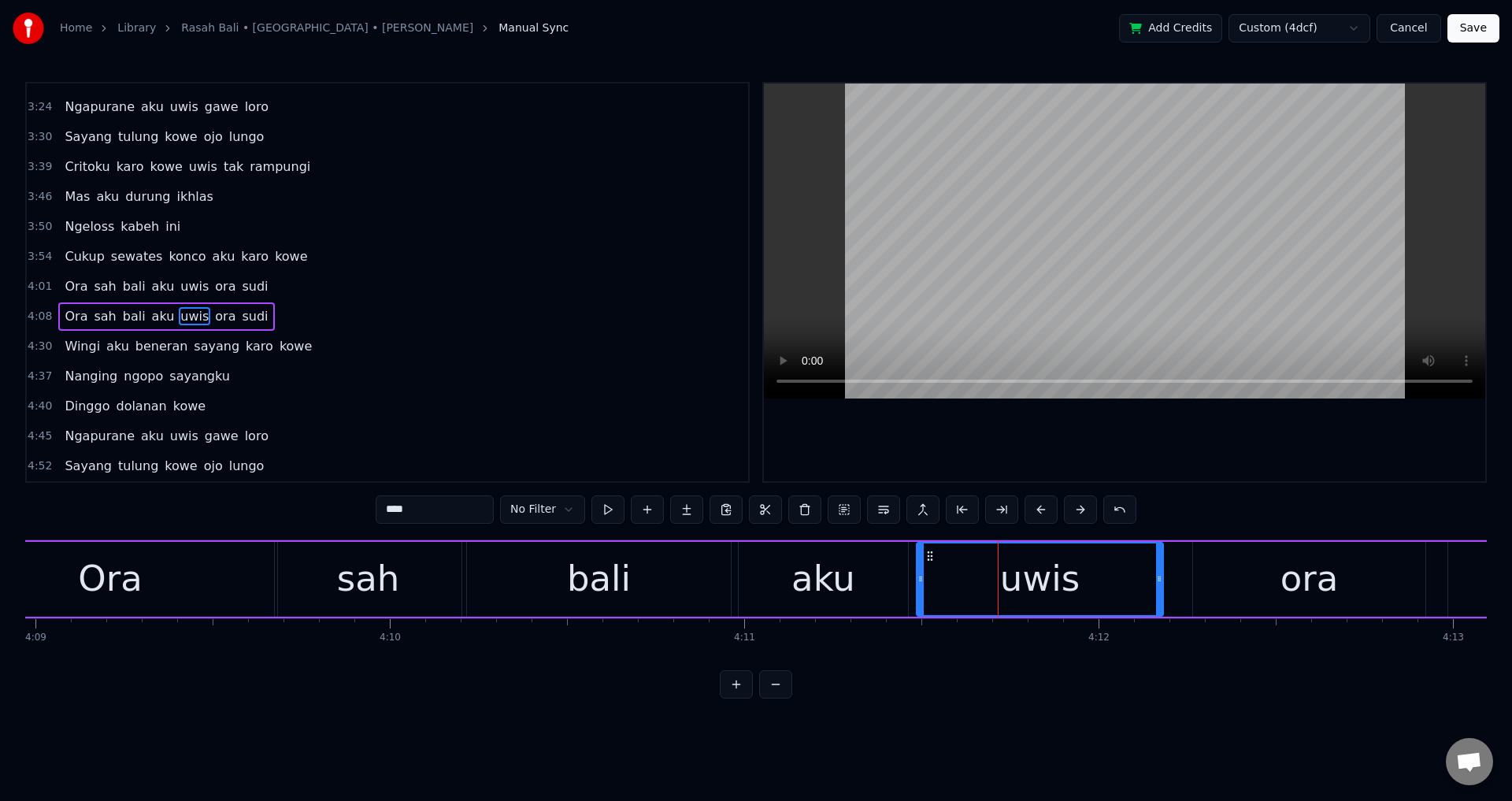
drag, startPoint x: 935, startPoint y: 577, endPoint x: 914, endPoint y: 583, distance: 21.8
type input "****"
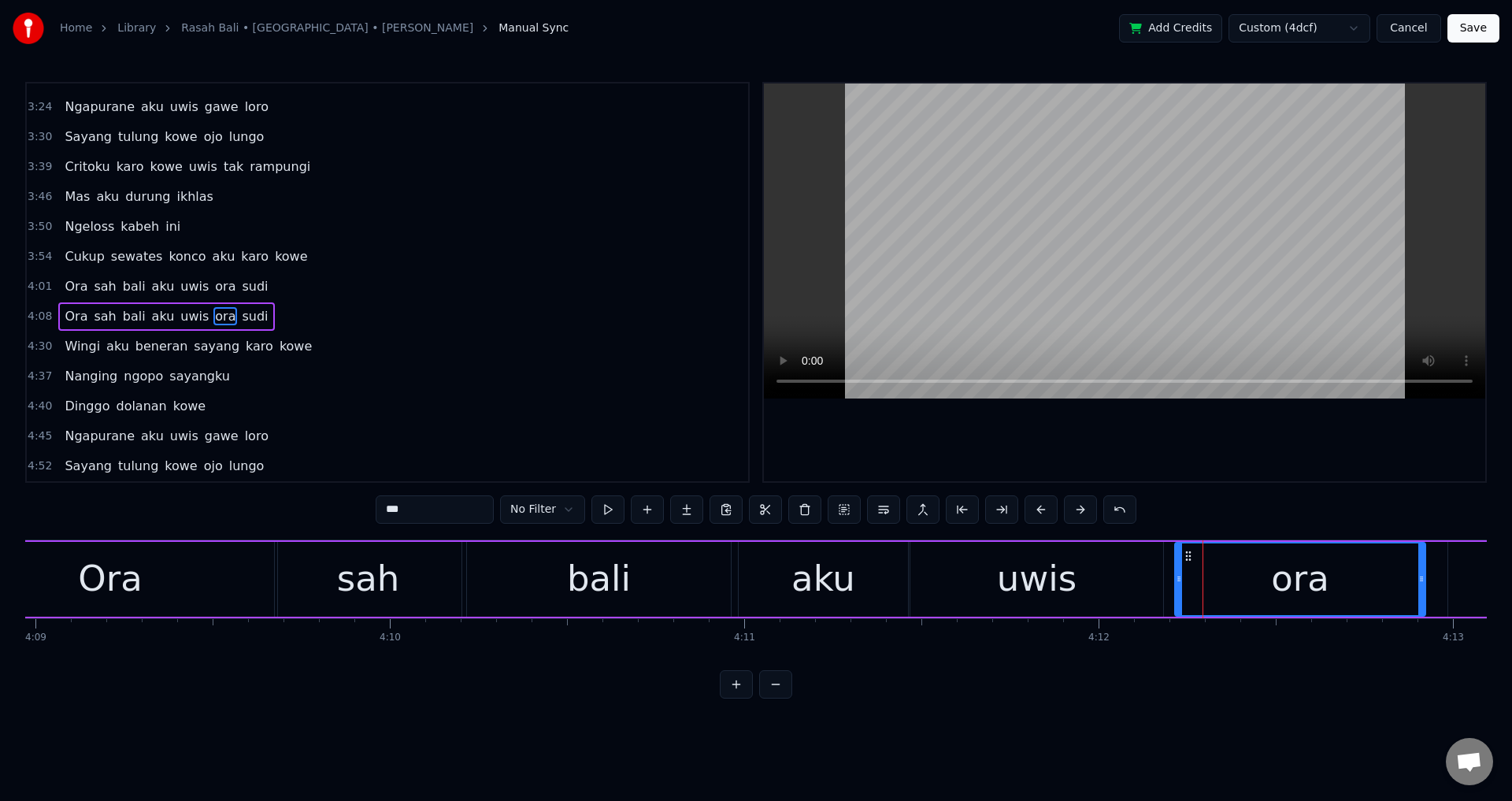
drag, startPoint x: 1196, startPoint y: 578, endPoint x: 1172, endPoint y: 575, distance: 24.2
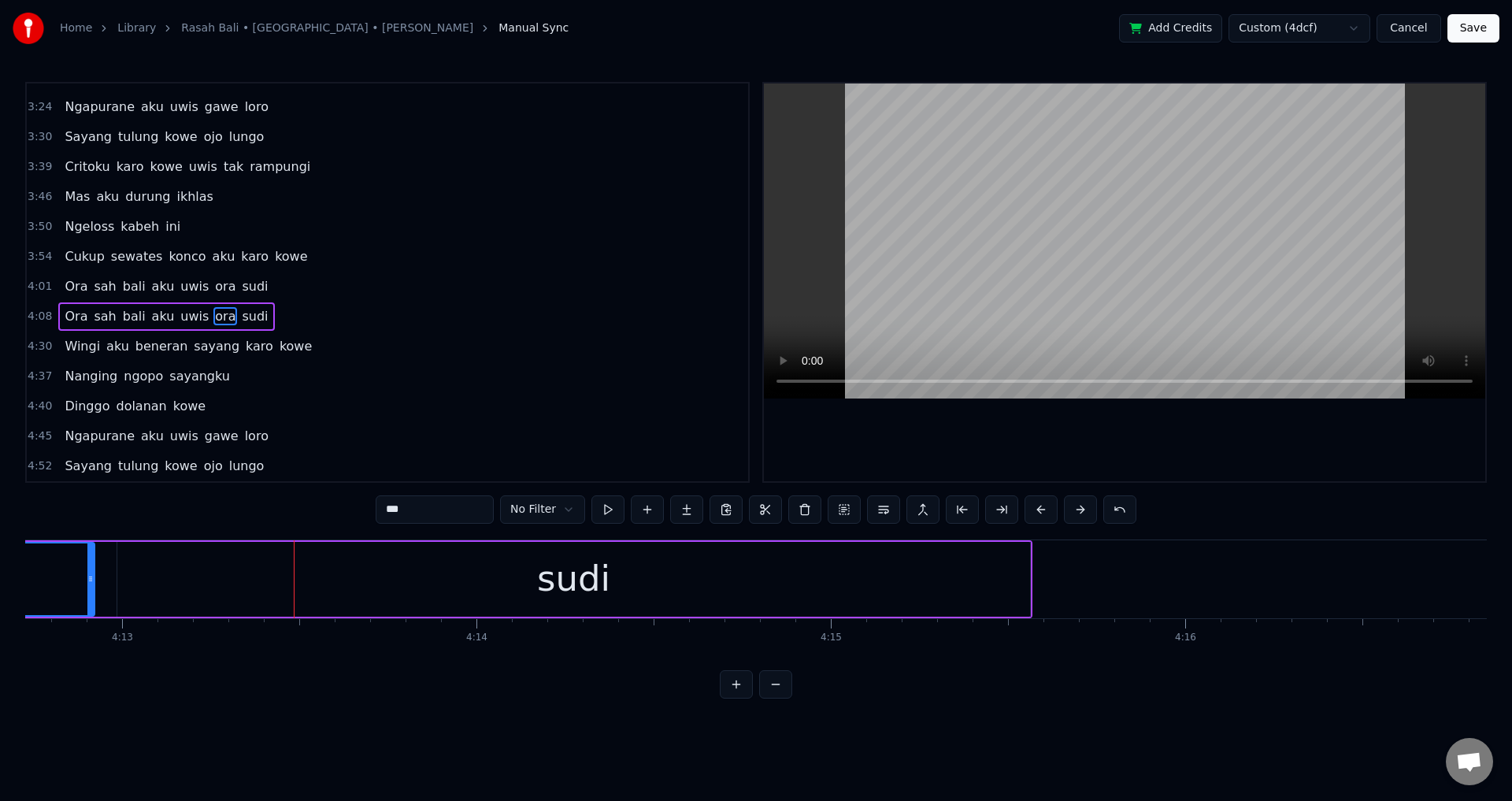
type input "****"
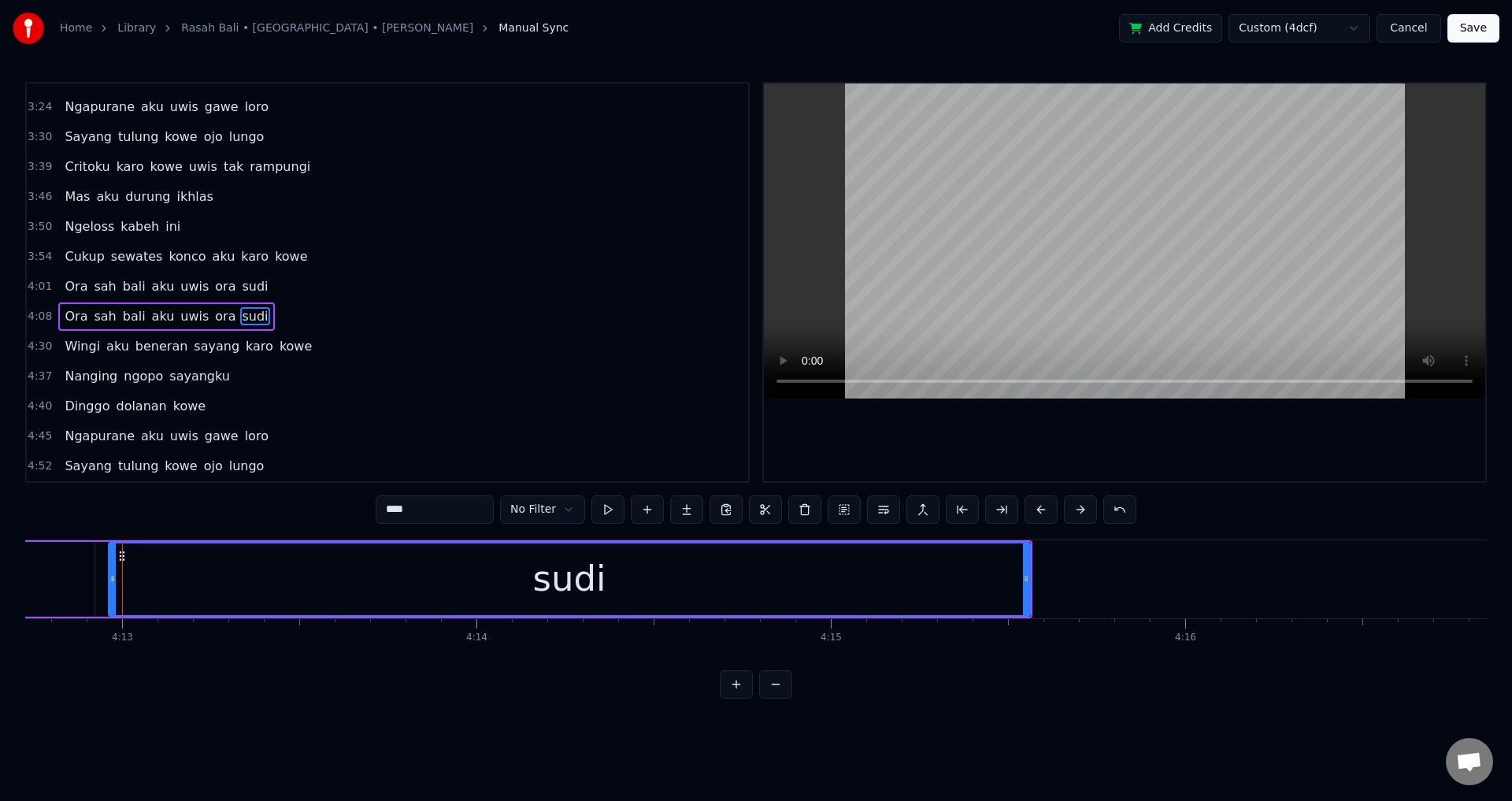
drag, startPoint x: 121, startPoint y: 575, endPoint x: 109, endPoint y: 578, distance: 12.4
type input "***"
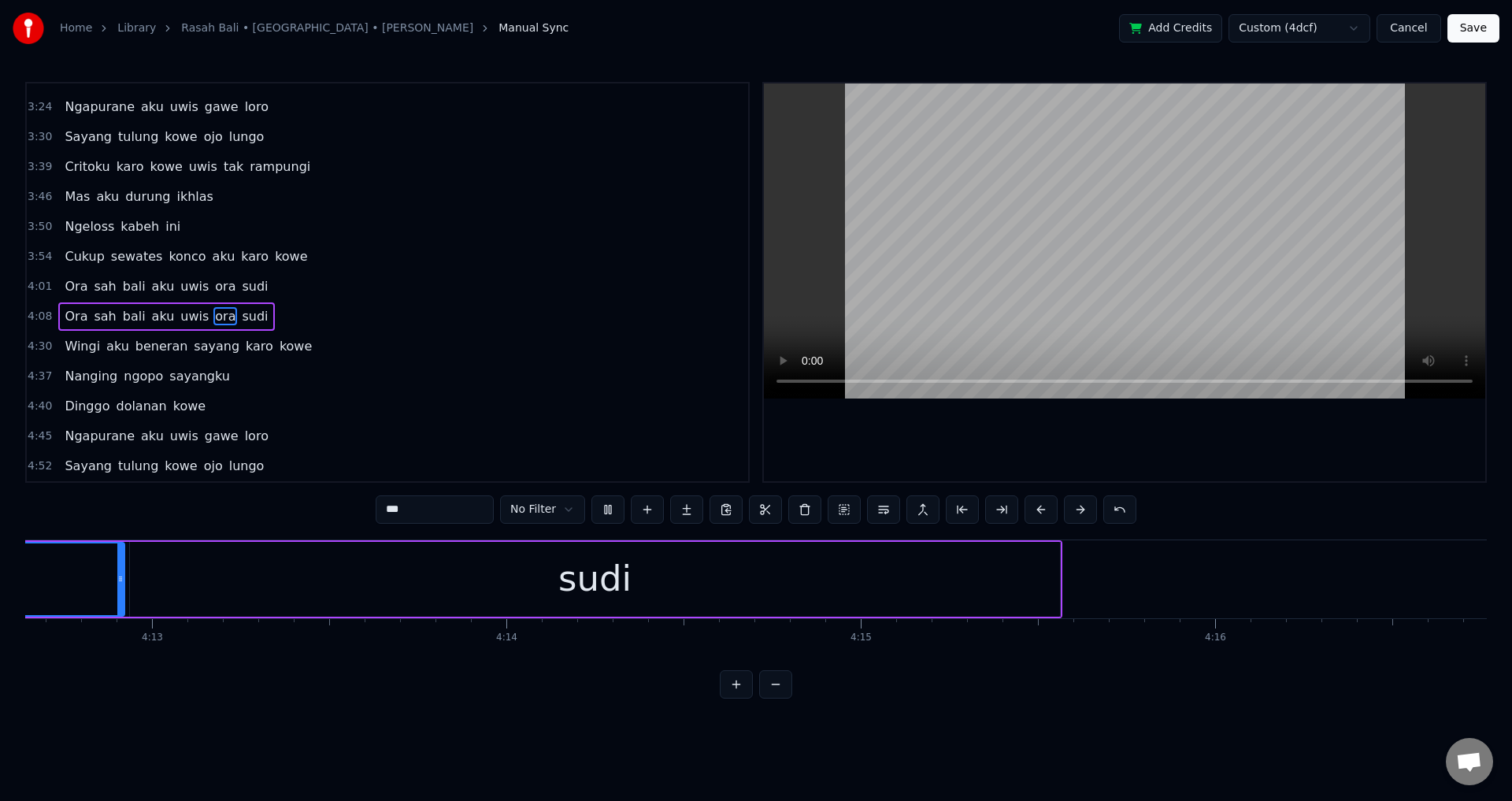
scroll to position [0, 90910]
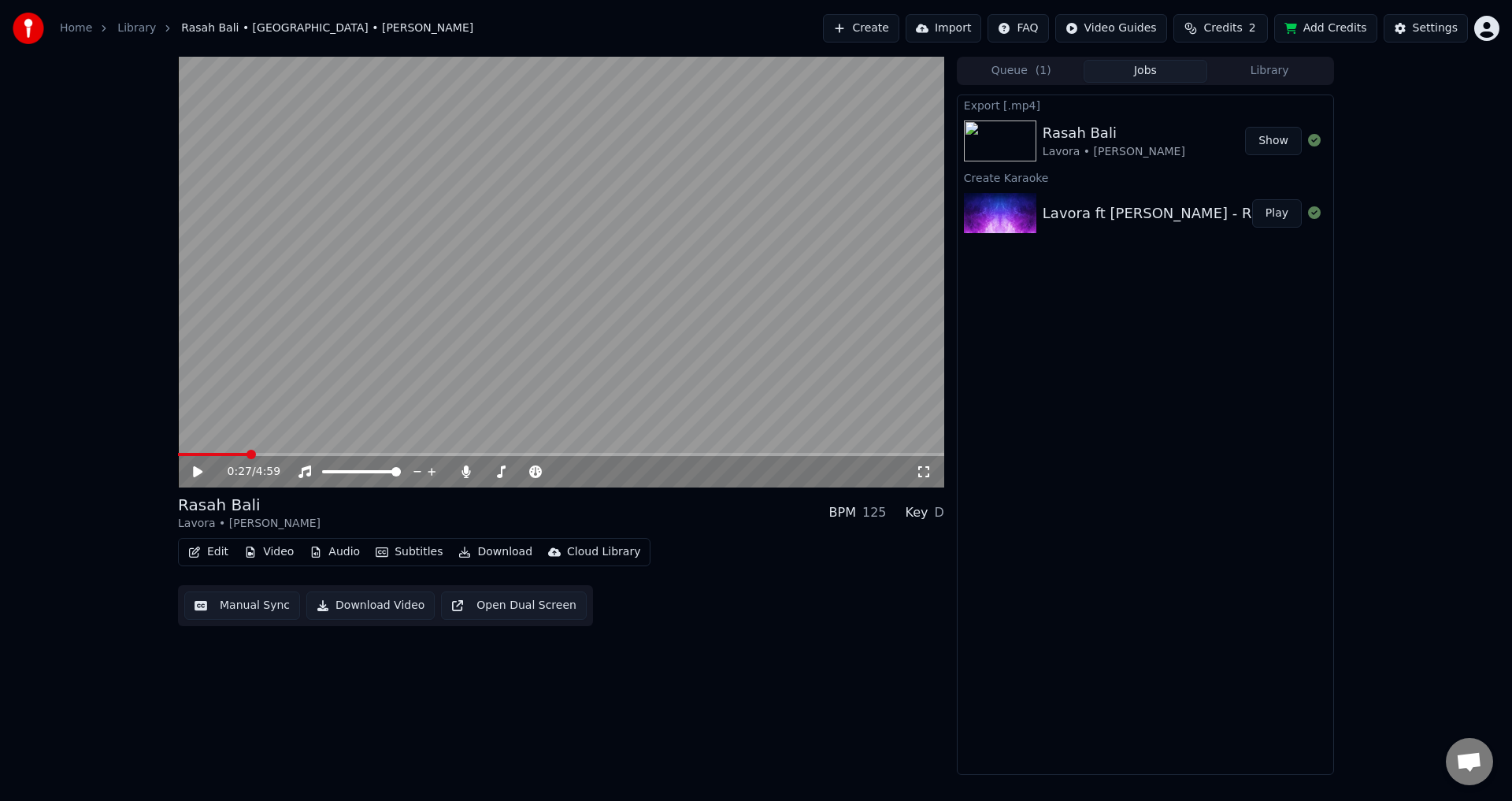
click at [1282, 132] on button "Show" at bounding box center [1273, 141] width 57 height 28
click at [215, 553] on button "Edit" at bounding box center [208, 552] width 53 height 22
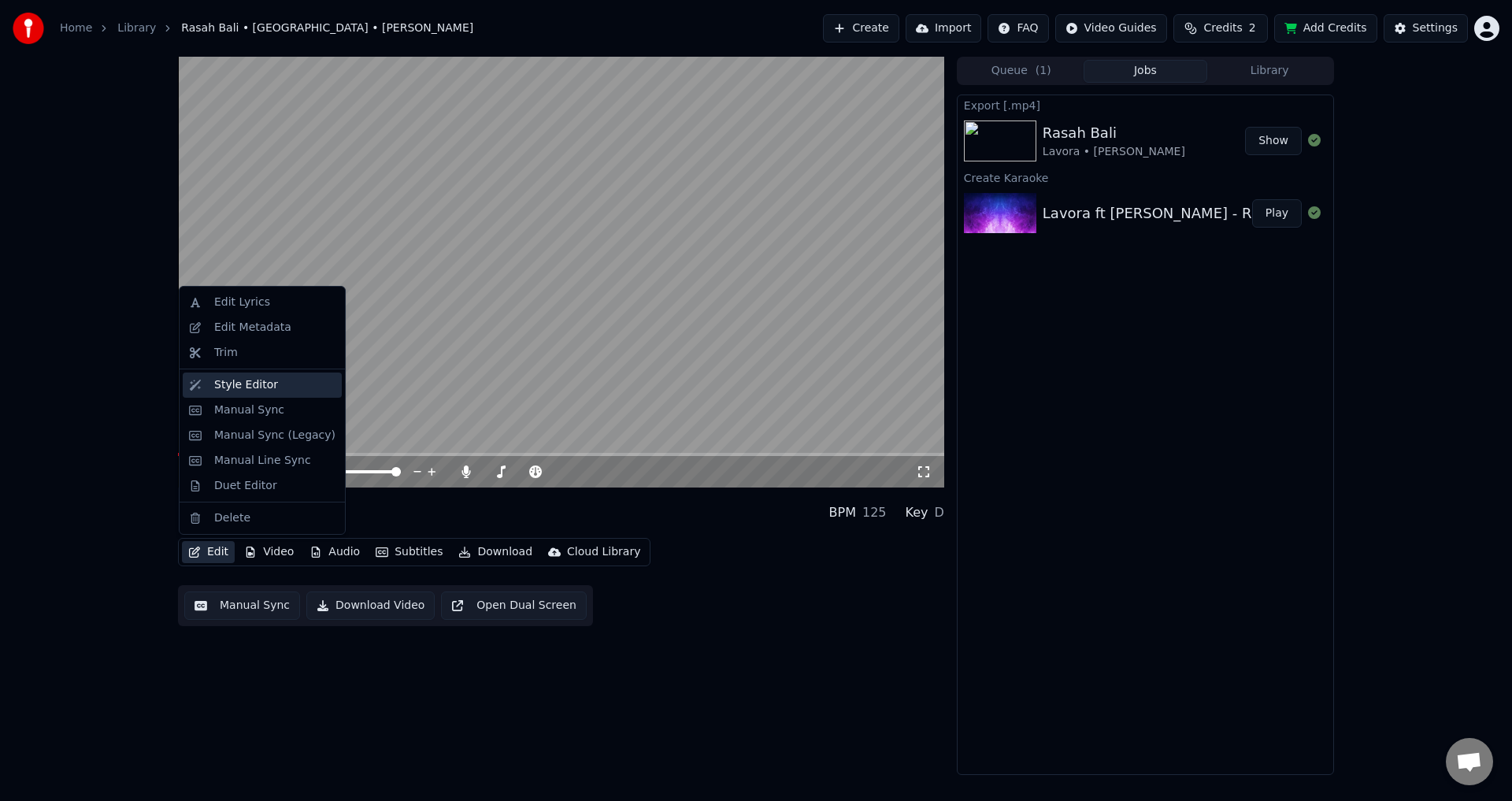
click at [245, 391] on div "Style Editor" at bounding box center [246, 384] width 64 height 15
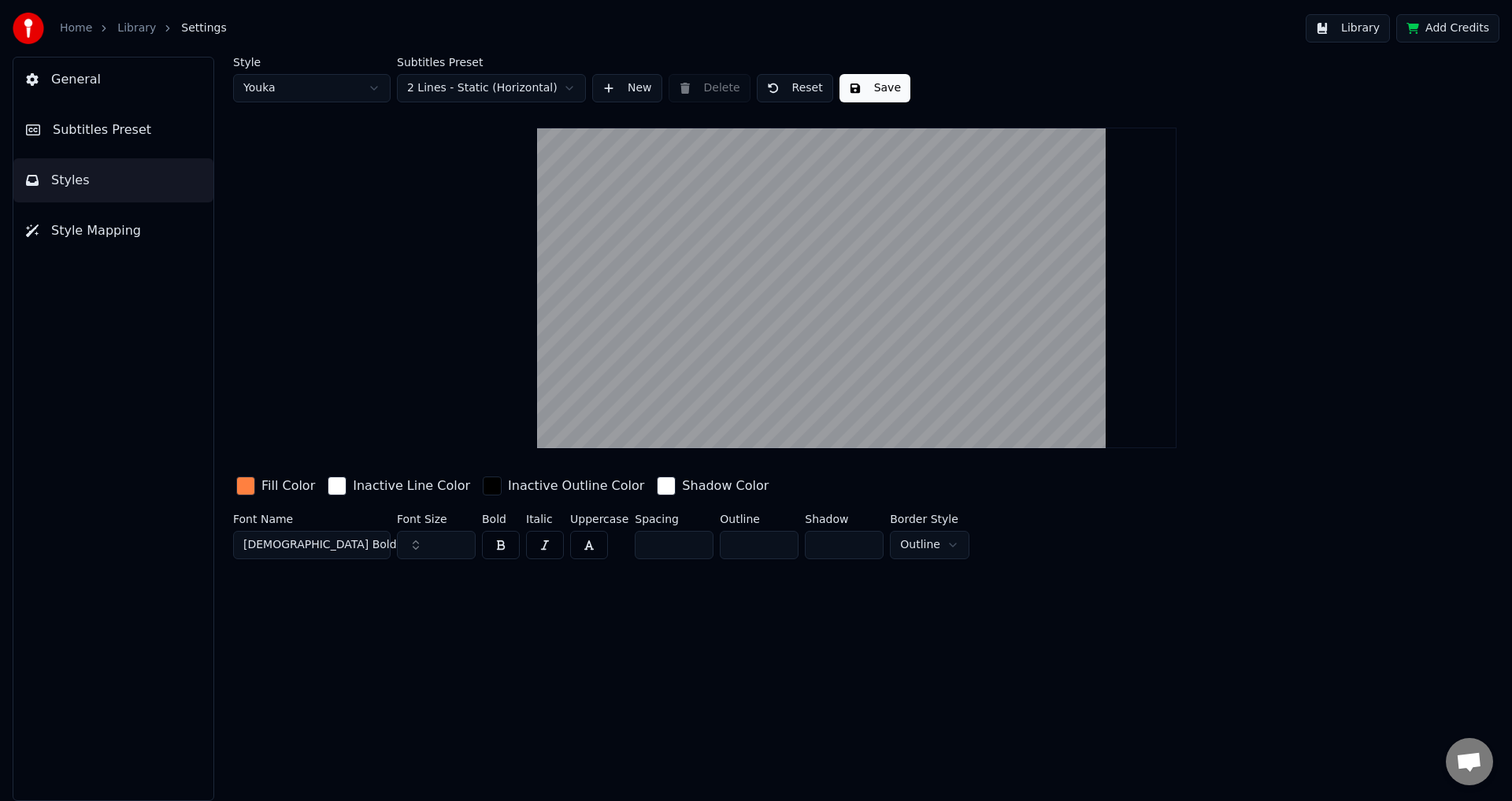
click at [135, 28] on link "Library" at bounding box center [136, 28] width 39 height 15
